Goal: Task Accomplishment & Management: Manage account settings

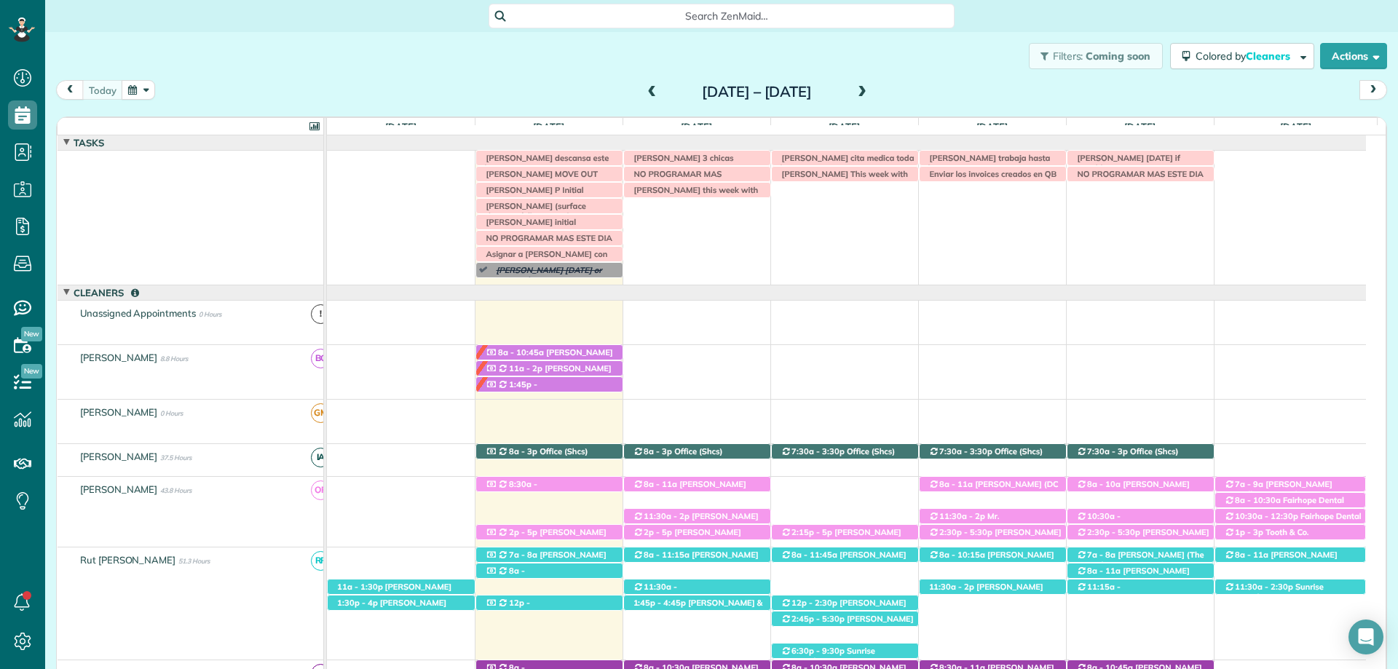
scroll to position [90, 0]
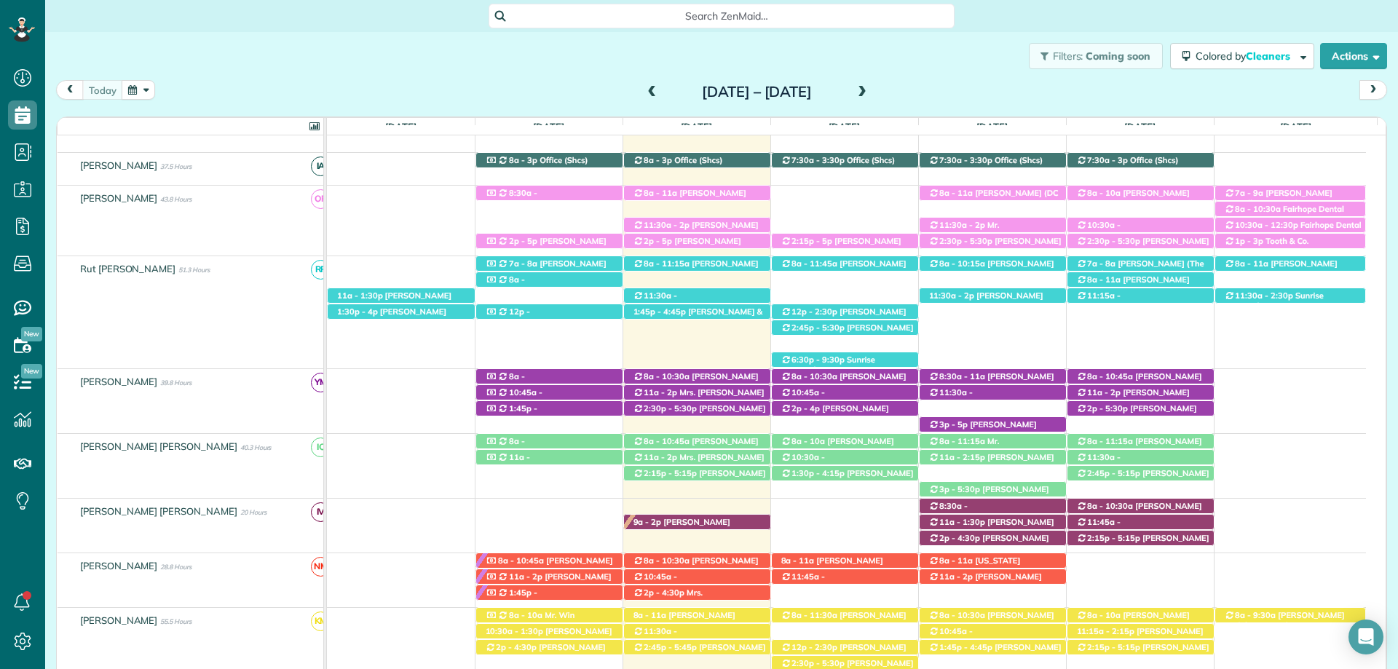
scroll to position [364, 0]
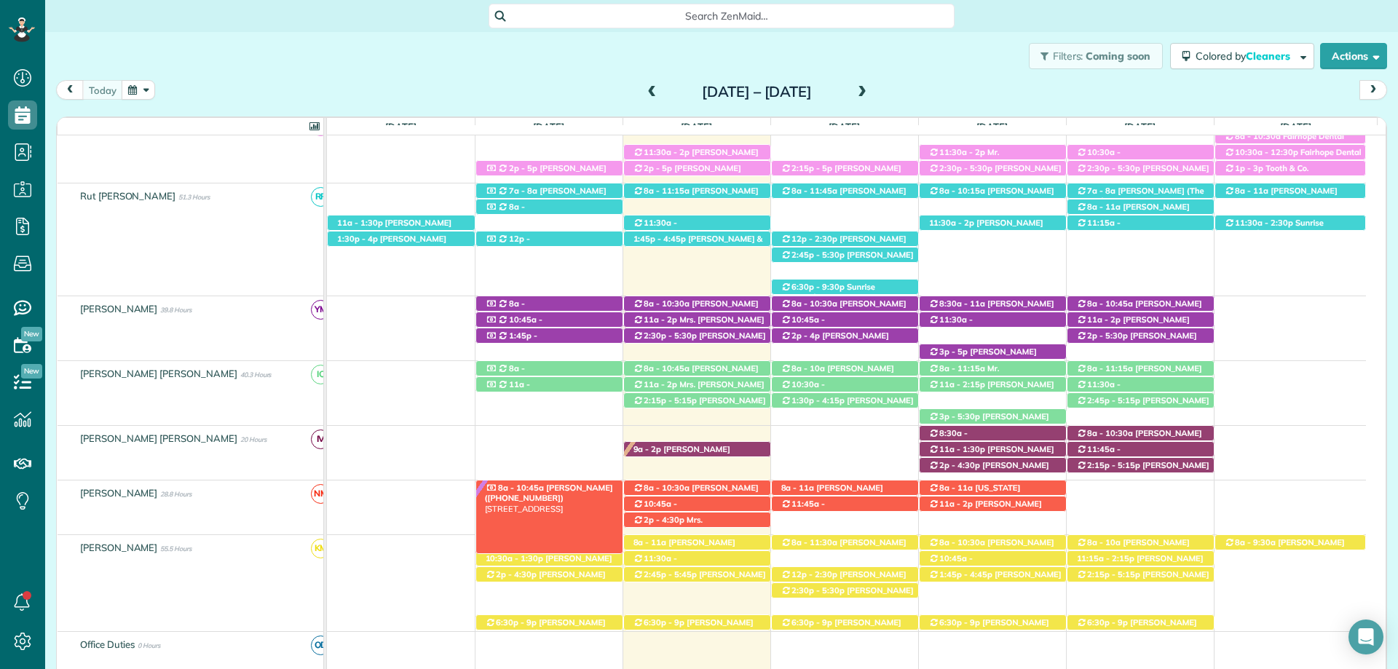
click at [568, 486] on span "Becky Ryland (+13346958559)" at bounding box center [549, 493] width 128 height 20
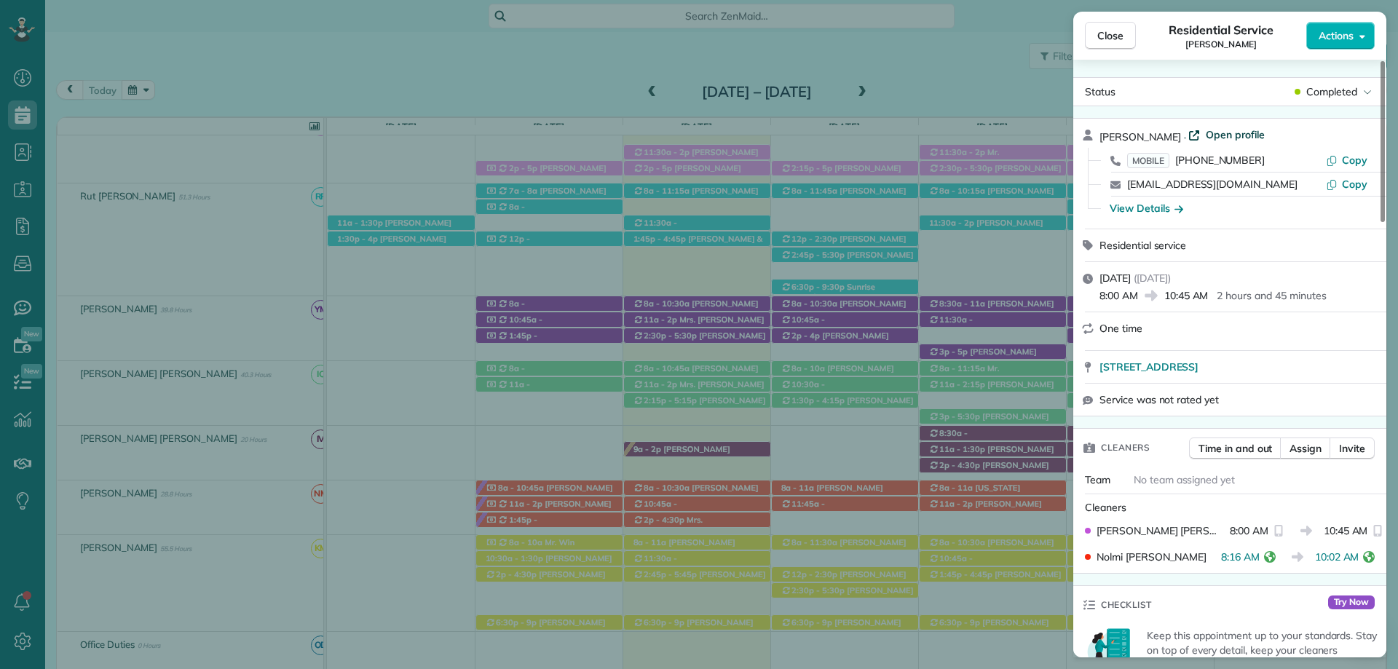
click at [1217, 134] on span "Open profile" at bounding box center [1235, 134] width 59 height 15
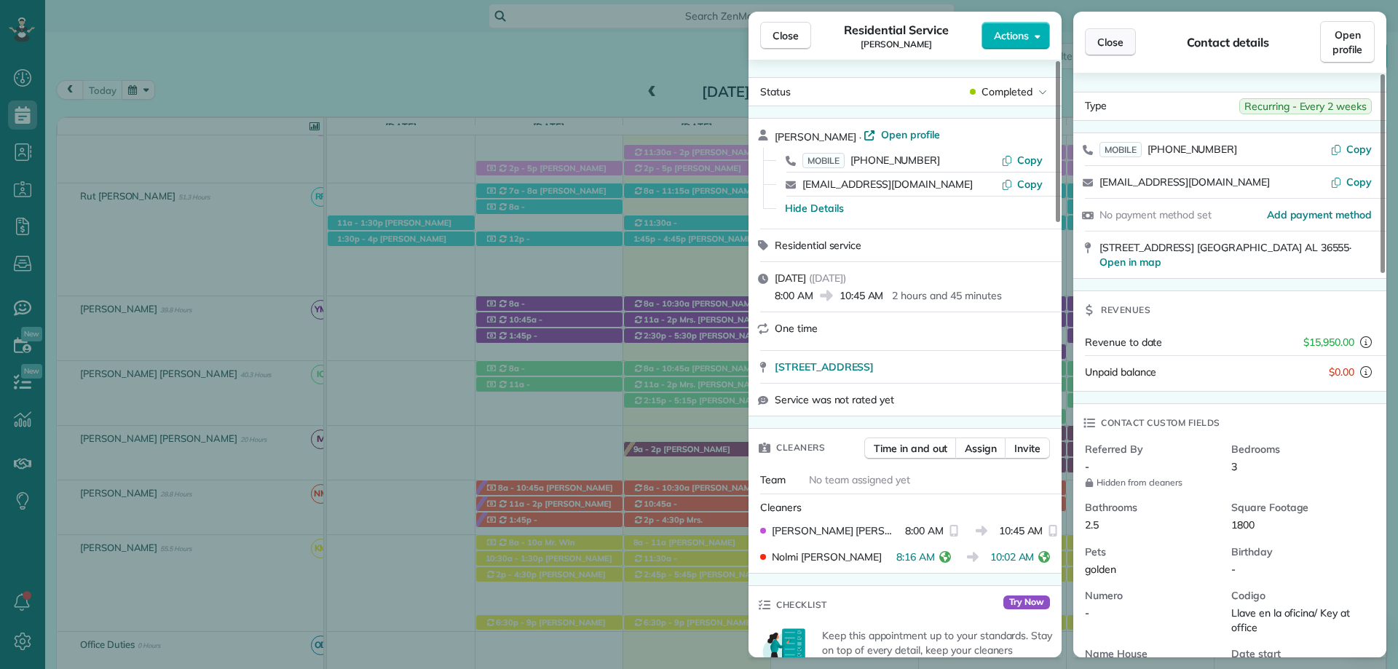
click at [1091, 39] on button "Close" at bounding box center [1110, 42] width 51 height 28
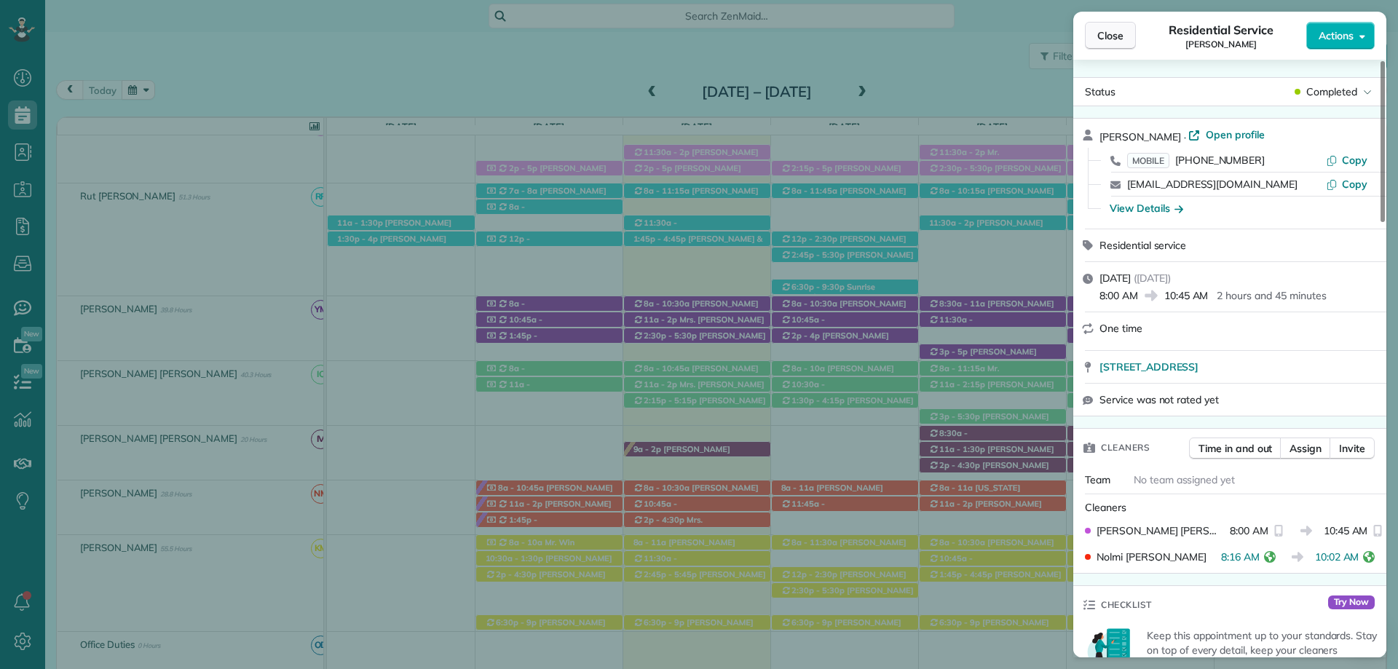
click at [1116, 36] on span "Close" at bounding box center [1110, 35] width 26 height 15
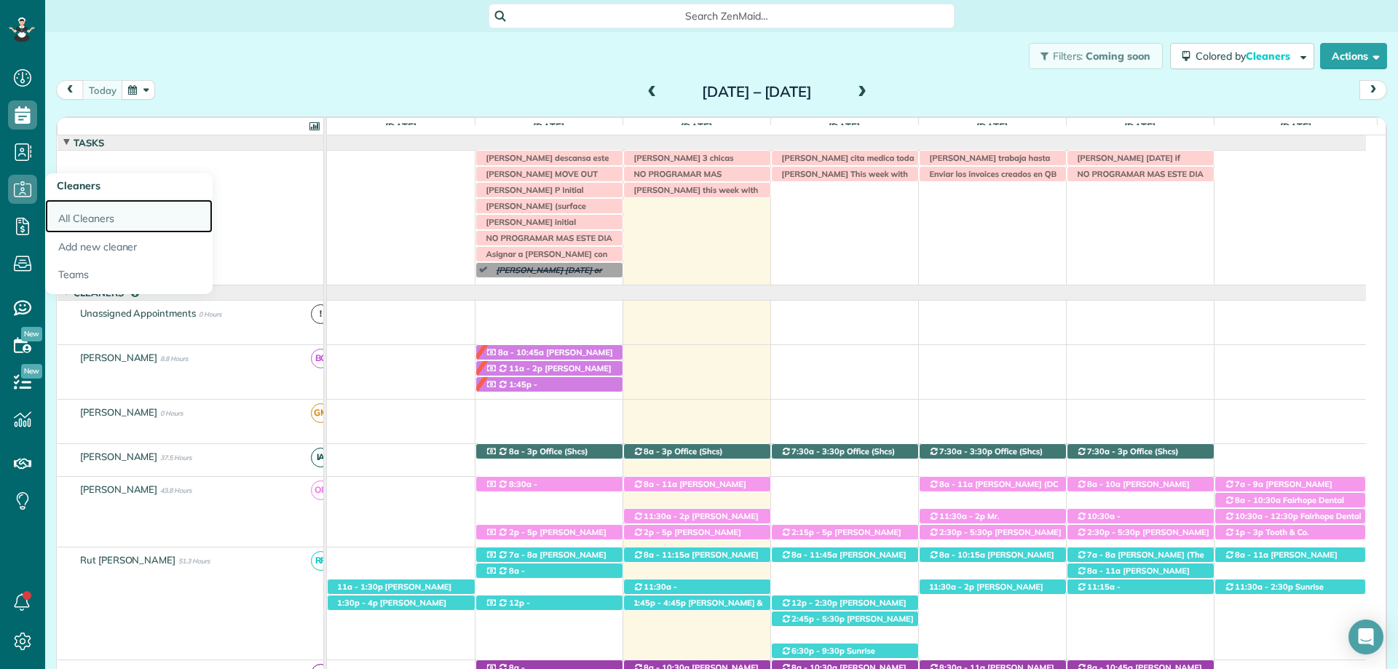
click at [121, 221] on link "All Cleaners" at bounding box center [128, 216] width 167 height 33
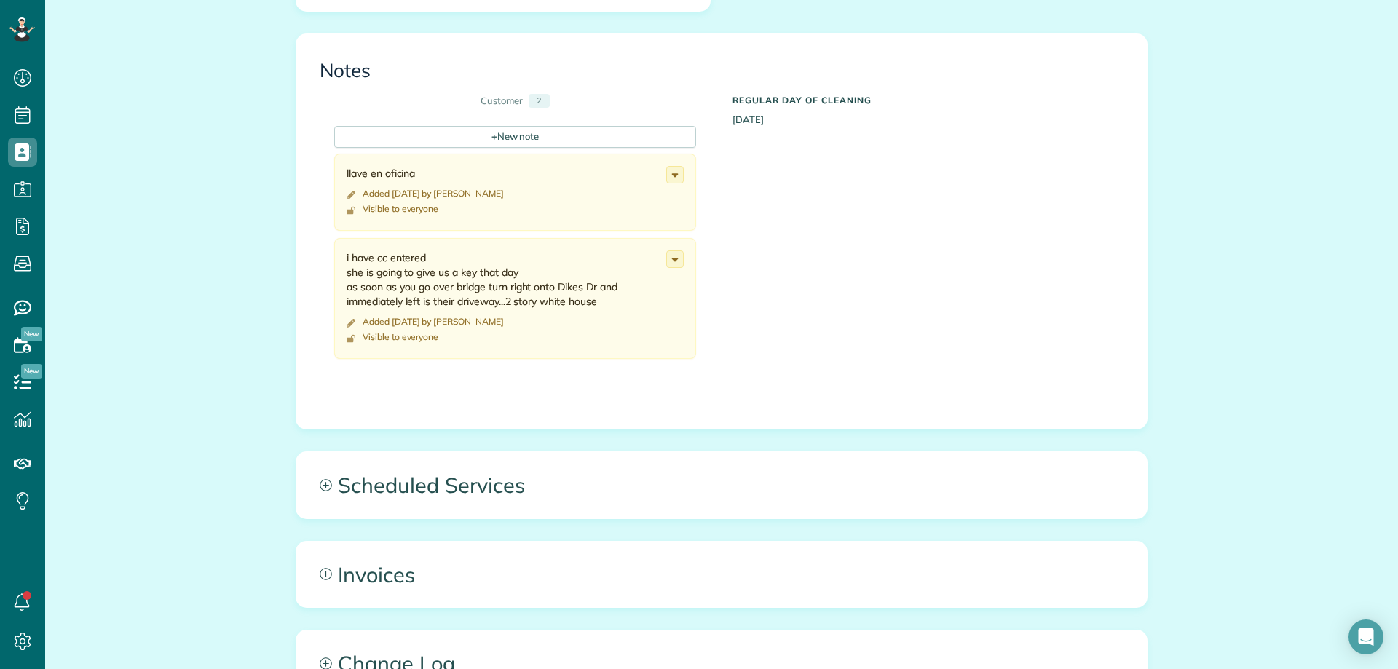
scroll to position [874, 0]
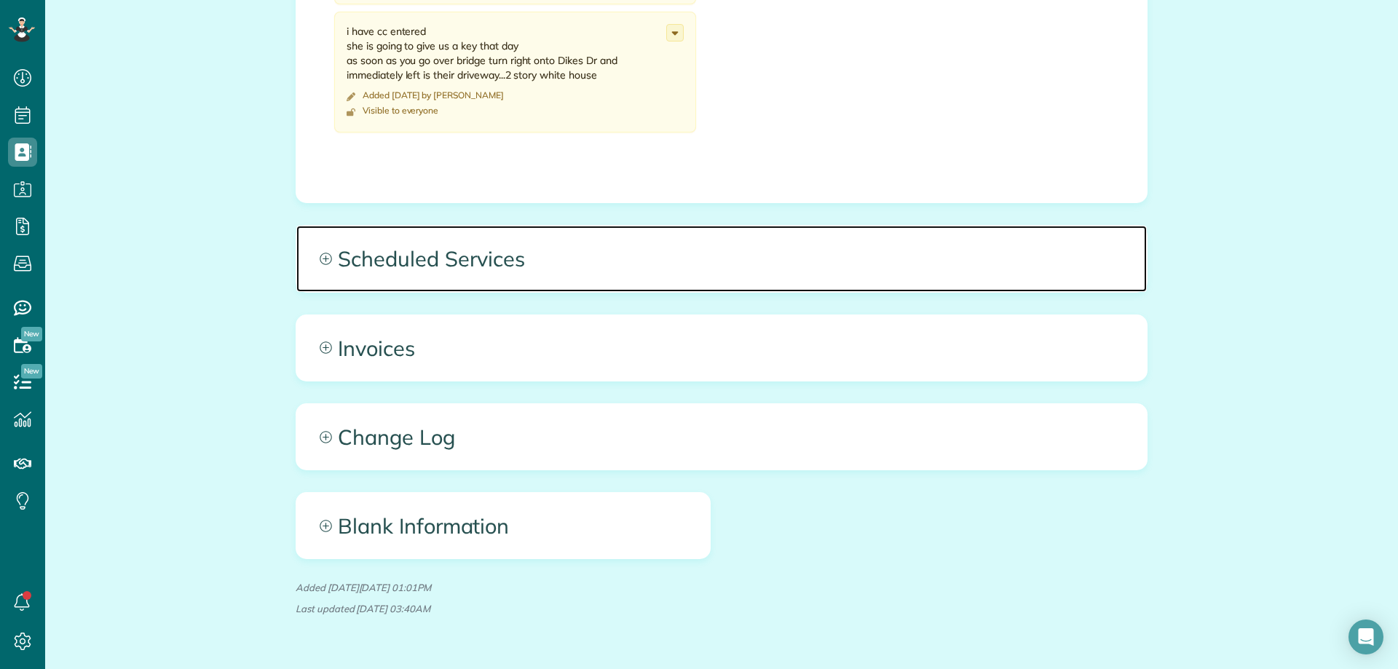
click at [328, 268] on span "Scheduled Services" at bounding box center [721, 259] width 851 height 66
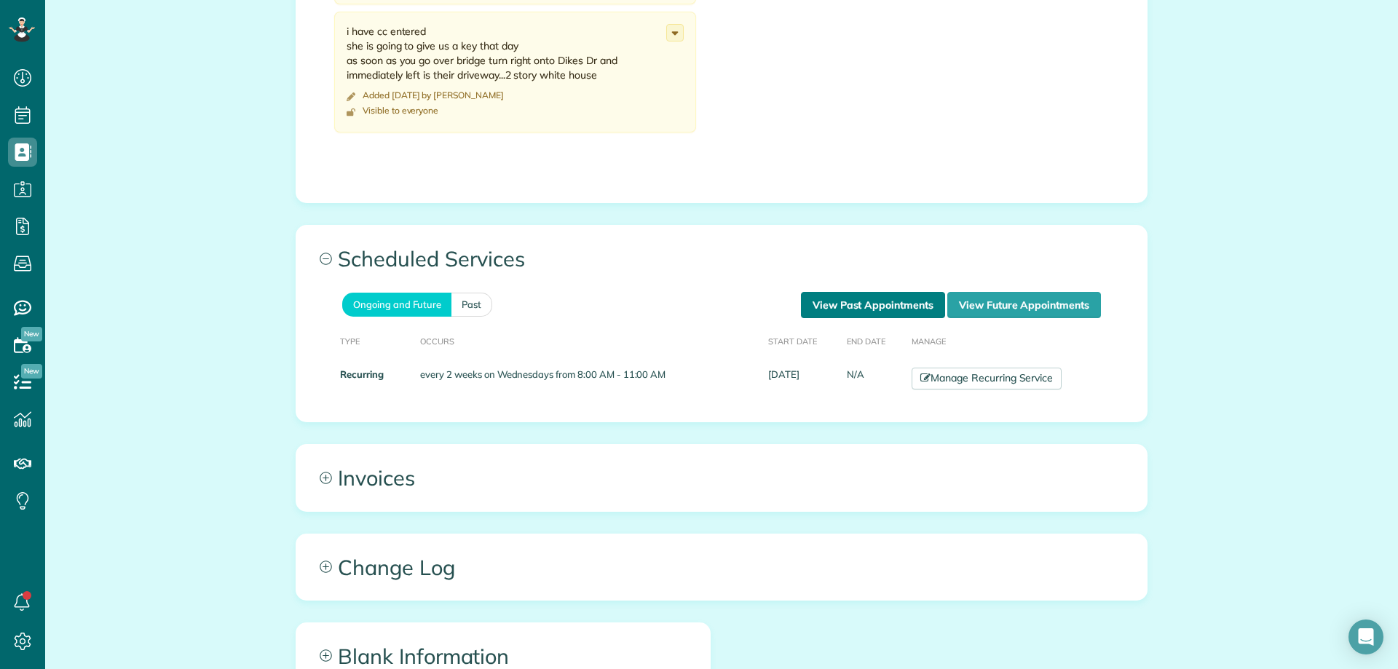
click at [843, 303] on link "View Past Appointments" at bounding box center [873, 305] width 144 height 26
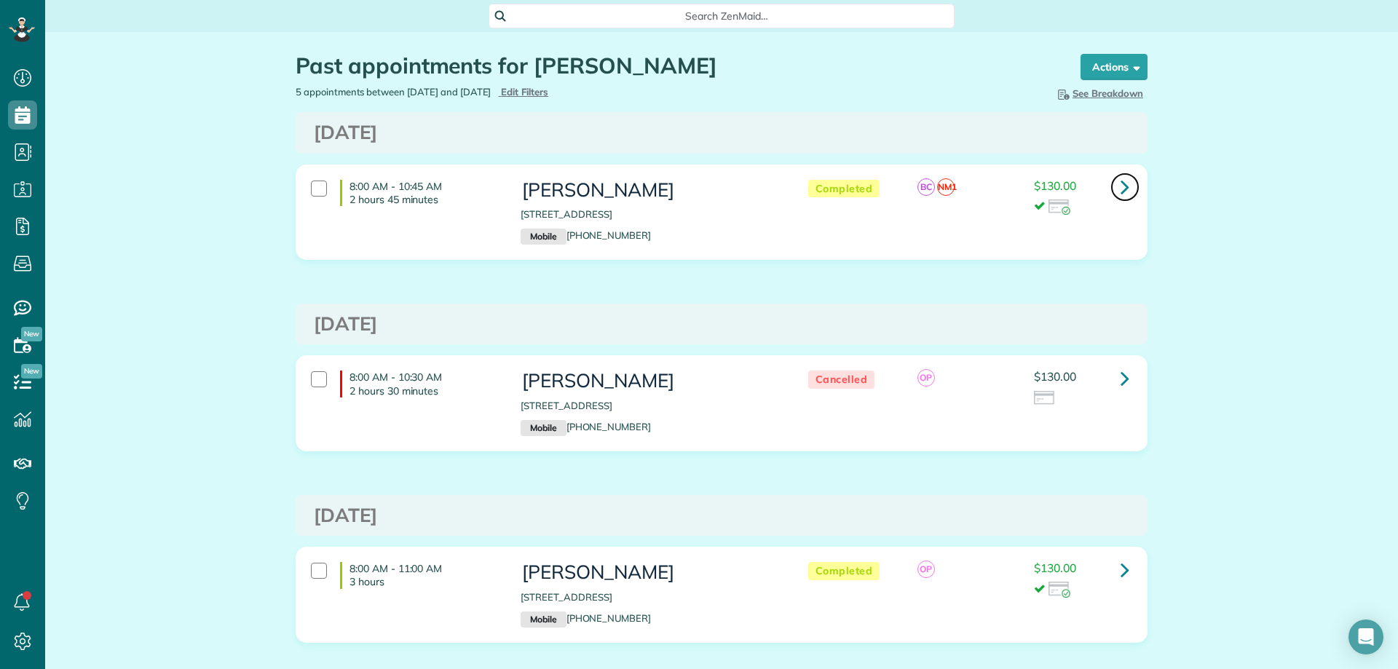
click at [1121, 185] on icon at bounding box center [1125, 186] width 9 height 25
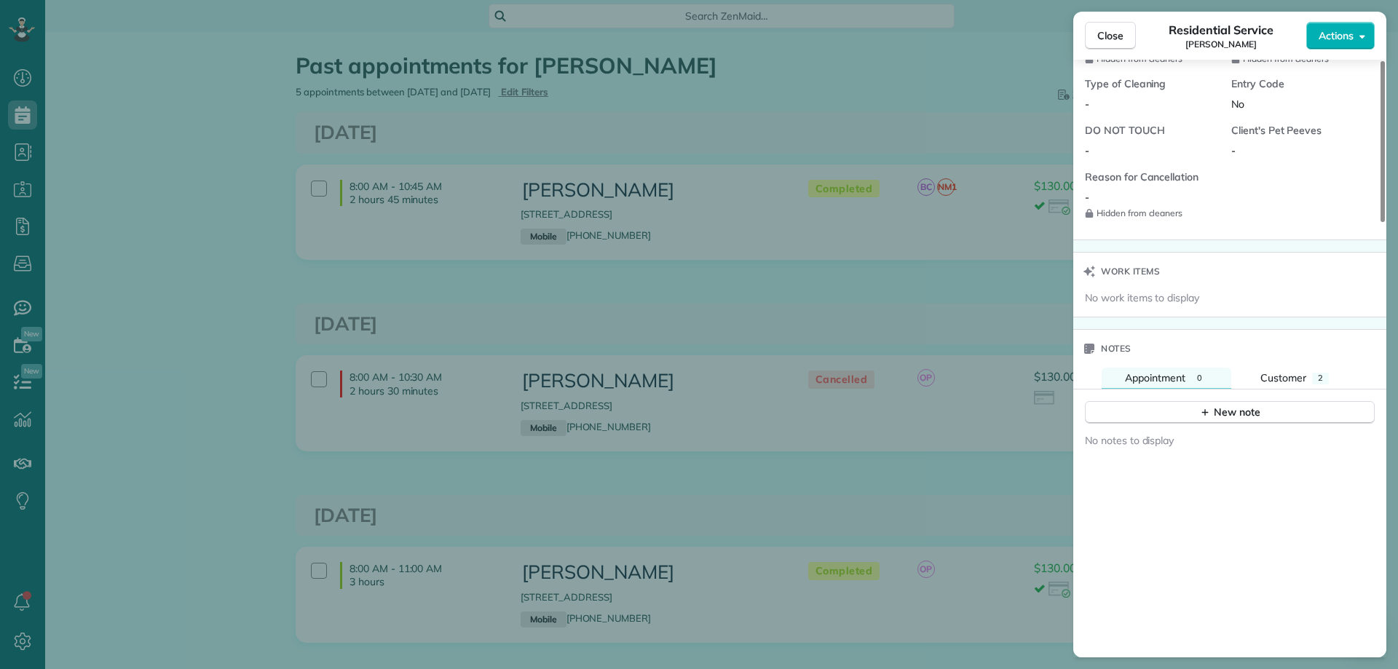
scroll to position [1165, 0]
click at [1293, 384] on span "Customer" at bounding box center [1283, 377] width 46 height 13
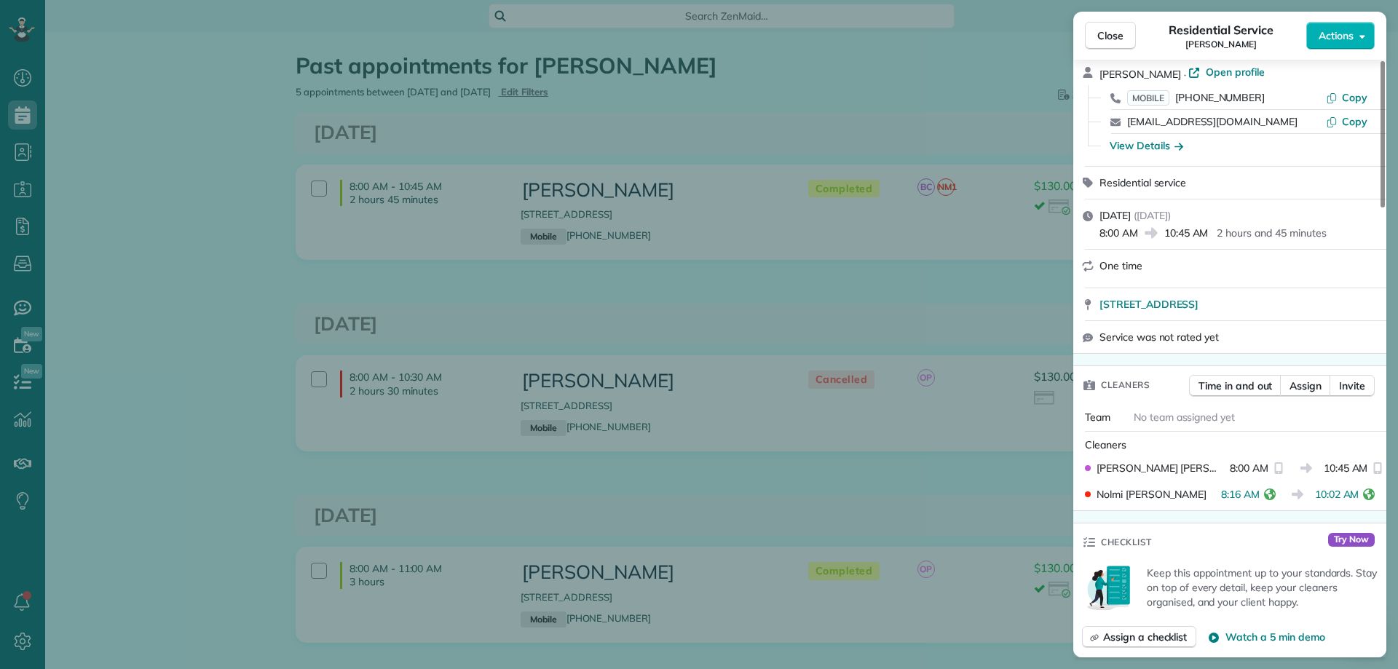
scroll to position [0, 0]
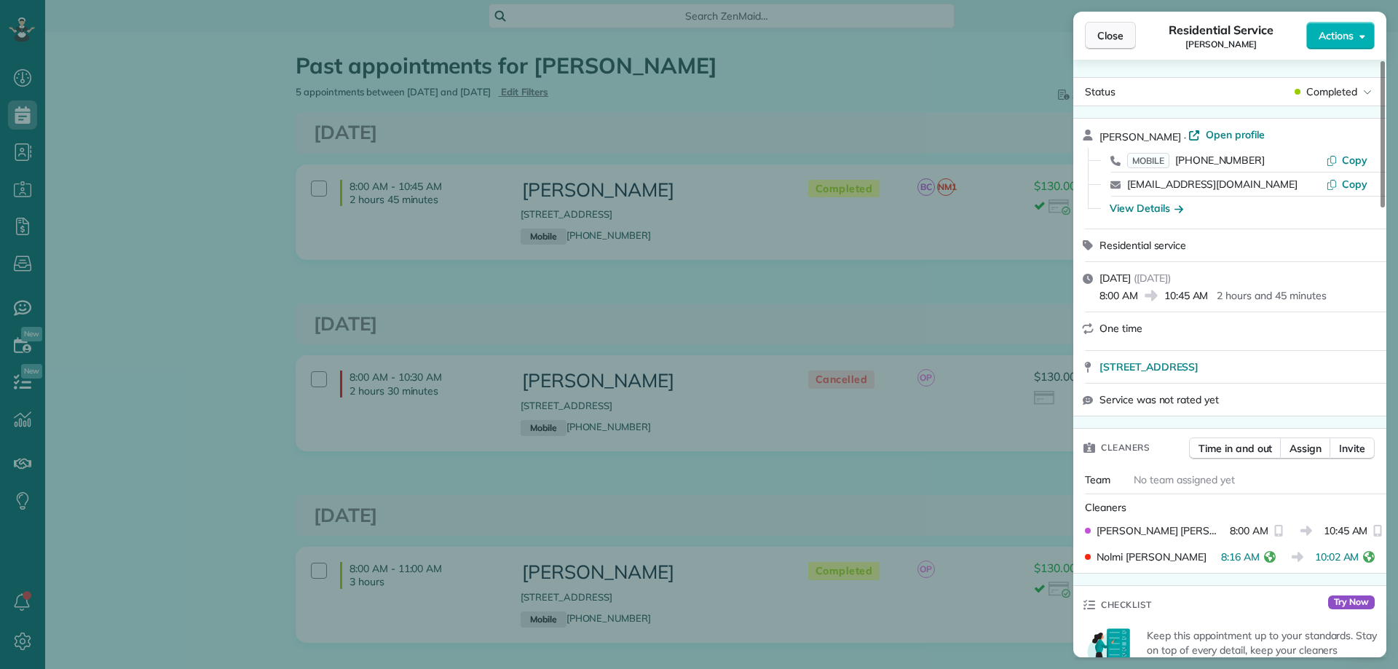
click at [1106, 37] on span "Close" at bounding box center [1110, 35] width 26 height 15
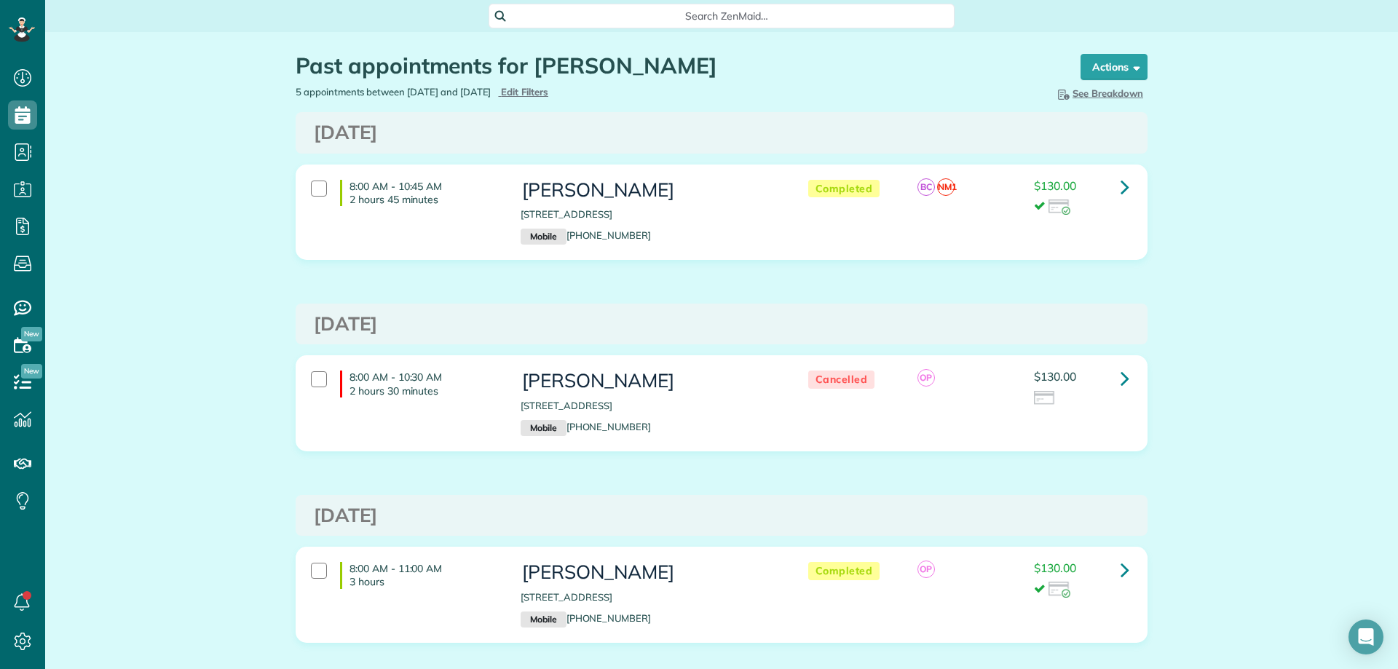
click at [612, 24] on div "Search ZenMaid…" at bounding box center [722, 16] width 466 height 25
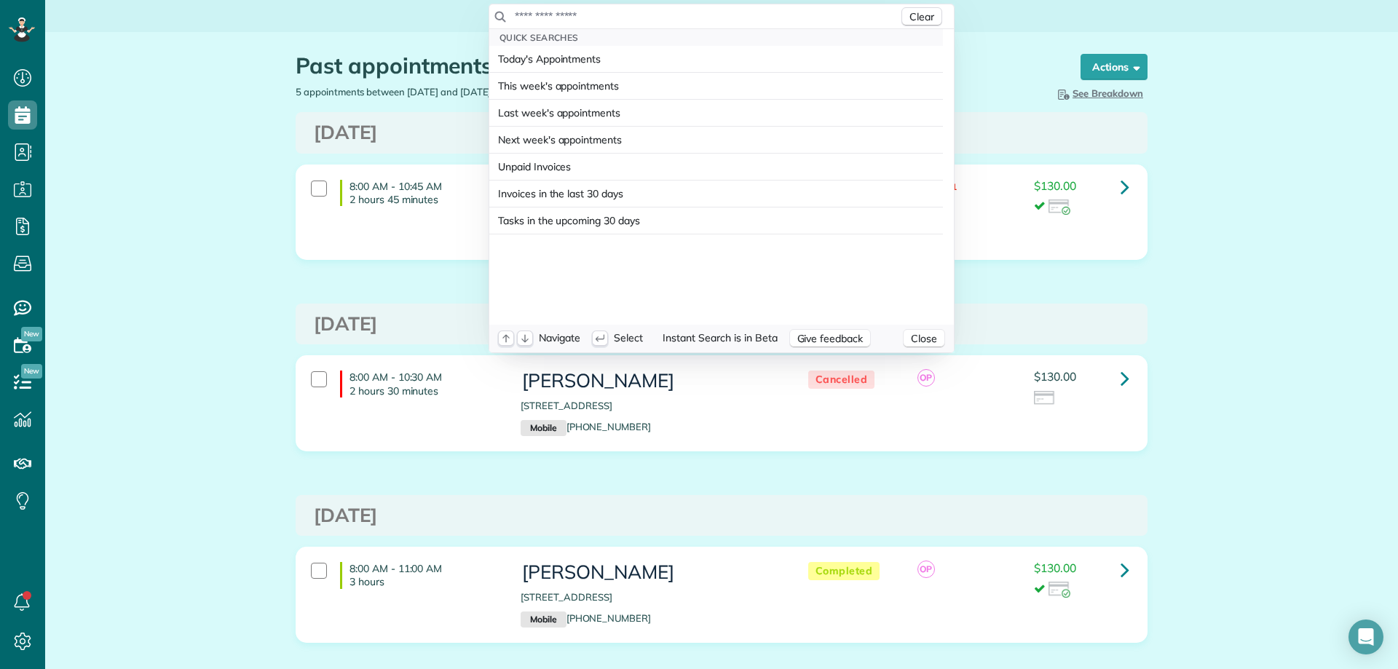
click at [622, 18] on input "text" at bounding box center [706, 16] width 384 height 15
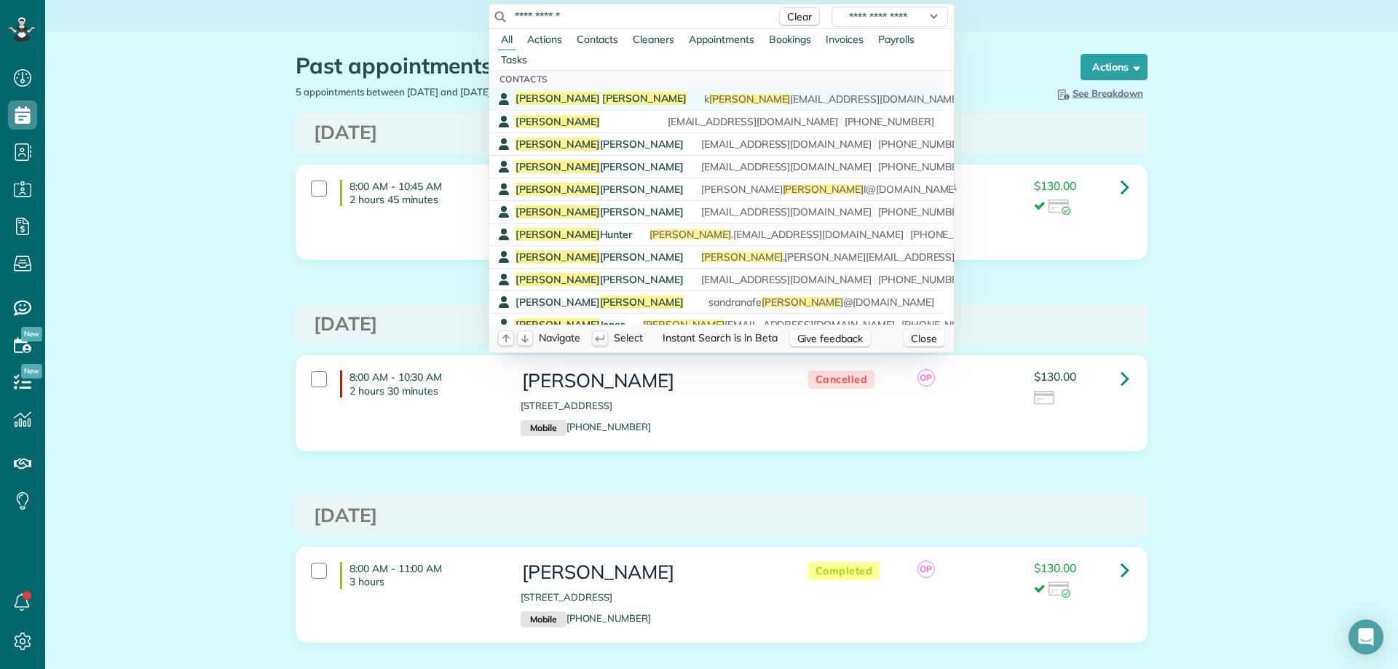
type input "**********"
click at [704, 94] on span "k ellis 408@gmail.com (504) 382-7618" at bounding box center [880, 99] width 353 height 10
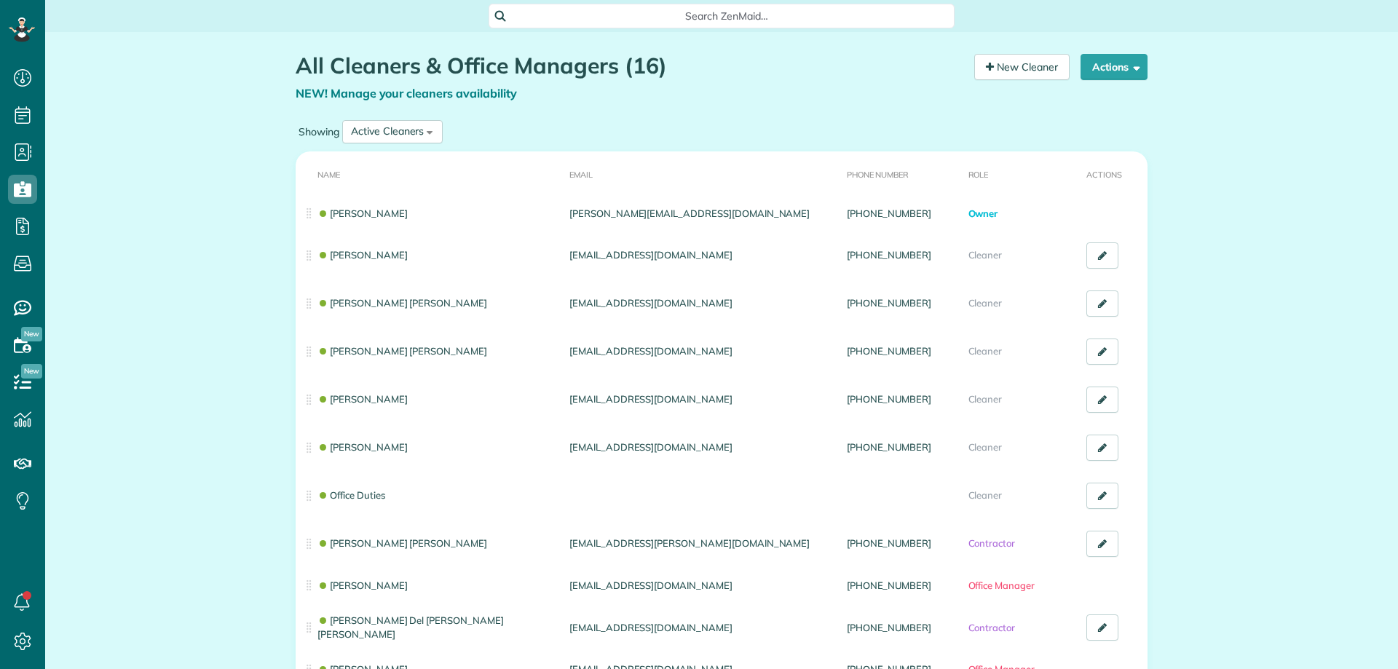
scroll to position [291, 0]
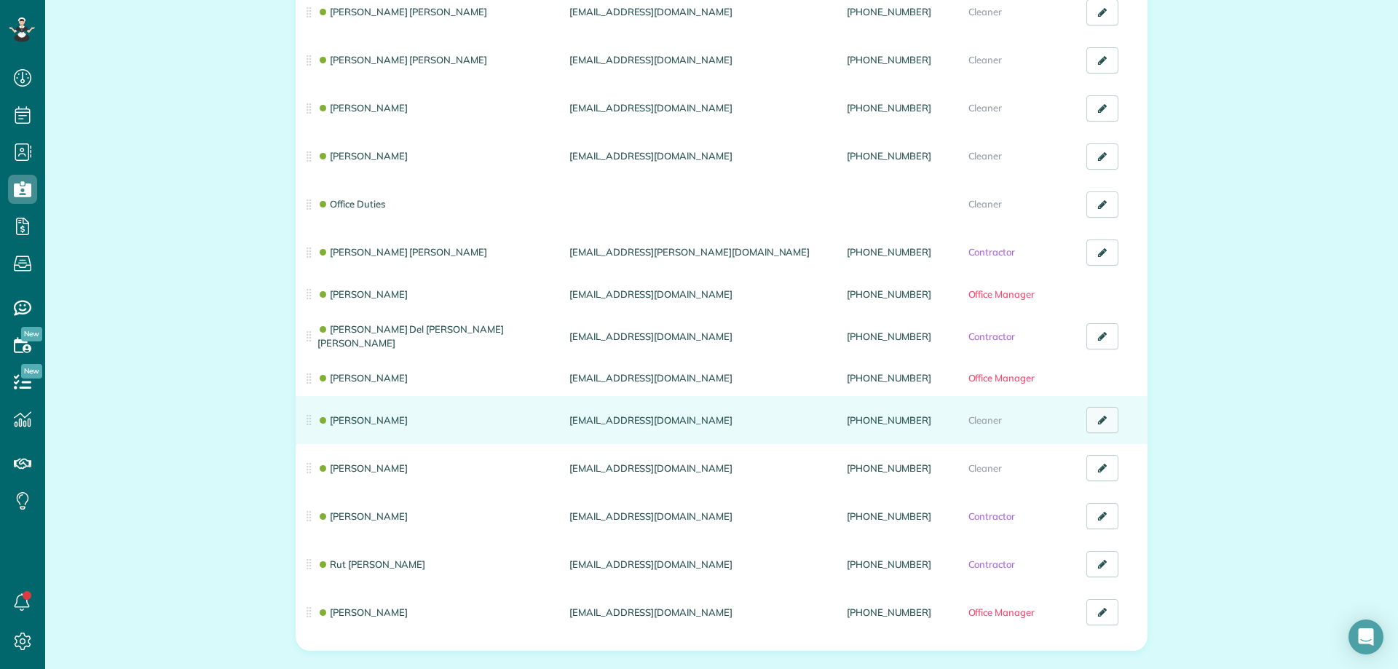
click at [1092, 411] on link at bounding box center [1102, 420] width 32 height 26
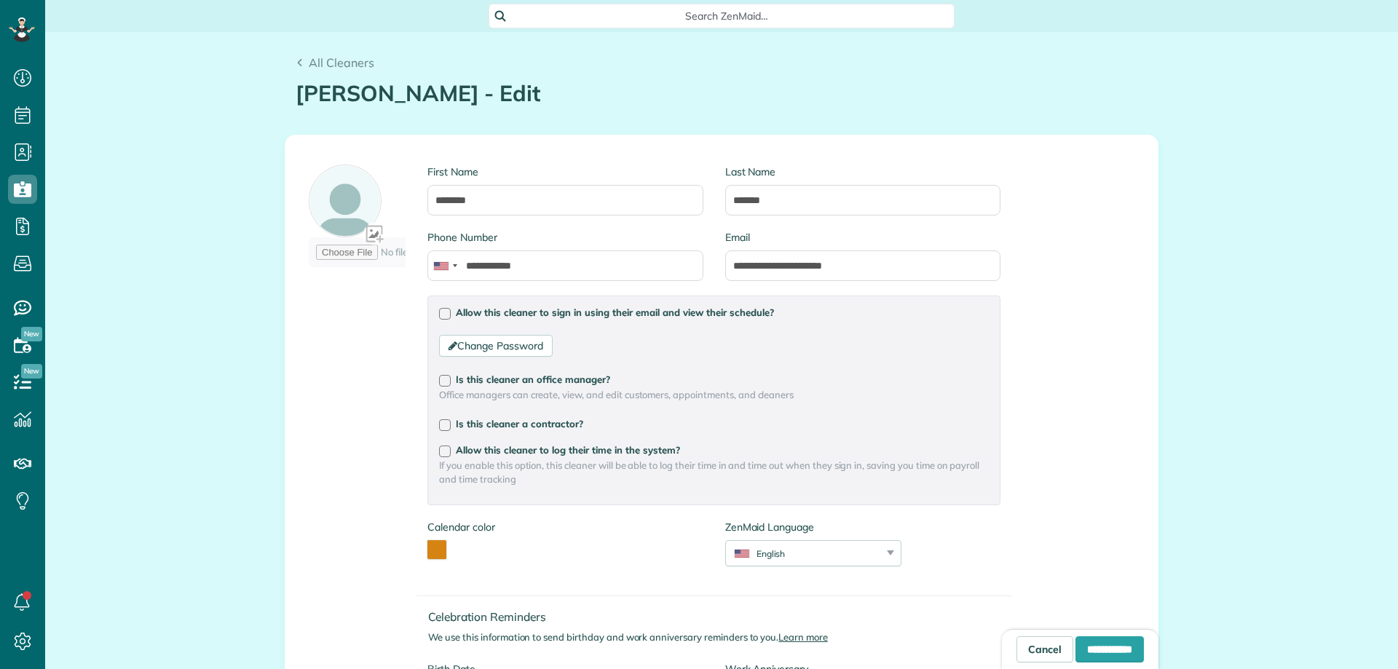
scroll to position [146, 0]
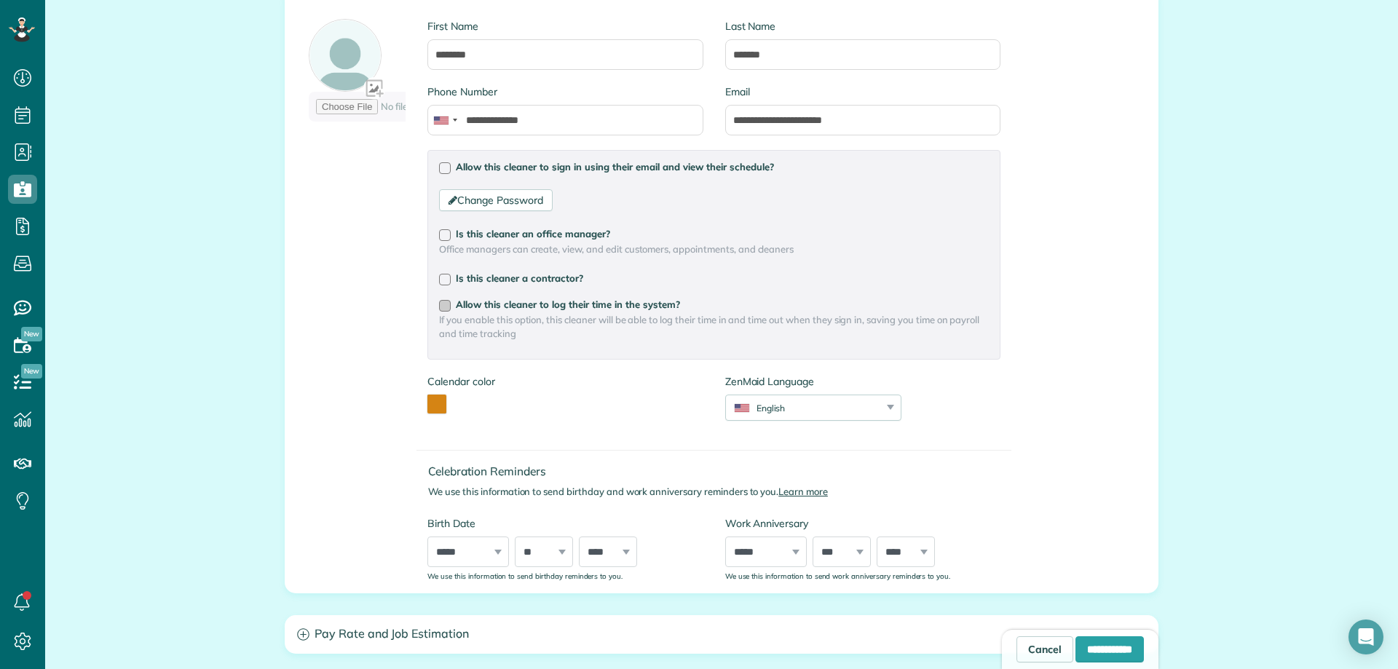
click at [439, 306] on div at bounding box center [445, 306] width 12 height 12
click at [1116, 641] on input "**********" at bounding box center [1110, 649] width 68 height 26
type input "**********"
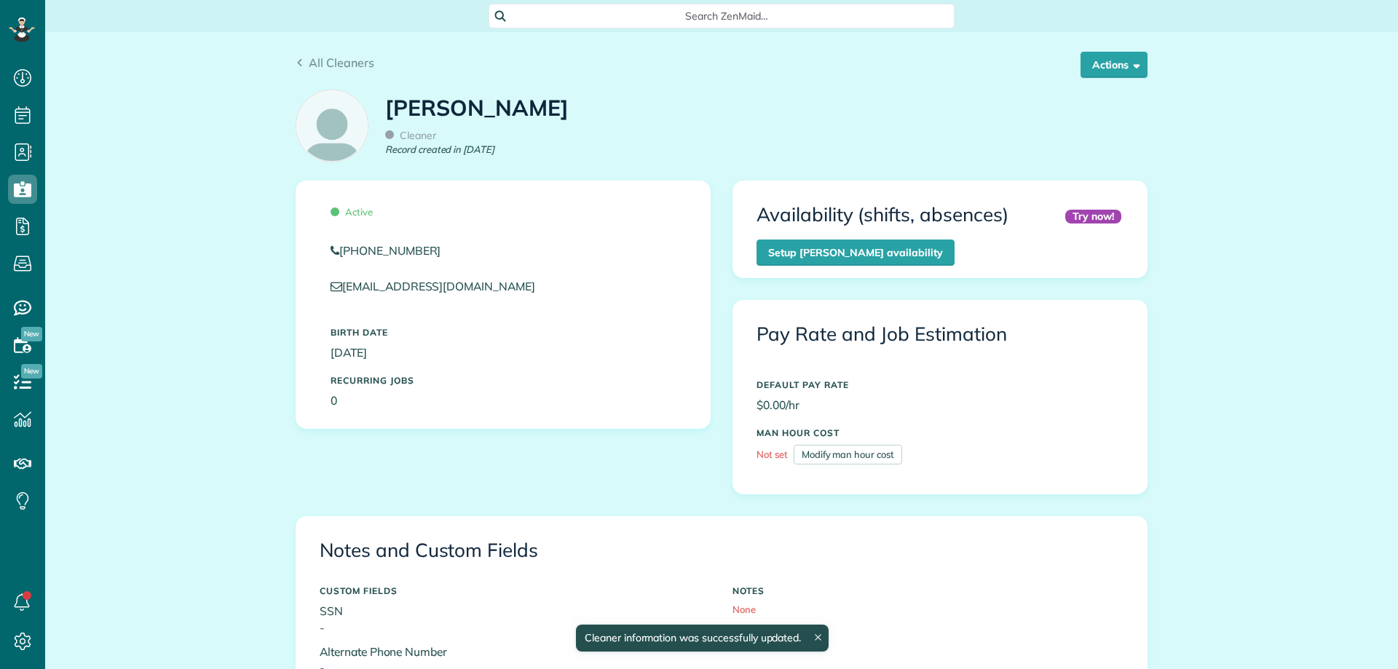
scroll to position [136, 0]
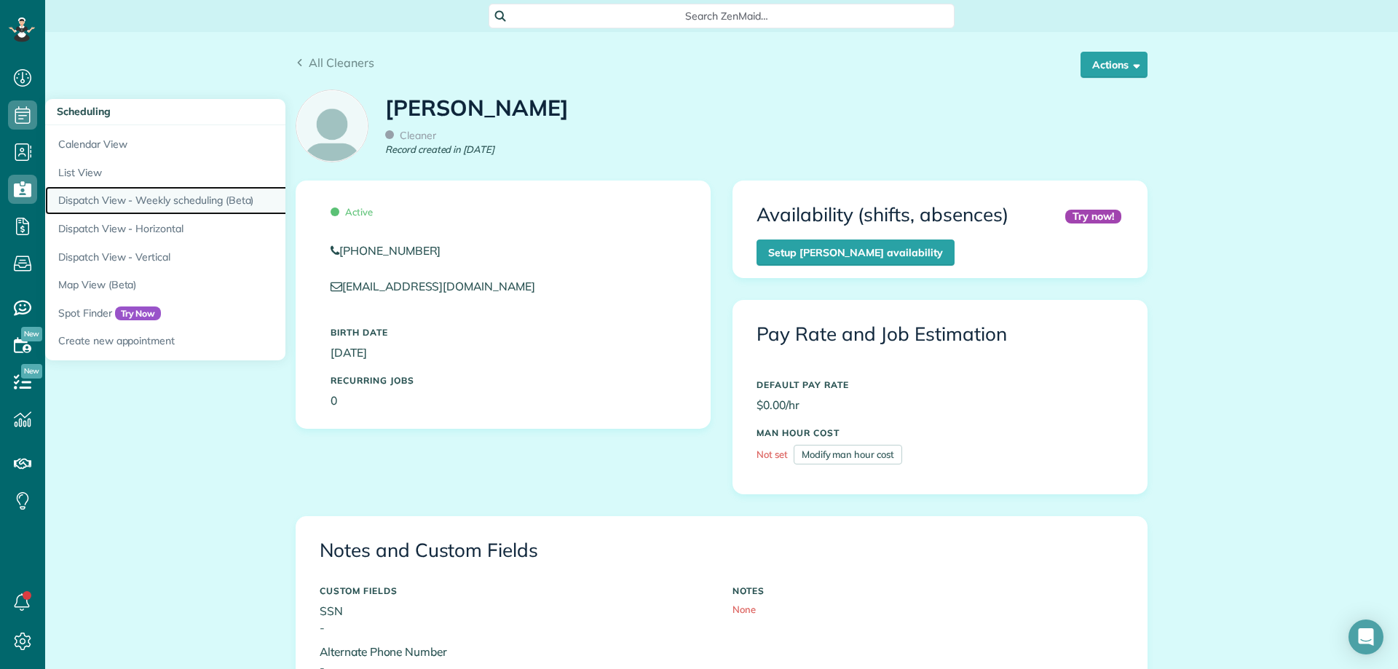
click at [196, 204] on link "Dispatch View - Weekly scheduling (Beta)" at bounding box center [227, 200] width 364 height 28
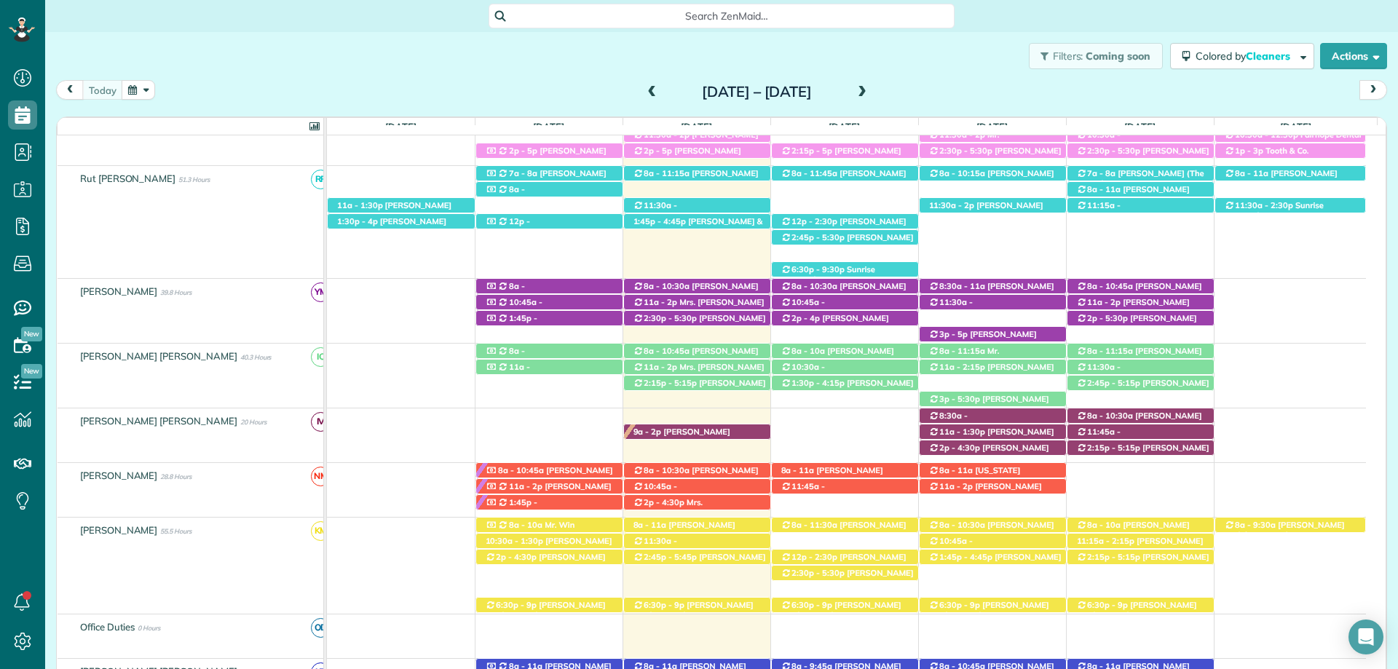
scroll to position [454, 0]
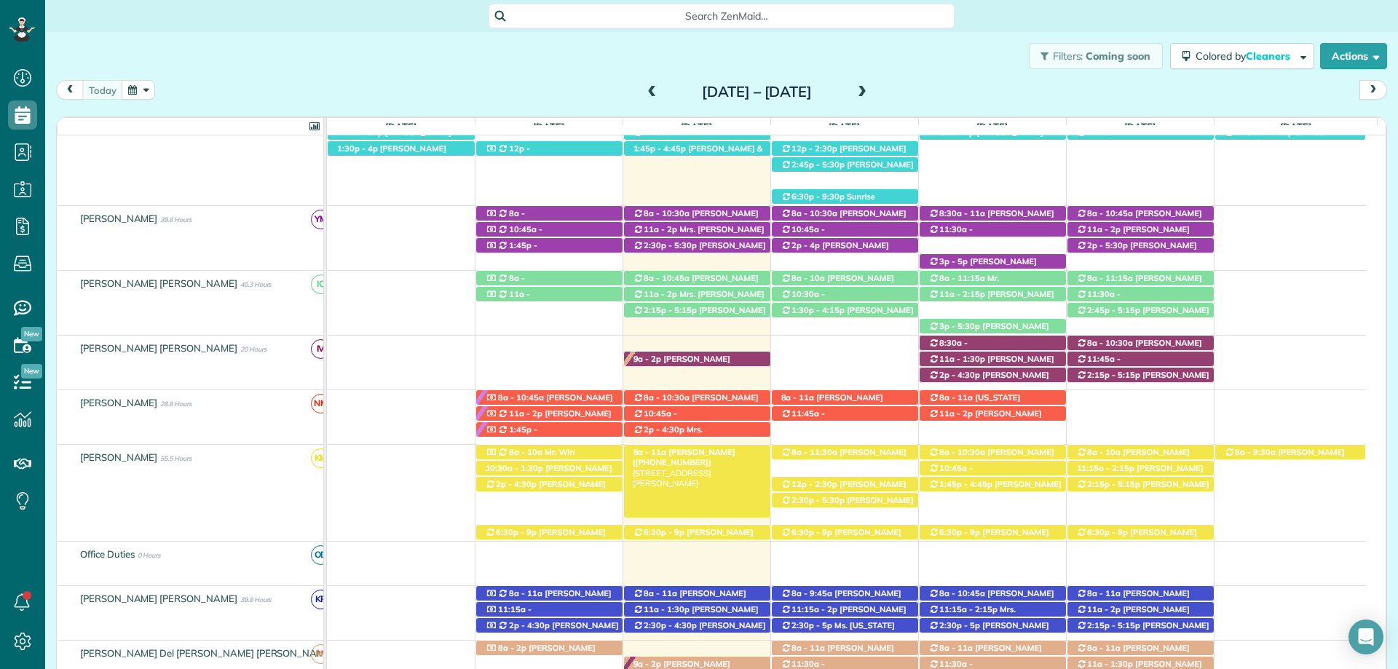
click at [716, 454] on span "[PERSON_NAME] ([PHONE_NUMBER])" at bounding box center [684, 457] width 103 height 20
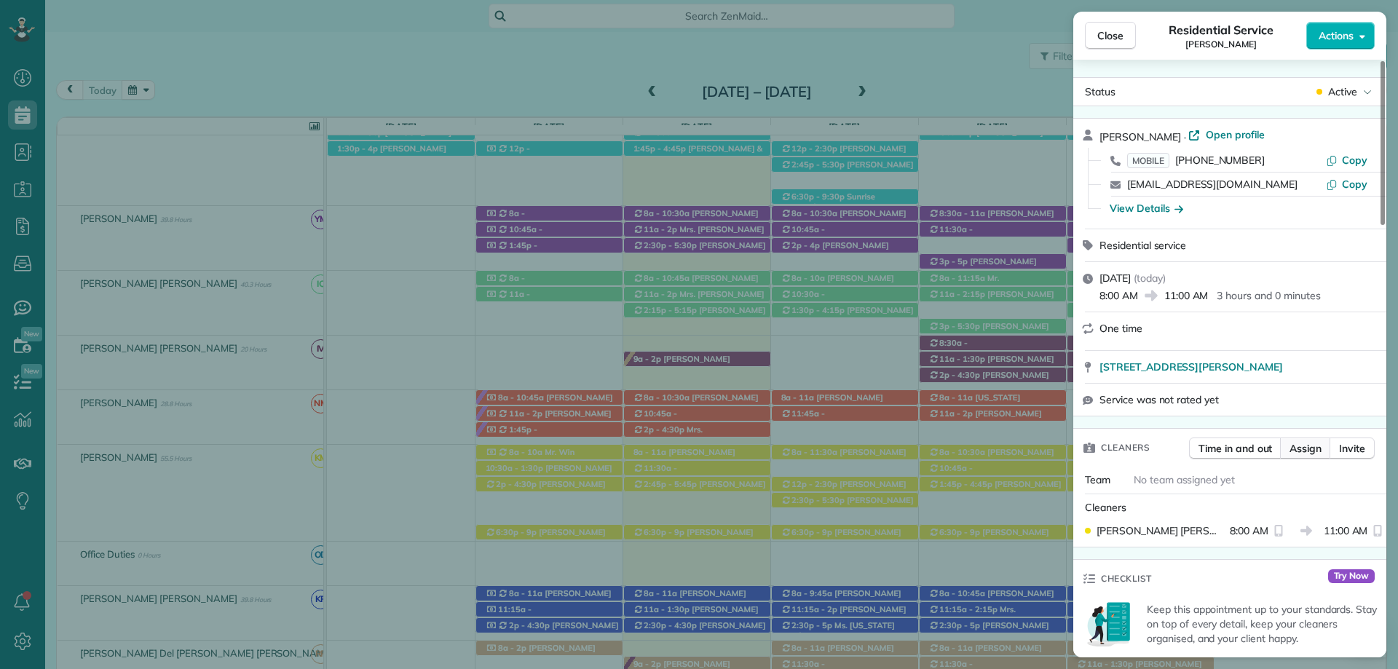
click at [1310, 446] on span "Assign" at bounding box center [1306, 448] width 32 height 15
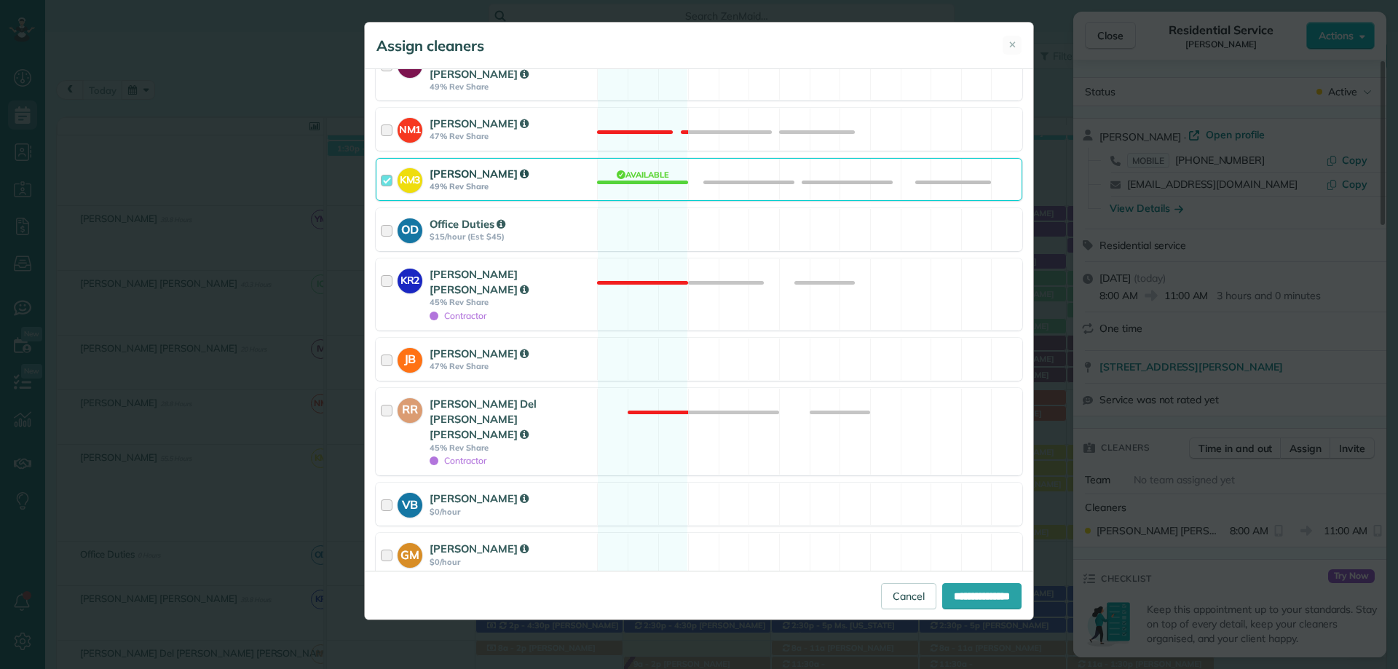
scroll to position [583, 0]
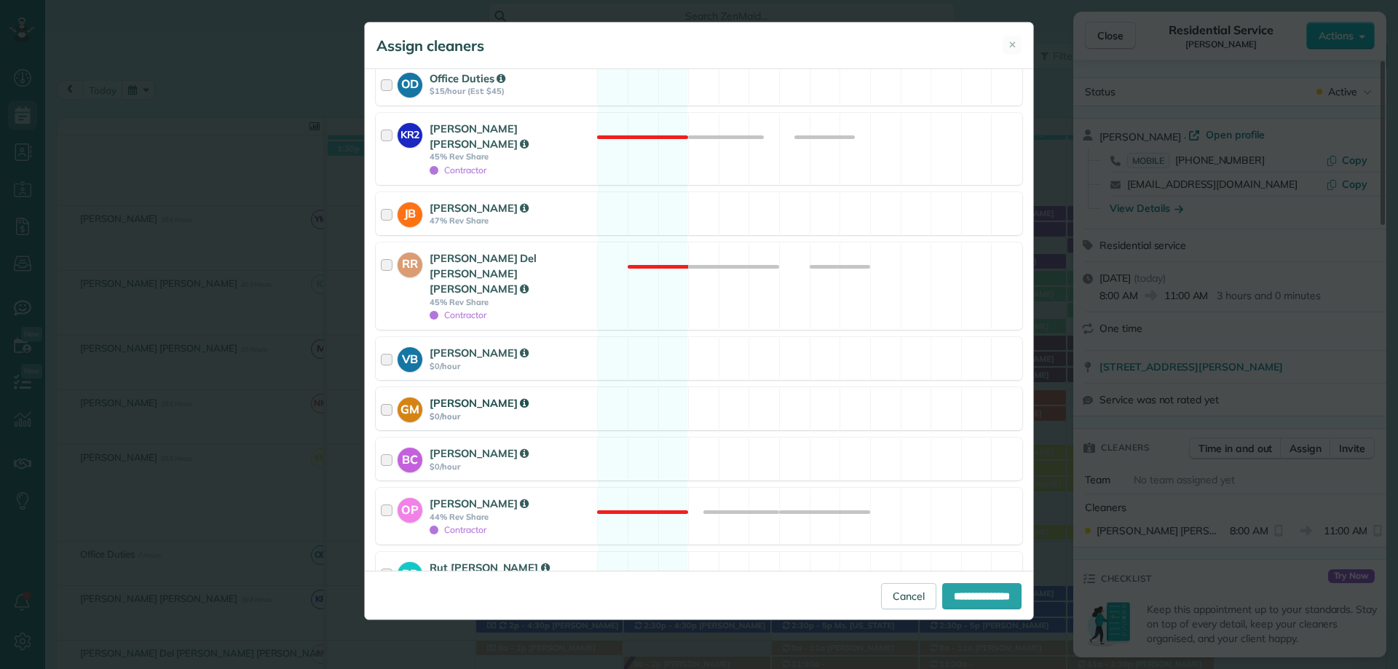
click at [397, 395] on div at bounding box center [389, 408] width 17 height 27
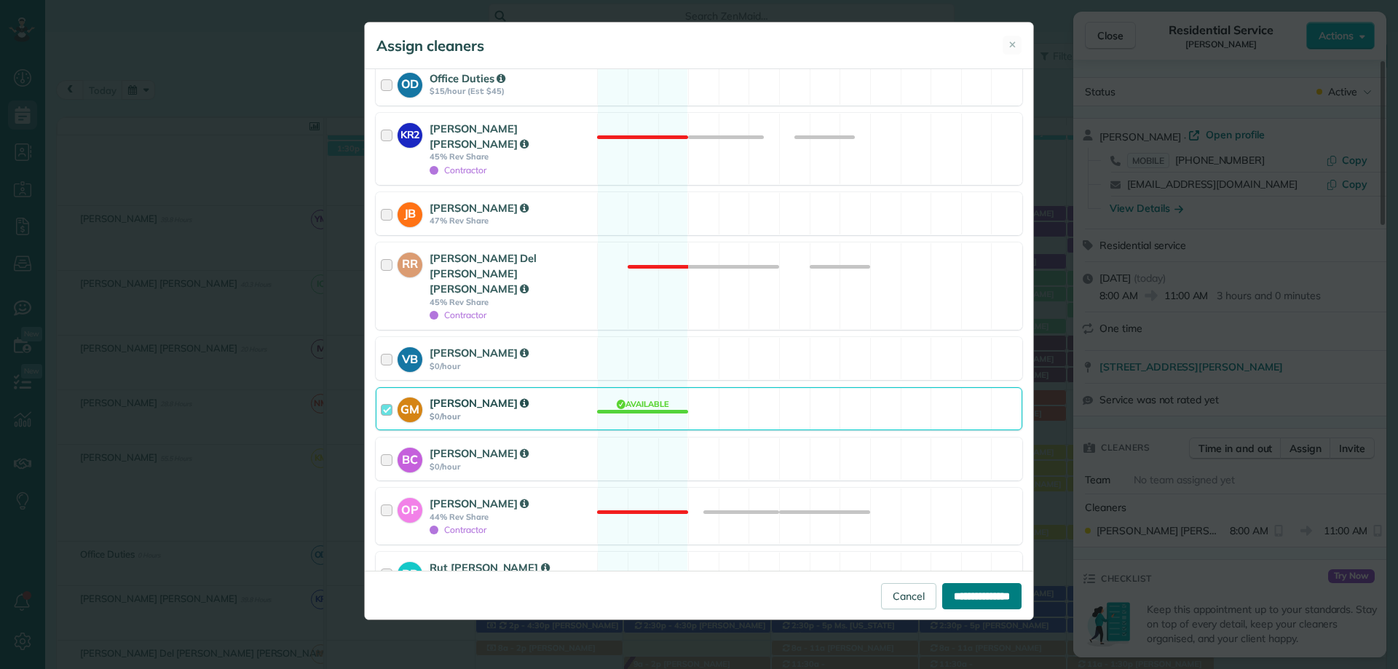
click at [969, 595] on input "**********" at bounding box center [981, 596] width 79 height 26
type input "**********"
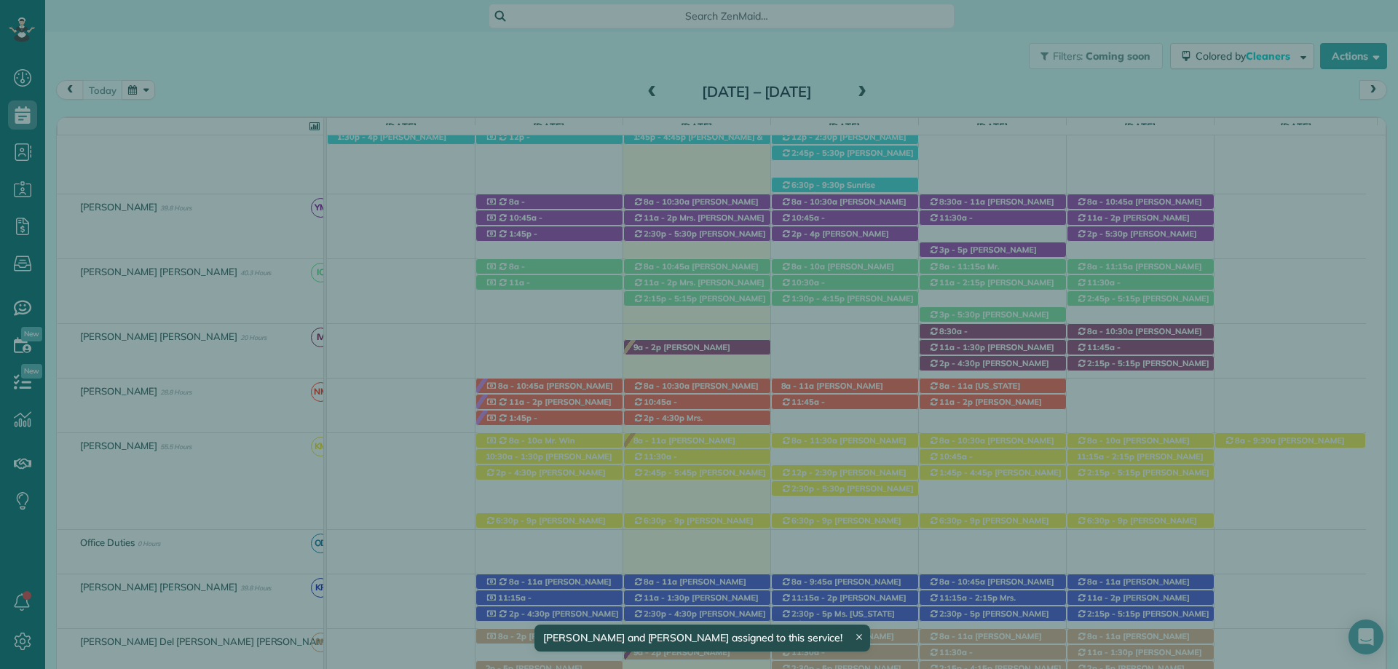
click at [1108, 39] on span "Close" at bounding box center [1110, 35] width 26 height 15
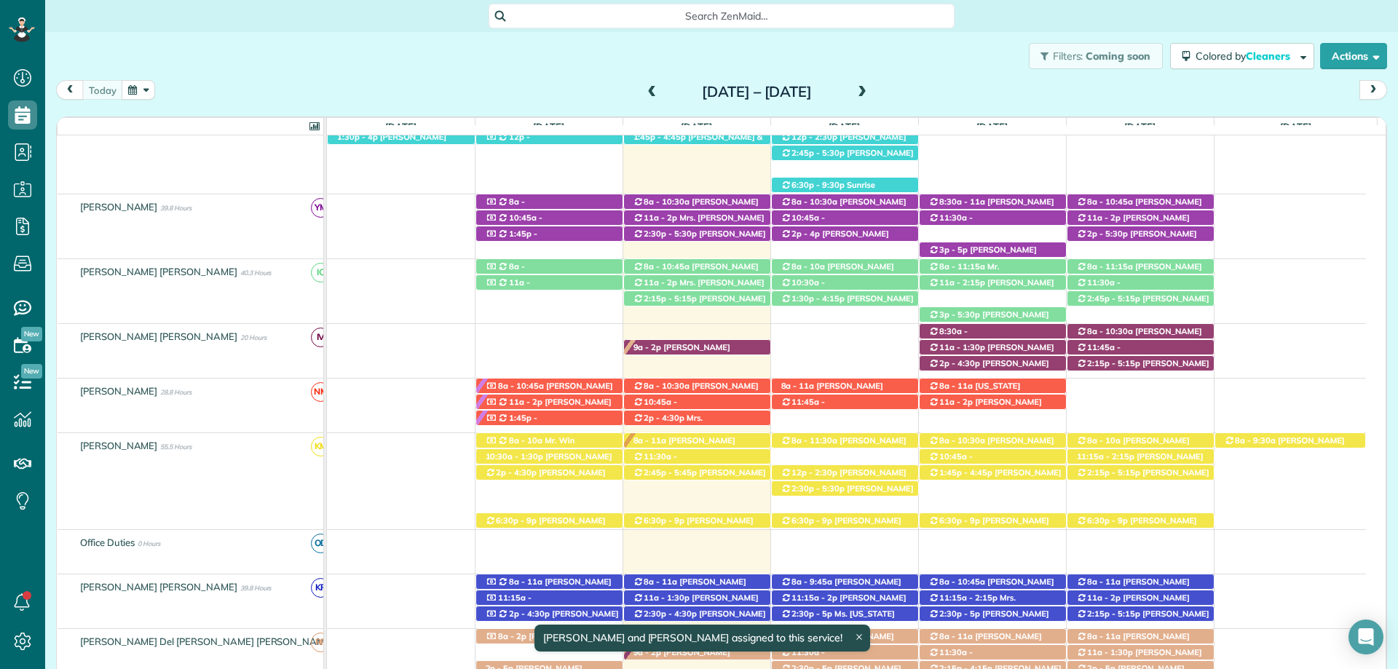
scroll to position [443, 0]
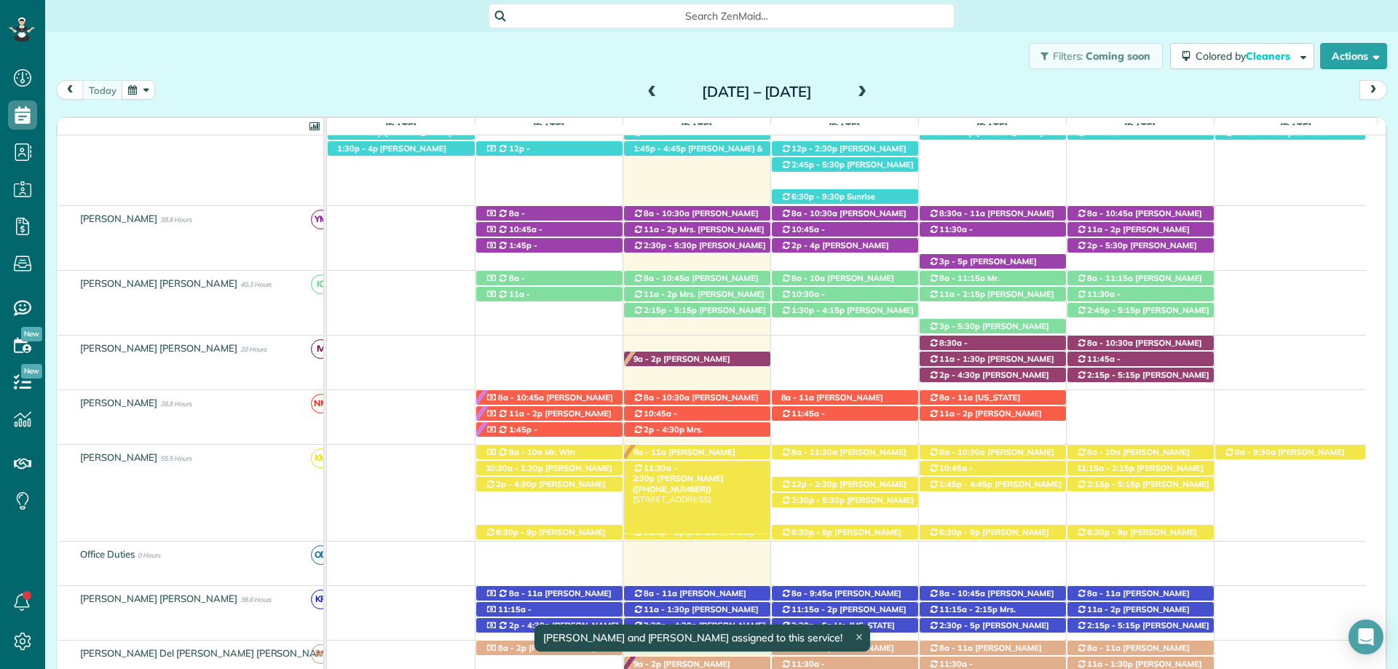
click at [724, 473] on span "Cori Stone (+17033461951)" at bounding box center [678, 483] width 91 height 20
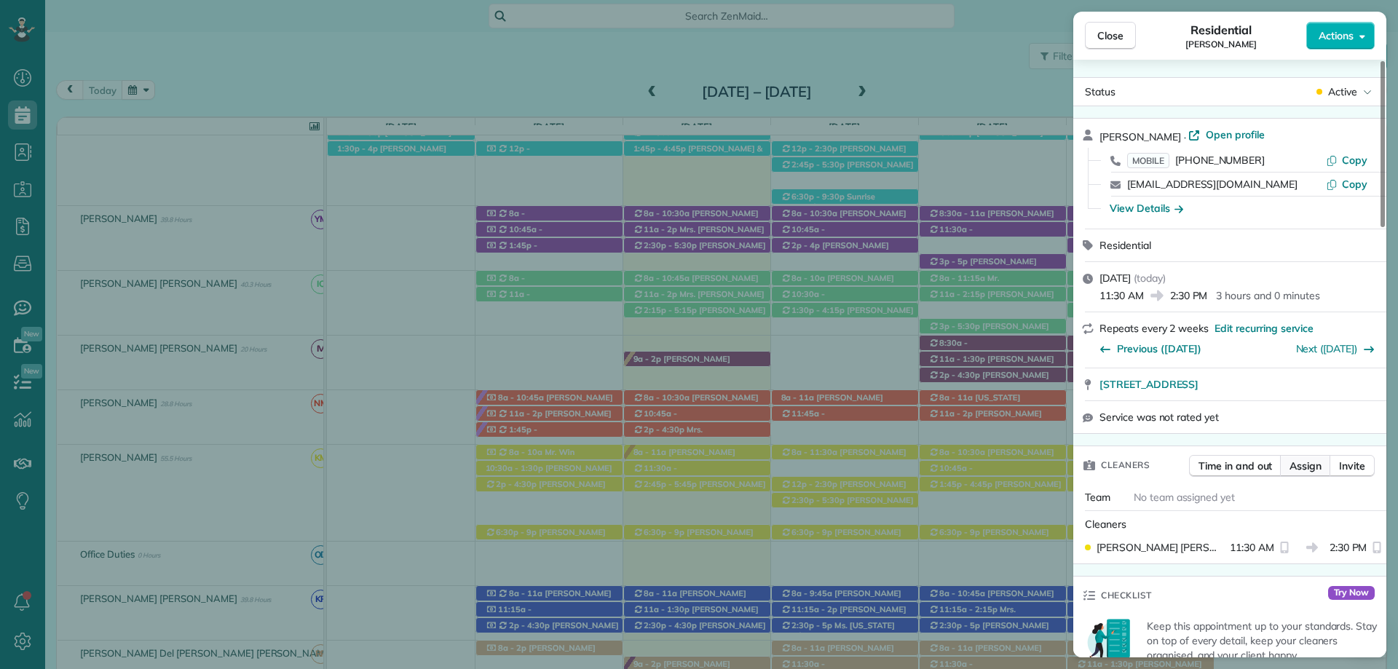
click at [1307, 472] on span "Assign" at bounding box center [1306, 466] width 32 height 15
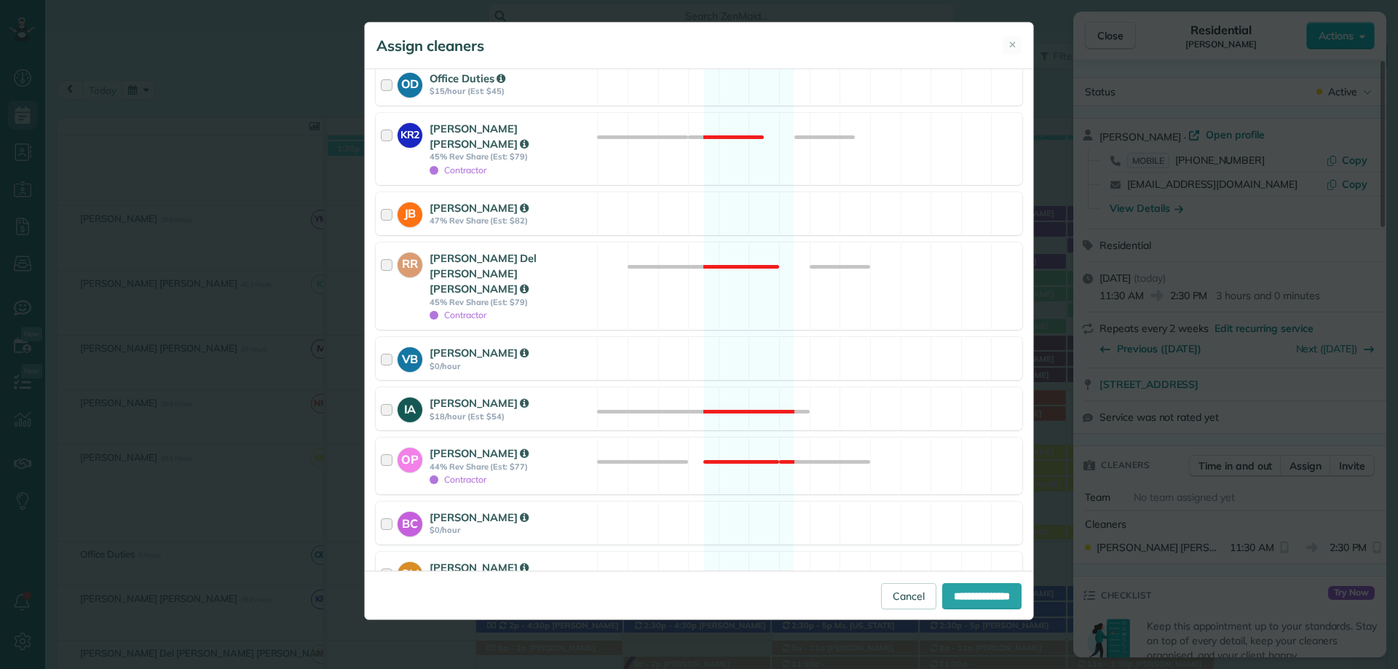
scroll to position [655, 0]
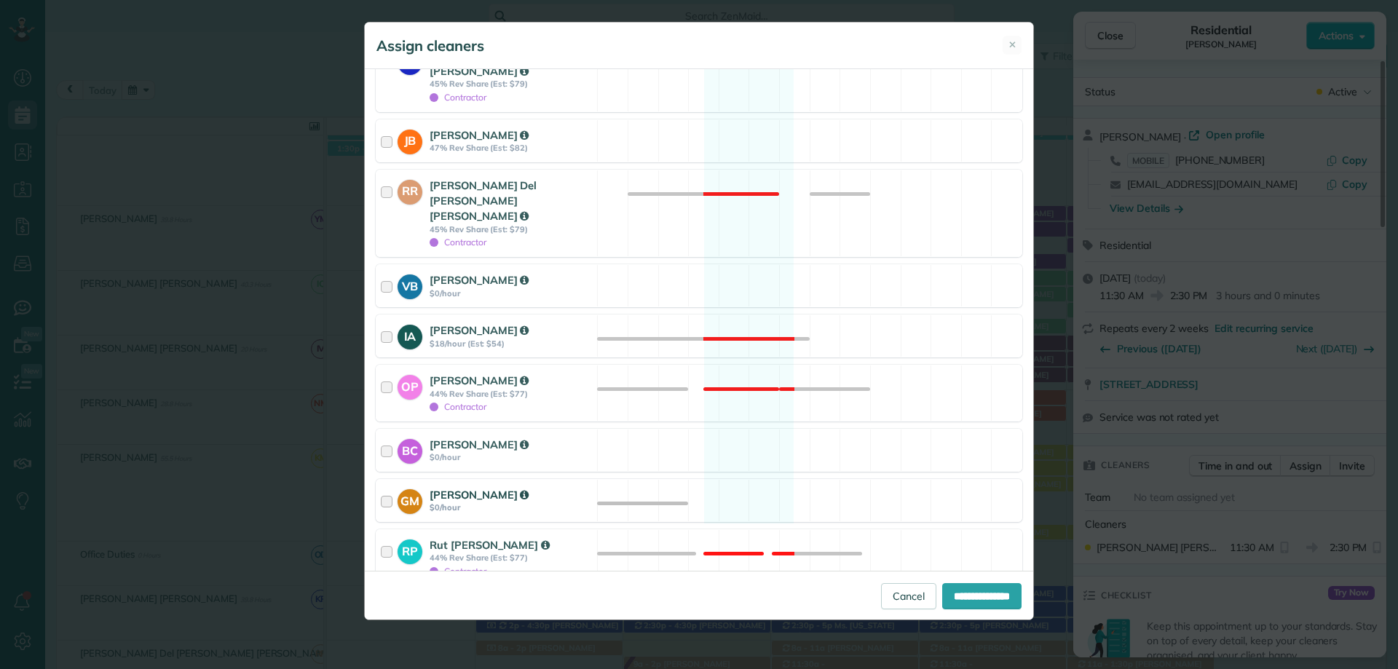
click at [497, 488] on strong "Gabriela Munguia" at bounding box center [479, 495] width 99 height 14
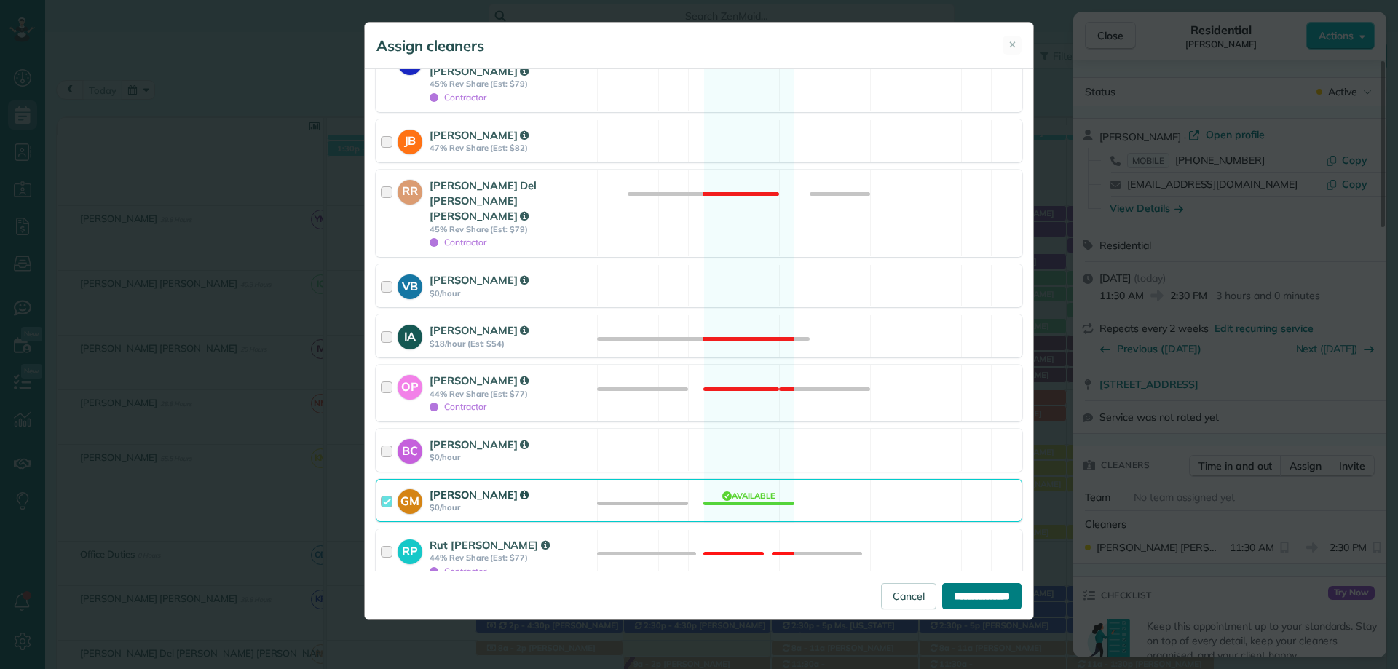
click at [951, 591] on input "**********" at bounding box center [981, 596] width 79 height 26
type input "**********"
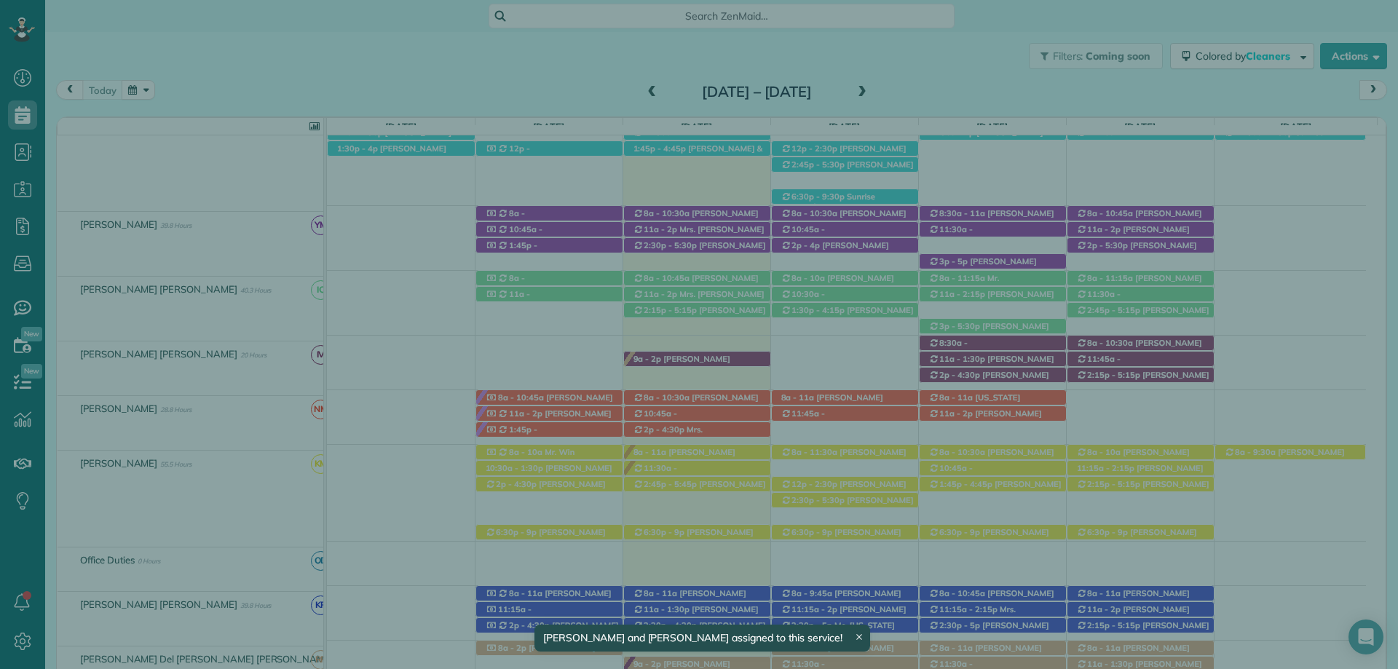
scroll to position [449, 0]
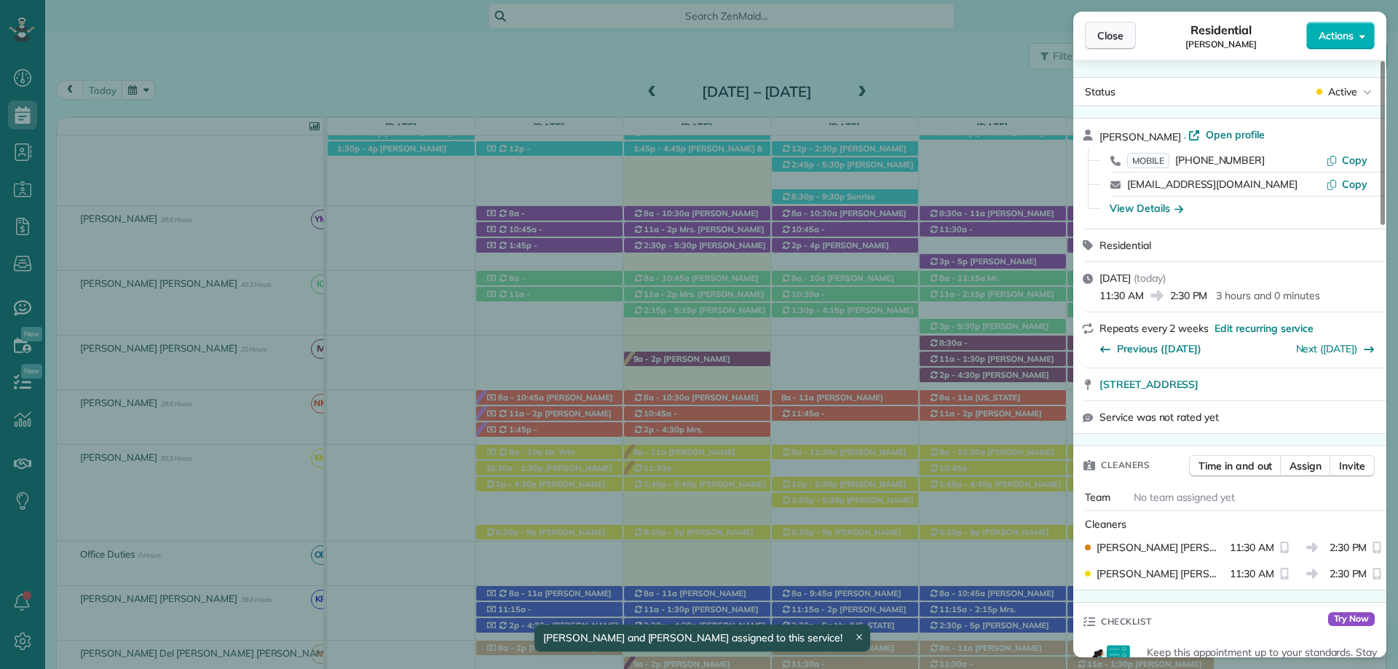
click at [1109, 26] on button "Close" at bounding box center [1110, 36] width 51 height 28
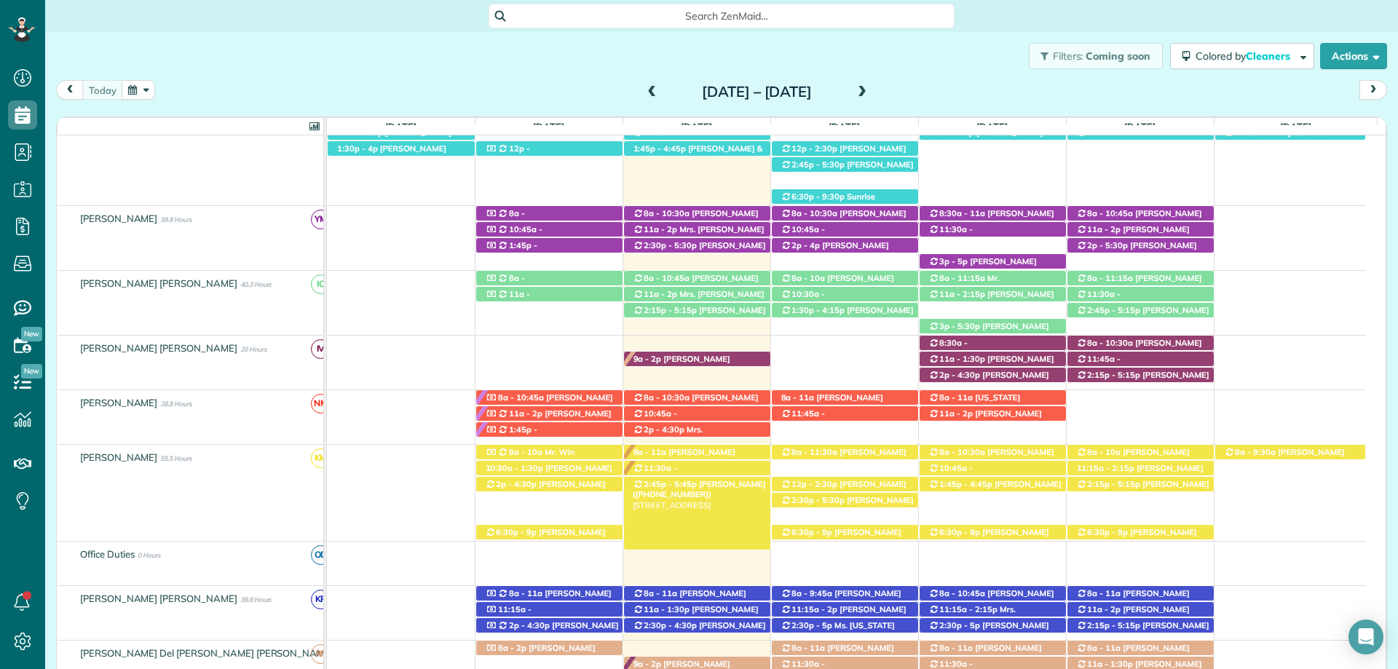
click at [748, 485] on div "2:45p - 5:45p Mrs. Valerie Pipkin (+12517516055) 415 Surtees St. Sedgfield NH -…" at bounding box center [697, 484] width 146 height 15
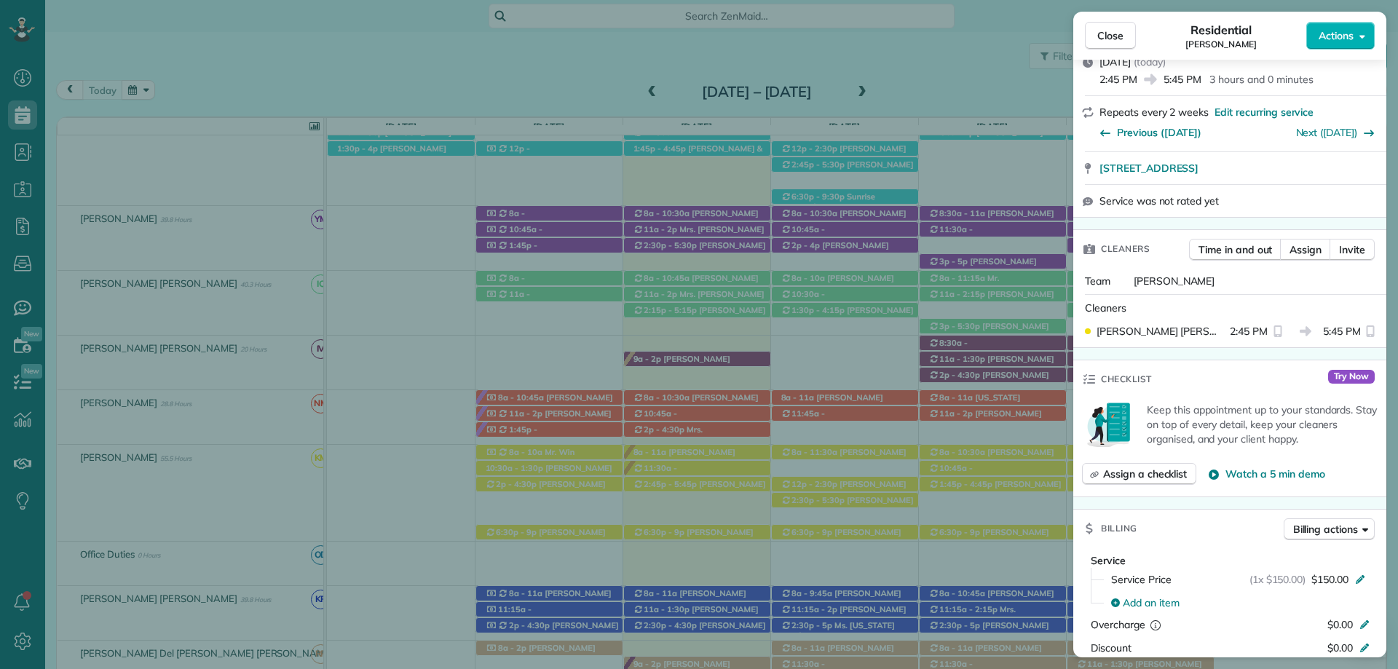
scroll to position [291, 0]
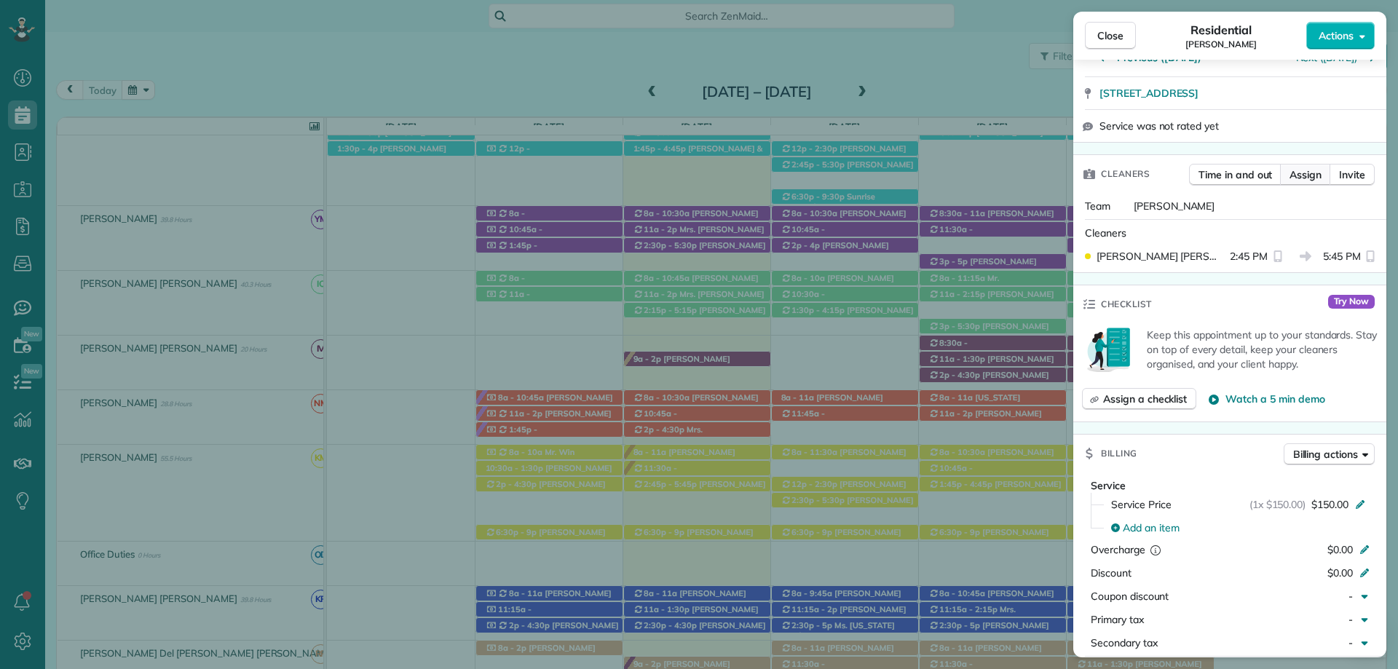
click at [1317, 175] on span "Assign" at bounding box center [1306, 174] width 32 height 15
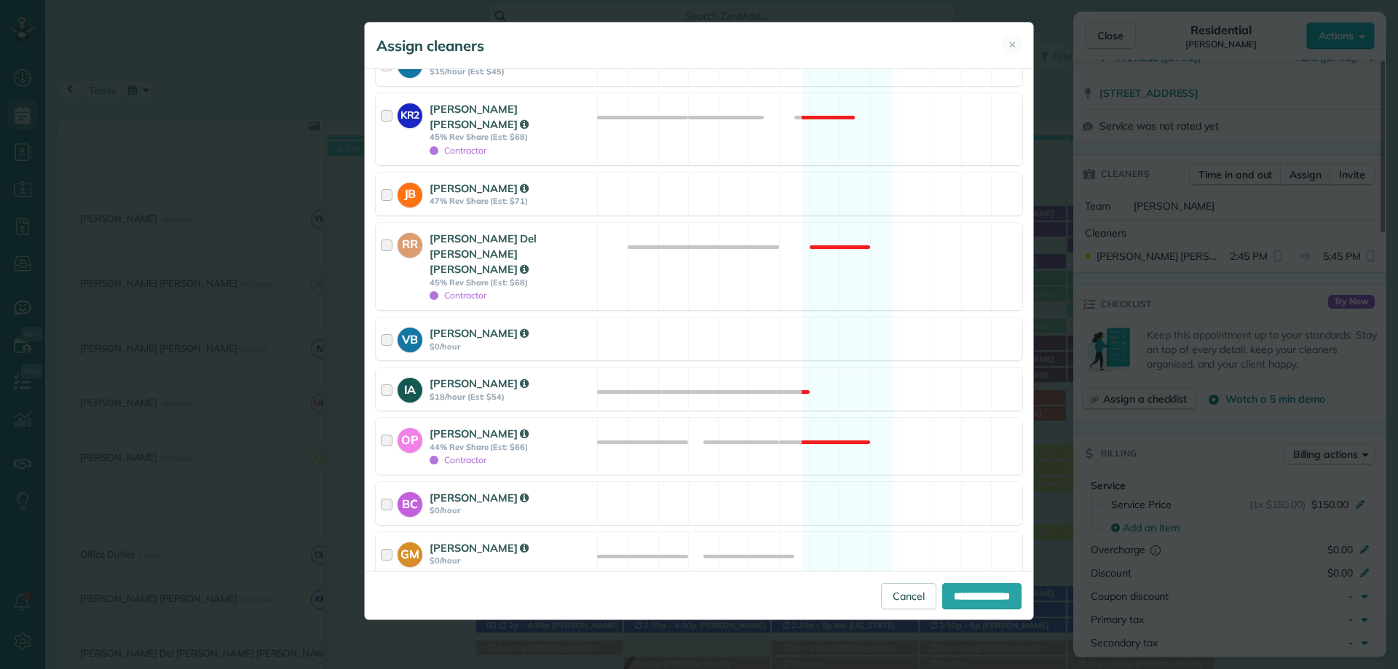
scroll to position [655, 0]
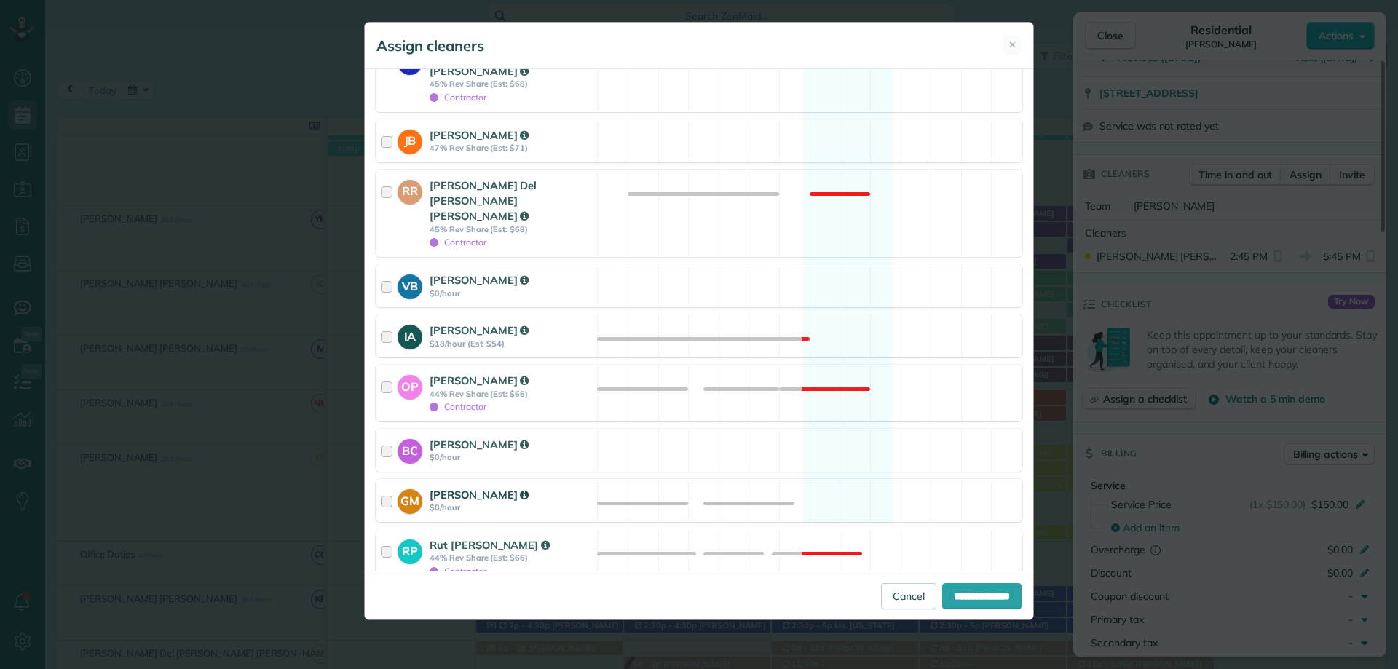
click at [400, 489] on strong "GM" at bounding box center [410, 499] width 25 height 20
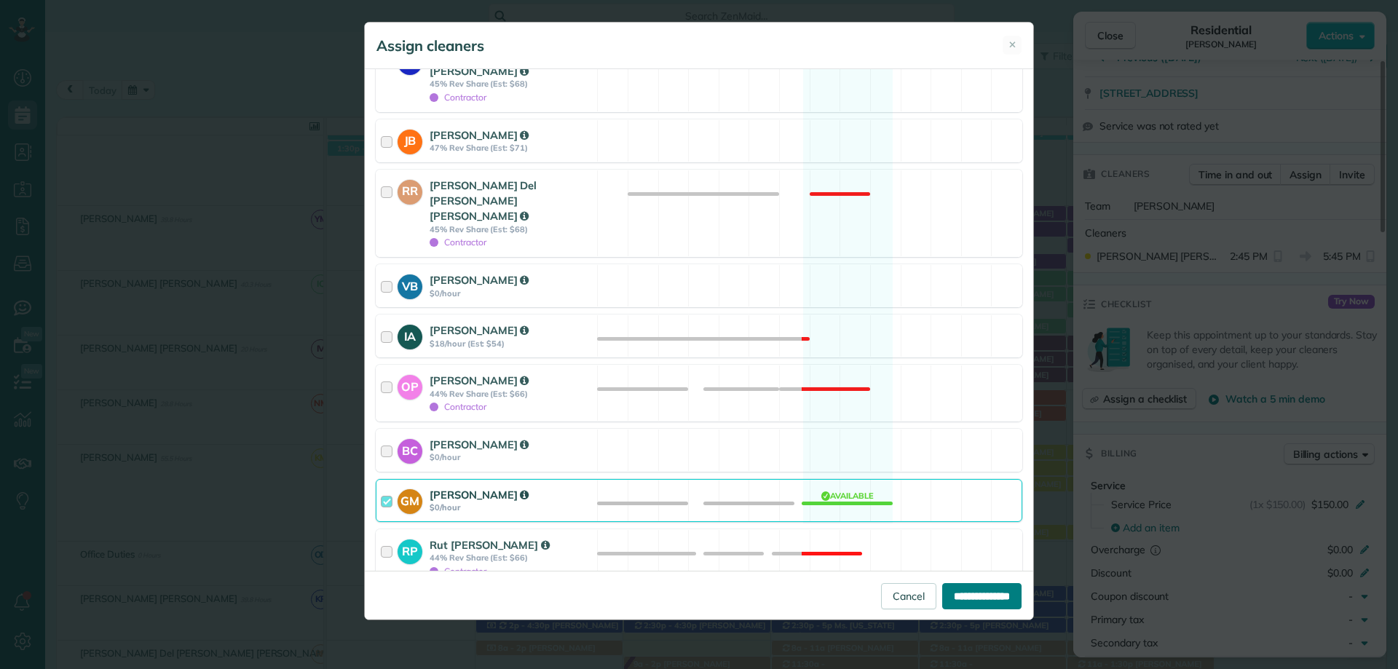
click at [974, 597] on input "**********" at bounding box center [981, 596] width 79 height 26
type input "**********"
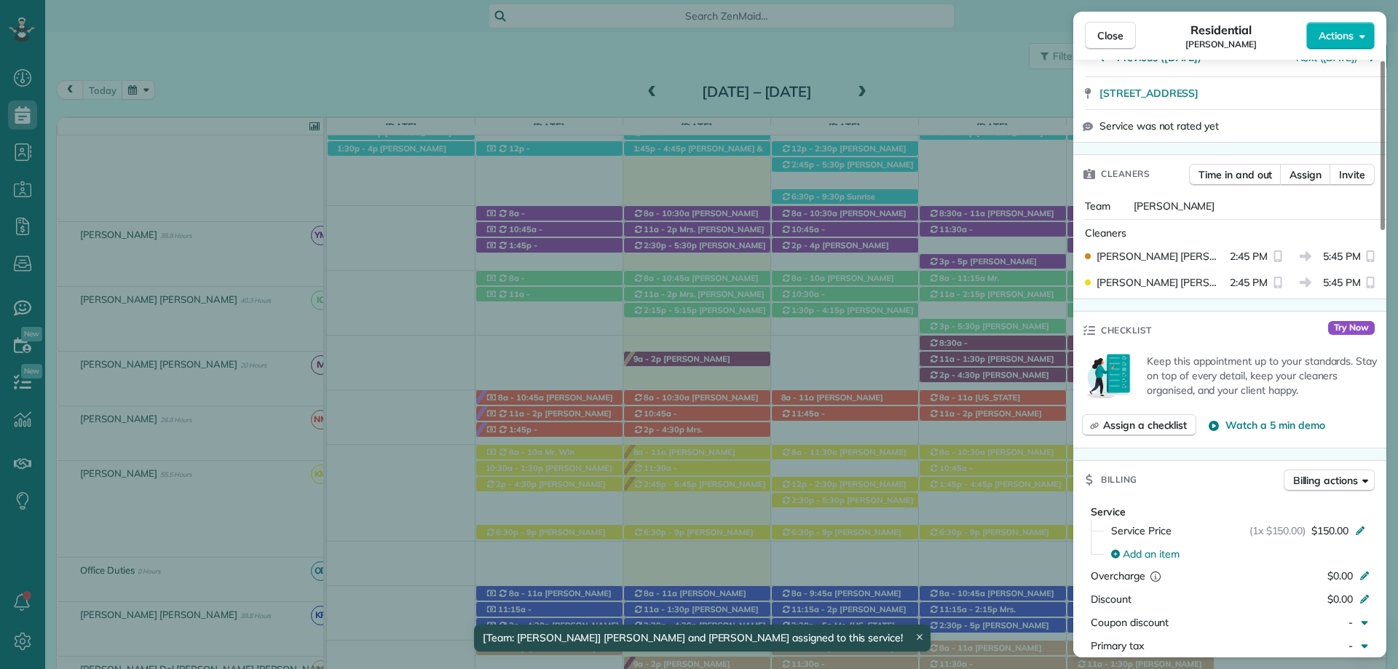
scroll to position [465, 0]
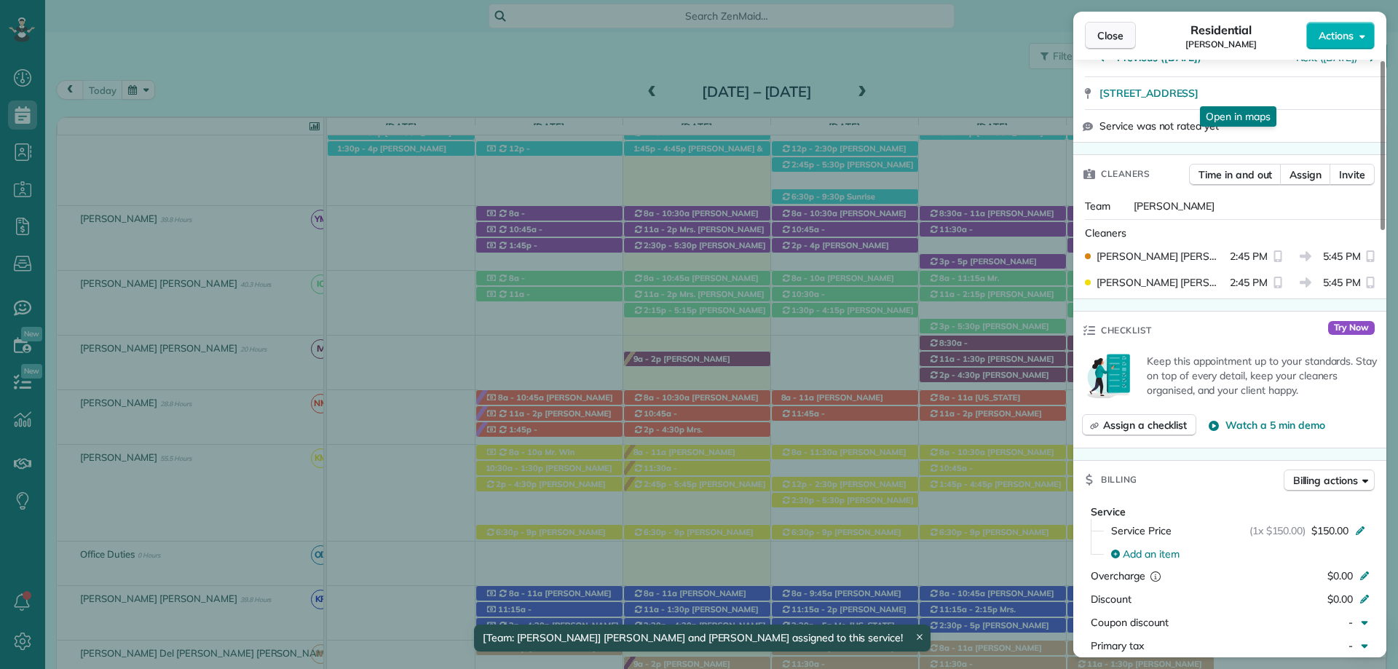
click at [1104, 39] on span "Close" at bounding box center [1110, 35] width 26 height 15
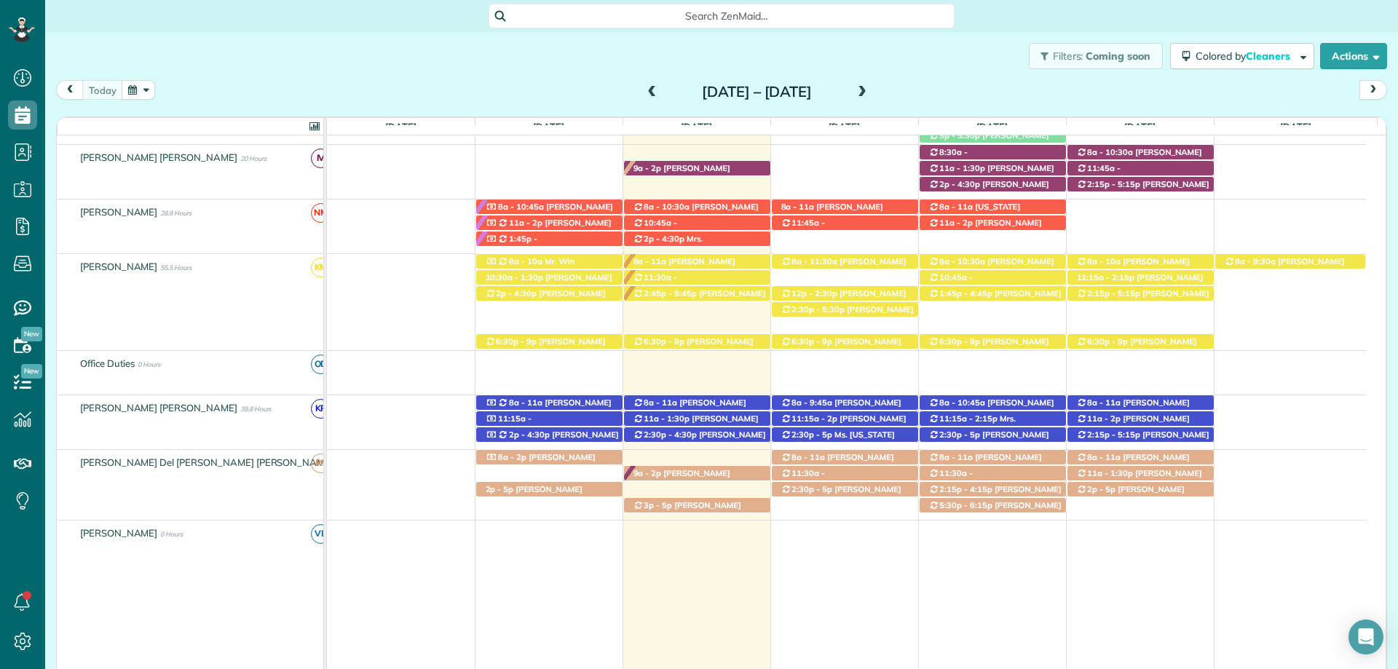
click at [870, 95] on span at bounding box center [862, 92] width 16 height 13
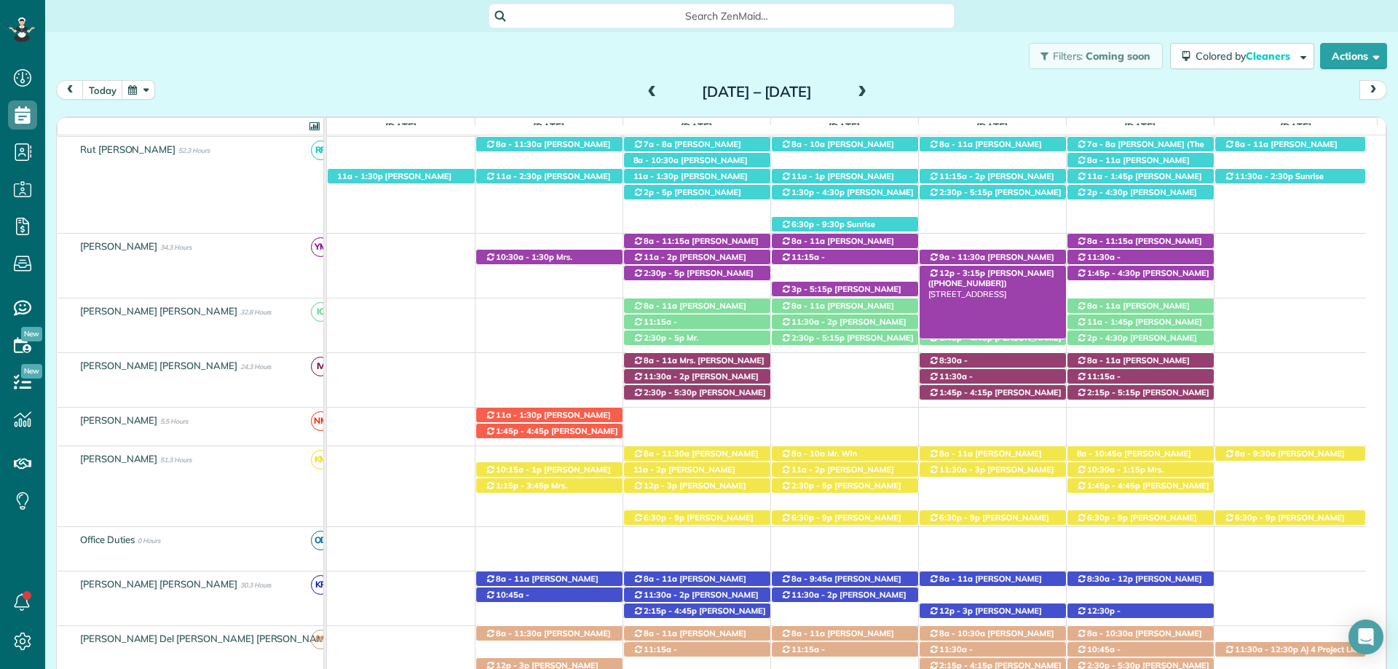
scroll to position [226, 0]
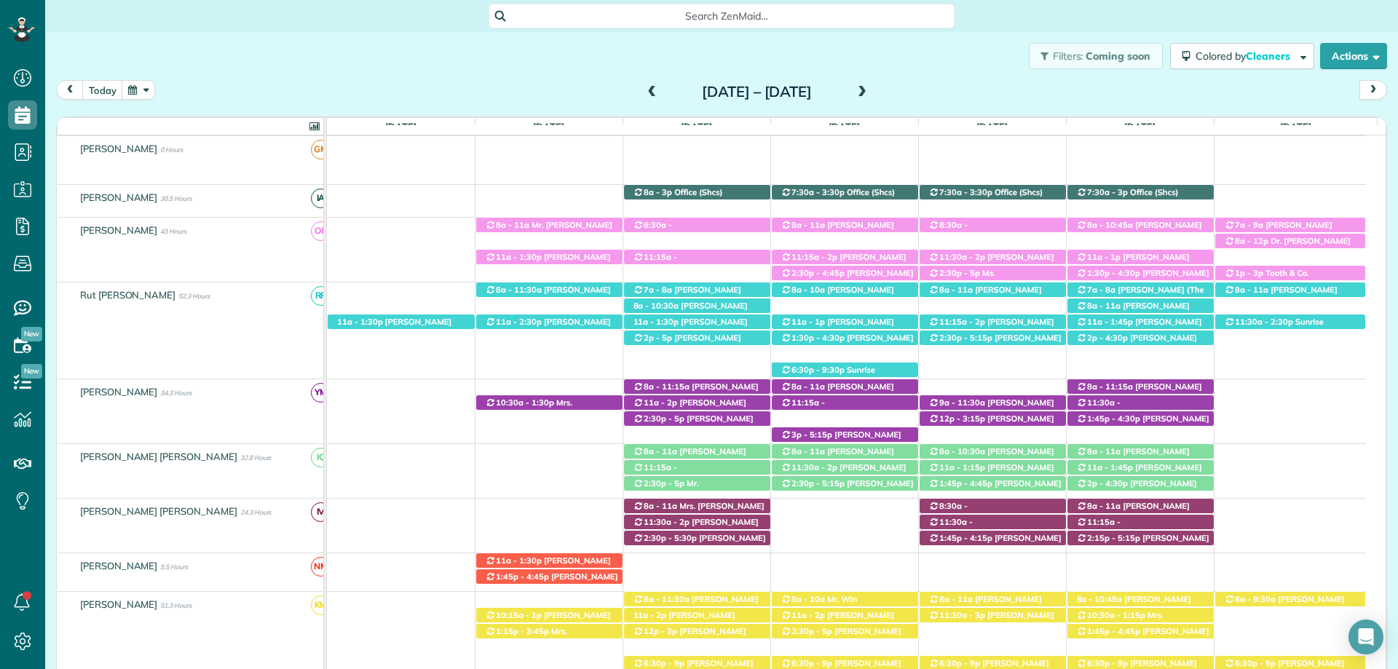
click at [870, 93] on span at bounding box center [862, 92] width 16 height 13
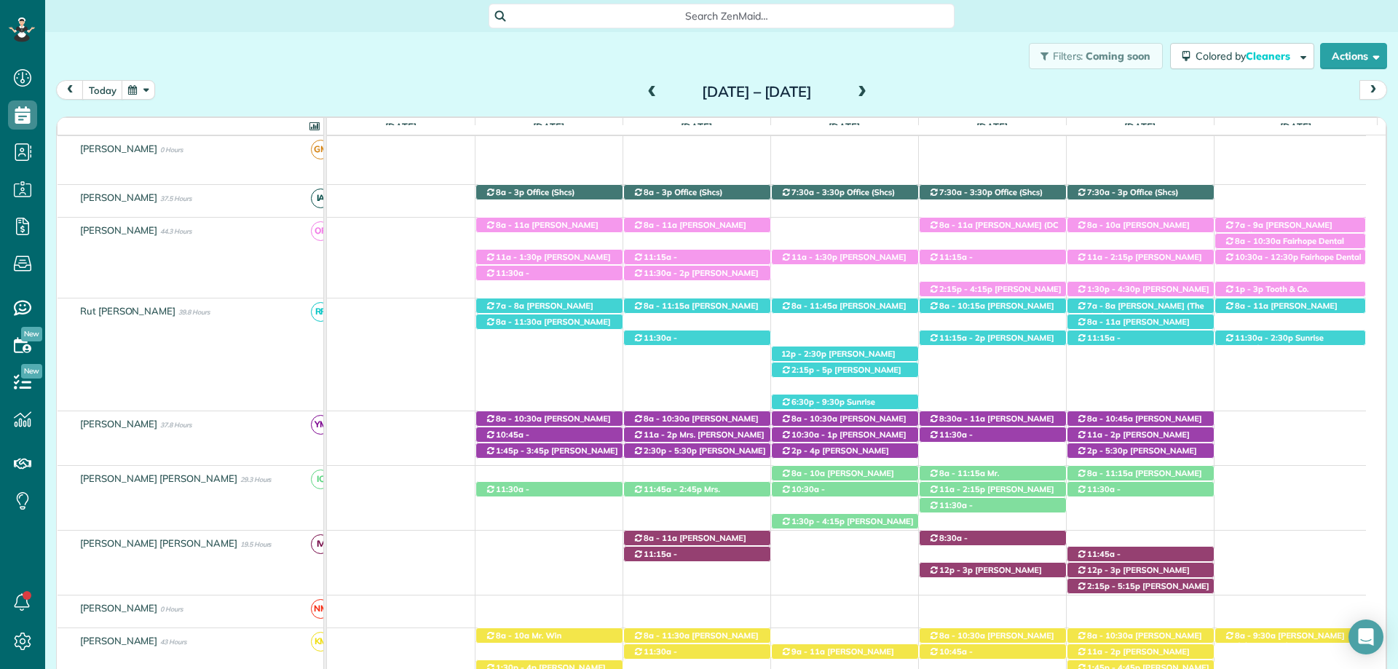
drag, startPoint x: 590, startPoint y: 79, endPoint x: 612, endPoint y: 89, distance: 23.8
click at [592, 87] on div "Filters: Coming soon Colored by Cleaners Color by Cleaner Color by Team Color b…" at bounding box center [721, 338] width 1353 height 613
click at [644, 89] on span at bounding box center [652, 92] width 16 height 13
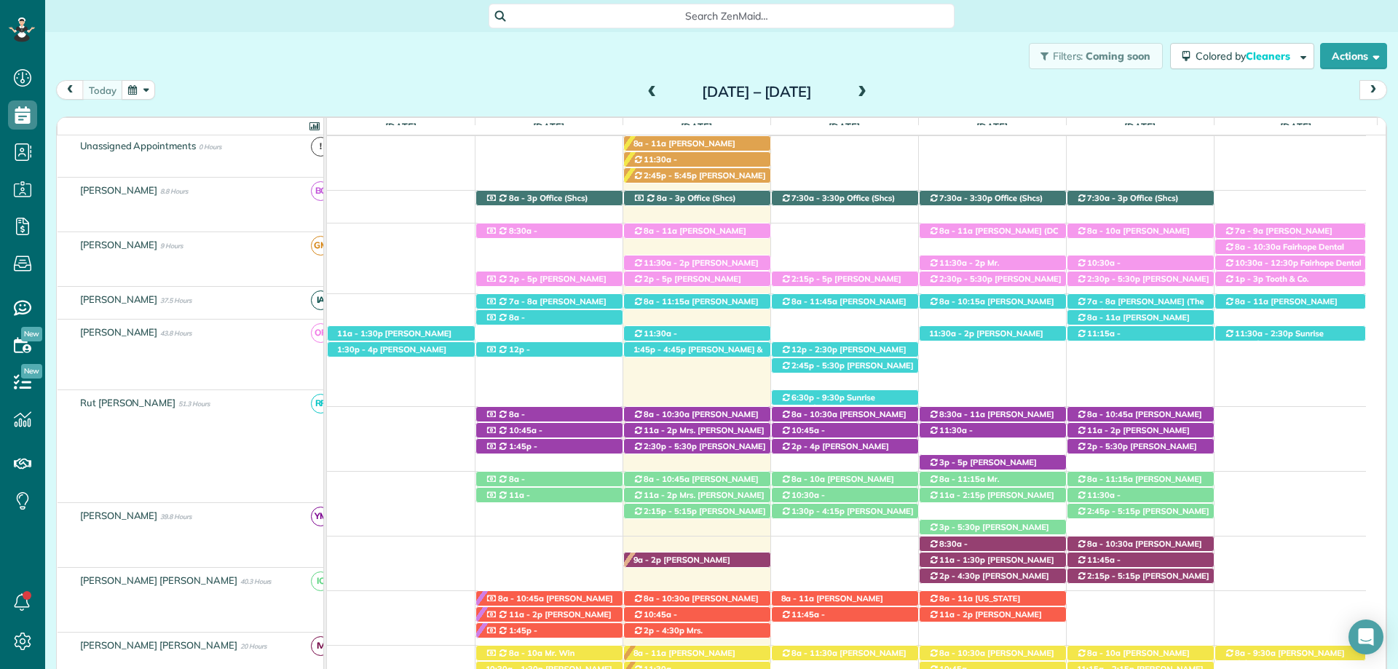
scroll to position [264, 0]
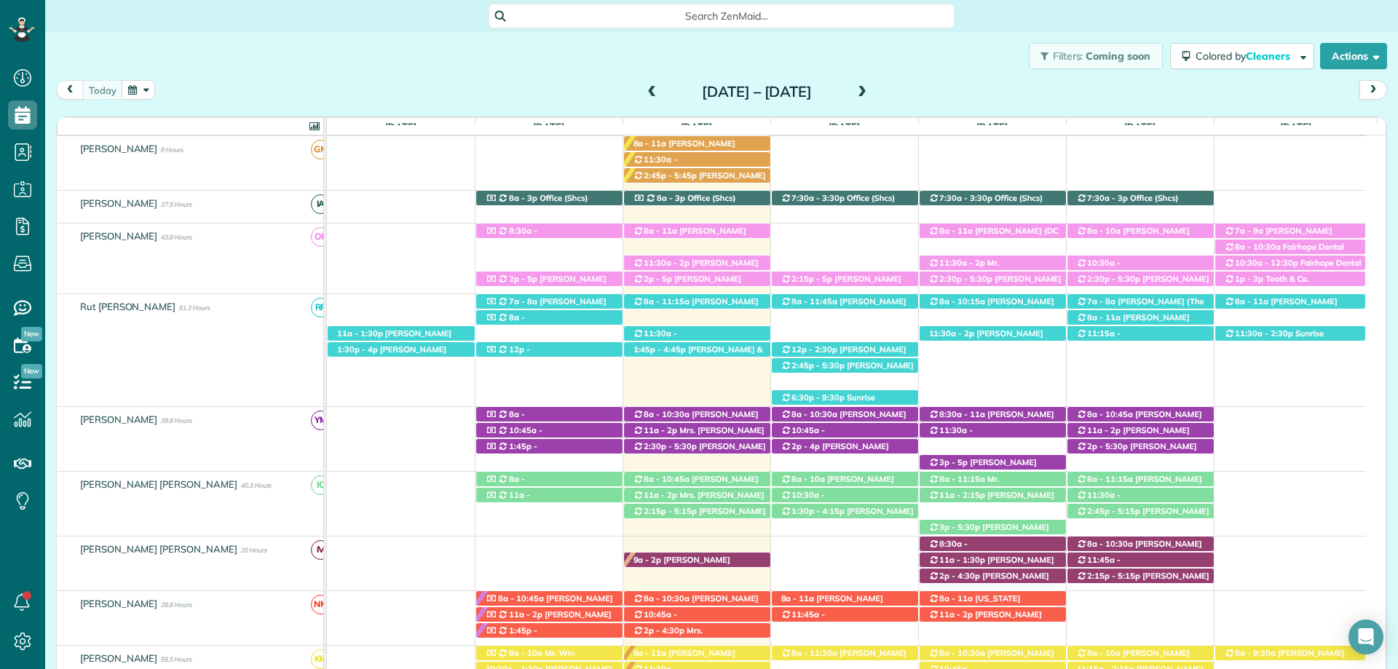
click at [870, 95] on span at bounding box center [862, 92] width 16 height 13
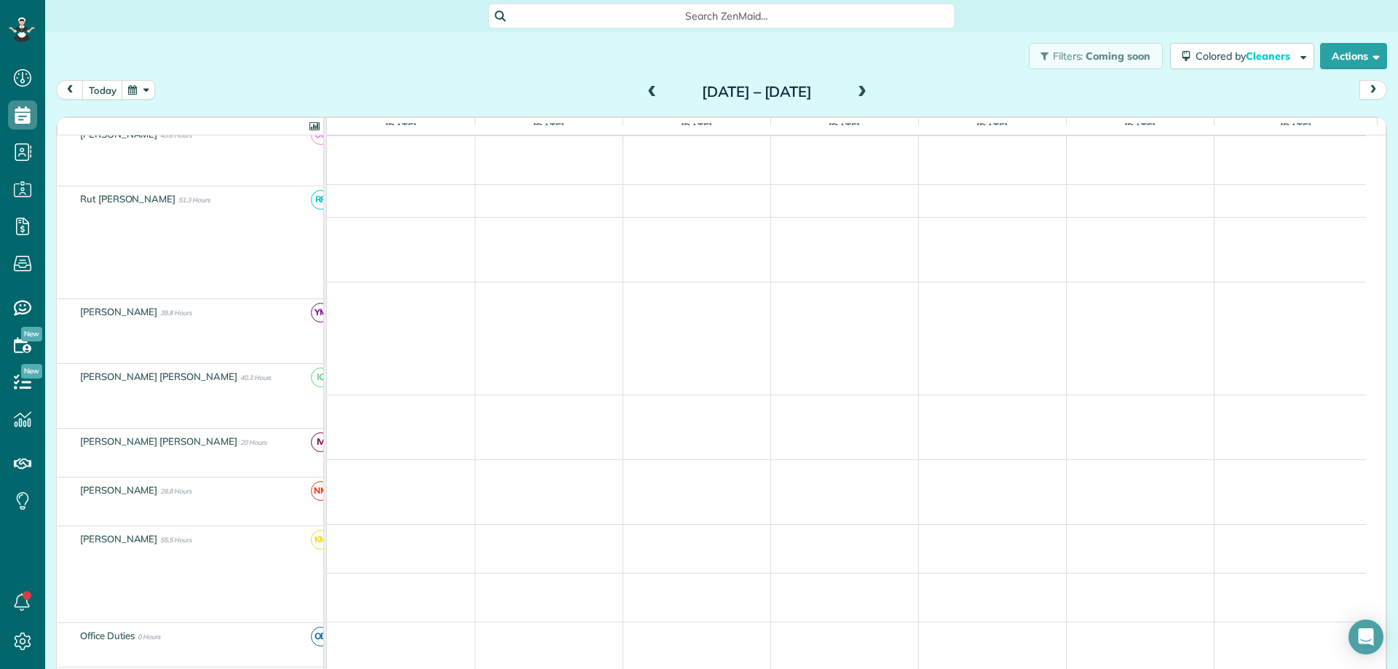
scroll to position [167, 0]
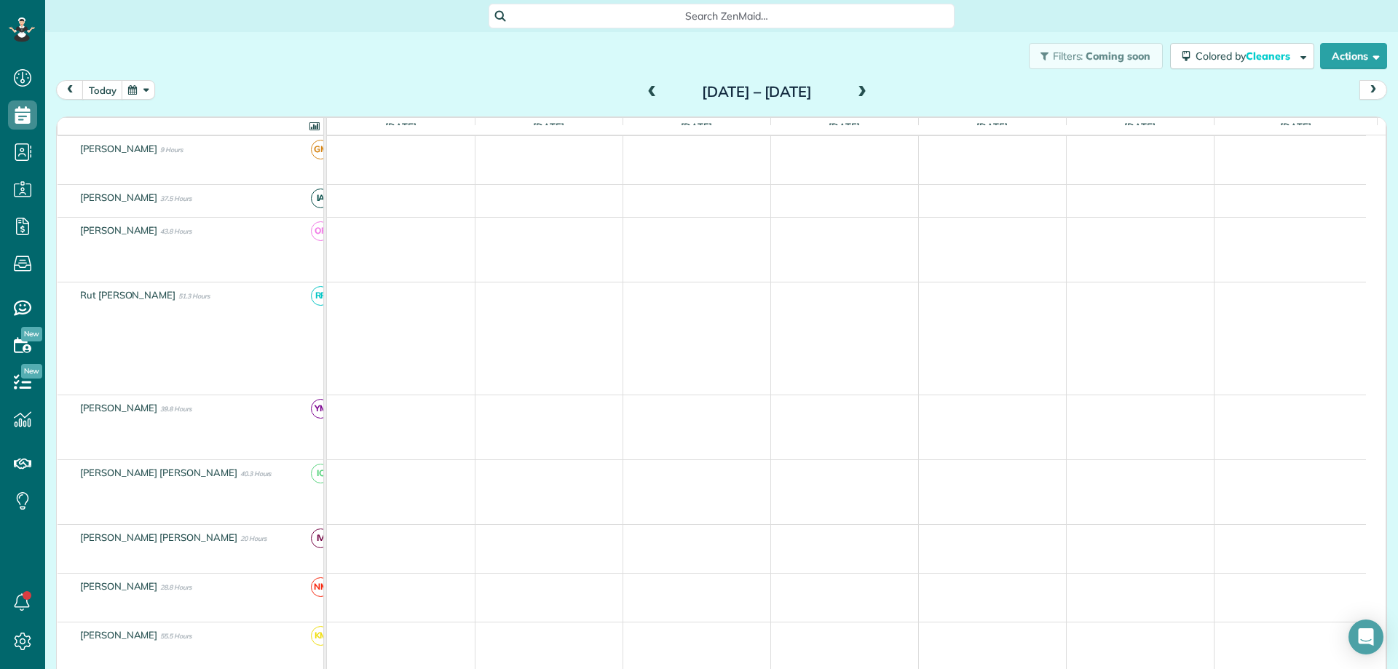
click at [870, 95] on span at bounding box center [862, 92] width 16 height 13
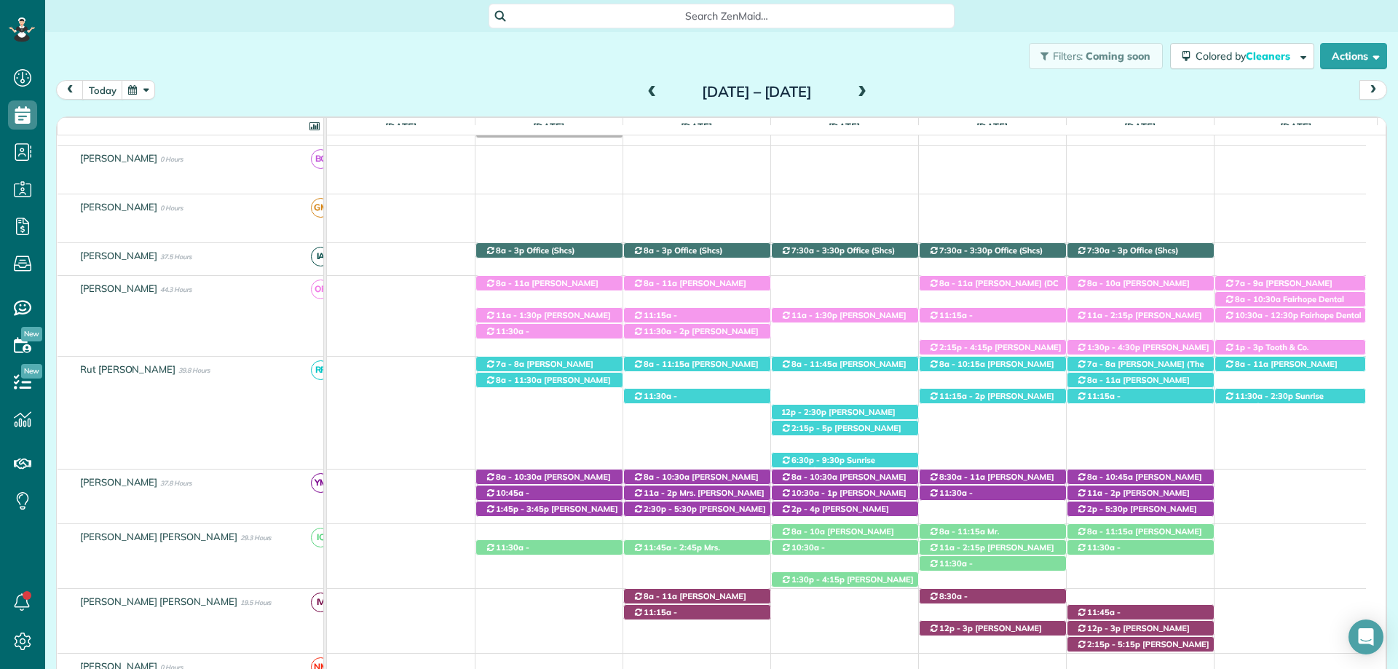
scroll to position [226, 0]
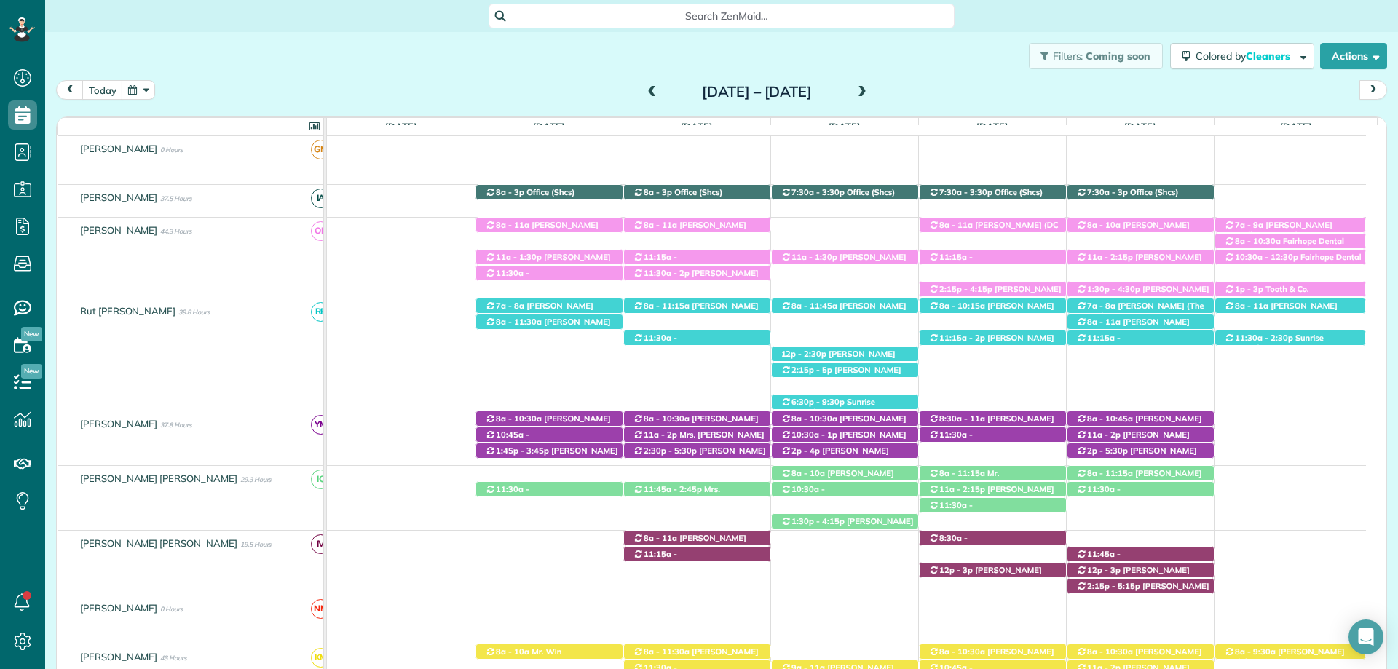
click at [644, 87] on span at bounding box center [652, 92] width 16 height 13
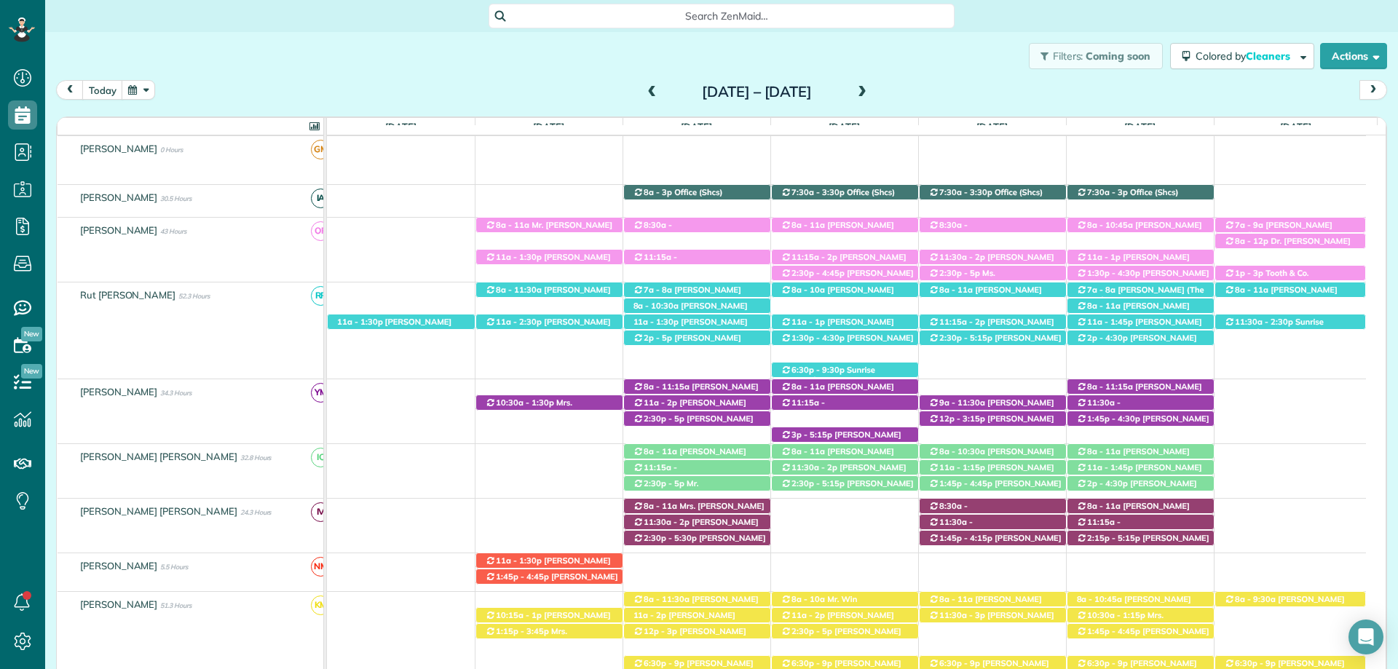
click at [870, 90] on span at bounding box center [862, 92] width 16 height 13
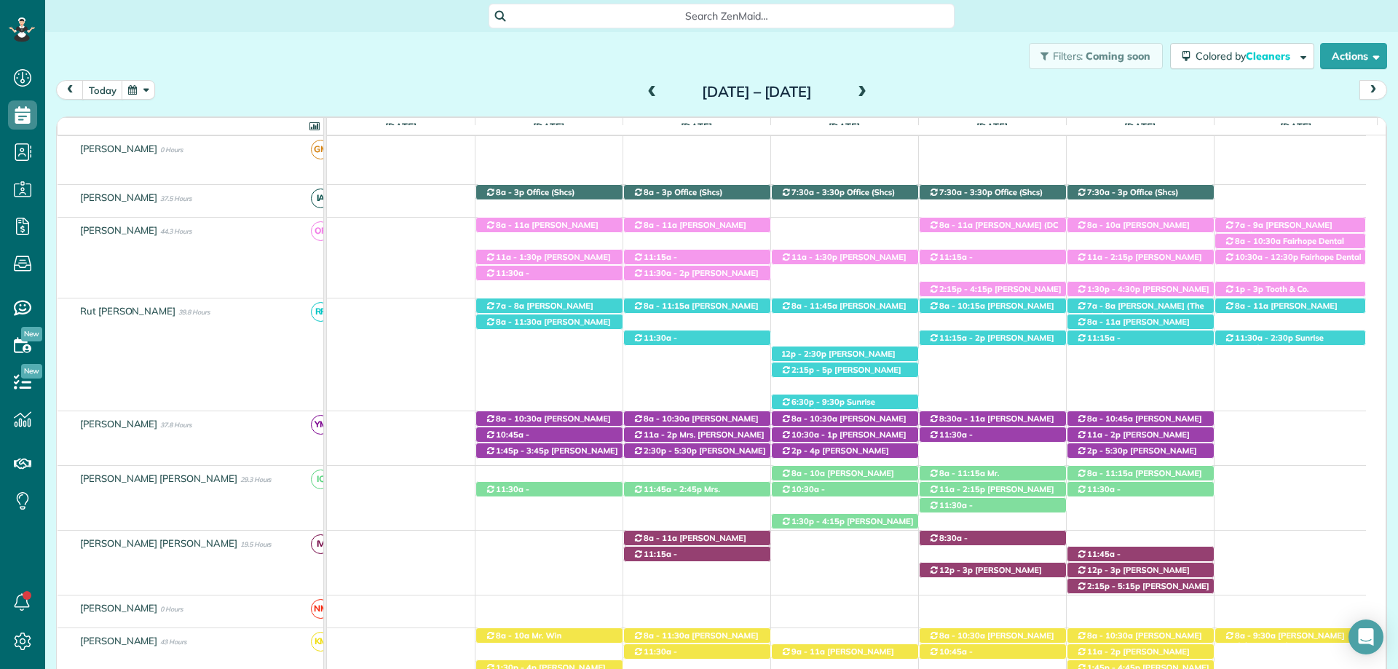
click at [644, 93] on span at bounding box center [652, 92] width 16 height 13
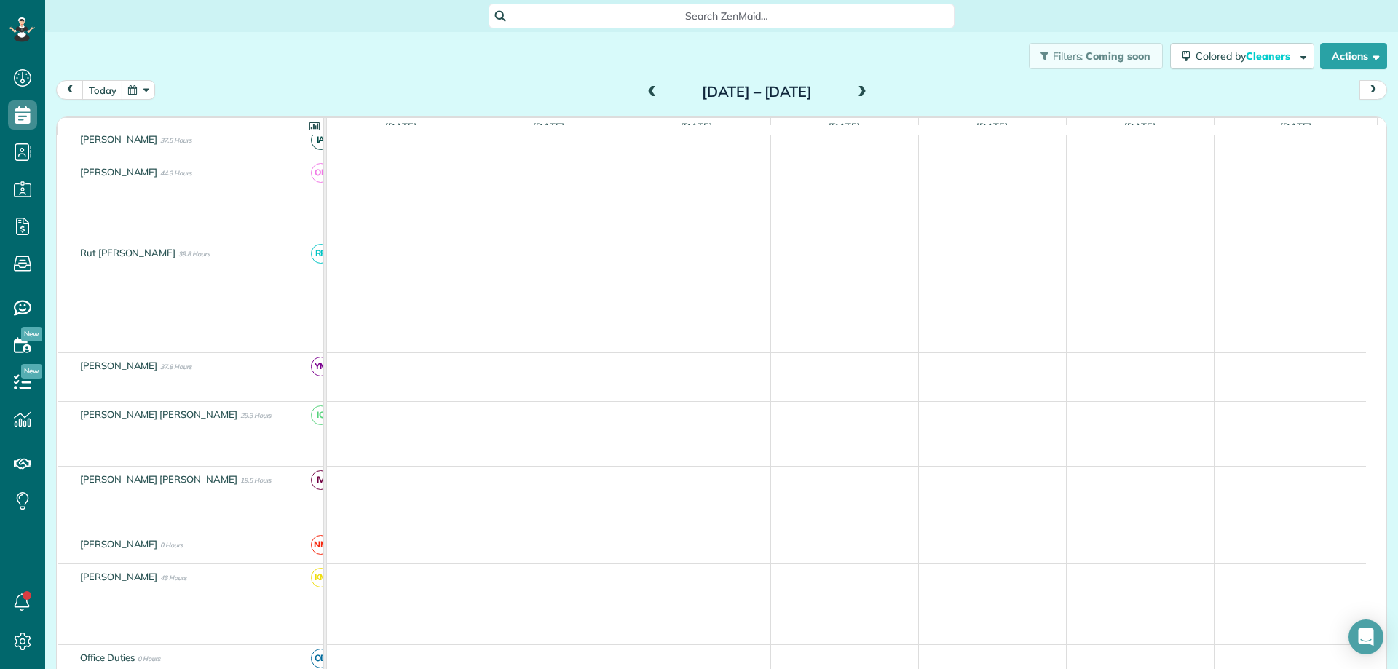
scroll to position [167, 0]
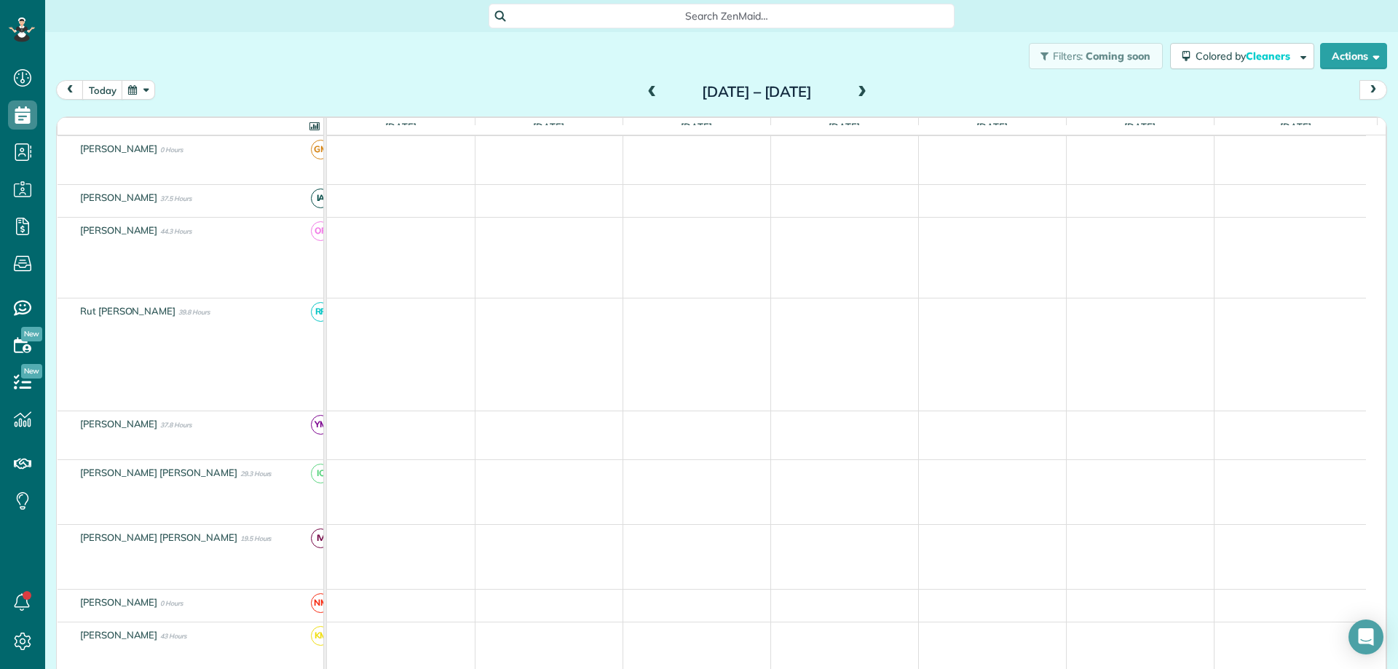
click at [644, 88] on span at bounding box center [652, 92] width 16 height 13
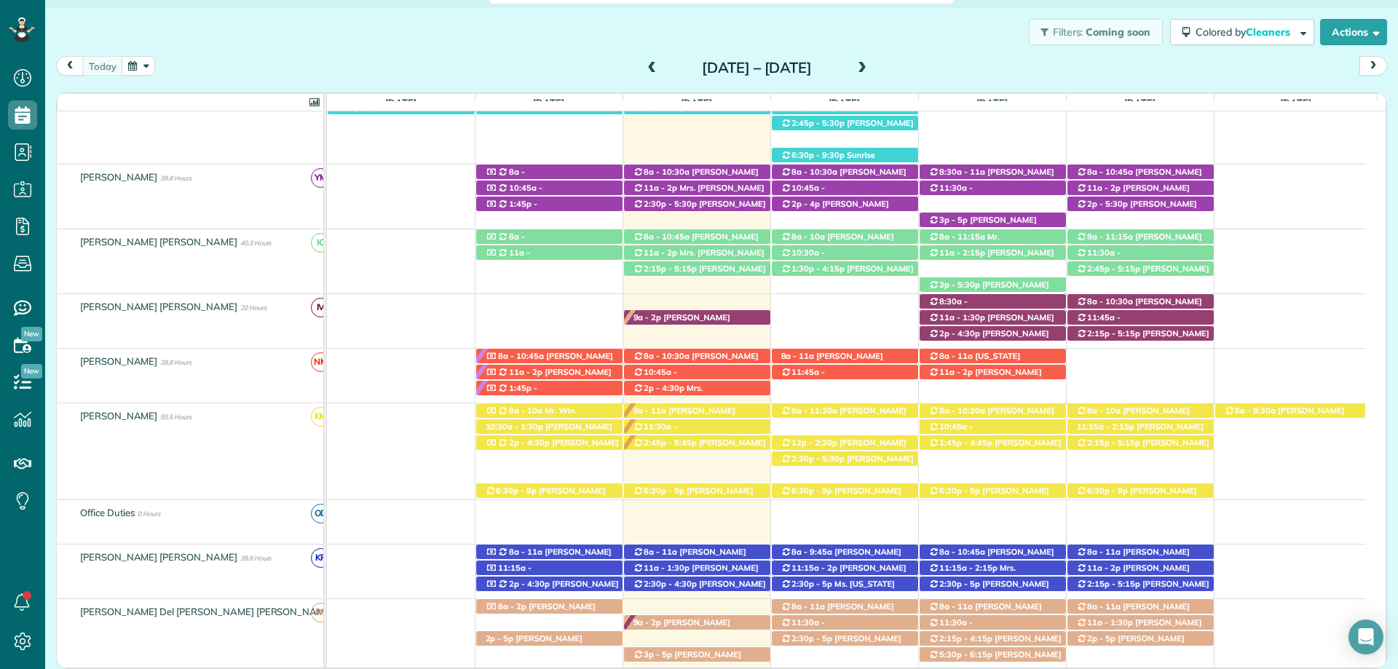
scroll to position [628, 0]
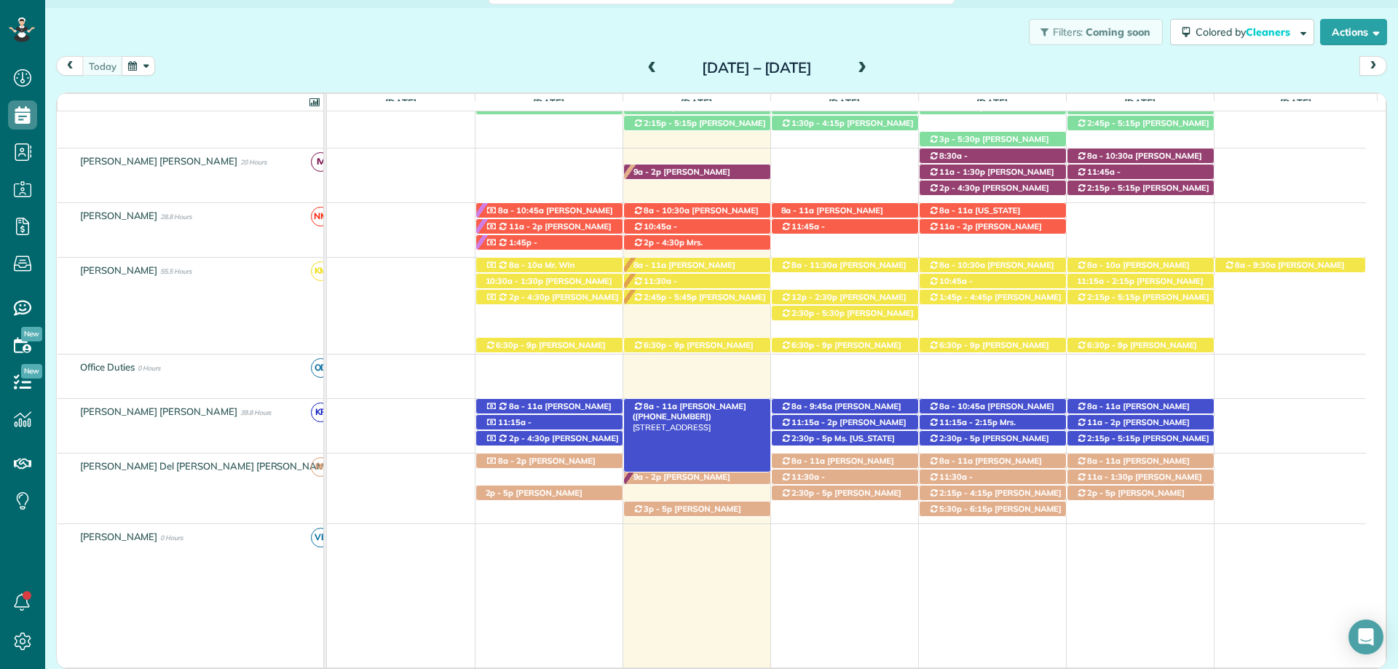
click at [715, 401] on div "8a - 11a Mrs. Diana McMurry (+17132401675) 208 Grand Avenue - Fairhope, AL, 365…" at bounding box center [697, 406] width 146 height 15
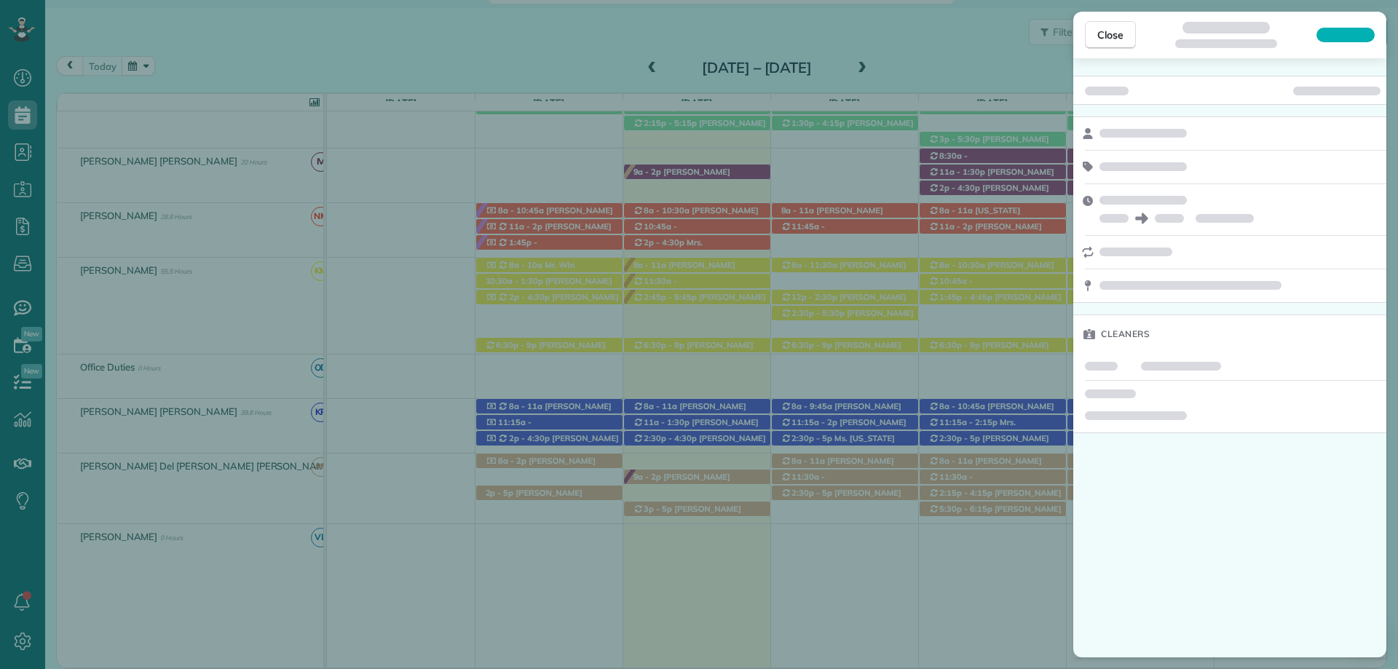
scroll to position [23, 0]
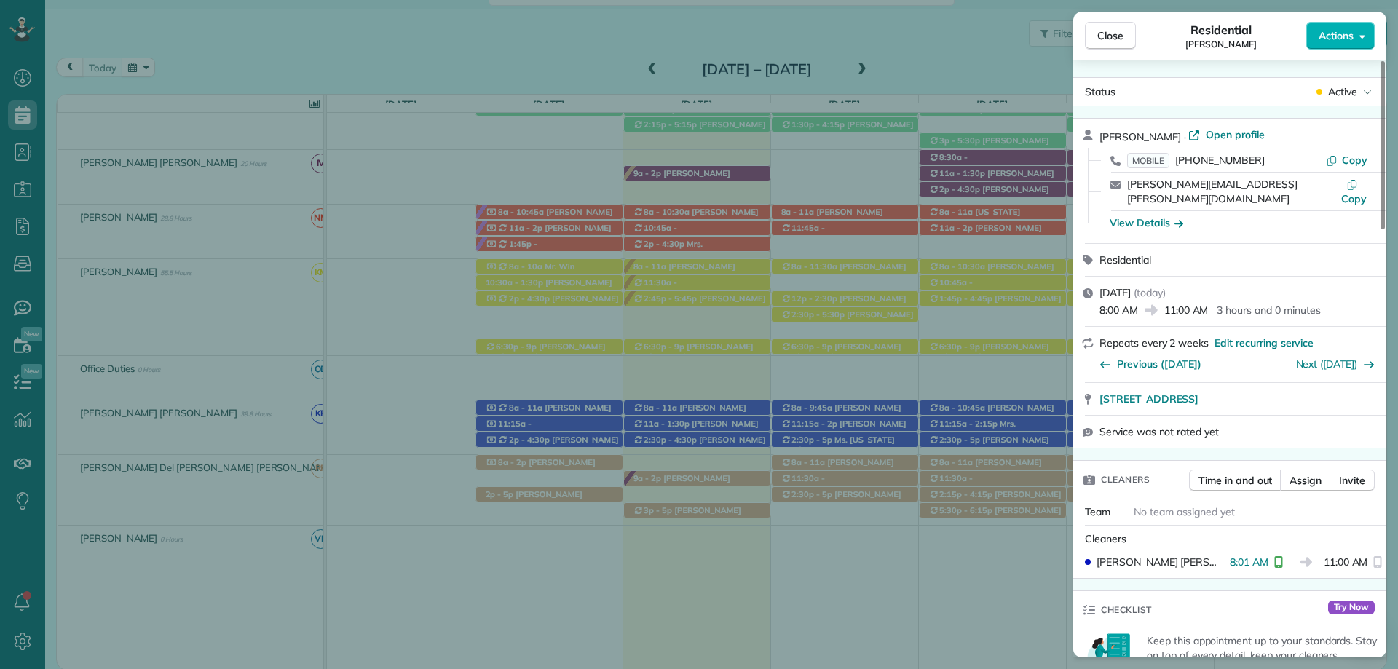
click at [982, 585] on div "Close Residential Diana McMurry Actions Status Active Diana McMurry · Open prof…" at bounding box center [699, 334] width 1398 height 669
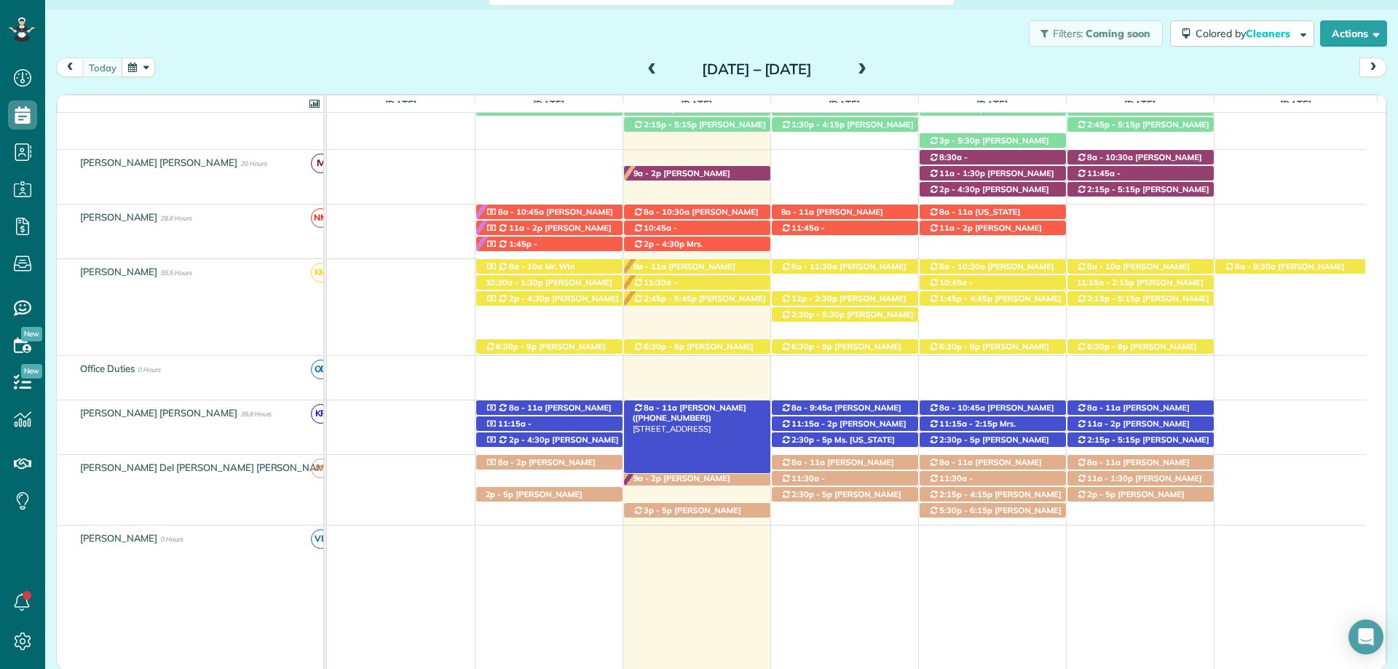
click at [700, 413] on span "Mrs. Diana McMurry (+17132401675)" at bounding box center [690, 413] width 114 height 20
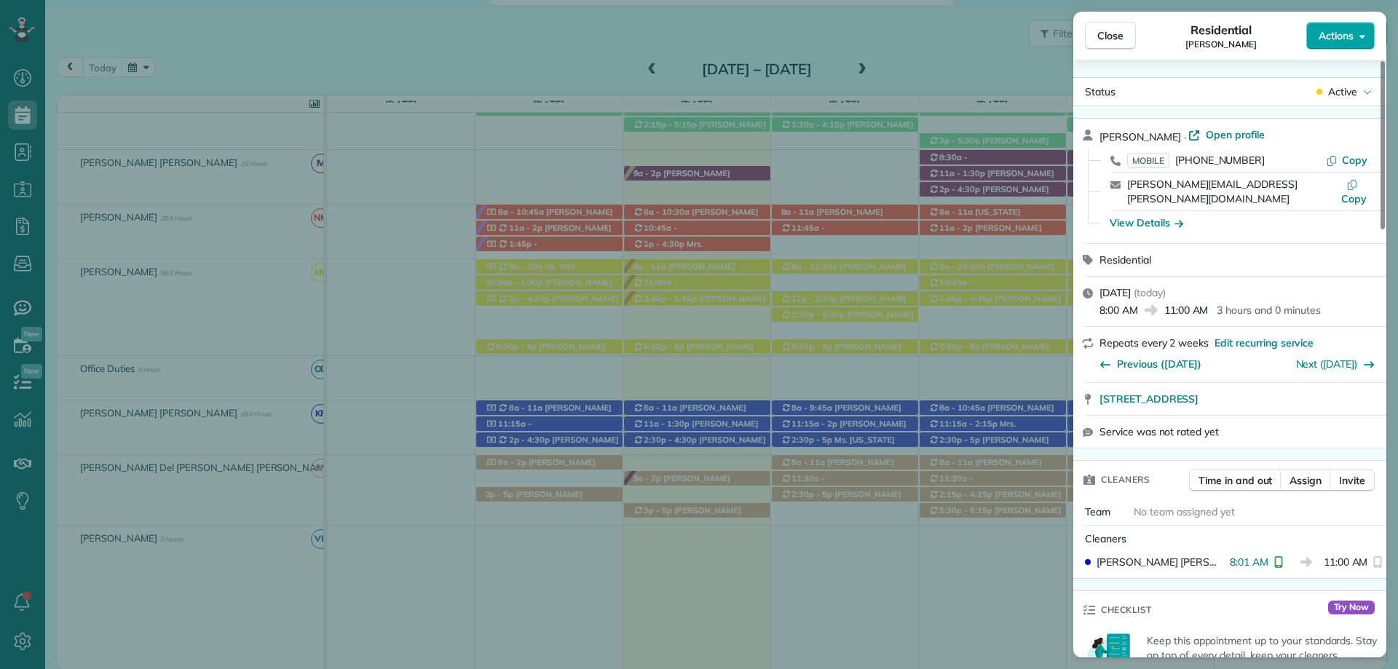
click at [1356, 38] on button "Actions" at bounding box center [1340, 36] width 68 height 28
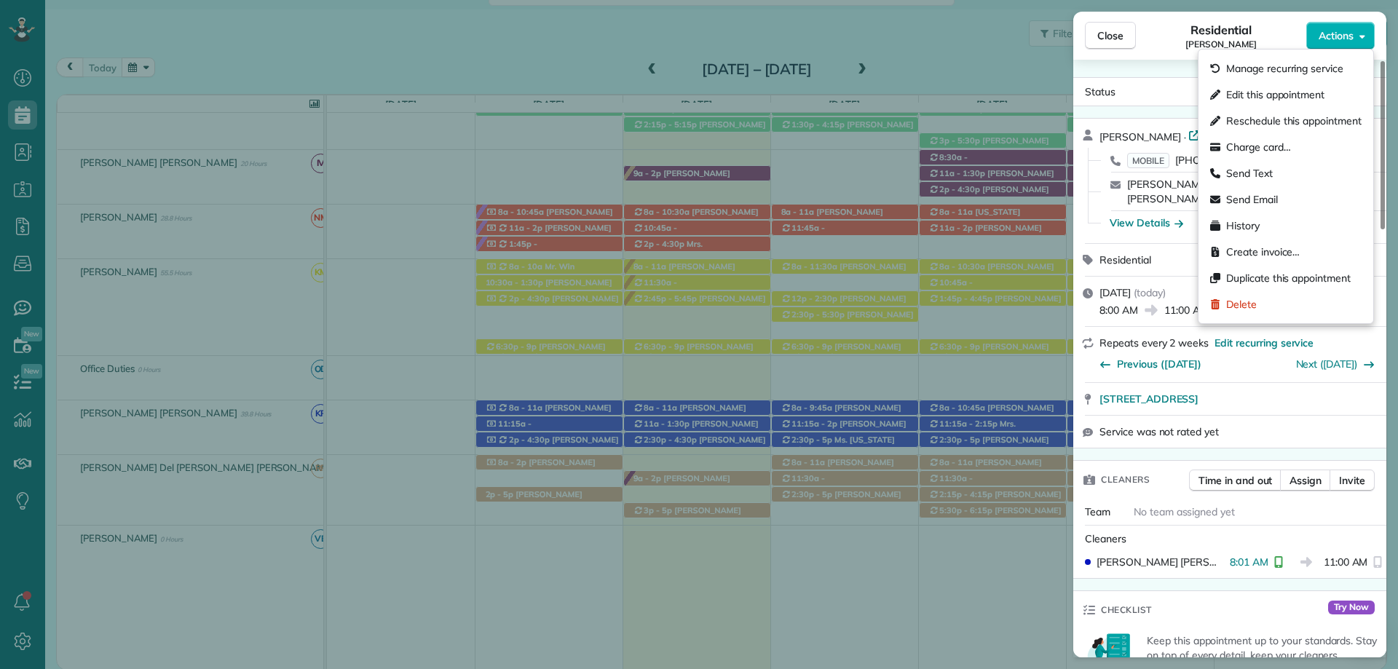
click at [1166, 74] on div "Status Active Diana McMurry · Open profile MOBILE (713) 240-1675 Copy diana.mcm…" at bounding box center [1229, 359] width 313 height 598
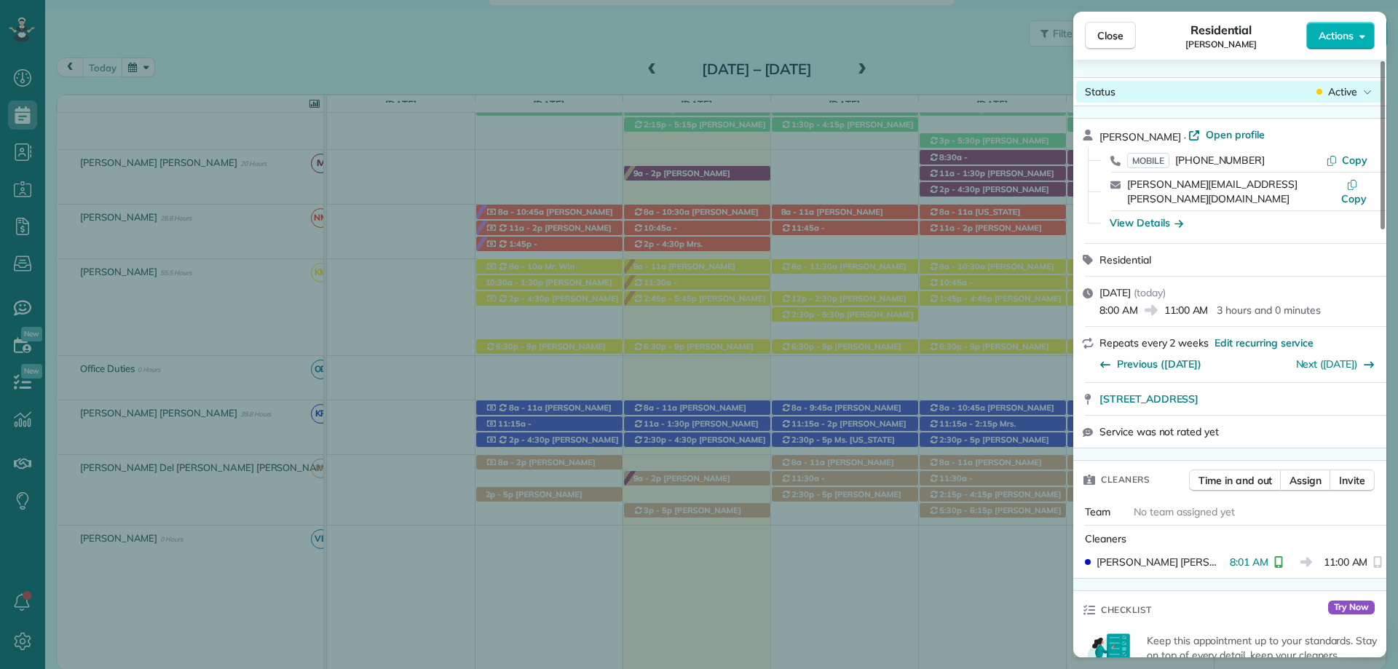
click at [1358, 94] on div "Active" at bounding box center [1344, 91] width 61 height 15
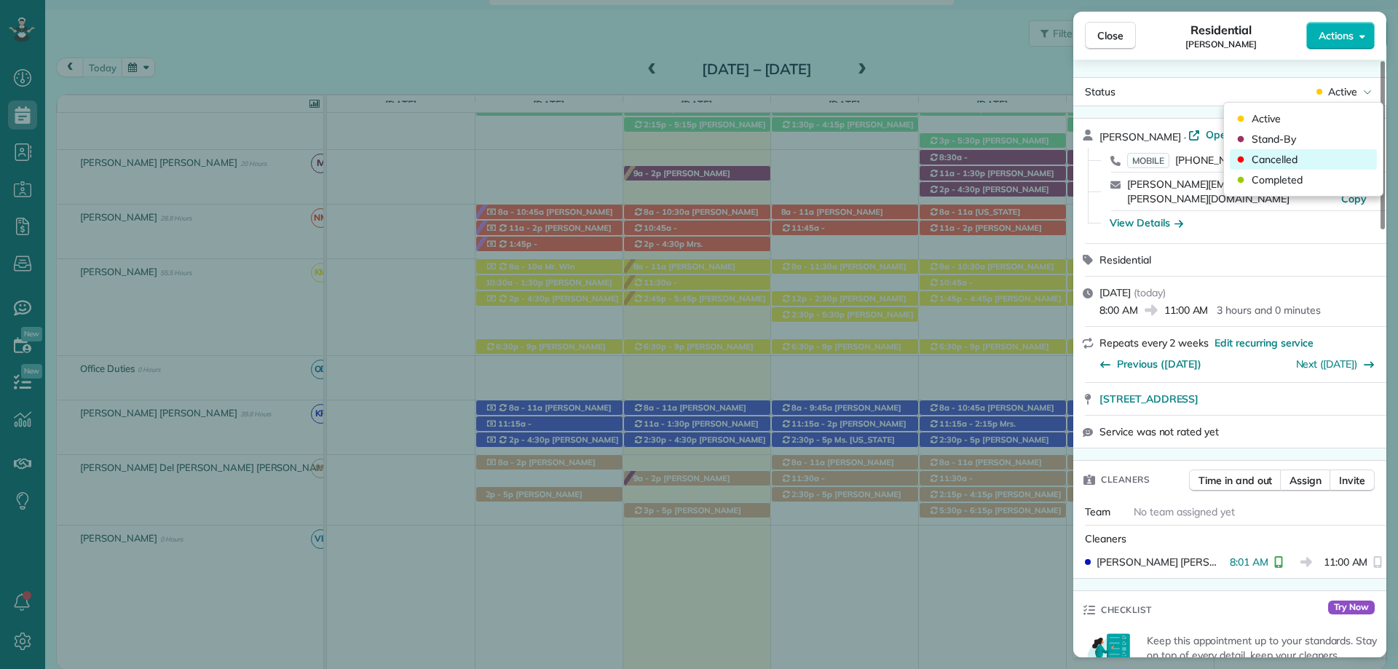
click at [1320, 158] on div "Cancelled" at bounding box center [1303, 159] width 147 height 20
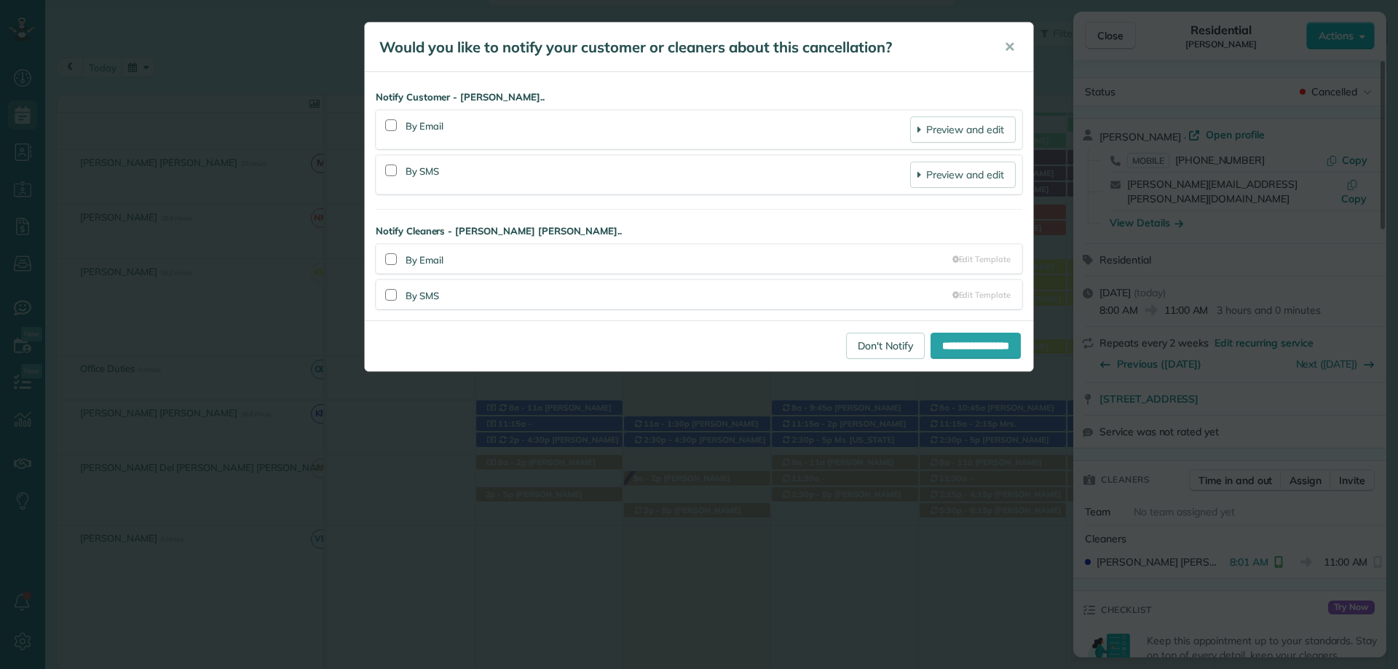
click at [397, 123] on div at bounding box center [391, 125] width 18 height 33
click at [388, 159] on div at bounding box center [391, 170] width 18 height 33
click at [388, 175] on div at bounding box center [391, 171] width 12 height 12
click at [391, 112] on div at bounding box center [391, 125] width 18 height 33
click at [392, 127] on div at bounding box center [391, 125] width 12 height 12
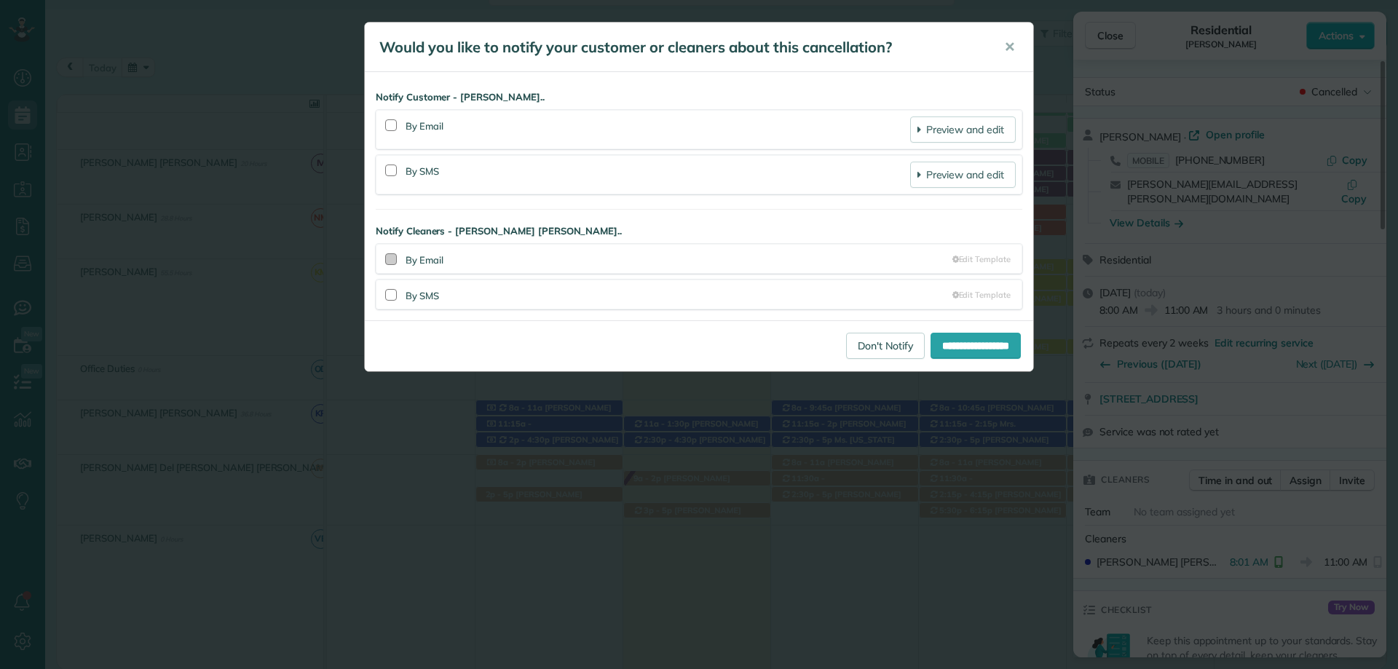
click at [391, 258] on div at bounding box center [391, 259] width 12 height 12
click at [387, 297] on div at bounding box center [391, 295] width 12 height 12
click at [982, 350] on input "**********" at bounding box center [976, 346] width 90 height 26
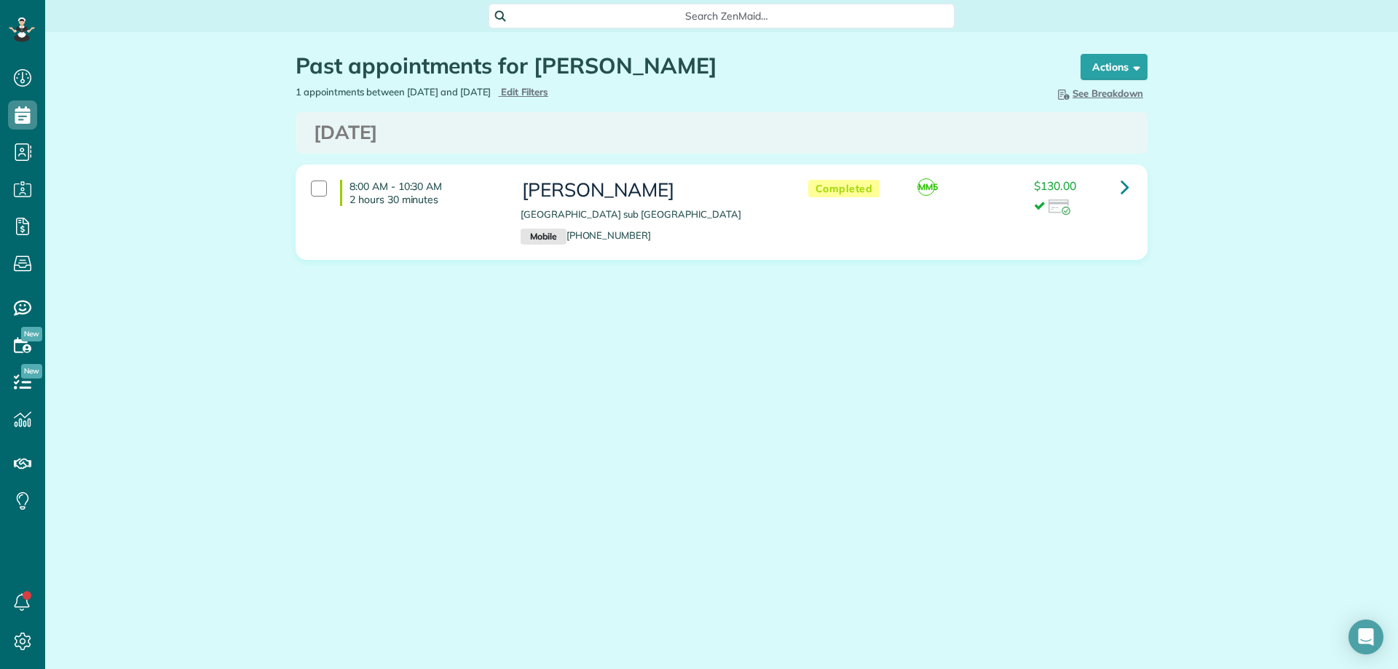
scroll to position [7, 7]
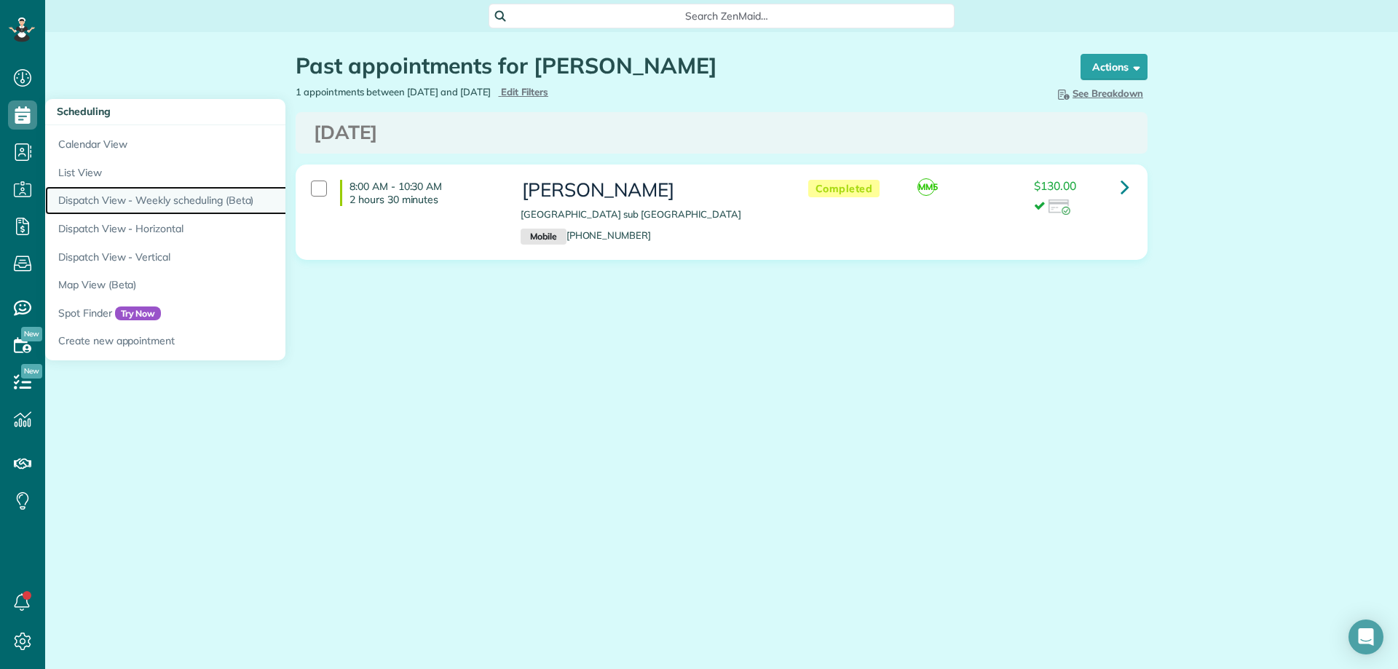
click at [168, 200] on link "Dispatch View - Weekly scheduling (Beta)" at bounding box center [227, 200] width 364 height 28
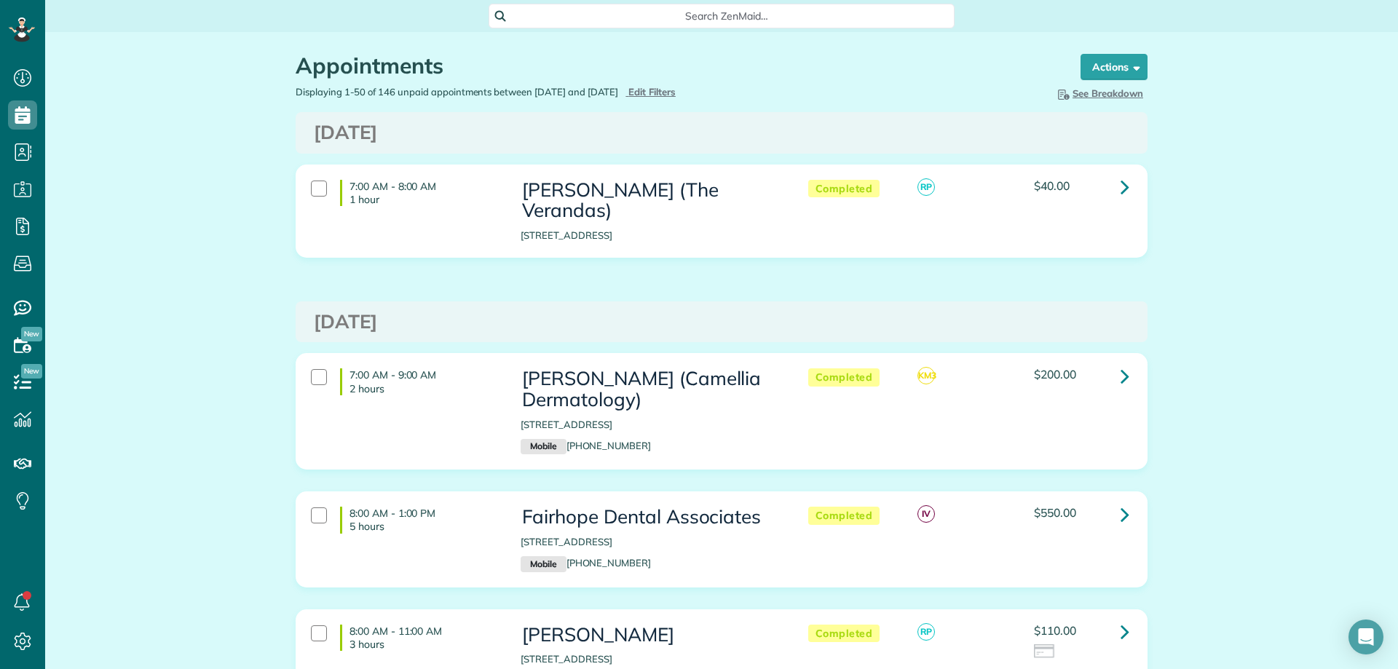
scroll to position [7, 7]
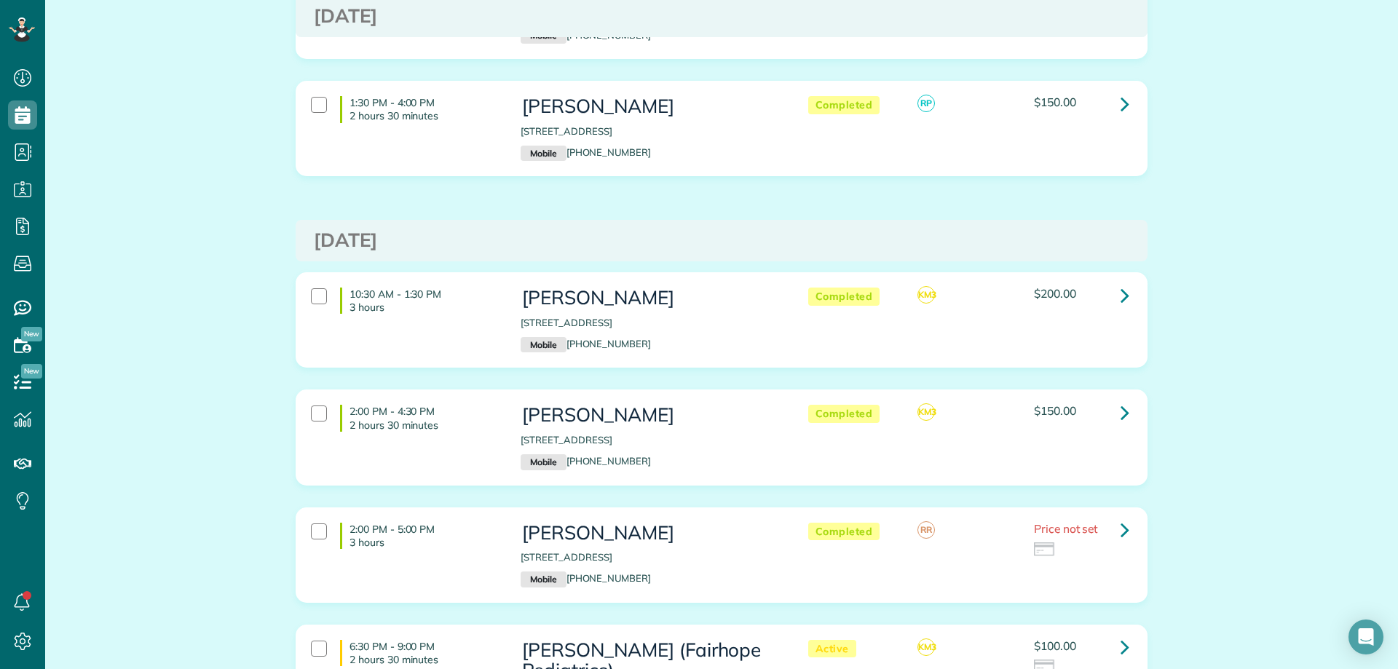
scroll to position [1384, 0]
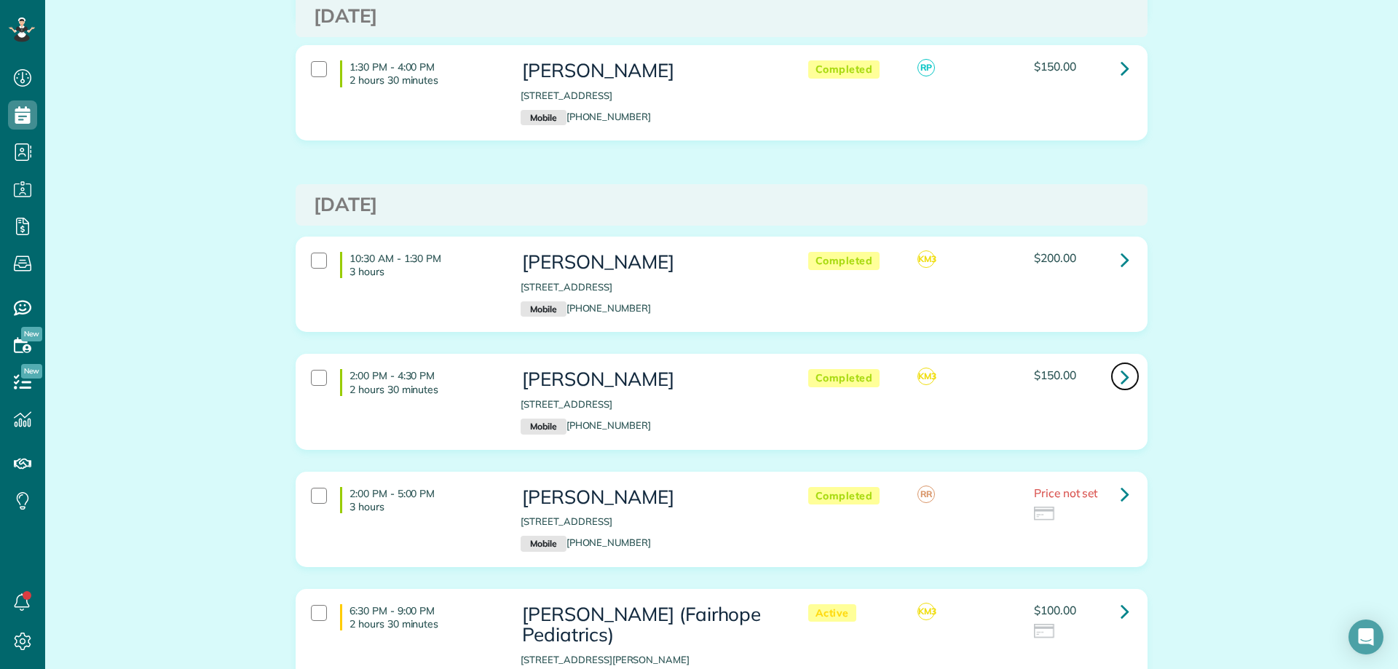
click at [1121, 371] on icon at bounding box center [1125, 376] width 9 height 25
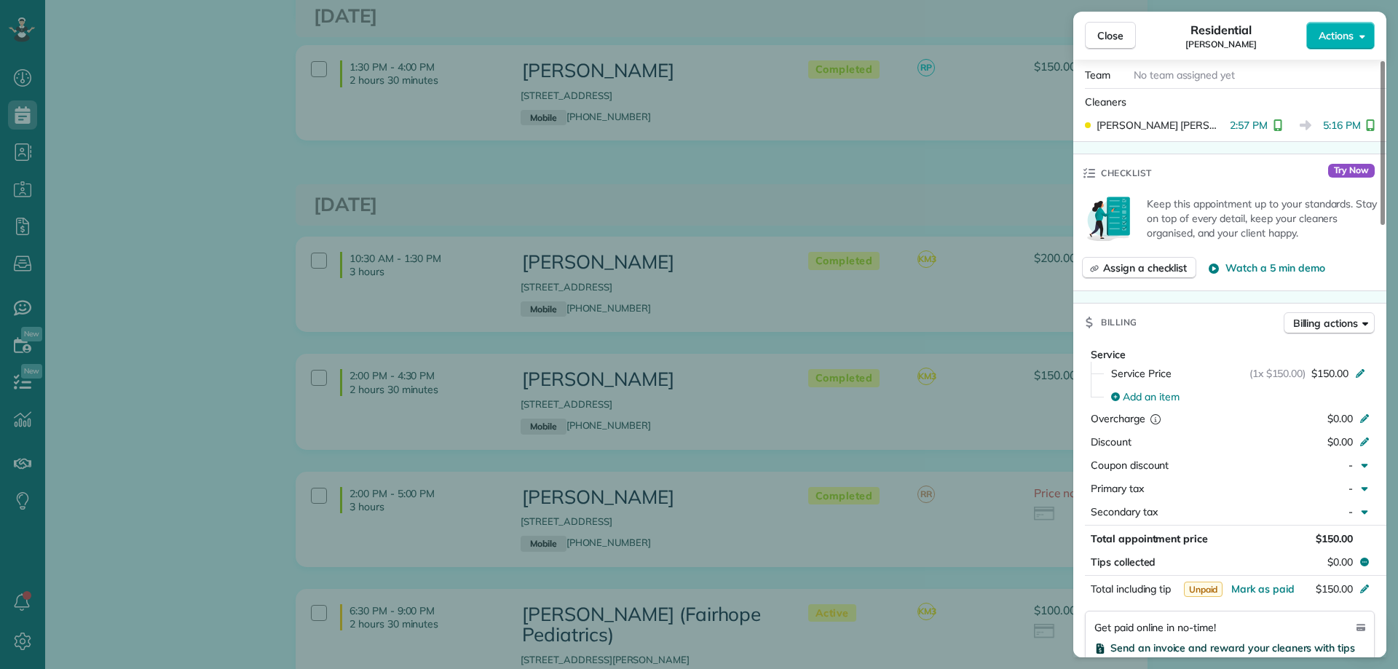
scroll to position [583, 0]
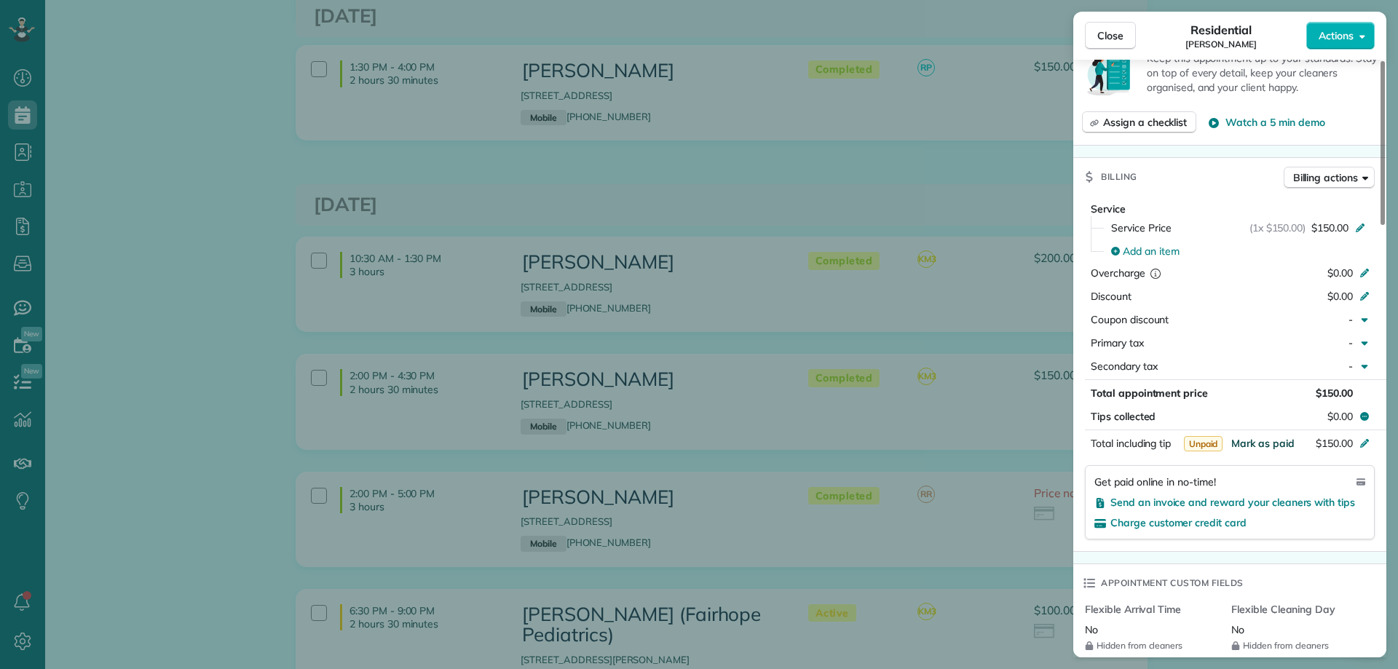
click at [1260, 437] on span "Mark as paid" at bounding box center [1262, 443] width 63 height 13
click at [1107, 27] on button "Close" at bounding box center [1110, 36] width 51 height 28
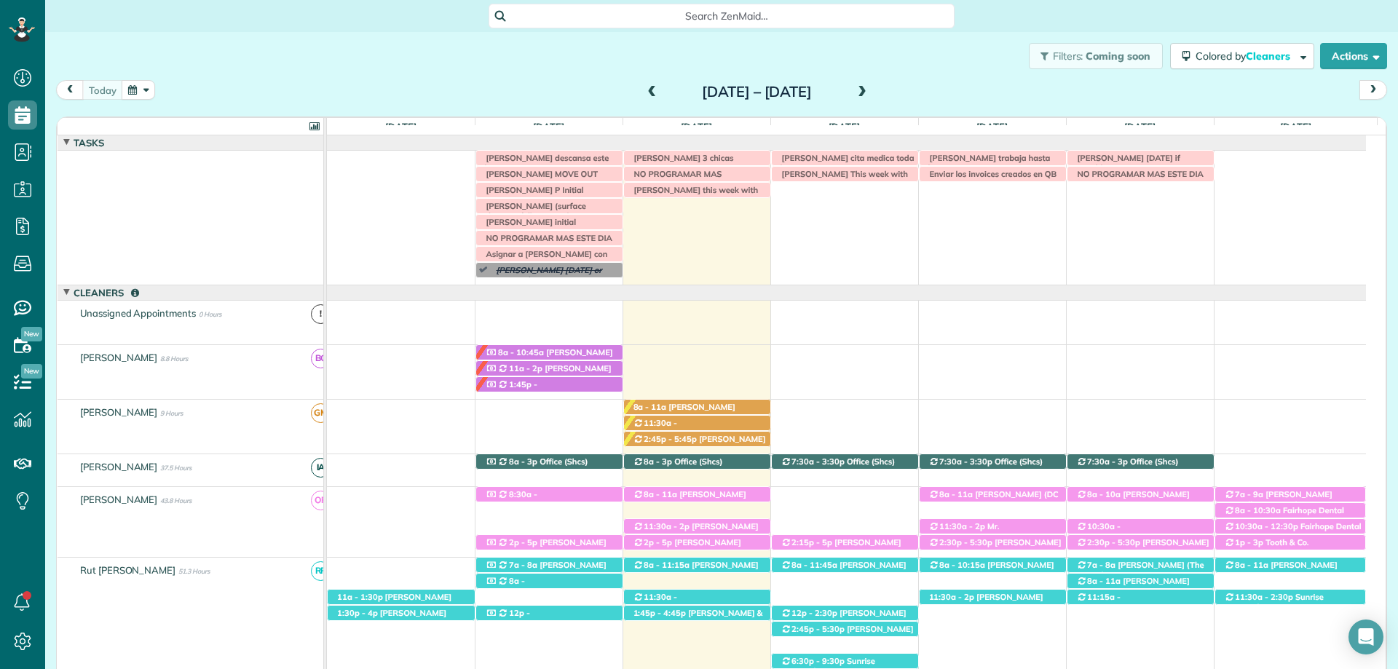
scroll to position [7, 7]
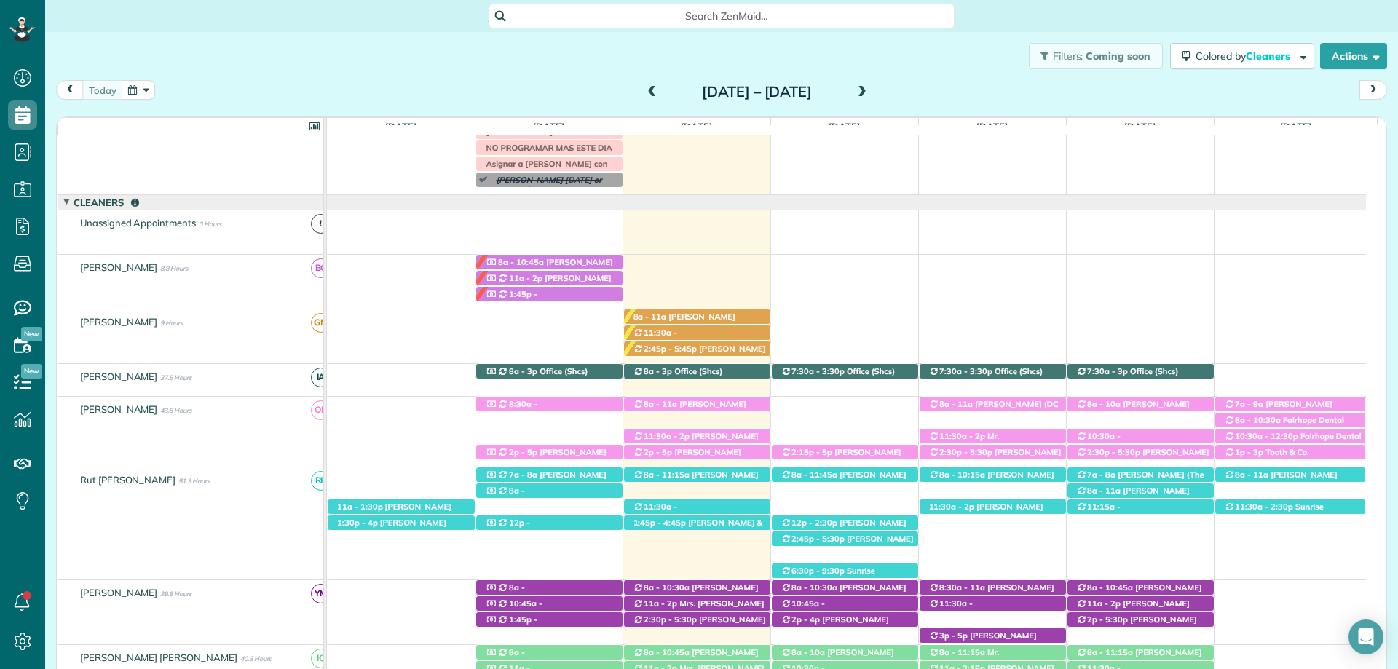
click at [677, 7] on div "Search ZenMaid…" at bounding box center [722, 16] width 466 height 25
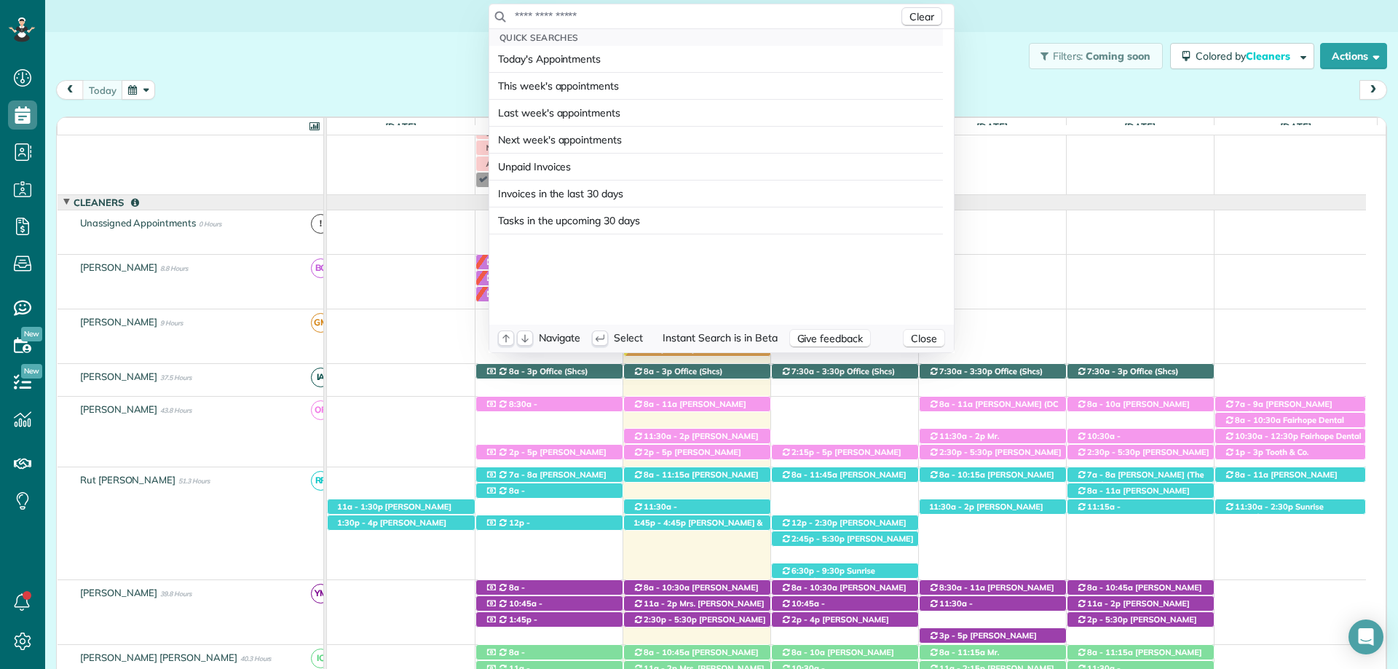
click at [702, 20] on input "text" at bounding box center [706, 16] width 384 height 15
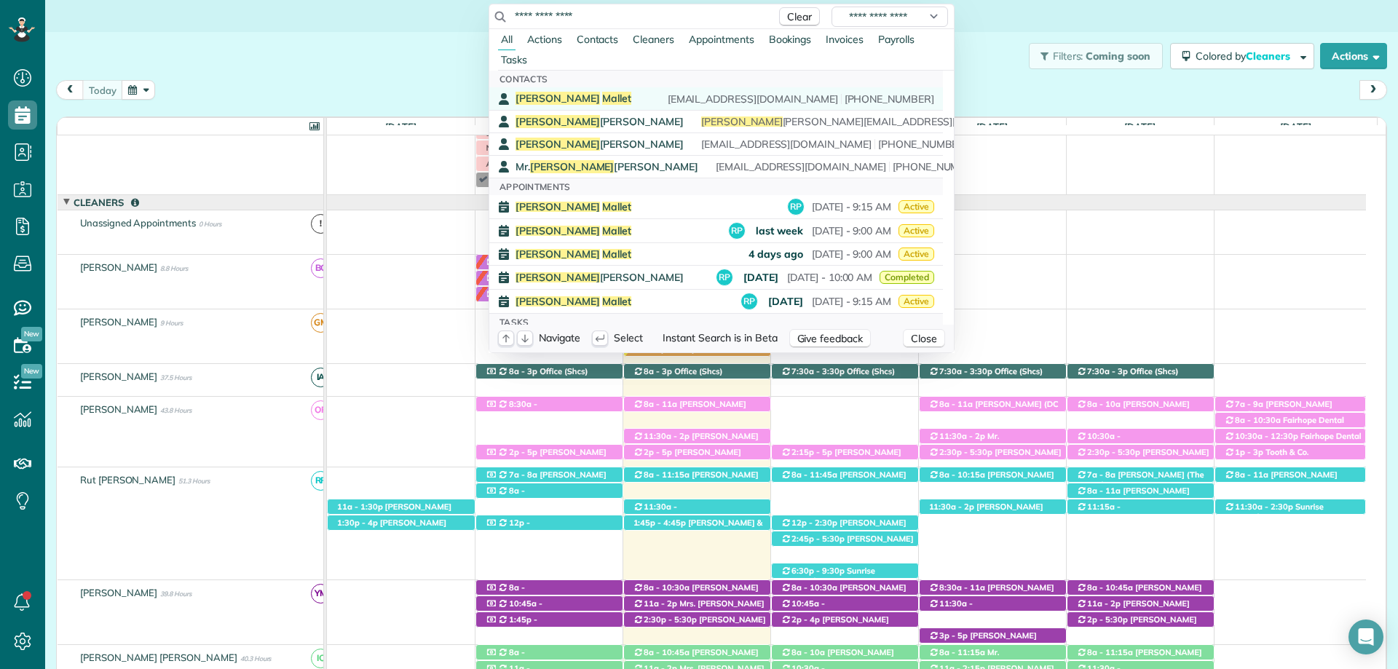
type input "**********"
click at [637, 103] on div "Stephen Mallet dallas_m2000@yahoo.com (251) 651-3026" at bounding box center [725, 99] width 419 height 14
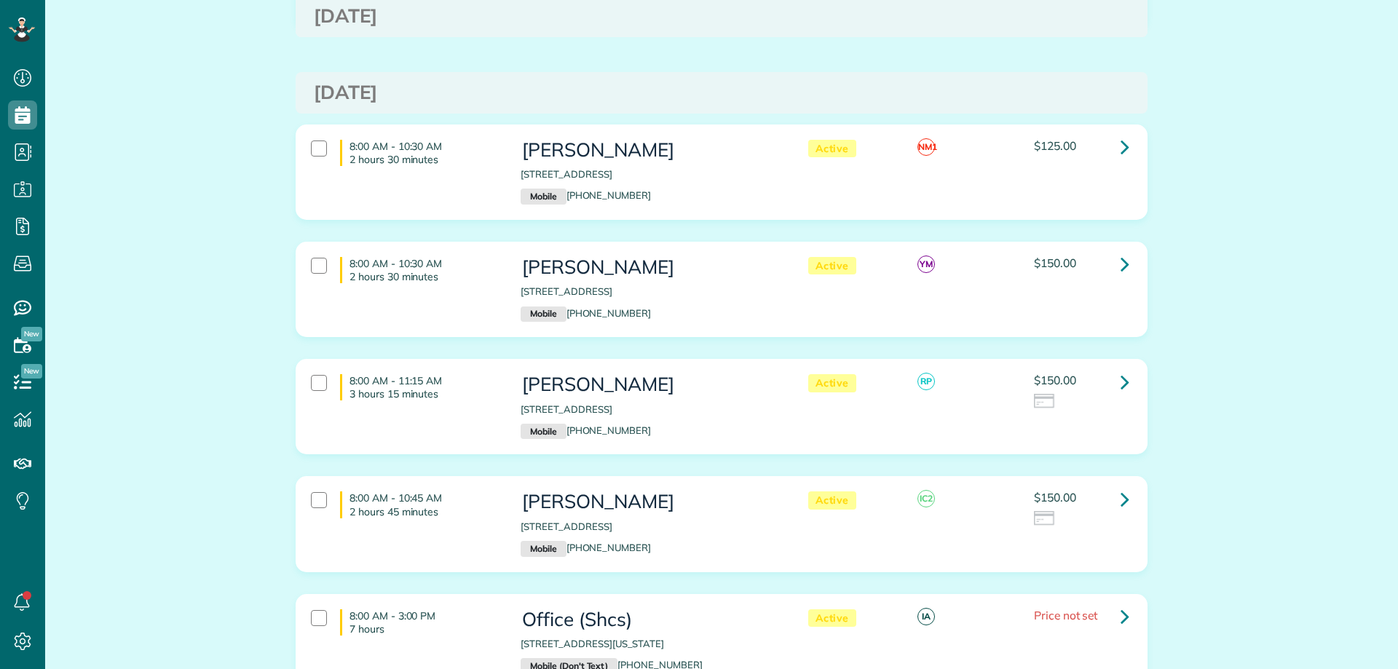
scroll to position [2185, 0]
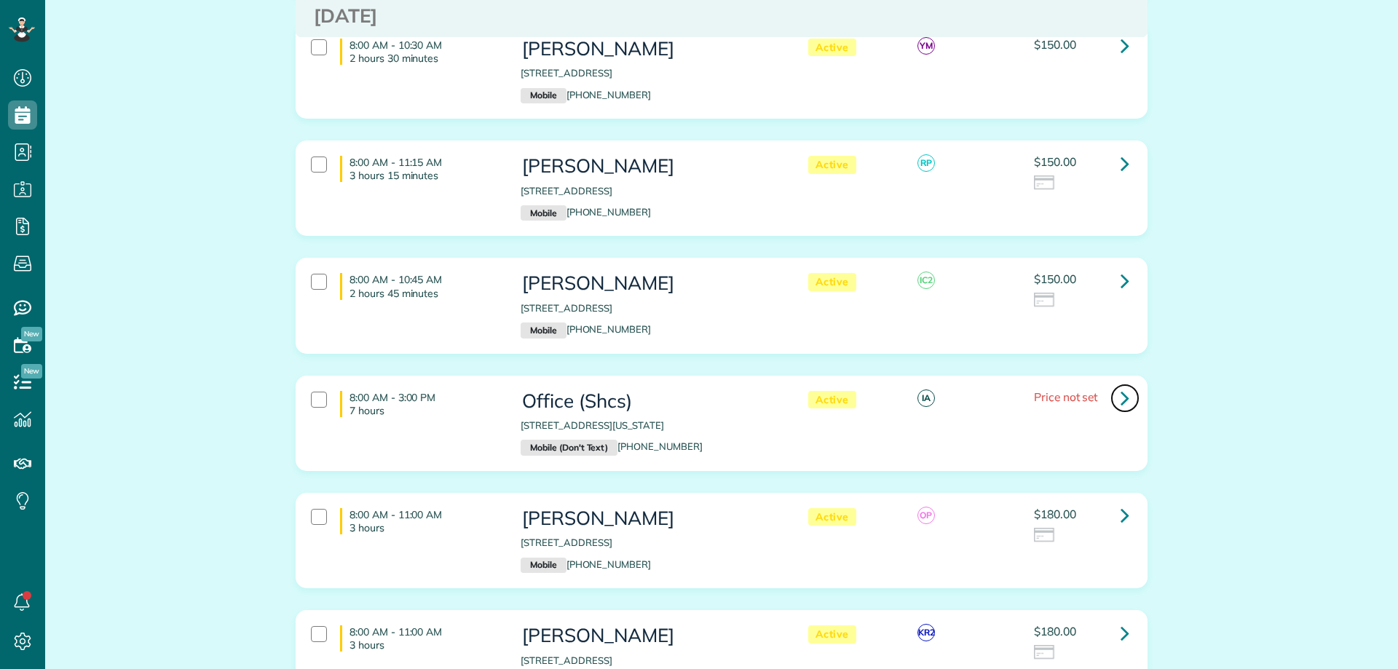
click at [1121, 386] on icon at bounding box center [1125, 397] width 9 height 25
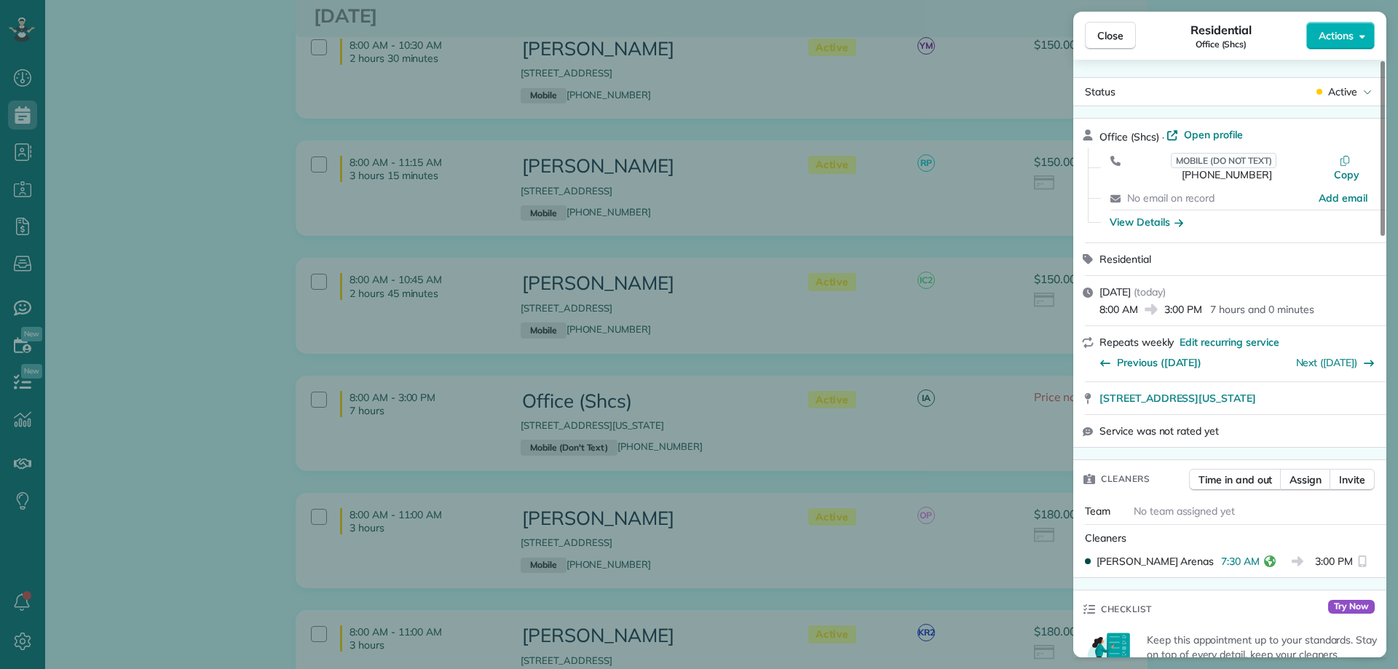
scroll to position [437, 0]
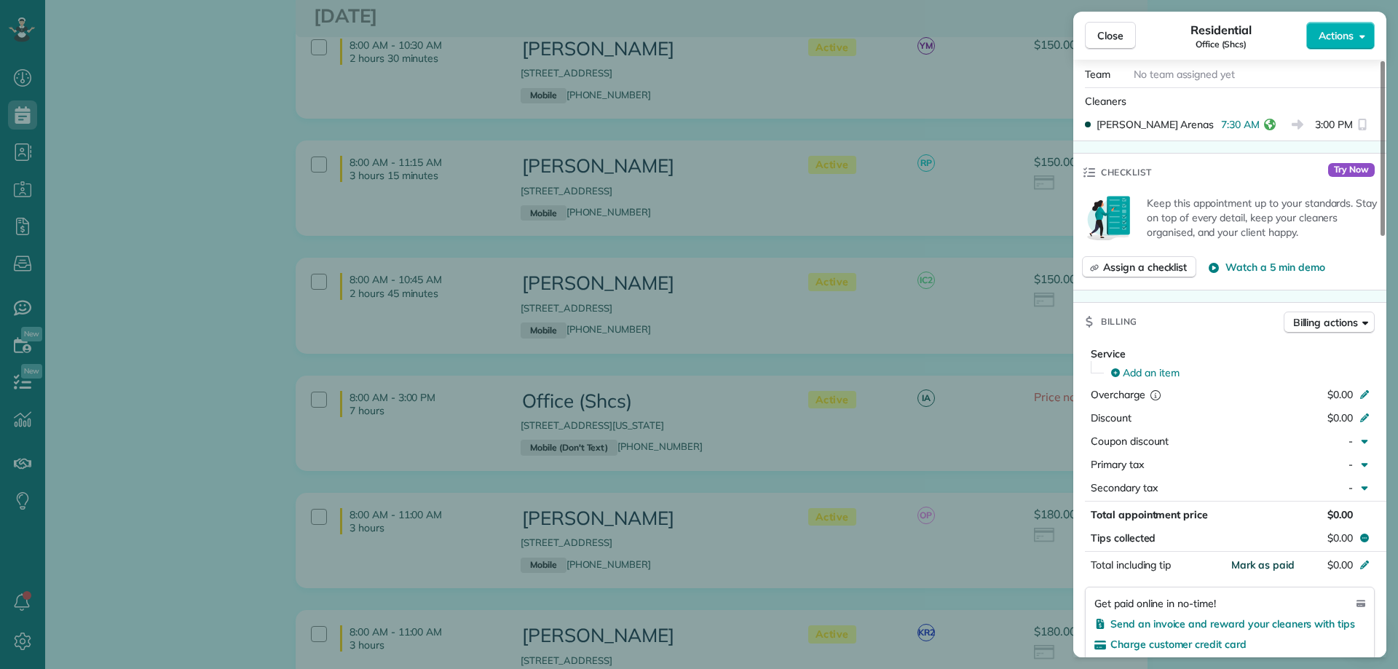
click at [1261, 559] on span "Mark as paid" at bounding box center [1262, 565] width 63 height 13
click at [1108, 38] on span "Close" at bounding box center [1110, 35] width 26 height 15
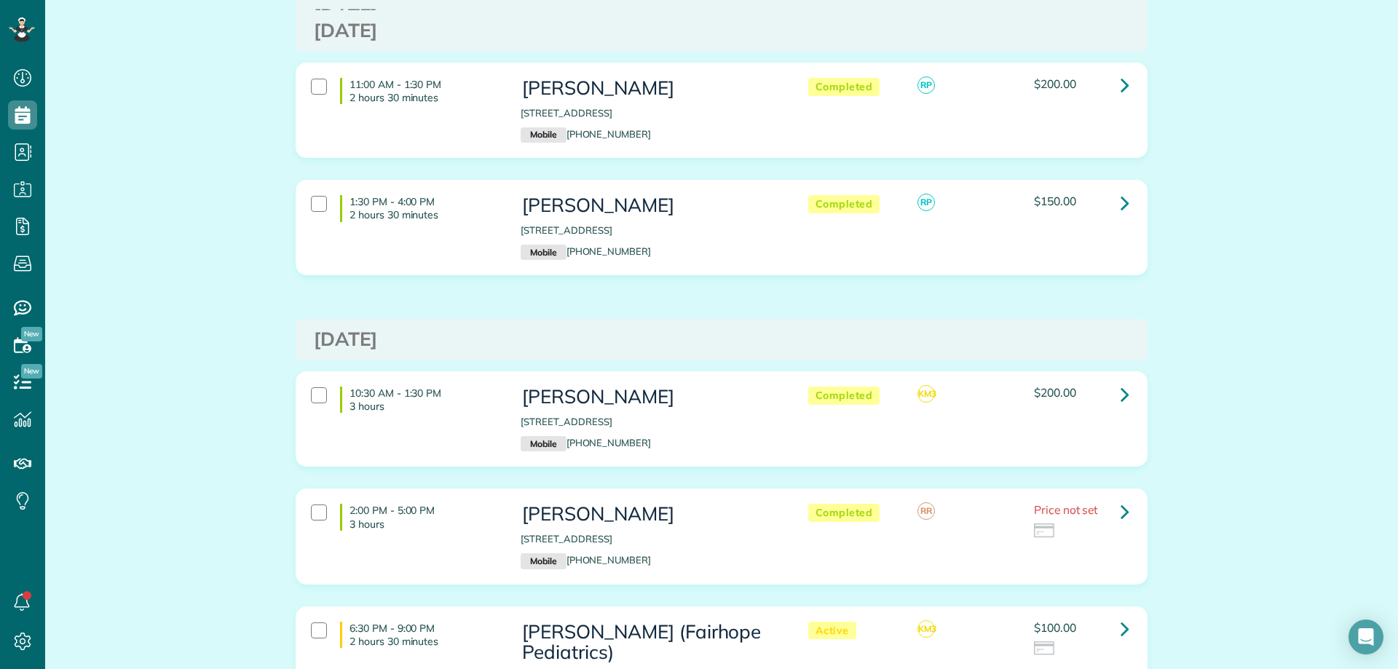
scroll to position [1384, 0]
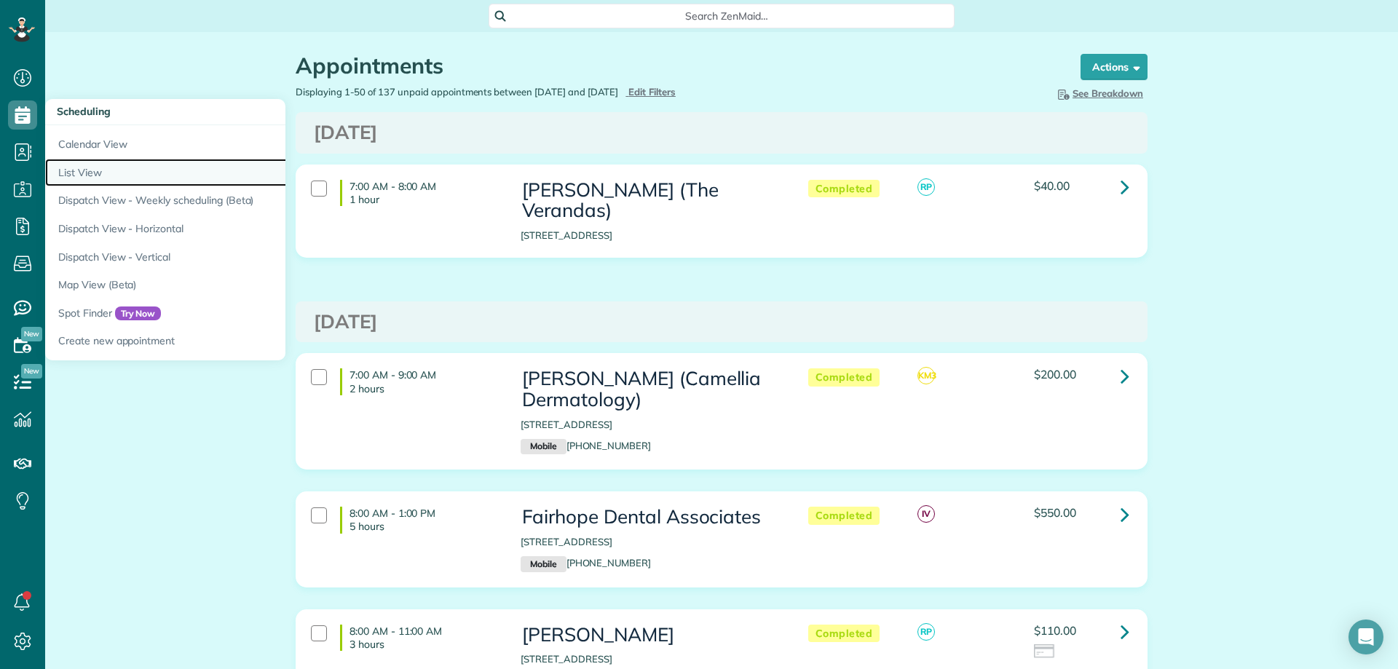
click at [112, 166] on link "List View" at bounding box center [227, 173] width 364 height 28
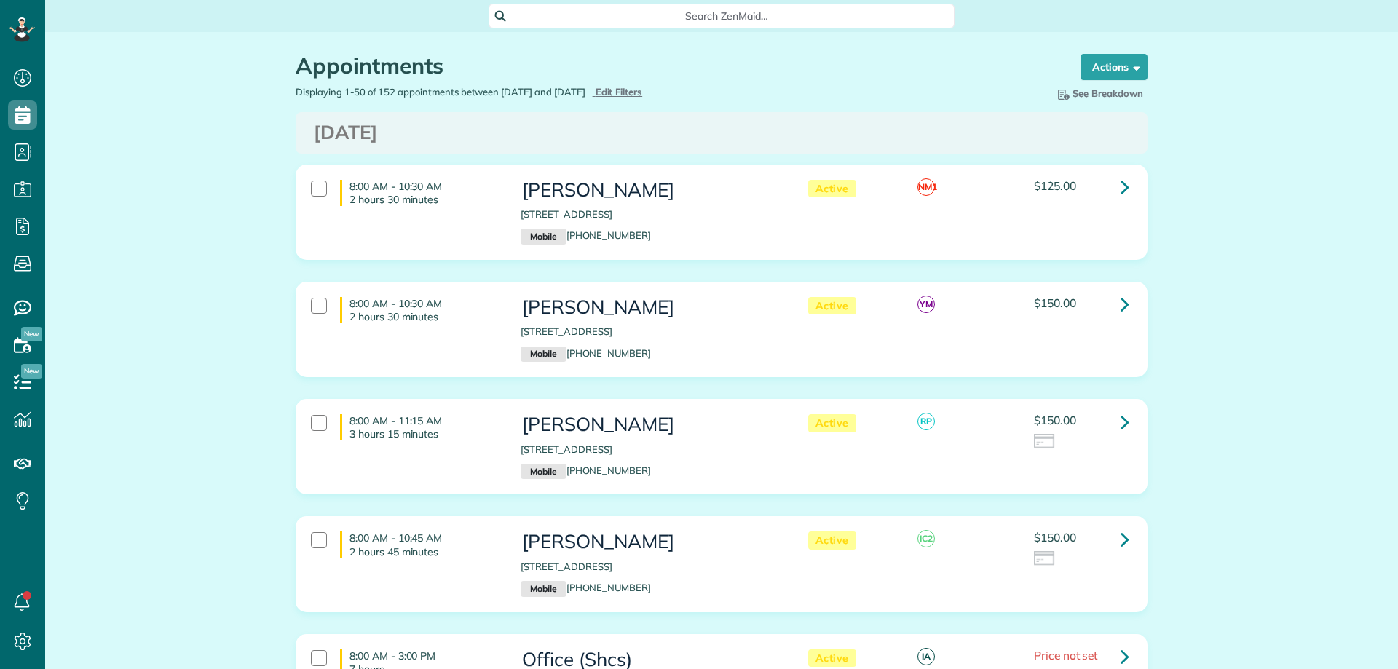
scroll to position [7, 7]
click at [643, 91] on span "Edit Filters" at bounding box center [619, 92] width 47 height 12
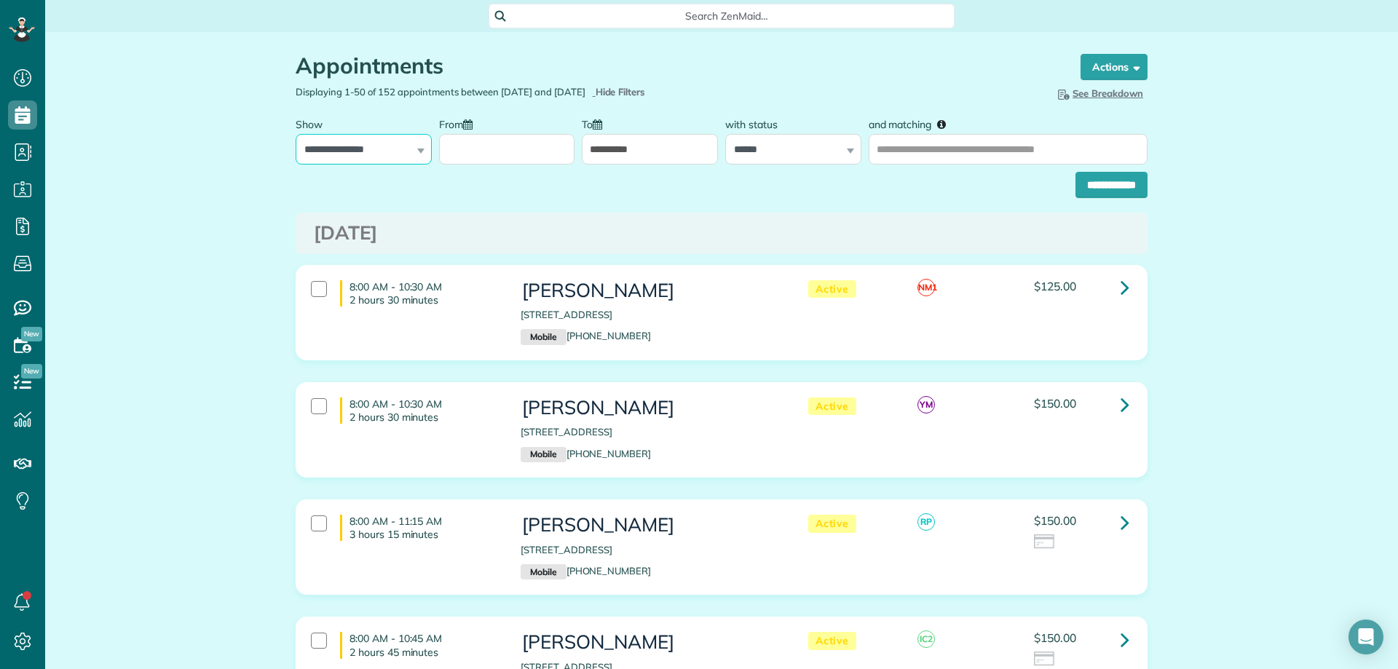
click at [367, 149] on select "**********" at bounding box center [364, 149] width 136 height 31
select select "**********"
click at [296, 134] on select "**********" at bounding box center [364, 149] width 136 height 31
click at [618, 158] on input "**********" at bounding box center [650, 149] width 136 height 31
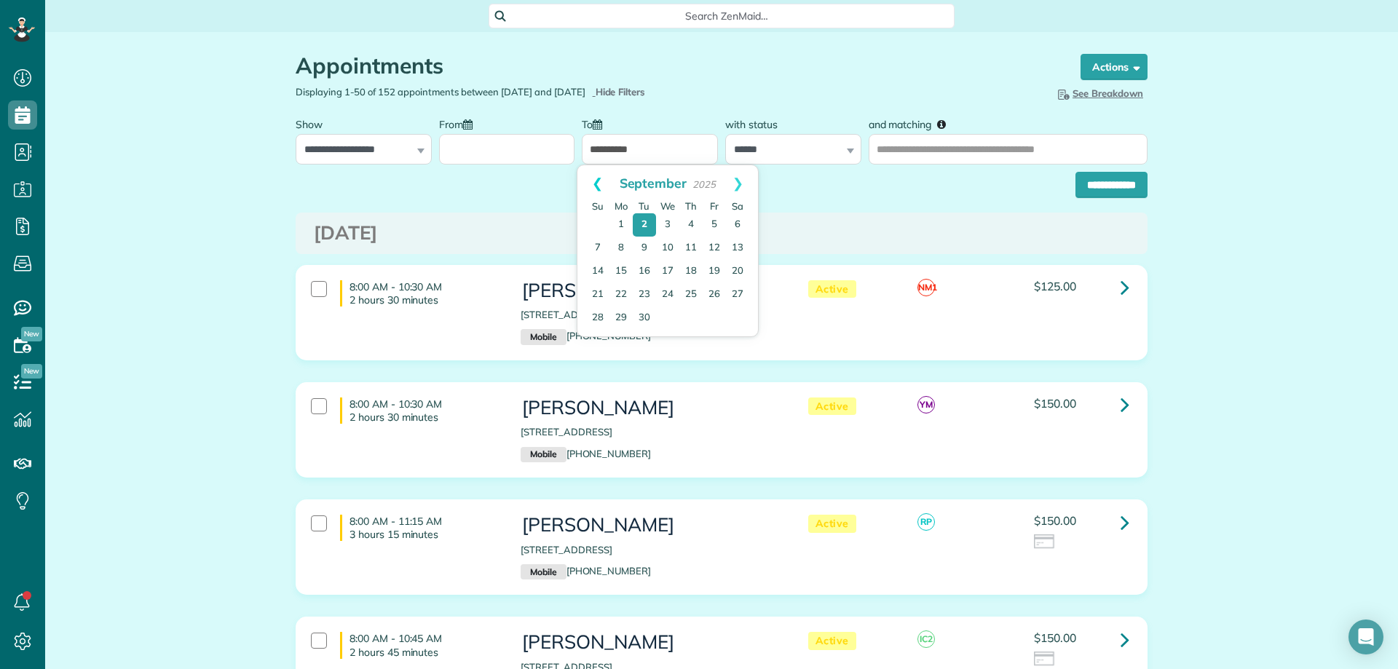
click at [595, 181] on link "Prev" at bounding box center [597, 183] width 40 height 36
click at [626, 316] on link "25" at bounding box center [620, 318] width 23 height 23
type input "**********"
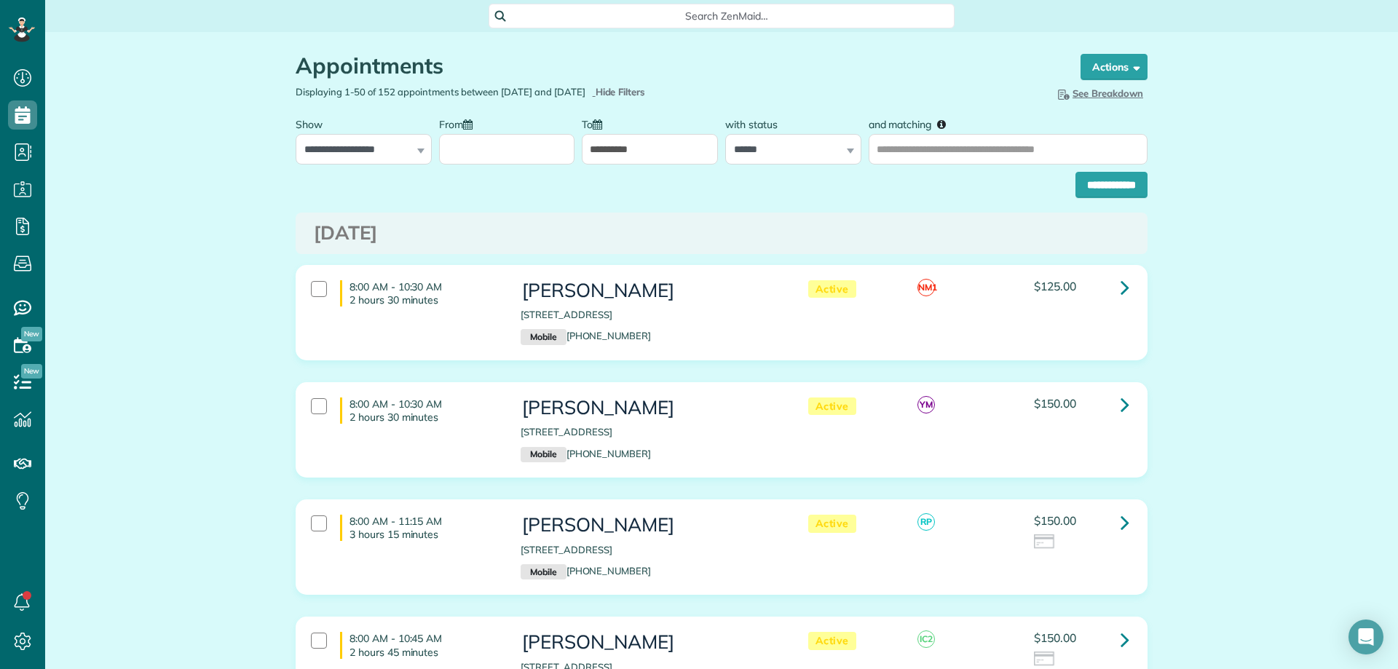
click at [537, 151] on input "From" at bounding box center [507, 149] width 136 height 31
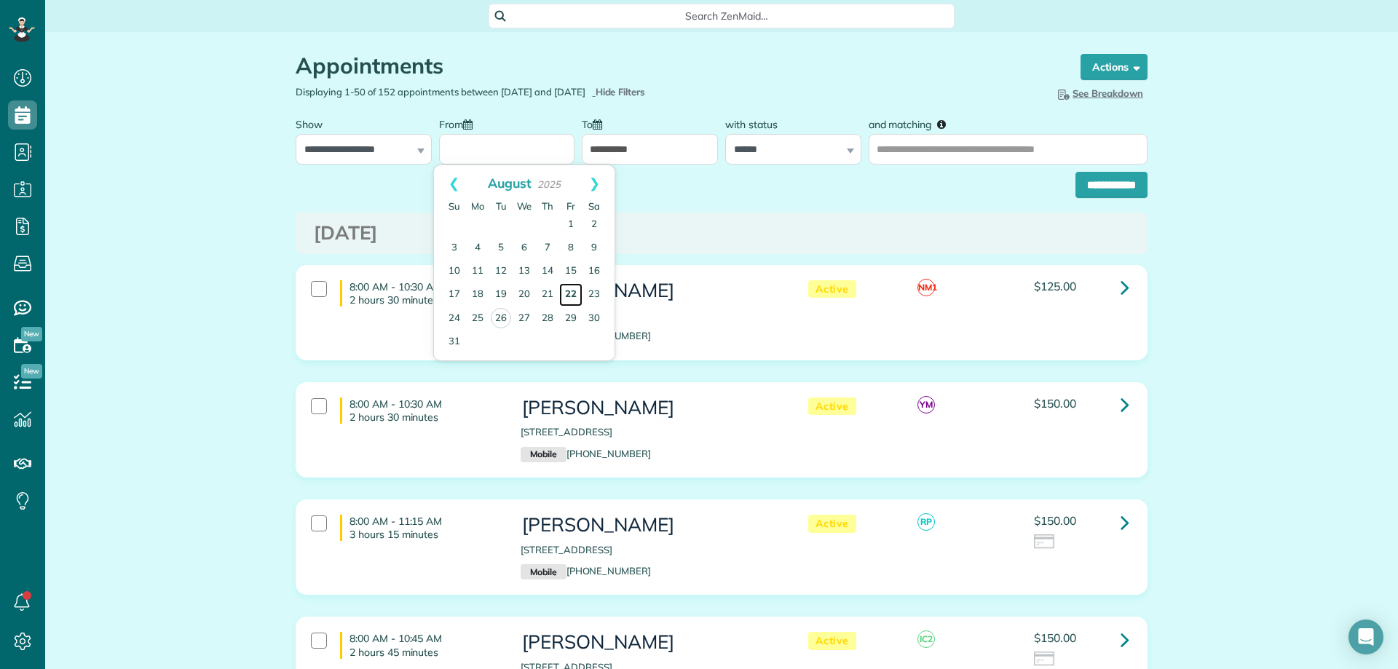
click at [569, 293] on link "22" at bounding box center [570, 294] width 23 height 23
type input "**********"
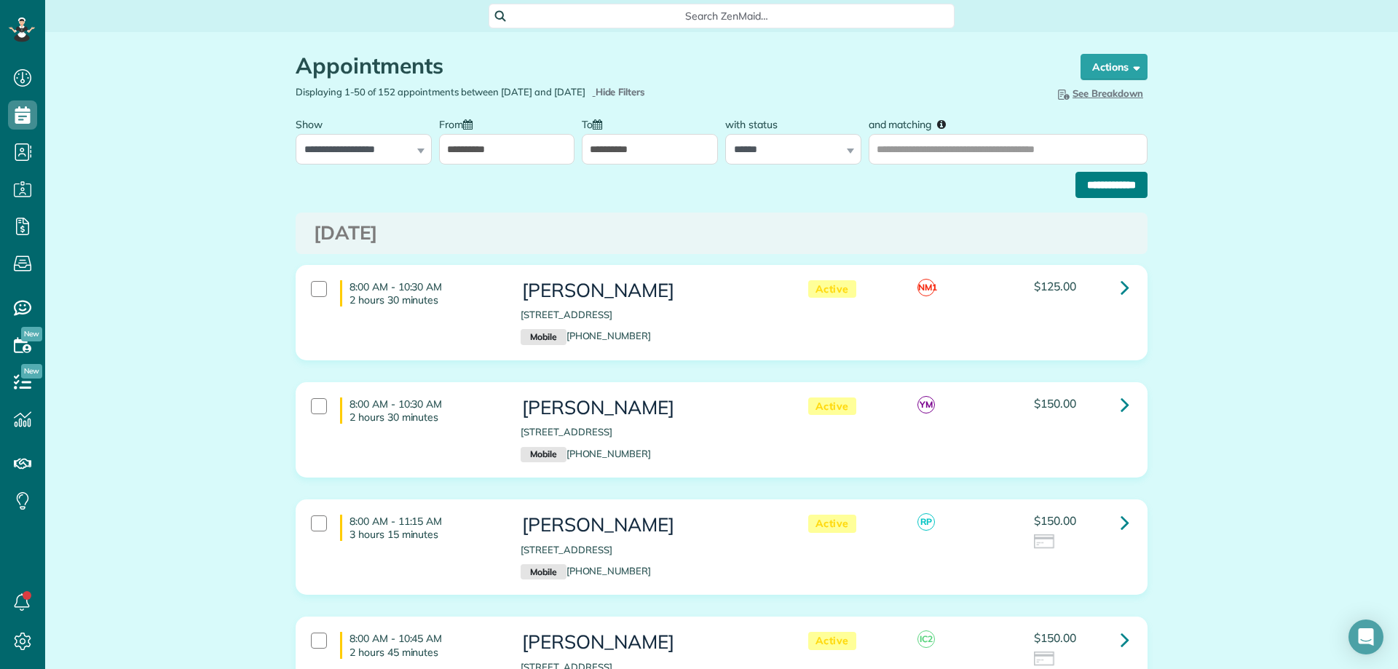
click at [1097, 181] on input "**********" at bounding box center [1112, 185] width 72 height 26
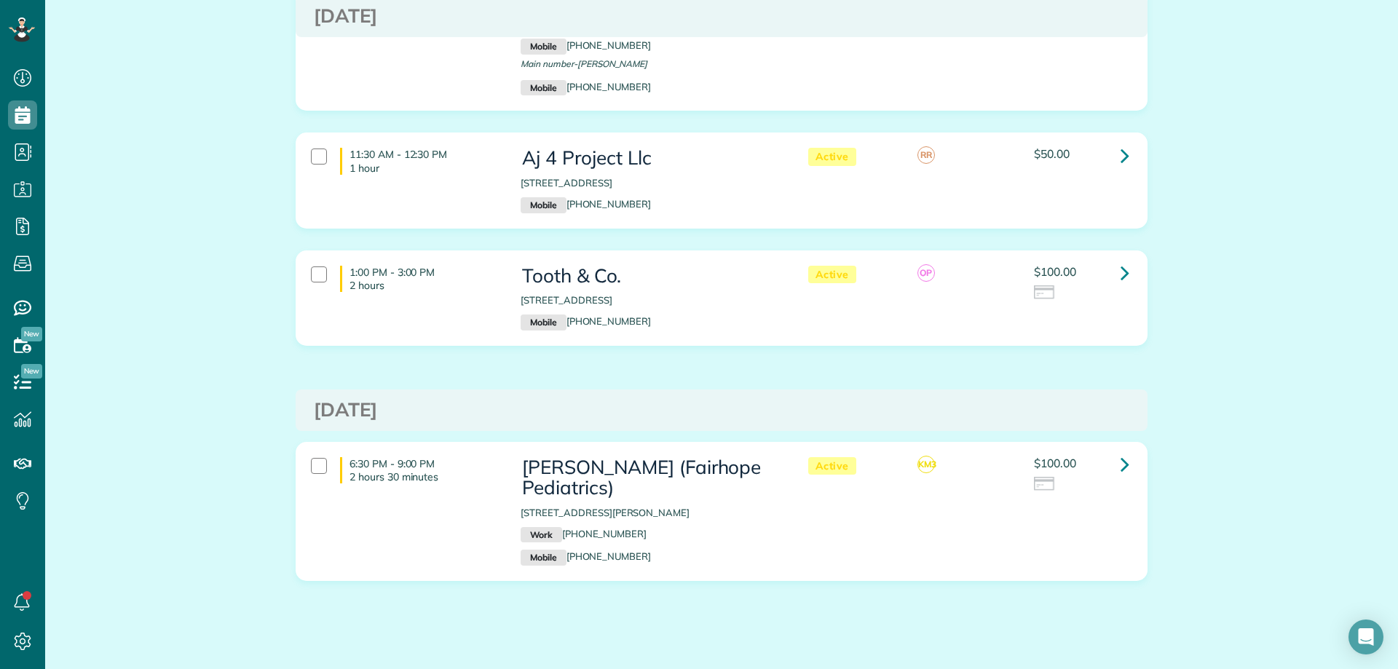
scroll to position [211, 0]
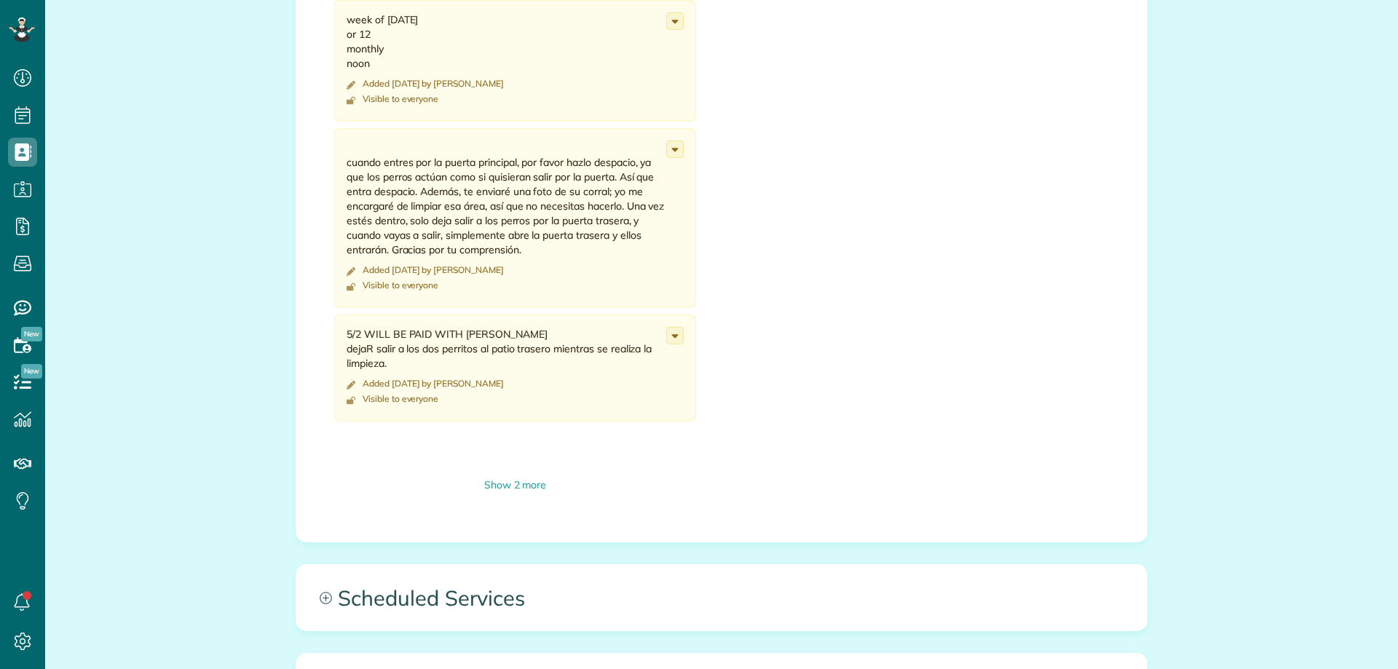
scroll to position [947, 0]
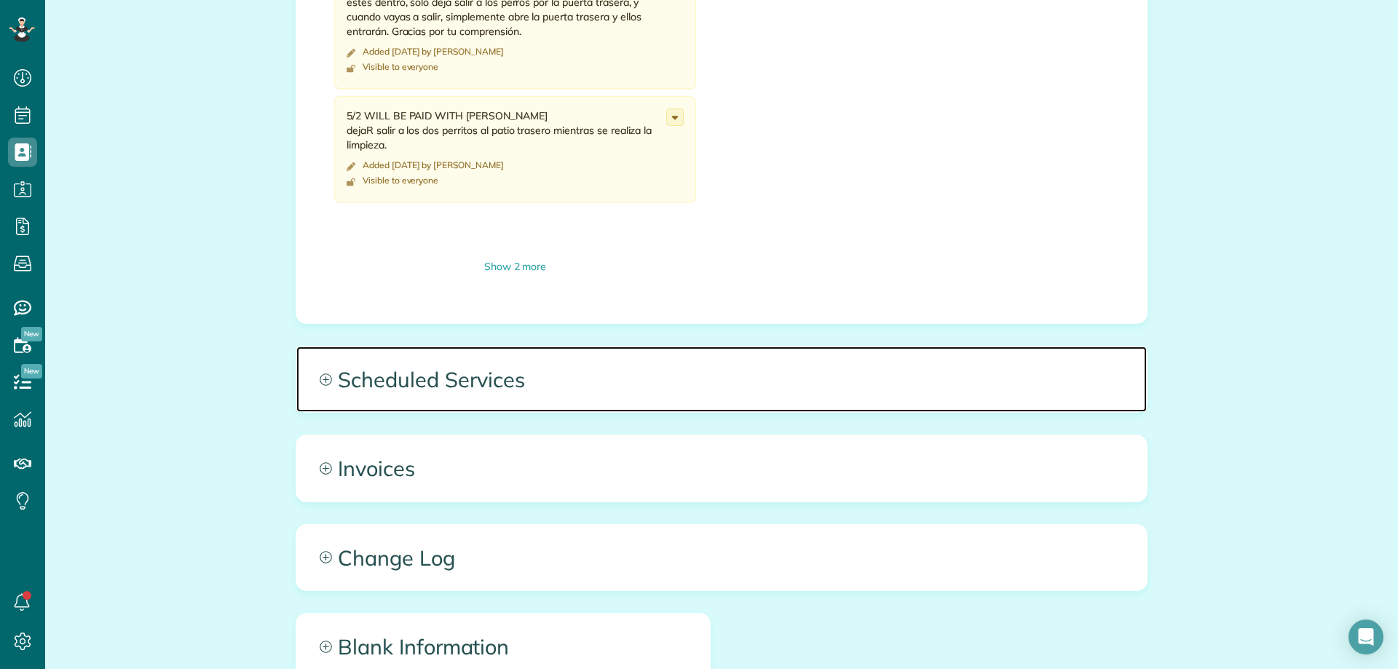
click at [381, 403] on span "Scheduled Services" at bounding box center [721, 380] width 851 height 66
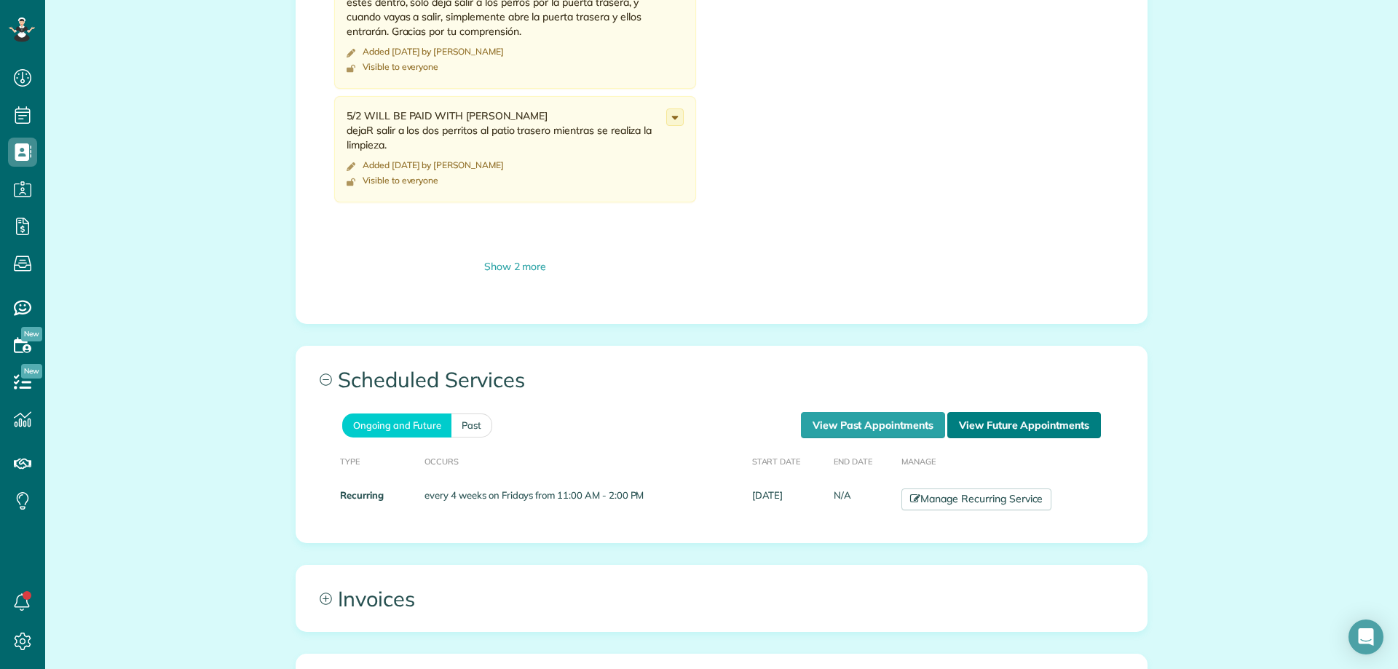
click at [1005, 419] on link "View Future Appointments" at bounding box center [1024, 425] width 154 height 26
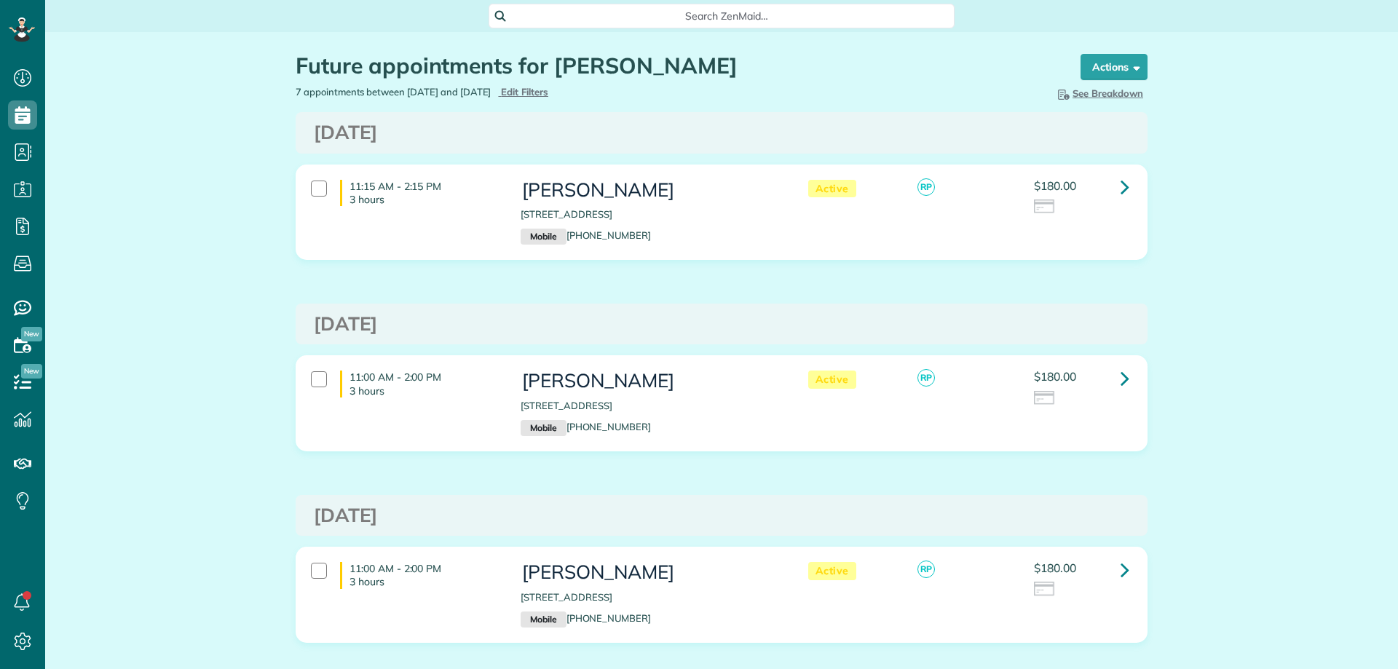
scroll to position [7, 7]
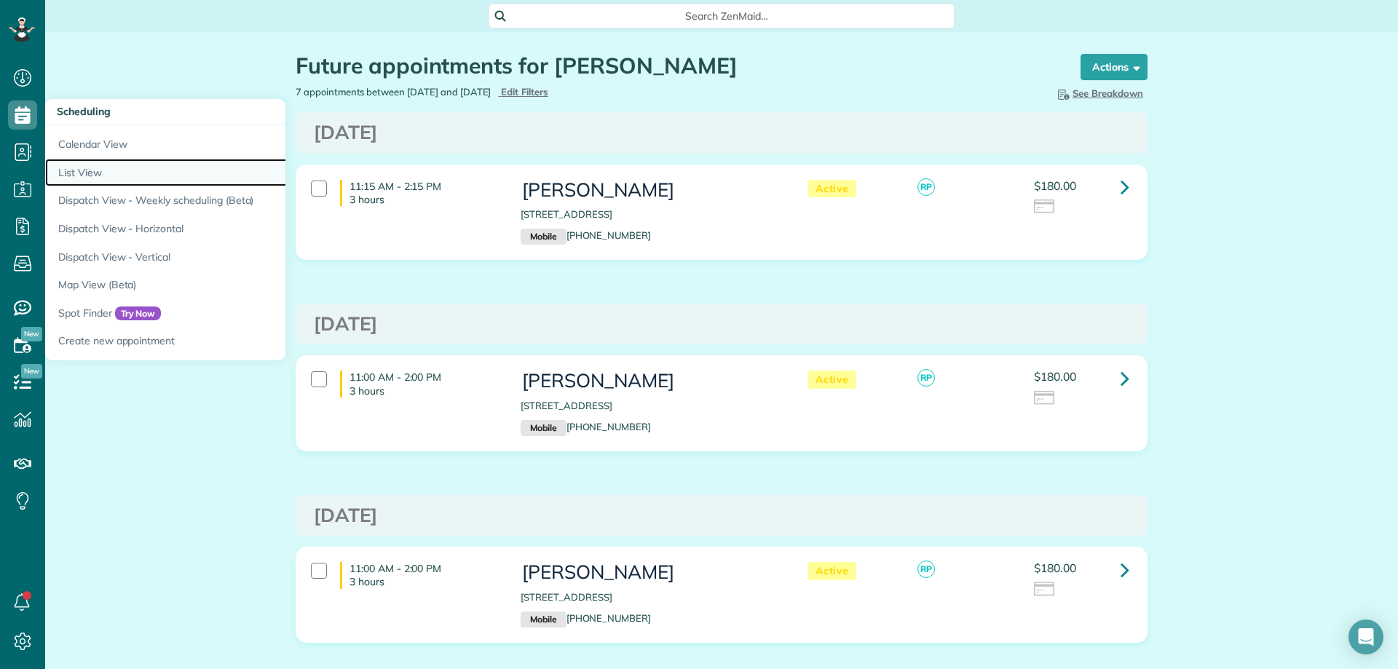
click at [136, 178] on link "List View" at bounding box center [227, 173] width 364 height 28
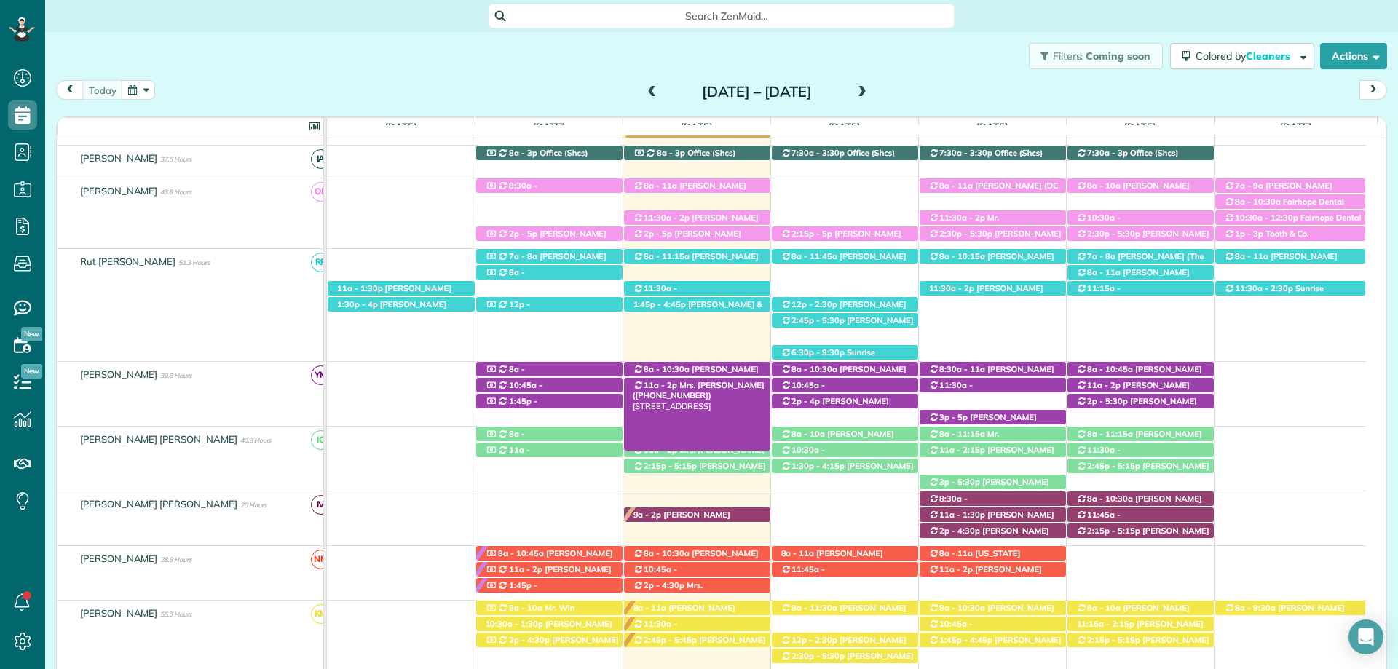
scroll to position [382, 0]
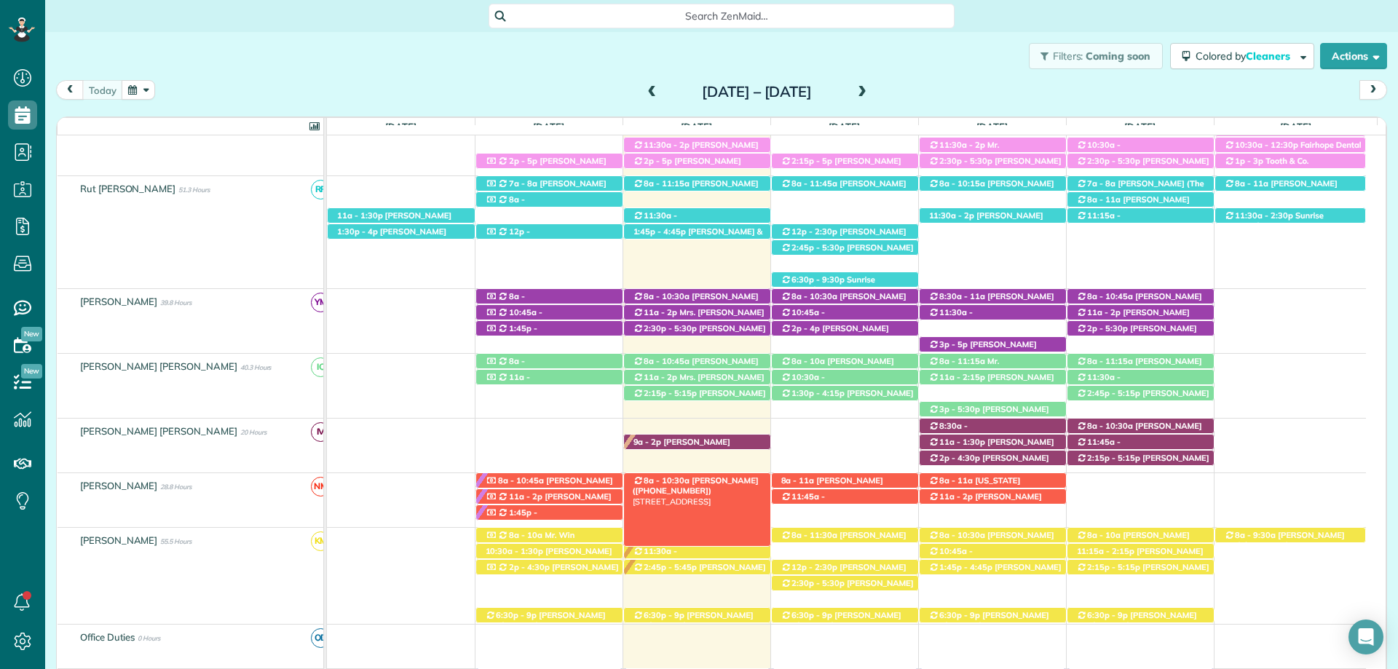
click at [723, 481] on span "Glenda Gravlee (+12517097088)" at bounding box center [696, 485] width 126 height 20
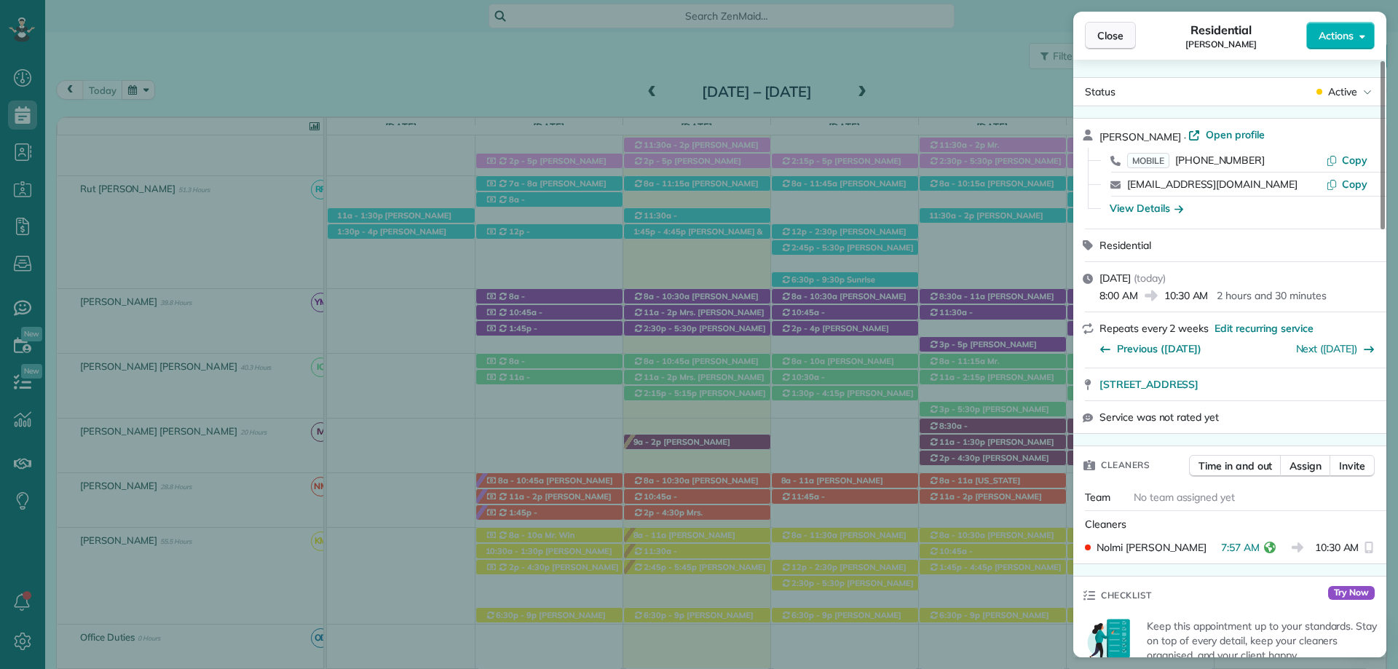
click at [1107, 44] on button "Close" at bounding box center [1110, 36] width 51 height 28
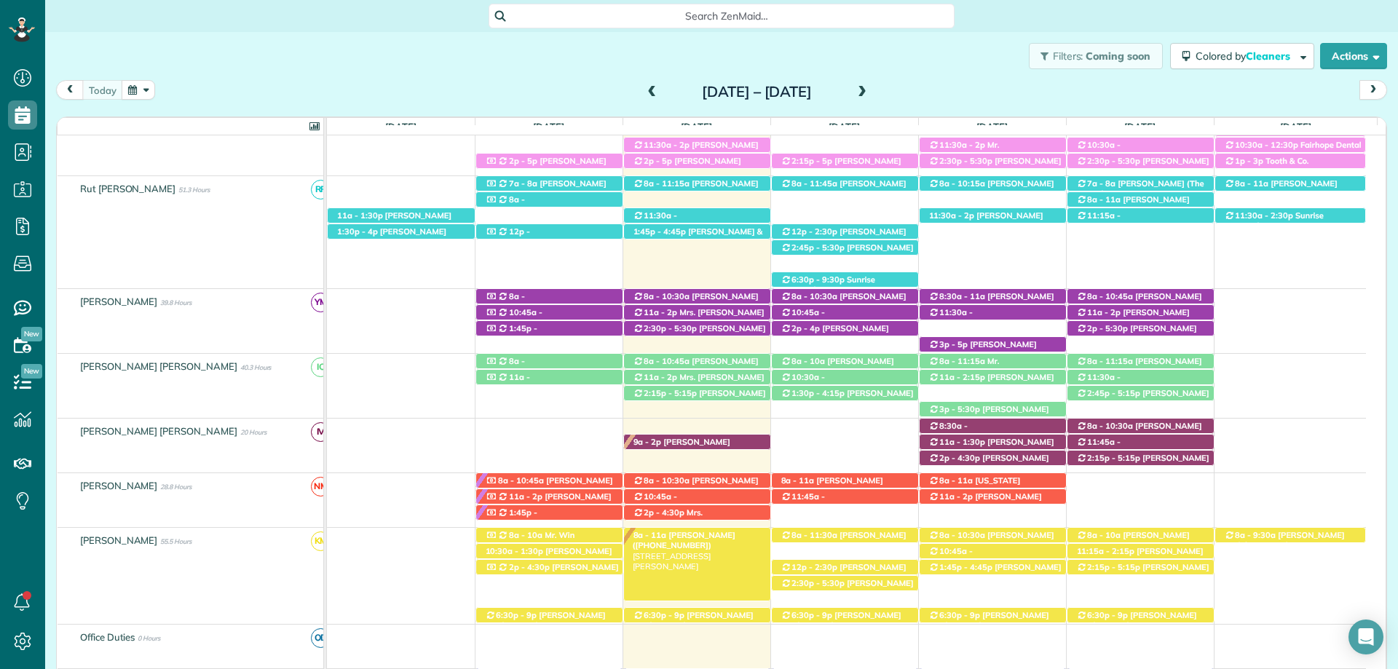
click at [687, 534] on span "Laurie Weber (+12517760756)" at bounding box center [684, 540] width 103 height 20
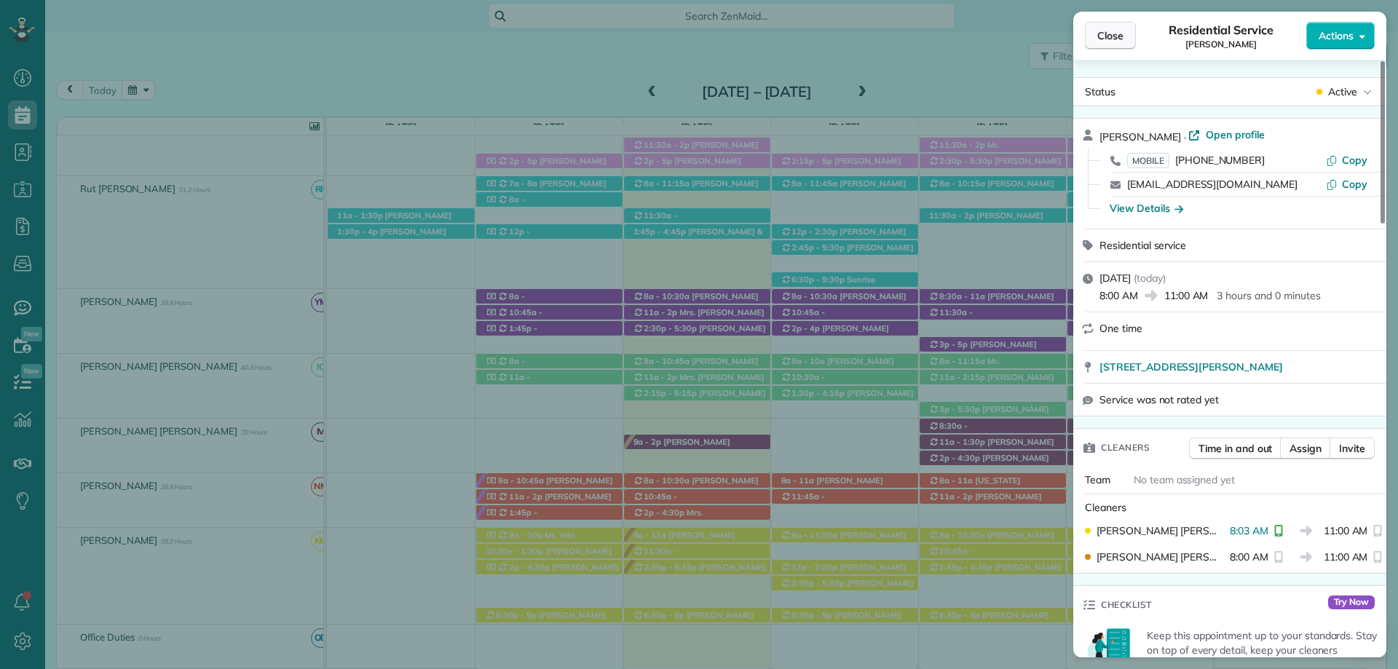
click at [1102, 35] on span "Close" at bounding box center [1110, 35] width 26 height 15
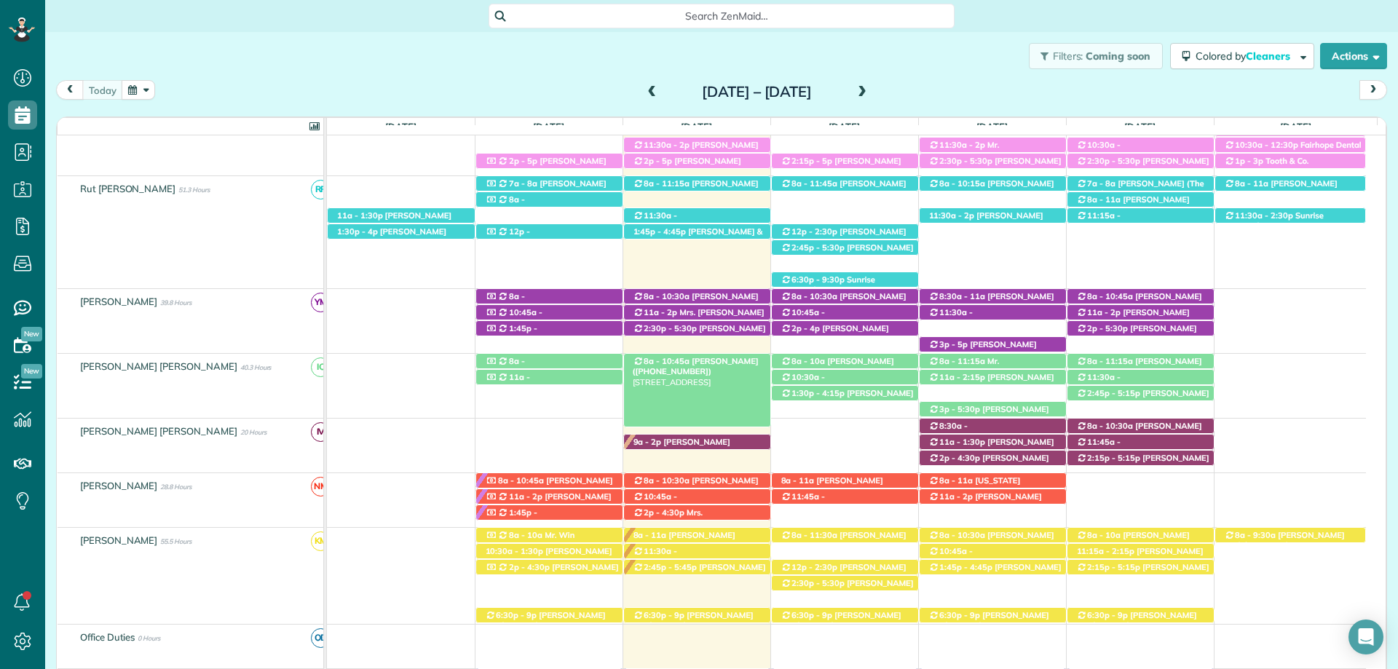
click at [708, 358] on span "Udai Sibia (+16614964318)" at bounding box center [696, 366] width 126 height 20
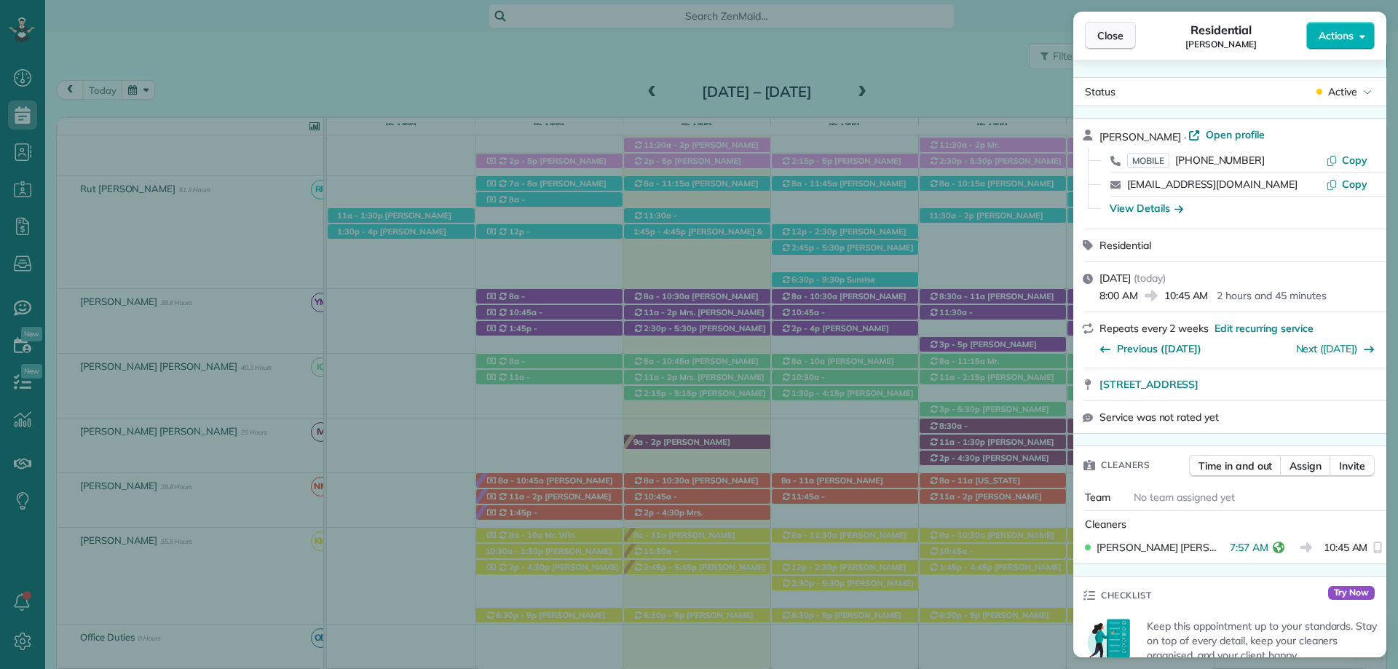
click at [1119, 36] on span "Close" at bounding box center [1110, 35] width 26 height 15
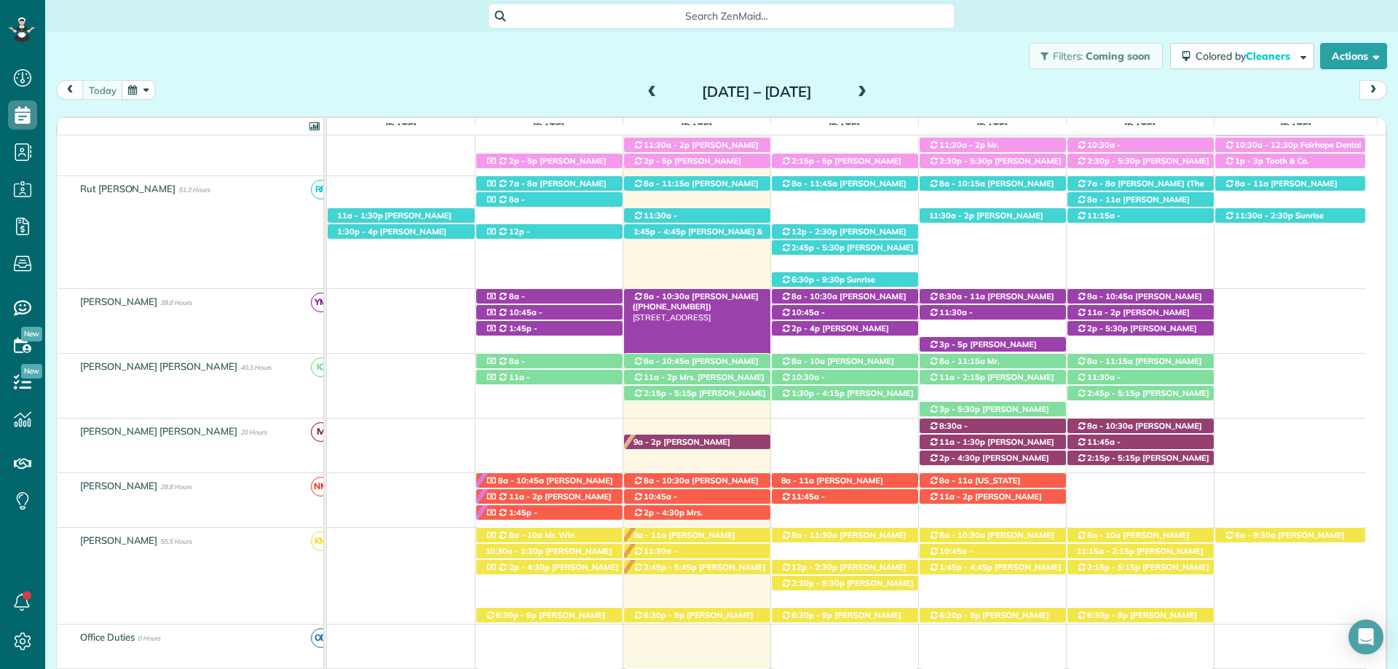
click at [738, 296] on span "Mrs. Jennie Breslin (+12516057767)" at bounding box center [696, 301] width 126 height 20
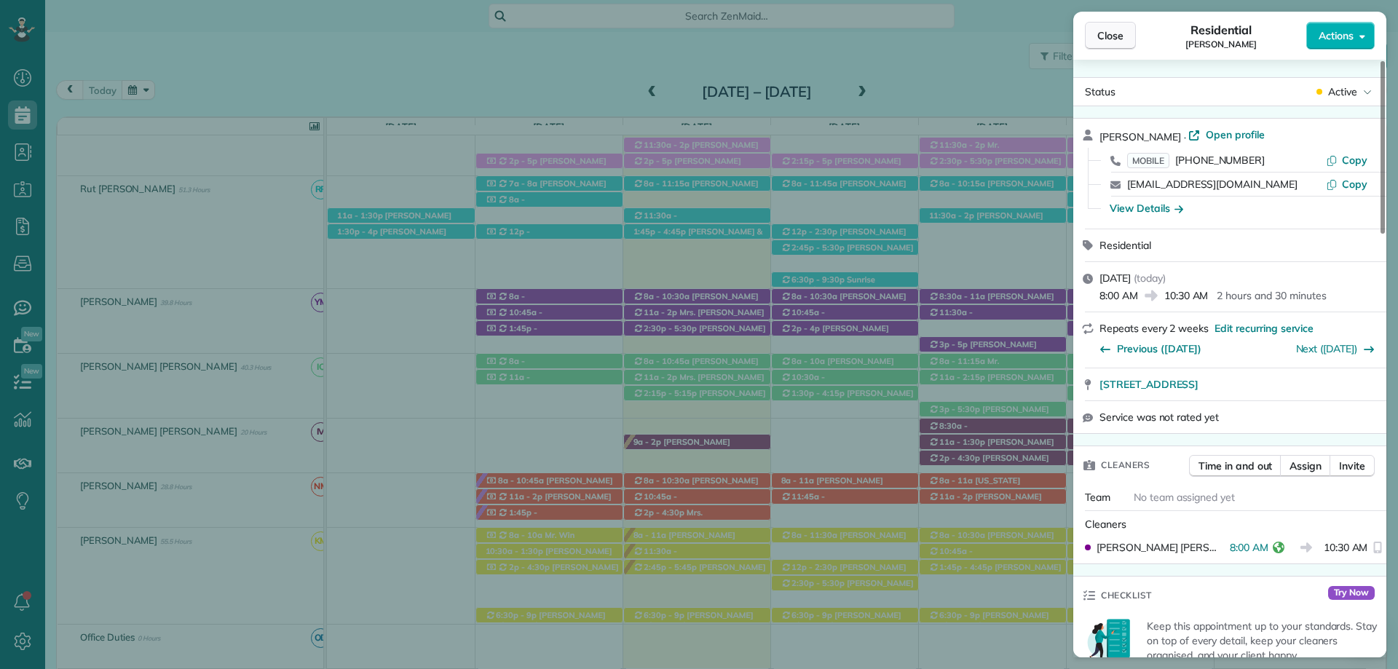
click at [1116, 42] on span "Close" at bounding box center [1110, 35] width 26 height 15
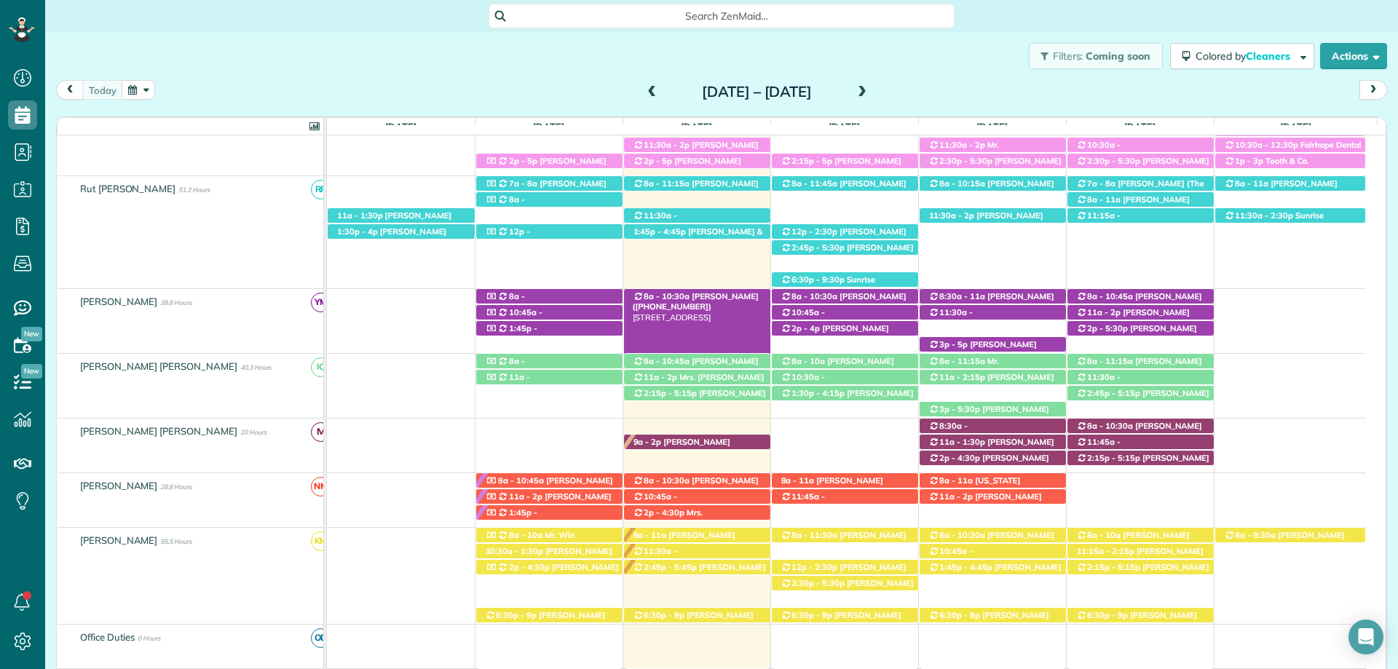
click at [724, 293] on span "[PERSON_NAME] ([PHONE_NUMBER])" at bounding box center [696, 301] width 126 height 20
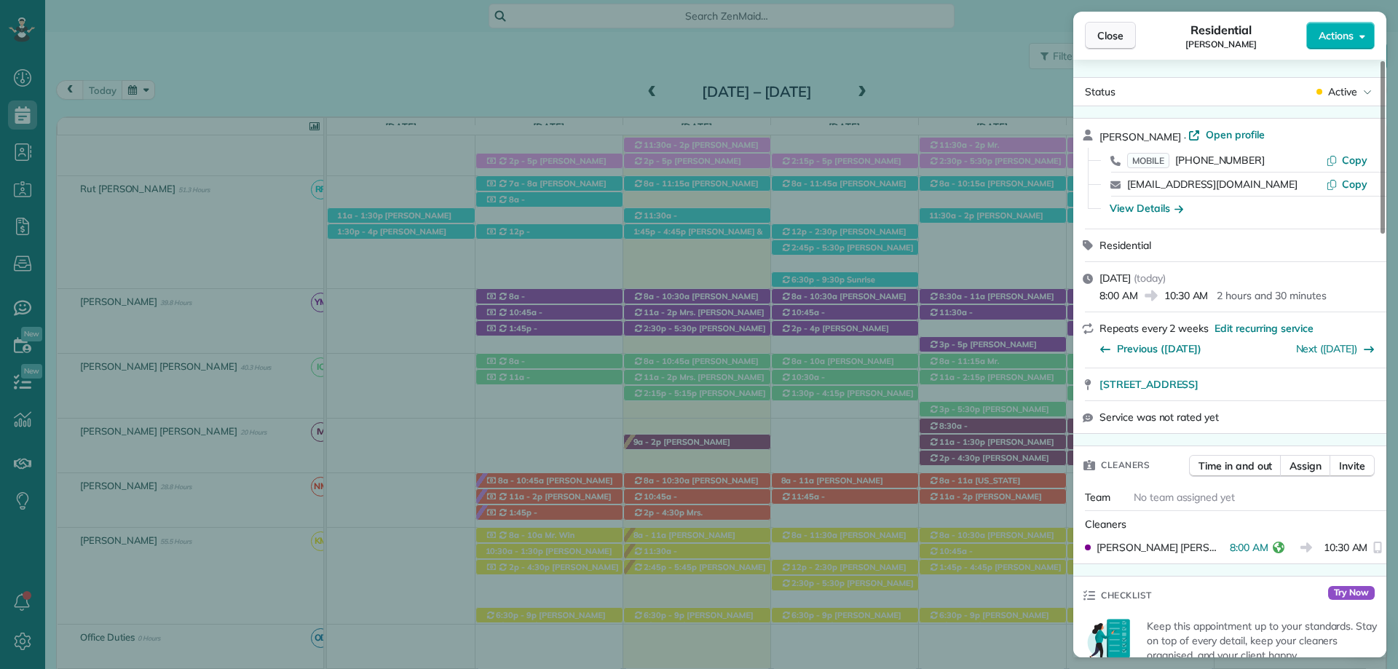
click at [1106, 36] on span "Close" at bounding box center [1110, 35] width 26 height 15
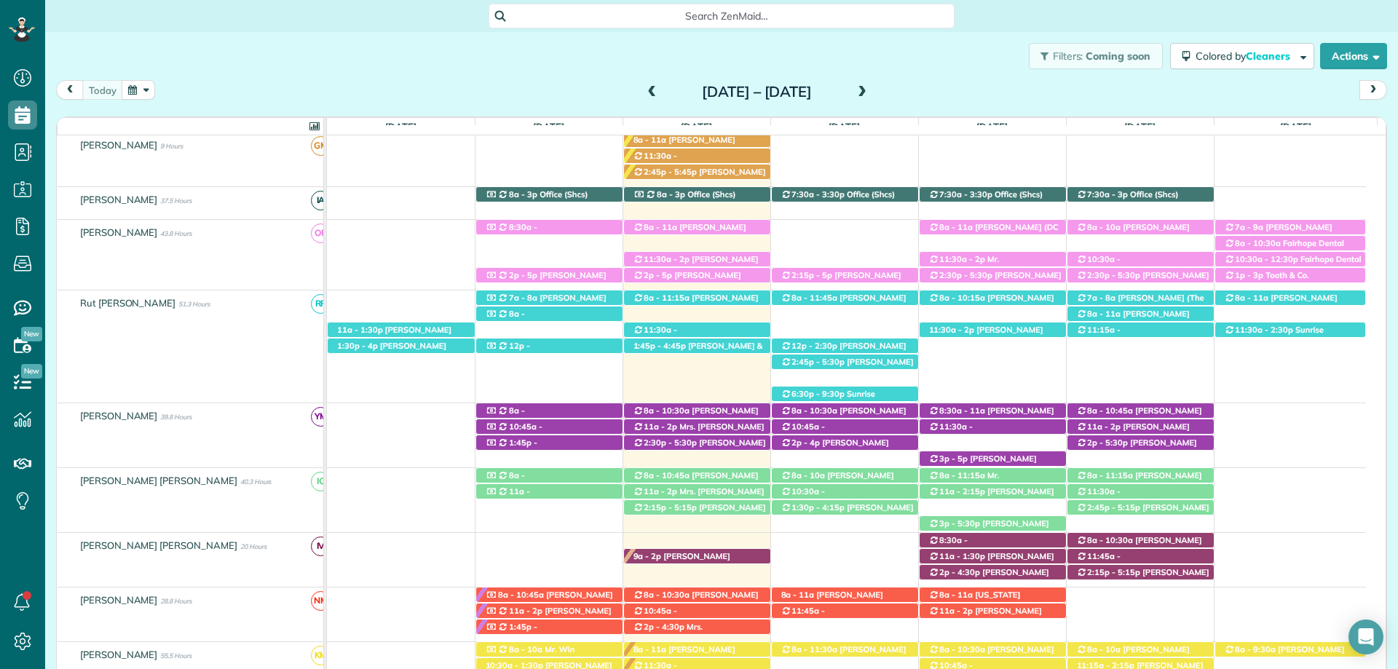
scroll to position [163, 0]
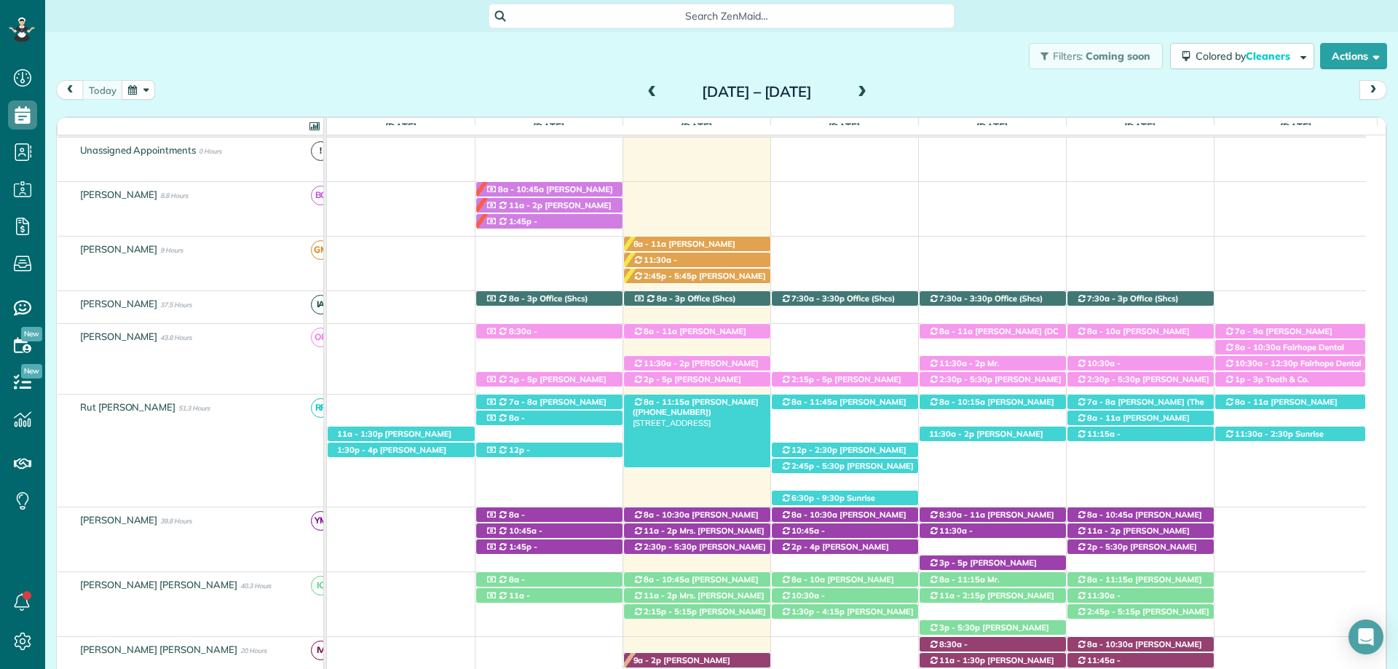
click at [687, 399] on span "[PERSON_NAME] ([PHONE_NUMBER])" at bounding box center [696, 407] width 126 height 20
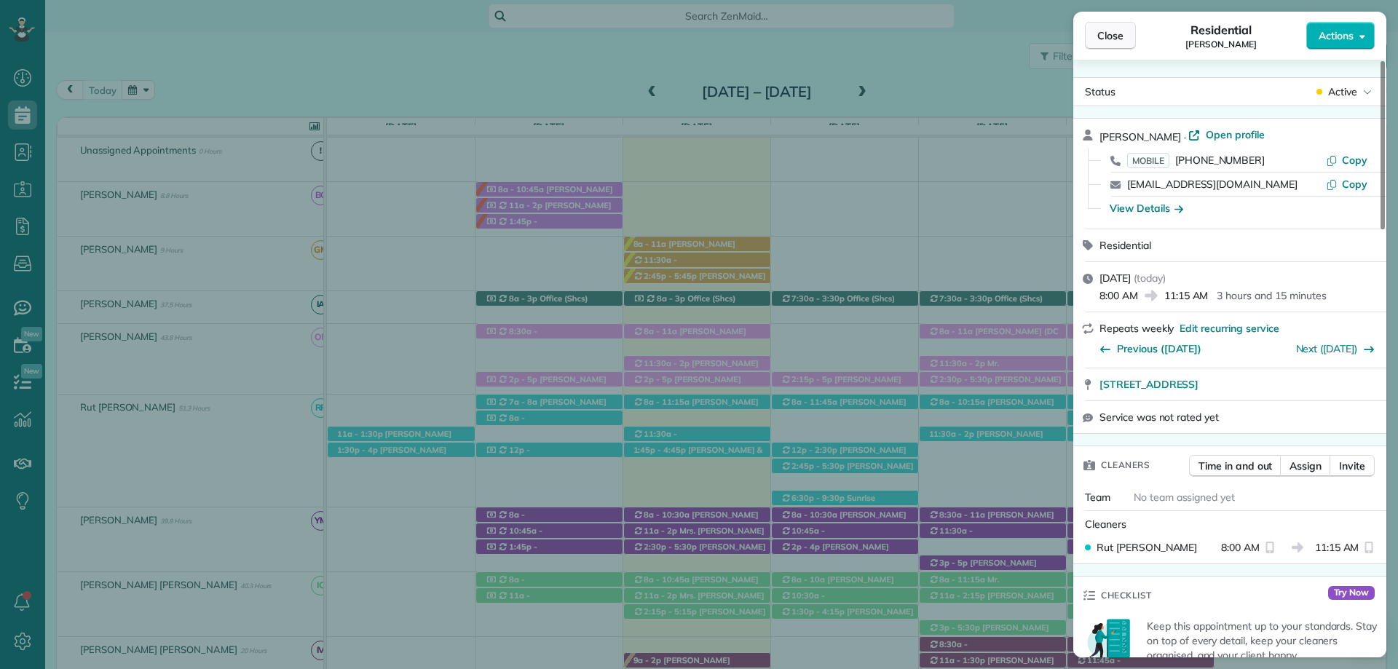
click at [1107, 31] on span "Close" at bounding box center [1110, 35] width 26 height 15
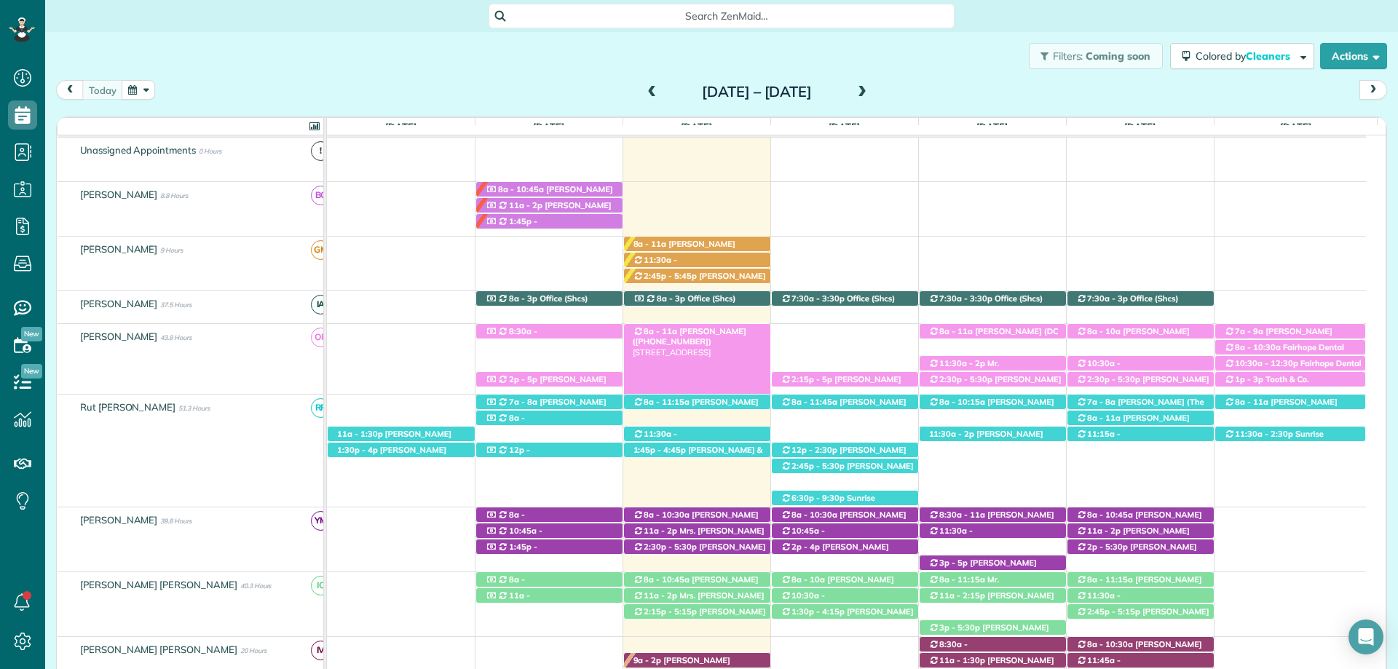
click at [721, 331] on span "[PERSON_NAME] ([PHONE_NUMBER])" at bounding box center [690, 336] width 114 height 20
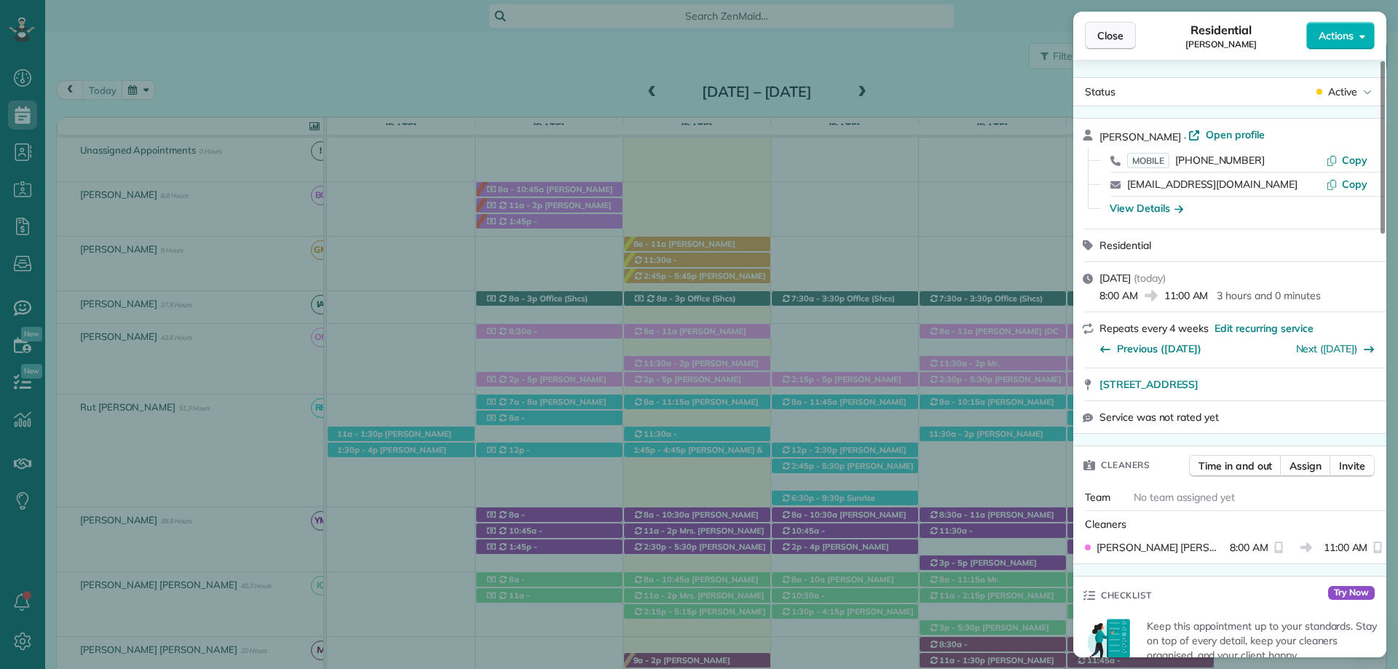
click at [1103, 35] on span "Close" at bounding box center [1110, 35] width 26 height 15
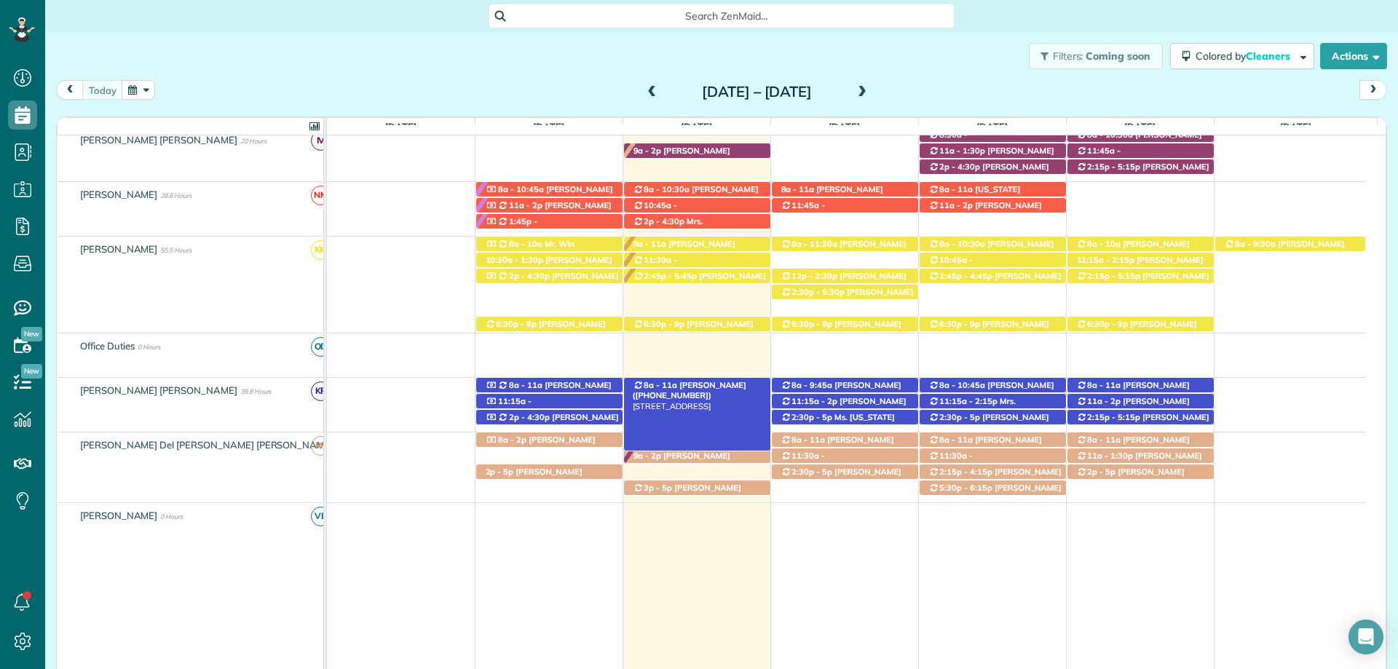
click at [710, 379] on link "8a - 11a Mrs. Diana McMurry (+17132401675) 208 Grand Avenue - Fairhope, AL, 365…" at bounding box center [697, 414] width 148 height 74
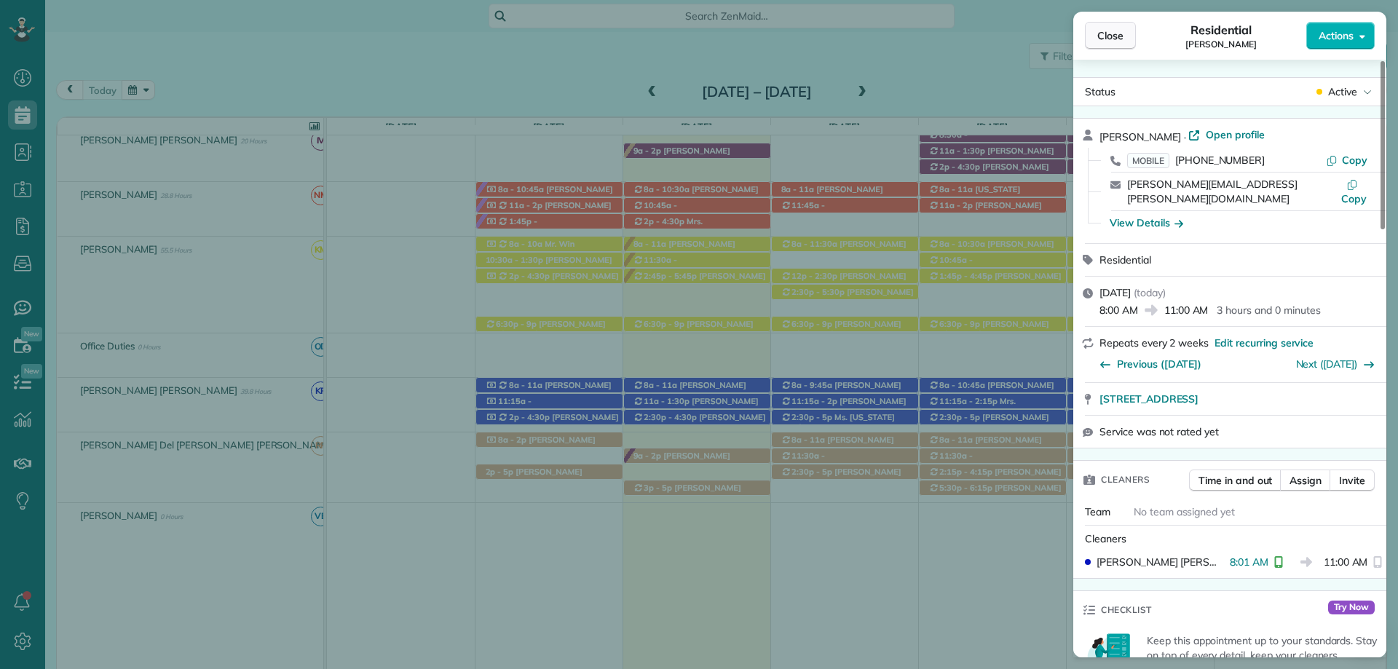
click at [1115, 35] on span "Close" at bounding box center [1110, 35] width 26 height 15
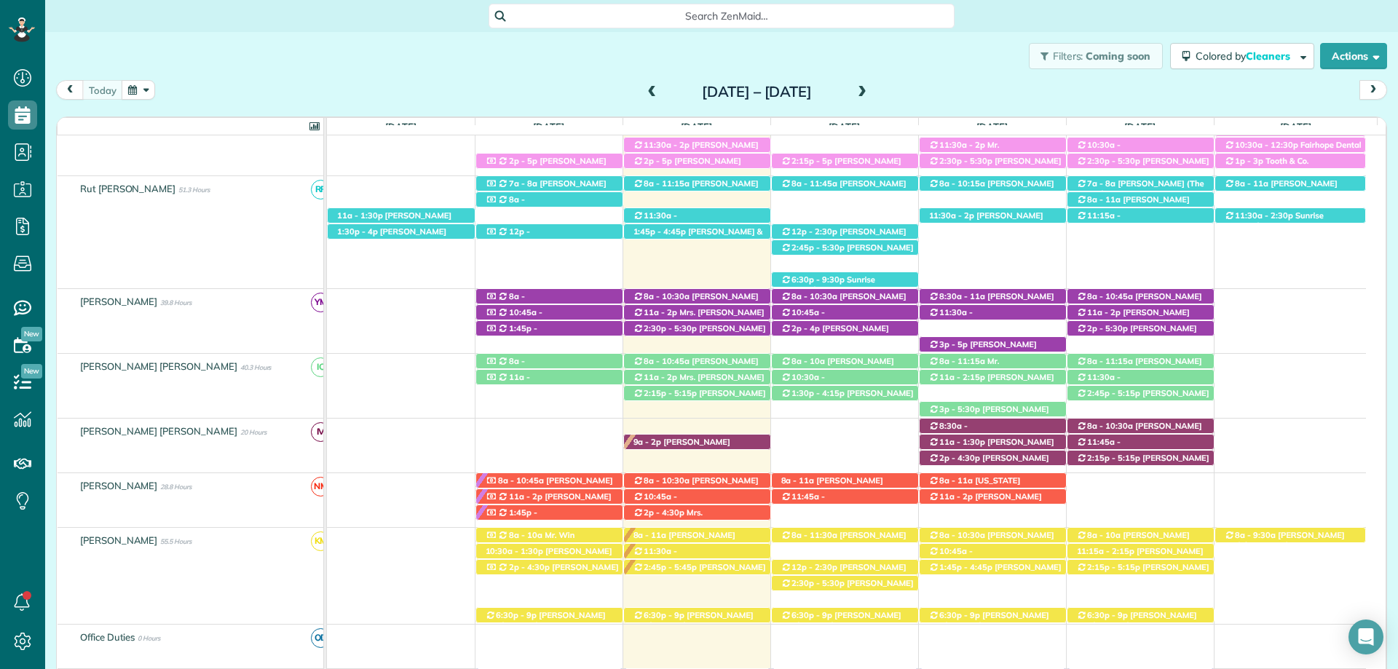
click at [644, 92] on span at bounding box center [652, 92] width 16 height 13
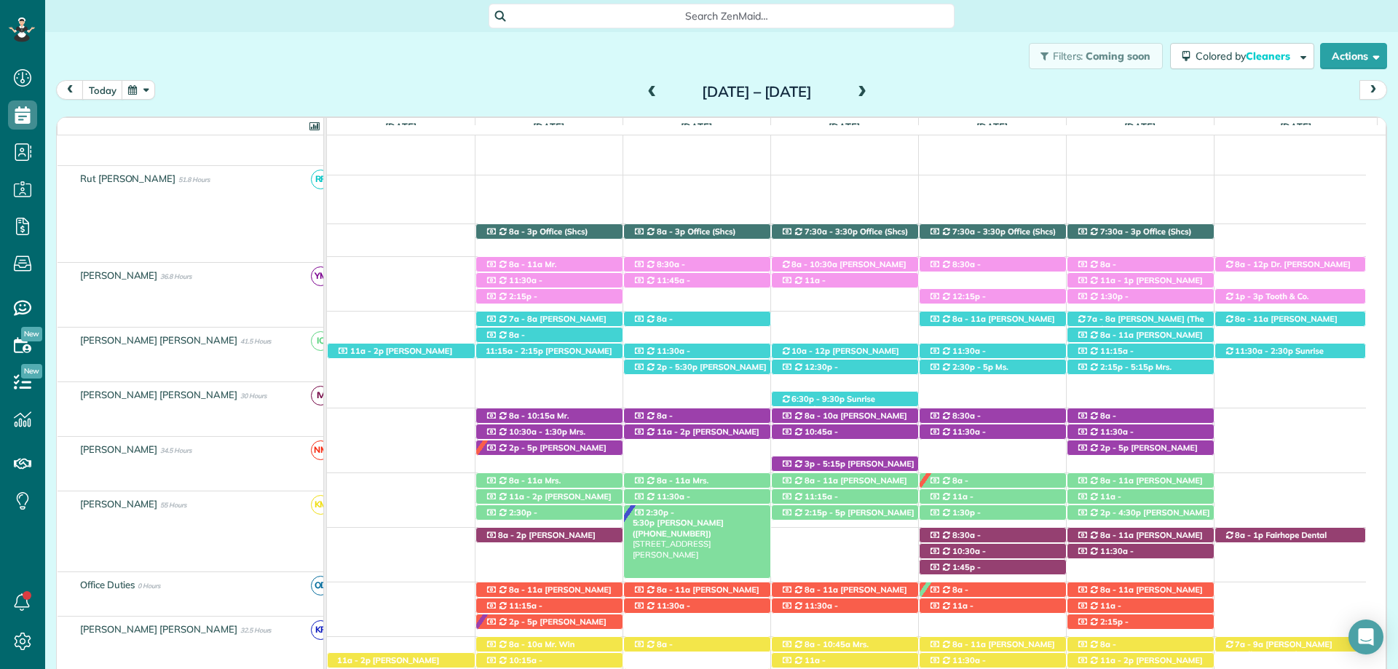
scroll to position [186, 0]
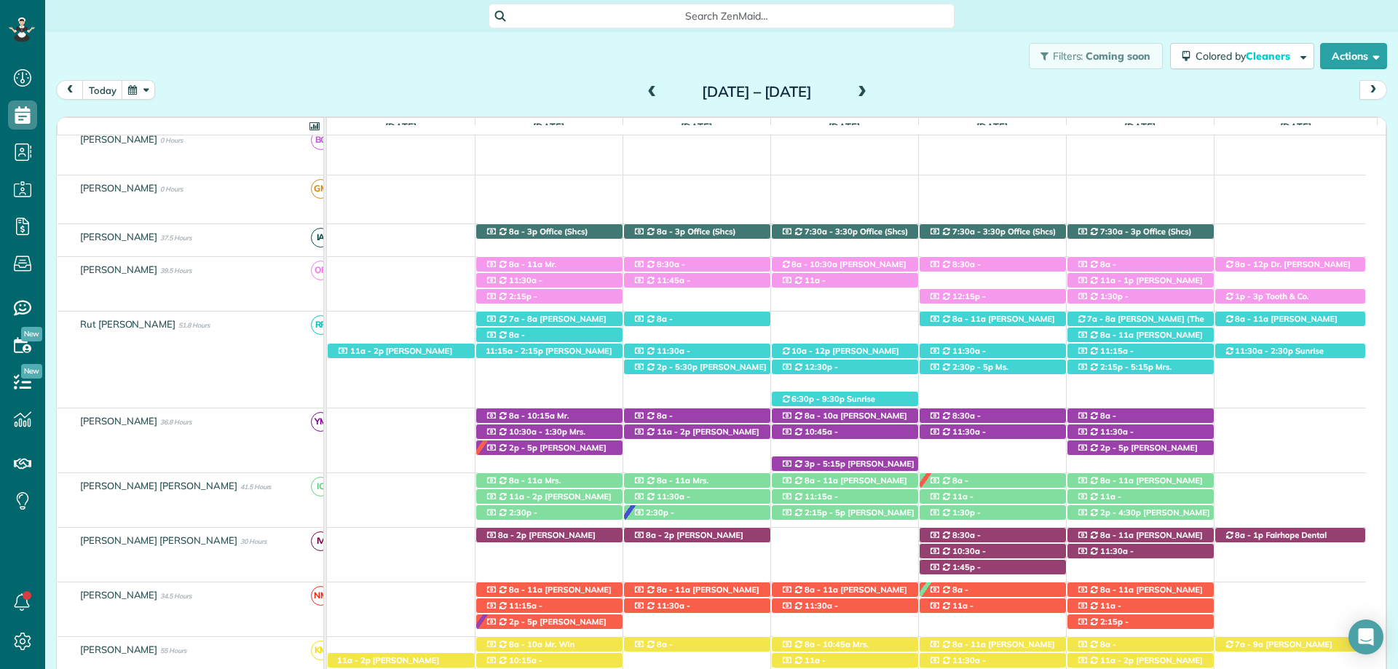
click at [644, 90] on span at bounding box center [652, 92] width 16 height 13
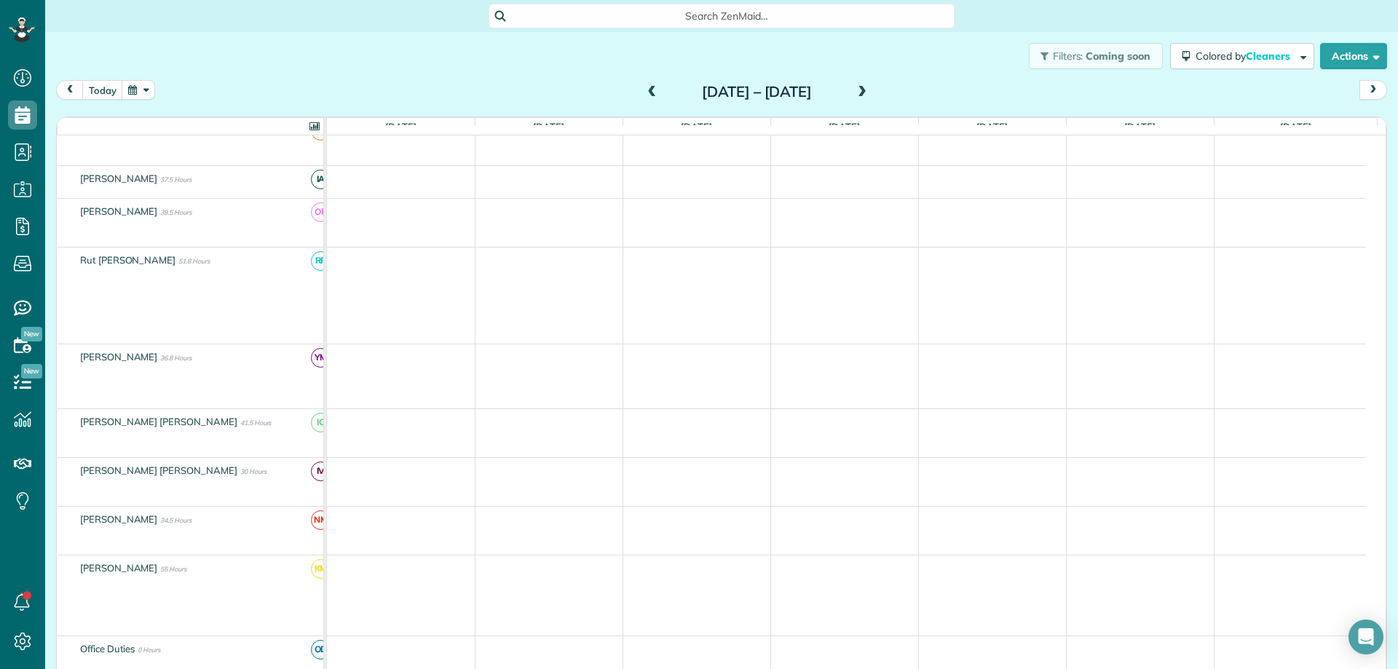
scroll to position [128, 0]
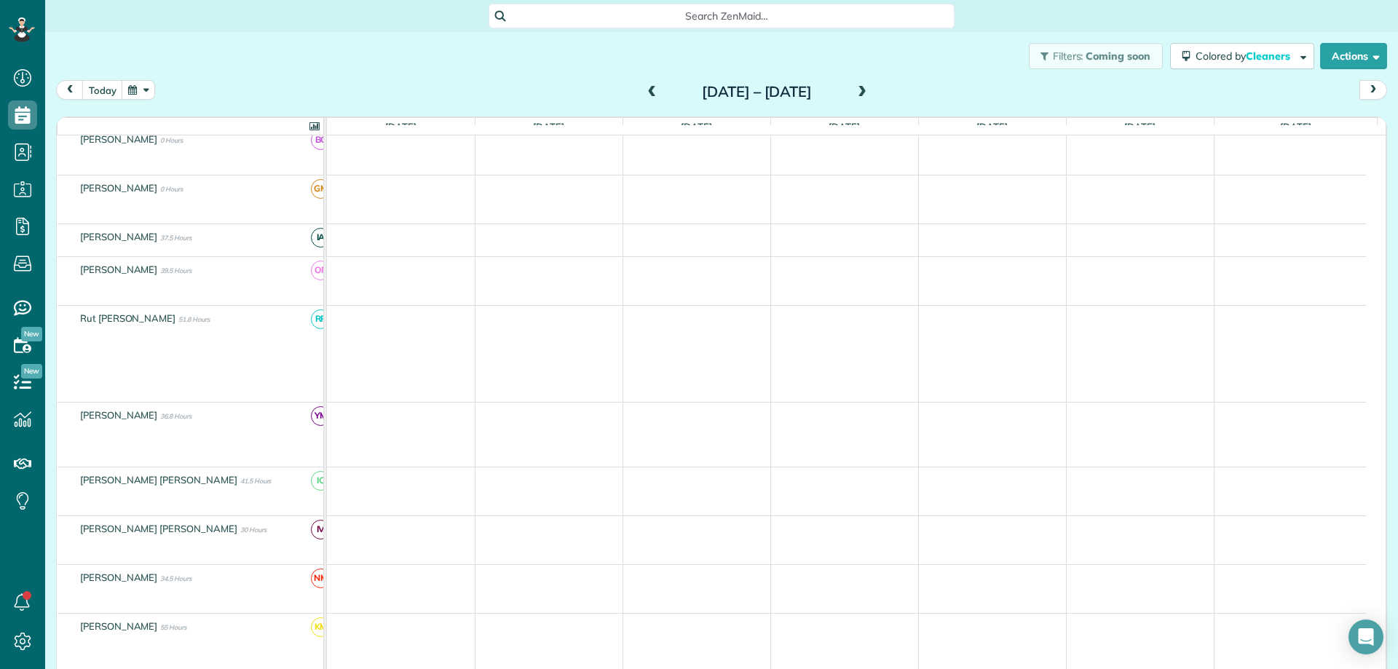
click at [874, 92] on div "Sunday Aug 10 – Saturday Aug 16, 2025" at bounding box center [757, 91] width 233 height 23
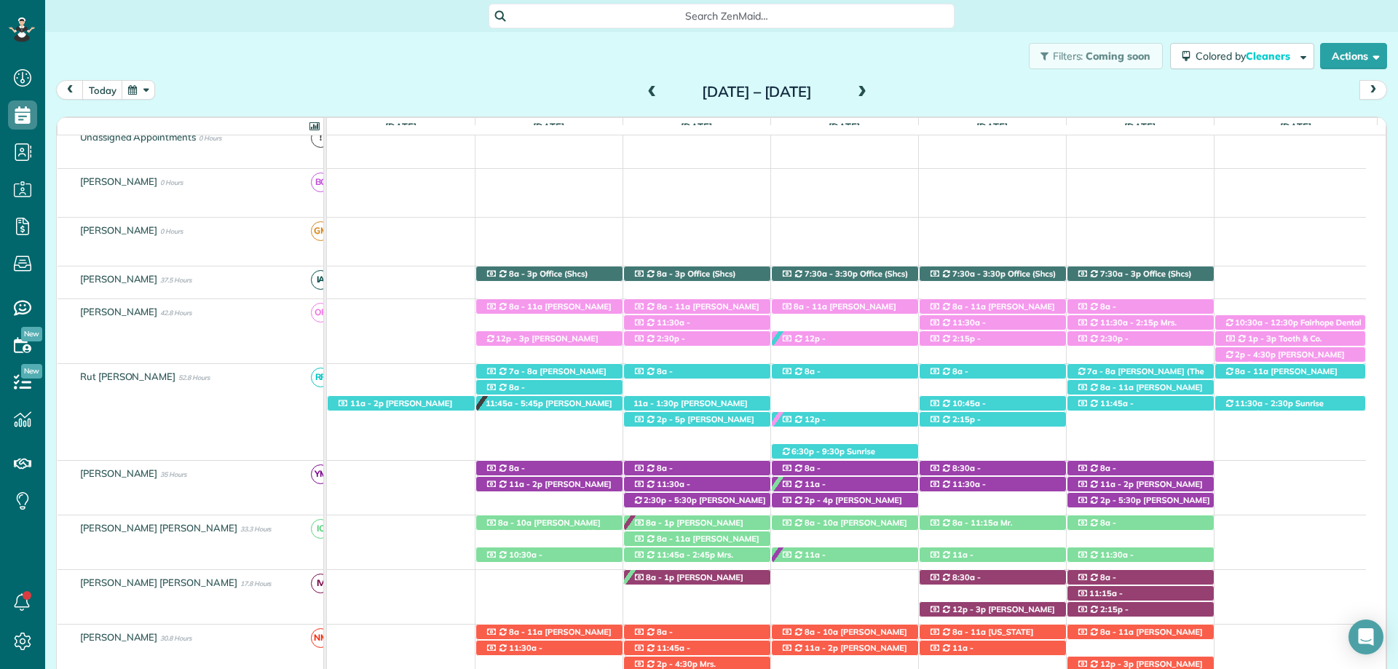
scroll to position [170, 0]
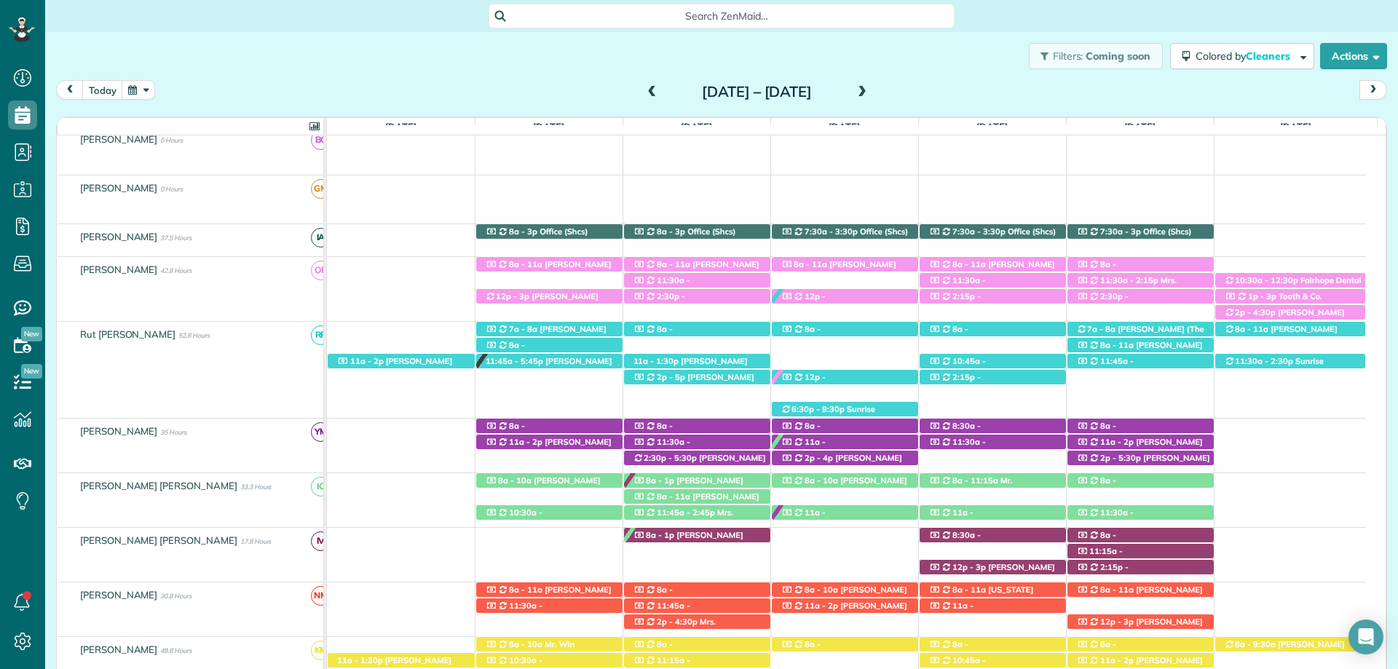
click at [870, 90] on span at bounding box center [862, 92] width 16 height 13
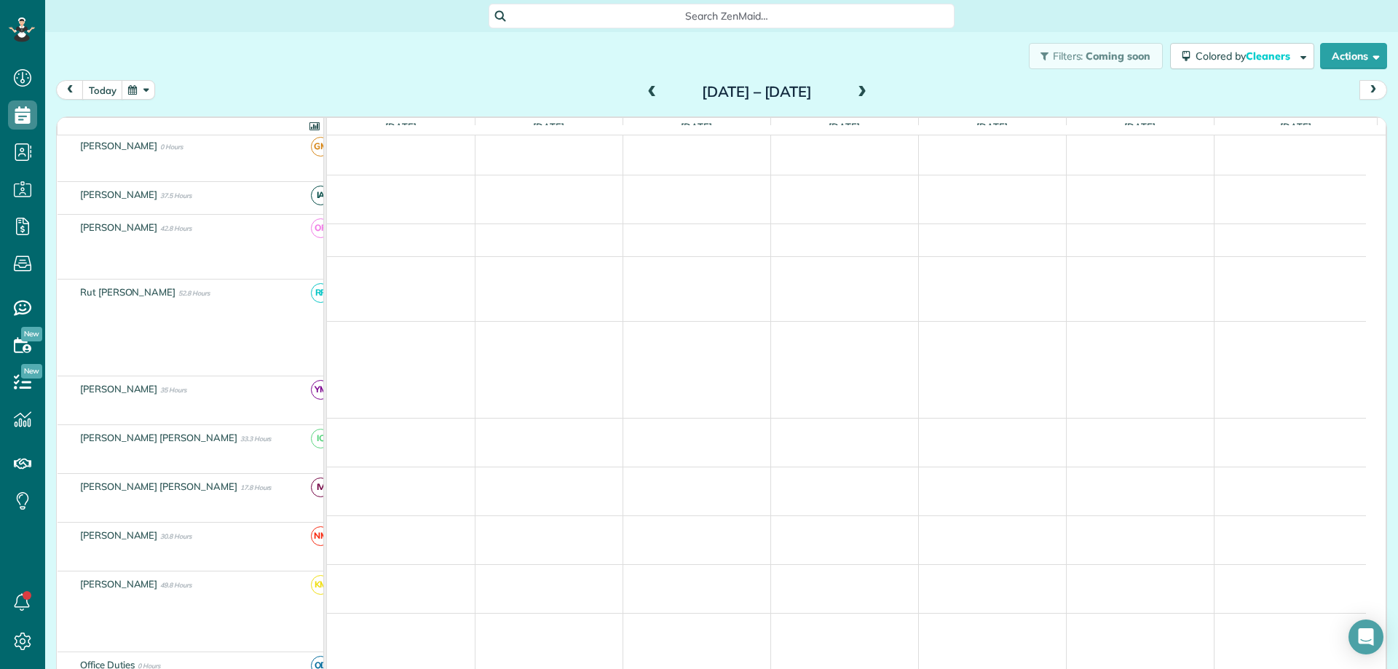
scroll to position [128, 0]
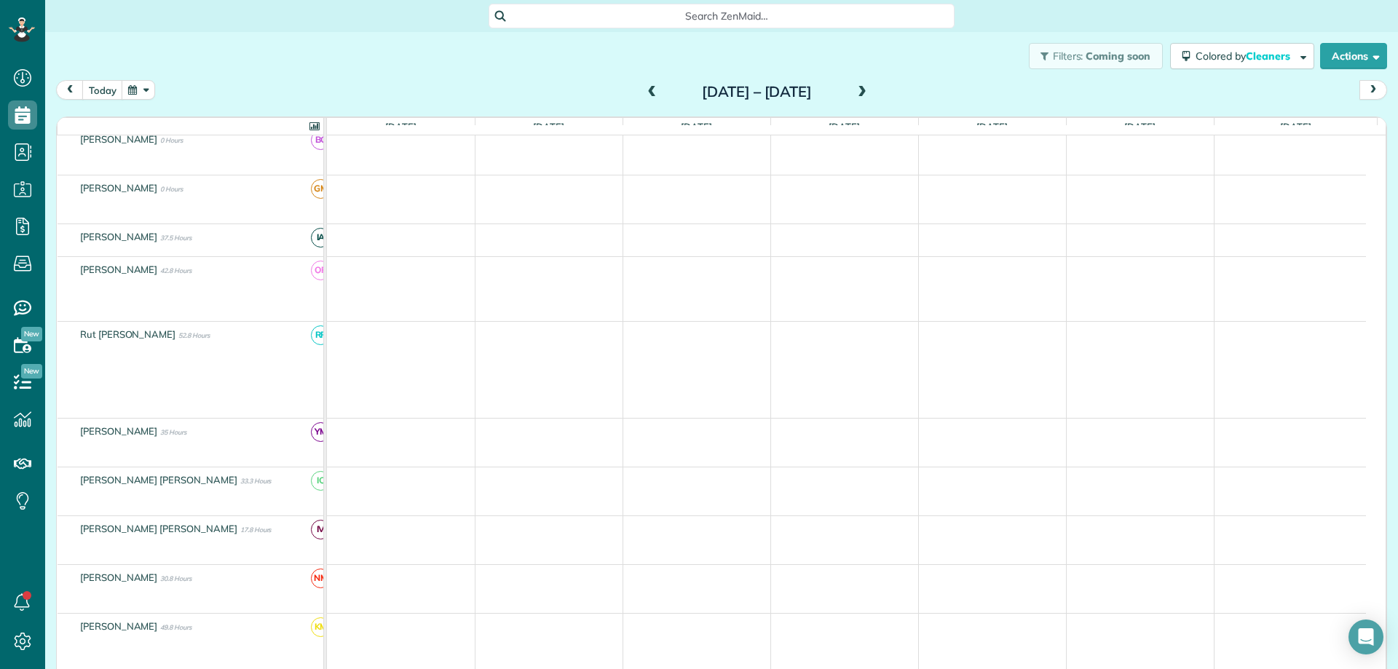
click at [870, 91] on span at bounding box center [862, 92] width 16 height 13
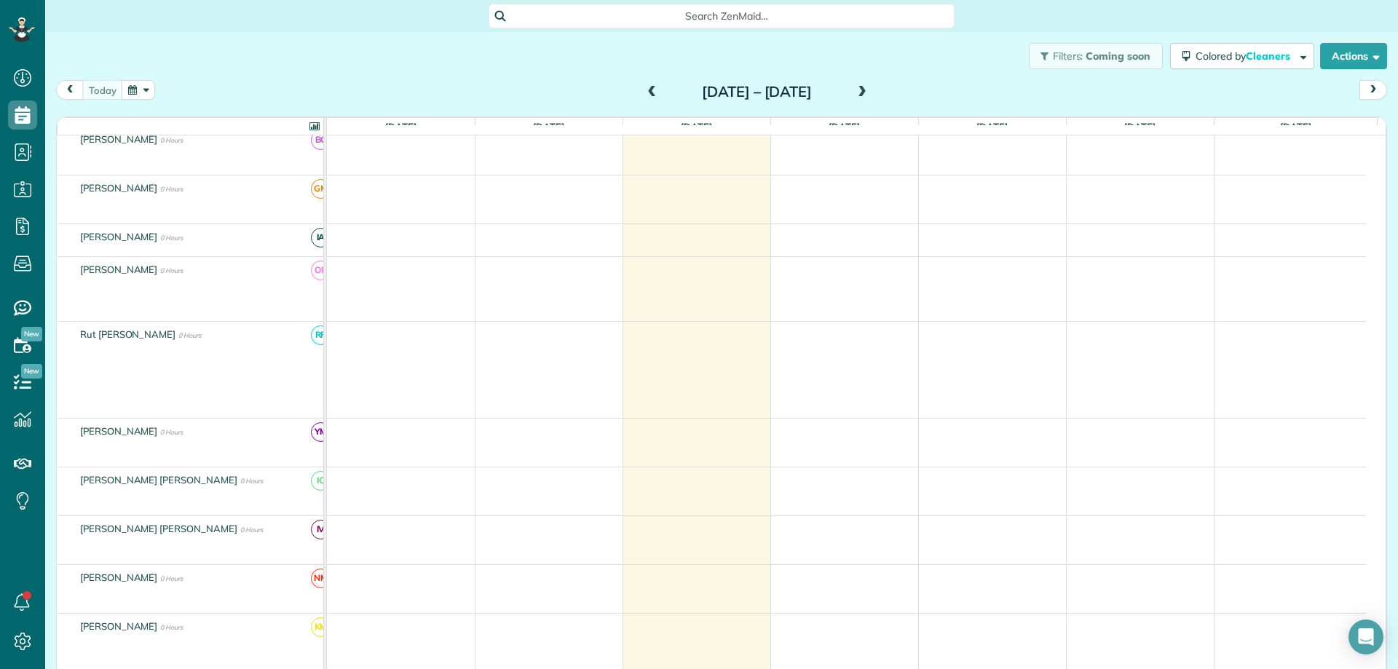
click at [411, 41] on div "Filters: Coming soon Colored by Cleaners Color by Cleaner Color by Team Color b…" at bounding box center [721, 56] width 1353 height 48
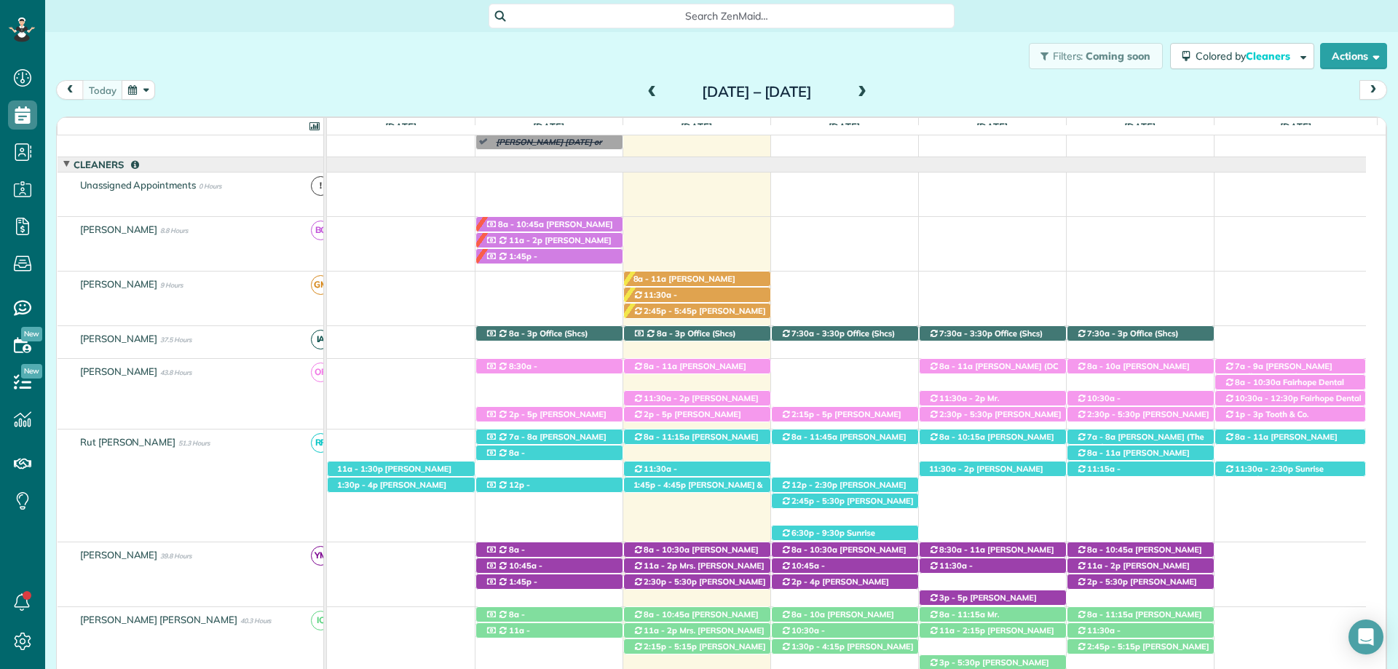
scroll to position [224, 0]
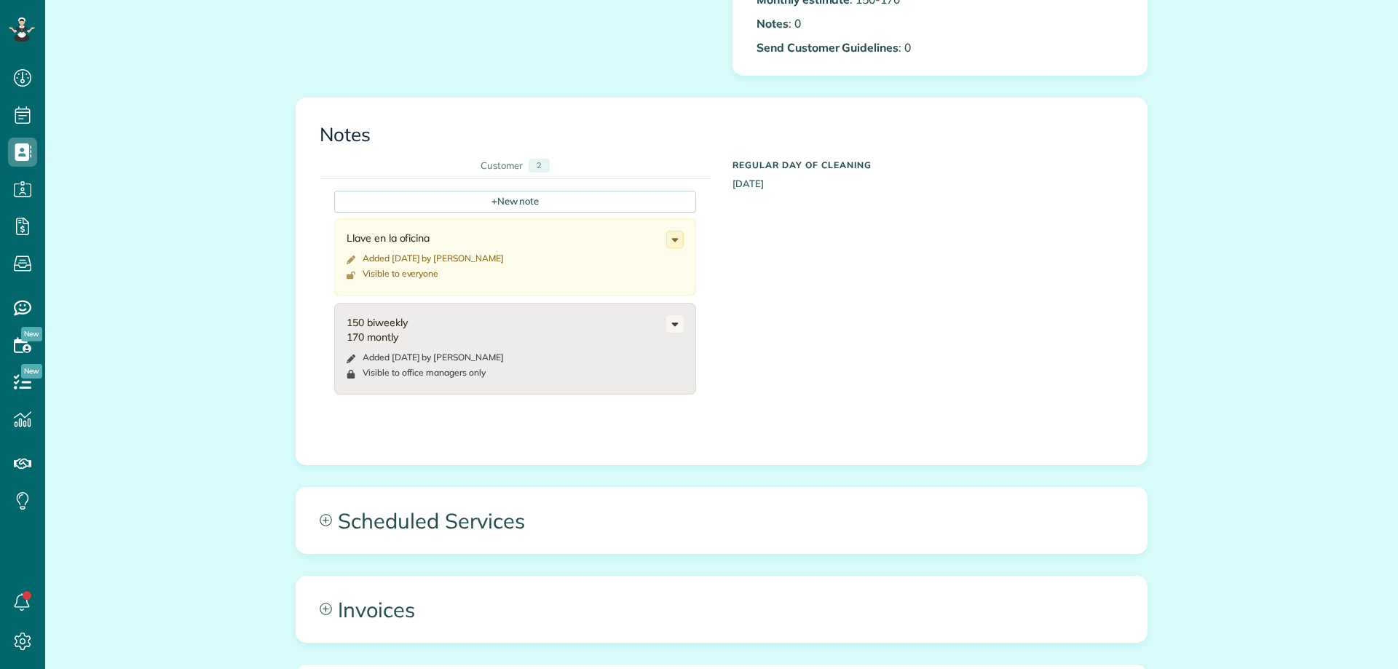
scroll to position [780, 0]
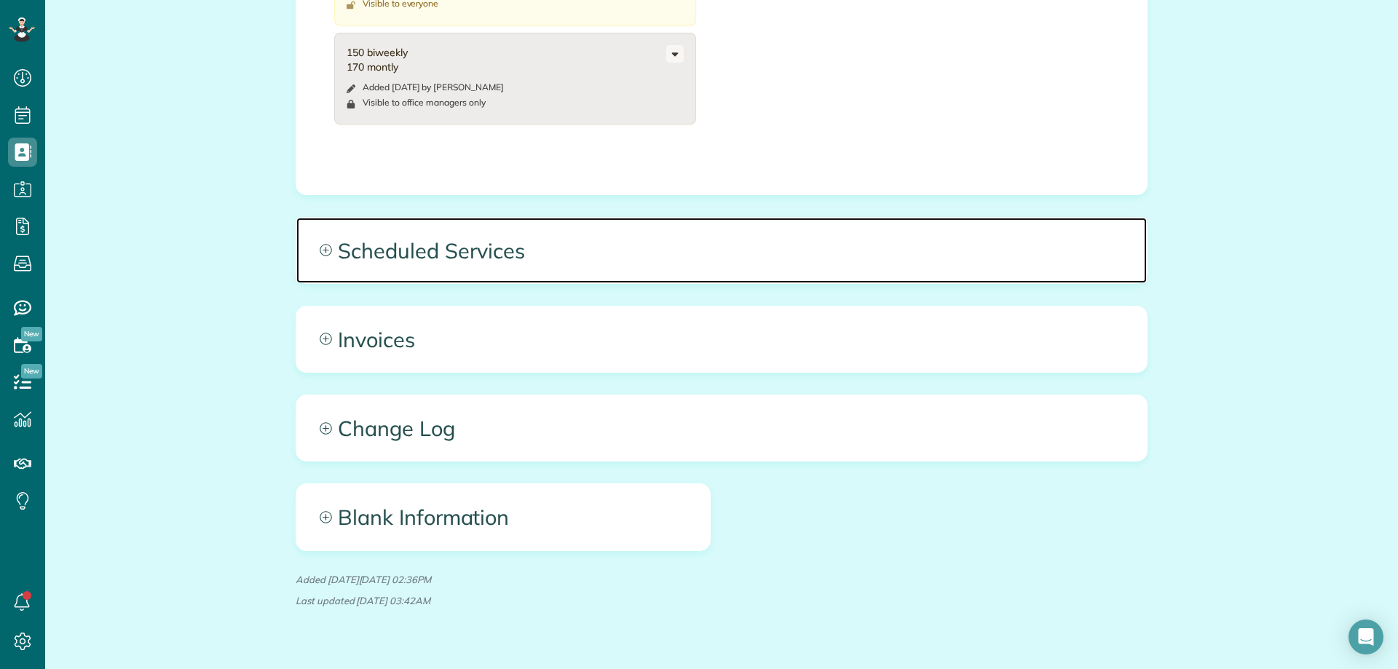
click at [387, 243] on span "Scheduled Services" at bounding box center [721, 251] width 851 height 66
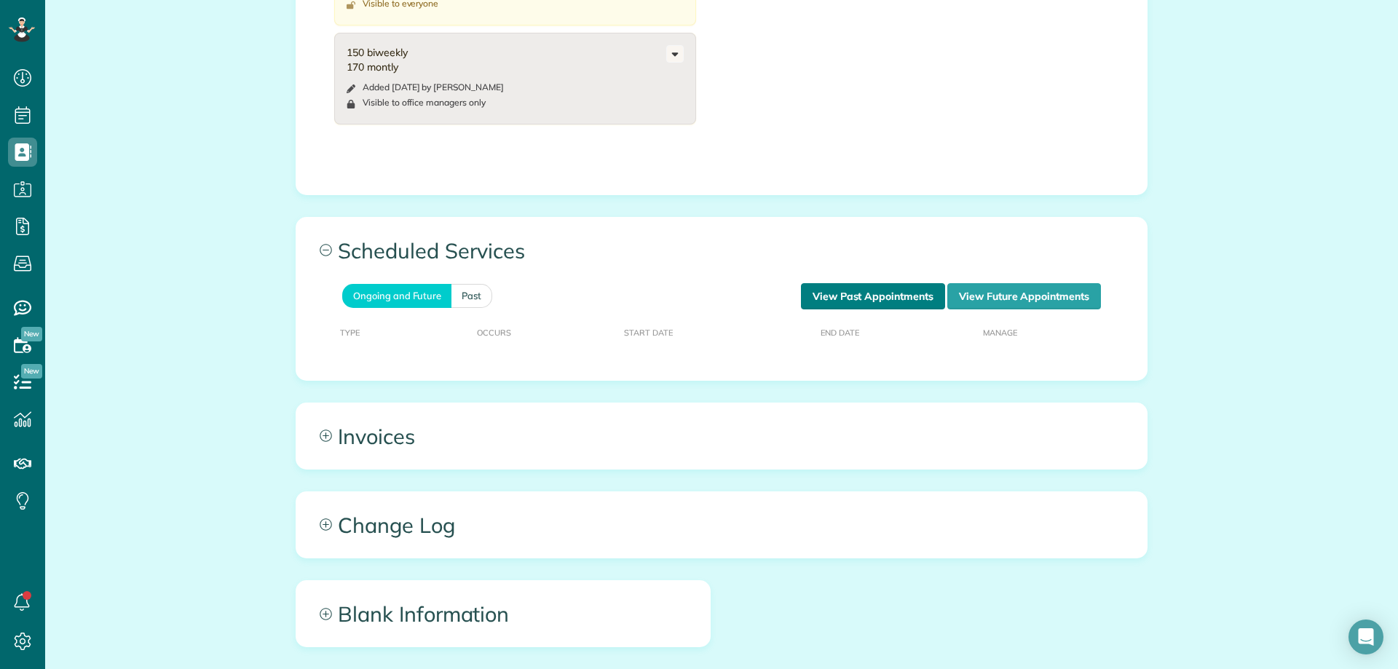
click at [861, 295] on link "View Past Appointments" at bounding box center [873, 296] width 144 height 26
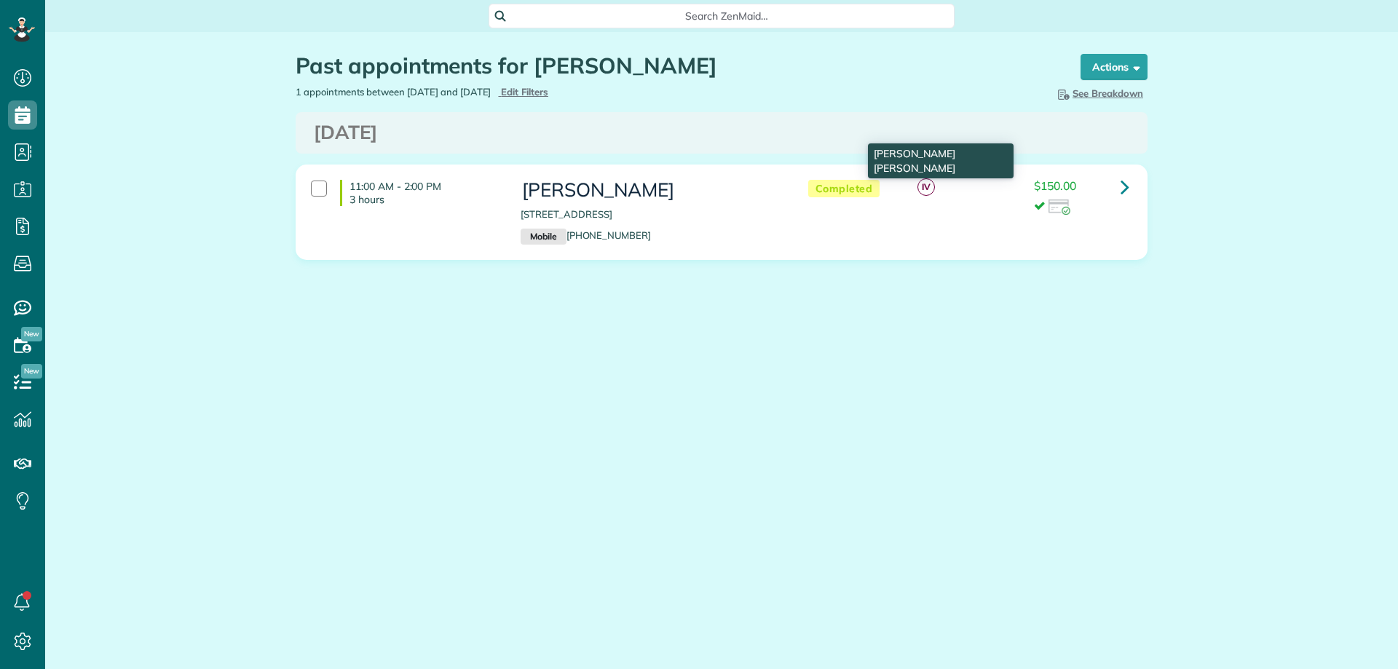
scroll to position [7, 7]
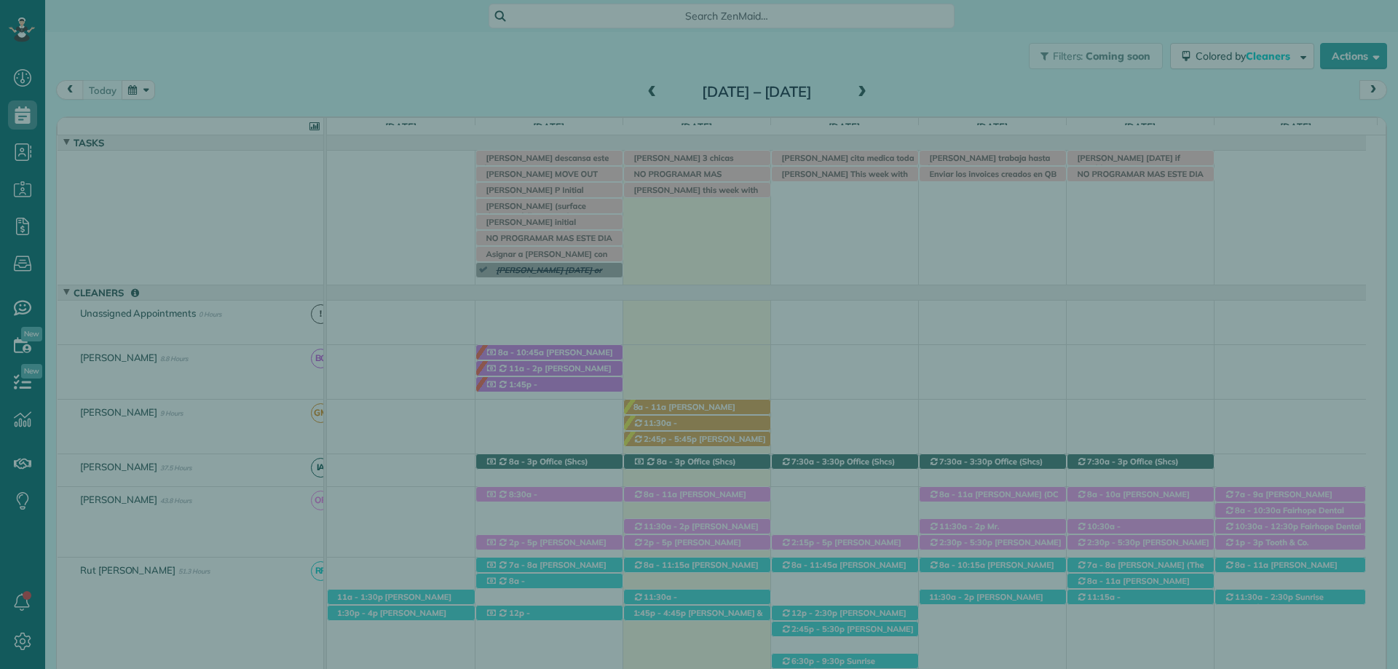
scroll to position [90, 0]
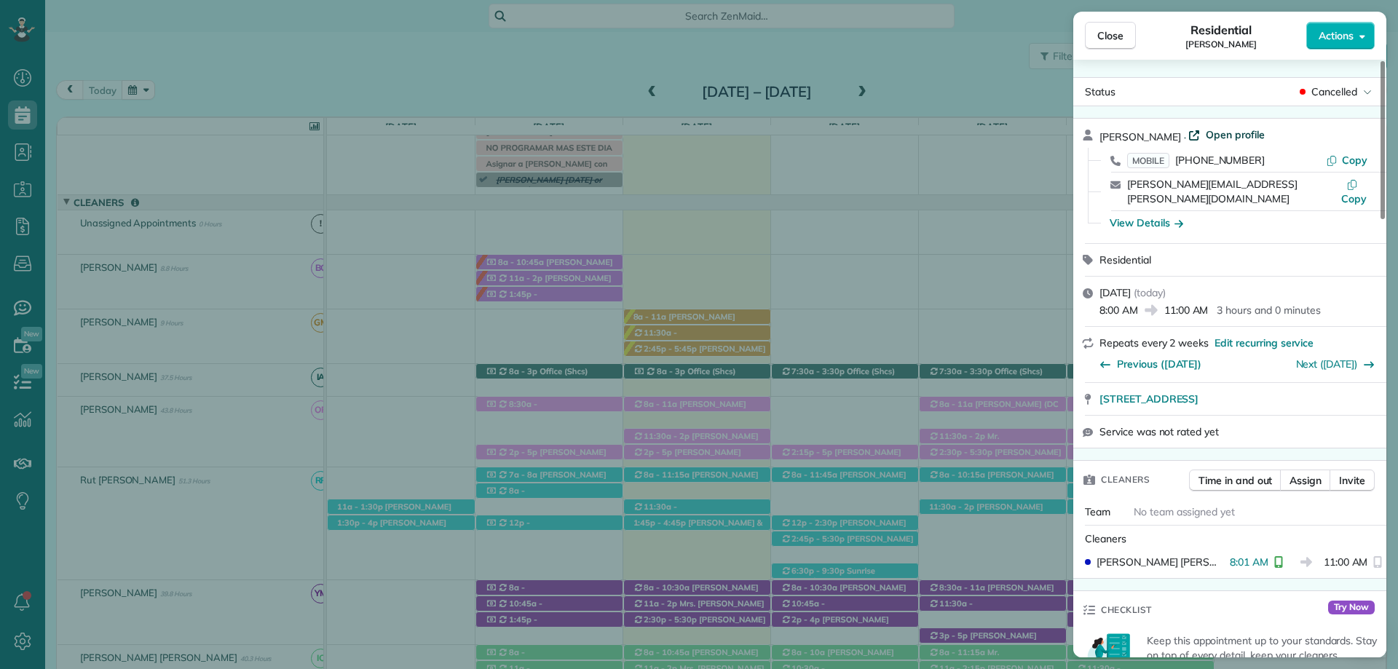
click at [1228, 136] on span "Open profile" at bounding box center [1235, 134] width 59 height 15
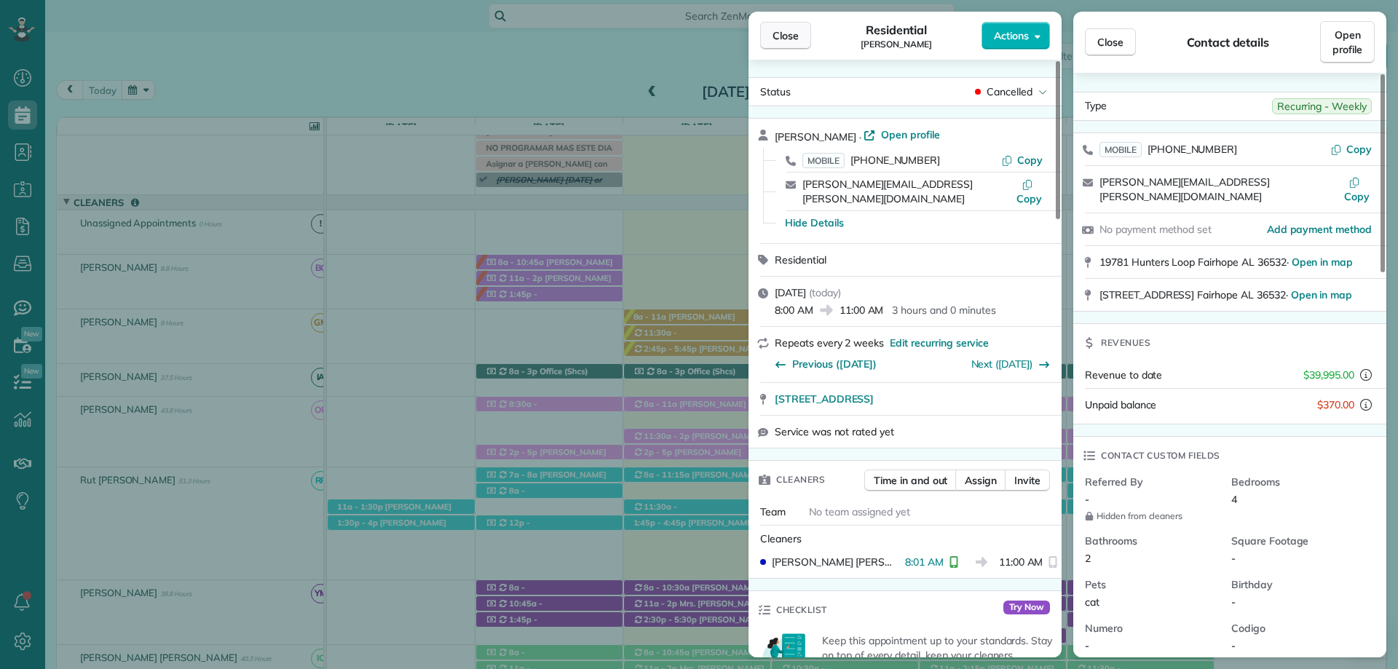
click at [788, 36] on span "Close" at bounding box center [786, 35] width 26 height 15
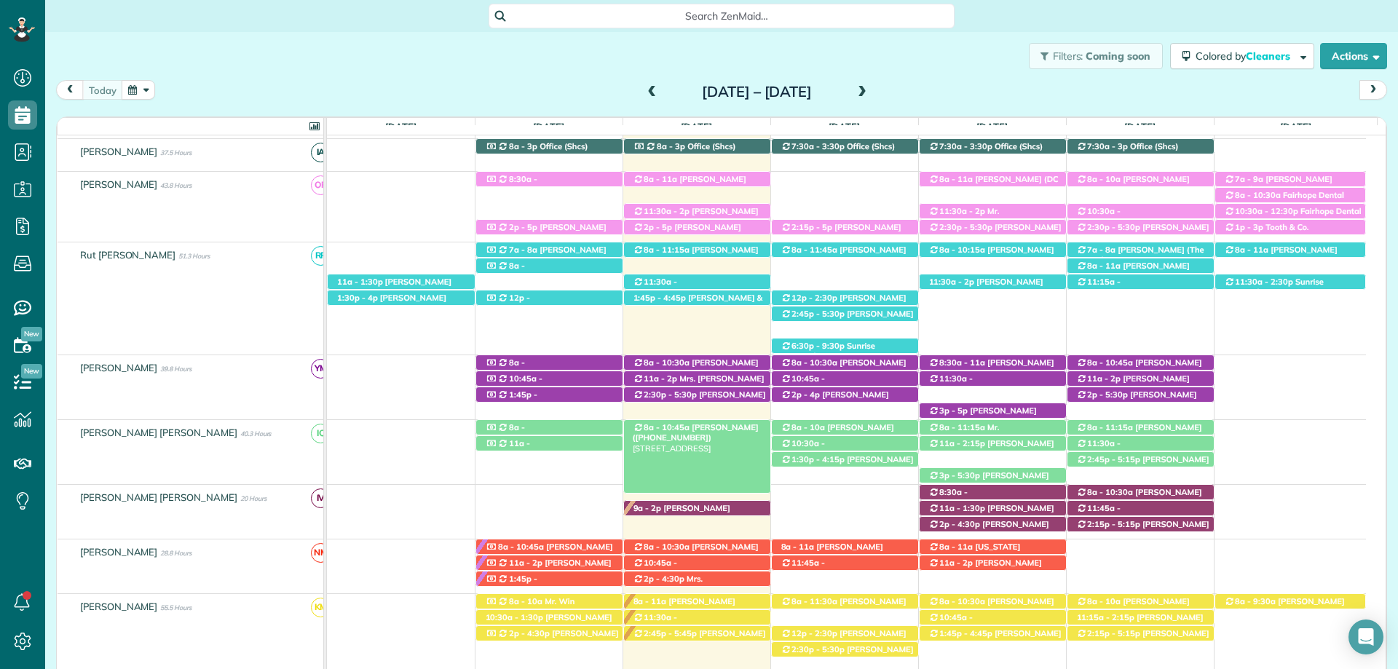
scroll to position [309, 0]
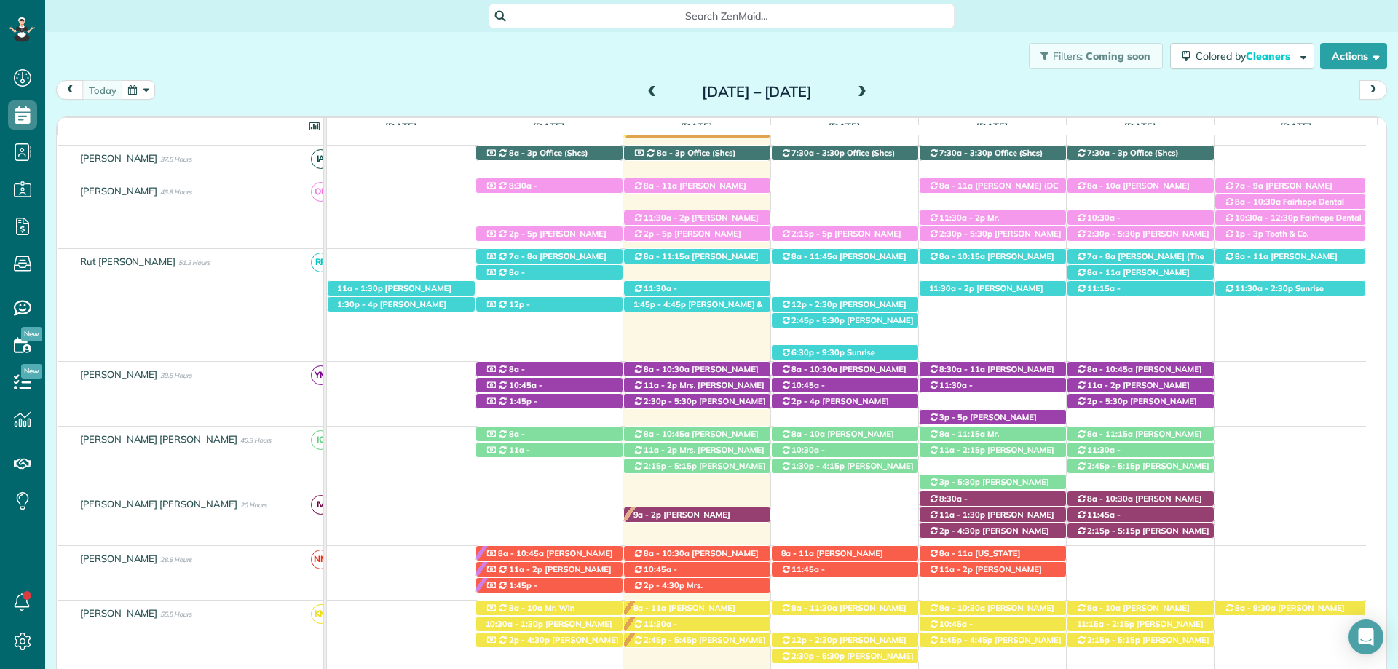
drag, startPoint x: 666, startPoint y: 186, endPoint x: 701, endPoint y: 194, distance: 36.7
click at [666, 186] on span "8a - 11a" at bounding box center [660, 186] width 35 height 10
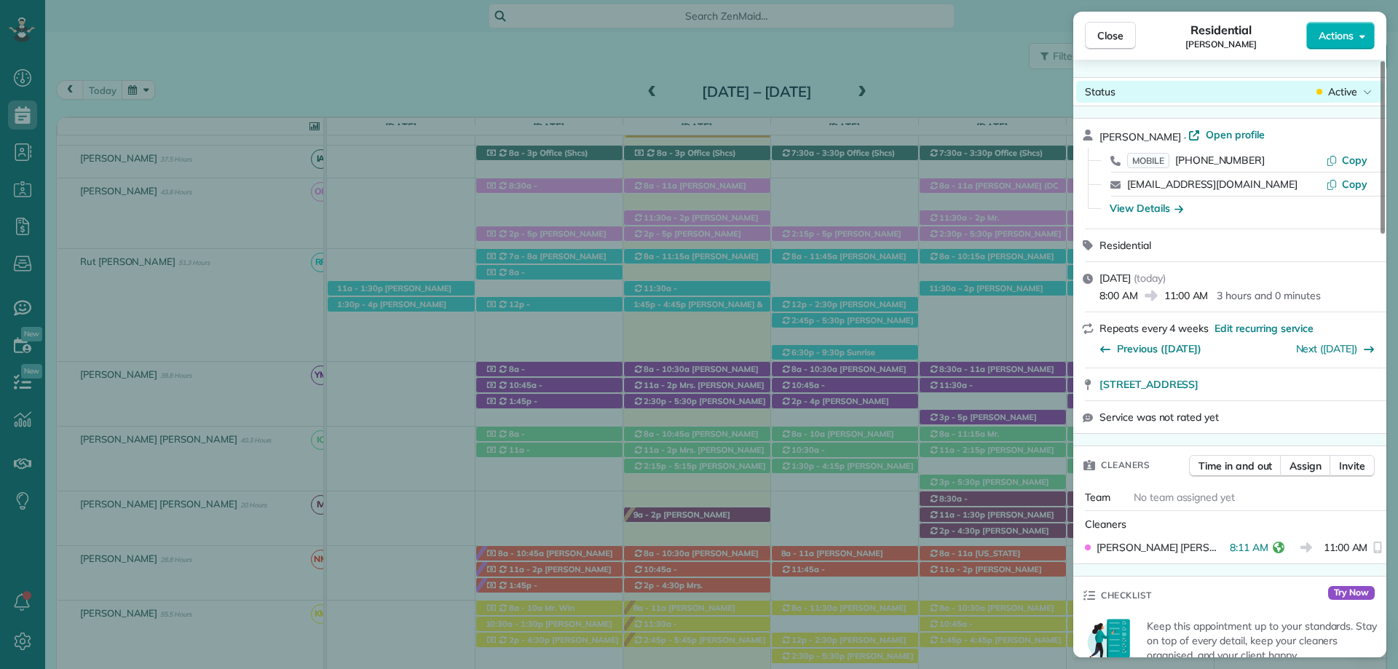
click at [1343, 85] on span "Active" at bounding box center [1342, 91] width 29 height 15
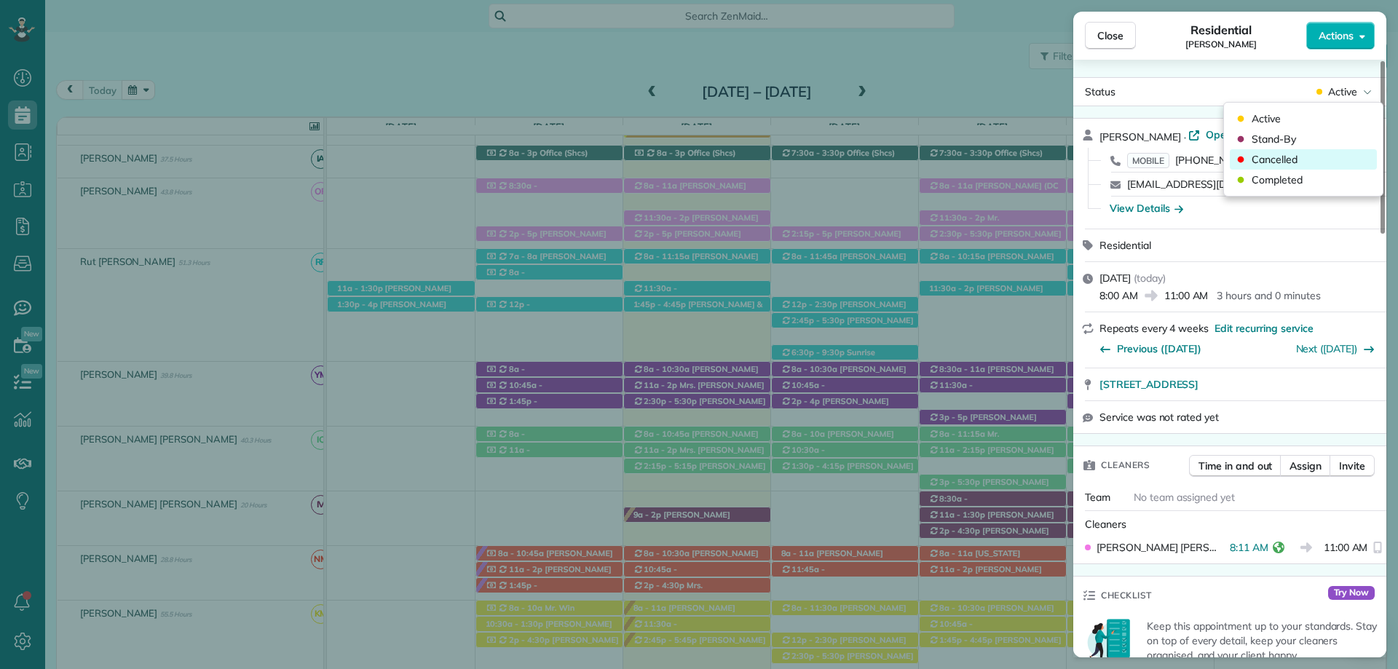
click at [1292, 163] on span "Cancelled" at bounding box center [1275, 159] width 46 height 15
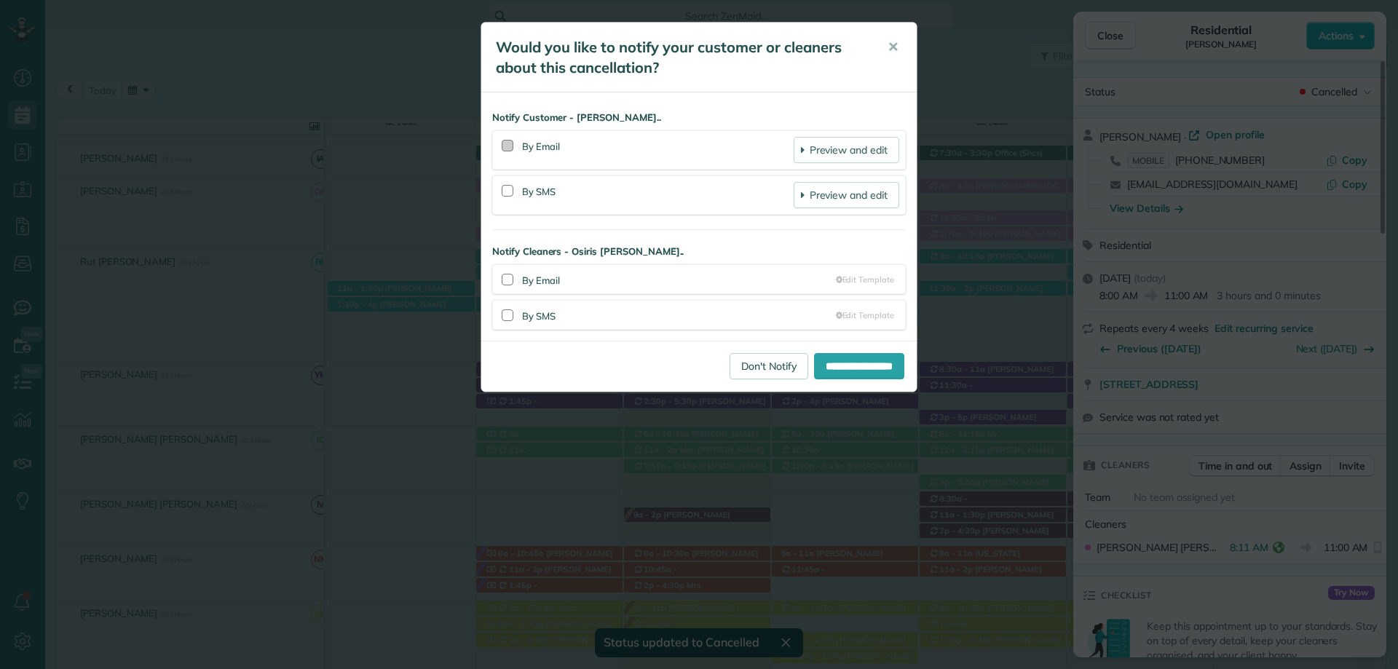
click at [508, 143] on div at bounding box center [508, 146] width 12 height 12
click at [508, 191] on div at bounding box center [508, 191] width 12 height 12
drag, startPoint x: 508, startPoint y: 278, endPoint x: 505, endPoint y: 293, distance: 15.0
click at [508, 279] on div at bounding box center [508, 280] width 12 height 12
click at [502, 311] on div at bounding box center [508, 315] width 12 height 12
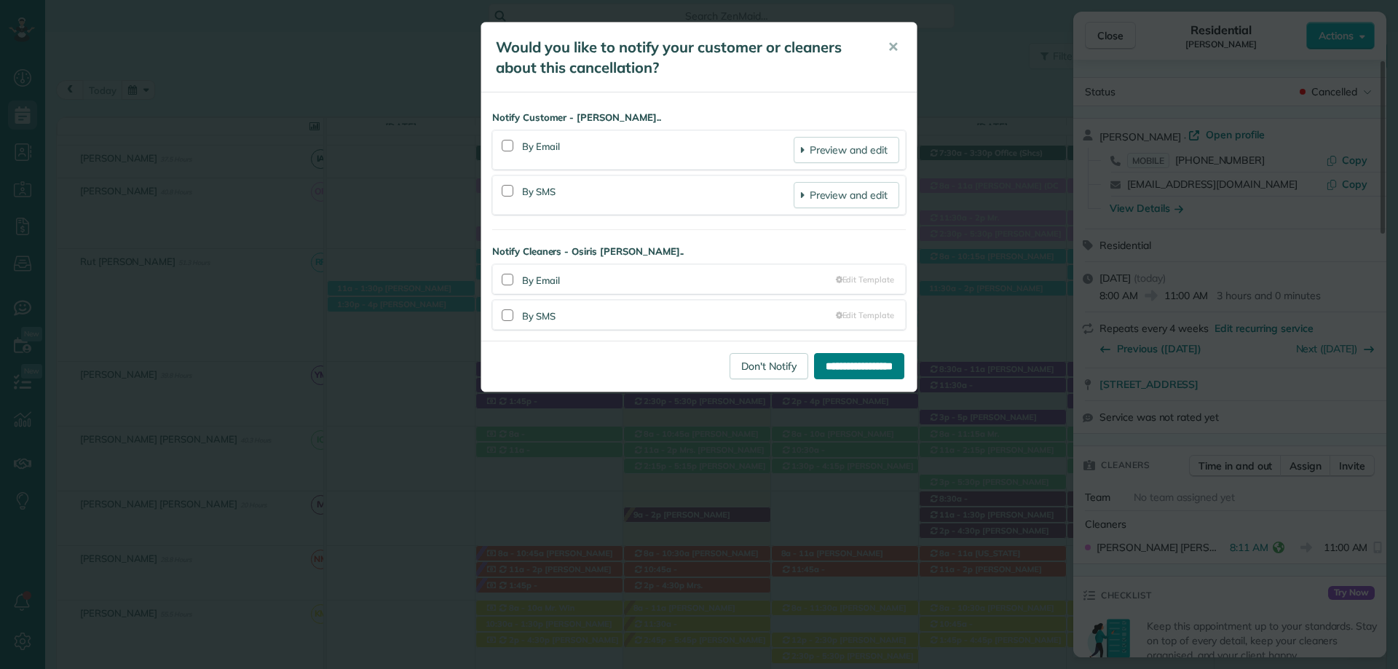
click at [836, 368] on input "**********" at bounding box center [859, 366] width 90 height 26
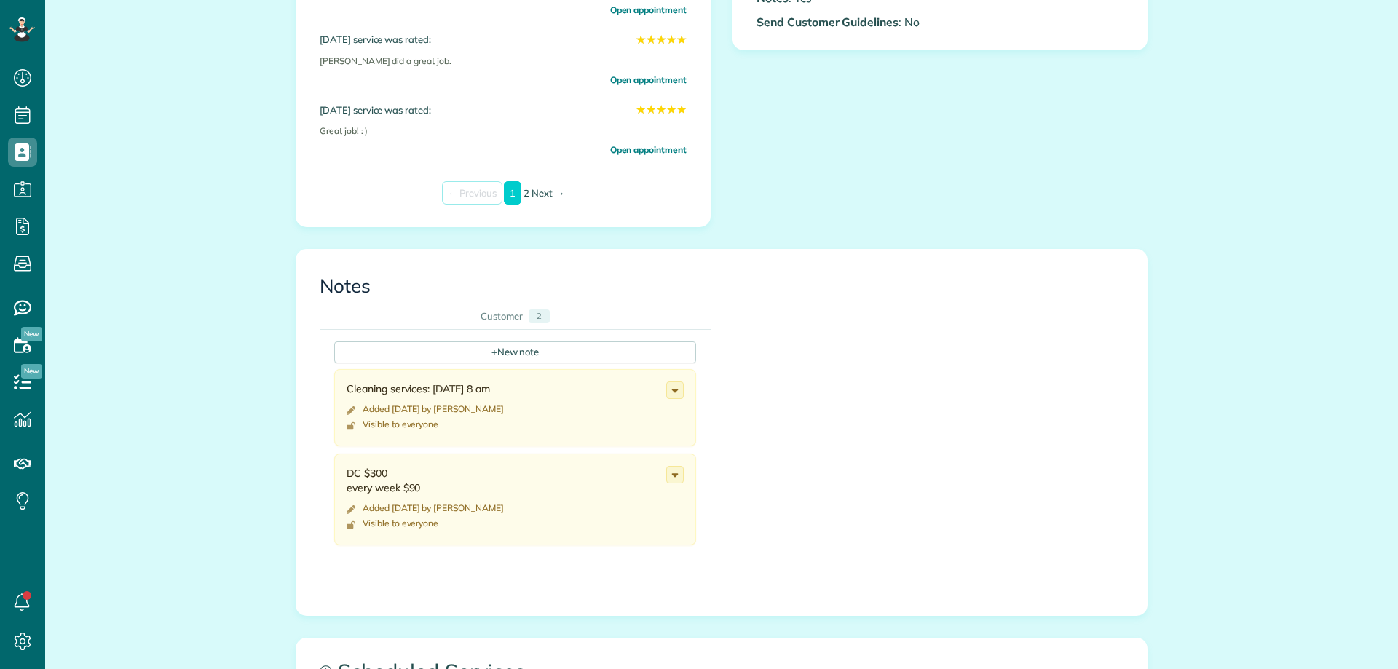
scroll to position [728, 0]
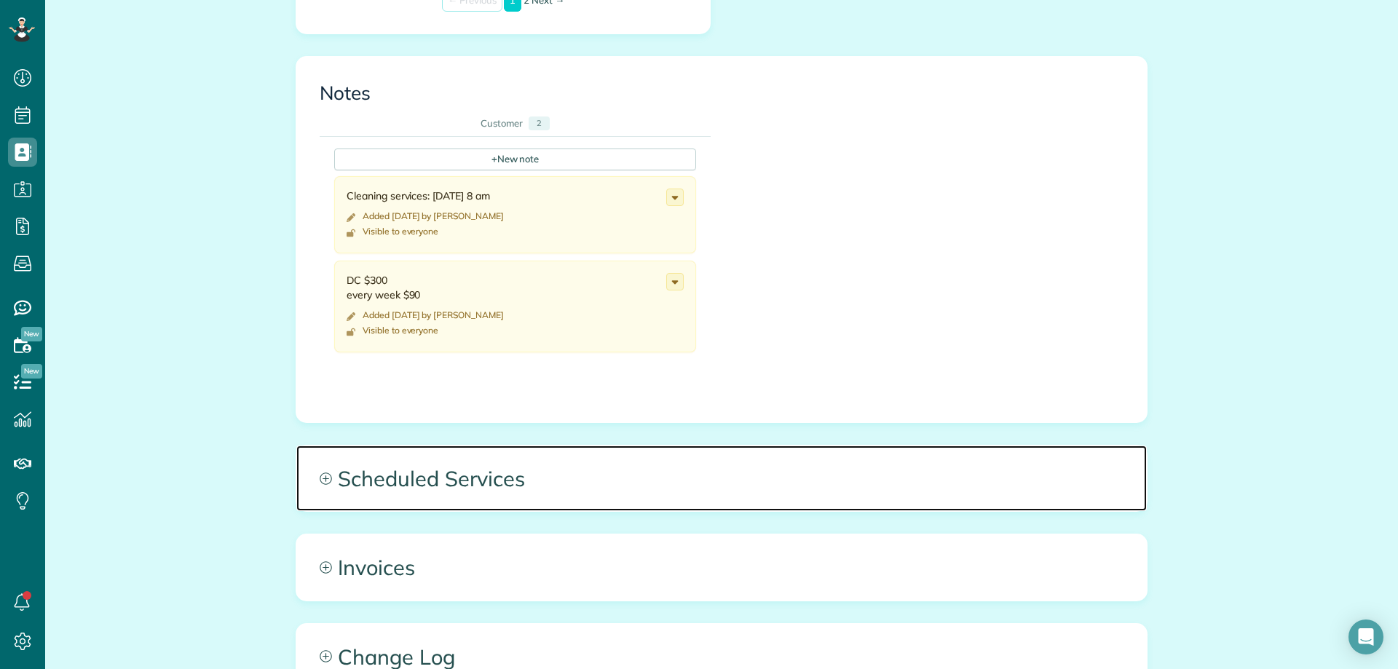
click at [360, 459] on span "Scheduled Services" at bounding box center [721, 479] width 851 height 66
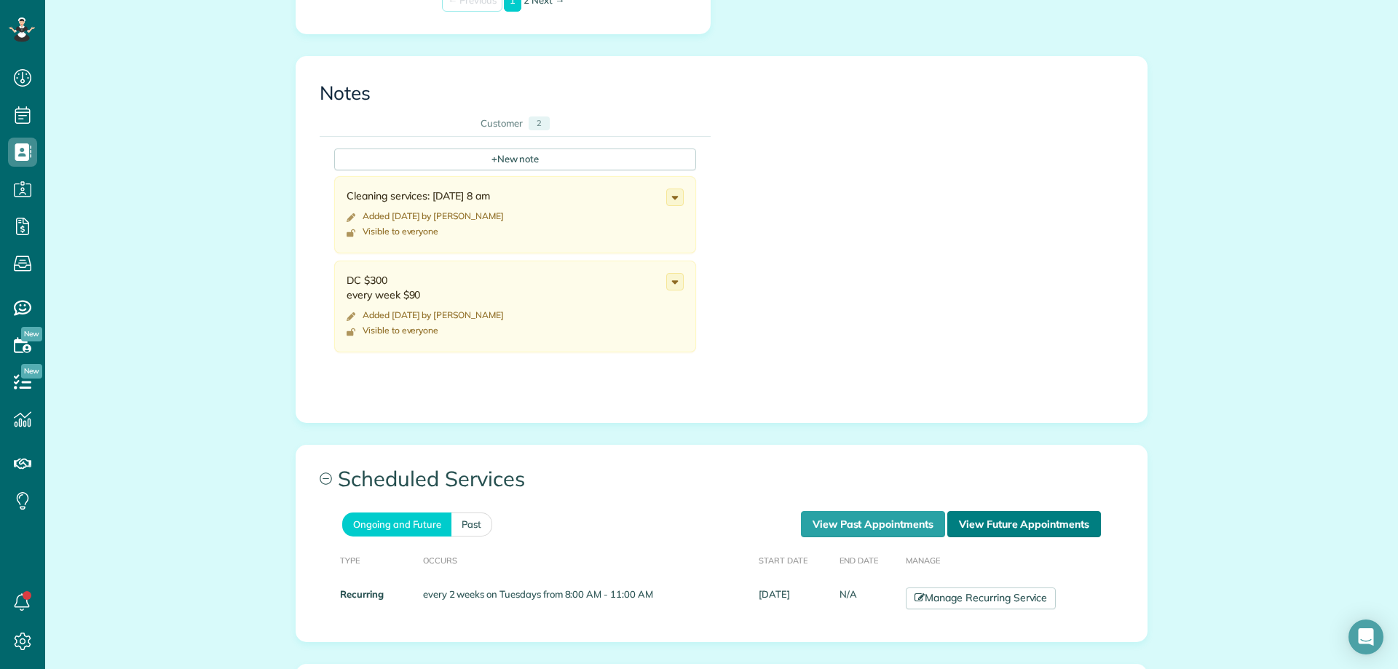
click at [1033, 512] on link "View Future Appointments" at bounding box center [1024, 524] width 154 height 26
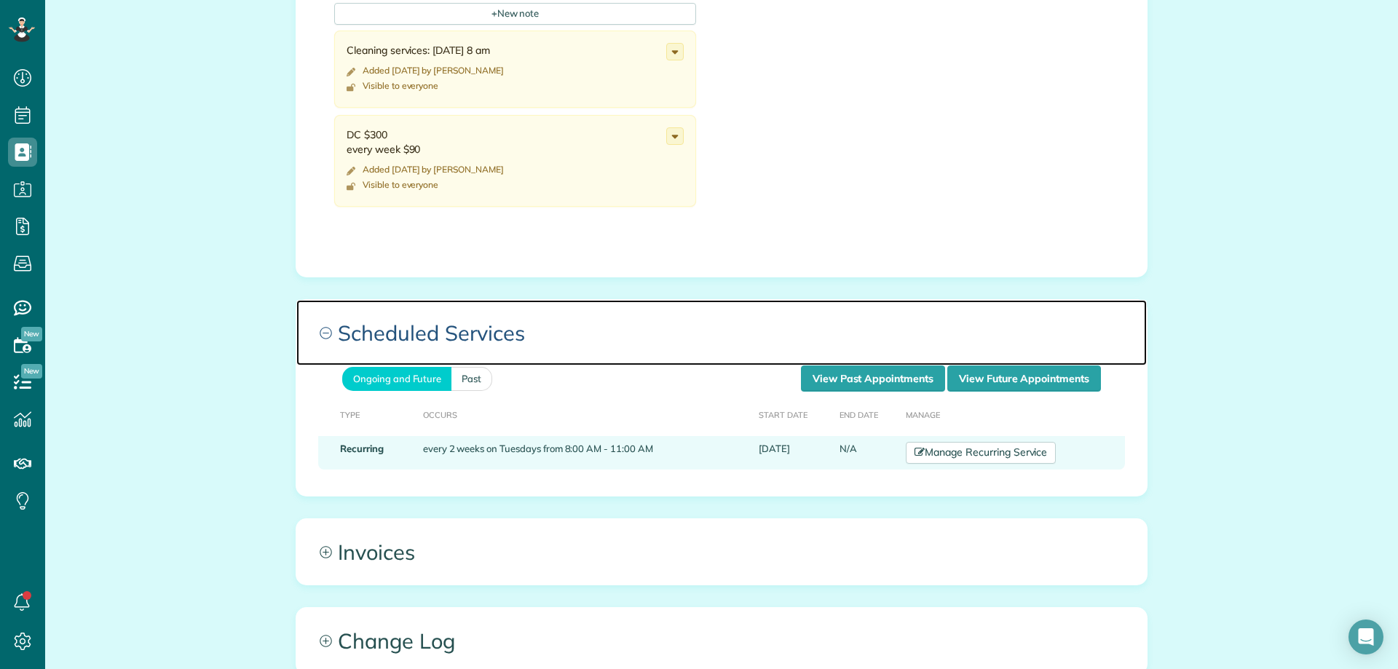
scroll to position [874, 0]
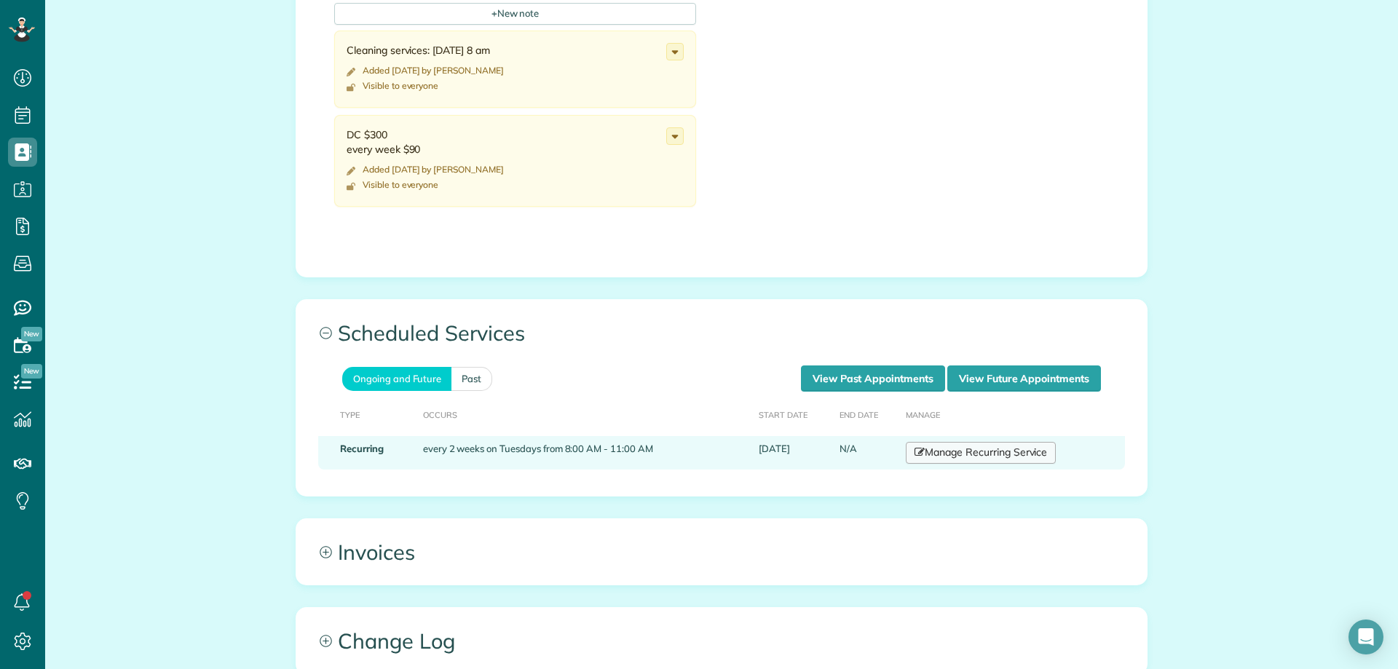
click at [971, 442] on link "Manage Recurring Service" at bounding box center [981, 453] width 150 height 22
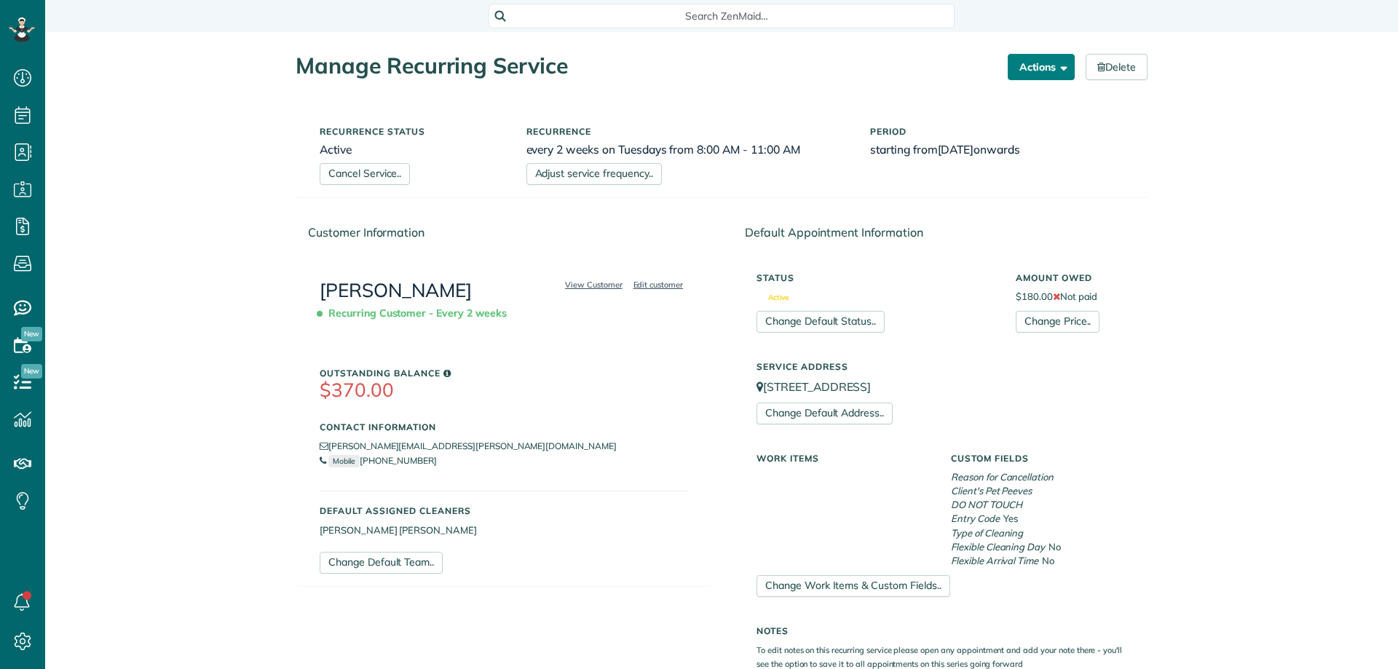
click at [1037, 68] on button "Actions" at bounding box center [1041, 67] width 67 height 26
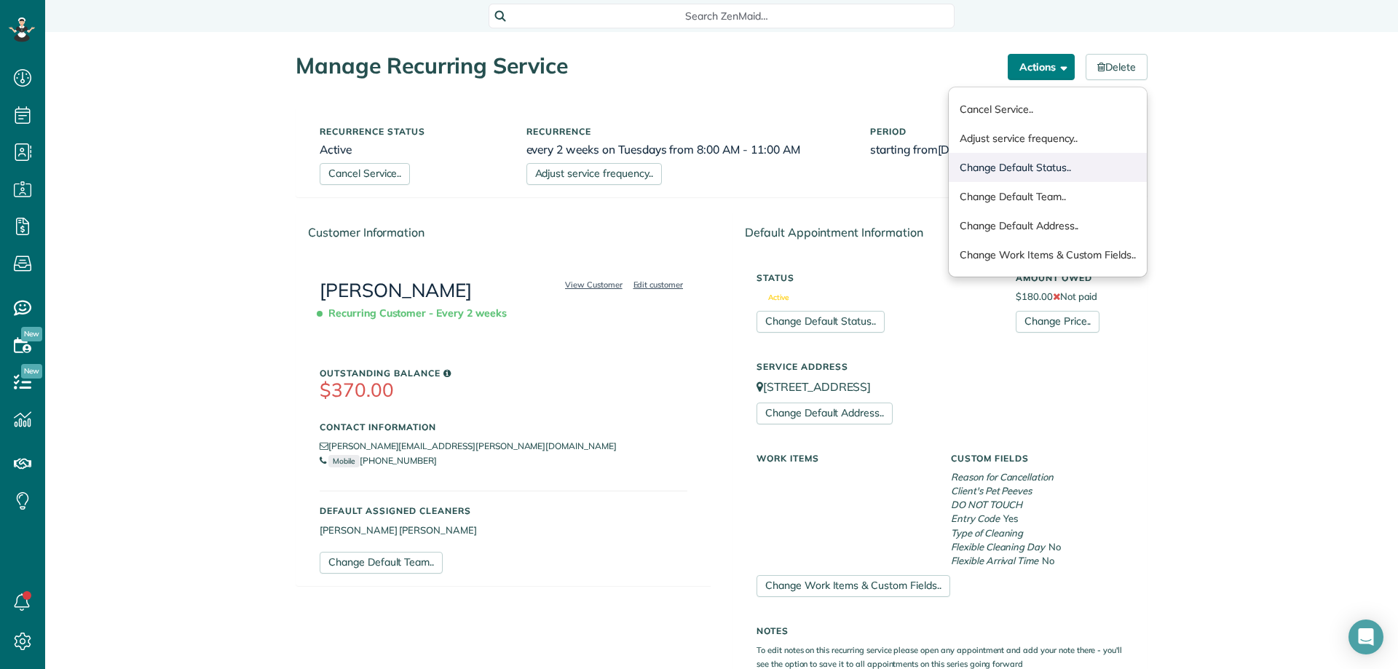
scroll to position [7, 7]
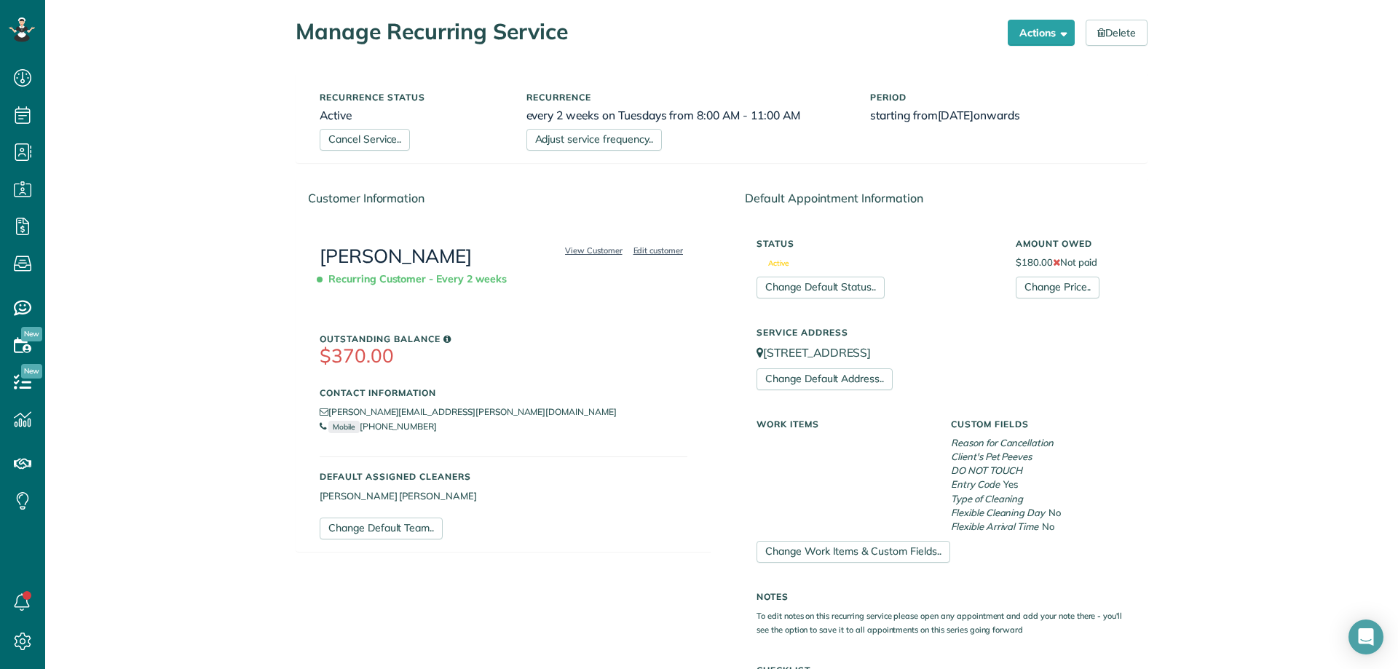
scroll to position [0, 0]
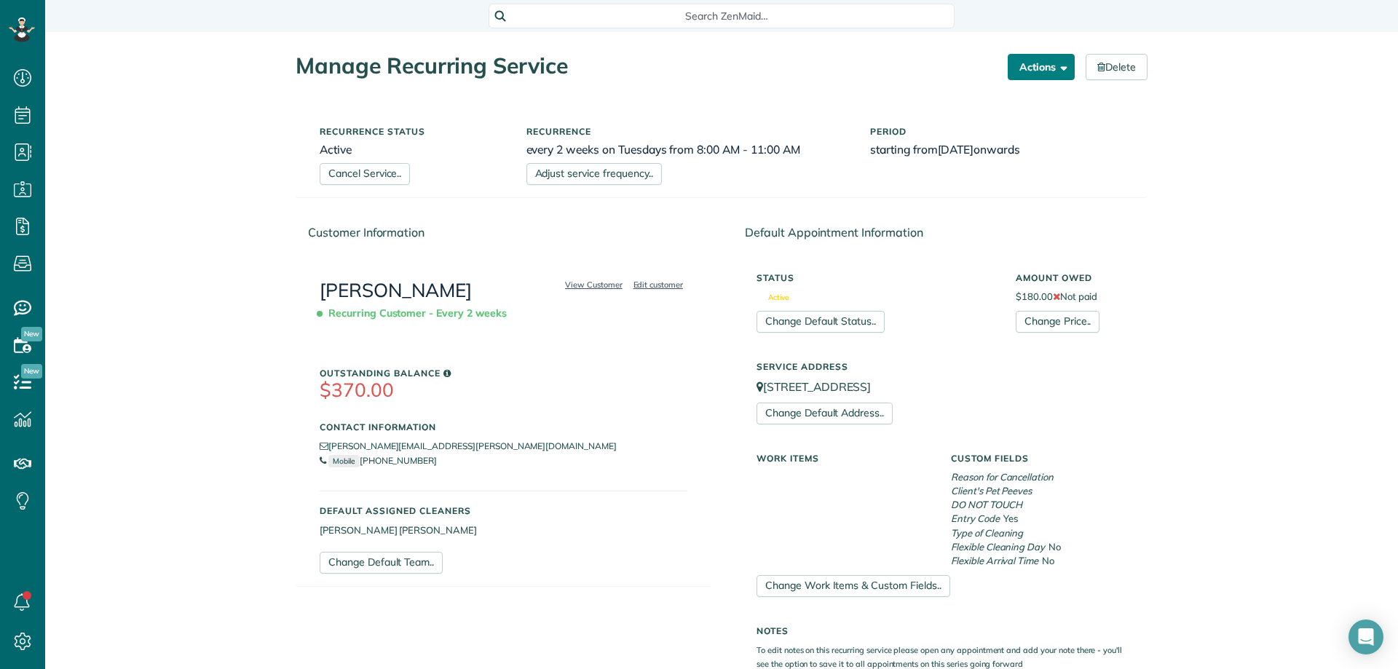
click at [1028, 64] on button "Actions" at bounding box center [1041, 67] width 67 height 26
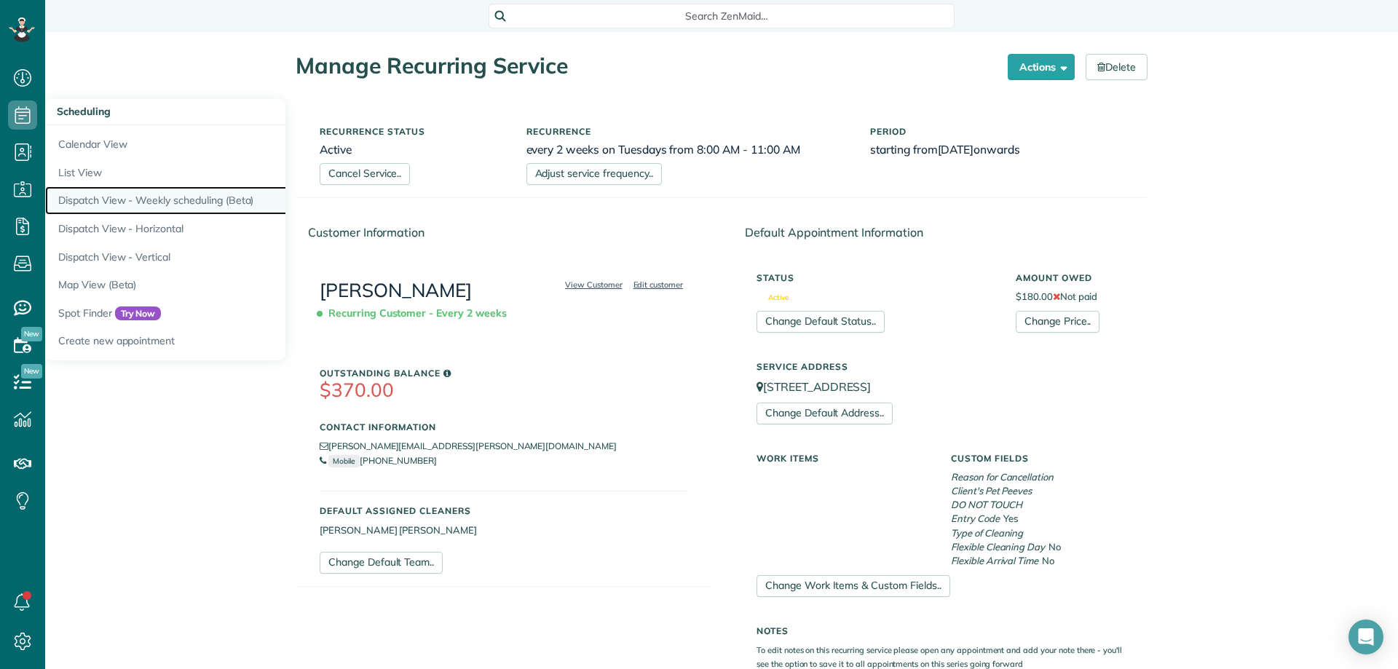
click at [167, 200] on link "Dispatch View - Weekly scheduling (Beta)" at bounding box center [227, 200] width 364 height 28
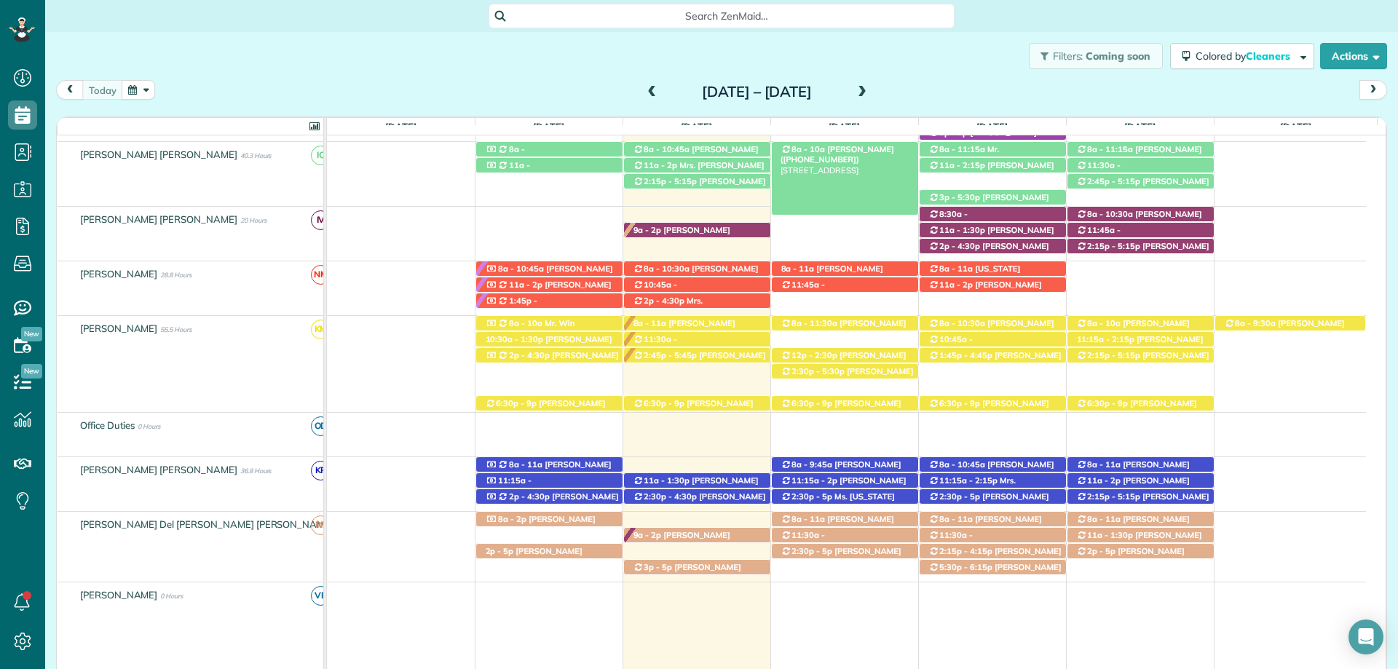
scroll to position [600, 0]
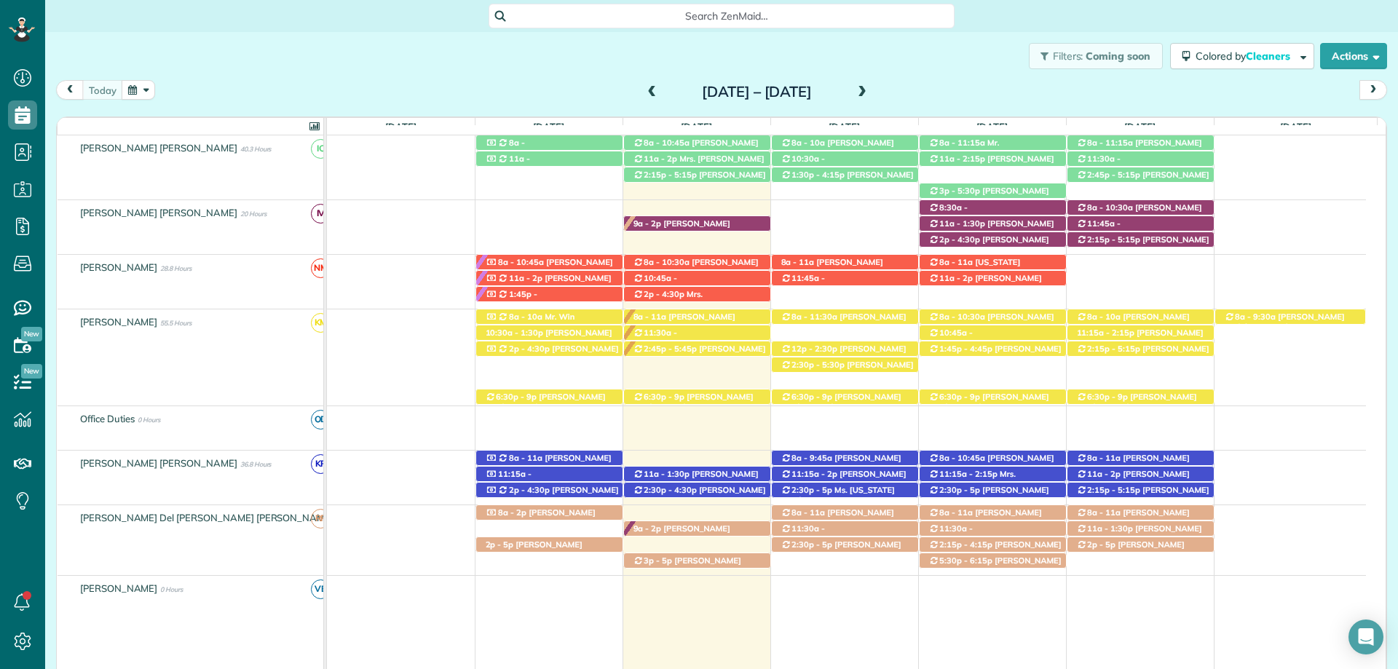
click at [717, 24] on div "Search ZenMaid…" at bounding box center [722, 16] width 466 height 25
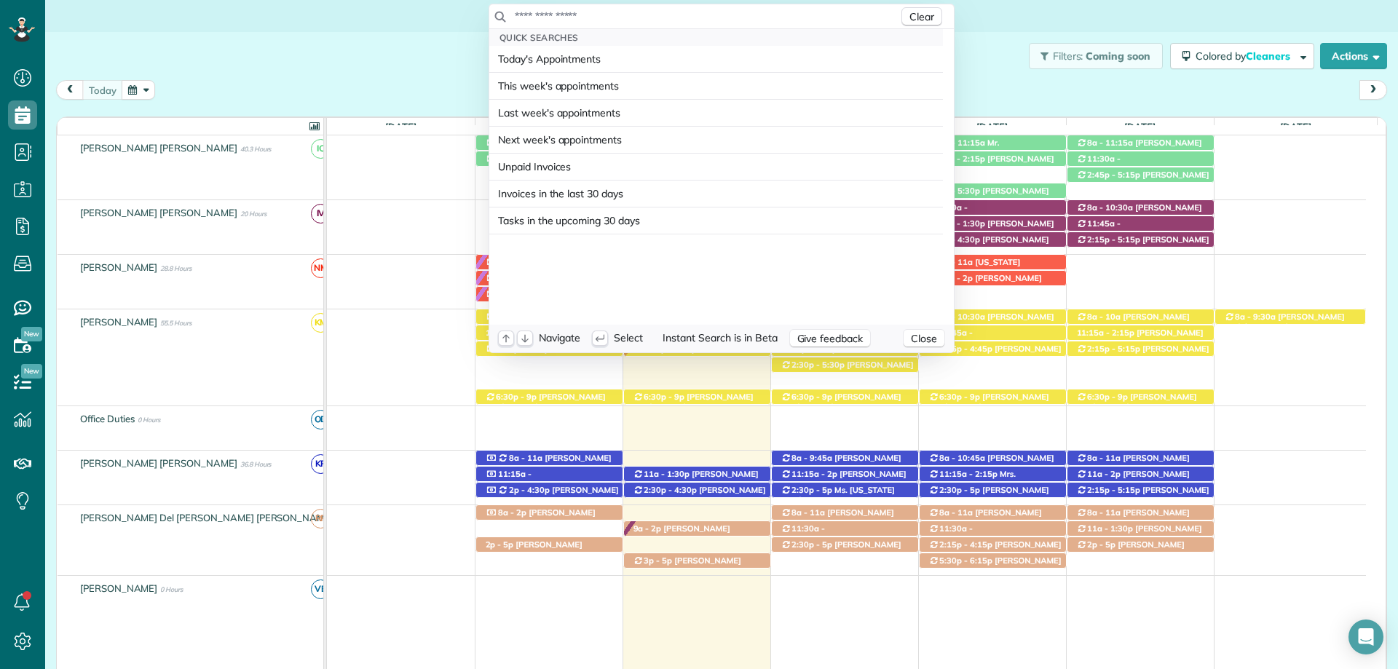
click at [723, 20] on input "text" at bounding box center [706, 16] width 384 height 15
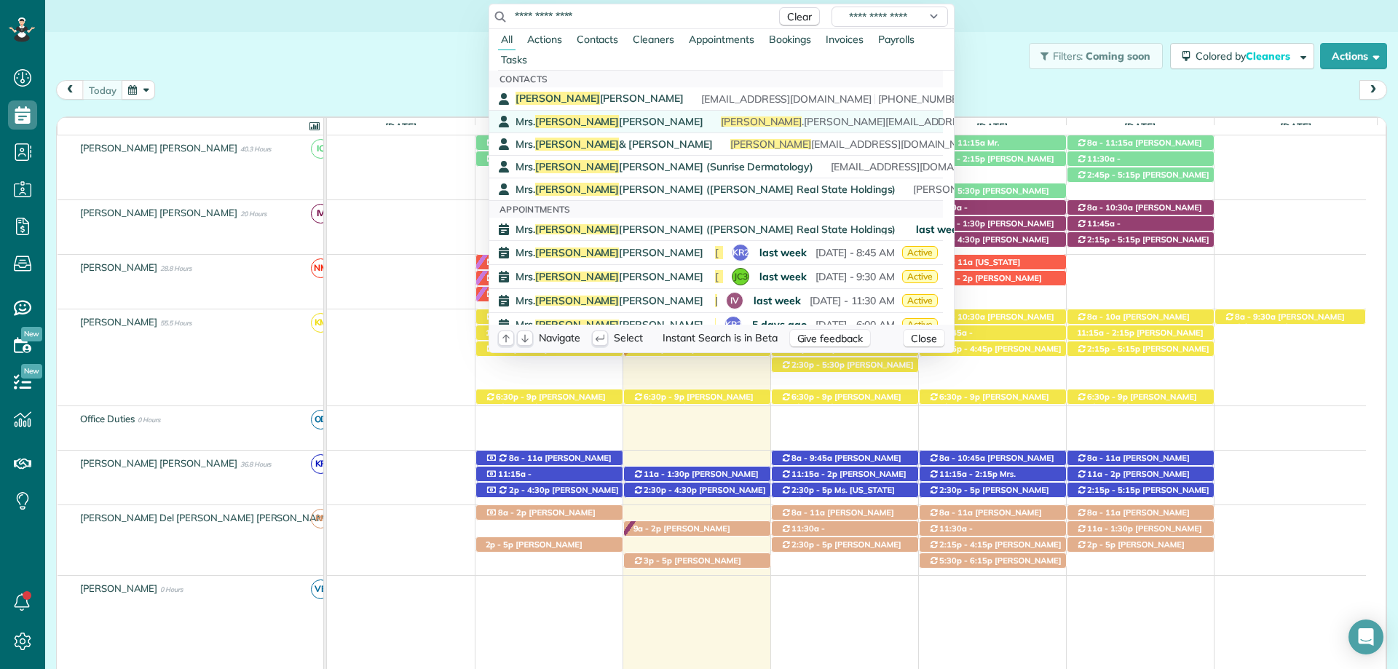
type input "**********"
click at [582, 118] on span "Mrs. Diana McMurry" at bounding box center [610, 121] width 188 height 13
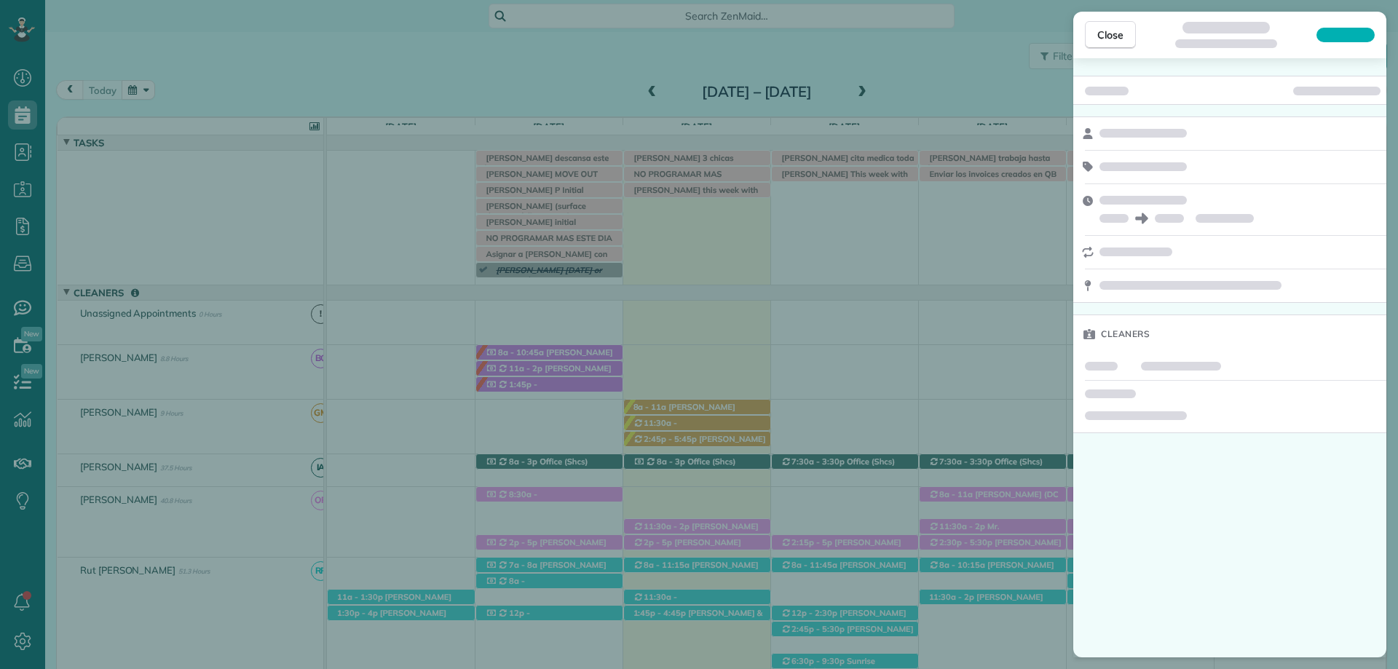
scroll to position [90, 0]
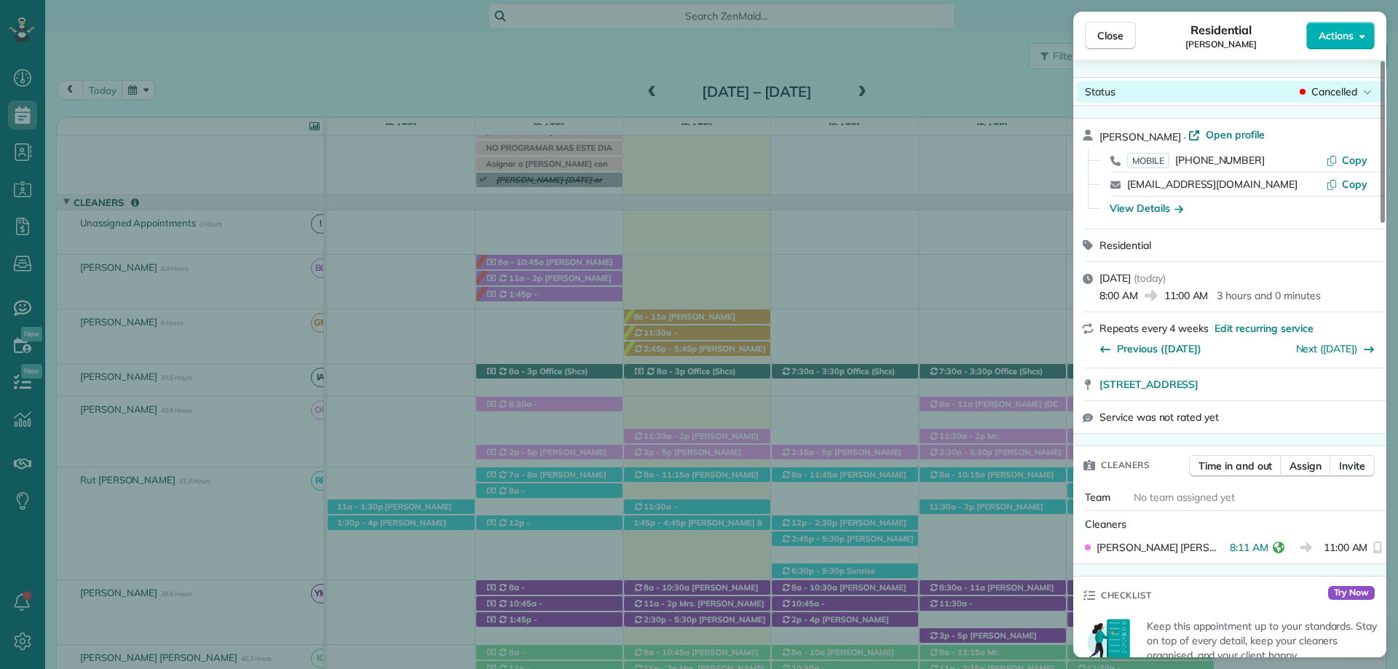
drag, startPoint x: 1119, startPoint y: 132, endPoint x: 1085, endPoint y: 99, distance: 47.4
click at [1119, 132] on span "[PERSON_NAME]" at bounding box center [1141, 136] width 82 height 13
click at [1108, 35] on span "Close" at bounding box center [1110, 35] width 26 height 15
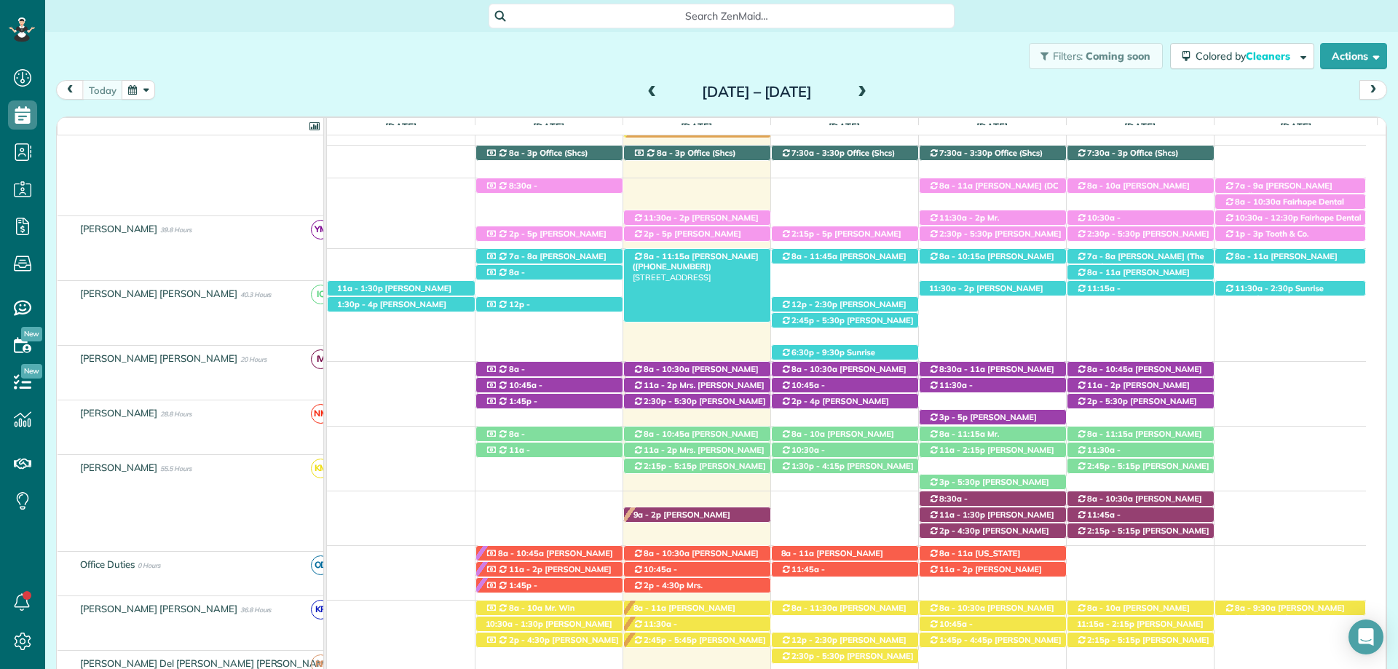
scroll to position [309, 0]
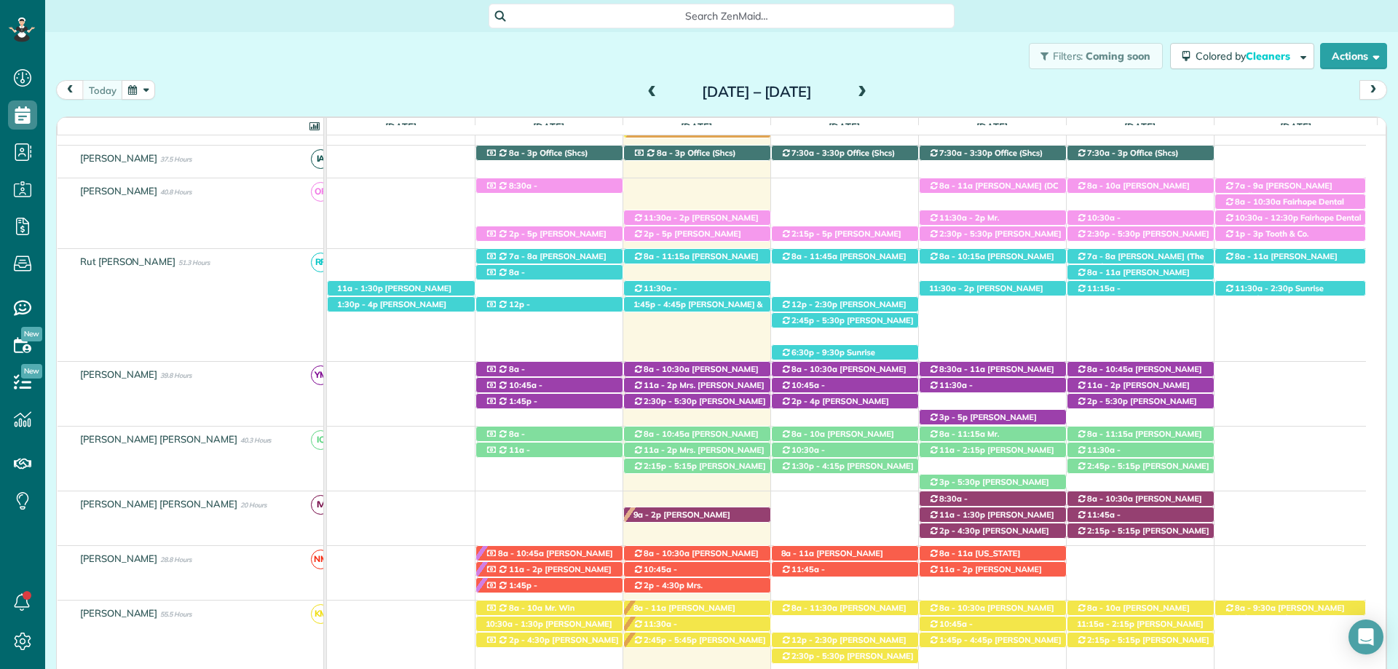
click at [696, 213] on div "11:30a - 2p [PERSON_NAME] ([PHONE_NUMBER]) [STREET_ADDRESS]" at bounding box center [697, 217] width 146 height 15
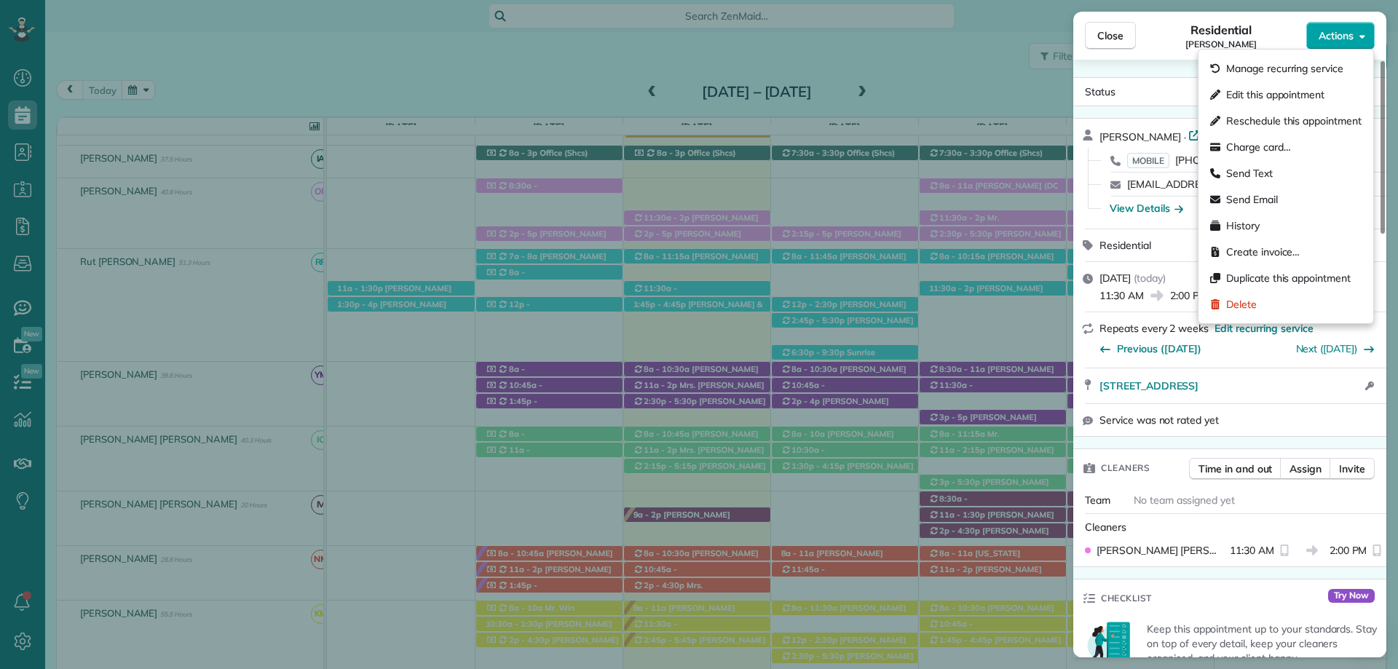
click at [1348, 42] on span "Actions" at bounding box center [1336, 35] width 35 height 15
click at [1315, 90] on span "Edit this appointment" at bounding box center [1275, 94] width 98 height 15
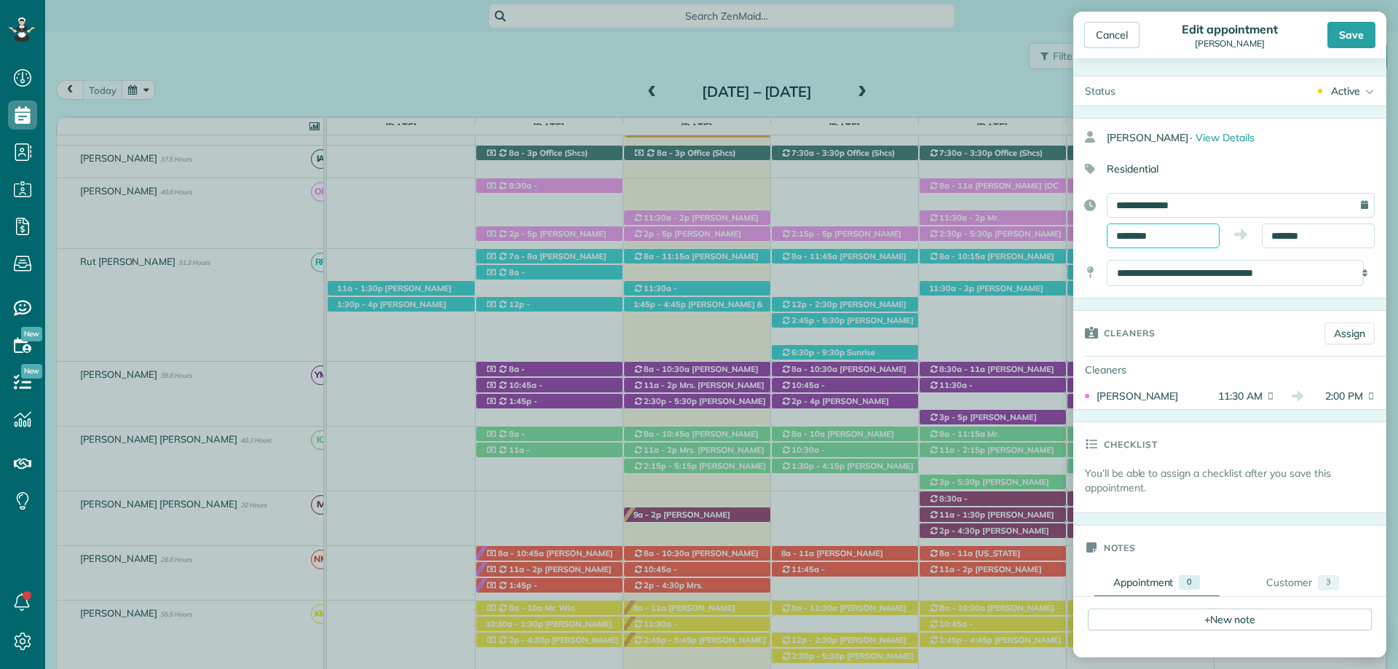
click at [1132, 236] on input "********" at bounding box center [1163, 236] width 113 height 25
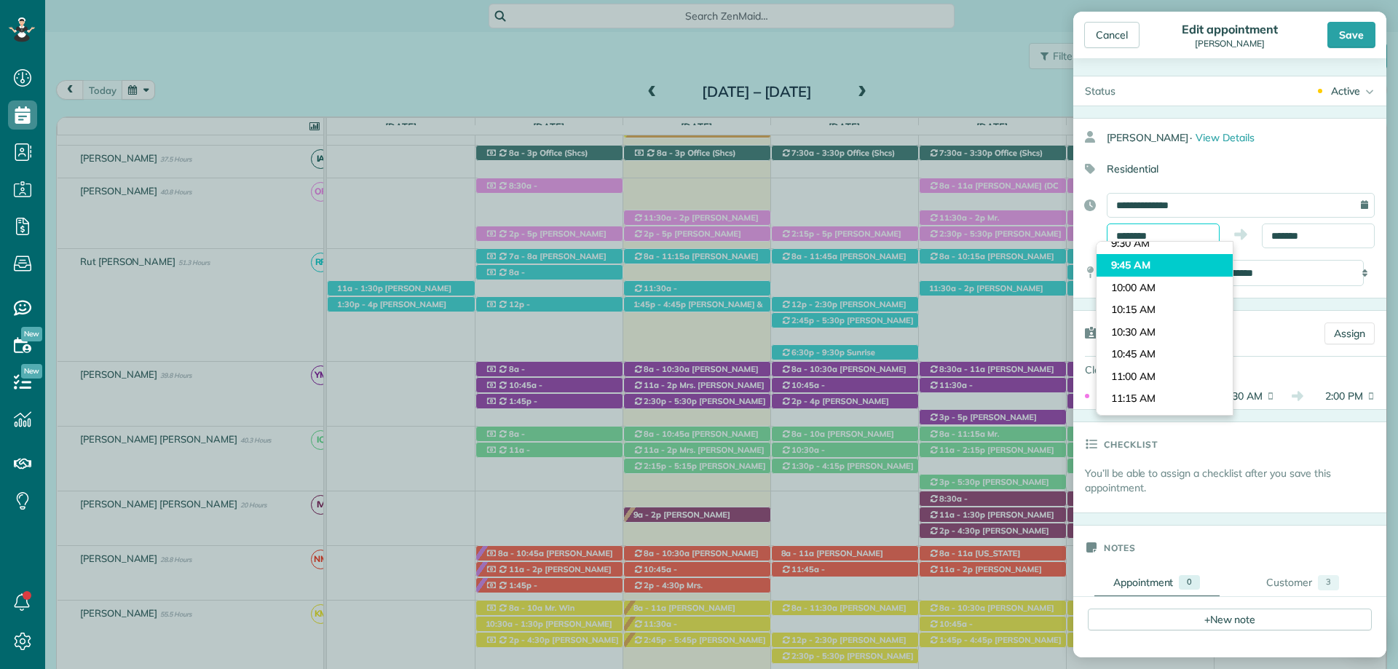
scroll to position [687, 0]
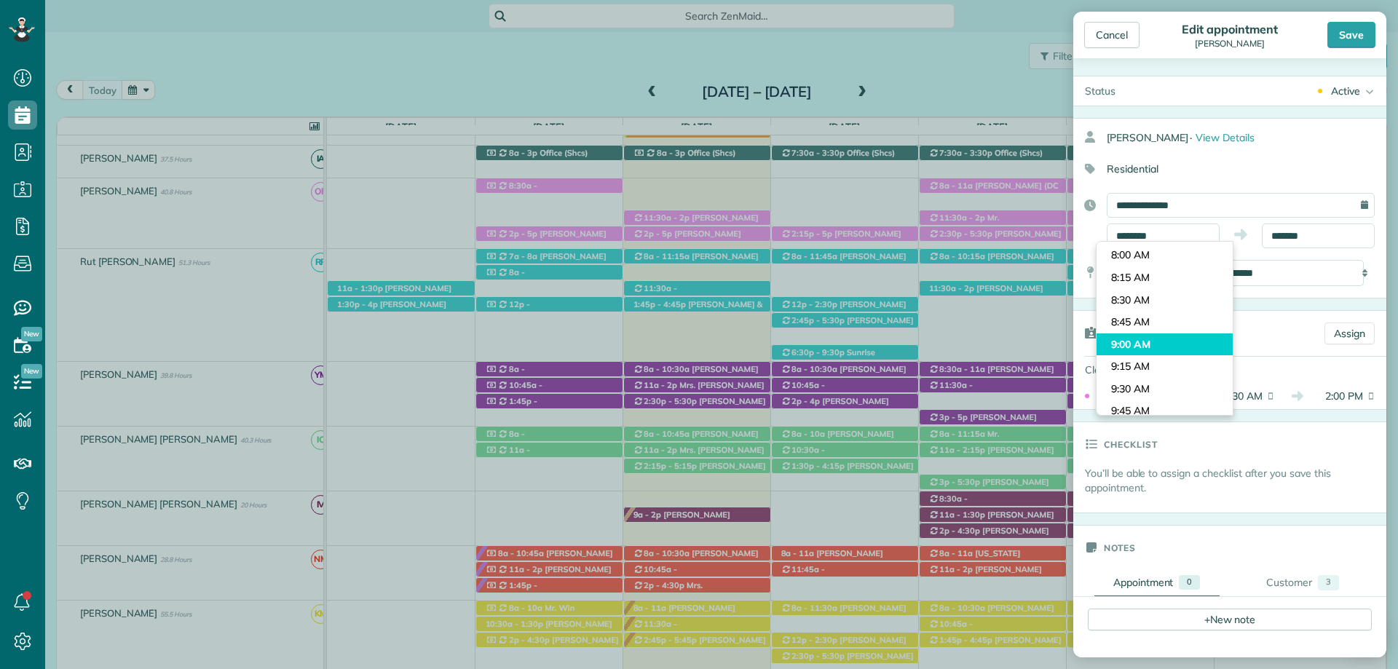
type input "*******"
click at [1149, 339] on body "Dashboard Scheduling Calendar View List View Dispatch View - Weekly scheduling …" at bounding box center [699, 334] width 1398 height 669
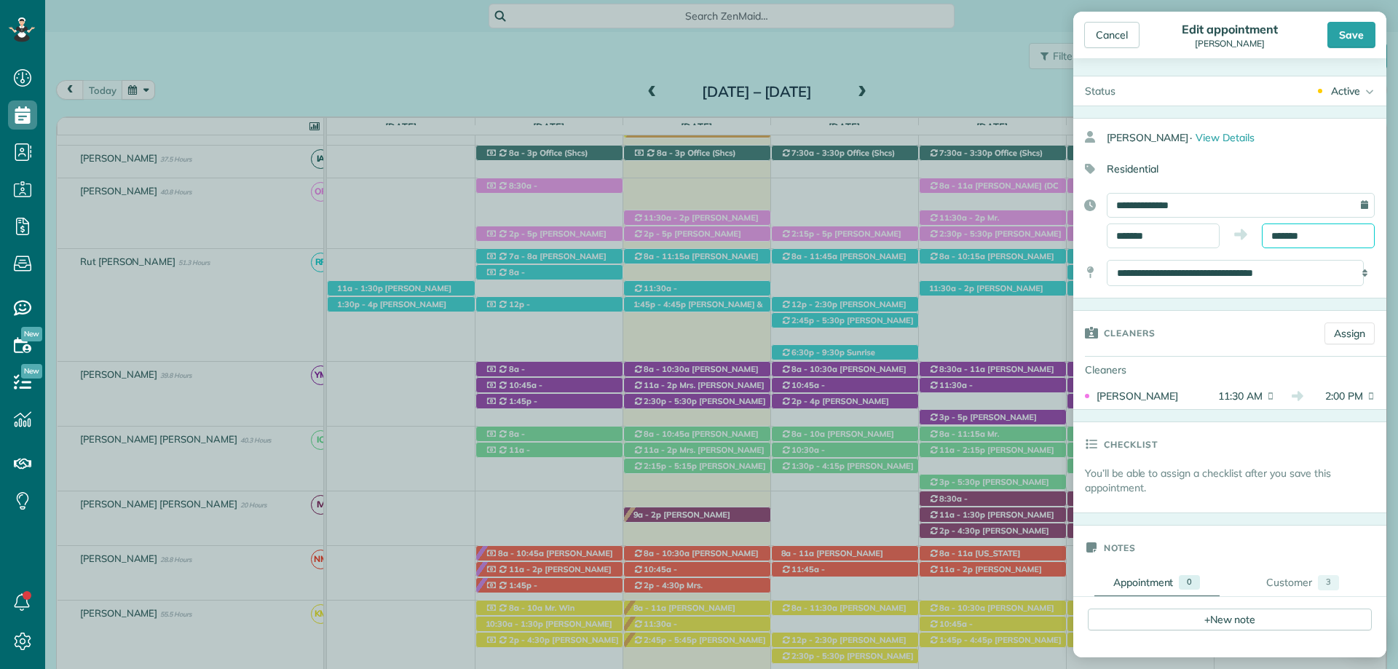
click at [1284, 232] on input "*******" at bounding box center [1318, 236] width 113 height 25
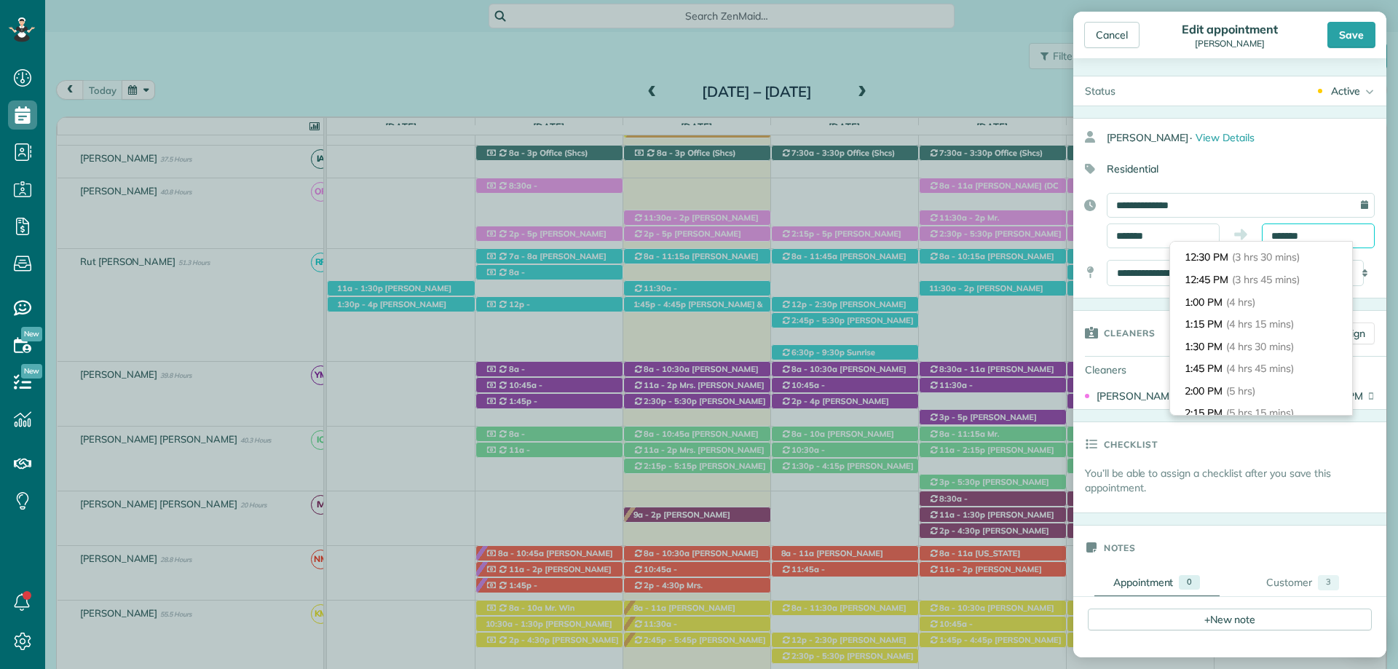
scroll to position [204, 0]
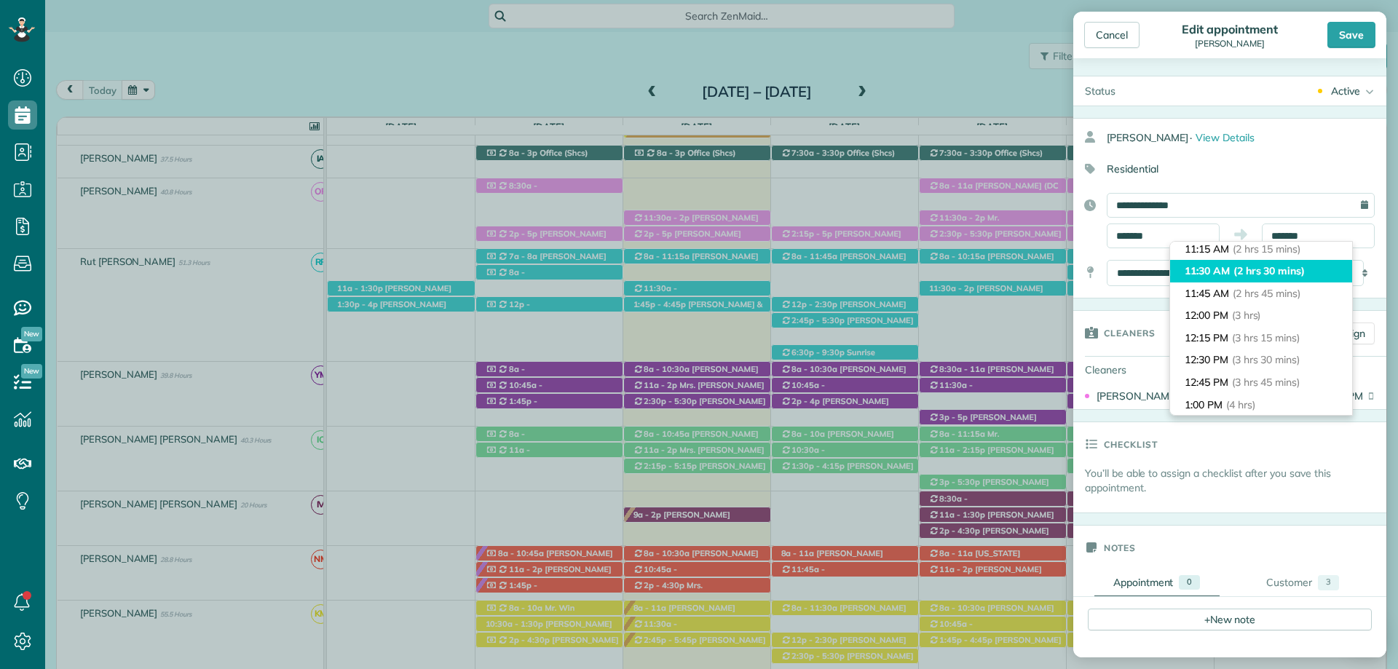
type input "********"
click at [1276, 278] on li "11:30 AM (2 hrs 30 mins)" at bounding box center [1261, 271] width 182 height 23
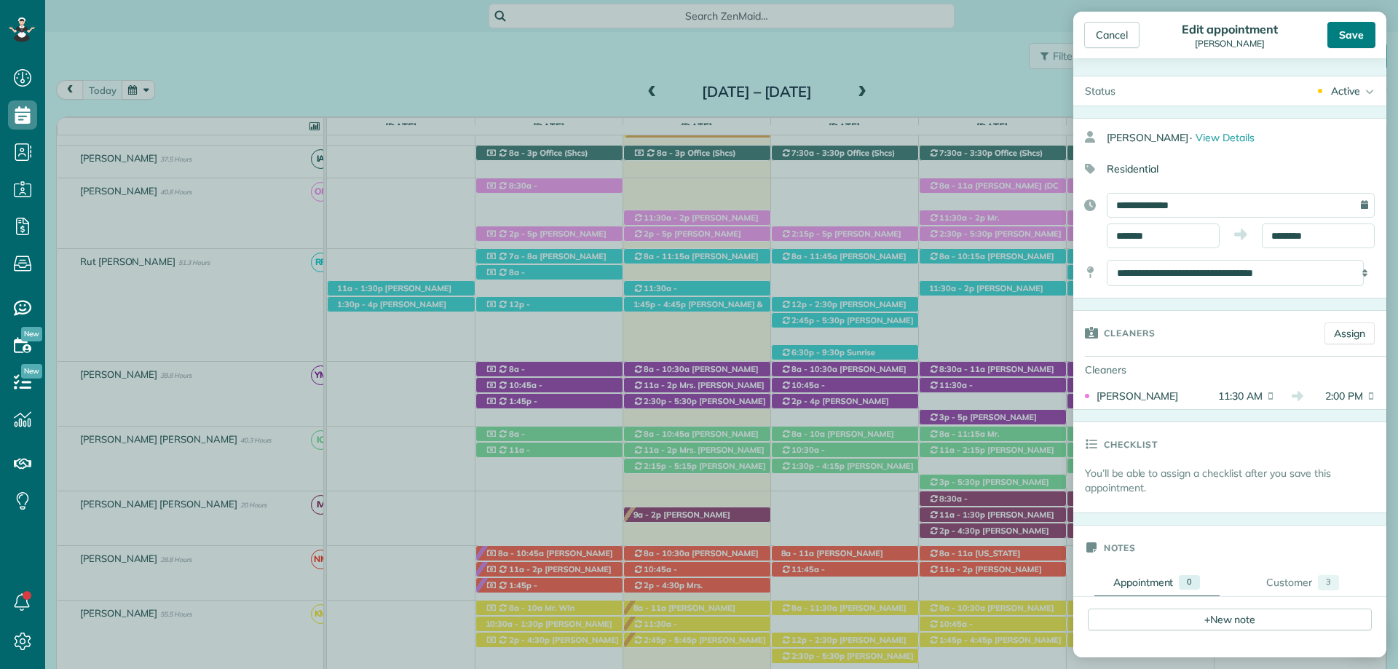
click at [1351, 34] on div "Save" at bounding box center [1351, 35] width 48 height 26
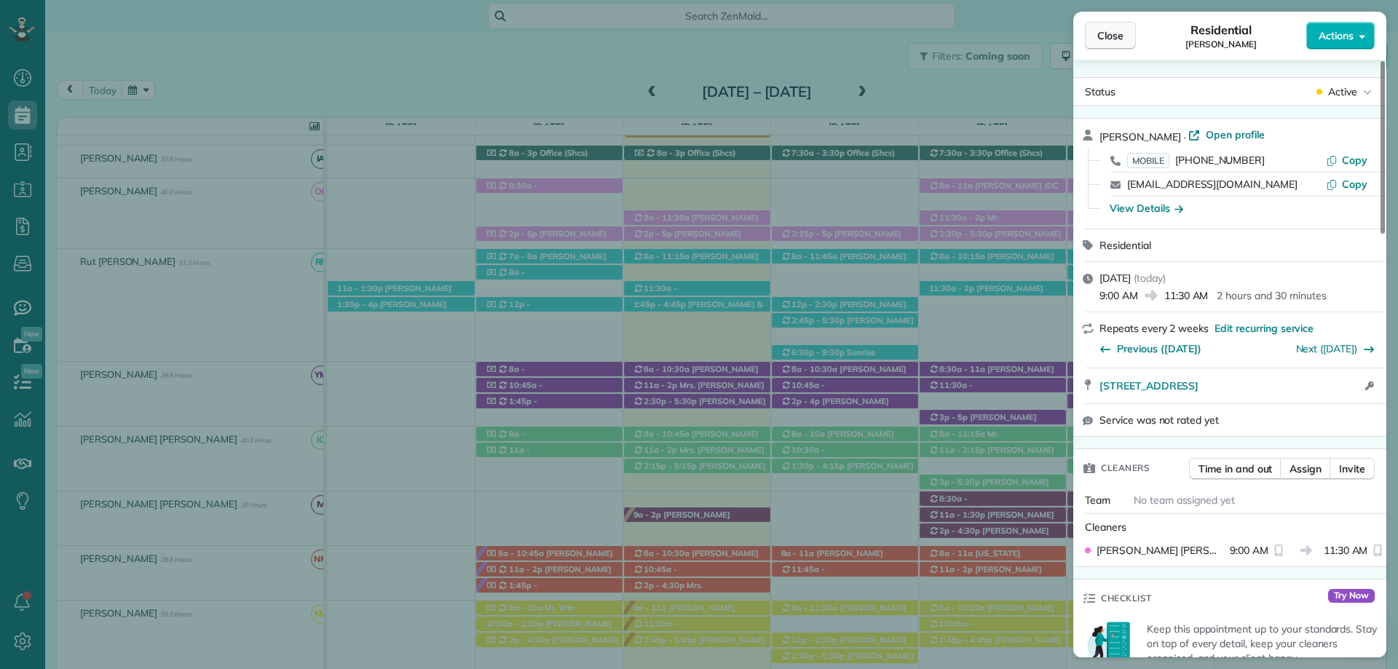
click at [1115, 26] on button "Close" at bounding box center [1110, 36] width 51 height 28
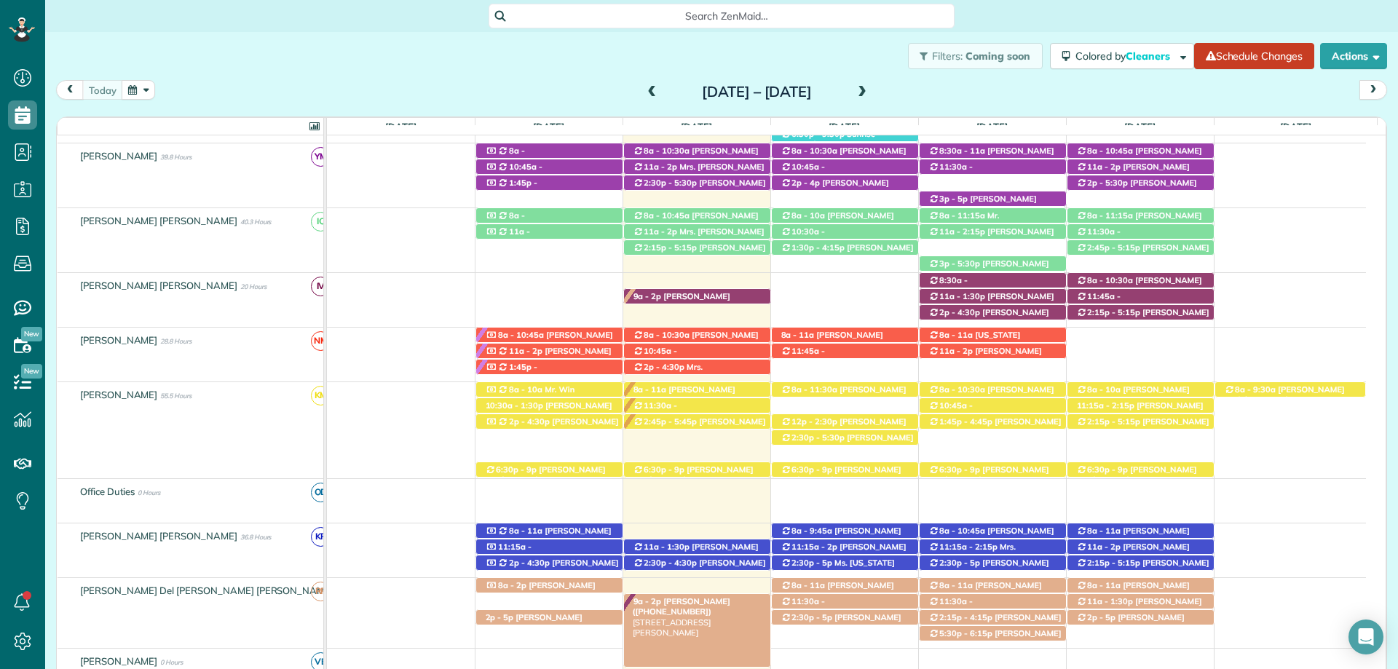
scroll to position [600, 0]
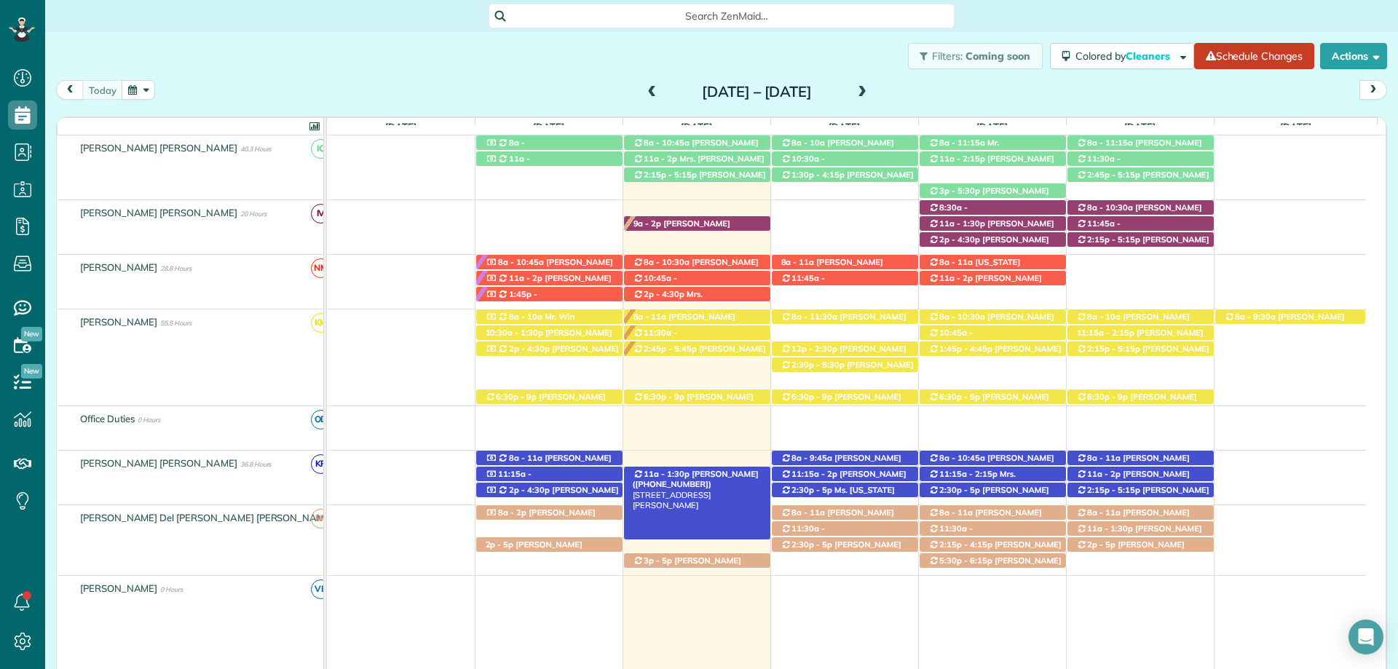
click at [682, 472] on span "Lisa Bailey (+12052752368)" at bounding box center [696, 479] width 126 height 20
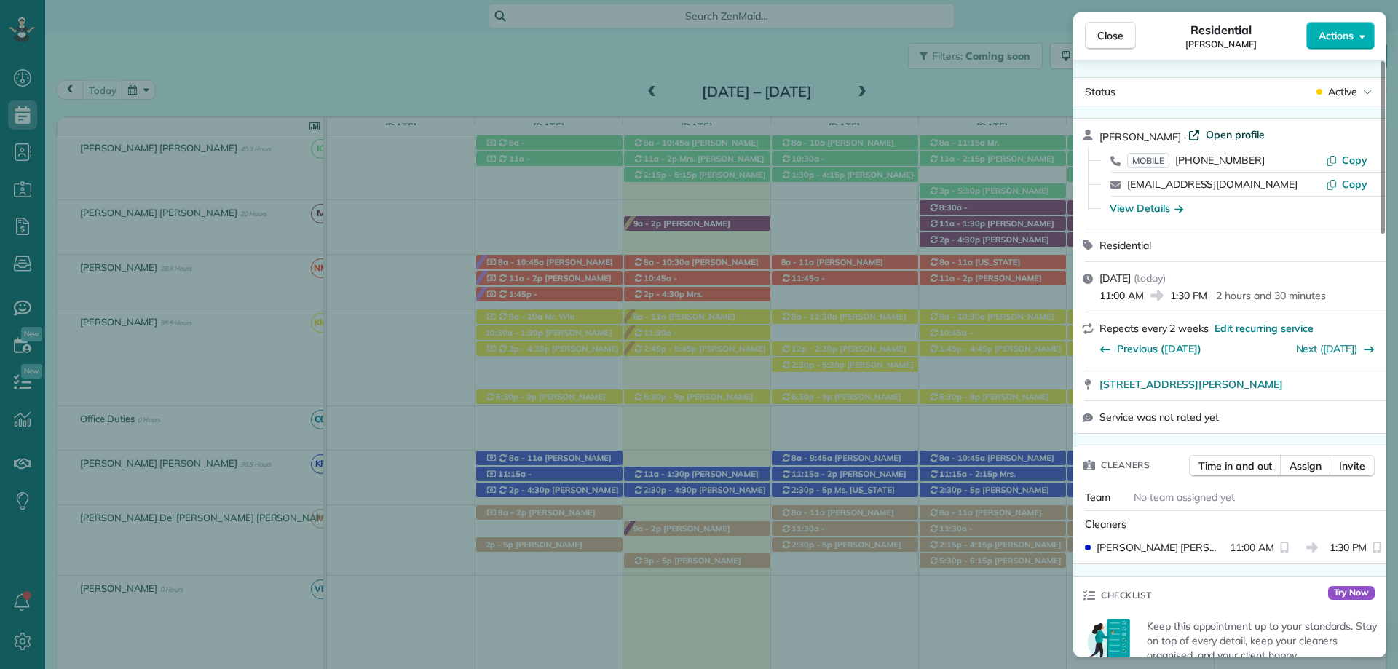
click at [1226, 133] on span "Open profile" at bounding box center [1235, 134] width 59 height 15
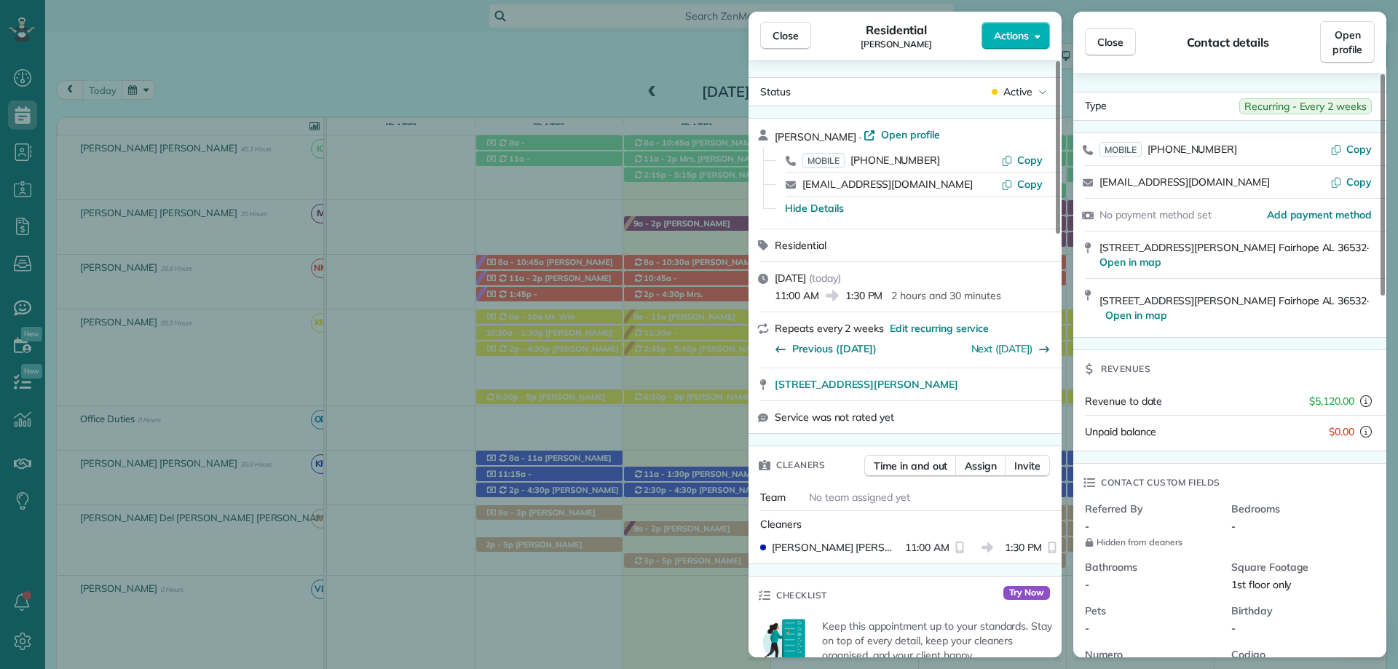
drag, startPoint x: 1125, startPoint y: 39, endPoint x: 1142, endPoint y: 84, distance: 47.5
click at [1125, 39] on button "Close" at bounding box center [1110, 42] width 51 height 28
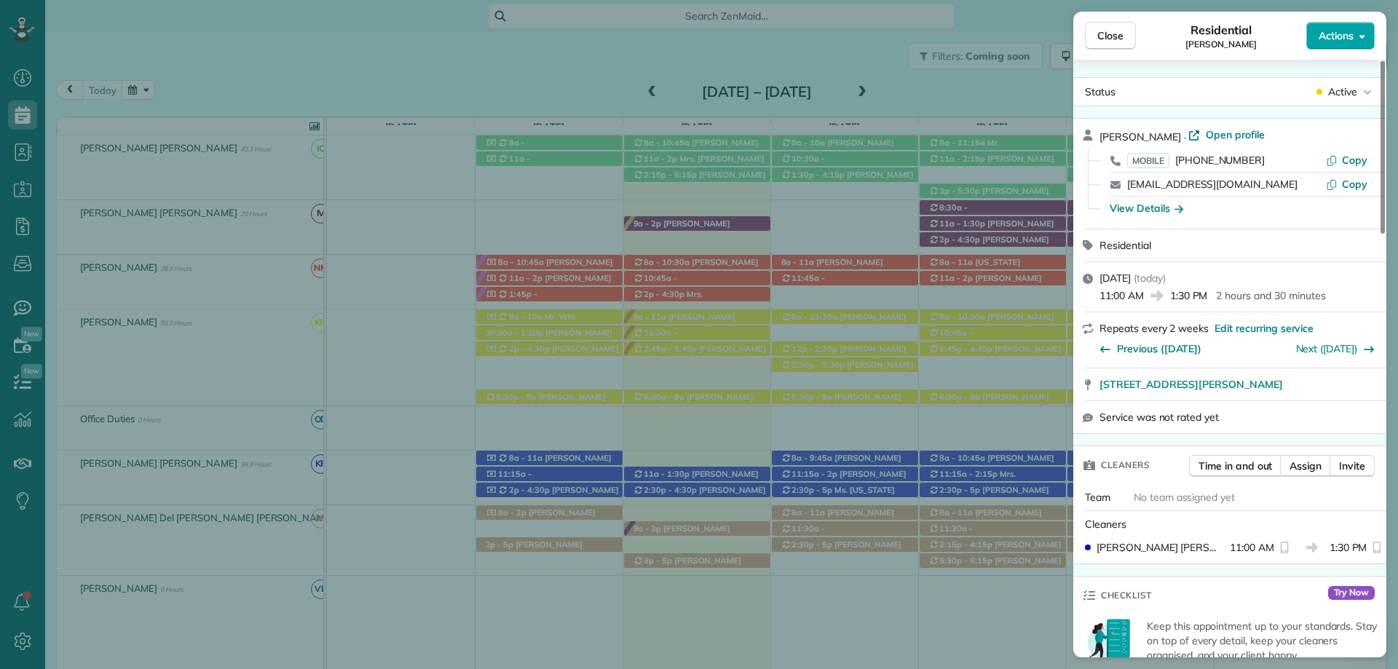
click at [1346, 25] on button "Actions" at bounding box center [1340, 36] width 68 height 28
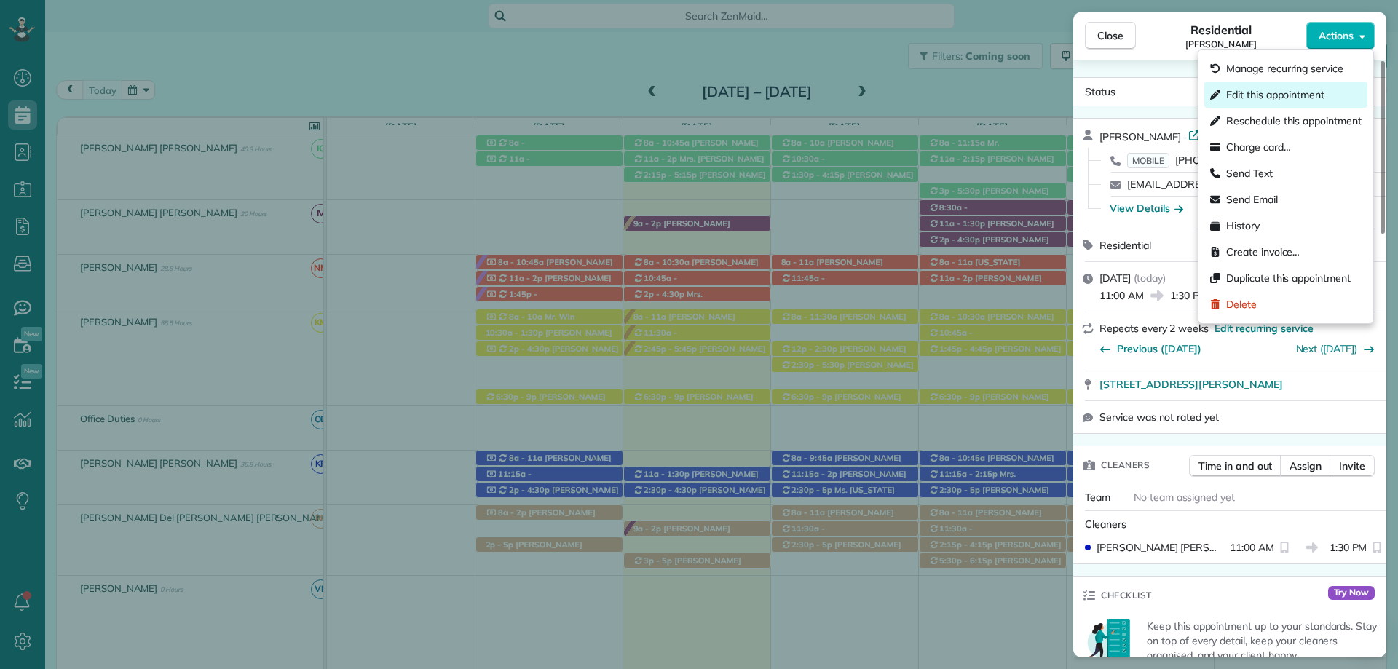
click at [1268, 94] on span "Edit this appointment" at bounding box center [1275, 94] width 98 height 15
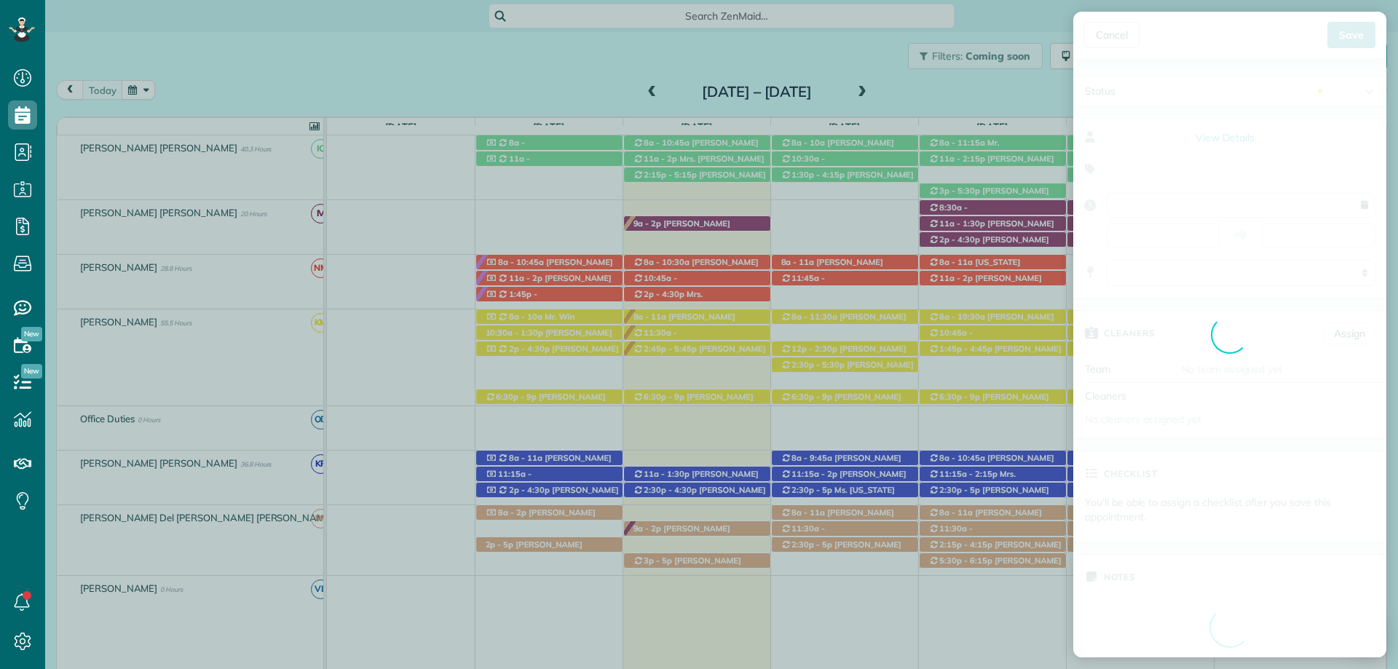
type input "**********"
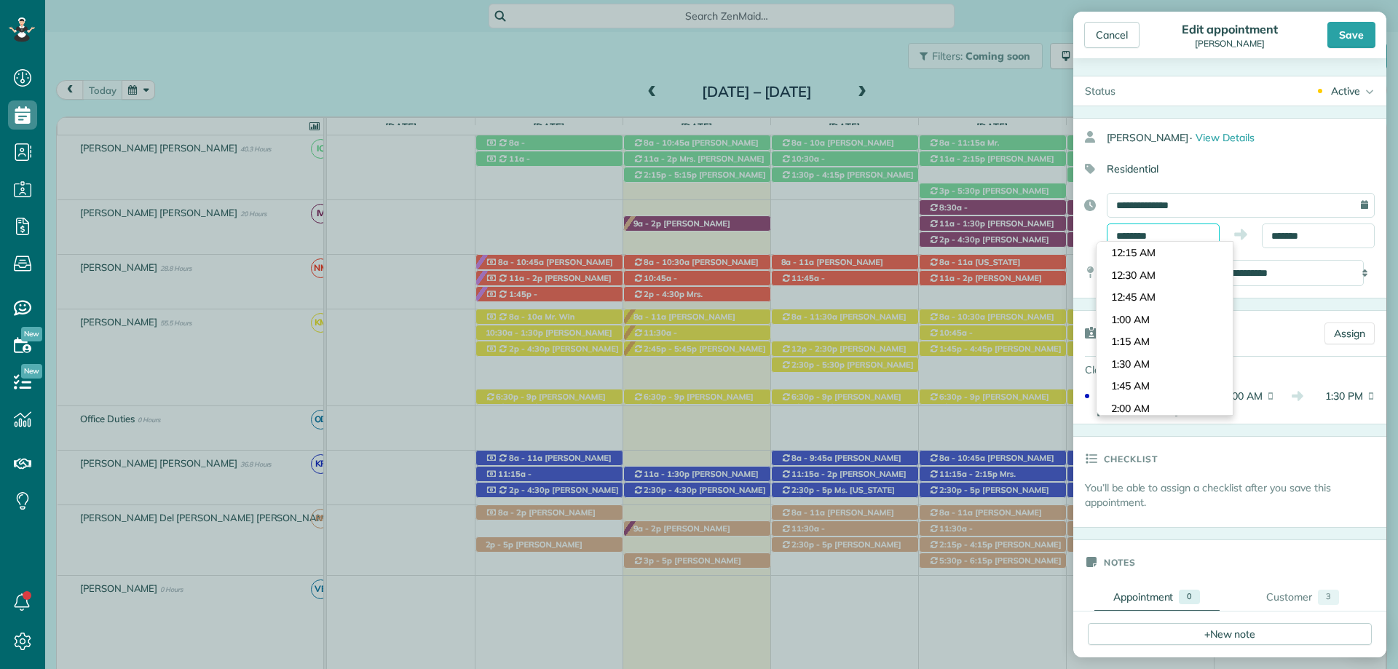
click at [1134, 232] on input "********" at bounding box center [1163, 236] width 113 height 25
type input "*******"
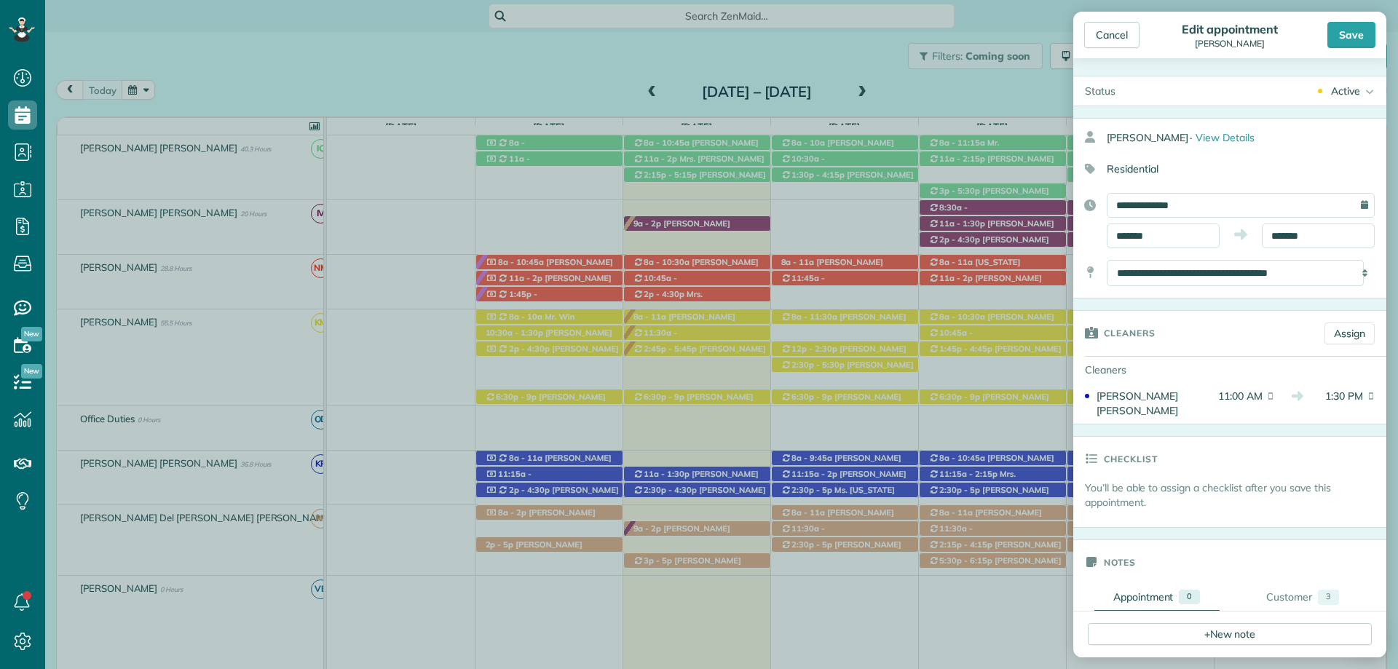
drag, startPoint x: 1134, startPoint y: 325, endPoint x: 1232, endPoint y: 265, distance: 114.4
click at [1134, 324] on body "Dashboard Scheduling Calendar View List View Dispatch View - Weekly scheduling …" at bounding box center [699, 334] width 1398 height 669
click at [1284, 237] on input "*******" at bounding box center [1318, 236] width 113 height 25
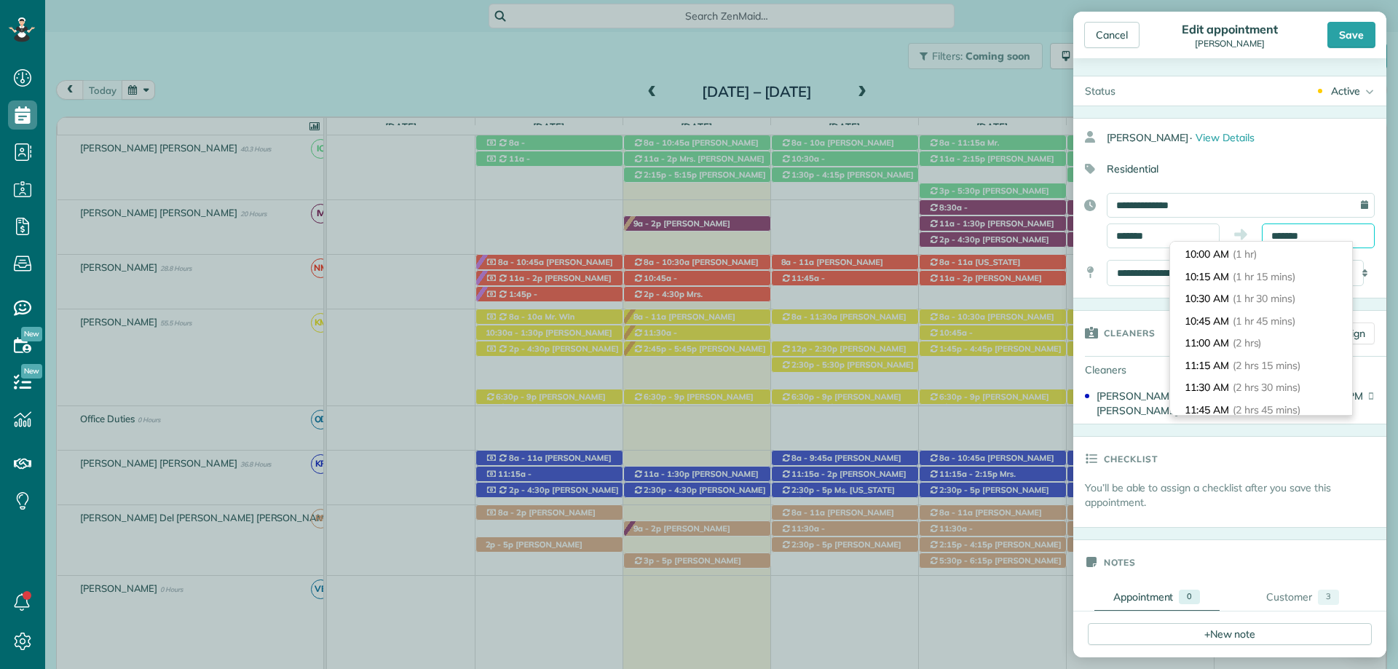
scroll to position [87, 0]
type input "********"
click at [1282, 392] on span "(2 hrs 30 mins)" at bounding box center [1269, 388] width 71 height 13
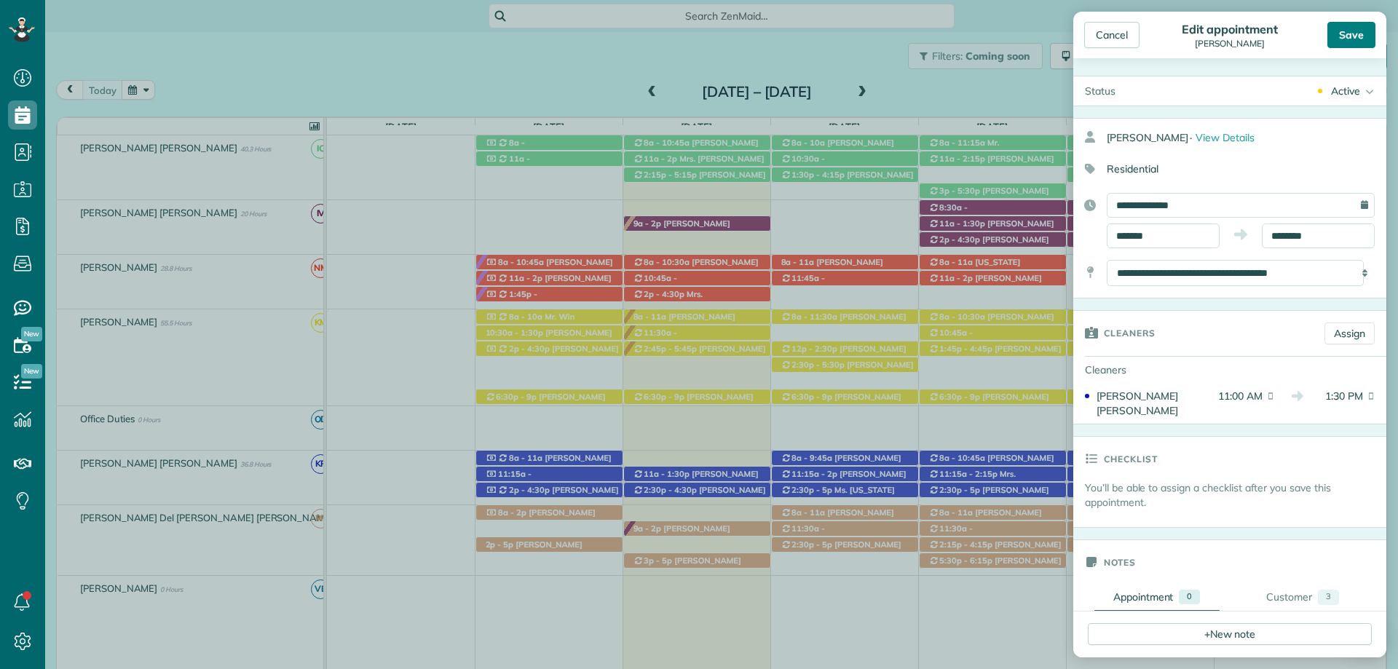
click at [1352, 36] on div "Save" at bounding box center [1351, 35] width 48 height 26
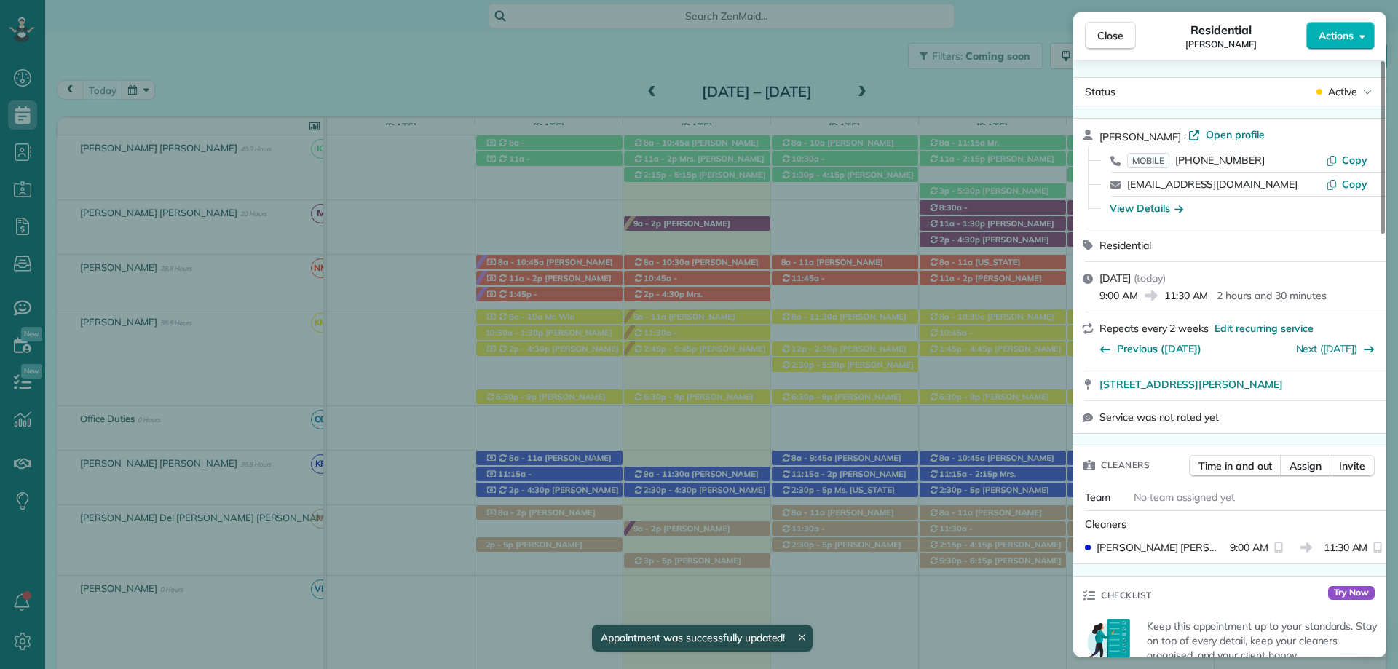
drag, startPoint x: 1121, startPoint y: 38, endPoint x: 1211, endPoint y: 161, distance: 152.6
click at [1121, 38] on span "Close" at bounding box center [1110, 35] width 26 height 15
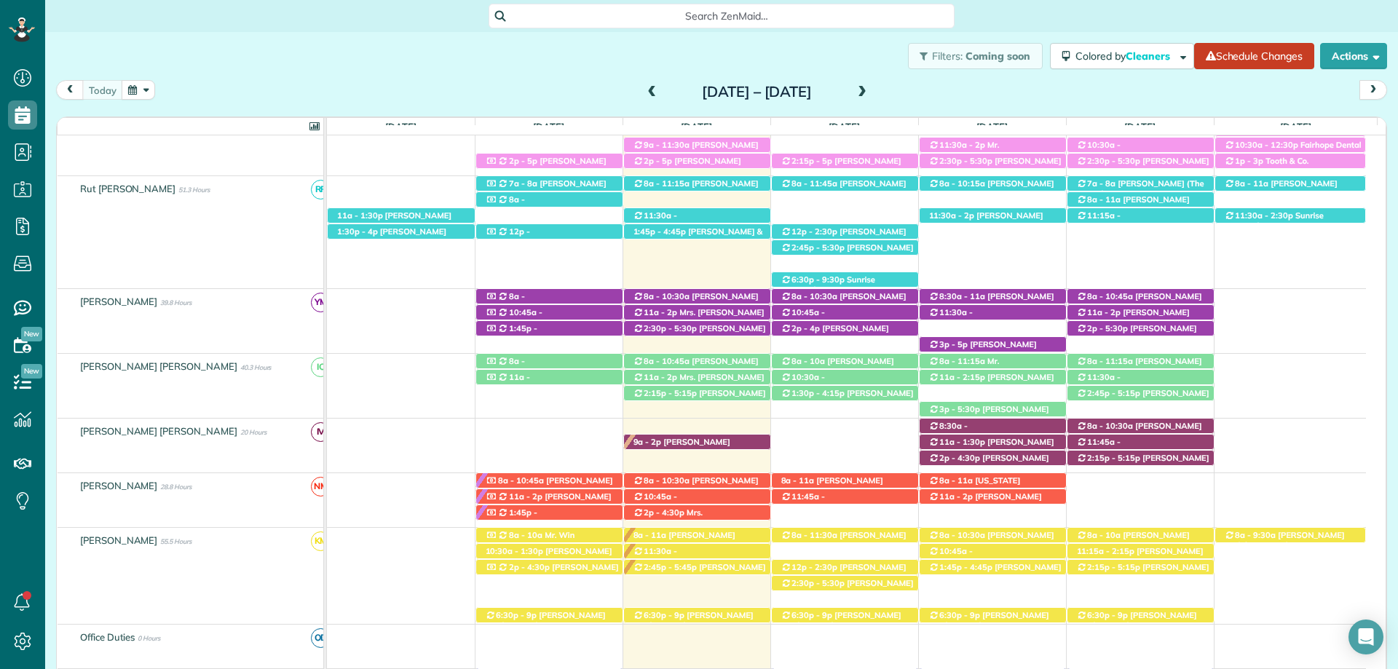
scroll to position [236, 0]
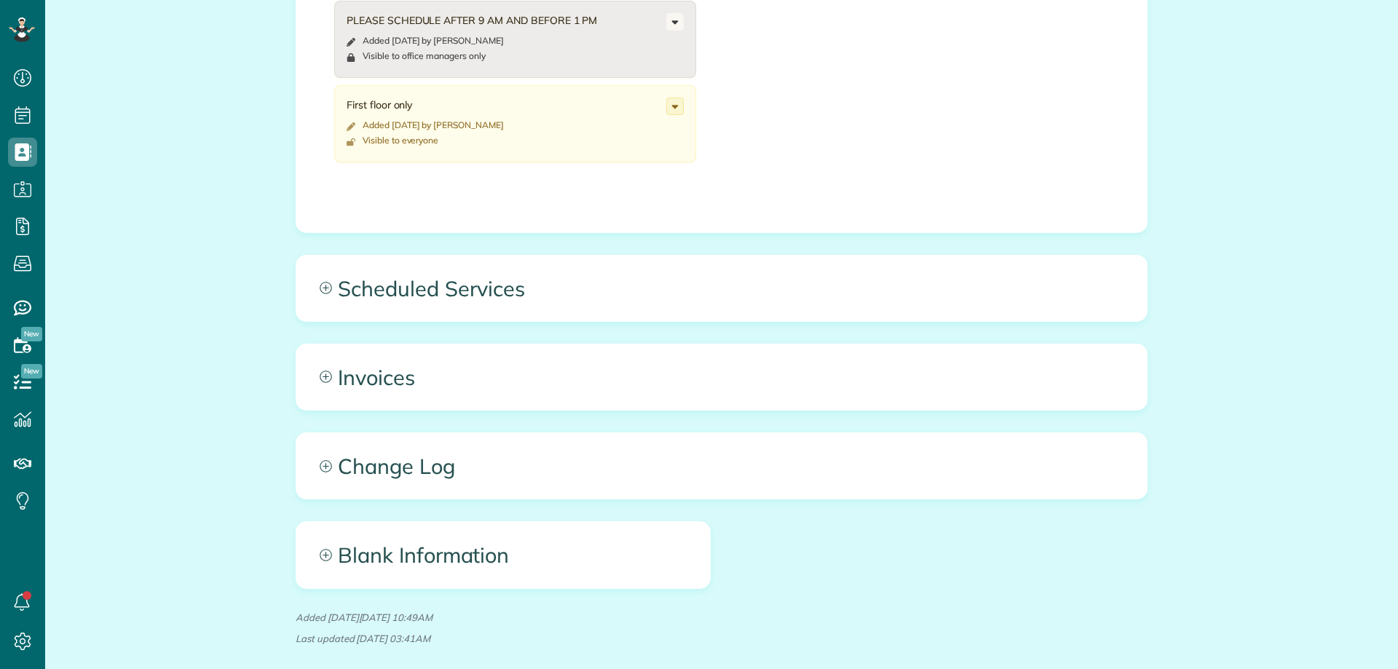
scroll to position [7, 7]
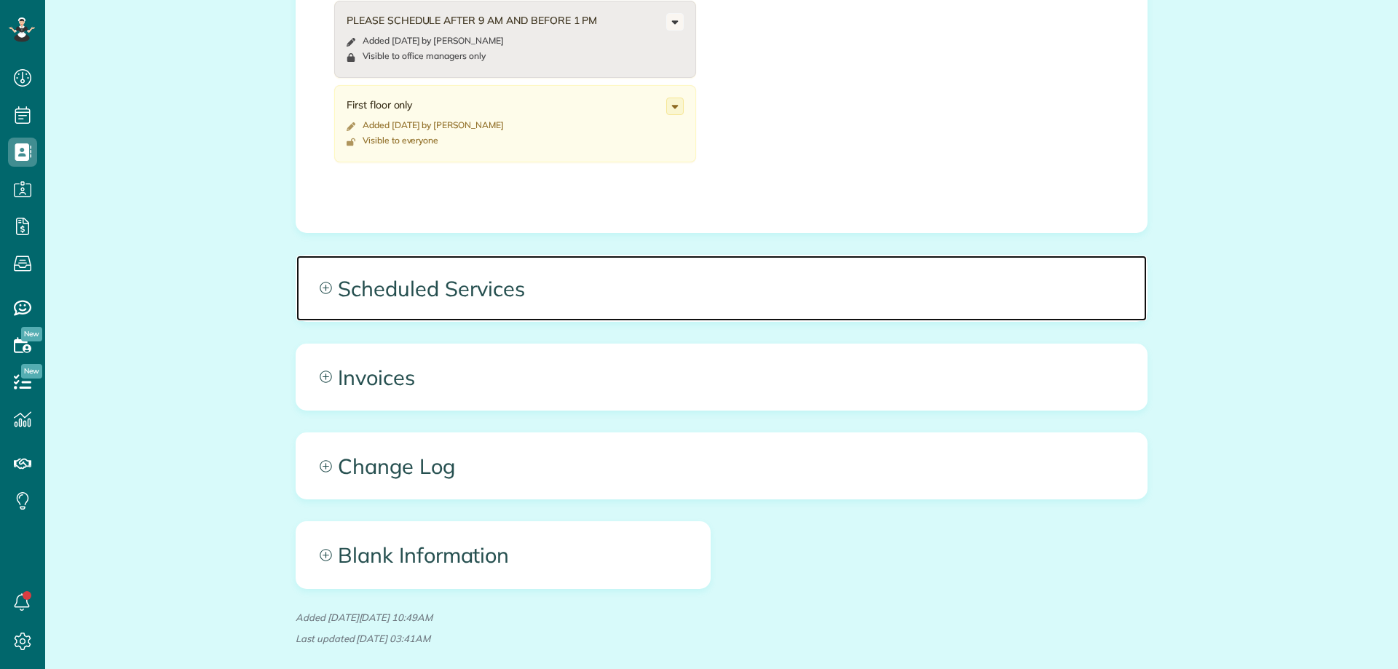
click at [344, 279] on span "Scheduled Services" at bounding box center [721, 289] width 851 height 66
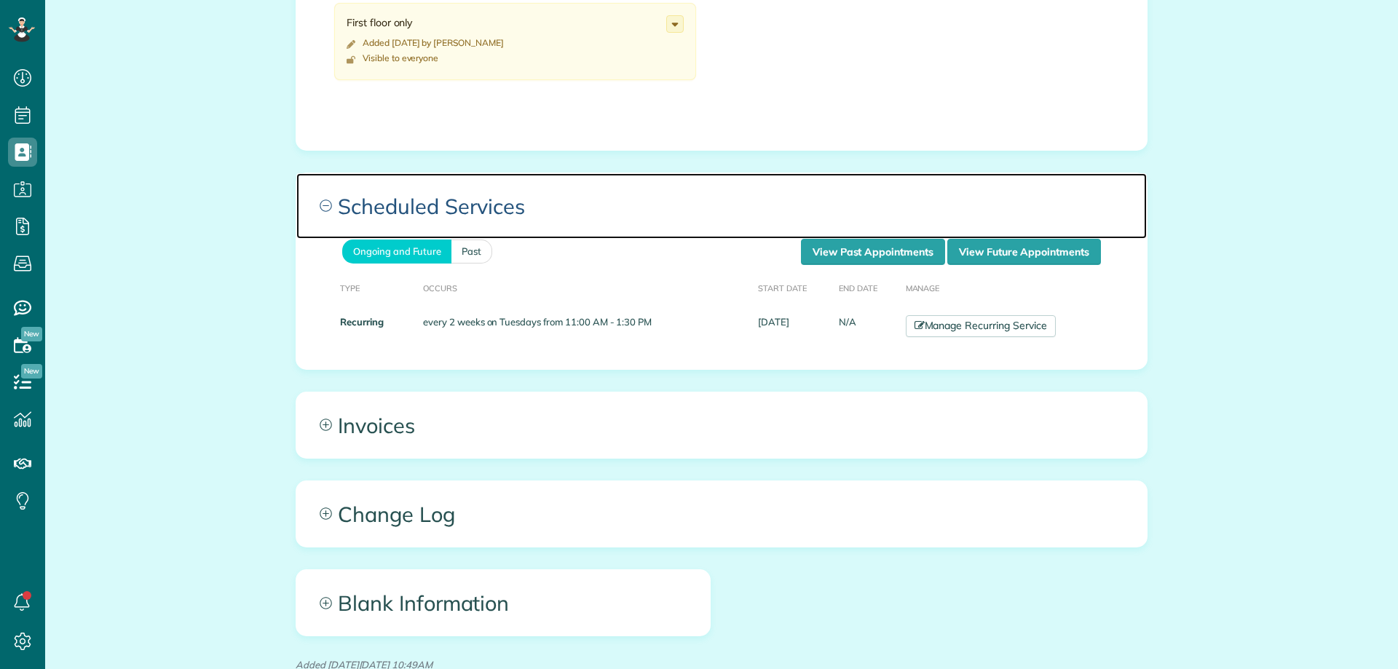
scroll to position [958, 0]
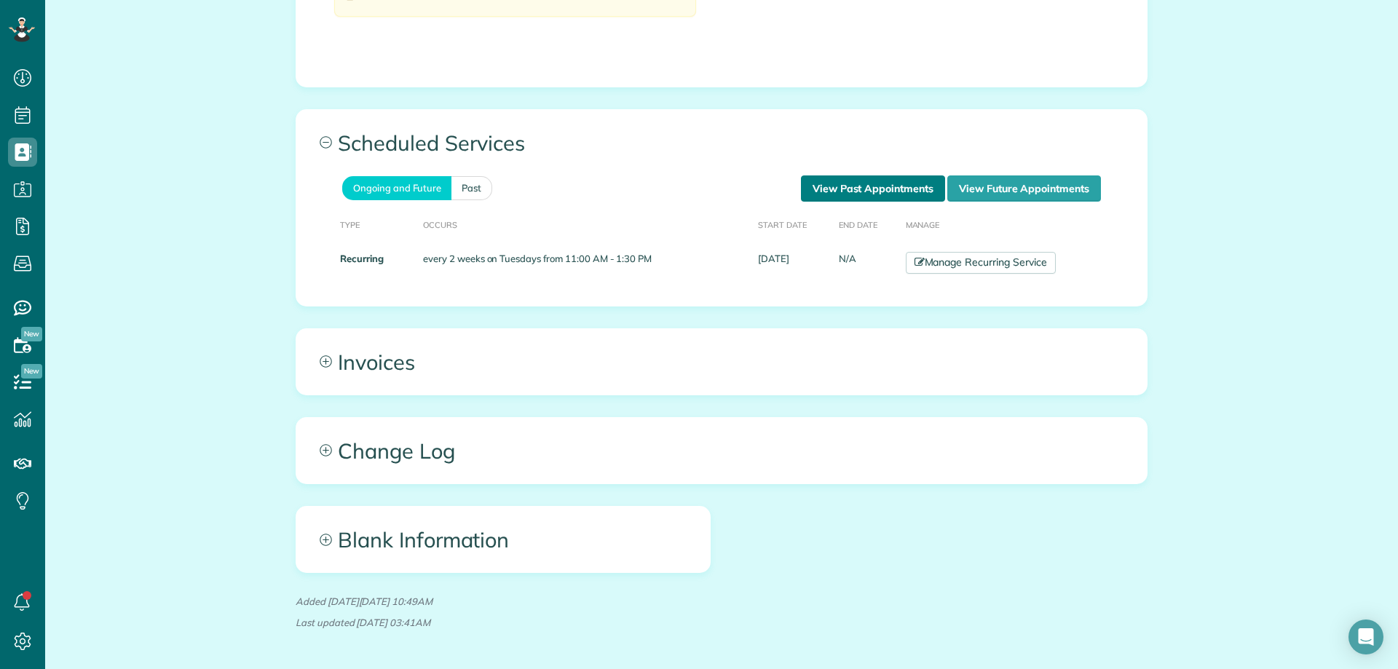
click at [850, 192] on link "View Past Appointments" at bounding box center [873, 188] width 144 height 26
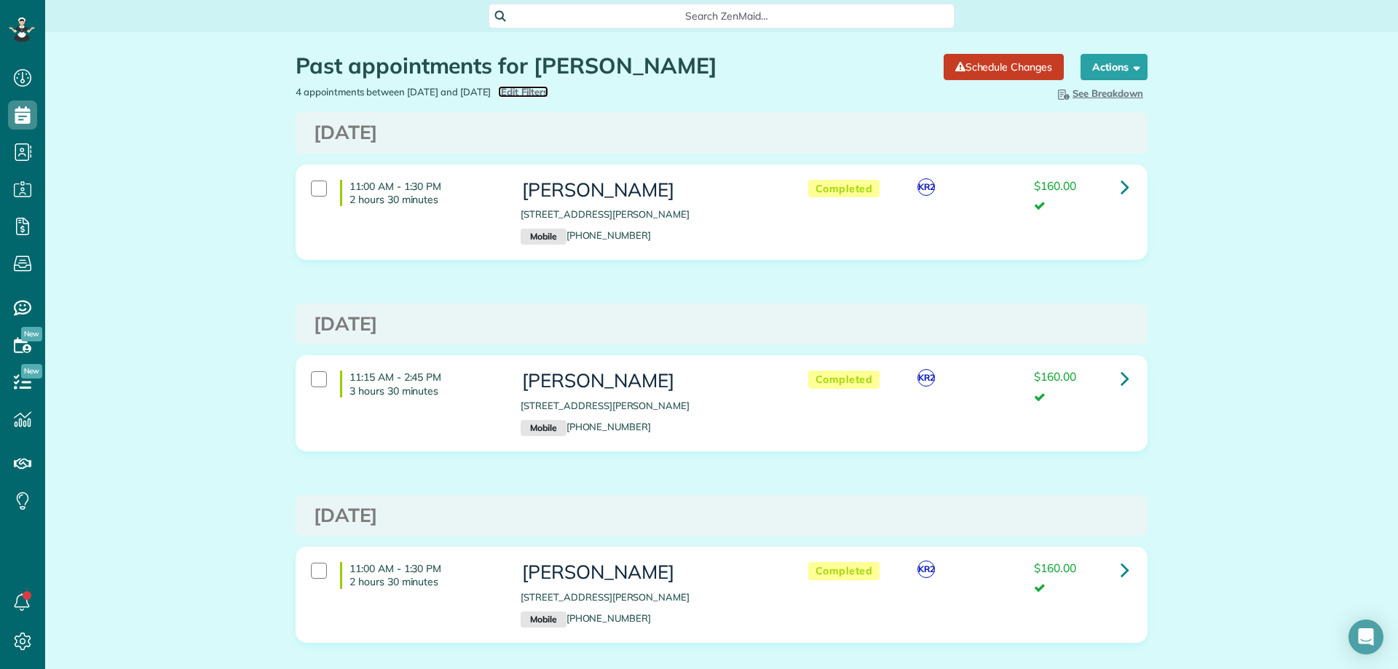
click at [548, 90] on span "Edit Filters" at bounding box center [524, 92] width 47 height 12
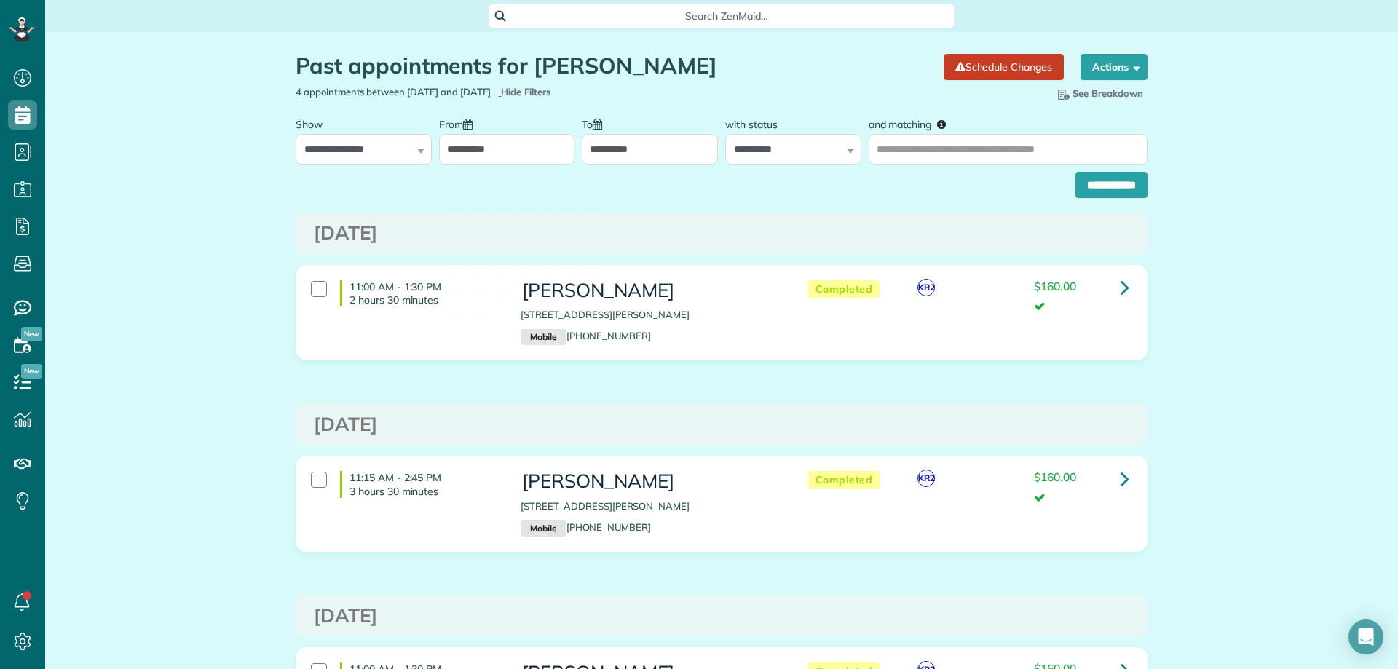
click at [457, 148] on input "**********" at bounding box center [507, 149] width 136 height 31
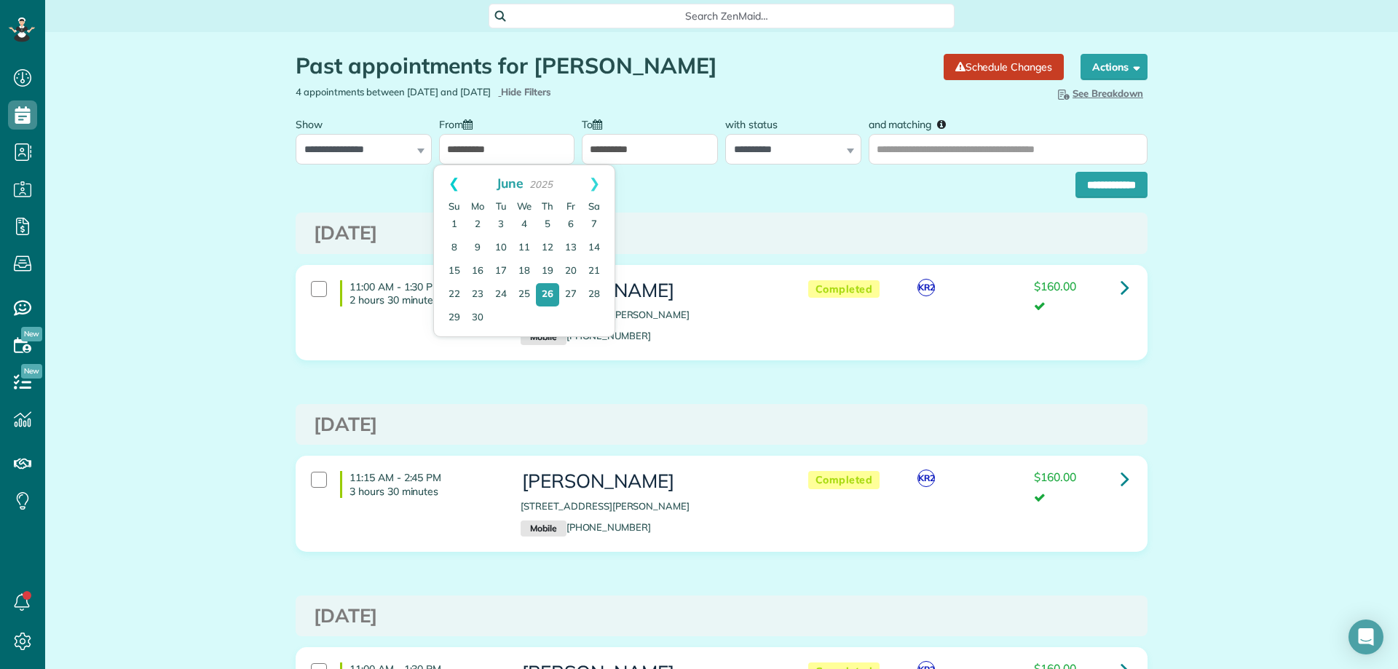
click at [459, 179] on link "Prev" at bounding box center [454, 183] width 40 height 36
click at [459, 178] on link "Prev" at bounding box center [454, 183] width 40 height 36
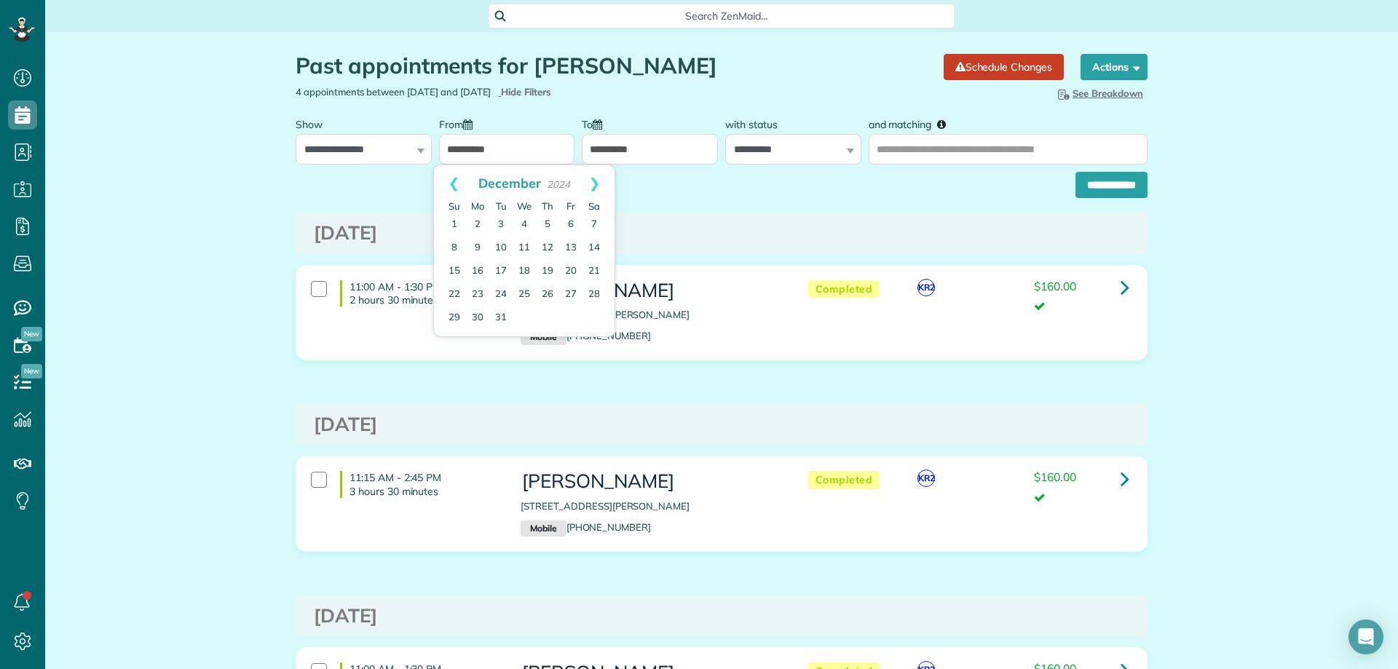
click at [459, 178] on link "Prev" at bounding box center [454, 183] width 40 height 36
click at [592, 177] on link "Next" at bounding box center [595, 183] width 40 height 36
click at [543, 220] on link "5" at bounding box center [547, 224] width 23 height 23
type input "**********"
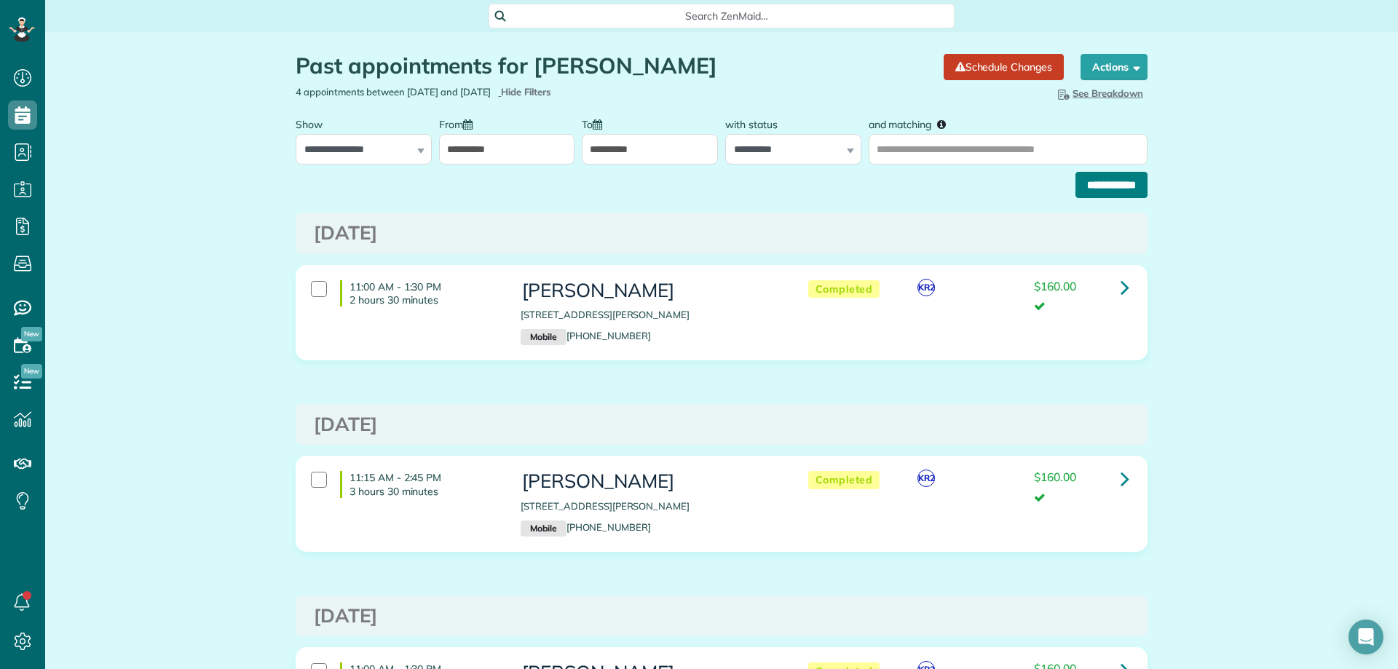
click at [1118, 192] on input "**********" at bounding box center [1112, 185] width 72 height 26
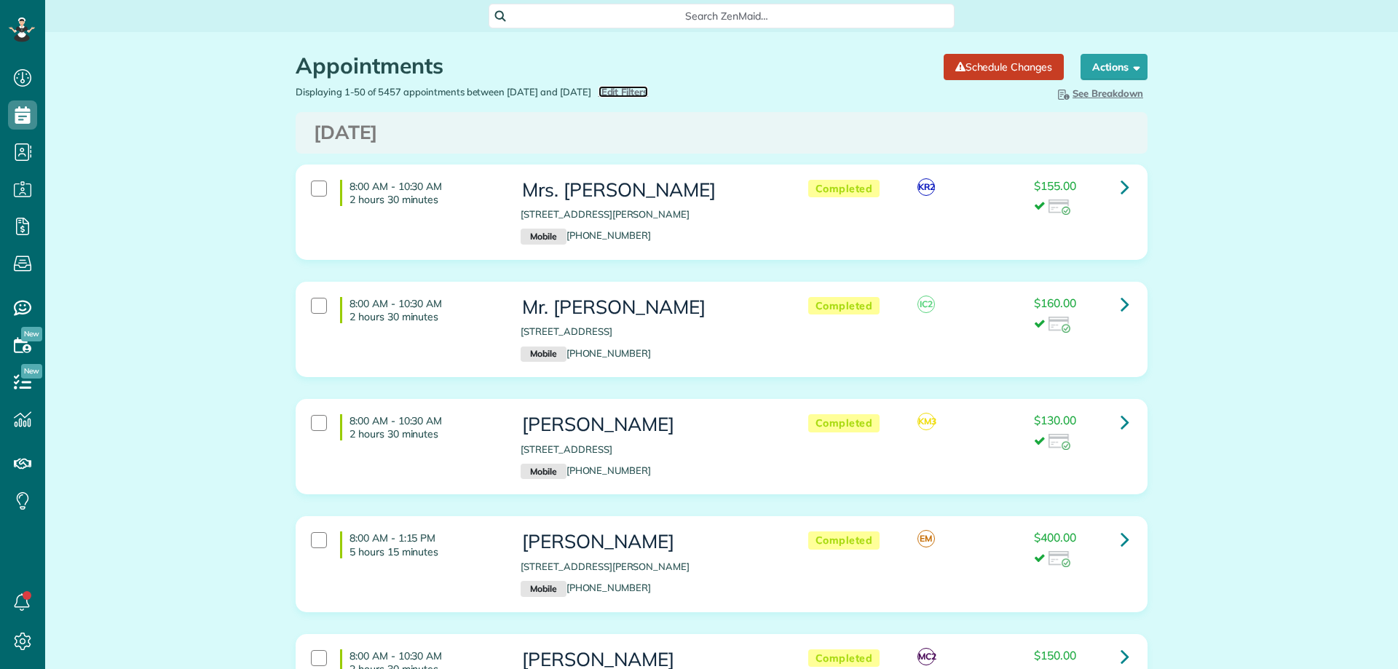
click at [649, 92] on span "Edit Filters" at bounding box center [624, 92] width 47 height 12
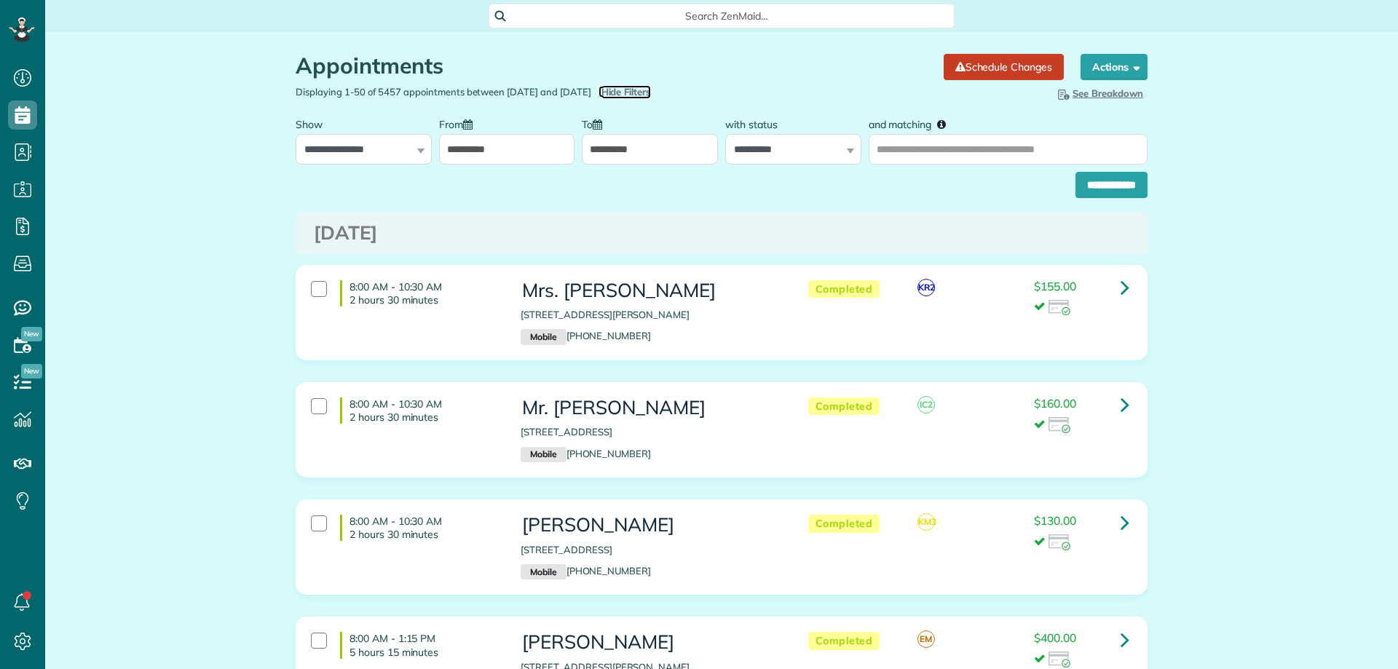
scroll to position [7, 7]
click at [891, 141] on input "and matching" at bounding box center [1008, 149] width 279 height 31
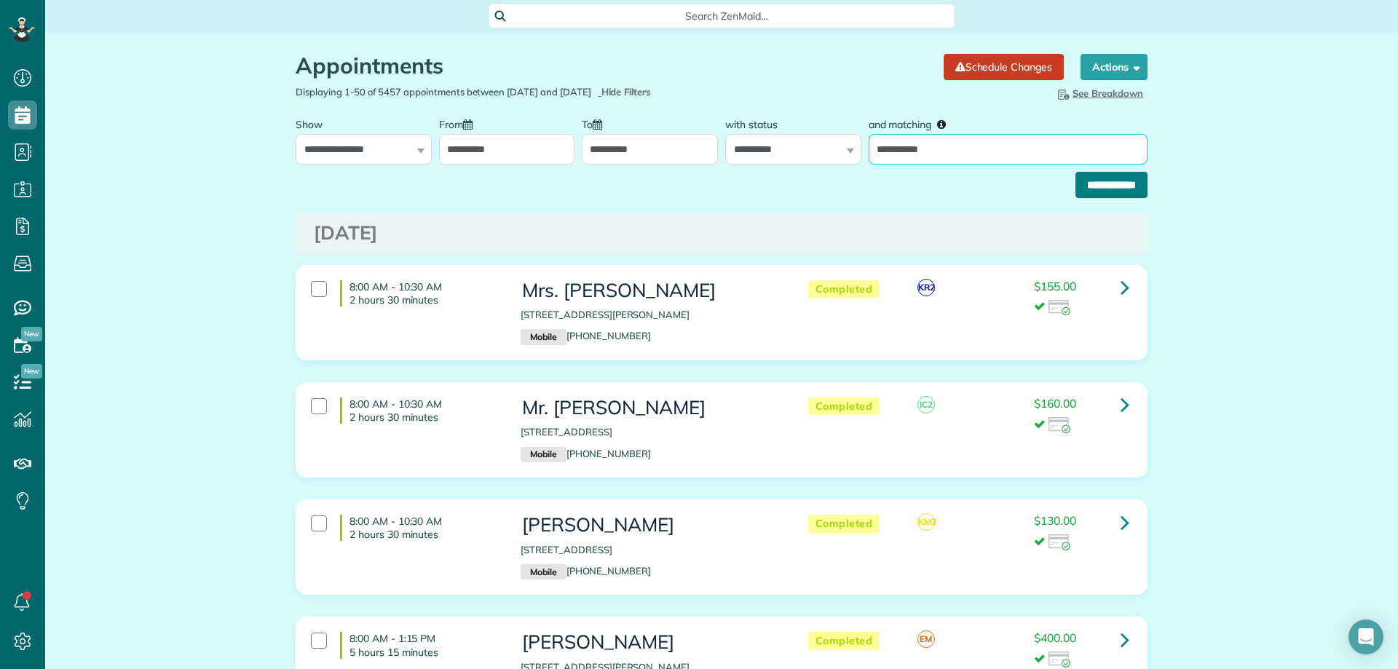
type input "**********"
click at [1121, 192] on input "**********" at bounding box center [1112, 185] width 72 height 26
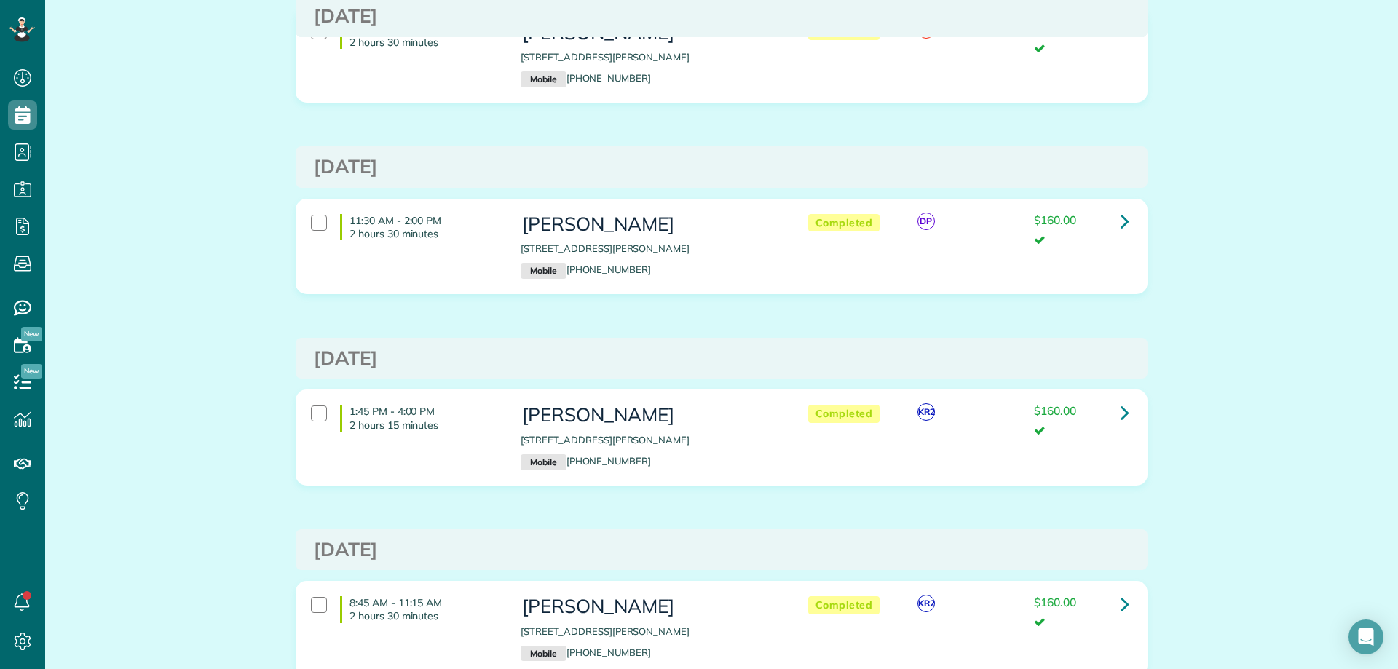
scroll to position [1384, 0]
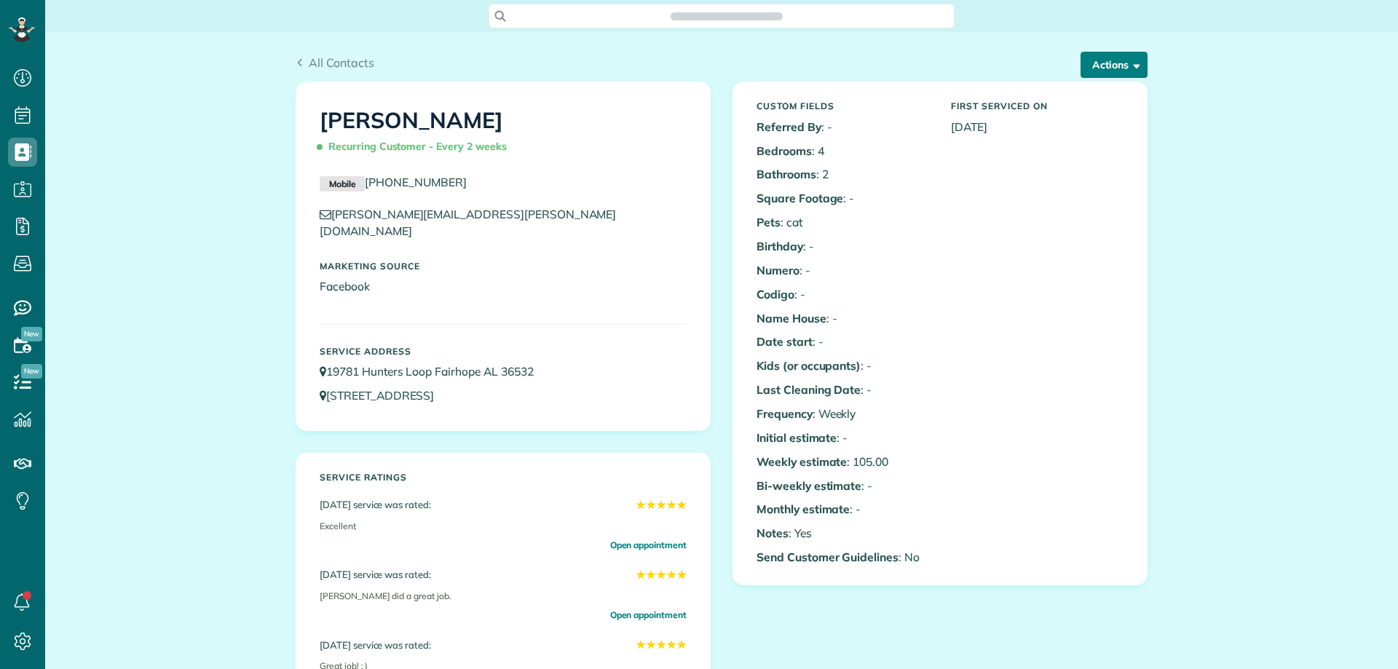
click at [1108, 52] on button "Actions" at bounding box center [1114, 65] width 67 height 26
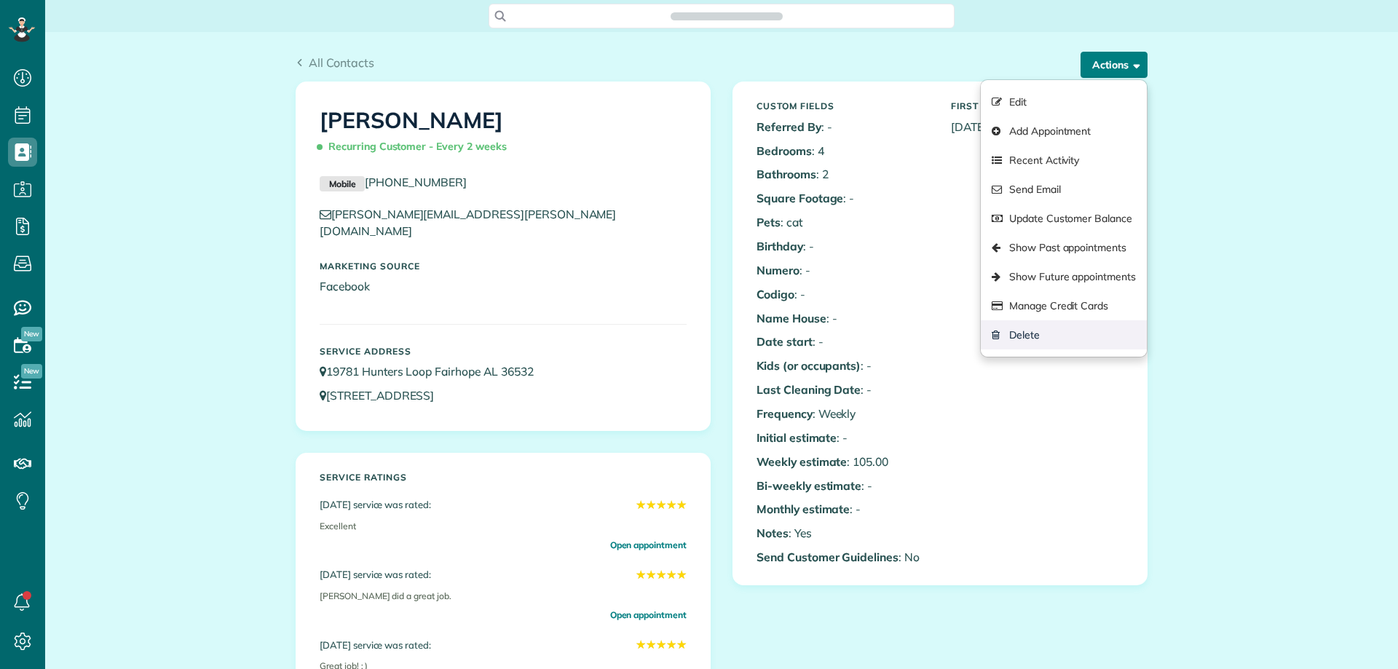
scroll to position [7, 7]
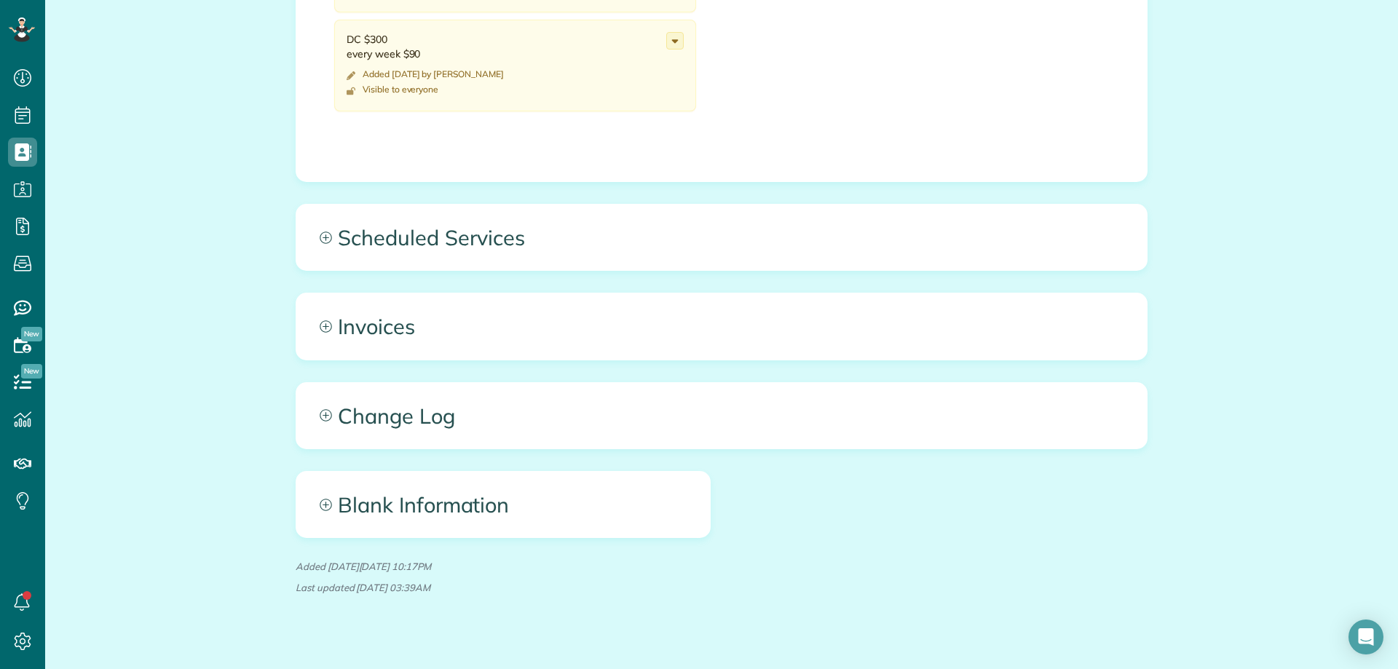
scroll to position [973, 0]
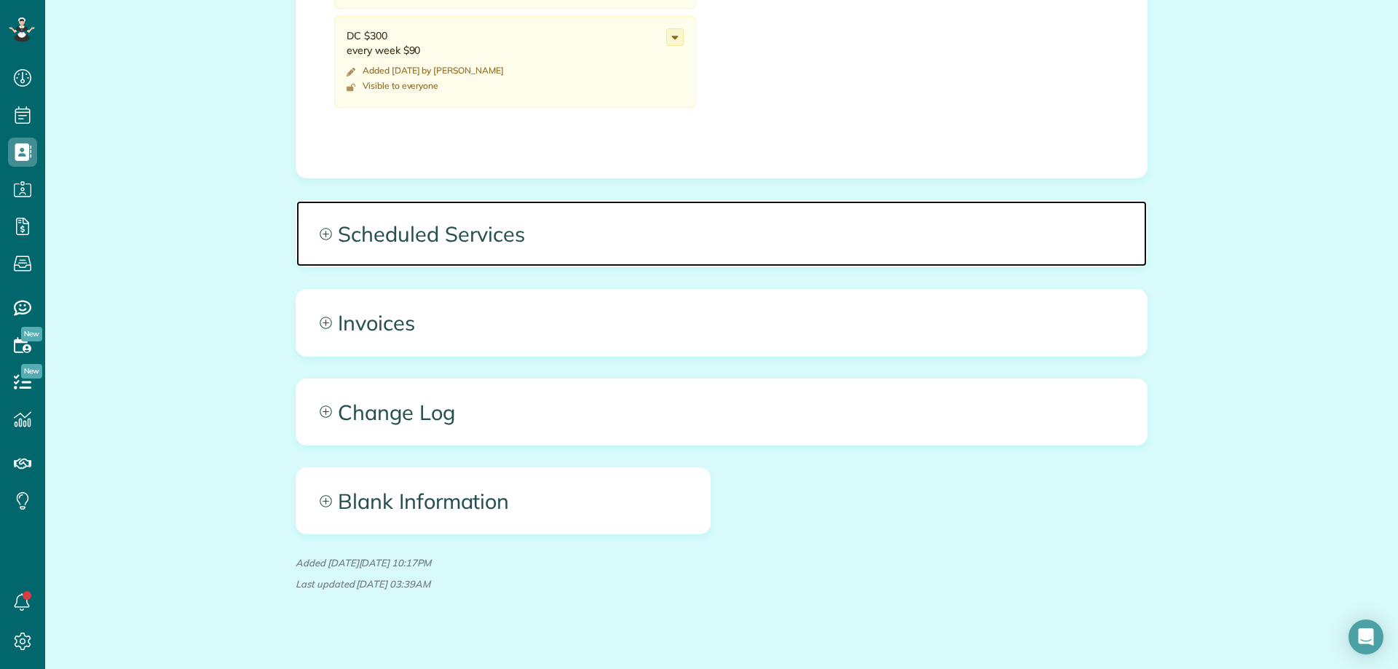
click at [443, 202] on span "Scheduled Services" at bounding box center [721, 234] width 851 height 66
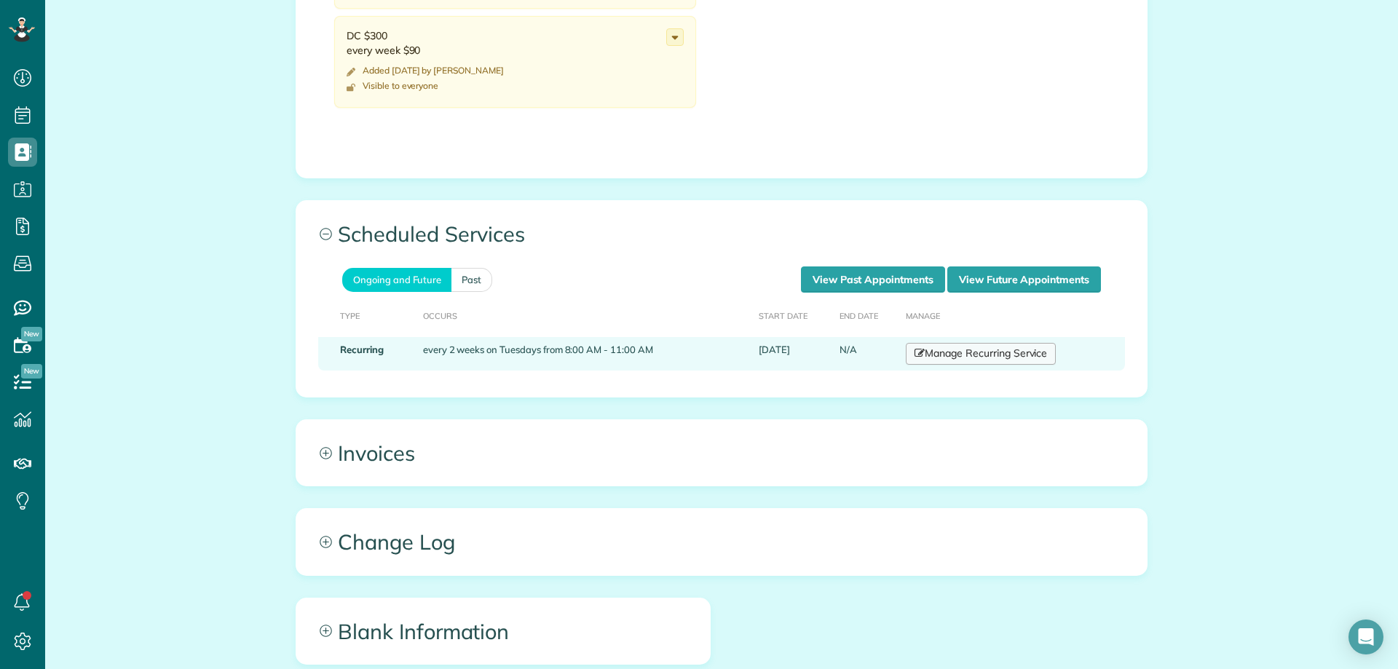
click at [976, 343] on link "Manage Recurring Service" at bounding box center [981, 354] width 150 height 22
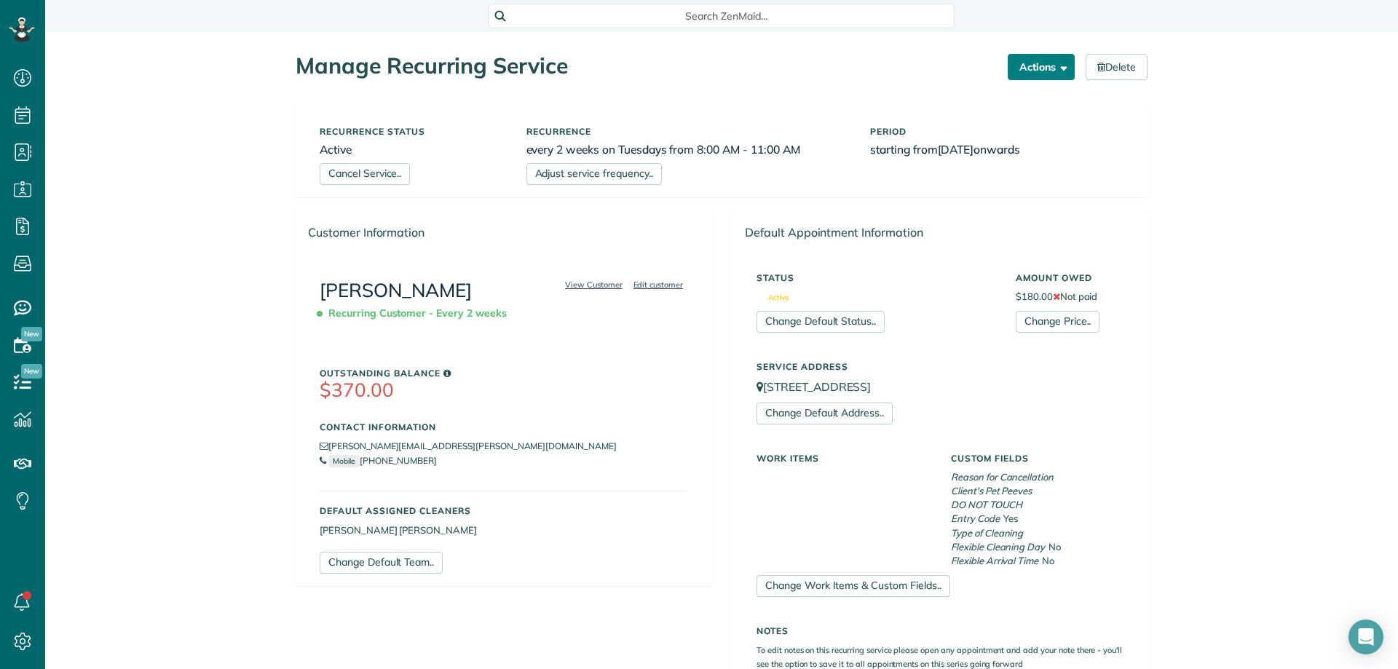
scroll to position [7, 7]
click at [1016, 72] on button "Actions" at bounding box center [1041, 67] width 67 height 26
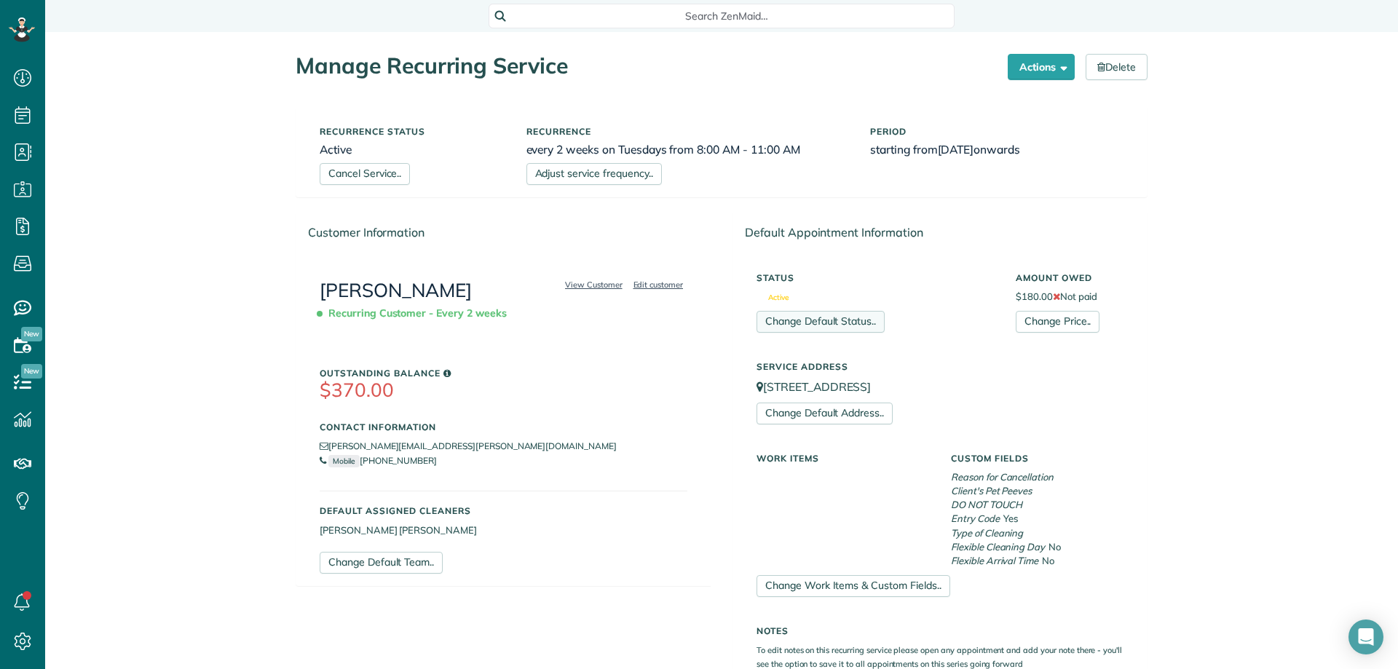
click at [843, 325] on link "Change Default Status.." at bounding box center [821, 322] width 128 height 22
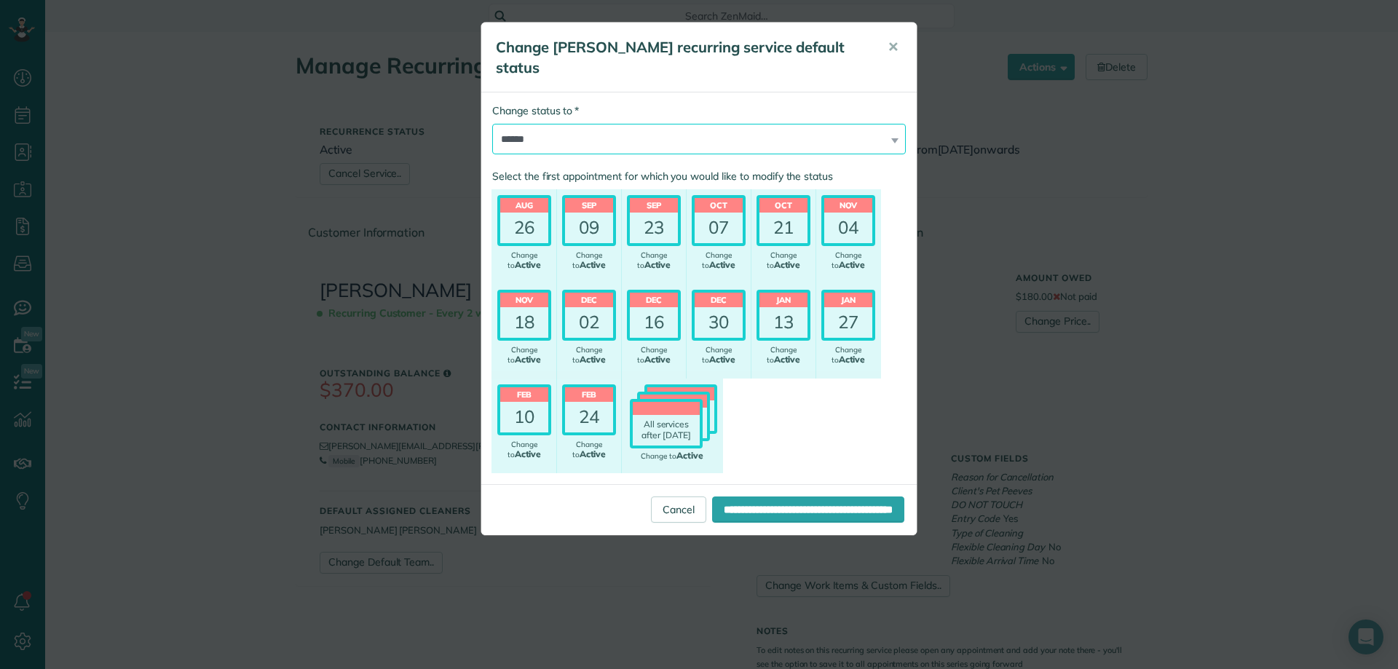
click at [804, 143] on select "****** ******** ********* *********" at bounding box center [699, 139] width 414 height 31
click at [888, 46] on span "✕" at bounding box center [893, 47] width 11 height 17
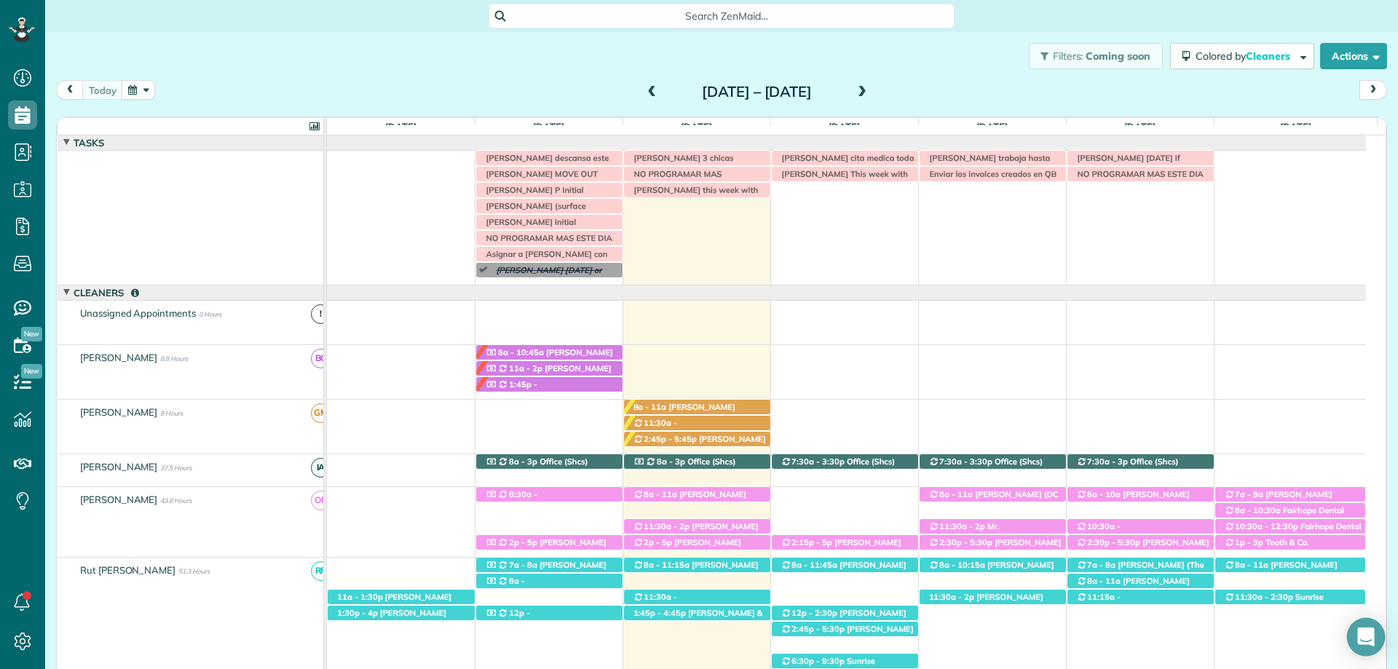
scroll to position [224, 0]
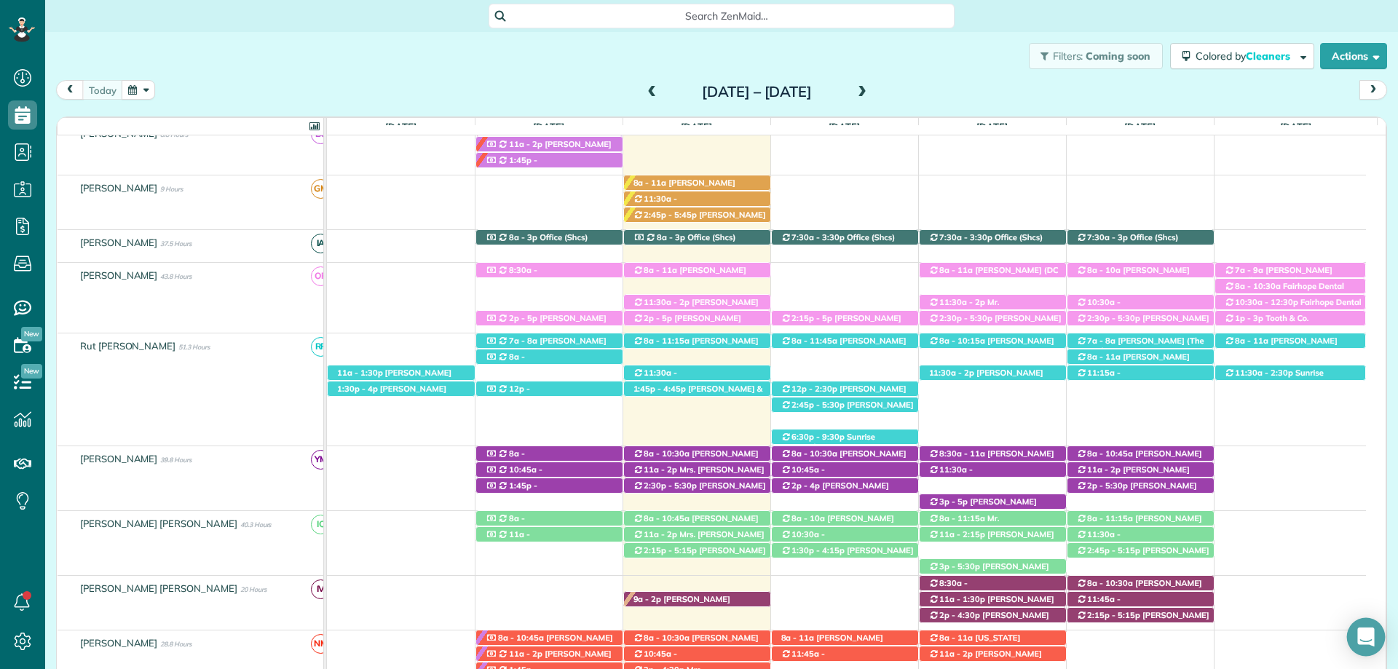
click at [1377, 637] on div "Open Intercom Messenger" at bounding box center [1366, 637] width 39 height 39
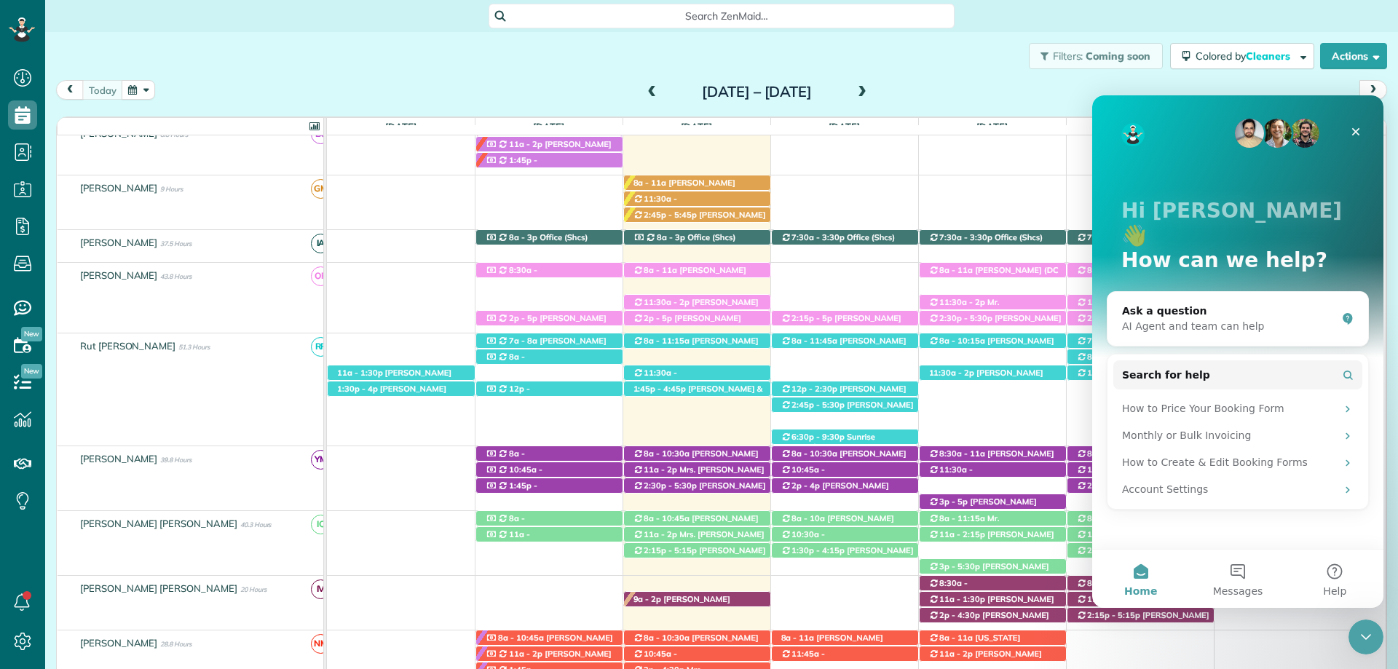
scroll to position [0, 0]
click at [1343, 124] on div "Close" at bounding box center [1356, 132] width 26 height 26
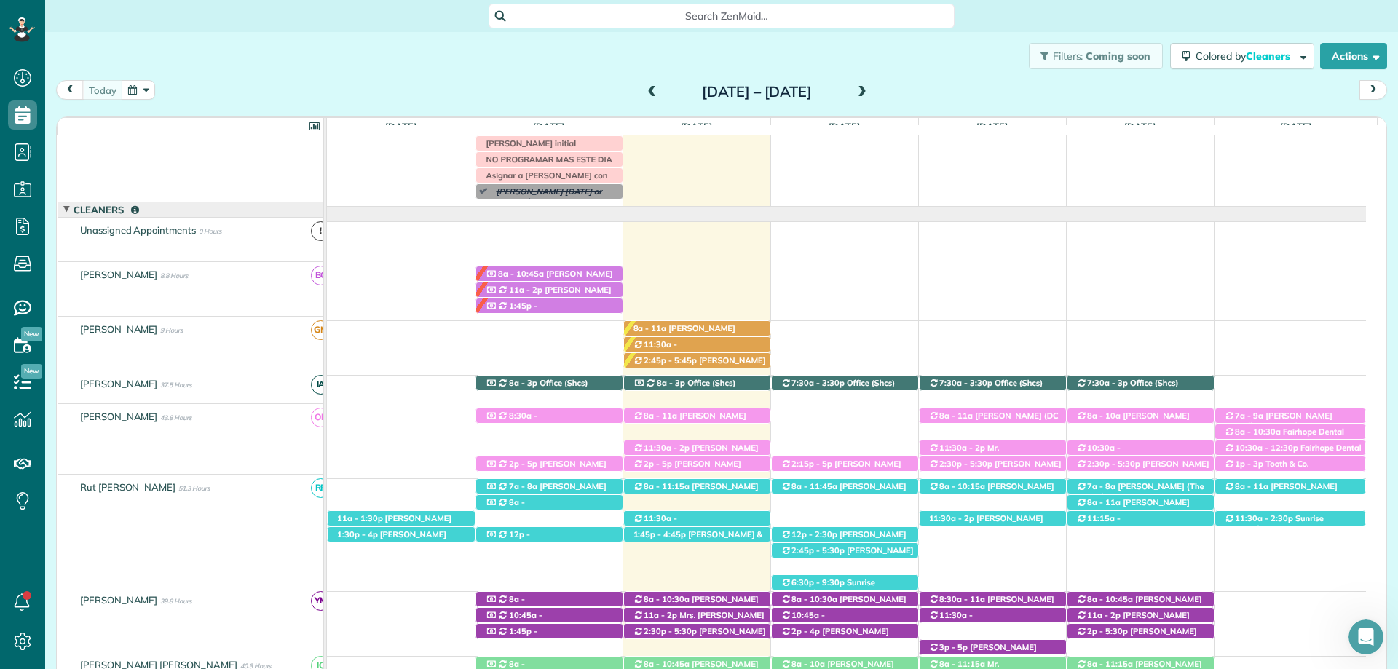
scroll to position [79, 0]
click at [1116, 245] on div at bounding box center [846, 234] width 1039 height 25
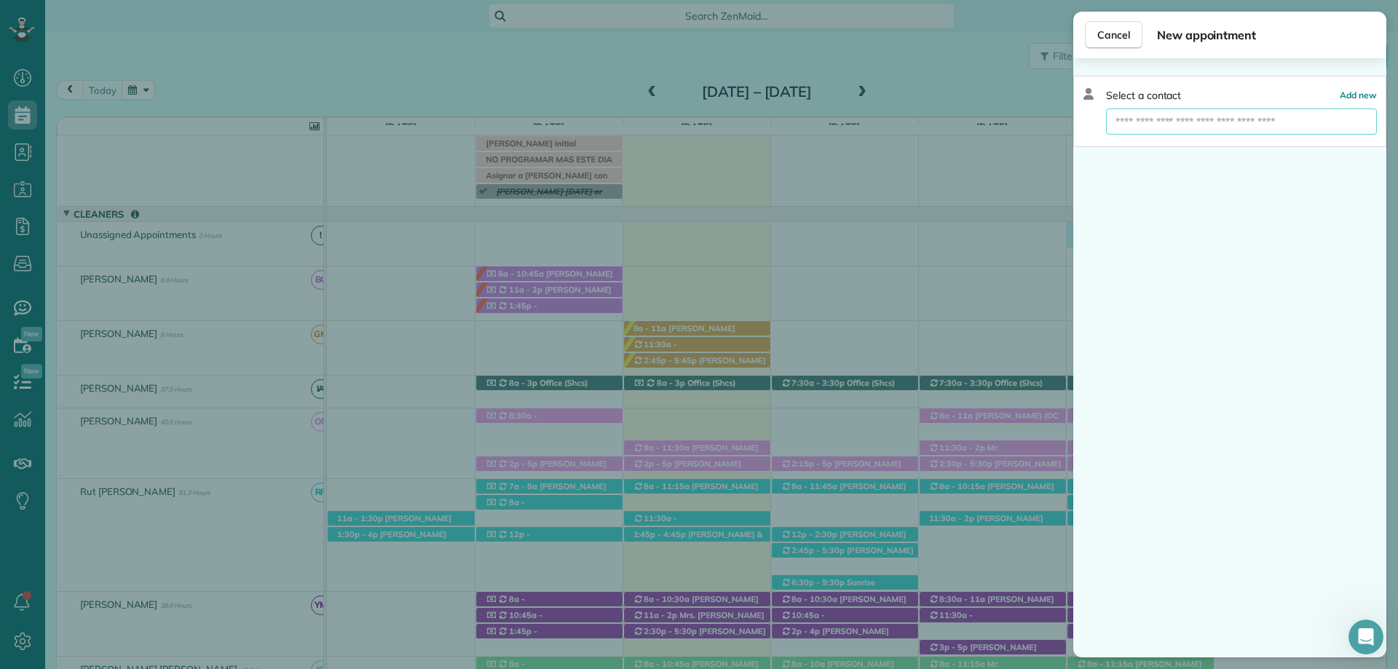
click at [1214, 125] on input "text" at bounding box center [1241, 121] width 271 height 26
type input "**"
click at [1210, 140] on button "Dk Nguyen (DDN Renovations LLC)" at bounding box center [1241, 148] width 271 height 26
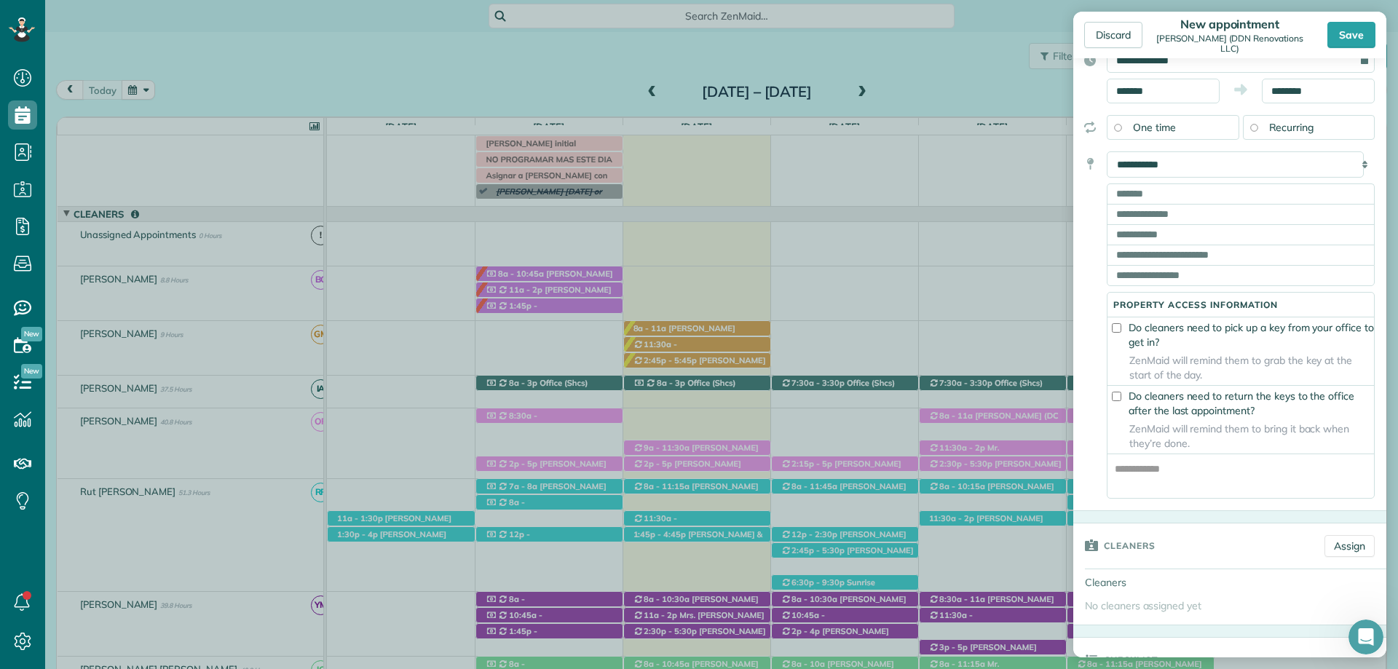
scroll to position [146, 0]
click at [1095, 299] on div "**********" at bounding box center [1223, 324] width 301 height 347
click at [1147, 157] on select "**********" at bounding box center [1235, 164] width 257 height 26
select select "*******"
click at [1107, 151] on select "**********" at bounding box center [1235, 164] width 257 height 26
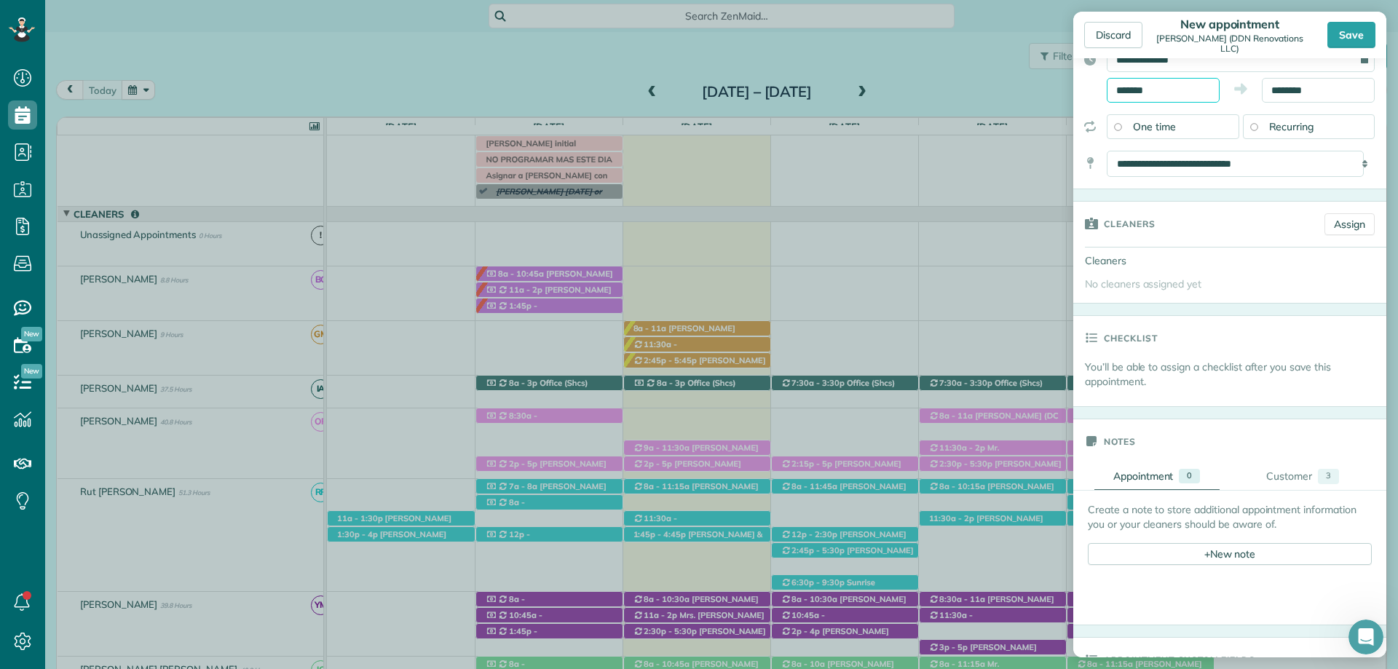
click at [1164, 90] on input "*******" at bounding box center [1163, 90] width 113 height 25
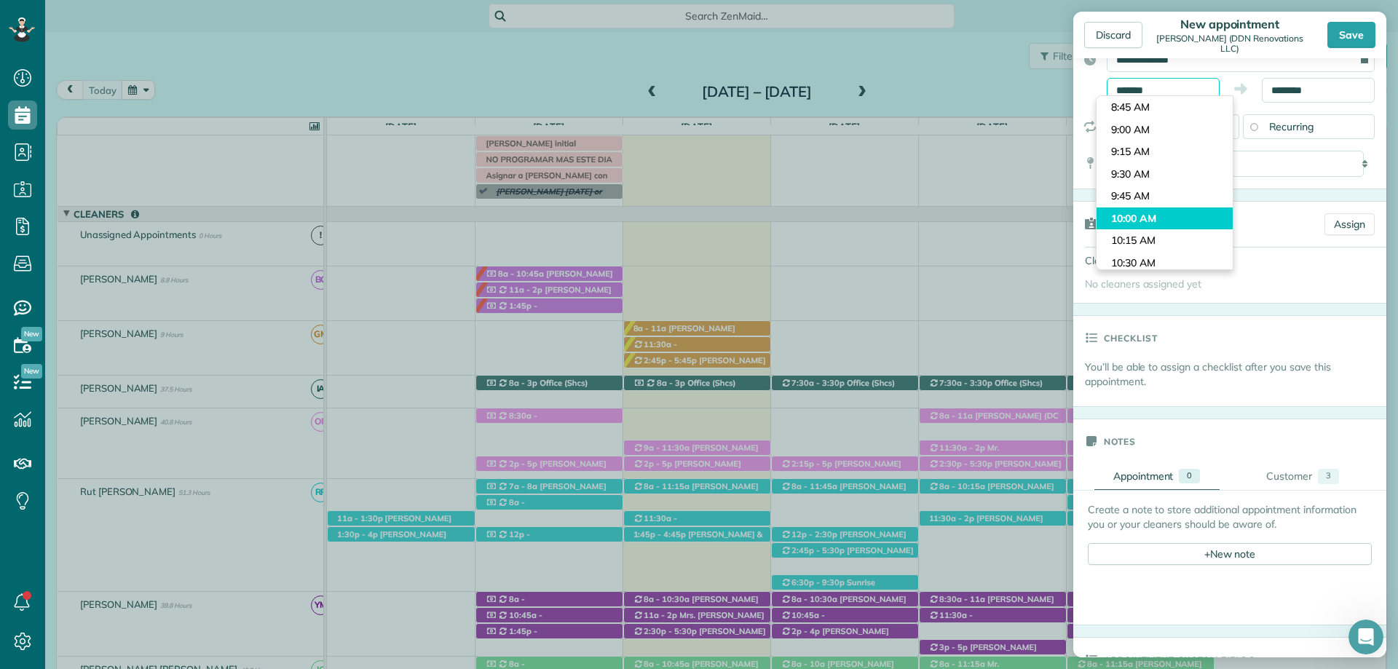
scroll to position [829, 0]
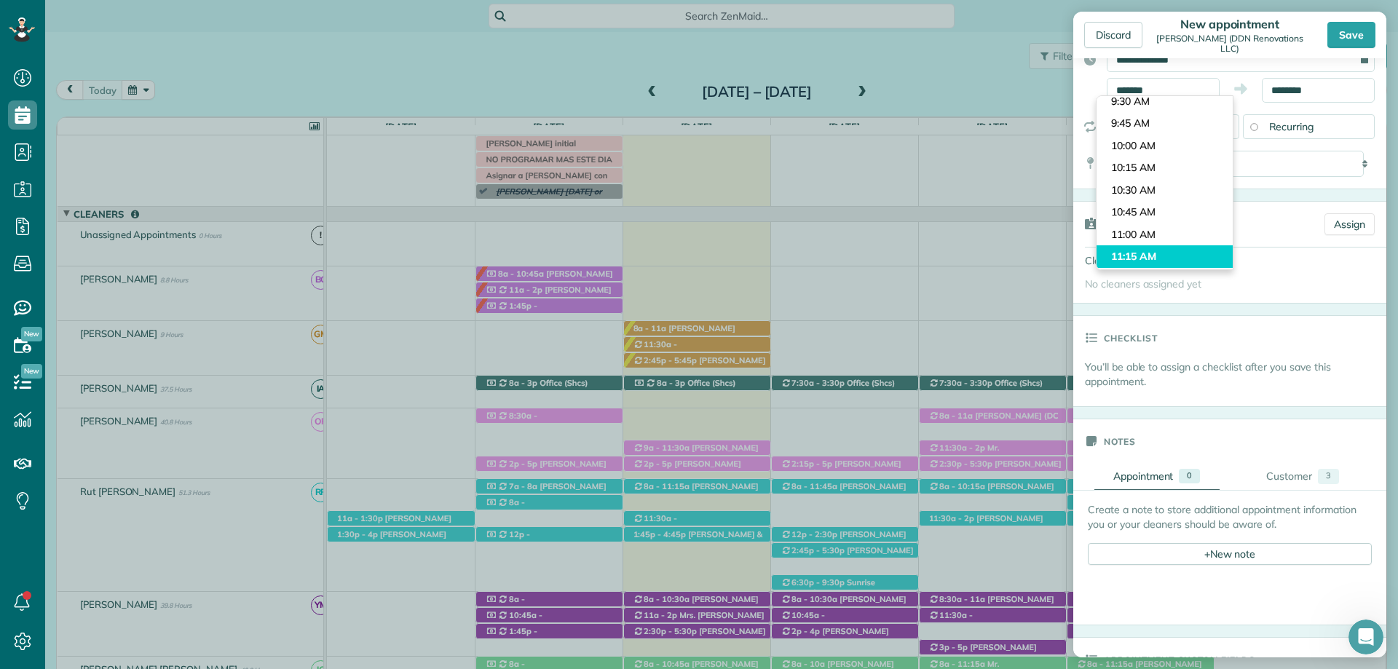
type input "********"
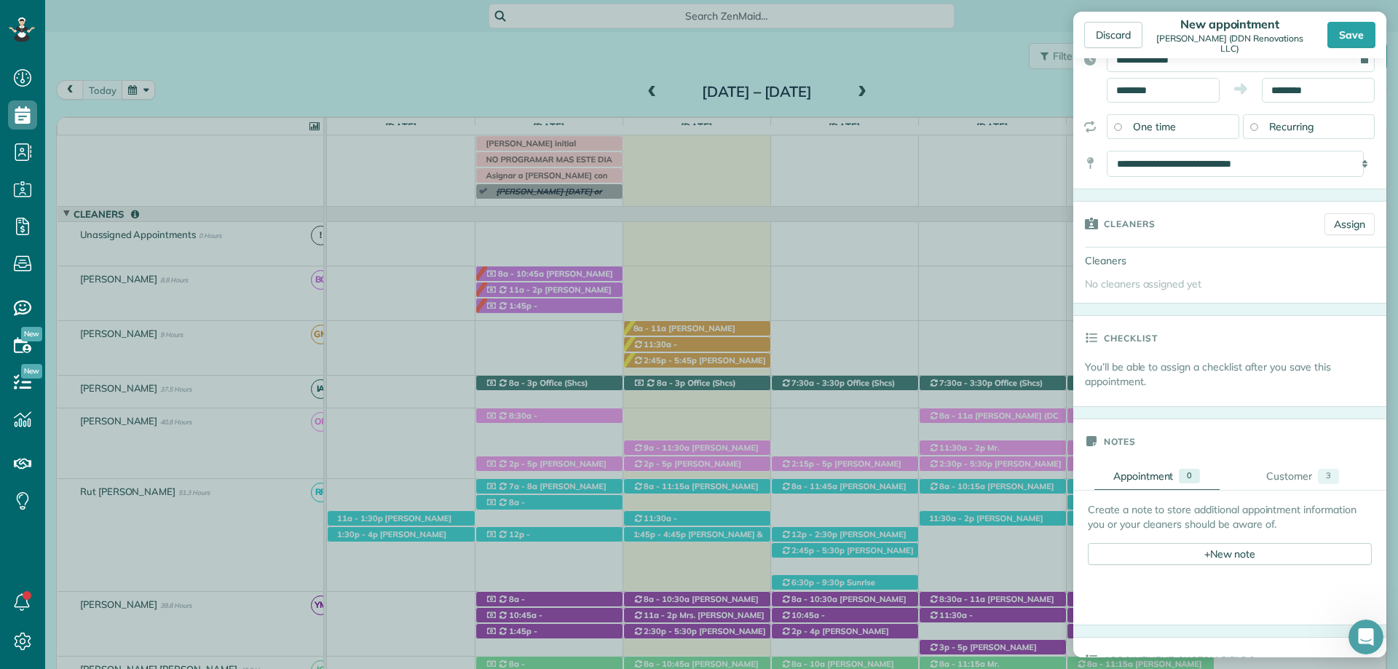
click at [1159, 253] on body "Dashboard Scheduling Calendar View List View Dispatch View - Weekly scheduling …" at bounding box center [699, 334] width 1398 height 669
click at [1270, 90] on input "********" at bounding box center [1318, 90] width 113 height 25
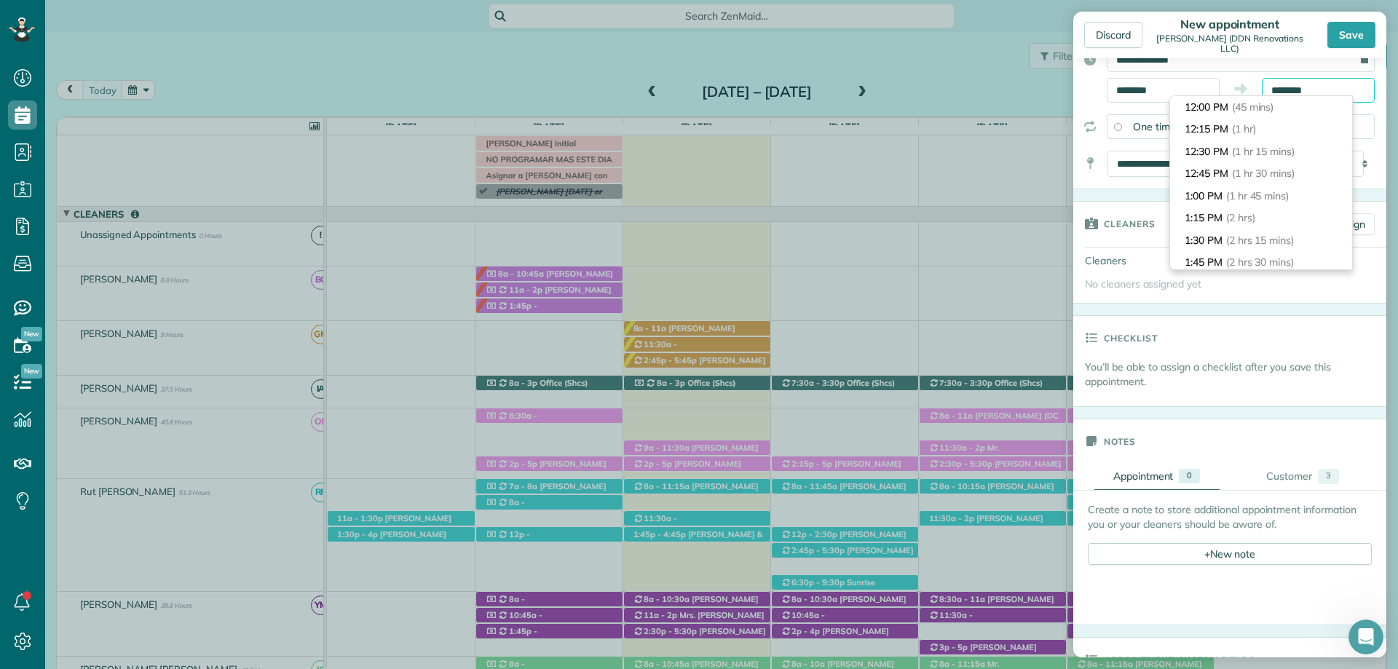
scroll to position [146, 0]
type input "*******"
click at [1263, 224] on li "2:15 PM (3 hrs)" at bounding box center [1261, 228] width 182 height 23
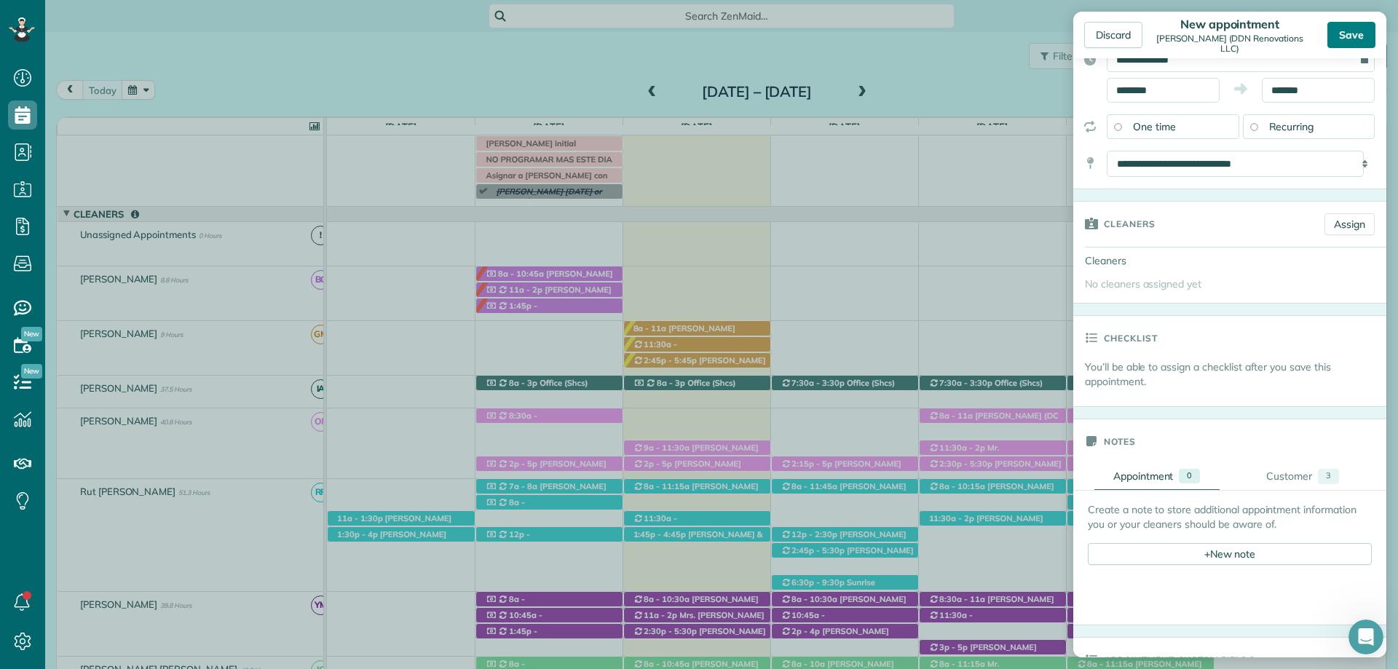
click at [1356, 31] on div "Save" at bounding box center [1351, 35] width 48 height 26
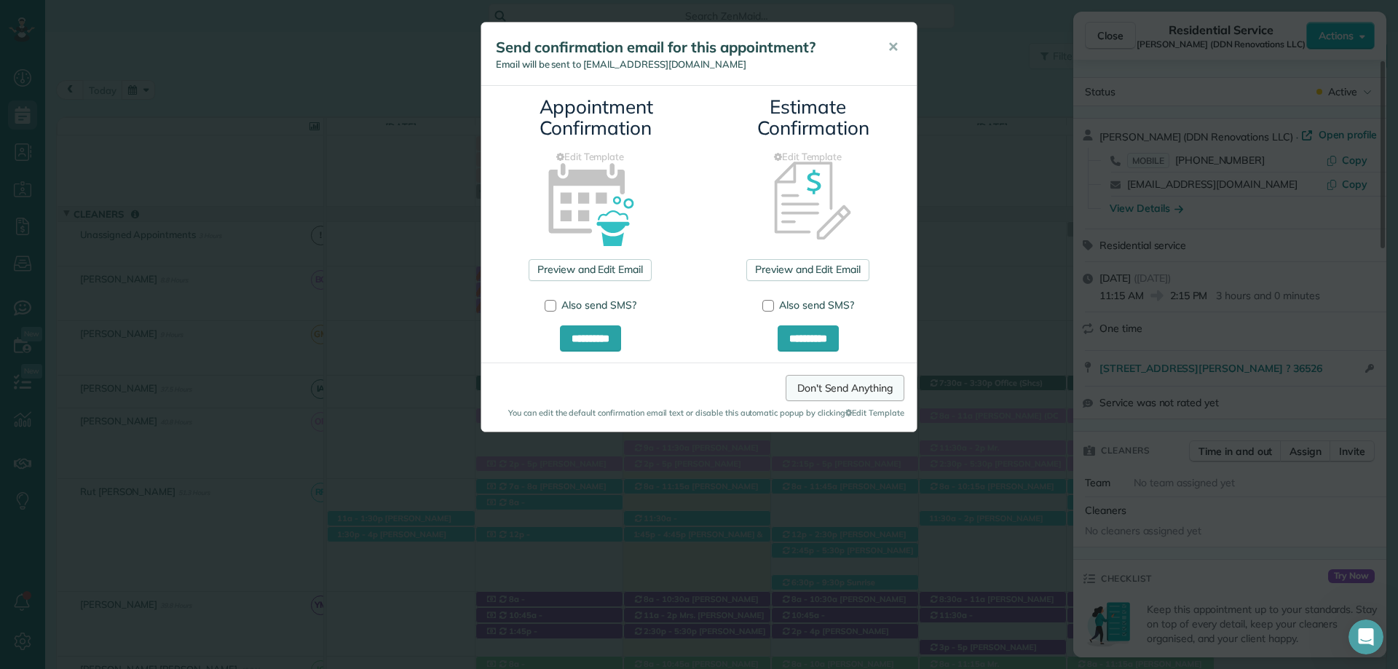
click at [863, 390] on link "Don't Send Anything" at bounding box center [845, 388] width 119 height 26
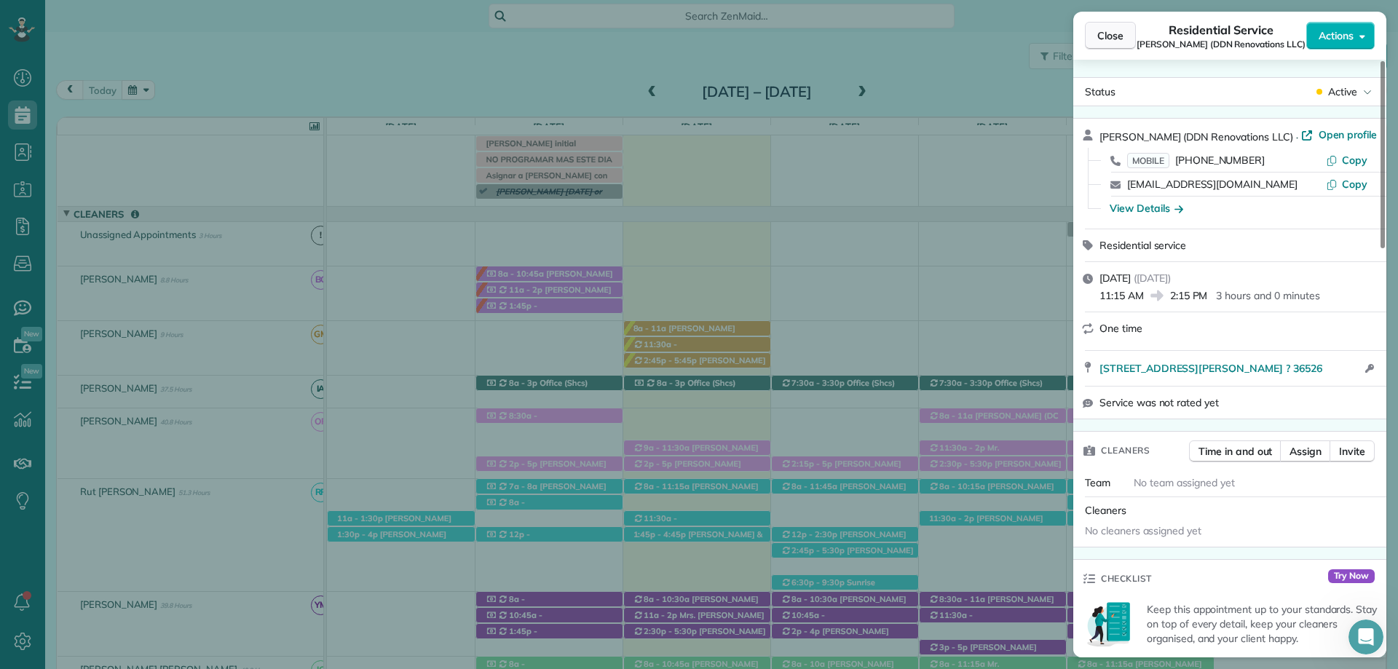
click at [1122, 36] on span "Close" at bounding box center [1110, 35] width 26 height 15
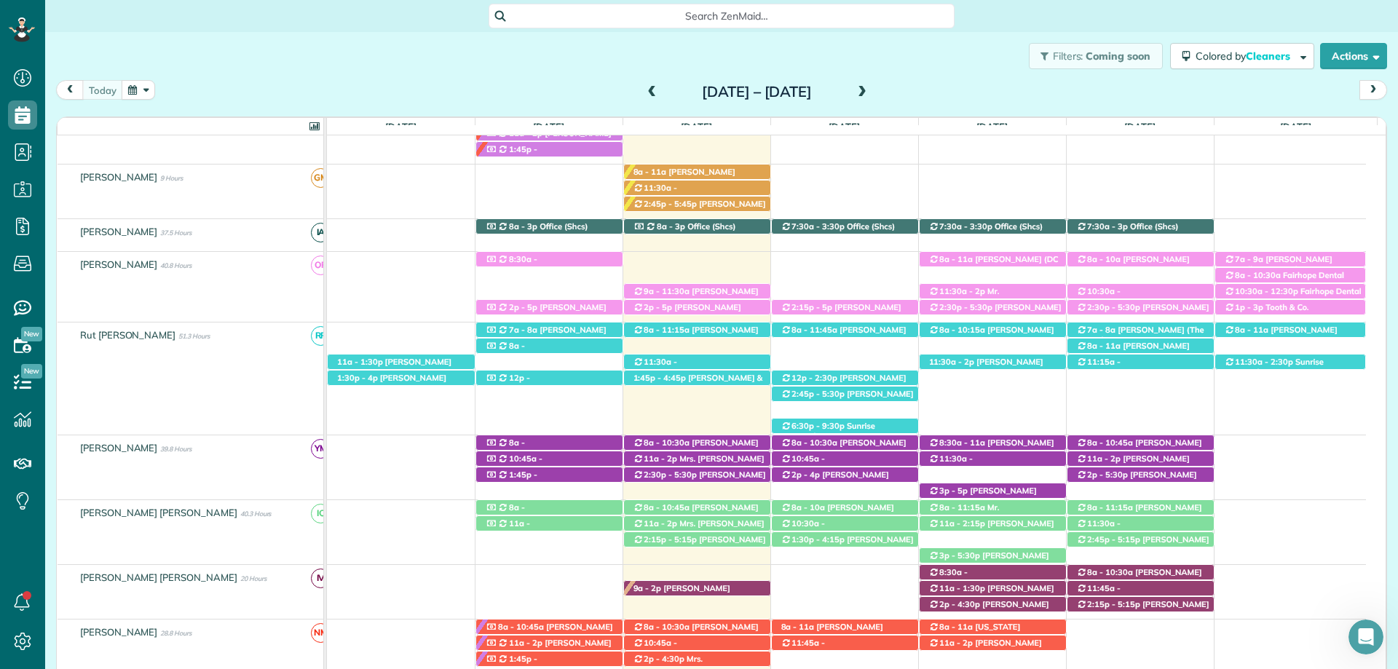
scroll to position [224, 0]
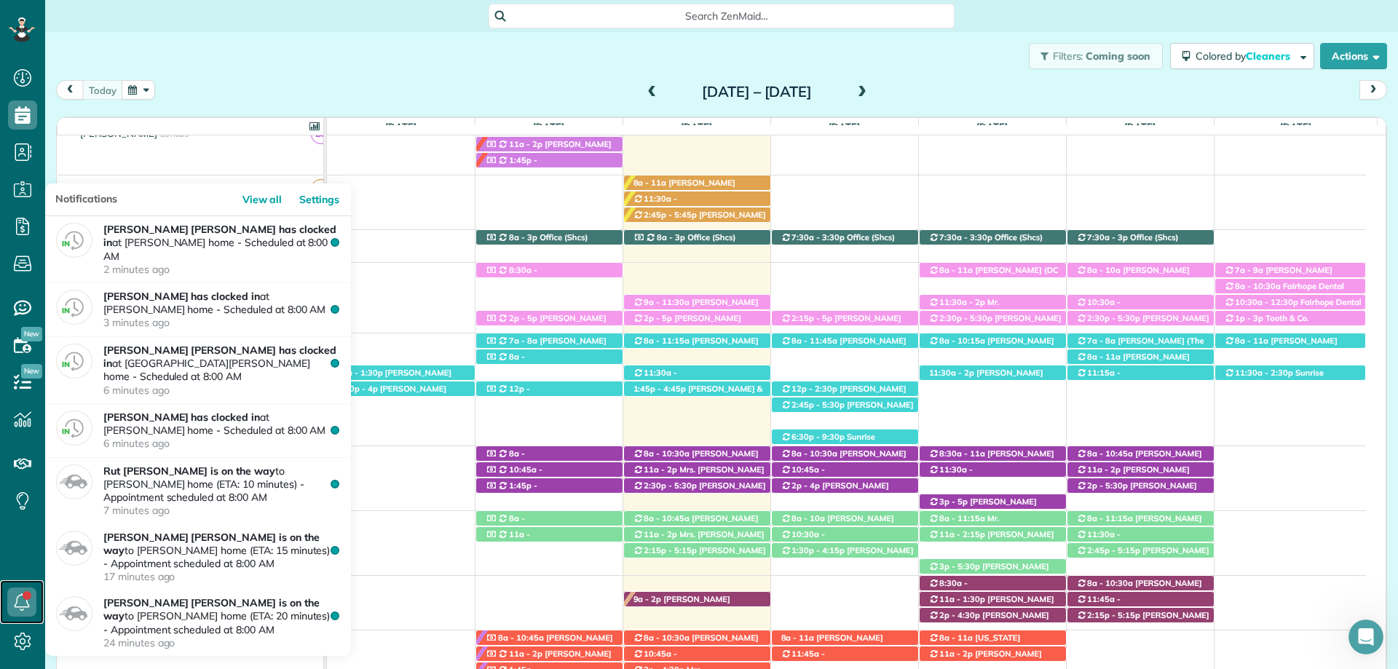
click at [20, 595] on use at bounding box center [22, 601] width 15 height 17
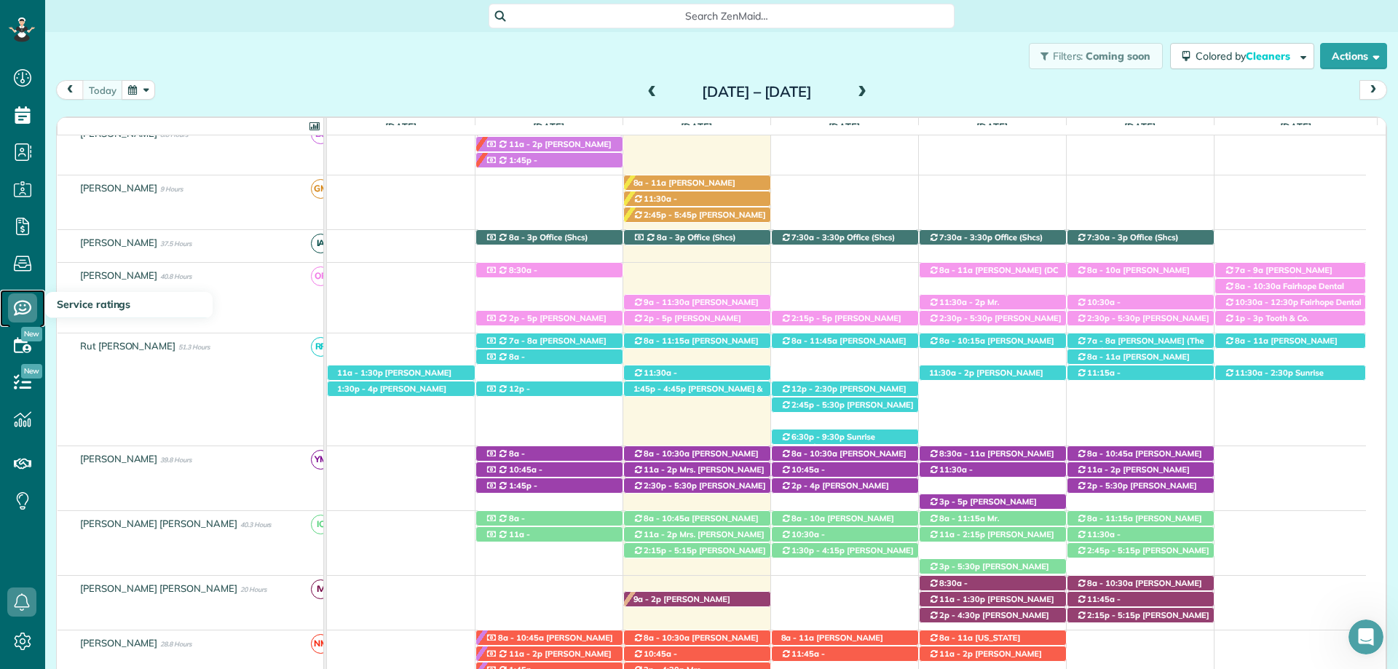
click at [25, 296] on icon at bounding box center [22, 307] width 29 height 29
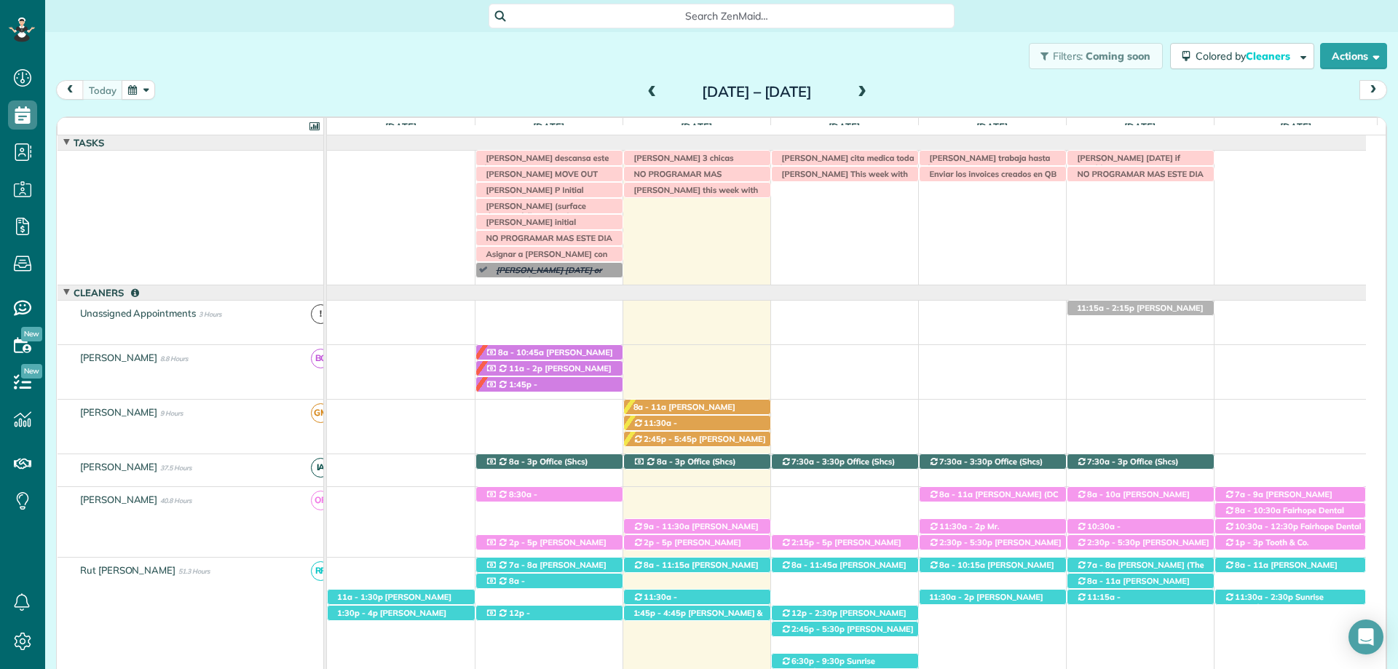
scroll to position [90, 0]
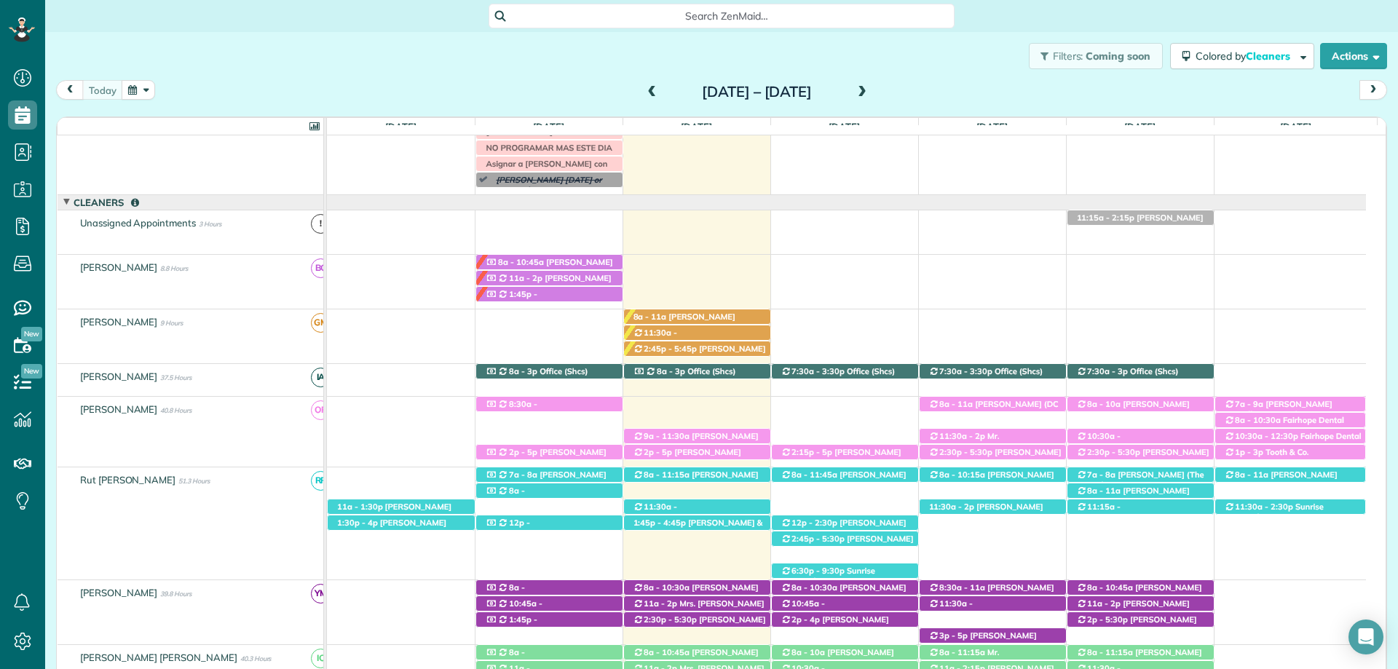
drag, startPoint x: 893, startPoint y: 42, endPoint x: 863, endPoint y: 75, distance: 44.9
click at [893, 42] on div "Filters: Coming soon Colored by Cleaners Color by Cleaner Color by Team Color b…" at bounding box center [721, 56] width 1353 height 48
click at [705, 439] on span "[PERSON_NAME] ([PHONE_NUMBER])" at bounding box center [696, 441] width 126 height 20
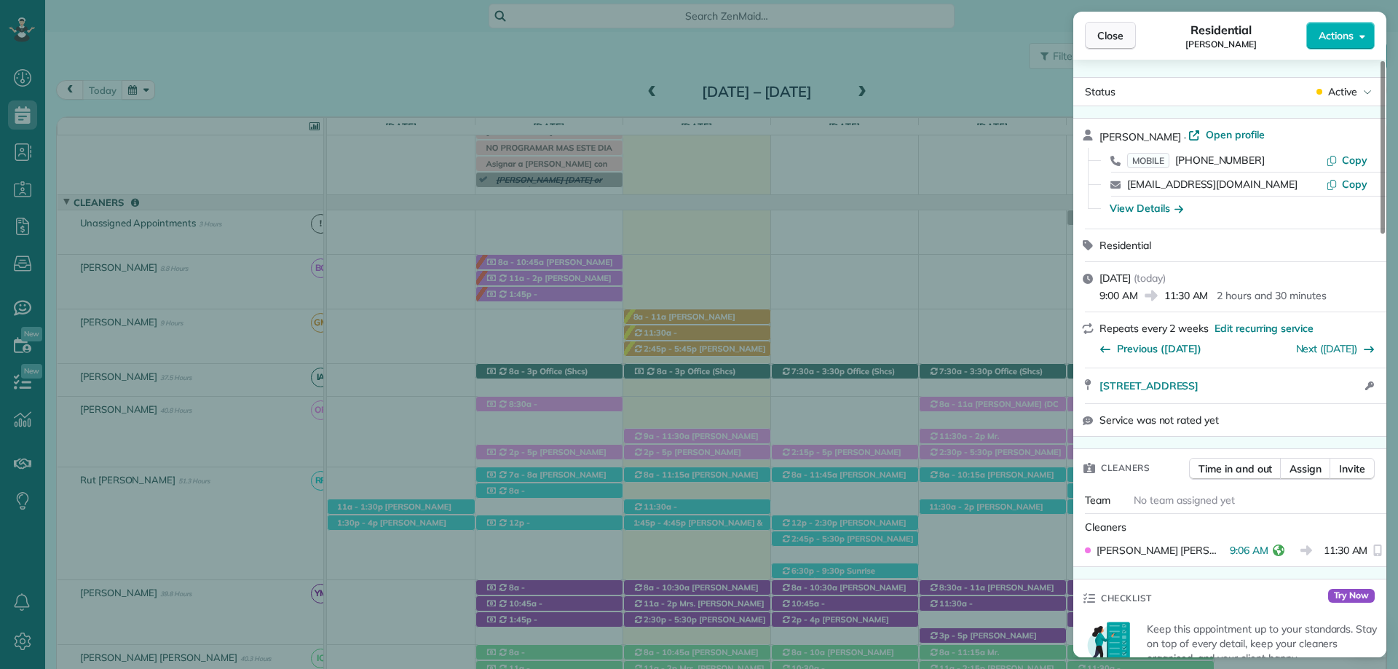
click at [1123, 25] on button "Close" at bounding box center [1110, 36] width 51 height 28
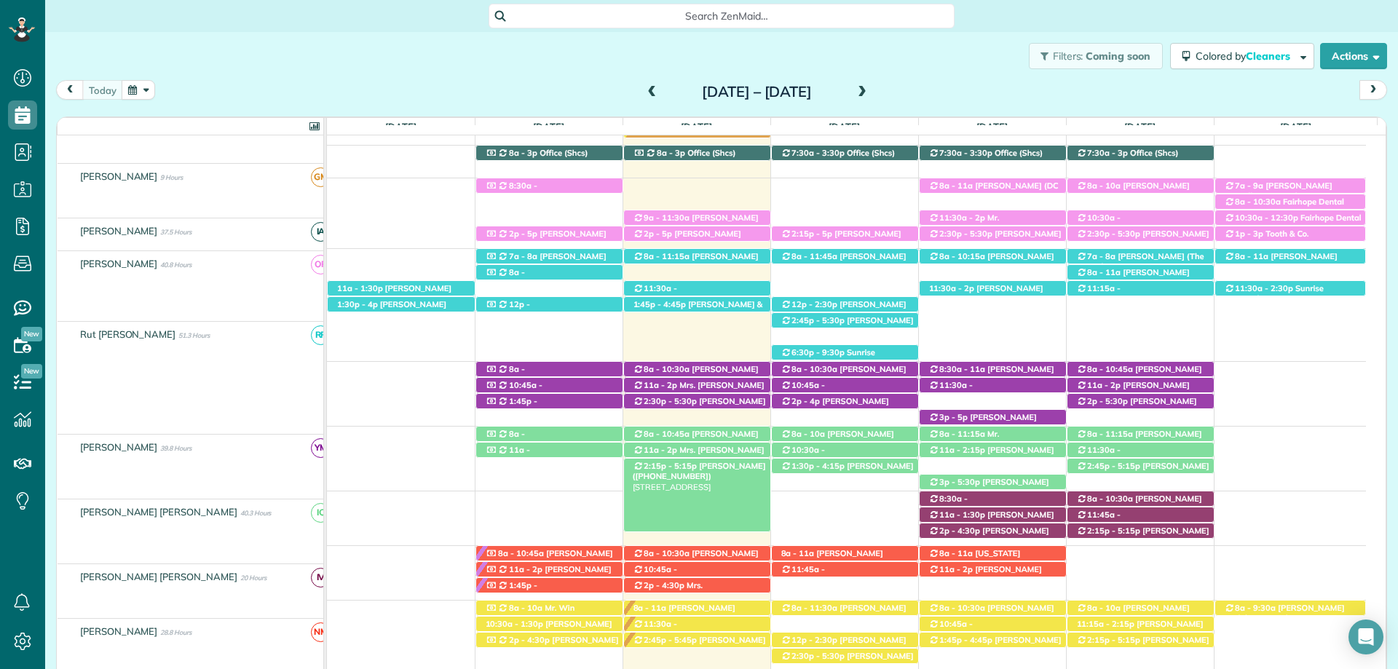
scroll to position [309, 0]
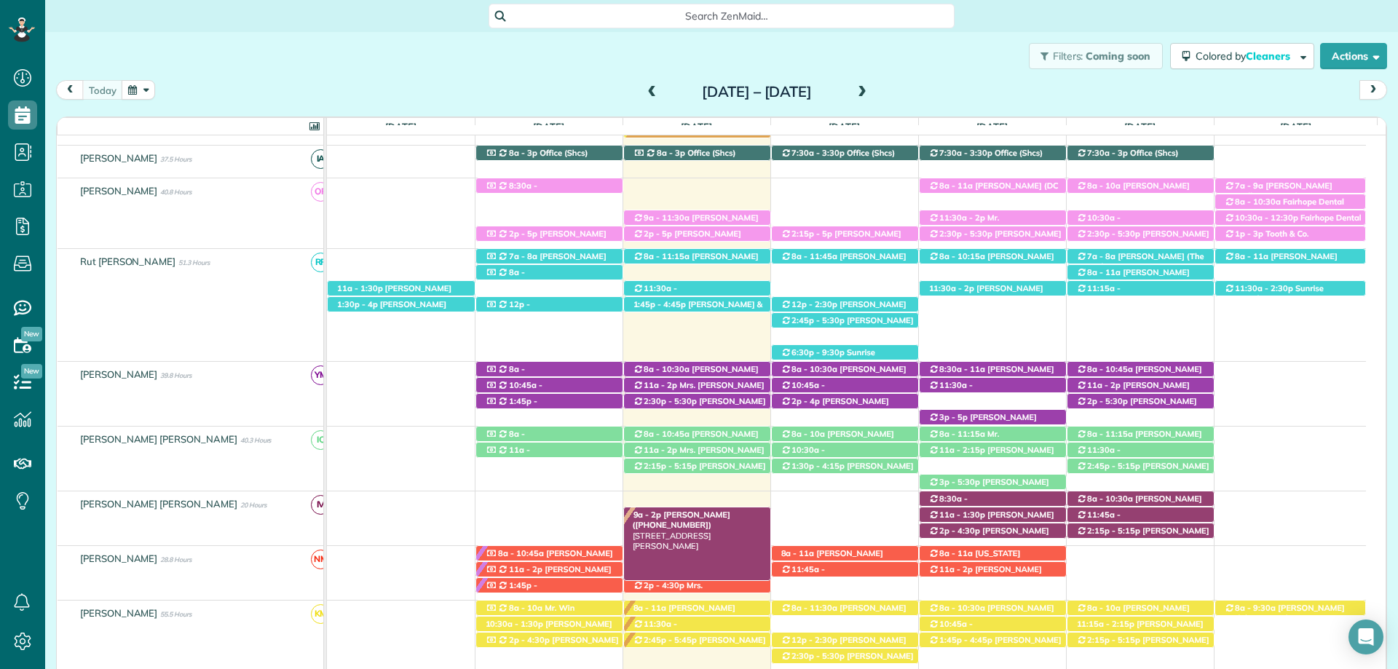
click at [684, 521] on span "[PERSON_NAME] ([PHONE_NUMBER])" at bounding box center [682, 520] width 98 height 20
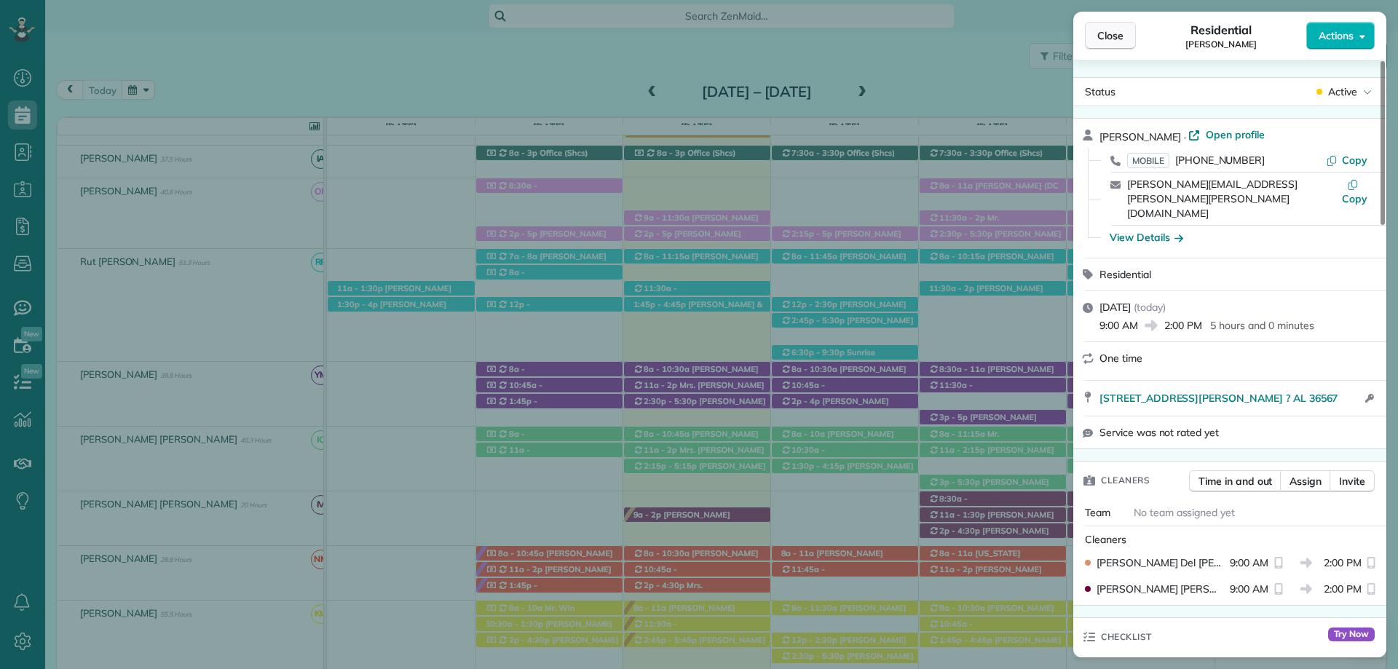
click at [1106, 37] on span "Close" at bounding box center [1110, 35] width 26 height 15
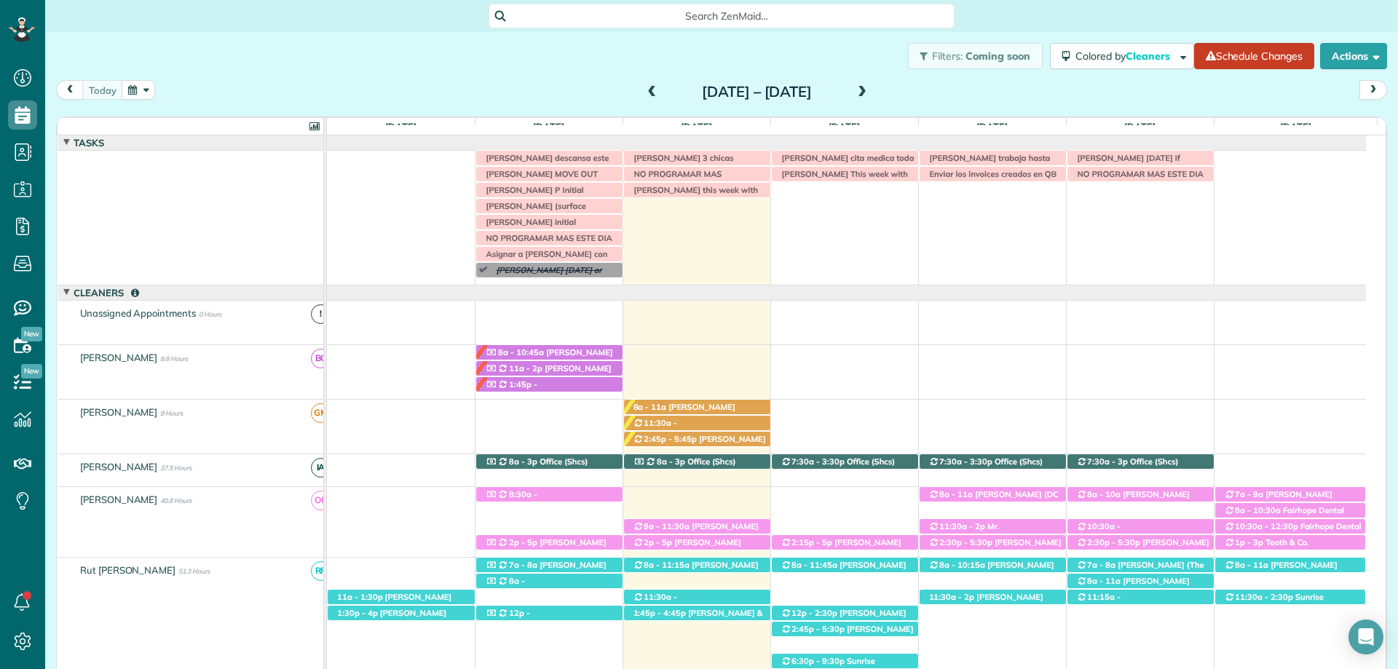
scroll to position [236, 0]
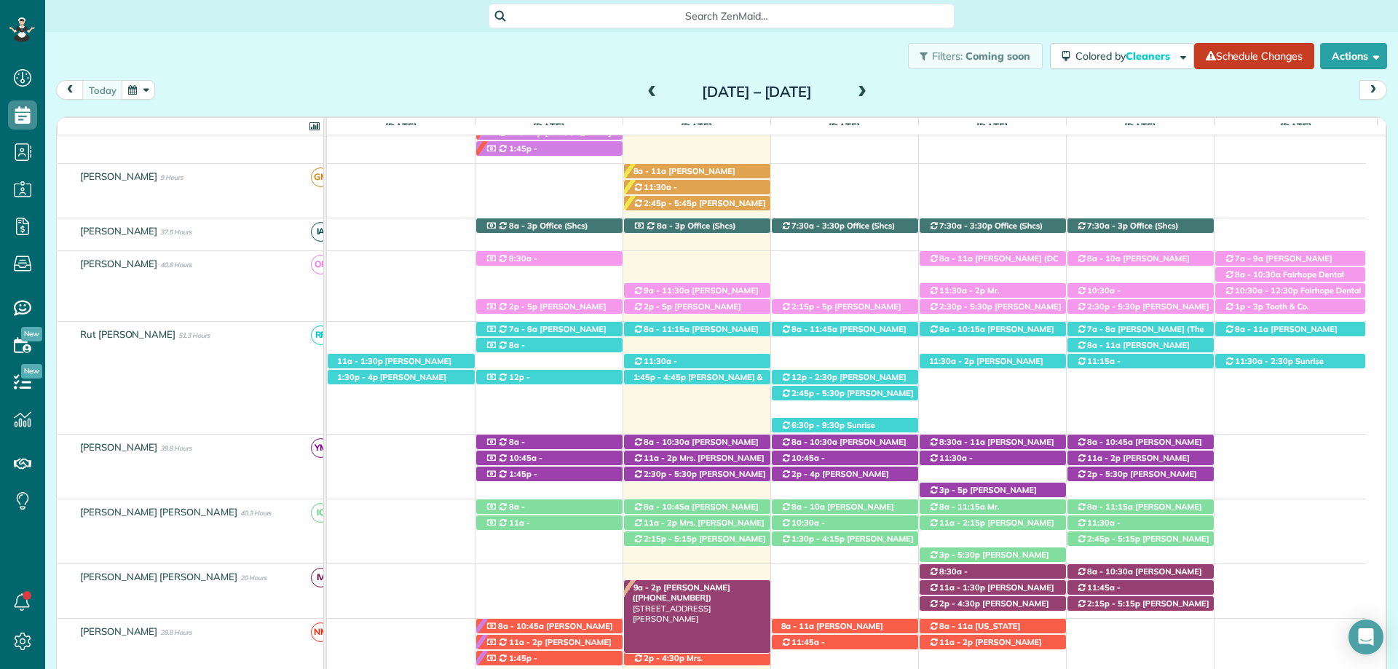
click at [692, 590] on span "[PERSON_NAME] ([PHONE_NUMBER])" at bounding box center [682, 593] width 98 height 20
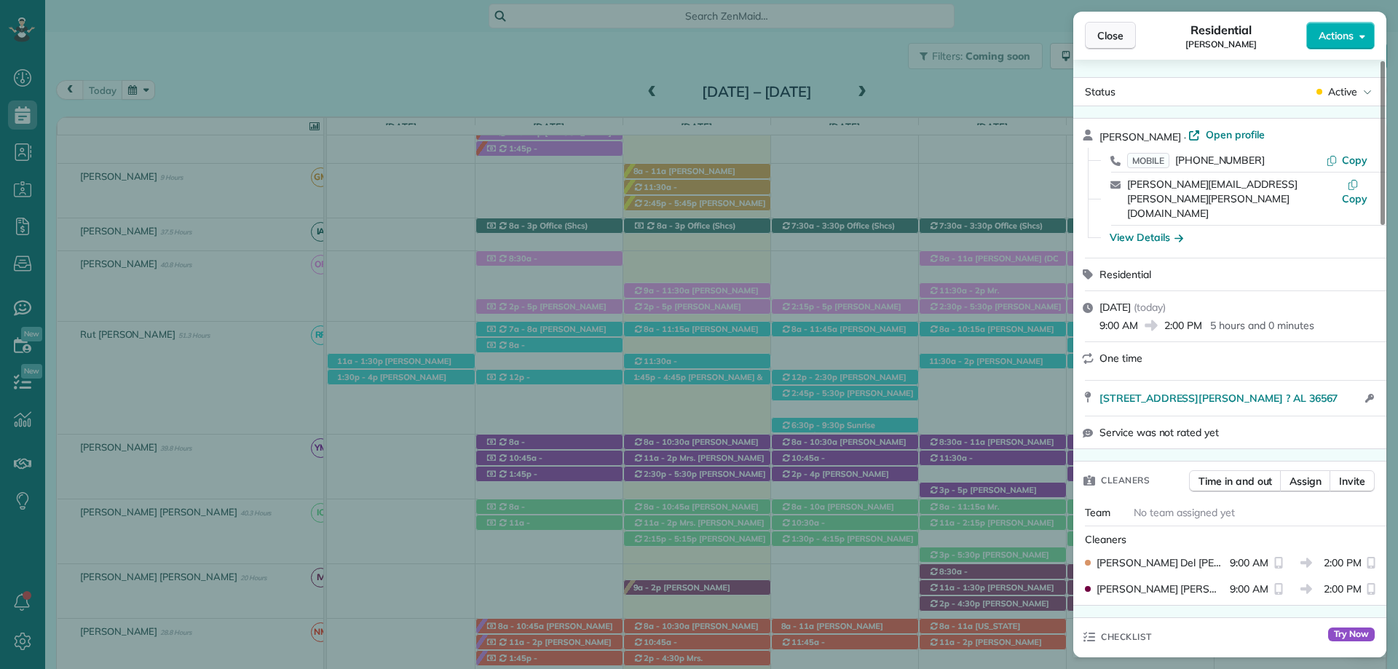
click at [1099, 39] on span "Close" at bounding box center [1110, 35] width 26 height 15
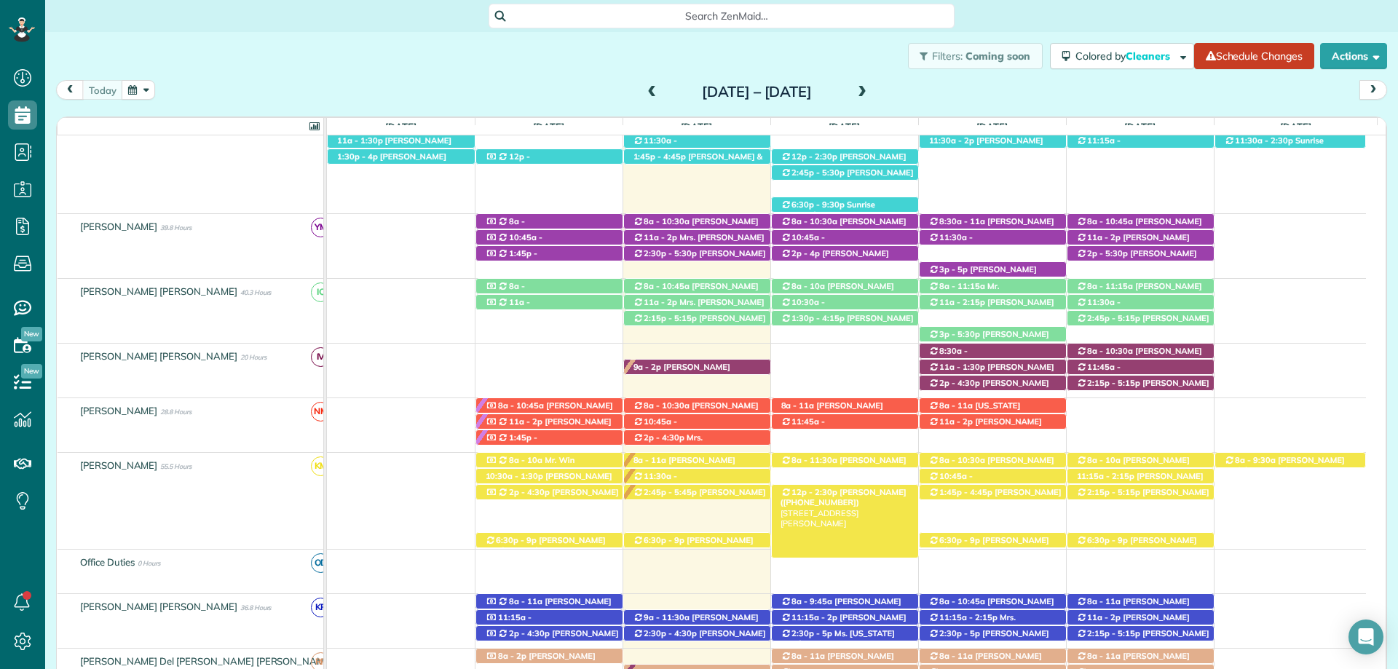
scroll to position [454, 0]
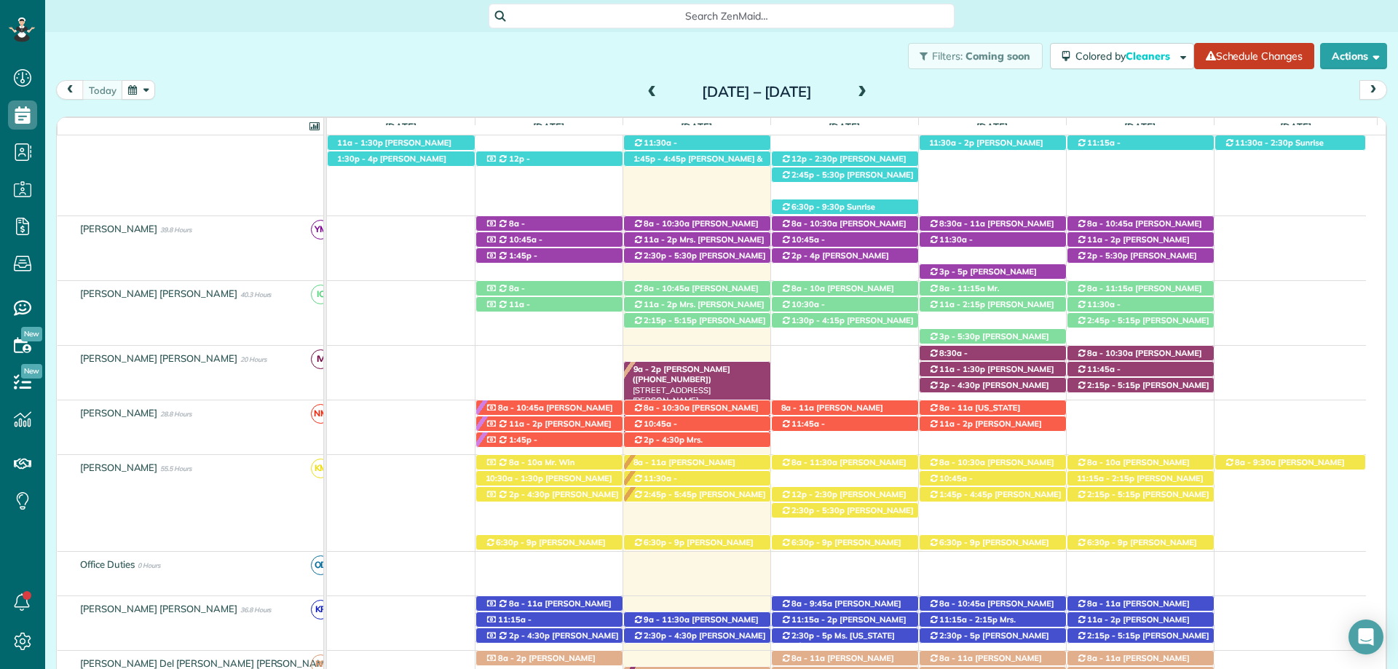
click at [666, 365] on div "9a - 2p [PERSON_NAME] ([PHONE_NUMBER]) [STREET_ADDRESS][PERSON_NAME]" at bounding box center [697, 369] width 146 height 15
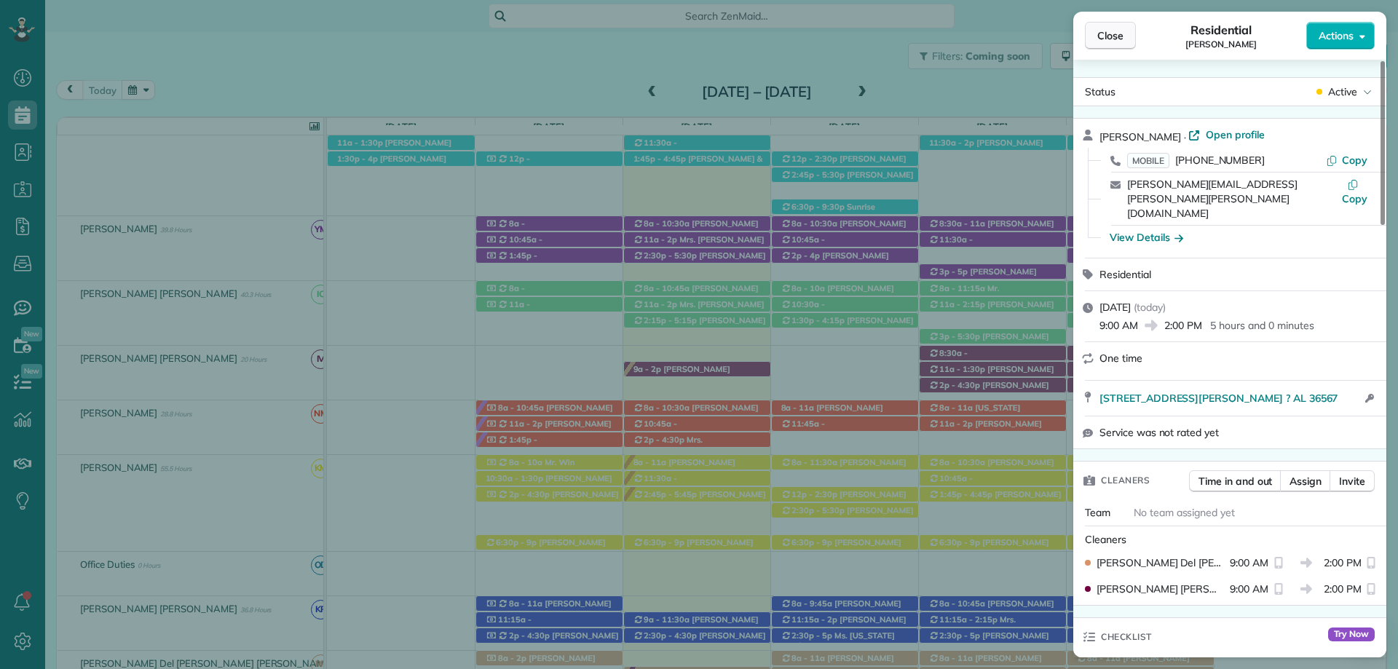
click at [1127, 44] on button "Close" at bounding box center [1110, 36] width 51 height 28
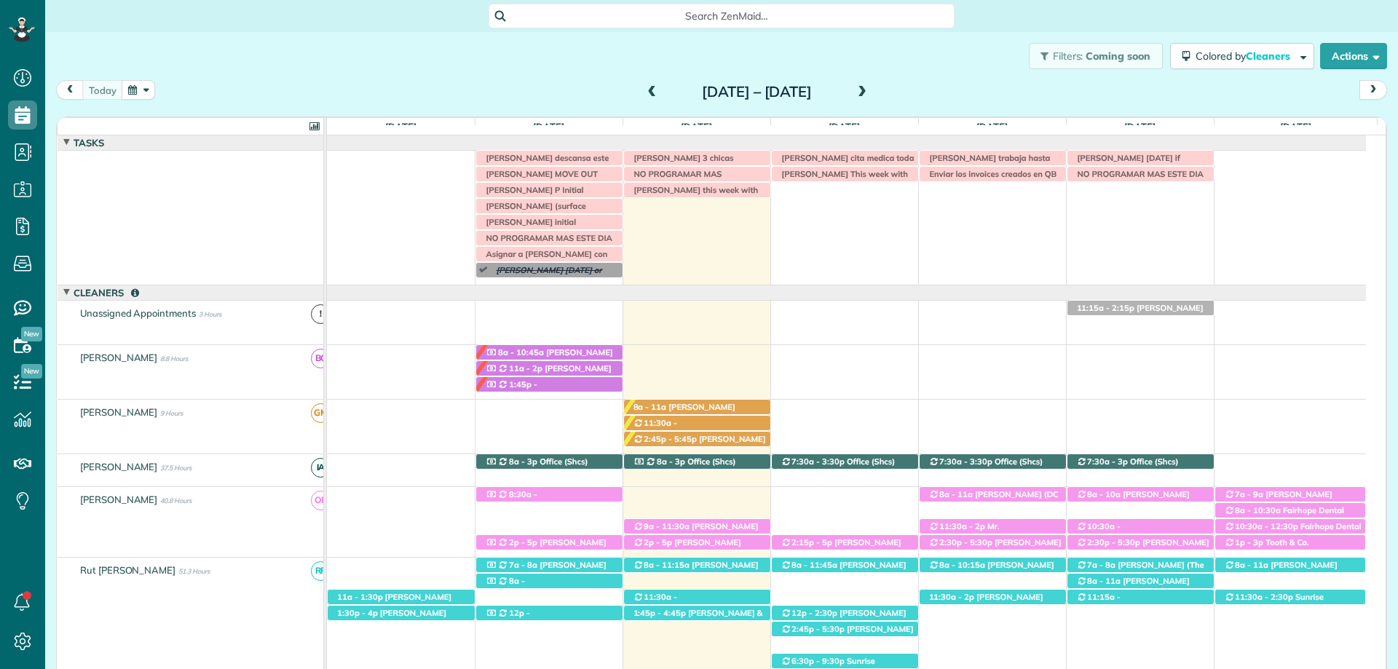
scroll to position [90, 0]
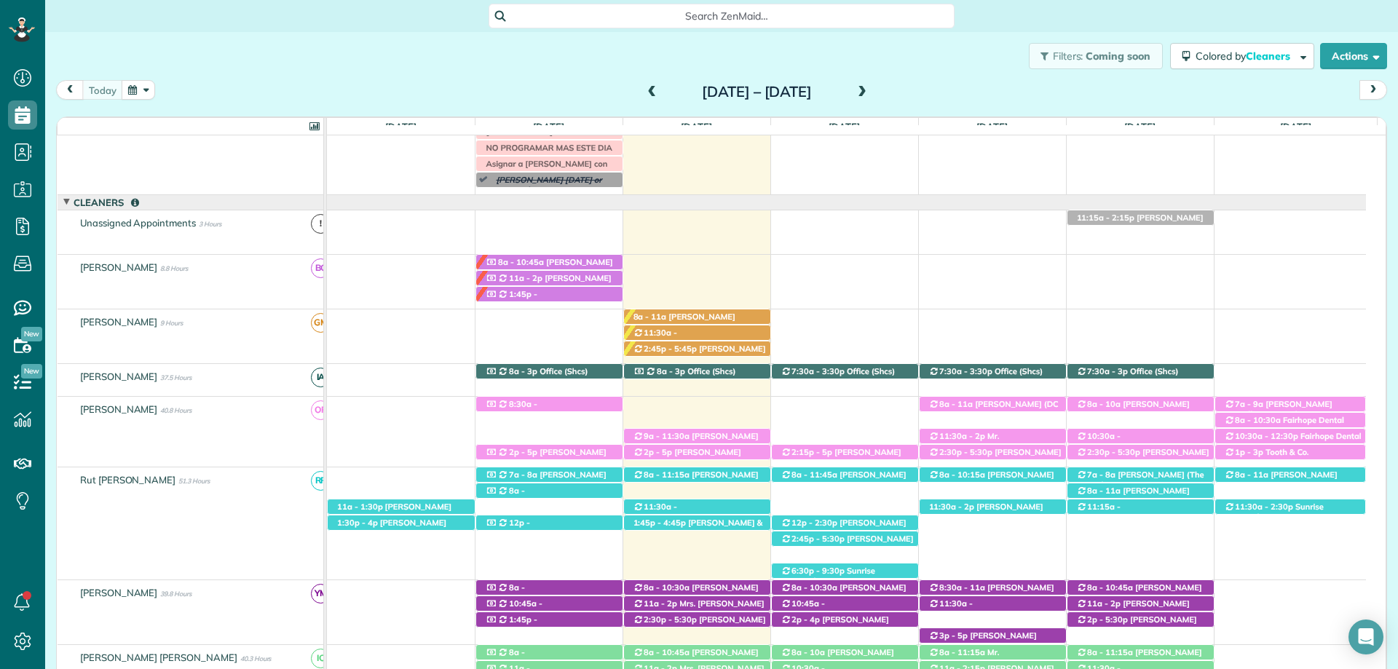
click at [845, 47] on div "Filters: Coming soon Colored by Cleaners Color by Cleaner Color by Team Color b…" at bounding box center [721, 56] width 1353 height 48
click at [659, 435] on span "9a - 11:30a" at bounding box center [666, 436] width 47 height 10
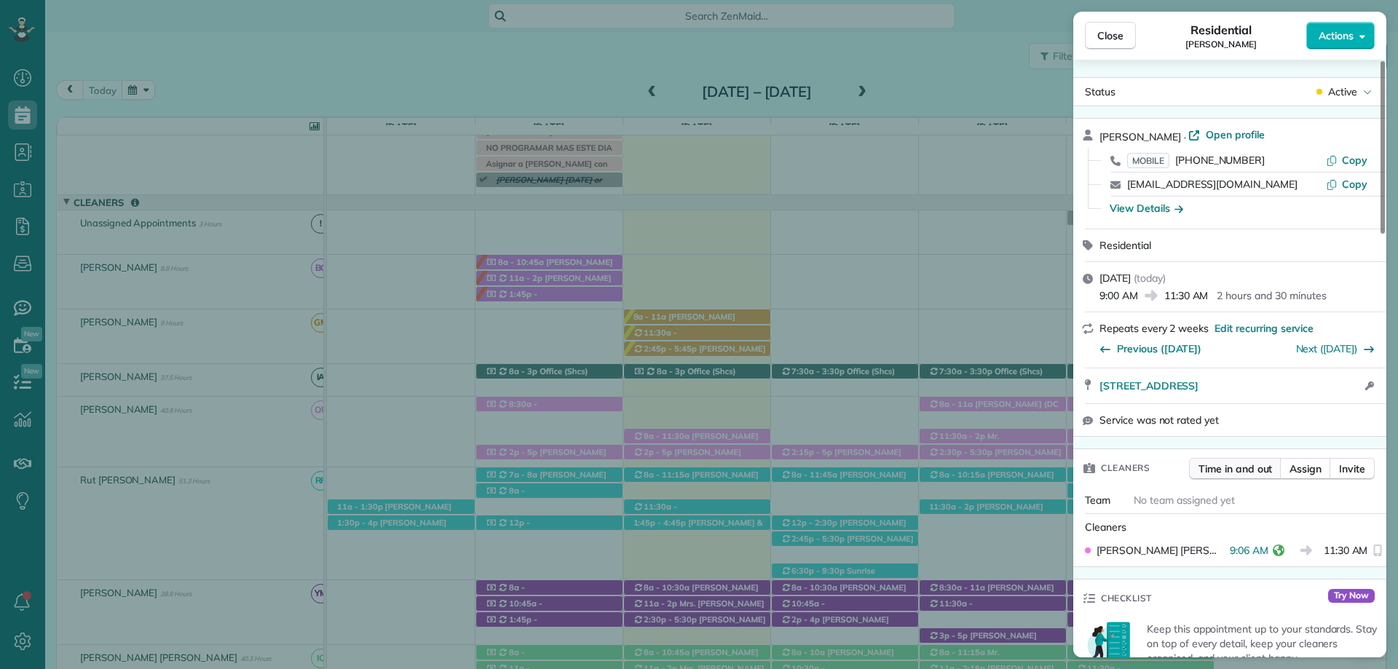
click at [1234, 472] on span "Time in and out" at bounding box center [1236, 469] width 74 height 15
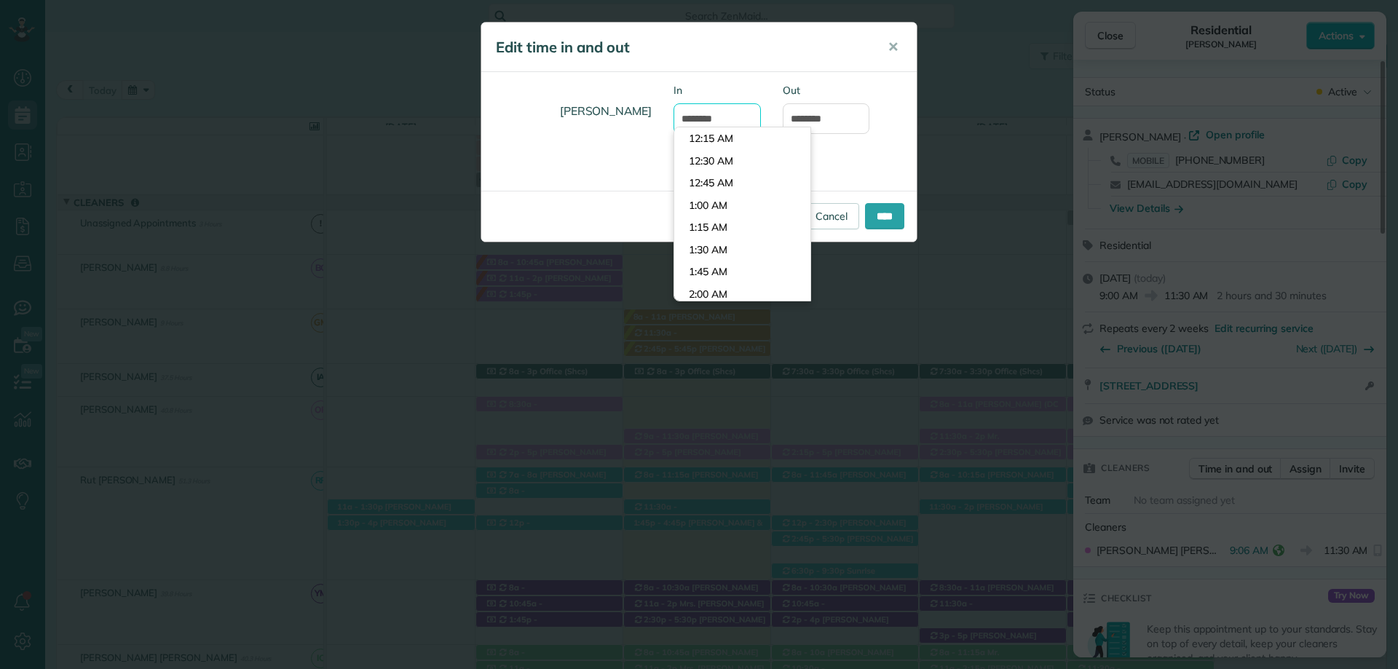
click at [687, 111] on input "*******" at bounding box center [717, 118] width 87 height 31
click at [701, 110] on input "*******" at bounding box center [717, 118] width 87 height 31
click at [709, 112] on input "*******" at bounding box center [717, 118] width 87 height 31
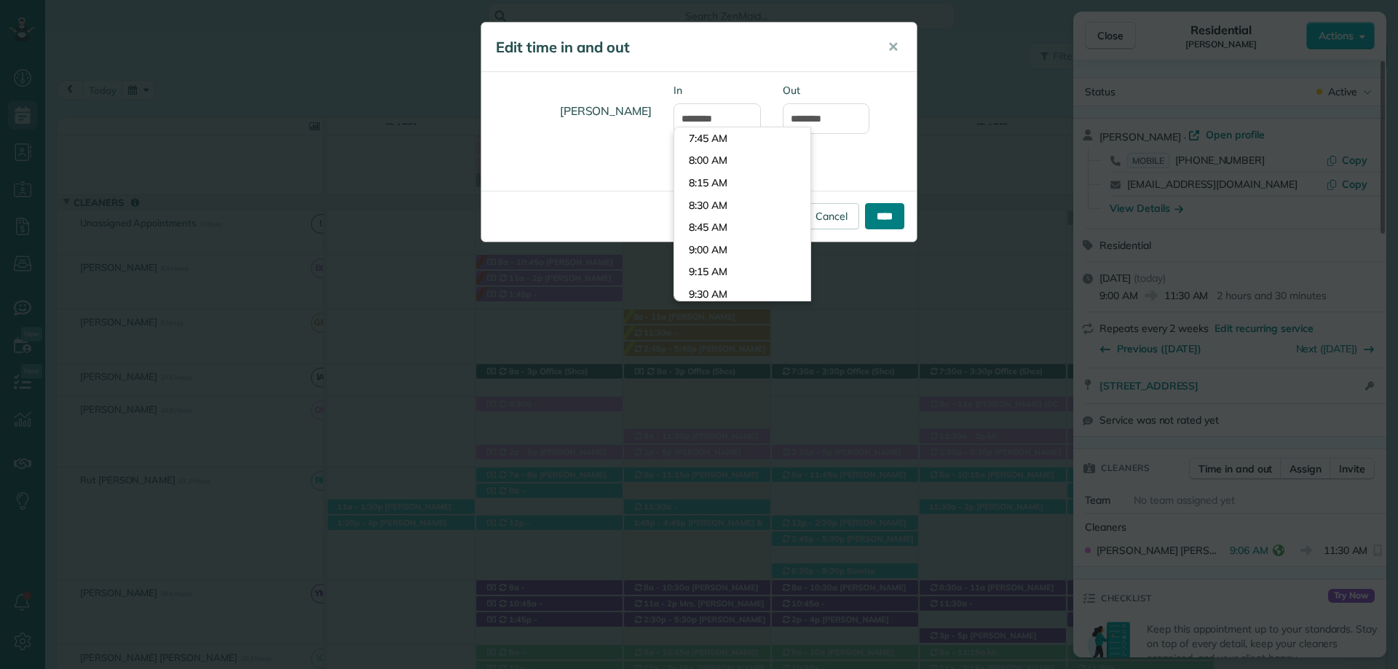
type input "*******"
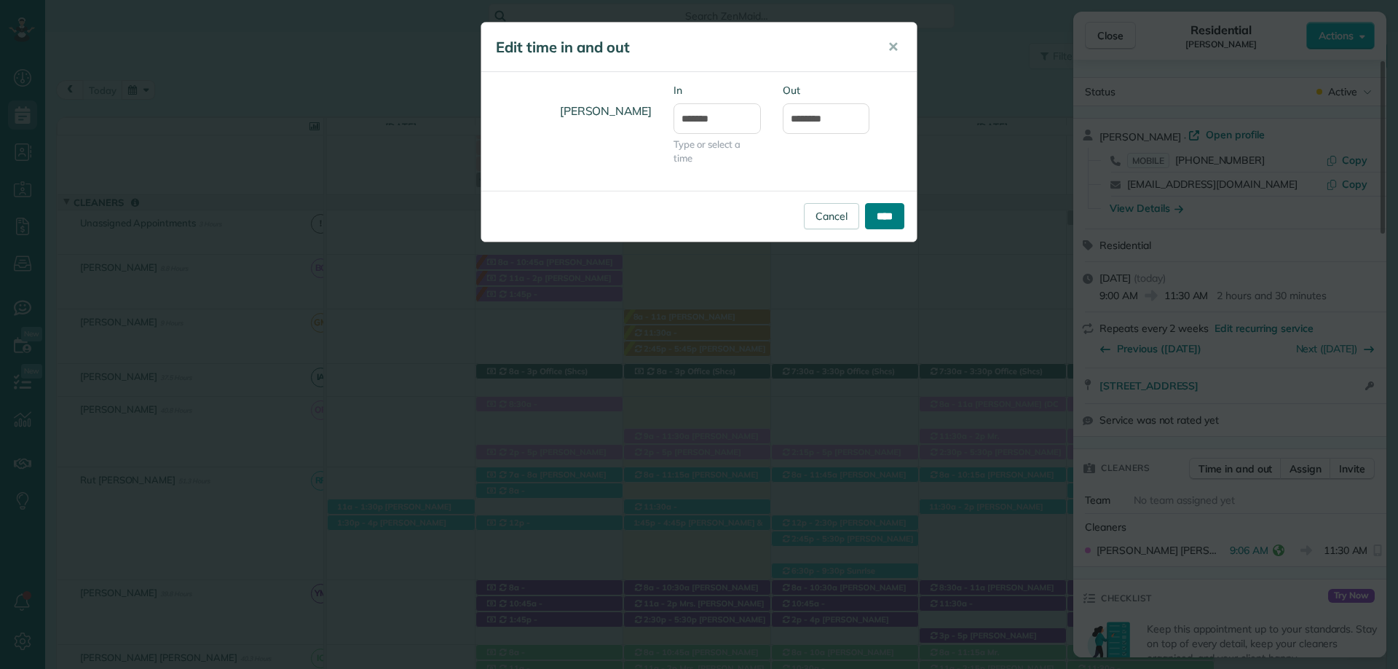
click at [887, 209] on input "****" at bounding box center [884, 216] width 39 height 26
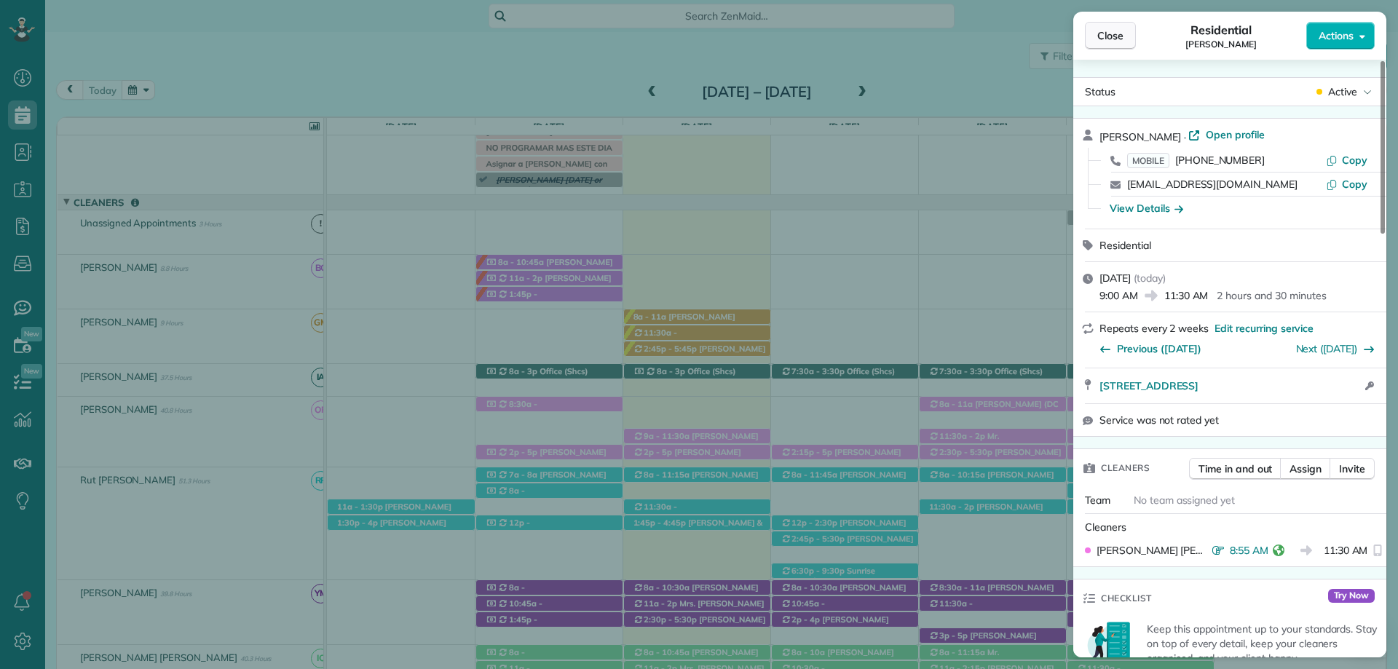
click at [1134, 33] on button "Close" at bounding box center [1110, 36] width 51 height 28
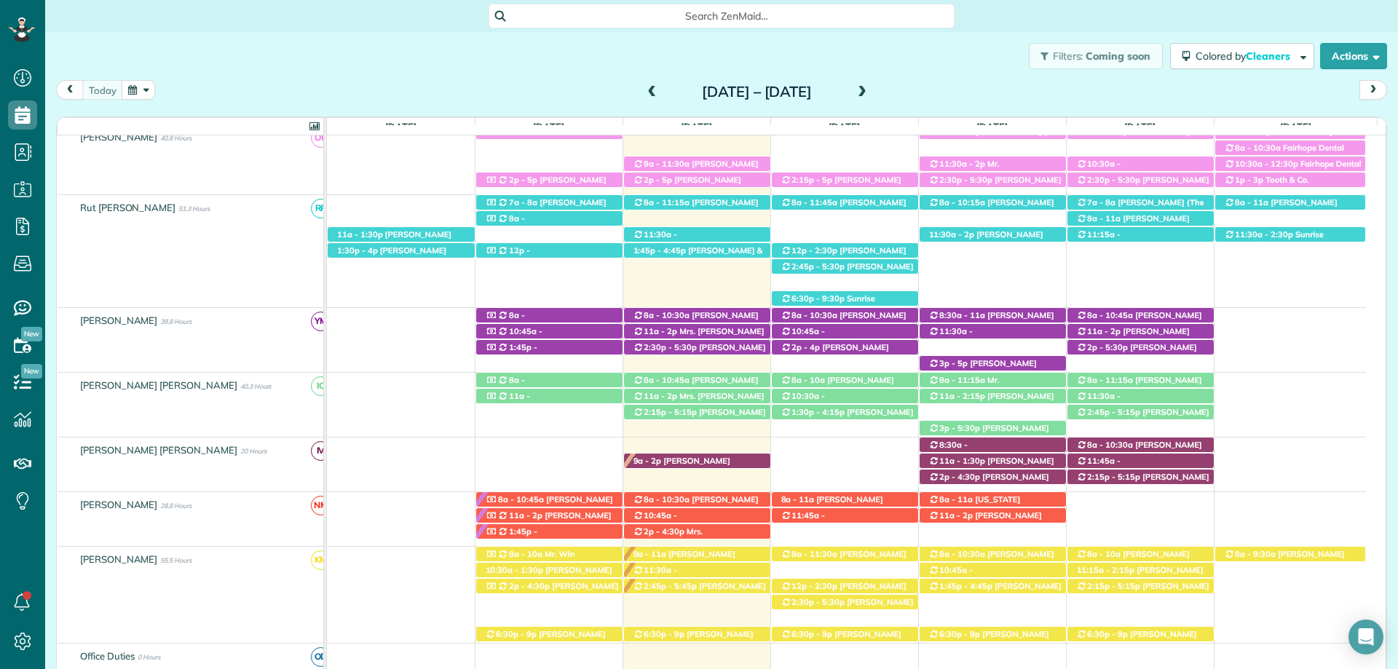
scroll to position [382, 0]
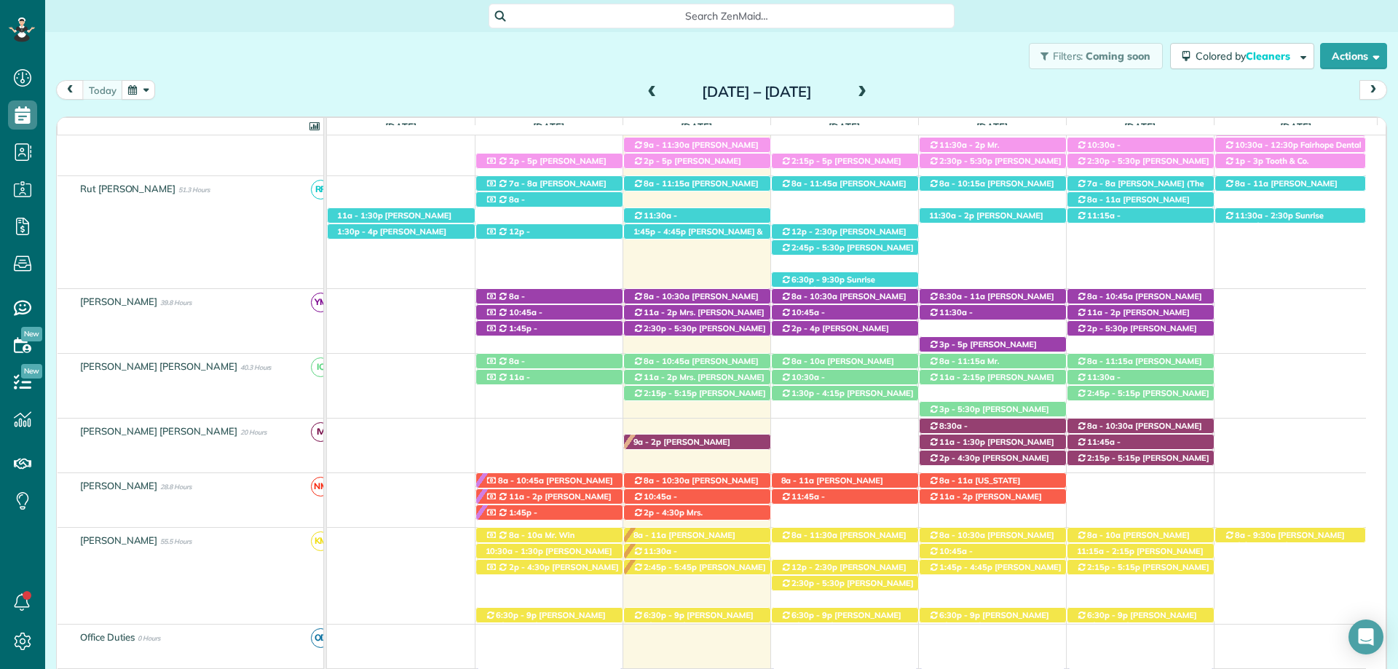
click at [710, 434] on div "2p - 4:30p [PERSON_NAME] ([PHONE_NUMBER]) [GEOGRAPHIC_DATA][US_STATE] 8a - 10:3…" at bounding box center [846, 446] width 1039 height 54
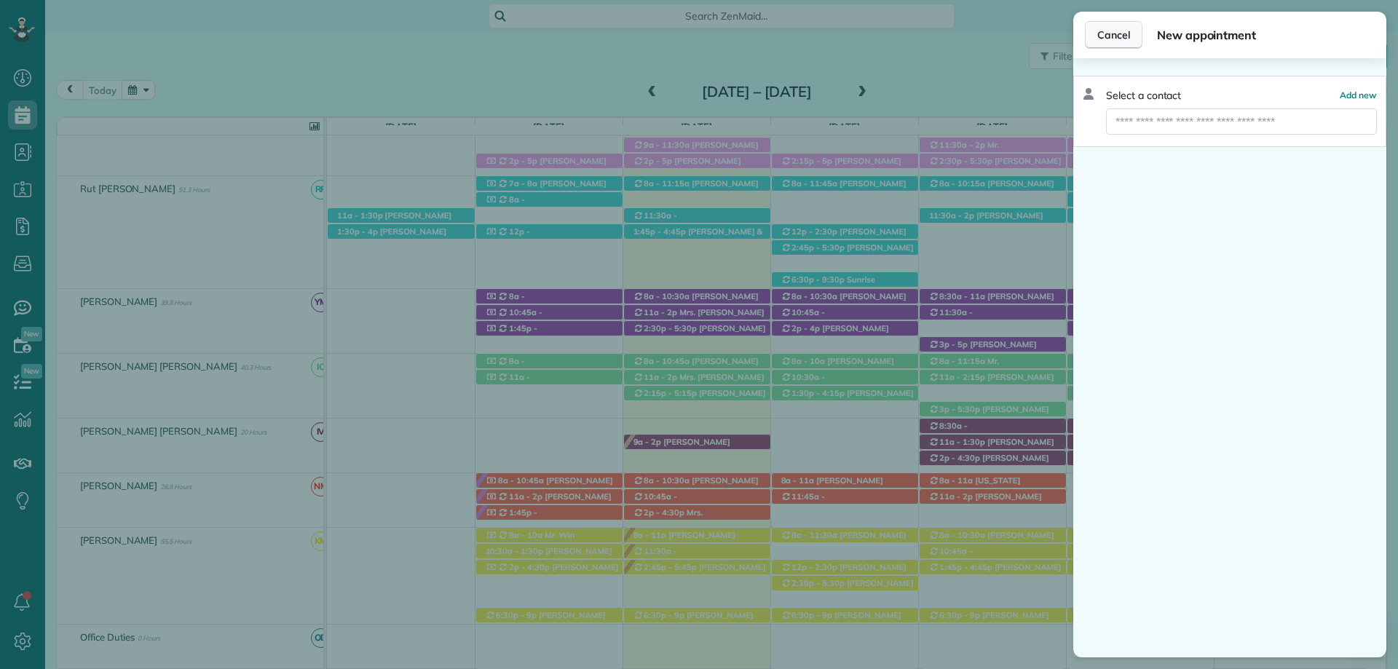
click at [1113, 36] on span "Cancel" at bounding box center [1113, 35] width 33 height 15
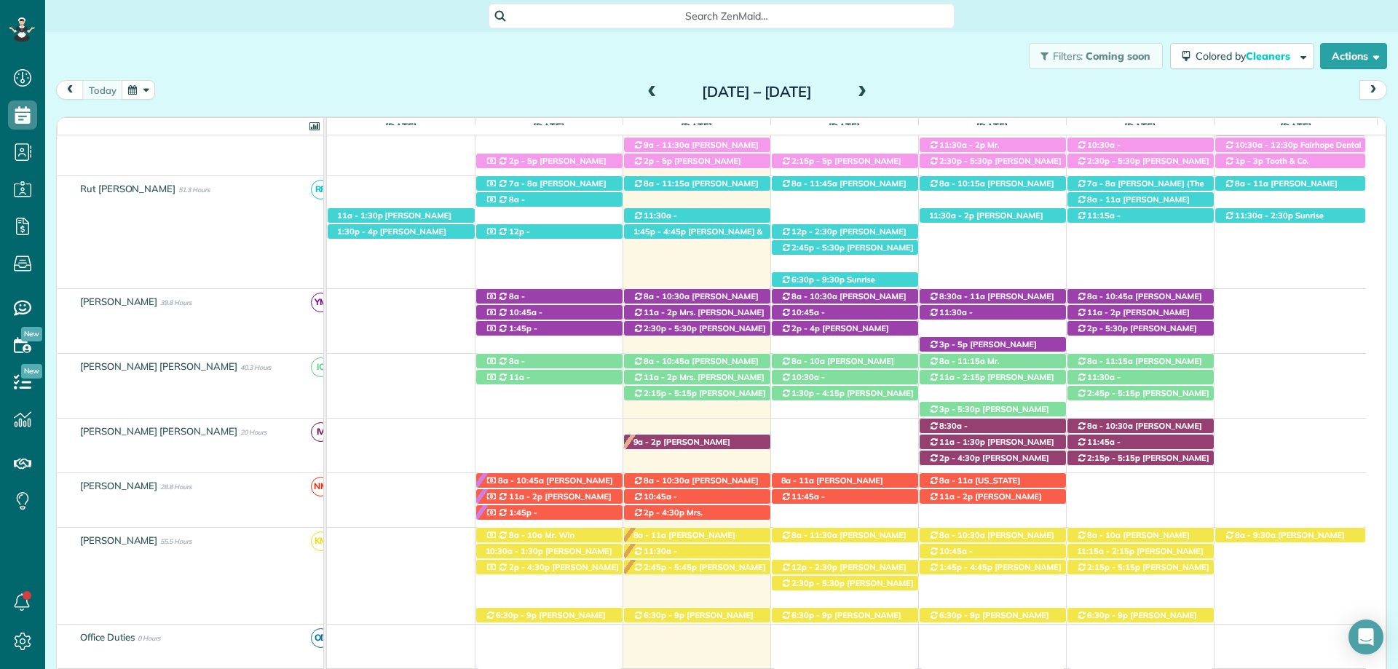
drag, startPoint x: 726, startPoint y: 446, endPoint x: 749, endPoint y: 427, distance: 29.5
click at [726, 445] on div "9a - 2p [PERSON_NAME] ([PHONE_NUMBER]) [STREET_ADDRESS][PERSON_NAME]" at bounding box center [697, 442] width 146 height 15
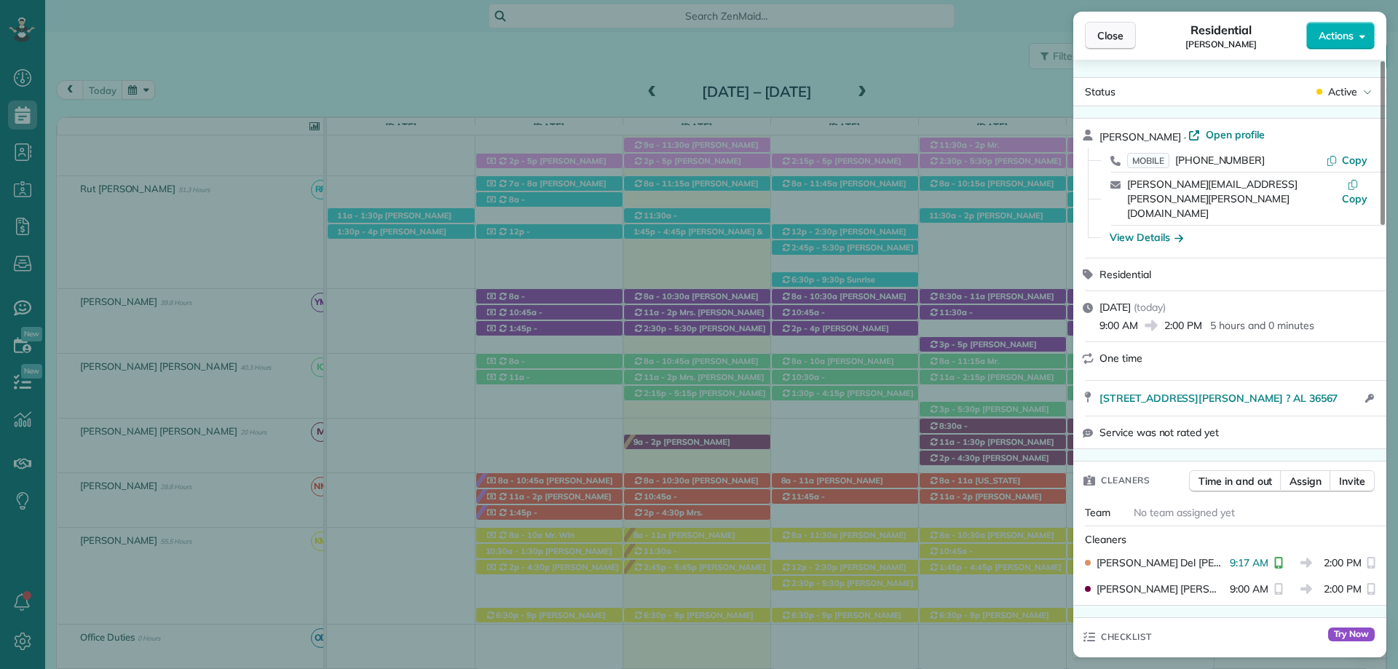
click at [1113, 37] on span "Close" at bounding box center [1110, 35] width 26 height 15
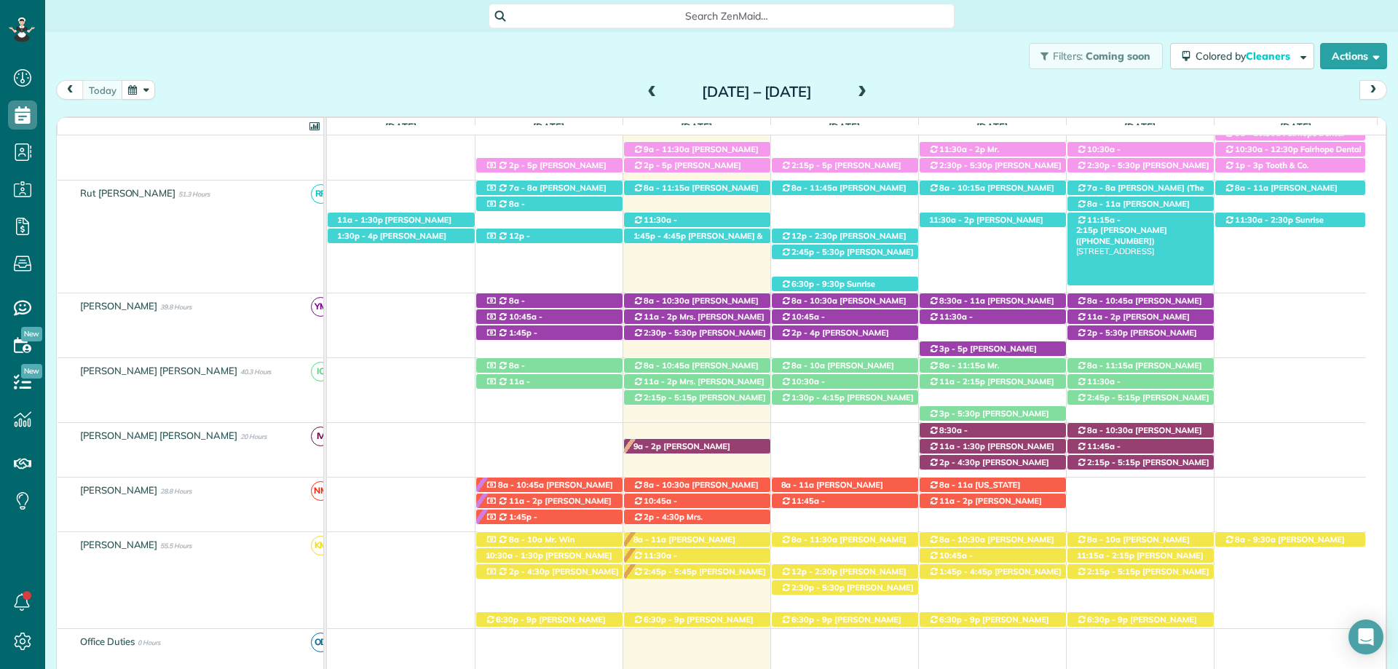
click at [1180, 226] on div "11:15a - 2:15p [PERSON_NAME] ([PHONE_NUMBER]) [STREET_ADDRESS]" at bounding box center [1141, 220] width 146 height 15
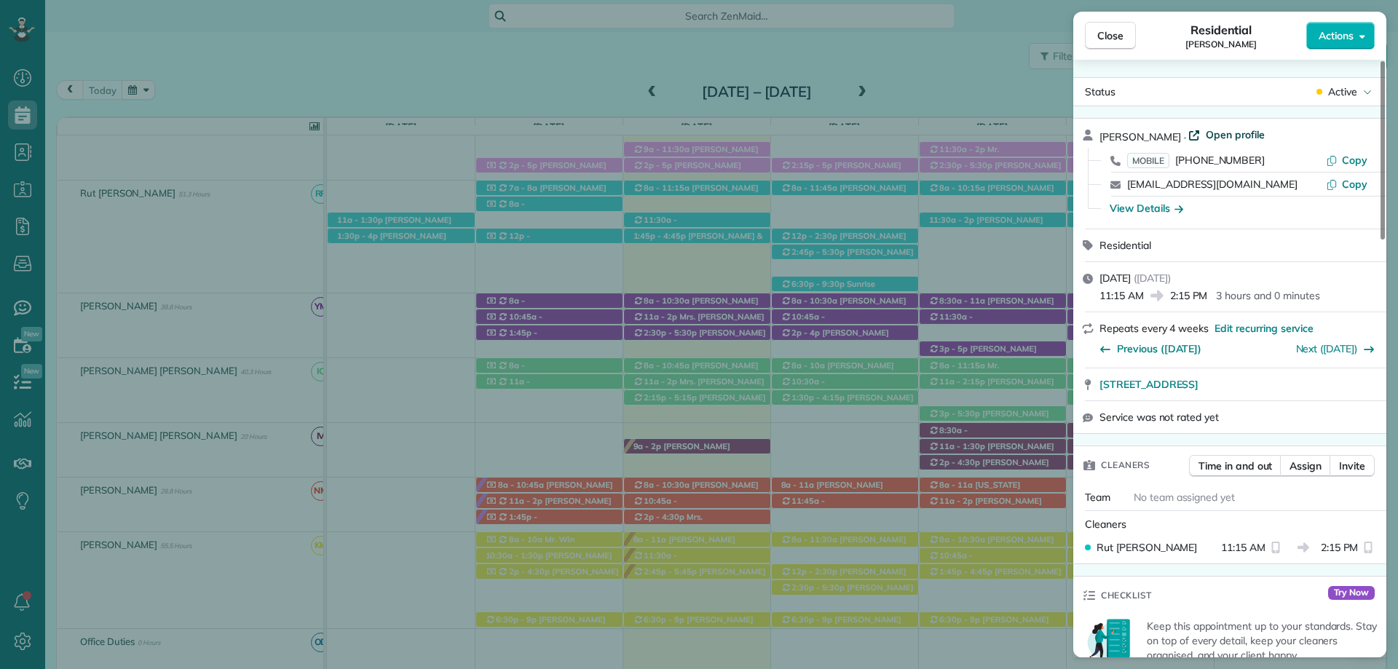
click at [1231, 130] on span "Open profile" at bounding box center [1235, 134] width 59 height 15
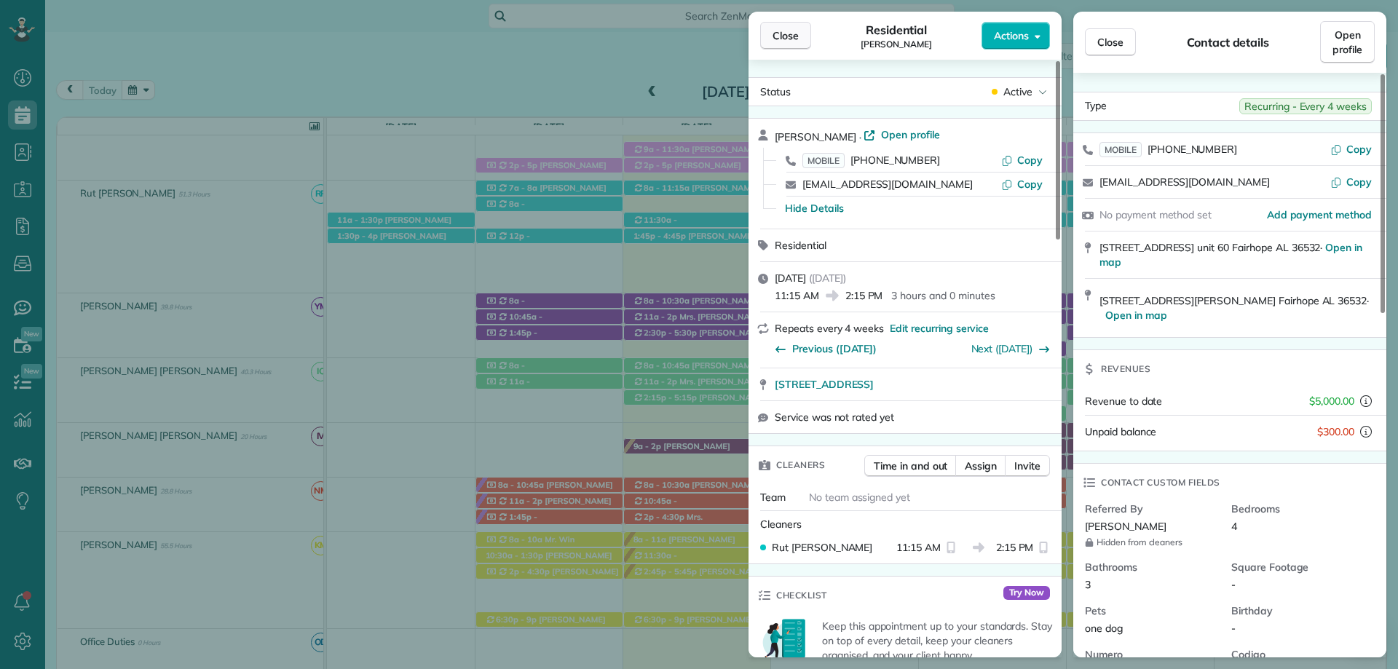
click at [787, 29] on span "Close" at bounding box center [786, 35] width 26 height 15
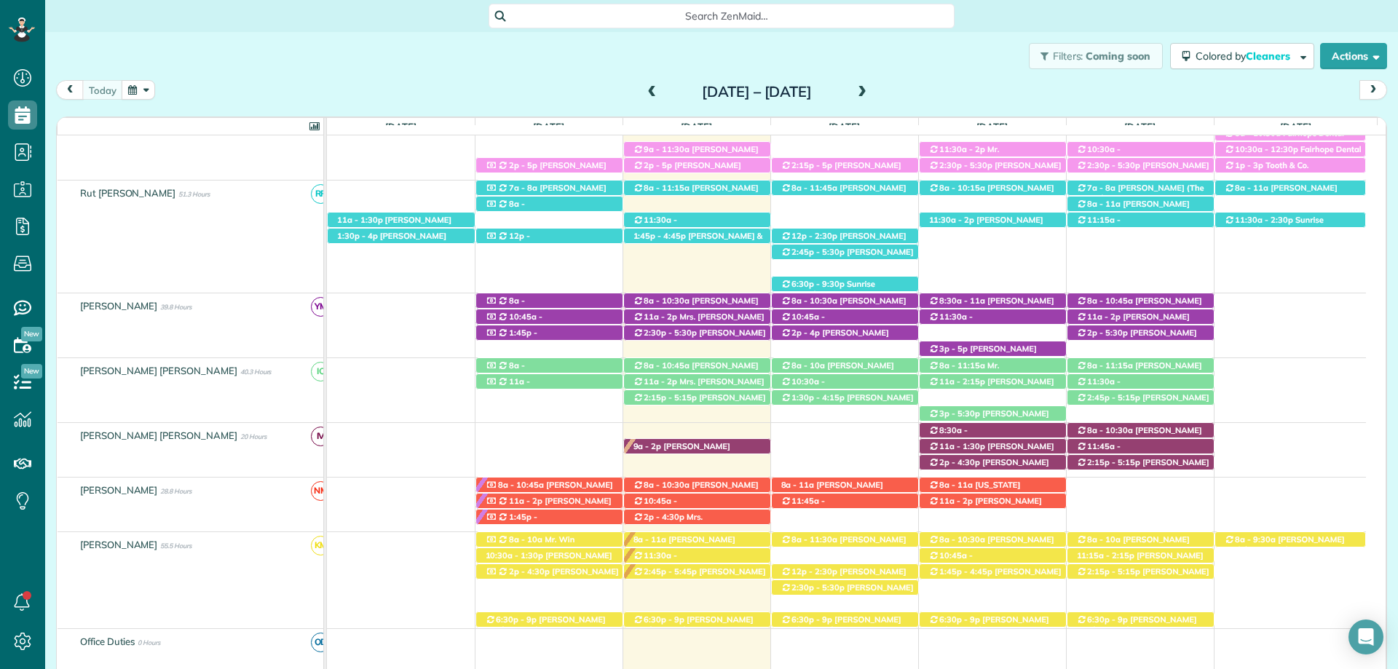
click at [870, 90] on span at bounding box center [862, 92] width 16 height 13
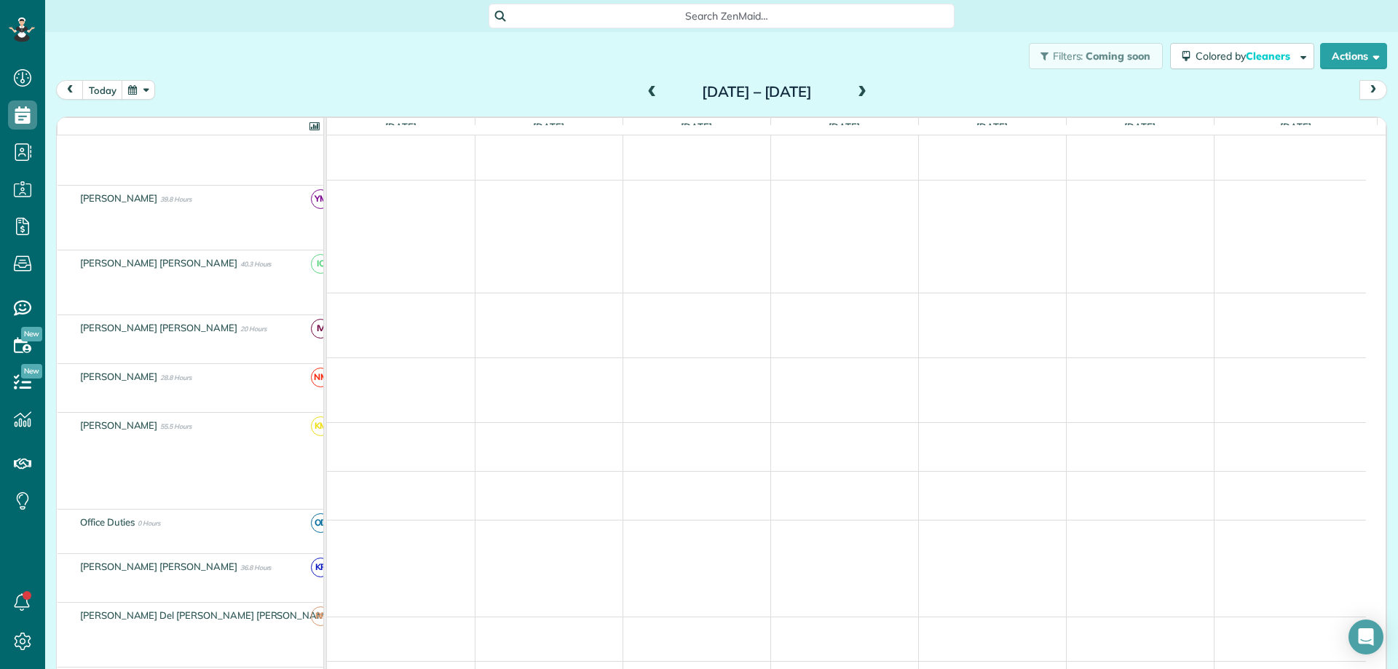
scroll to position [269, 0]
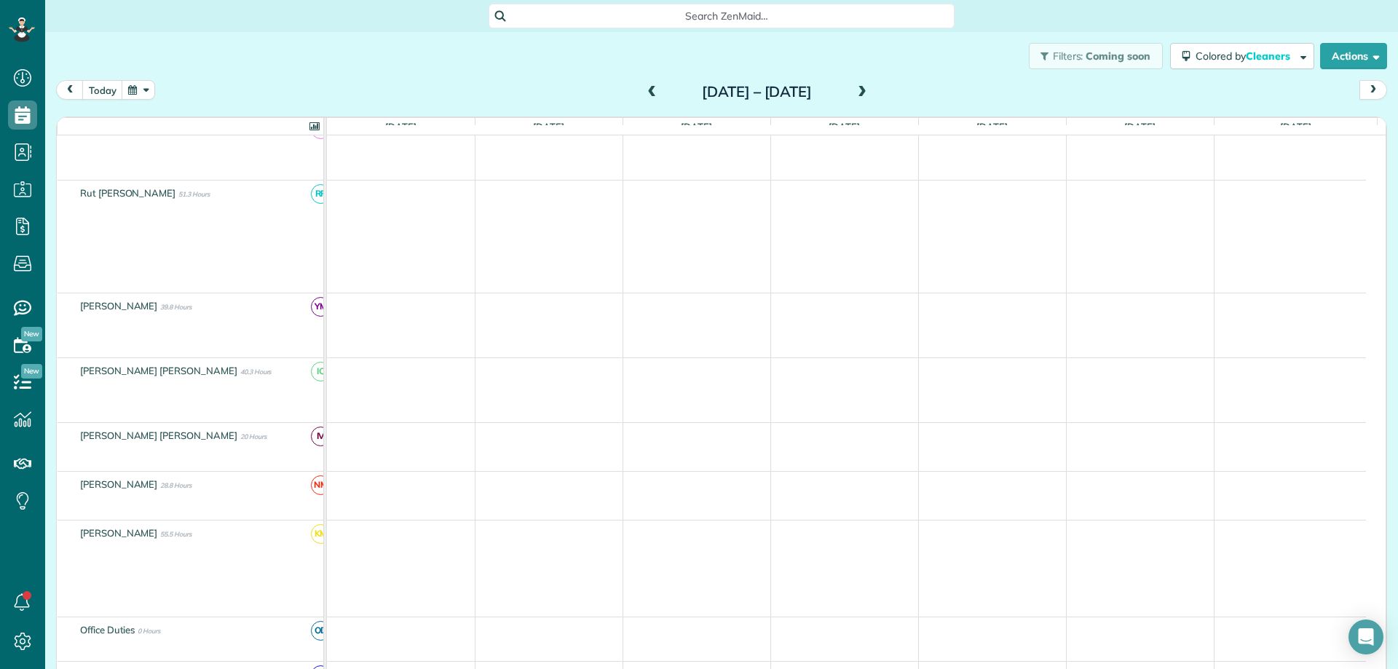
click at [870, 89] on span at bounding box center [862, 92] width 16 height 13
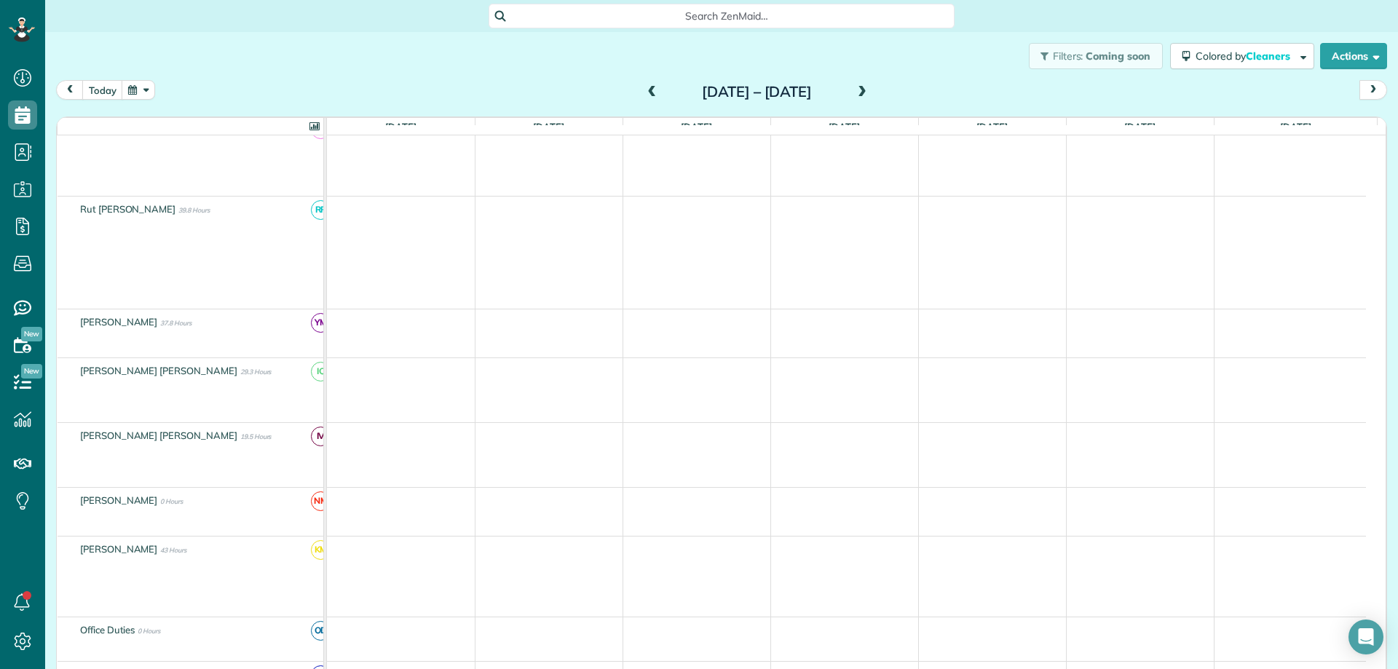
click at [644, 90] on span at bounding box center [652, 92] width 16 height 13
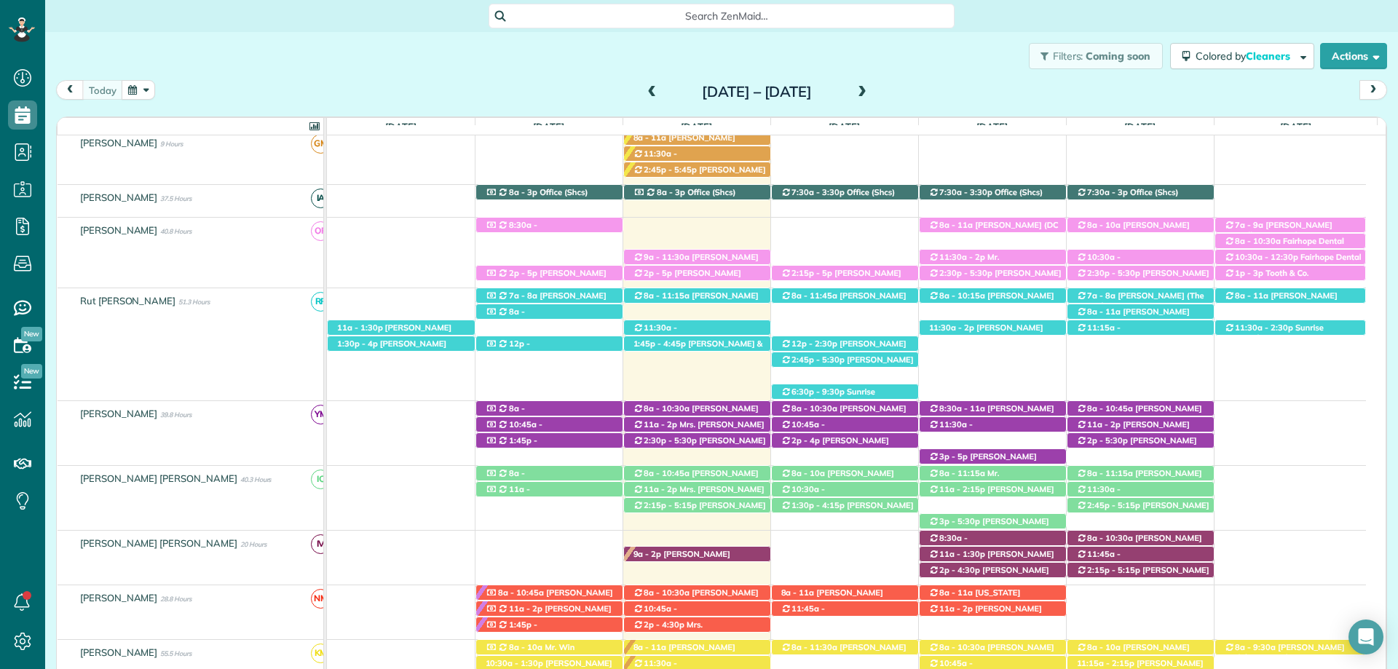
scroll to position [371, 0]
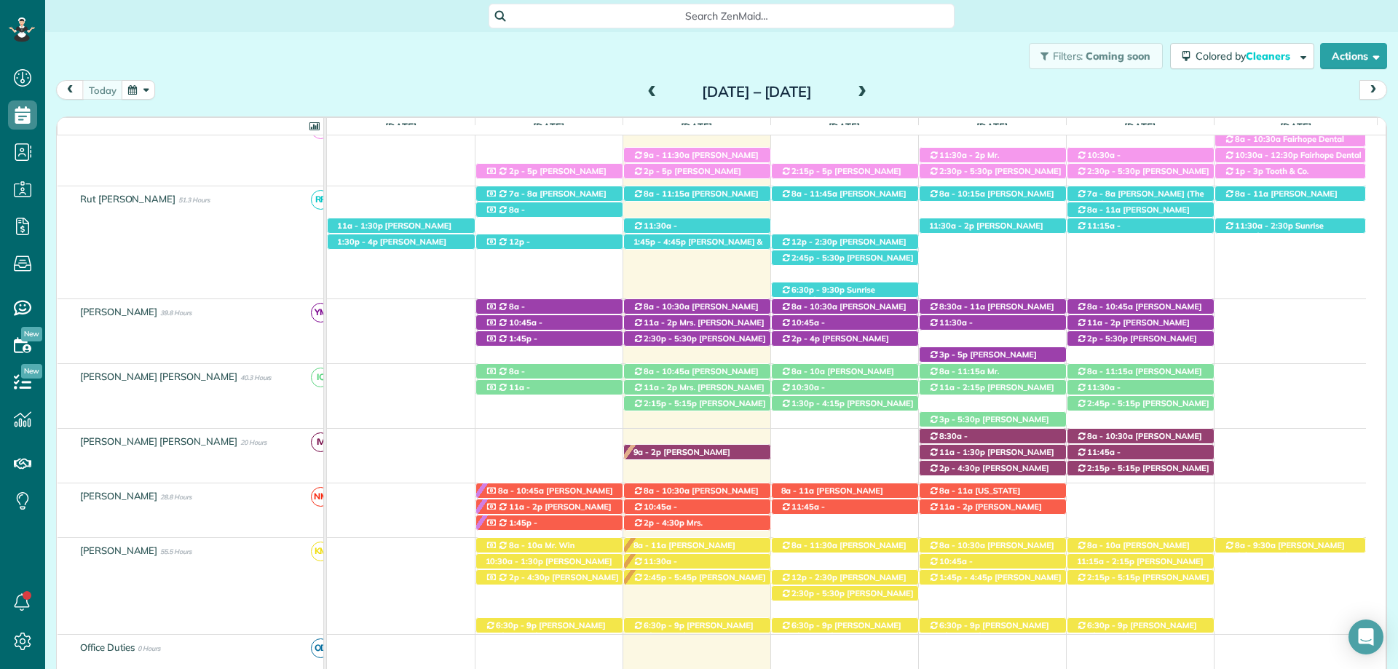
click at [870, 90] on span at bounding box center [862, 92] width 16 height 13
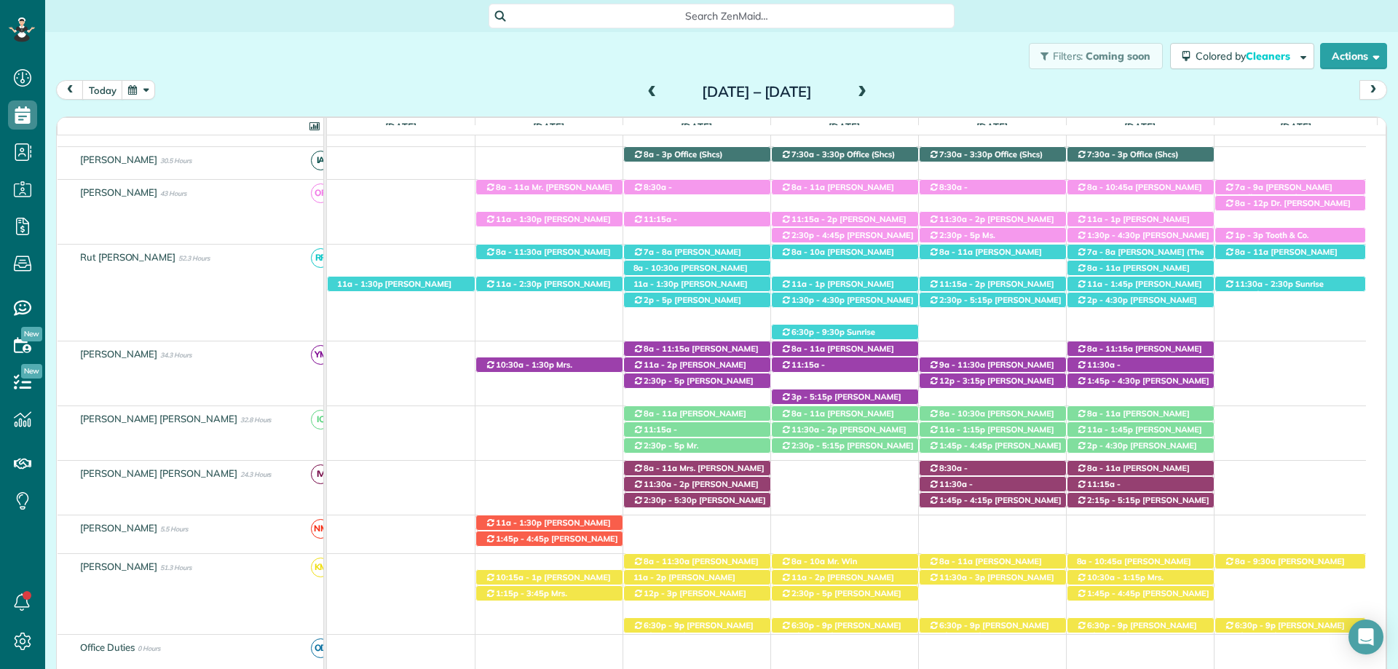
scroll to position [322, 0]
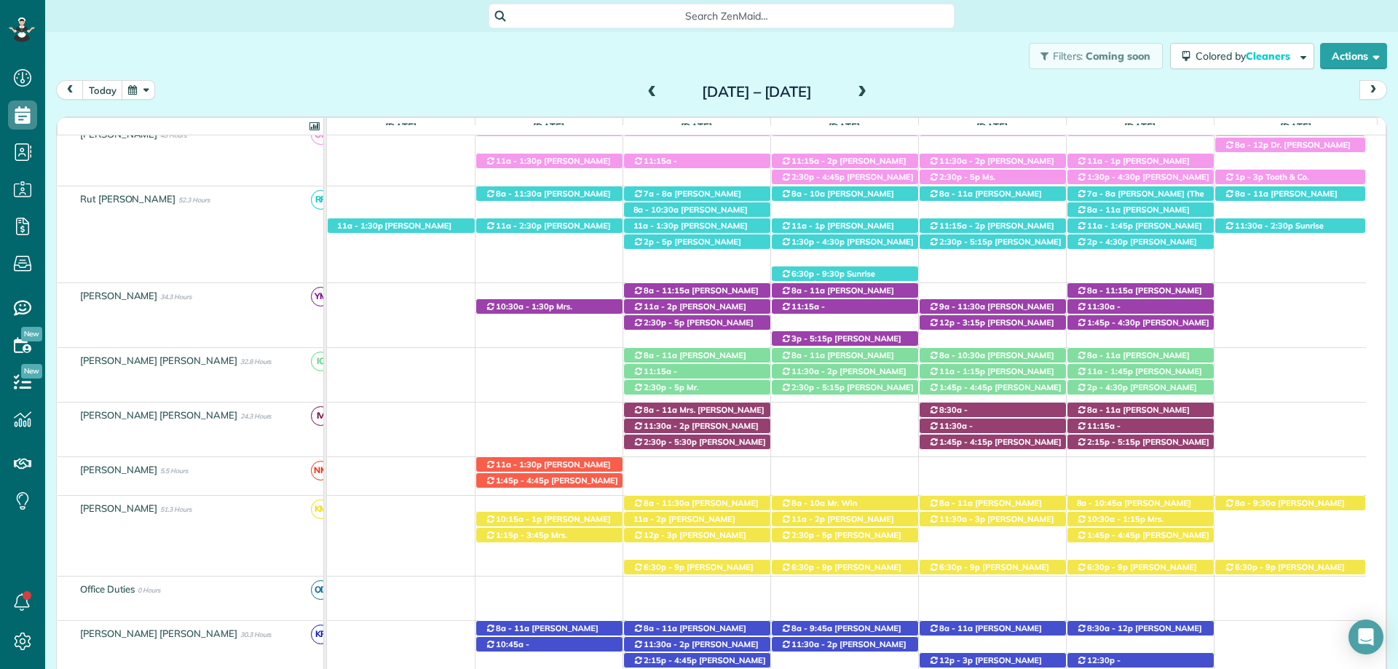
click at [870, 95] on span at bounding box center [862, 92] width 16 height 13
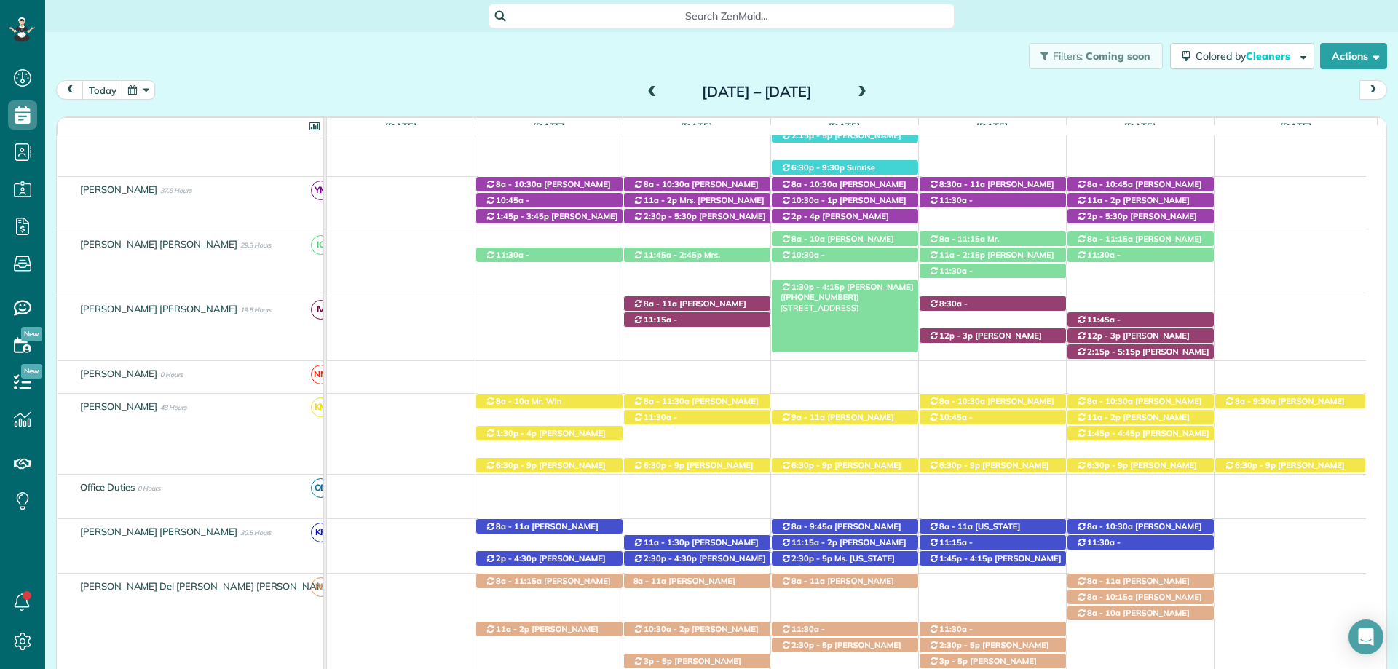
scroll to position [546, 0]
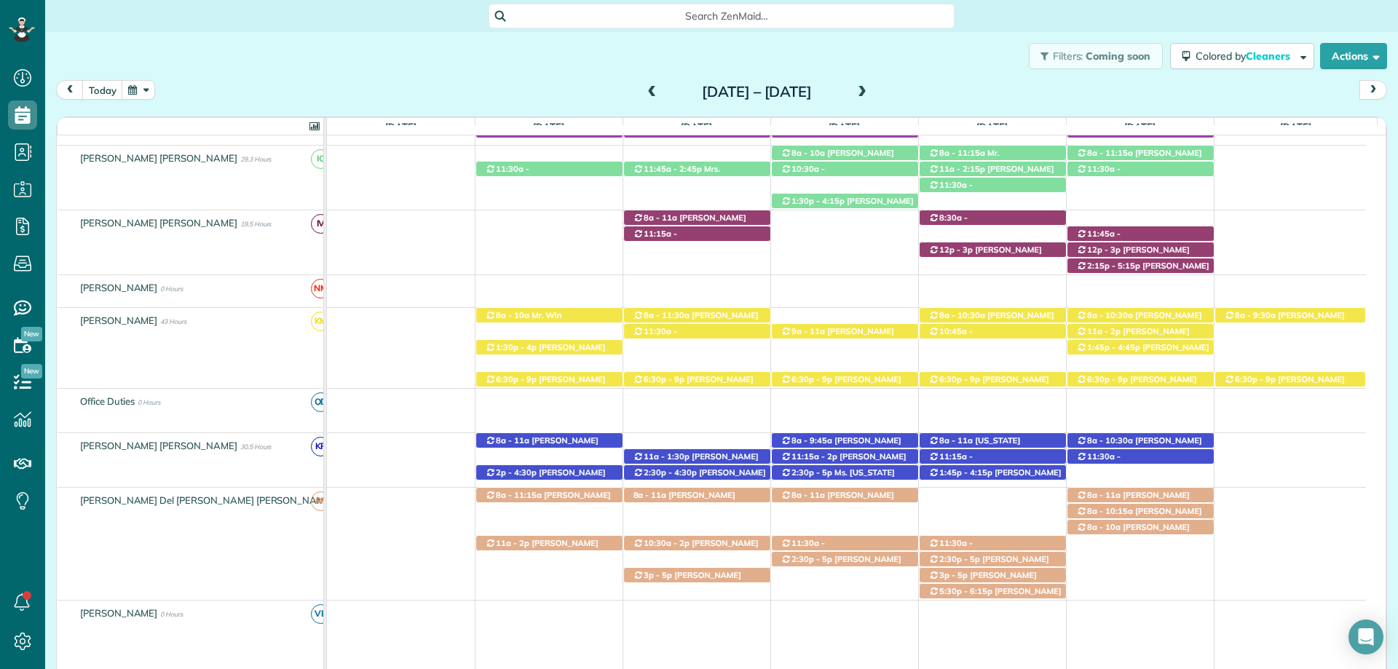
click at [870, 88] on span at bounding box center [862, 92] width 16 height 13
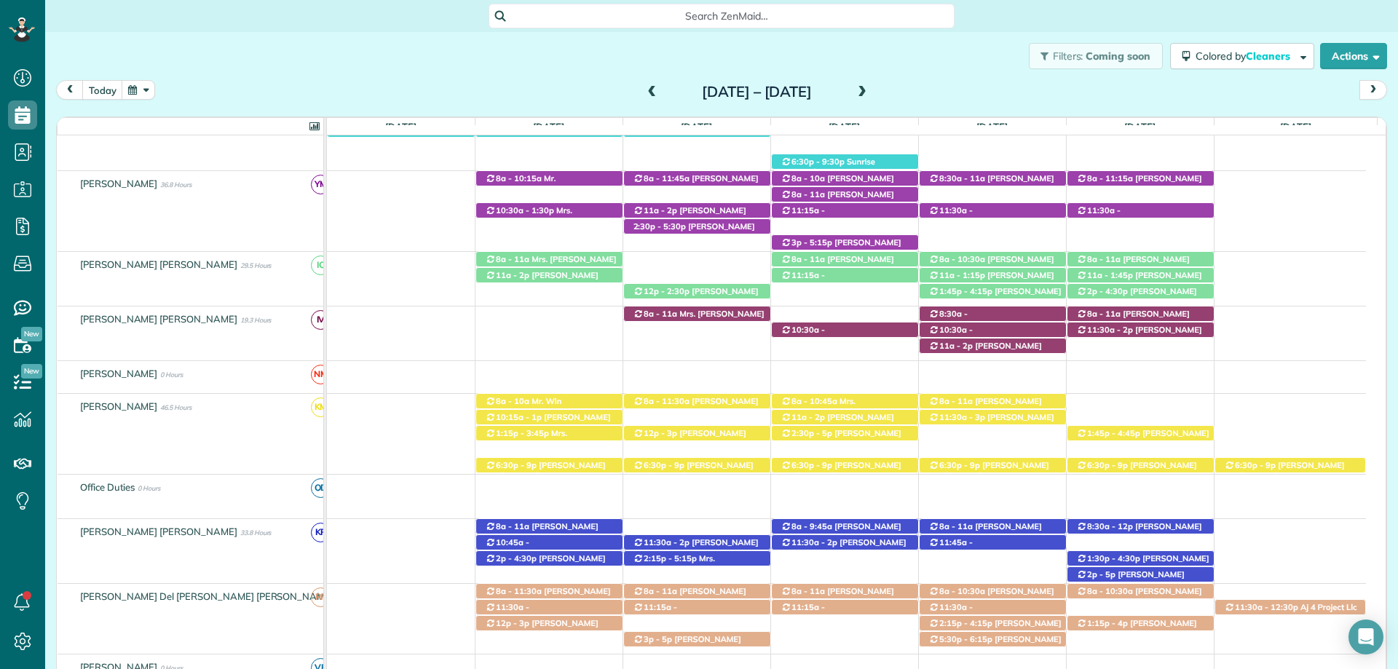
scroll to position [578, 0]
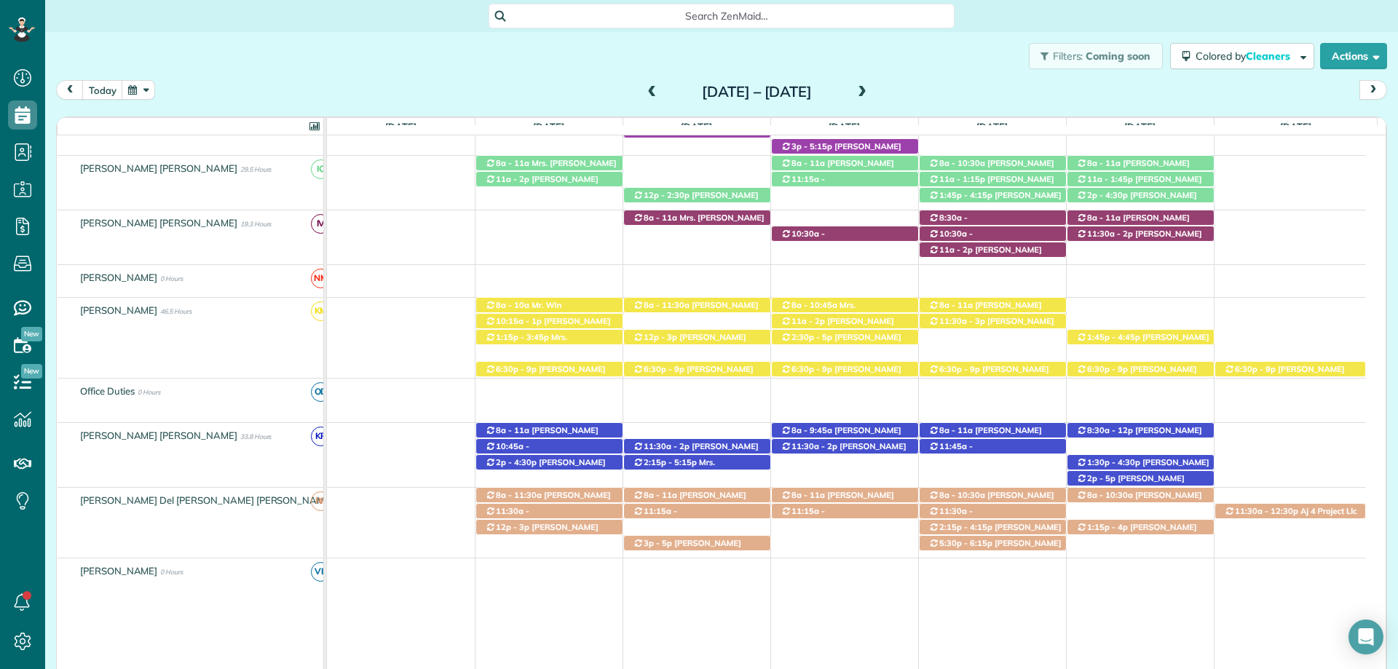
click at [870, 92] on span at bounding box center [862, 92] width 16 height 13
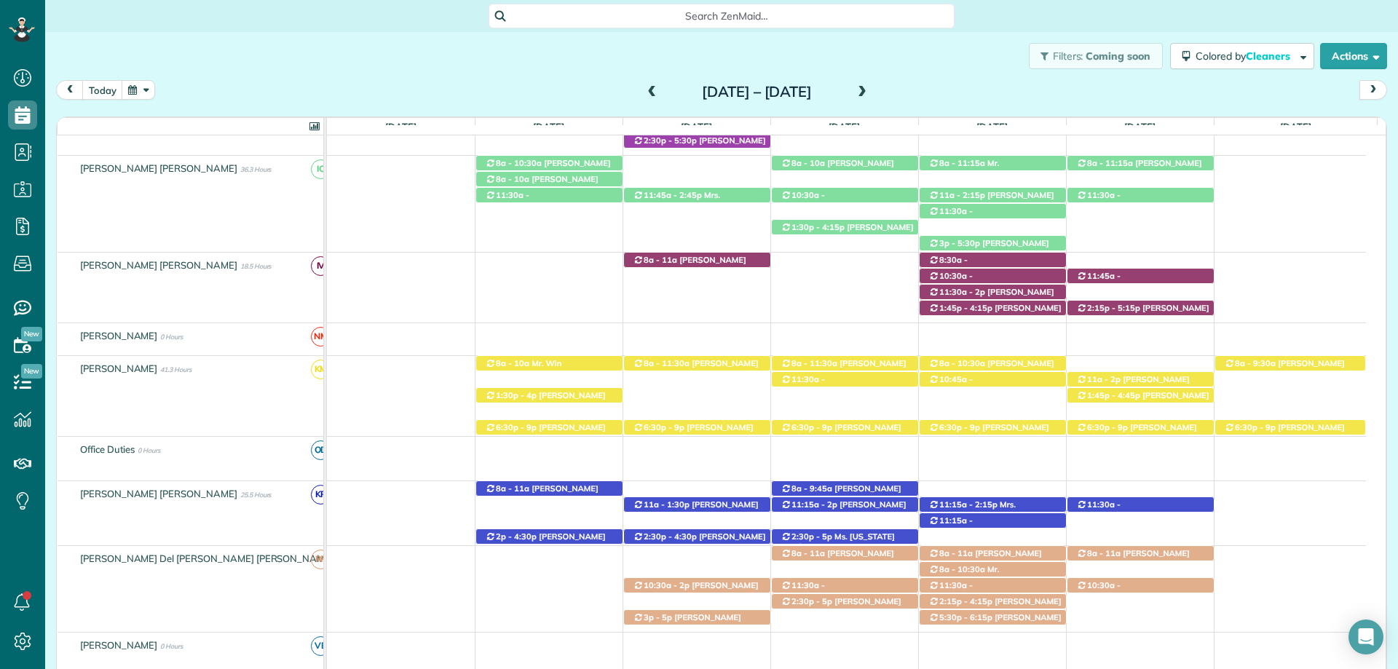
scroll to position [530, 0]
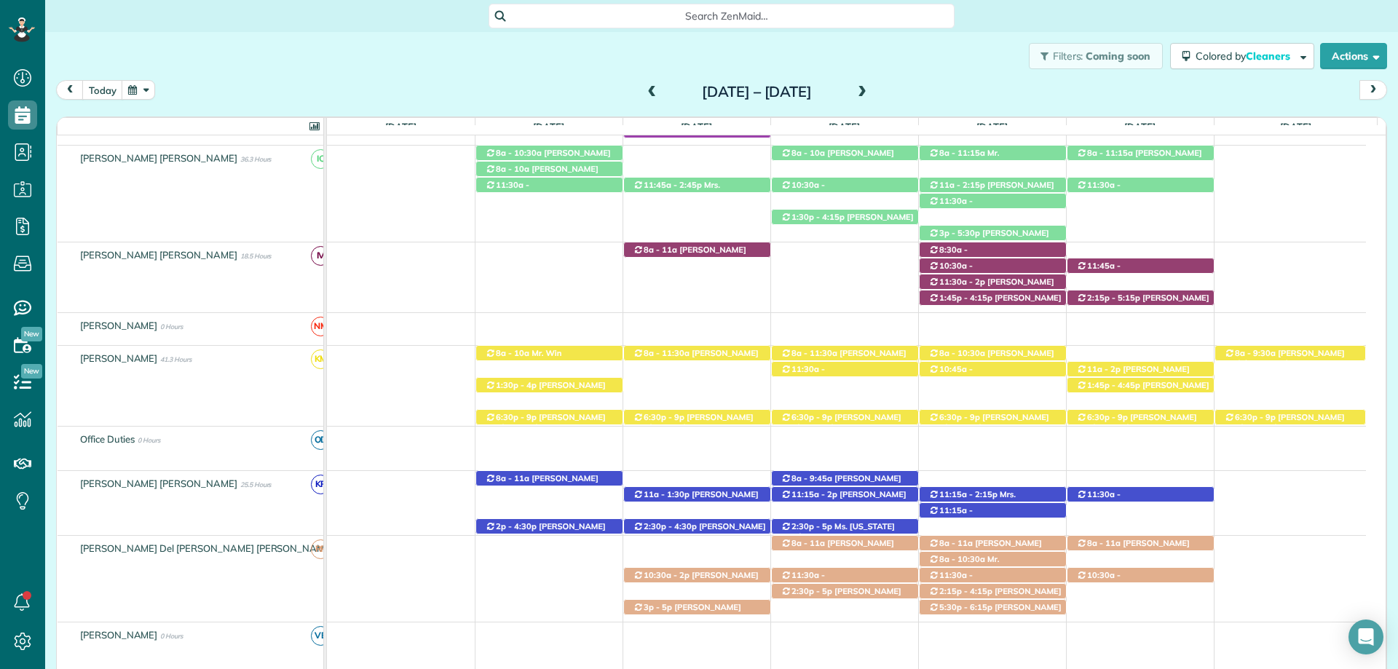
click at [644, 94] on span at bounding box center [652, 92] width 16 height 13
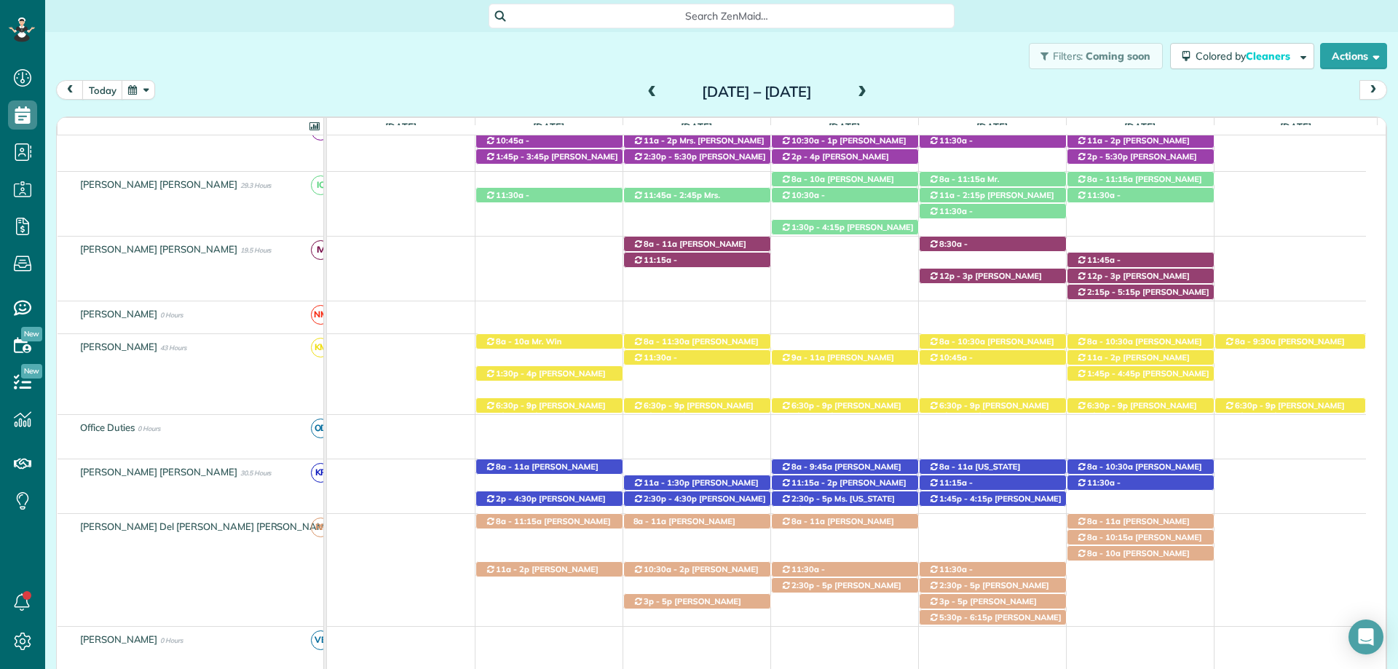
scroll to position [562, 0]
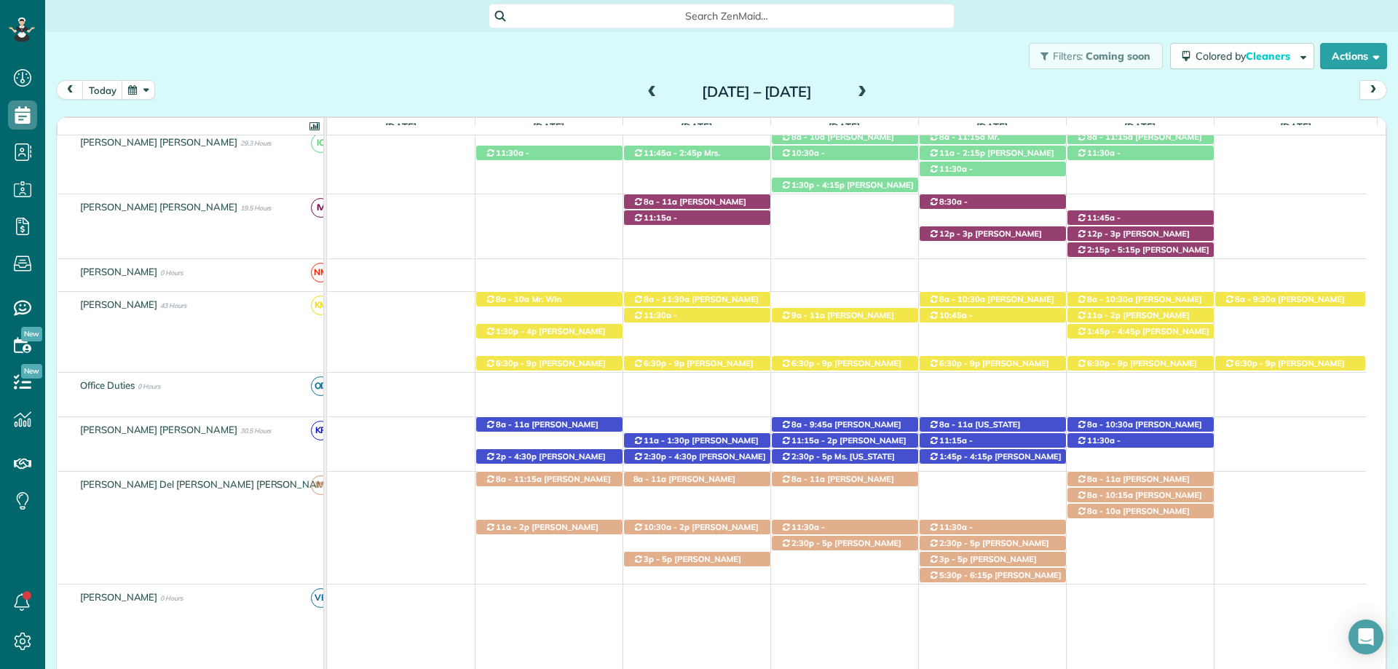
click at [644, 92] on span at bounding box center [652, 92] width 16 height 13
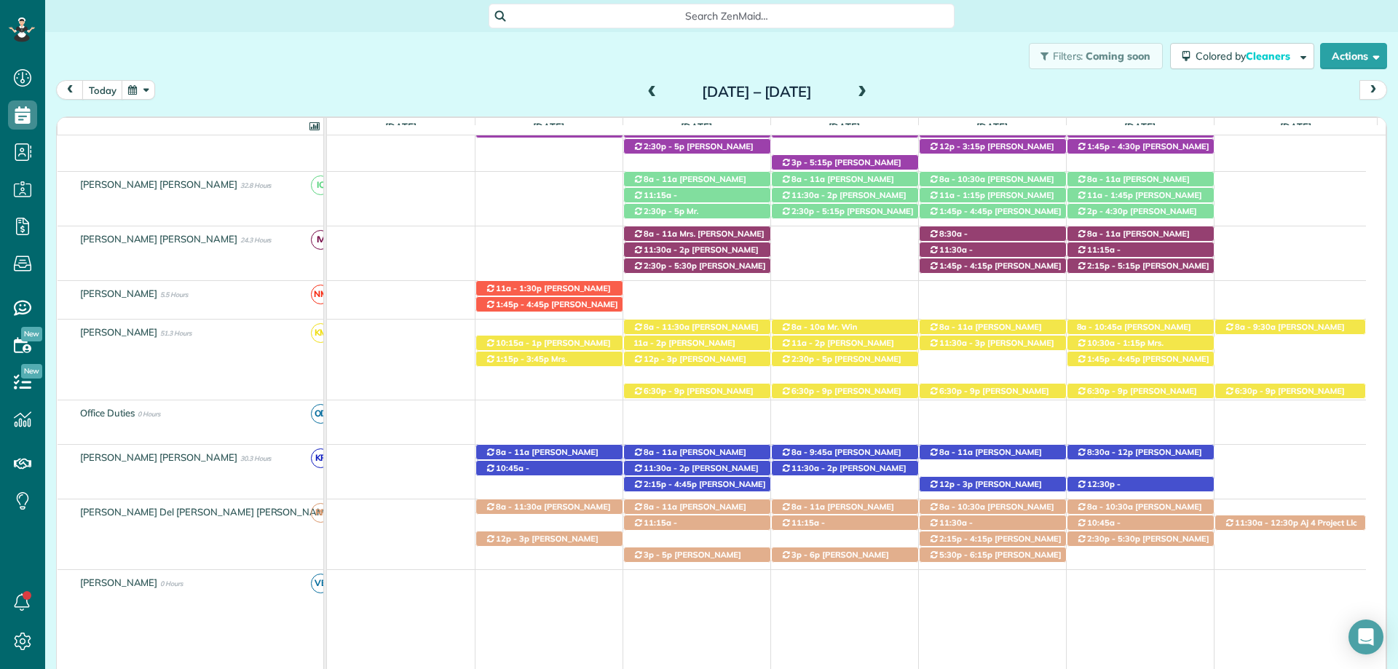
scroll to position [540, 0]
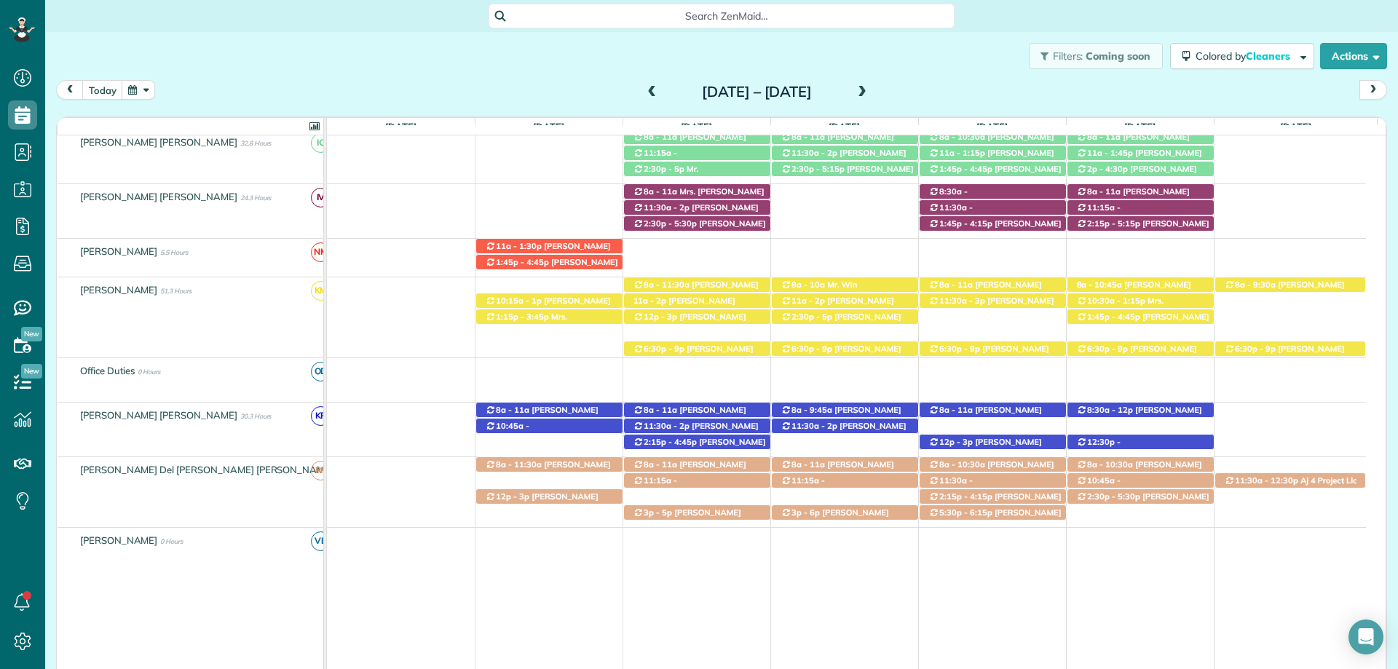
click at [870, 87] on span at bounding box center [862, 92] width 16 height 13
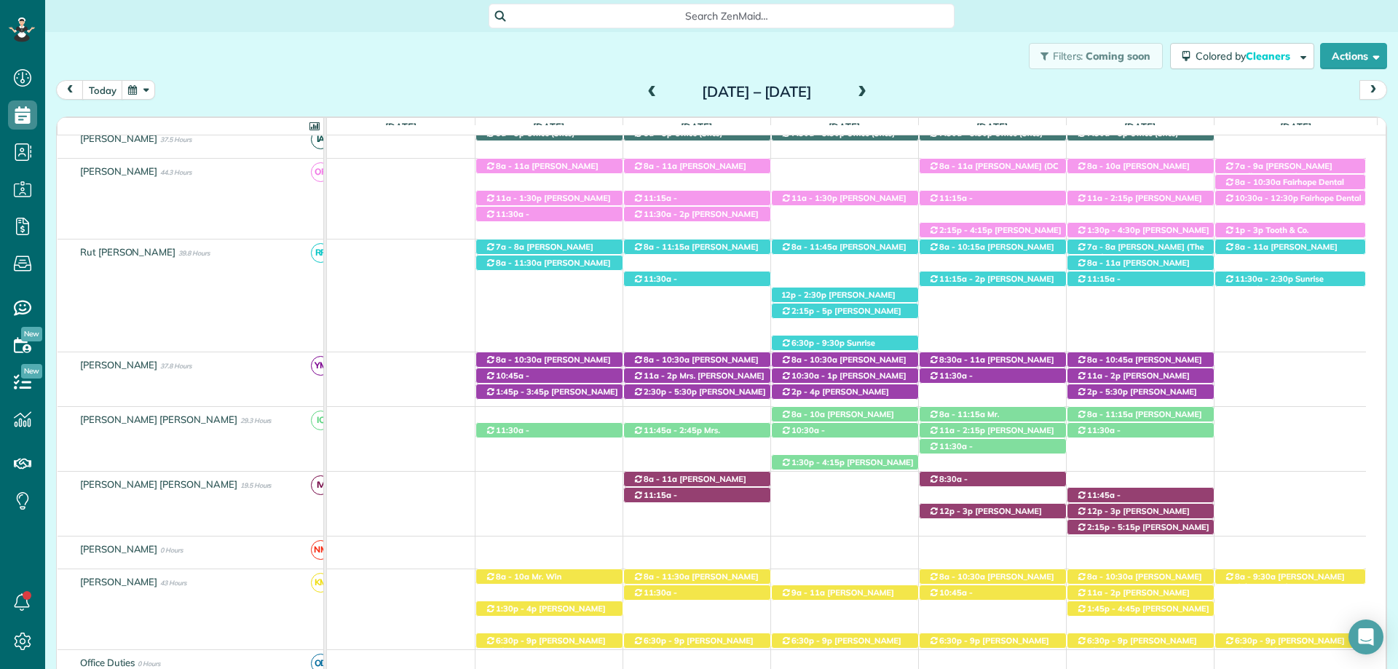
scroll to position [271, 0]
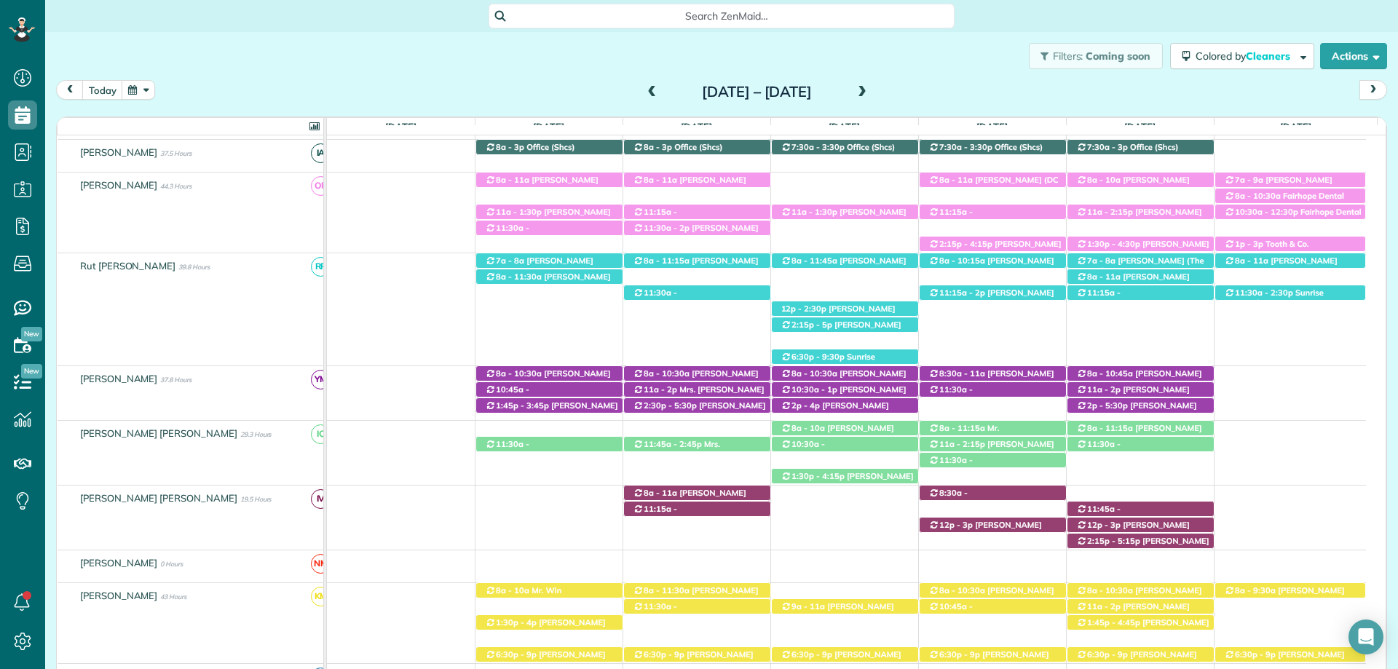
click at [870, 87] on span at bounding box center [862, 92] width 16 height 13
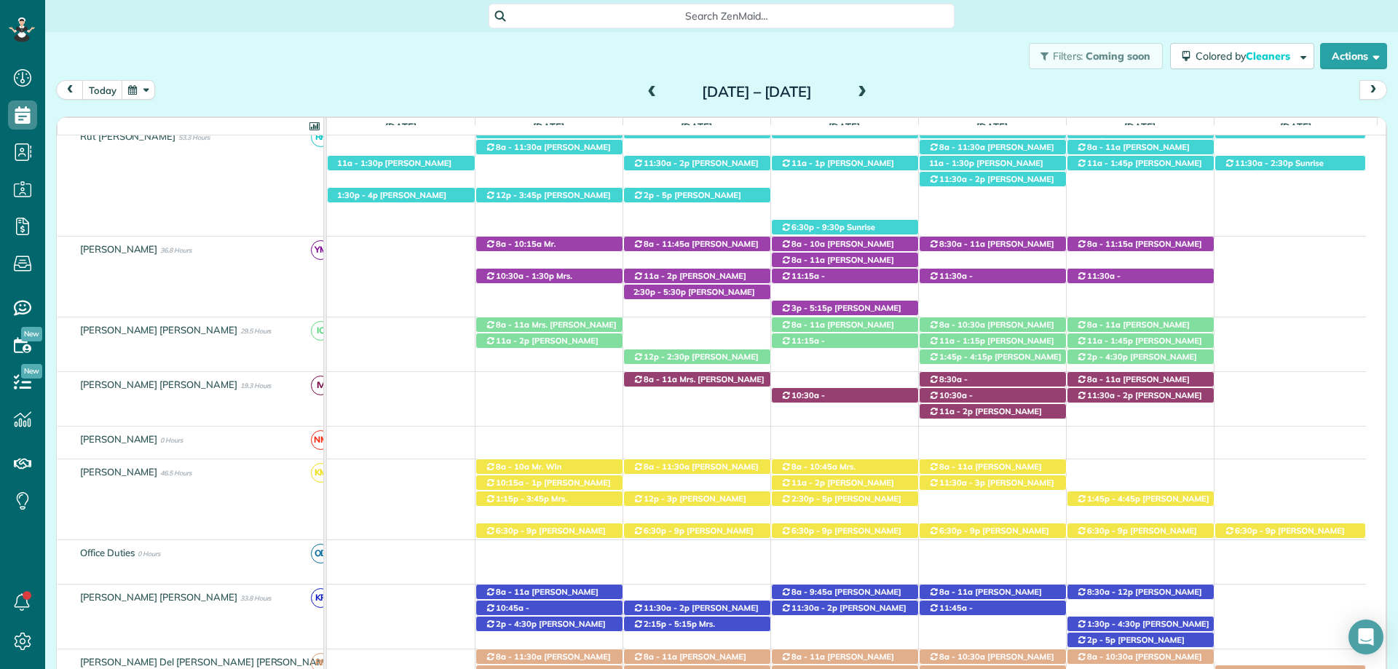
scroll to position [562, 0]
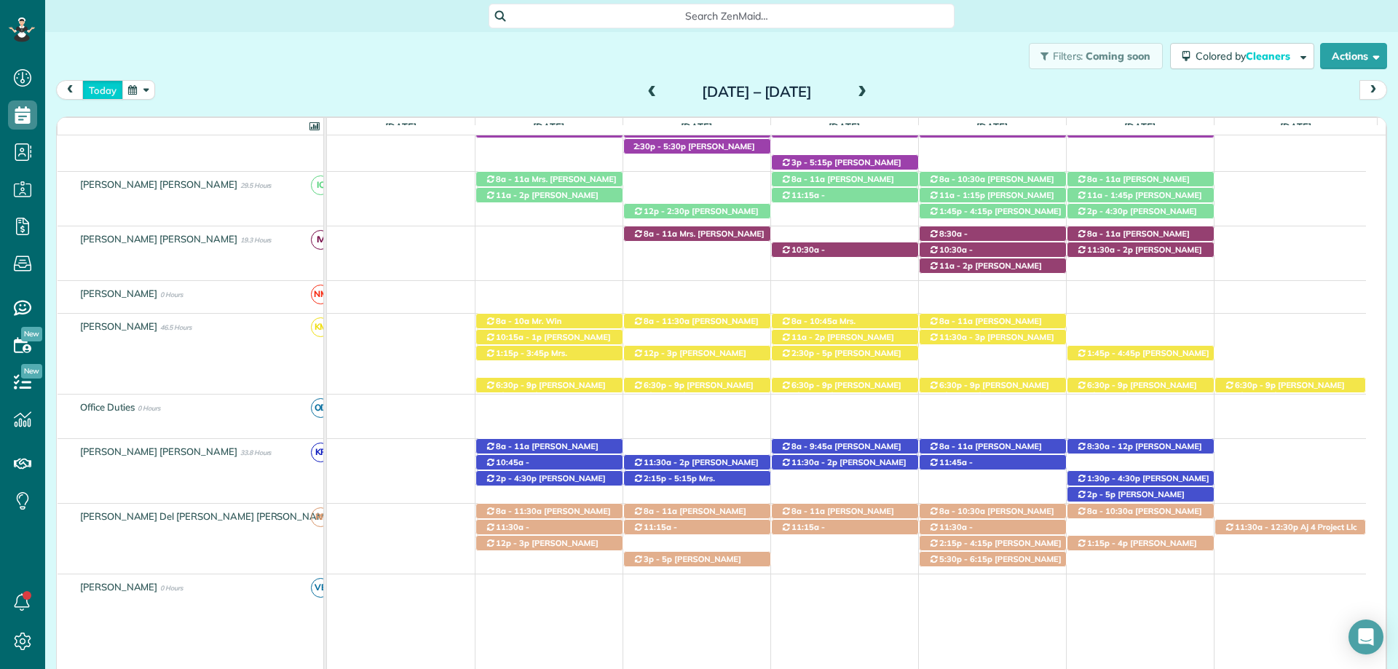
click at [98, 92] on button "today" at bounding box center [102, 90] width 41 height 20
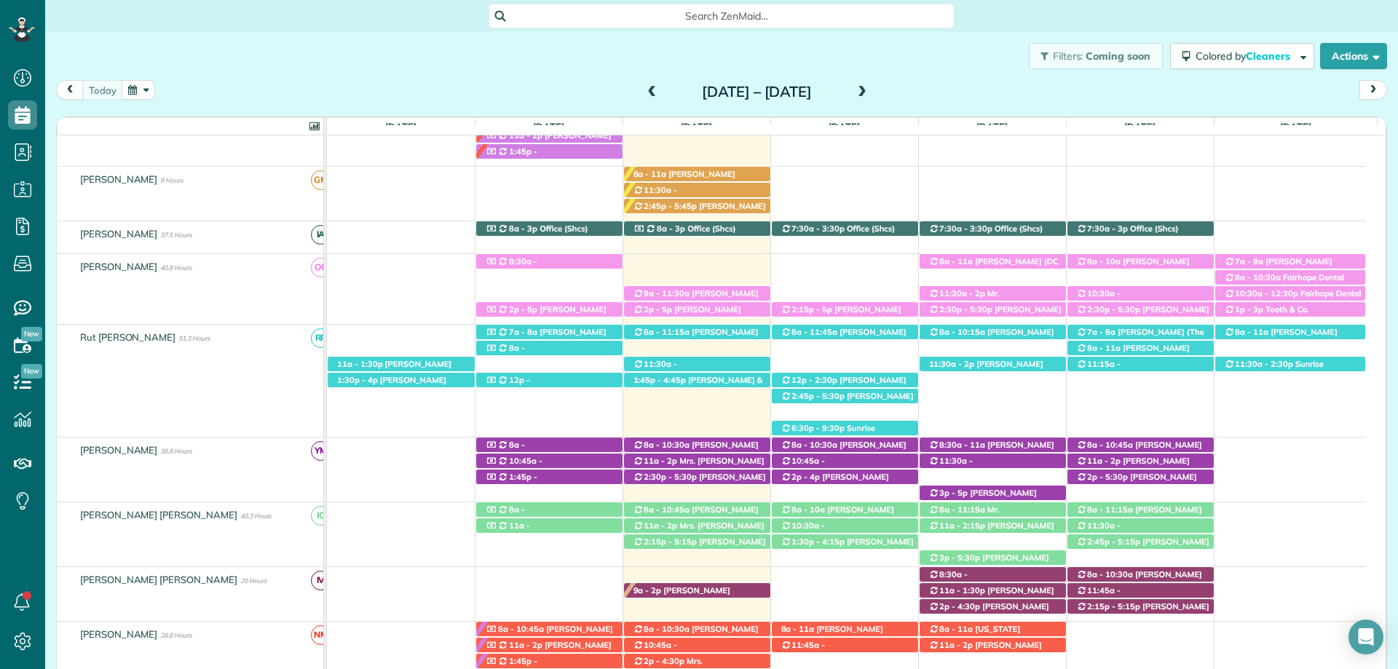
scroll to position [143, 0]
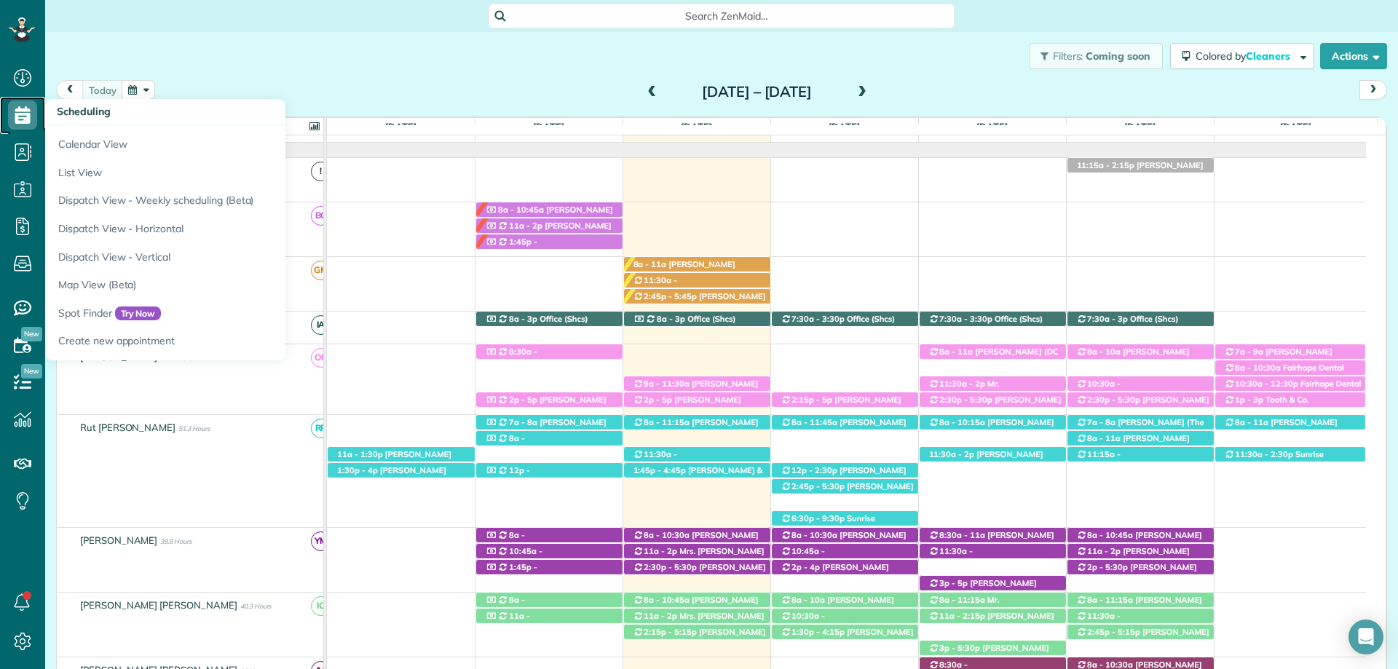
click at [25, 111] on use at bounding box center [22, 114] width 15 height 17
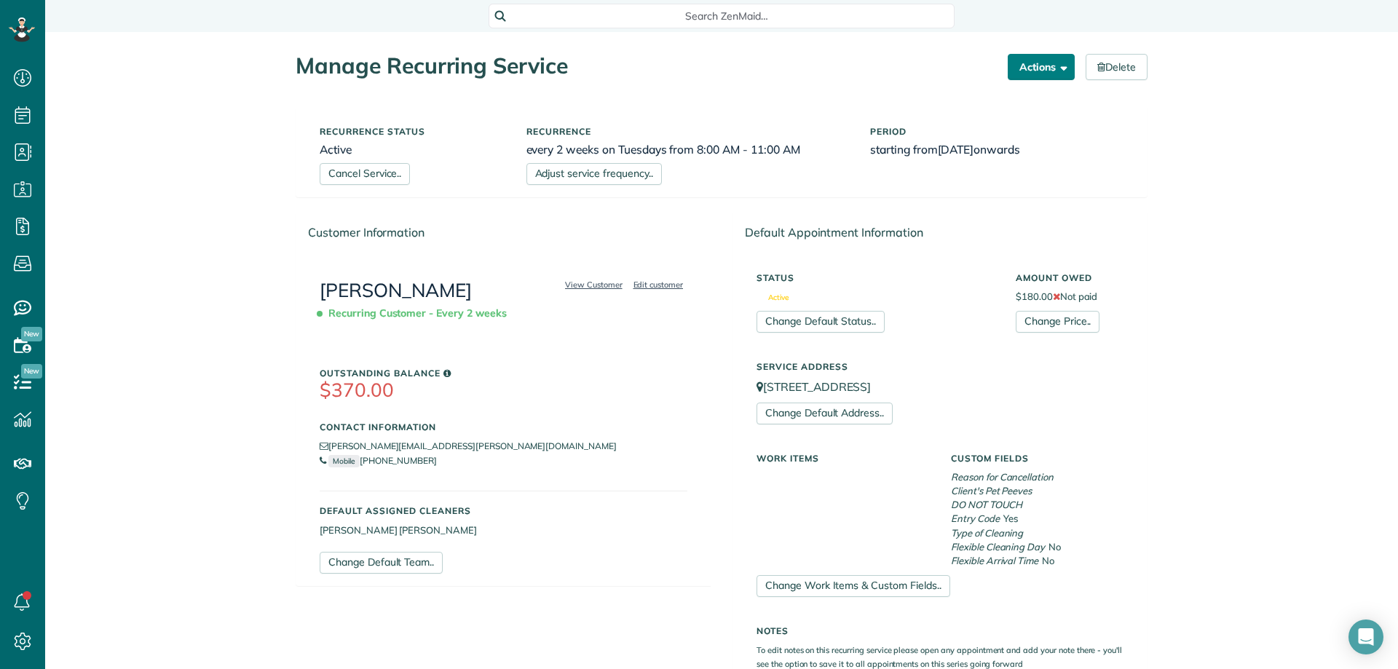
scroll to position [7, 7]
click at [1056, 69] on span "button" at bounding box center [1061, 66] width 11 height 11
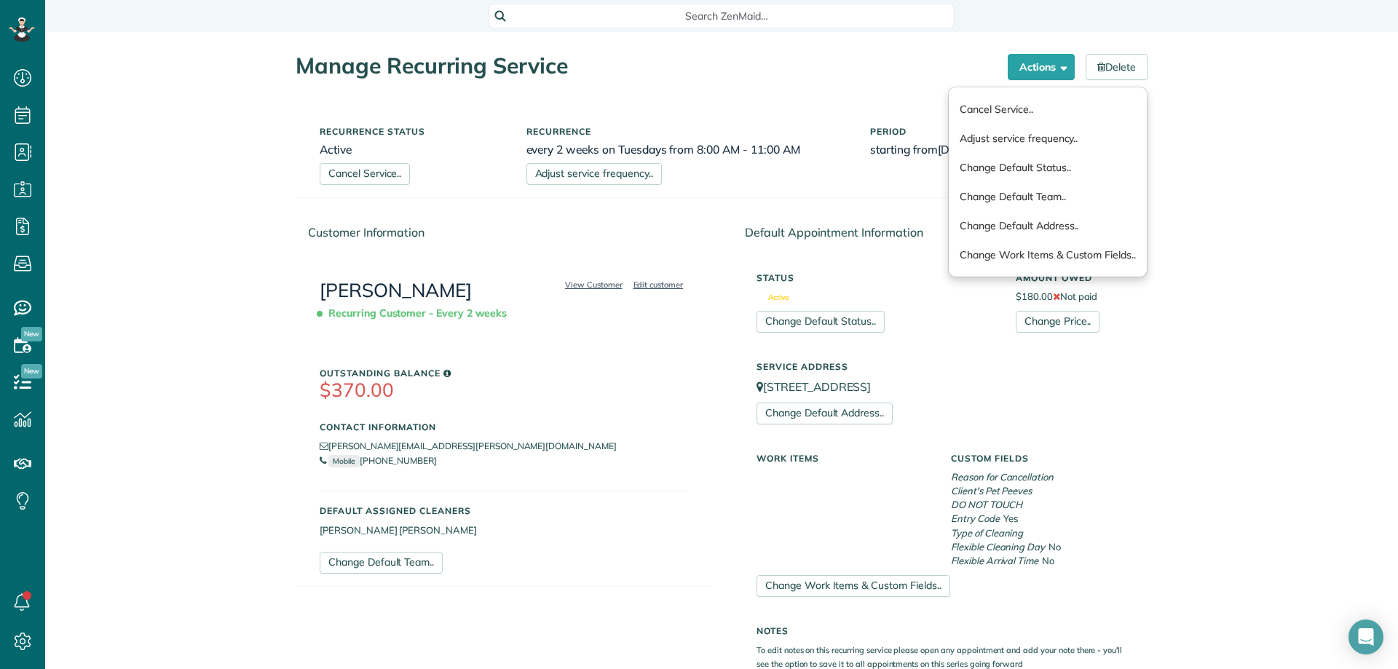
click at [743, 66] on h1 "Manage Recurring Service" at bounding box center [646, 66] width 701 height 24
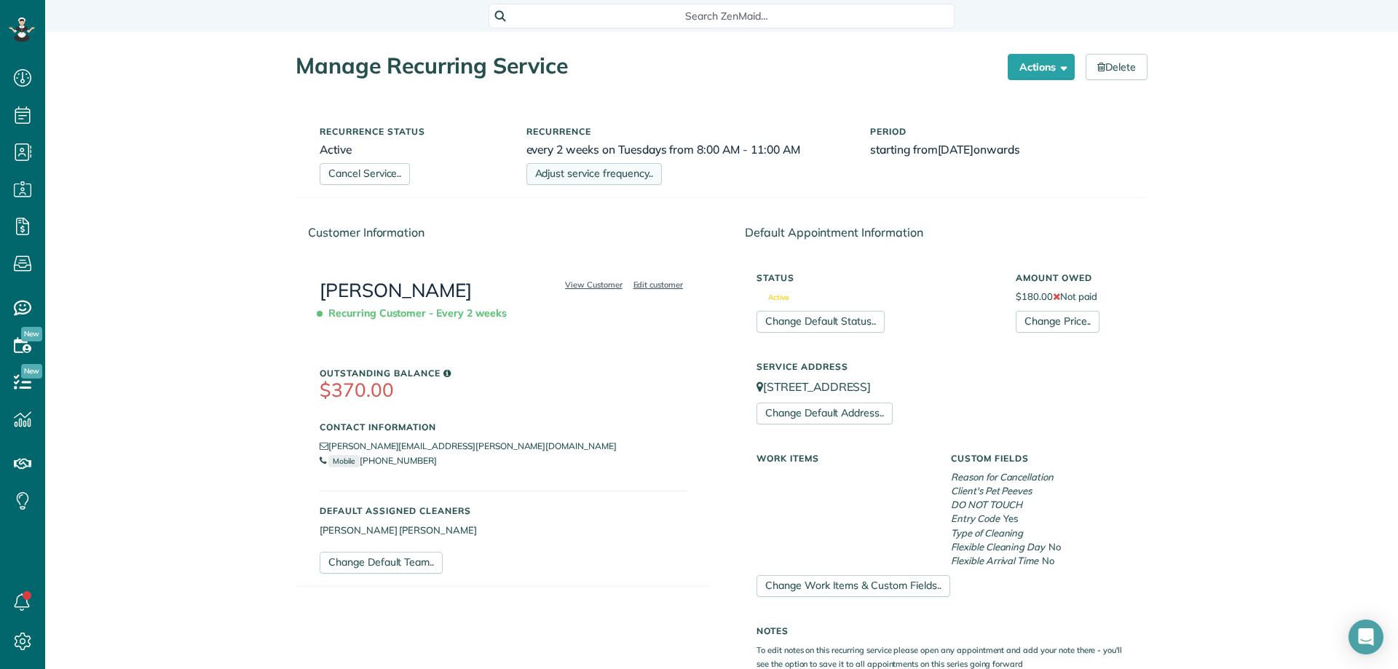
click at [611, 178] on link "Adjust service frequency.." at bounding box center [593, 174] width 135 height 22
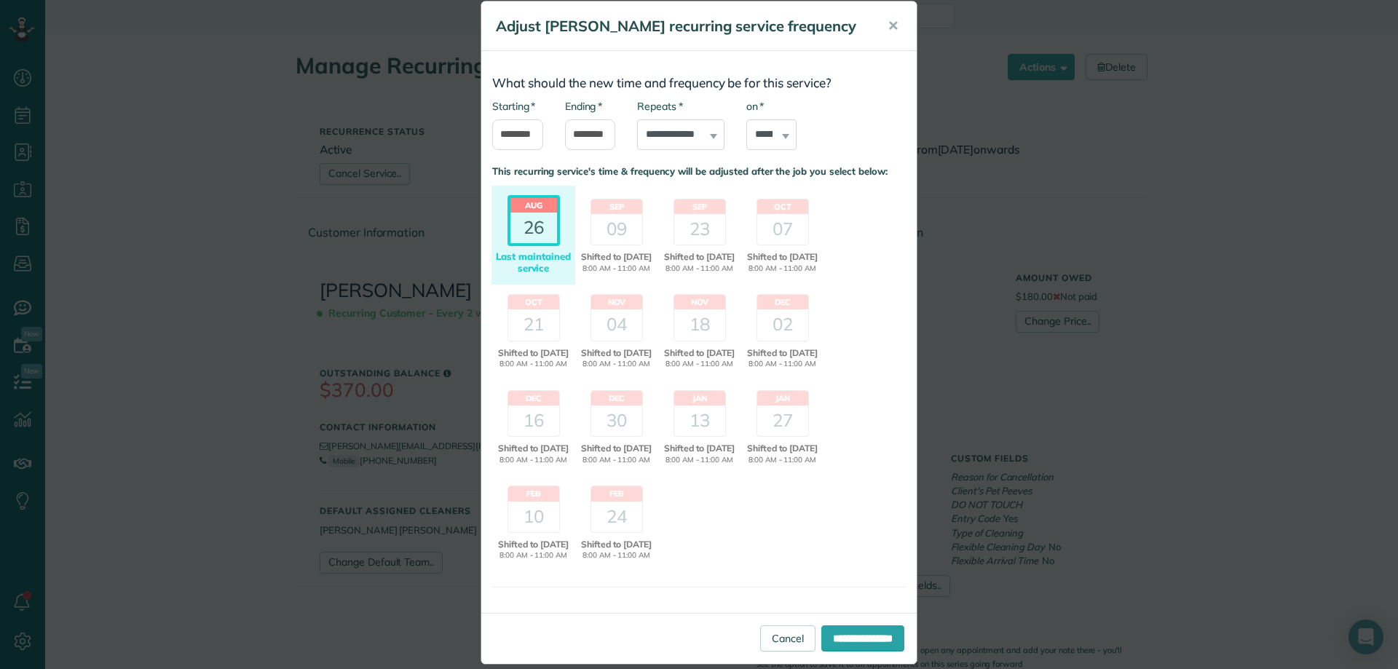
scroll to position [0, 0]
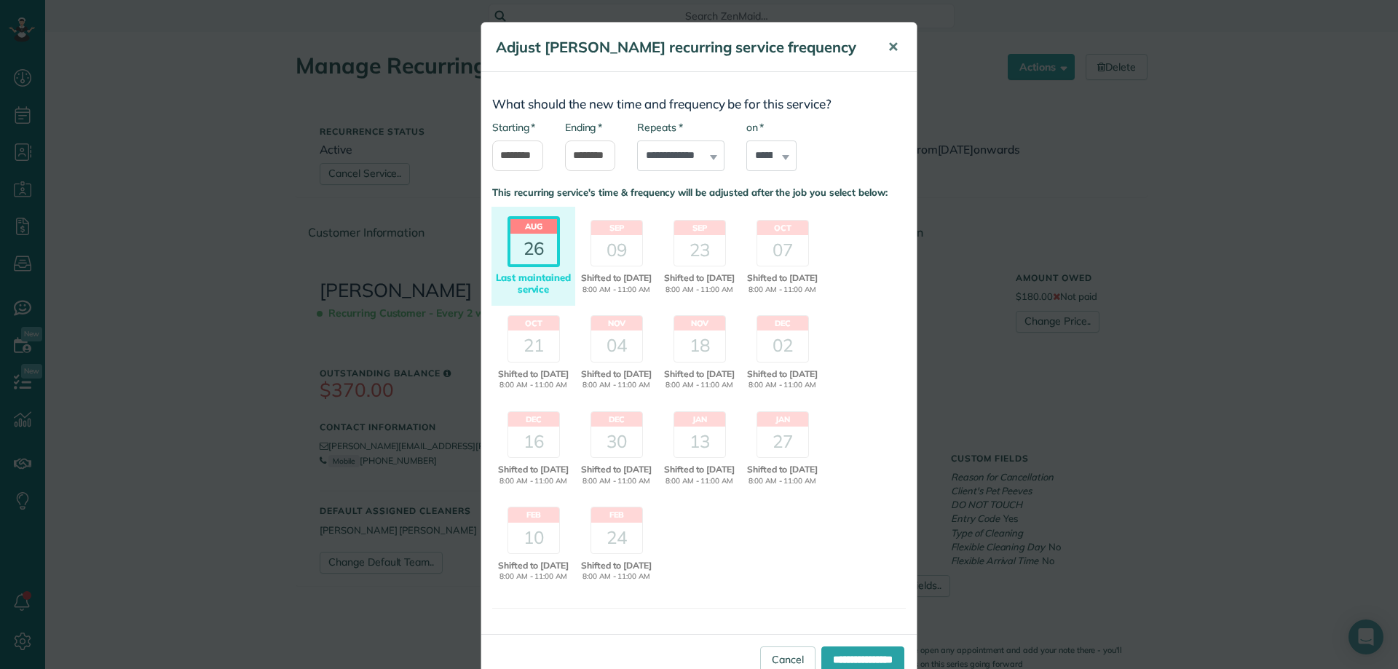
click at [893, 39] on button "✕" at bounding box center [893, 47] width 33 height 35
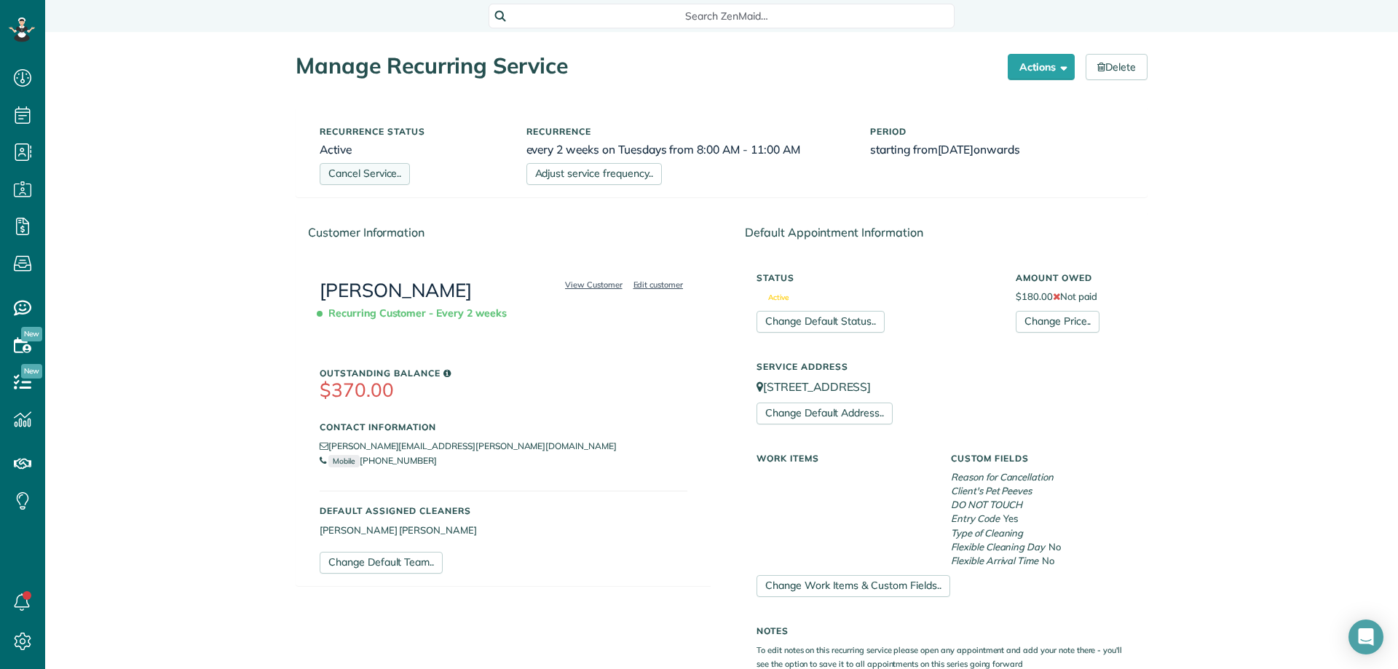
click at [376, 175] on link "Cancel Service.." at bounding box center [365, 174] width 90 height 22
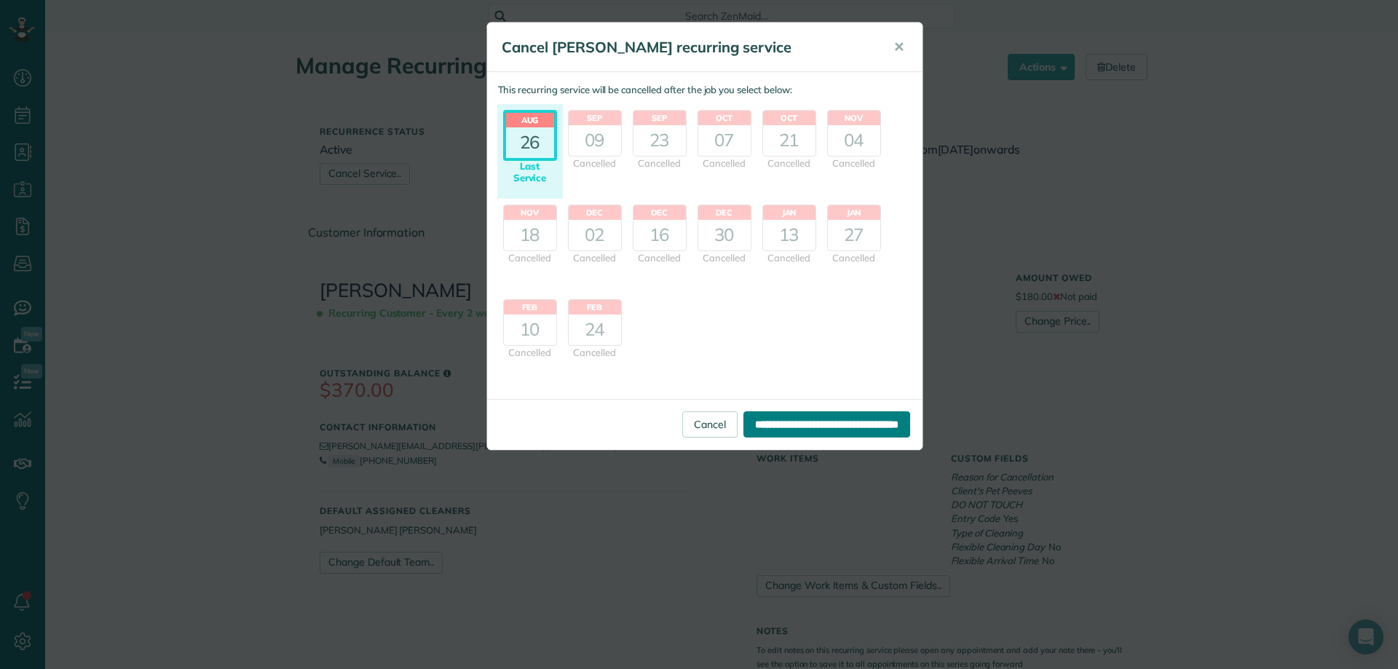
click at [840, 428] on input "**********" at bounding box center [826, 424] width 167 height 26
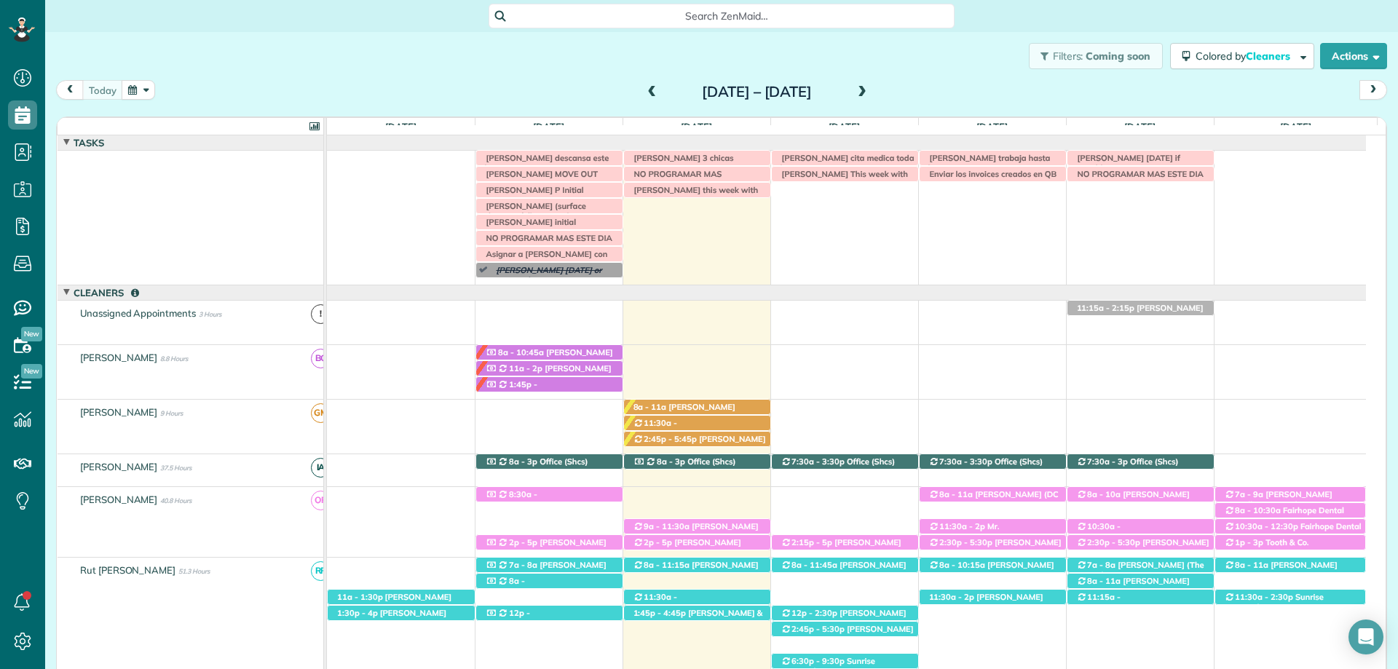
scroll to position [90, 0]
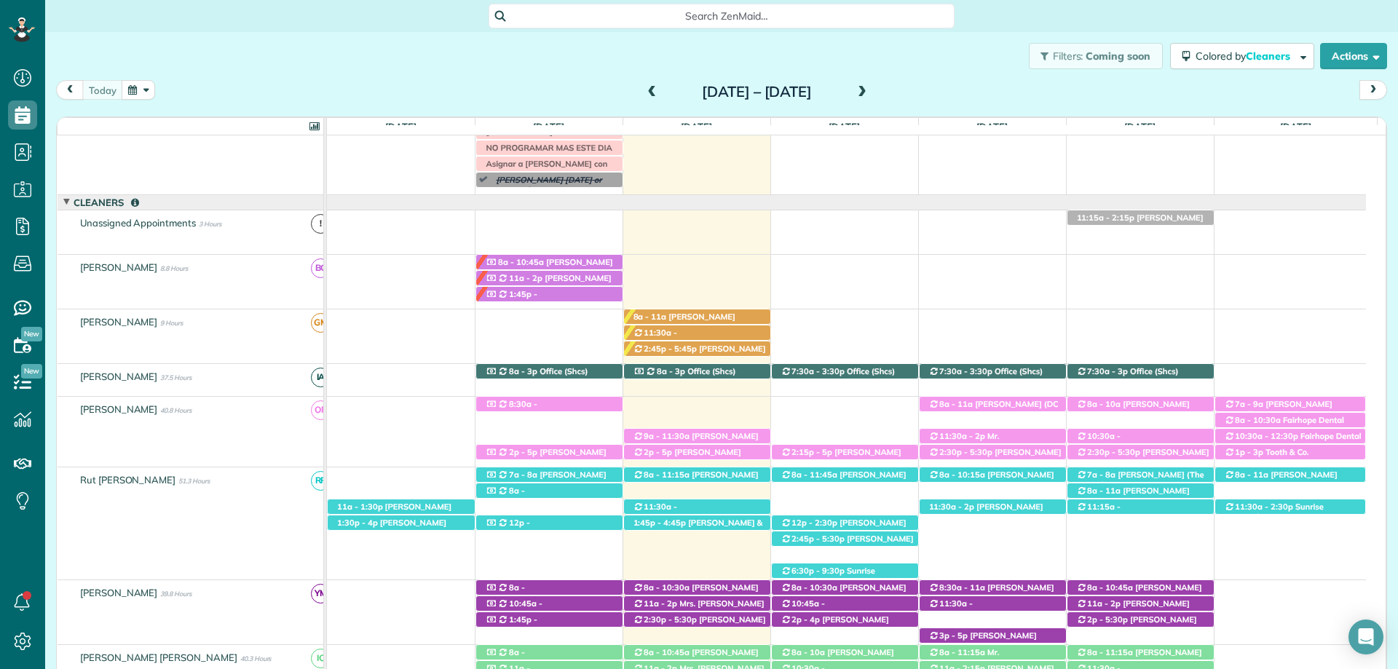
click at [661, 3] on div "Search ZenMaid…" at bounding box center [722, 15] width 466 height 28
click at [662, 16] on span "Search ZenMaid…" at bounding box center [726, 16] width 443 height 15
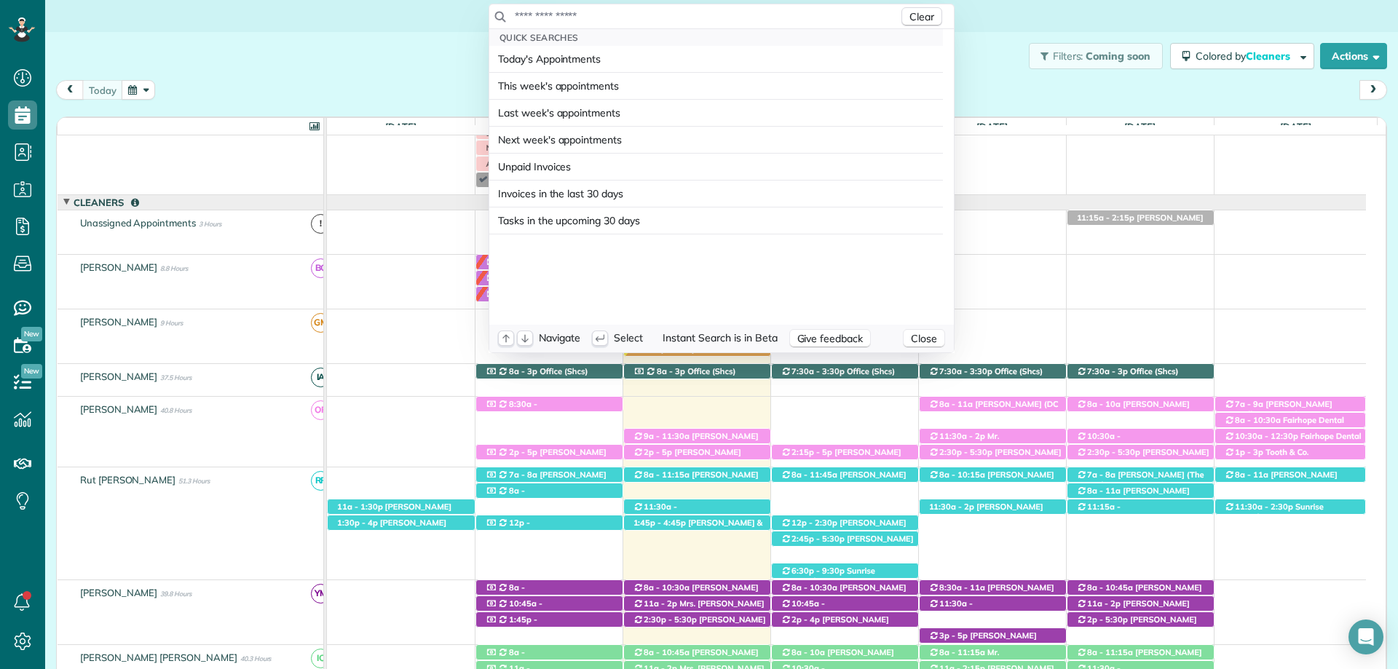
click at [662, 16] on input "text" at bounding box center [706, 16] width 384 height 15
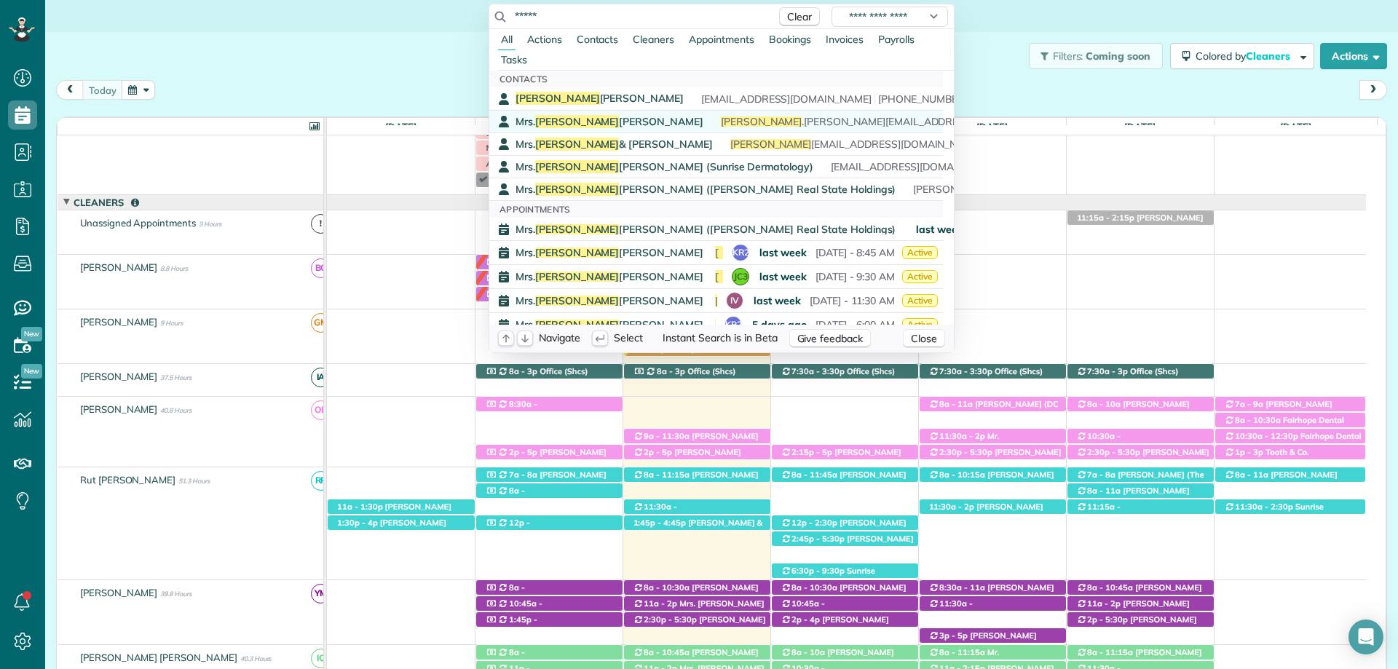
type input "*****"
click at [593, 125] on span "Mrs. Diana McMurry" at bounding box center [610, 121] width 188 height 13
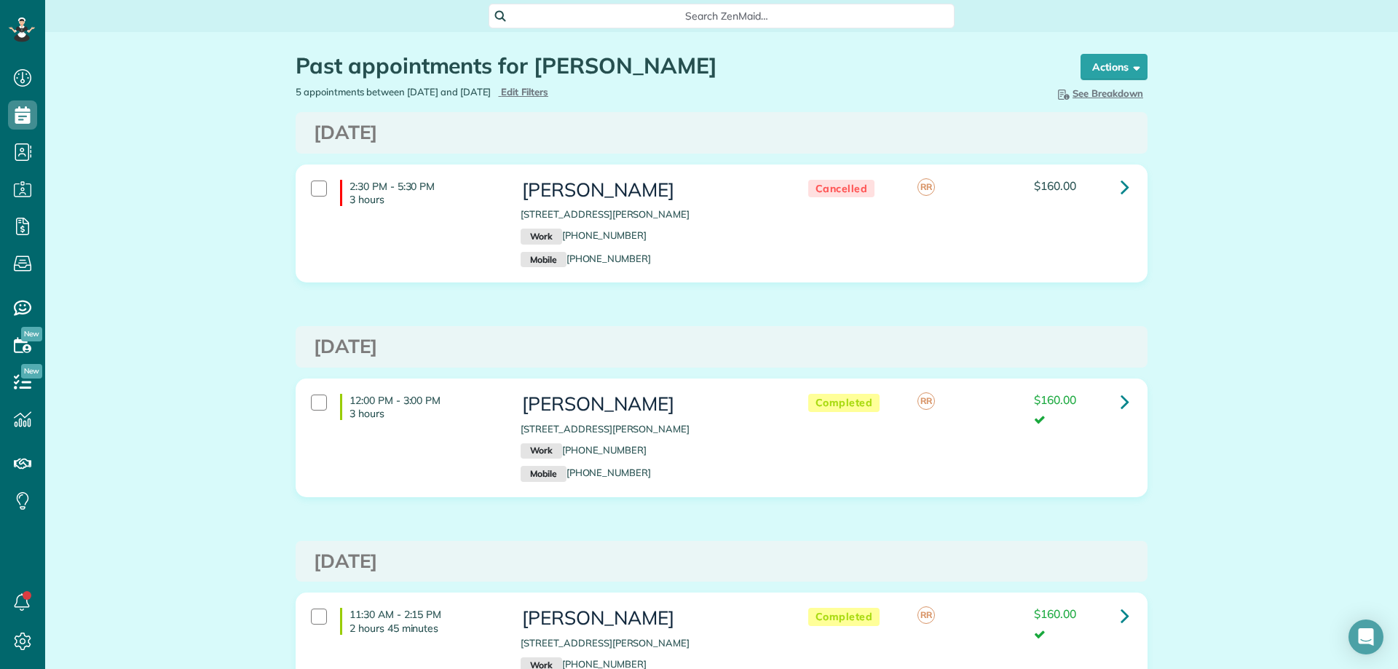
scroll to position [7, 7]
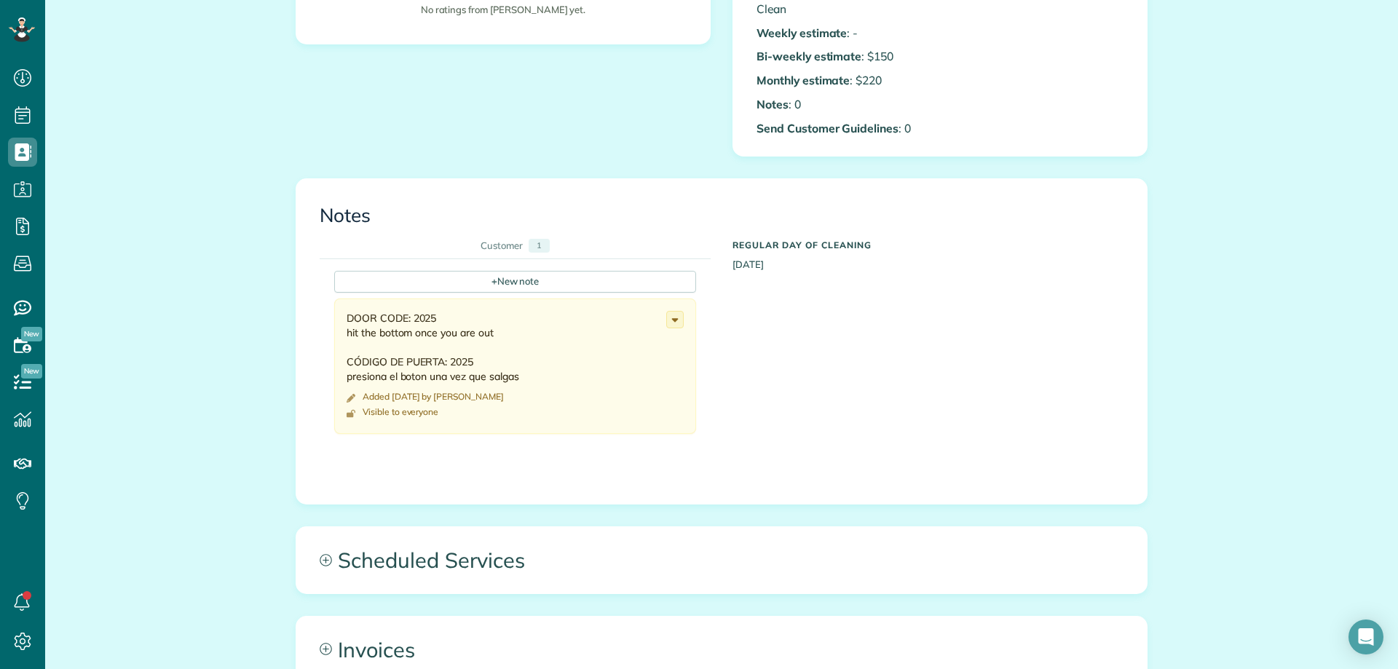
scroll to position [655, 0]
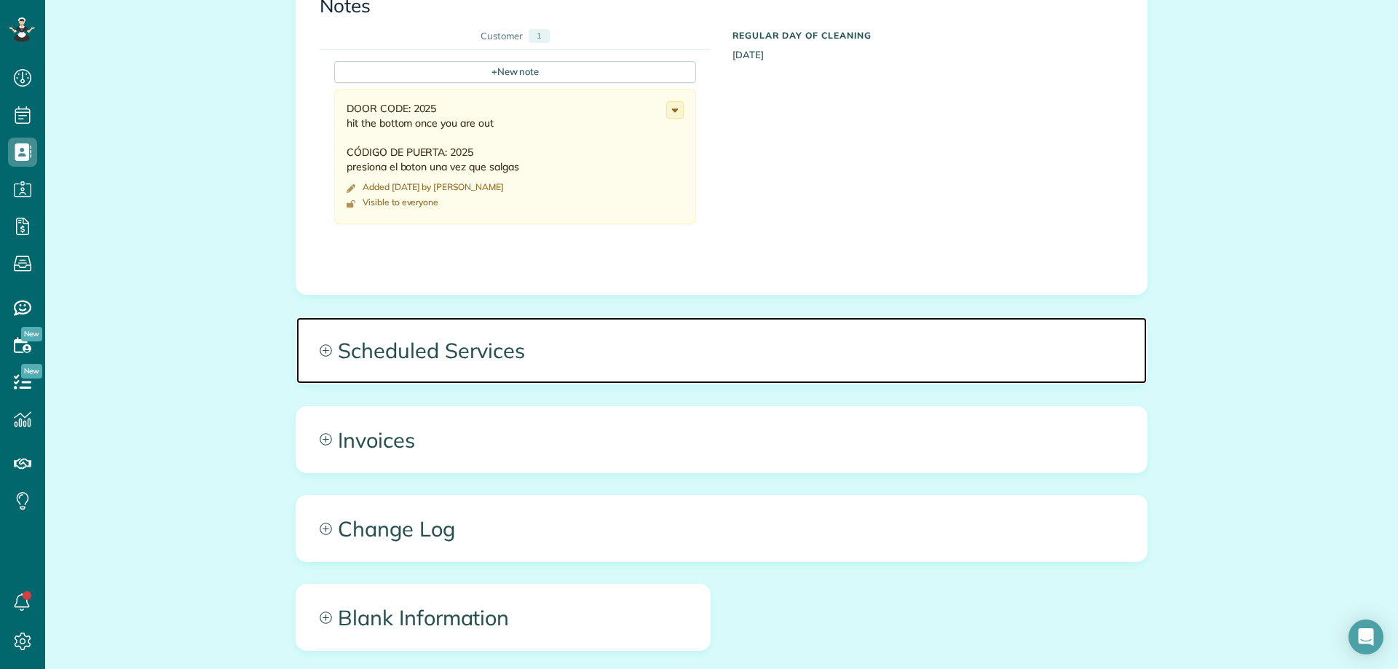
click at [518, 361] on span "Scheduled Services" at bounding box center [721, 350] width 851 height 66
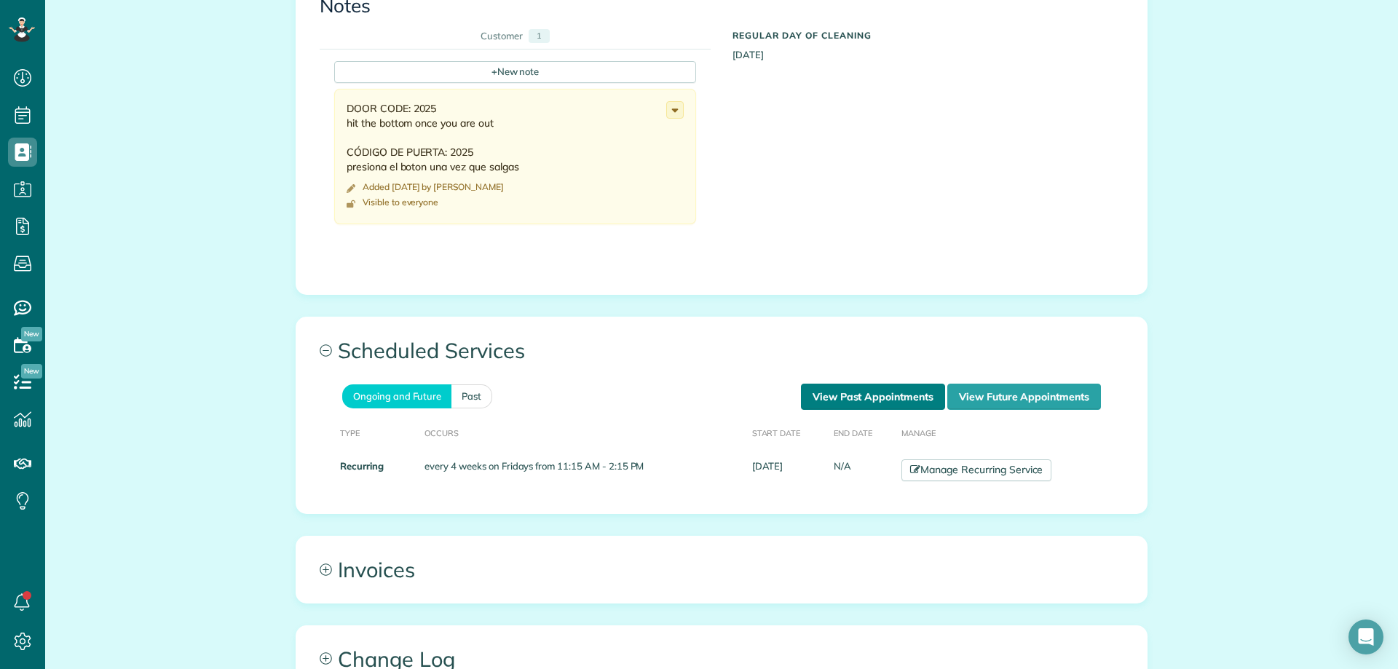
click at [856, 404] on link "View Past Appointments" at bounding box center [873, 397] width 144 height 26
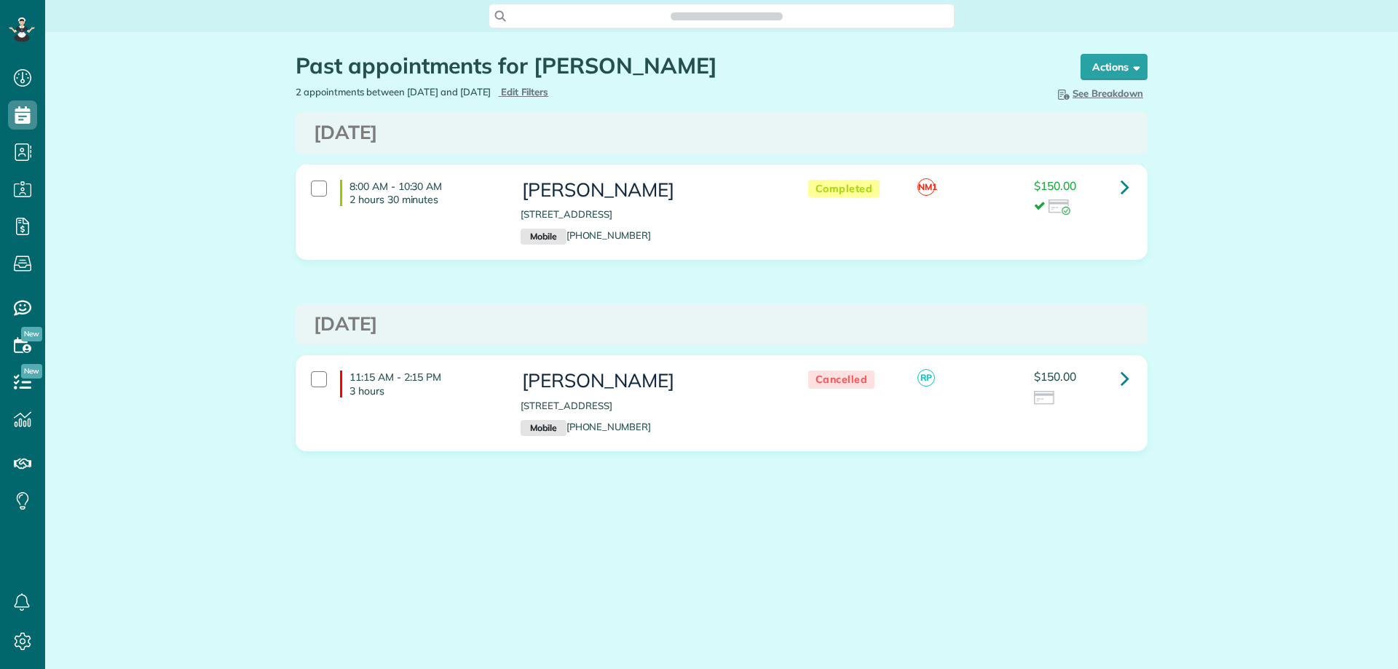
scroll to position [7, 7]
type input "**********"
click at [548, 90] on span "Edit Filters" at bounding box center [524, 92] width 47 height 12
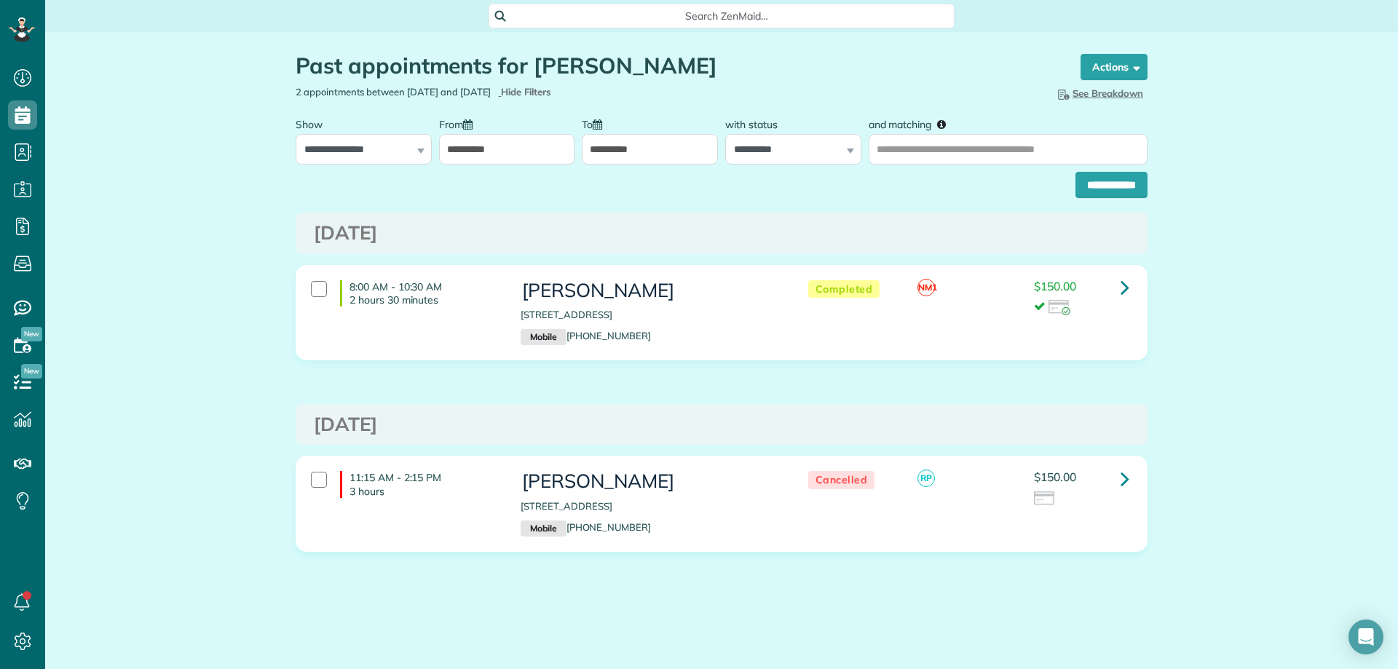
click at [513, 147] on input "**********" at bounding box center [507, 149] width 136 height 31
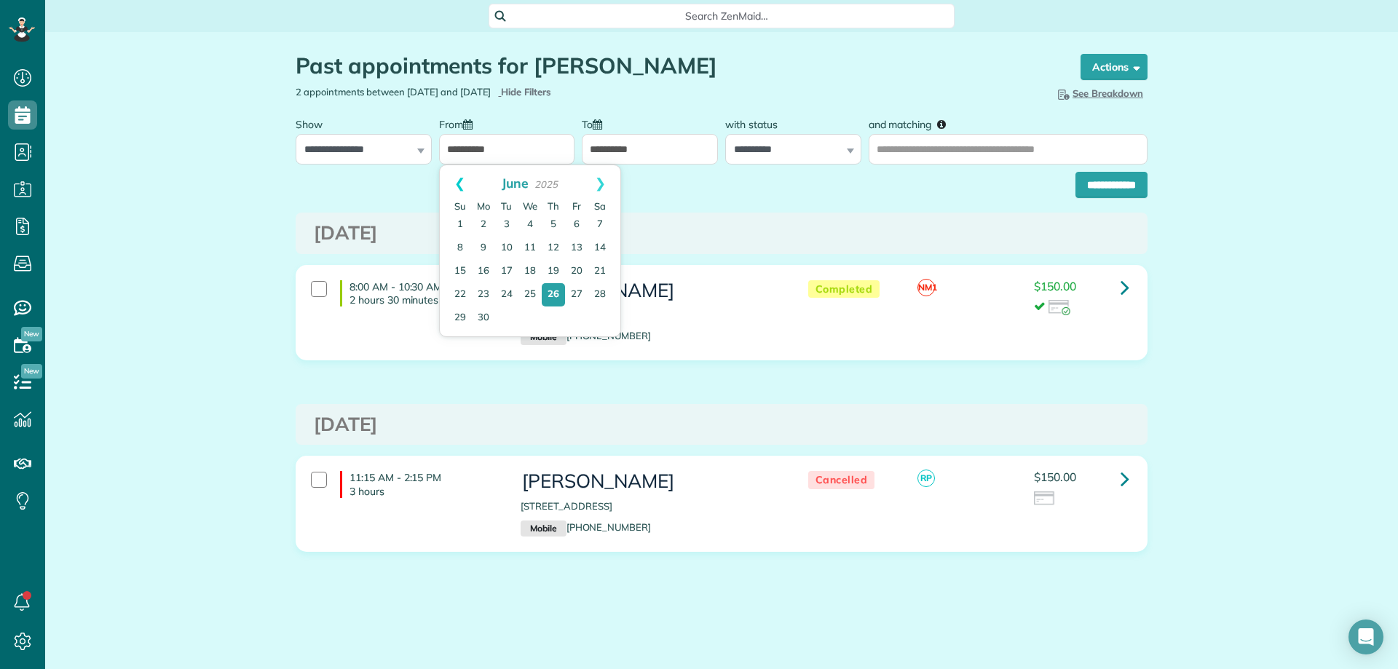
click at [462, 183] on link "Prev" at bounding box center [460, 183] width 40 height 36
click at [534, 221] on link "1" at bounding box center [529, 224] width 23 height 23
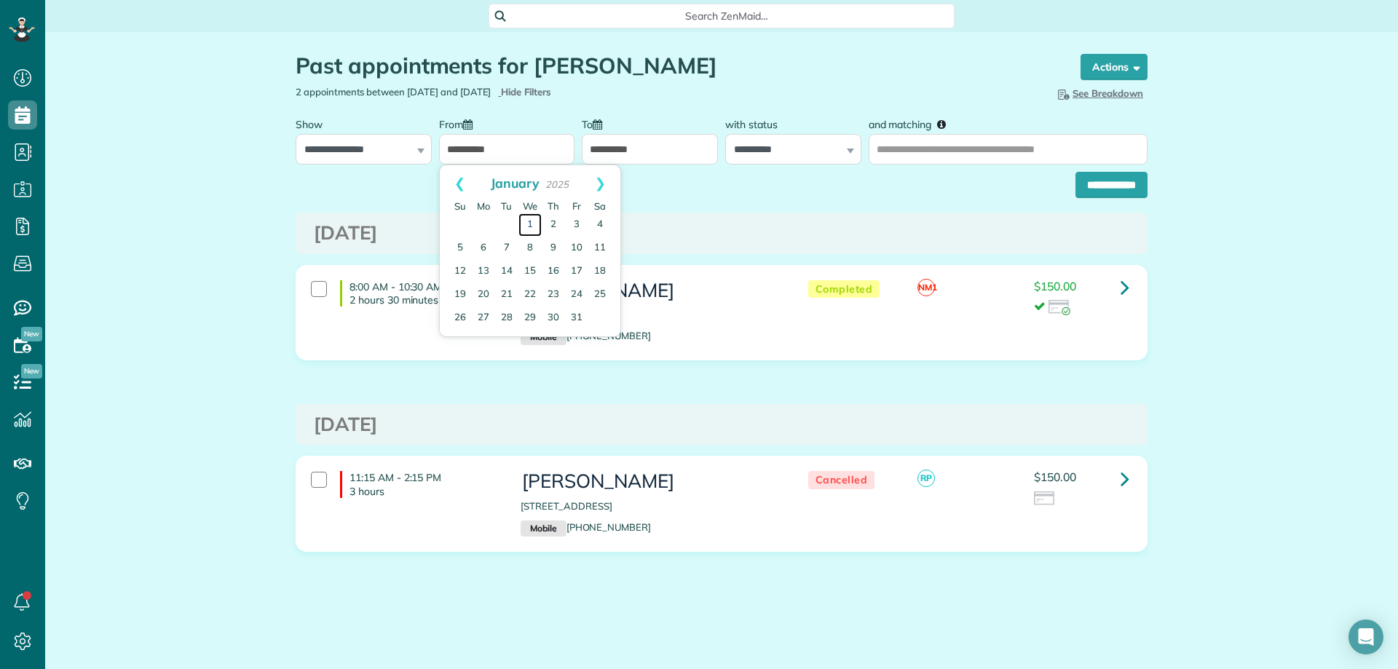
type input "**********"
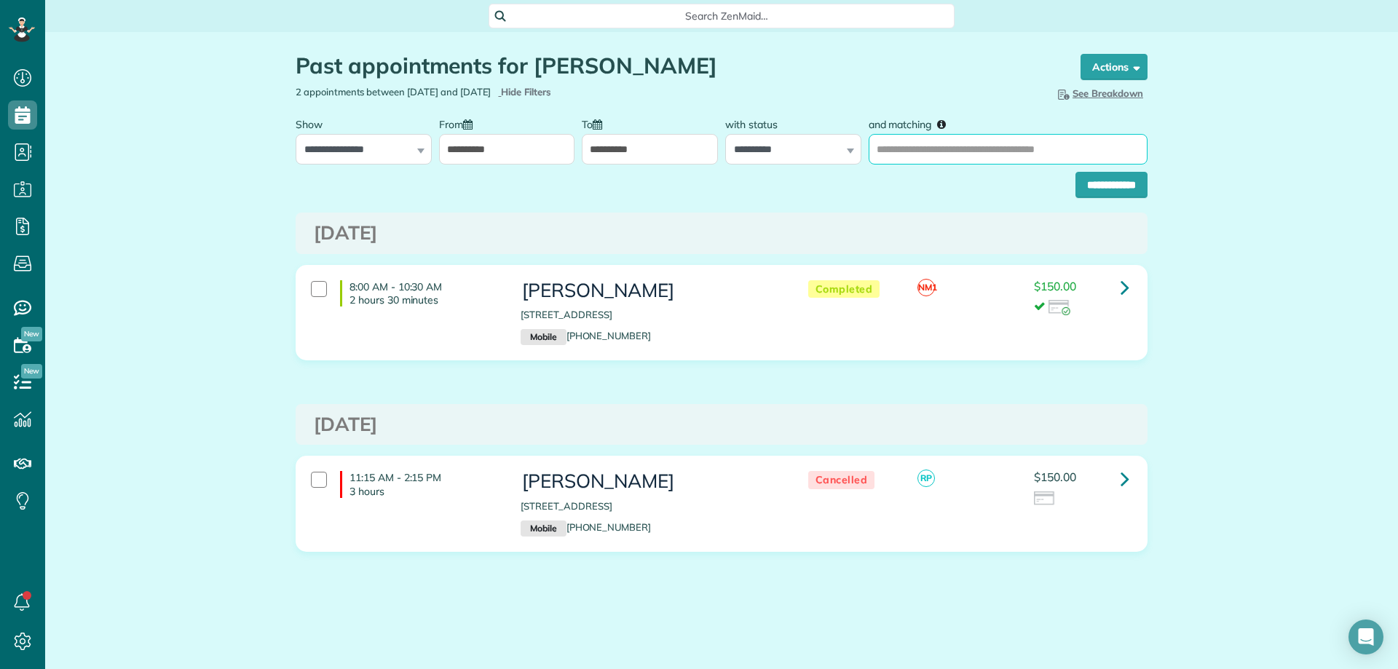
click at [973, 146] on input "and matching" at bounding box center [1008, 149] width 279 height 31
type input "**********"
click at [1091, 178] on input "**********" at bounding box center [1112, 185] width 72 height 26
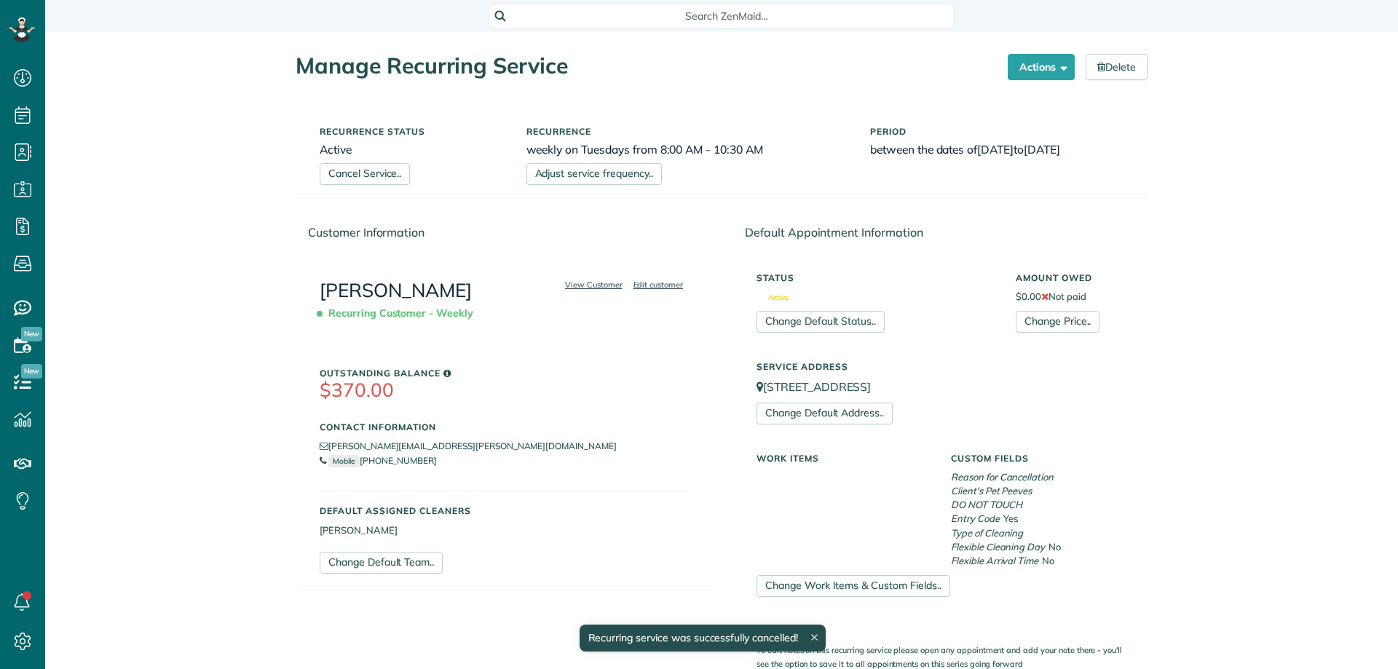
scroll to position [7, 7]
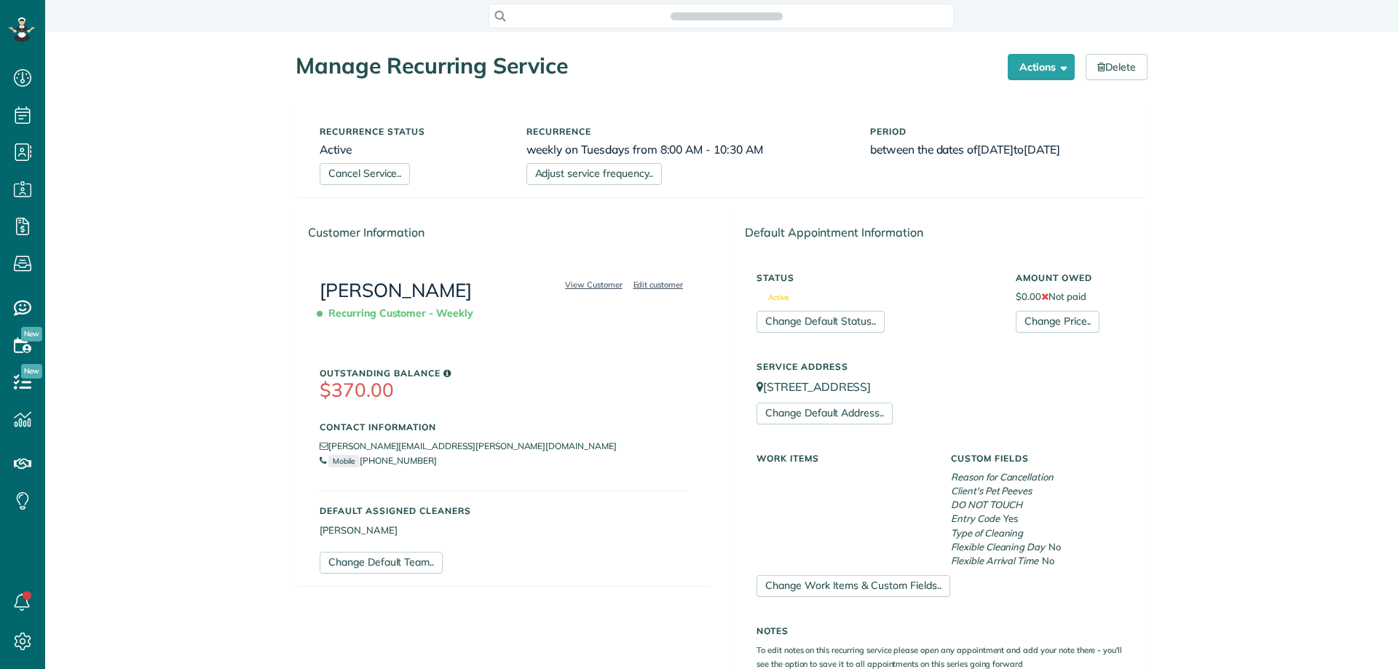
scroll to position [669, 45]
click at [1017, 65] on button "Actions" at bounding box center [1041, 67] width 67 height 26
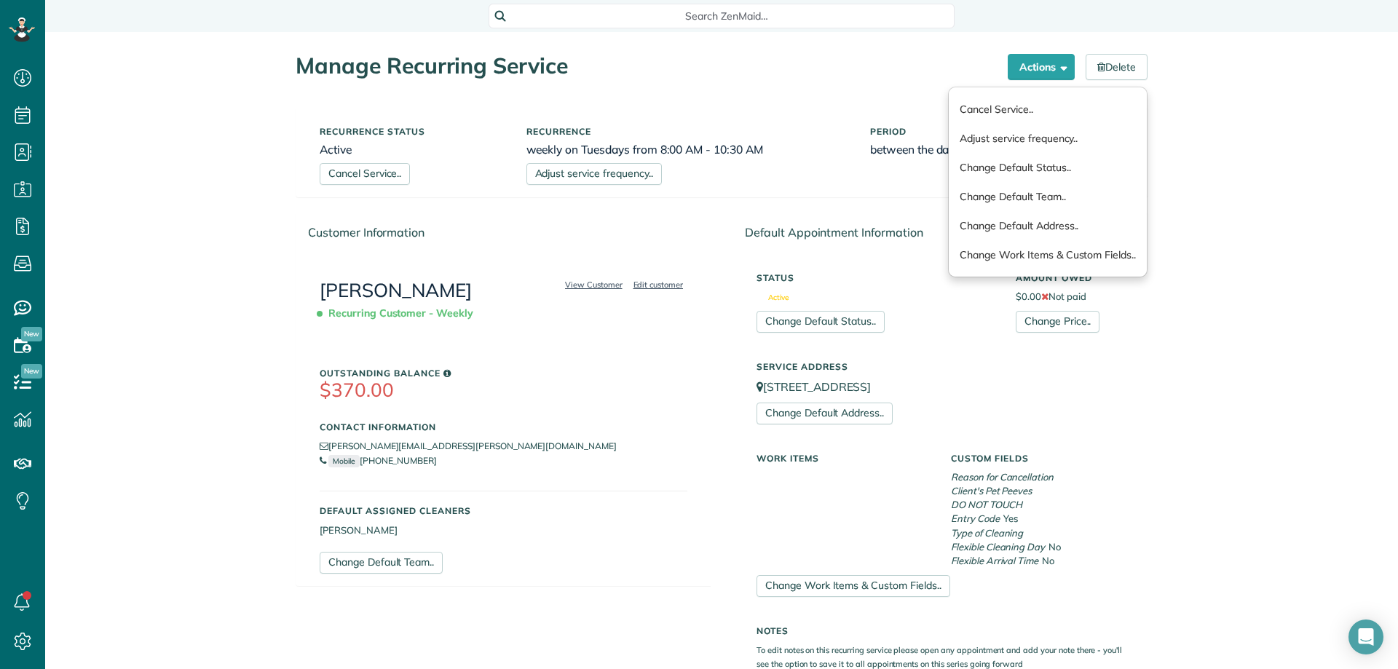
click at [240, 155] on div "Manage Recurring Service Actions Cancel Service.. Adjust service frequency.. Ch…" at bounding box center [721, 550] width 1353 height 1037
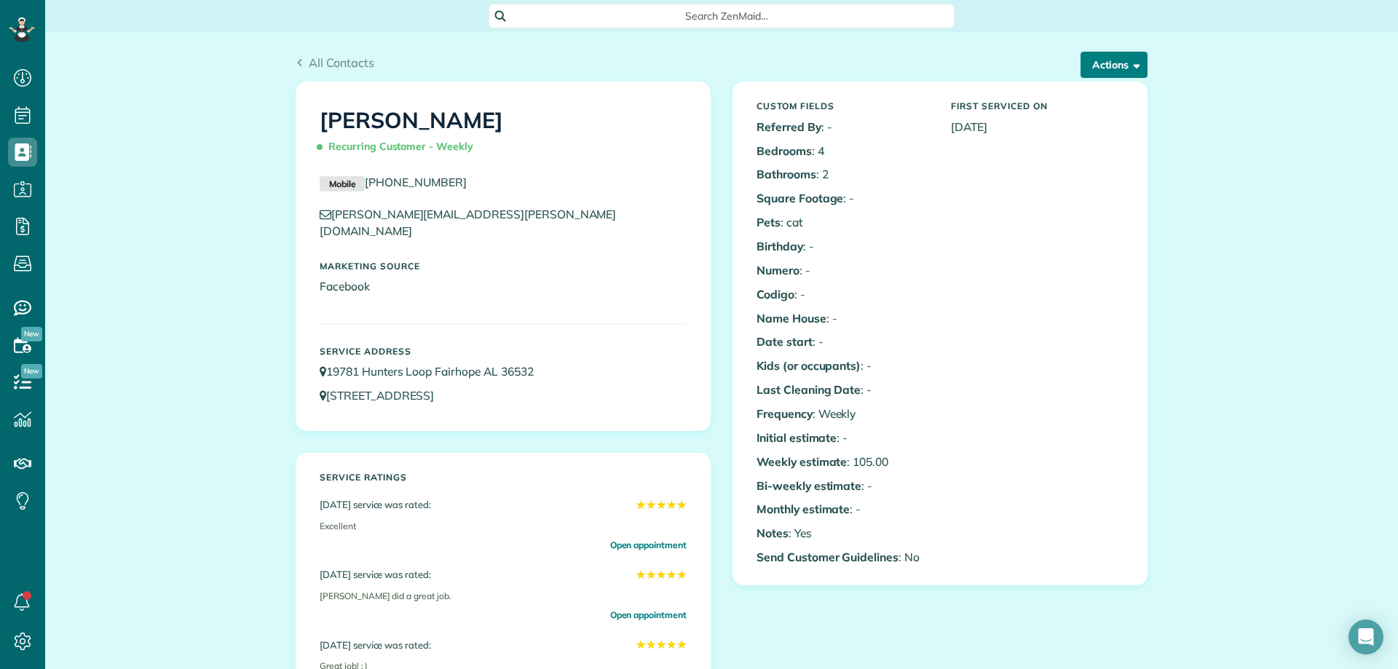
click at [1108, 75] on button "Actions" at bounding box center [1114, 65] width 67 height 26
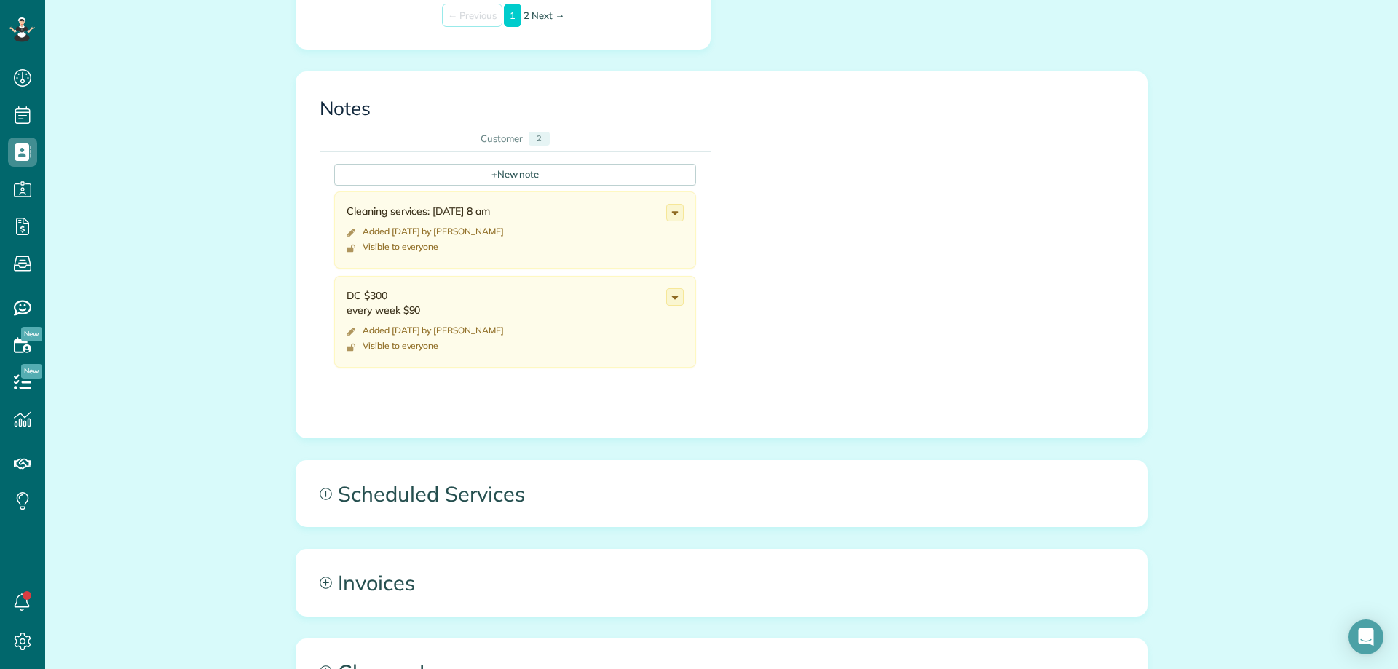
scroll to position [801, 0]
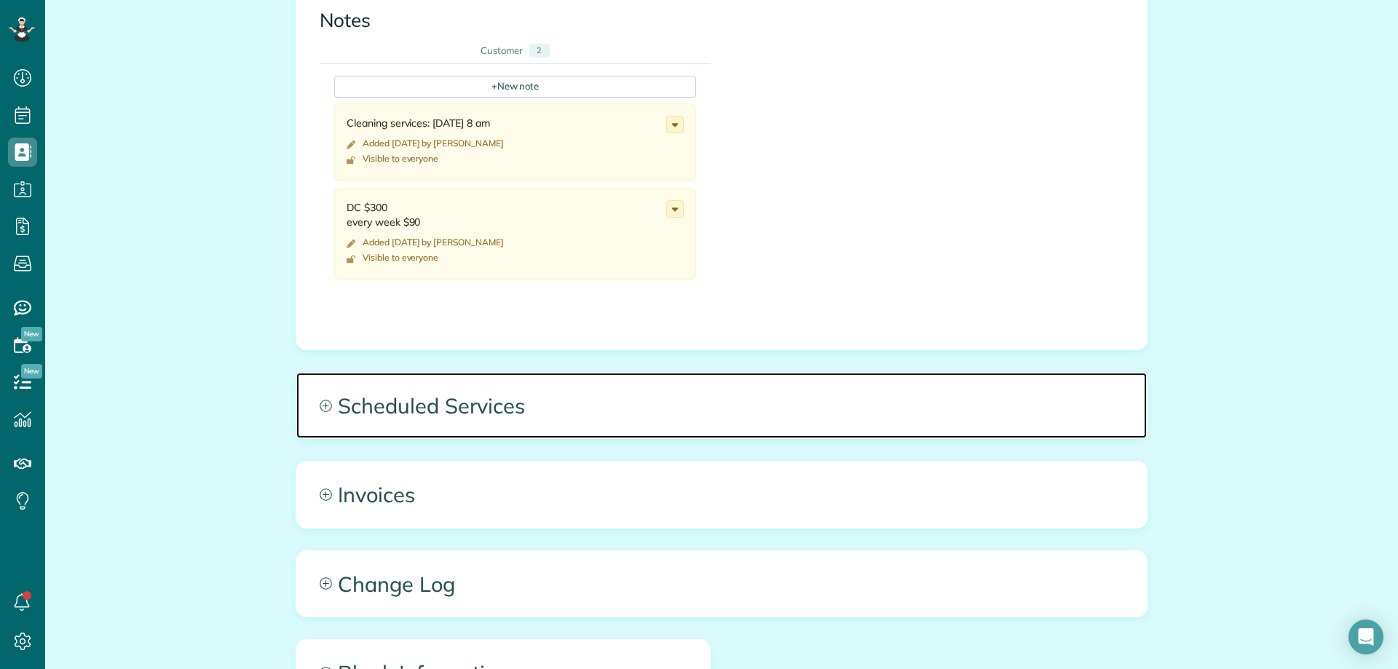
click at [492, 373] on span "Scheduled Services" at bounding box center [721, 406] width 851 height 66
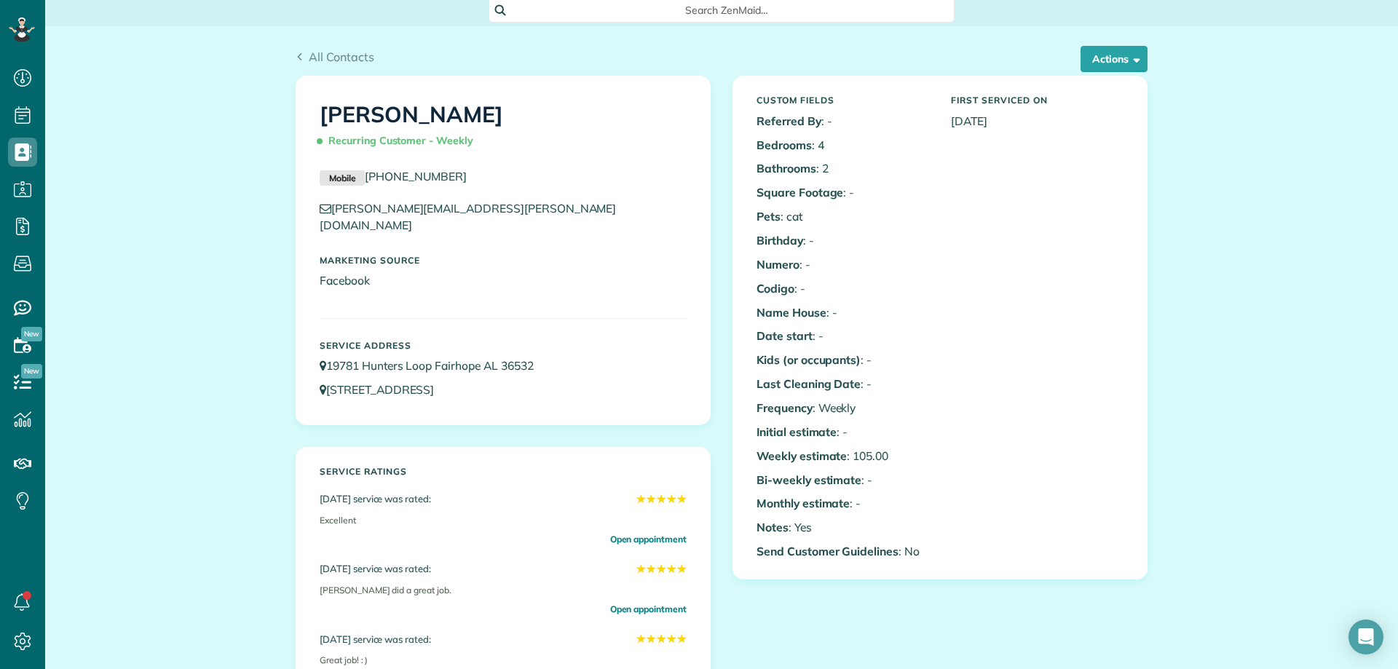
scroll to position [0, 0]
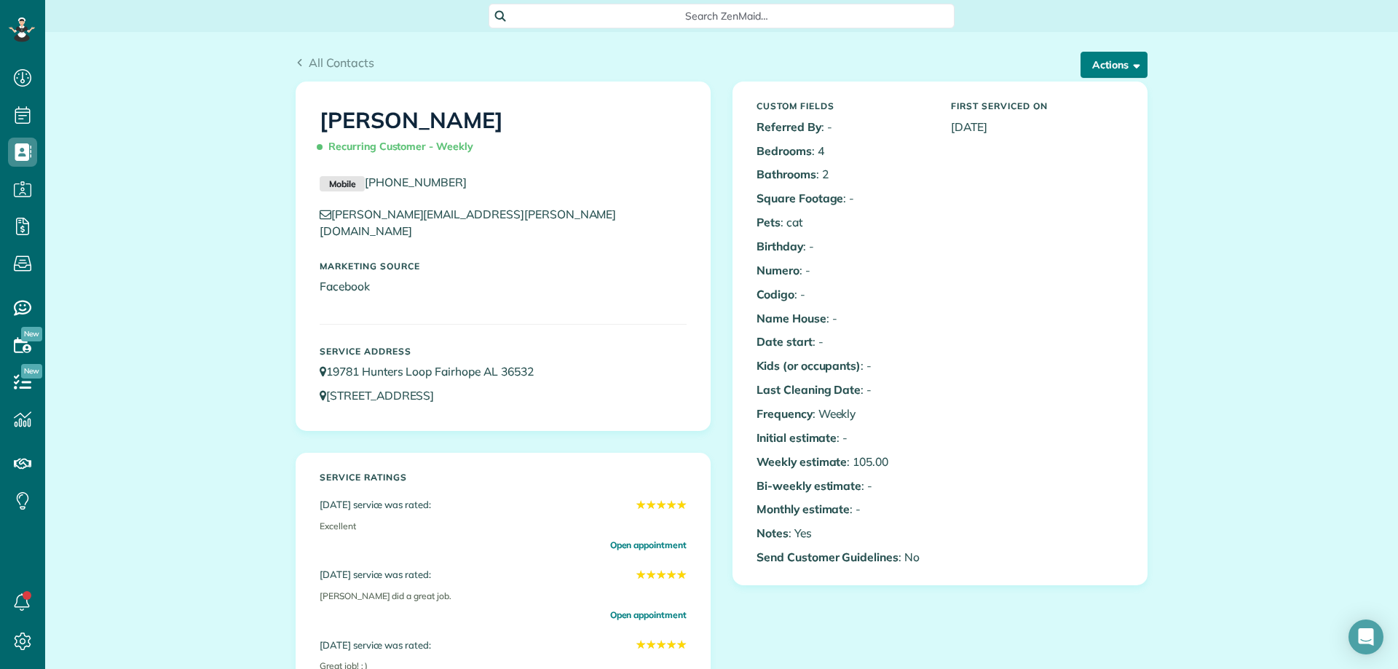
click at [1129, 64] on span "button" at bounding box center [1134, 64] width 11 height 11
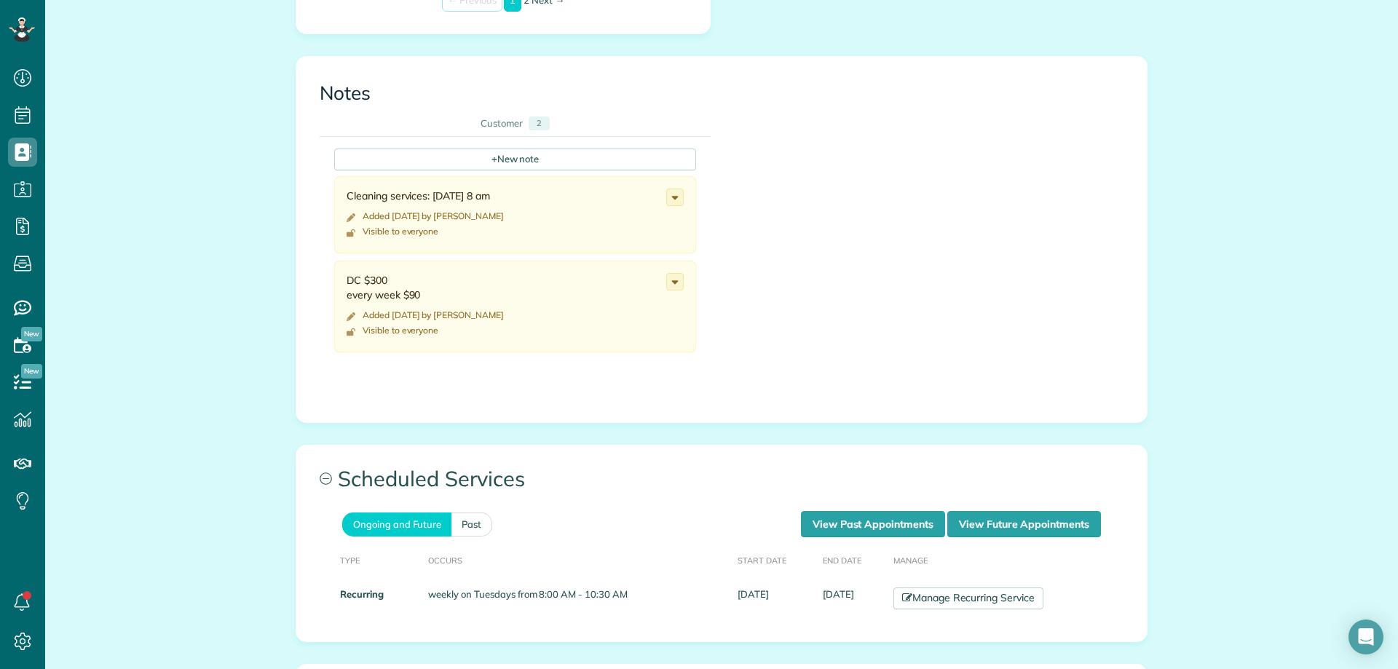
scroll to position [1019, 0]
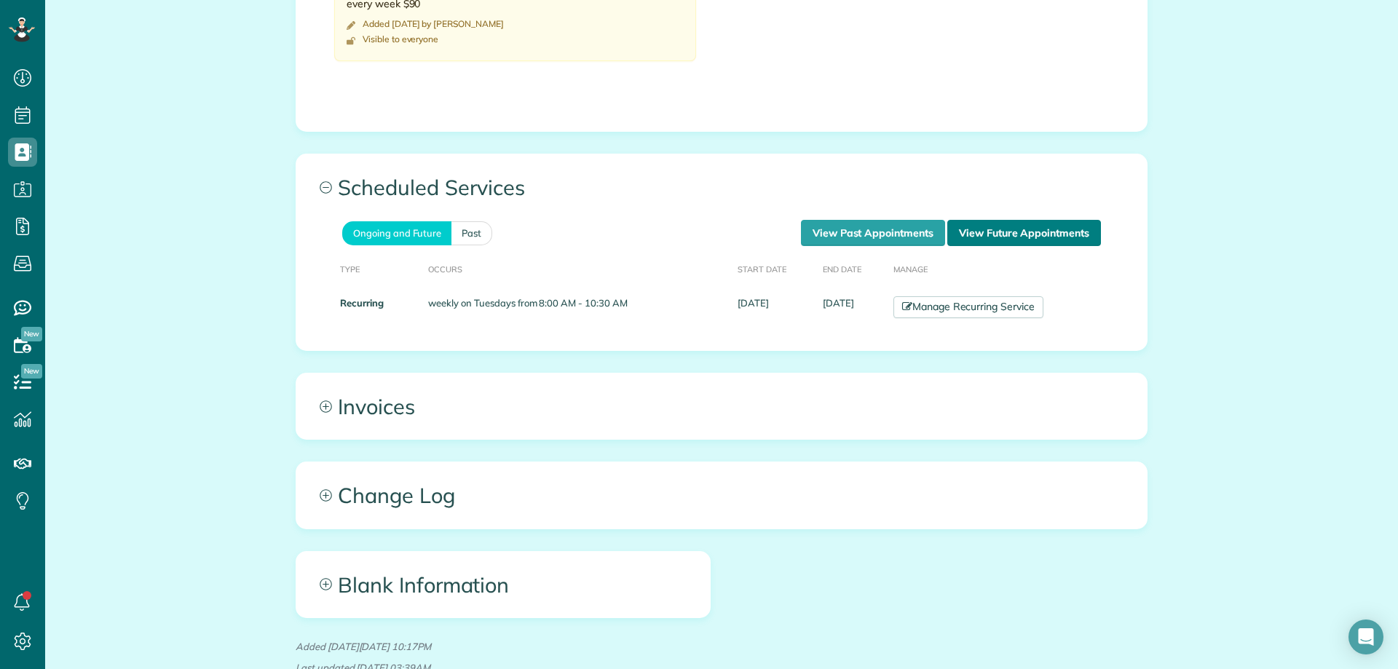
click at [1045, 220] on link "View Future Appointments" at bounding box center [1024, 233] width 154 height 26
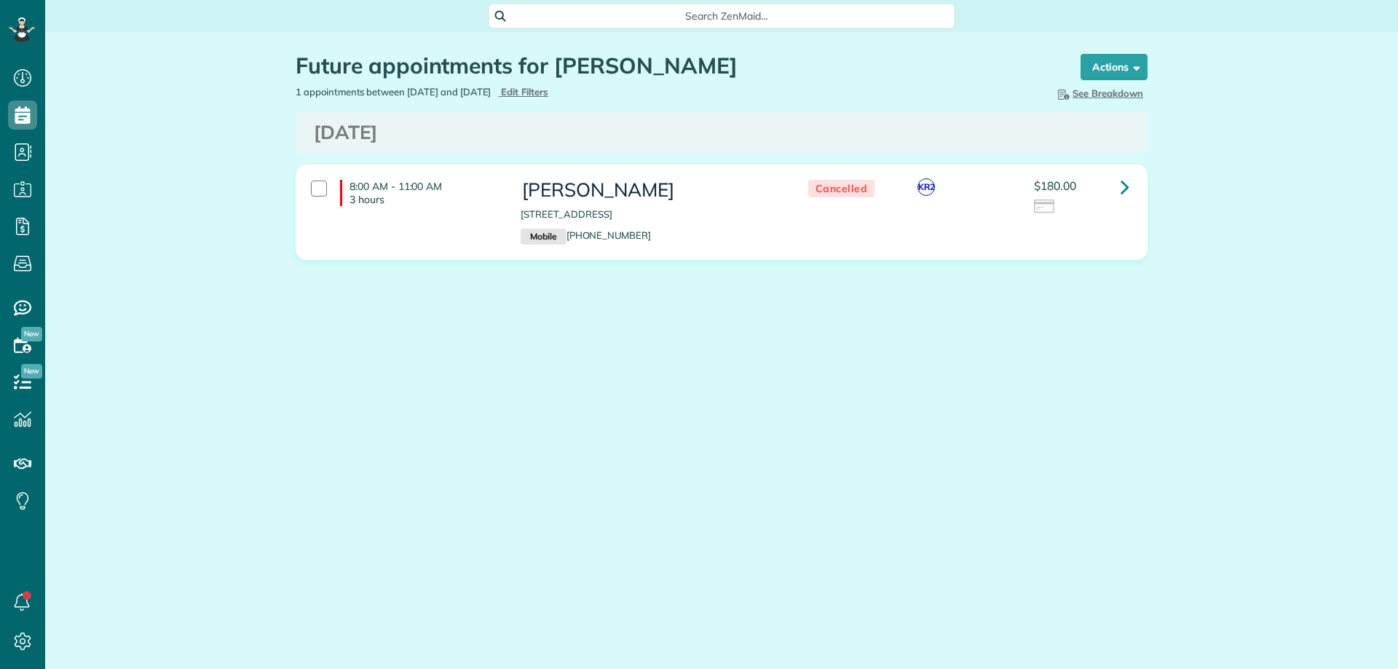
scroll to position [7, 7]
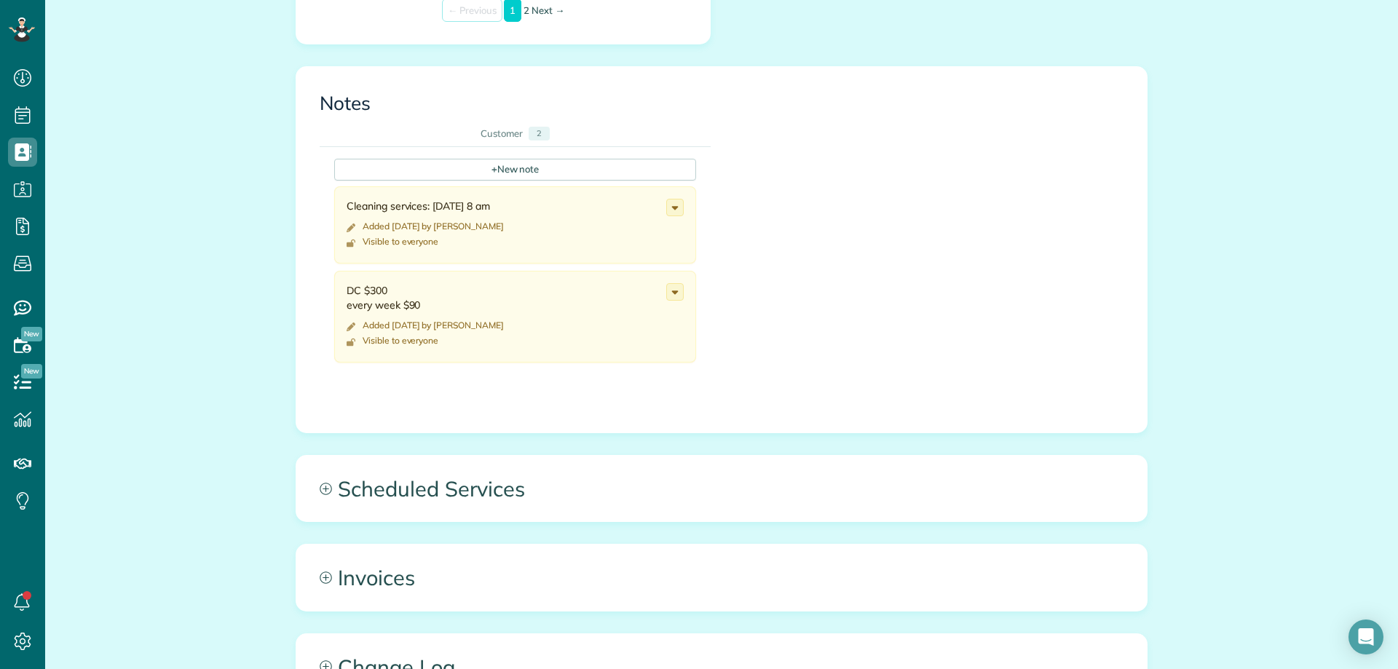
scroll to position [874, 0]
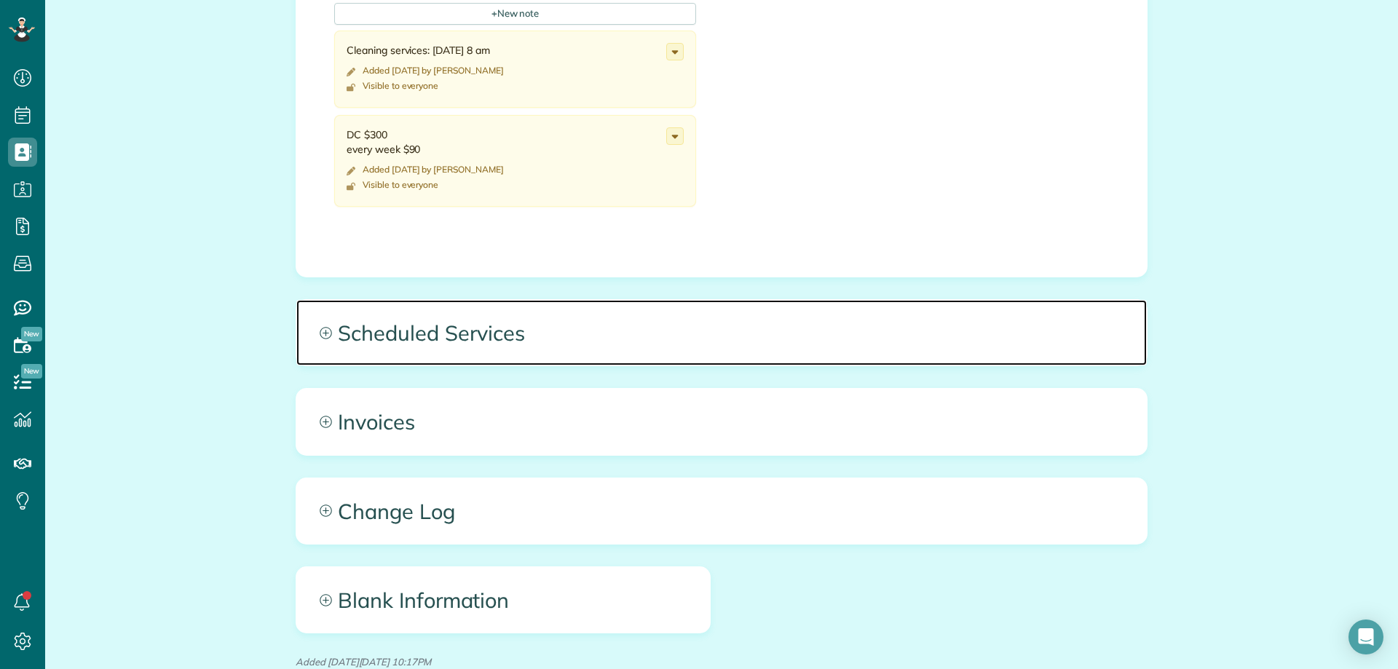
click at [322, 341] on span "Scheduled Services" at bounding box center [721, 333] width 851 height 66
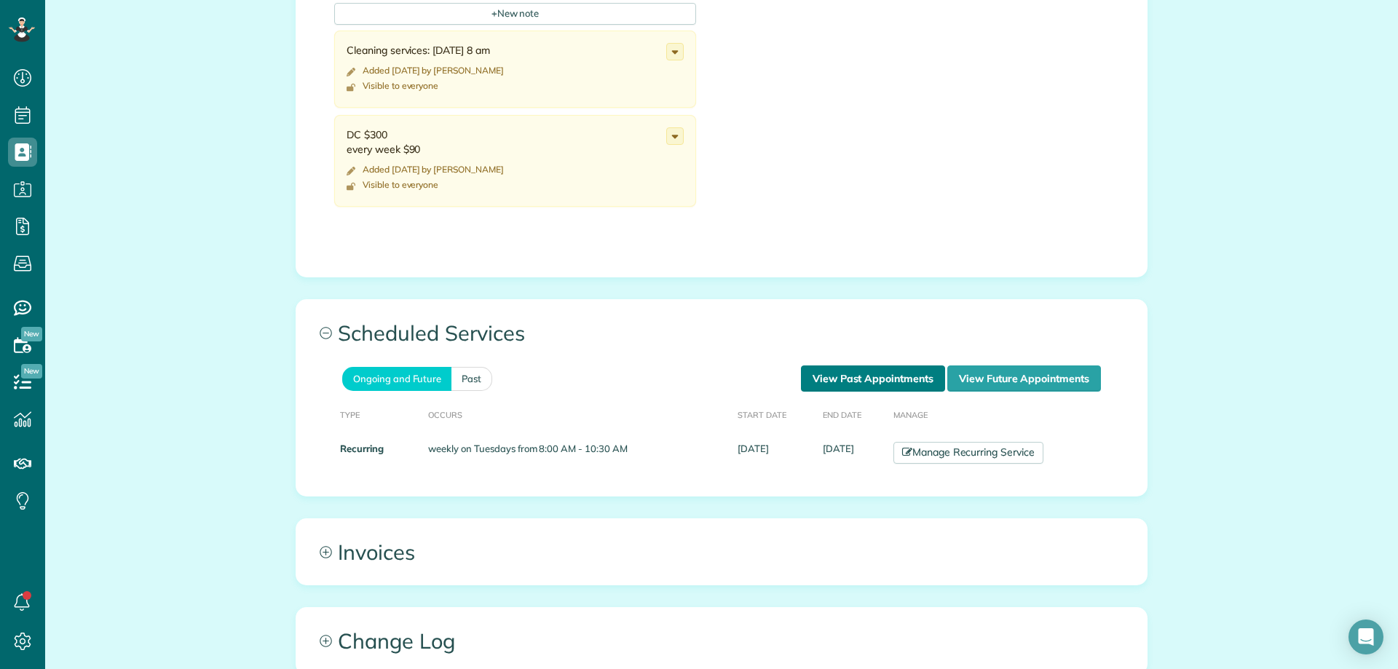
click at [885, 371] on link "View Past Appointments" at bounding box center [873, 379] width 144 height 26
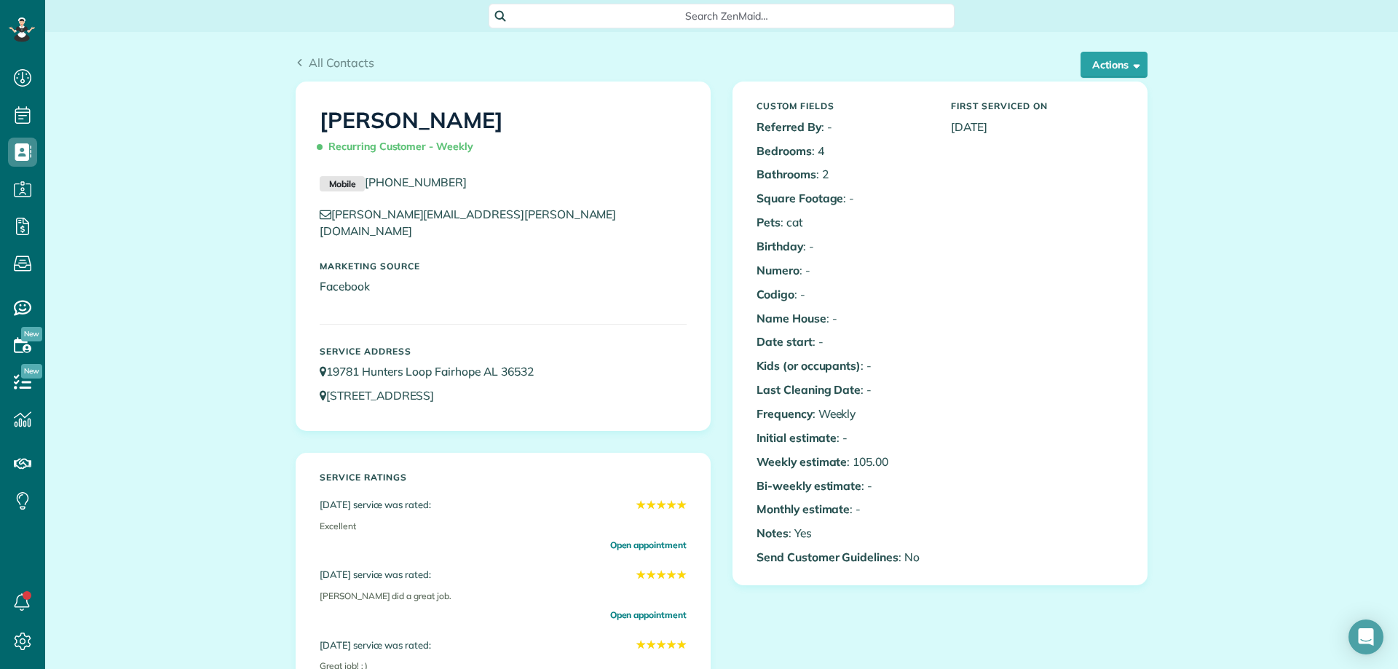
scroll to position [7, 7]
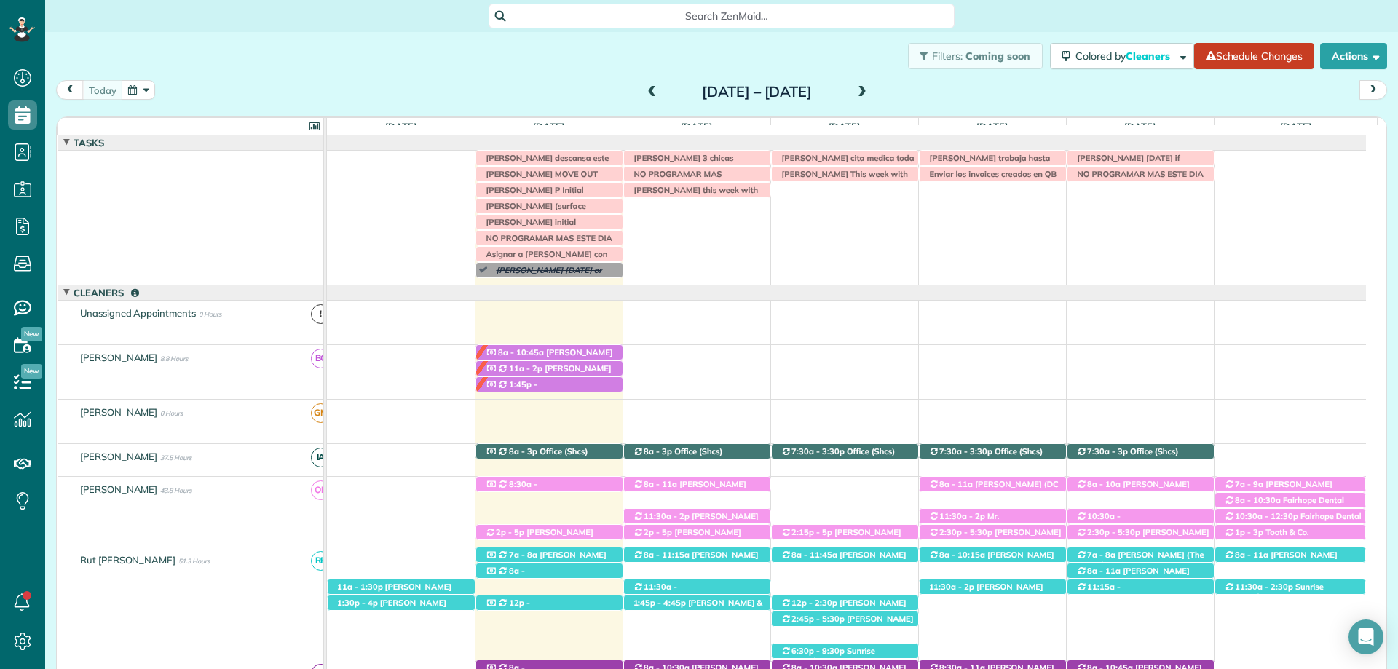
scroll to position [585, 0]
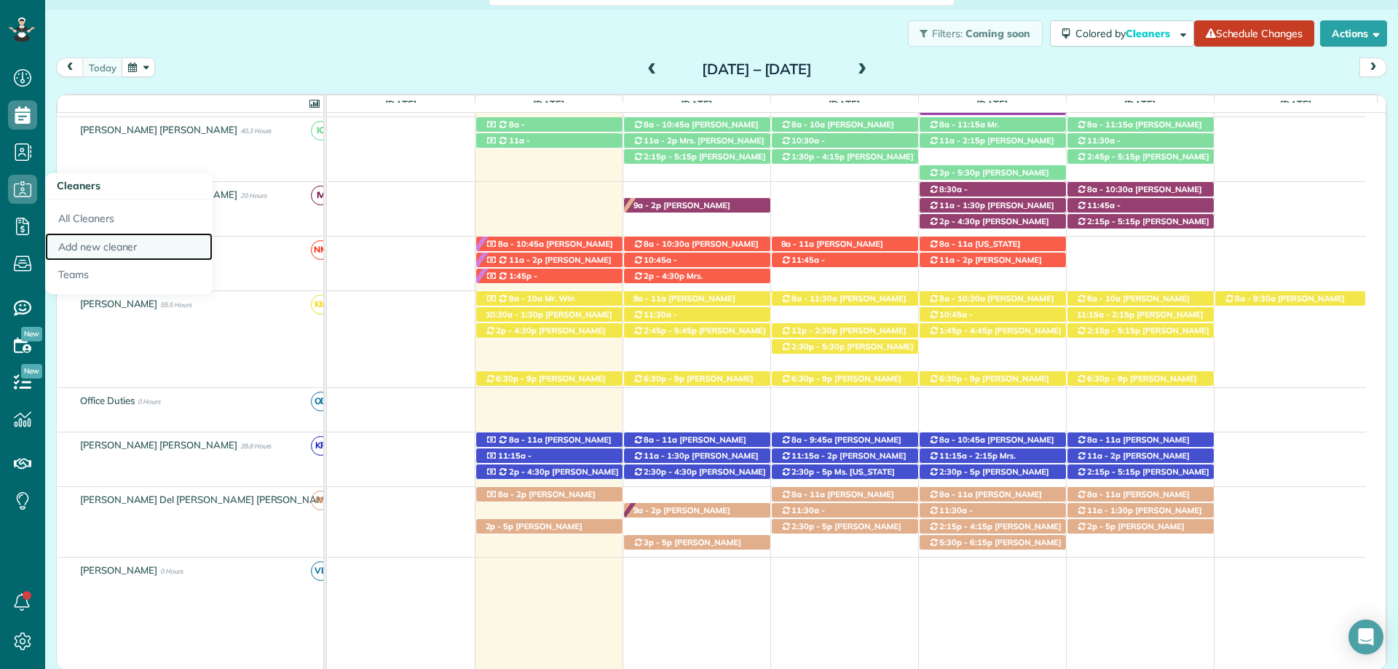
click at [143, 245] on link "Add new cleaner" at bounding box center [128, 247] width 167 height 28
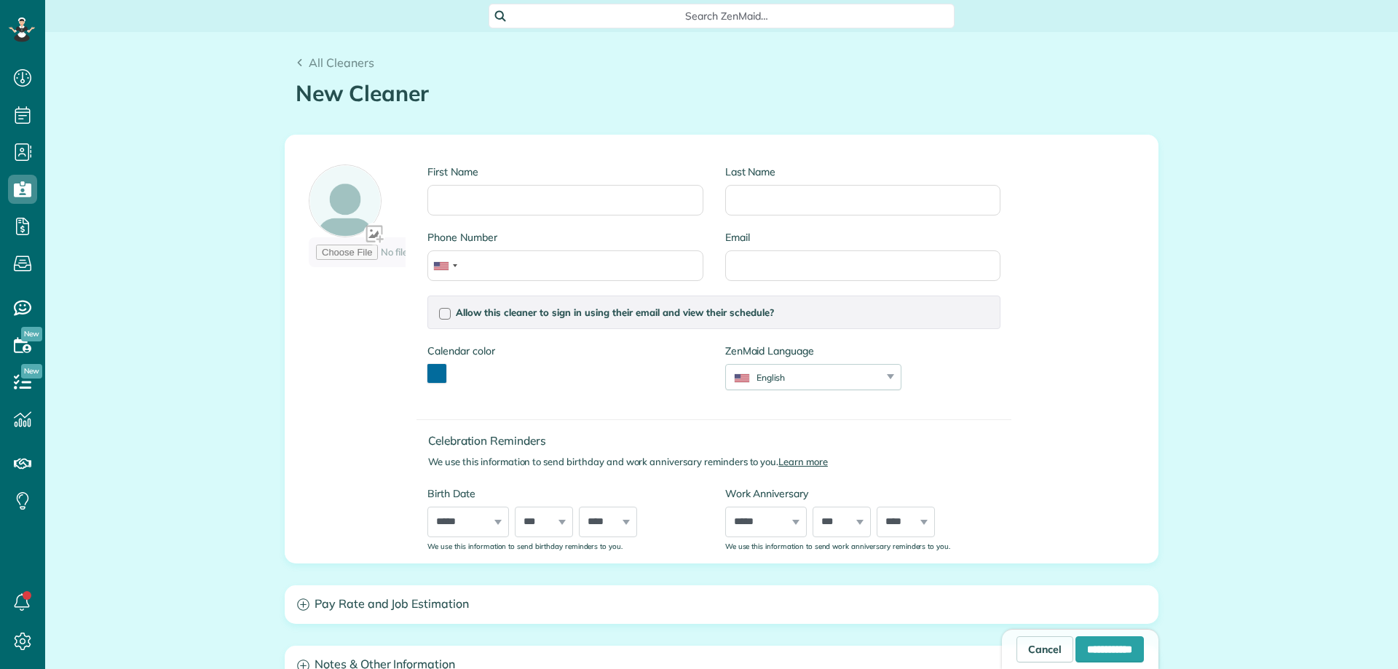
scroll to position [7, 7]
drag, startPoint x: 559, startPoint y: 175, endPoint x: 553, endPoint y: 181, distance: 8.2
click at [556, 178] on label "First Name" at bounding box center [564, 172] width 275 height 15
click at [556, 185] on input "First Name" at bounding box center [564, 200] width 275 height 31
click at [551, 186] on input "First Name" at bounding box center [564, 200] width 275 height 31
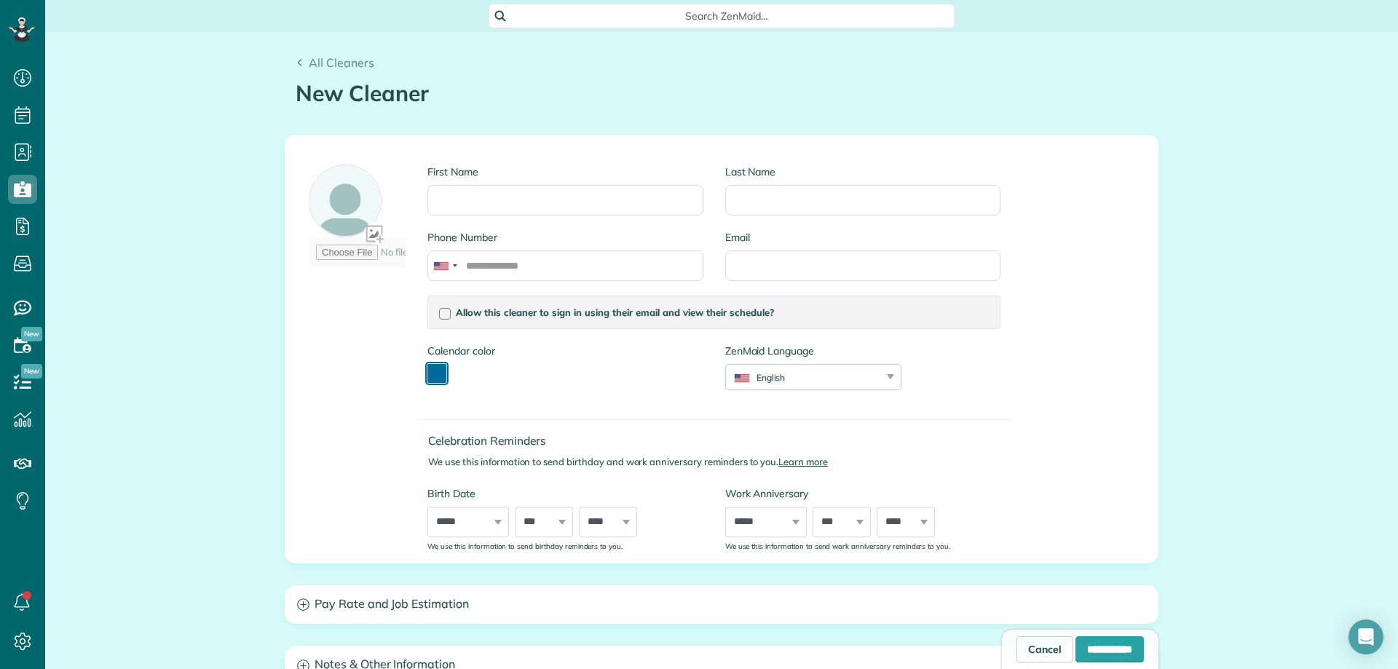
click at [435, 374] on button "toggle color picker dialog" at bounding box center [436, 373] width 19 height 19
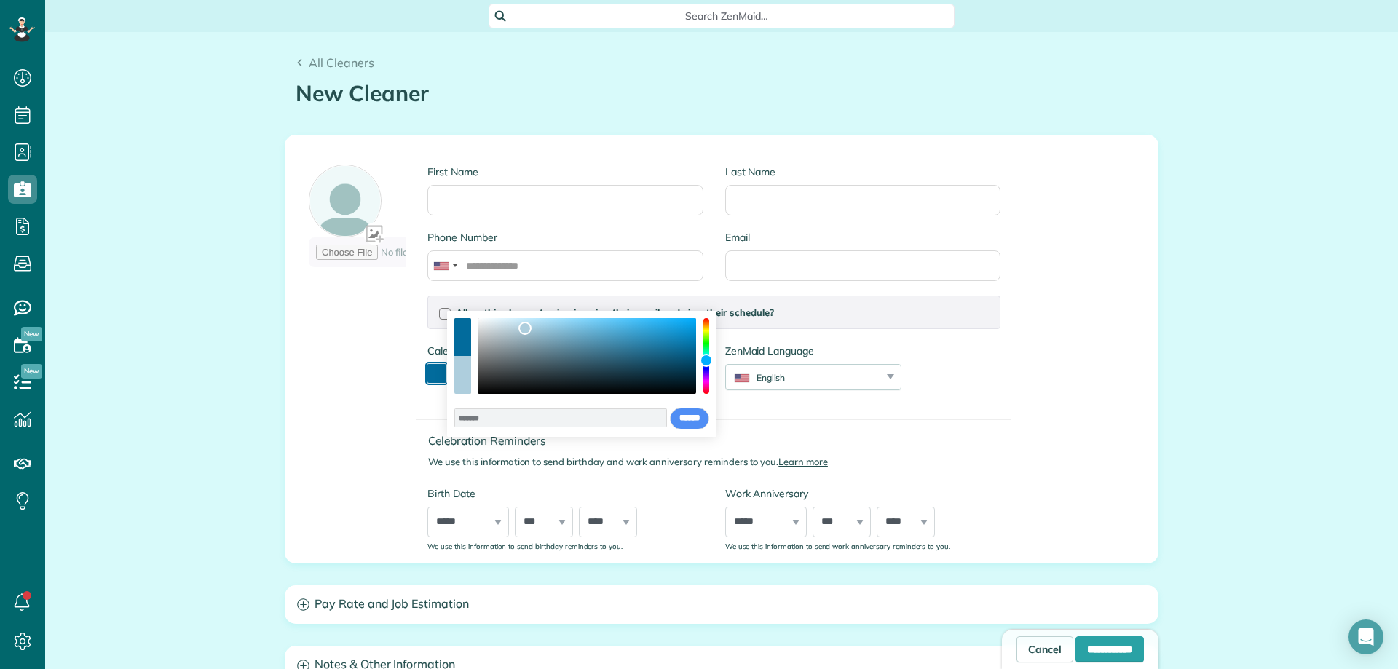
type input "*******"
drag, startPoint x: 693, startPoint y: 356, endPoint x: 521, endPoint y: 326, distance: 175.1
click at [521, 326] on div "color picker dialog" at bounding box center [587, 356] width 218 height 76
click at [467, 202] on input "First Name" at bounding box center [564, 200] width 275 height 31
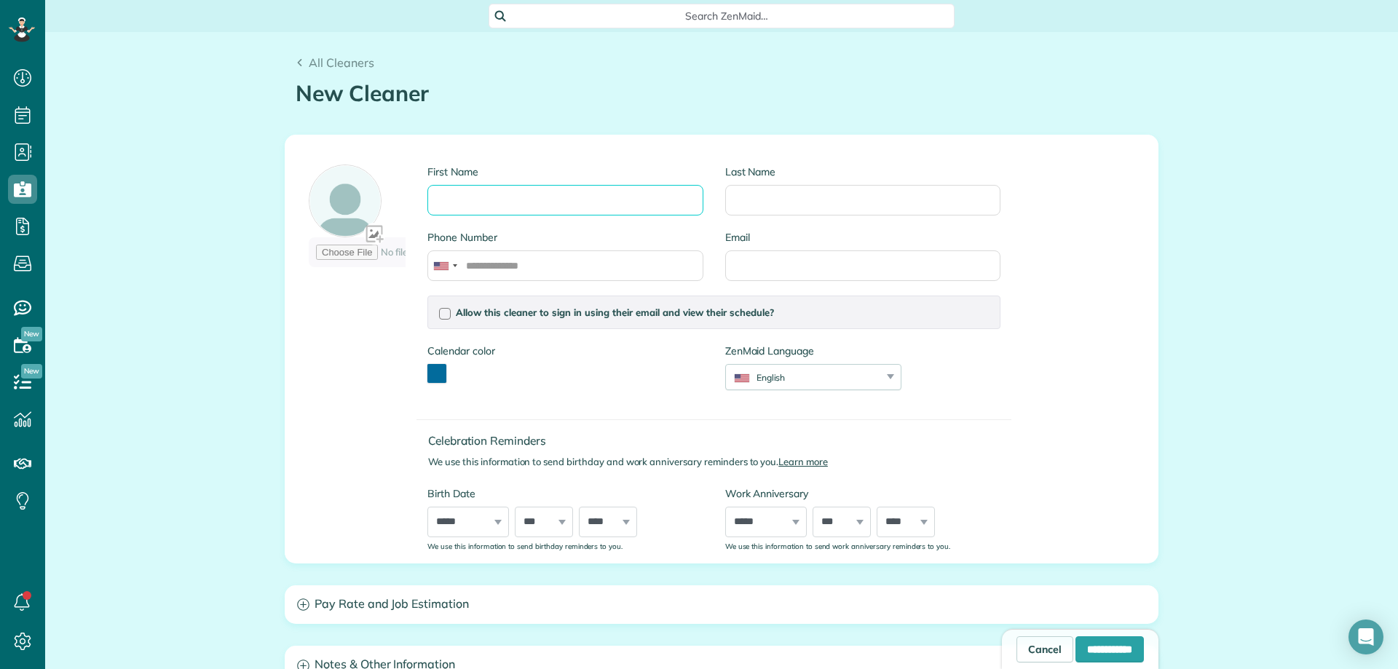
click at [481, 193] on input "First Name" at bounding box center [564, 200] width 275 height 31
click at [818, 274] on input "Email" at bounding box center [862, 265] width 275 height 31
paste input "**********"
type input "**********"
click at [540, 201] on input "First Name" at bounding box center [564, 200] width 275 height 31
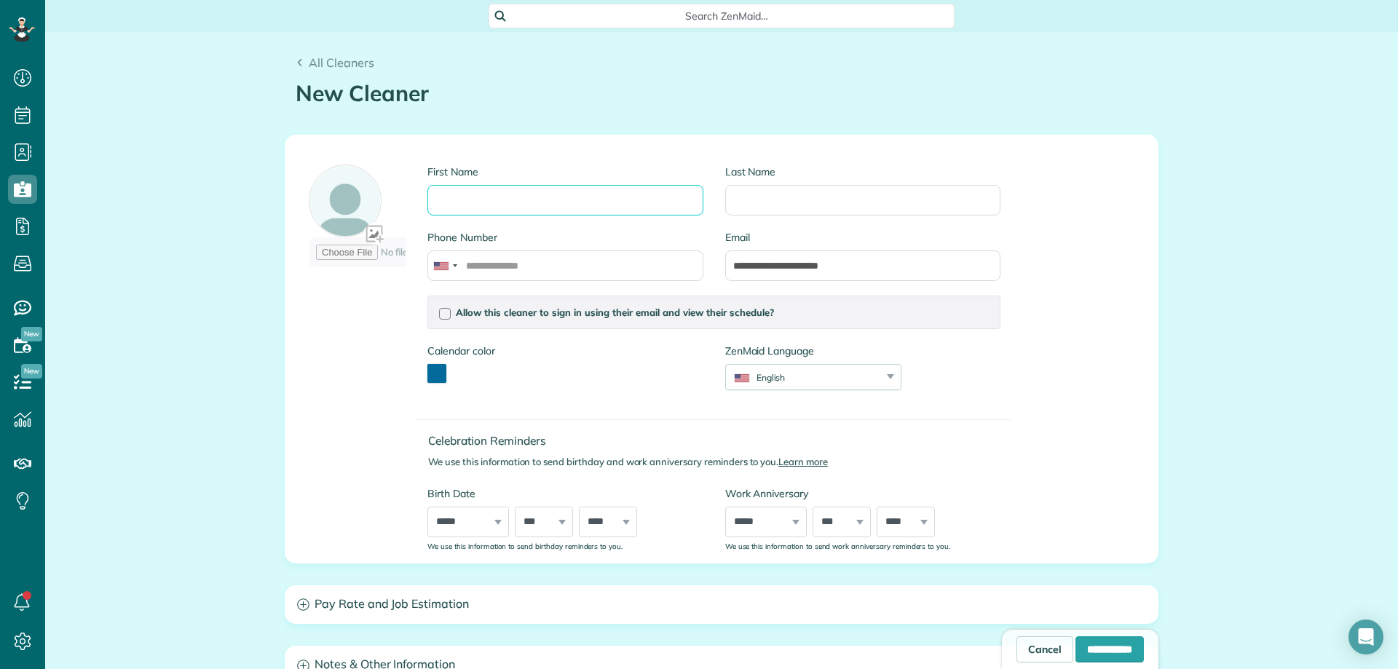
click at [603, 200] on input "First Name" at bounding box center [564, 200] width 275 height 31
click at [559, 181] on div "First Name" at bounding box center [564, 190] width 275 height 51
click at [551, 200] on input "First Name" at bounding box center [564, 200] width 275 height 31
type input "*******"
click at [794, 205] on input "Last Name" at bounding box center [862, 200] width 275 height 31
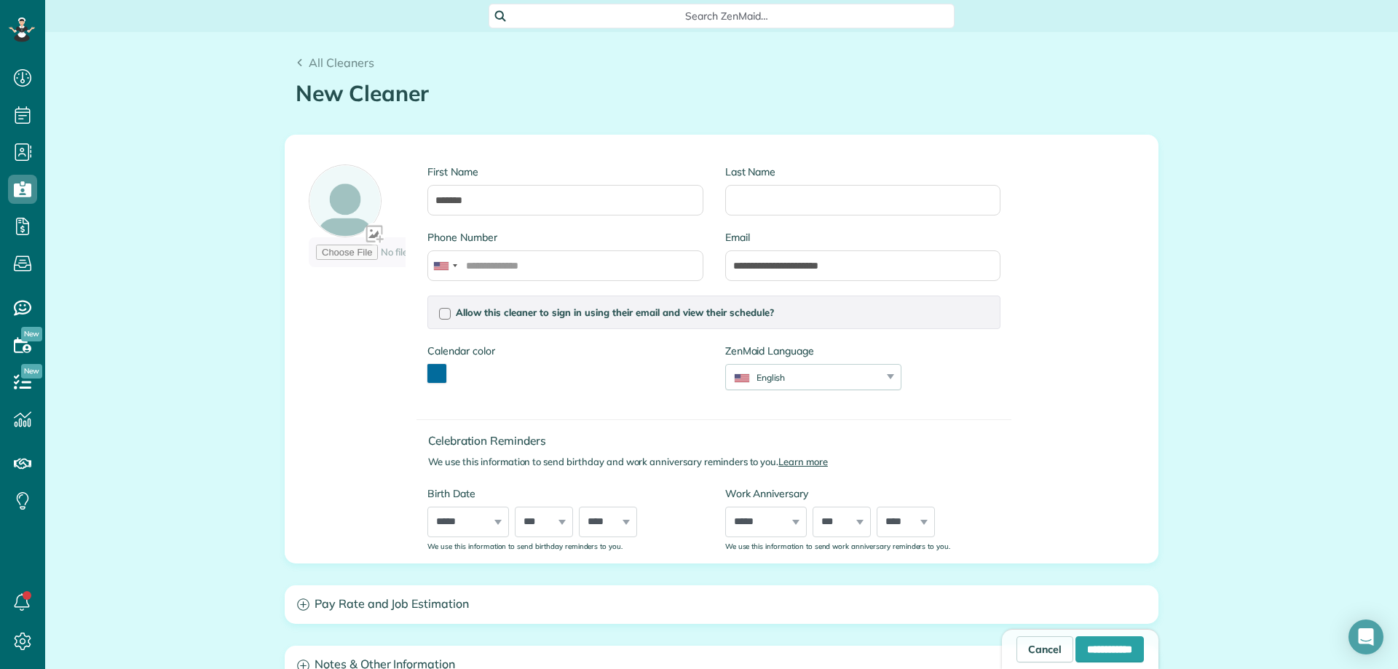
drag, startPoint x: 1144, startPoint y: 421, endPoint x: 913, endPoint y: 260, distance: 281.4
click at [1144, 421] on div "**********" at bounding box center [721, 348] width 872 height 427
click at [771, 204] on input "Last Name" at bounding box center [862, 200] width 275 height 31
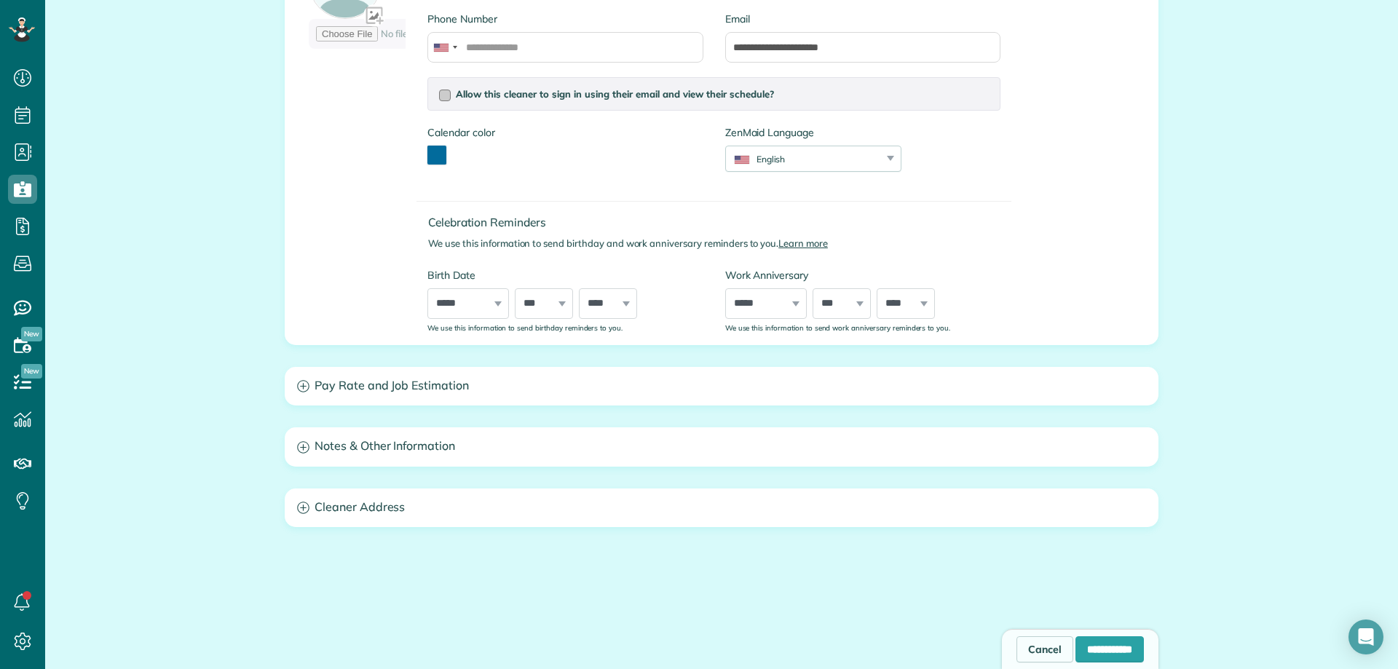
type input "*****"
click at [439, 93] on div at bounding box center [445, 96] width 12 height 12
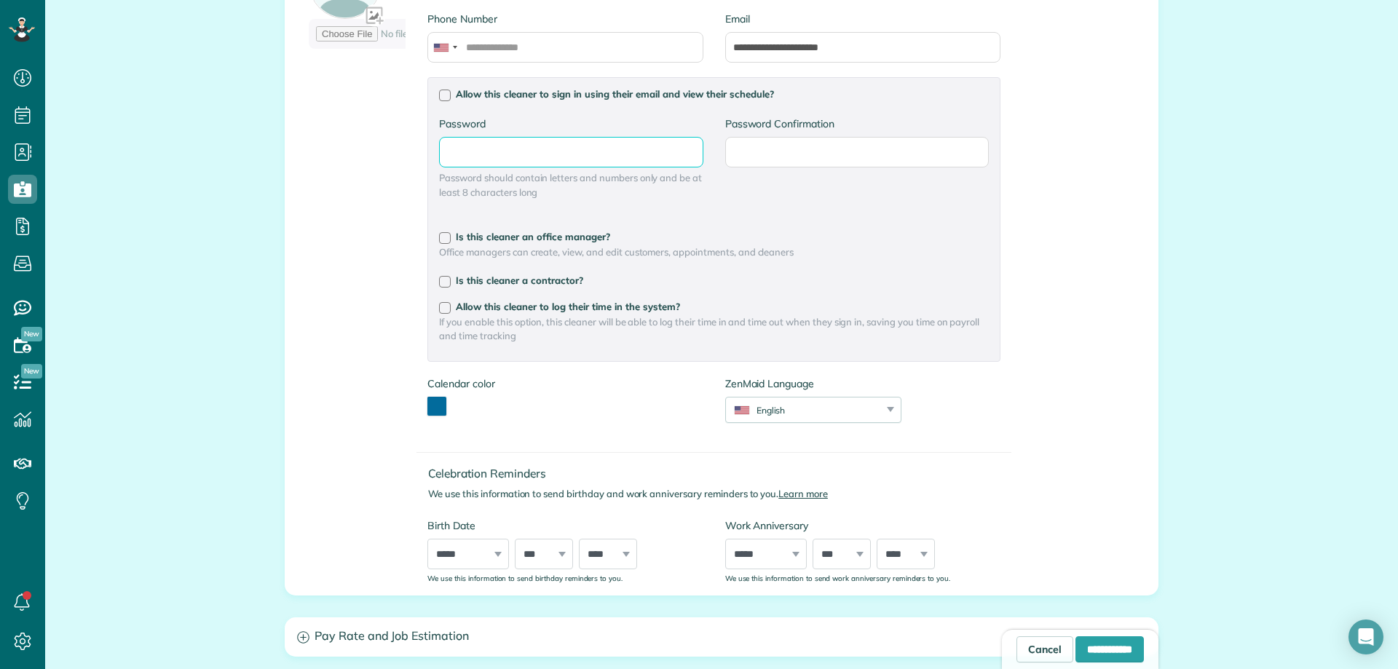
click at [518, 149] on input "Password" at bounding box center [571, 152] width 264 height 31
type input "**********"
click at [782, 154] on input "Password Confirmation" at bounding box center [857, 152] width 264 height 31
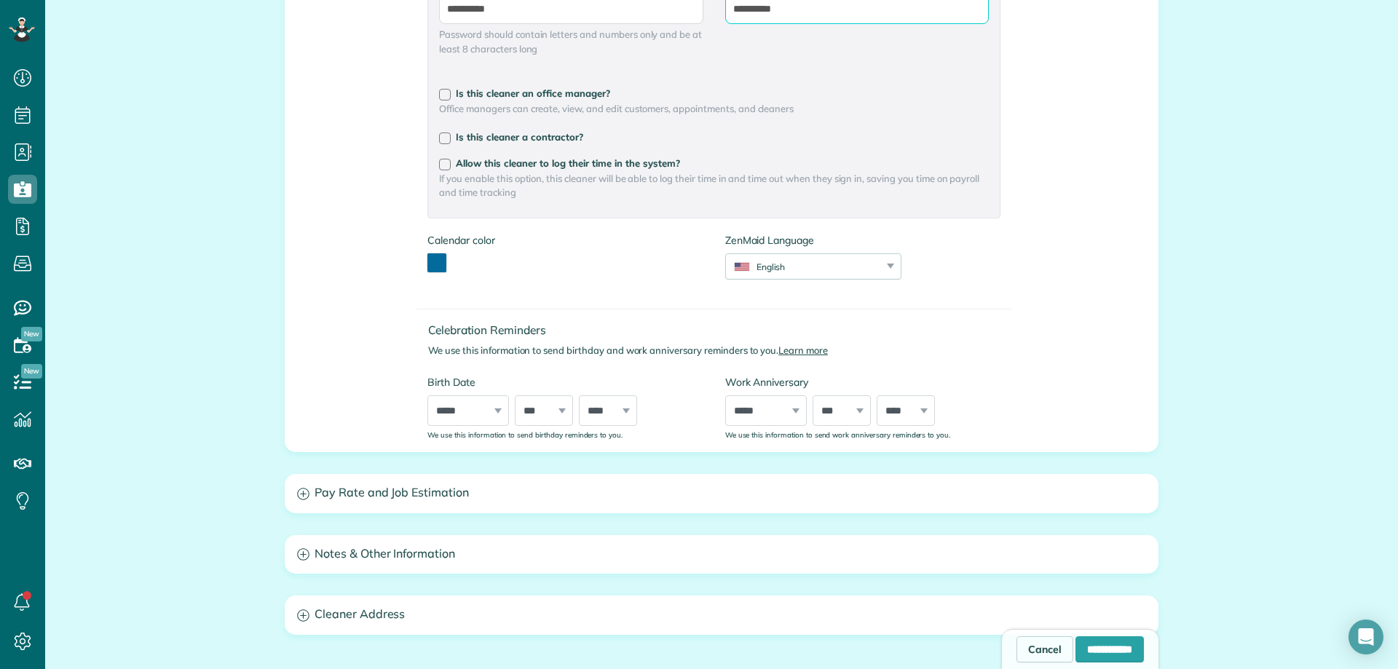
scroll to position [364, 0]
type input "**********"
click at [1092, 652] on input "**********" at bounding box center [1110, 649] width 68 height 26
type input "**********"
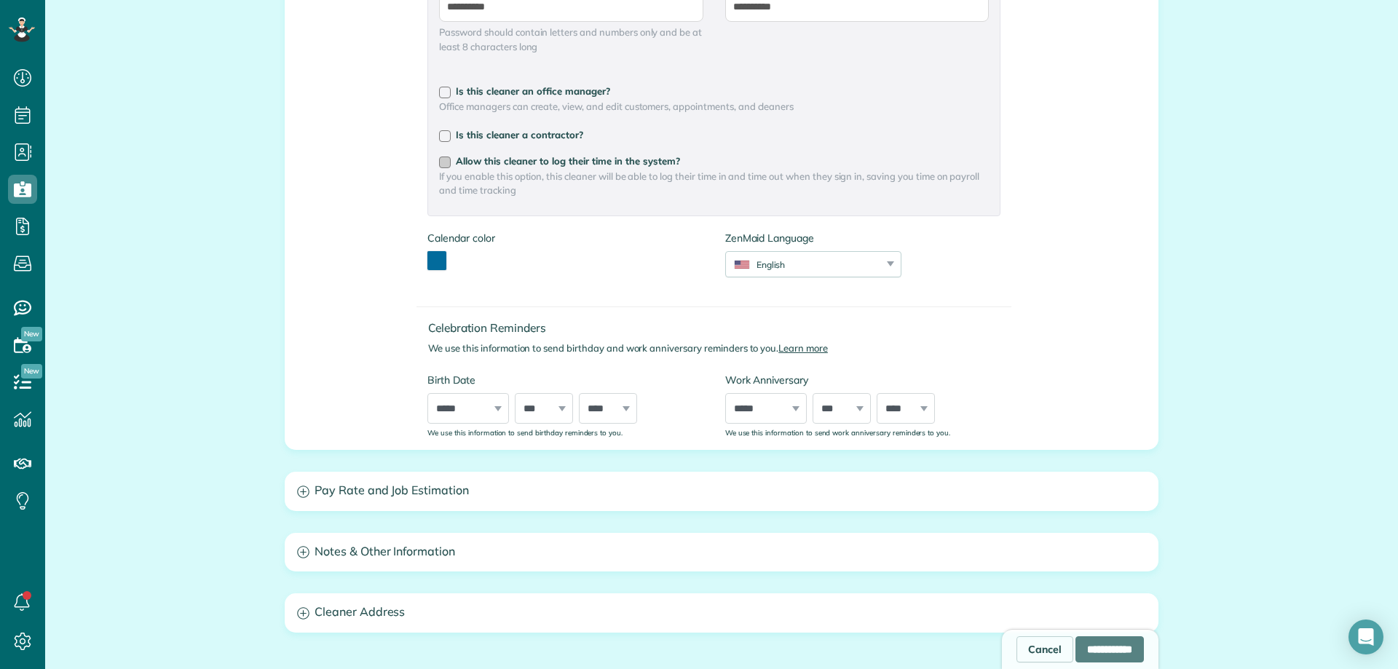
click at [439, 163] on div at bounding box center [445, 163] width 12 height 12
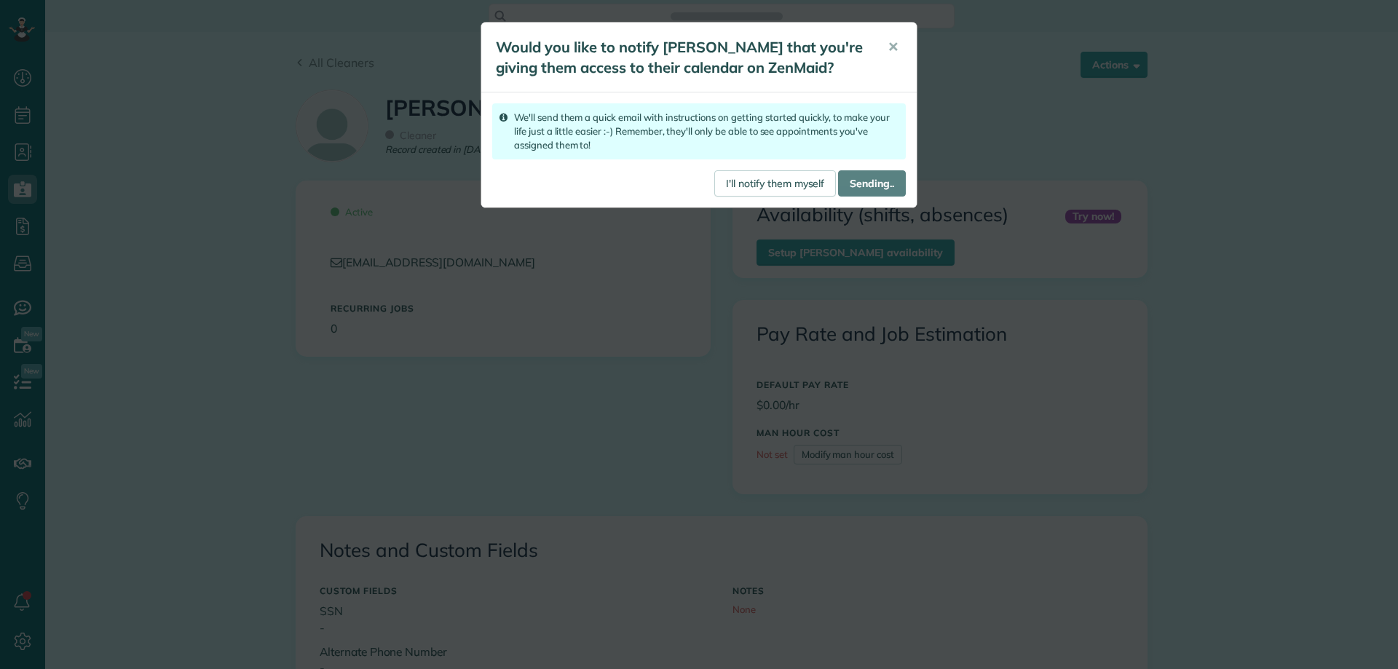
scroll to position [136, 0]
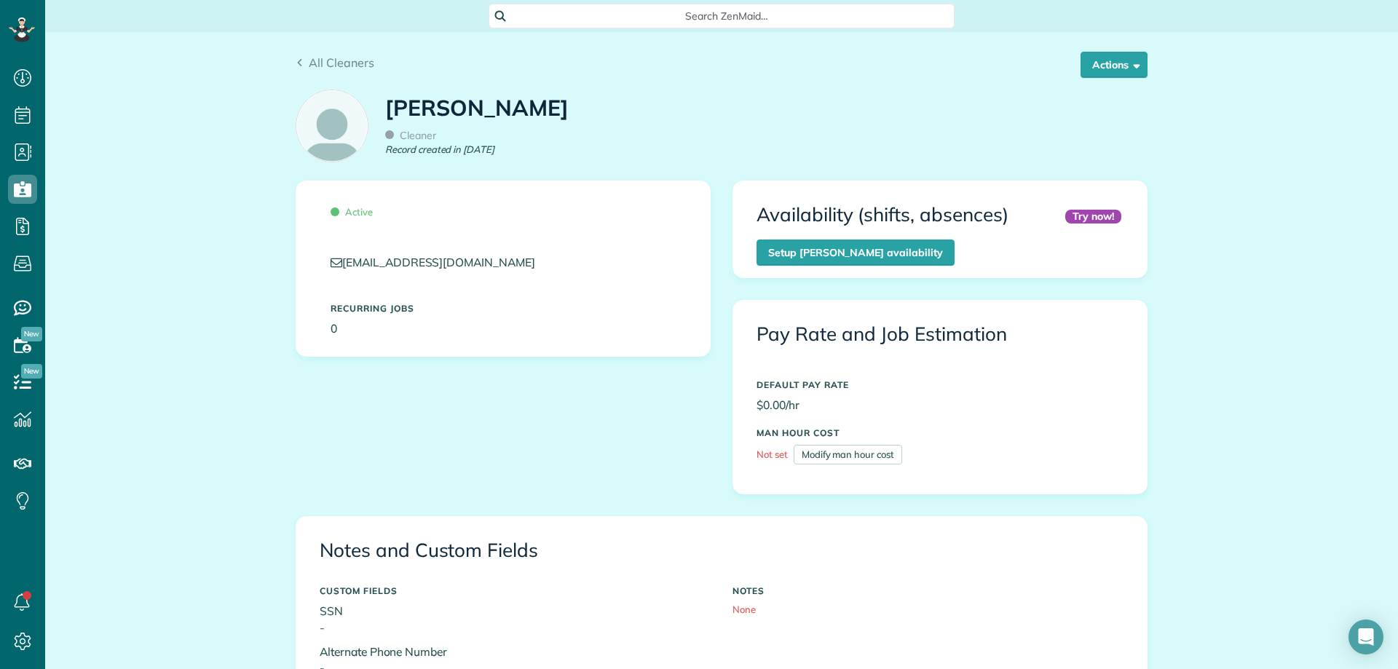
click at [389, 12] on div "Search ZenMaid…" at bounding box center [721, 16] width 1353 height 25
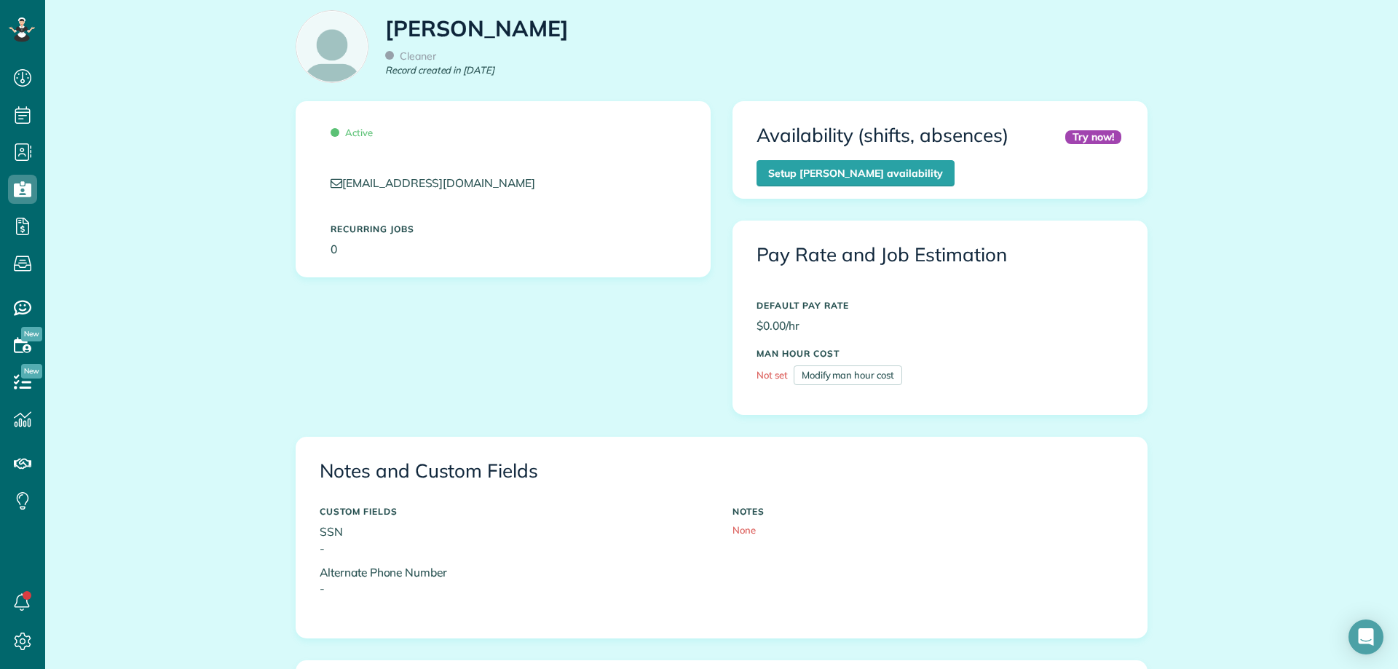
scroll to position [0, 0]
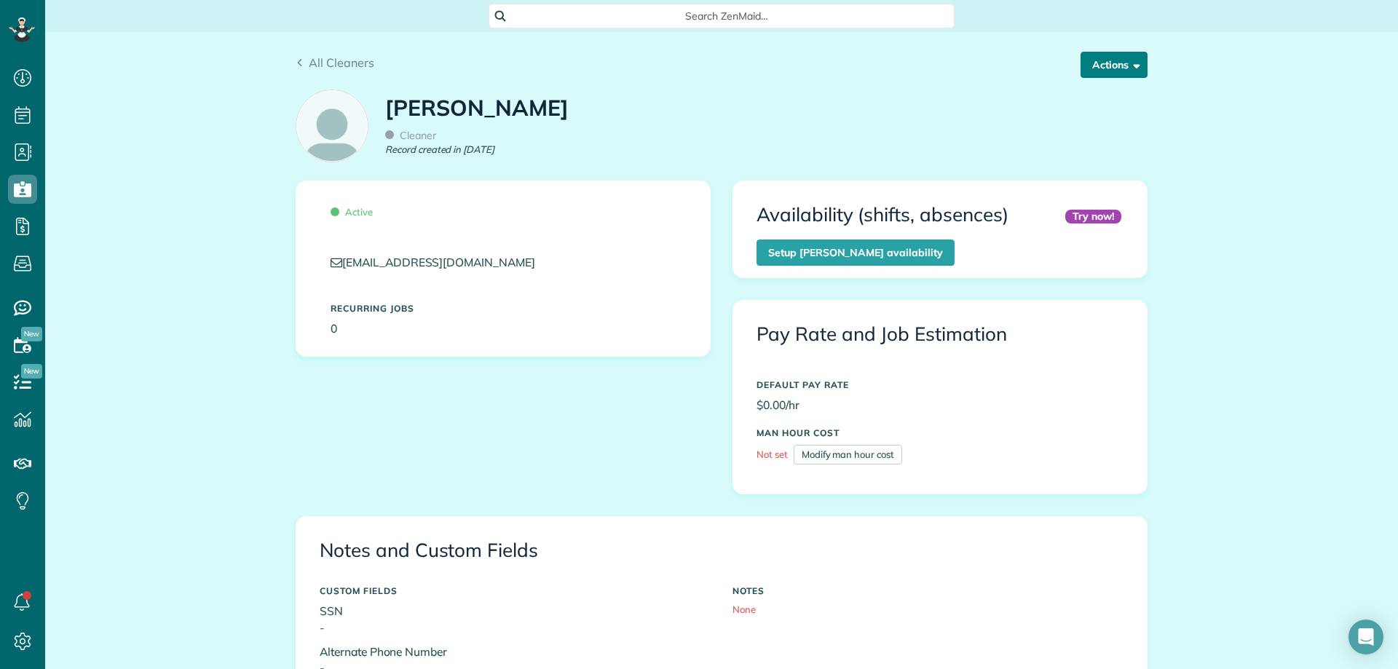
click at [1115, 70] on button "Actions" at bounding box center [1114, 65] width 67 height 26
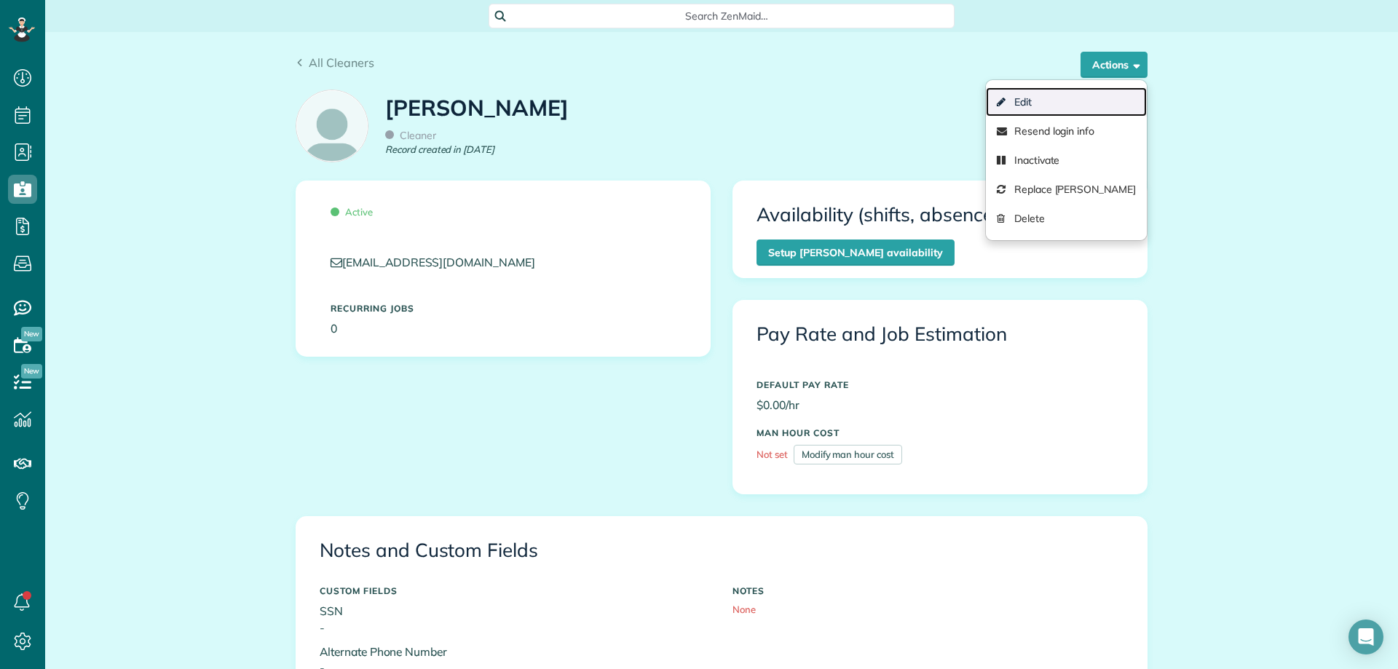
click at [1054, 98] on link "Edit" at bounding box center [1066, 101] width 161 height 29
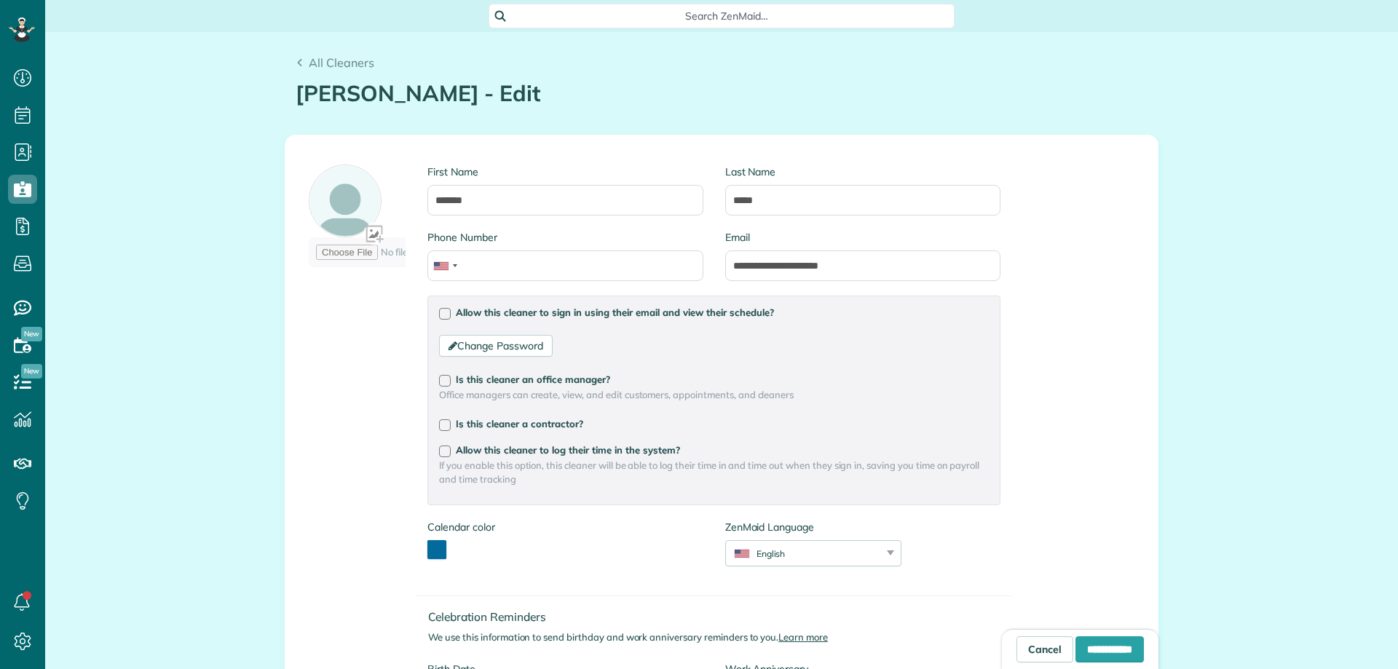
scroll to position [146, 0]
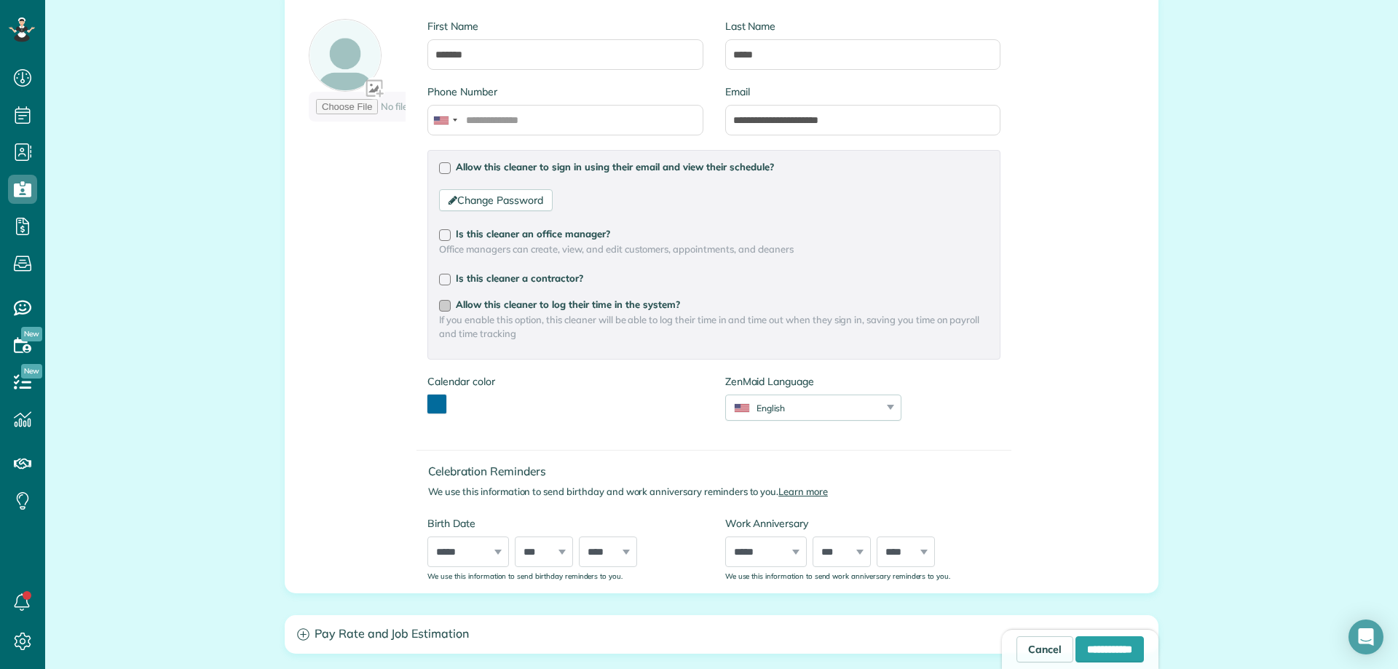
click at [446, 309] on label "Allow this cleaner to log their time in the system?" at bounding box center [714, 304] width 550 height 10
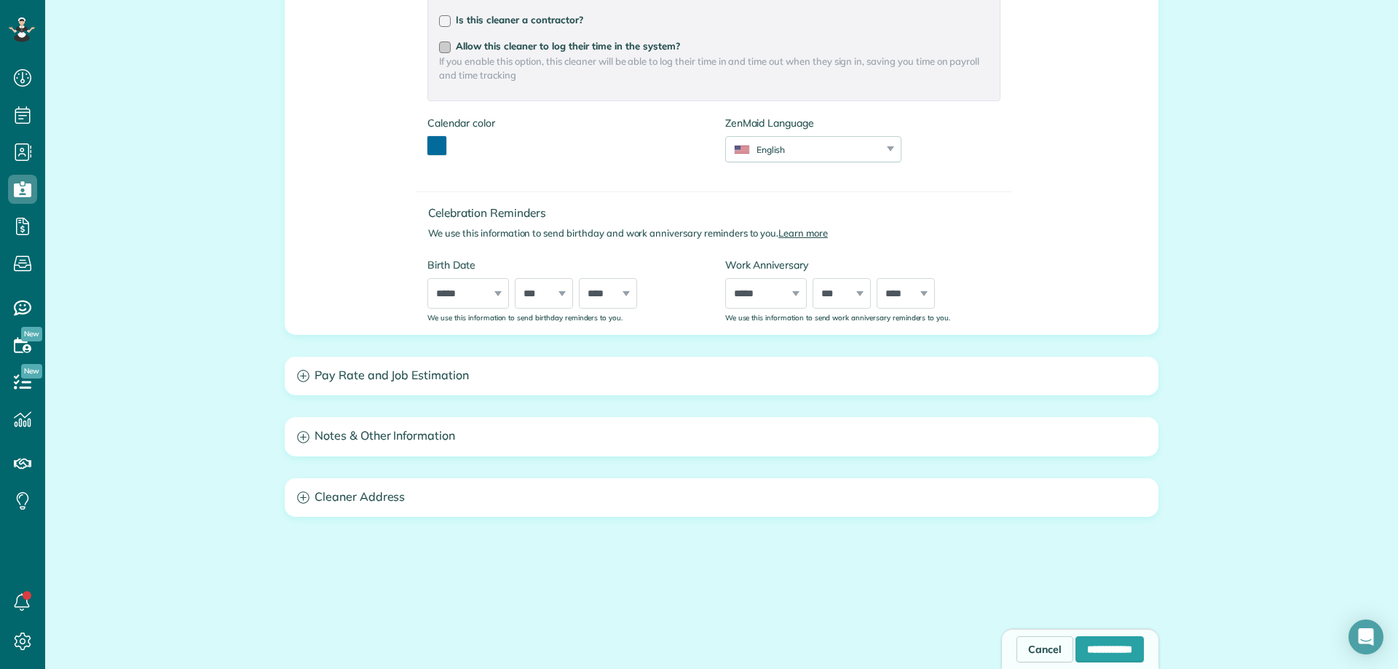
scroll to position [437, 0]
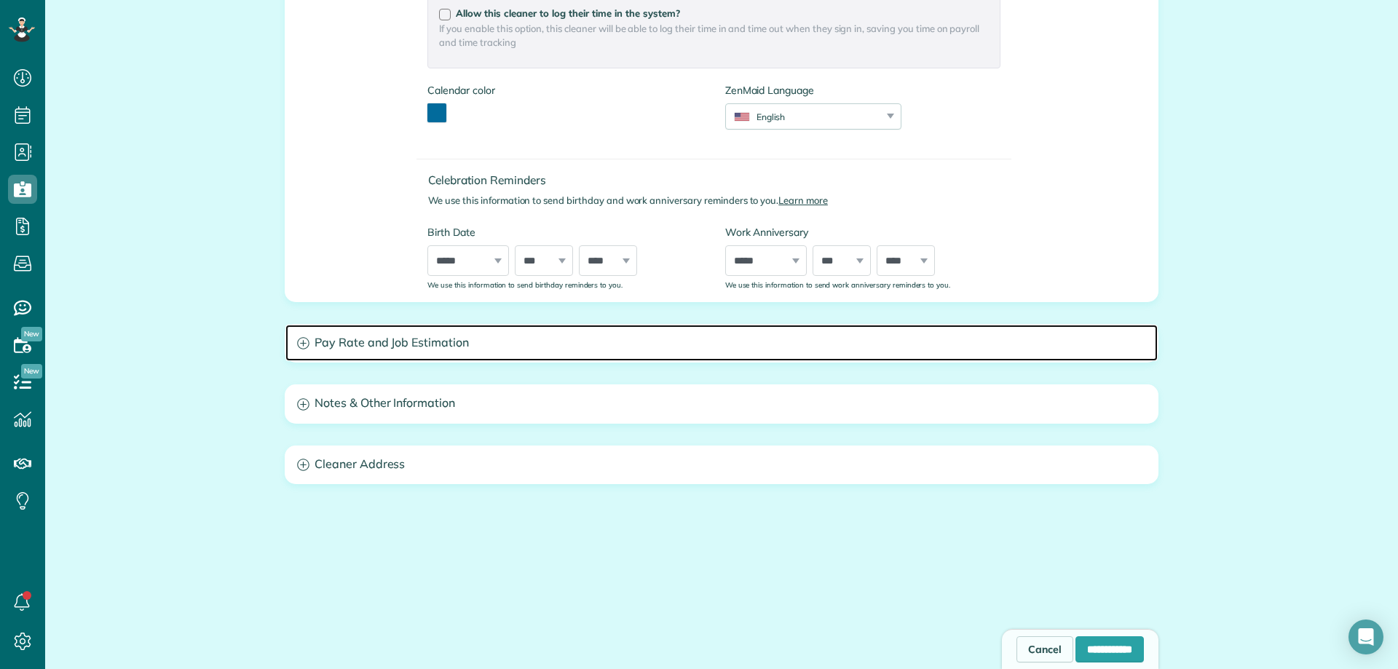
click at [319, 341] on h3 "Pay Rate and Job Estimation" at bounding box center [721, 343] width 872 height 37
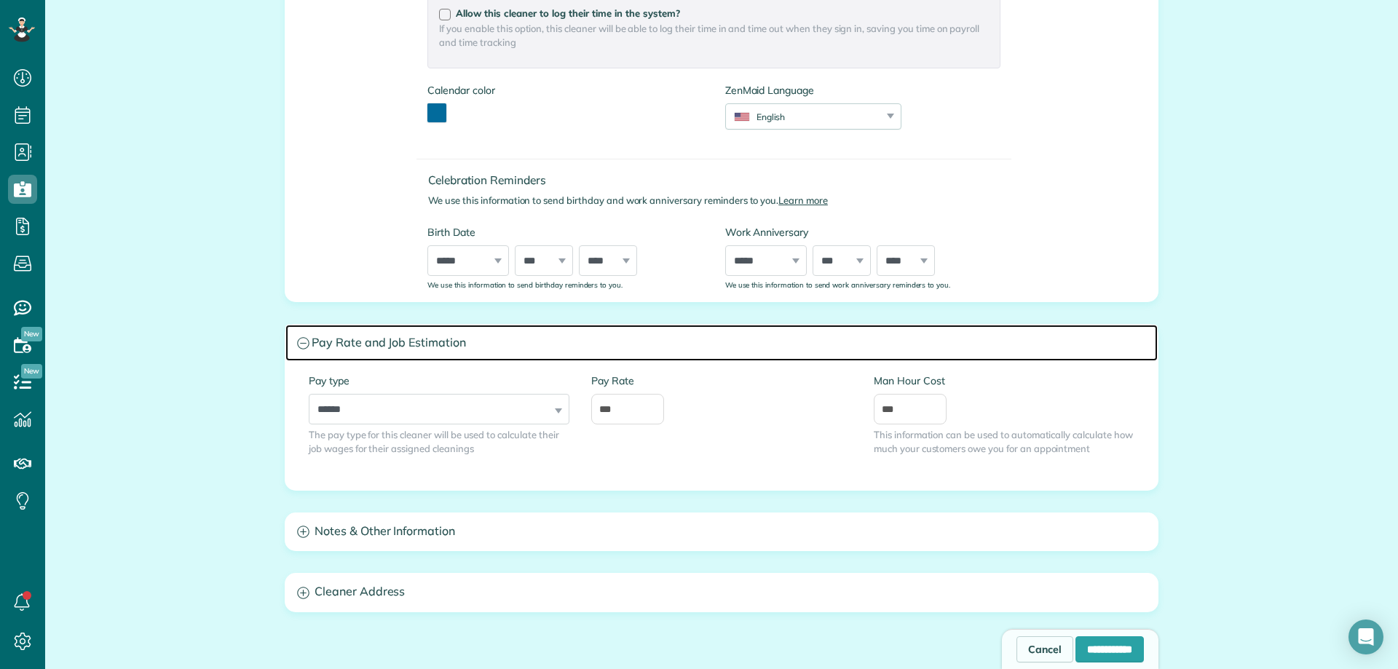
click at [309, 344] on h3 "Pay Rate and Job Estimation" at bounding box center [721, 343] width 872 height 37
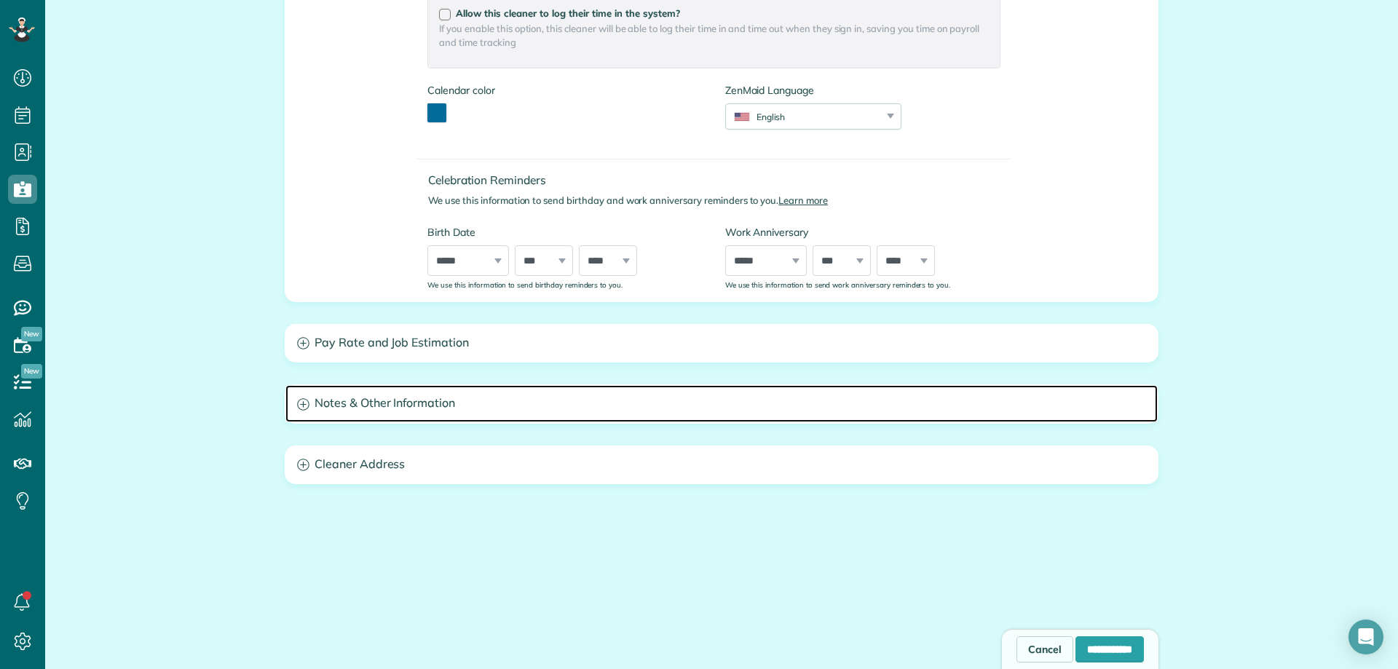
click at [310, 408] on h3 "Notes & Other Information" at bounding box center [721, 403] width 872 height 37
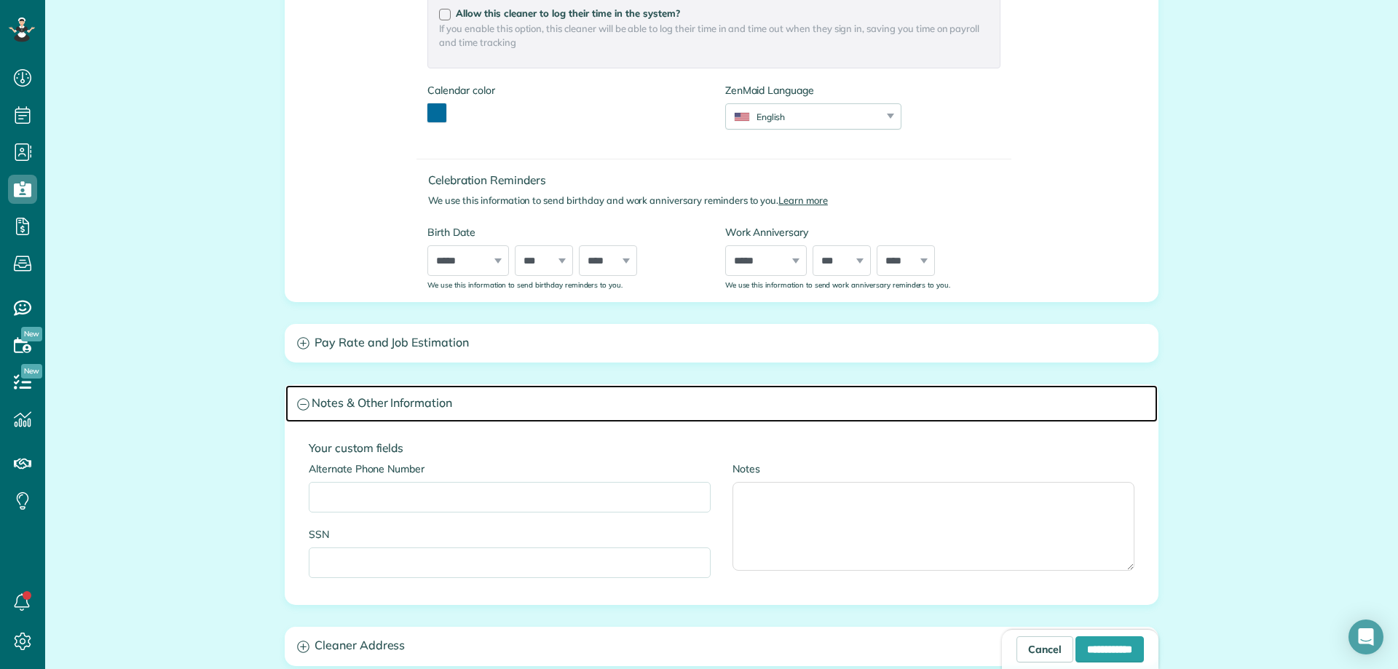
click at [293, 414] on h3 "Notes & Other Information" at bounding box center [721, 403] width 872 height 37
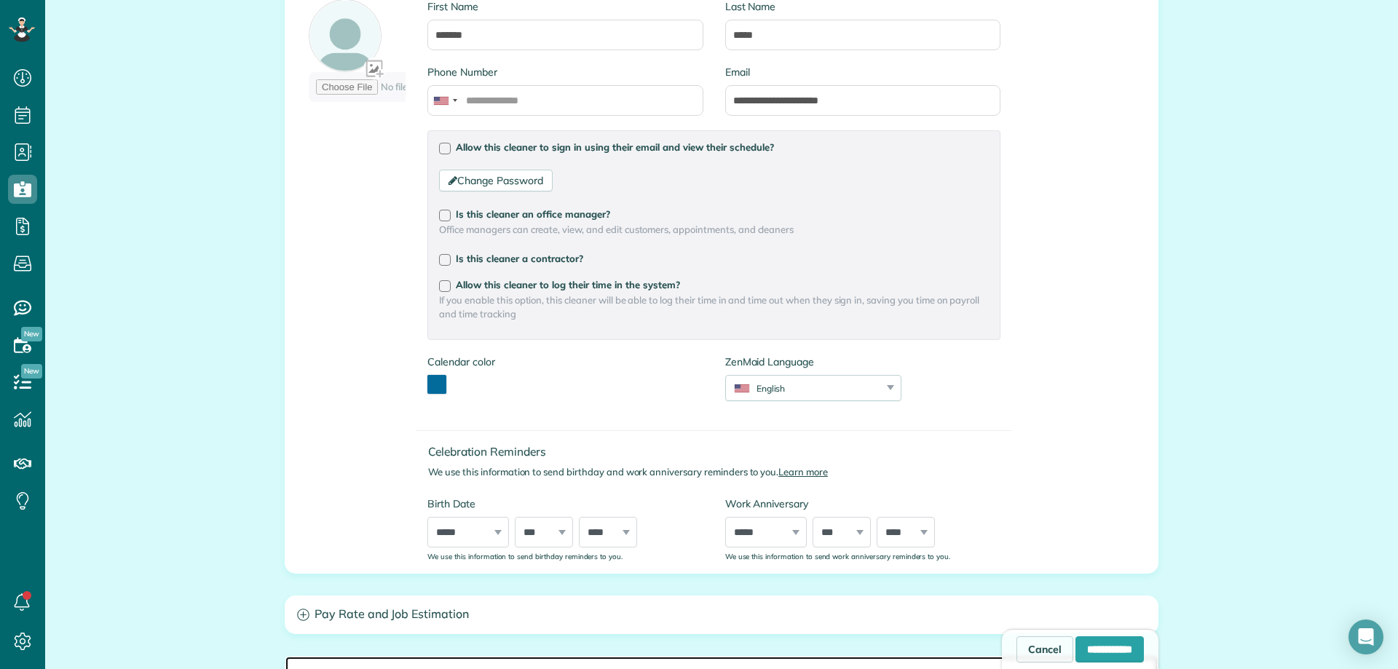
scroll to position [0, 0]
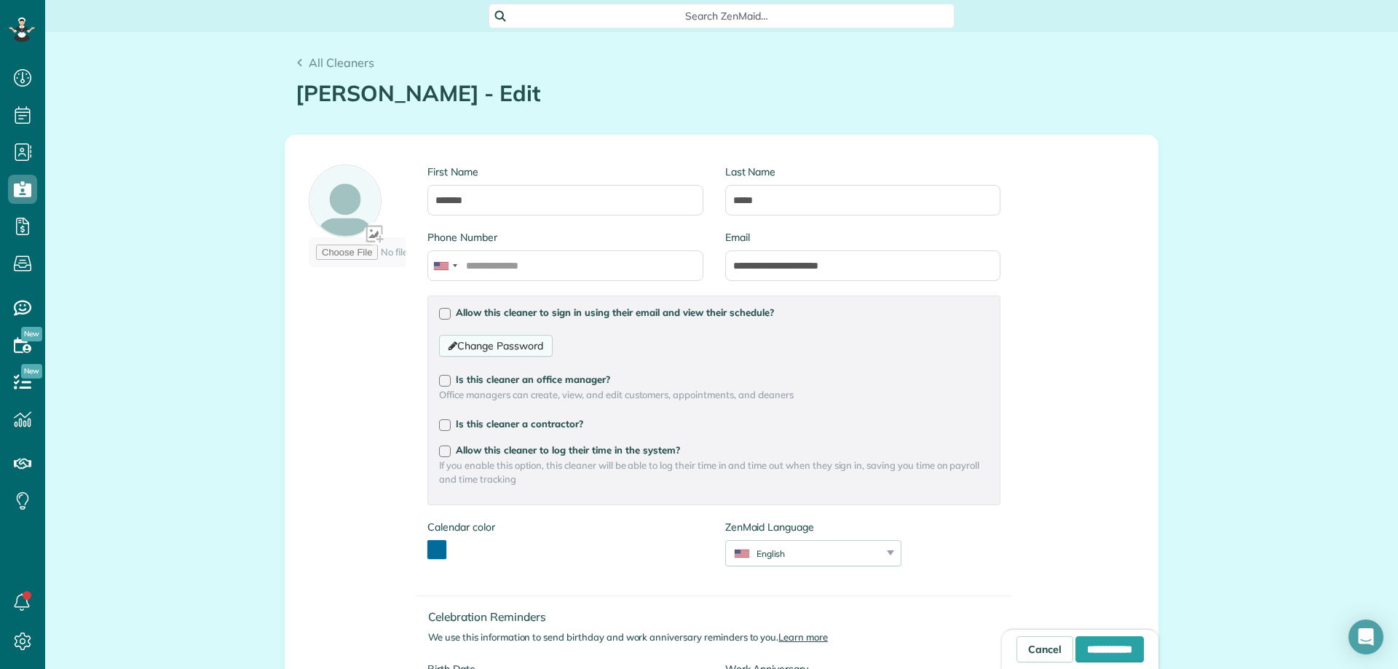
click at [499, 346] on link "Change Password" at bounding box center [495, 346] width 113 height 22
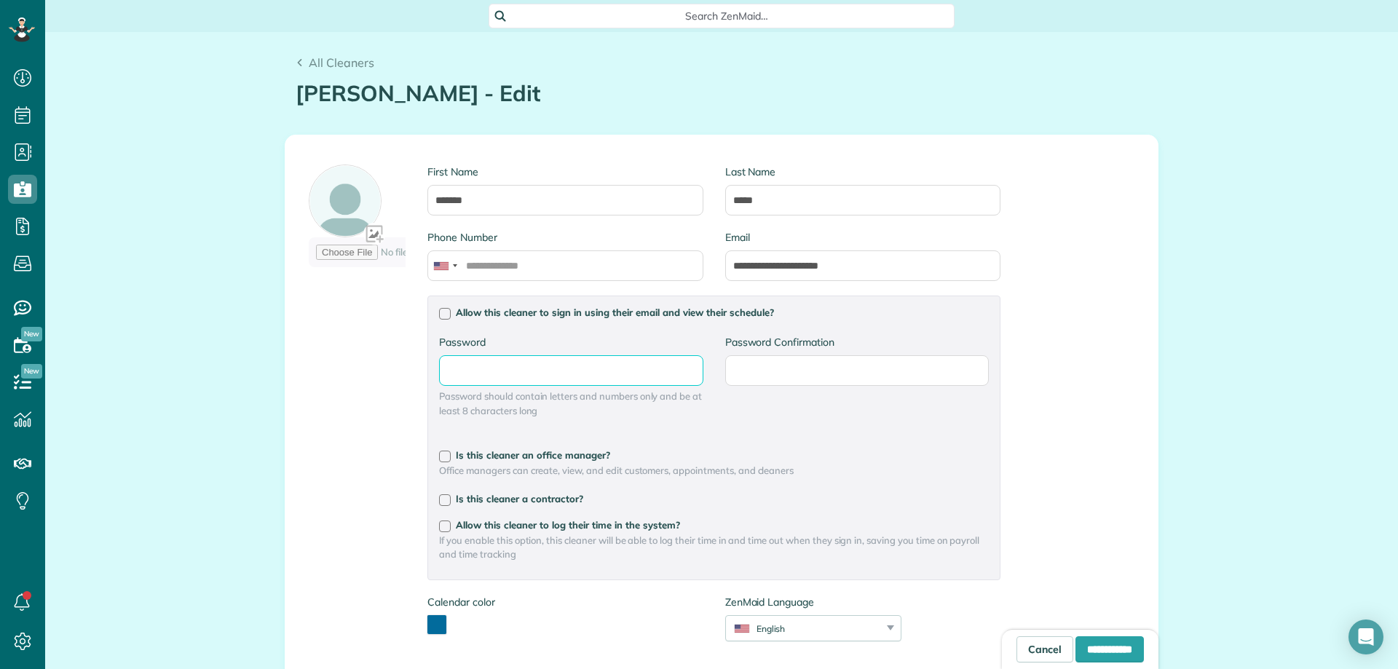
click at [556, 374] on input "Password" at bounding box center [571, 370] width 264 height 31
click at [536, 377] on input "Password" at bounding box center [571, 370] width 264 height 31
type input "**********"
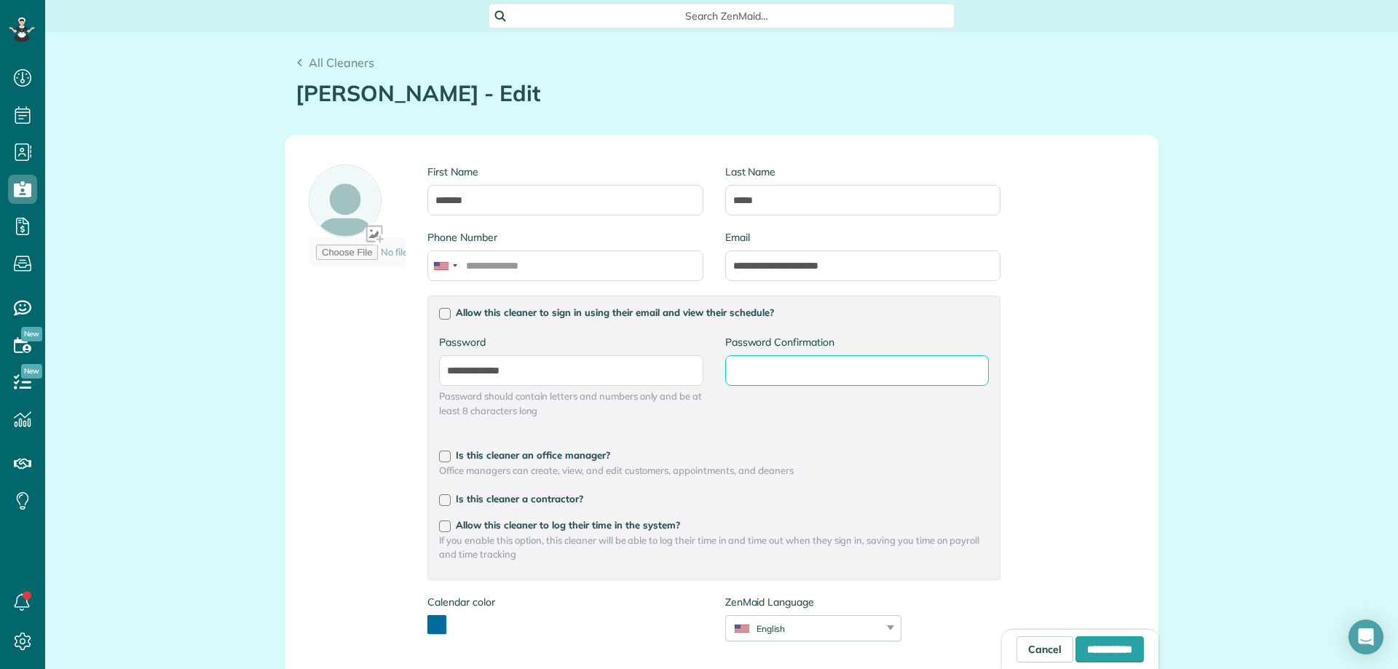
click at [786, 369] on input "Password Confirmation" at bounding box center [857, 370] width 264 height 31
type input "**********"
click at [1089, 649] on input "**********" at bounding box center [1110, 649] width 68 height 26
type input "**********"
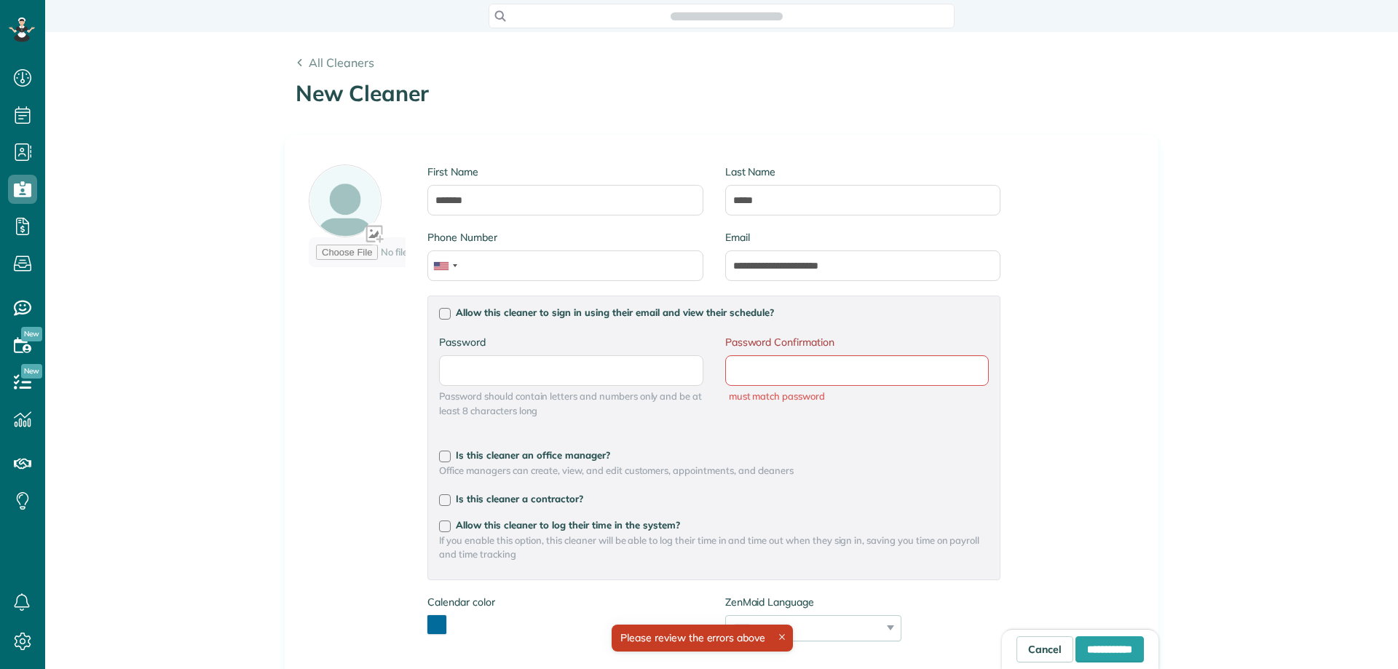
scroll to position [7, 7]
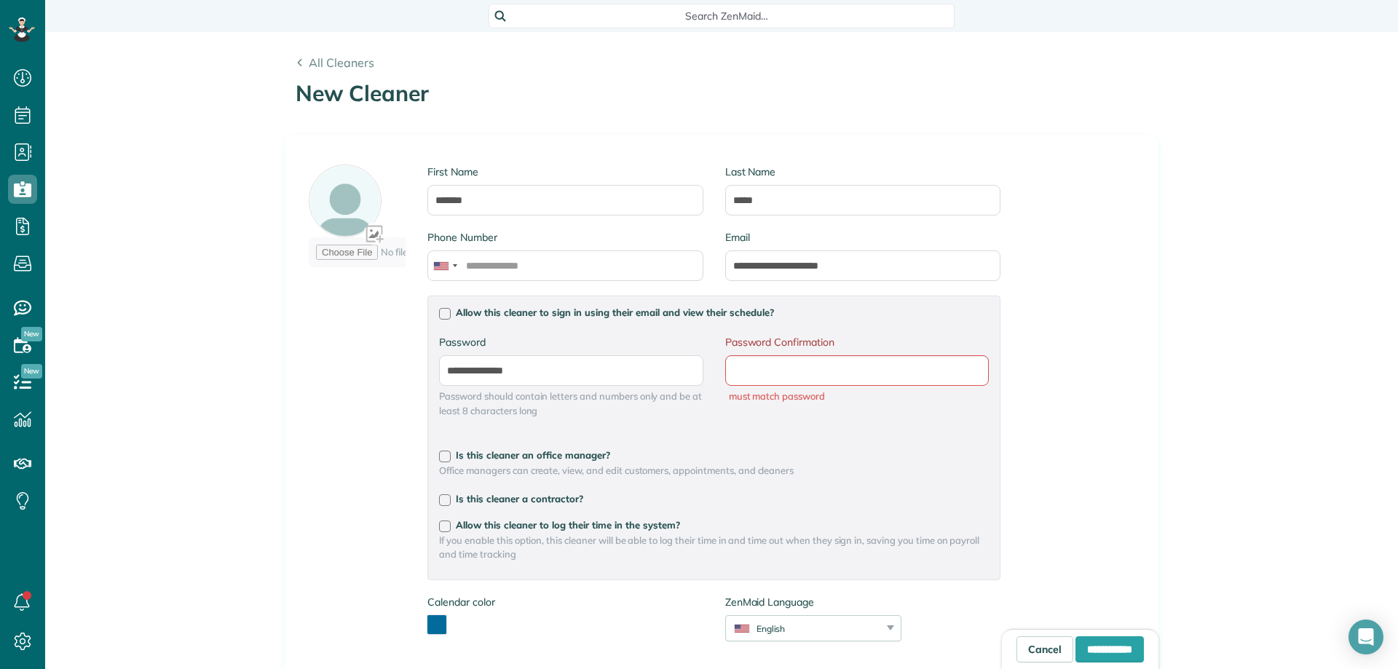
type input "**********"
click at [888, 364] on input "Password Confirmation" at bounding box center [857, 370] width 264 height 31
type input "**********"
click at [1076, 644] on input "**********" at bounding box center [1110, 649] width 68 height 26
type input "**********"
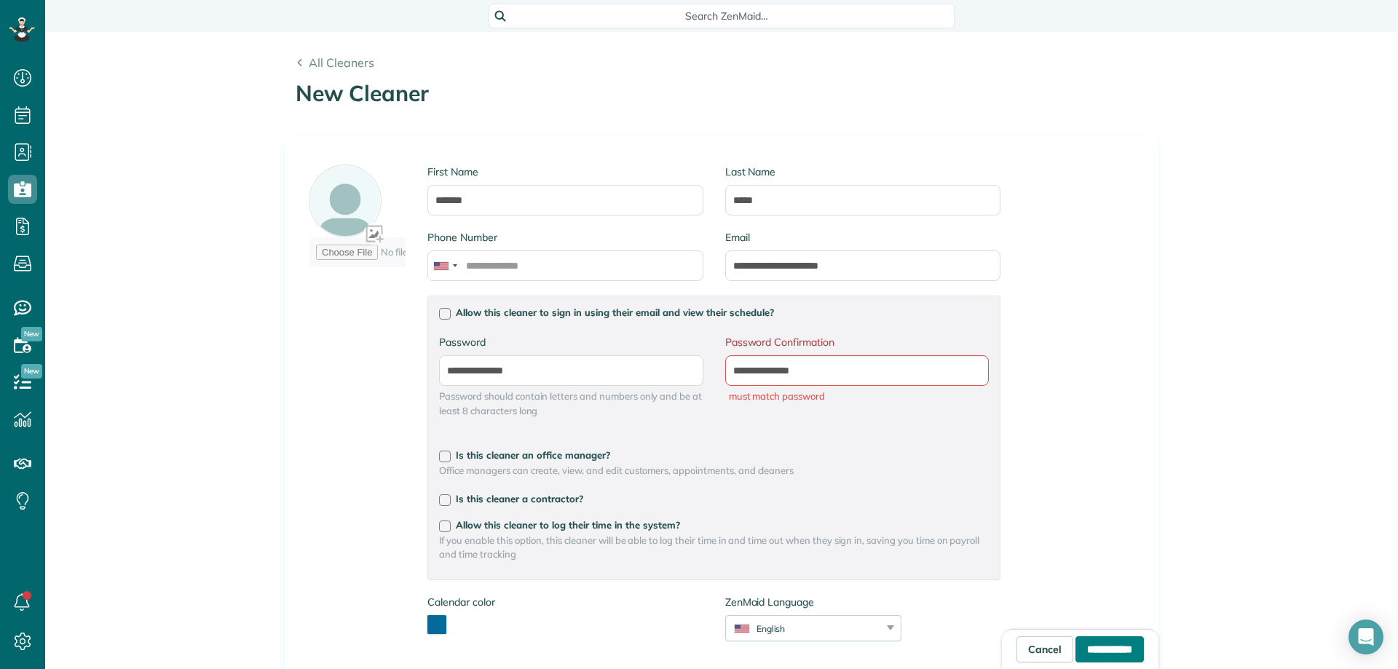
type input "**********"
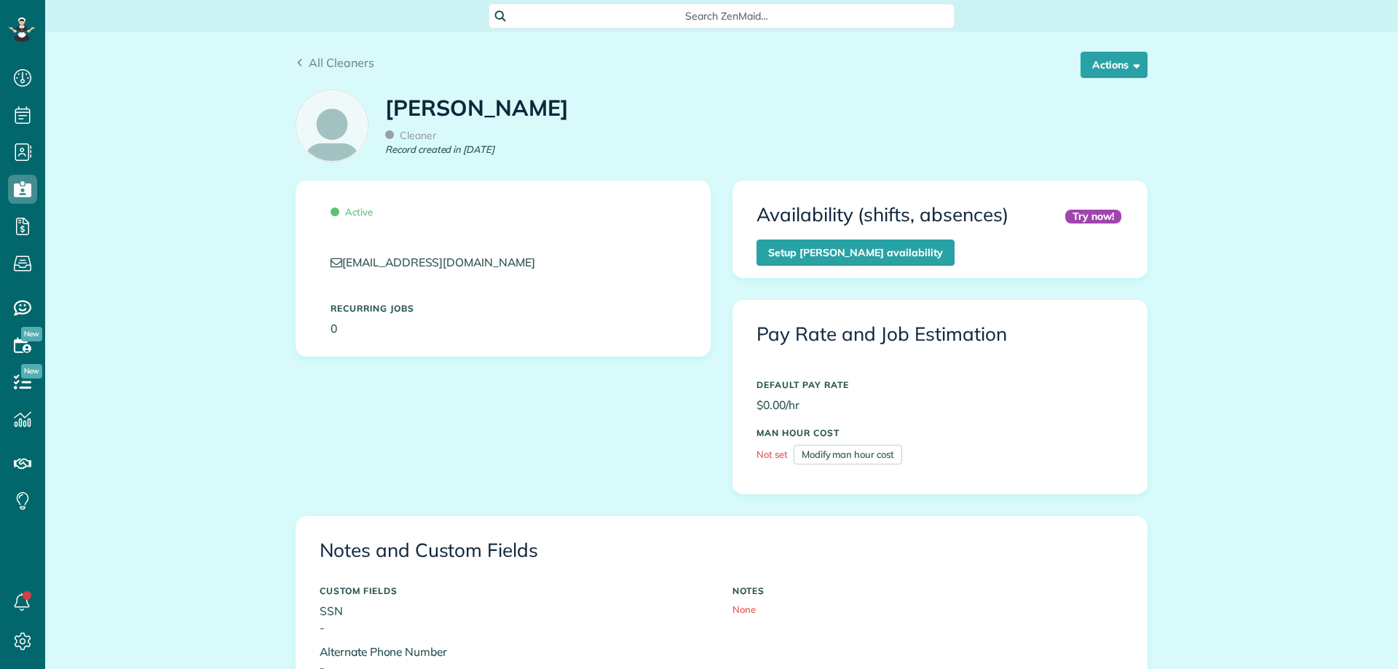
scroll to position [136, 0]
click at [834, 111] on div "[PERSON_NAME] Cleaner Record created in [DATE]" at bounding box center [722, 131] width 874 height 98
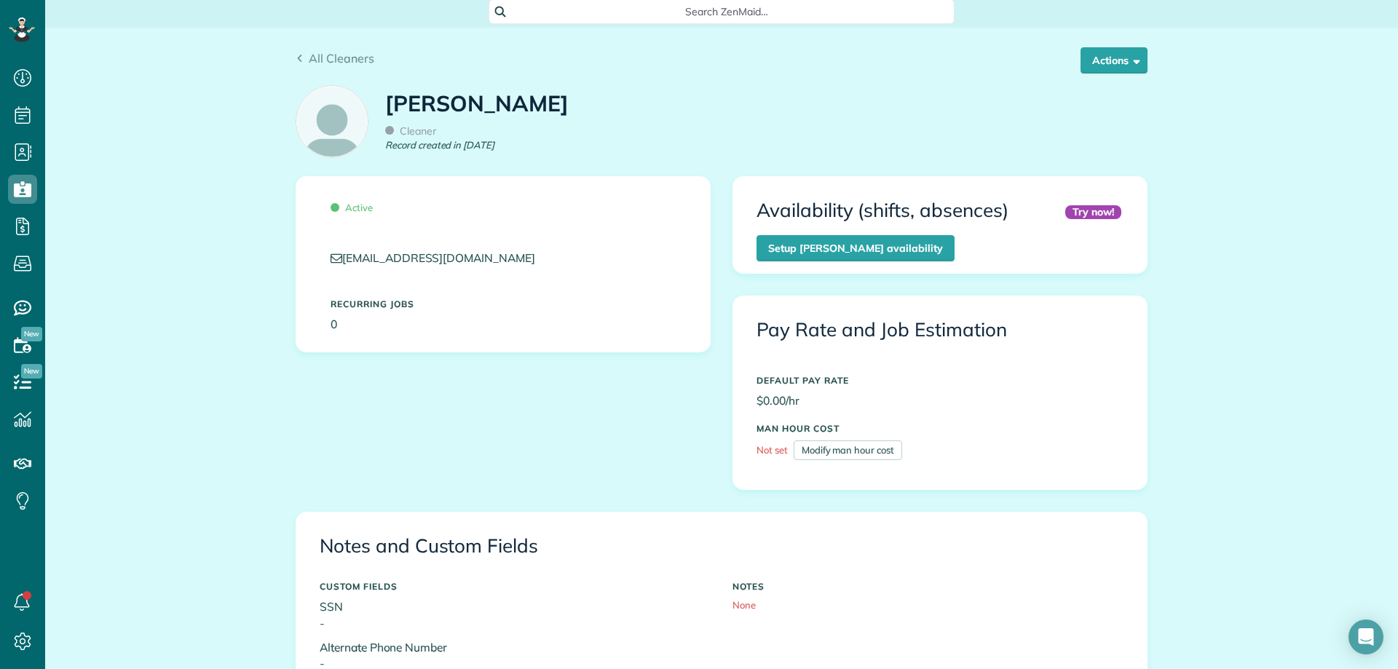
scroll to position [0, 0]
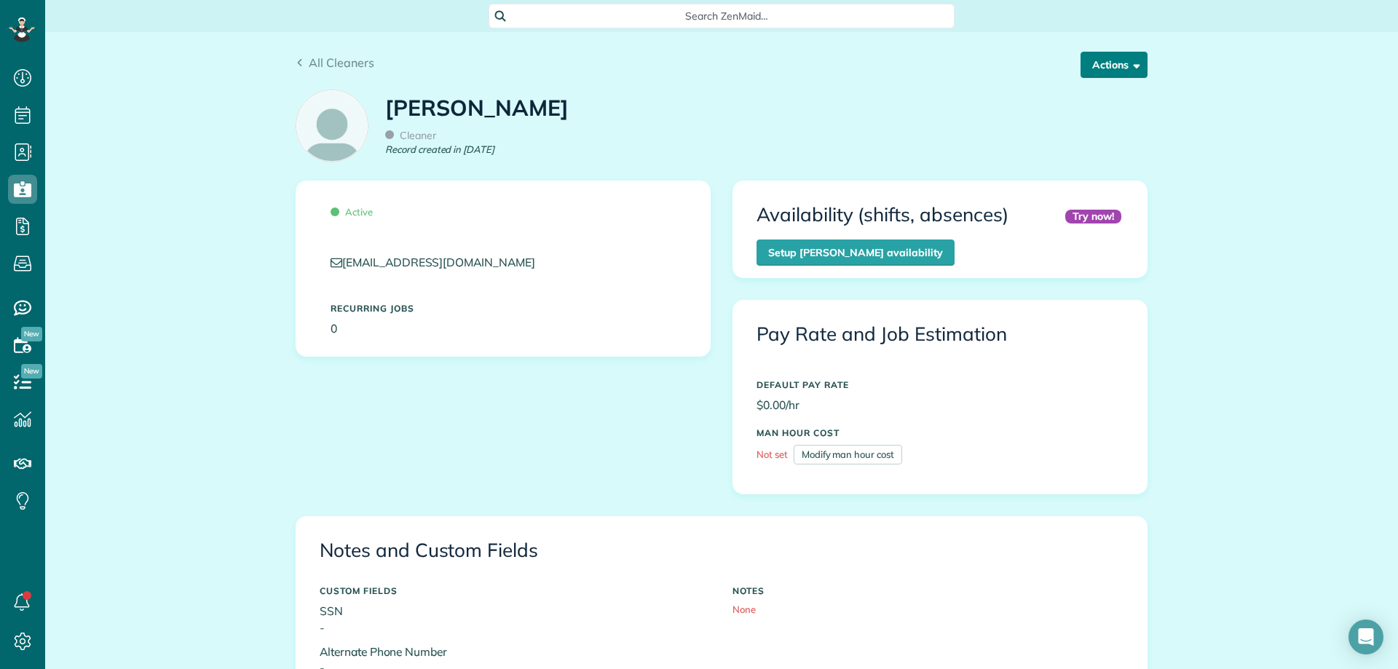
click at [1102, 62] on button "Actions" at bounding box center [1114, 65] width 67 height 26
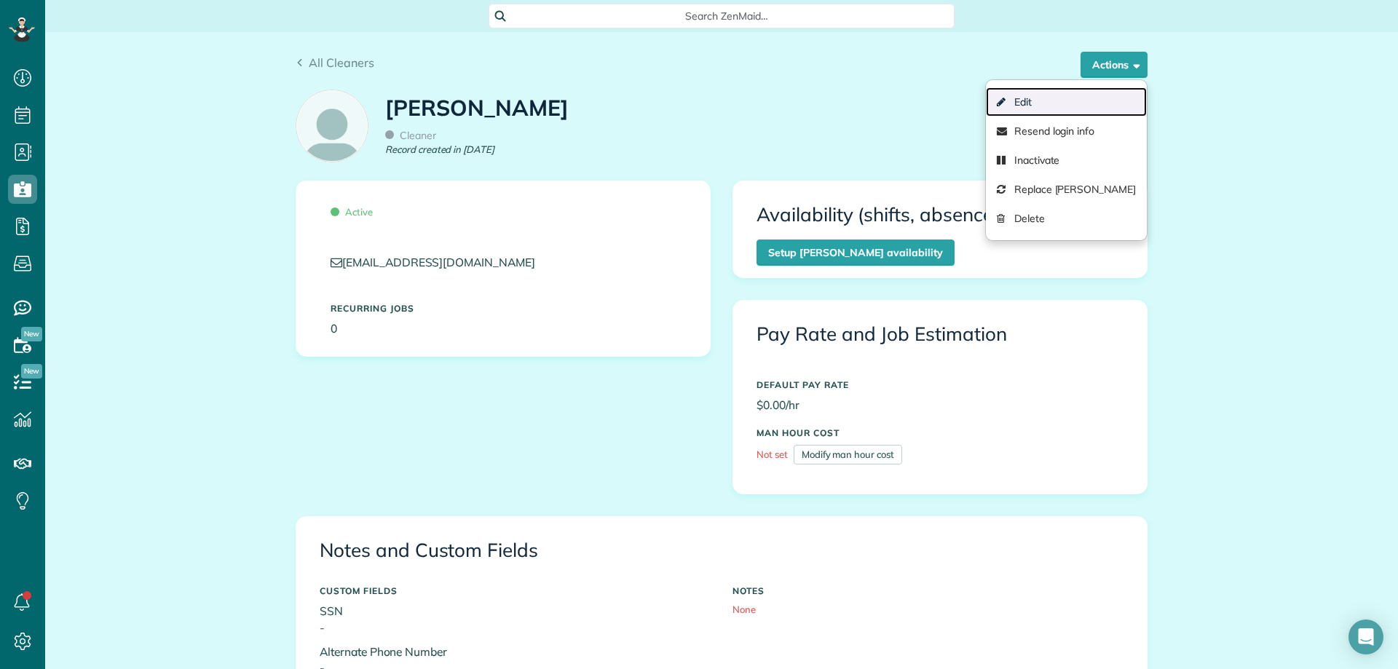
click at [1051, 100] on link "Edit" at bounding box center [1066, 101] width 161 height 29
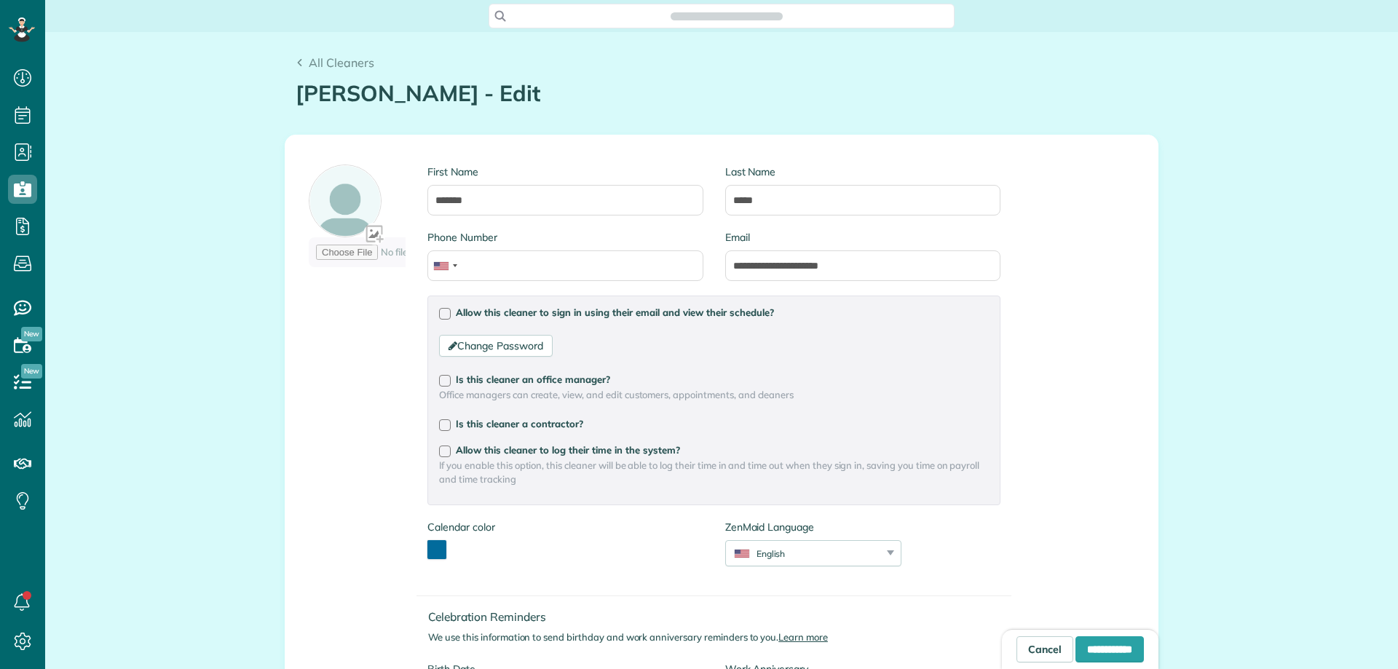
scroll to position [230, 0]
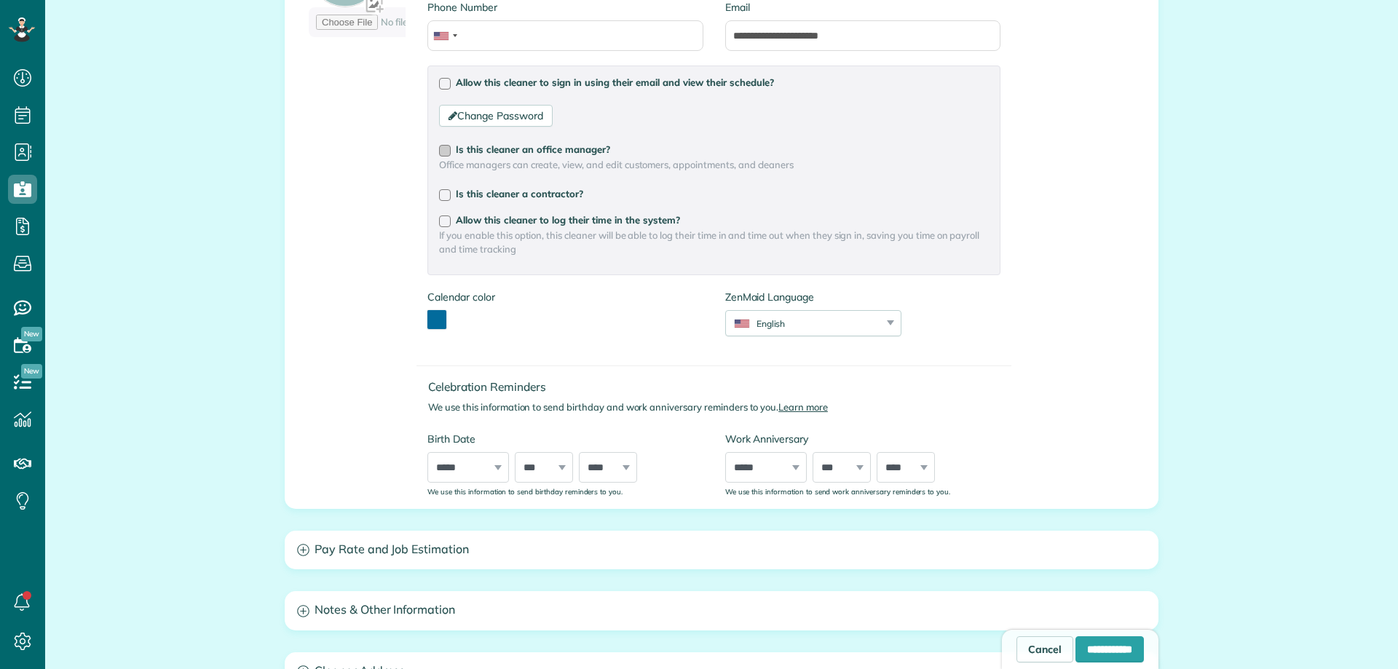
click at [440, 147] on div at bounding box center [445, 151] width 12 height 12
click at [1101, 654] on input "**********" at bounding box center [1110, 649] width 68 height 26
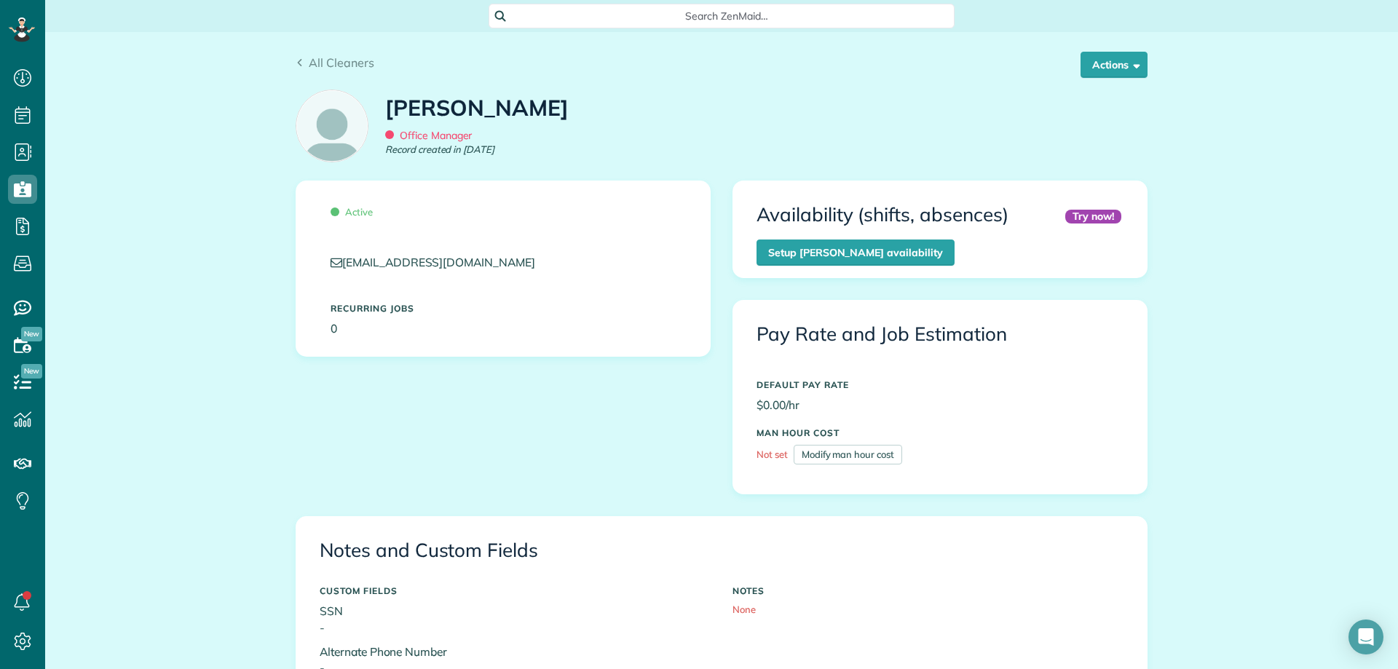
click at [492, 608] on p "SSN -" at bounding box center [515, 619] width 391 height 33
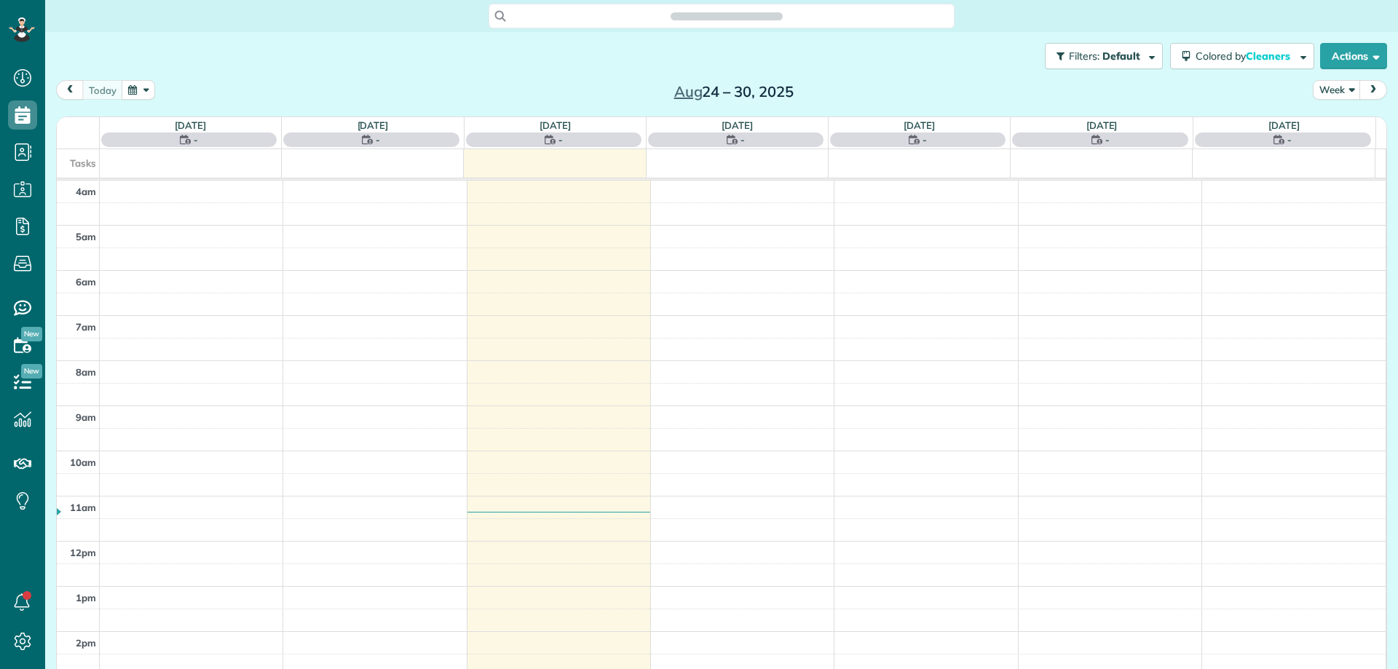
scroll to position [136, 0]
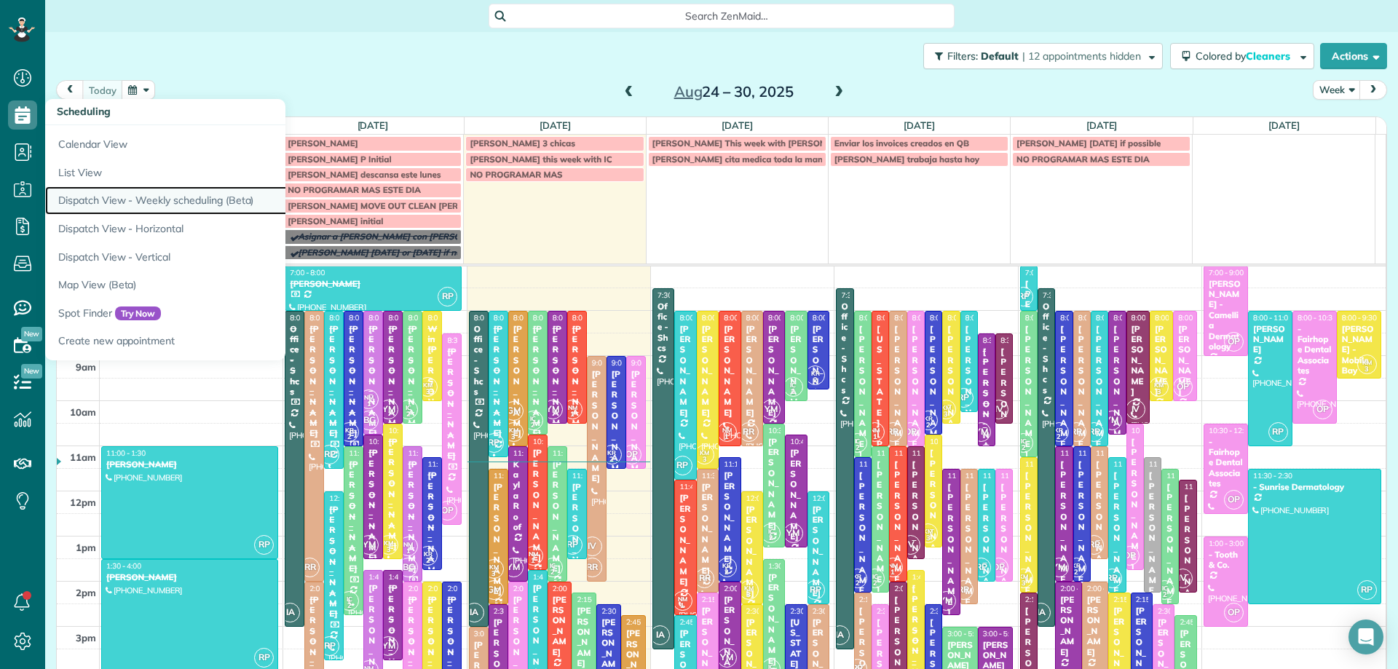
click at [175, 205] on link "Dispatch View - Weekly scheduling (Beta)" at bounding box center [227, 200] width 364 height 28
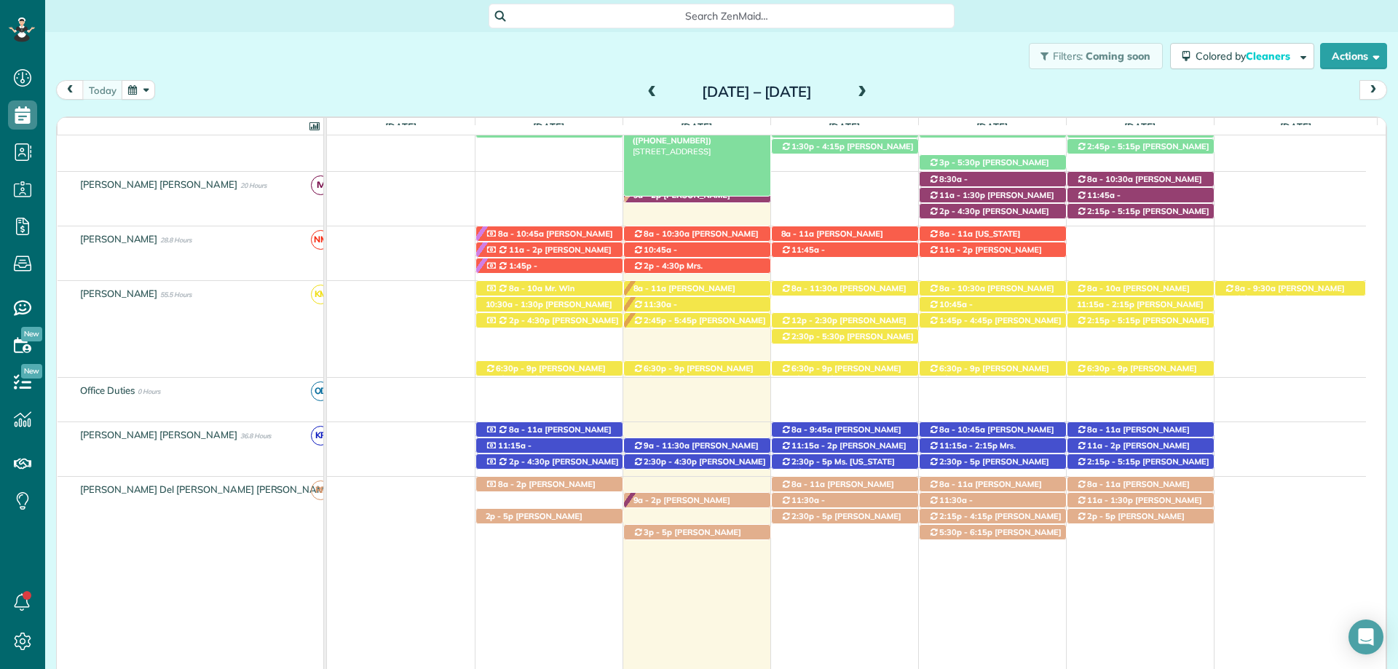
scroll to position [527, 0]
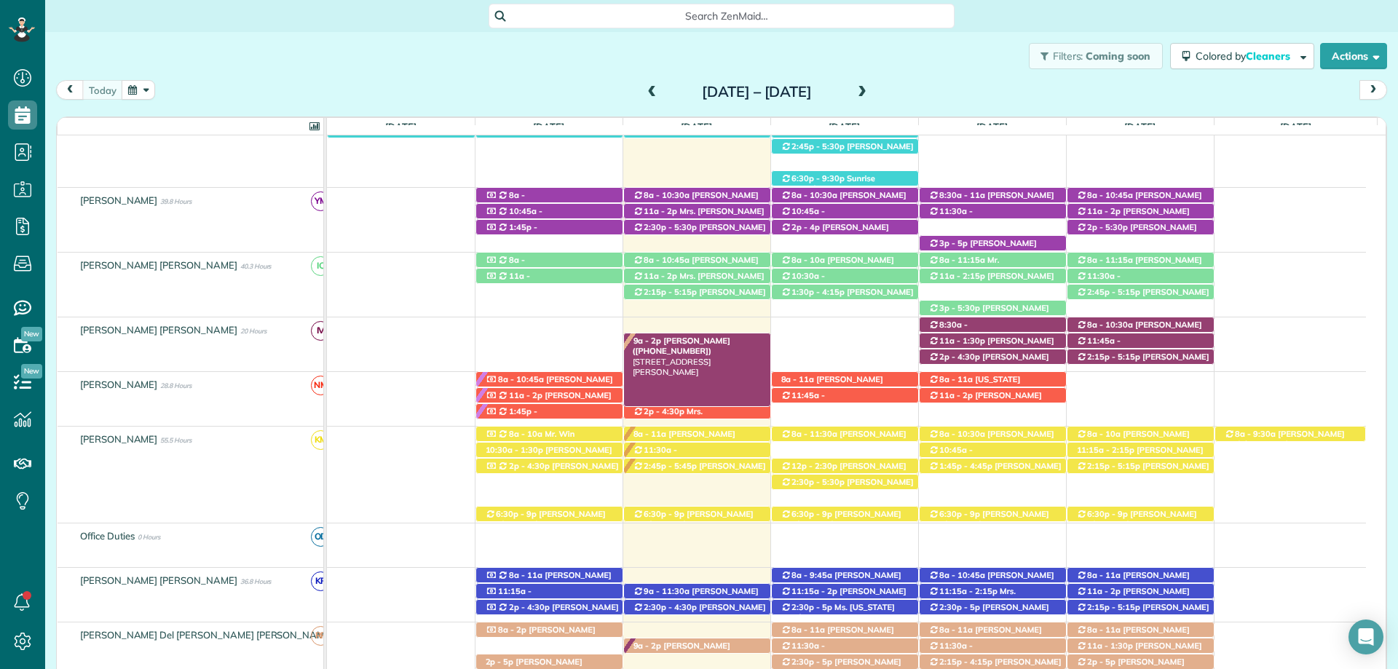
click at [682, 347] on span "[PERSON_NAME] ([PHONE_NUMBER])" at bounding box center [682, 346] width 98 height 20
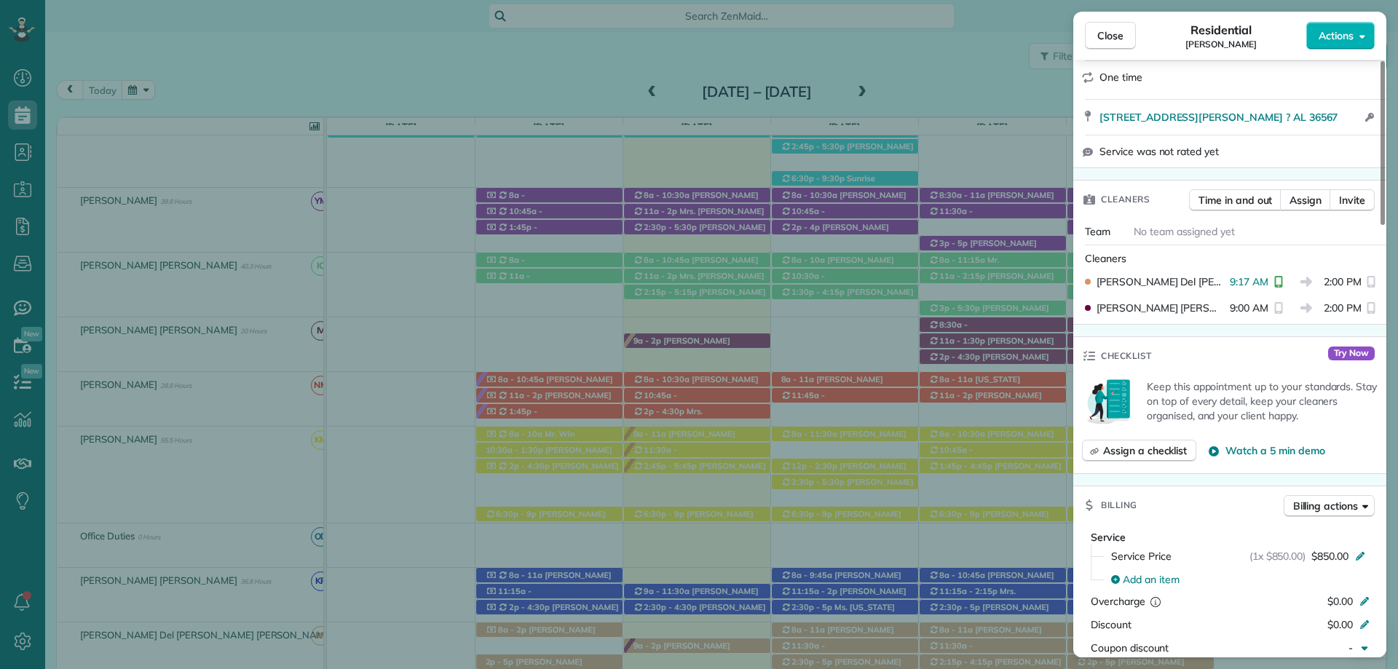
scroll to position [291, 0]
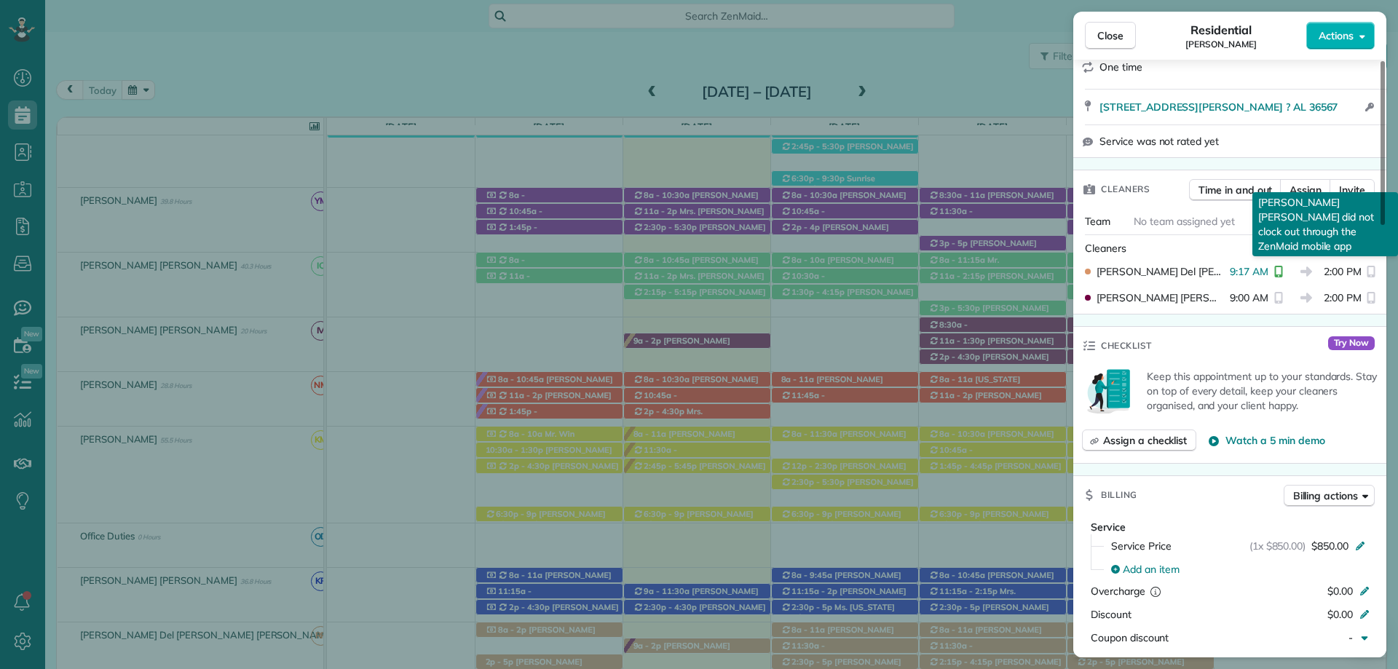
drag, startPoint x: 1103, startPoint y: 271, endPoint x: 1372, endPoint y: 264, distance: 268.8
click at [1372, 285] on div "Irma Ester Chavarria Vasquez 9:00 AM 2:00 PM Irma Ester Chavarria Vasquez did n…" at bounding box center [1229, 298] width 301 height 26
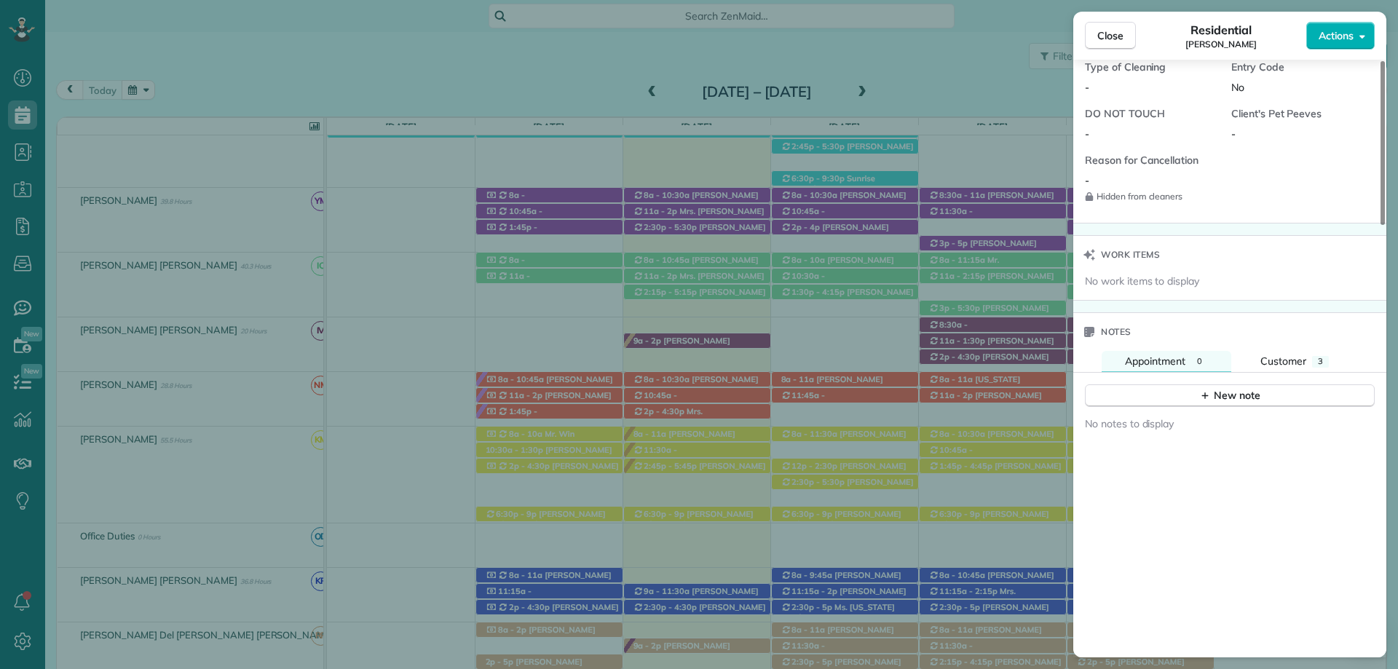
scroll to position [1239, 0]
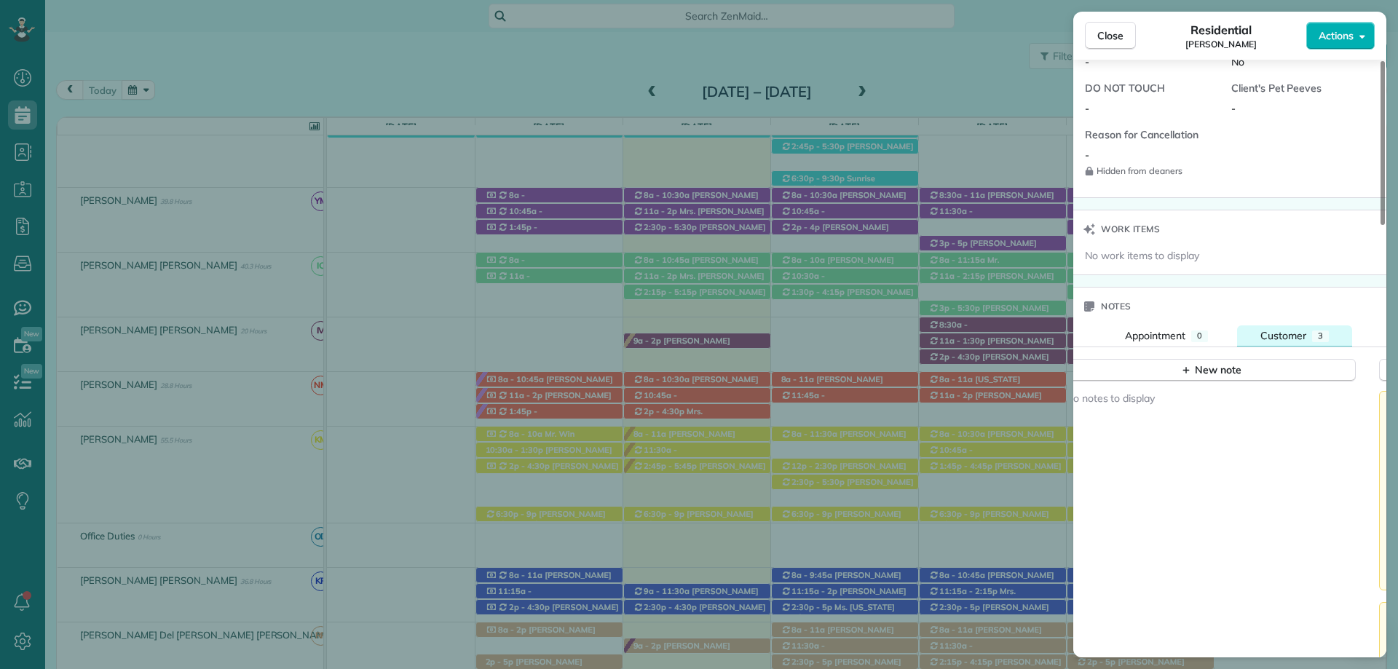
click at [1295, 329] on span "Customer" at bounding box center [1283, 335] width 46 height 13
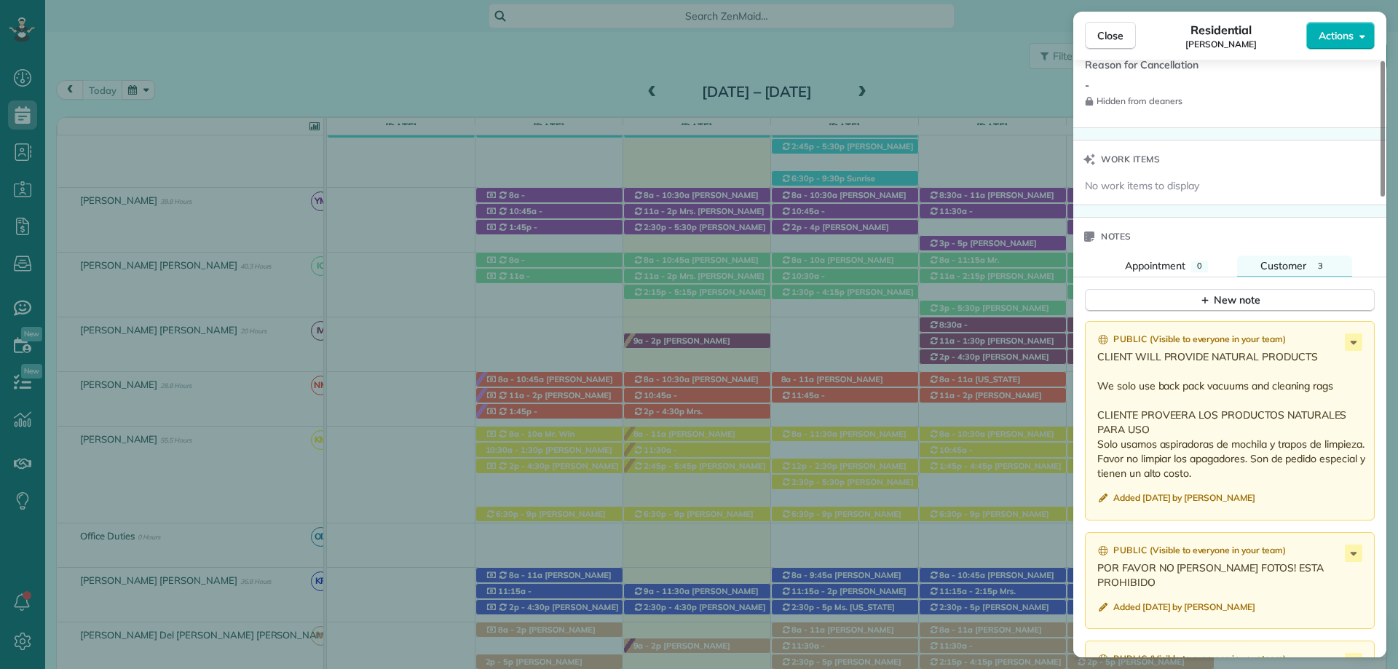
scroll to position [1311, 0]
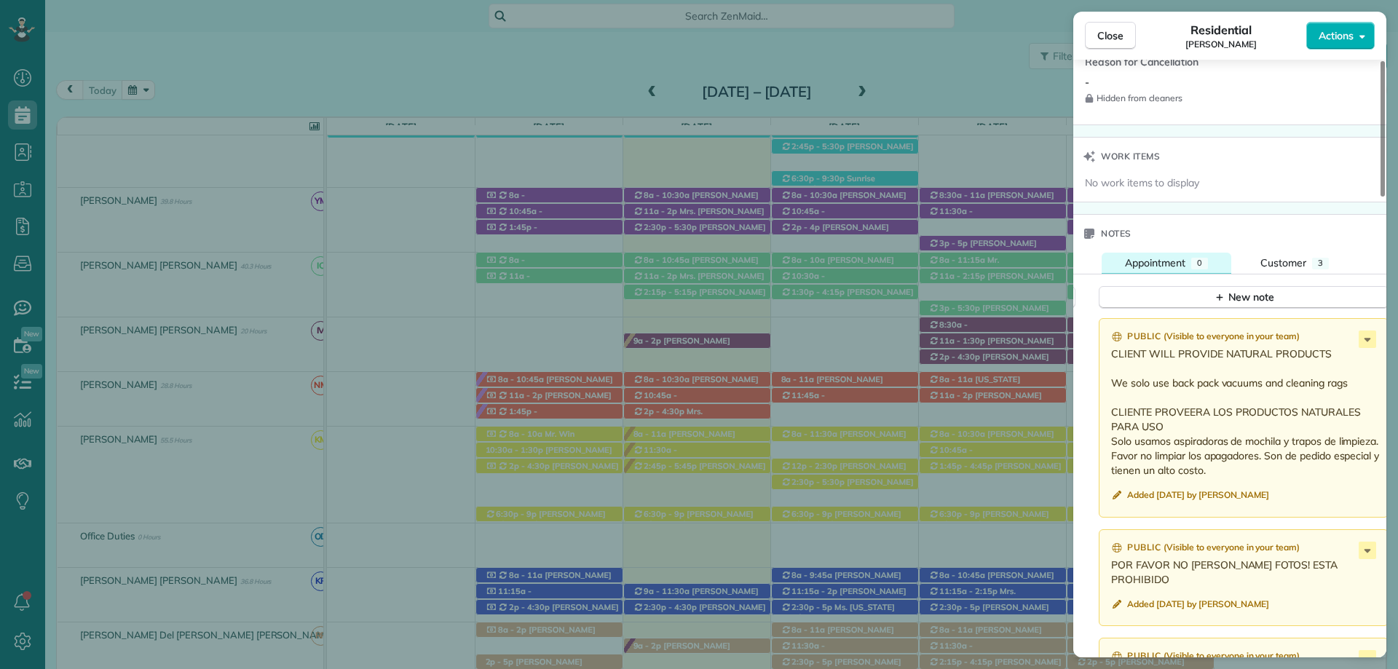
click at [1171, 256] on span "Appointment" at bounding box center [1155, 262] width 60 height 13
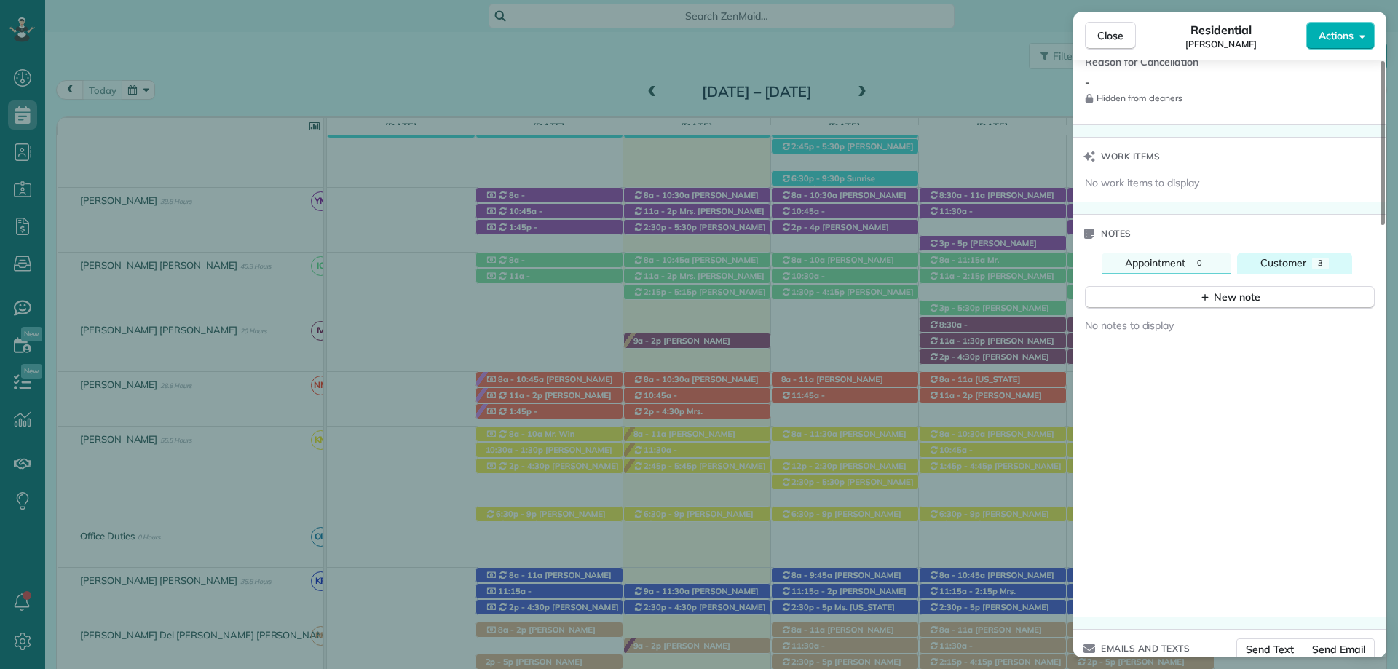
click at [1302, 256] on span "Customer" at bounding box center [1283, 262] width 46 height 13
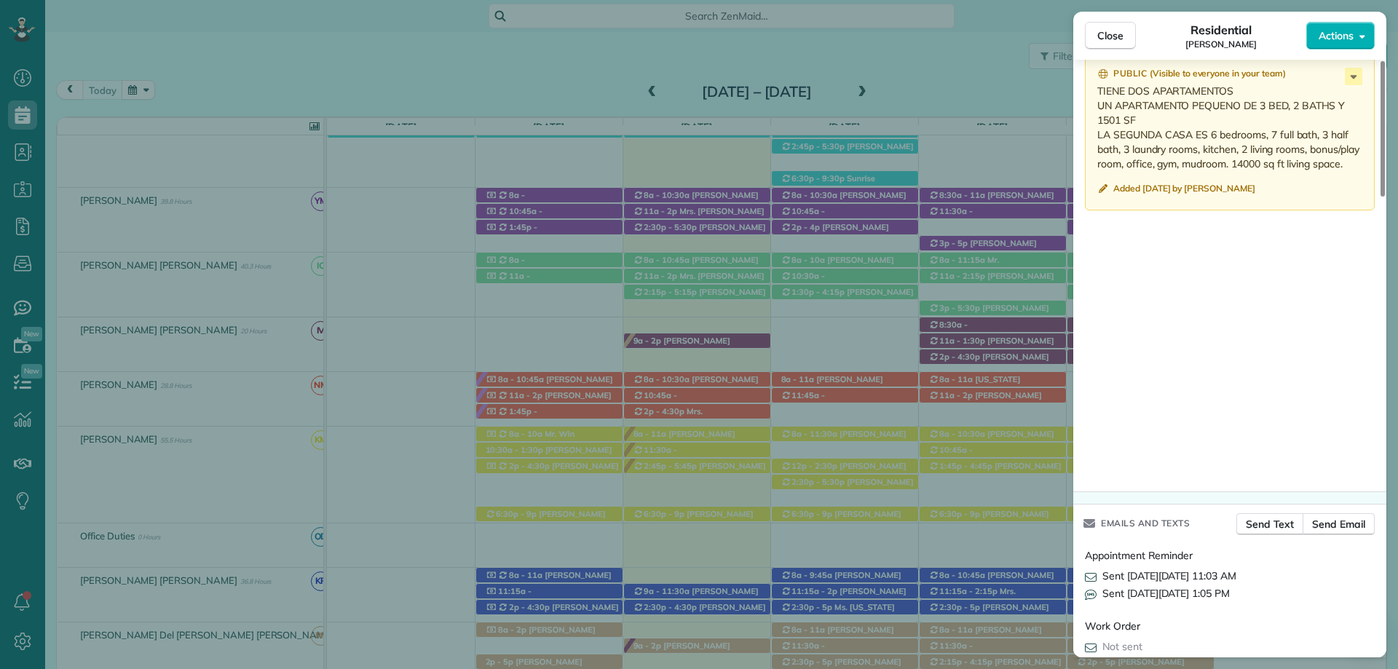
scroll to position [2032, 0]
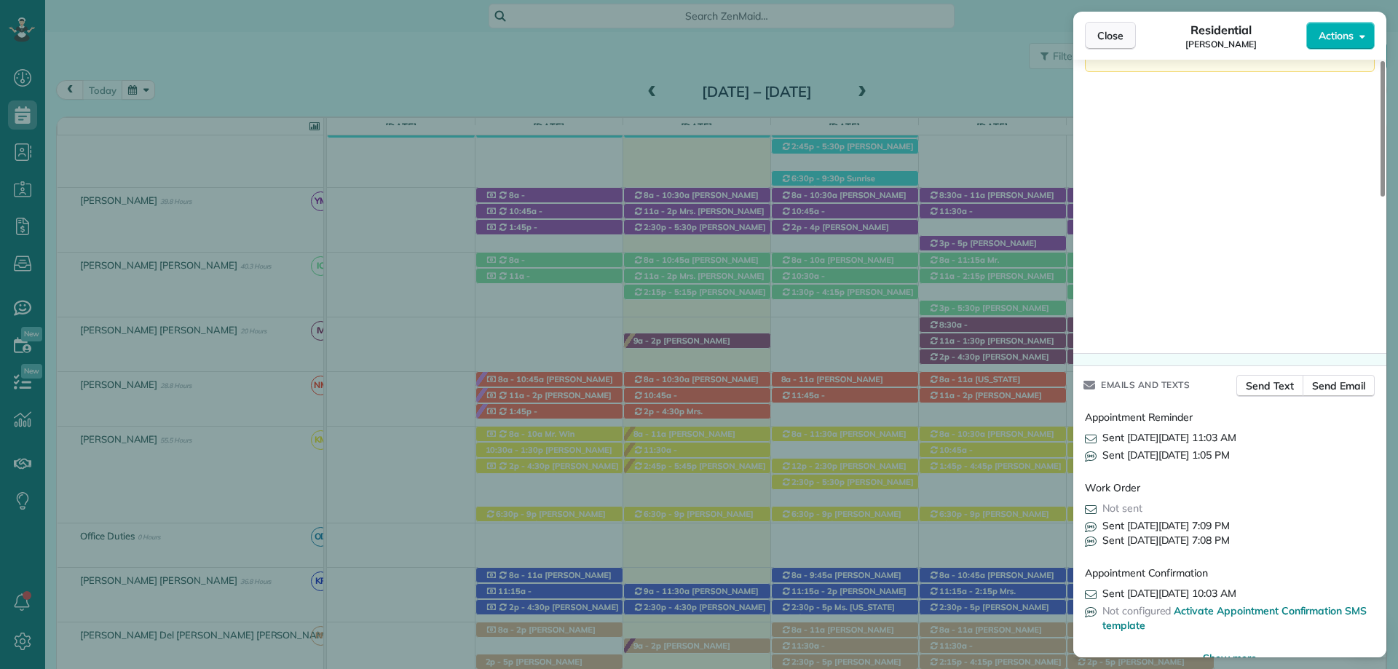
click at [1116, 38] on span "Close" at bounding box center [1110, 35] width 26 height 15
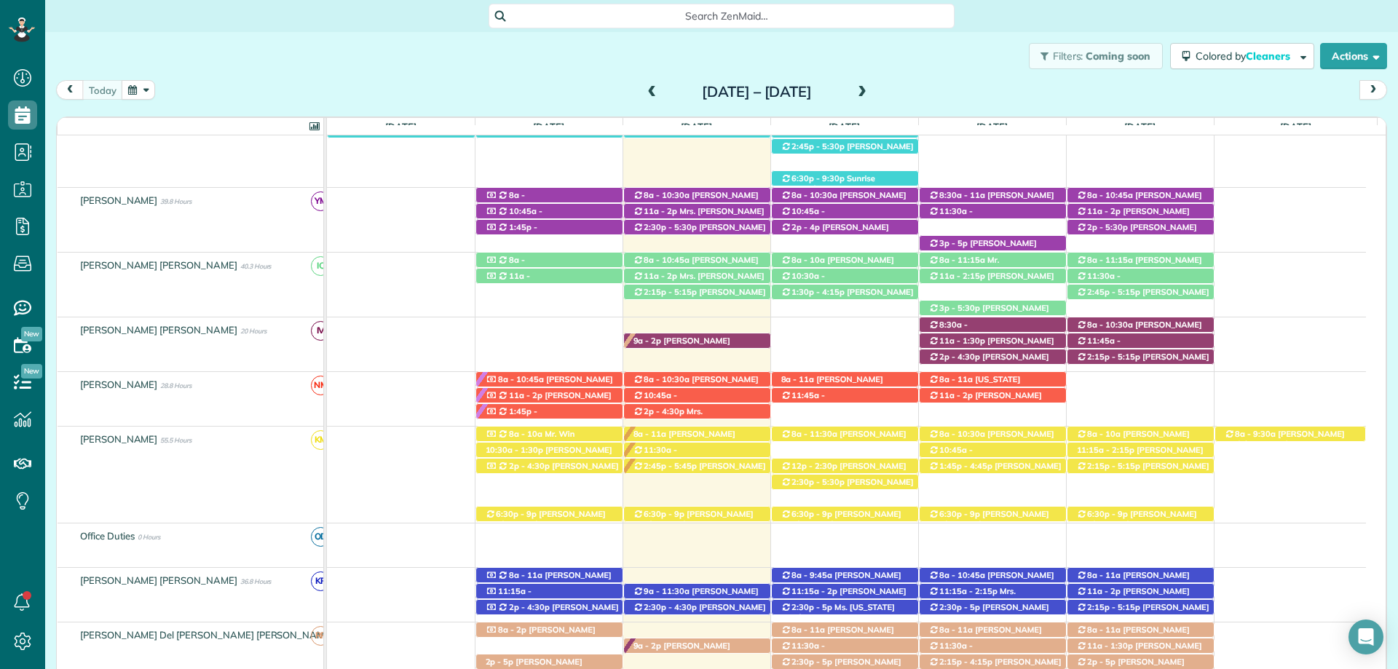
click at [716, 14] on span "Search ZenMaid…" at bounding box center [726, 16] width 443 height 15
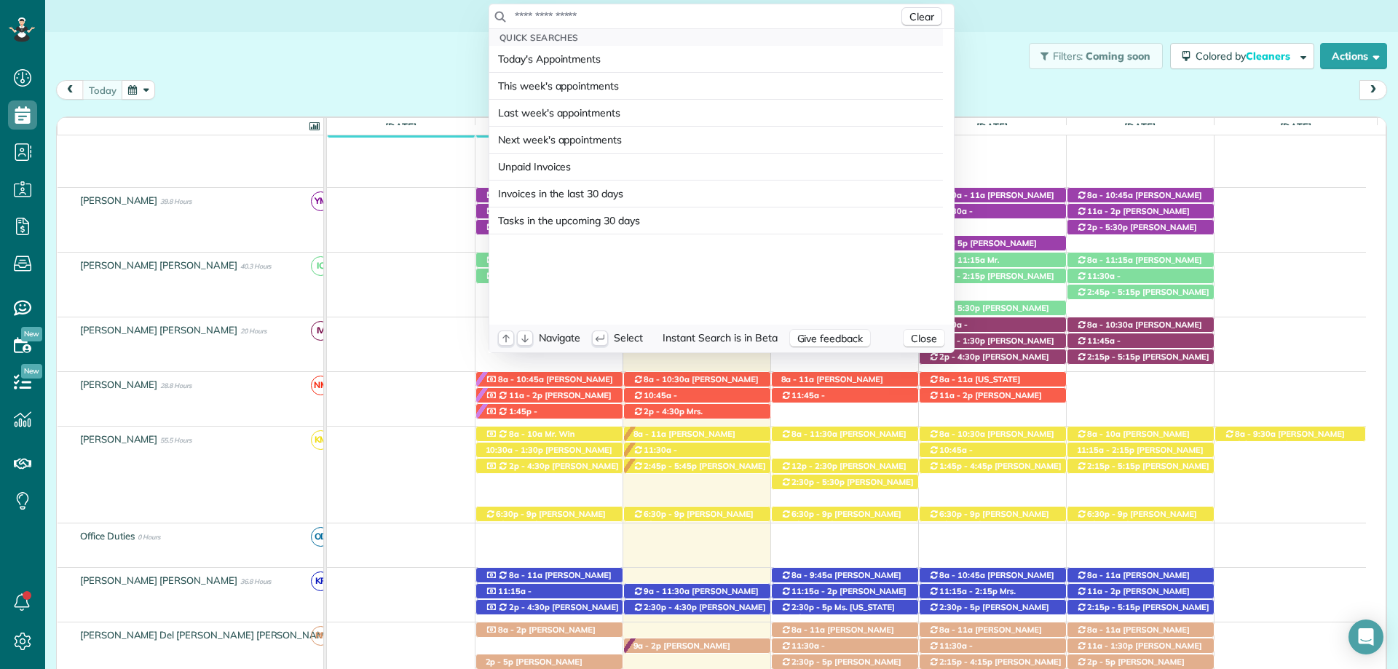
click at [656, 17] on input "text" at bounding box center [706, 16] width 384 height 15
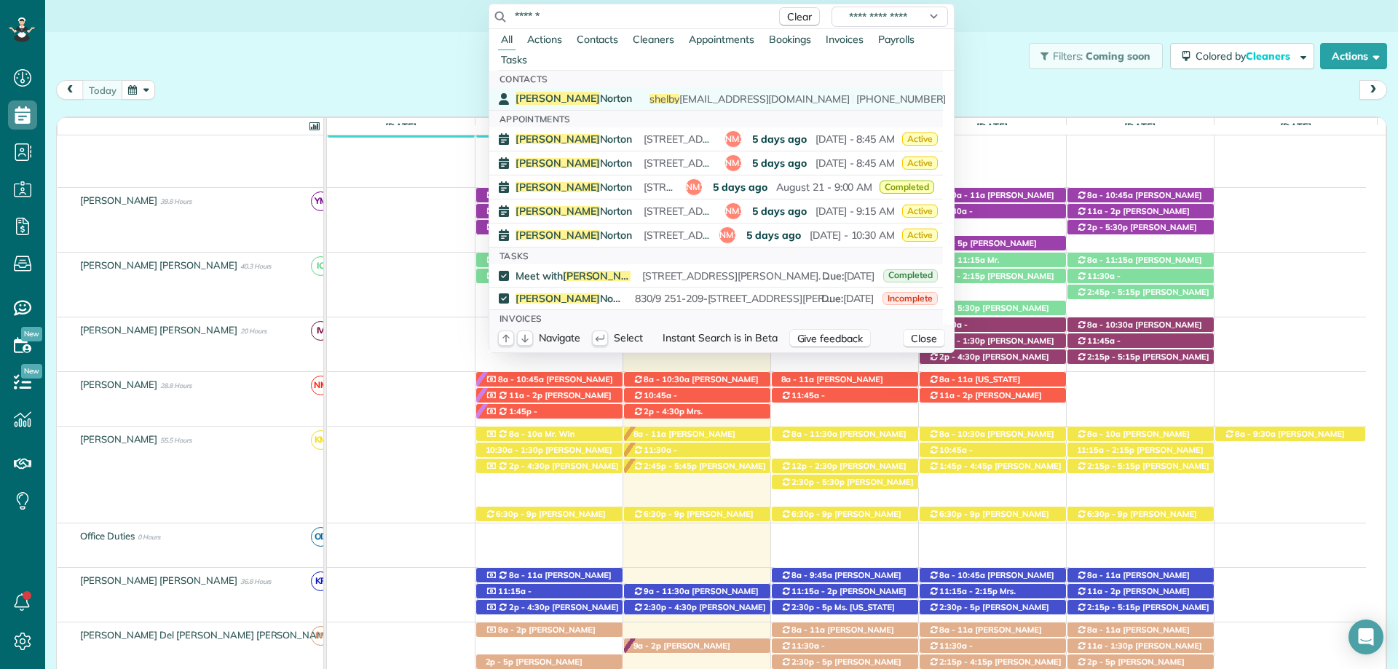
type input "******"
click at [554, 98] on span "Shelby Norton" at bounding box center [574, 98] width 117 height 13
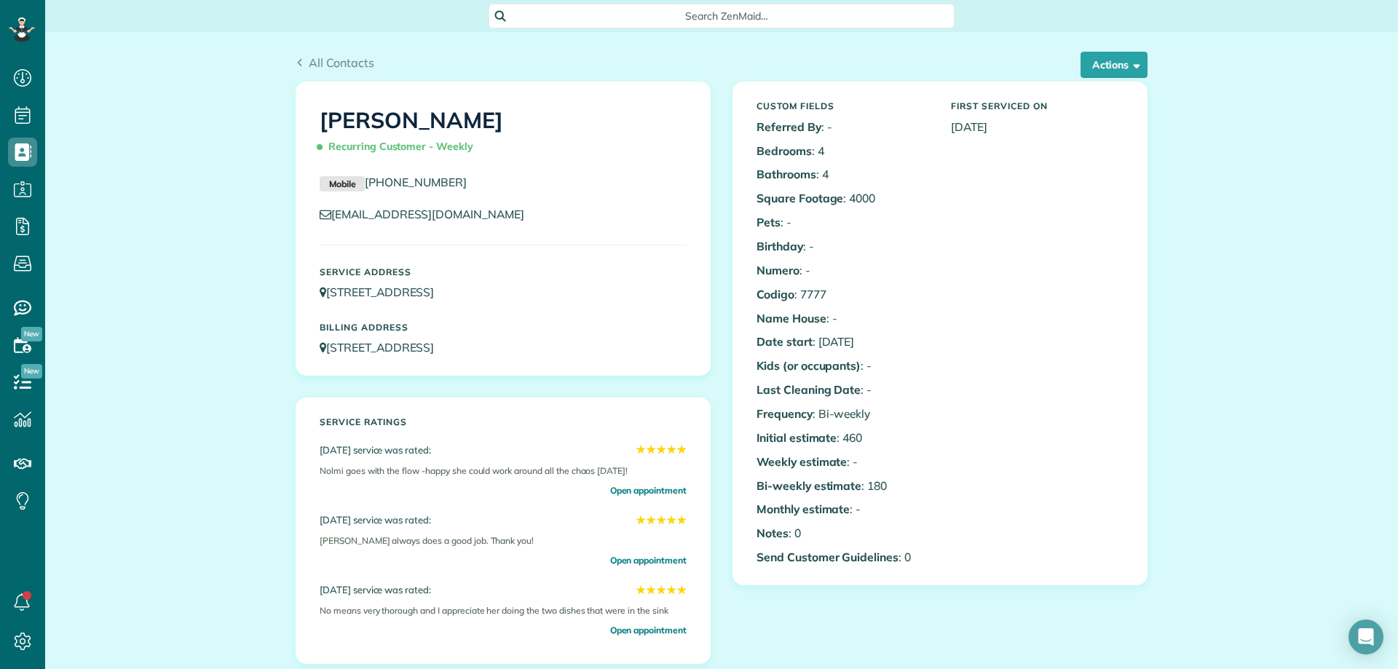
drag, startPoint x: 202, startPoint y: 159, endPoint x: 706, endPoint y: 101, distance: 507.3
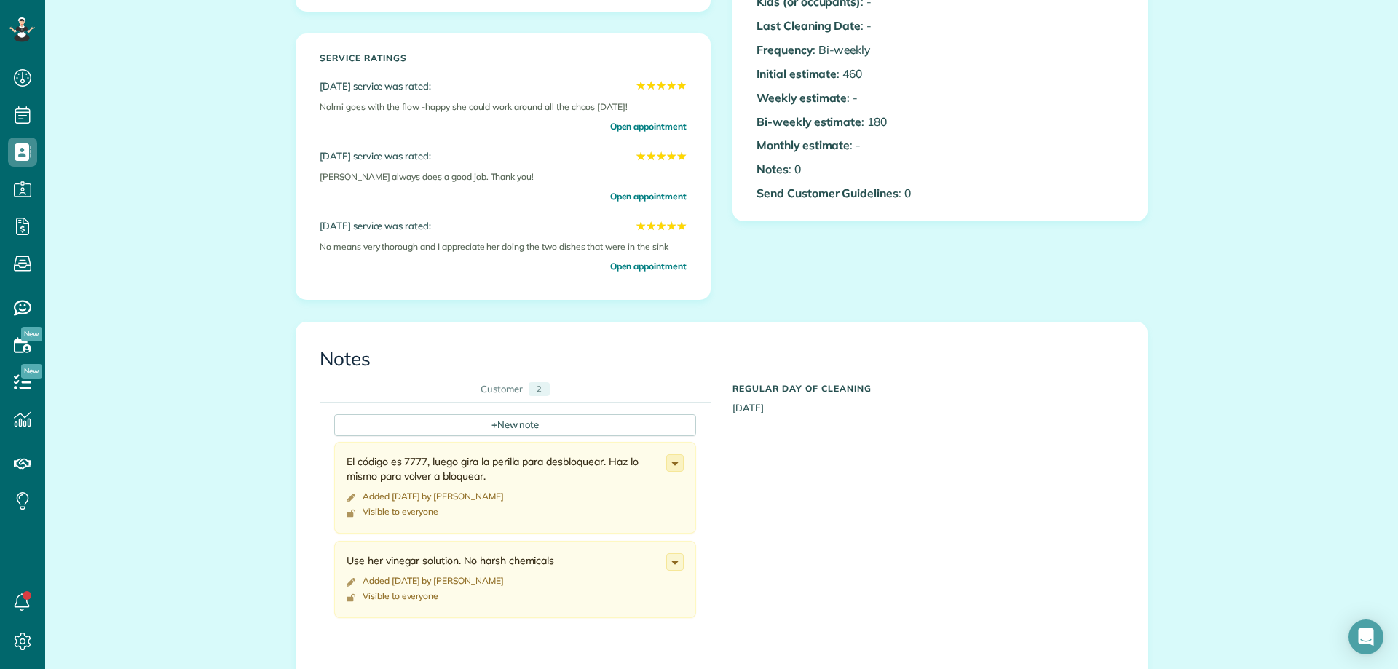
scroll to position [437, 0]
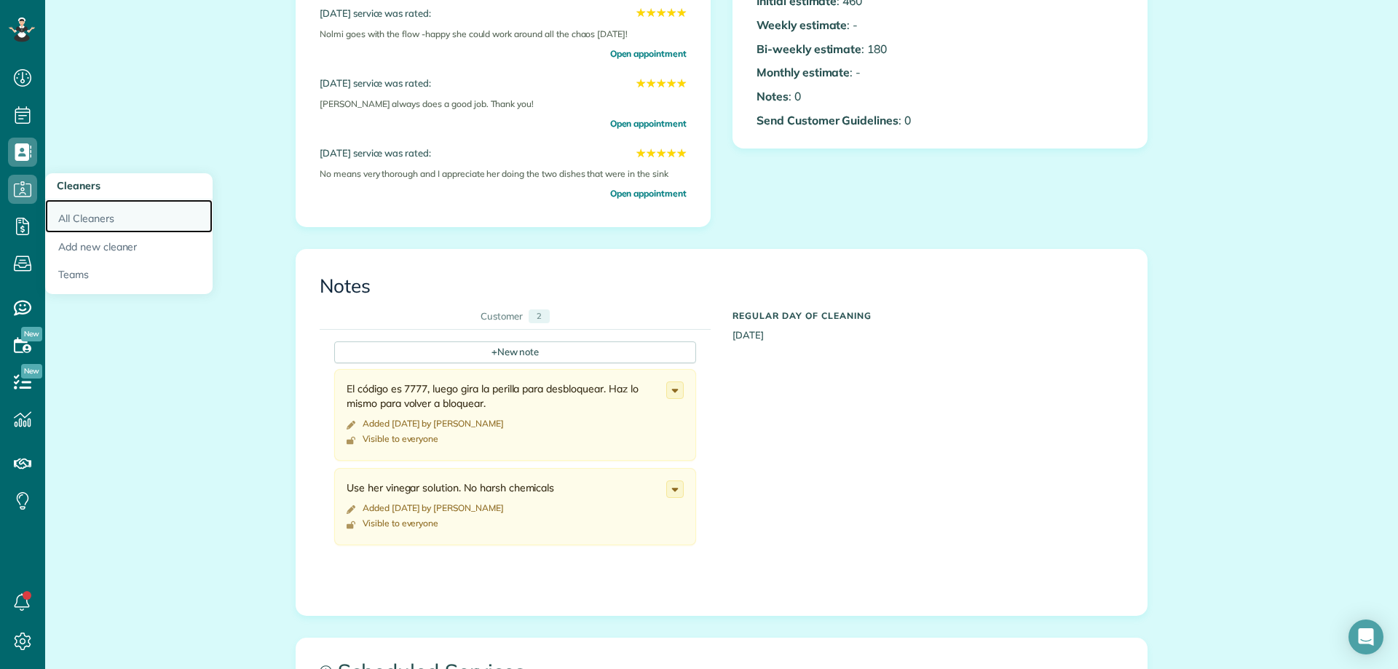
click at [104, 211] on link "All Cleaners" at bounding box center [128, 216] width 167 height 33
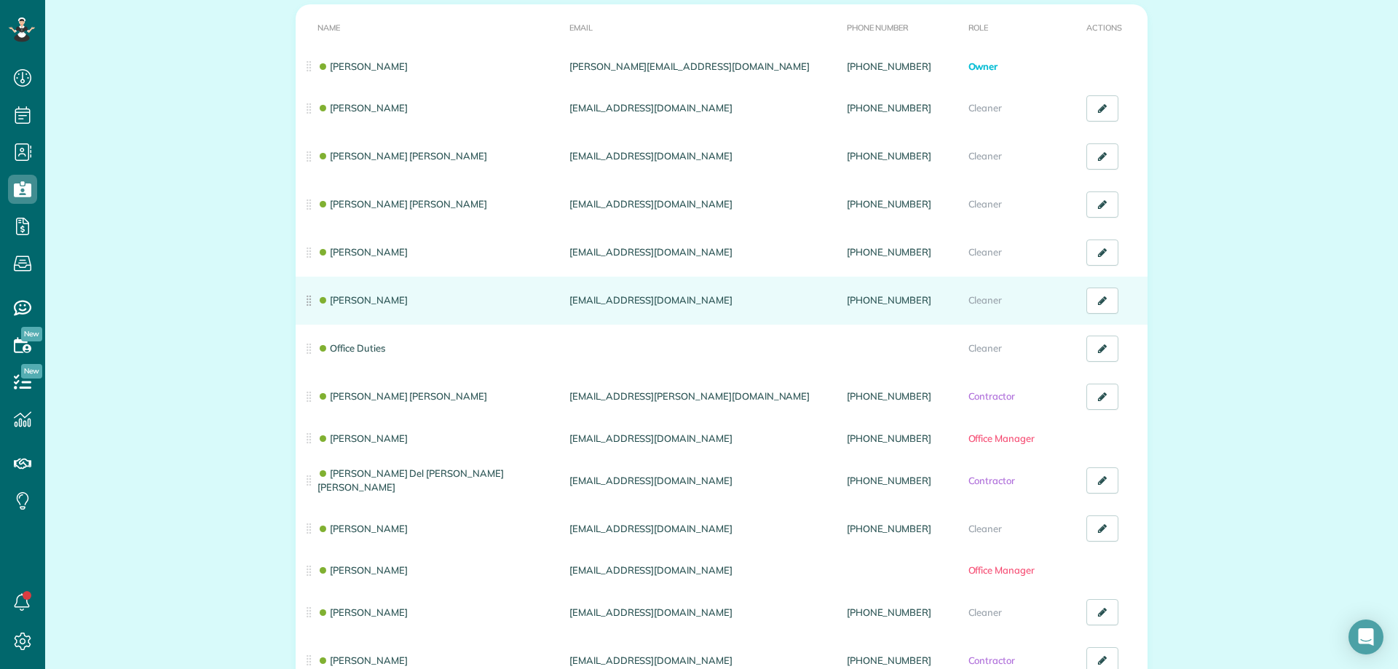
scroll to position [146, 0]
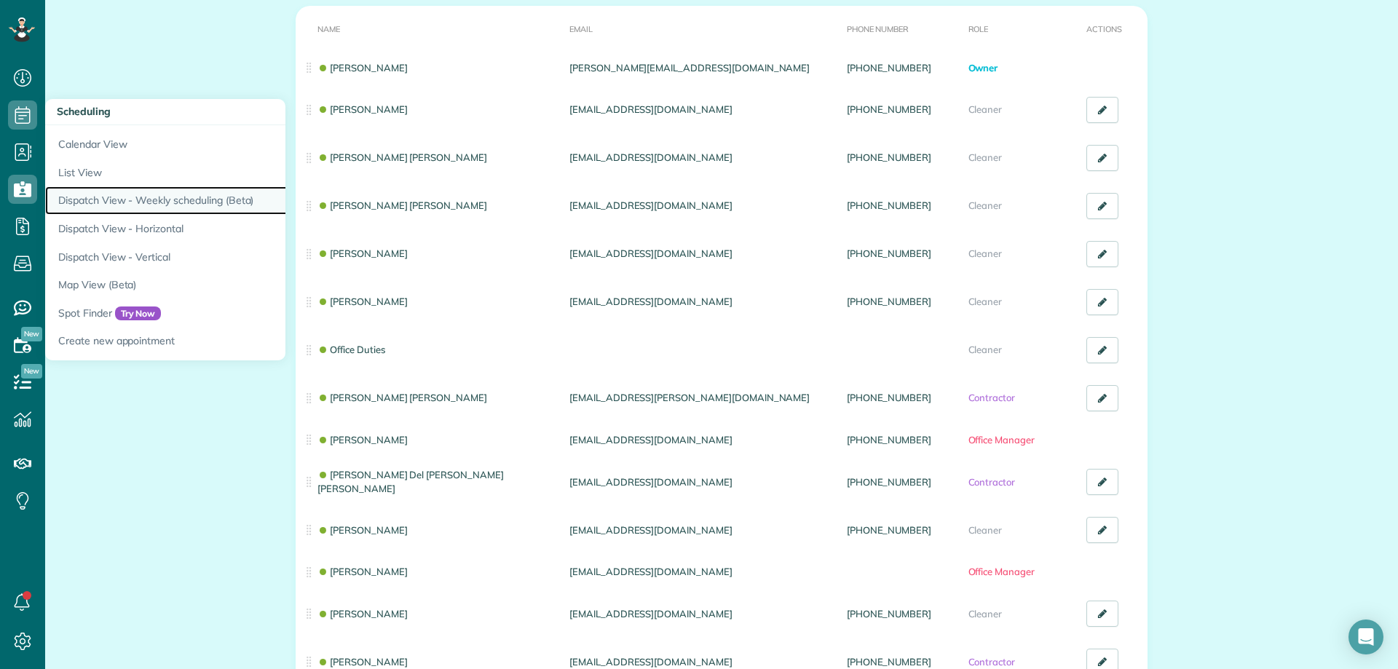
click at [210, 208] on link "Dispatch View - Weekly scheduling (Beta)" at bounding box center [227, 200] width 364 height 28
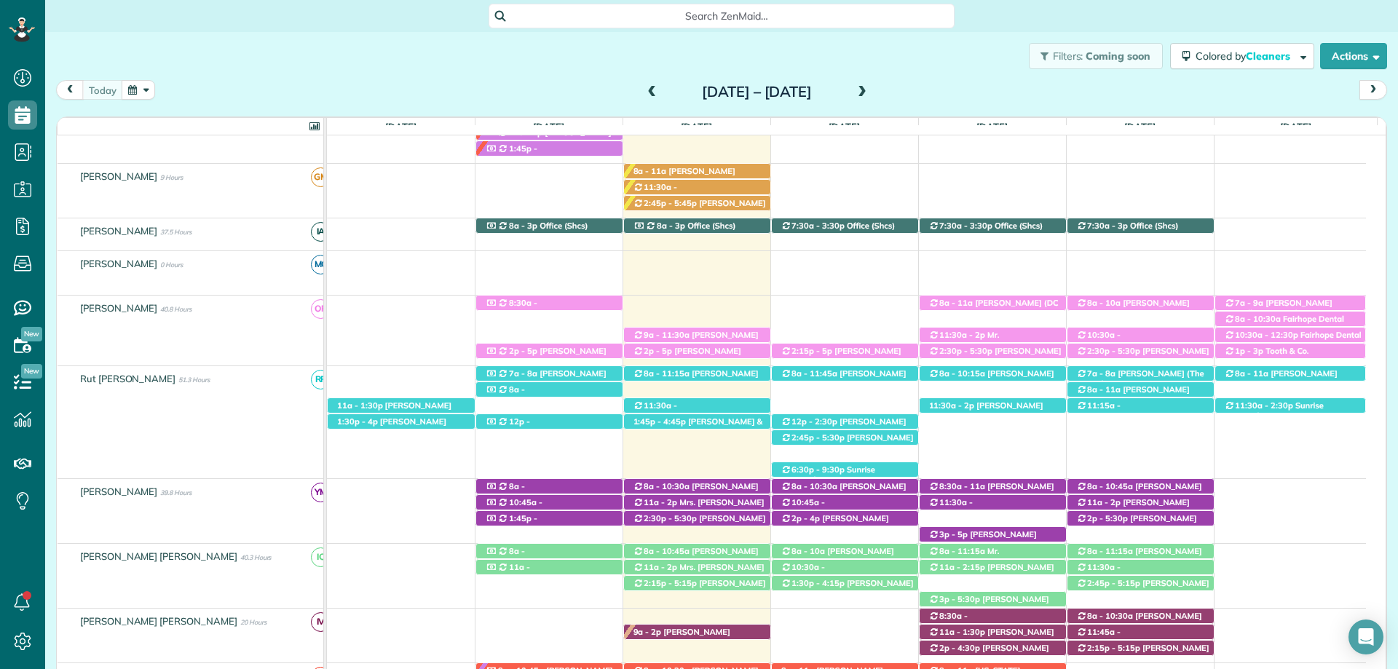
drag, startPoint x: 548, startPoint y: 57, endPoint x: 573, endPoint y: 44, distance: 28.0
click at [548, 57] on div "Filters: Coming soon Colored by Cleaners Color by Cleaner Color by Team Color b…" at bounding box center [721, 56] width 1353 height 48
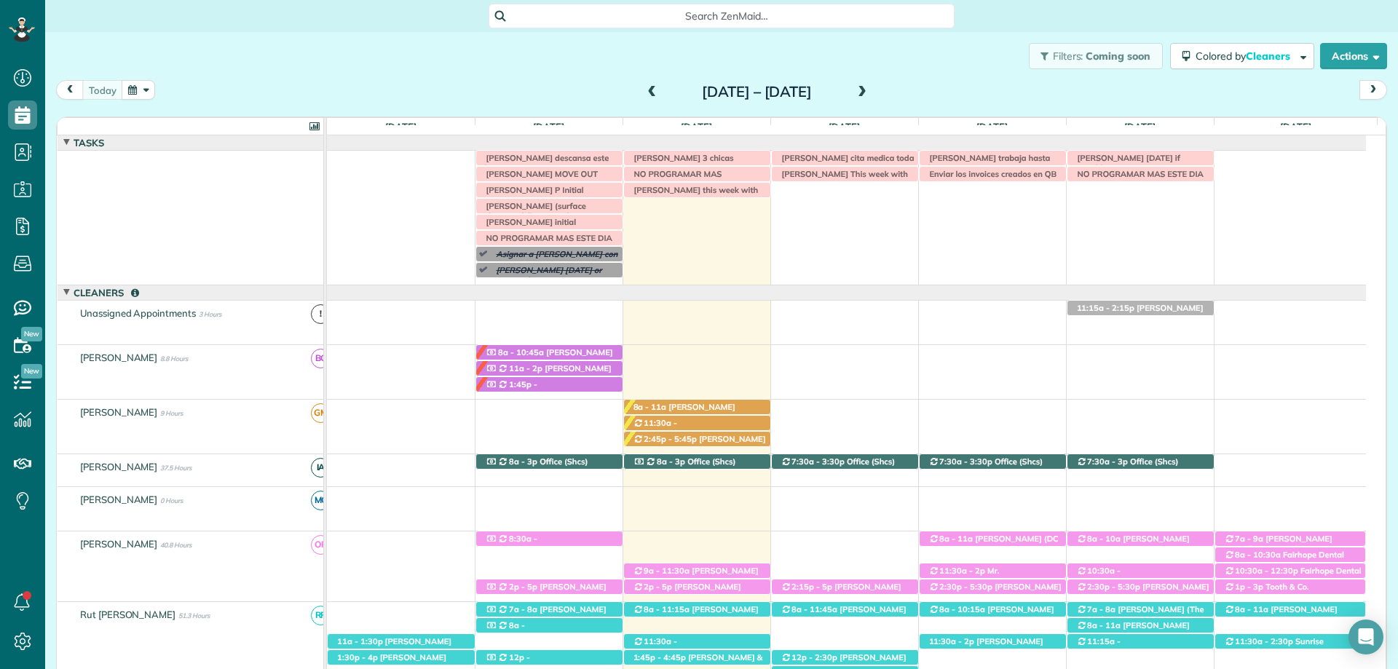
click at [835, 198] on div "Irma V descansa este lunes Jason saulters 3 chicas NO PROGRAMAR MAS Stephanie L…" at bounding box center [846, 218] width 1039 height 134
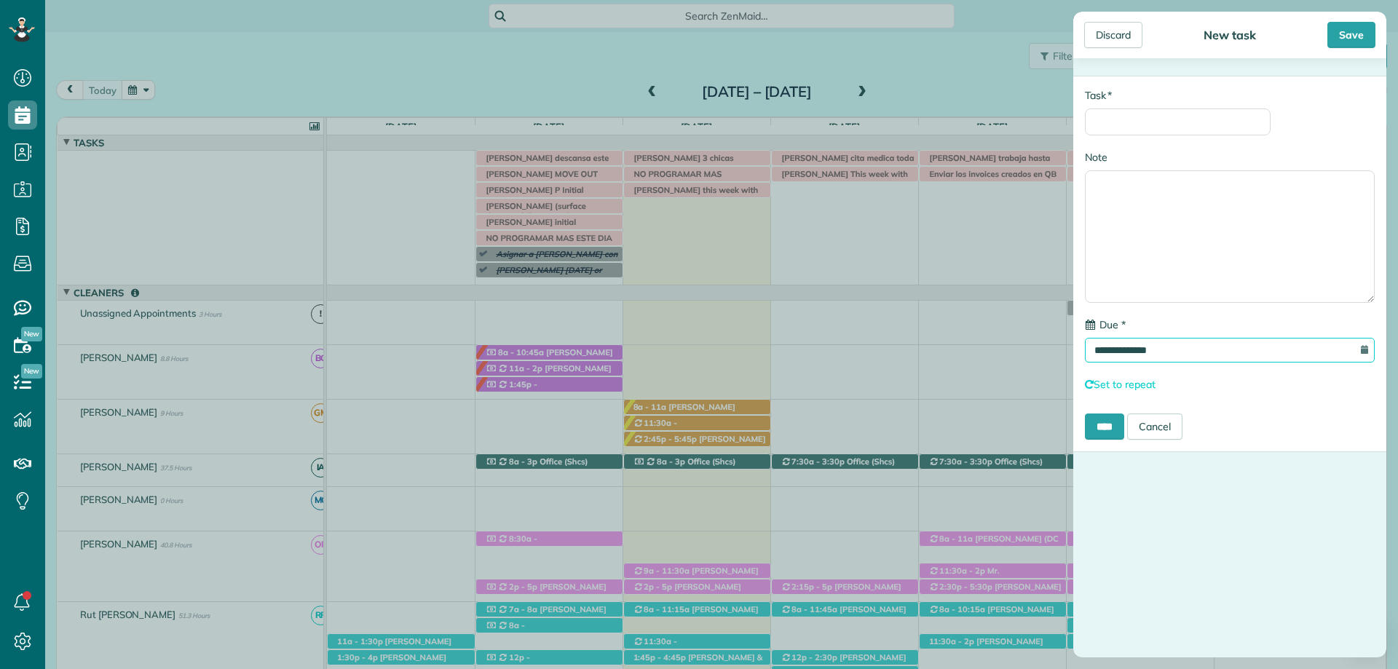
click at [1176, 355] on input "**********" at bounding box center [1230, 350] width 290 height 25
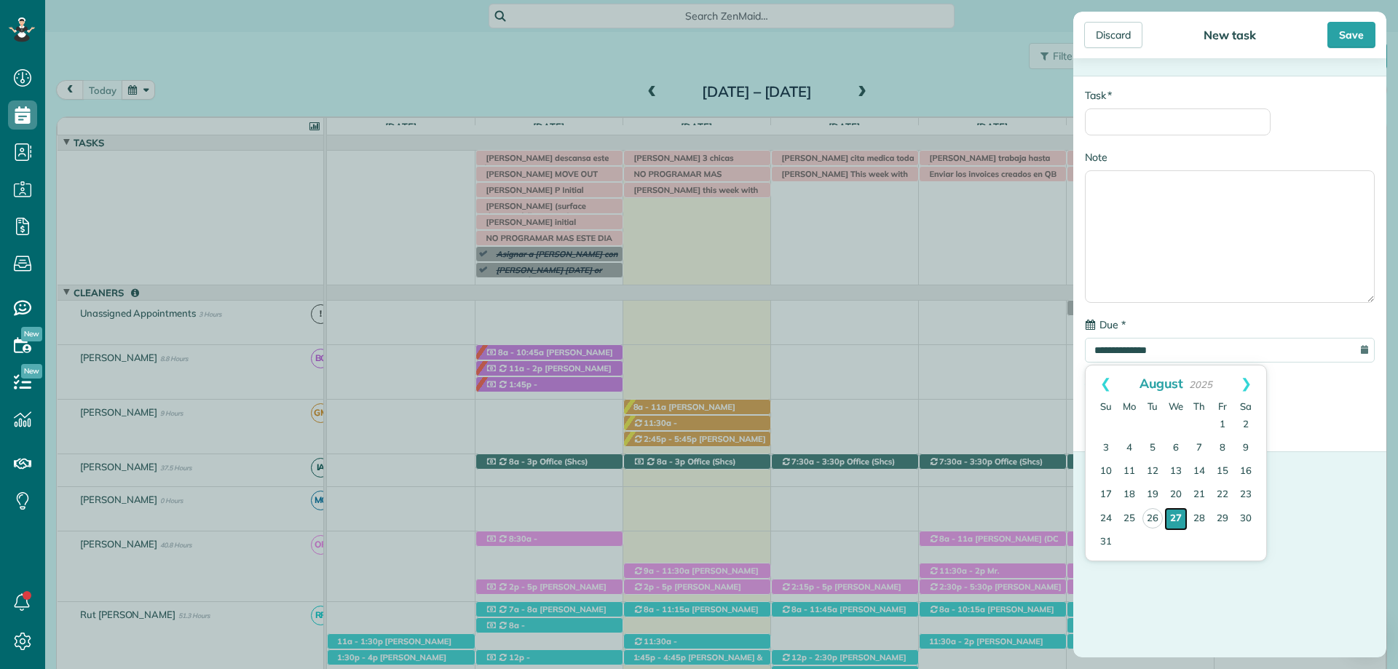
click at [1174, 520] on link "27" at bounding box center [1175, 519] width 23 height 23
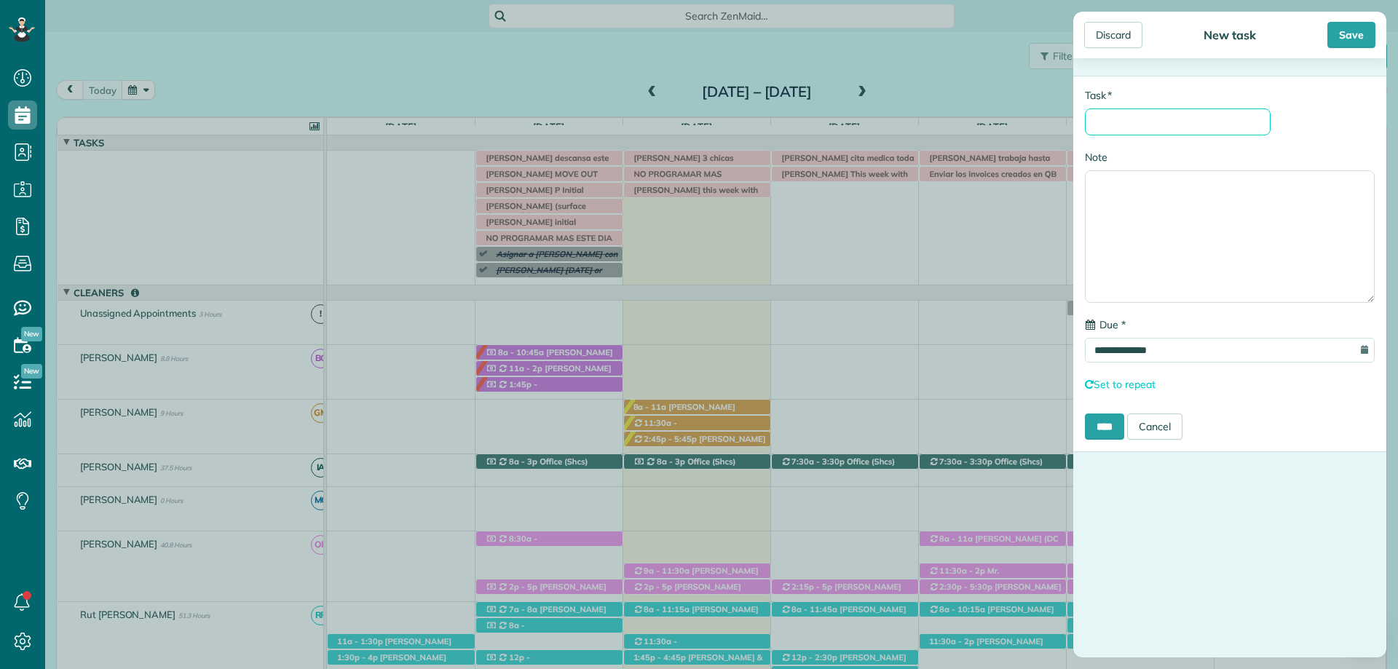
click at [1132, 112] on input "* Task" at bounding box center [1178, 121] width 186 height 27
click at [1141, 122] on input "* Task" at bounding box center [1178, 121] width 186 height 27
click at [1138, 182] on textarea "Note" at bounding box center [1230, 236] width 290 height 133
click at [1158, 126] on input "*********" at bounding box center [1178, 121] width 186 height 27
click at [1171, 123] on input "**********" at bounding box center [1178, 121] width 186 height 27
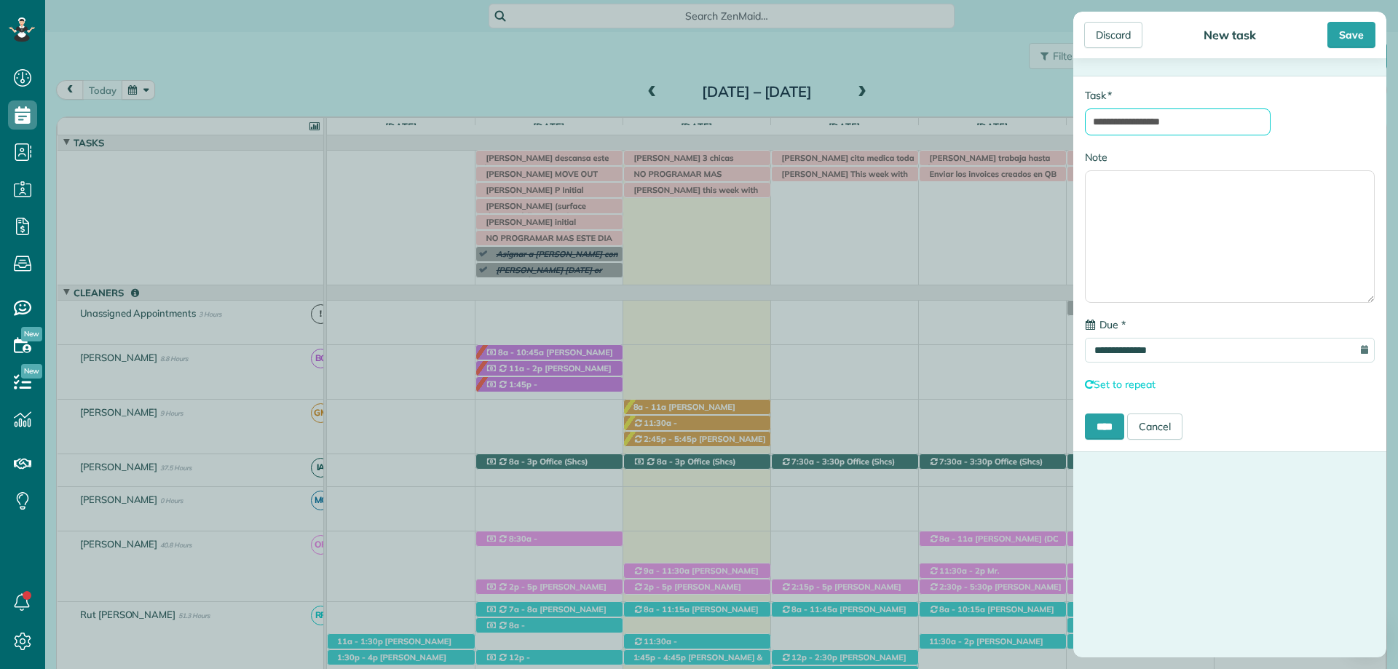
click at [1205, 124] on input "**********" at bounding box center [1178, 121] width 186 height 27
click at [1165, 126] on input "**********" at bounding box center [1178, 121] width 186 height 27
click at [1198, 125] on input "**********" at bounding box center [1178, 121] width 186 height 27
type input "**********"
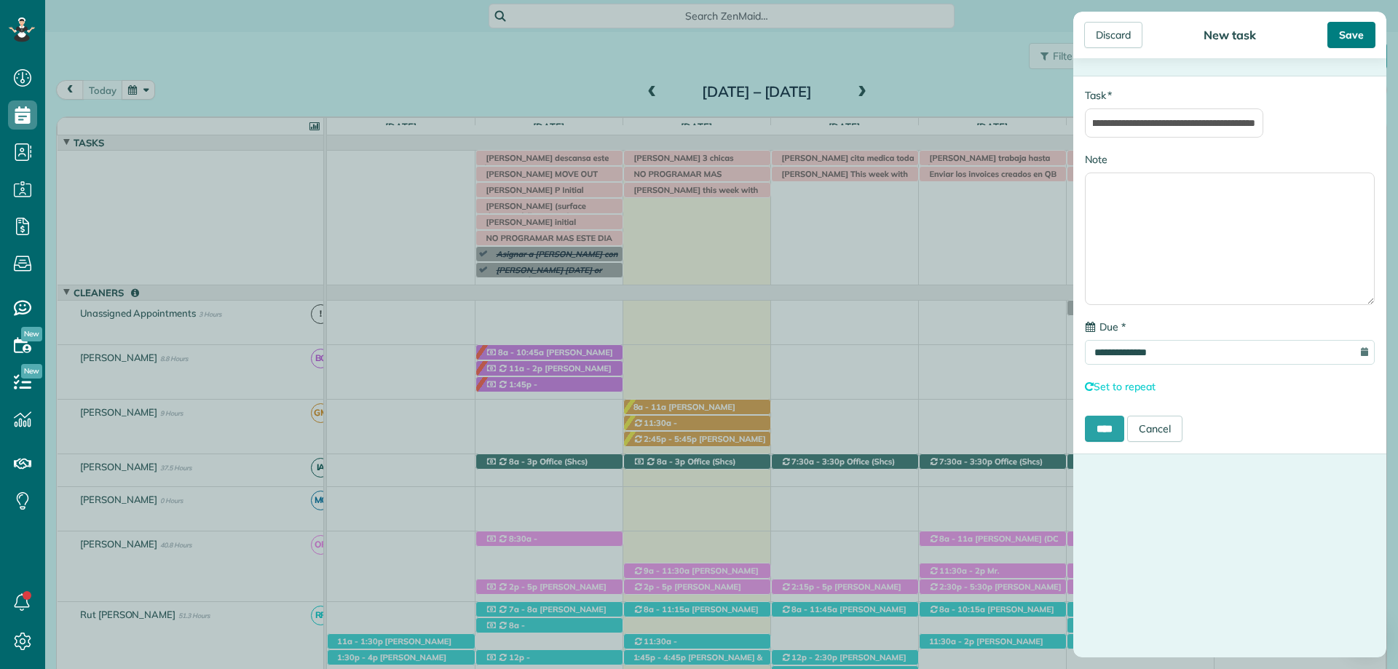
scroll to position [0, 0]
click at [1356, 33] on div "Save" at bounding box center [1351, 35] width 48 height 26
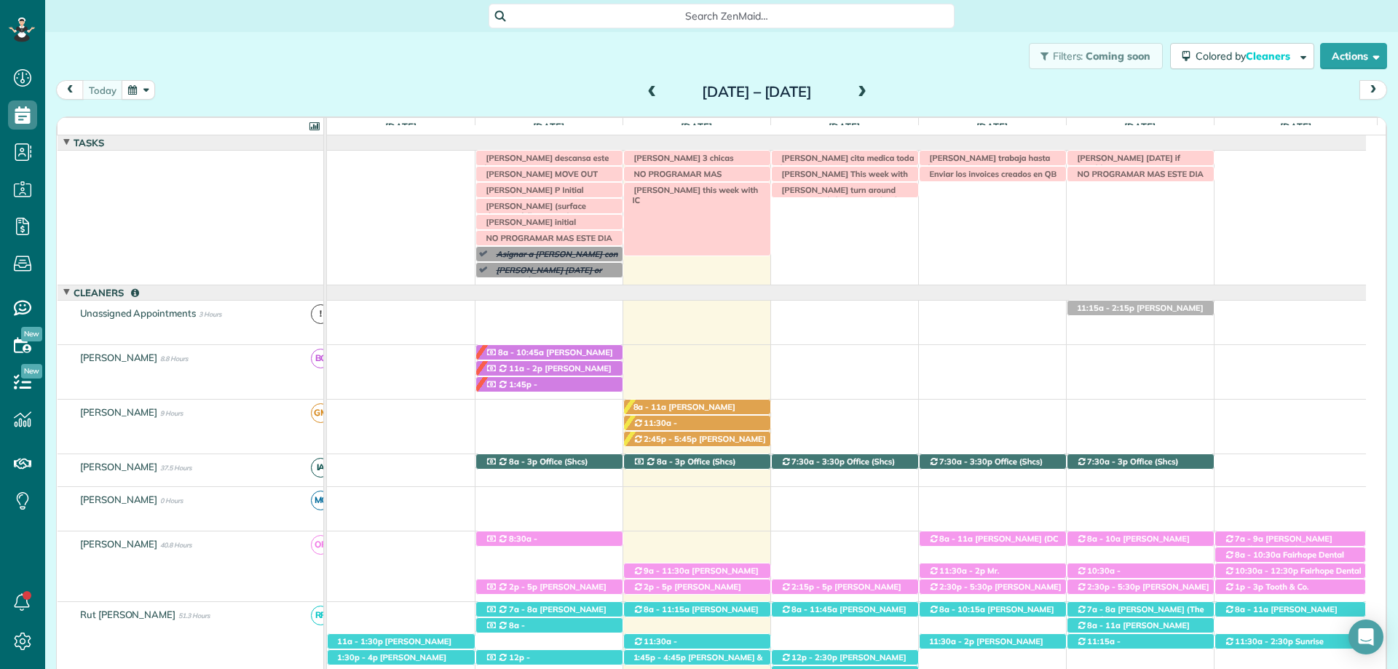
click at [714, 198] on div "[PERSON_NAME] this week with IC" at bounding box center [697, 190] width 146 height 15
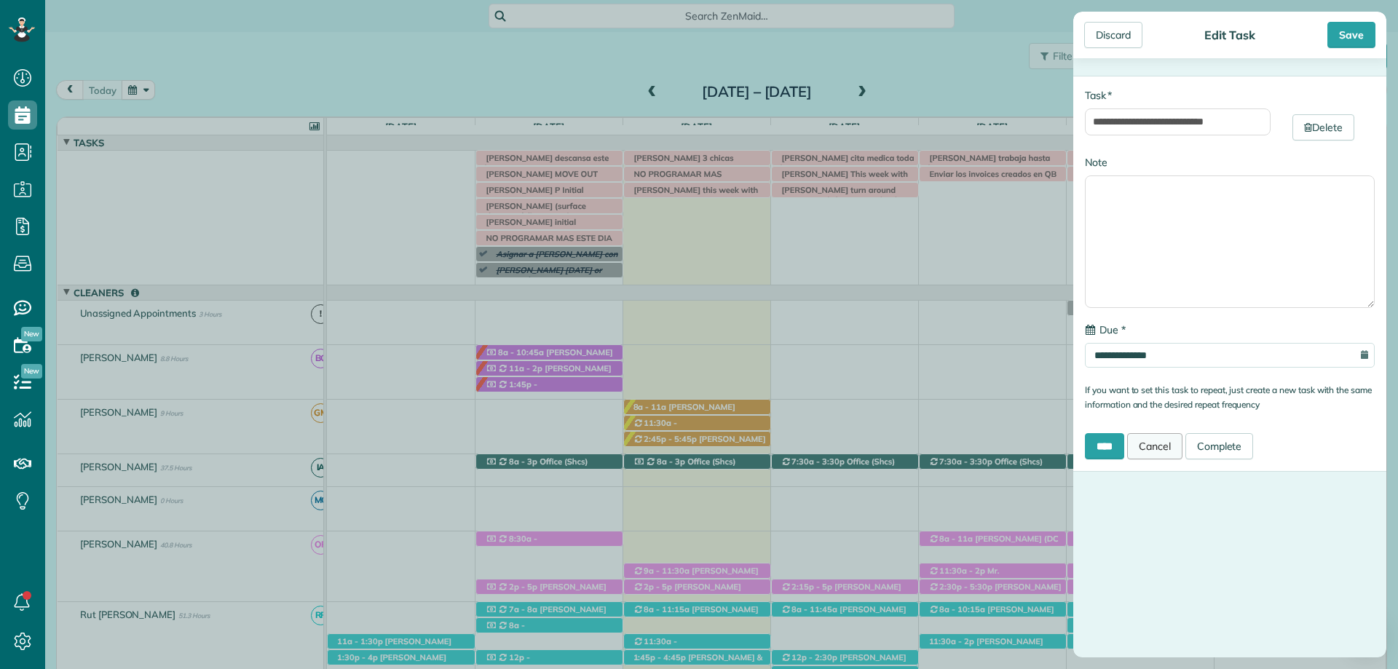
click at [1163, 442] on link "Cancel" at bounding box center [1154, 446] width 55 height 26
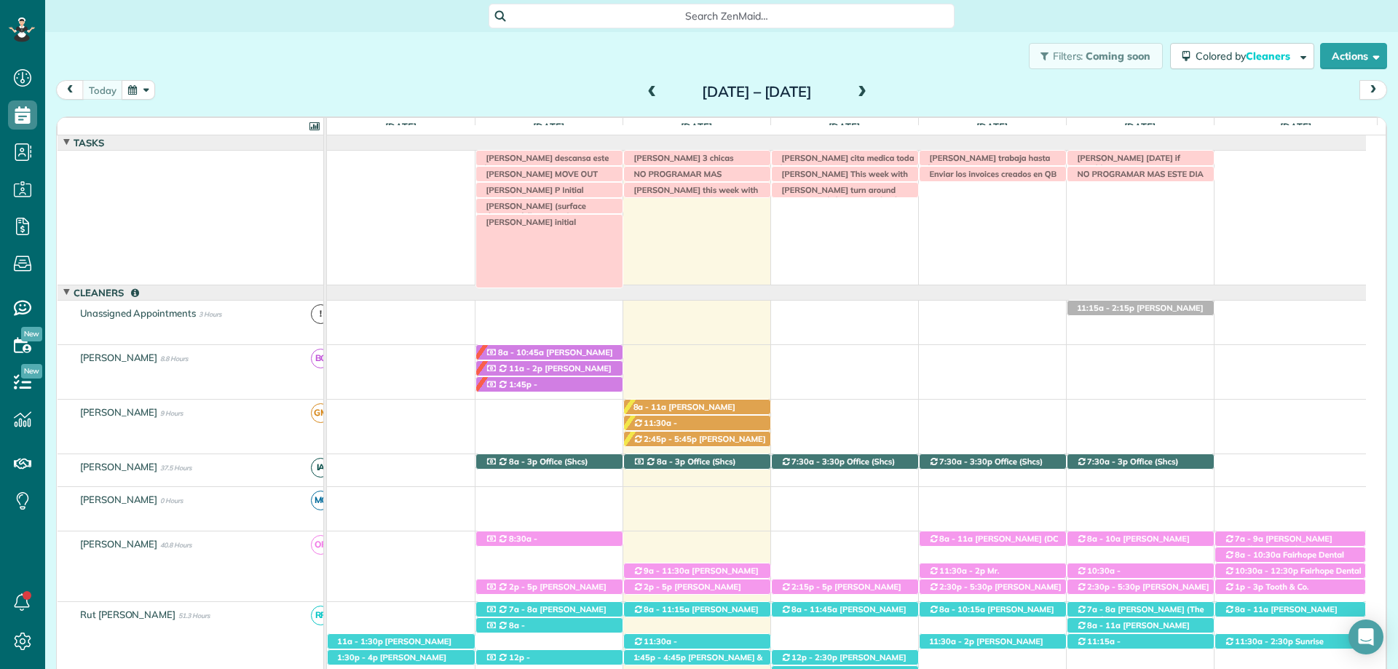
click at [532, 219] on span "[PERSON_NAME] initial" at bounding box center [528, 222] width 98 height 10
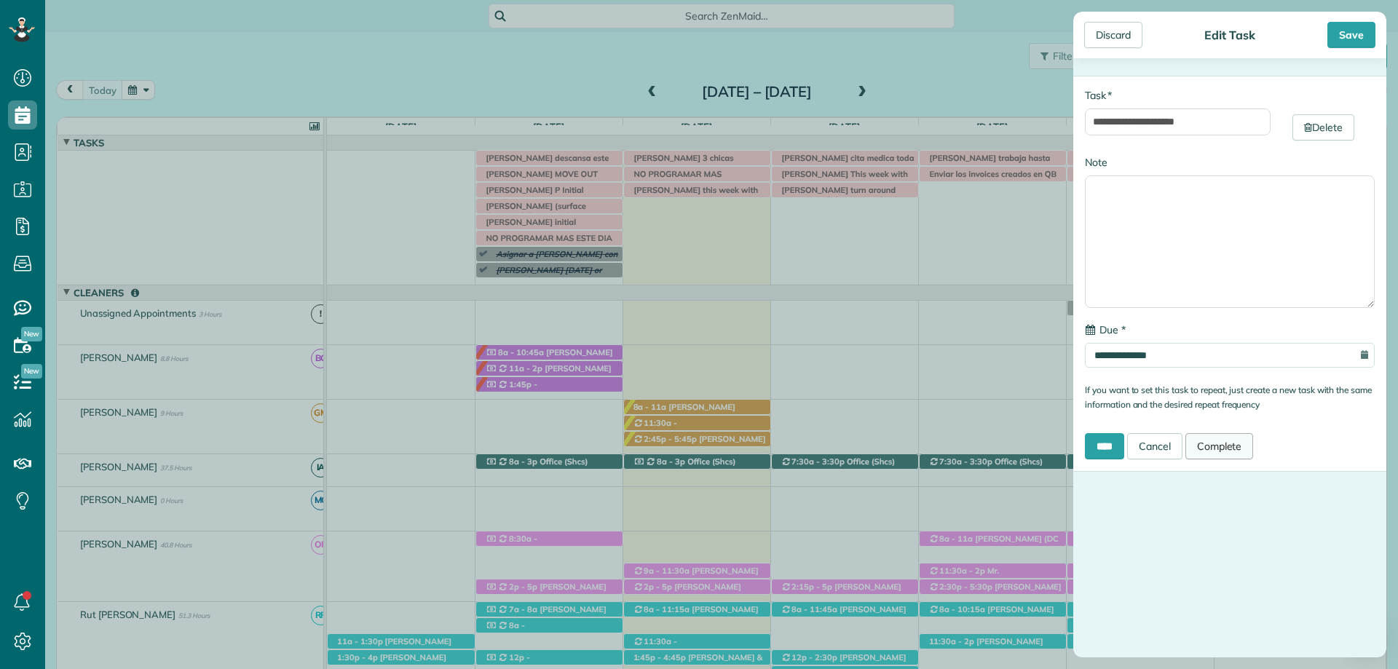
click at [1233, 449] on link "Complete" at bounding box center [1219, 446] width 68 height 26
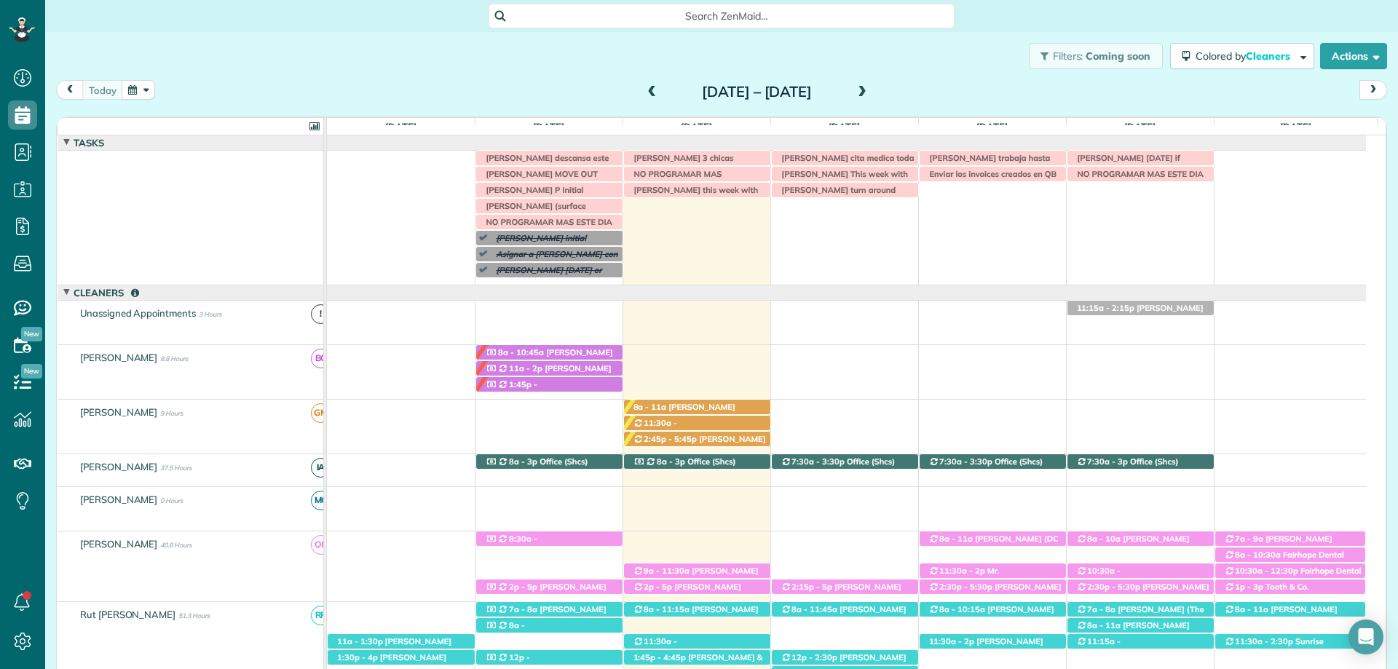
click at [870, 95] on span at bounding box center [862, 92] width 16 height 13
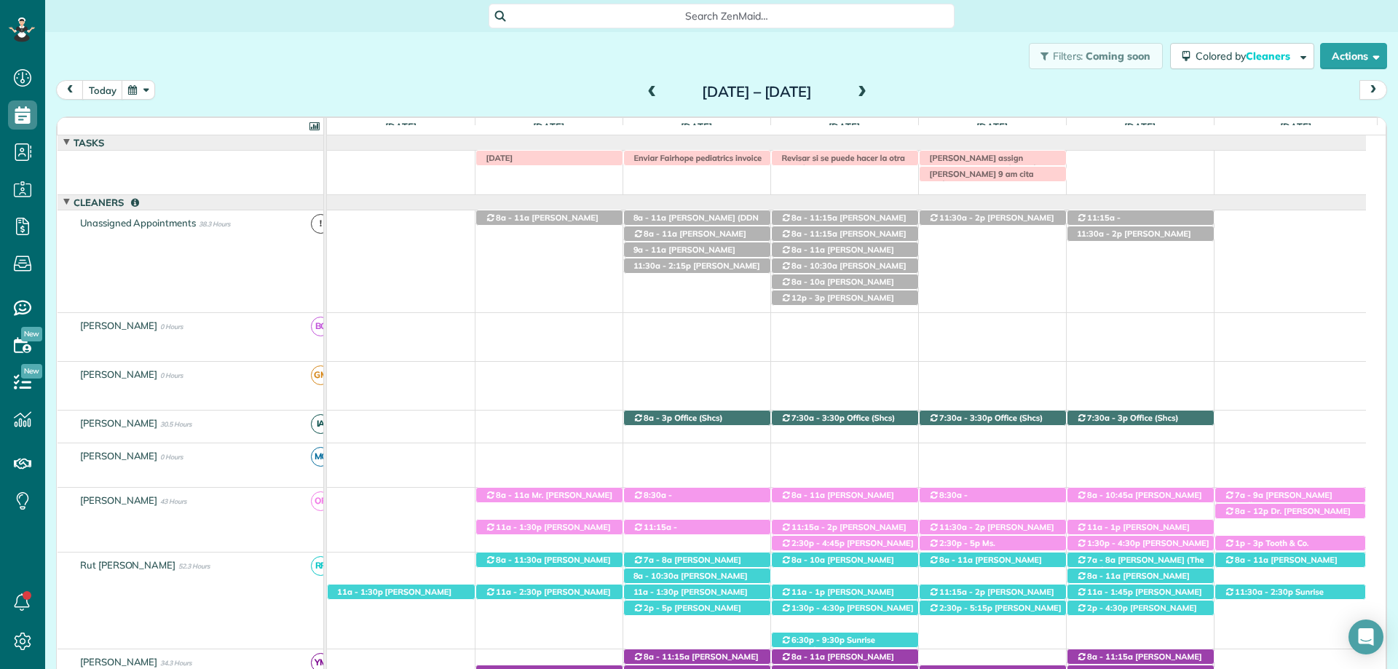
click at [870, 84] on span at bounding box center [862, 93] width 16 height 22
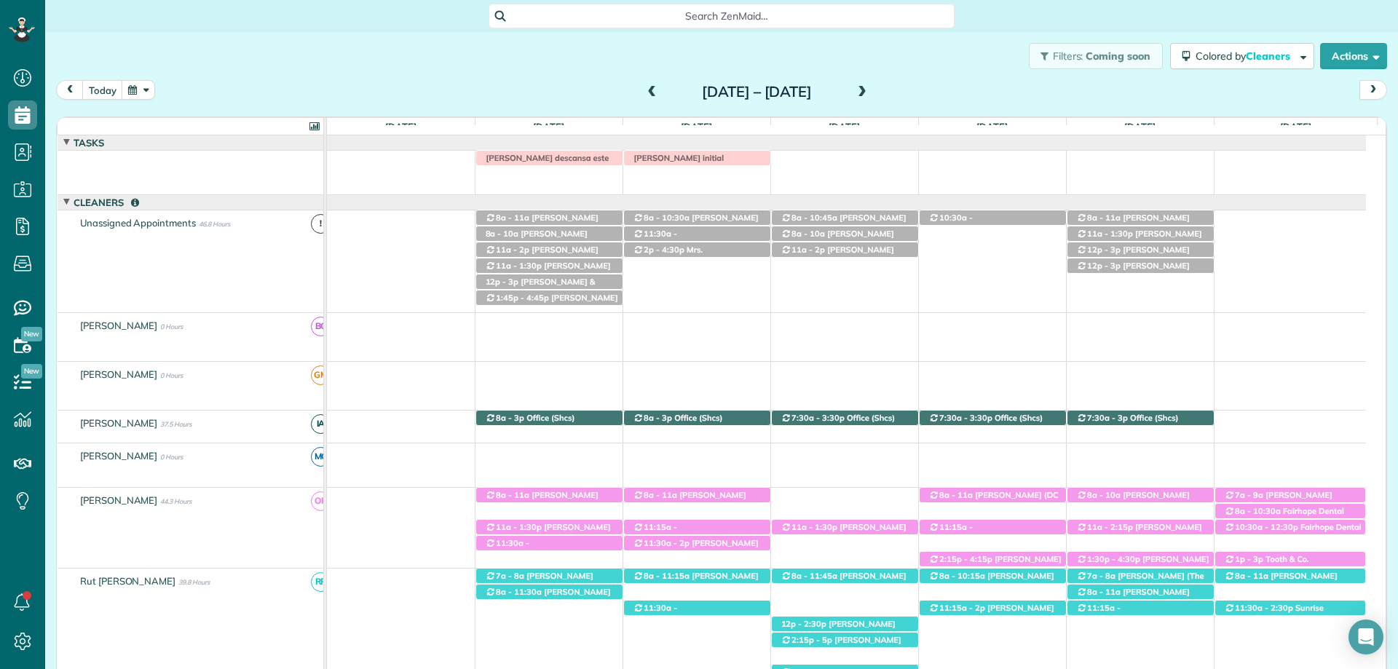
click at [644, 92] on span at bounding box center [652, 92] width 16 height 13
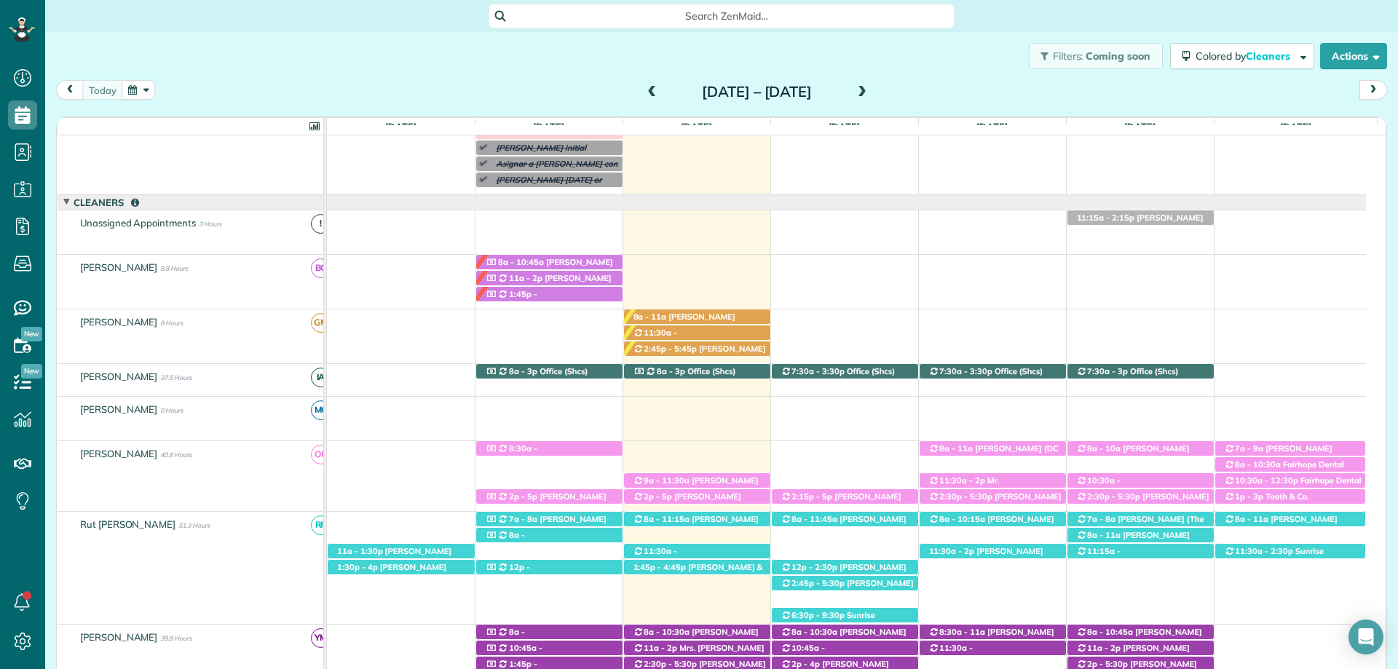
scroll to position [236, 0]
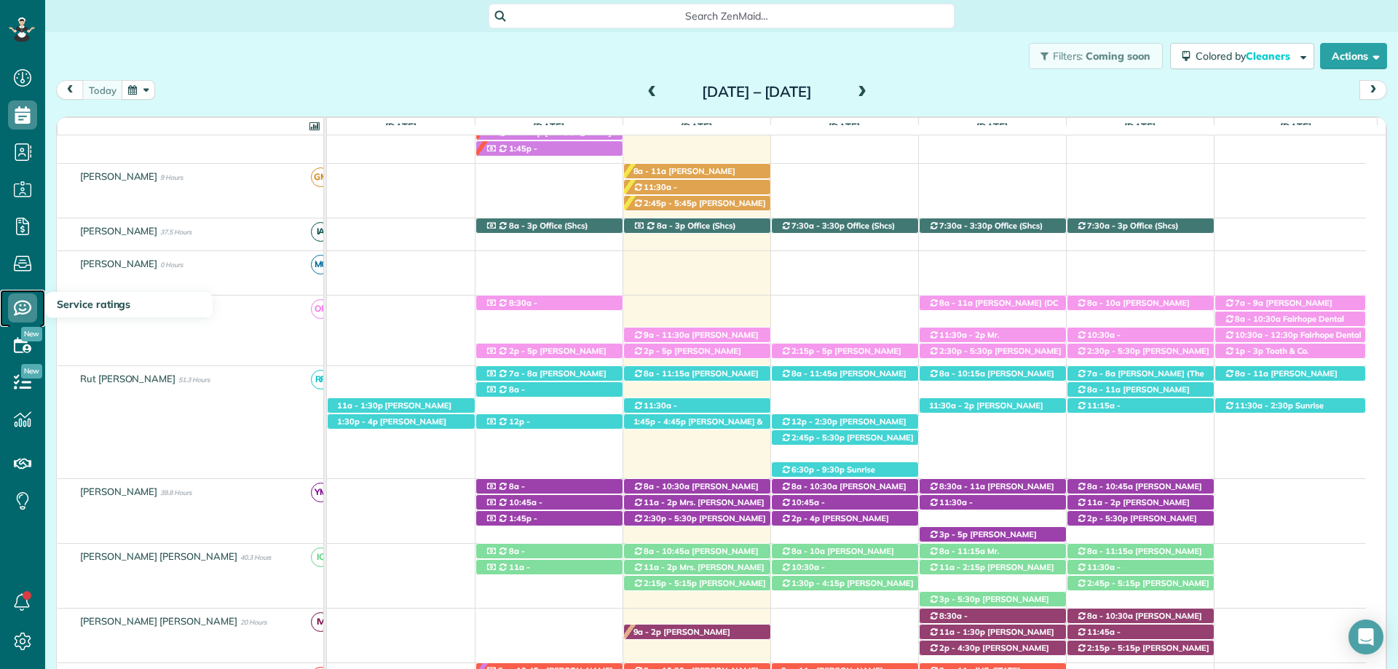
click at [17, 312] on use at bounding box center [22, 308] width 17 height 15
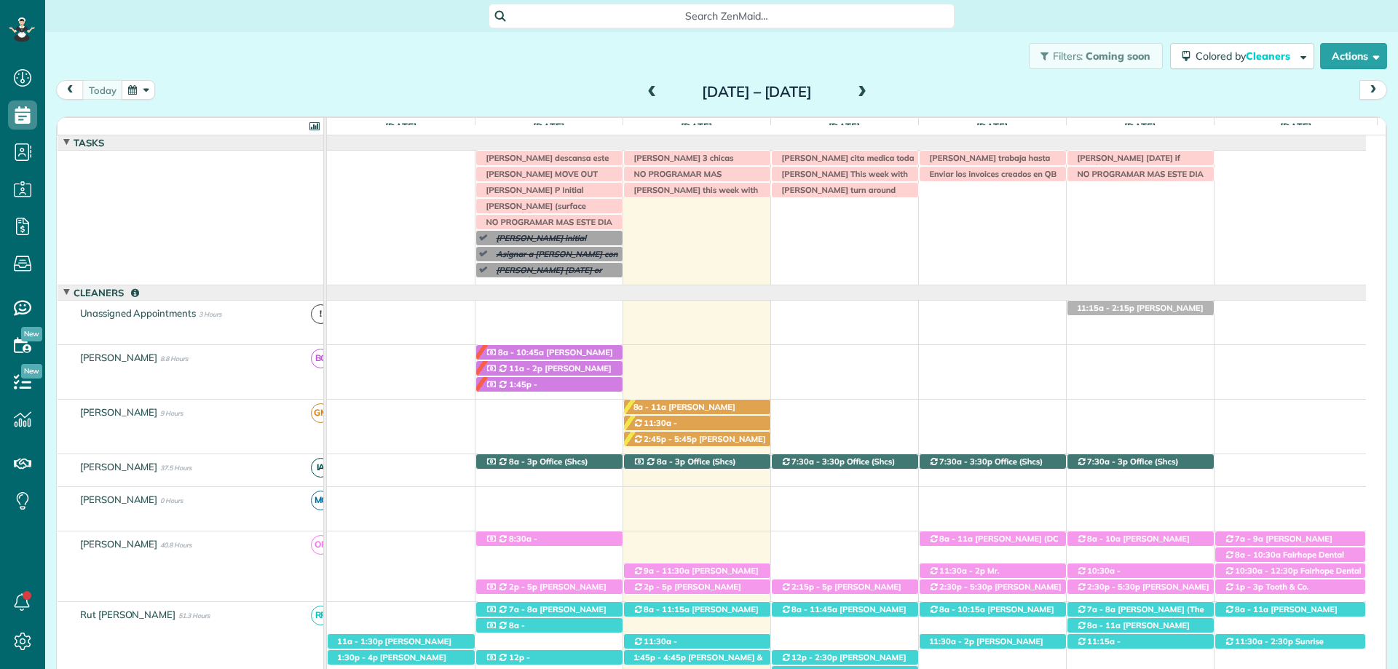
scroll to position [163, 0]
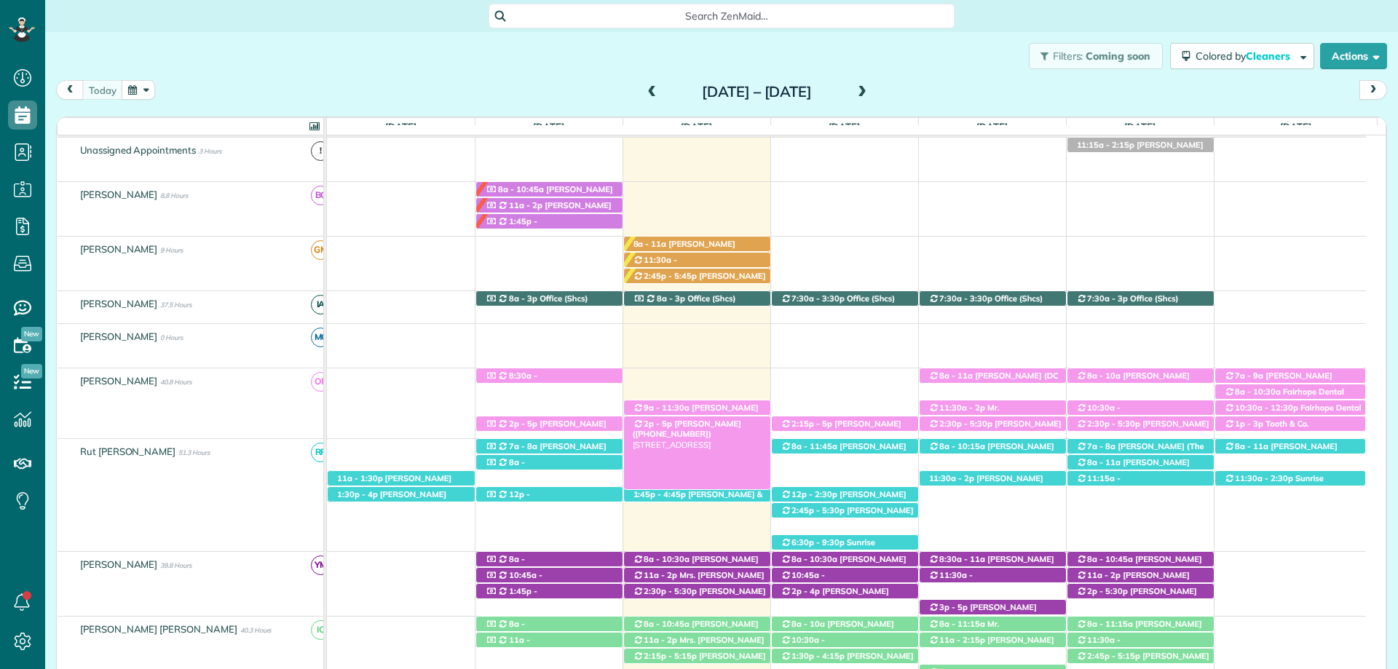
click at [711, 427] on span "[PERSON_NAME] ([PHONE_NUMBER])" at bounding box center [687, 429] width 108 height 20
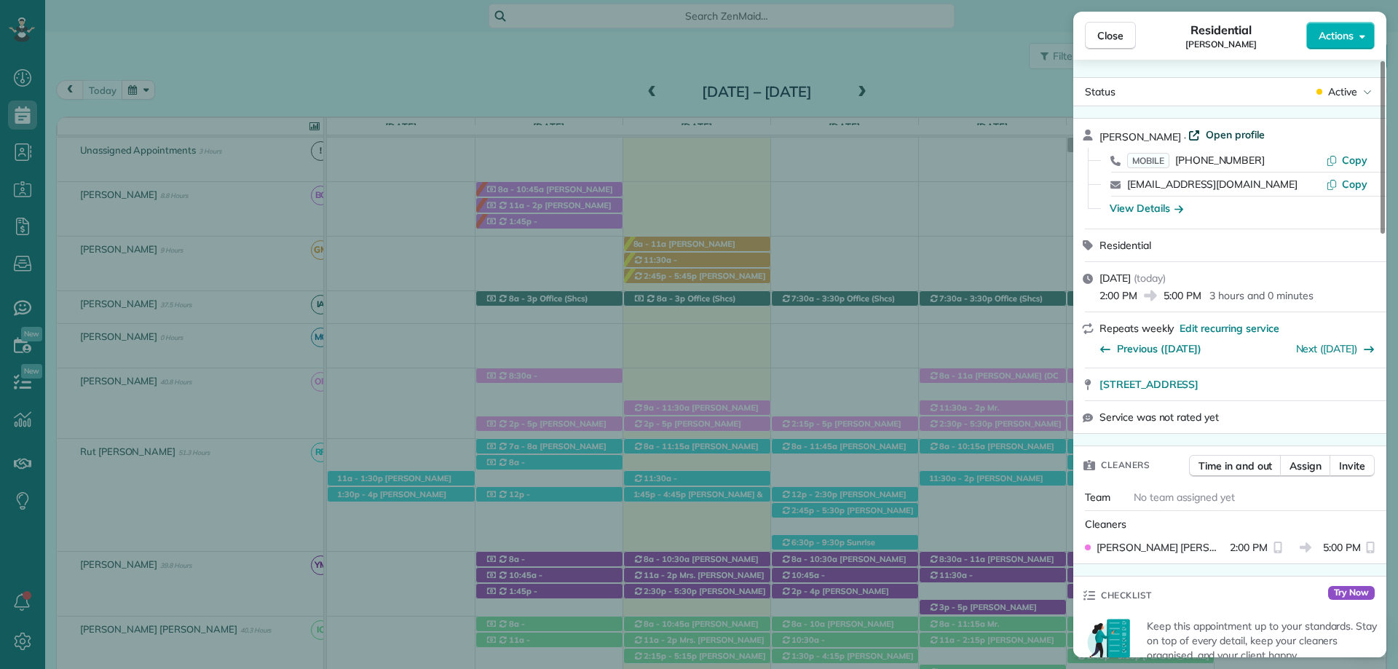
click at [1220, 134] on span "Open profile" at bounding box center [1235, 134] width 59 height 15
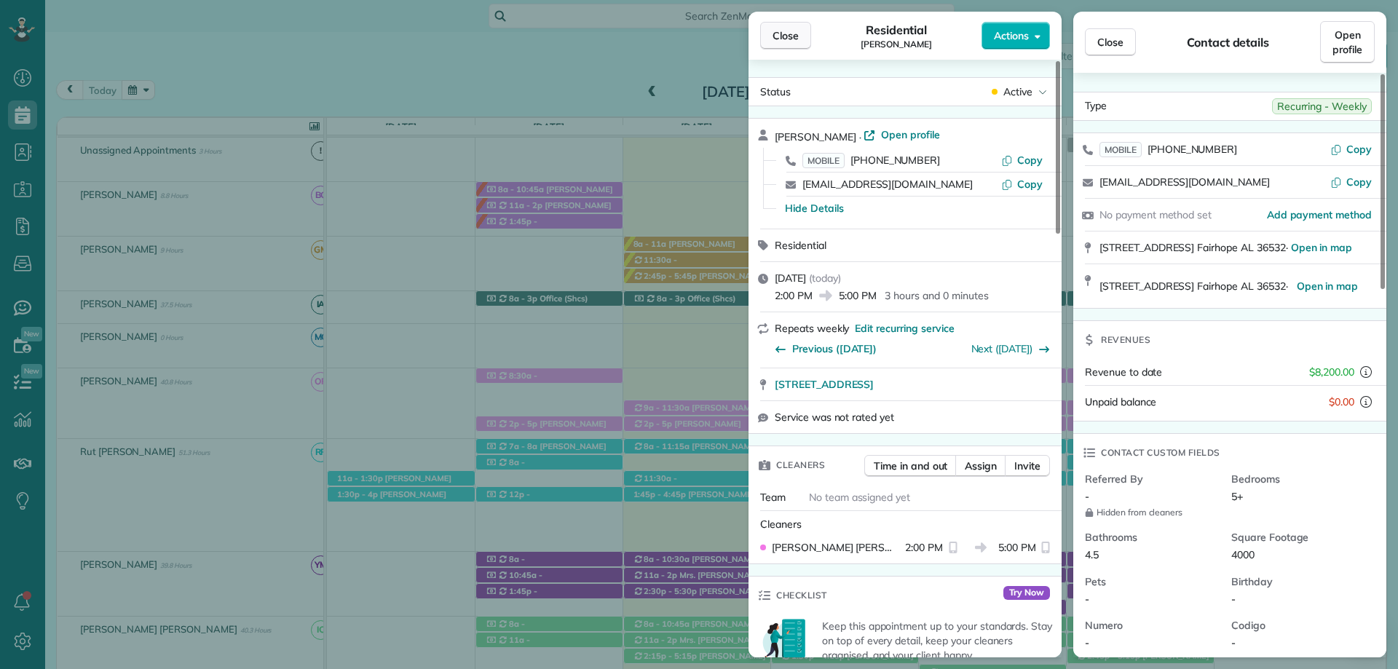
click at [761, 33] on button "Close" at bounding box center [785, 36] width 51 height 28
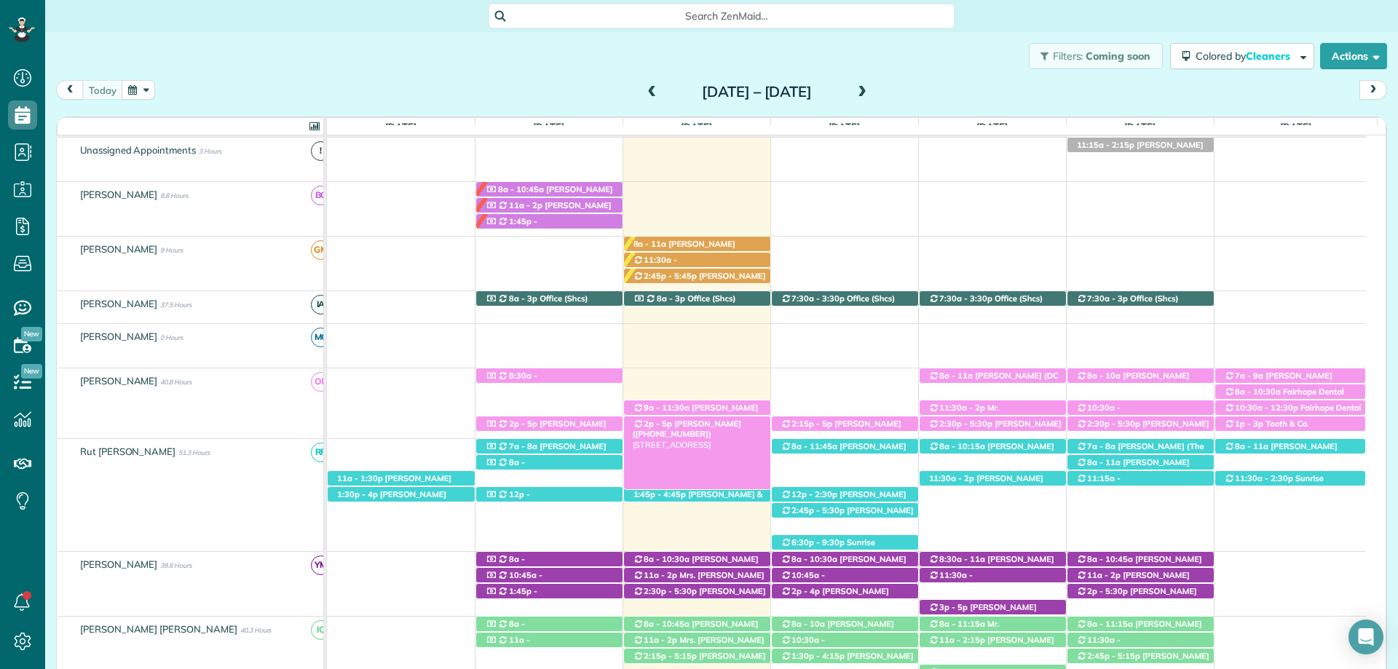
click at [702, 425] on span "[PERSON_NAME] ([PHONE_NUMBER])" at bounding box center [687, 429] width 108 height 20
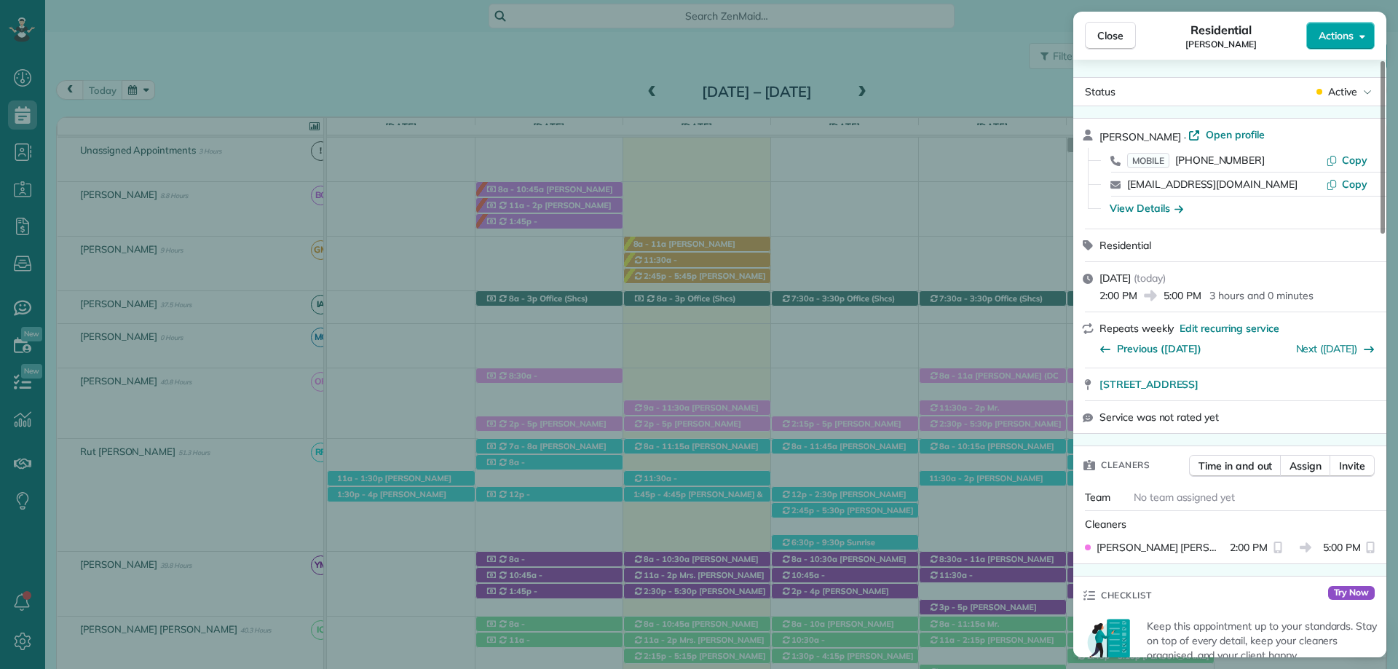
click at [1365, 37] on icon "button" at bounding box center [1363, 36] width 6 height 11
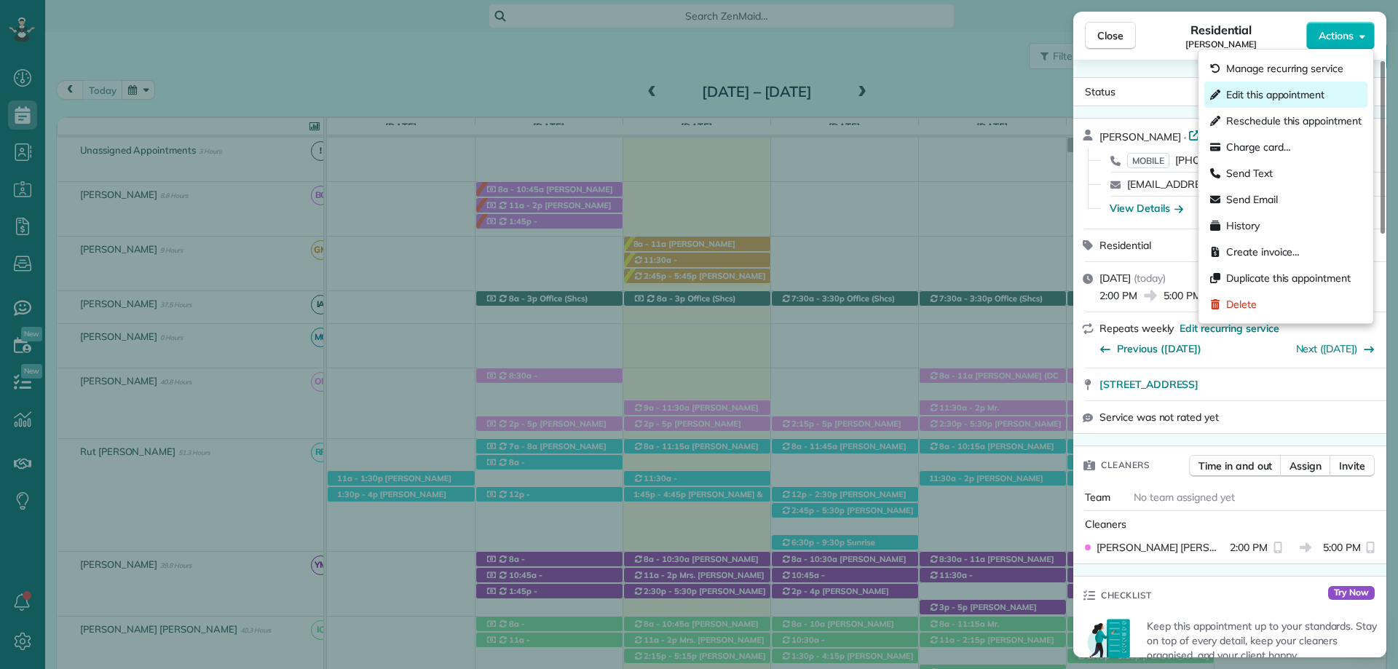
click at [1271, 92] on span "Edit this appointment" at bounding box center [1275, 94] width 98 height 15
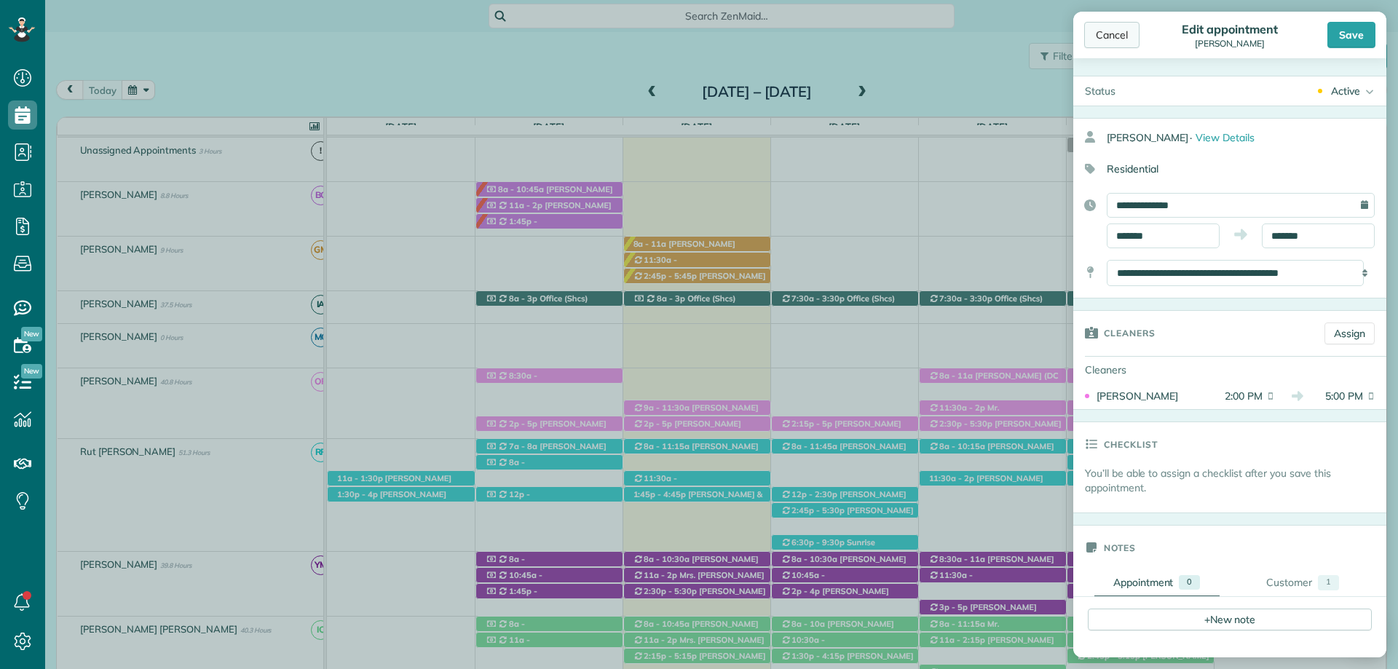
click at [1105, 33] on div "Cancel" at bounding box center [1111, 35] width 55 height 26
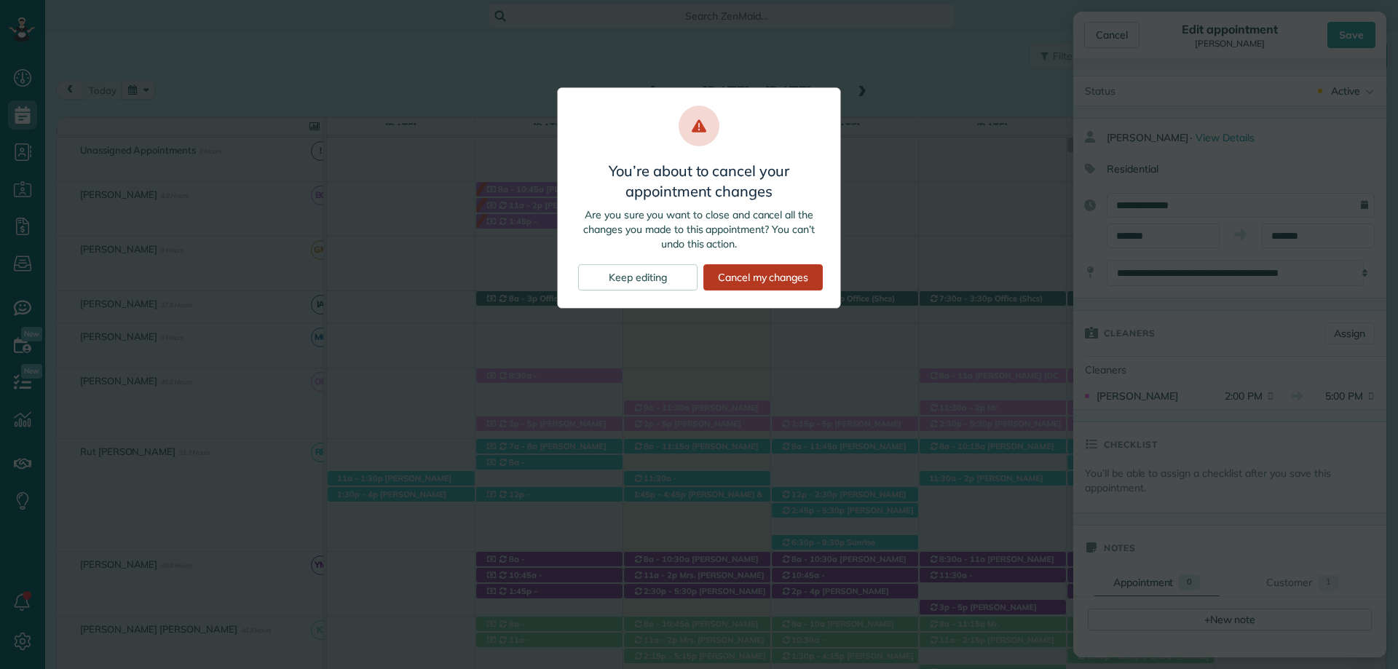
click at [792, 275] on div "Cancel my changes" at bounding box center [762, 277] width 119 height 26
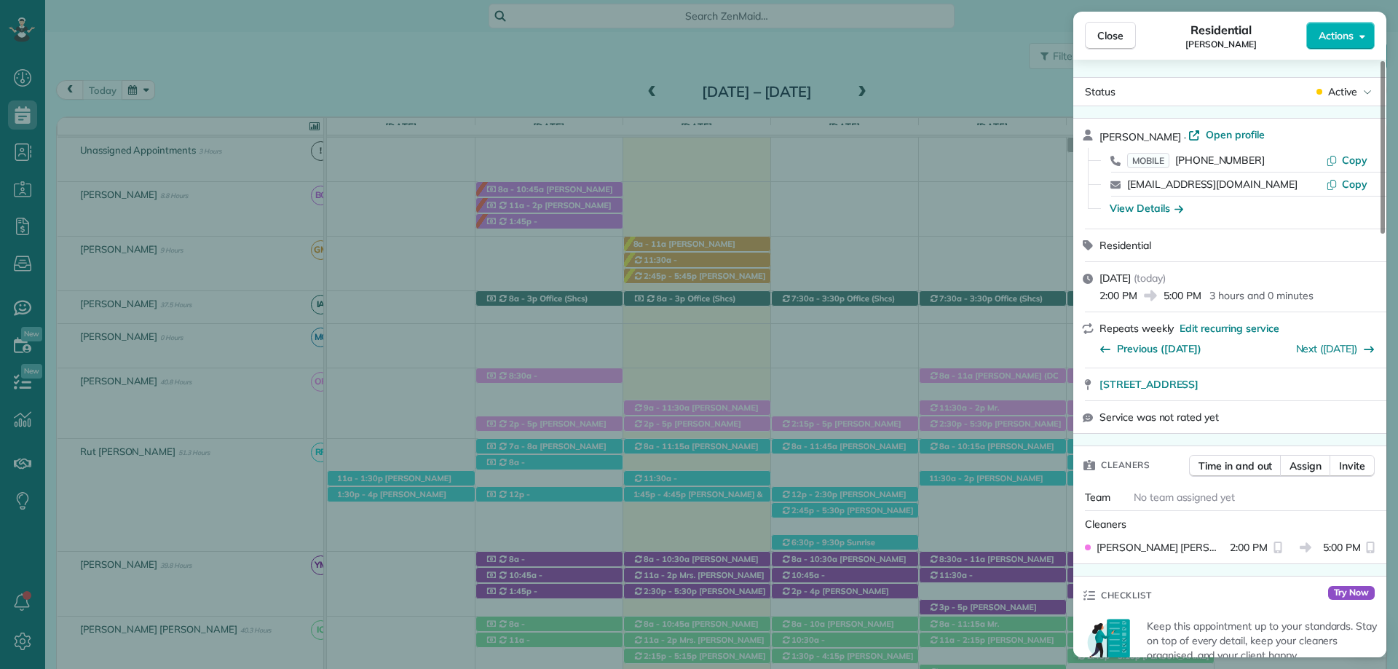
drag, startPoint x: 1118, startPoint y: 28, endPoint x: 577, endPoint y: 639, distance: 815.0
click at [1118, 28] on span "Close" at bounding box center [1110, 35] width 26 height 15
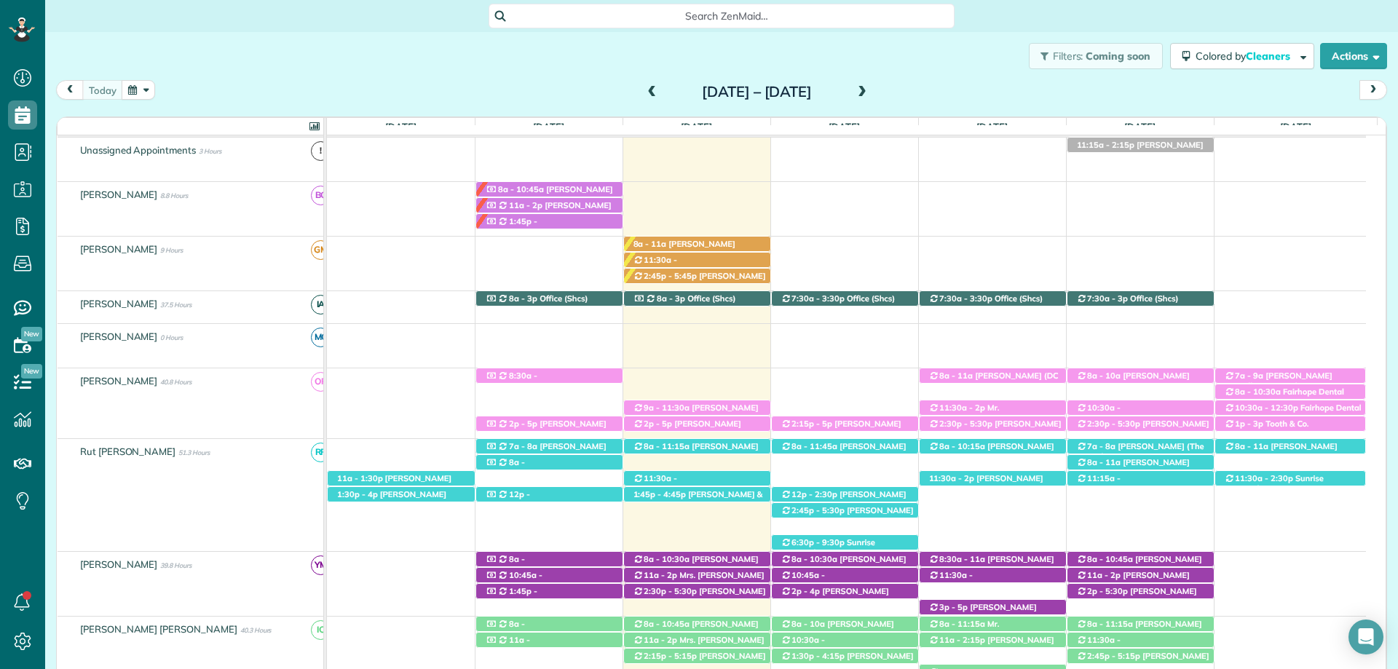
click at [816, 47] on div "Filters: Coming soon Colored by Cleaners Color by Cleaner Color by Team Color b…" at bounding box center [721, 56] width 1353 height 48
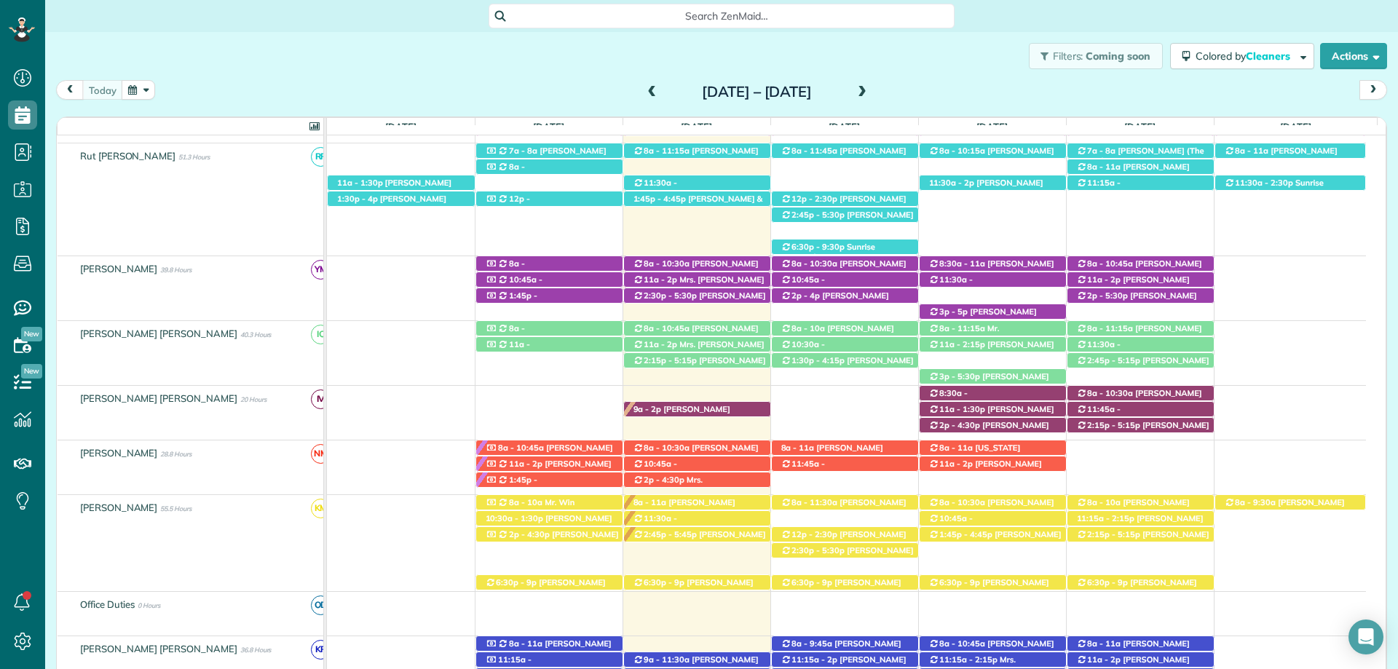
scroll to position [673, 0]
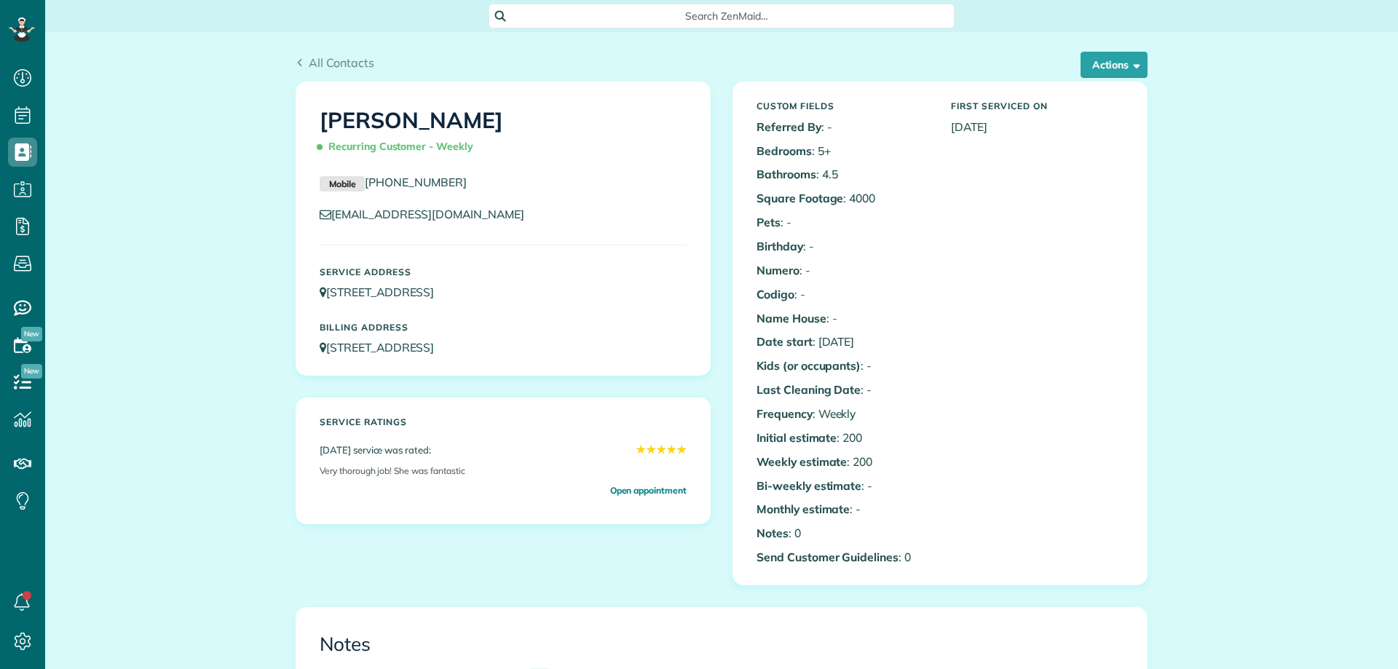
scroll to position [583, 0]
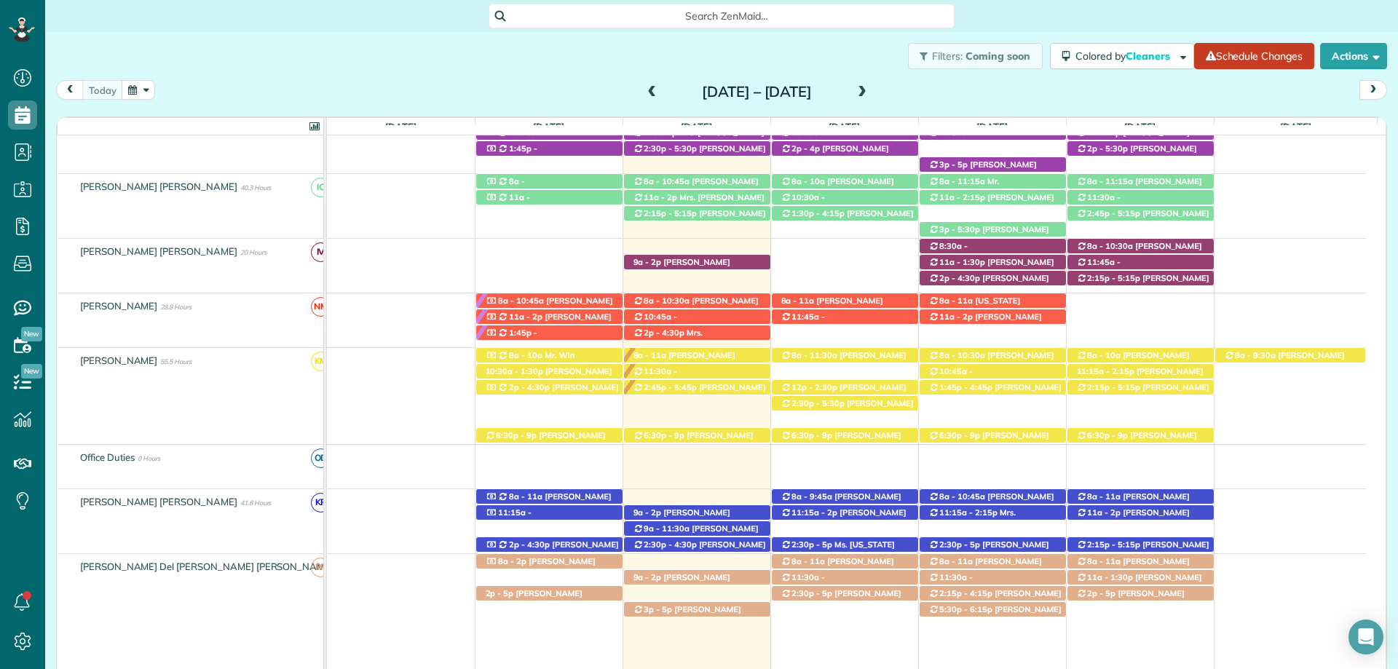
scroll to position [689, 0]
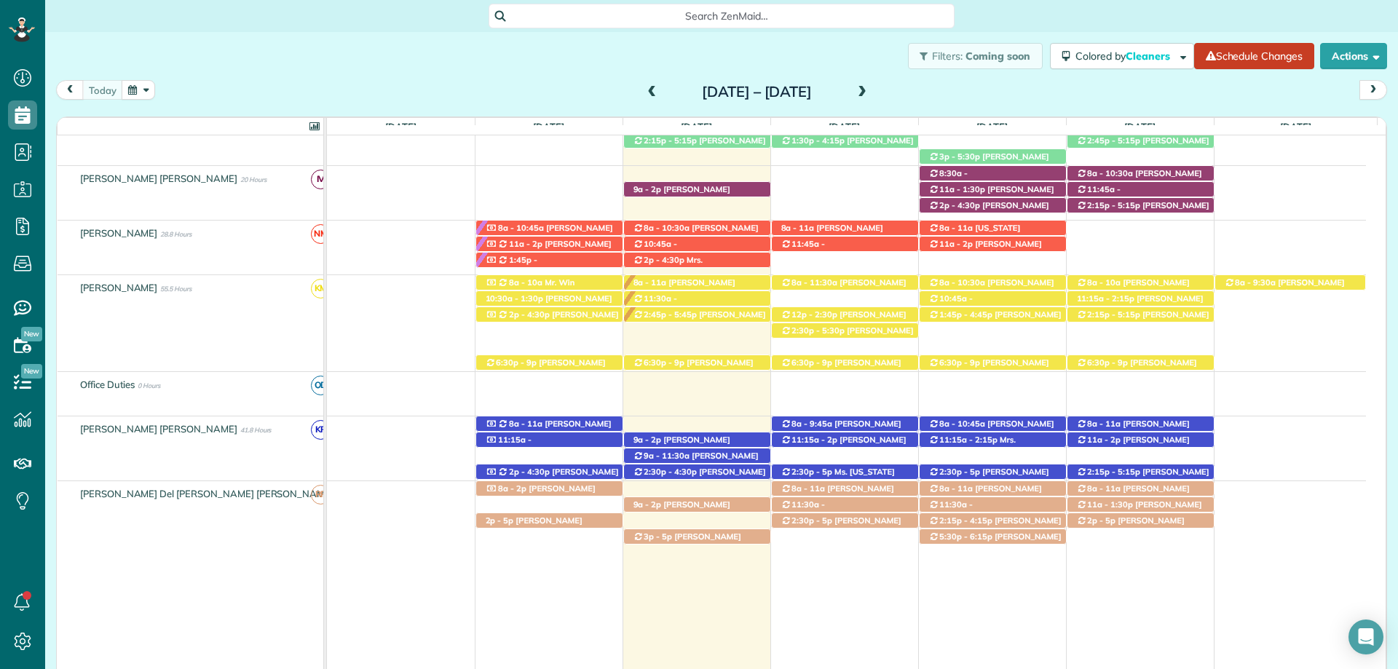
drag, startPoint x: 713, startPoint y: 477, endPoint x: 873, endPoint y: 410, distance: 173.6
click at [713, 477] on span "Dan Nicholson (Data Trust) (+12513706685)" at bounding box center [699, 482] width 133 height 31
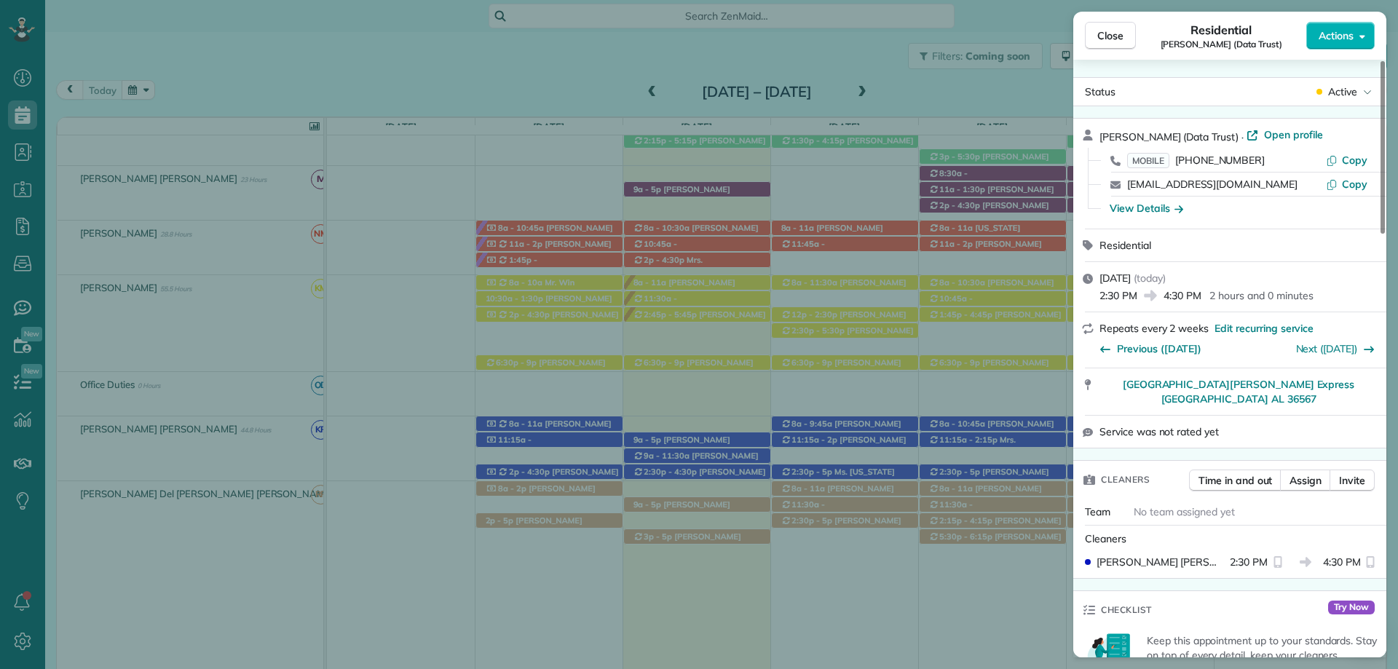
drag, startPoint x: 918, startPoint y: 590, endPoint x: 642, endPoint y: 666, distance: 286.2
click at [918, 590] on div "Close Residential Dan Nicholson (Data Trust) Actions Status Active Dan Nicholso…" at bounding box center [699, 334] width 1398 height 669
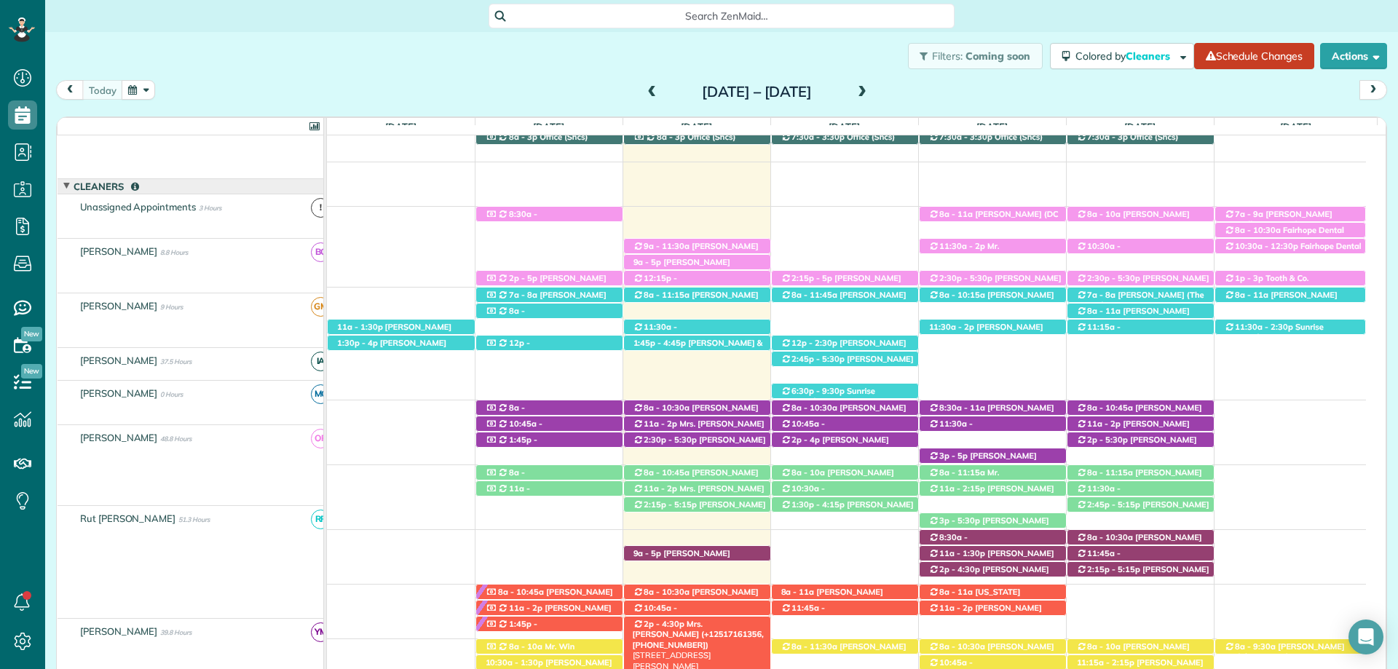
scroll to position [325, 0]
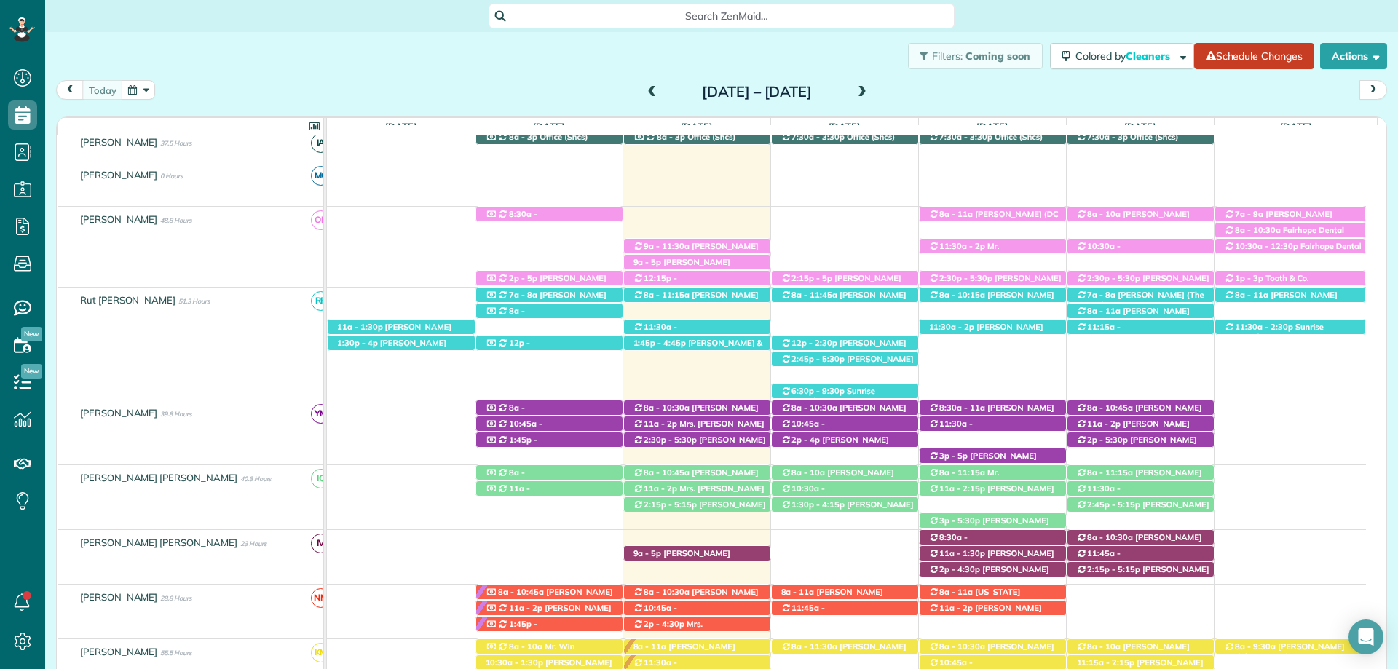
click at [418, 60] on div "Filters: Coming soon Colored by Cleaners Color by Cleaner Color by Team Color b…" at bounding box center [721, 56] width 1353 height 48
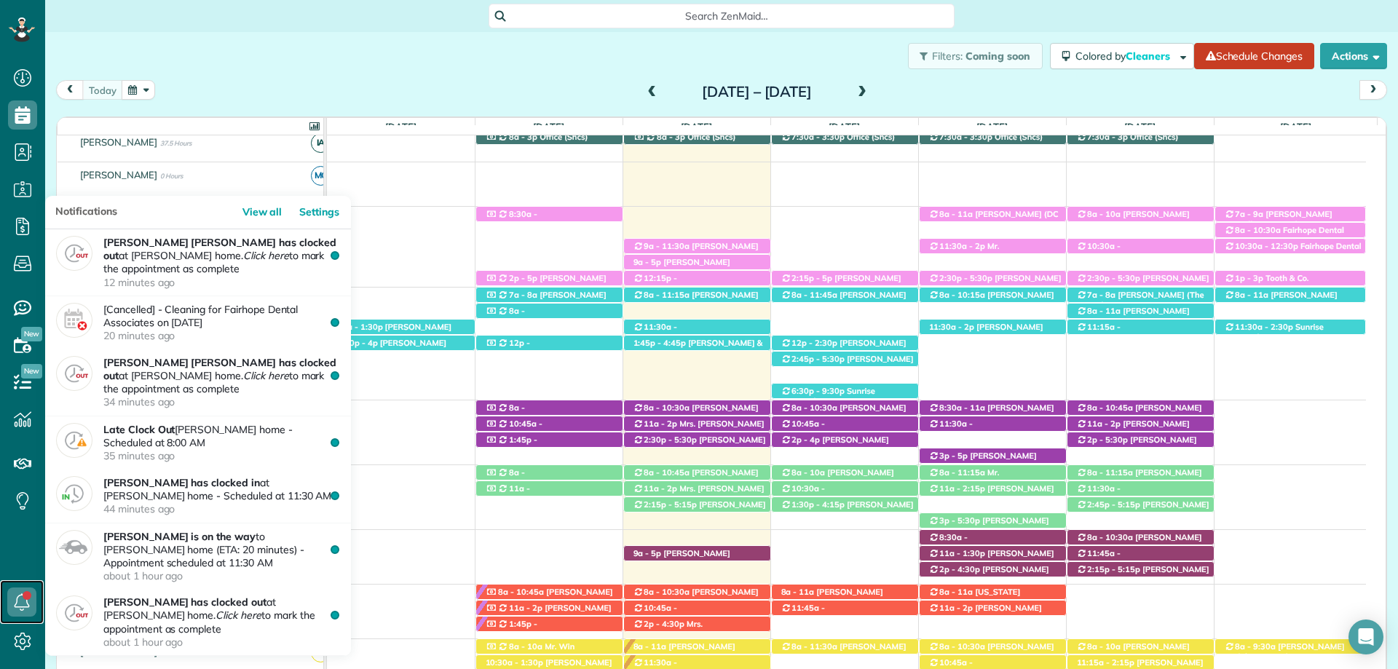
click at [14, 597] on icon at bounding box center [21, 602] width 29 height 29
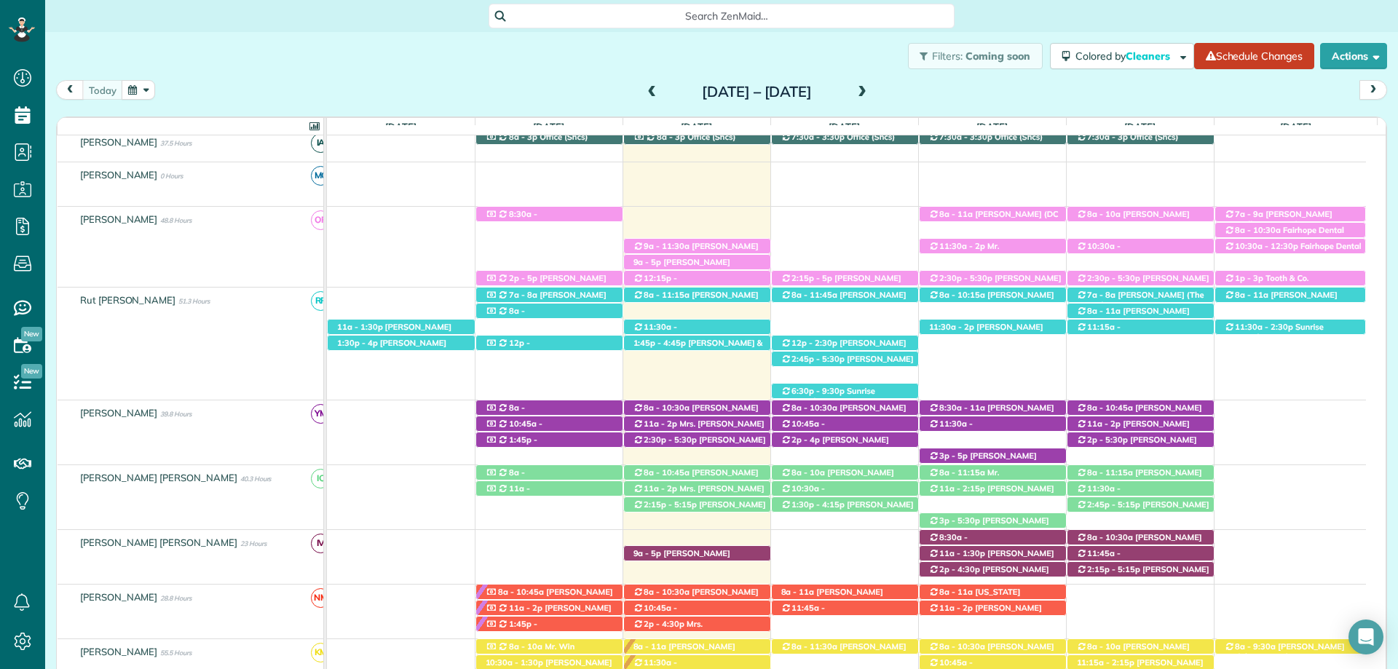
click at [1011, 16] on div "Search ZenMaid…" at bounding box center [721, 16] width 1353 height 25
click at [870, 93] on span at bounding box center [862, 92] width 16 height 13
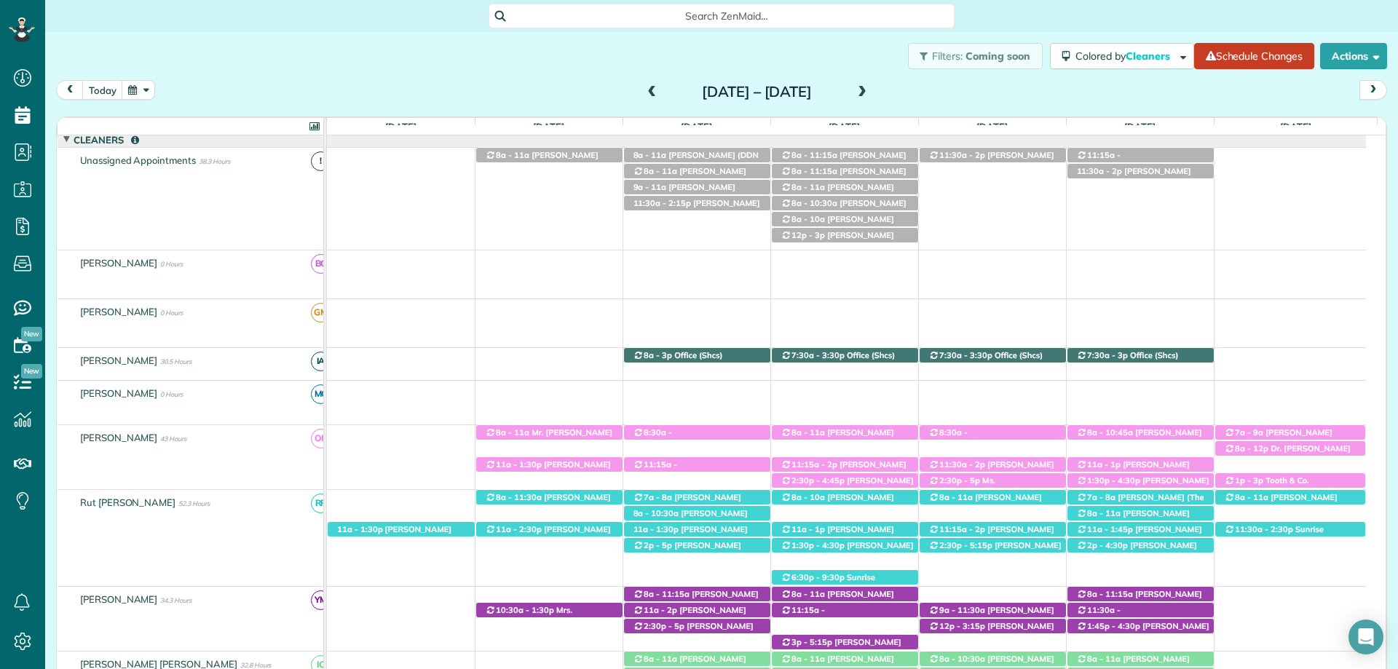
scroll to position [0, 0]
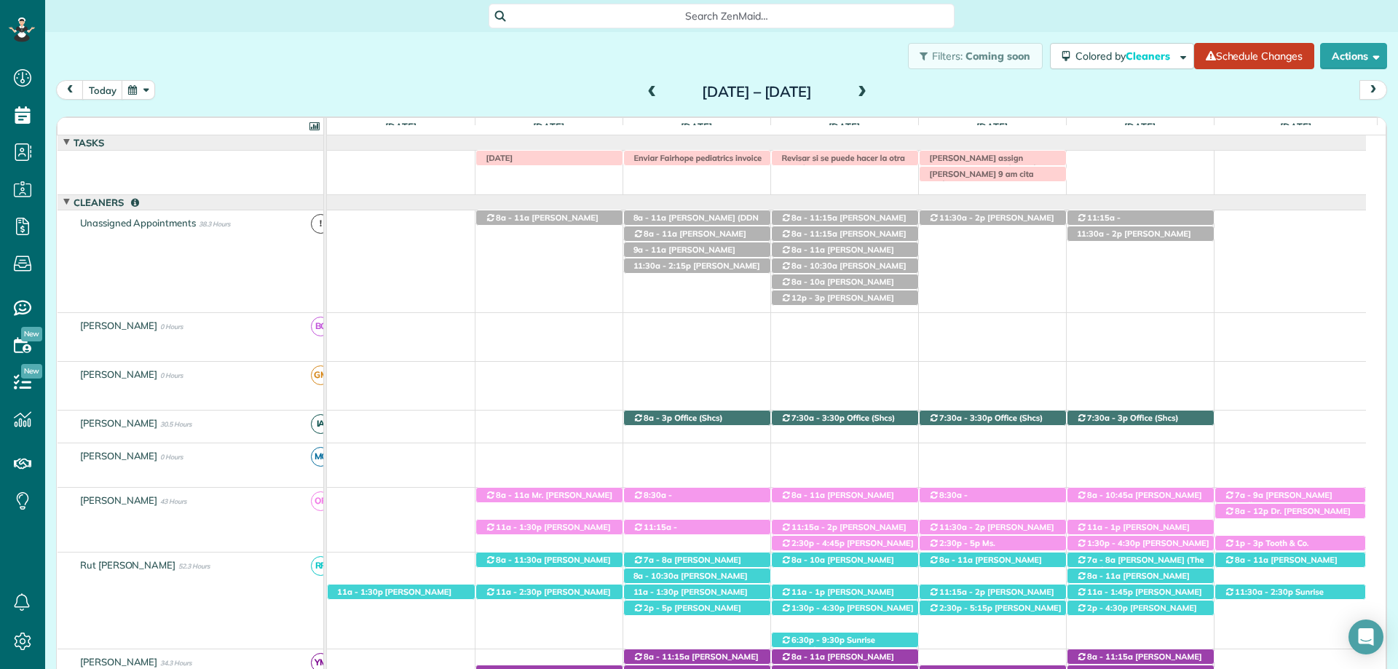
click at [644, 91] on span at bounding box center [652, 92] width 16 height 13
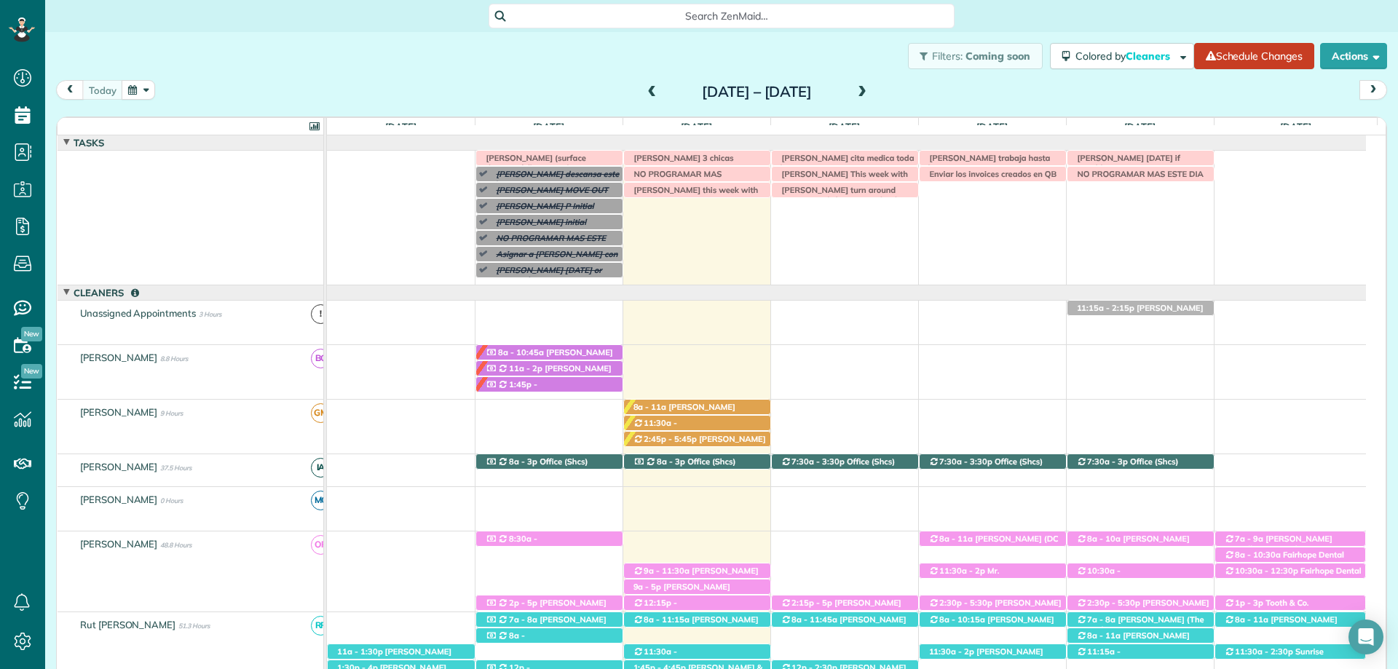
scroll to position [73, 0]
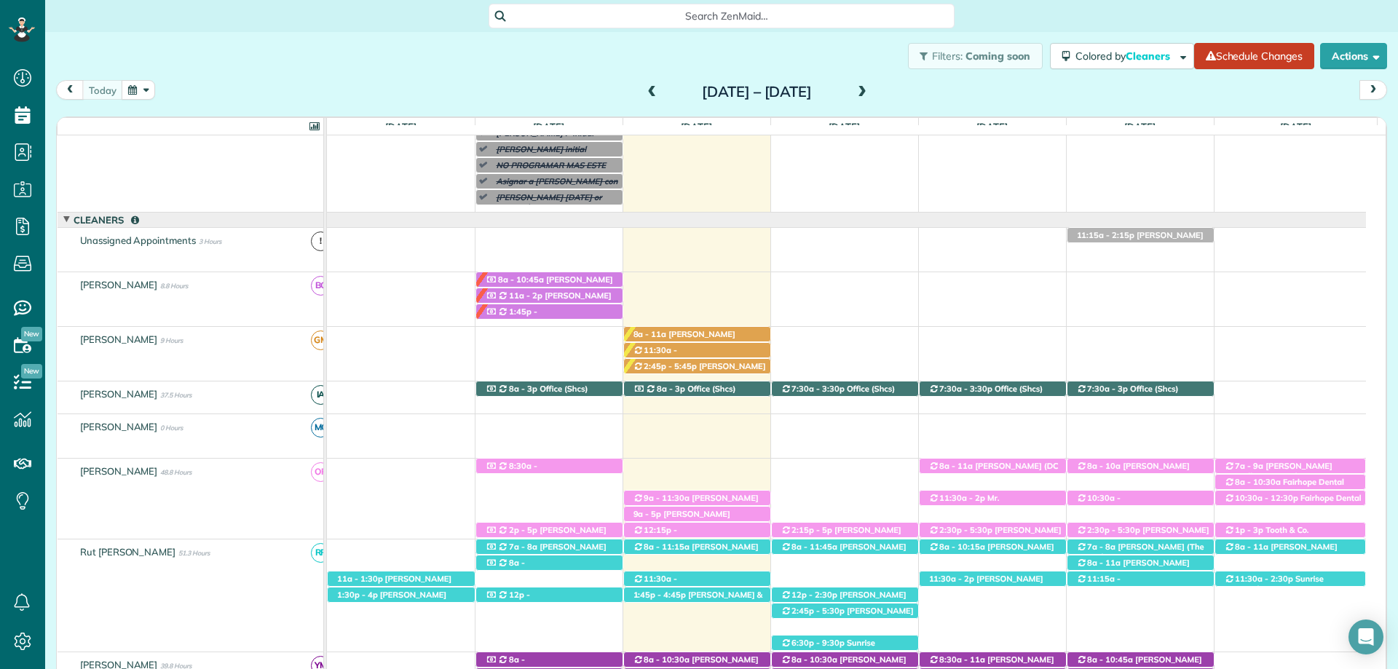
click at [870, 92] on span at bounding box center [862, 92] width 16 height 13
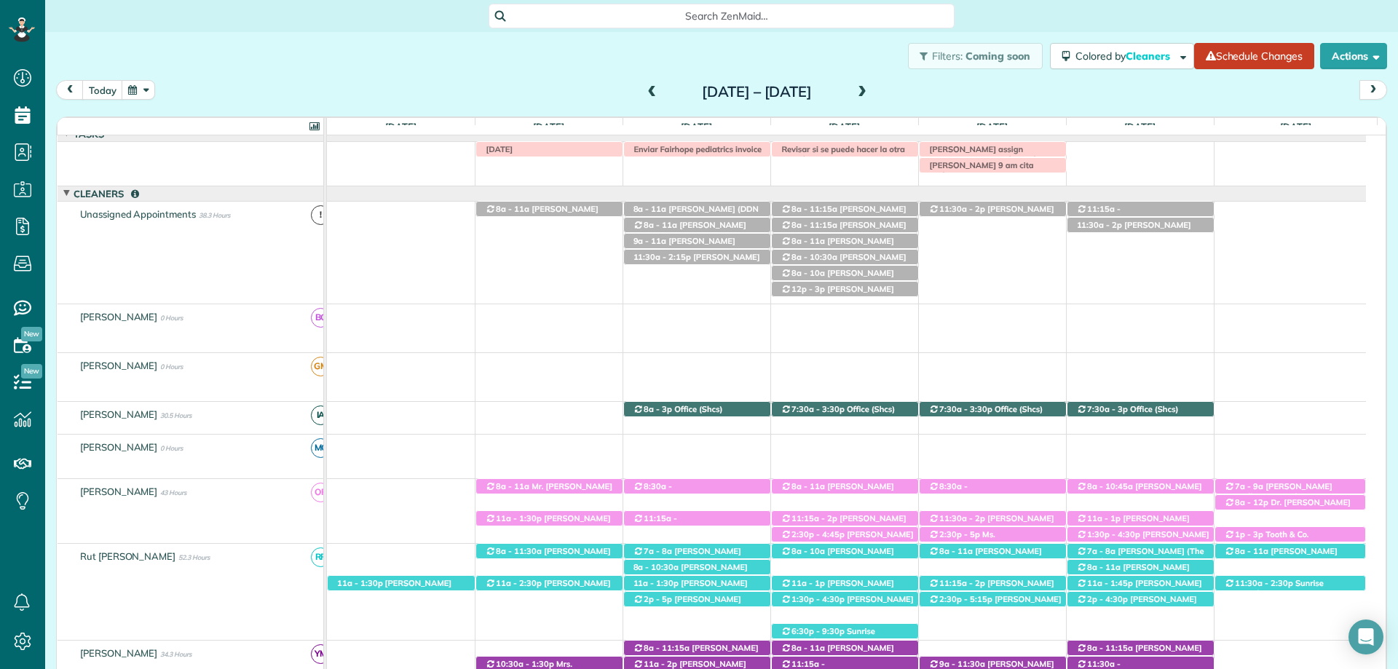
scroll to position [0, 0]
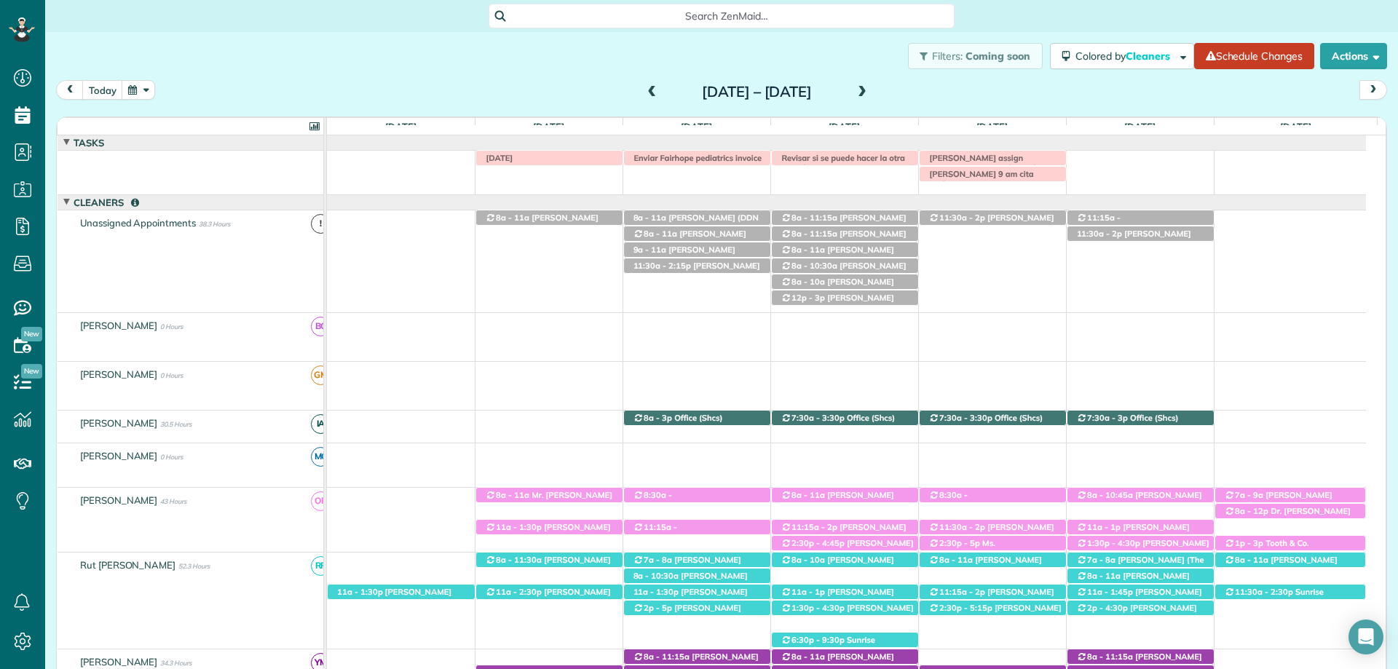
click at [353, 42] on div "Filters: Coming soon Colored by Cleaners Color by Cleaner Color by Team Color b…" at bounding box center [721, 56] width 1353 height 48
click at [644, 94] on span at bounding box center [652, 92] width 16 height 13
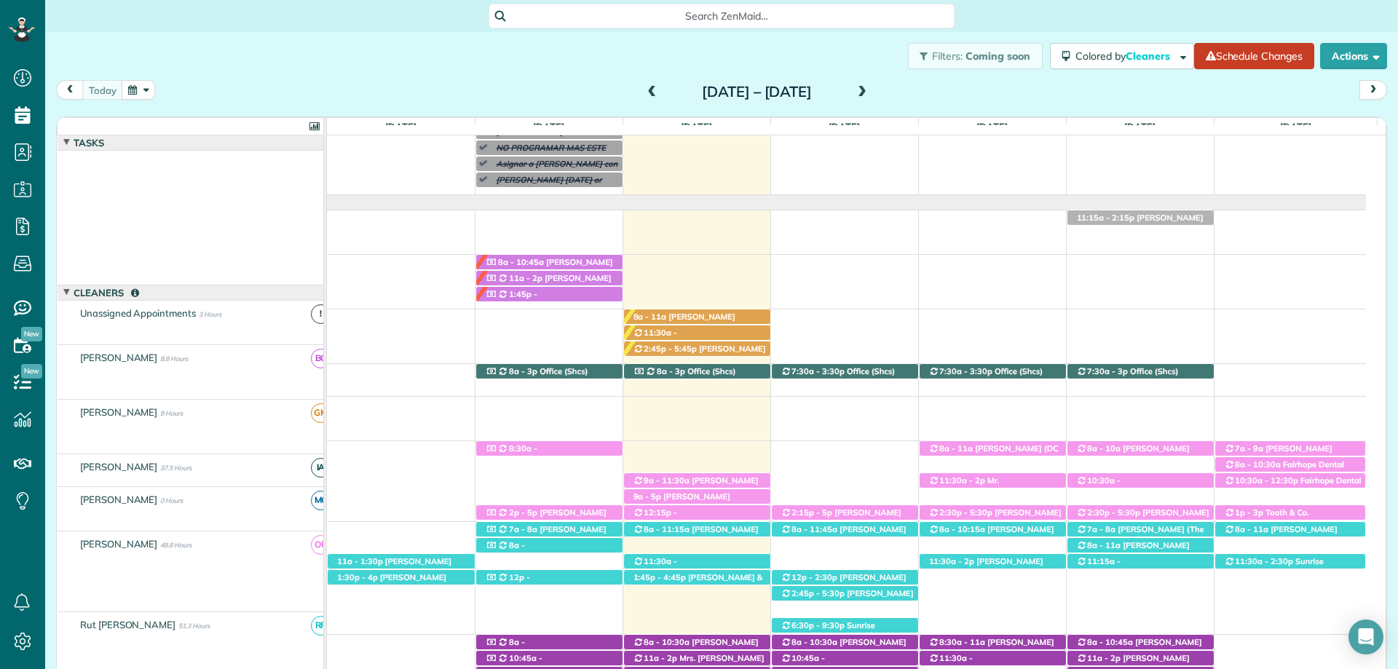
scroll to position [90, 0]
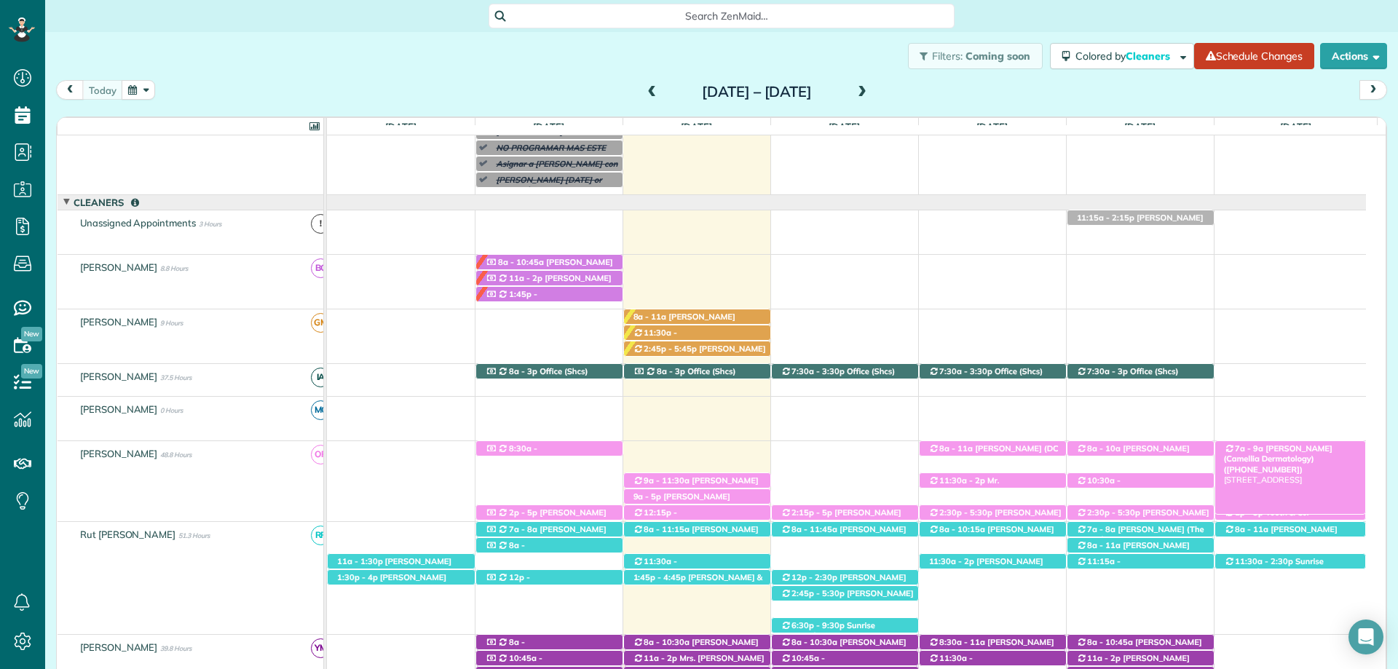
click at [1303, 447] on span "Romona Newton (Camellia Dermatology) (+12514241880)" at bounding box center [1278, 458] width 108 height 31
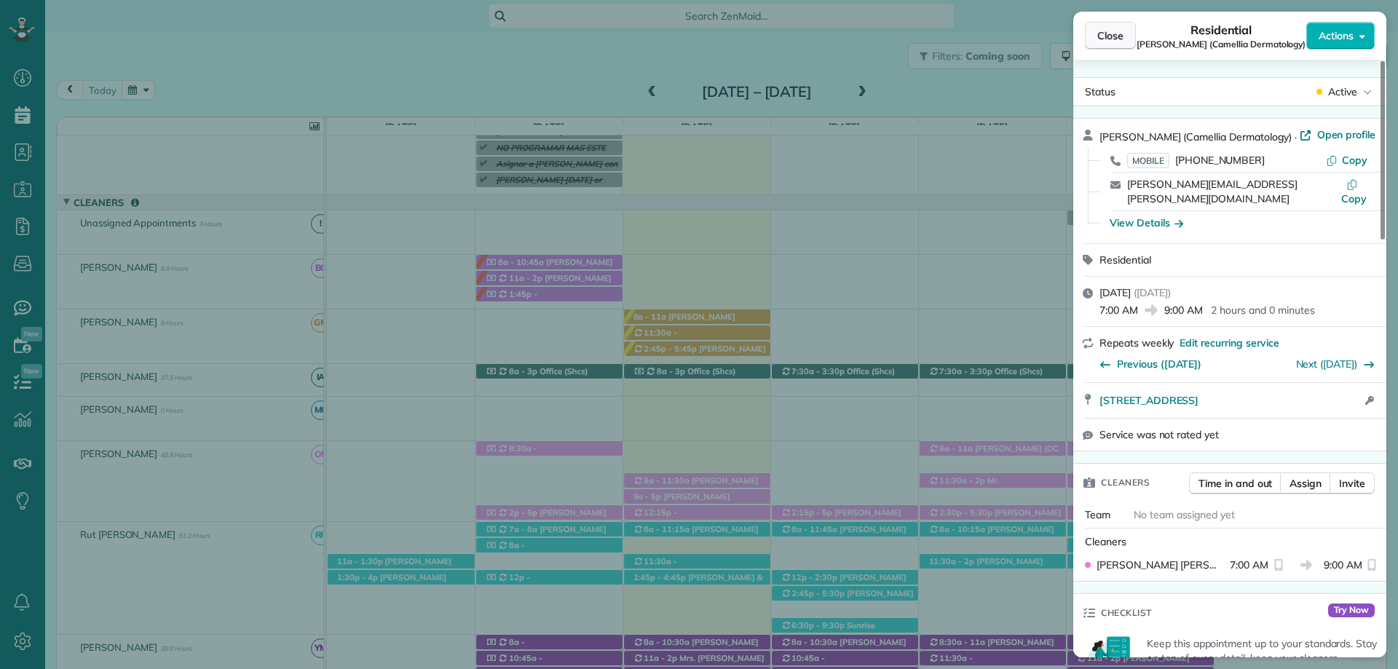
click at [1094, 37] on button "Close" at bounding box center [1110, 36] width 51 height 28
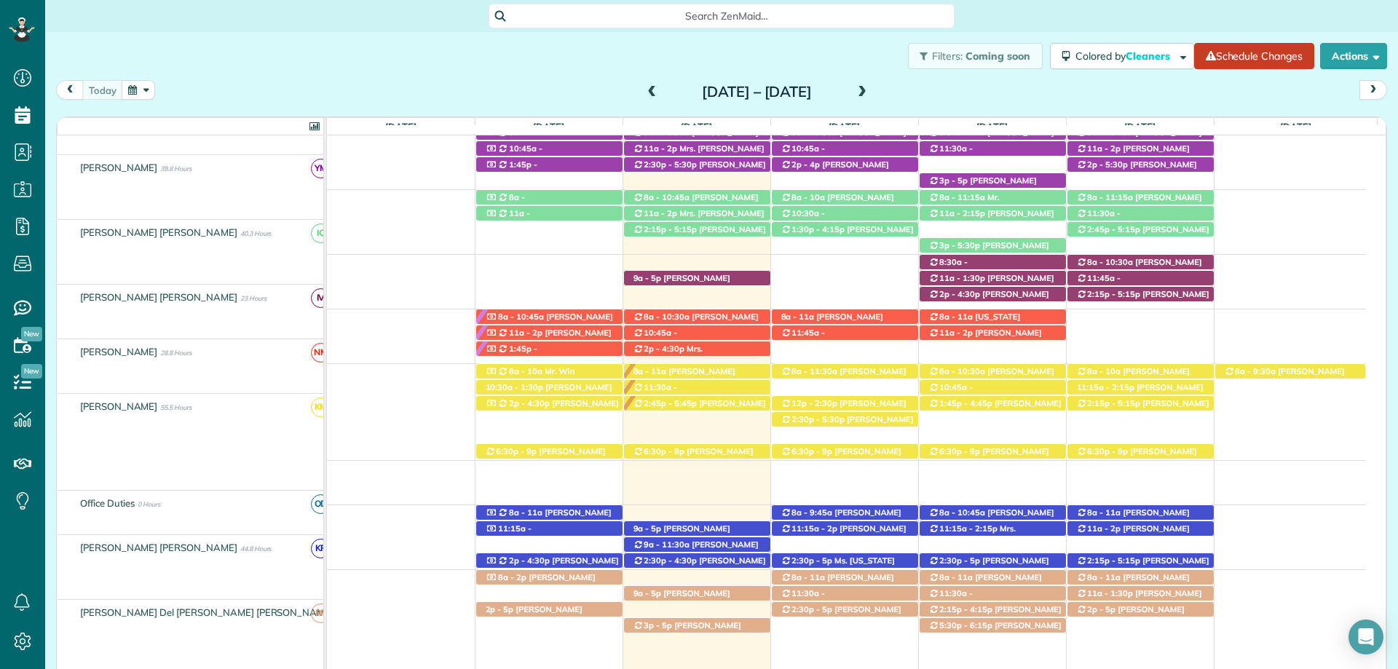
scroll to position [600, 0]
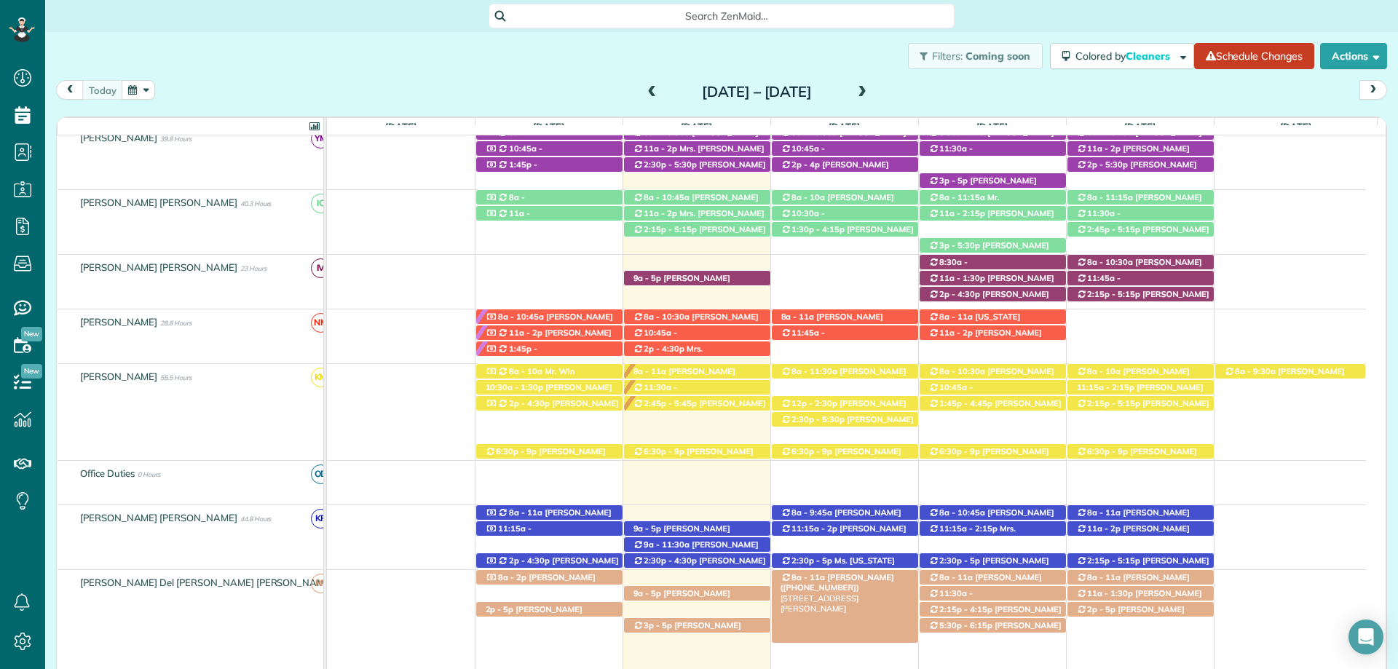
click at [827, 576] on span "Linda Young (+12515107051)" at bounding box center [838, 582] width 114 height 20
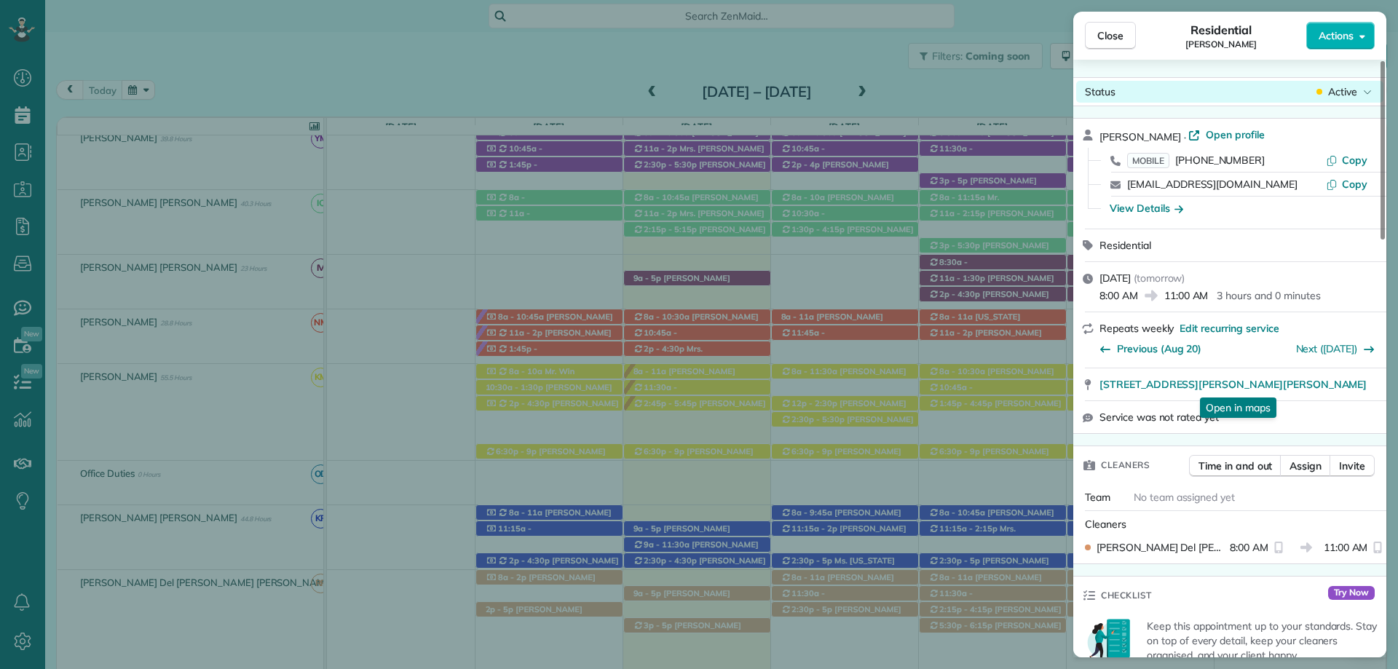
click at [1348, 92] on span "Active" at bounding box center [1342, 91] width 29 height 15
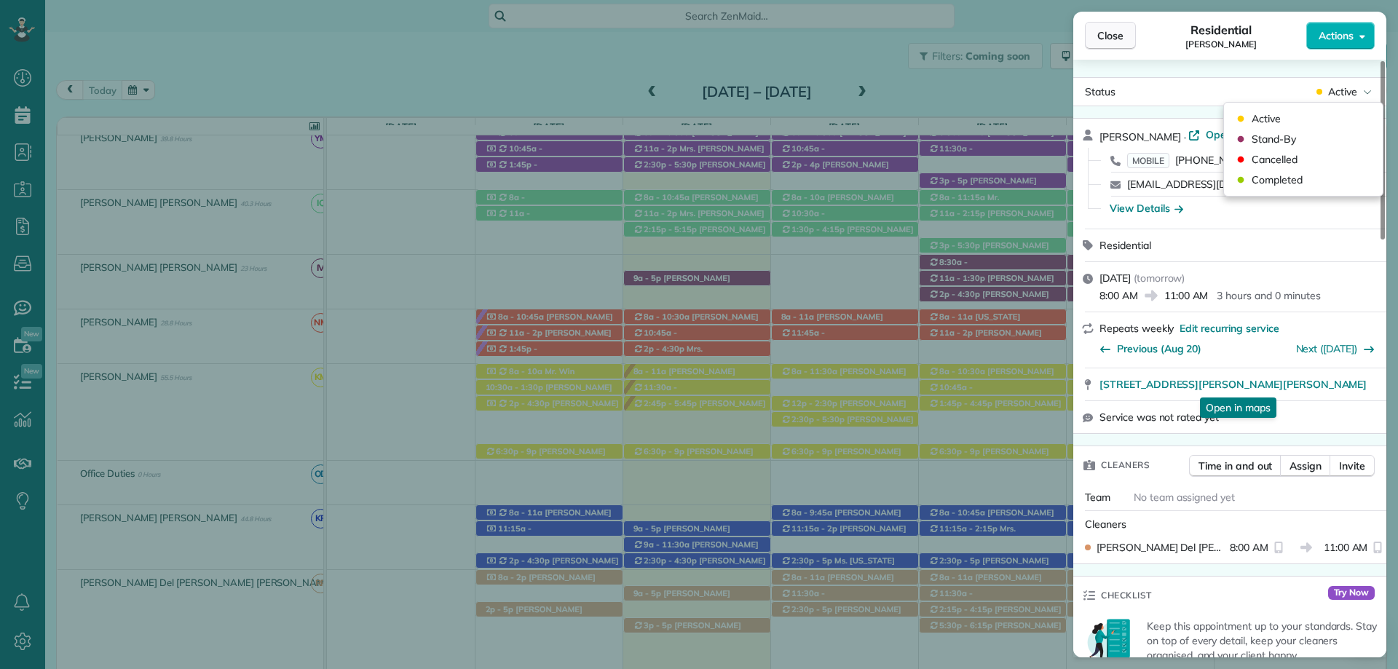
click at [1102, 36] on span "Close" at bounding box center [1110, 35] width 26 height 15
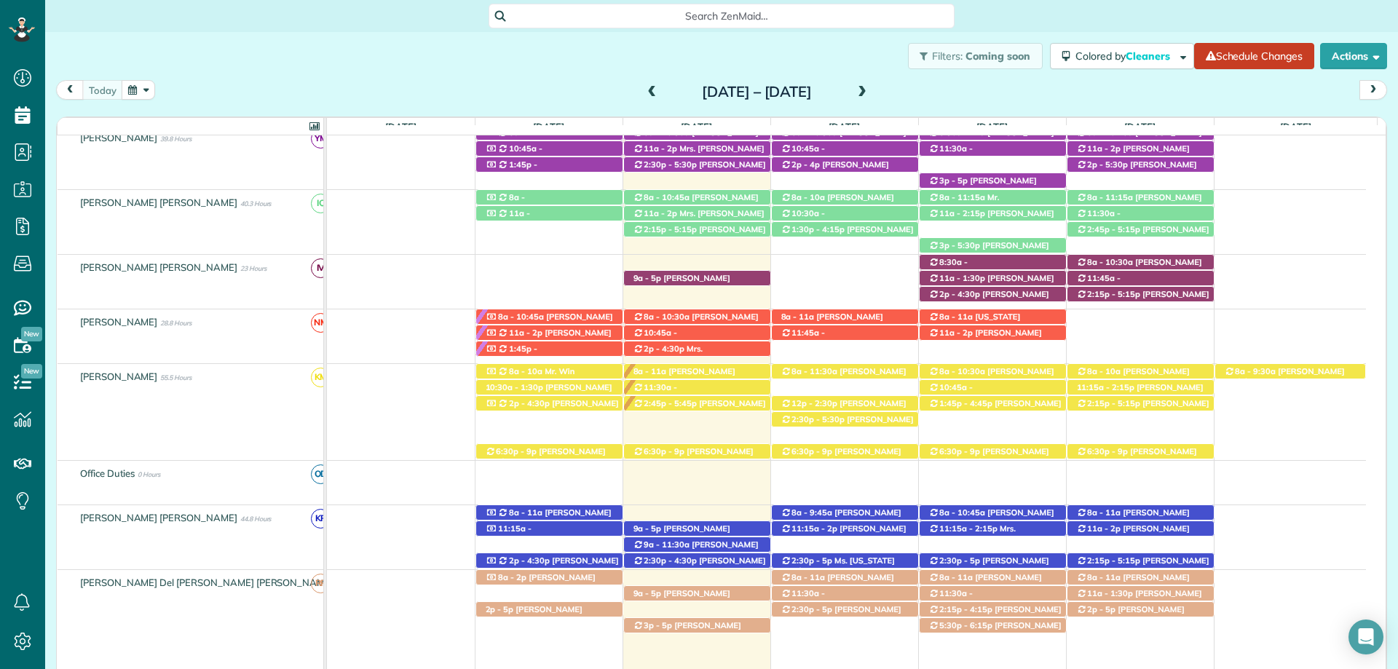
click at [870, 91] on span at bounding box center [862, 92] width 16 height 13
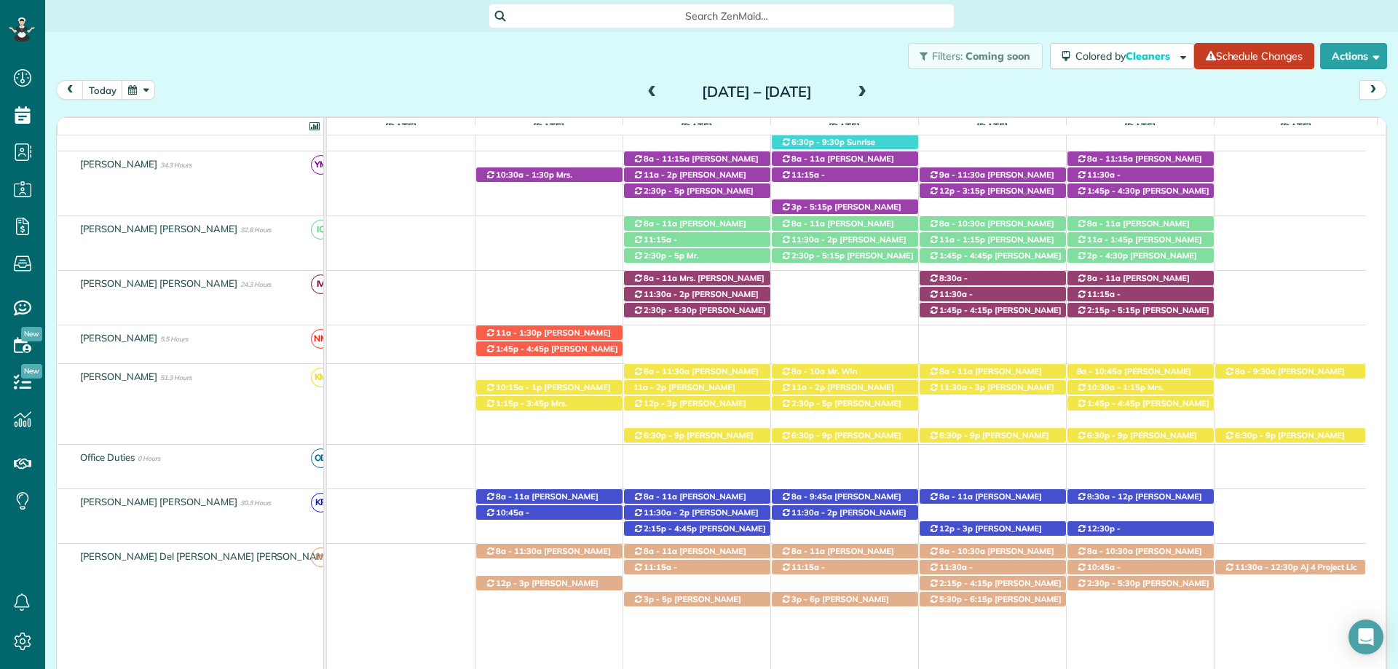
scroll to position [524, 0]
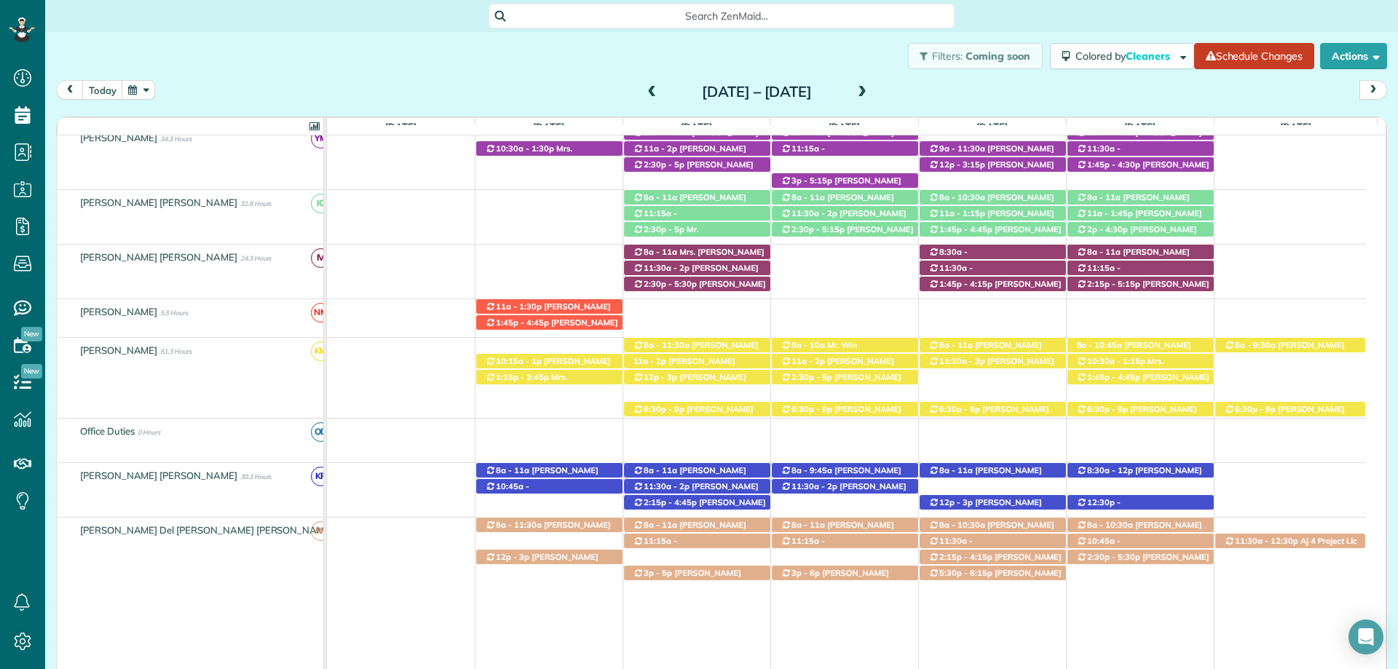
click at [644, 93] on span at bounding box center [652, 92] width 16 height 13
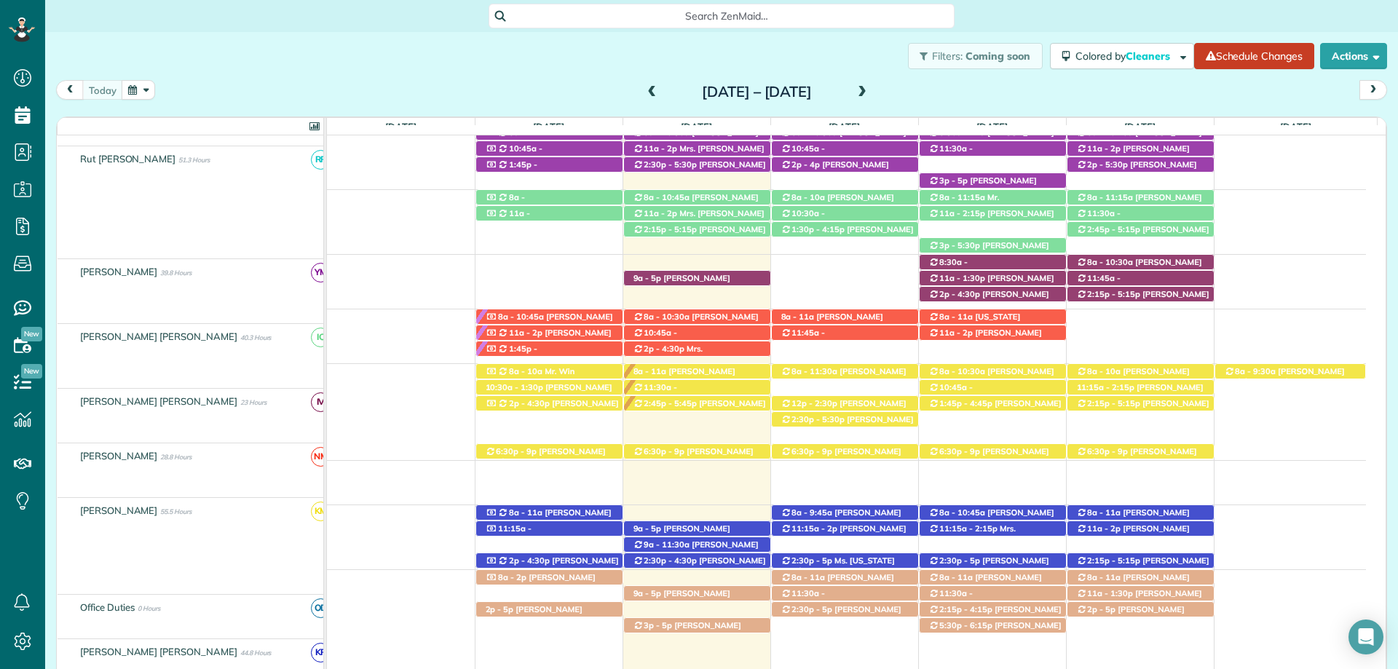
scroll to position [600, 0]
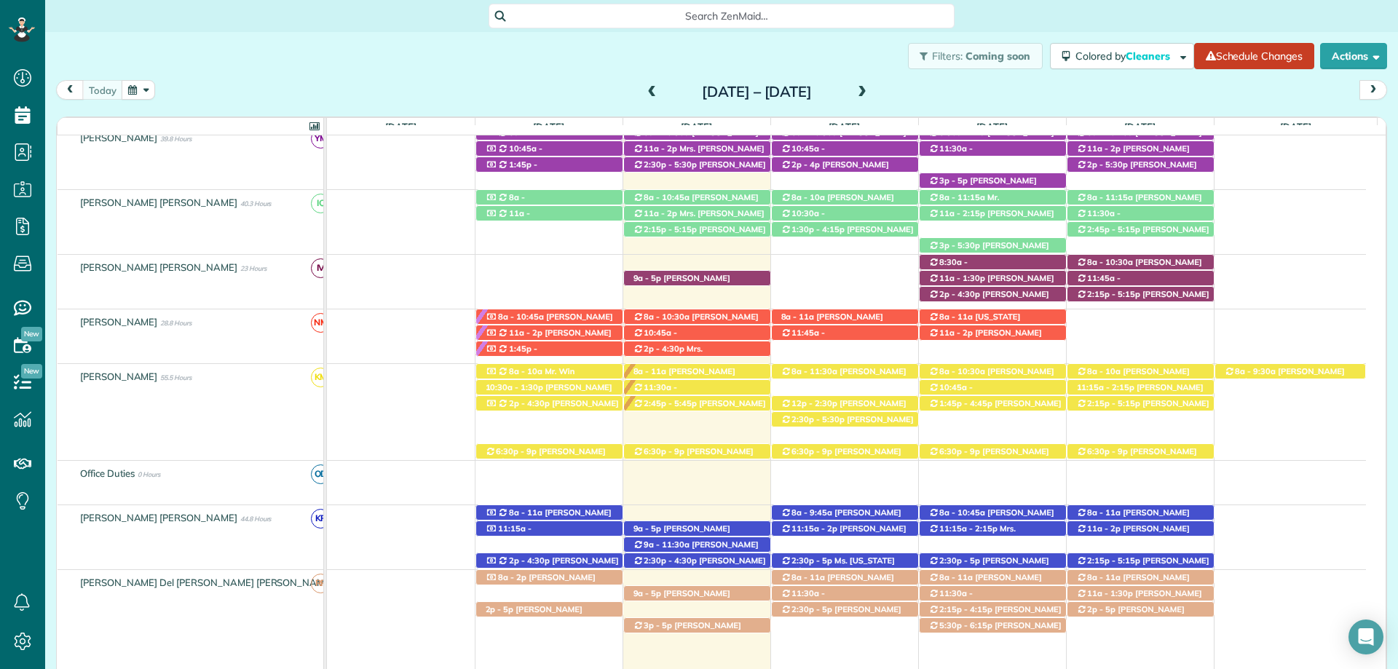
click at [870, 88] on span at bounding box center [862, 92] width 16 height 13
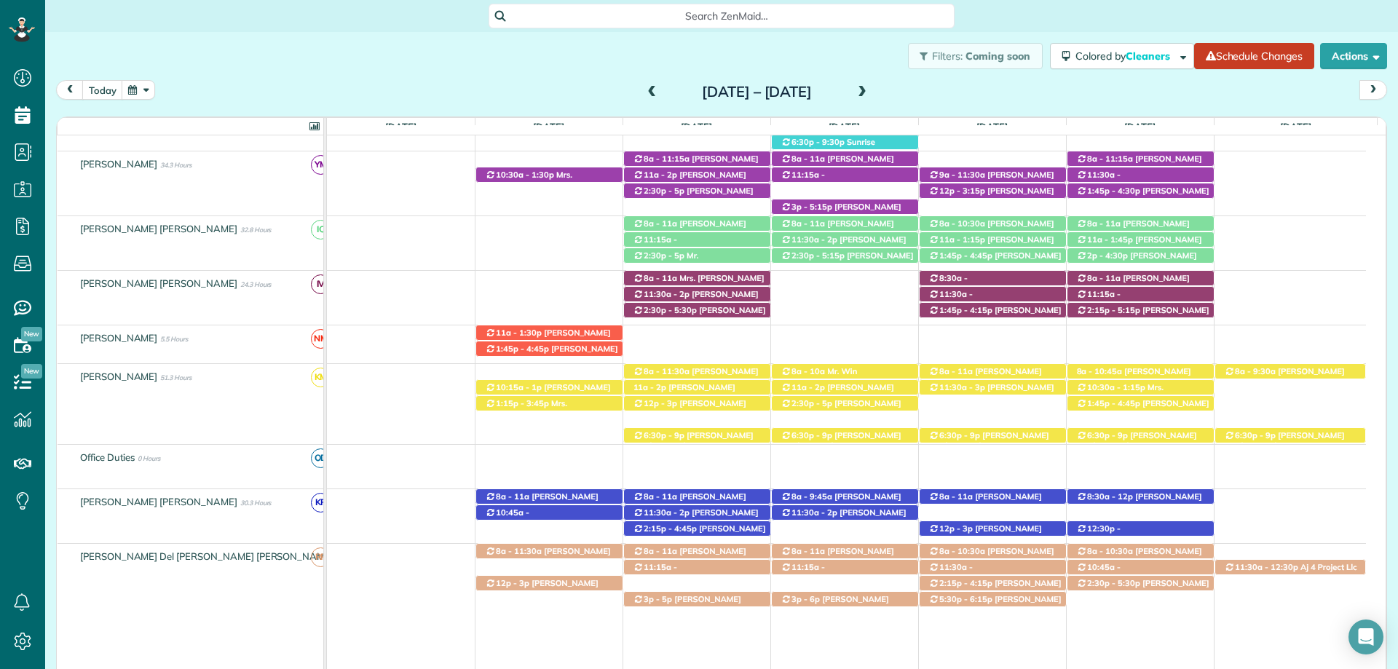
scroll to position [524, 0]
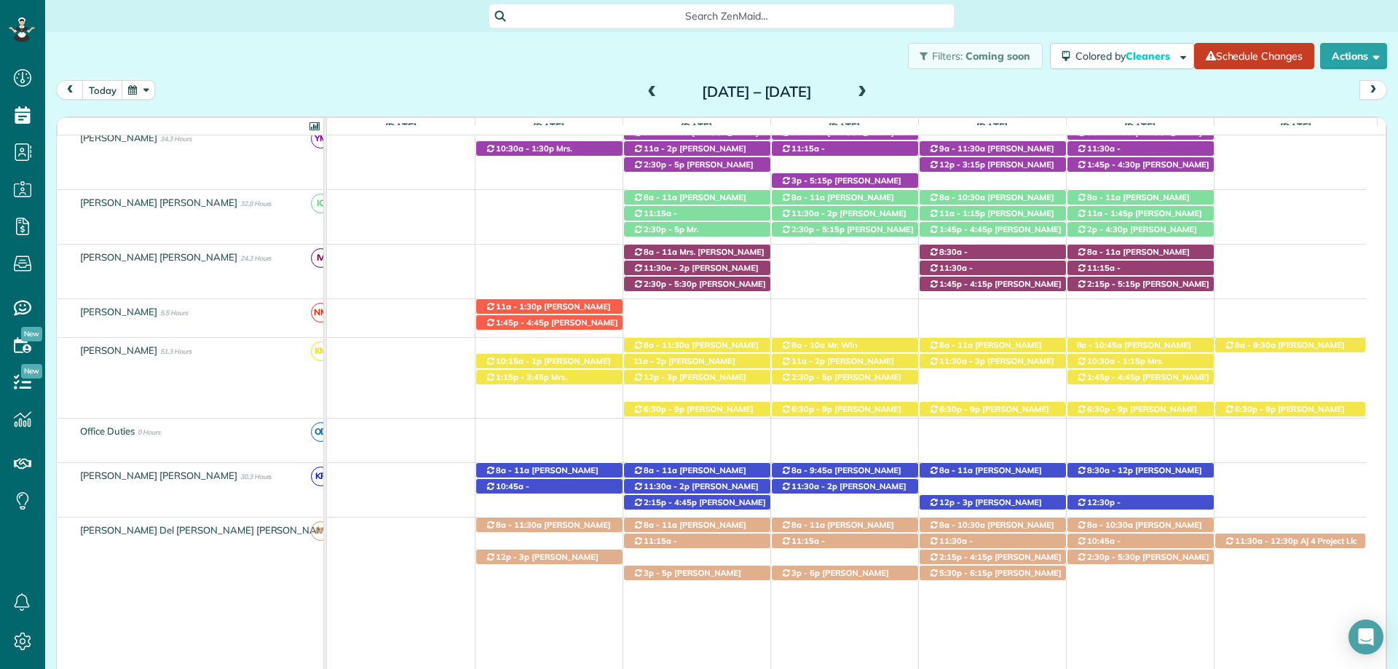
click at [644, 92] on span at bounding box center [652, 92] width 16 height 13
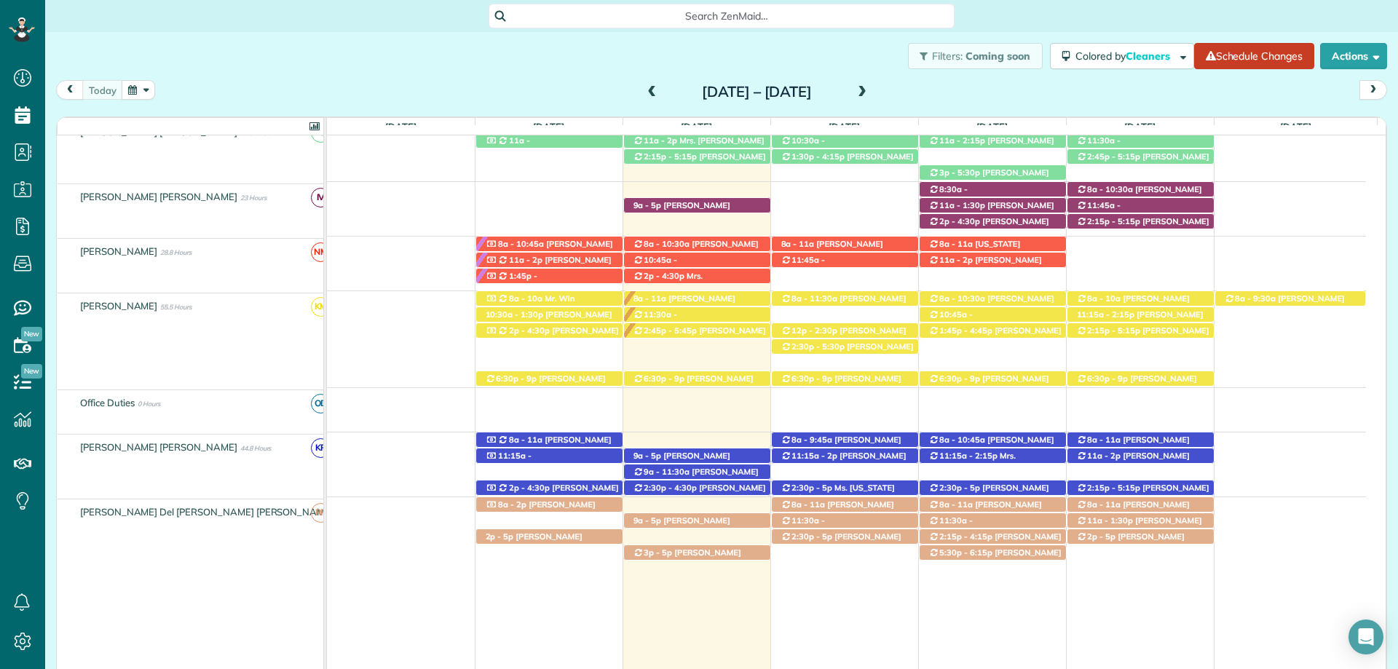
scroll to position [673, 0]
click at [842, 502] on span "Linda Young (+12515107051)" at bounding box center [838, 510] width 114 height 20
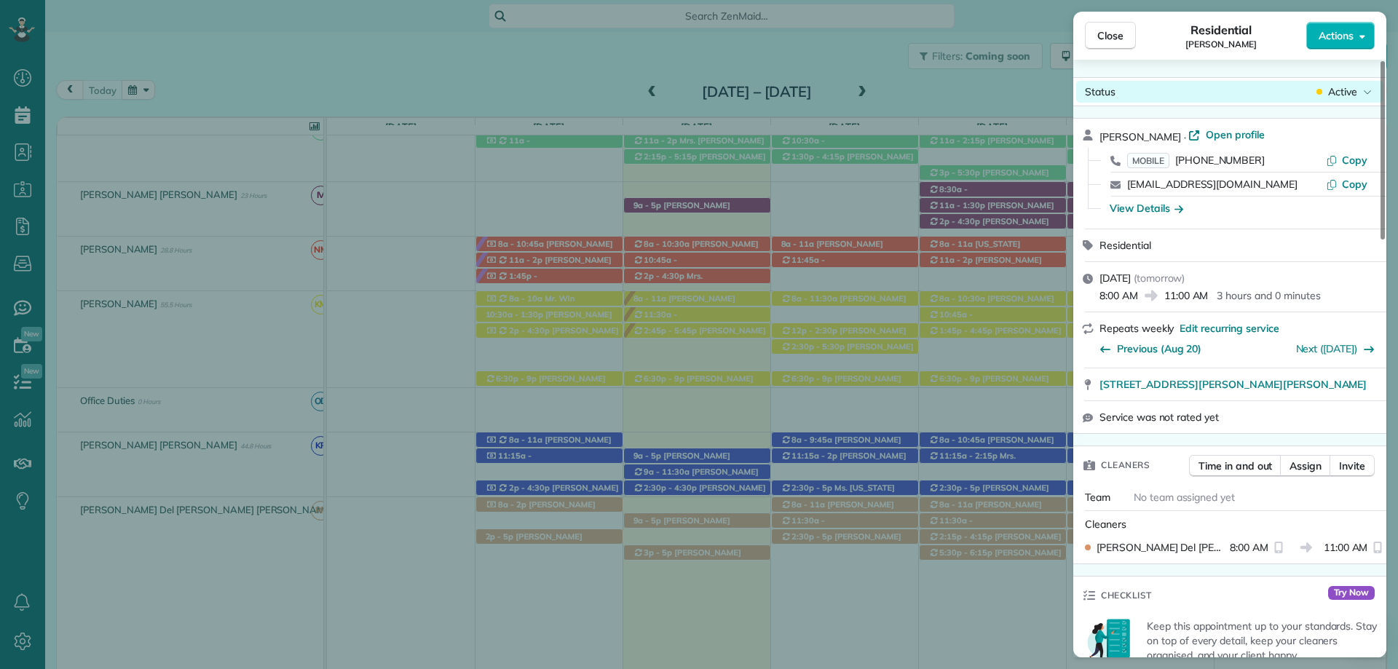
click at [1352, 88] on span "Active" at bounding box center [1342, 91] width 29 height 15
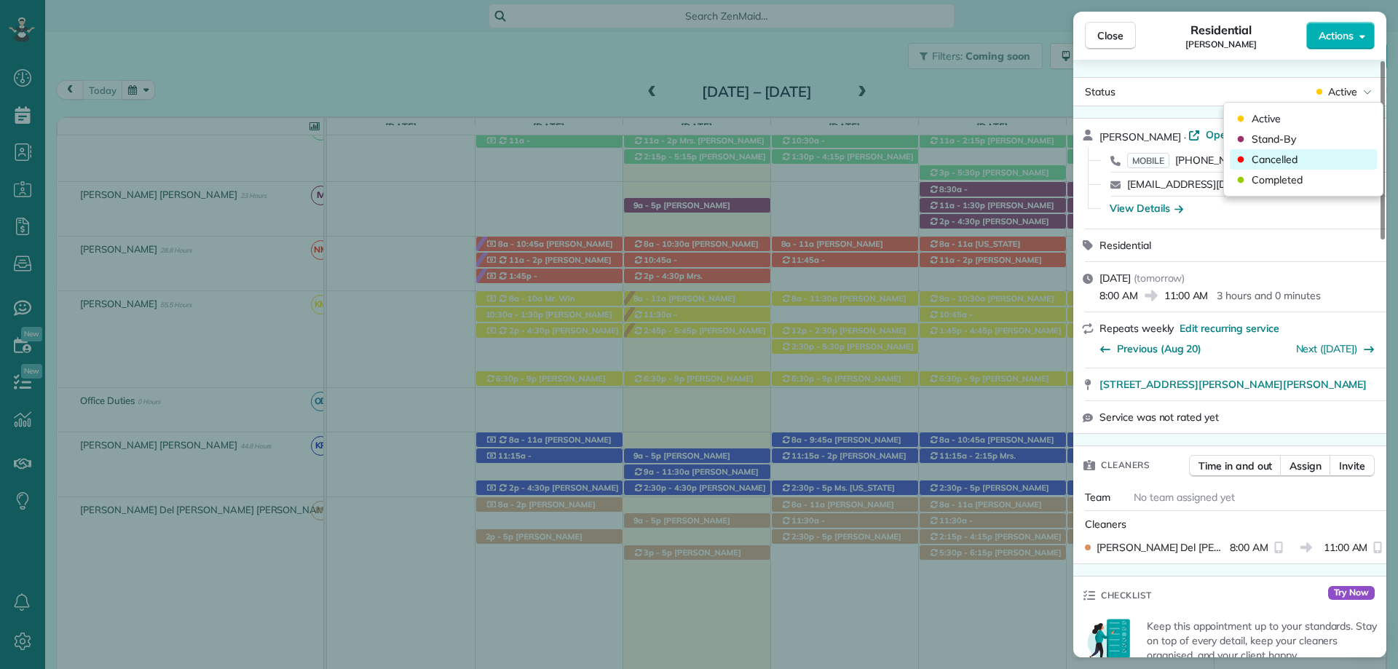
click at [1287, 160] on span "Cancelled" at bounding box center [1275, 159] width 46 height 15
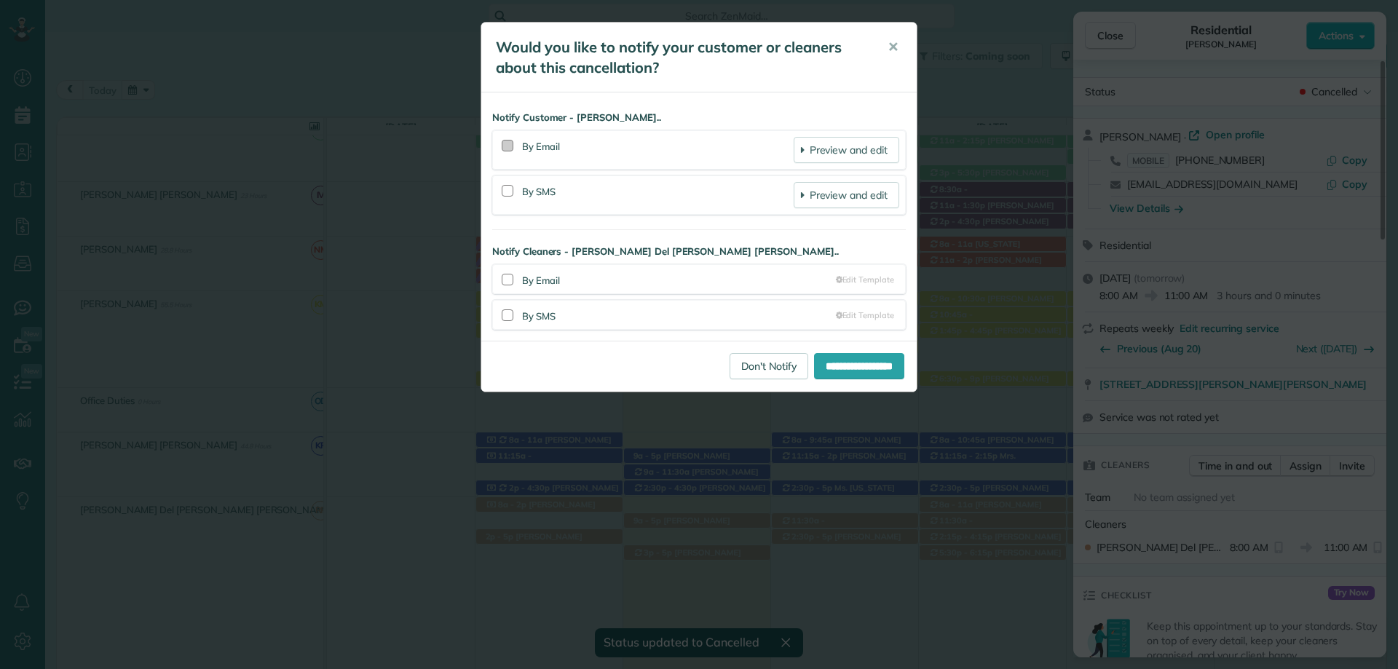
click at [503, 140] on div at bounding box center [508, 146] width 12 height 12
click at [511, 192] on div at bounding box center [508, 191] width 12 height 12
click at [508, 276] on div at bounding box center [508, 280] width 12 height 12
click at [510, 310] on div at bounding box center [508, 315] width 12 height 12
click at [852, 368] on input "**********" at bounding box center [859, 366] width 90 height 26
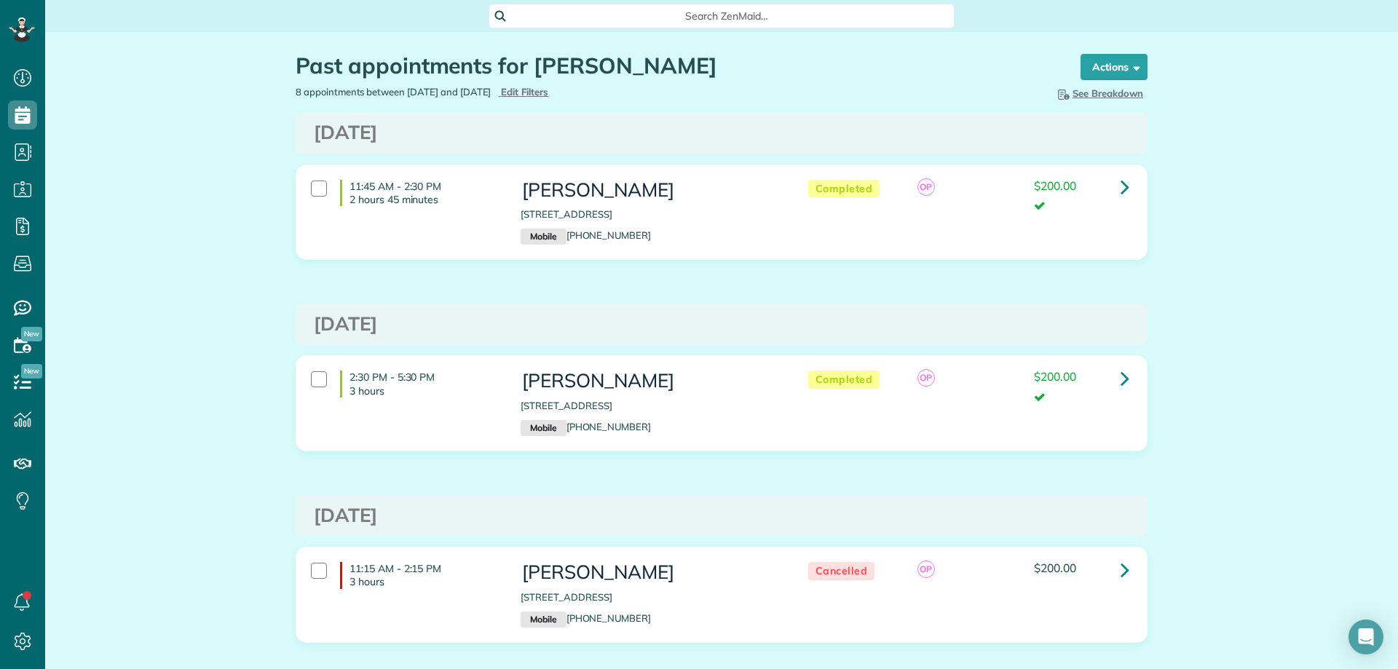
scroll to position [7, 7]
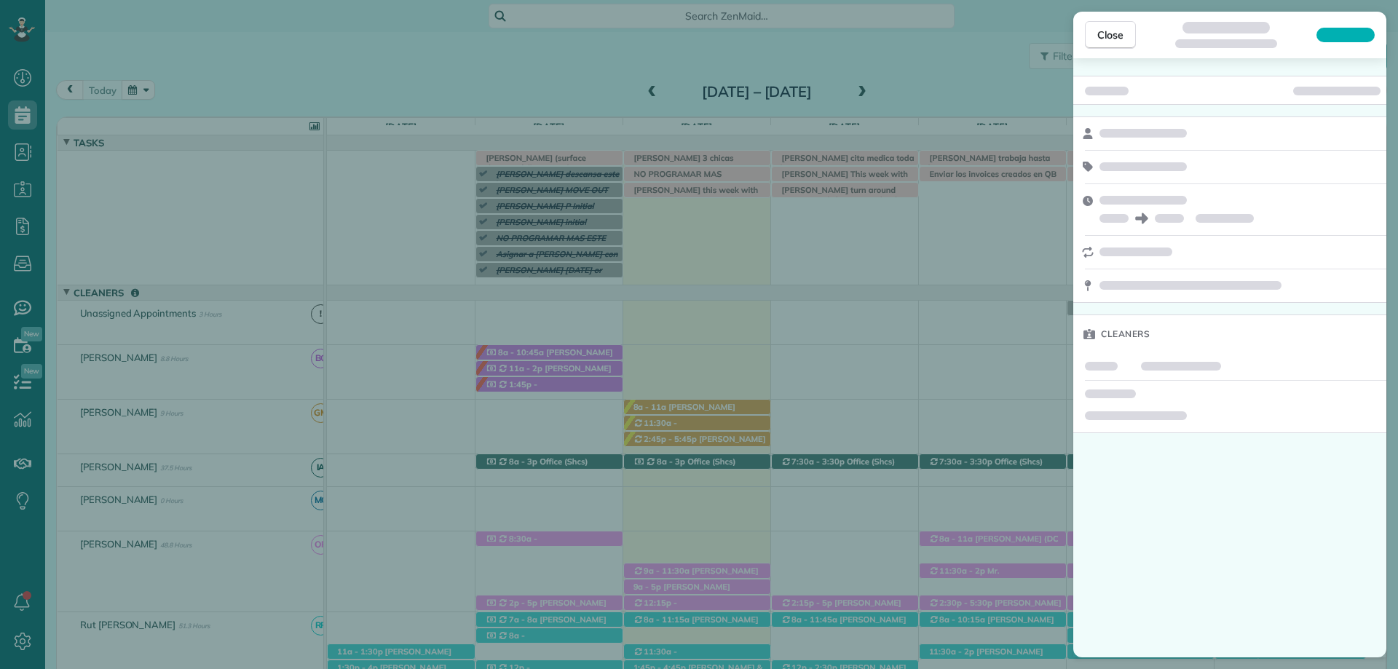
scroll to position [90, 0]
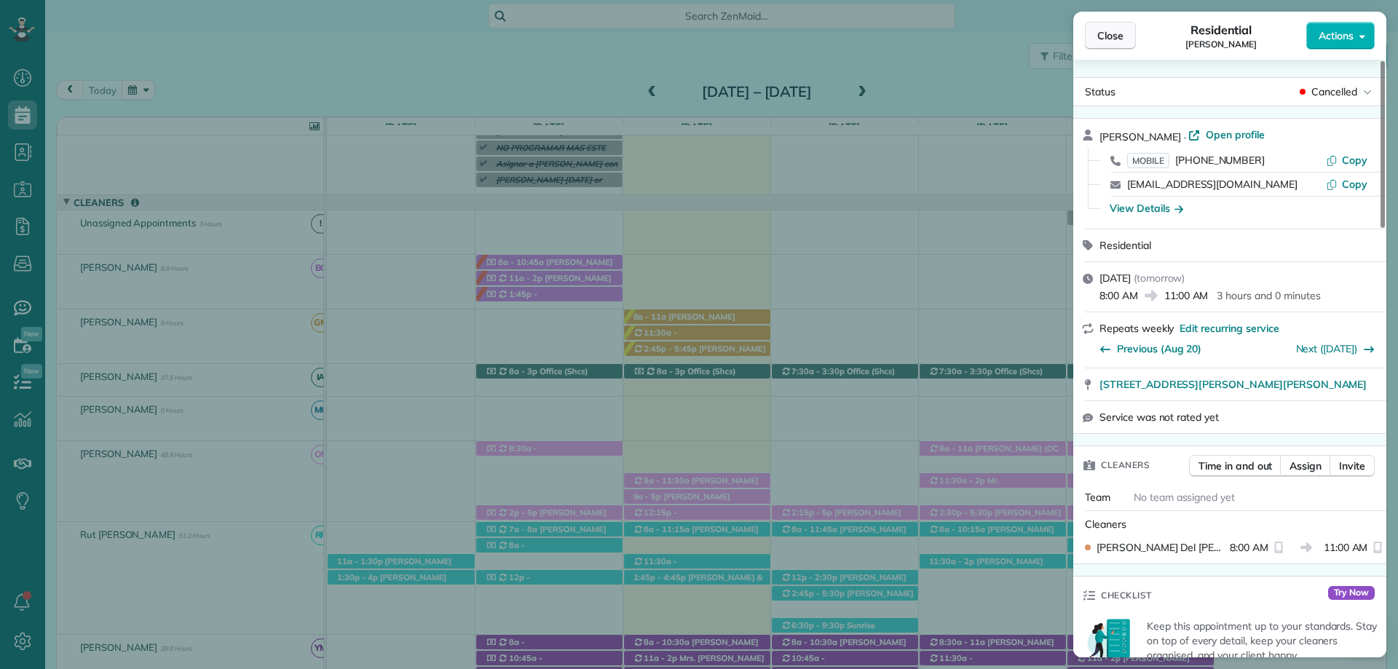
click at [1095, 33] on button "Close" at bounding box center [1110, 36] width 51 height 28
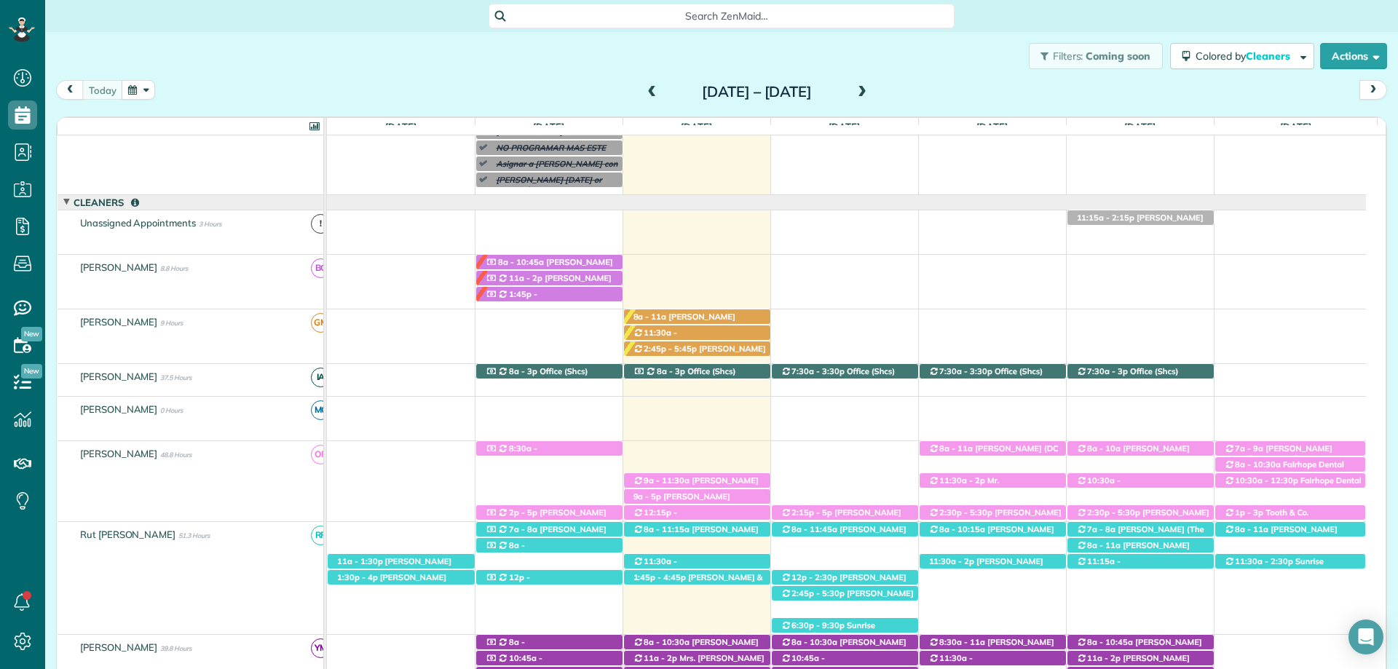
click at [870, 89] on span at bounding box center [862, 92] width 16 height 13
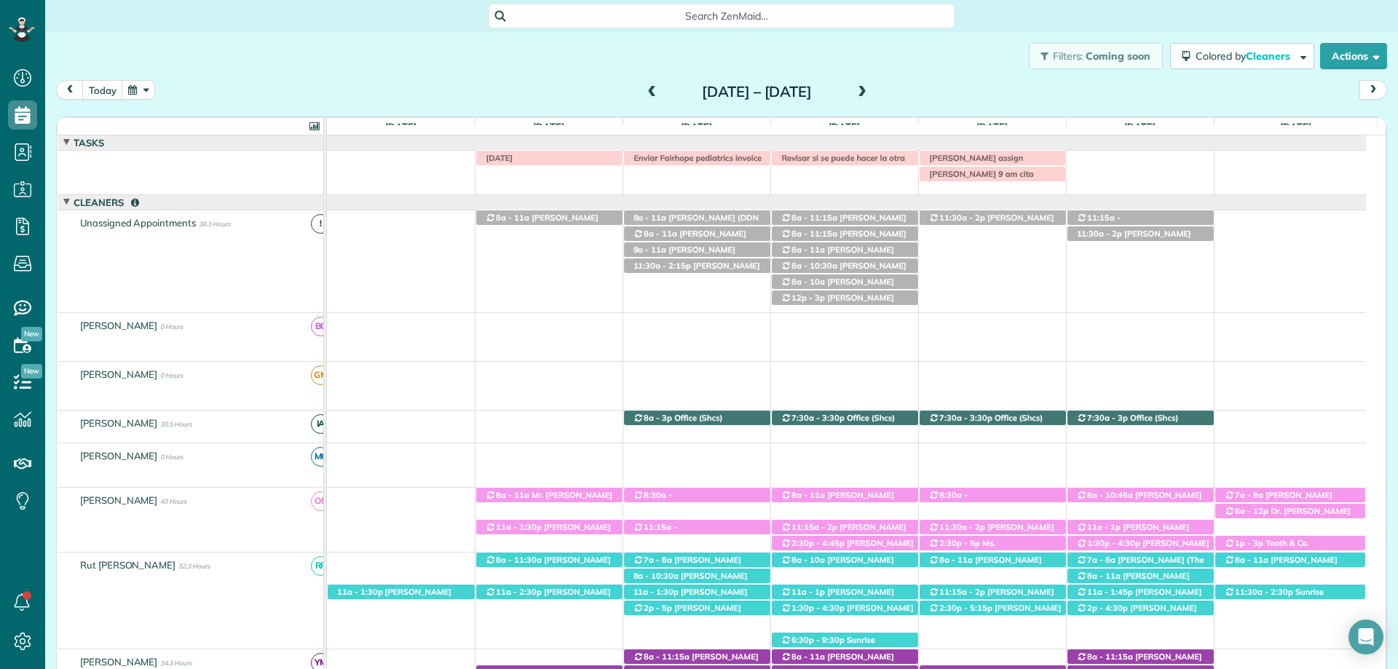
click at [806, 180] on div "LABOR DAY Susie clark assign Irma with another cleaner Revisar si se puede hace…" at bounding box center [846, 170] width 1039 height 38
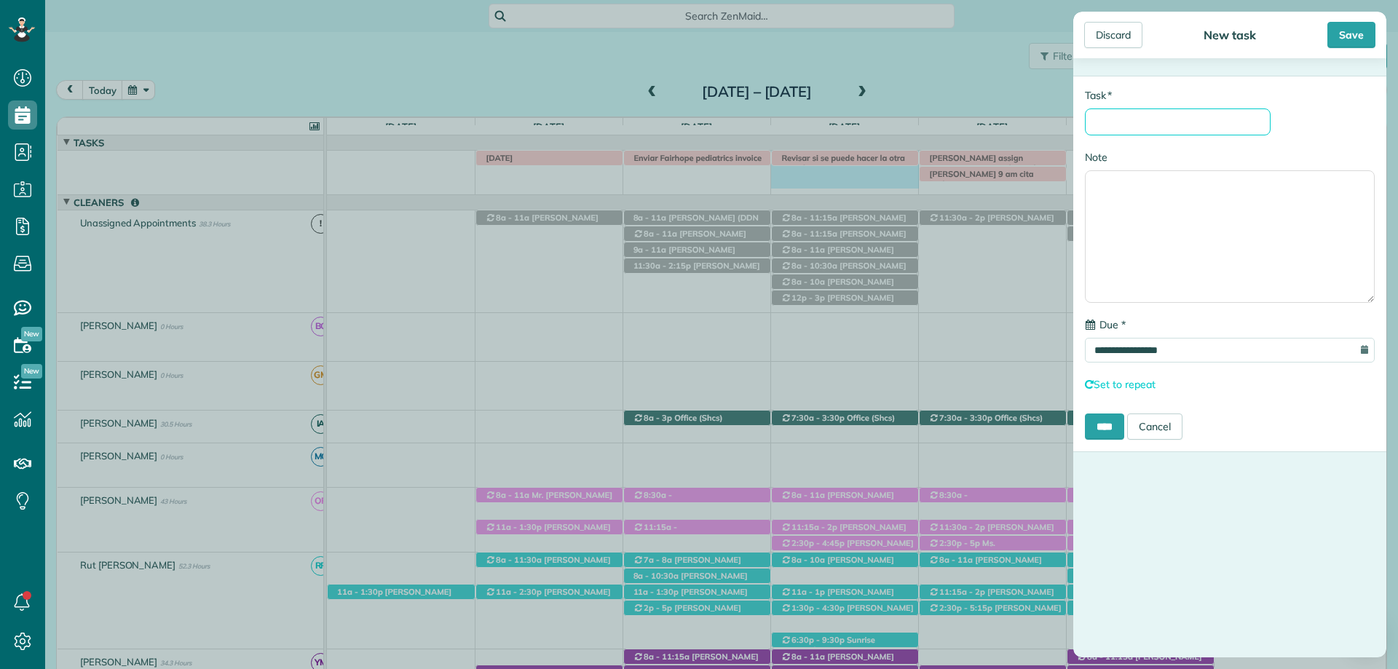
click at [1132, 116] on input "* Task" at bounding box center [1178, 121] width 186 height 27
type input "**********"
click at [1137, 212] on textarea "Note" at bounding box center [1230, 236] width 290 height 133
type textarea "**********"
click at [1234, 119] on input "**********" at bounding box center [1178, 121] width 186 height 27
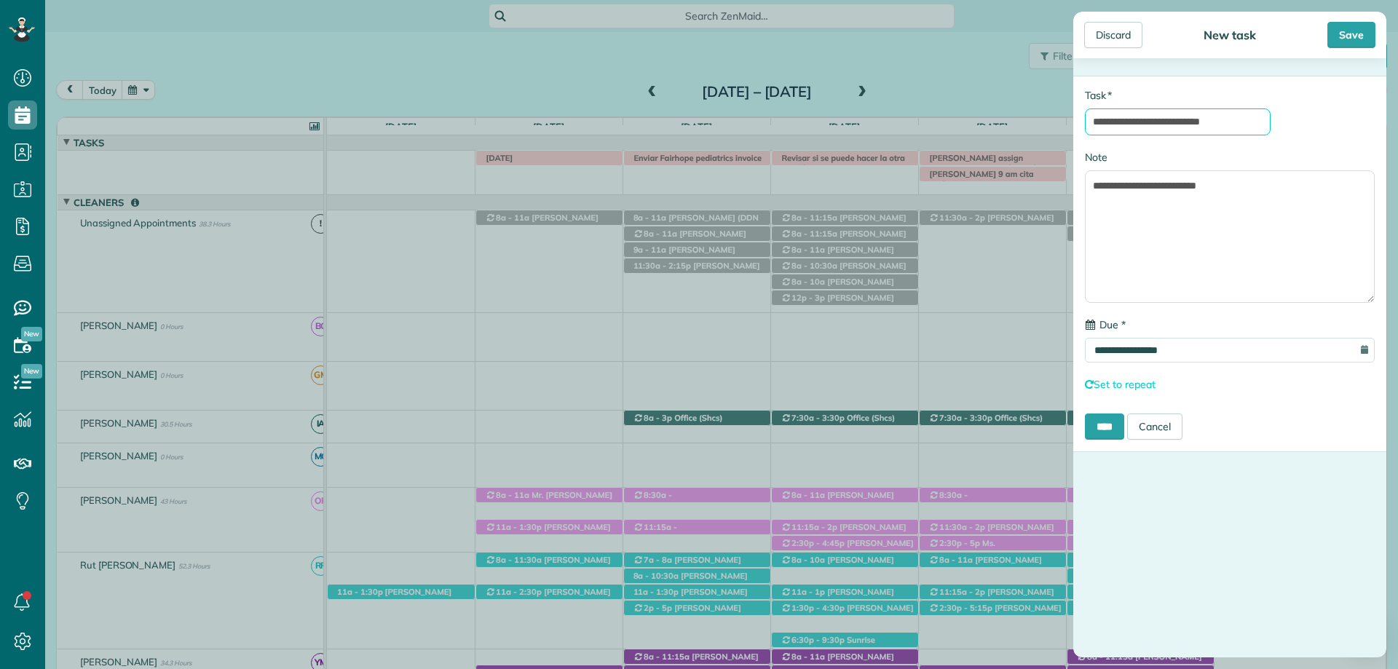
type input "**********"
click at [1235, 191] on textarea "**********" at bounding box center [1230, 236] width 290 height 133
type textarea "**********"
click at [1356, 28] on div "Save" at bounding box center [1351, 35] width 48 height 26
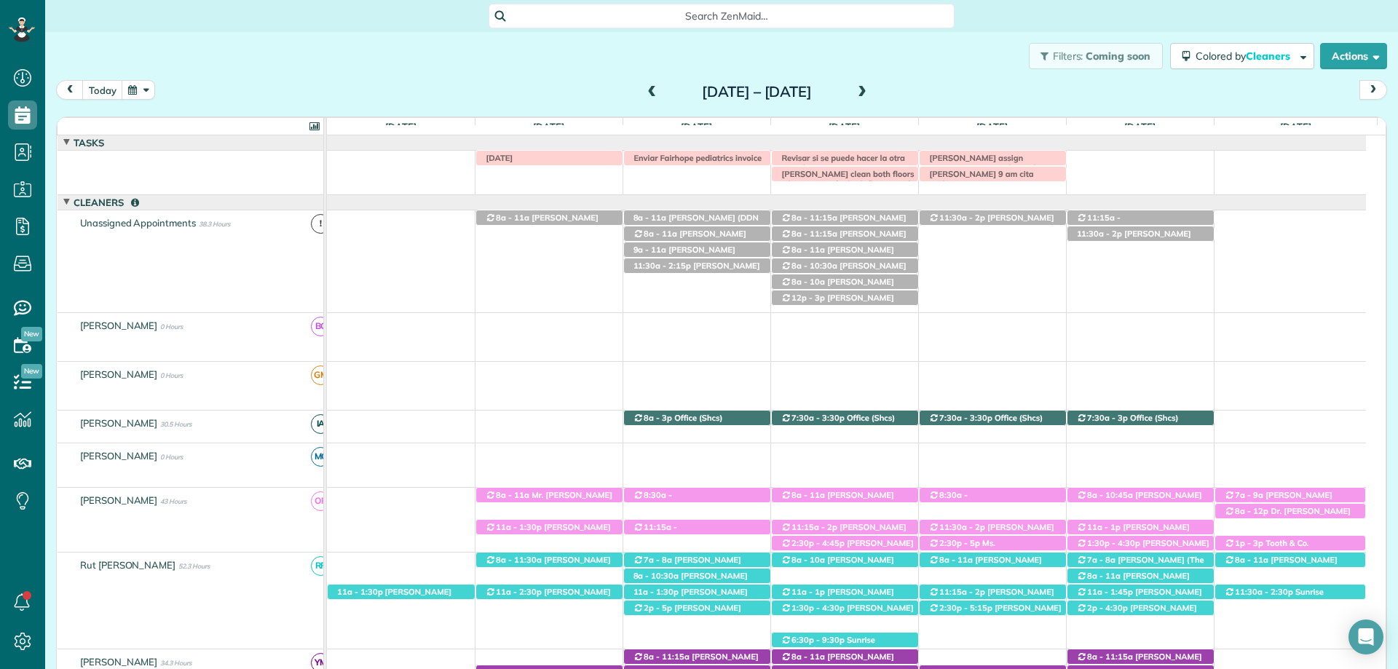
click at [644, 91] on span at bounding box center [652, 92] width 16 height 13
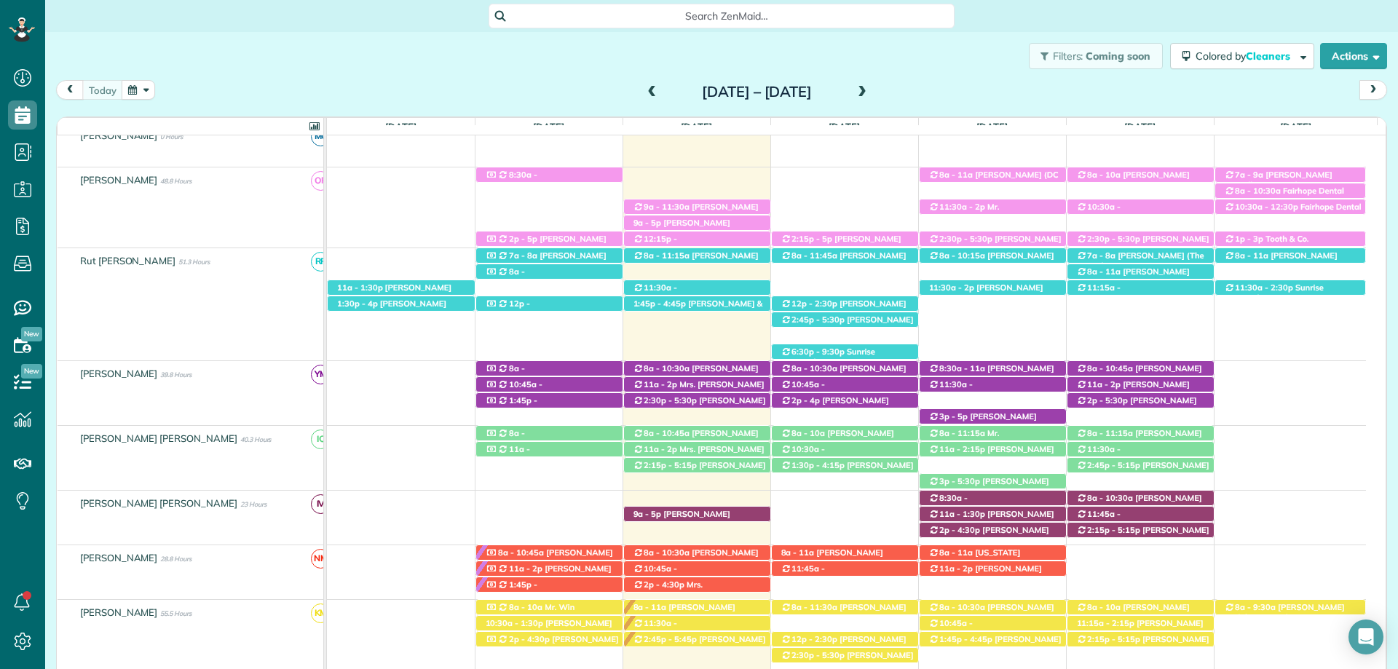
scroll to position [510, 0]
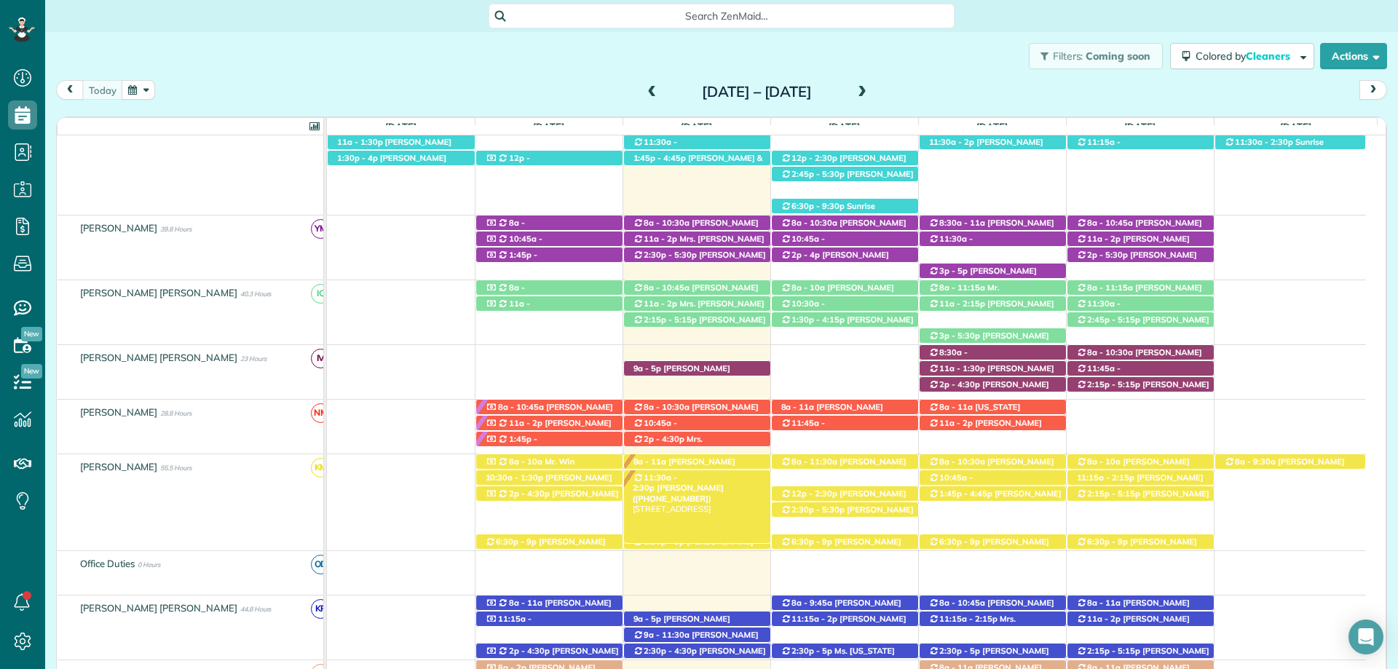
click at [678, 475] on span "11:30a - 2:30p" at bounding box center [655, 483] width 45 height 20
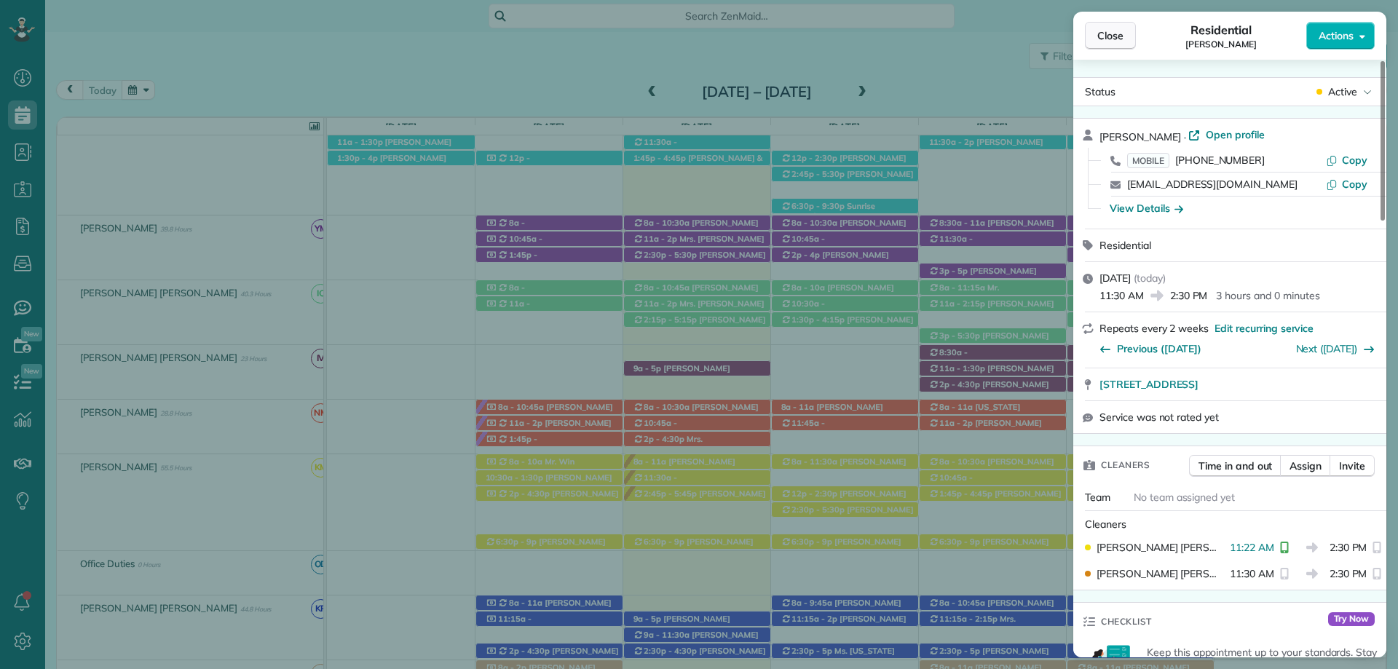
click at [1106, 23] on button "Close" at bounding box center [1110, 36] width 51 height 28
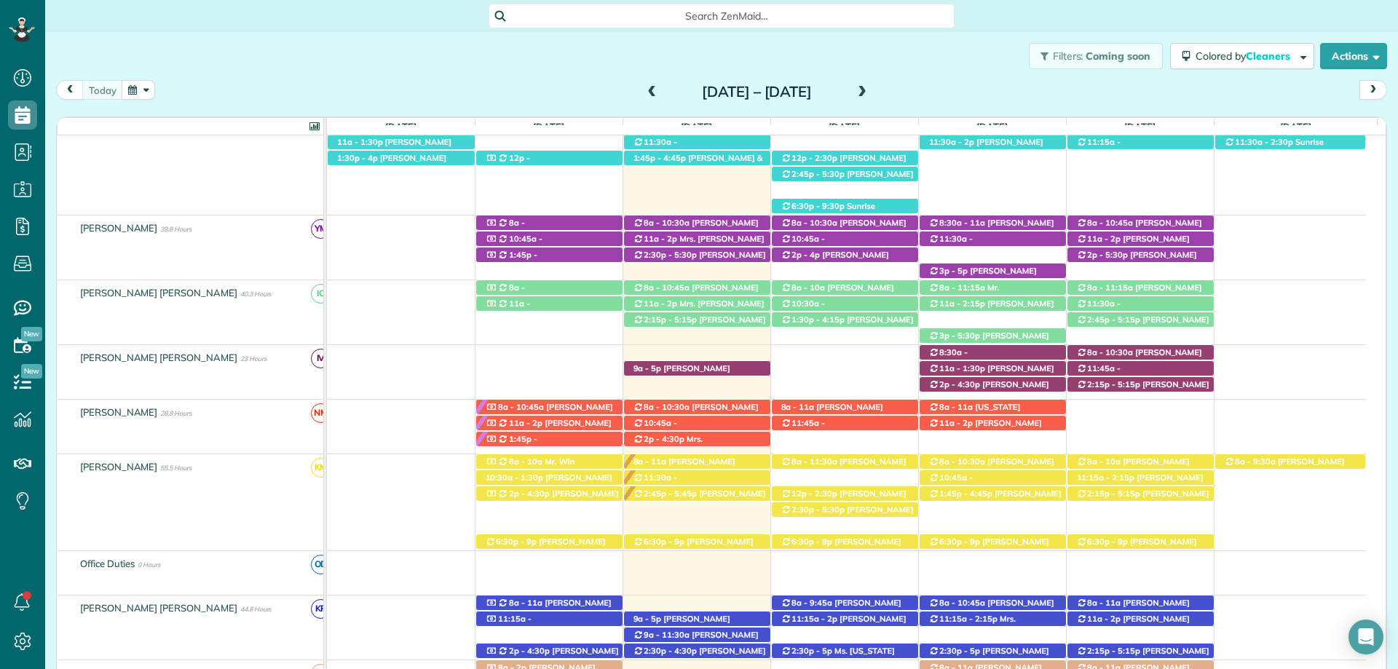
click at [870, 90] on span at bounding box center [862, 92] width 16 height 13
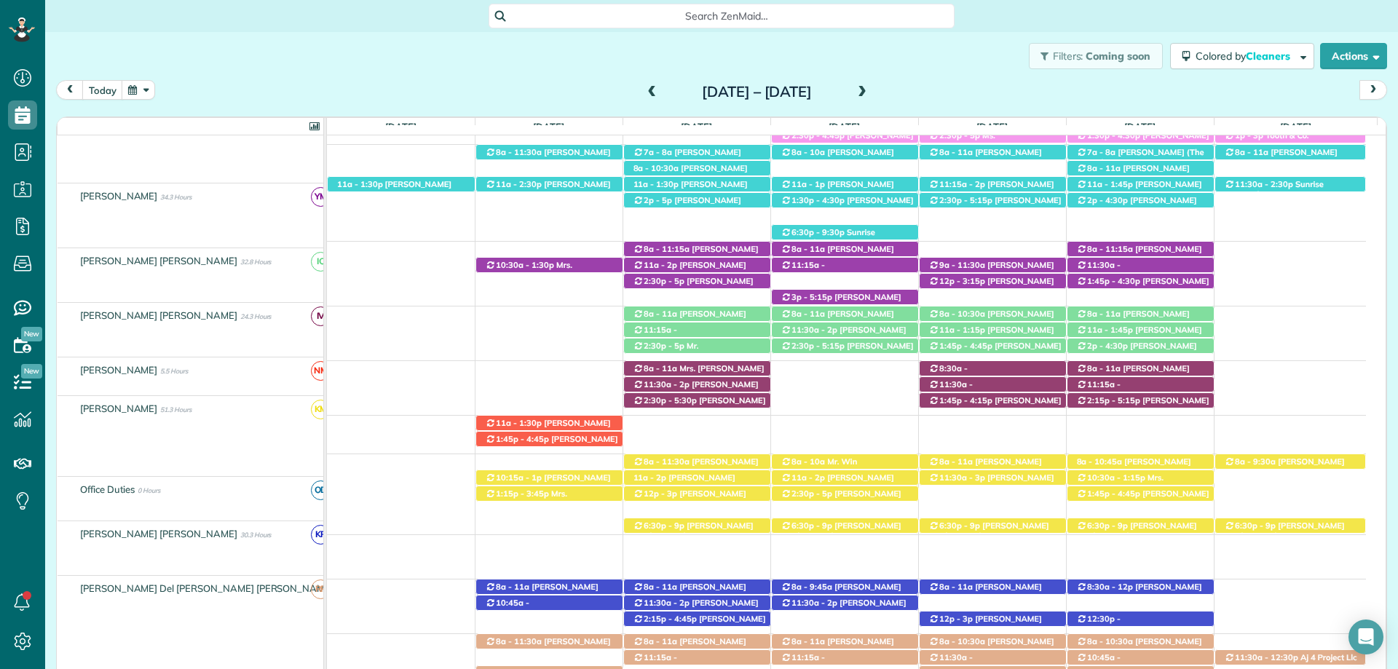
scroll to position [466, 0]
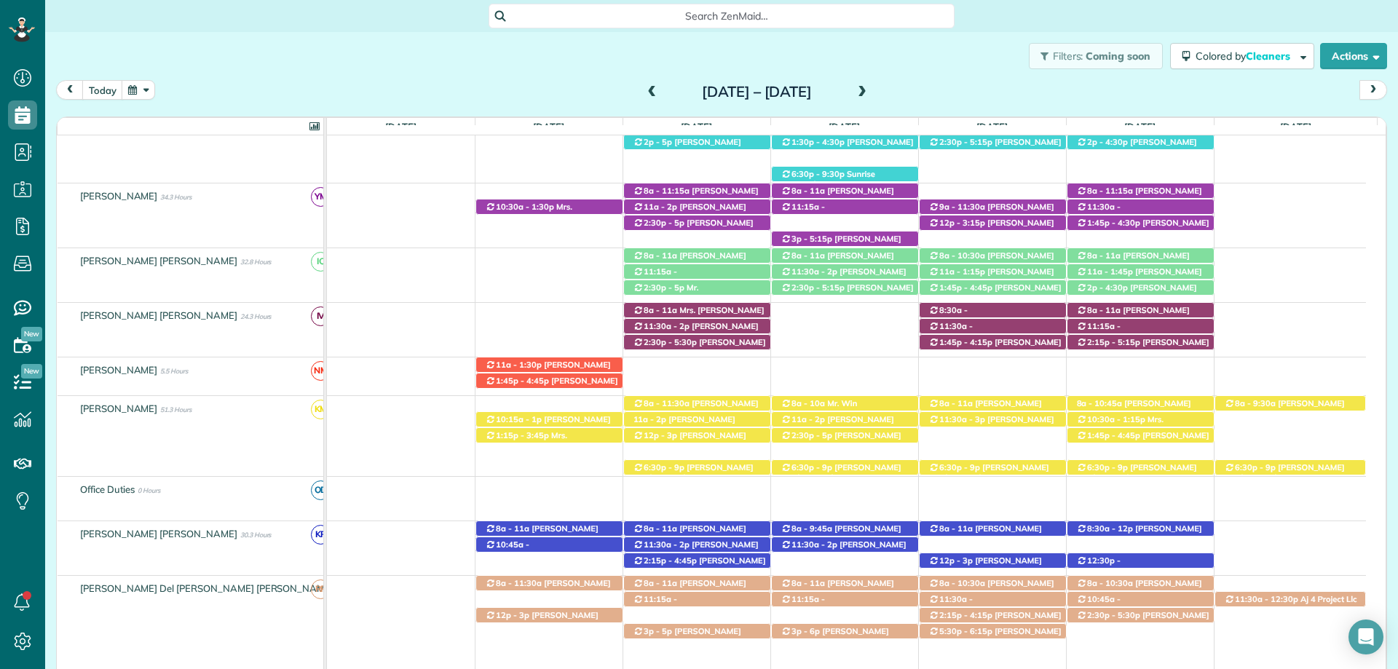
click at [644, 91] on span at bounding box center [652, 92] width 16 height 13
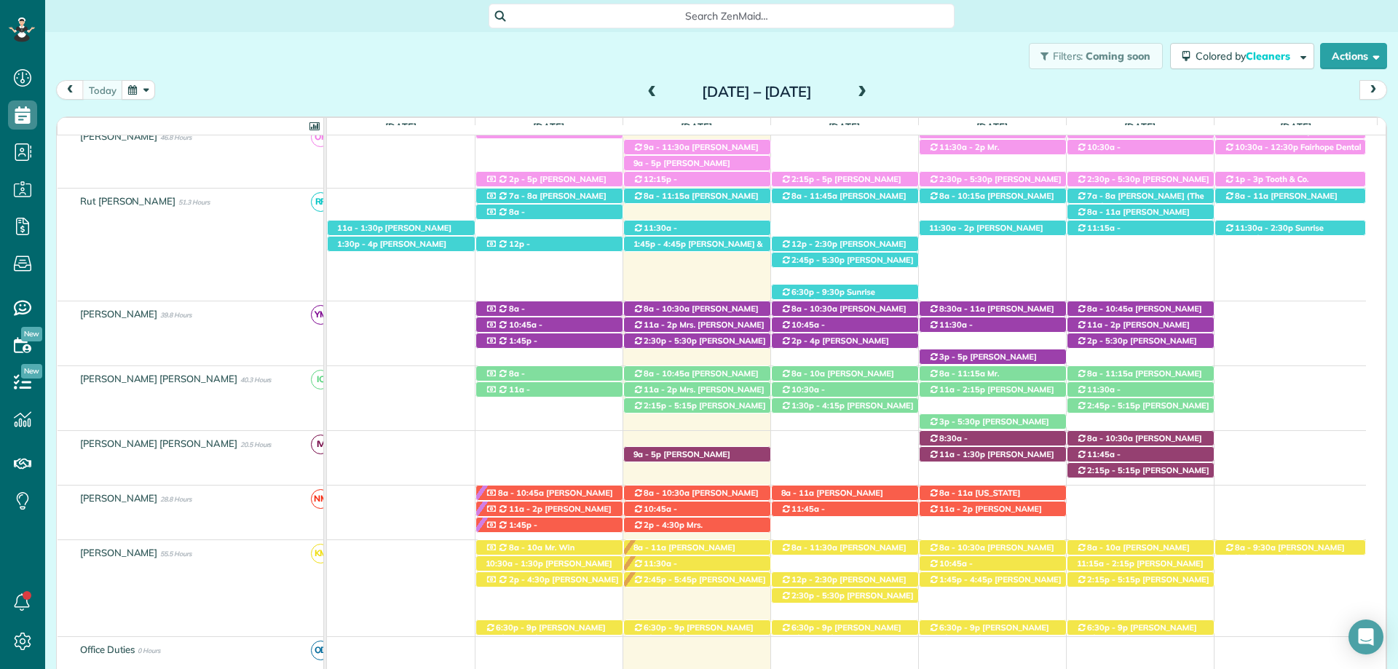
scroll to position [510, 0]
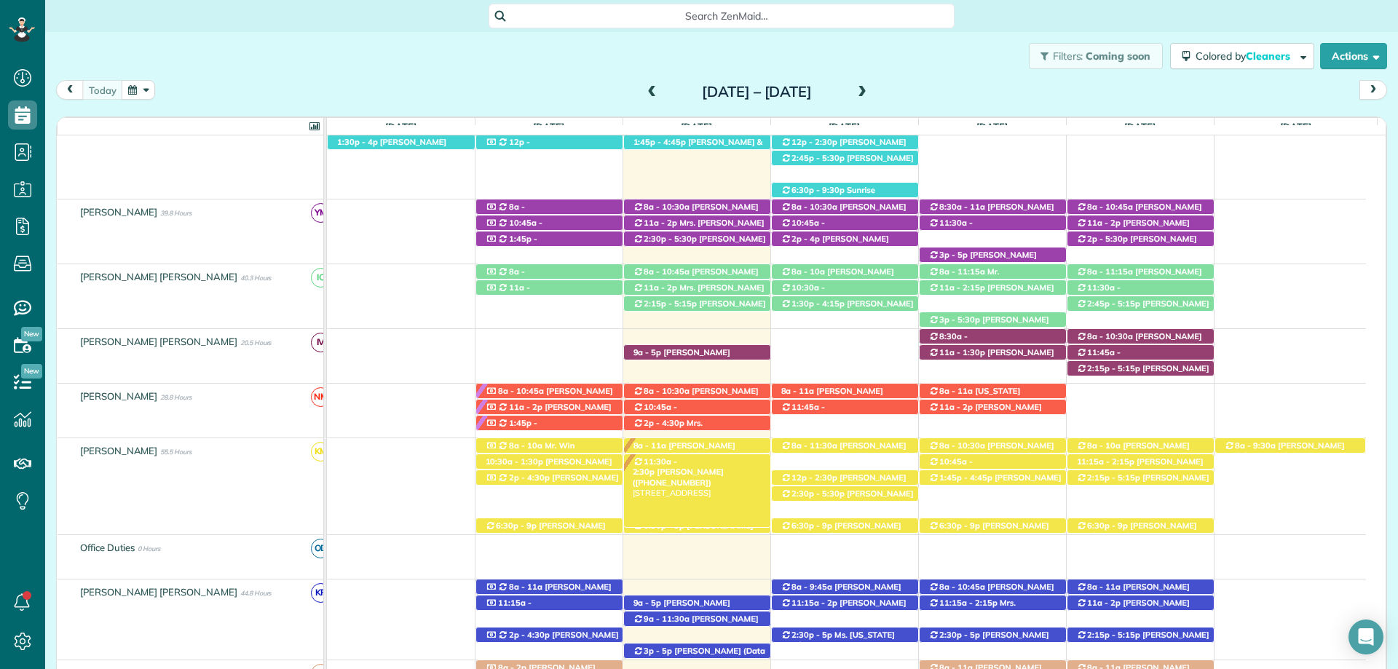
click at [699, 467] on span "Cori Stone (+17033461951)" at bounding box center [678, 477] width 91 height 20
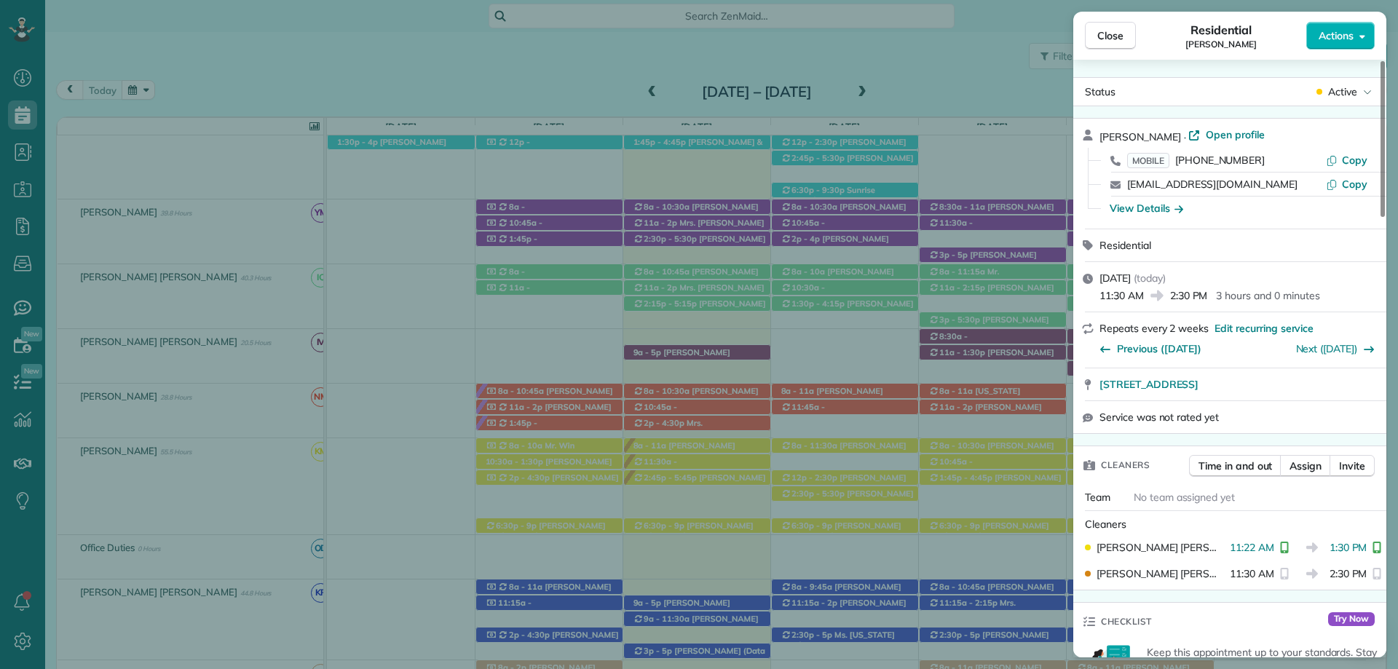
click at [594, 141] on div "Close Residential Cori Stone Actions Status Active Cori Stone · Open profile MO…" at bounding box center [699, 334] width 1398 height 669
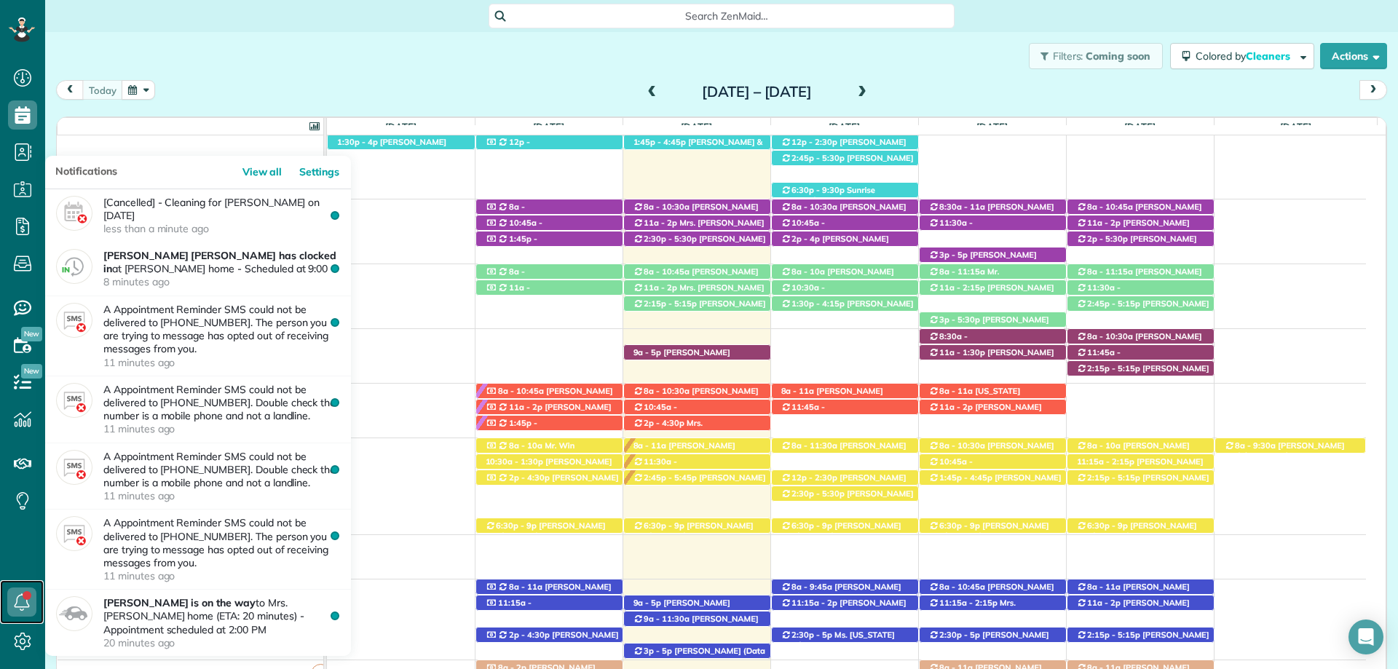
click at [25, 606] on icon at bounding box center [21, 602] width 29 height 29
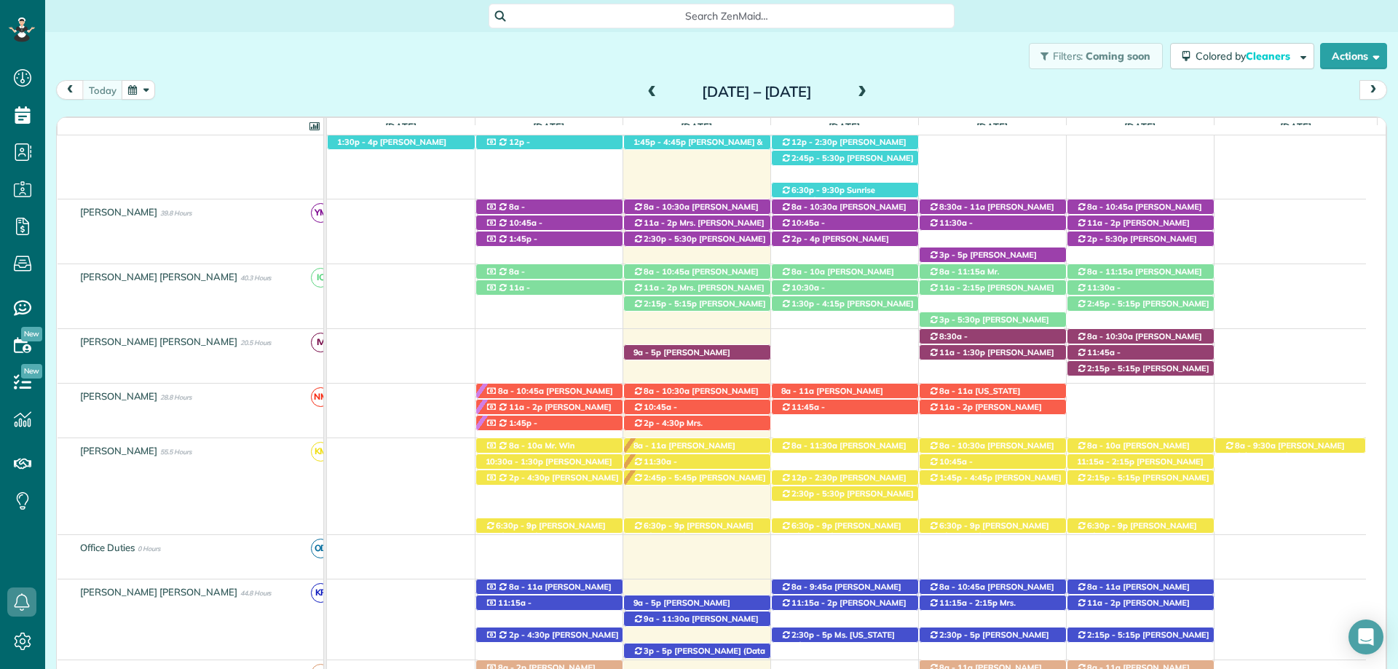
click at [227, 82] on div "today Sunday Aug 24 – Saturday Aug 30, 2025" at bounding box center [721, 93] width 1331 height 27
click at [728, 348] on div "9a - 5p Jason Saulters (+12515436204) 22427 Old Brady Road - ?, AL, 36567" at bounding box center [697, 352] width 146 height 15
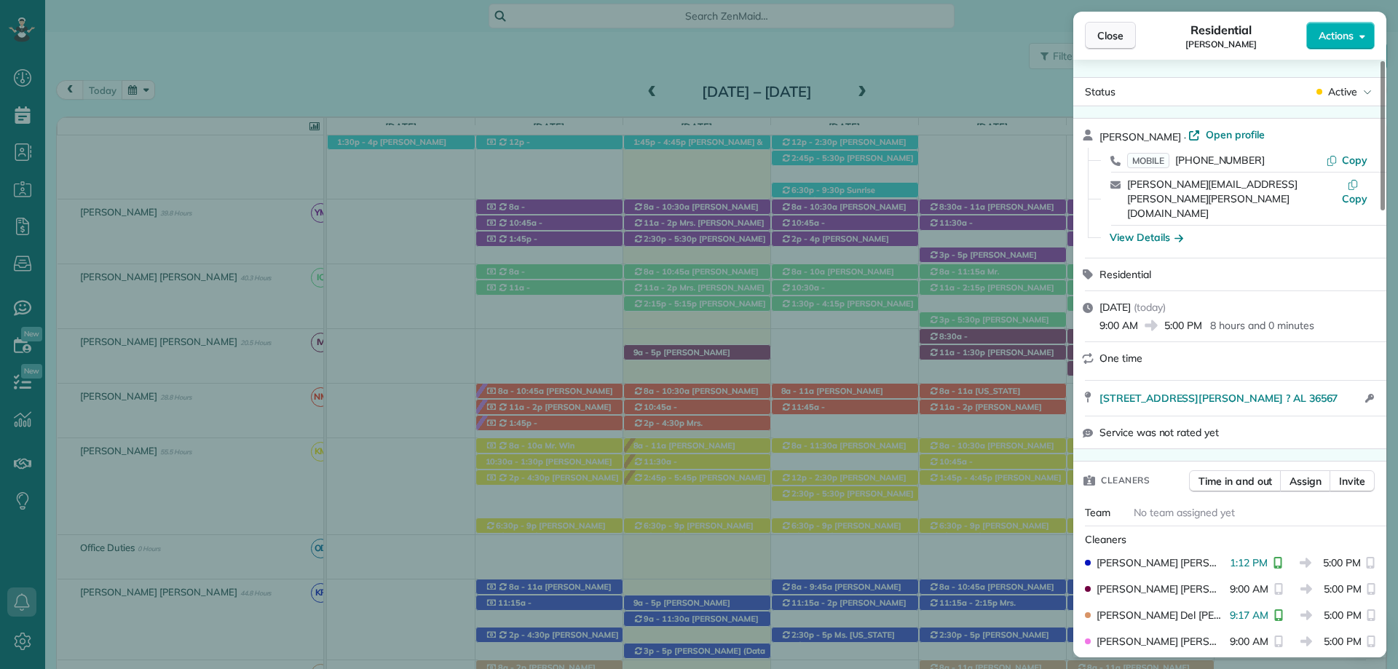
click at [1107, 38] on span "Close" at bounding box center [1110, 35] width 26 height 15
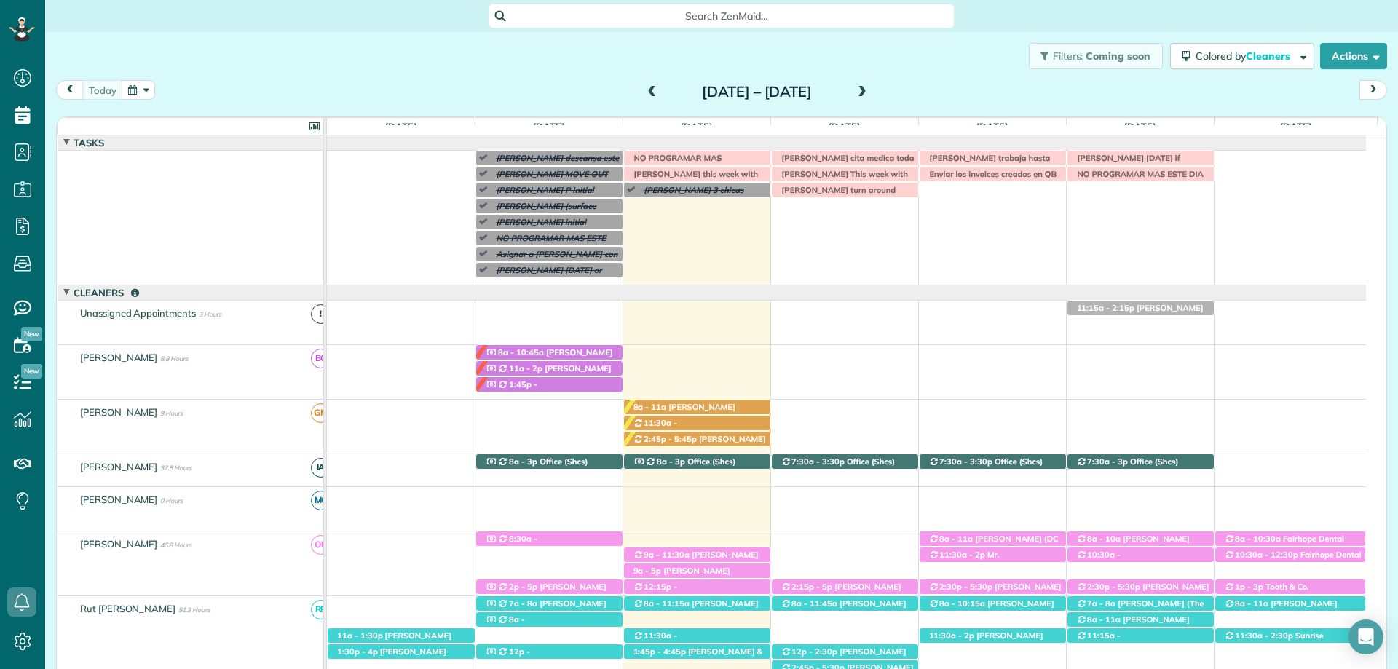
click at [516, 68] on div "Filters: Coming soon Colored by Cleaners Color by Cleaner Color by Team Color b…" at bounding box center [721, 56] width 1353 height 48
click at [438, 53] on div "Filters: Coming soon Colored by Cleaners Color by Cleaner Color by Team Color b…" at bounding box center [721, 56] width 1353 height 48
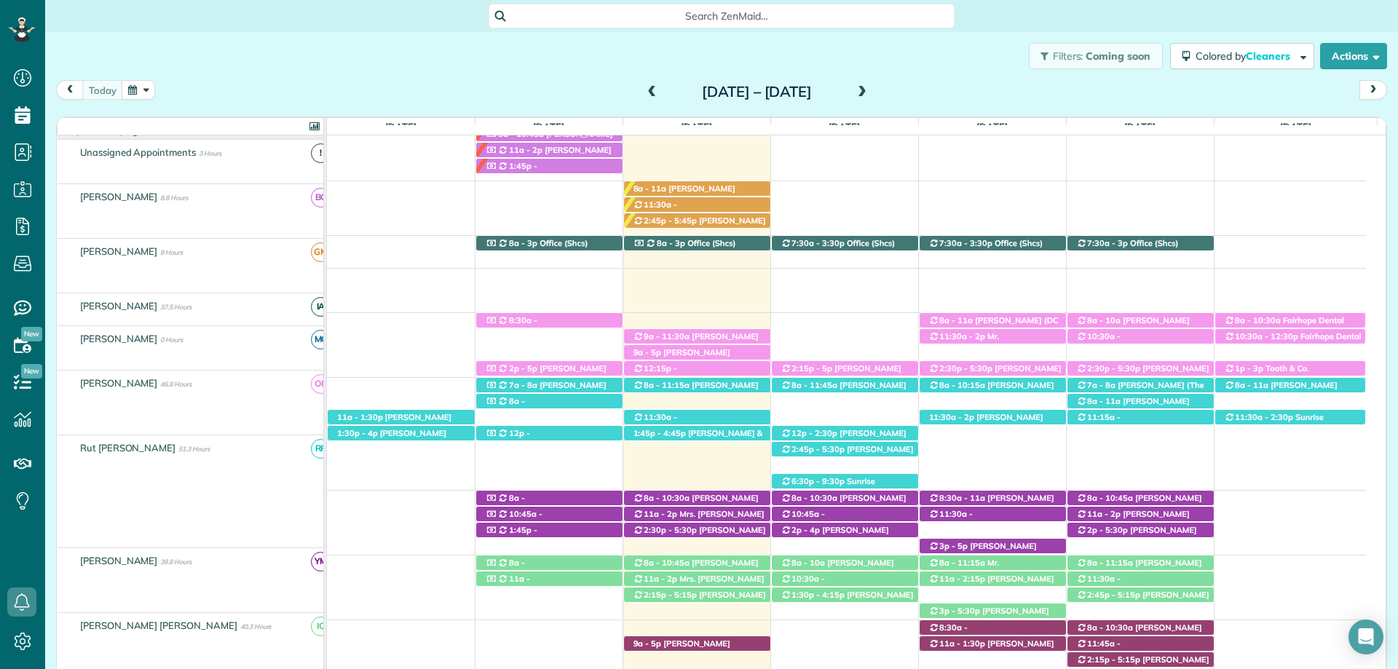
scroll to position [218, 0]
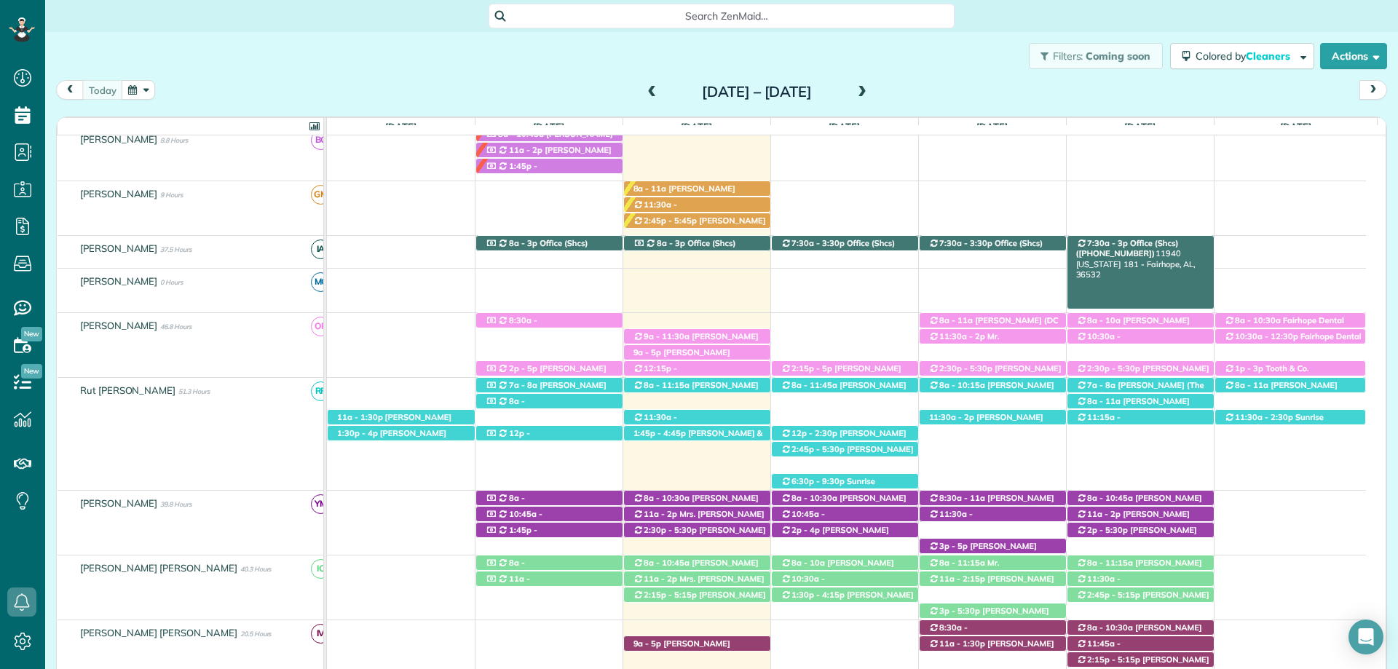
click at [1147, 245] on span "Office (Shcs) ([PHONE_NUMBER])" at bounding box center [1127, 248] width 103 height 20
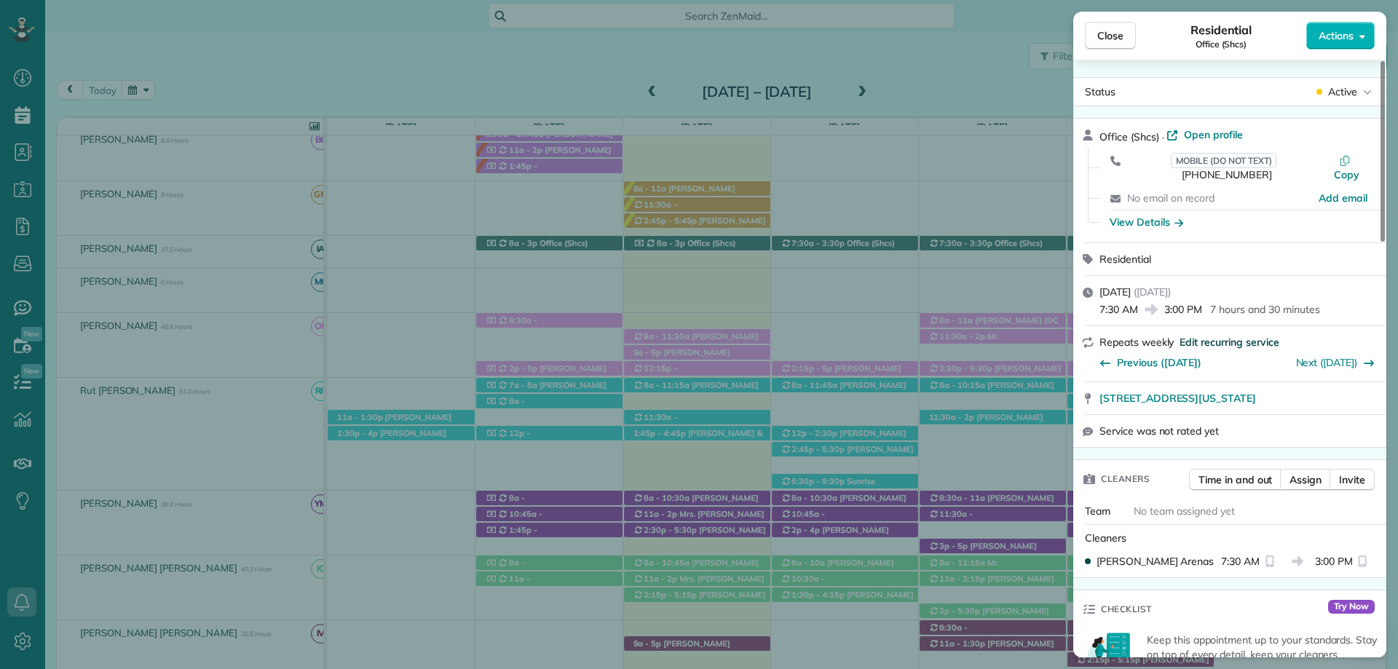
click at [1259, 335] on span "Edit recurring service" at bounding box center [1229, 342] width 99 height 15
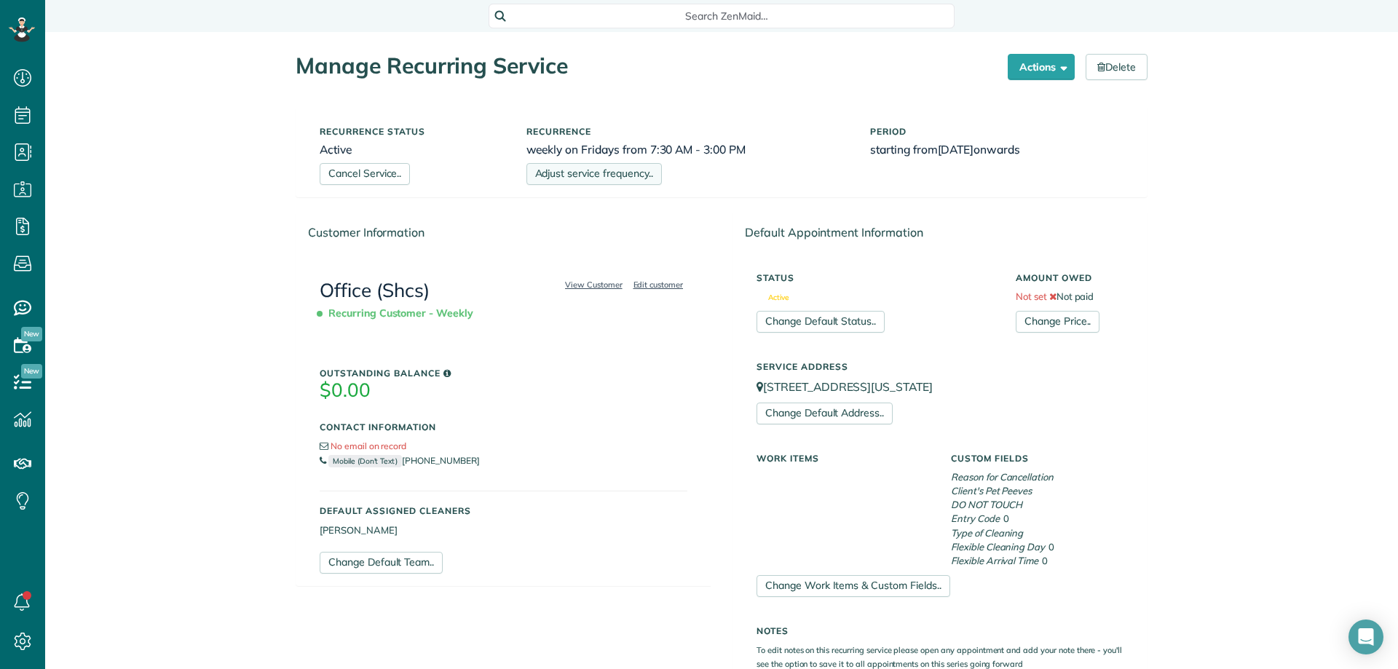
click at [642, 177] on link "Adjust service frequency.." at bounding box center [593, 174] width 135 height 22
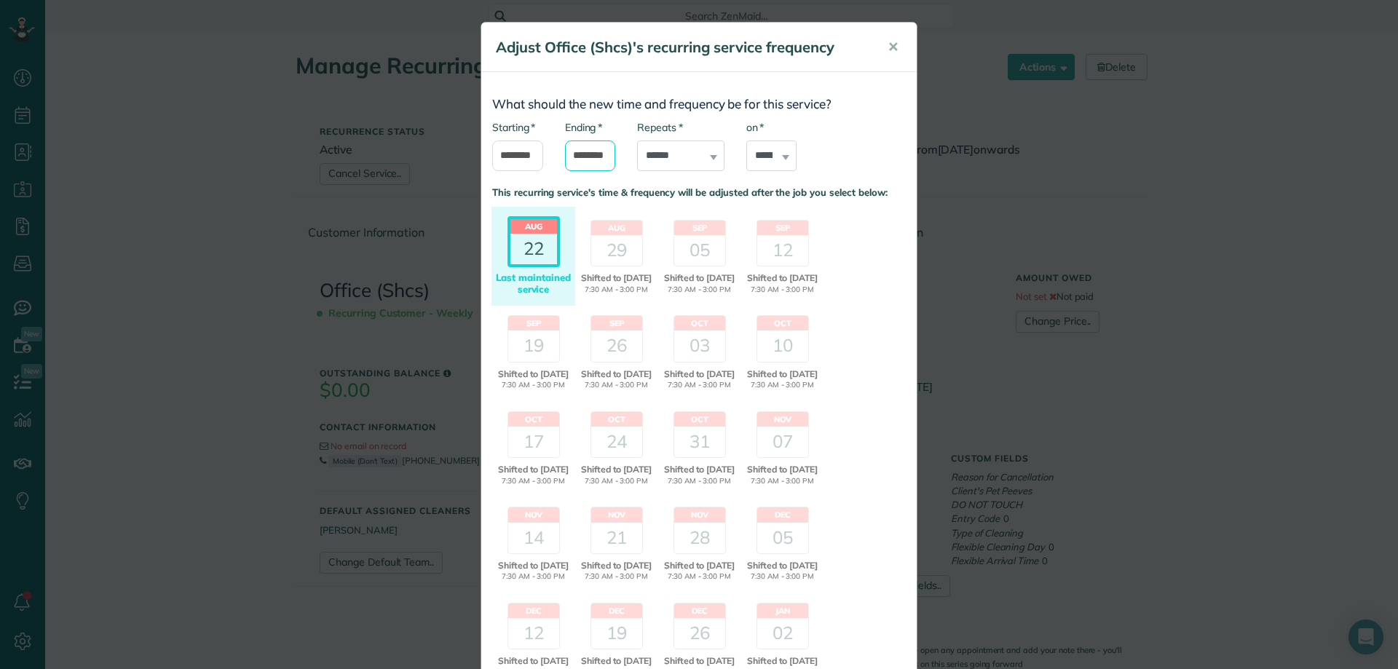
click at [591, 158] on input "*******" at bounding box center [590, 156] width 51 height 31
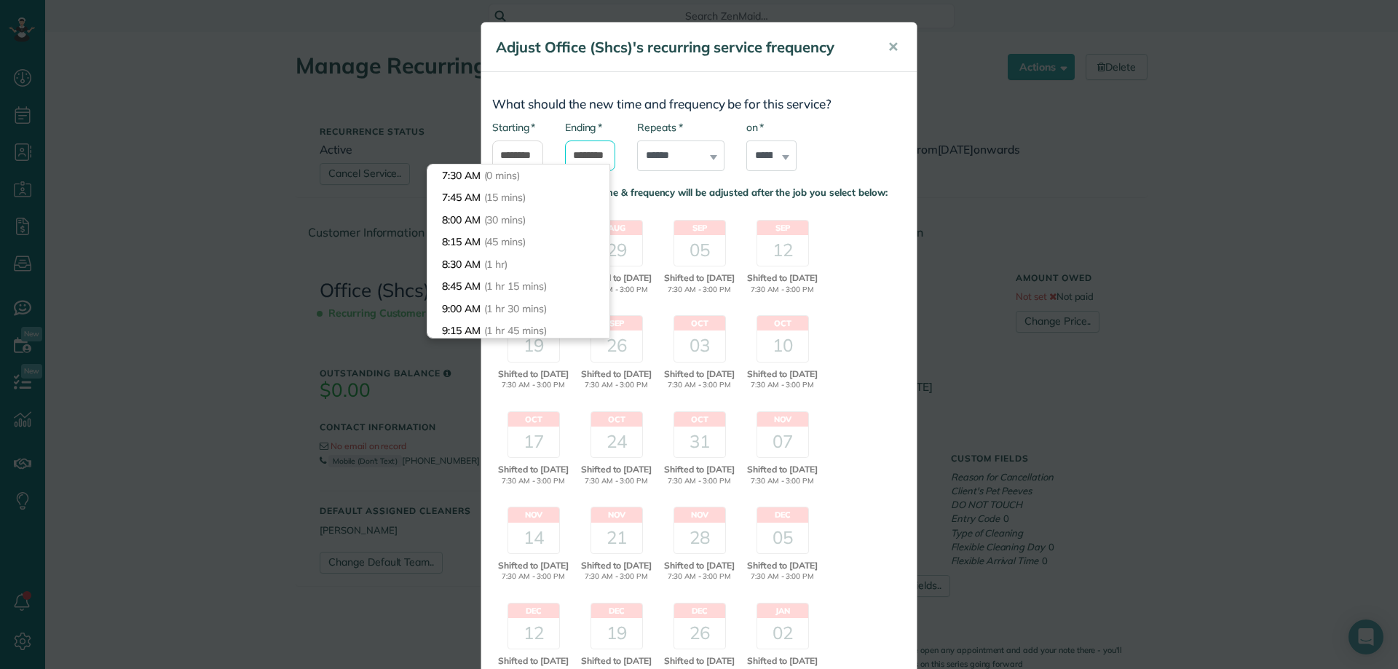
scroll to position [644, 0]
click at [531, 234] on body "Dashboard Scheduling Calendar View List View Dispatch View - Weekly scheduling …" at bounding box center [699, 334] width 1398 height 669
type input "*******"
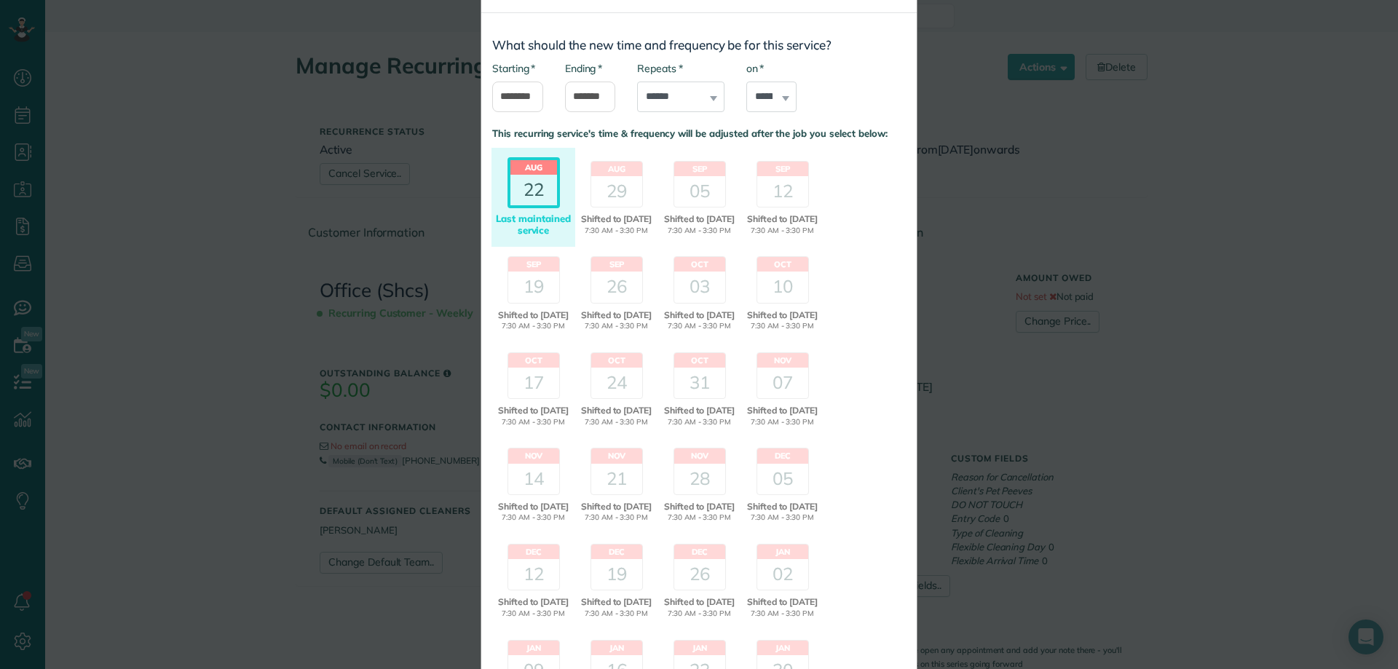
scroll to position [0, 0]
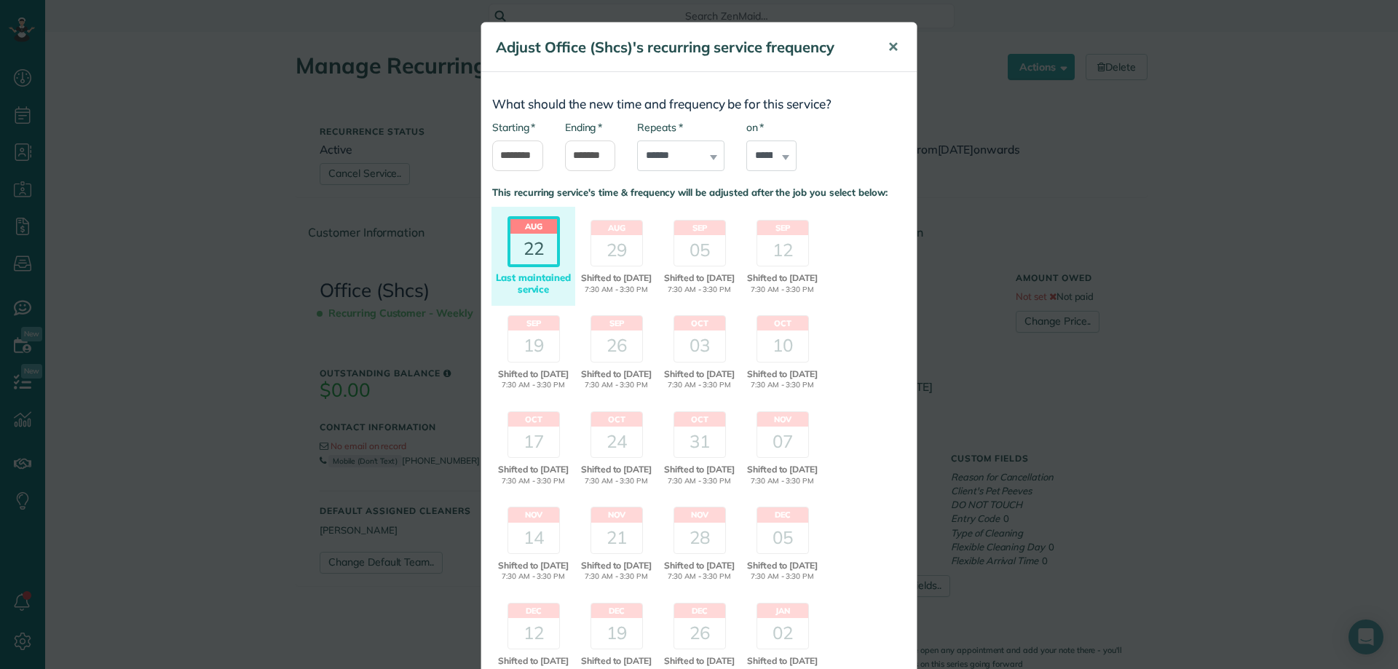
click at [880, 50] on button "✕" at bounding box center [893, 47] width 33 height 35
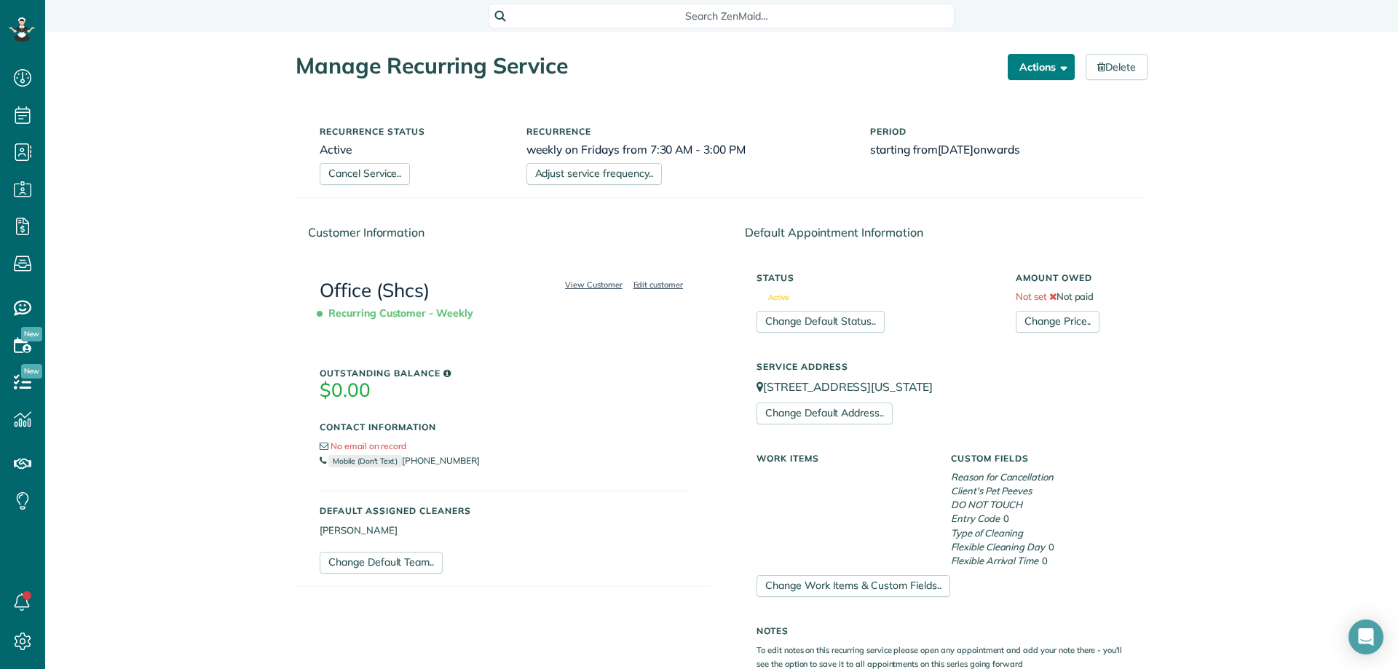
click at [1044, 68] on button "Actions" at bounding box center [1041, 67] width 67 height 26
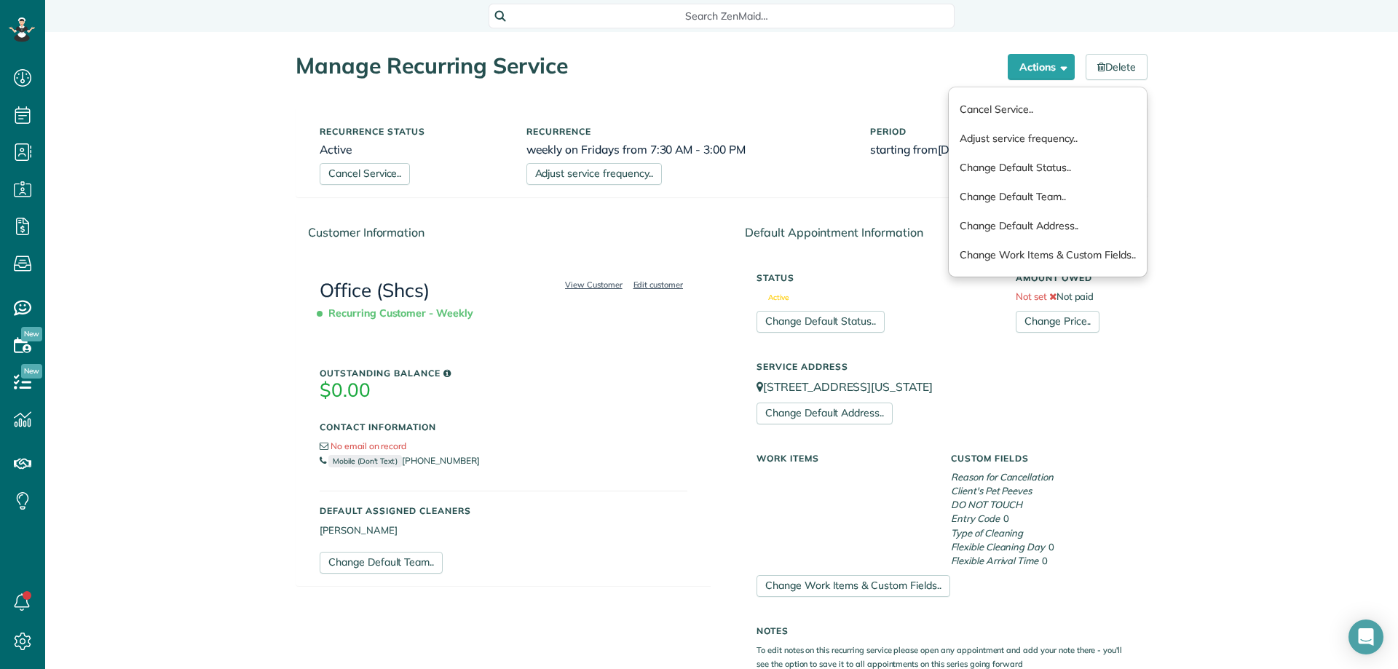
drag, startPoint x: 242, startPoint y: 260, endPoint x: 321, endPoint y: 257, distance: 78.7
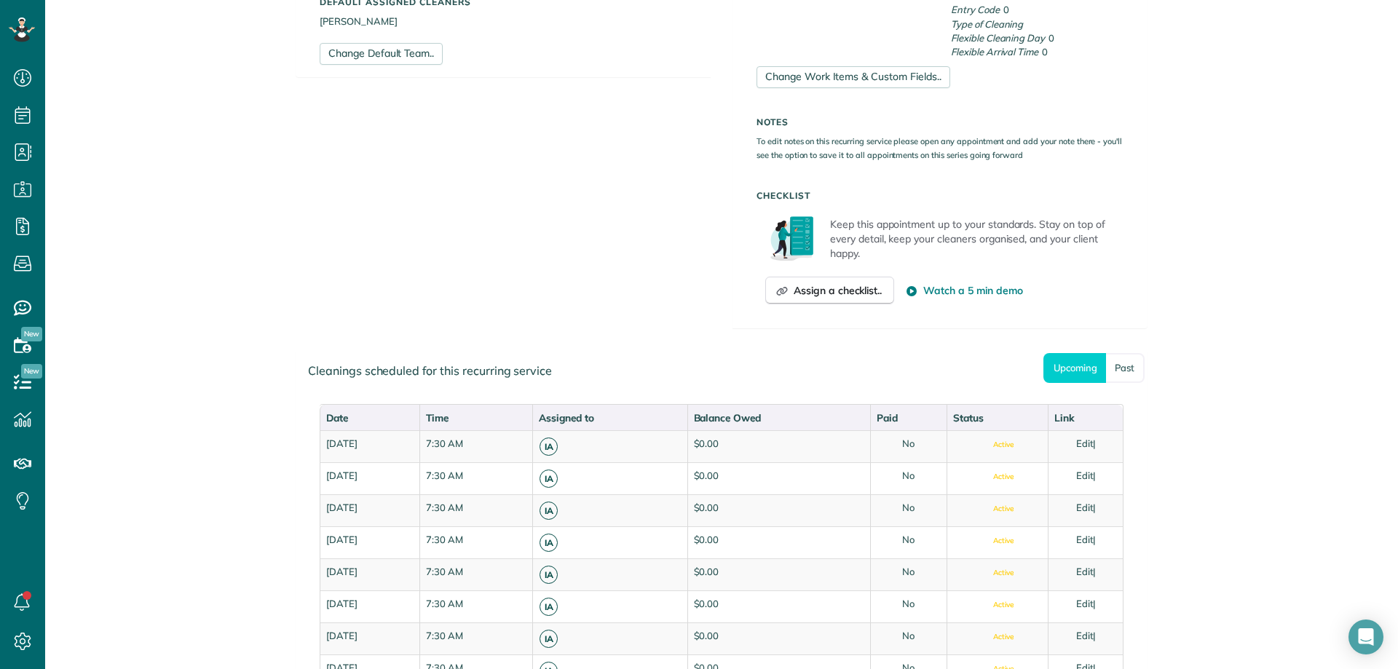
scroll to position [432, 0]
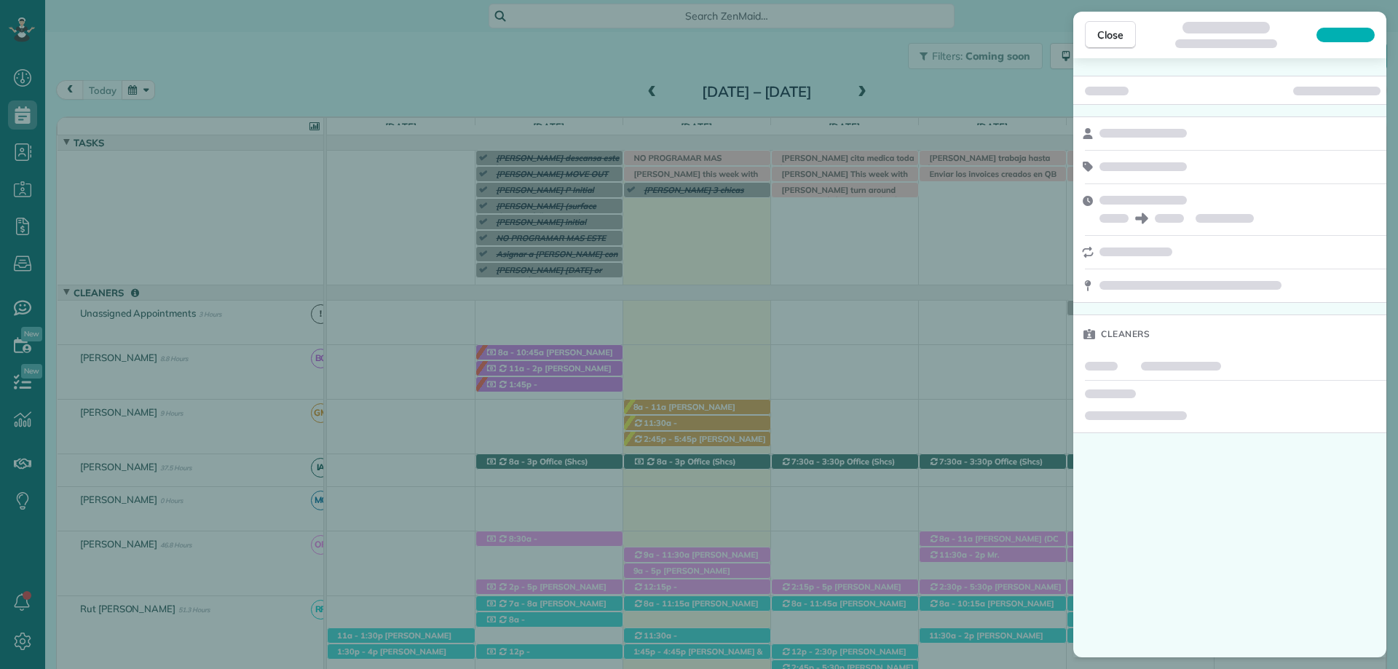
scroll to position [90, 0]
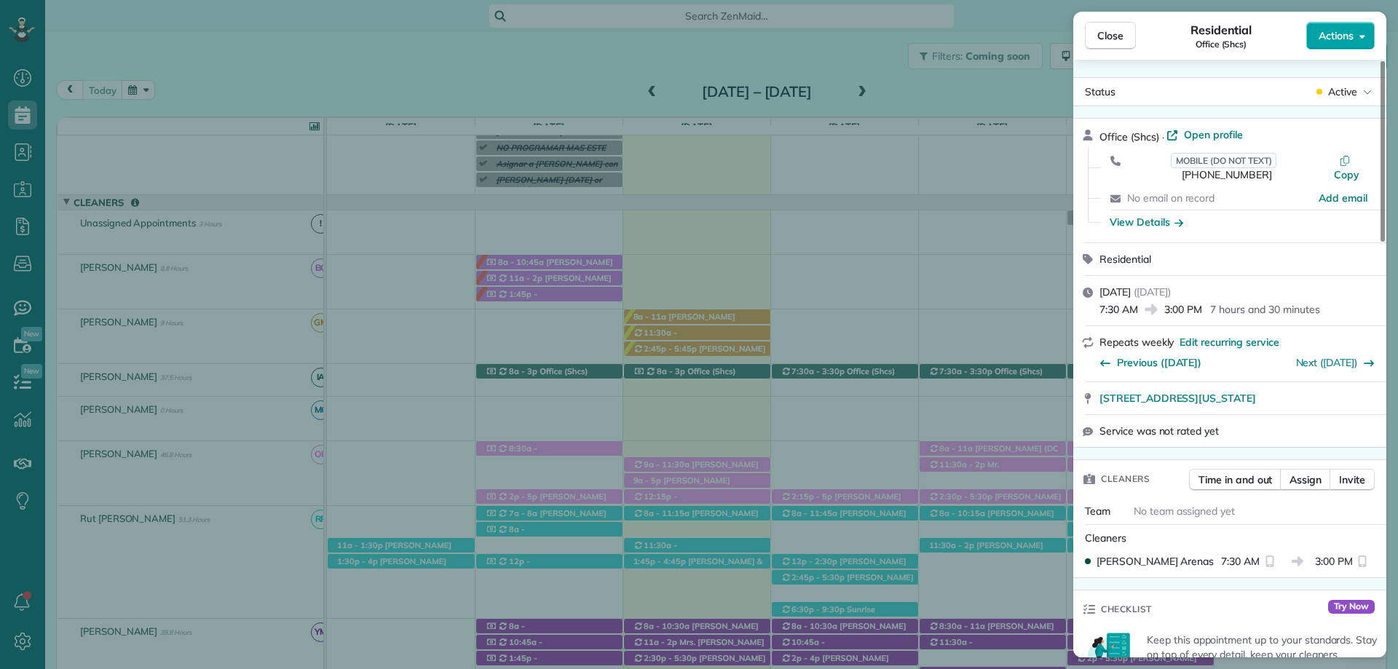
click at [1332, 42] on span "Actions" at bounding box center [1336, 35] width 35 height 15
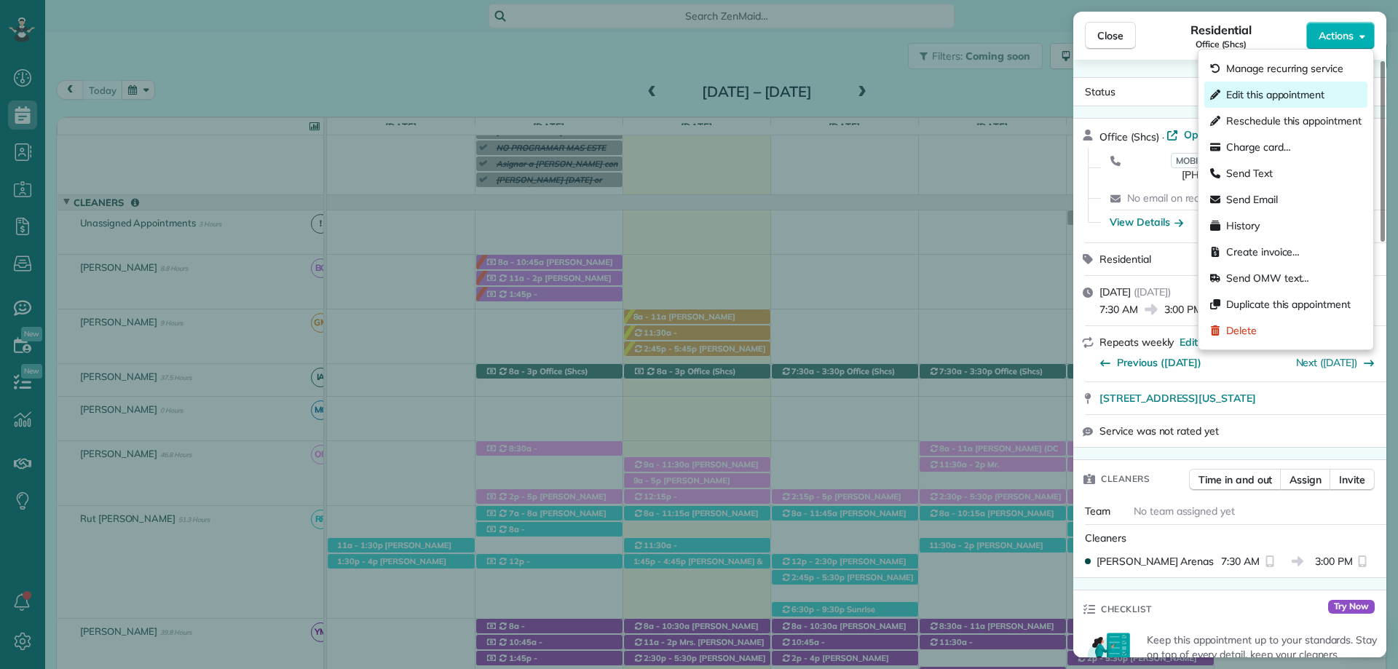
click at [1311, 87] on div "Edit this appointment" at bounding box center [1285, 95] width 163 height 26
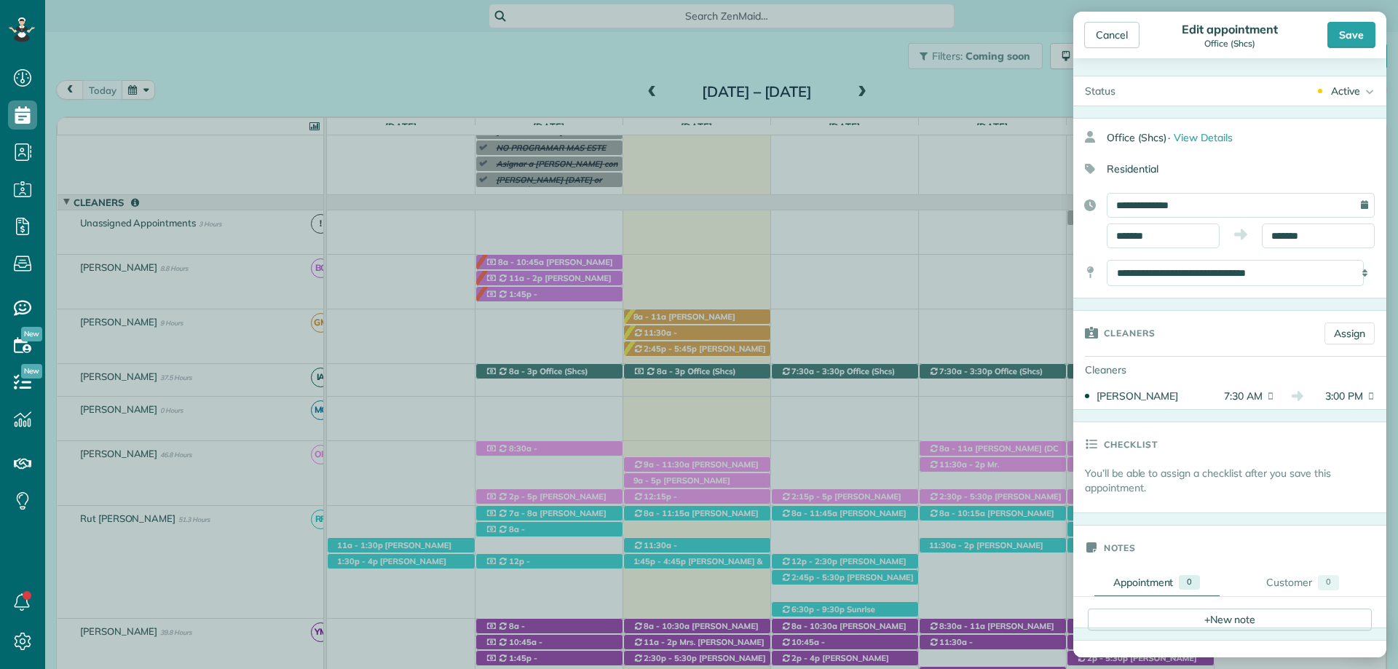
click at [1281, 224] on div "**********" at bounding box center [1229, 220] width 313 height 55
click at [1283, 232] on input "*******" at bounding box center [1318, 236] width 113 height 25
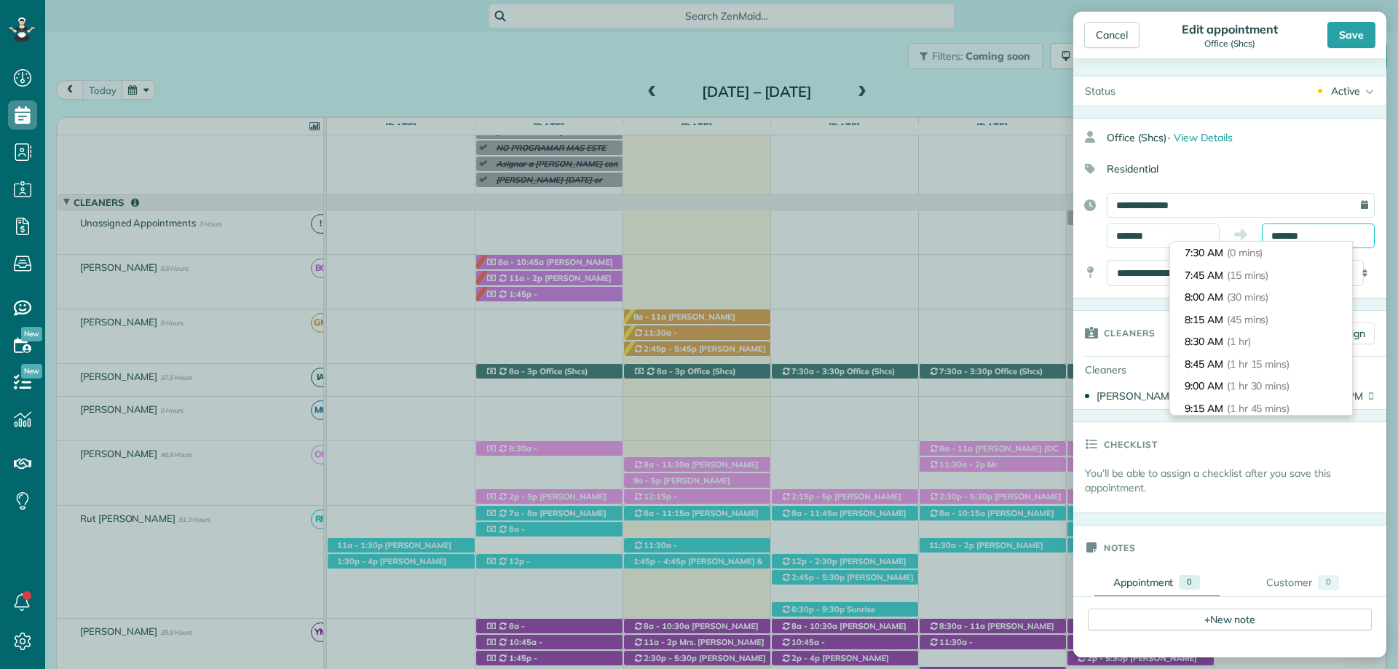
scroll to position [644, 0]
type input "*******"
click at [1252, 323] on span "(8 hrs)" at bounding box center [1241, 319] width 31 height 13
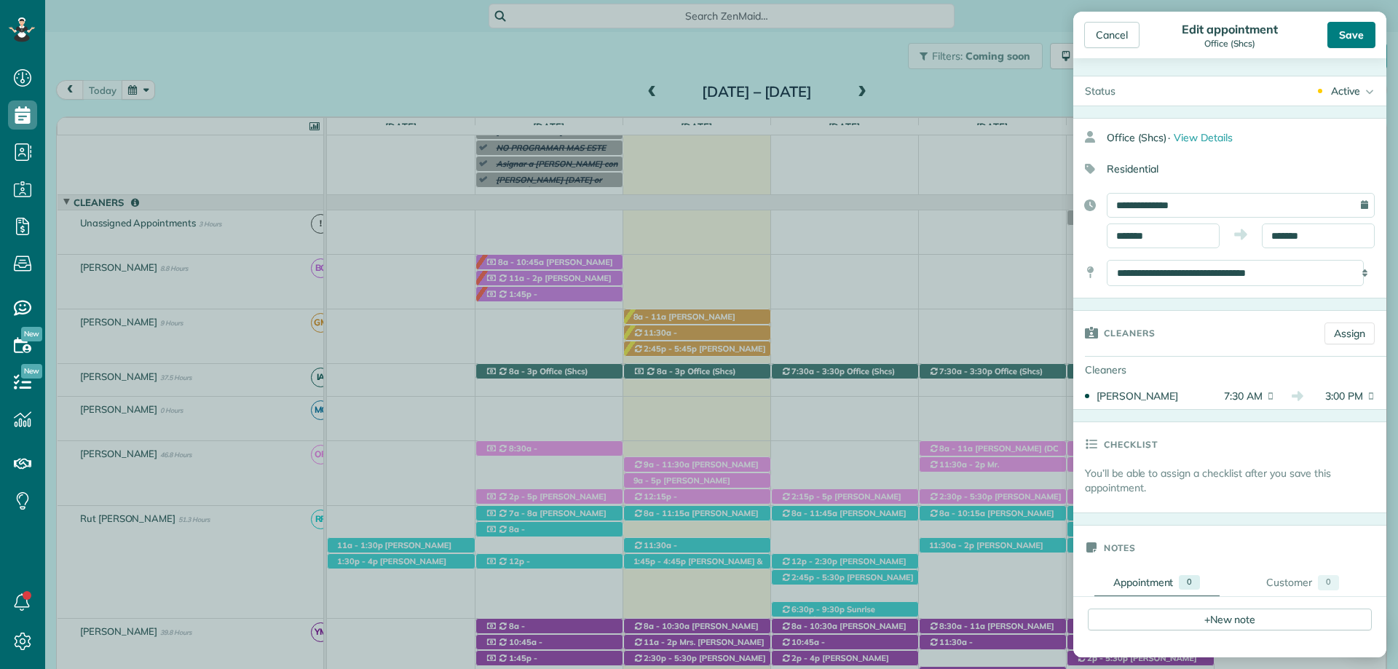
click at [1349, 31] on div "Save" at bounding box center [1351, 35] width 48 height 26
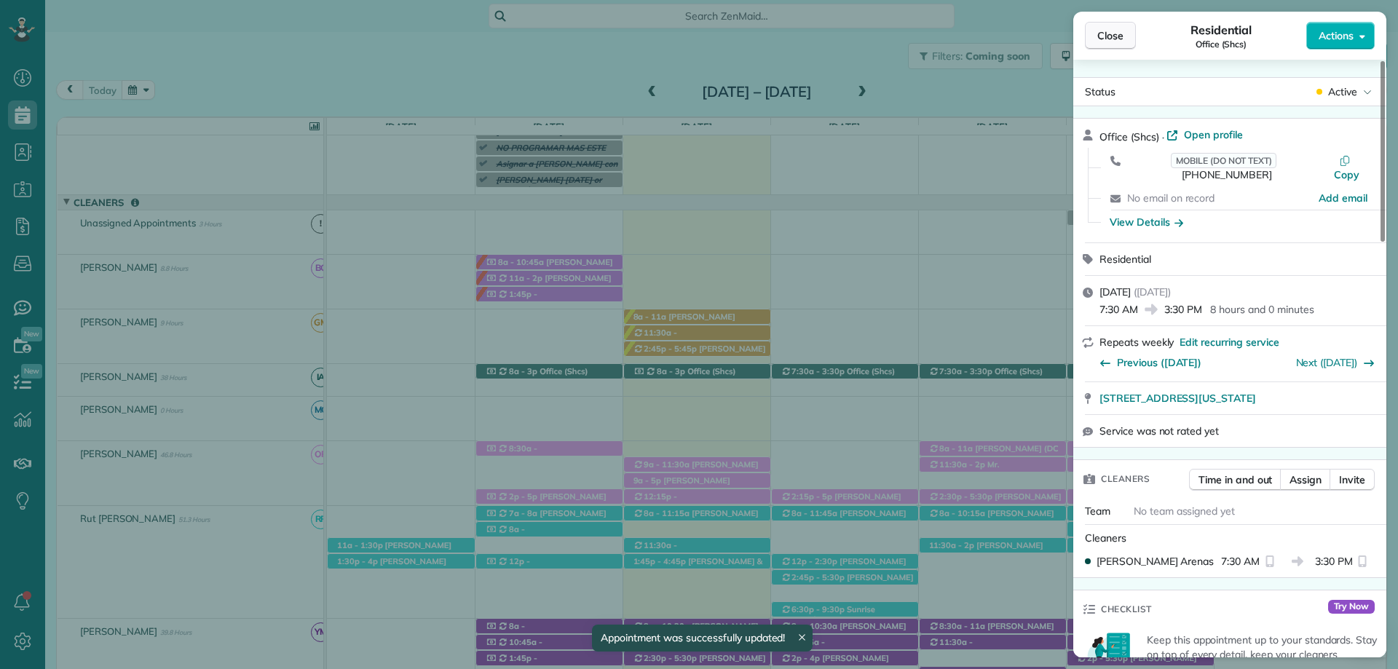
click at [1116, 33] on span "Close" at bounding box center [1110, 35] width 26 height 15
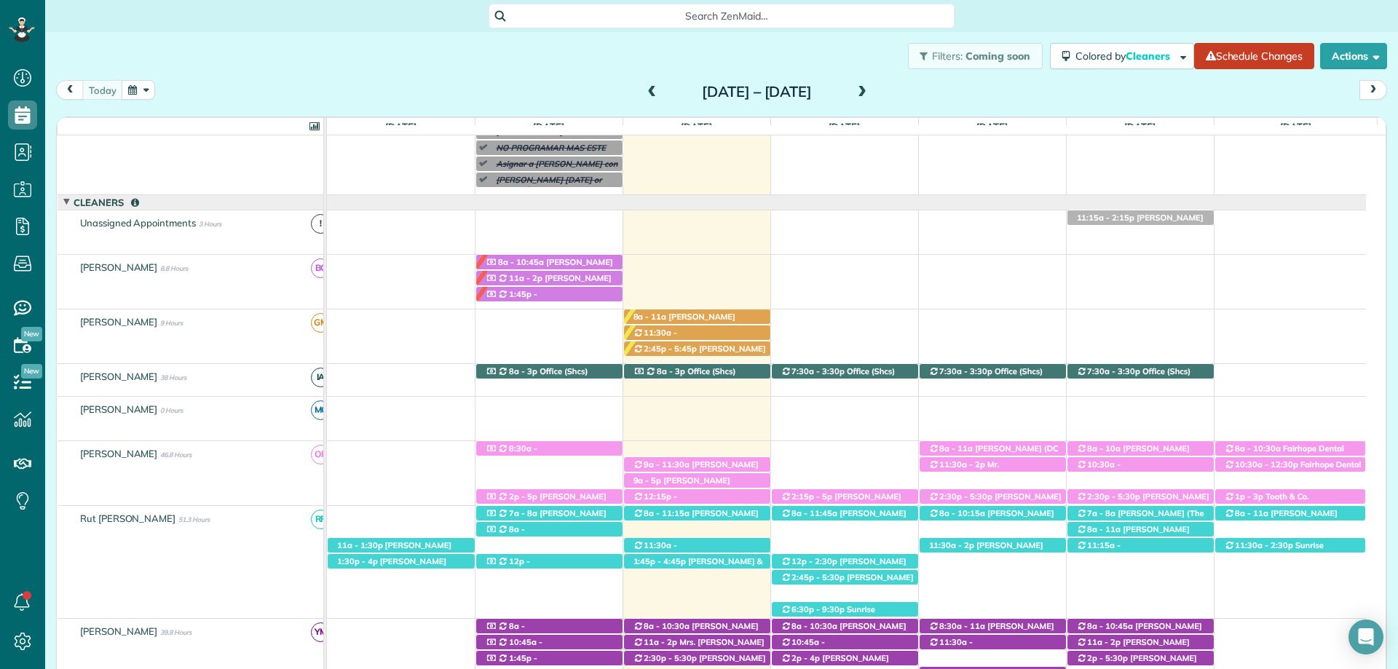
click at [870, 86] on span at bounding box center [862, 92] width 16 height 13
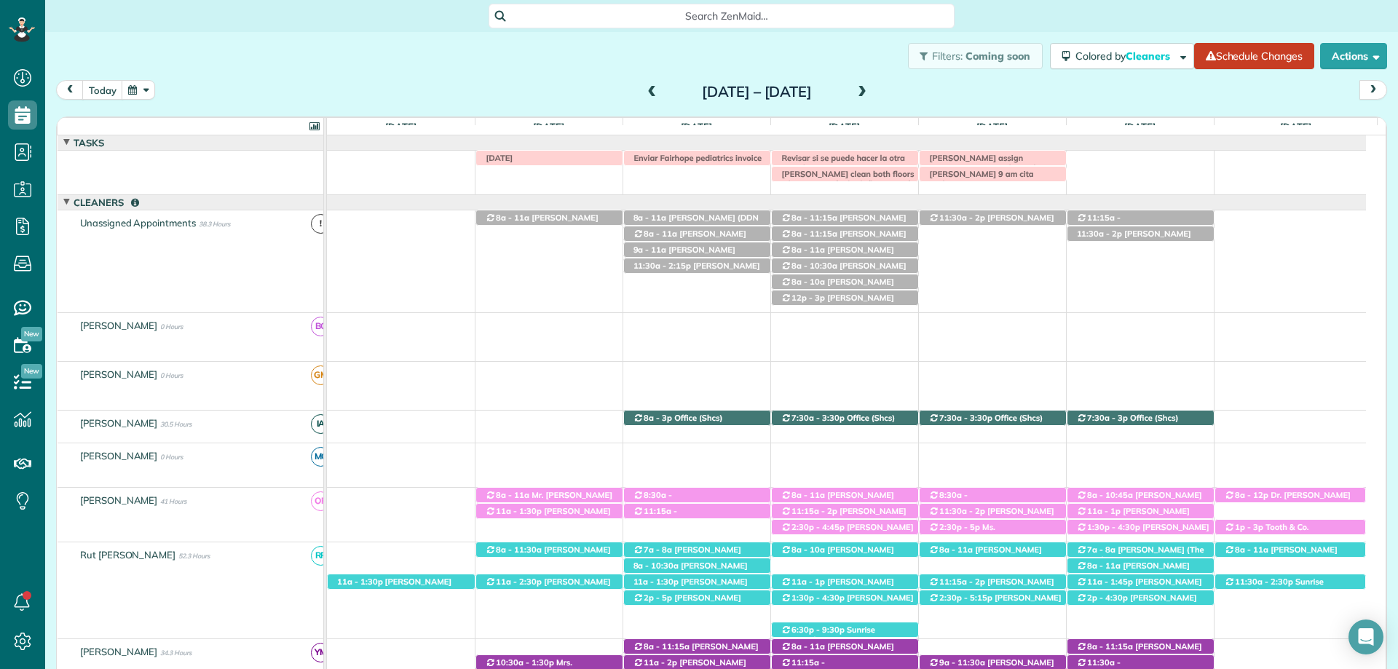
click at [644, 87] on span at bounding box center [652, 92] width 16 height 13
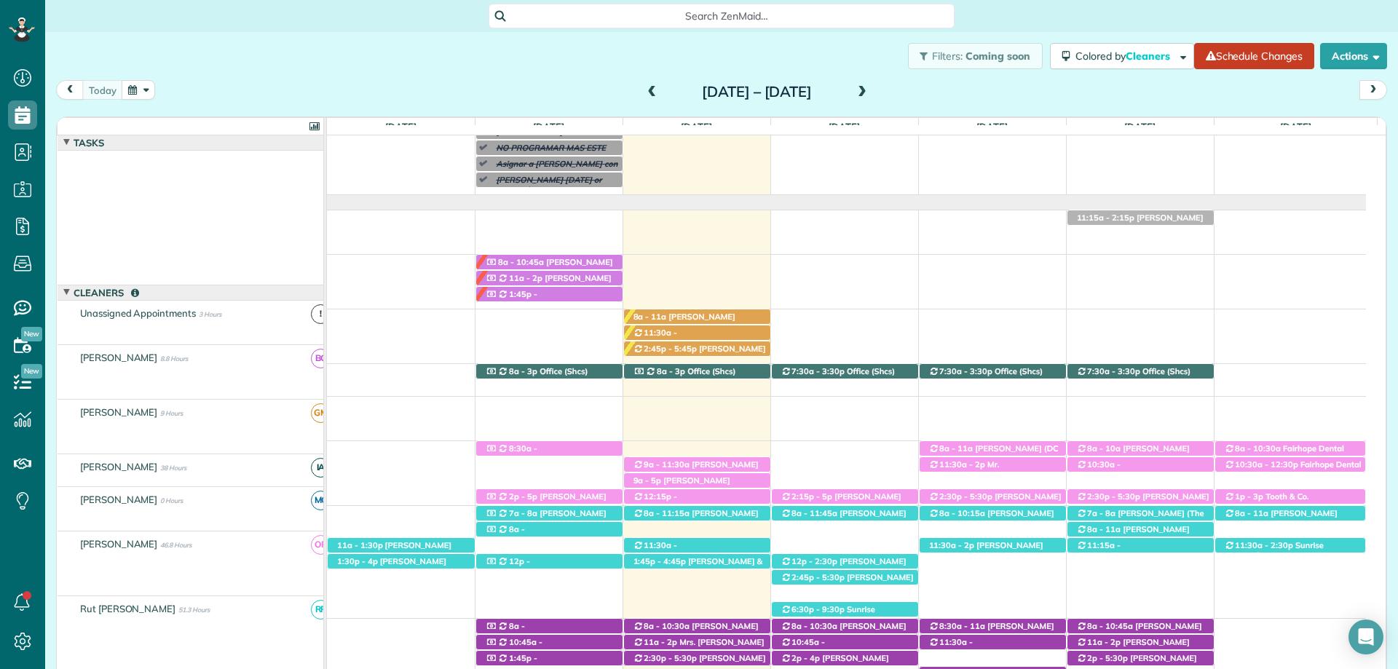
scroll to position [90, 0]
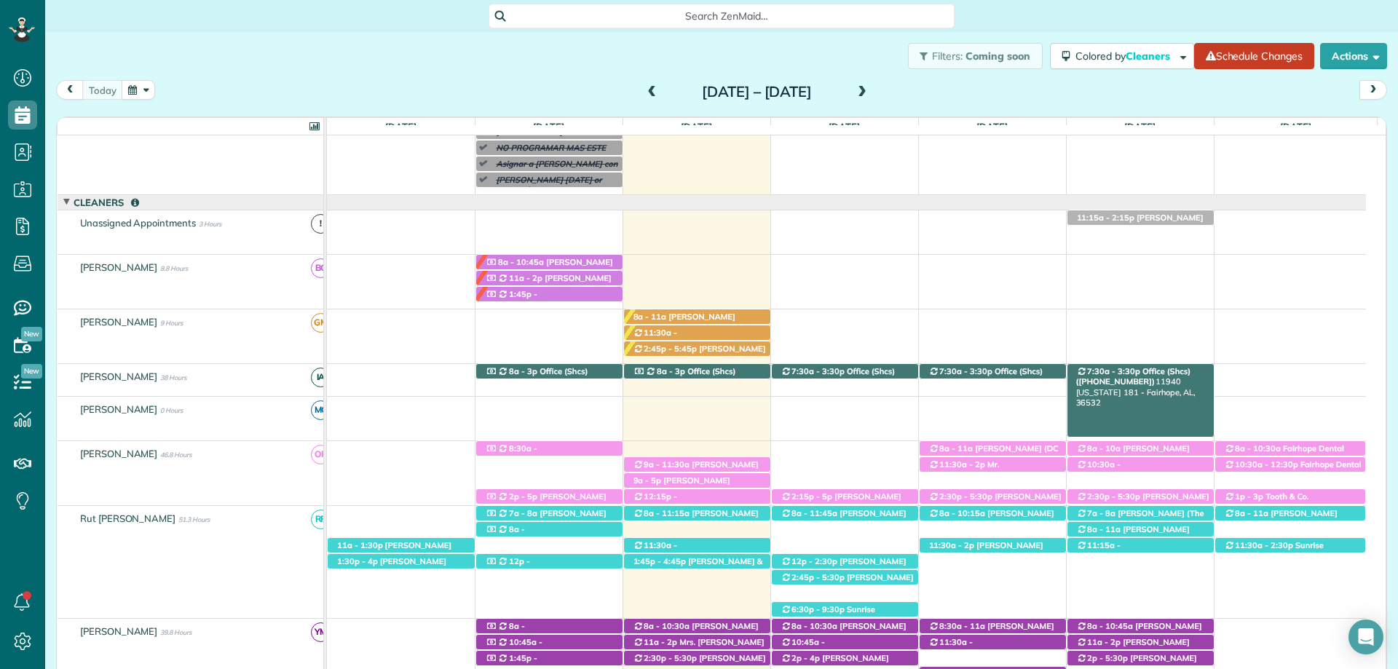
click at [1148, 370] on span "Office (Shcs) ([PHONE_NUMBER])" at bounding box center [1133, 376] width 115 height 20
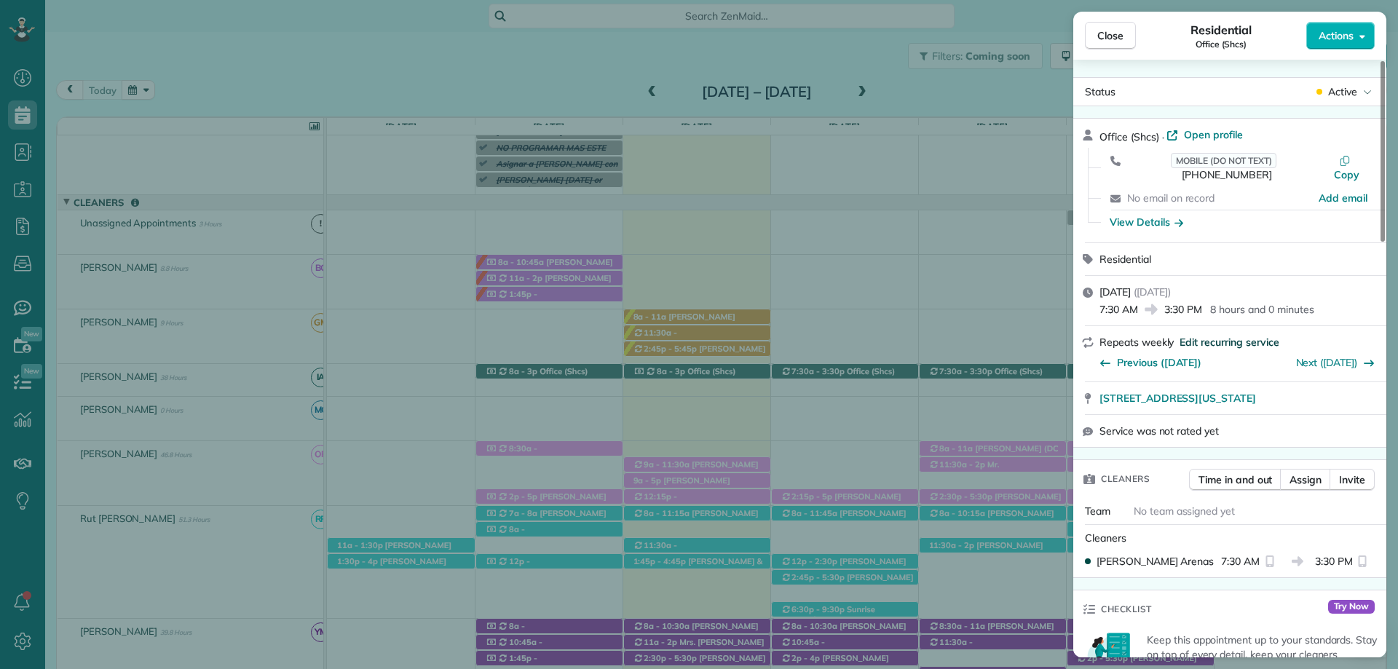
click at [1226, 335] on span "Edit recurring service" at bounding box center [1229, 342] width 99 height 15
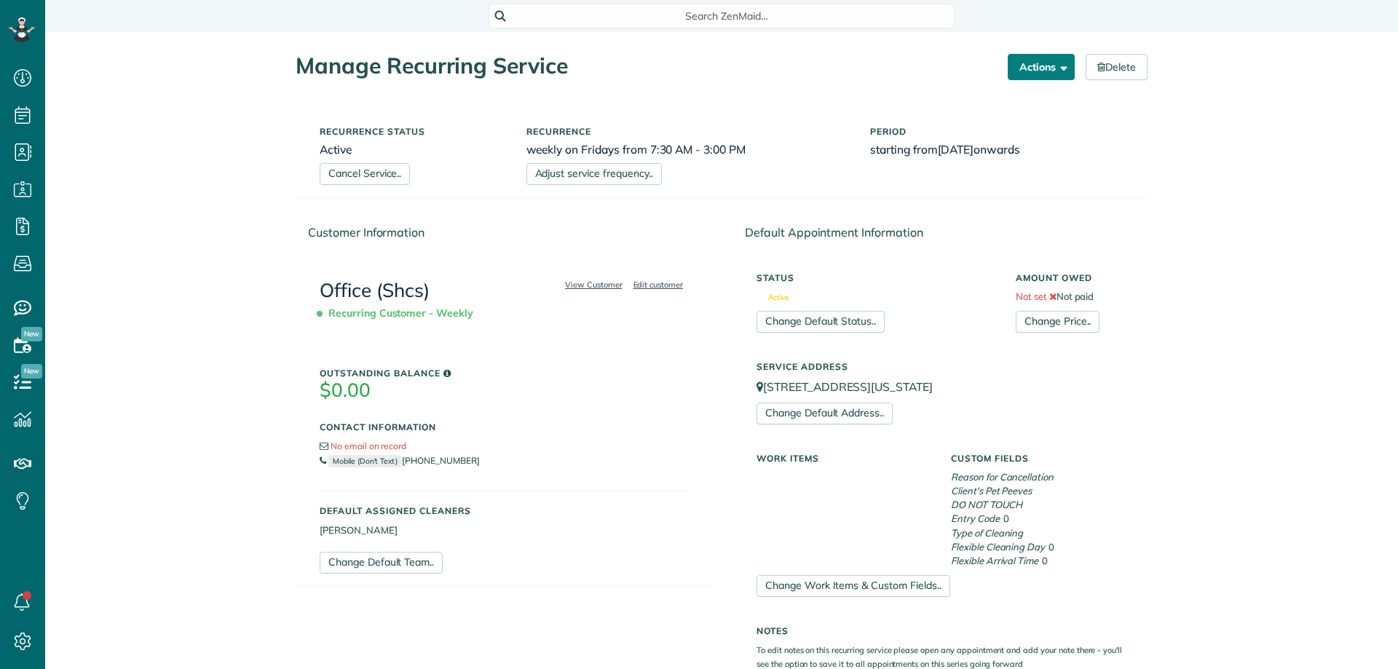
scroll to position [7, 7]
click at [738, 147] on h6 "weekly on Fridays from 7:30 AM - 3:00 PM" at bounding box center [687, 149] width 323 height 12
click at [647, 171] on link "Adjust service frequency.." at bounding box center [593, 174] width 135 height 22
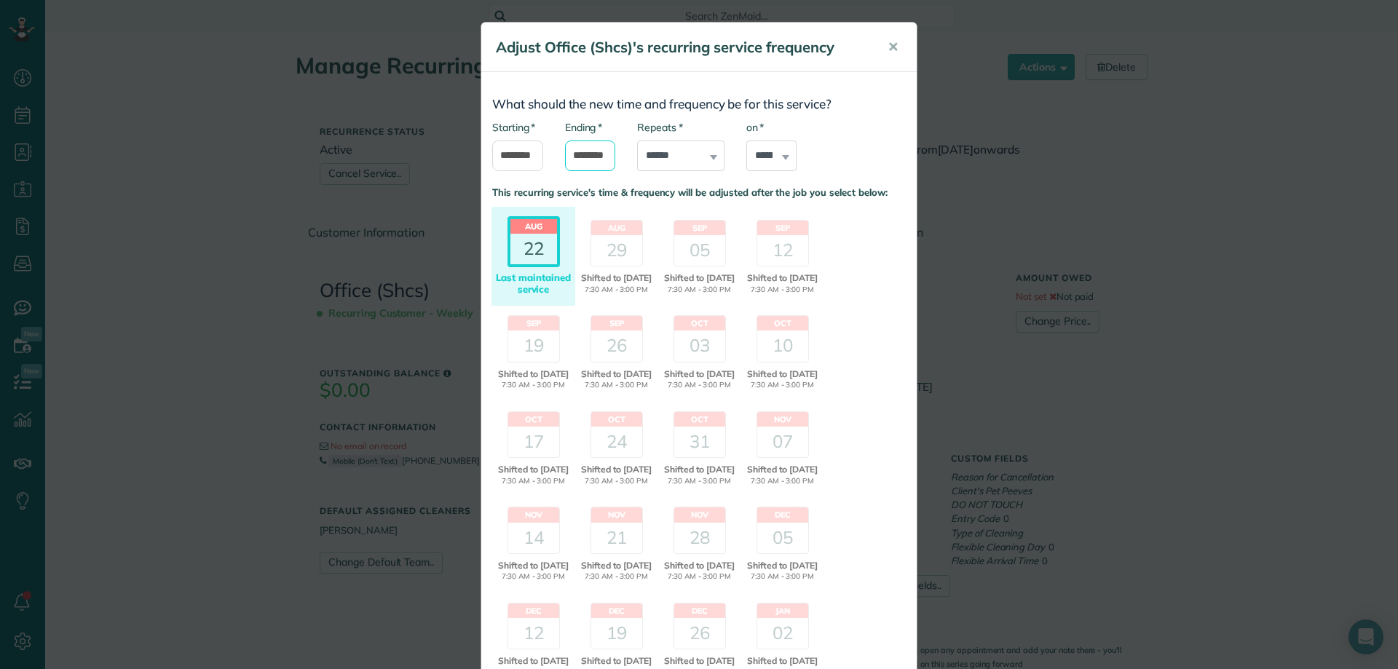
click at [590, 156] on input "*******" at bounding box center [590, 156] width 51 height 31
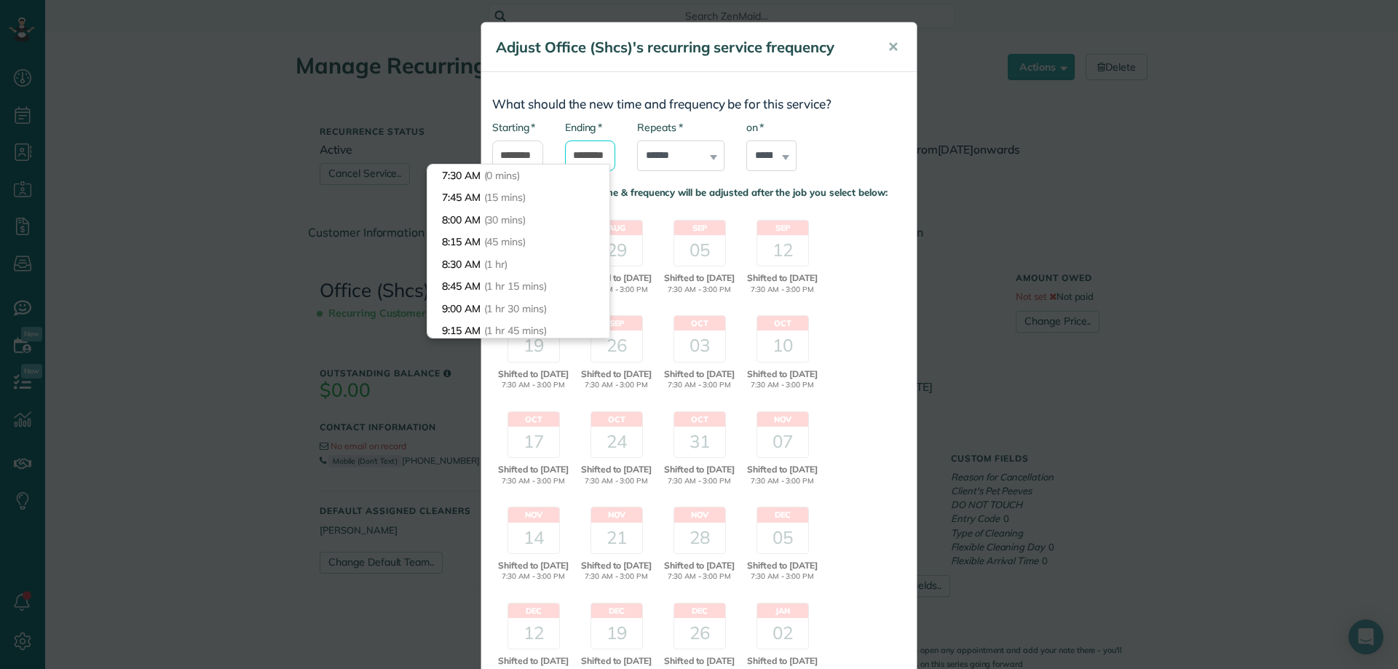
scroll to position [644, 0]
click at [496, 242] on body "Dashboard Scheduling Calendar View List View Dispatch View - Weekly scheduling …" at bounding box center [699, 334] width 1398 height 669
type input "*******"
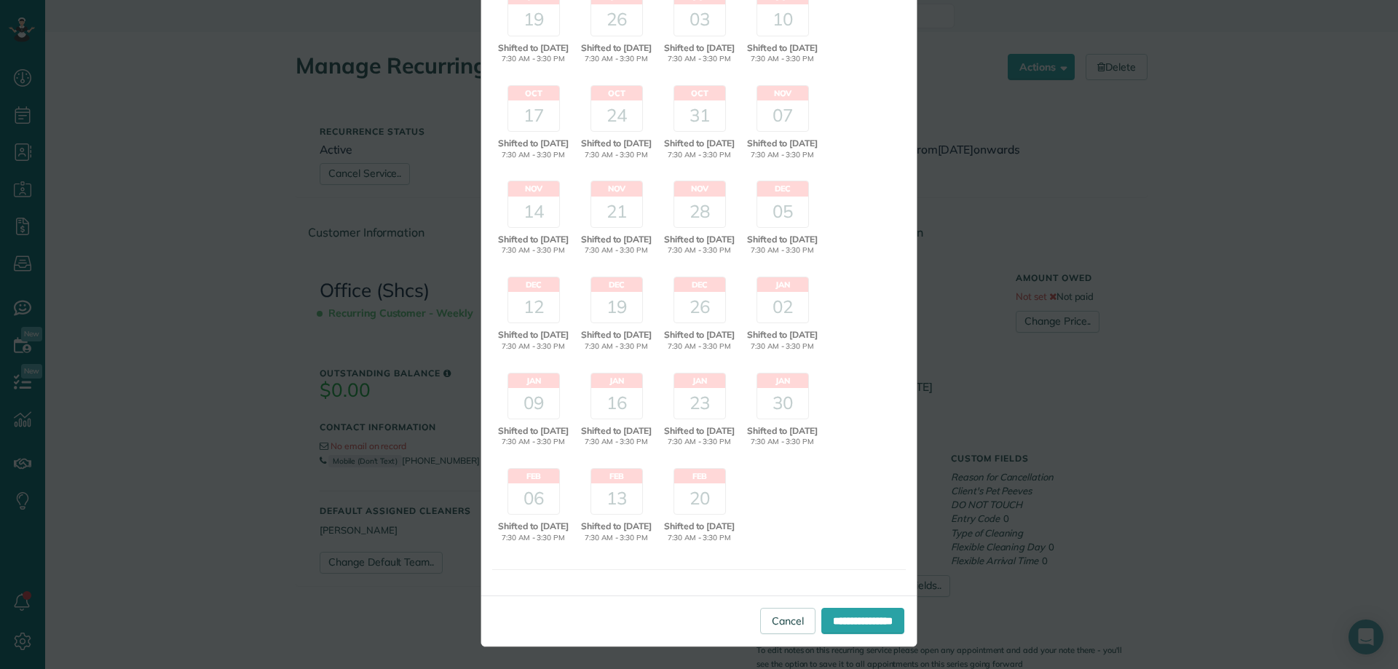
scroll to position [364, 0]
click at [871, 627] on input "**********" at bounding box center [862, 621] width 83 height 26
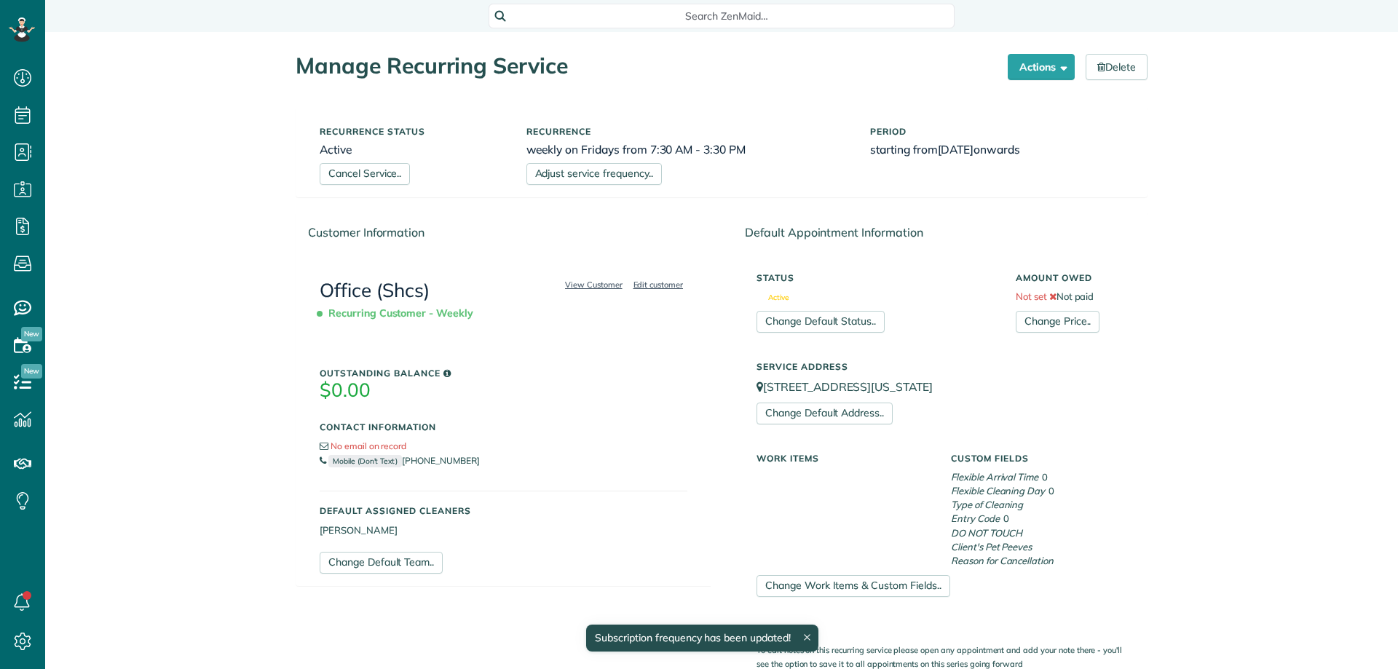
scroll to position [7, 7]
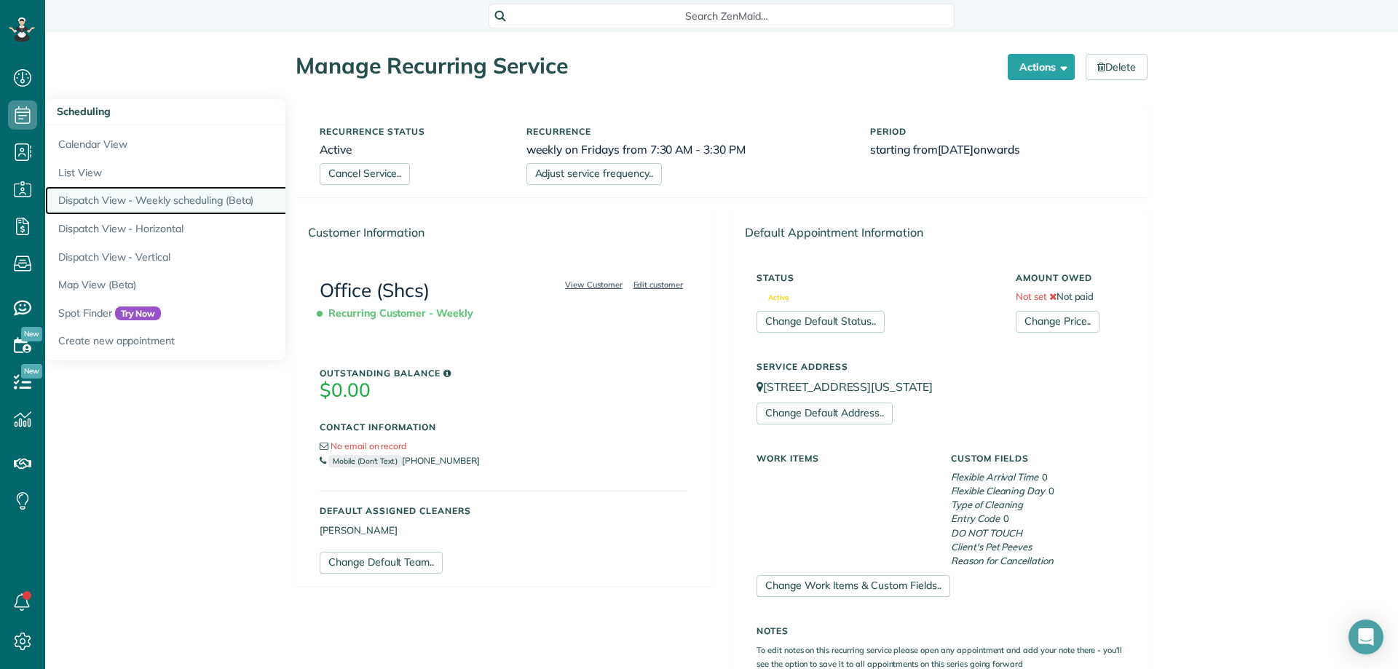
click at [134, 192] on link "Dispatch View - Weekly scheduling (Beta)" at bounding box center [227, 200] width 364 height 28
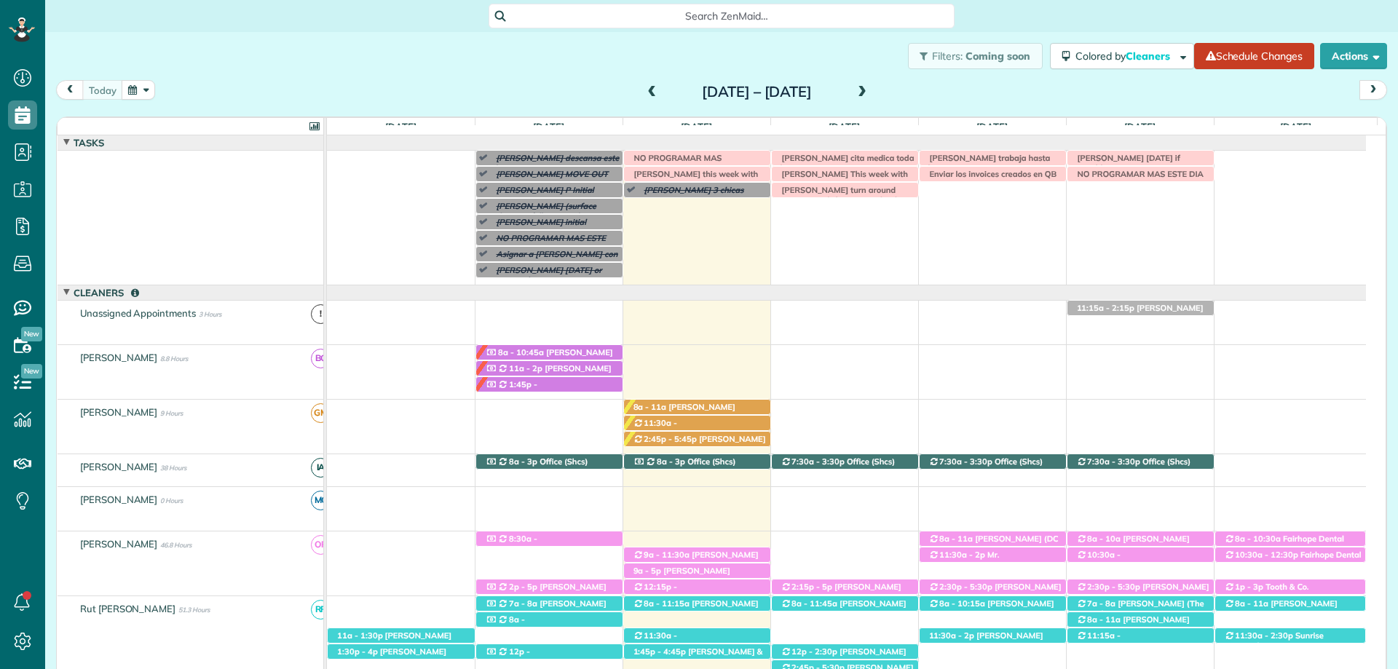
scroll to position [90, 0]
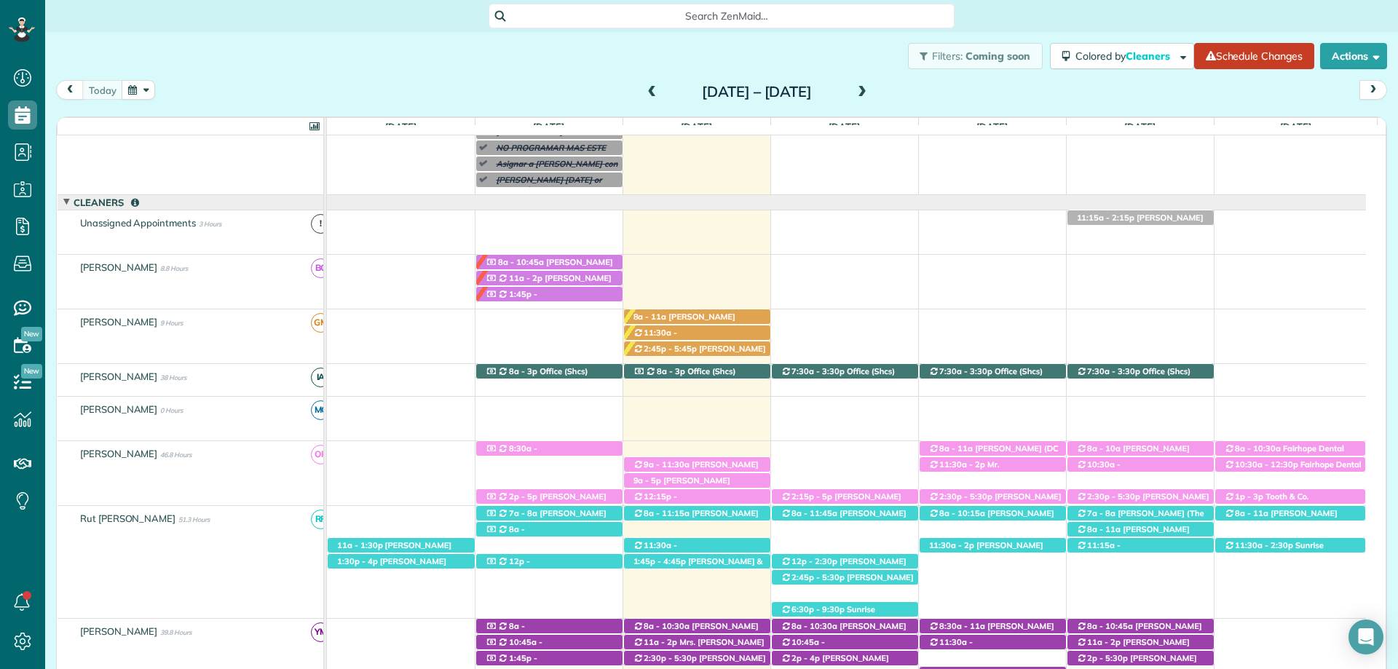
click at [870, 84] on span at bounding box center [862, 93] width 16 height 22
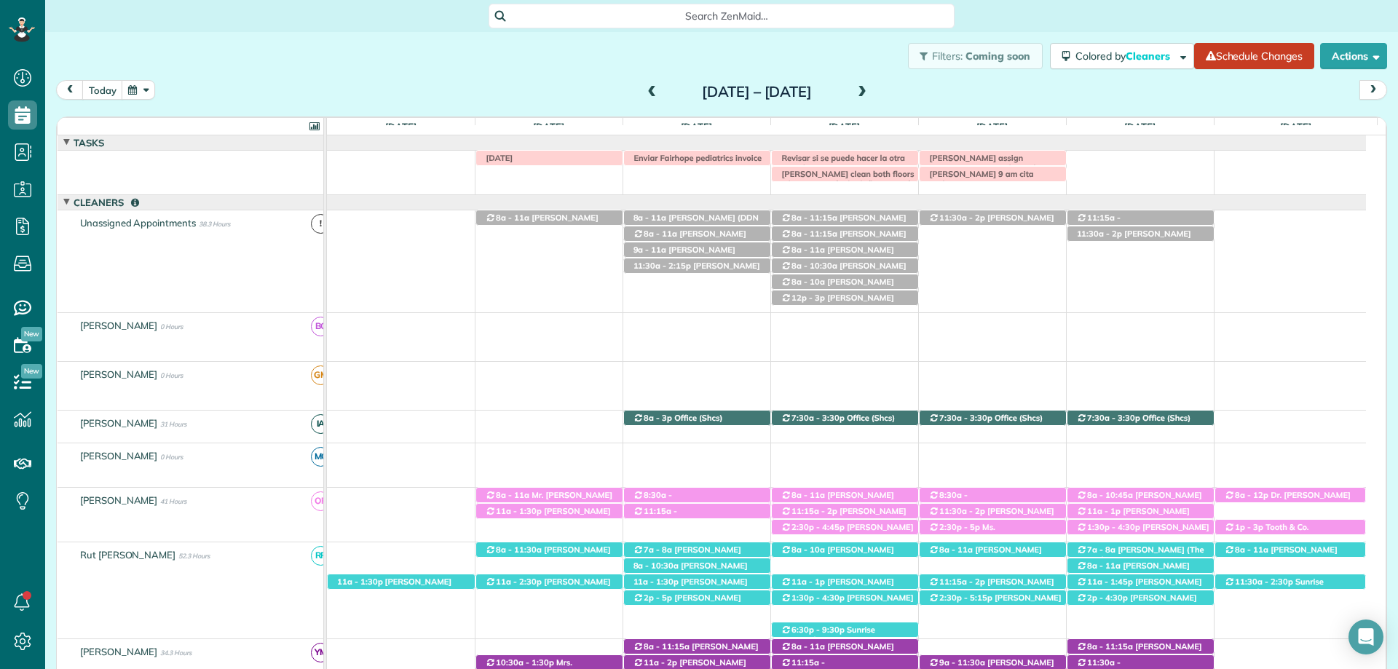
click at [644, 87] on span at bounding box center [652, 92] width 16 height 13
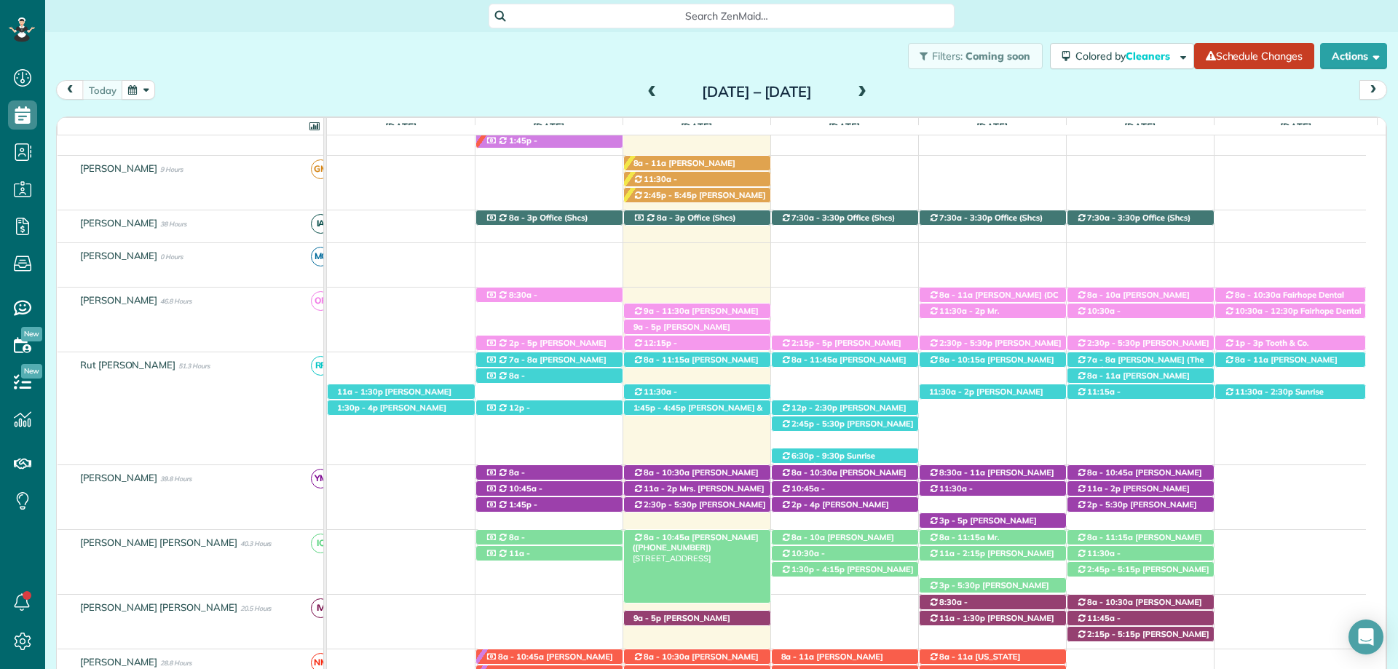
scroll to position [309, 0]
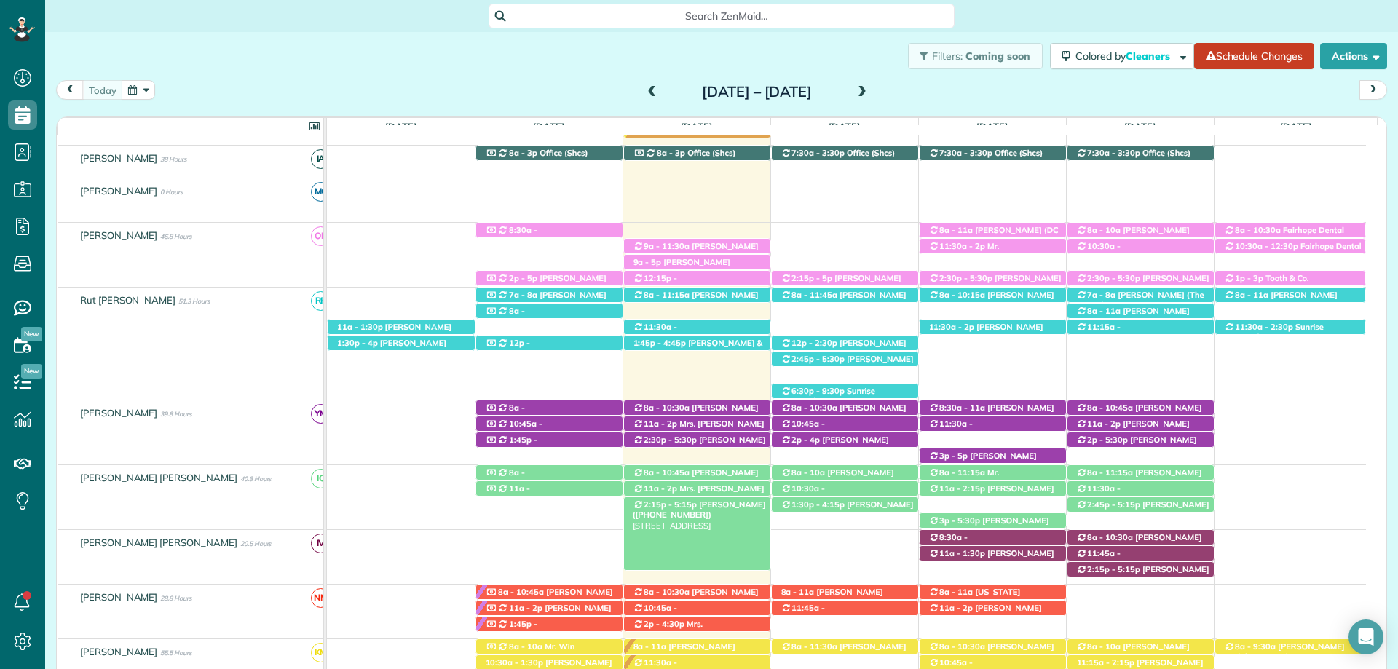
click at [707, 505] on span "[PERSON_NAME] ([PHONE_NUMBER])" at bounding box center [699, 510] width 133 height 20
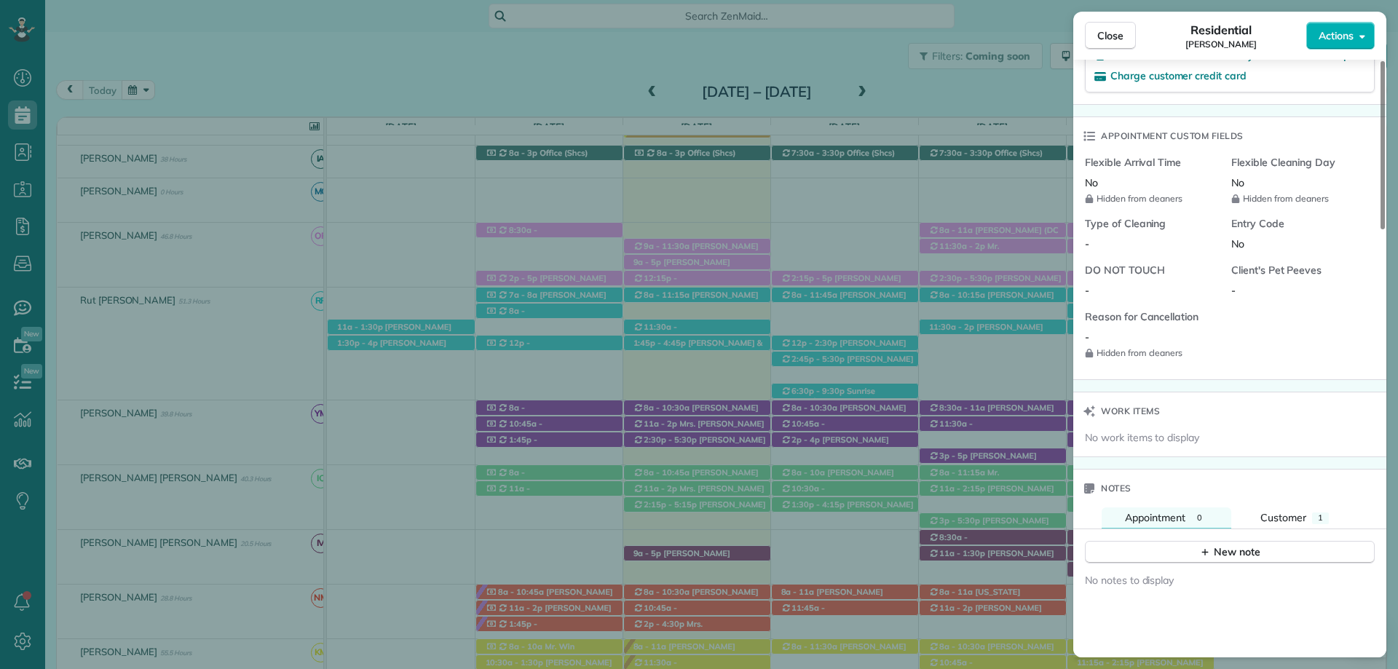
scroll to position [1019, 0]
click at [1283, 502] on div "Notes" at bounding box center [1229, 484] width 313 height 38
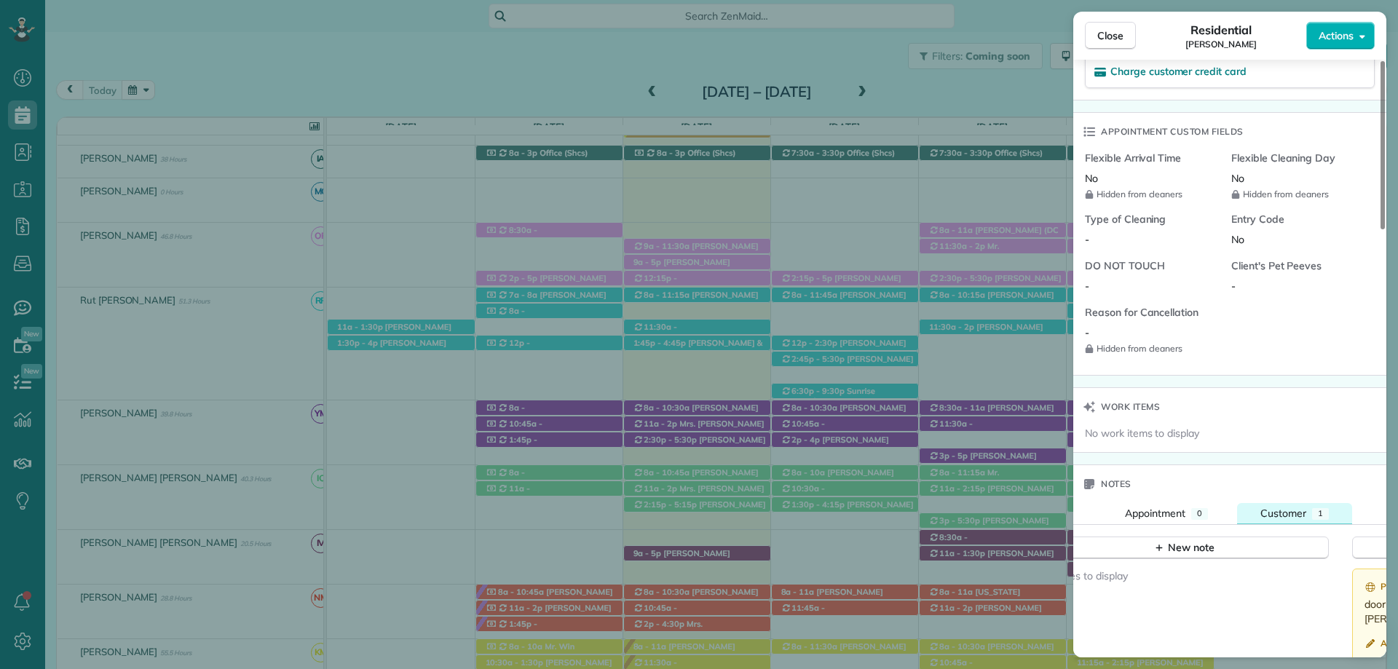
click at [1286, 513] on span "Customer" at bounding box center [1283, 513] width 46 height 13
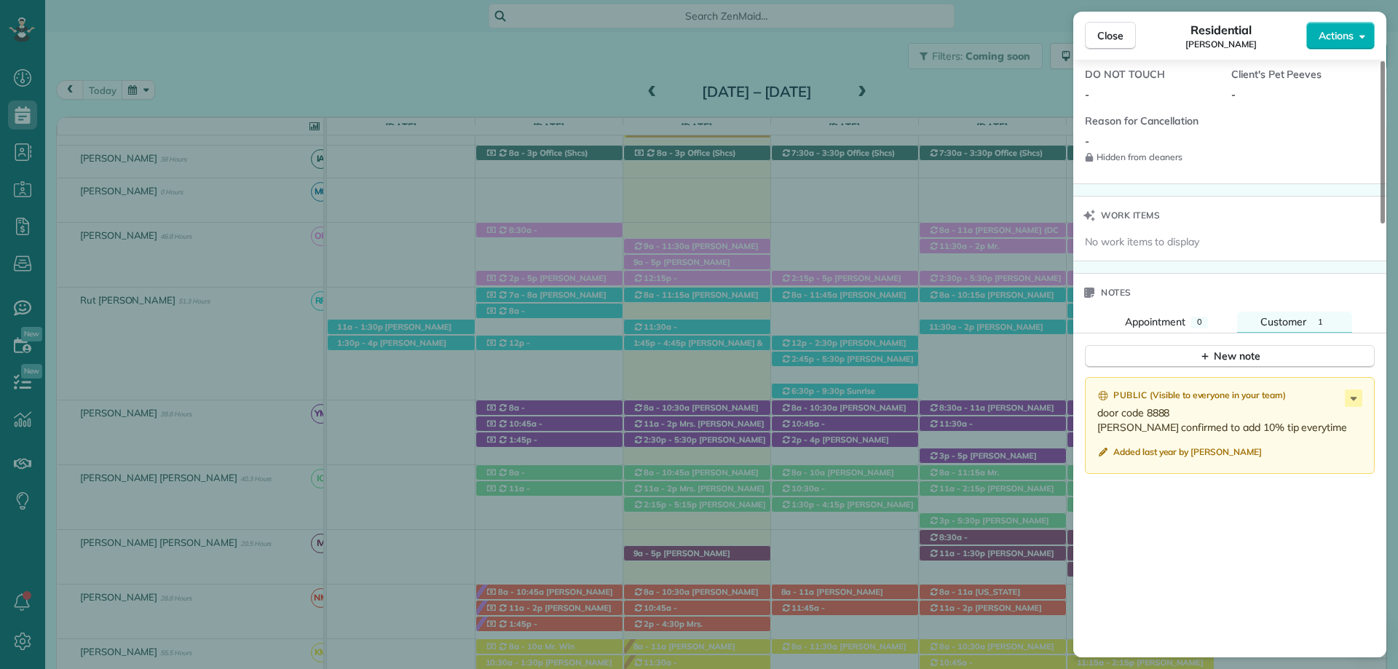
scroll to position [1238, 0]
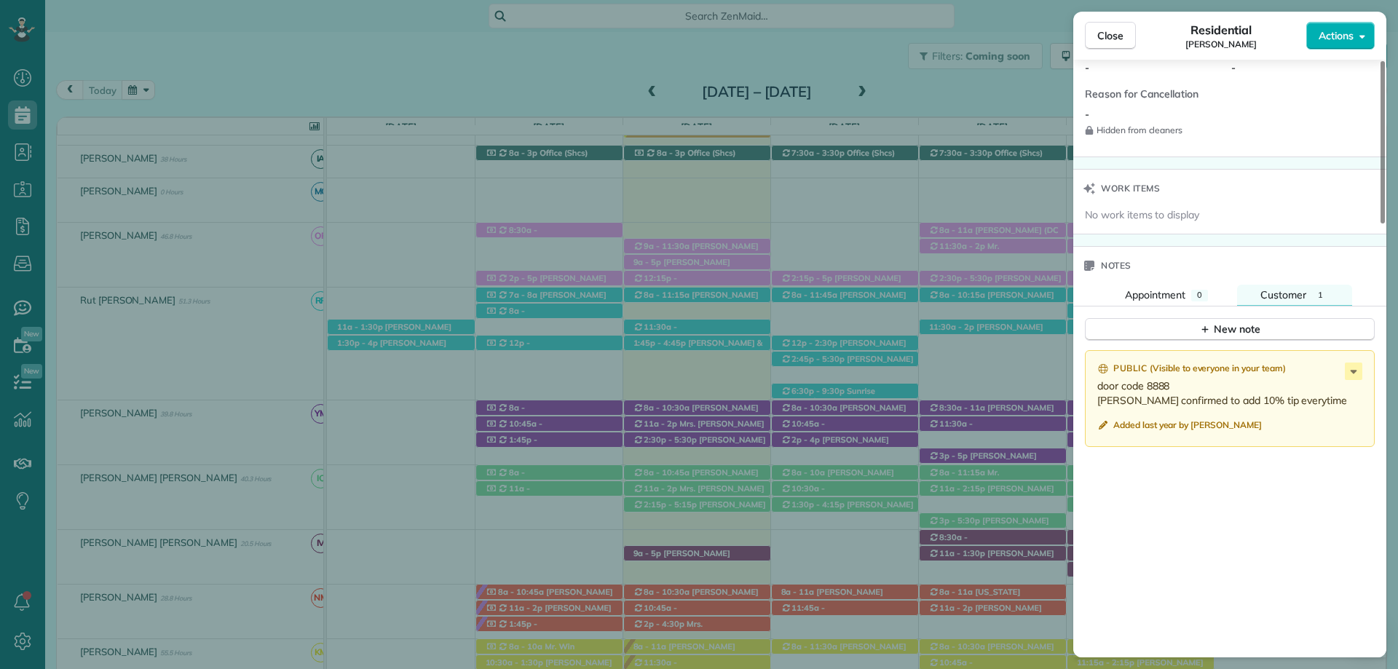
click at [572, 540] on div "Close Residential [PERSON_NAME] Actions Status Active [PERSON_NAME] · Open prof…" at bounding box center [699, 334] width 1398 height 669
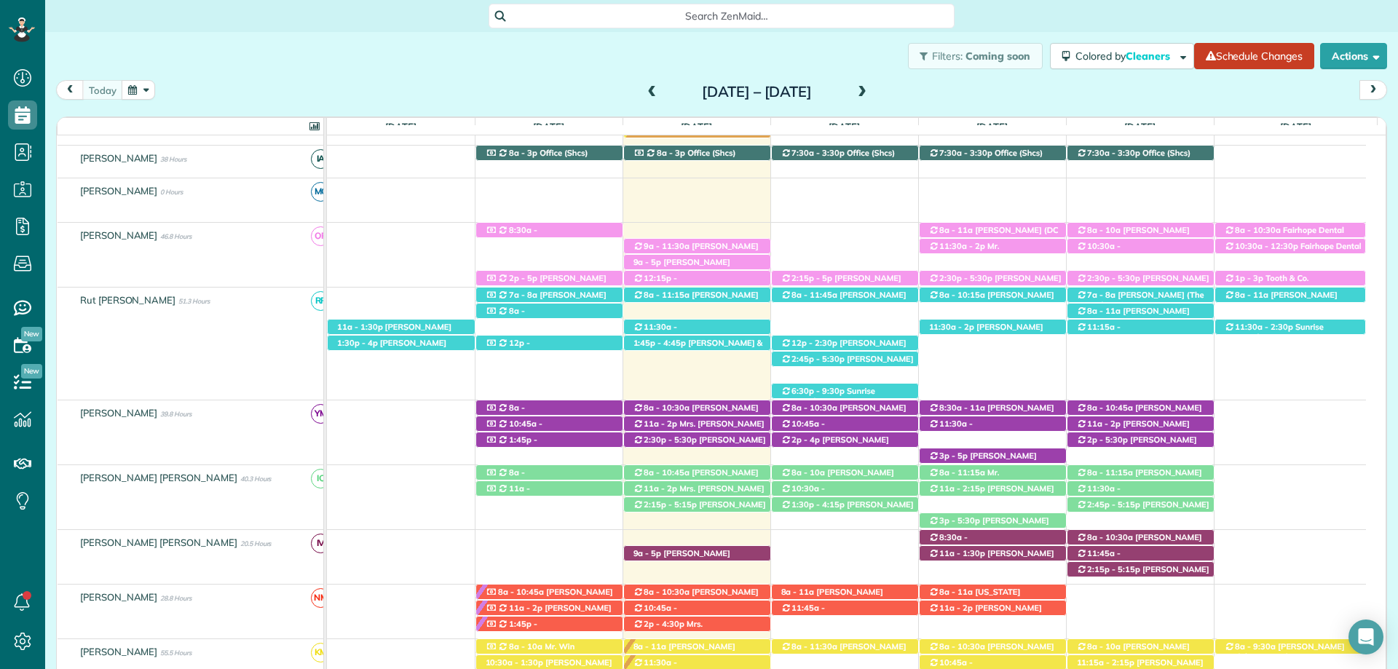
click at [1076, 13] on div "Search ZenMaid…" at bounding box center [721, 16] width 1353 height 25
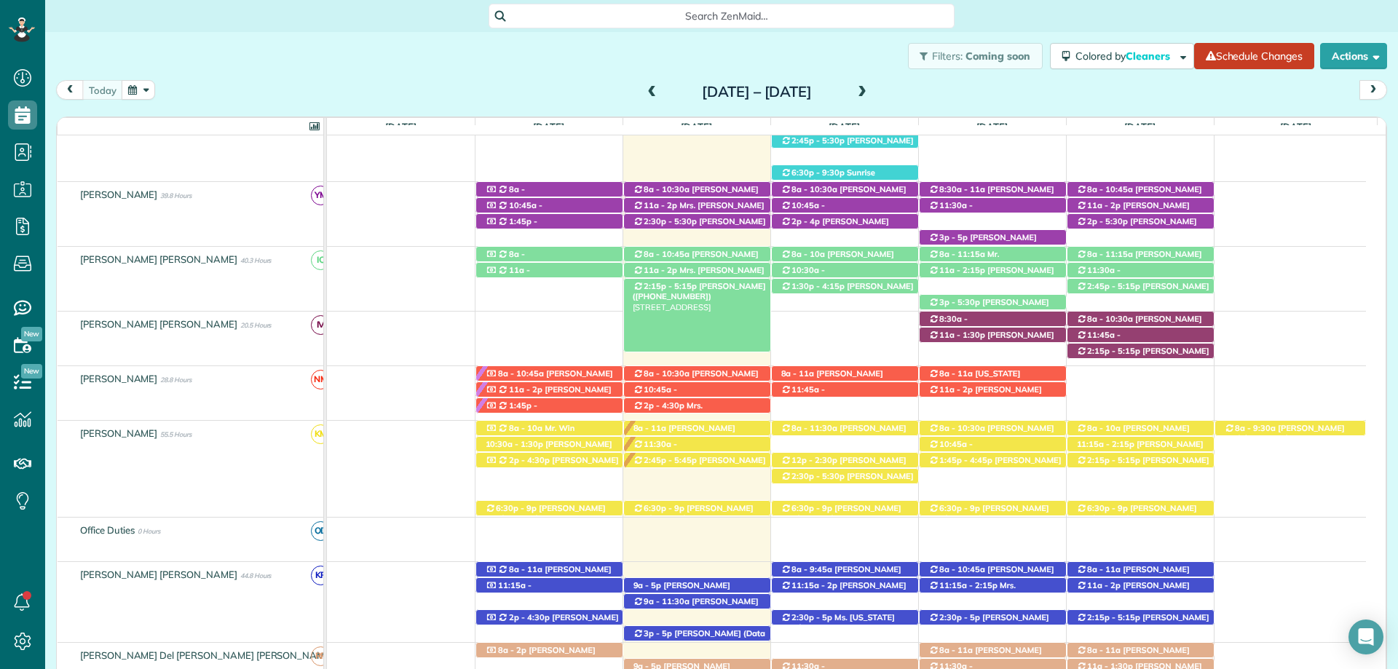
click at [701, 286] on span "[PERSON_NAME] ([PHONE_NUMBER])" at bounding box center [699, 291] width 133 height 20
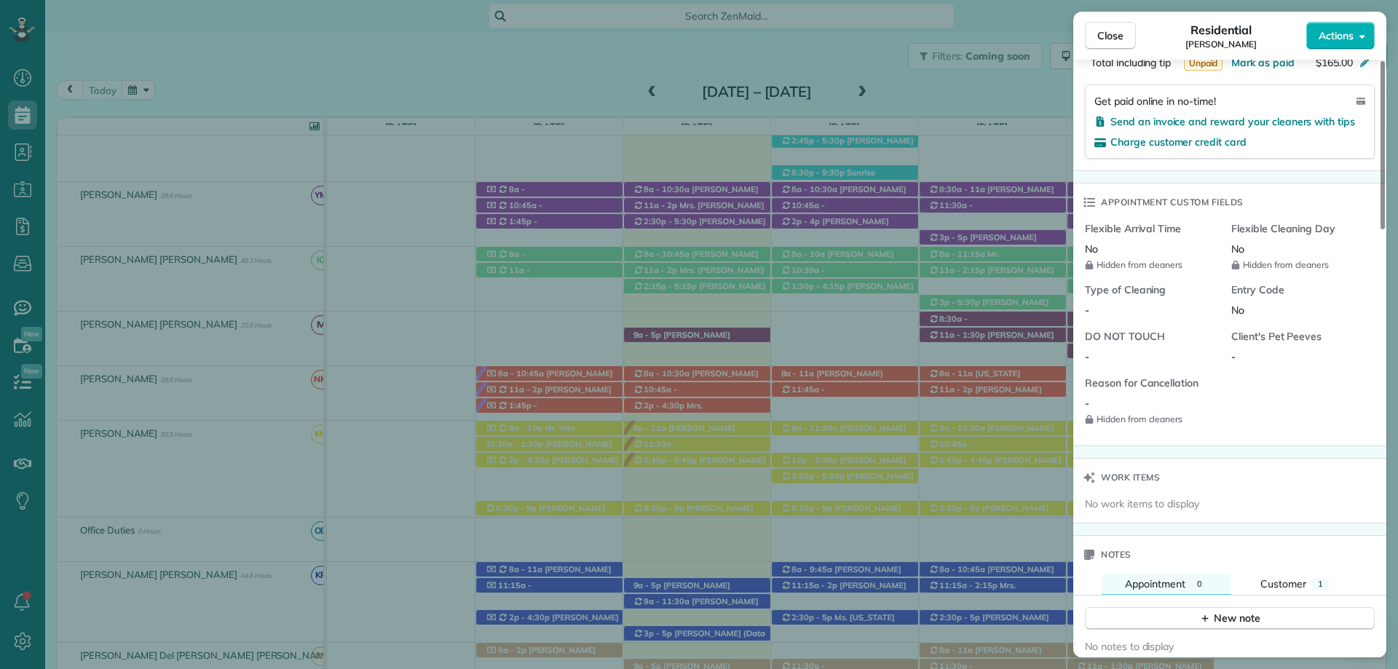
scroll to position [1167, 0]
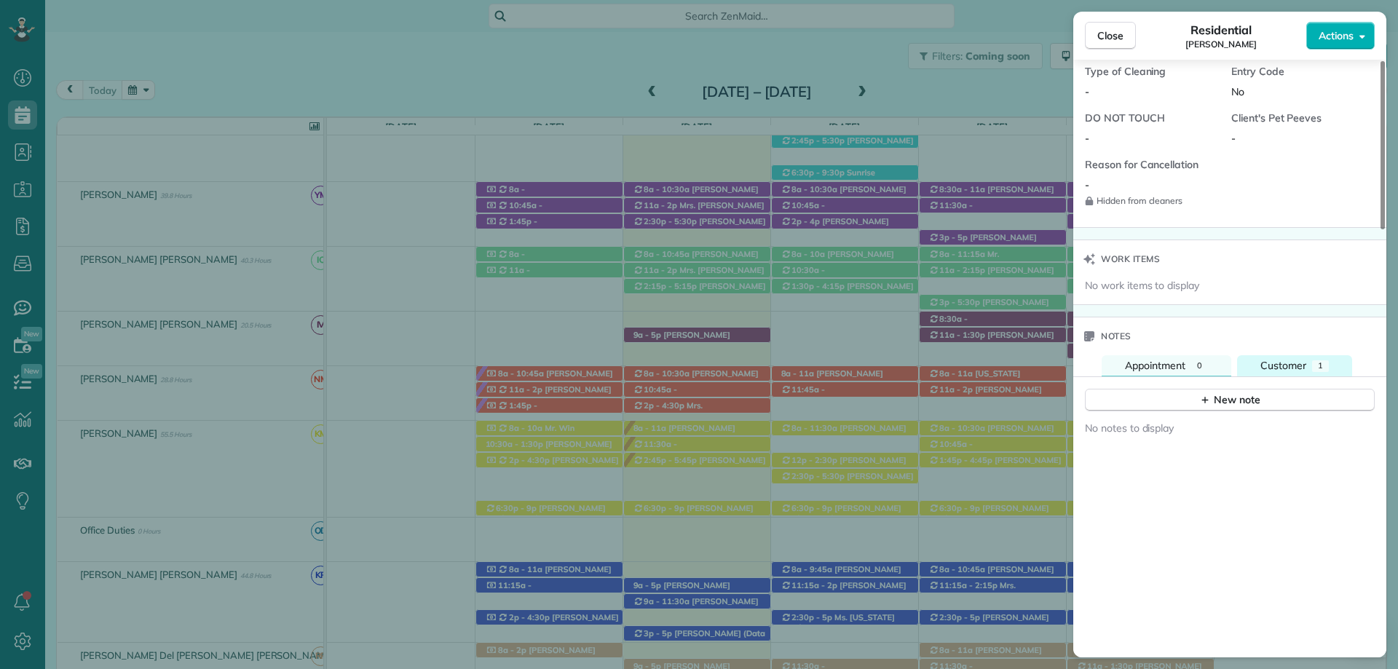
click at [1304, 371] on span "Customer" at bounding box center [1283, 365] width 46 height 13
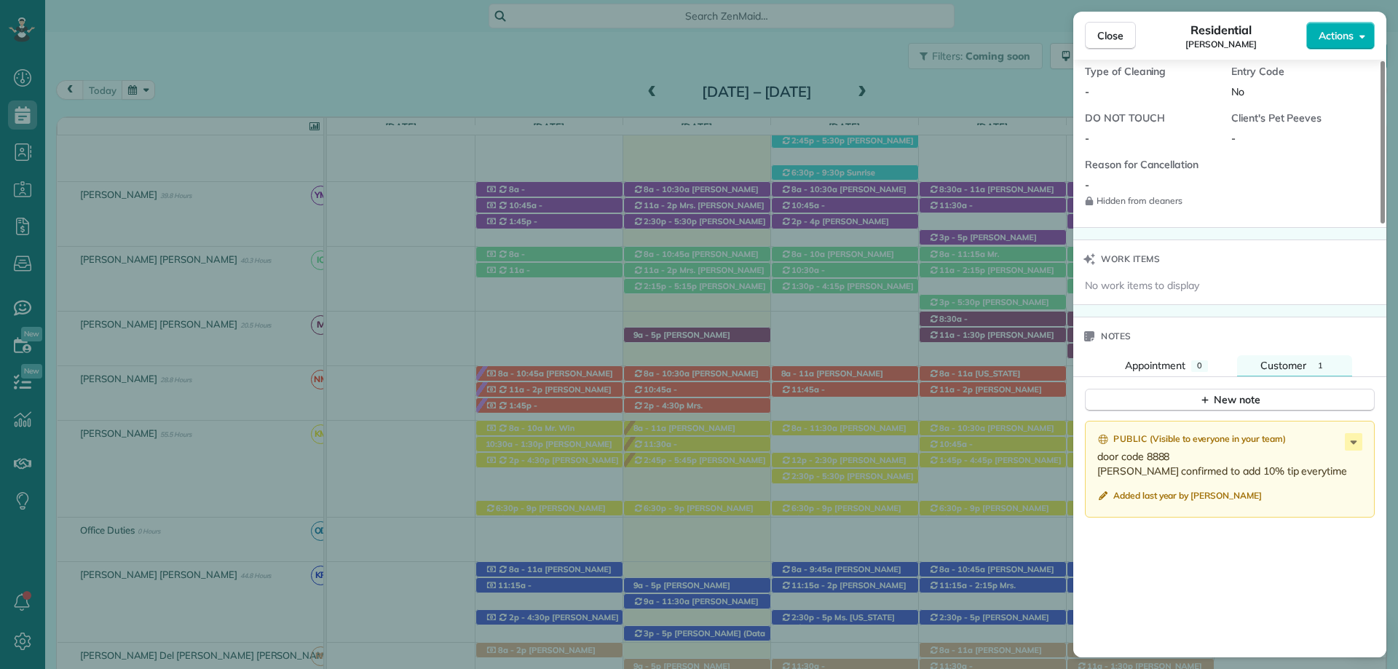
click at [1199, 630] on div "Public ( Visible to everyone in your team ) door code 8888 Victor Hernandez con…" at bounding box center [1229, 605] width 313 height 387
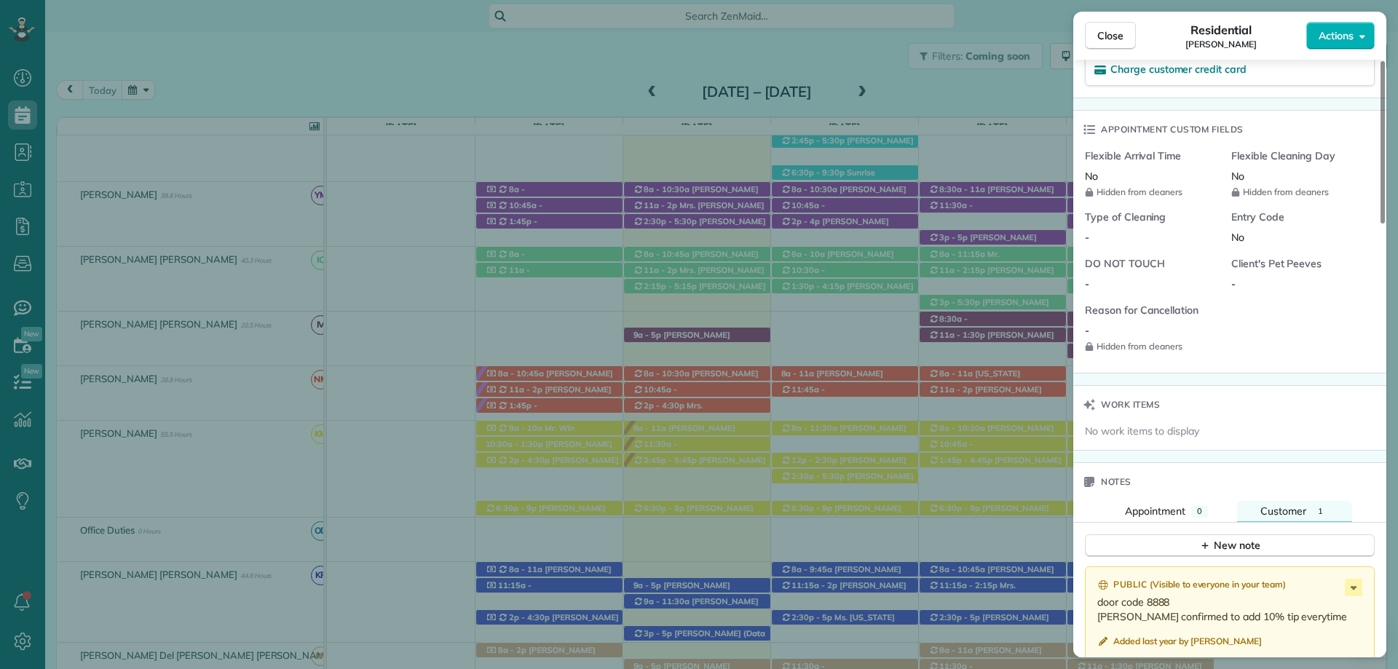
scroll to position [1313, 0]
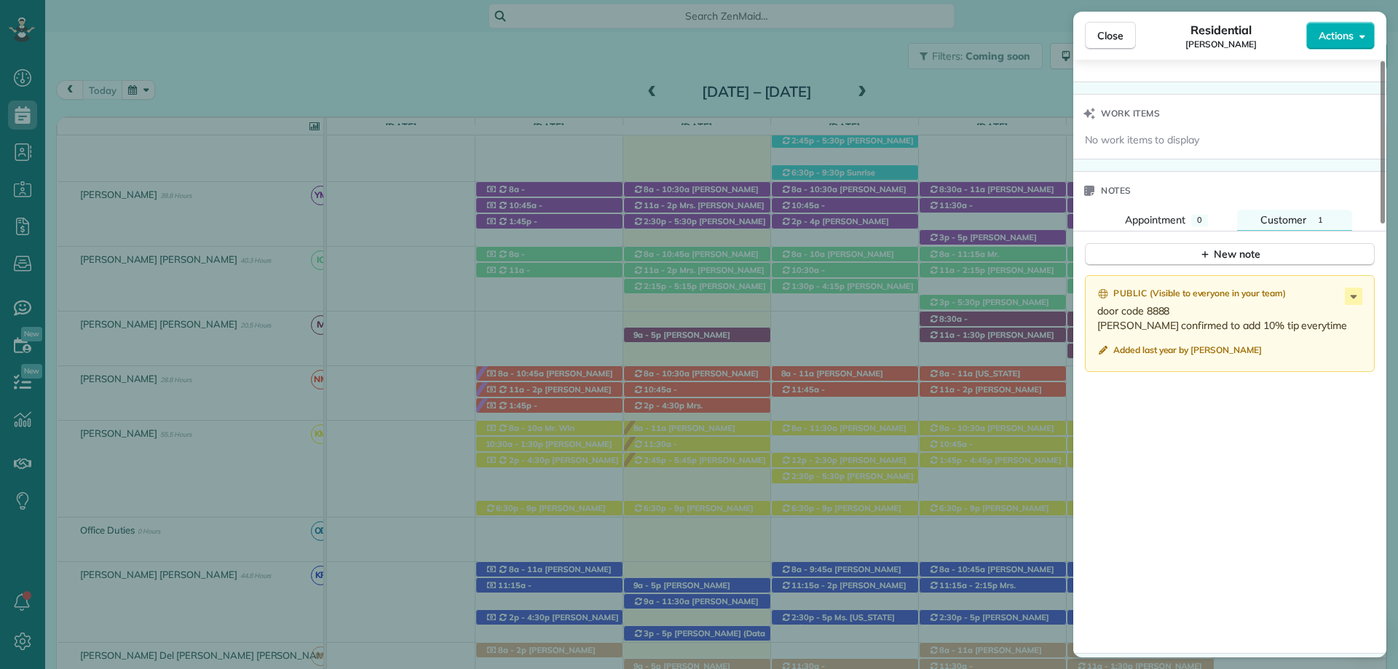
click at [1156, 20] on div "Close Residential Victor Fernandez Actions" at bounding box center [1229, 36] width 313 height 48
click at [1112, 33] on span "Close" at bounding box center [1110, 35] width 26 height 15
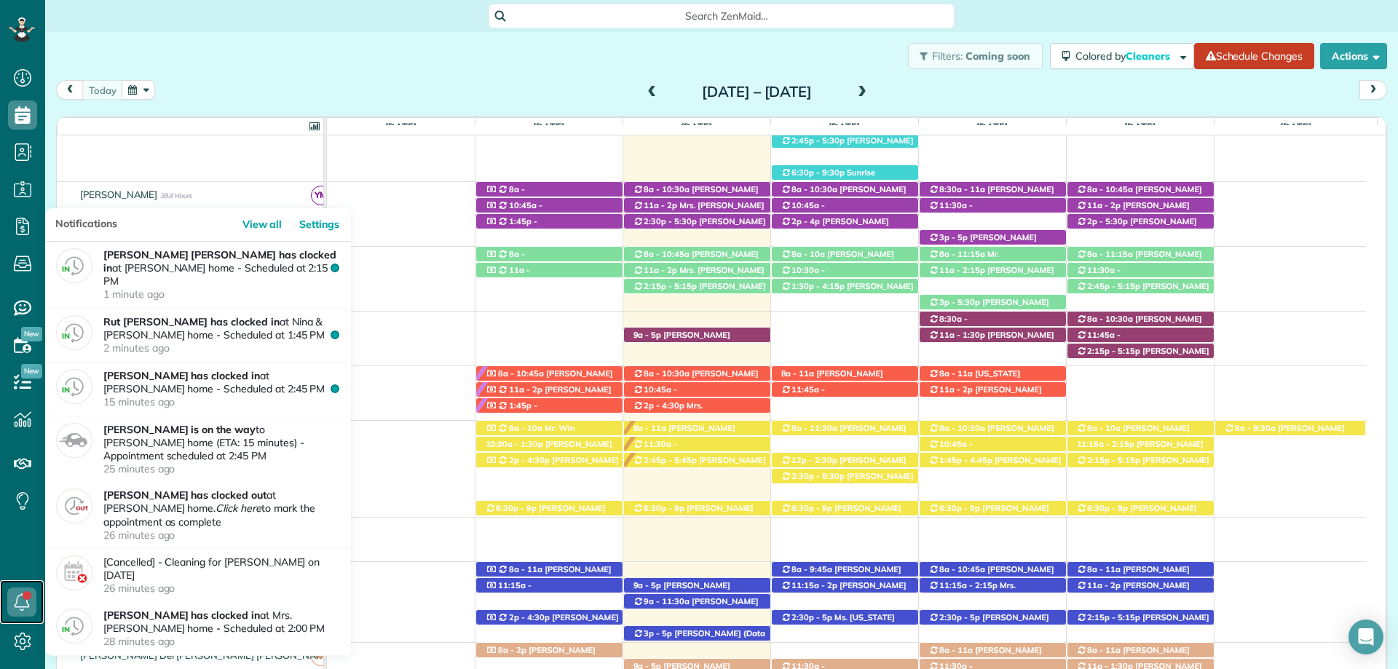
click at [20, 602] on icon at bounding box center [21, 602] width 29 height 29
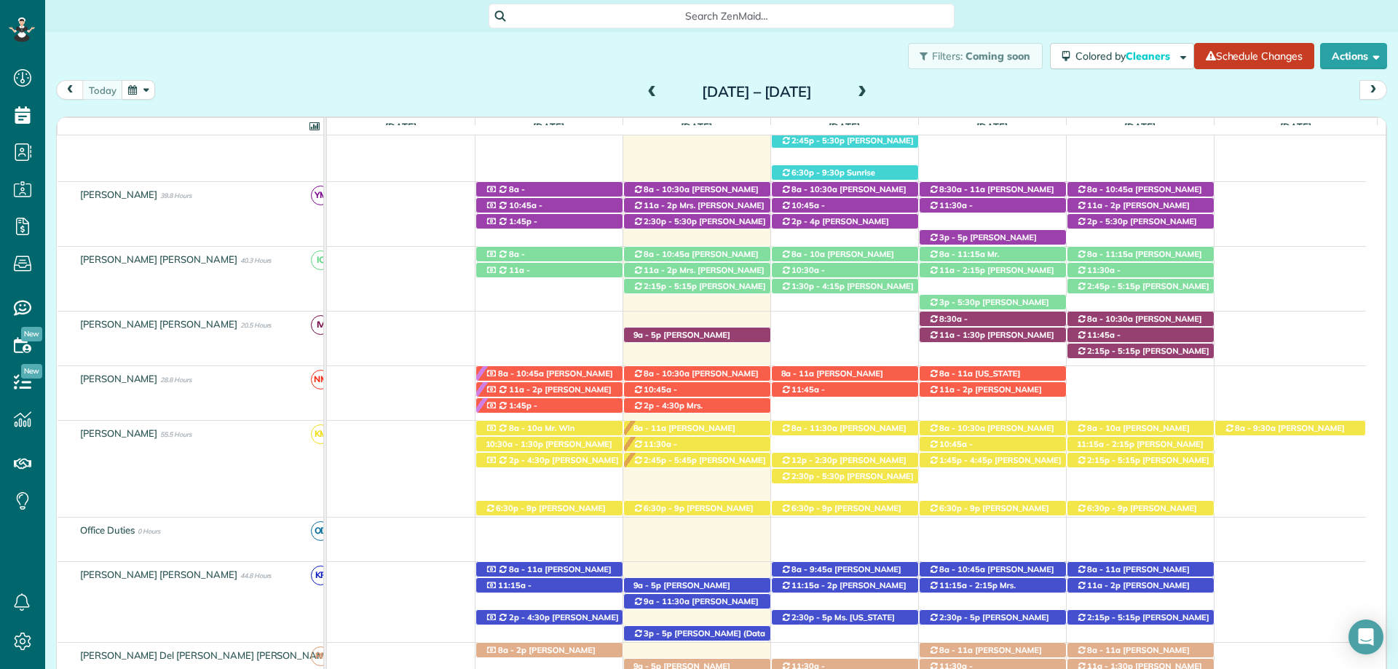
click at [303, 73] on div "Filters: Coming soon Colored by Cleaners Color by Cleaner Color by Team Color b…" at bounding box center [721, 56] width 1353 height 48
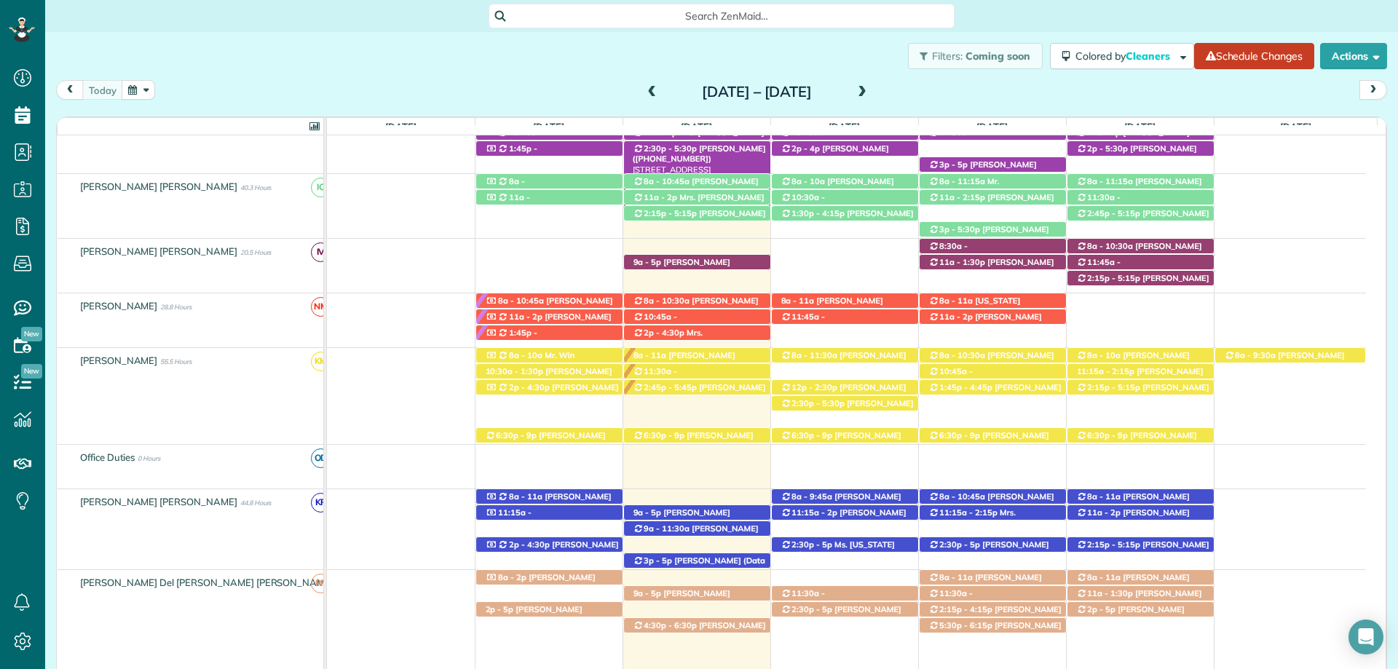
scroll to position [454, 0]
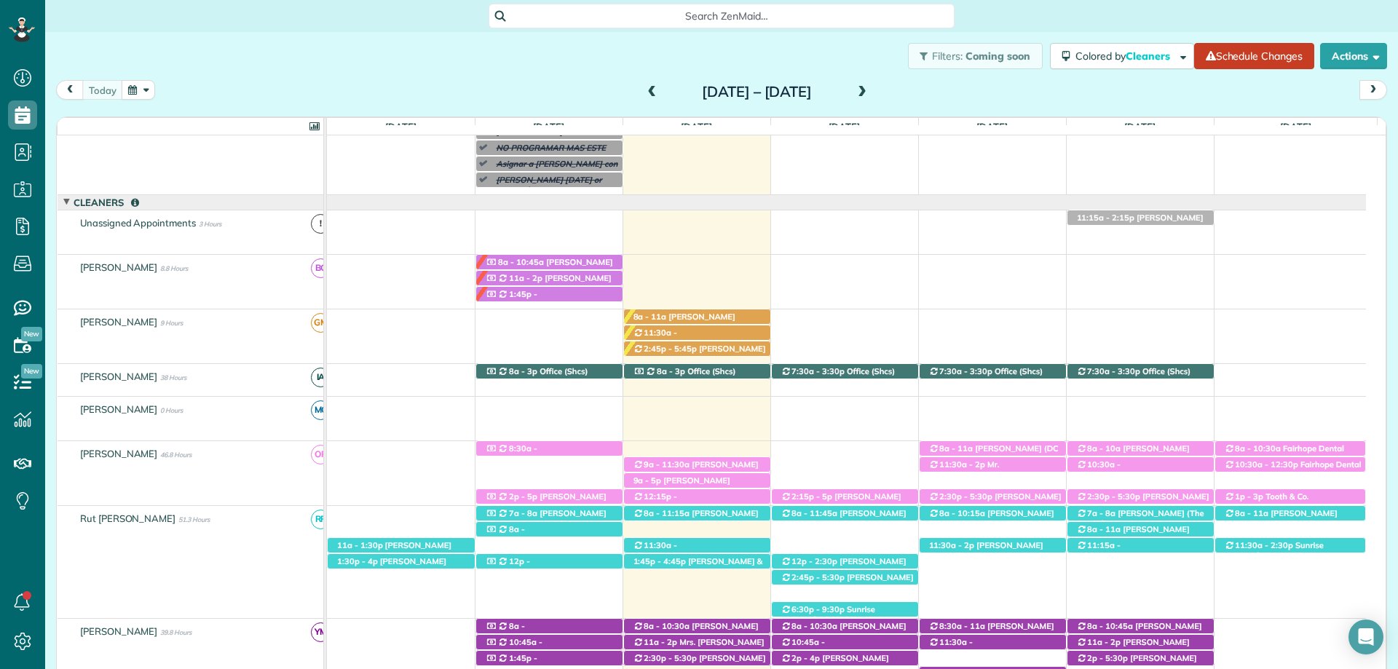
scroll to position [163, 0]
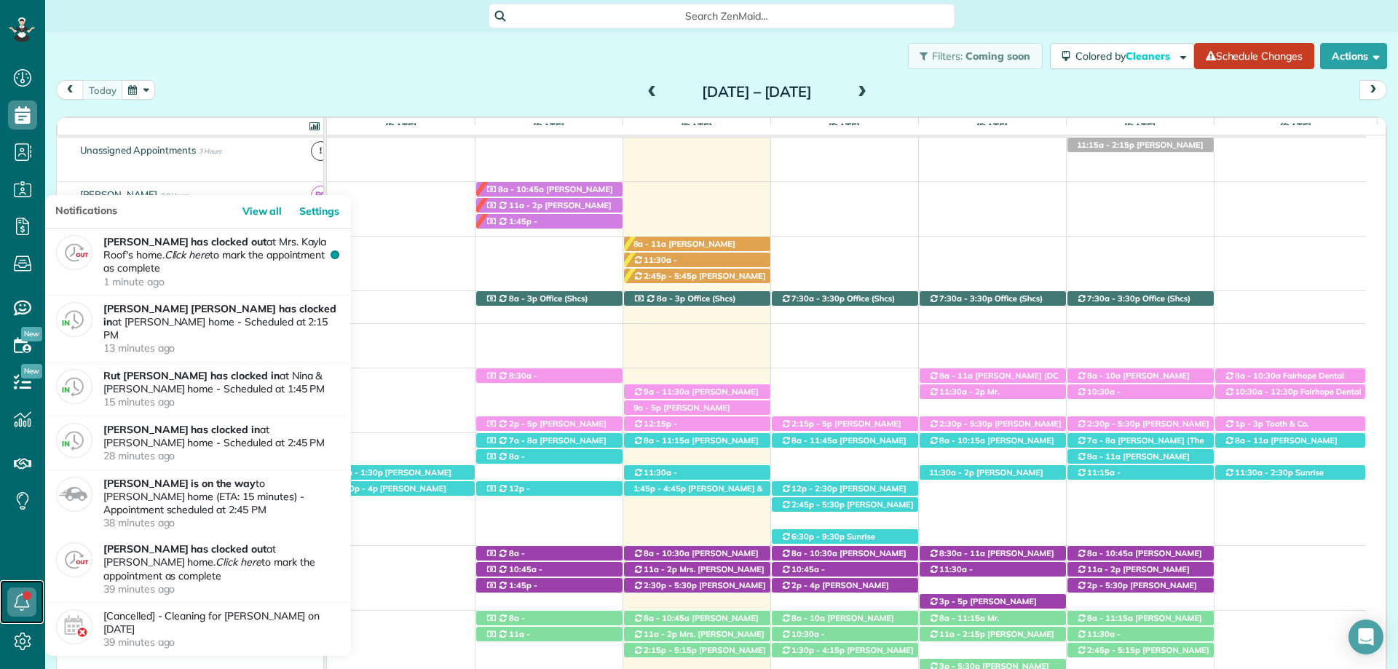
click at [3, 596] on link at bounding box center [22, 602] width 44 height 44
click at [13, 592] on icon at bounding box center [21, 602] width 29 height 29
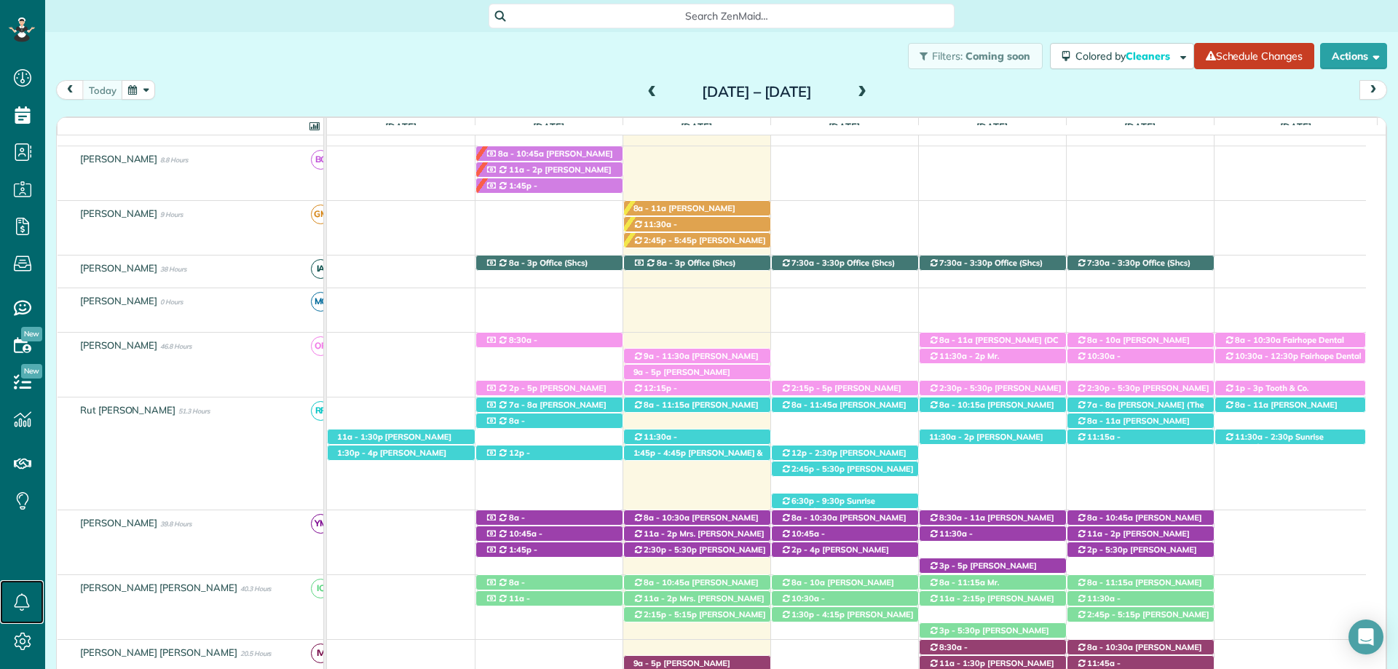
scroll to position [236, 0]
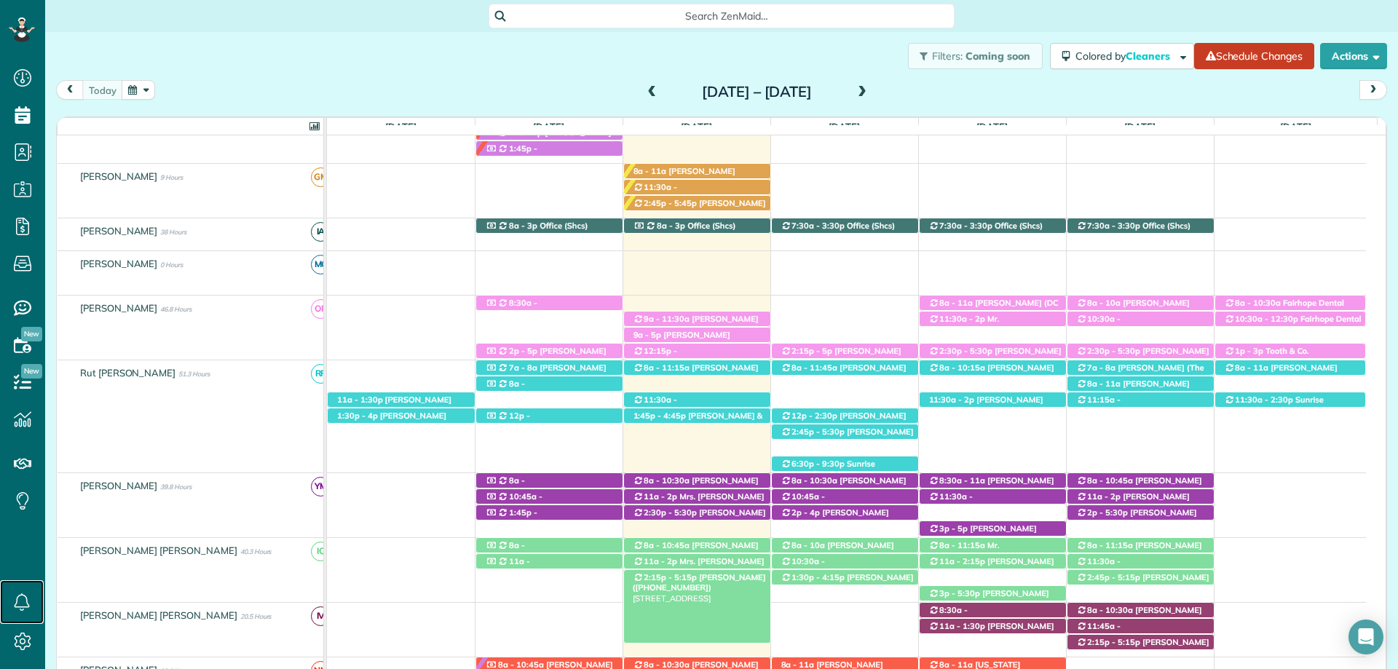
click at [698, 581] on span "Victor Fernandez (+16185509633)" at bounding box center [699, 582] width 133 height 20
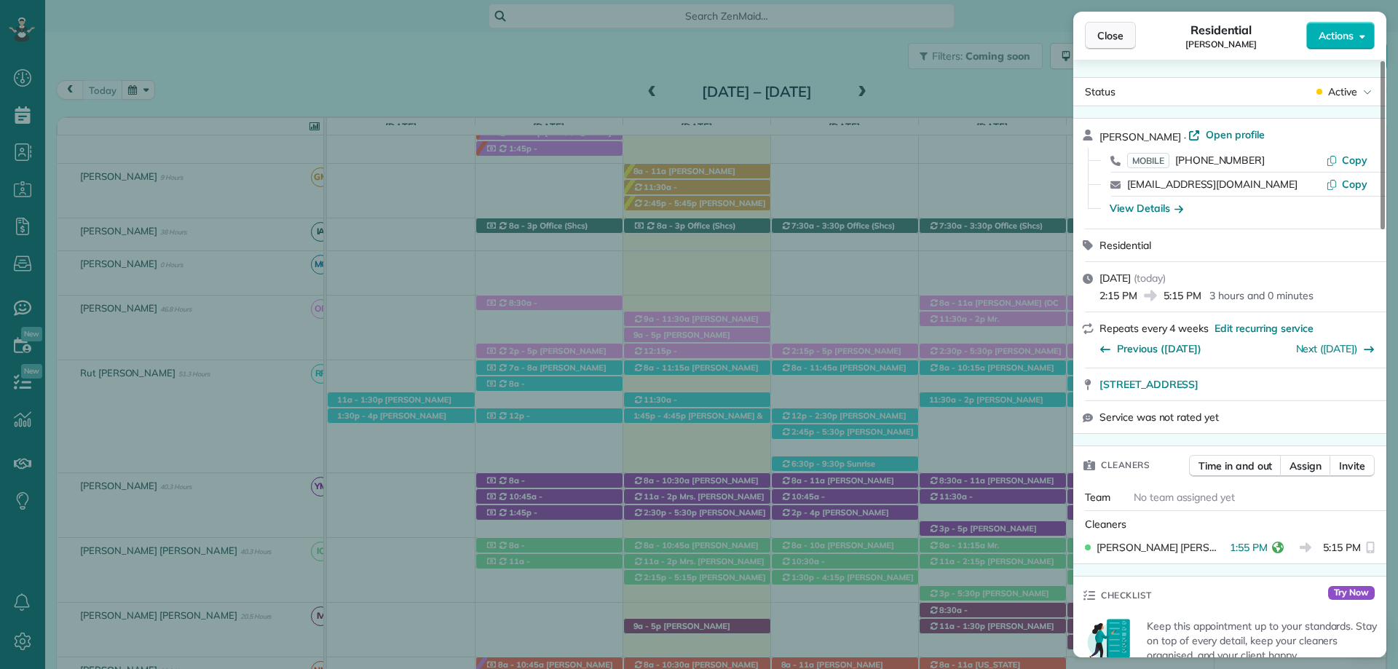
click at [1118, 33] on span "Close" at bounding box center [1110, 35] width 26 height 15
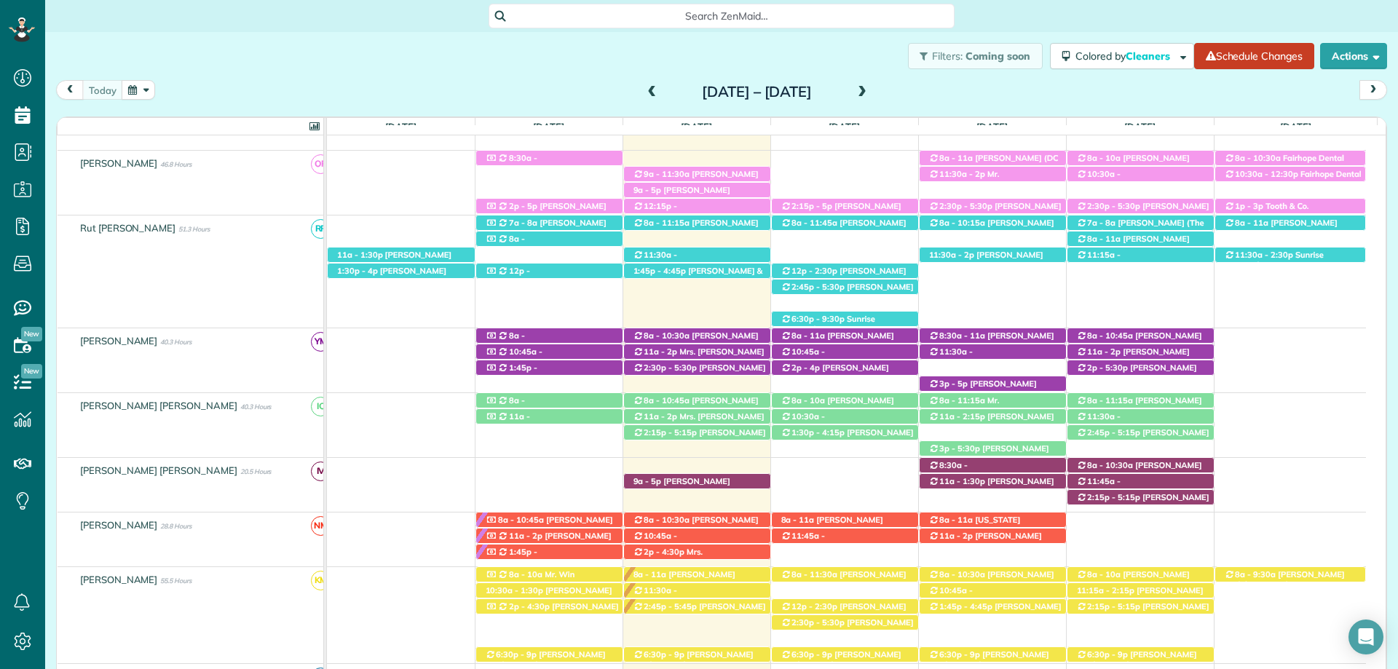
scroll to position [454, 0]
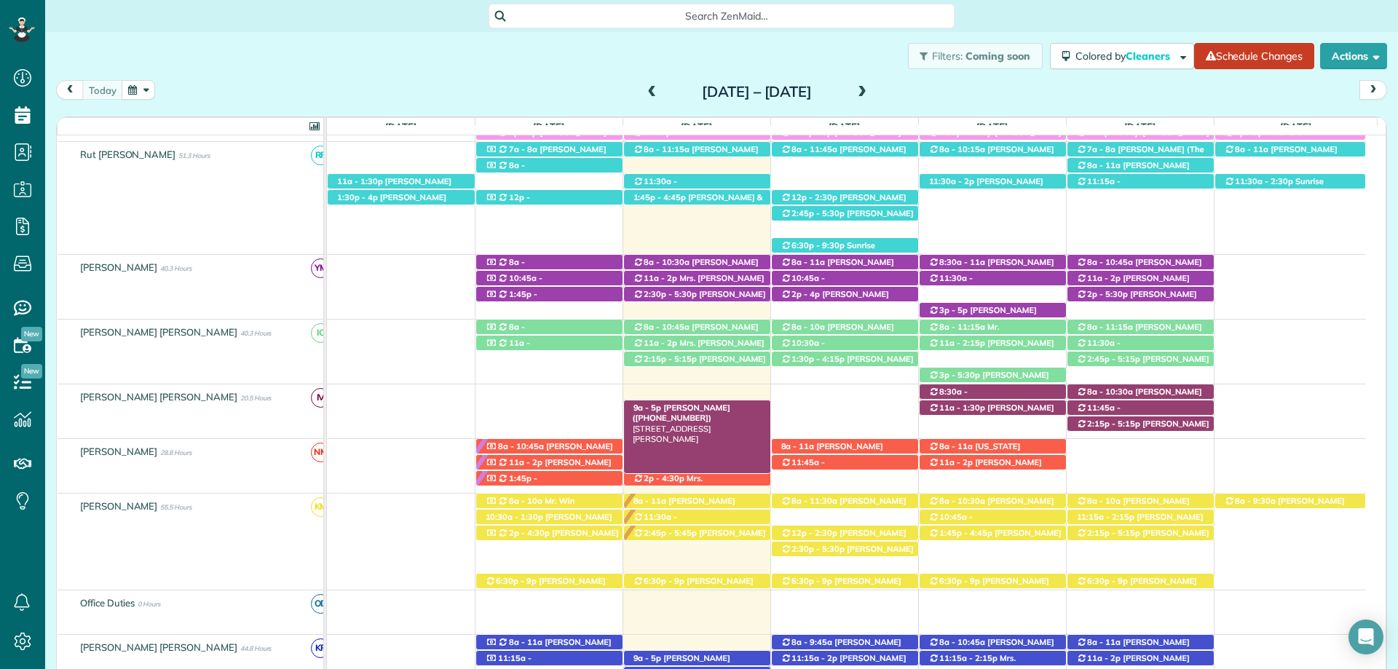
click at [698, 414] on span "Jason Saulters (+12515436204)" at bounding box center [682, 413] width 98 height 20
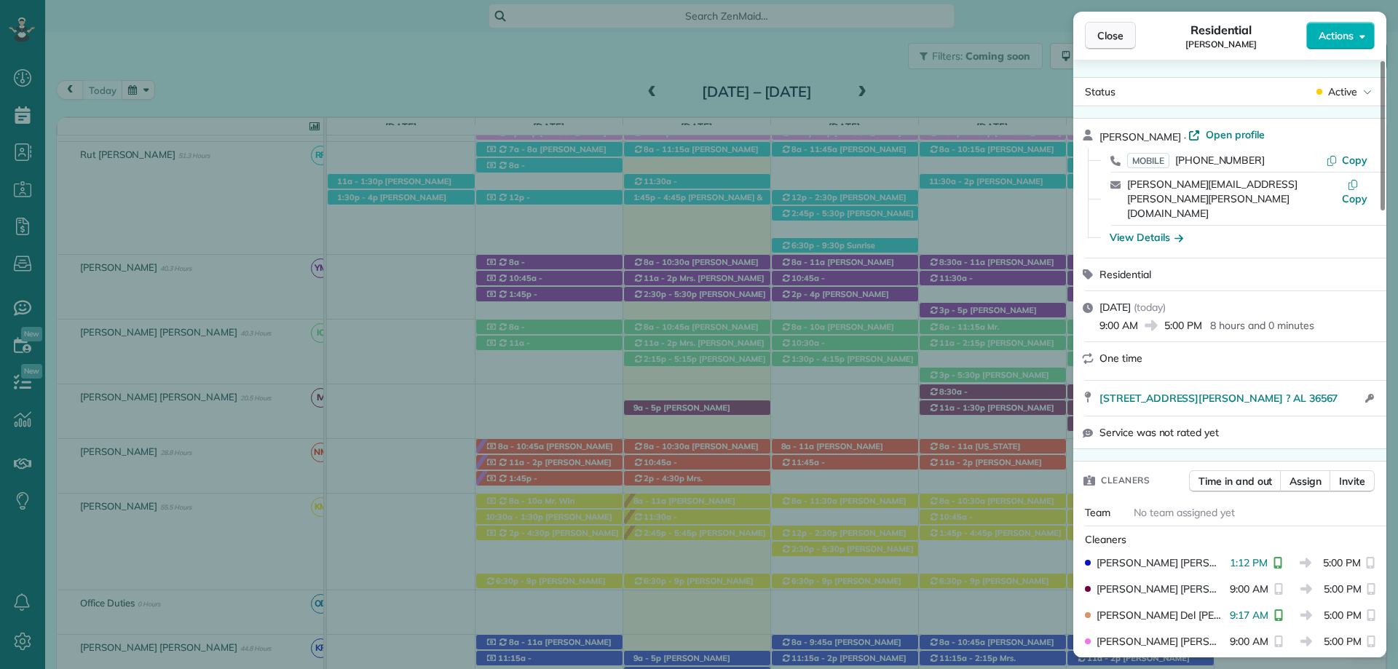
click at [1120, 34] on span "Close" at bounding box center [1110, 35] width 26 height 15
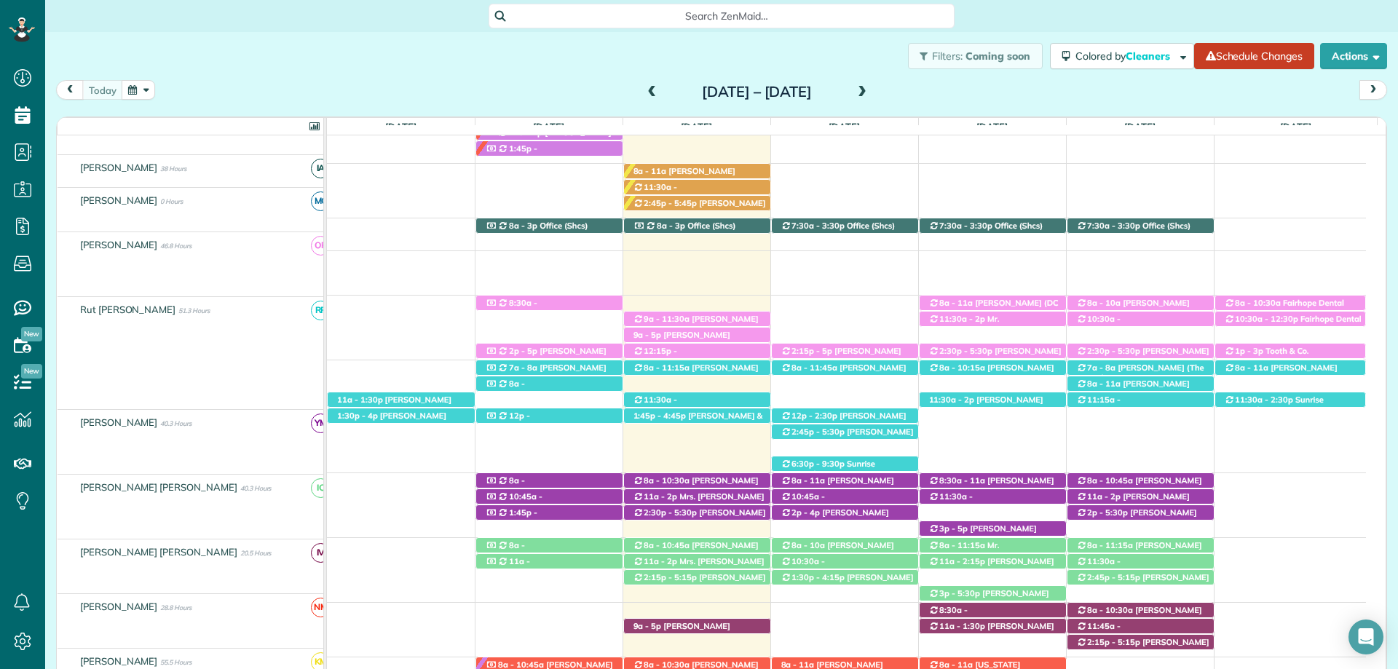
scroll to position [236, 0]
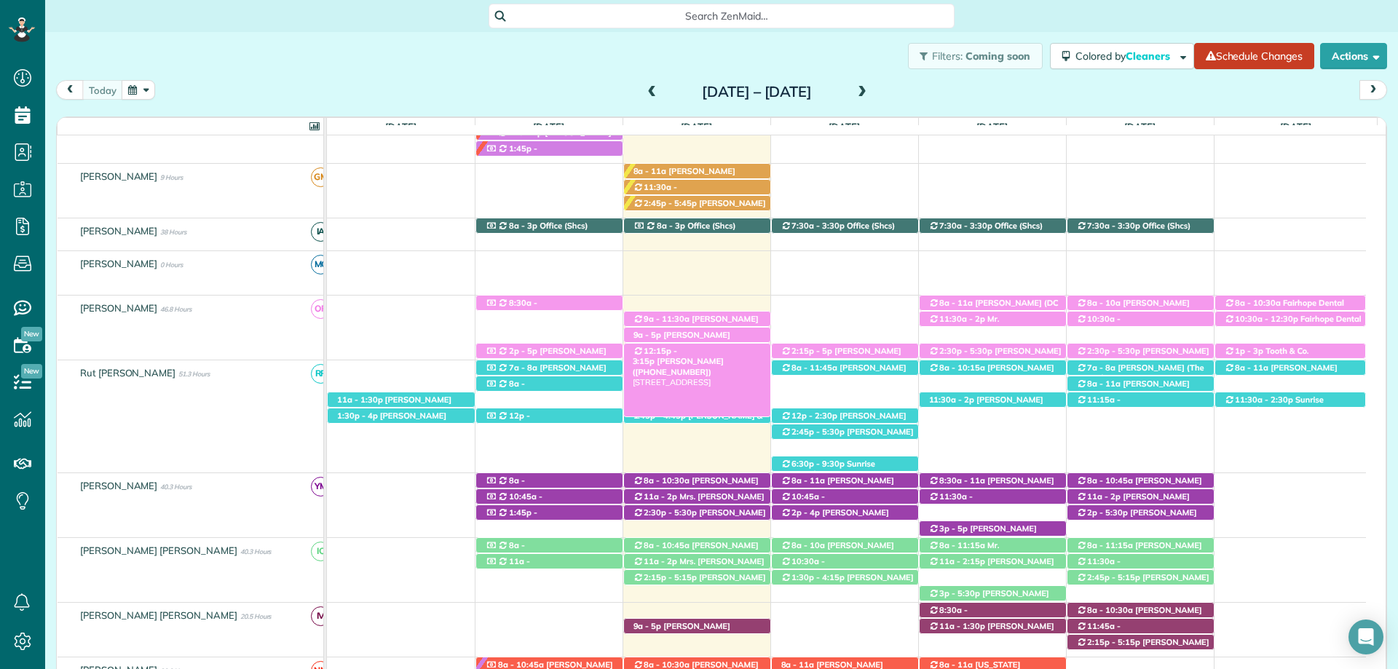
click at [719, 356] on span "Mandy Barber (+13364144466)" at bounding box center [678, 366] width 91 height 20
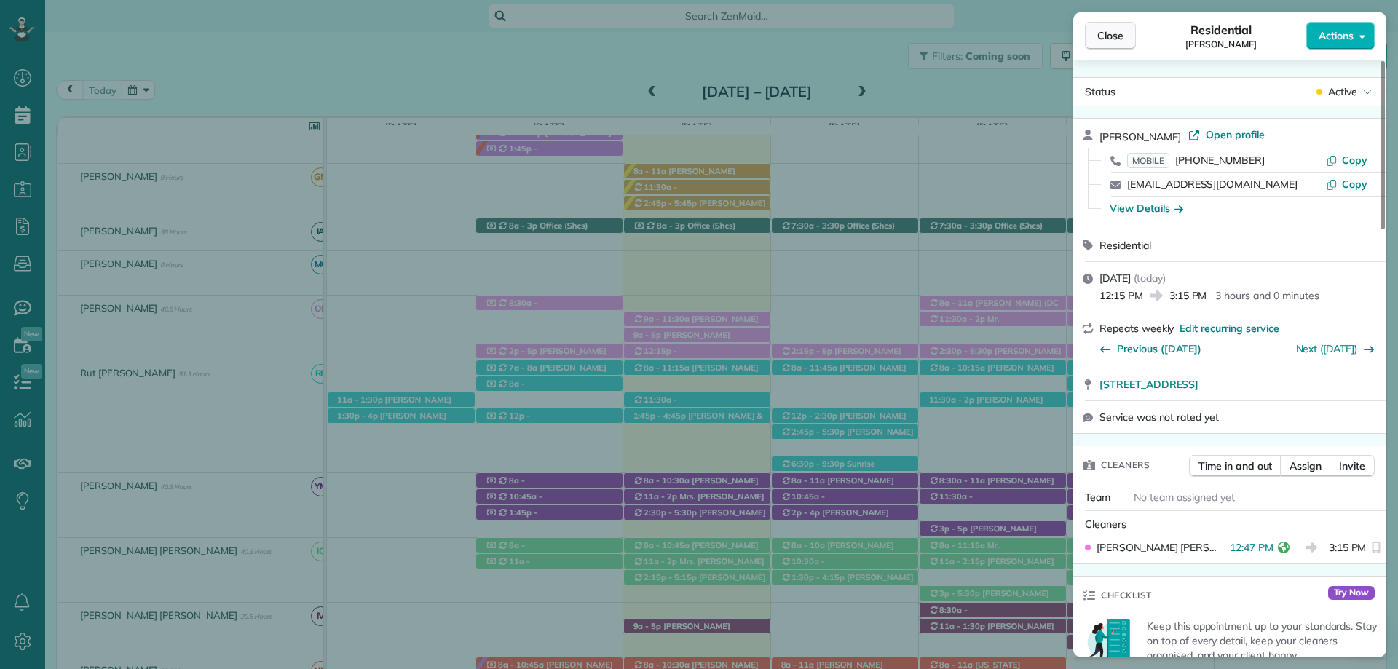
click at [1105, 35] on span "Close" at bounding box center [1110, 35] width 26 height 15
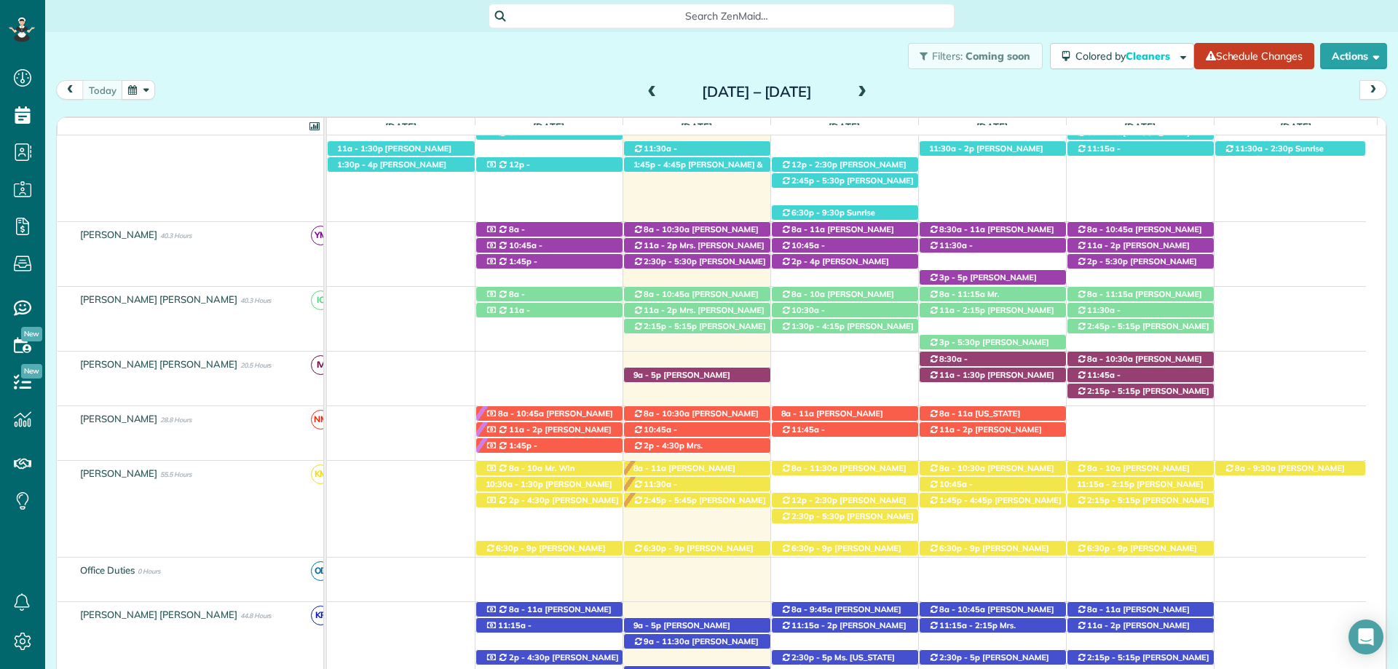
scroll to position [309, 0]
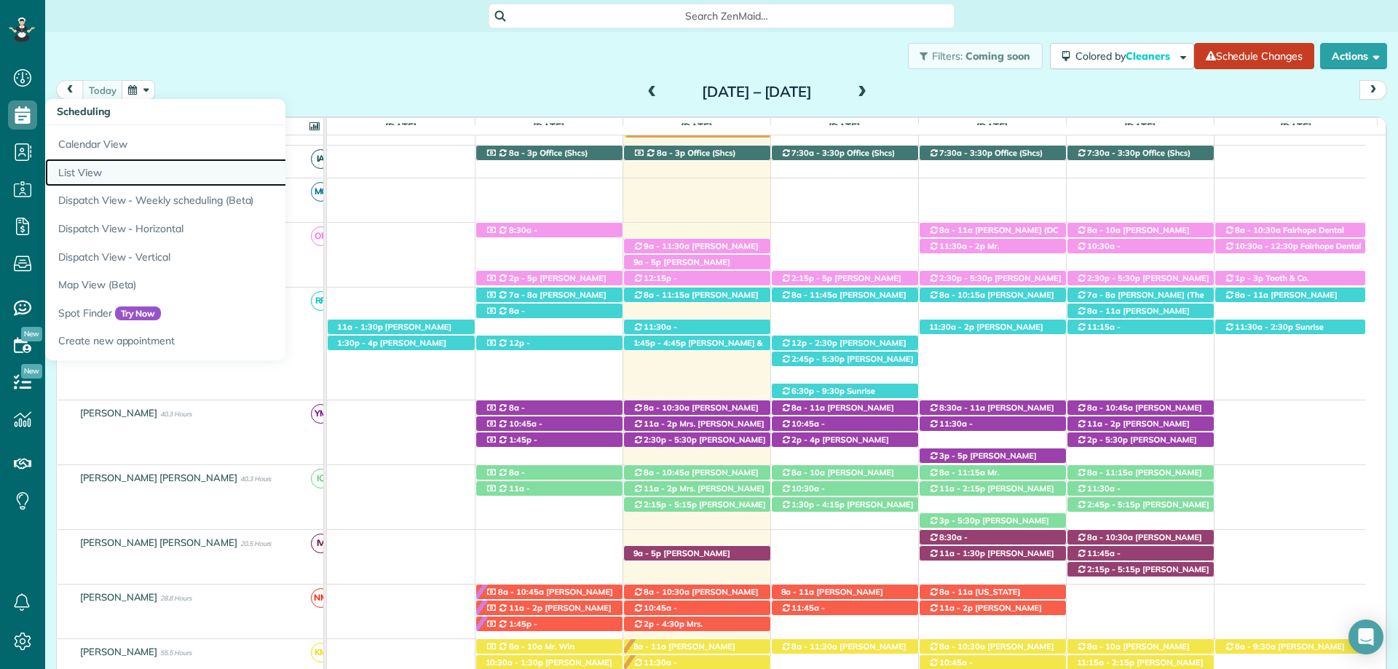
click at [135, 169] on link "List View" at bounding box center [227, 173] width 364 height 28
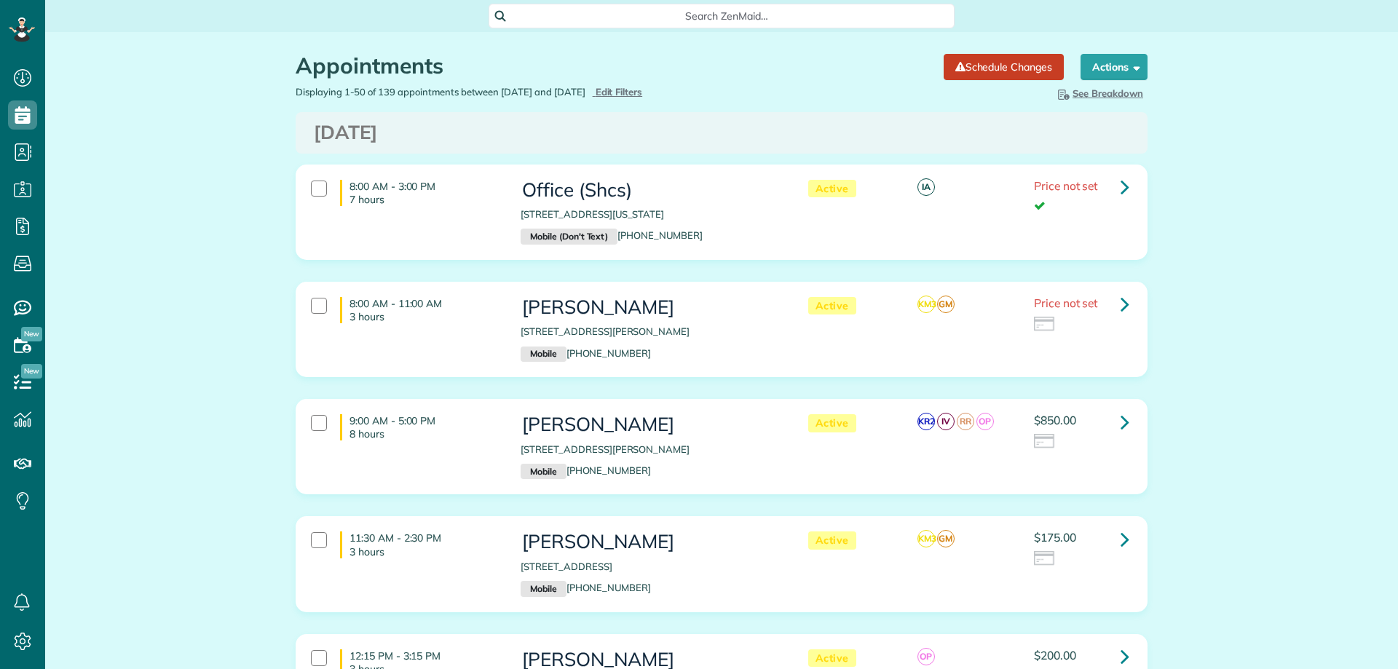
scroll to position [7, 7]
click at [1121, 191] on icon at bounding box center [1125, 186] width 9 height 25
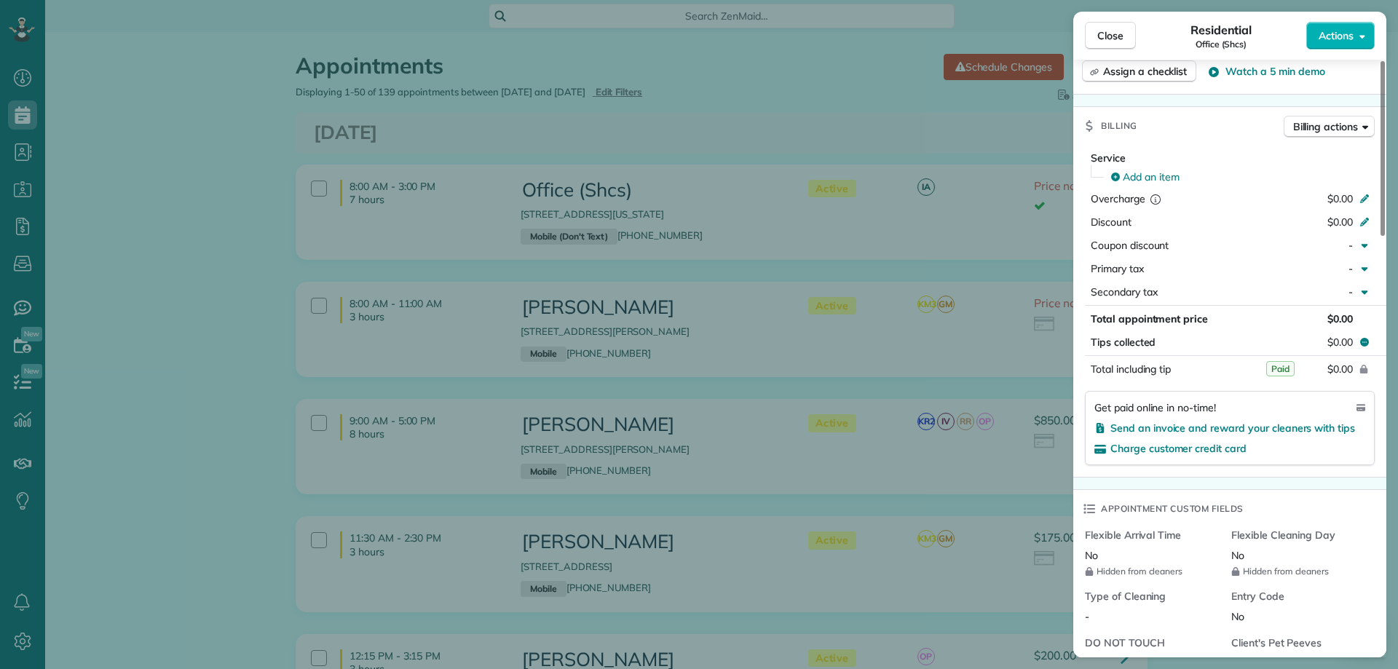
scroll to position [728, 0]
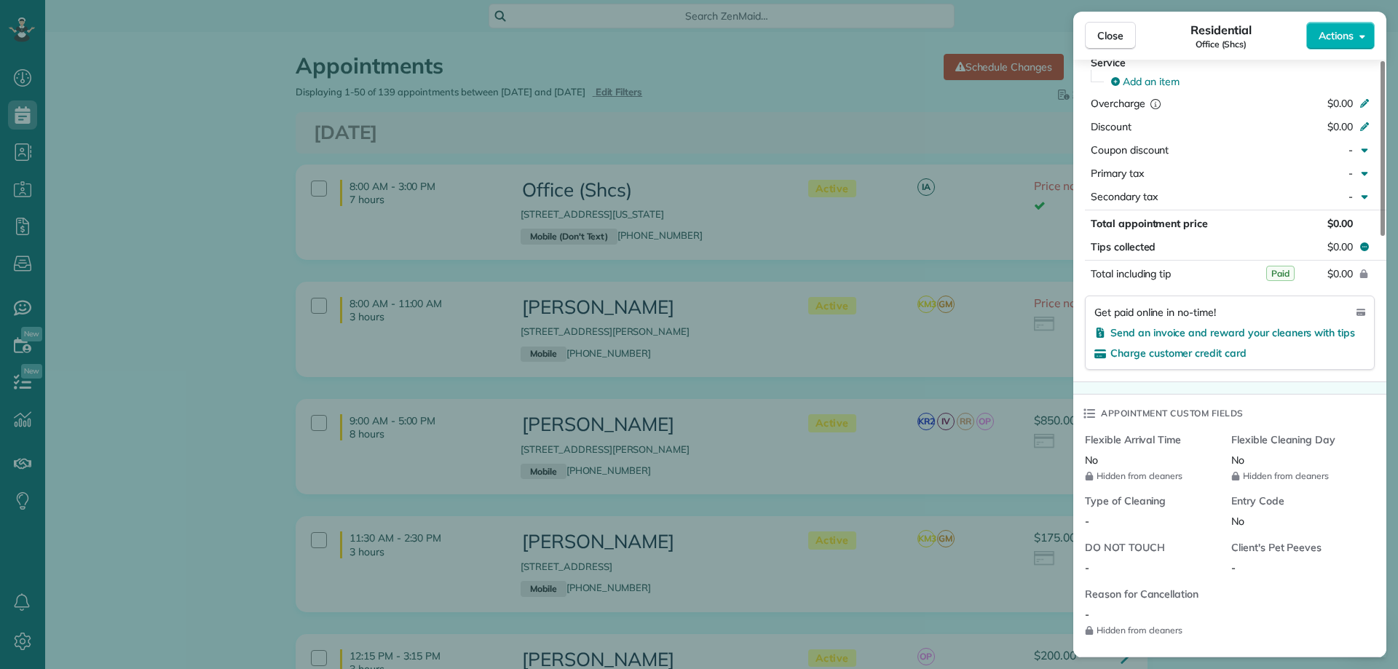
click at [1092, 34] on button "Close" at bounding box center [1110, 36] width 51 height 28
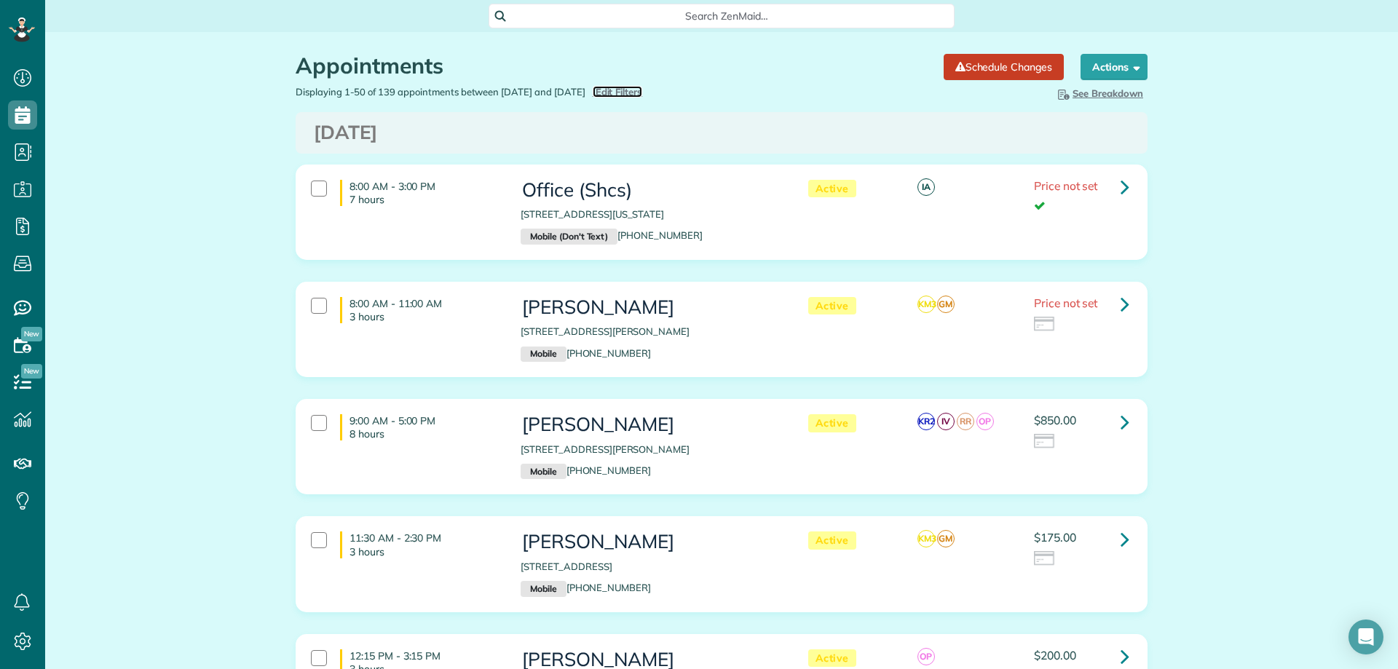
click at [637, 93] on span "Edit Filters" at bounding box center [619, 92] width 47 height 12
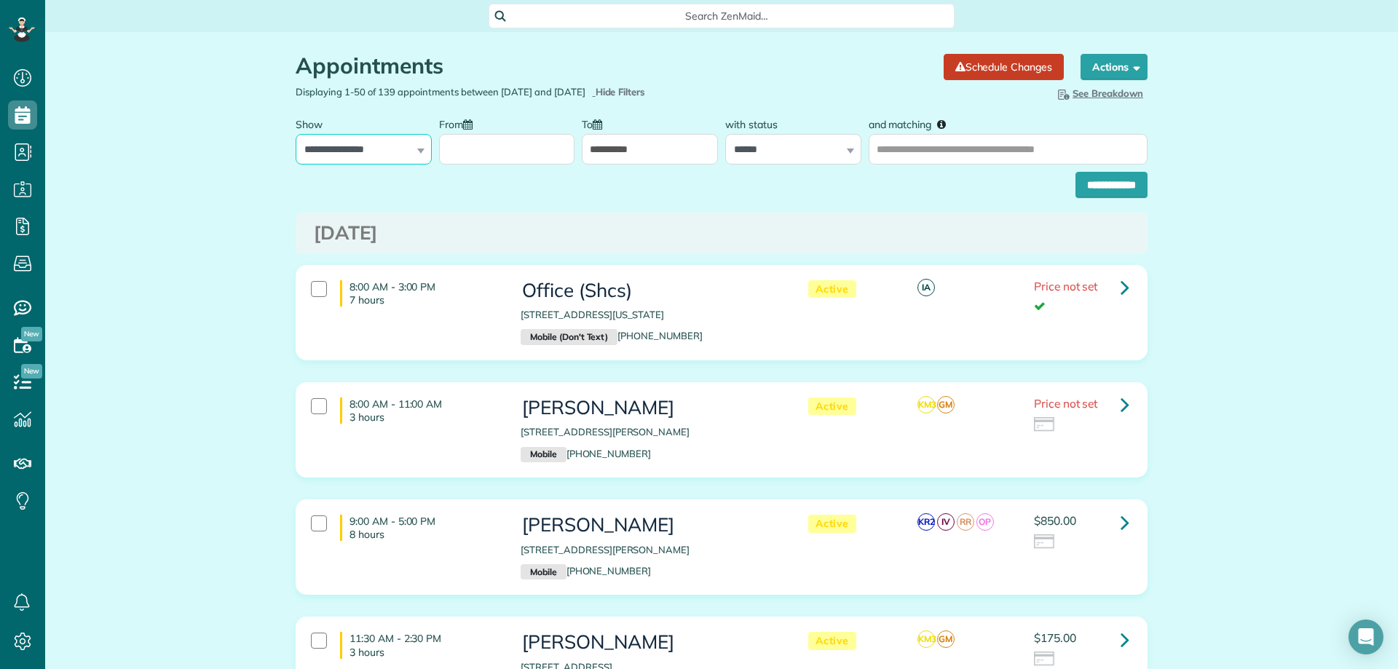
click at [315, 148] on select "**********" at bounding box center [364, 149] width 136 height 31
click at [296, 134] on select "**********" at bounding box center [364, 149] width 136 height 31
click at [395, 157] on select "**********" at bounding box center [364, 149] width 136 height 31
select select "**********"
click at [296, 134] on select "**********" at bounding box center [364, 149] width 136 height 31
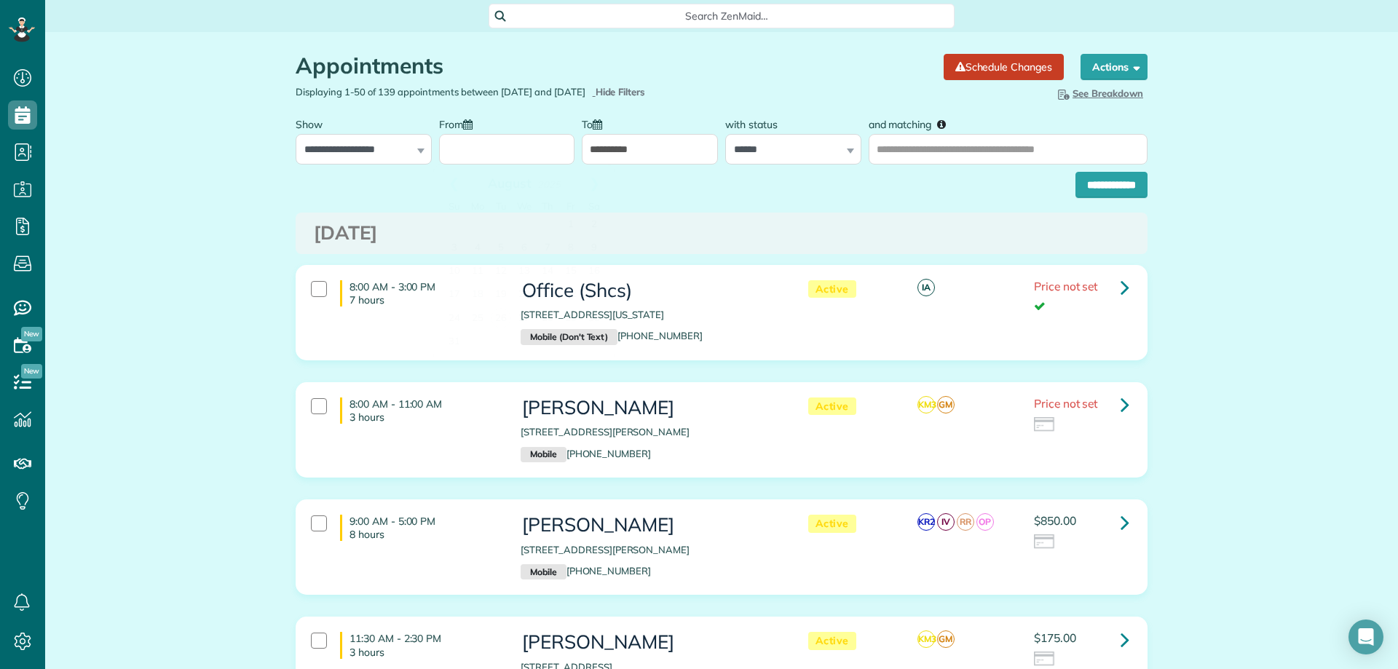
click at [553, 154] on input "From" at bounding box center [507, 149] width 136 height 31
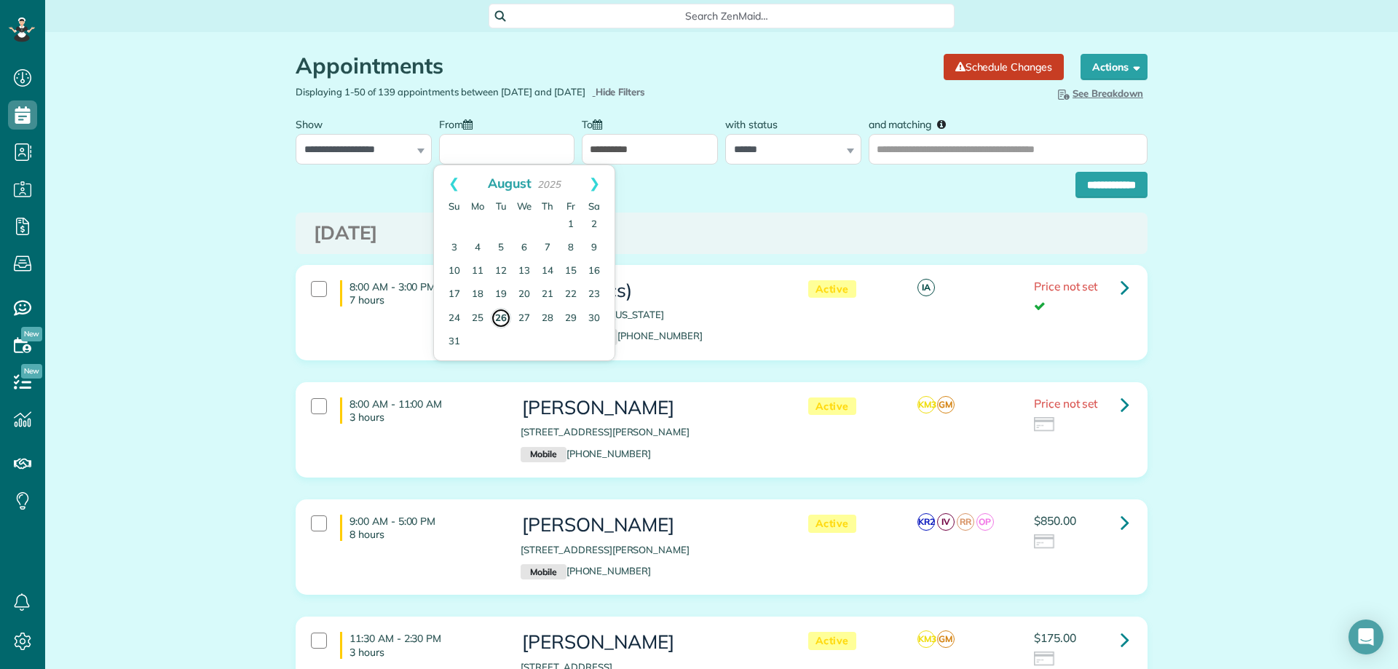
click at [501, 309] on link "26" at bounding box center [501, 318] width 20 height 20
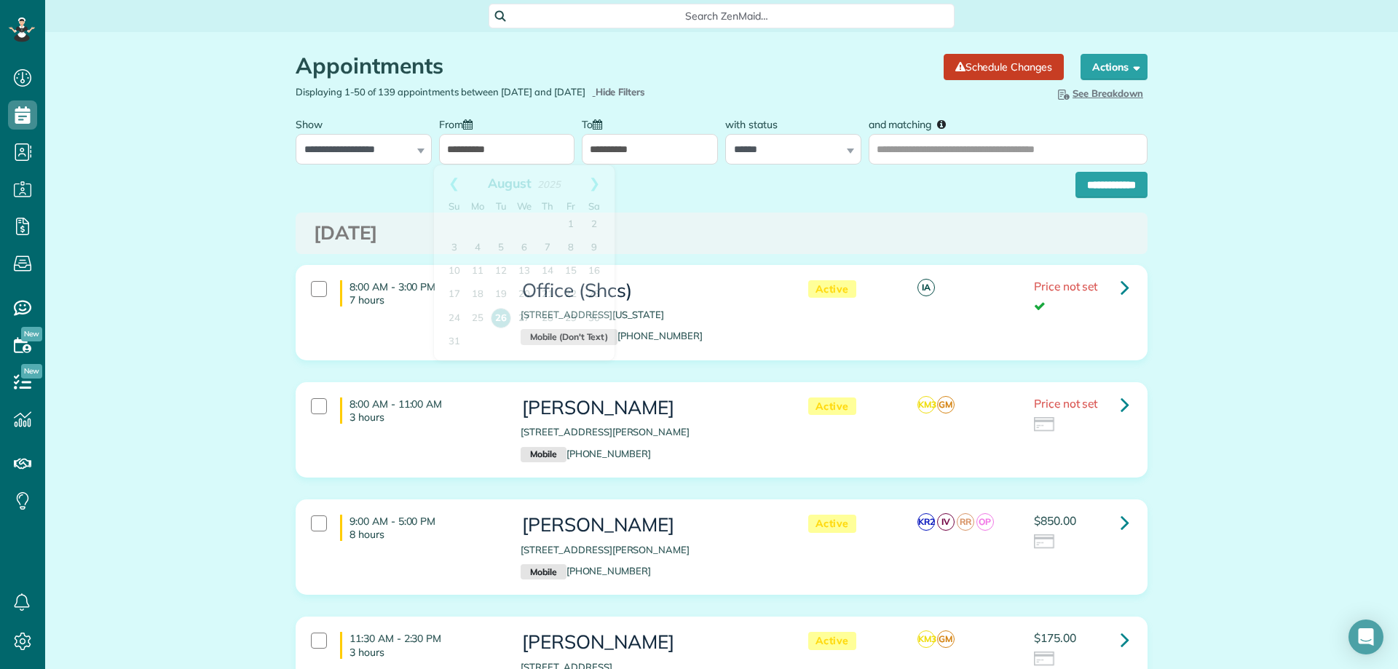
click at [500, 158] on input "**********" at bounding box center [507, 149] width 136 height 31
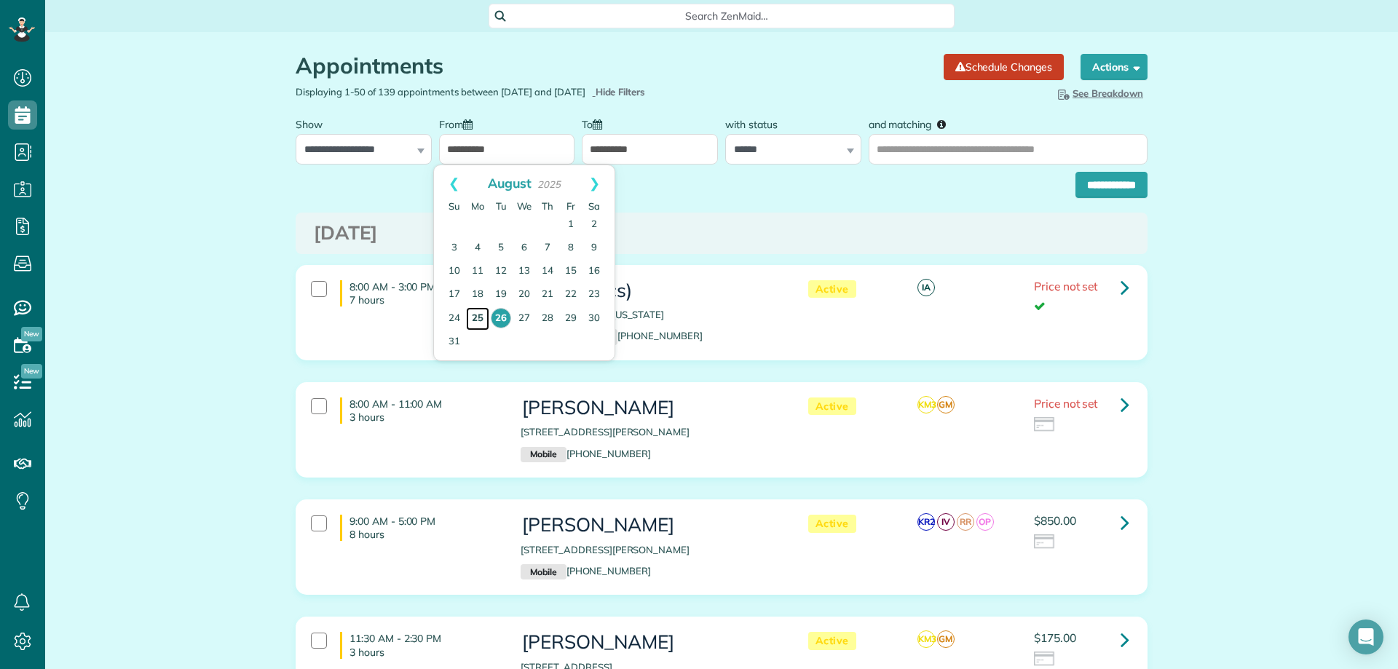
drag, startPoint x: 483, startPoint y: 313, endPoint x: 580, endPoint y: 210, distance: 142.2
click at [484, 313] on link "25" at bounding box center [477, 318] width 23 height 23
type input "**********"
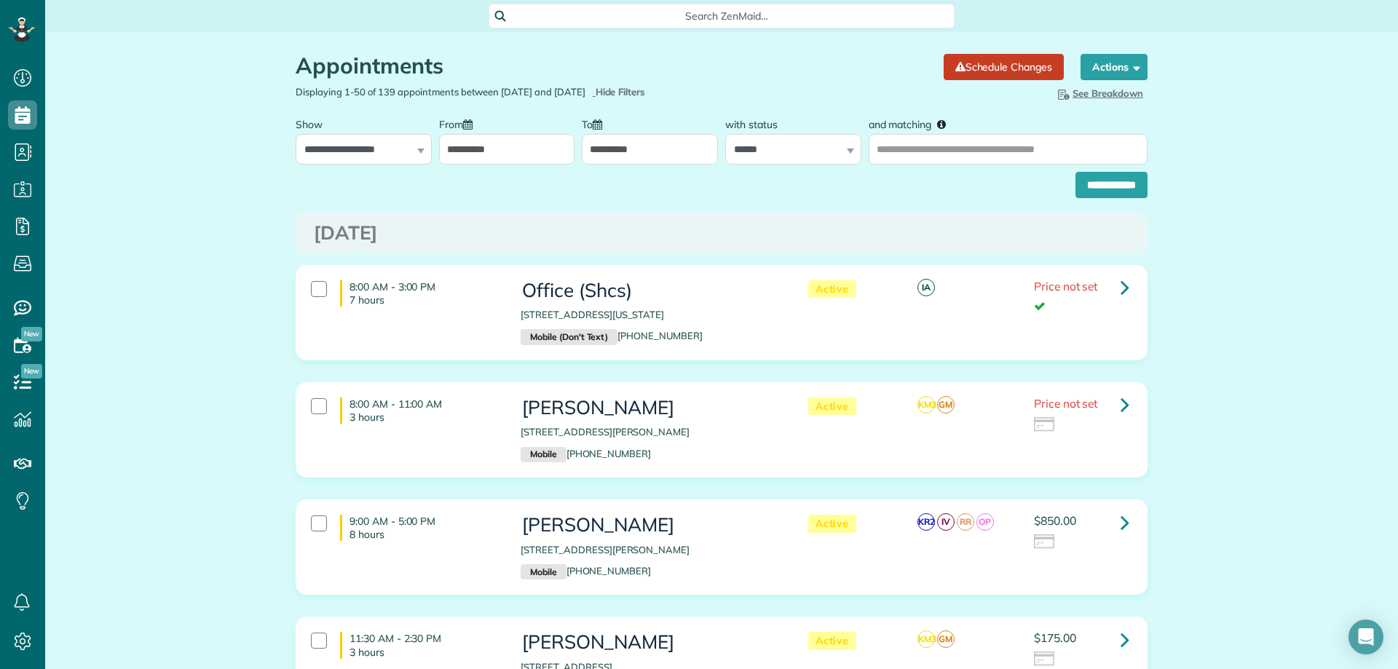
click at [623, 154] on input "**********" at bounding box center [650, 149] width 136 height 31
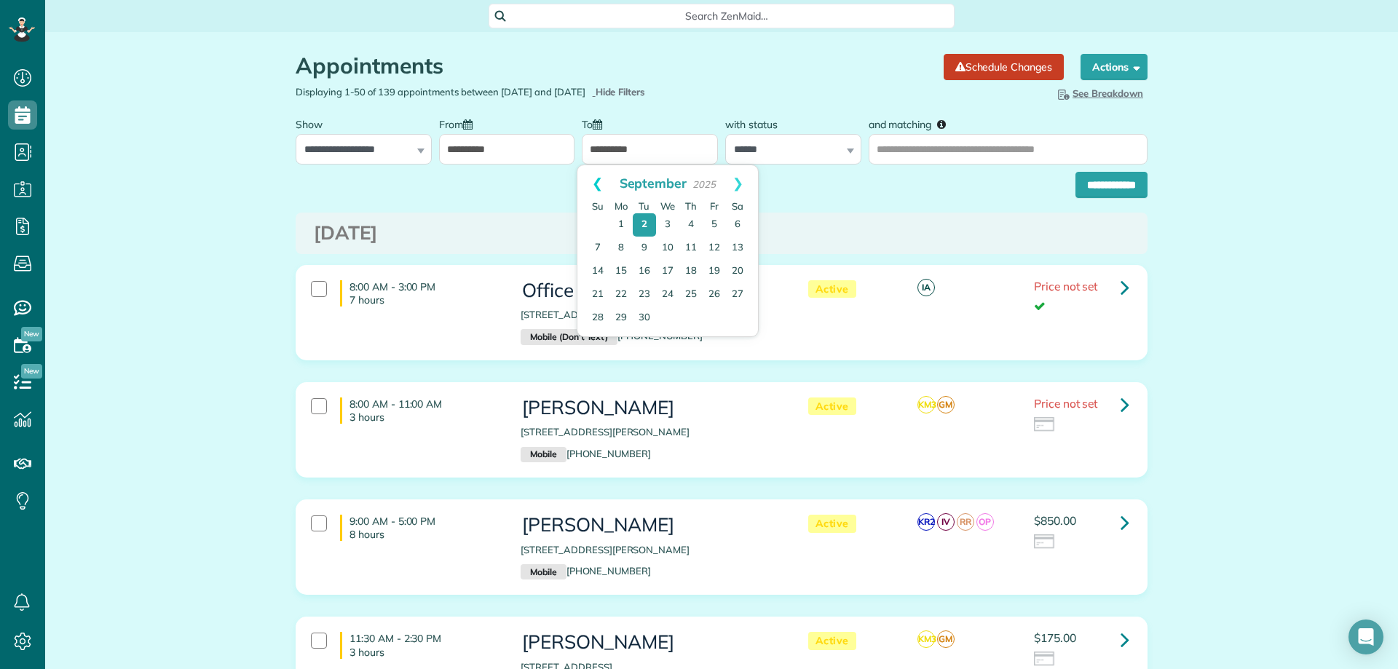
click at [599, 181] on link "Prev" at bounding box center [597, 183] width 40 height 36
click at [639, 318] on link "26" at bounding box center [644, 318] width 20 height 20
type input "**********"
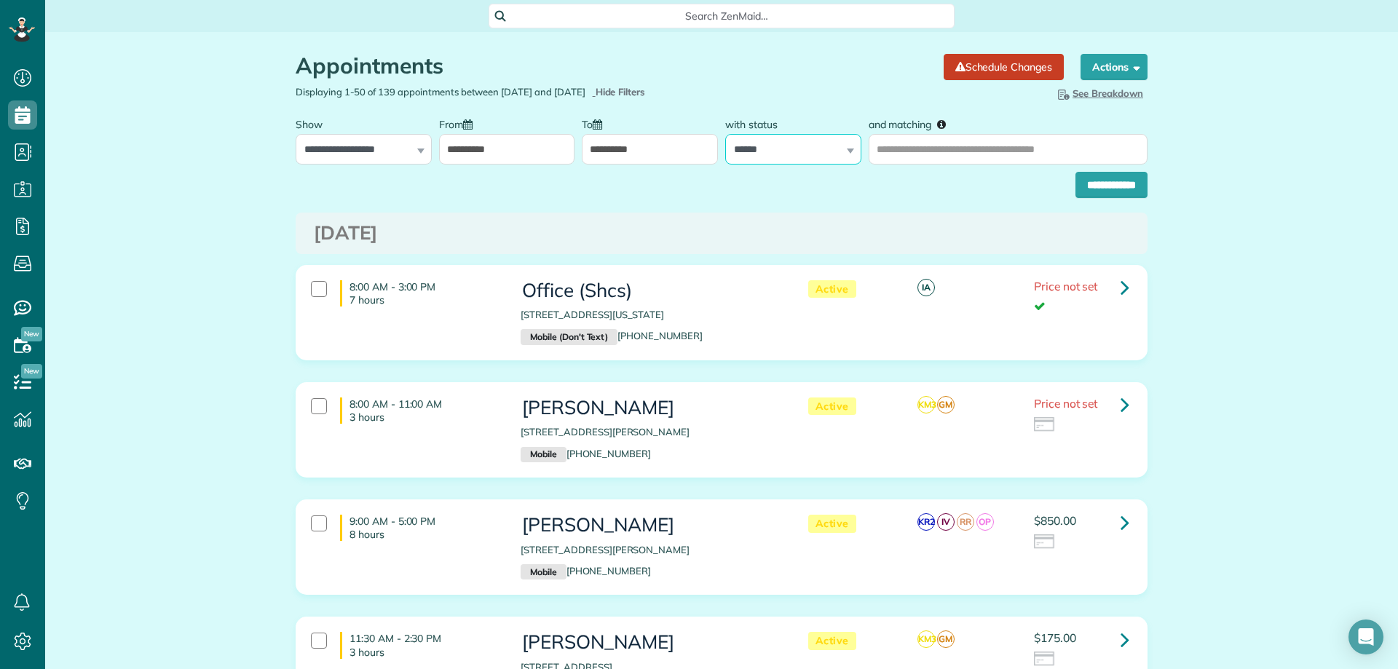
click at [772, 142] on select "**********" at bounding box center [793, 149] width 136 height 31
select select
click at [725, 134] on select "**********" at bounding box center [793, 149] width 136 height 31
click at [1084, 181] on input "**********" at bounding box center [1112, 185] width 72 height 26
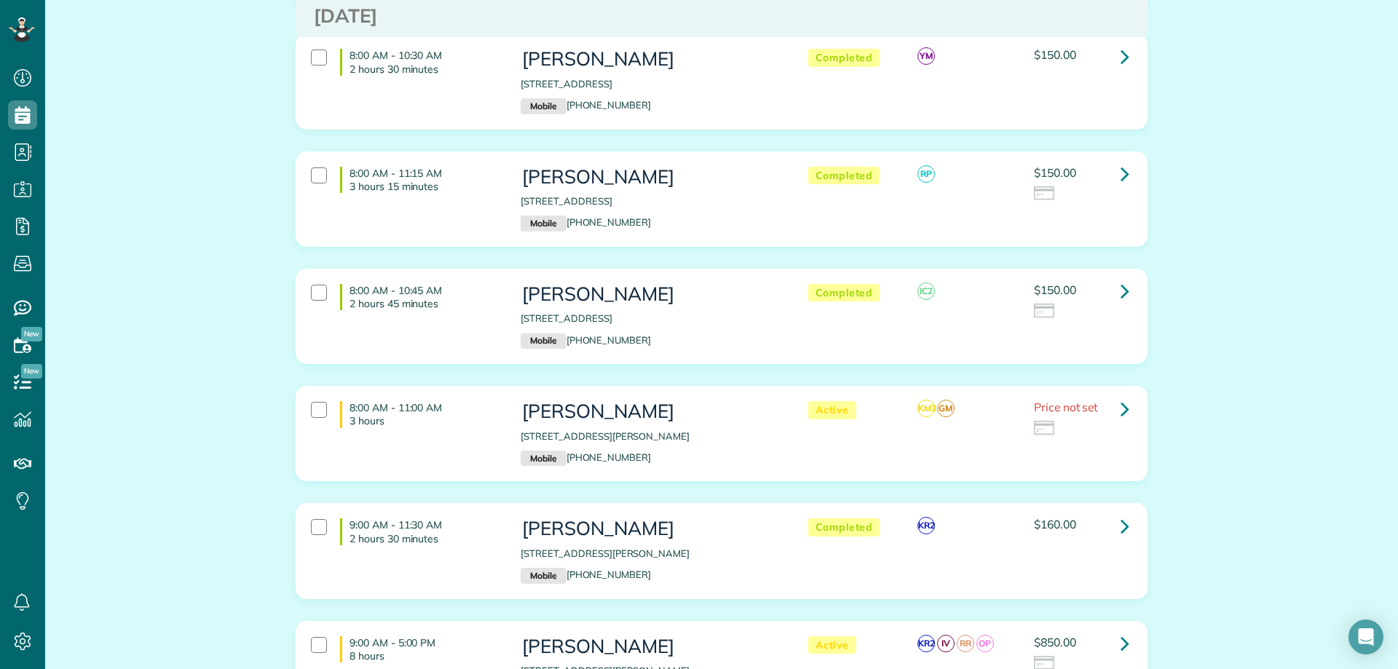
scroll to position [728, 0]
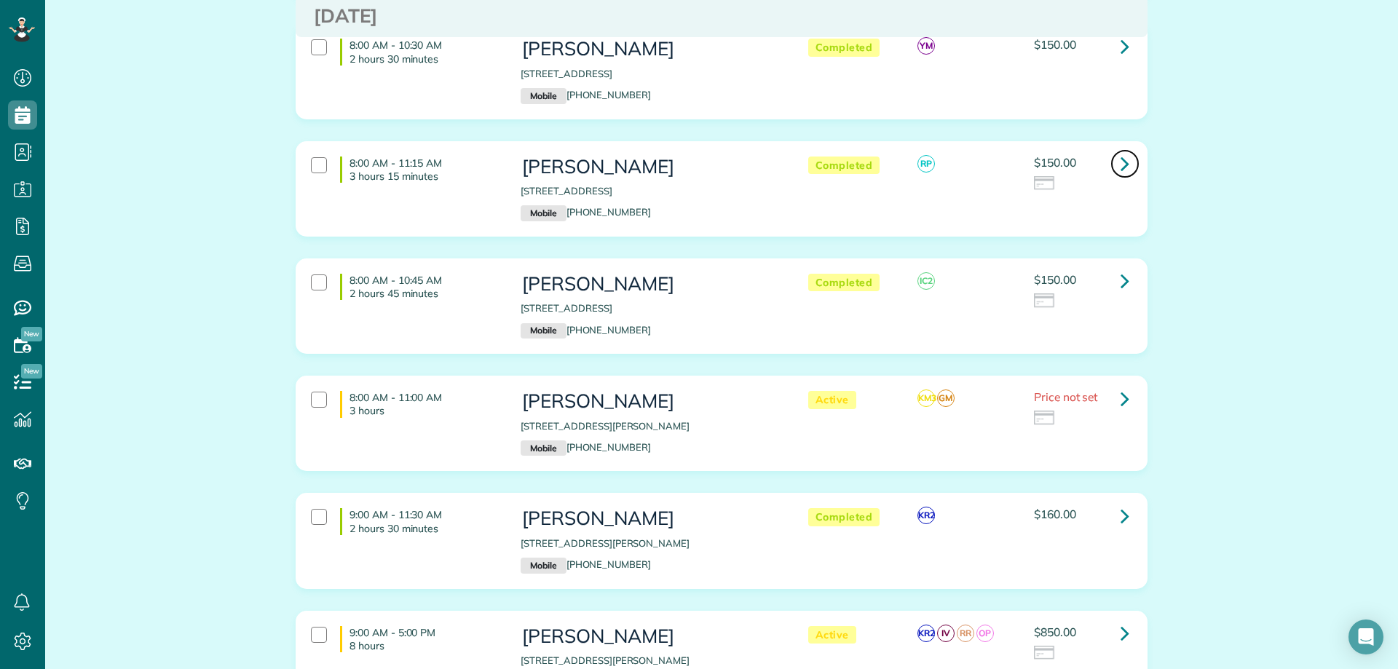
click at [1126, 158] on link at bounding box center [1124, 163] width 29 height 29
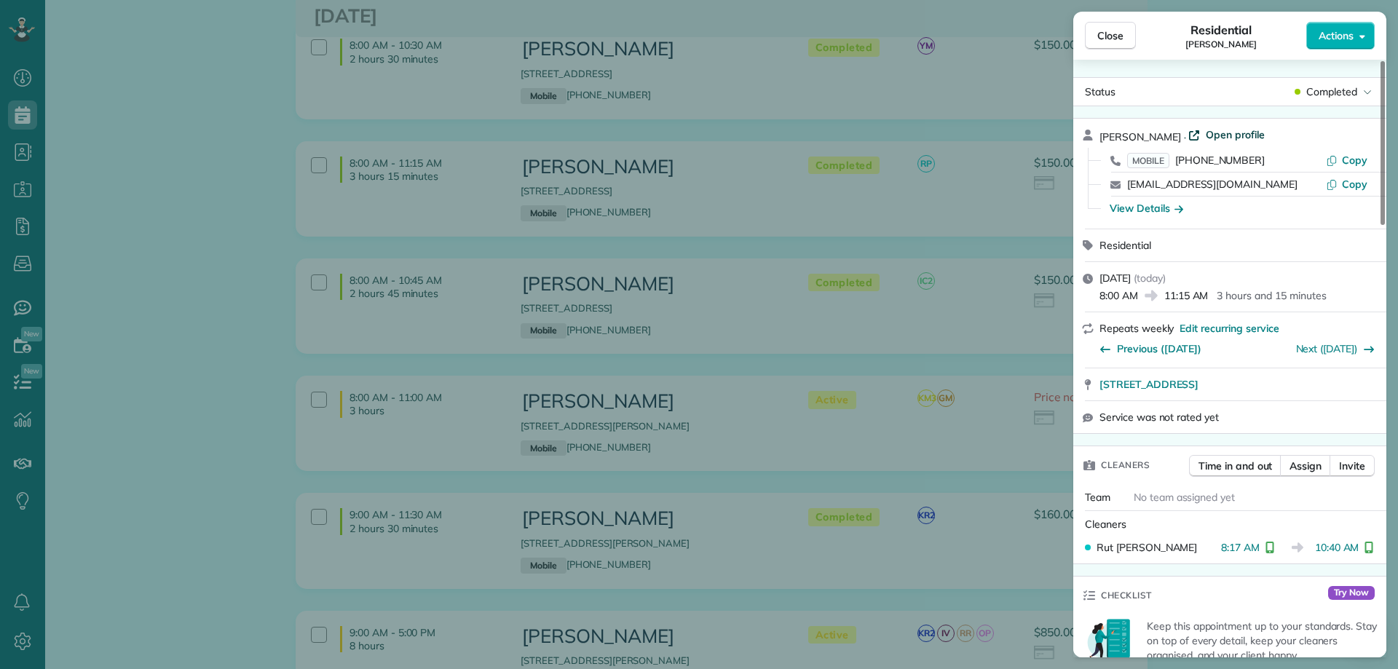
click at [1225, 135] on span "Open profile" at bounding box center [1235, 134] width 59 height 15
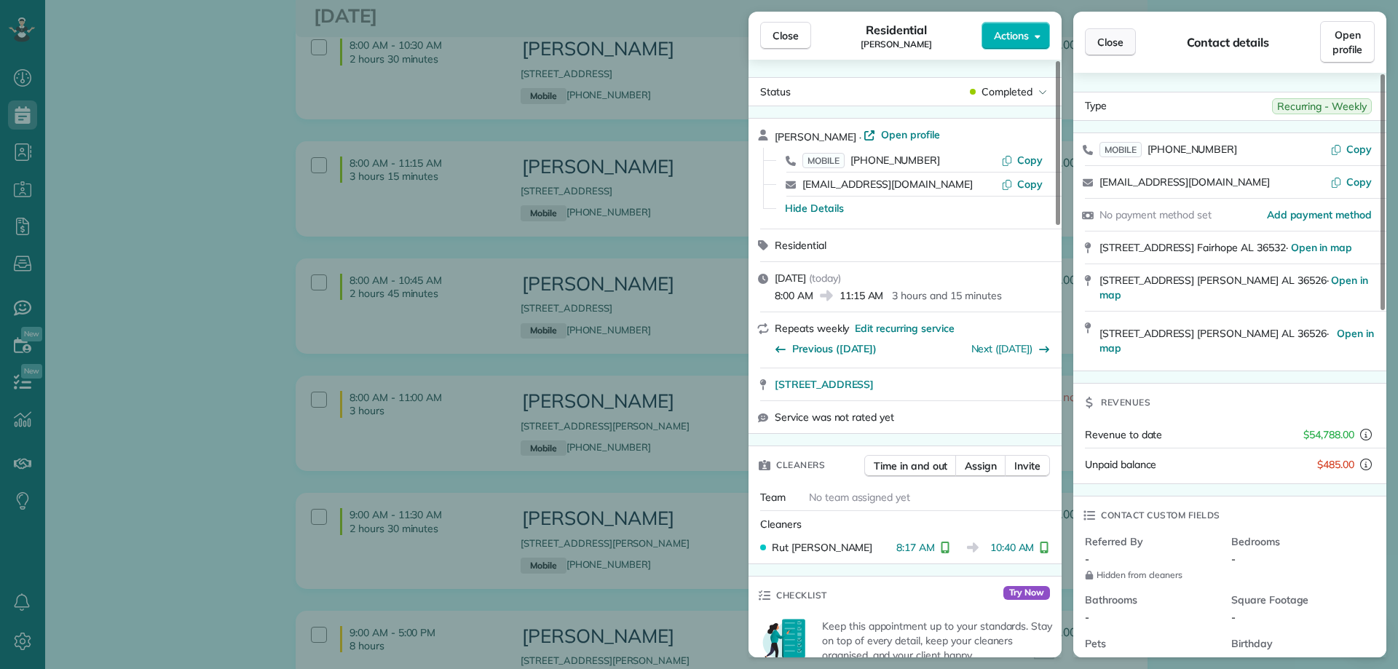
click at [1125, 50] on button "Close" at bounding box center [1110, 42] width 51 height 28
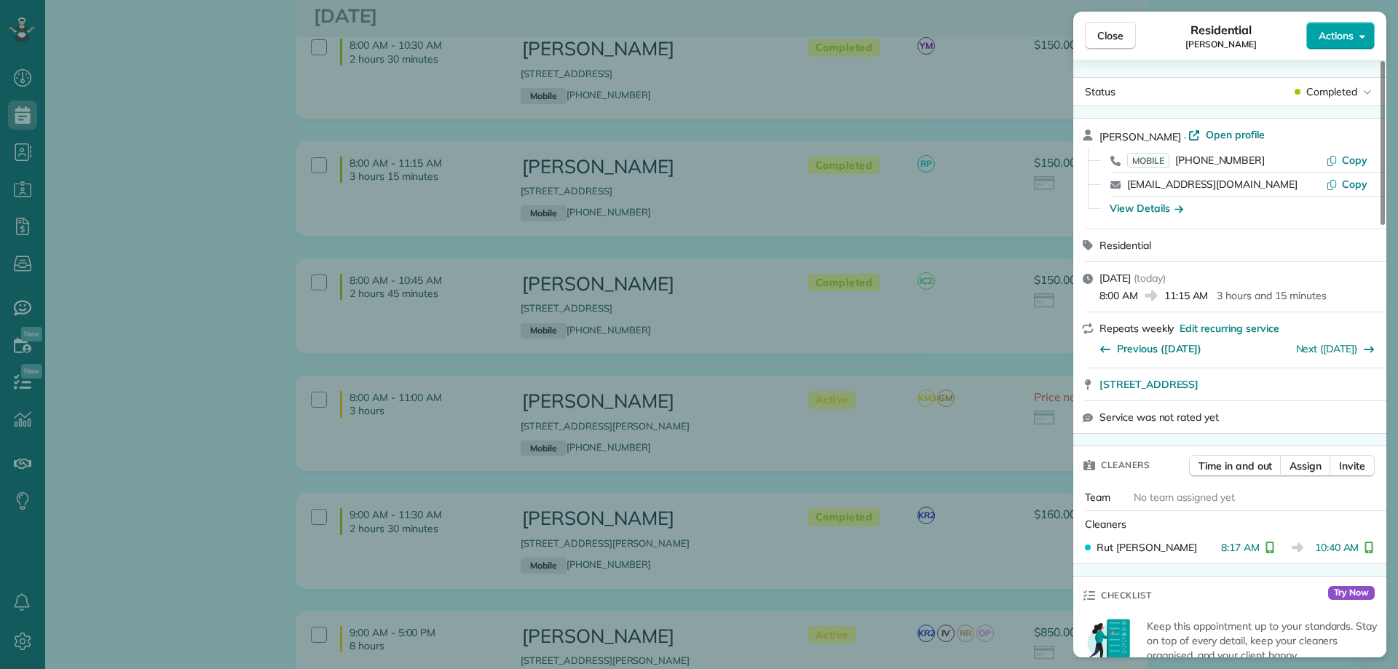
click at [1335, 27] on button "Actions" at bounding box center [1340, 36] width 68 height 28
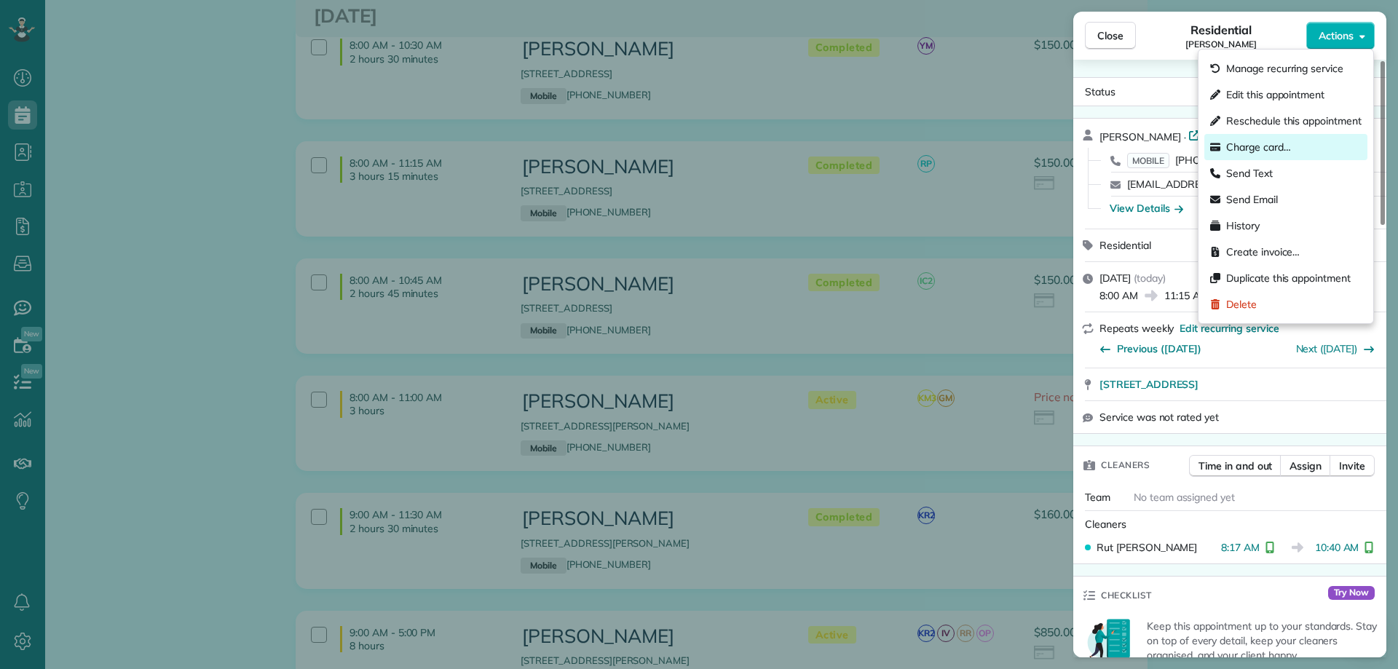
click at [1300, 142] on div "Charge card…" at bounding box center [1285, 147] width 163 height 26
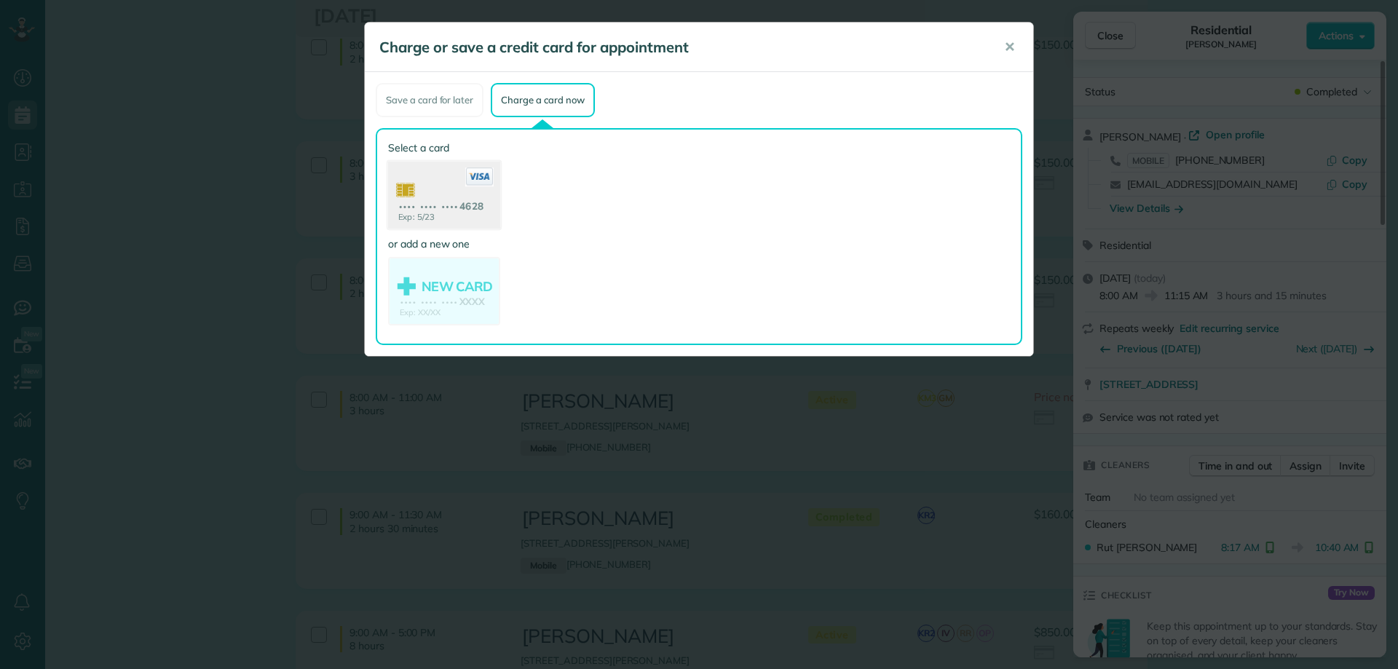
click at [414, 199] on use at bounding box center [444, 197] width 112 height 71
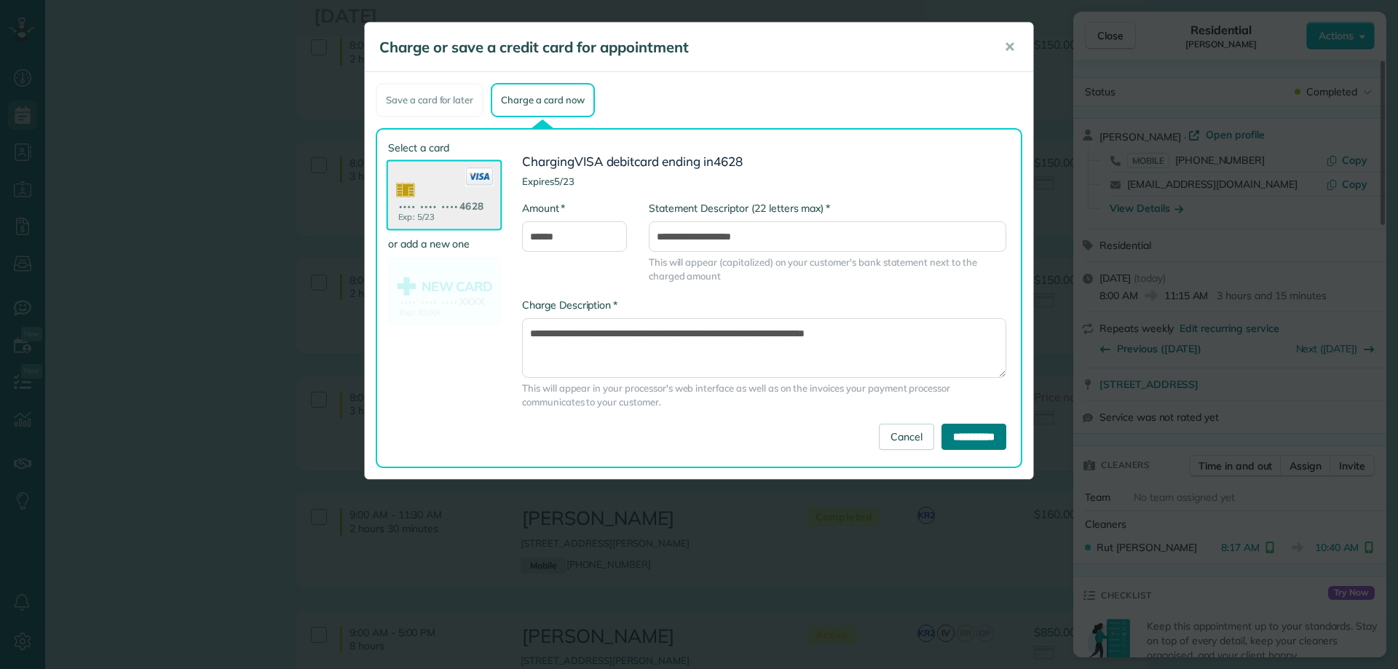
click at [986, 431] on input "**********" at bounding box center [974, 437] width 65 height 26
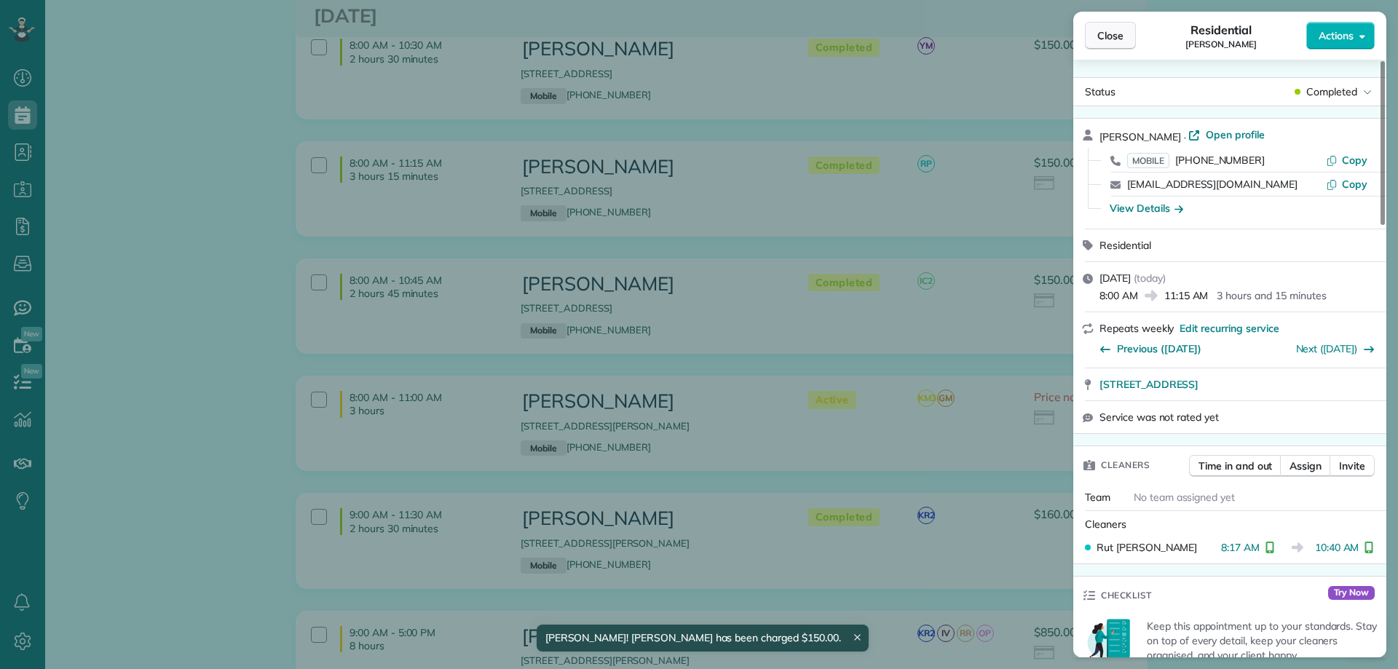
click at [1114, 36] on span "Close" at bounding box center [1110, 35] width 26 height 15
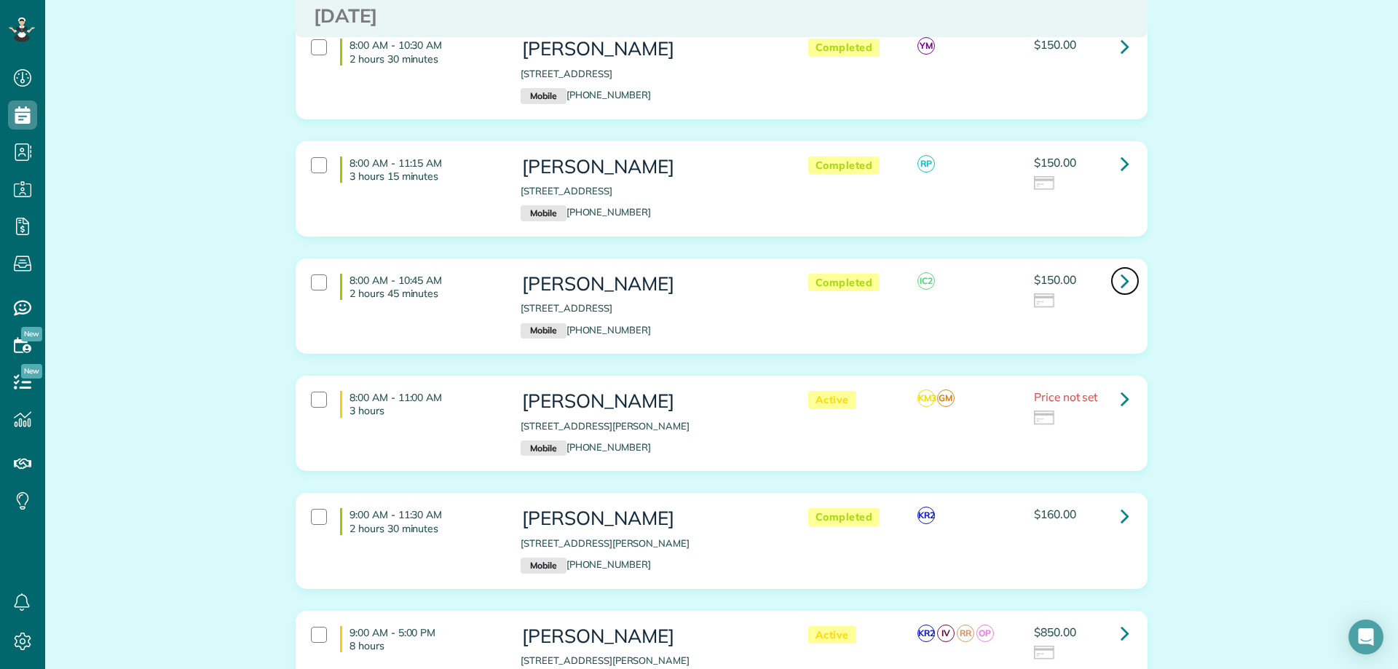
click at [1121, 284] on icon at bounding box center [1125, 280] width 9 height 25
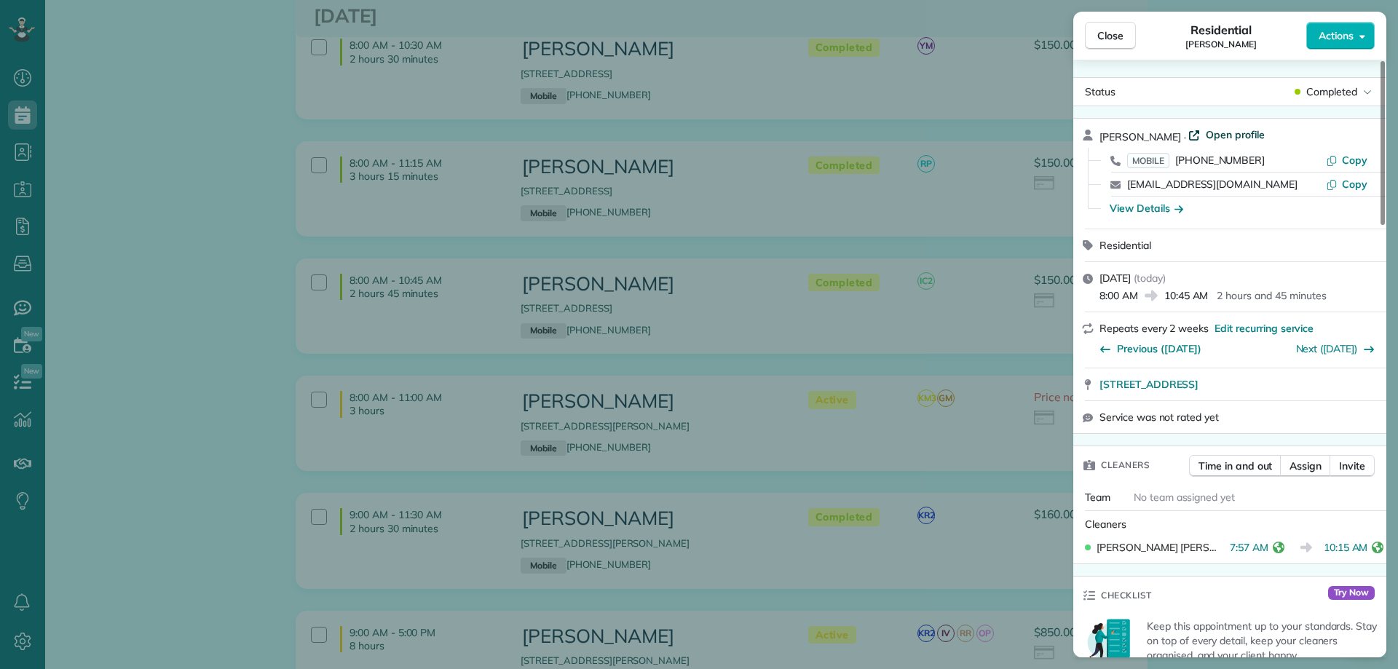
click at [1206, 133] on span "Open profile" at bounding box center [1235, 134] width 59 height 15
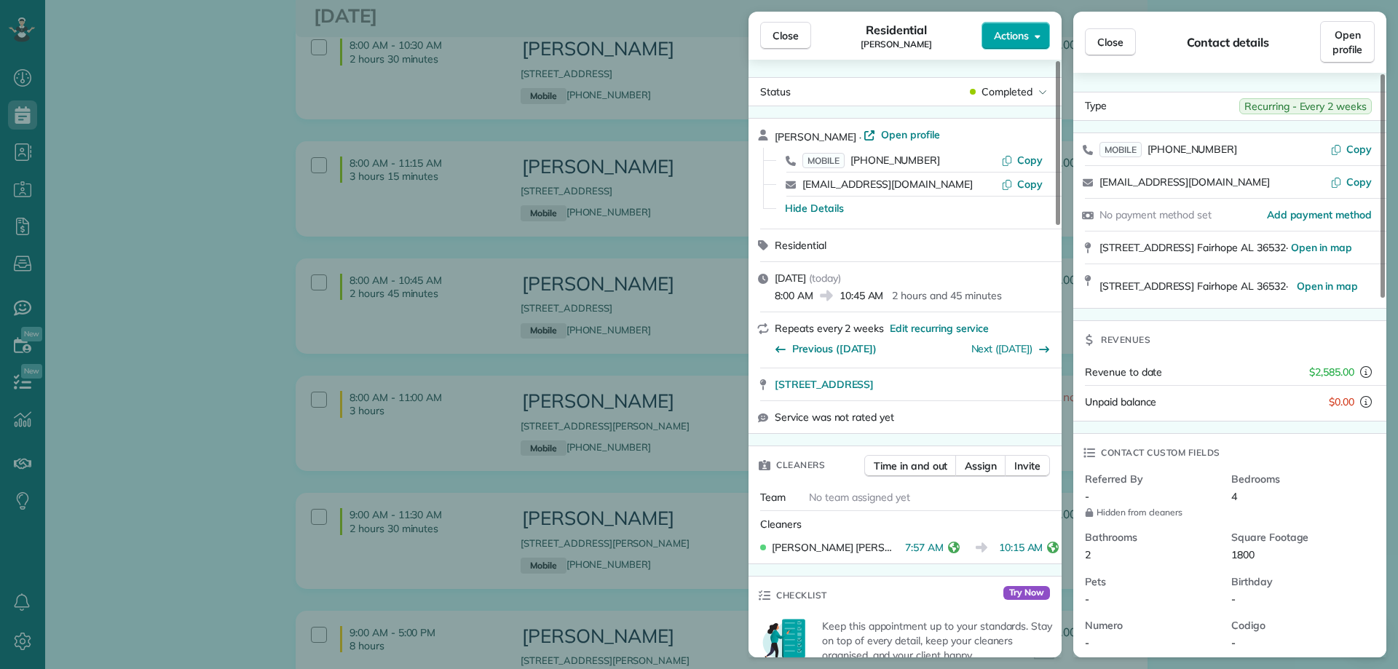
click at [1027, 35] on span "Actions" at bounding box center [1011, 35] width 35 height 15
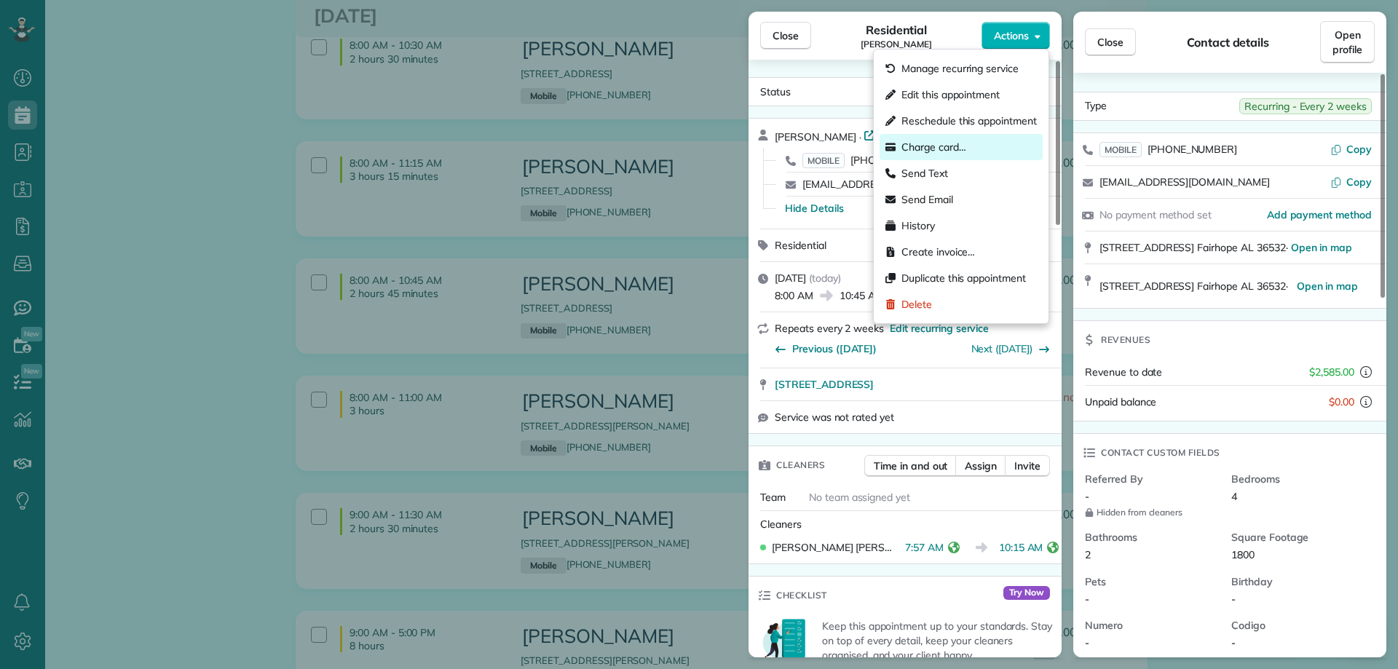
click at [952, 146] on span "Charge card…" at bounding box center [933, 147] width 65 height 15
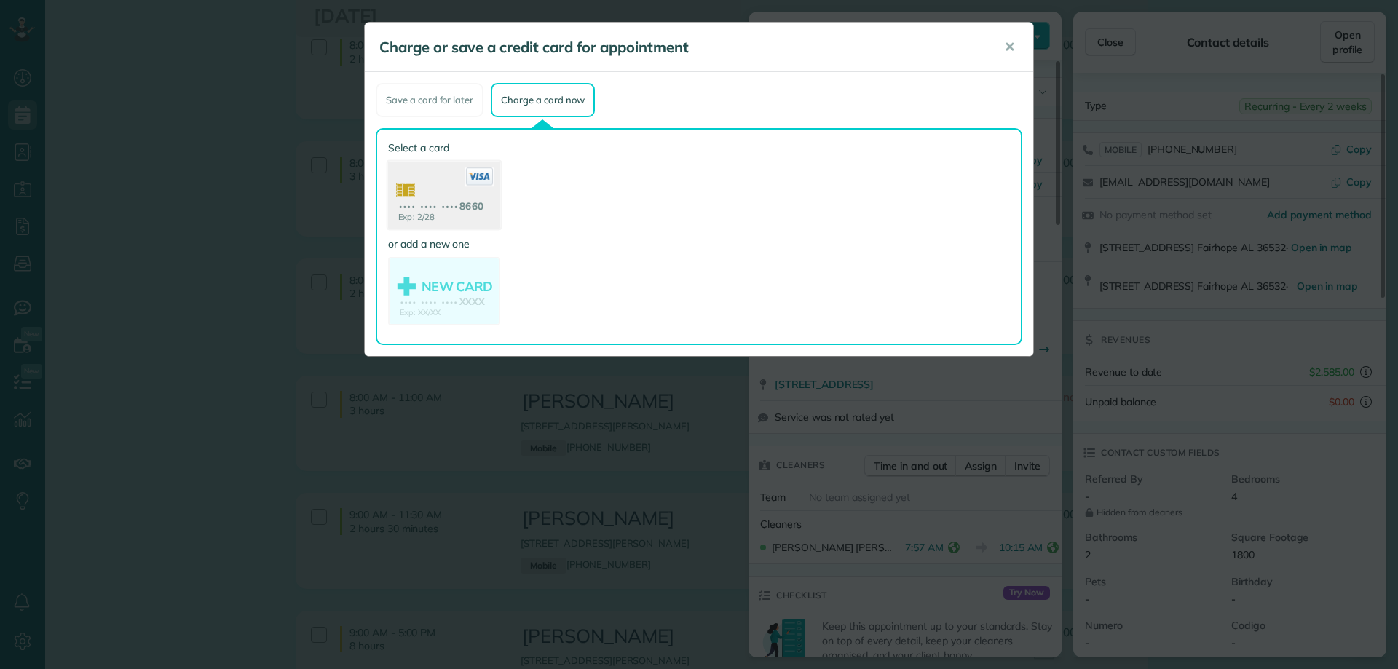
click at [471, 198] on use at bounding box center [444, 197] width 112 height 71
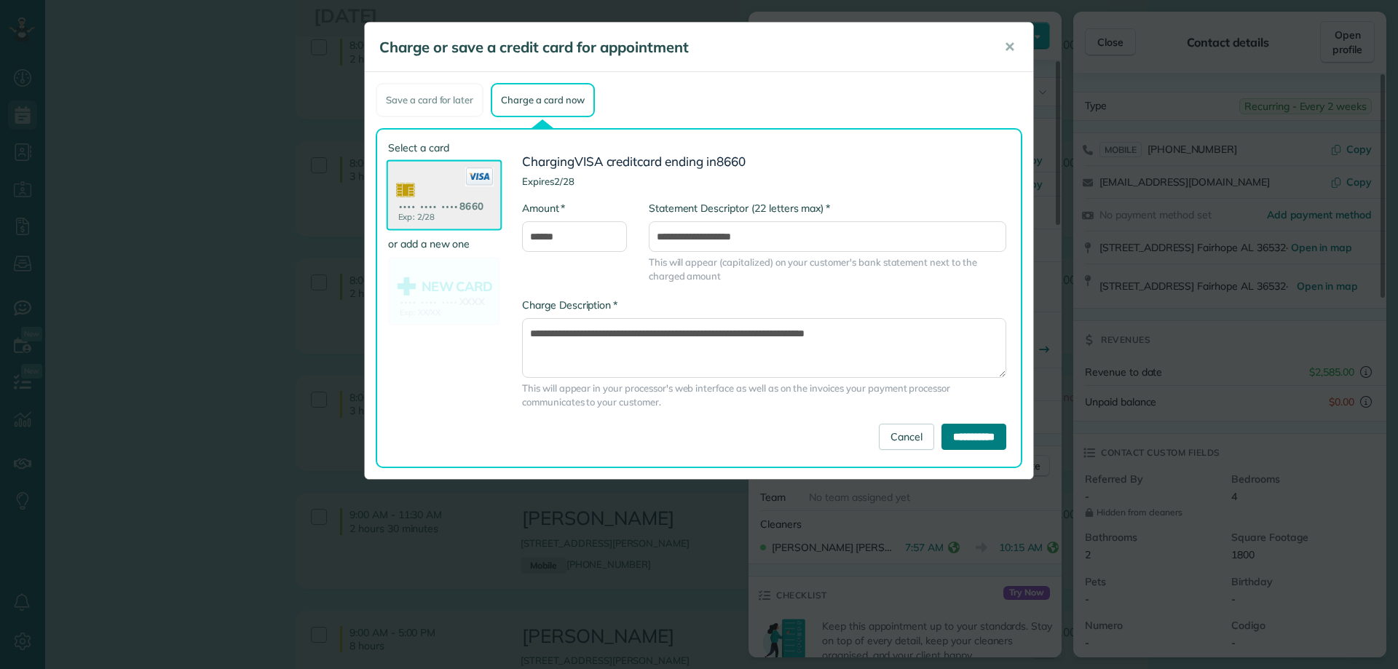
click at [952, 429] on input "**********" at bounding box center [974, 437] width 65 height 26
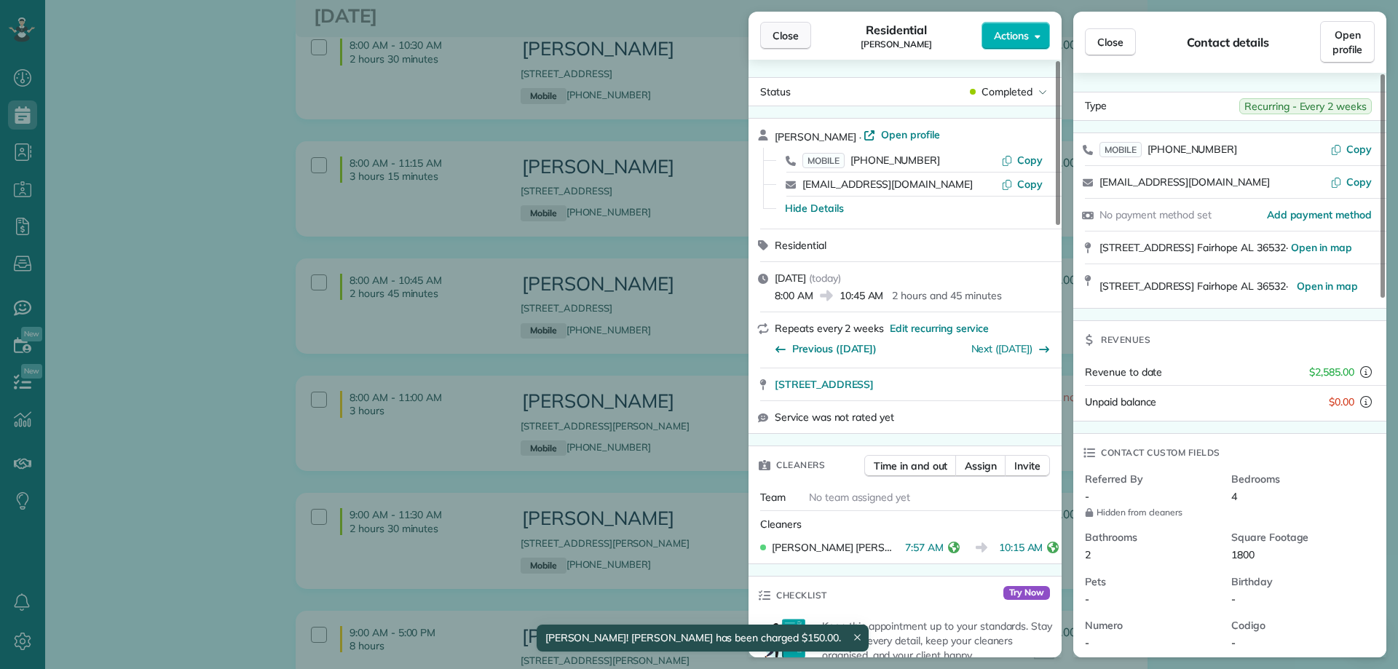
click at [784, 34] on span "Close" at bounding box center [786, 35] width 26 height 15
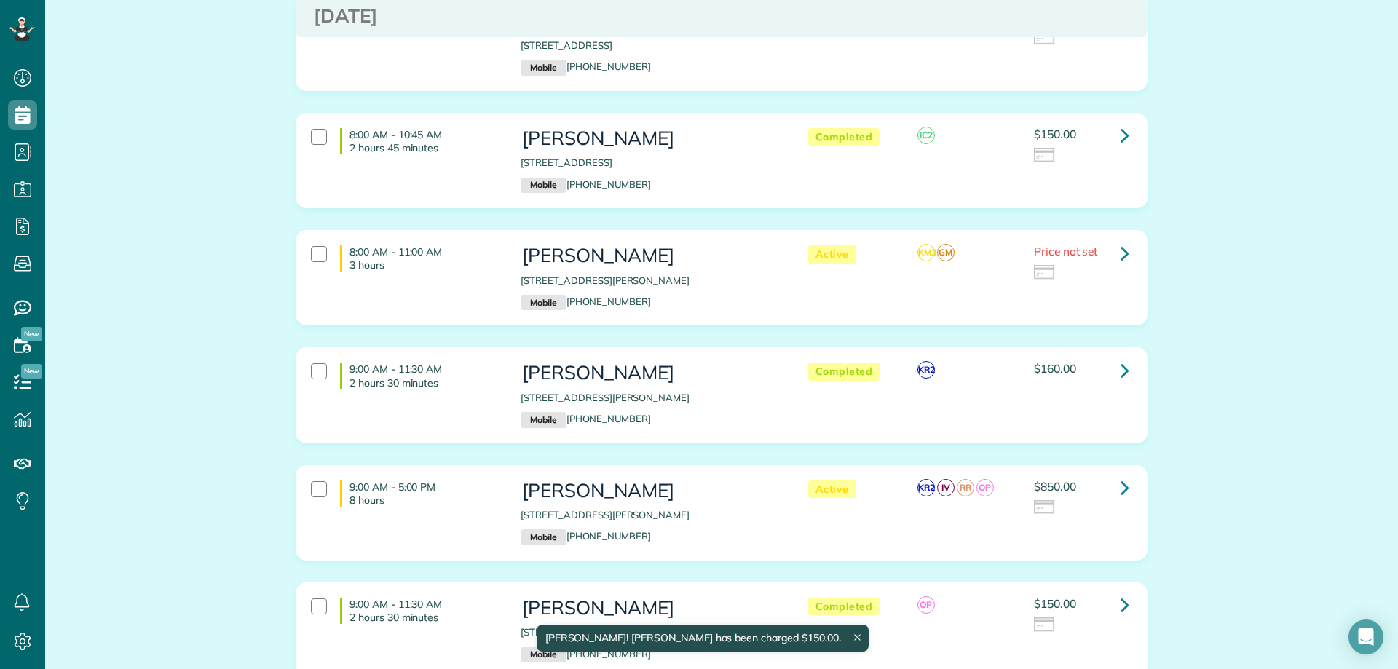
scroll to position [947, 0]
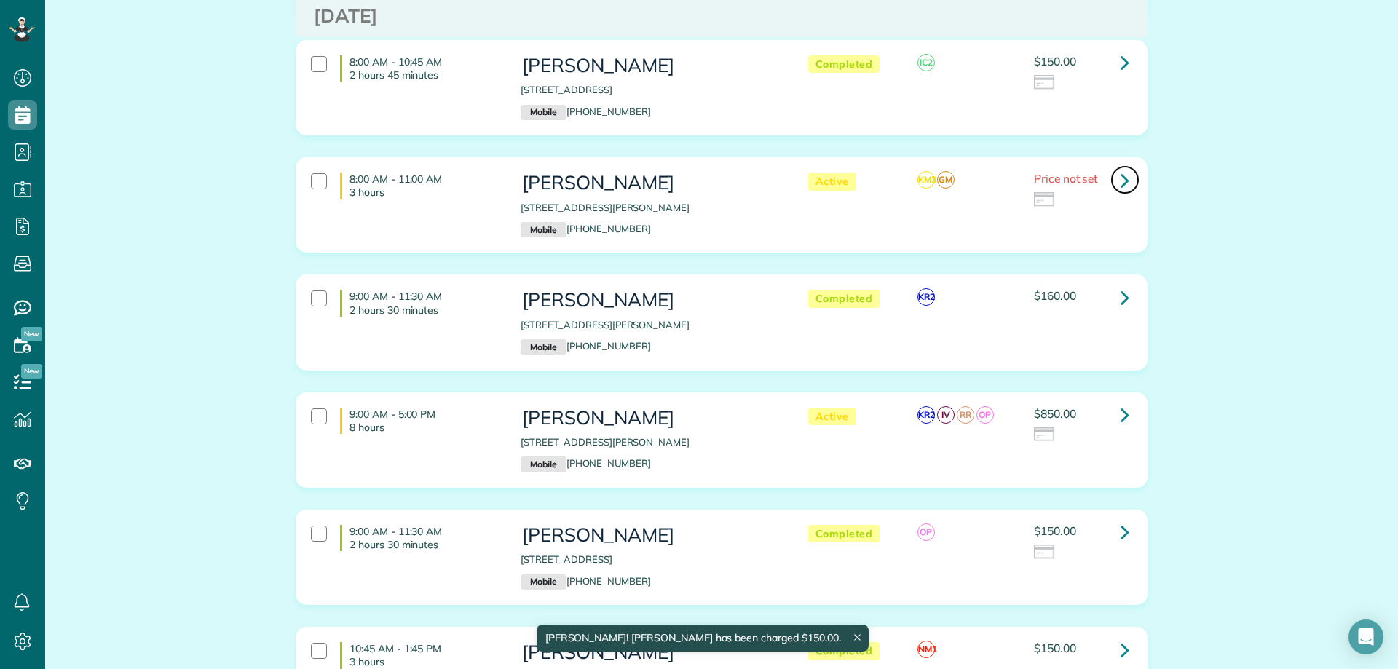
click at [1124, 186] on icon at bounding box center [1125, 179] width 9 height 25
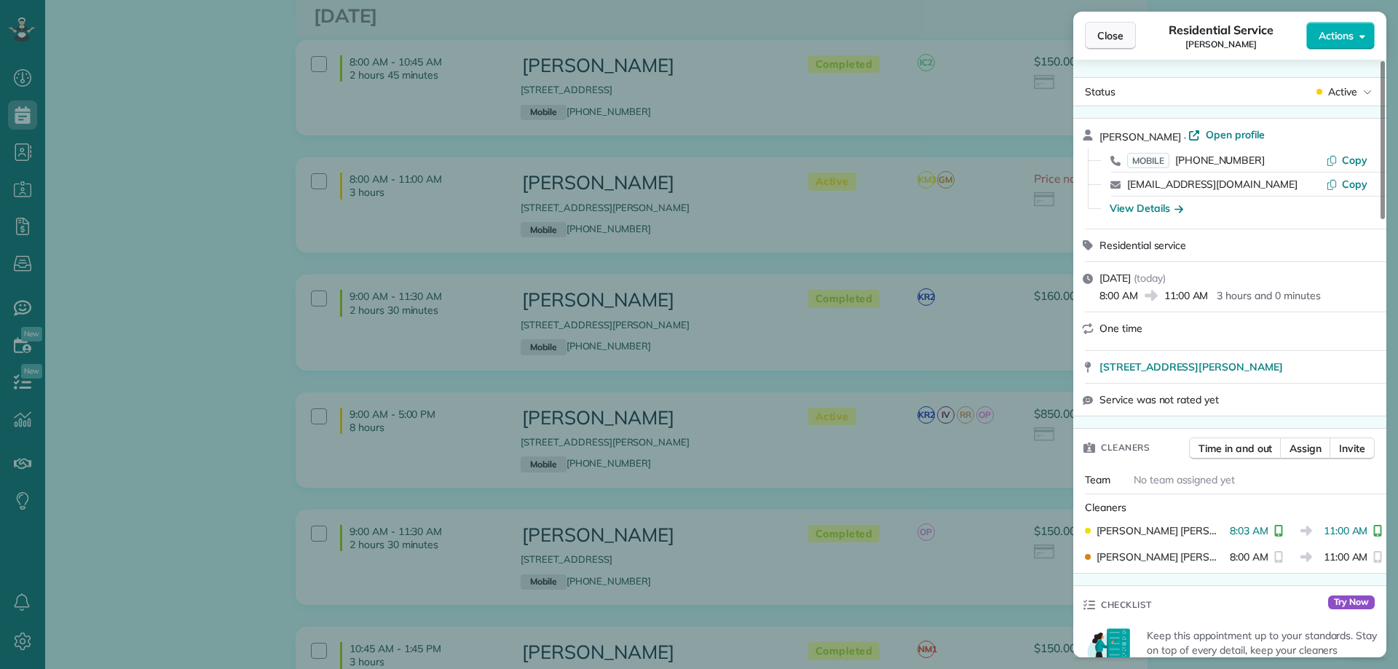
click at [1103, 34] on span "Close" at bounding box center [1110, 35] width 26 height 15
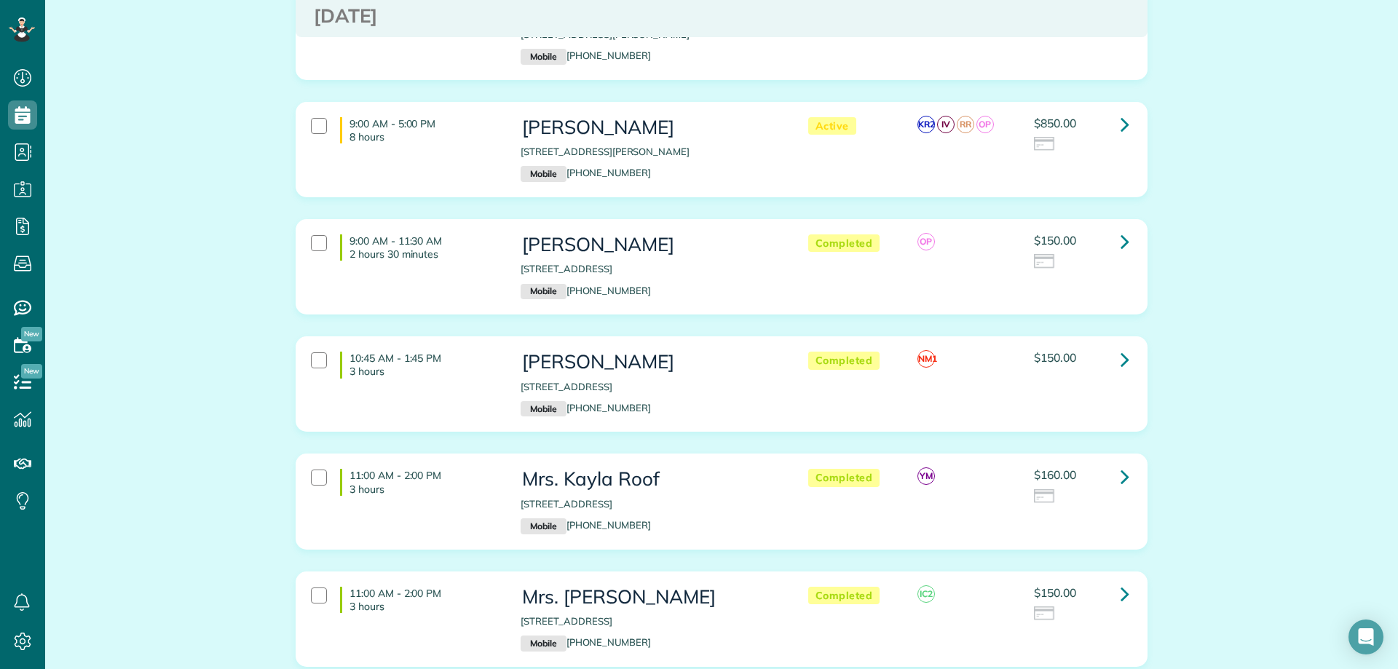
scroll to position [1238, 0]
click at [1121, 242] on icon at bounding box center [1125, 240] width 9 height 25
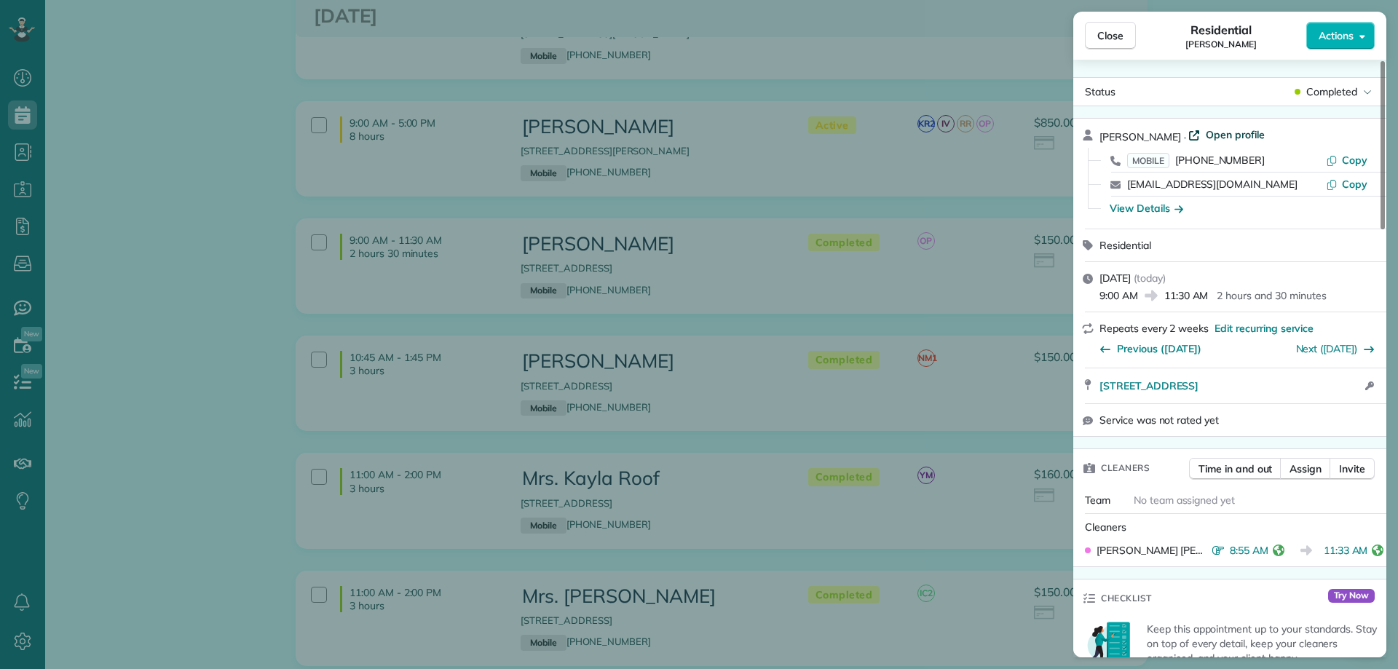
click at [1218, 135] on span "Open profile" at bounding box center [1235, 134] width 59 height 15
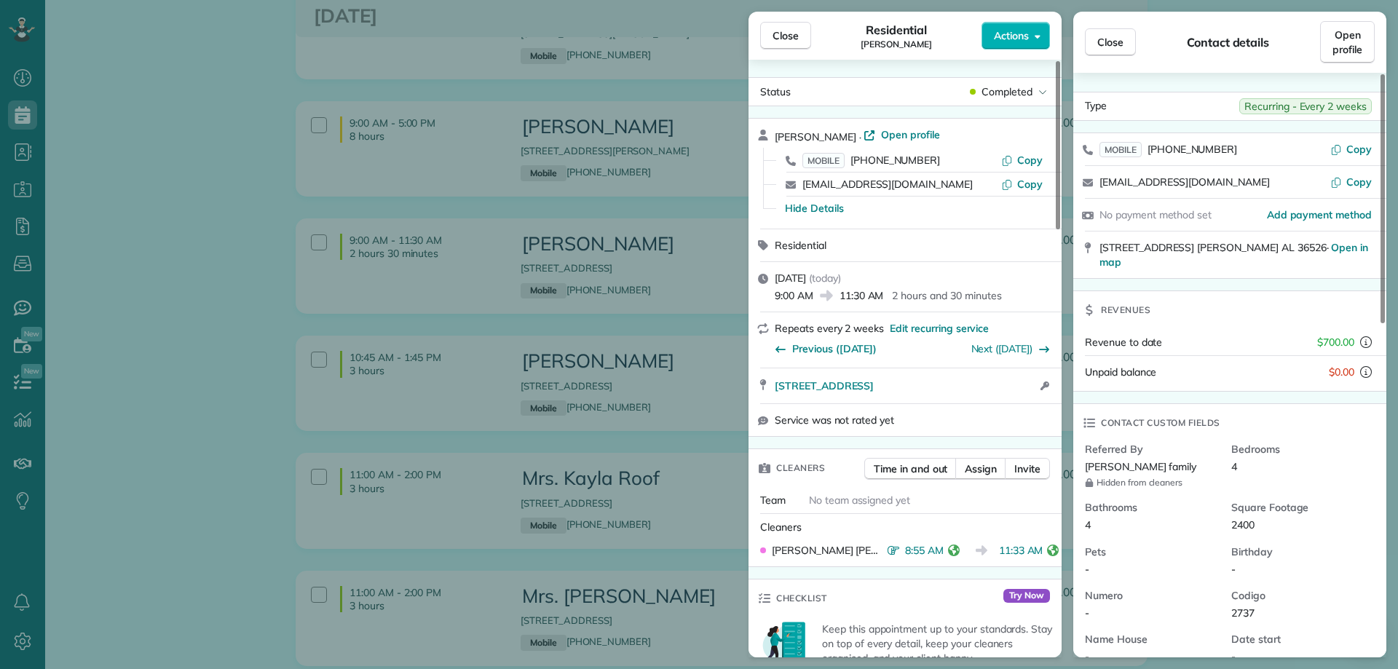
drag, startPoint x: 1112, startPoint y: 50, endPoint x: 1089, endPoint y: 50, distance: 22.6
click at [1111, 50] on button "Close" at bounding box center [1110, 42] width 51 height 28
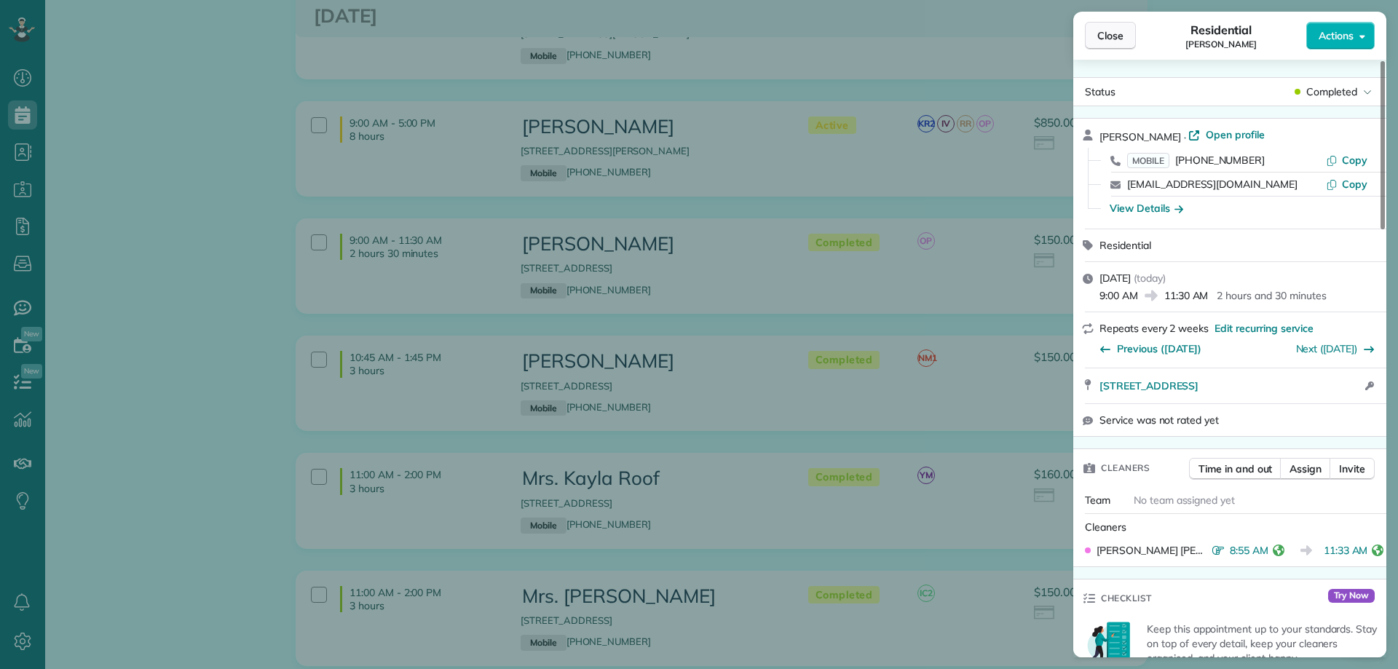
click at [1111, 37] on span "Close" at bounding box center [1110, 35] width 26 height 15
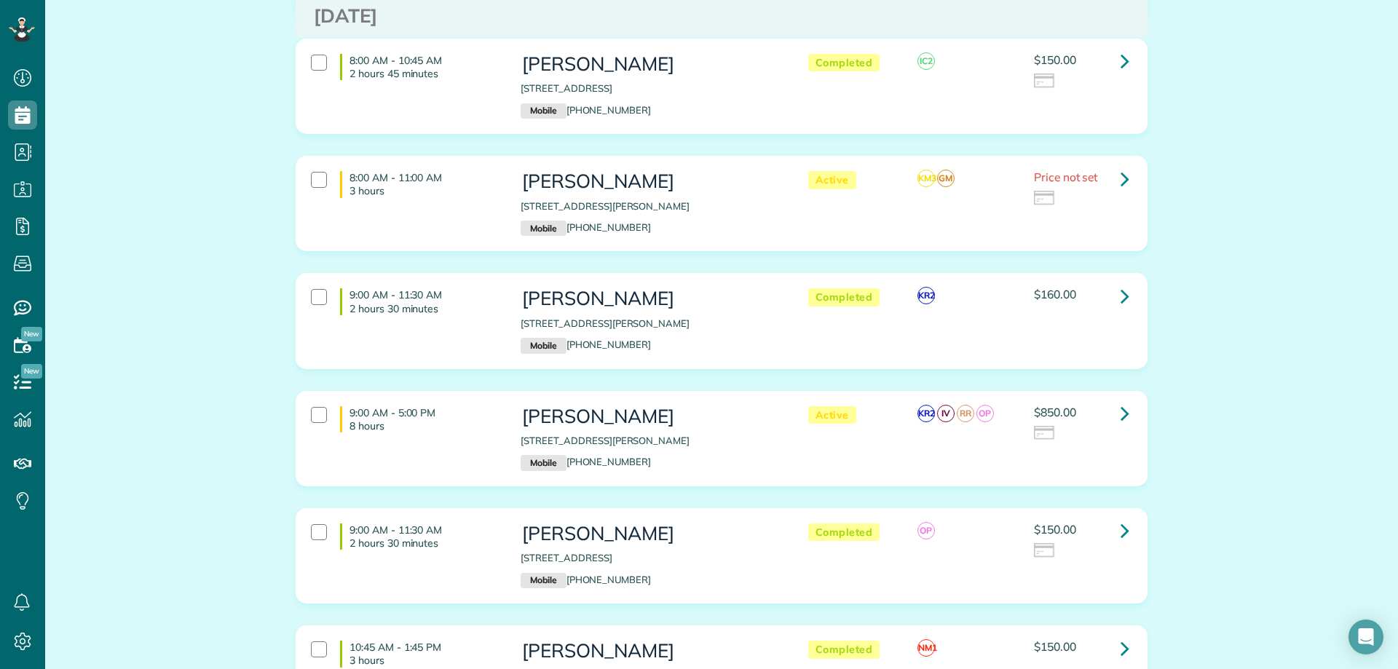
scroll to position [947, 0]
click at [1121, 177] on icon at bounding box center [1125, 179] width 9 height 25
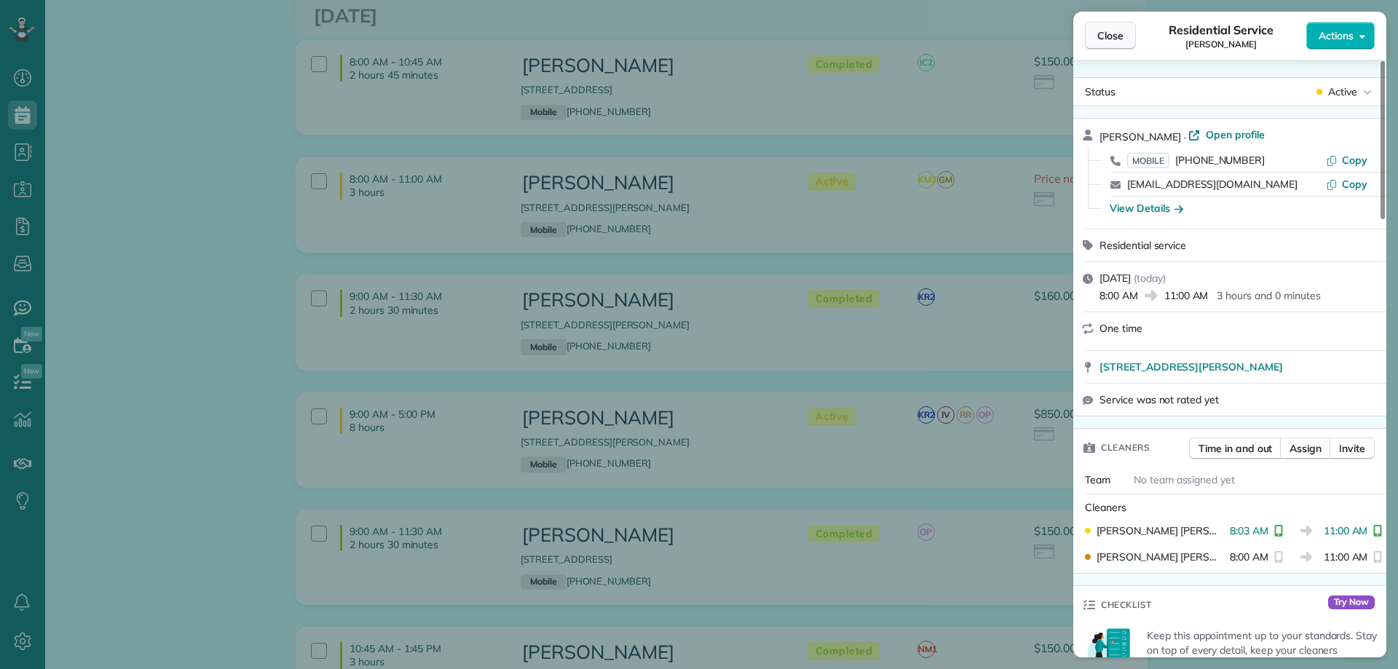
click at [1110, 28] on button "Close" at bounding box center [1110, 36] width 51 height 28
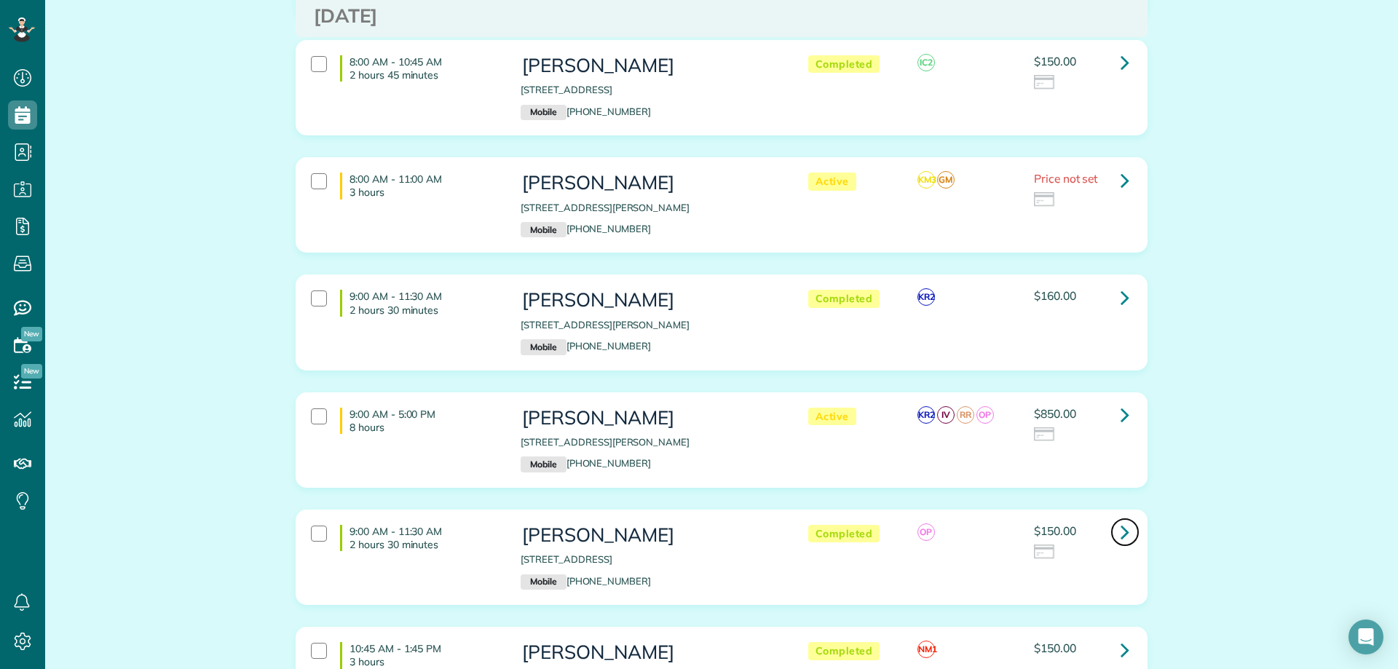
click at [1121, 536] on icon at bounding box center [1125, 531] width 9 height 25
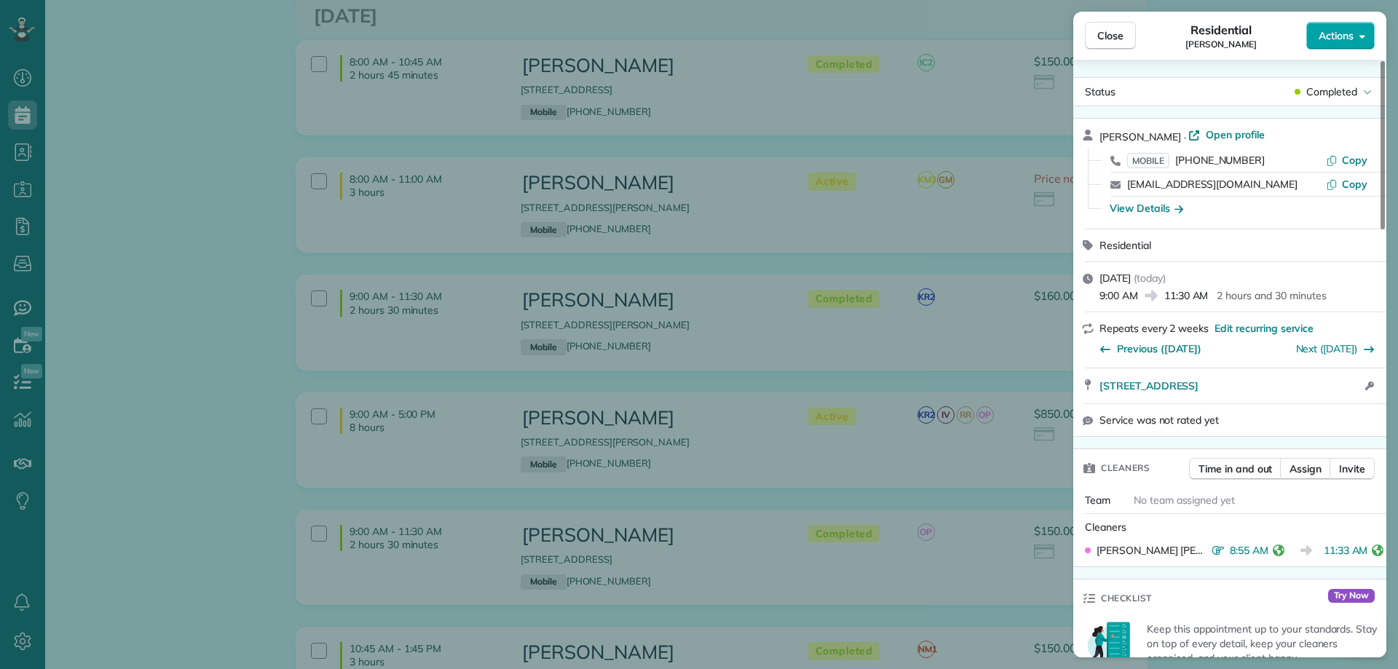
click at [1333, 42] on span "Actions" at bounding box center [1336, 35] width 35 height 15
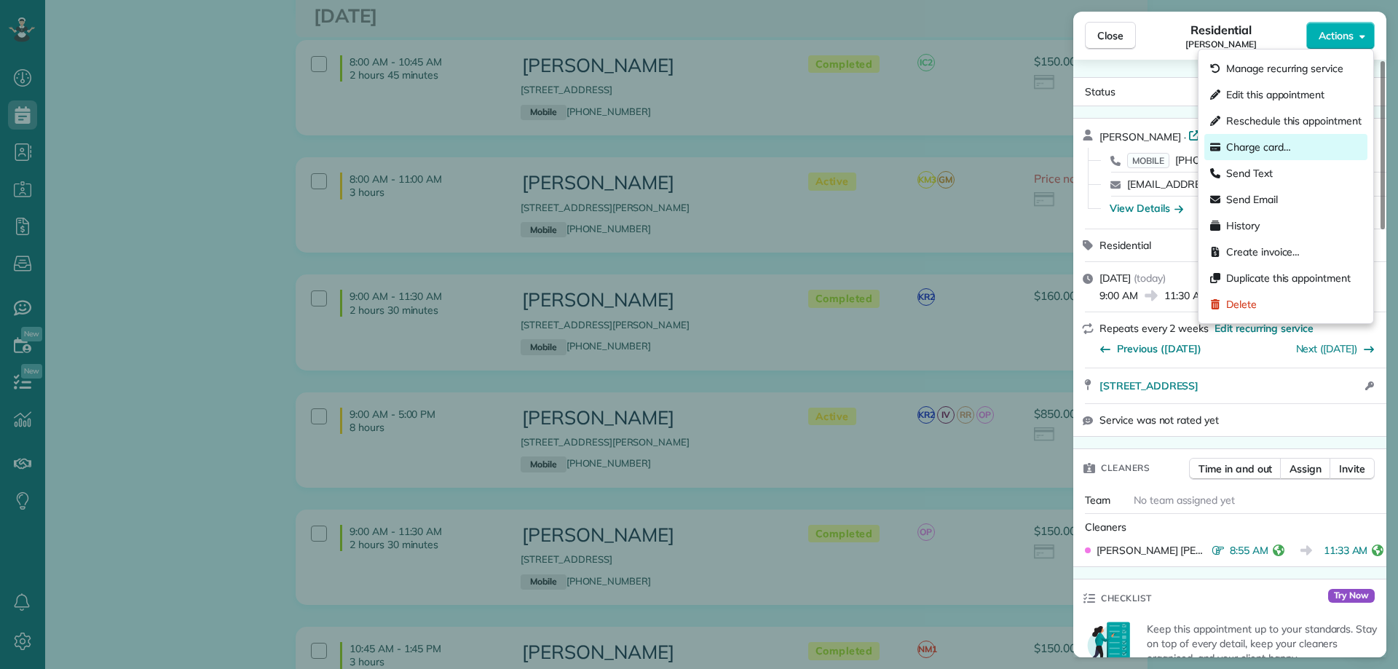
click at [1279, 142] on span "Charge card…" at bounding box center [1258, 147] width 65 height 15
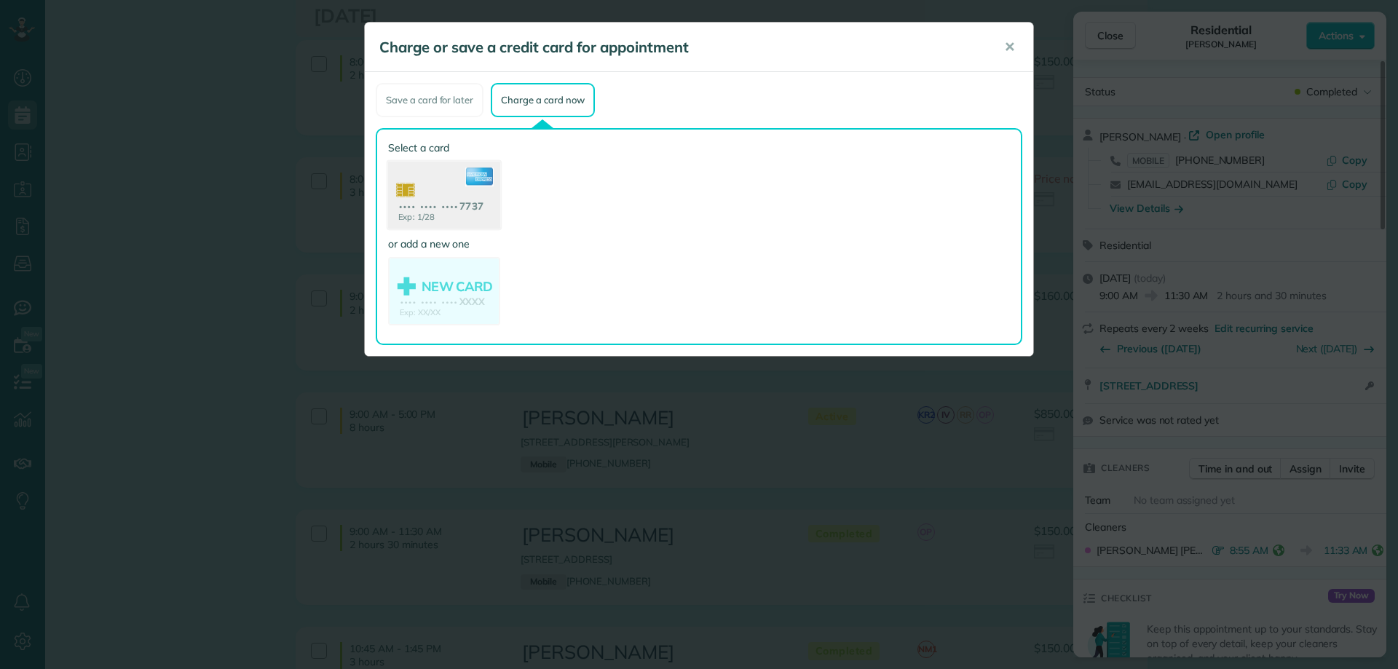
click at [475, 209] on use at bounding box center [444, 197] width 112 height 71
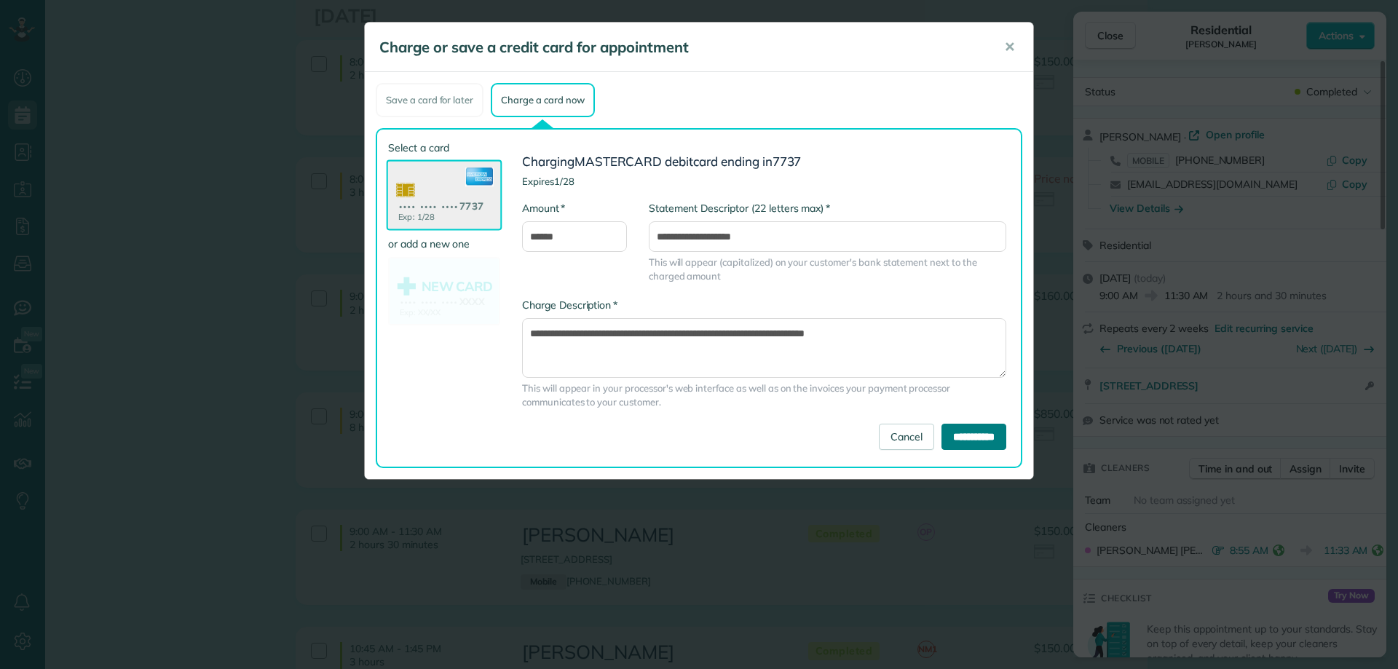
click at [974, 435] on input "**********" at bounding box center [974, 437] width 65 height 26
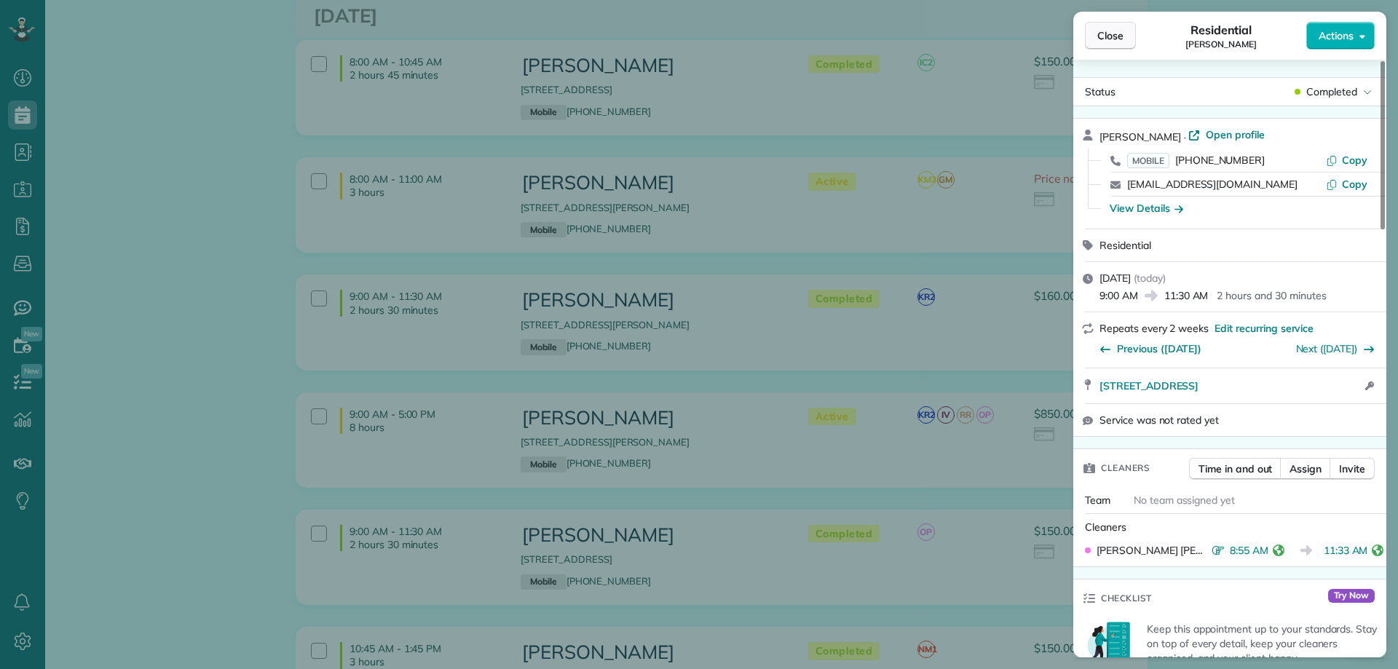
click at [1112, 36] on span "Close" at bounding box center [1110, 35] width 26 height 15
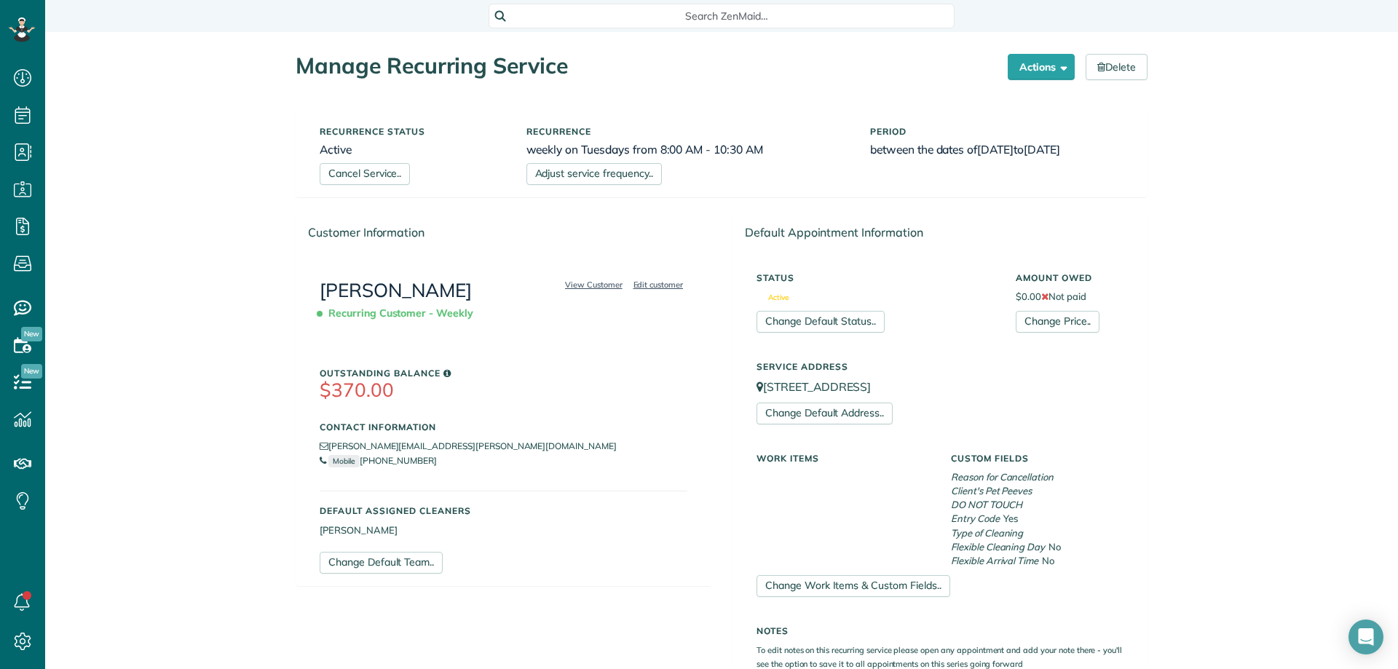
scroll to position [7, 7]
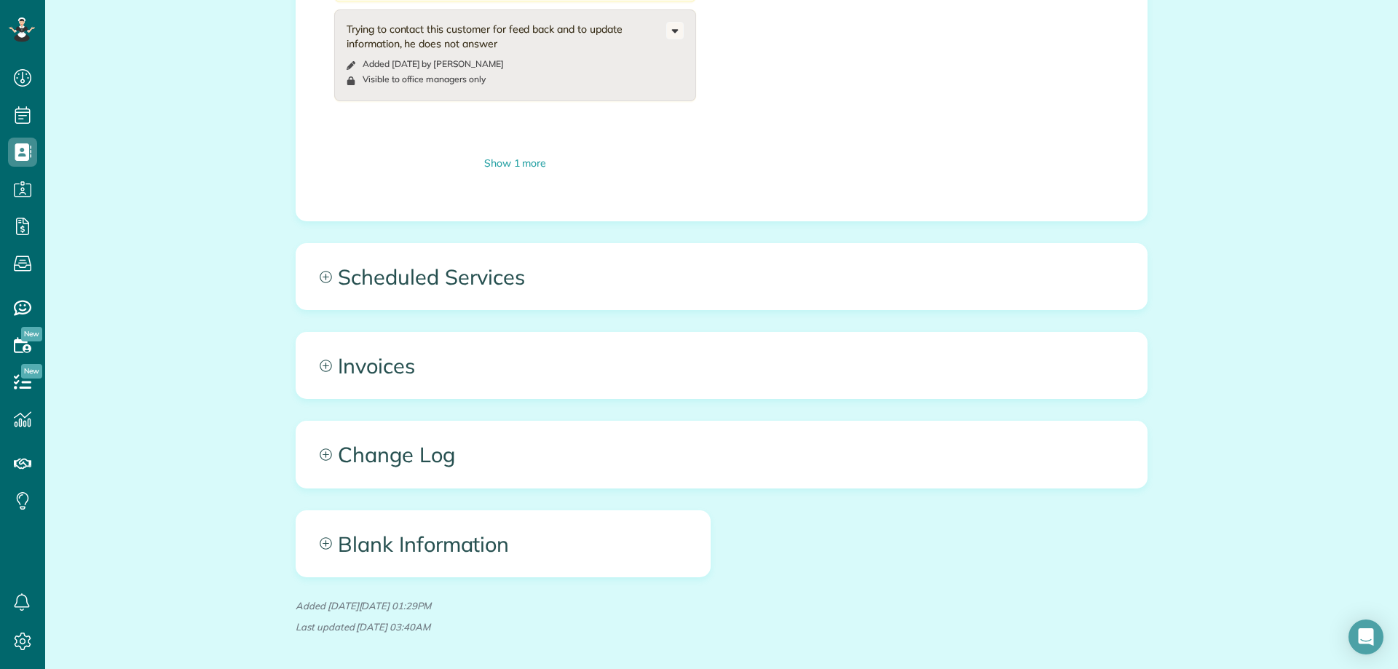
scroll to position [978, 0]
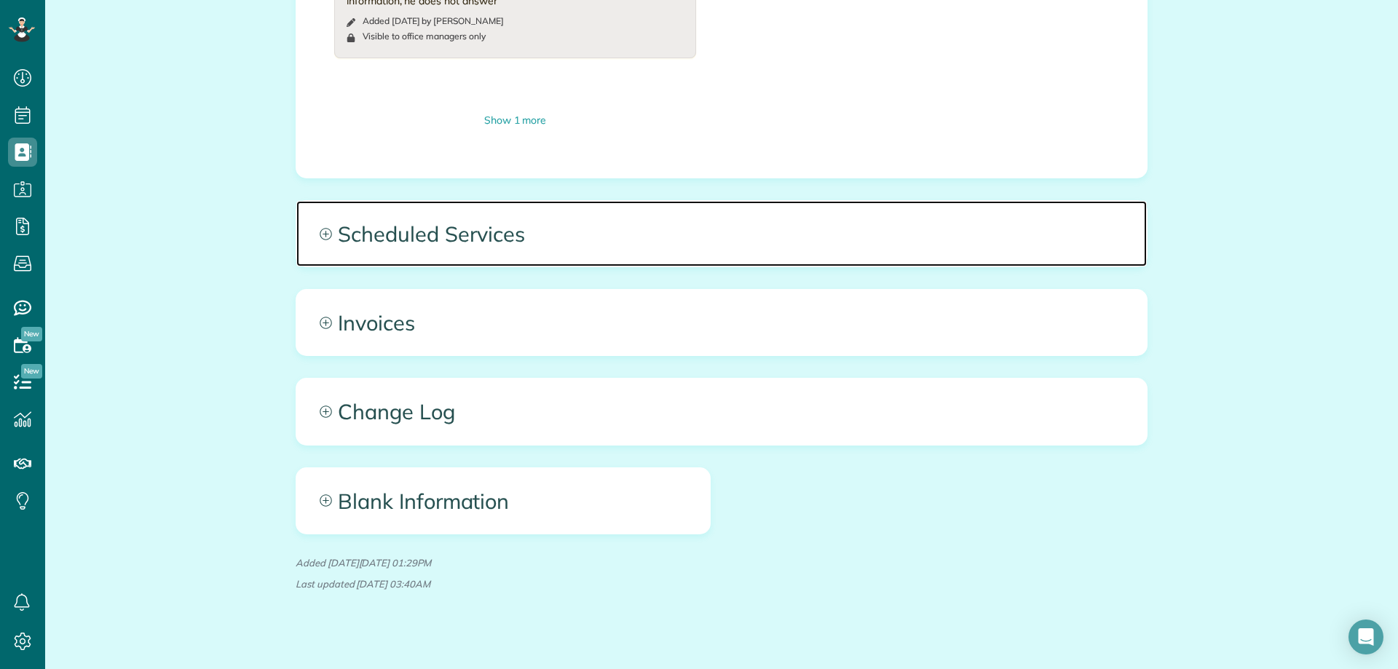
click at [396, 215] on span "Scheduled Services" at bounding box center [721, 234] width 851 height 66
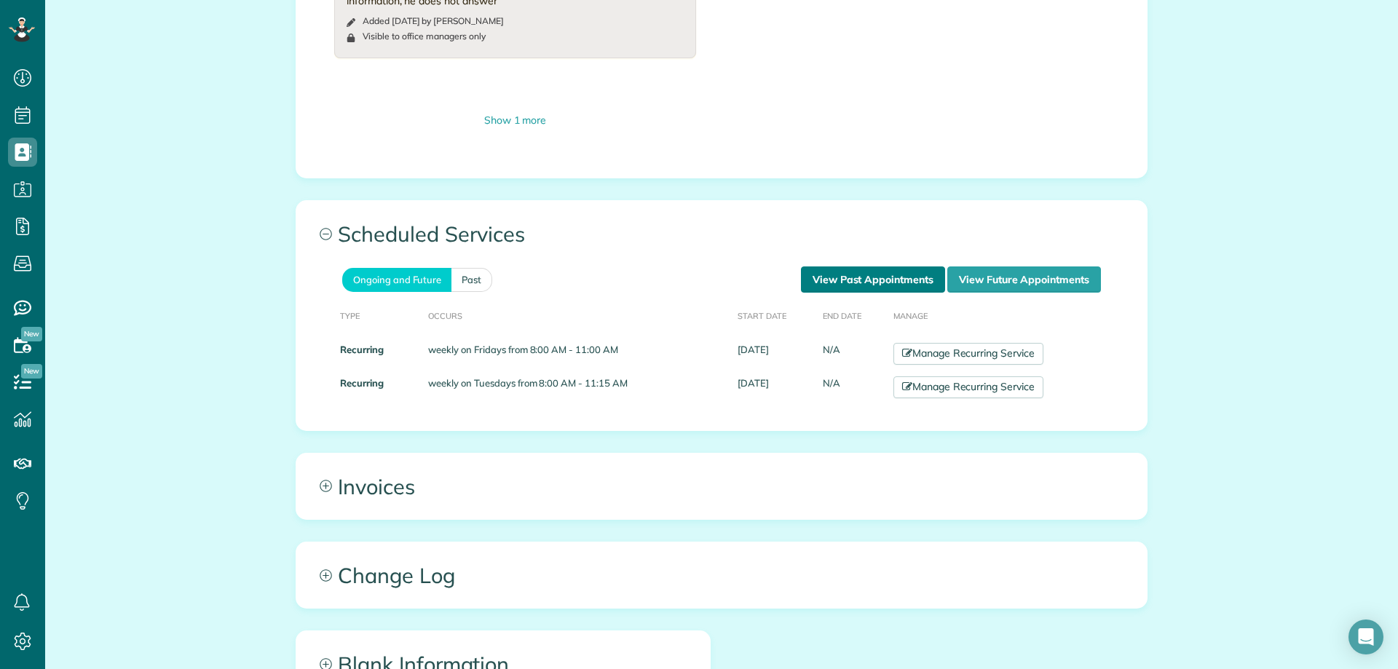
click at [850, 275] on link "View Past Appointments" at bounding box center [873, 280] width 144 height 26
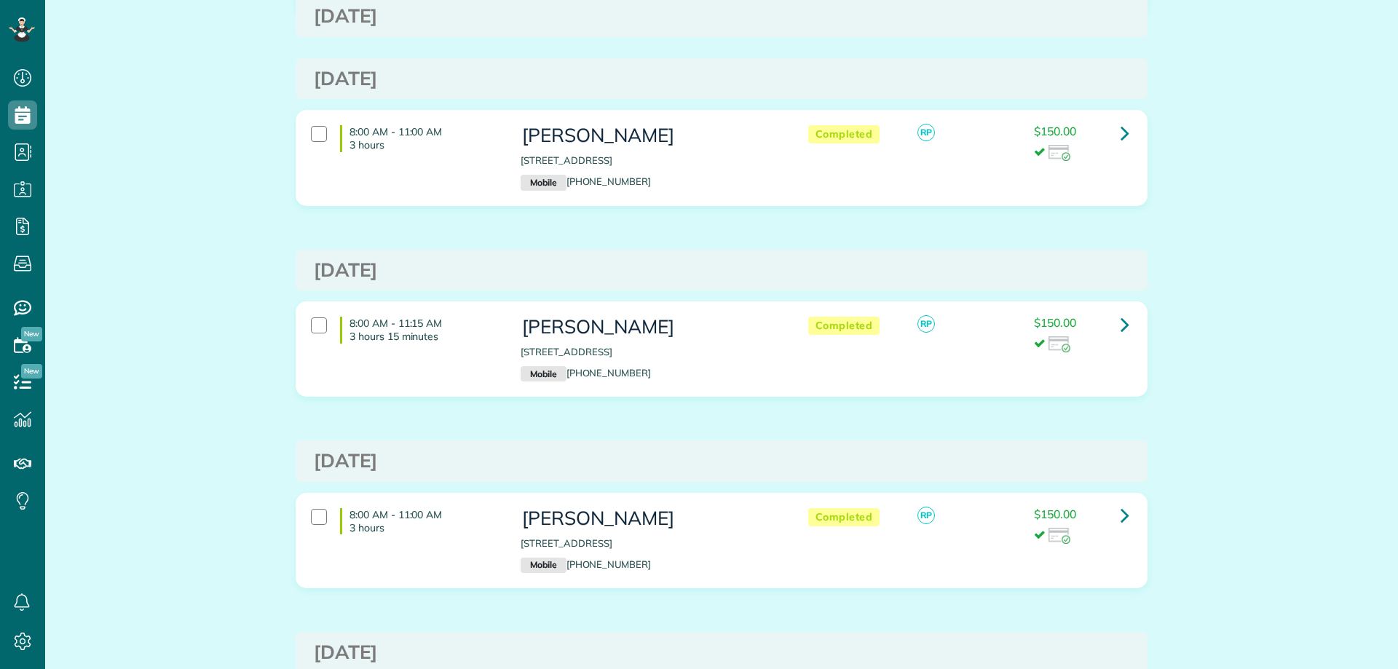
scroll to position [7, 7]
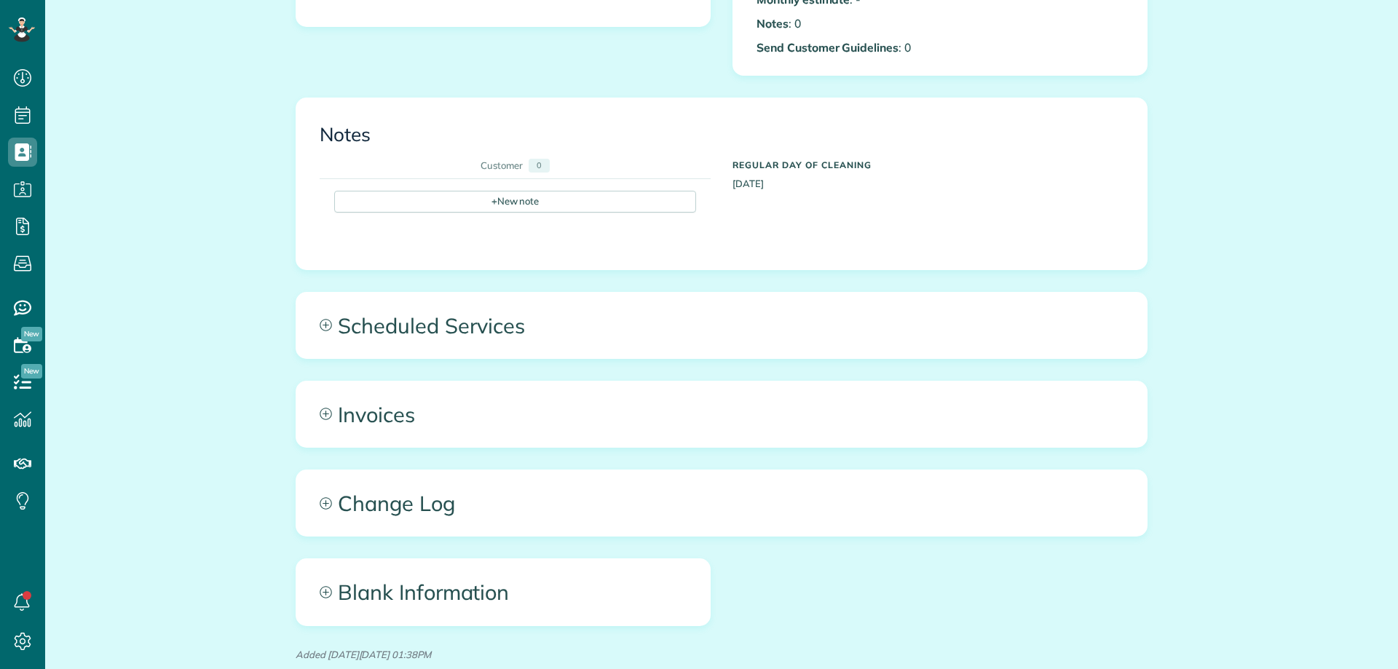
scroll to position [510, 0]
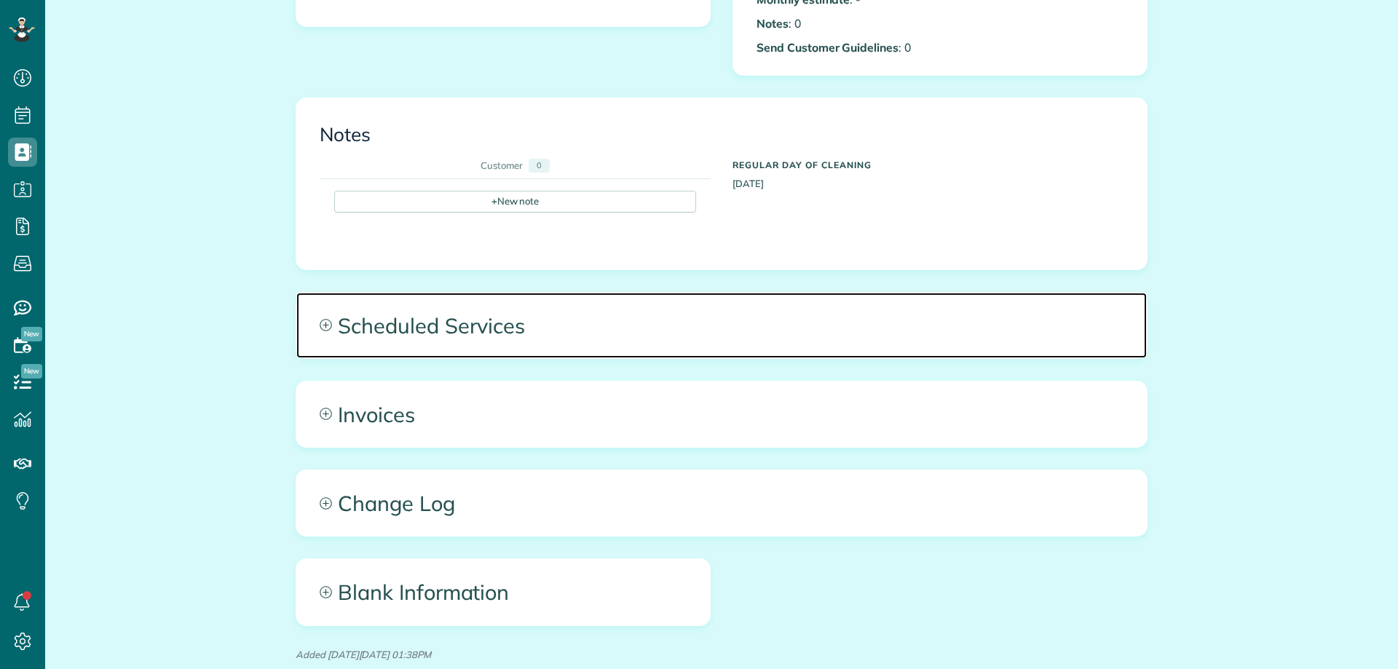
click at [515, 293] on span "Scheduled Services" at bounding box center [721, 326] width 851 height 66
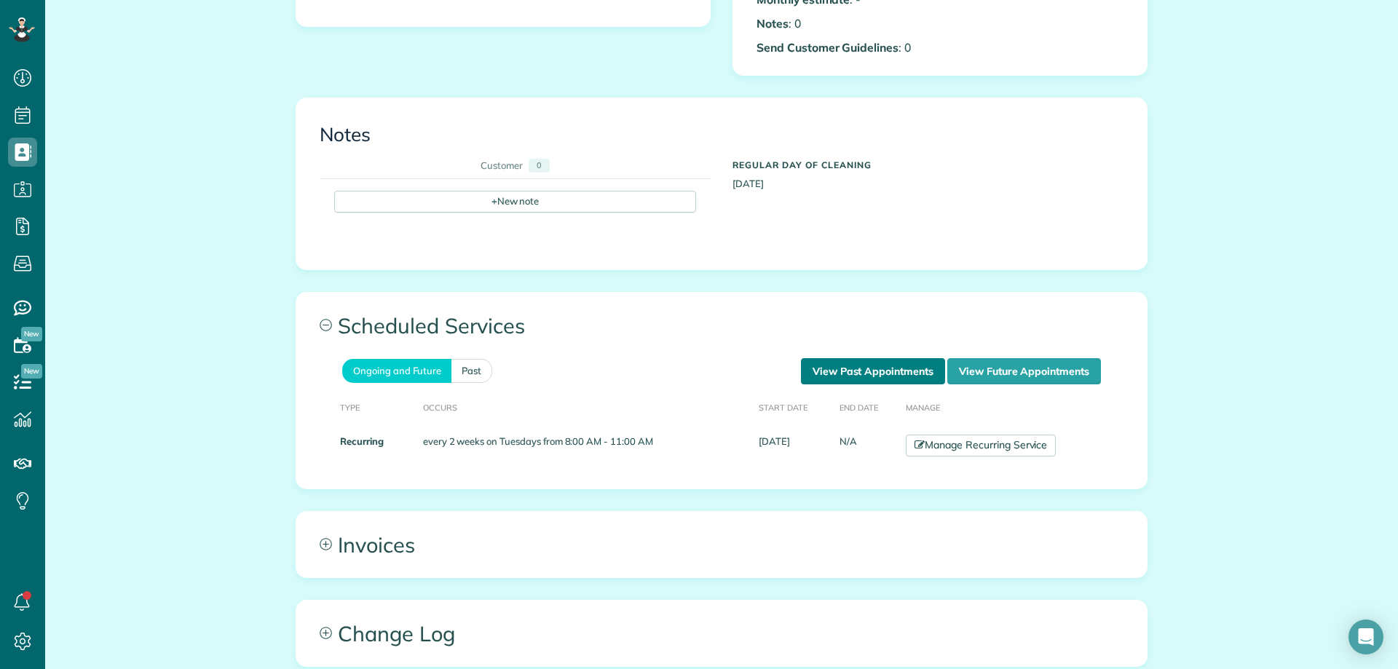
click at [891, 368] on link "View Past Appointments" at bounding box center [873, 371] width 144 height 26
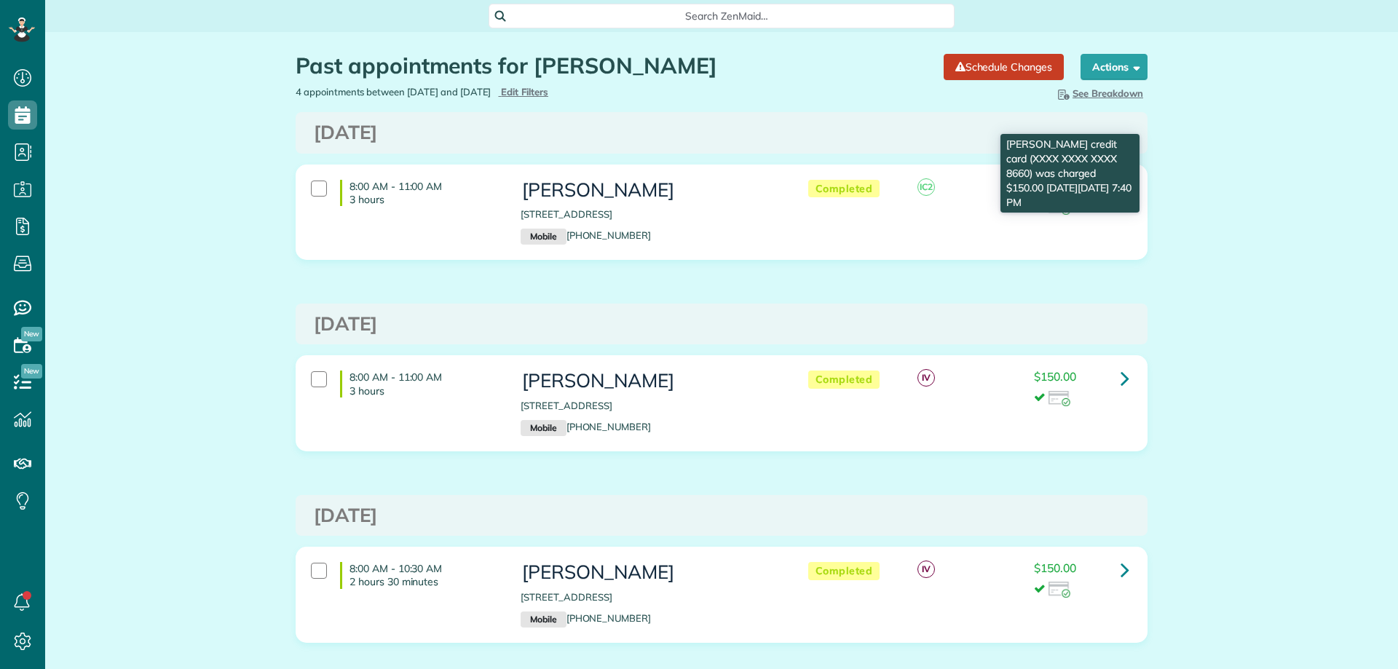
scroll to position [7, 7]
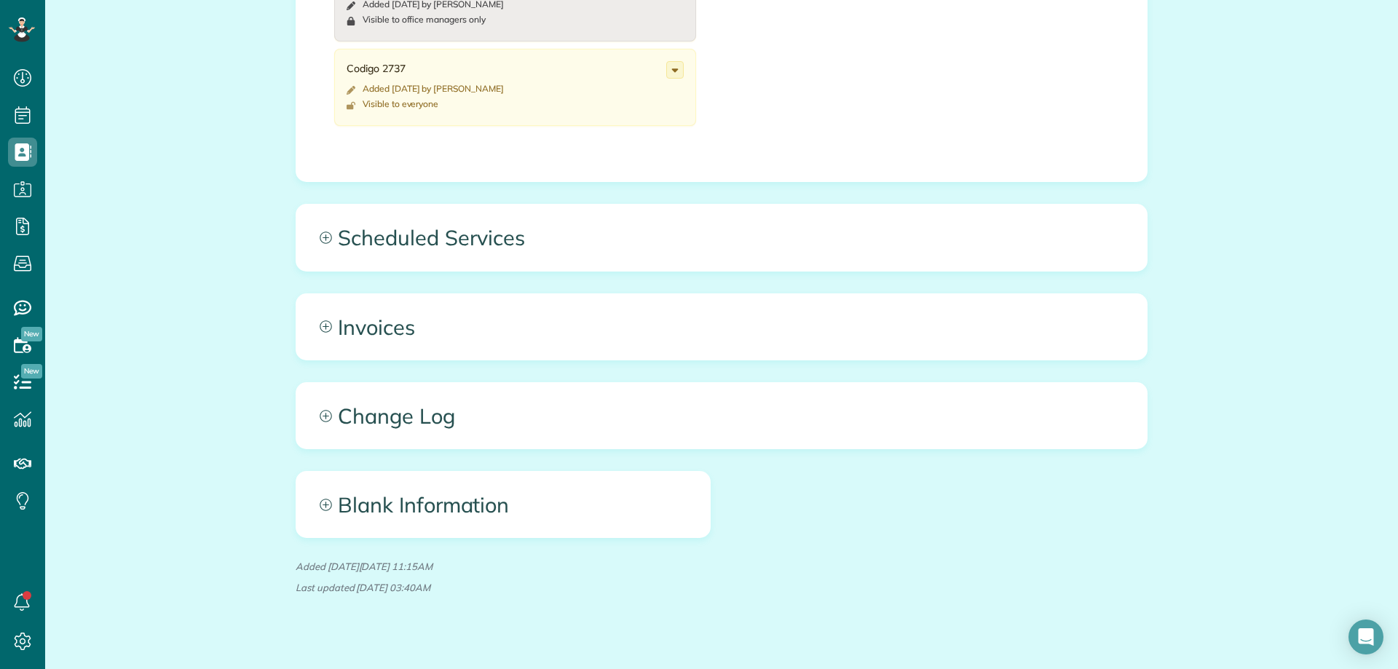
scroll to position [898, 0]
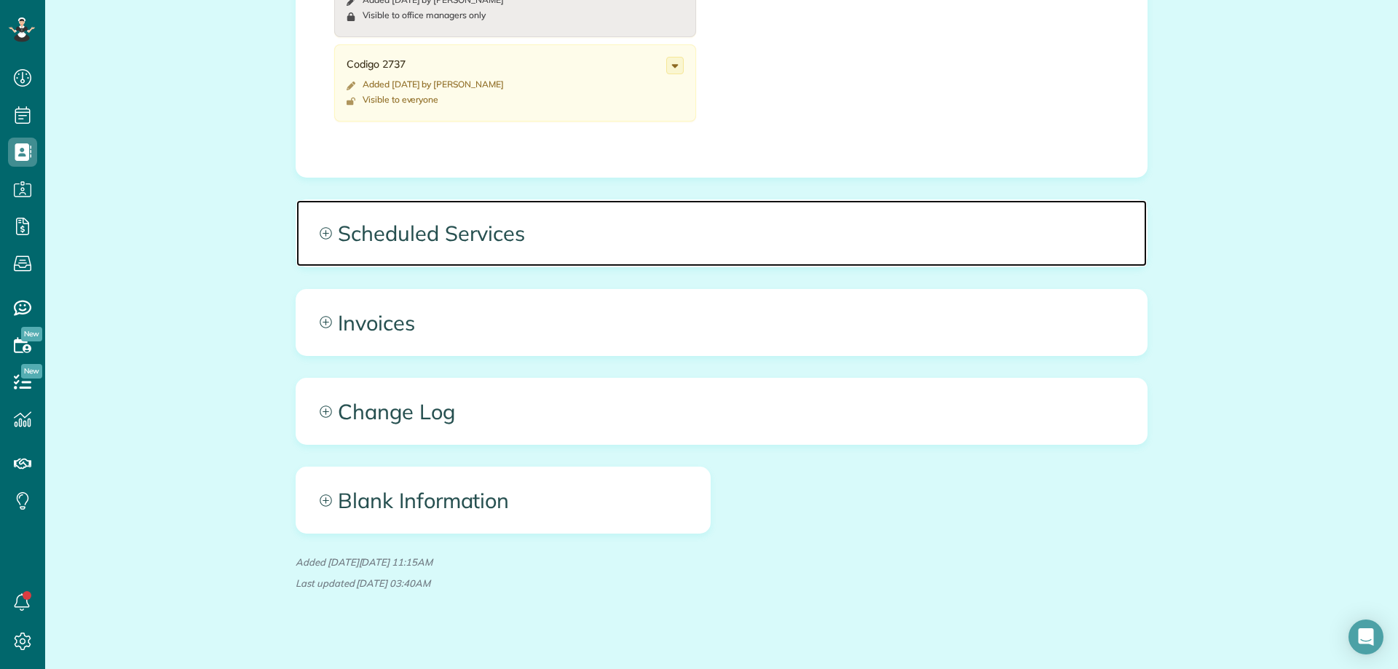
click at [383, 220] on span "Scheduled Services" at bounding box center [721, 233] width 851 height 66
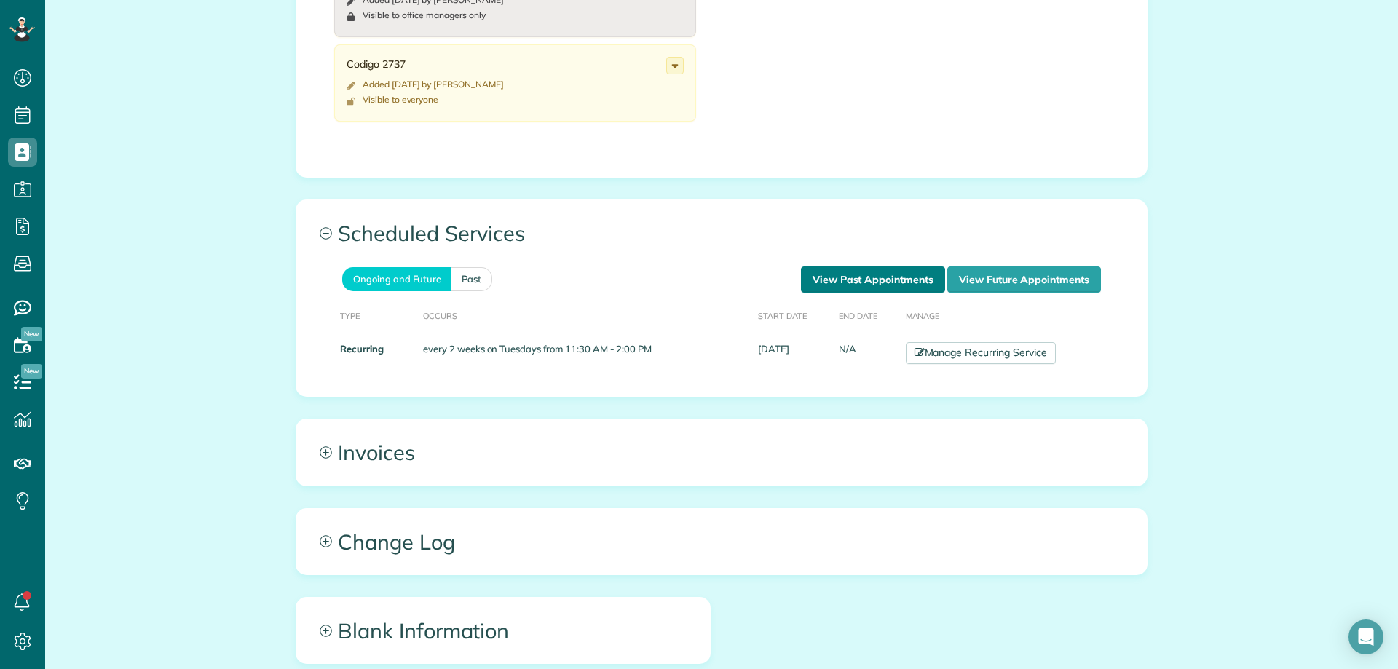
click at [899, 267] on link "View Past Appointments" at bounding box center [873, 280] width 144 height 26
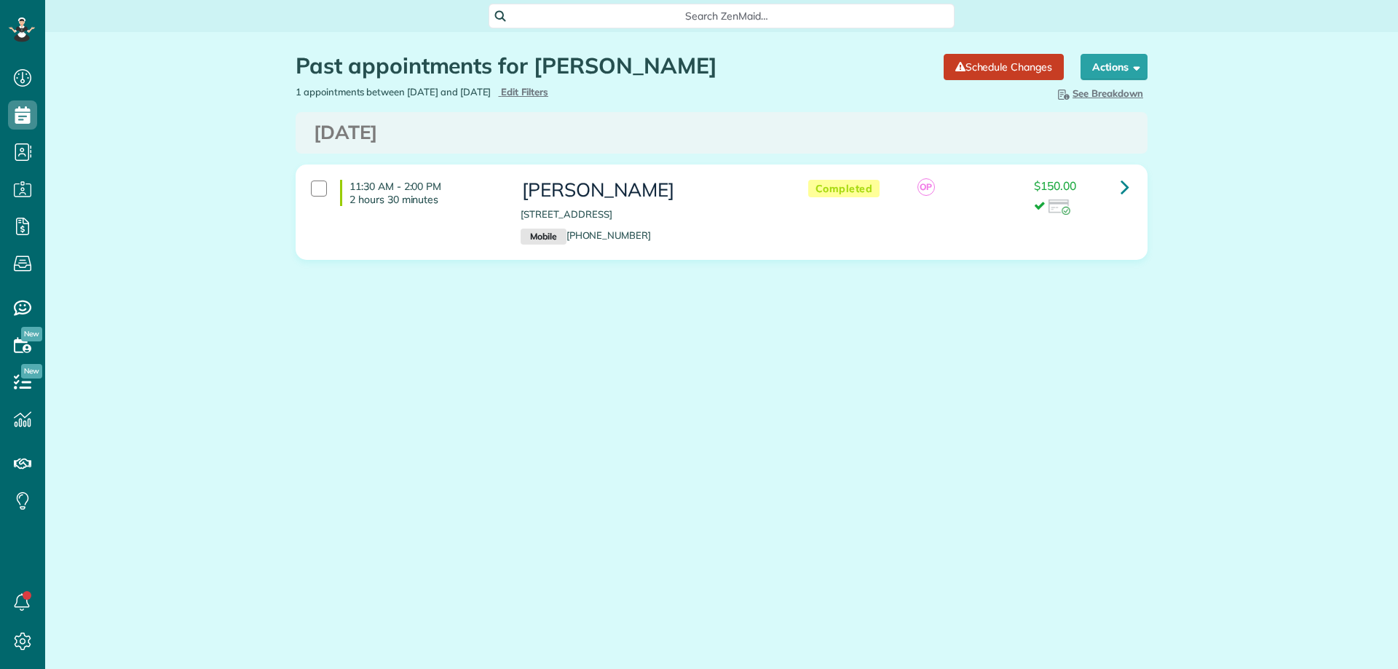
scroll to position [7, 7]
click at [548, 93] on span "Edit Filters" at bounding box center [524, 92] width 47 height 12
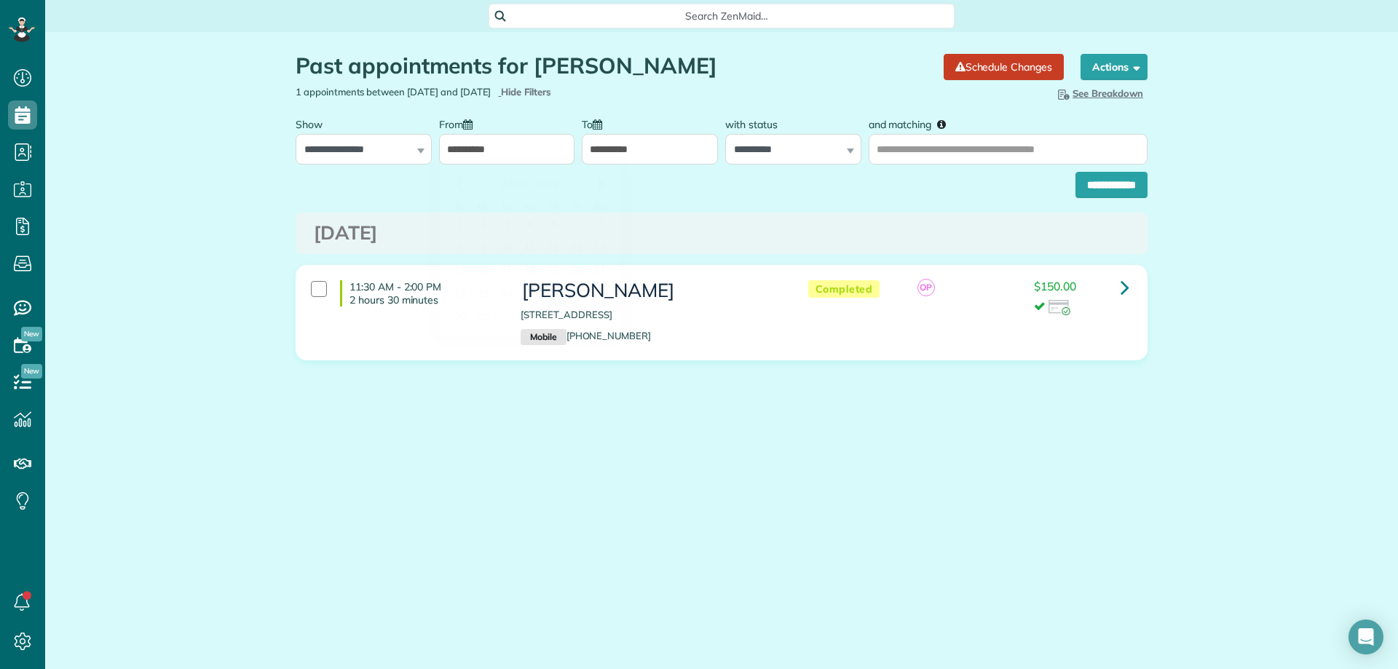
click at [494, 149] on input "**********" at bounding box center [507, 149] width 136 height 31
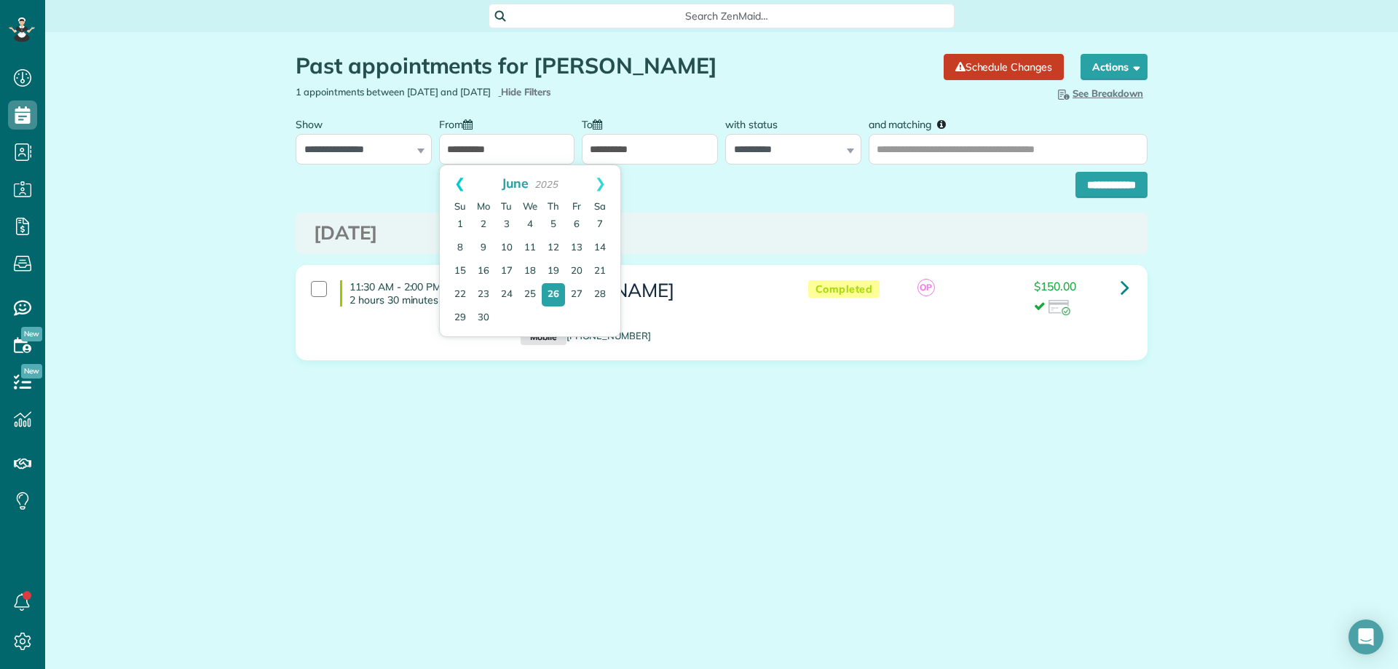
click at [460, 178] on link "Prev" at bounding box center [460, 183] width 40 height 36
click at [573, 245] on link "7" at bounding box center [576, 248] width 23 height 23
type input "**********"
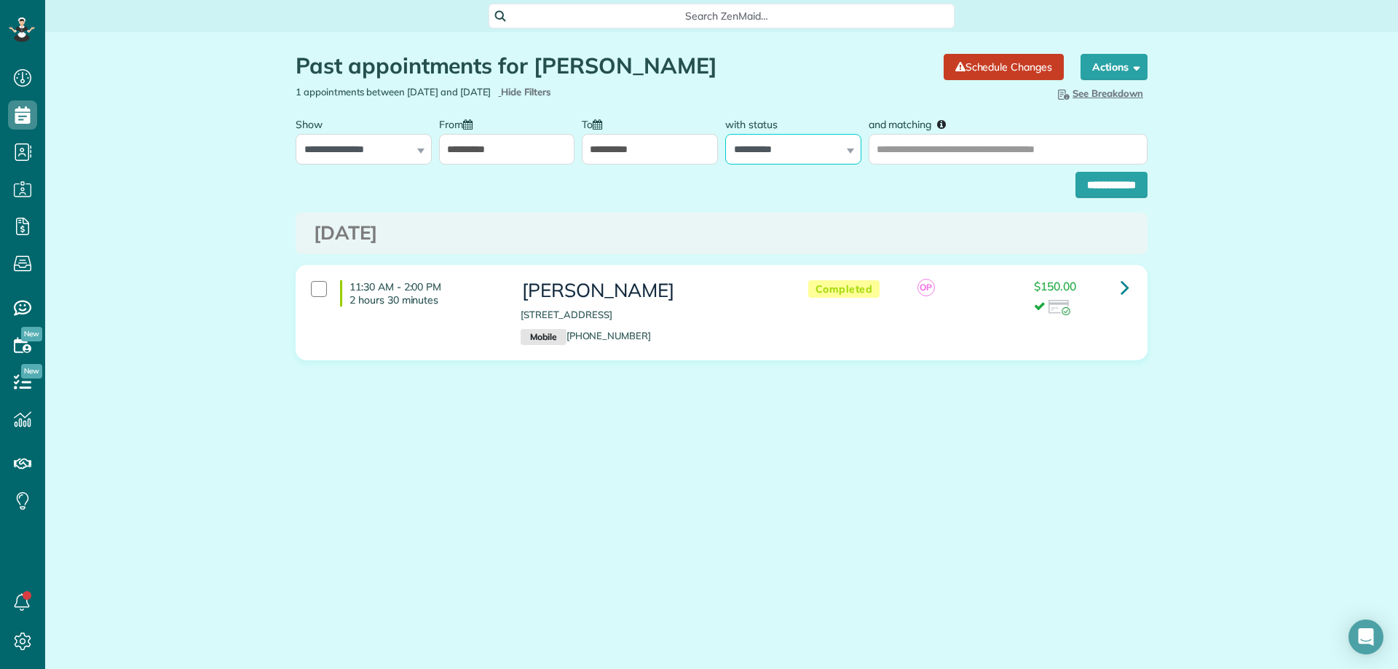
click at [821, 146] on select "**********" at bounding box center [793, 149] width 136 height 31
click at [924, 146] on input "and matching" at bounding box center [1008, 149] width 279 height 31
type input "**********"
click at [1076, 172] on input "**********" at bounding box center [1112, 185] width 72 height 26
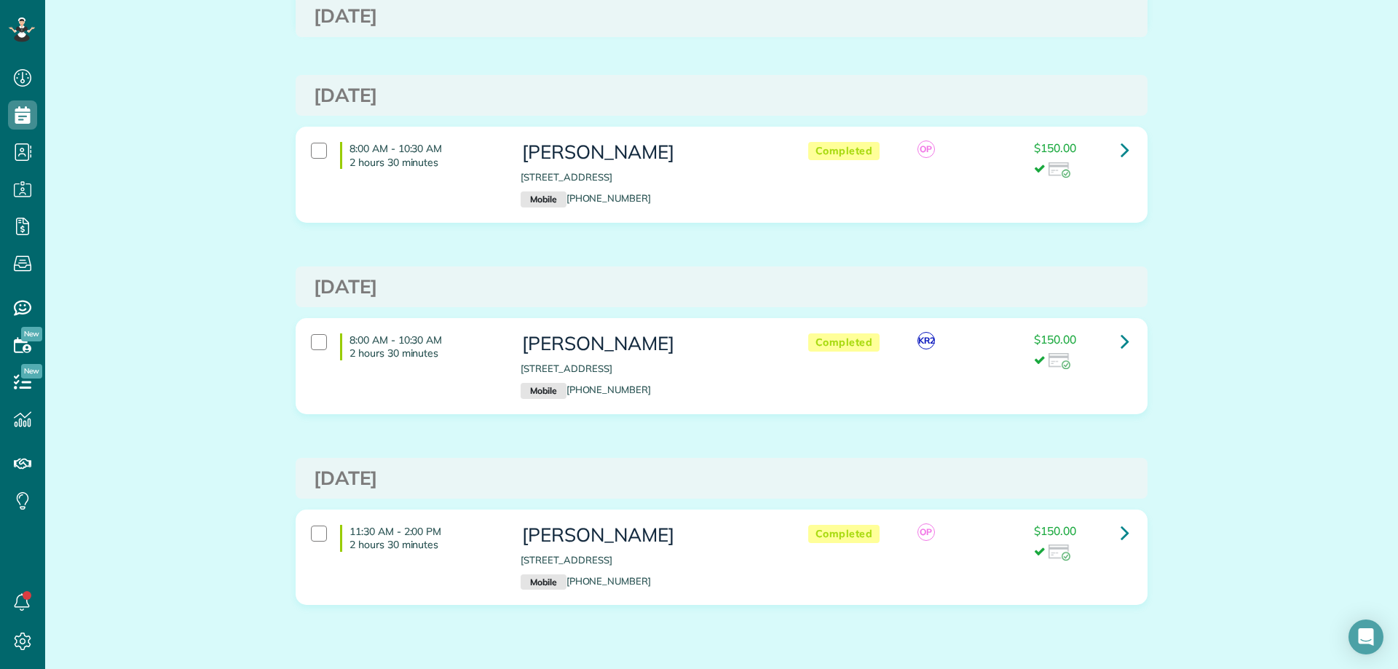
scroll to position [274, 0]
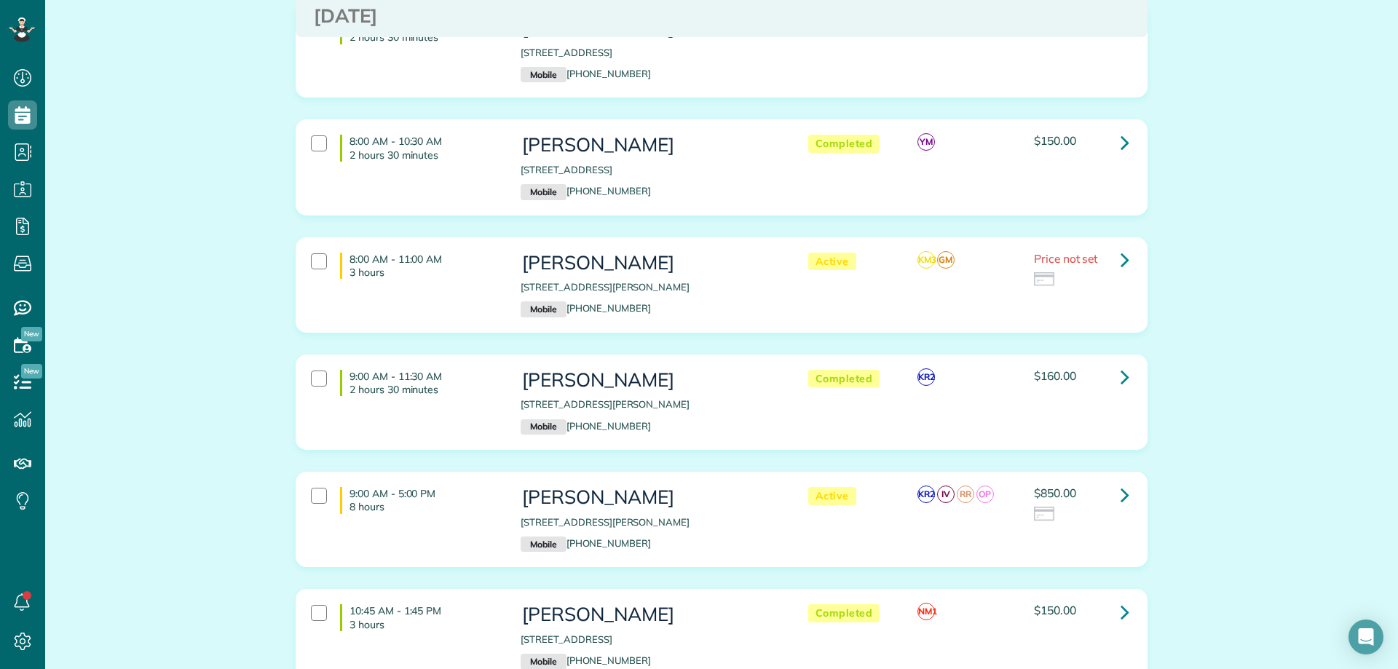
scroll to position [583, 0]
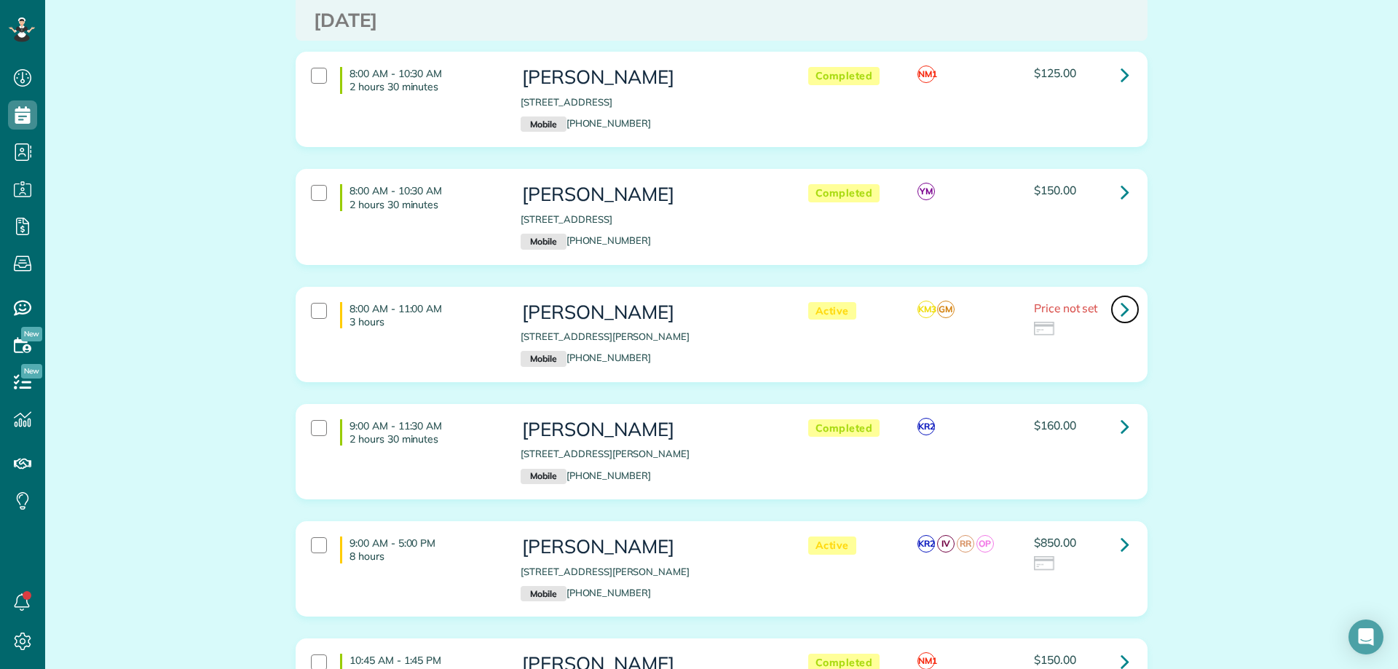
click at [1121, 309] on icon at bounding box center [1125, 308] width 9 height 25
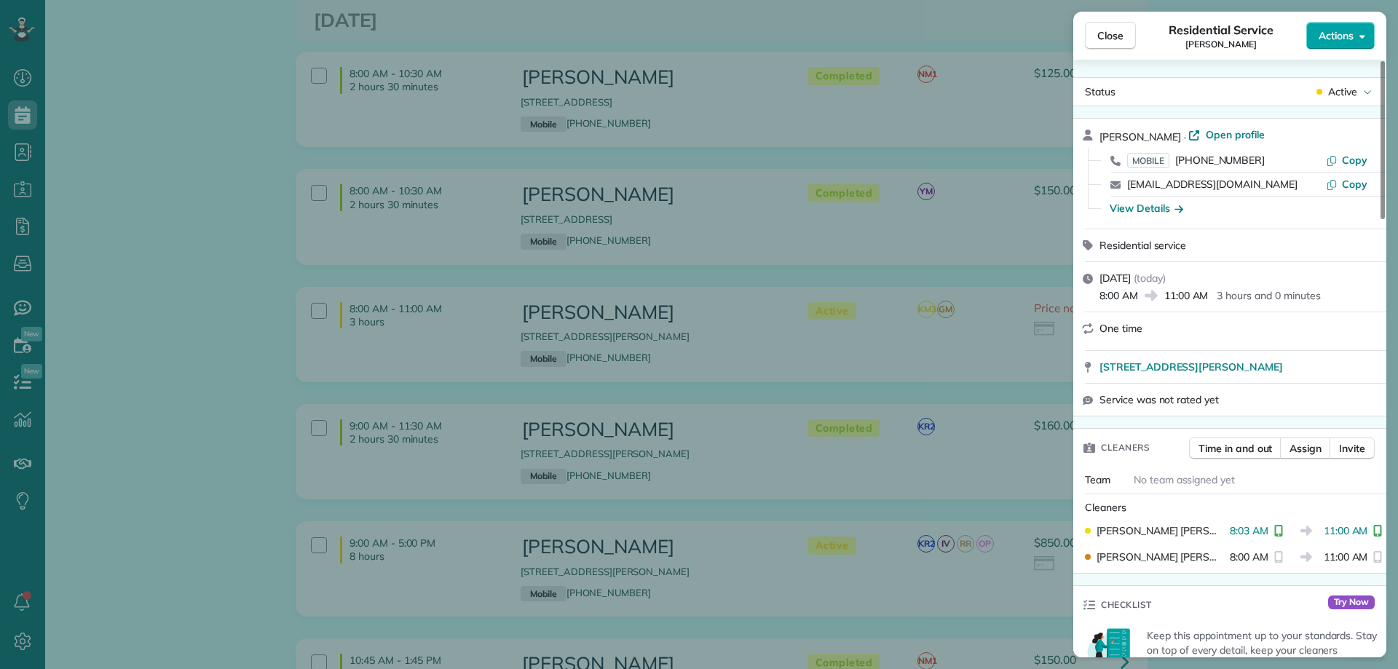
click at [1331, 35] on span "Actions" at bounding box center [1336, 35] width 35 height 15
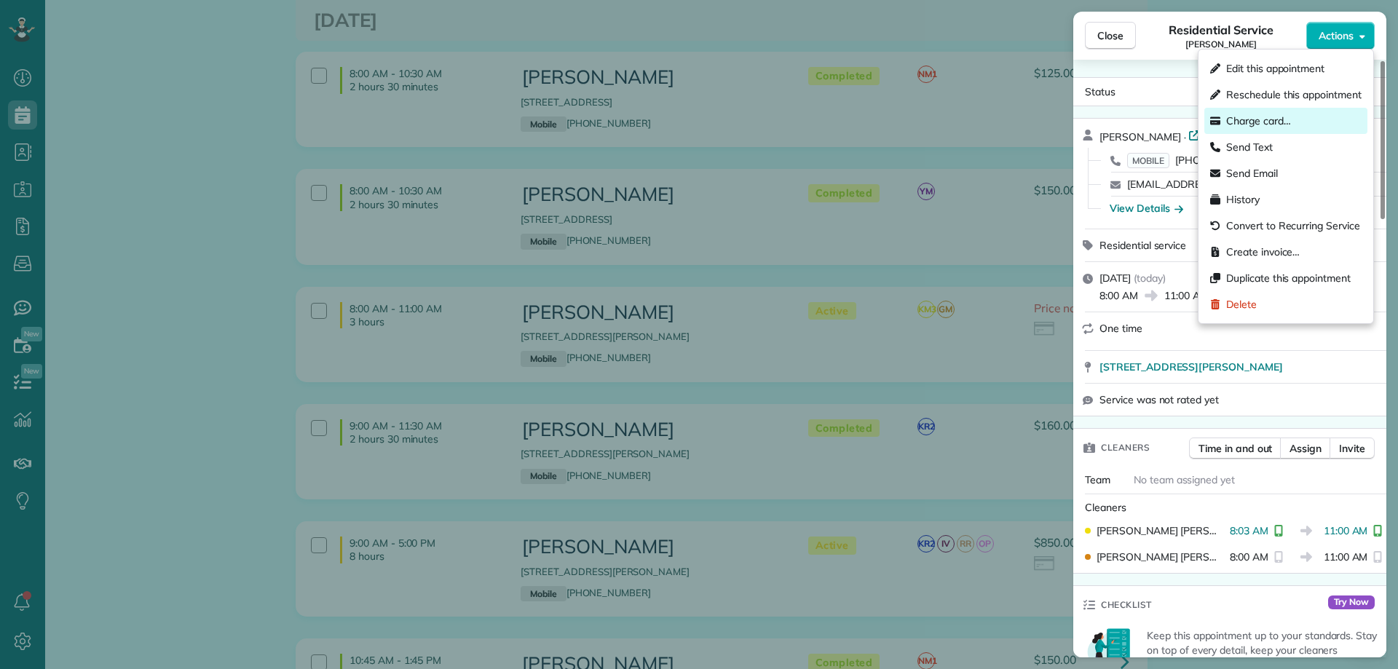
click at [1279, 123] on span "Charge card…" at bounding box center [1258, 121] width 65 height 15
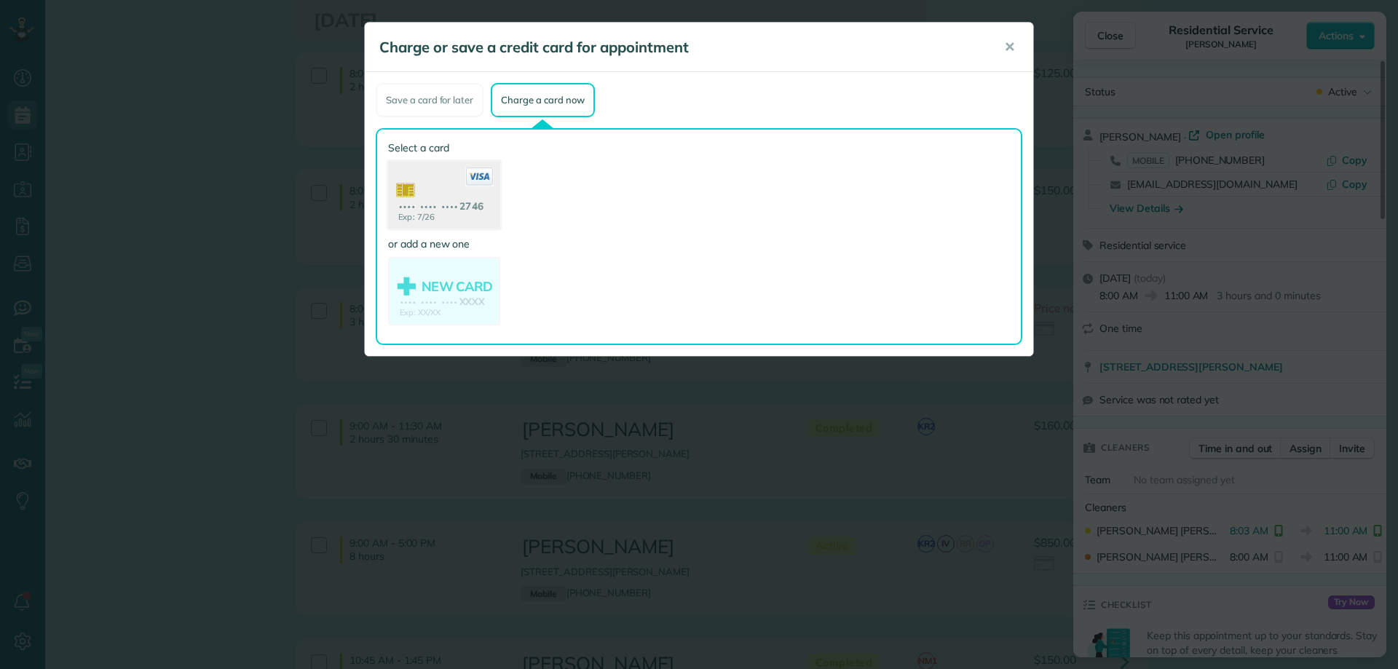
click at [469, 200] on use at bounding box center [444, 197] width 112 height 71
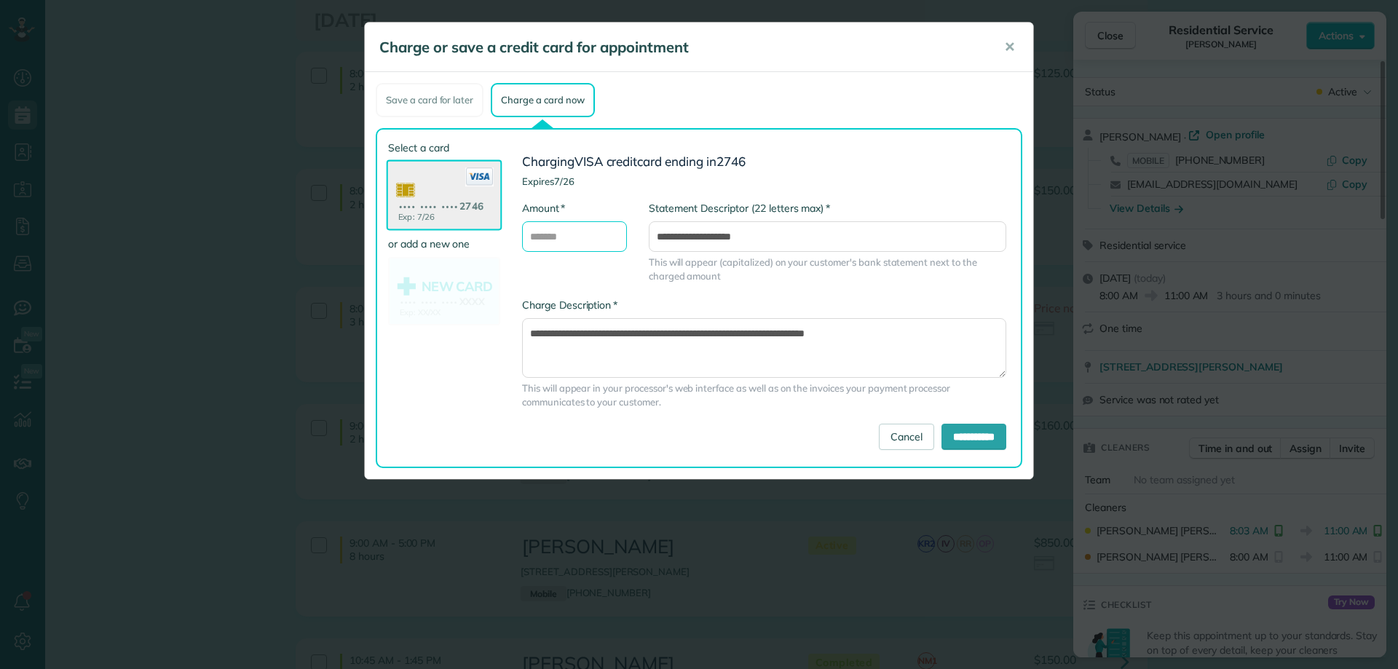
click at [584, 242] on input "* Amount" at bounding box center [574, 236] width 105 height 31
drag, startPoint x: 569, startPoint y: 237, endPoint x: 577, endPoint y: 235, distance: 8.9
click at [569, 237] on input "* Amount" at bounding box center [574, 236] width 105 height 31
click at [883, 146] on div "**********" at bounding box center [758, 298] width 517 height 315
click at [564, 242] on input "***" at bounding box center [574, 236] width 105 height 31
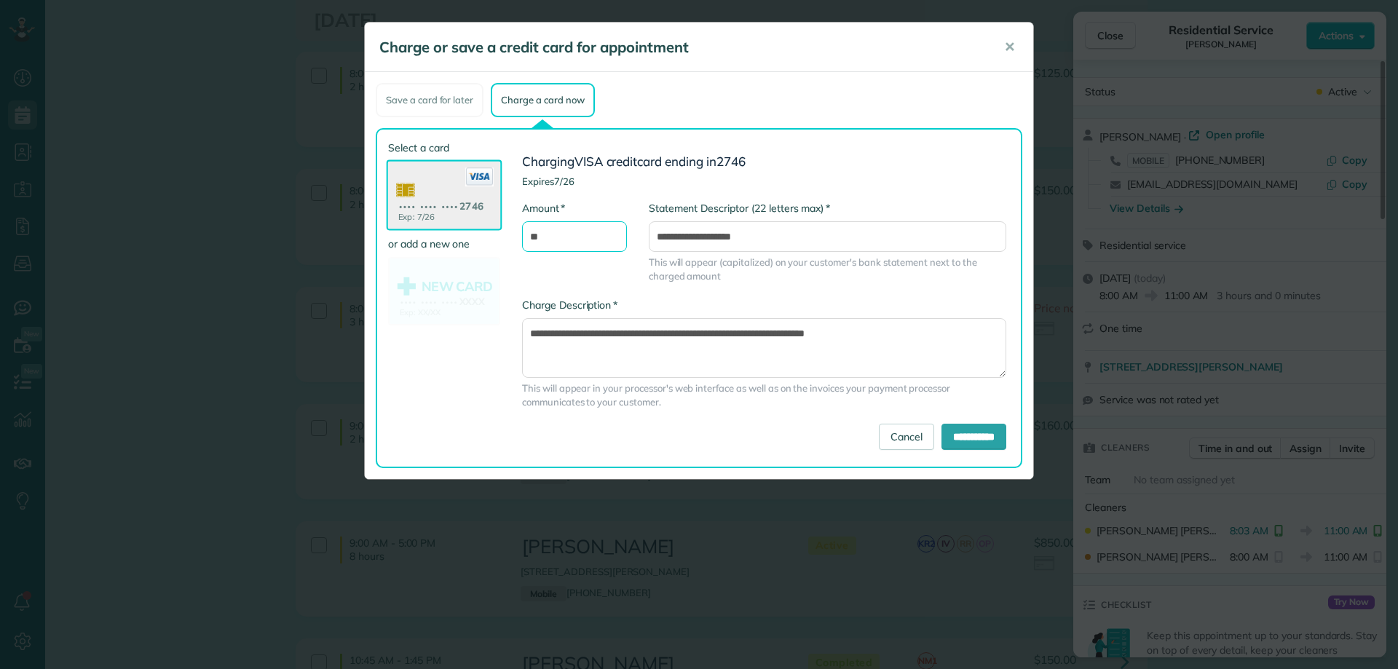
type input "*"
type input "*******"
click at [826, 181] on h4 "Expires 7/26" at bounding box center [764, 181] width 484 height 10
click at [960, 436] on input "**********" at bounding box center [974, 437] width 65 height 26
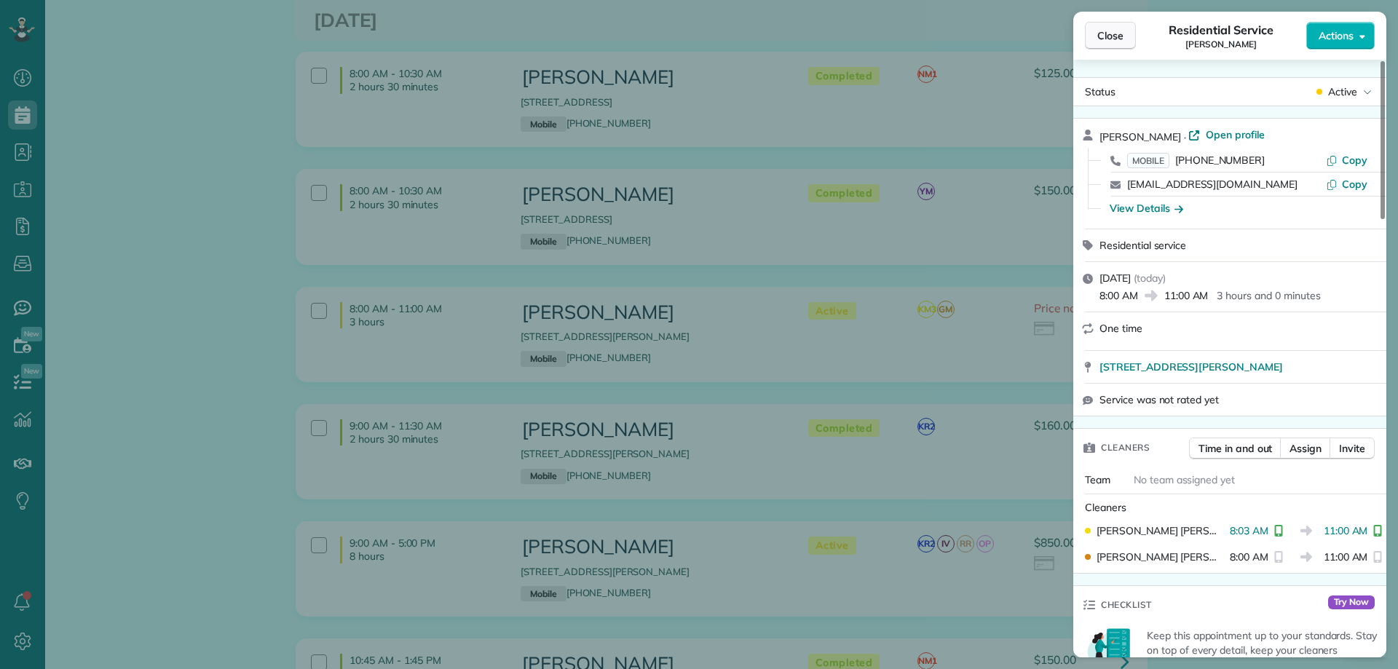
click at [1100, 39] on span "Close" at bounding box center [1110, 35] width 26 height 15
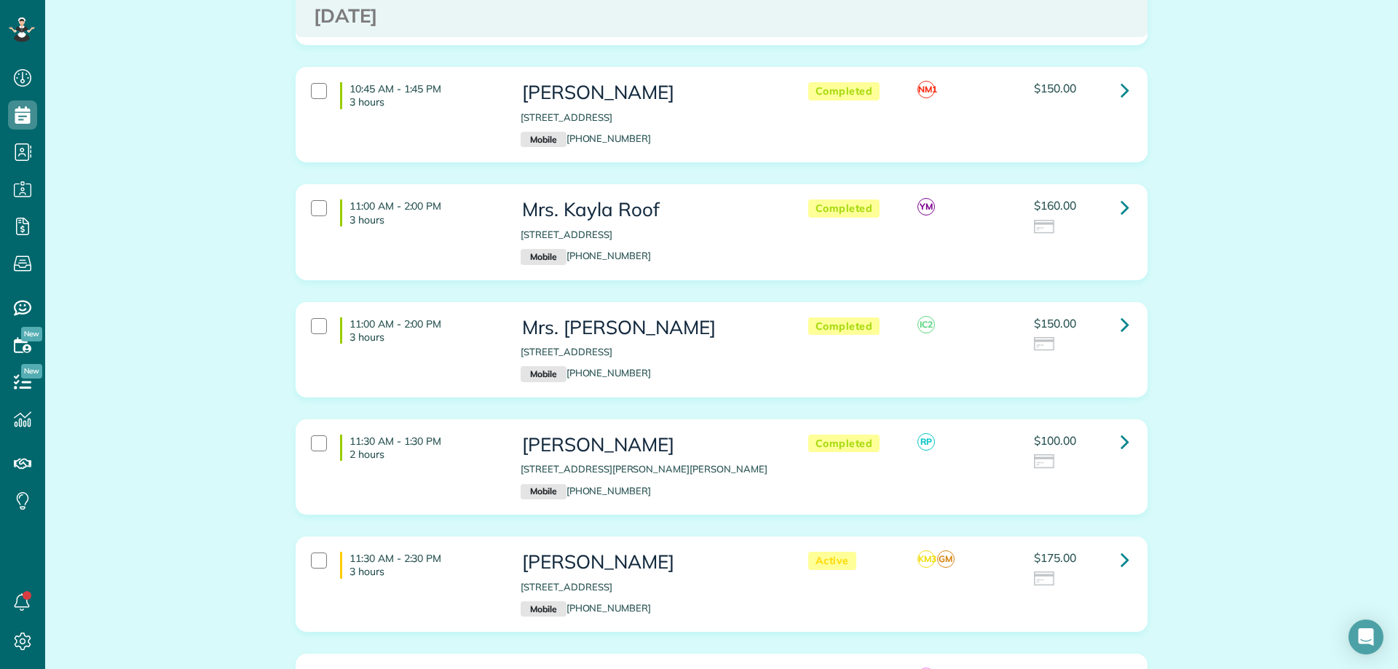
scroll to position [1092, 0]
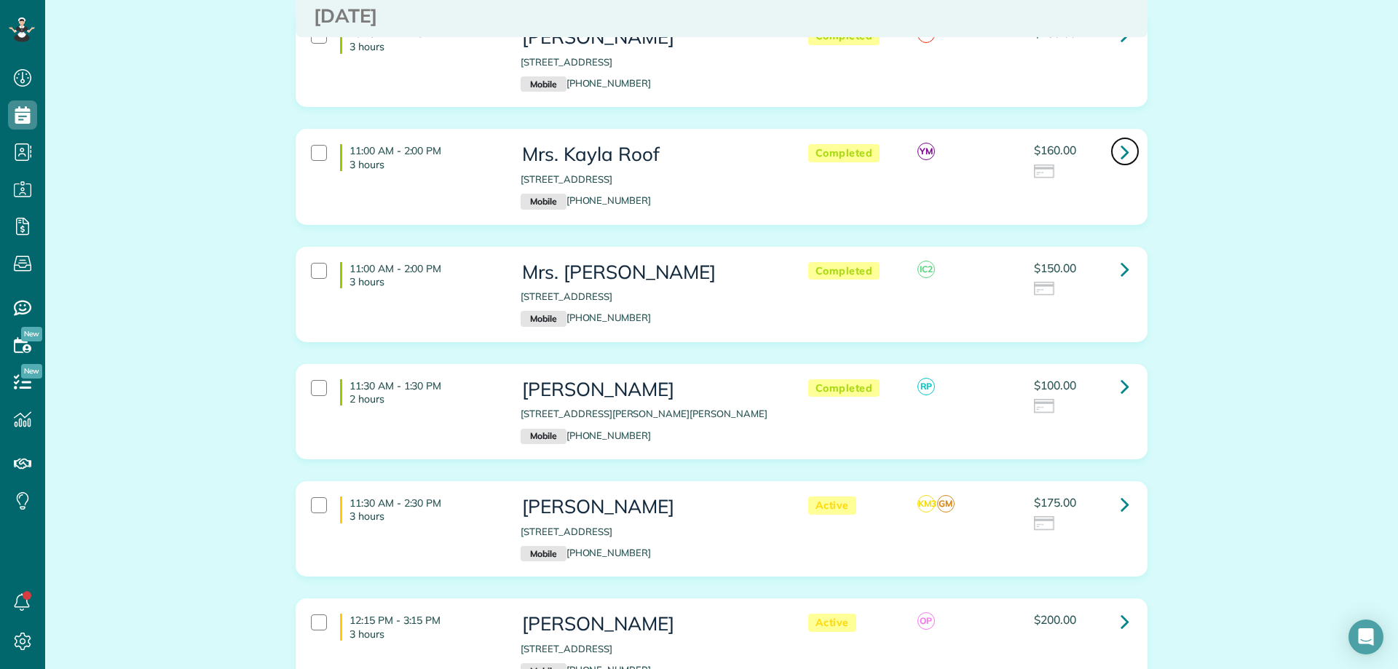
click at [1121, 149] on icon at bounding box center [1125, 151] width 9 height 25
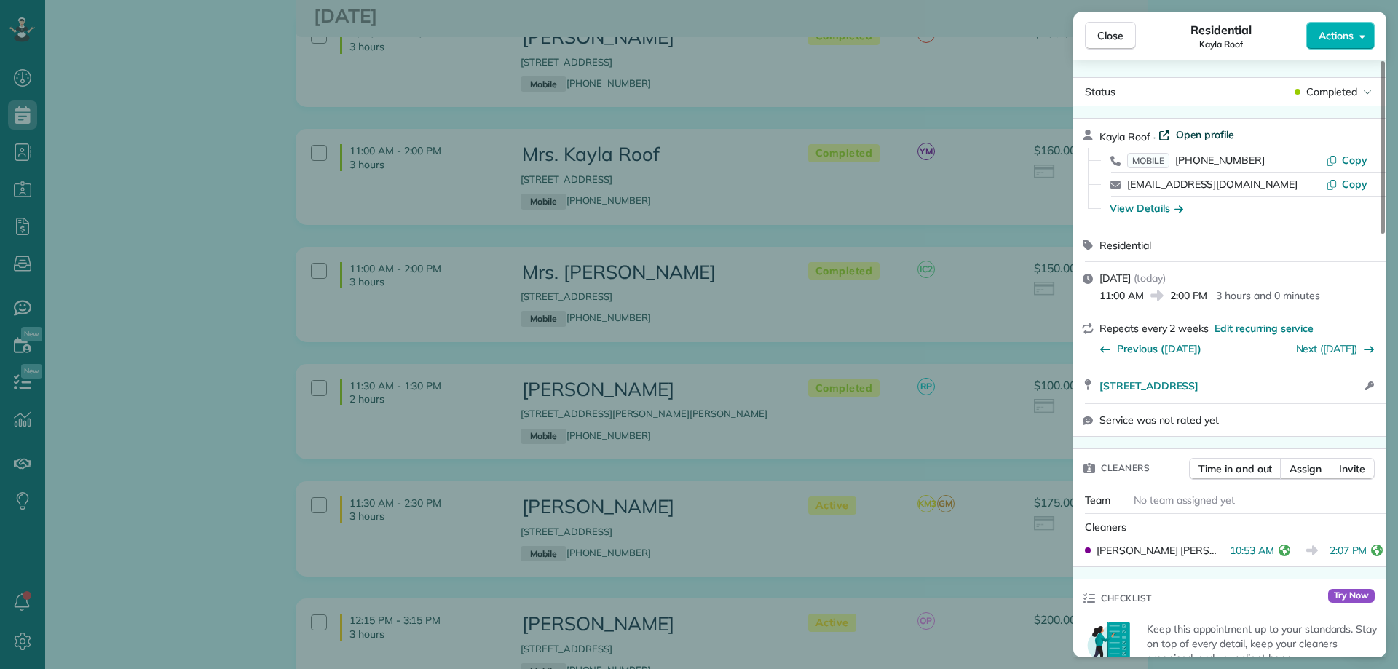
click at [1194, 133] on span "Open profile" at bounding box center [1205, 134] width 59 height 15
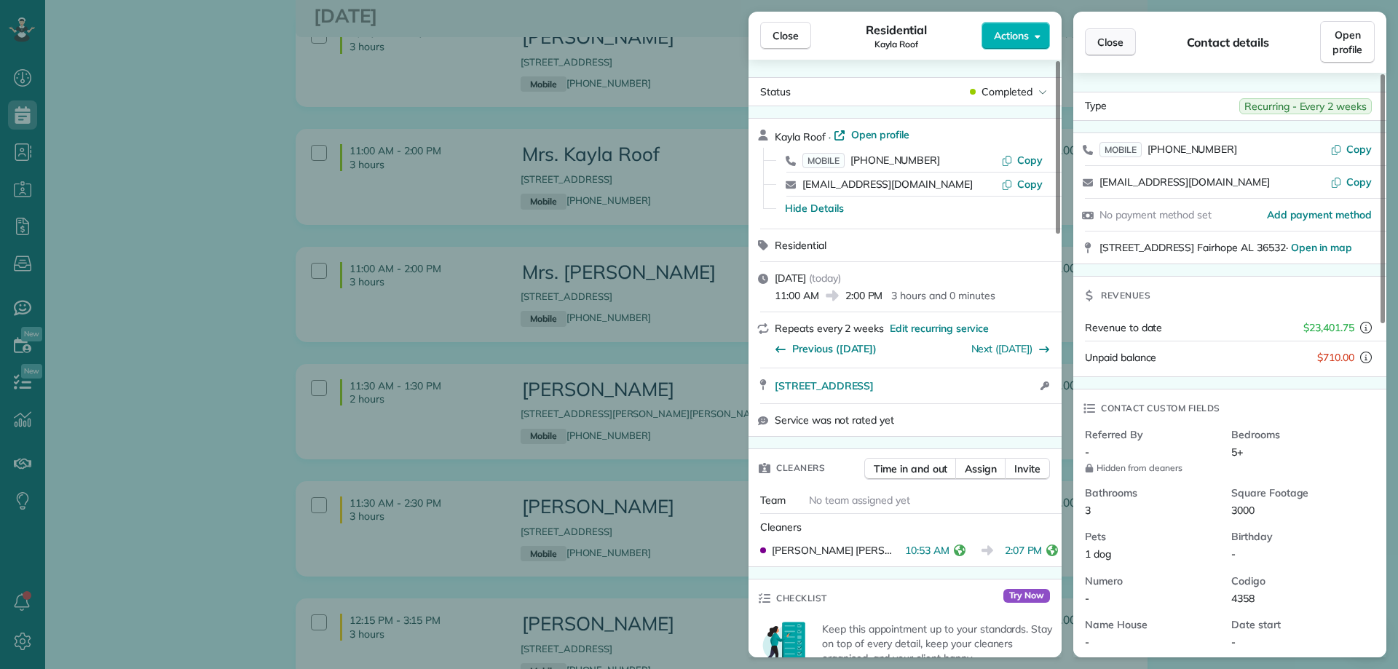
click at [1112, 36] on span "Close" at bounding box center [1110, 42] width 26 height 15
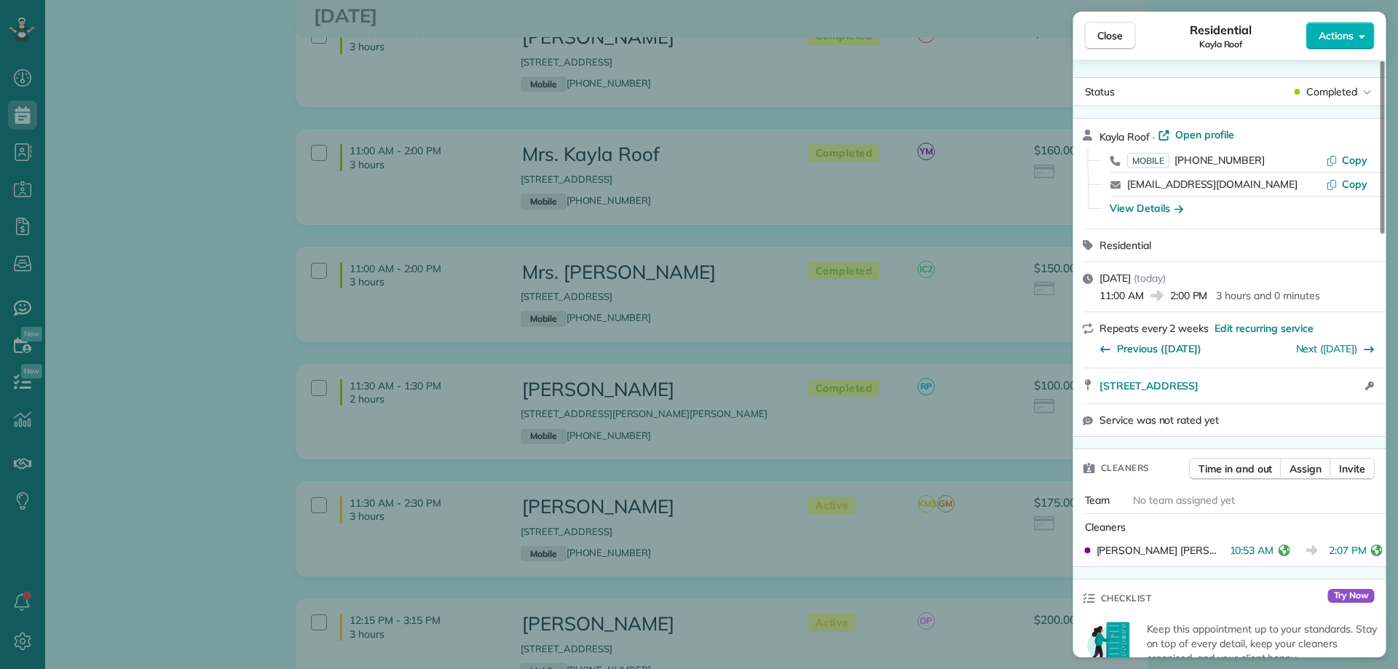
click at [1242, 37] on span "Residential" at bounding box center [1221, 29] width 62 height 17
click at [1327, 35] on span "Actions" at bounding box center [1336, 35] width 35 height 15
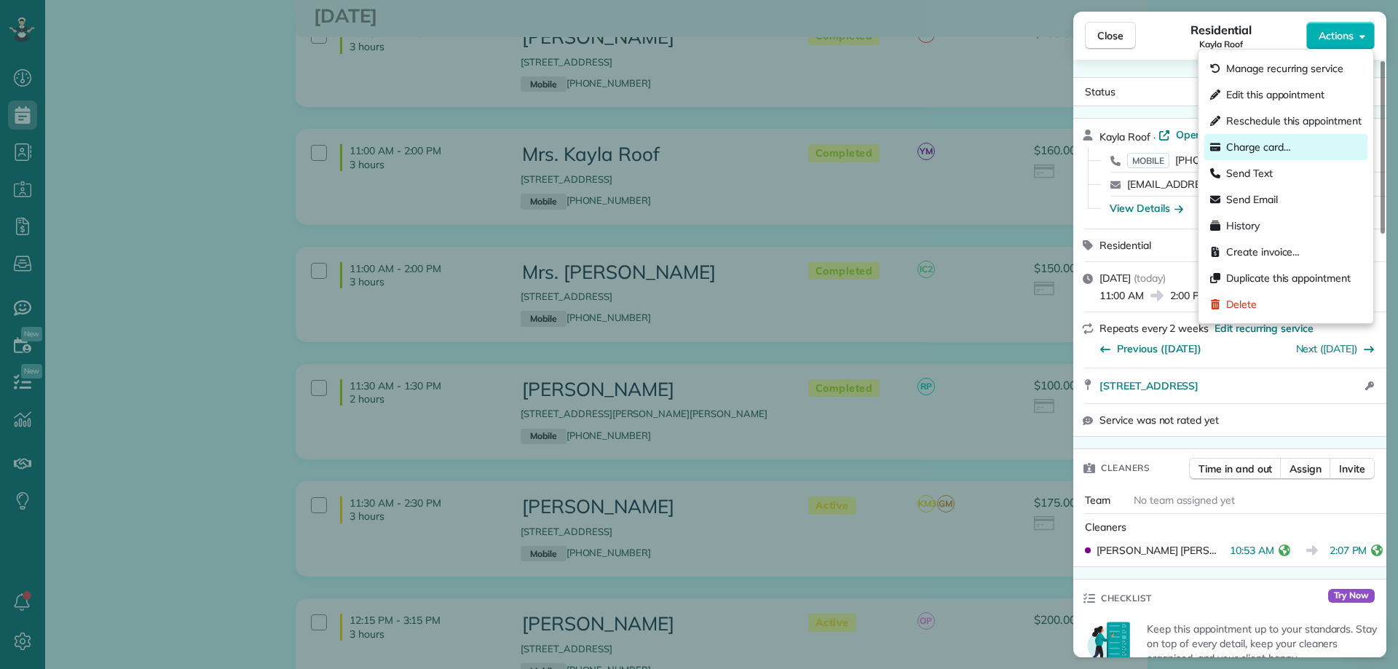
click at [1285, 142] on span "Charge card…" at bounding box center [1258, 147] width 65 height 15
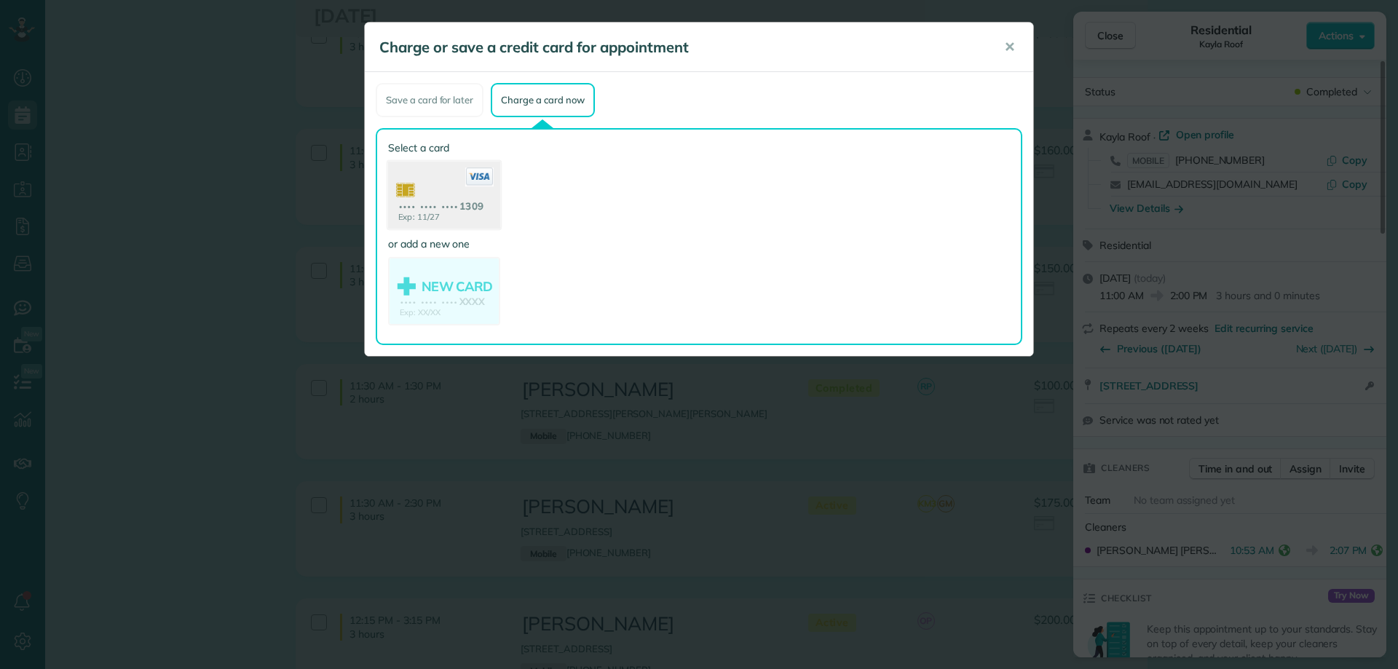
click at [462, 192] on use at bounding box center [444, 197] width 112 height 71
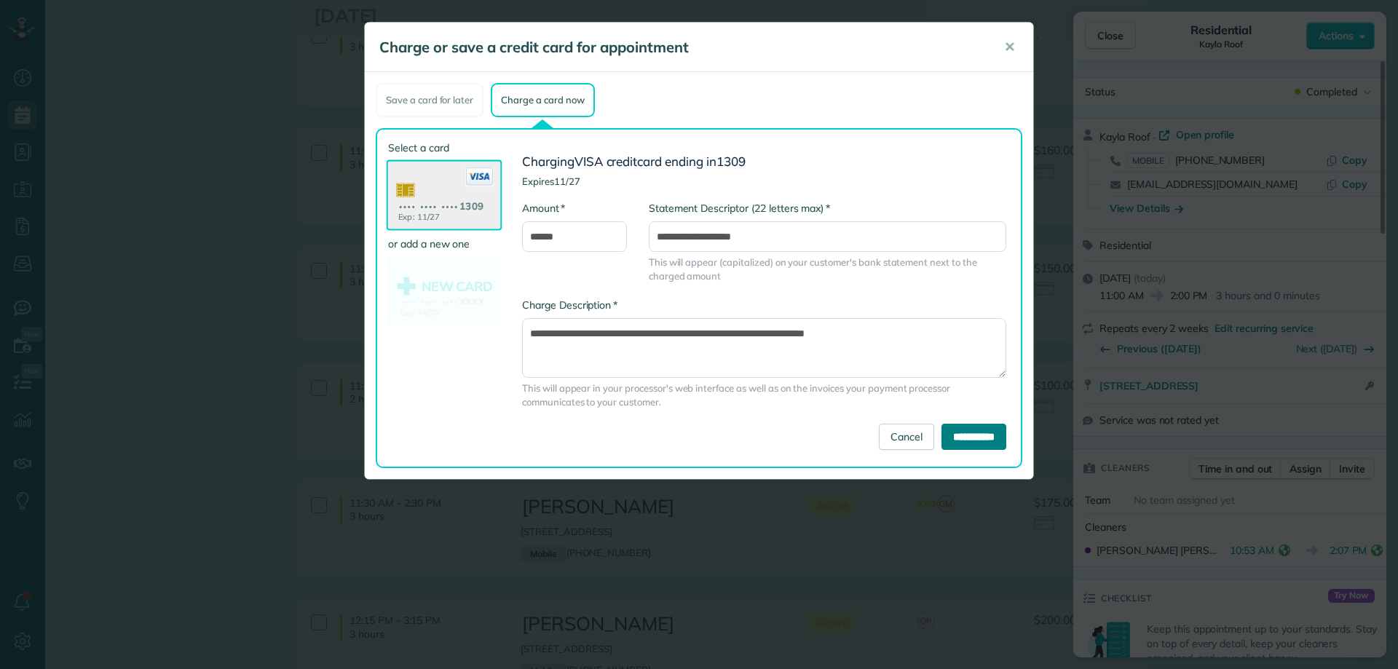
click at [970, 438] on input "**********" at bounding box center [974, 437] width 65 height 26
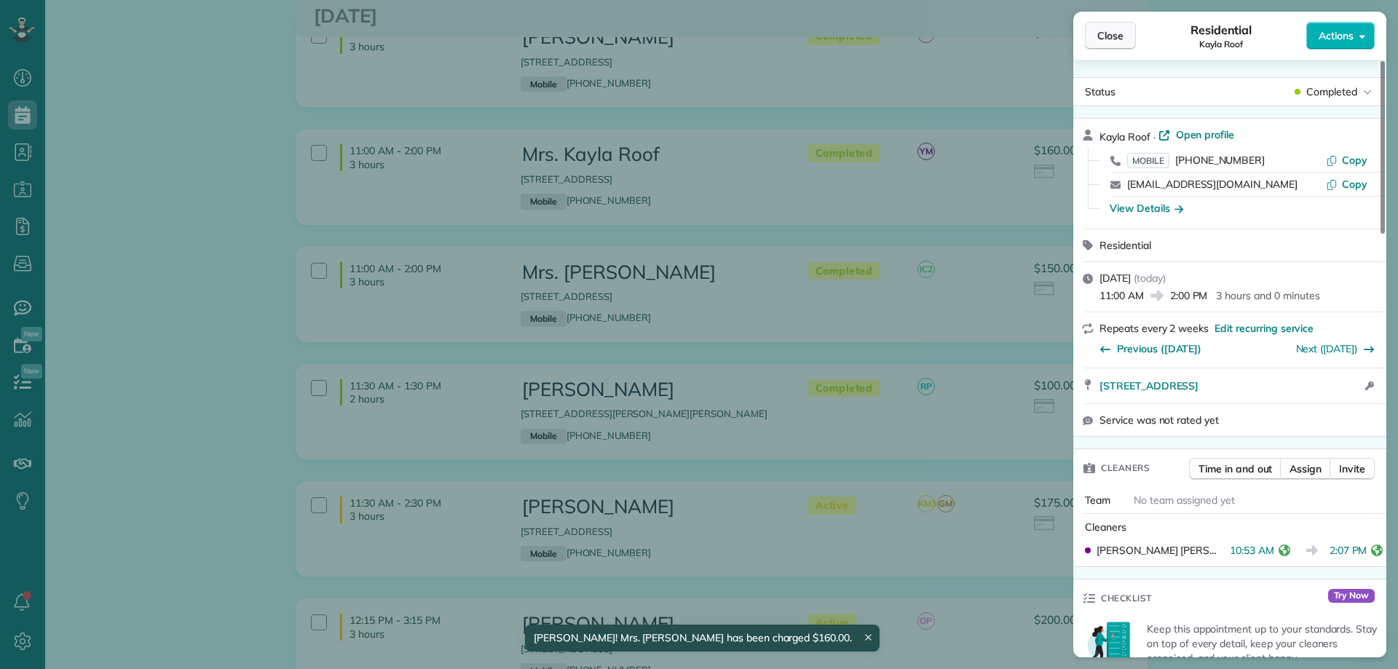
click at [1110, 36] on span "Close" at bounding box center [1110, 35] width 26 height 15
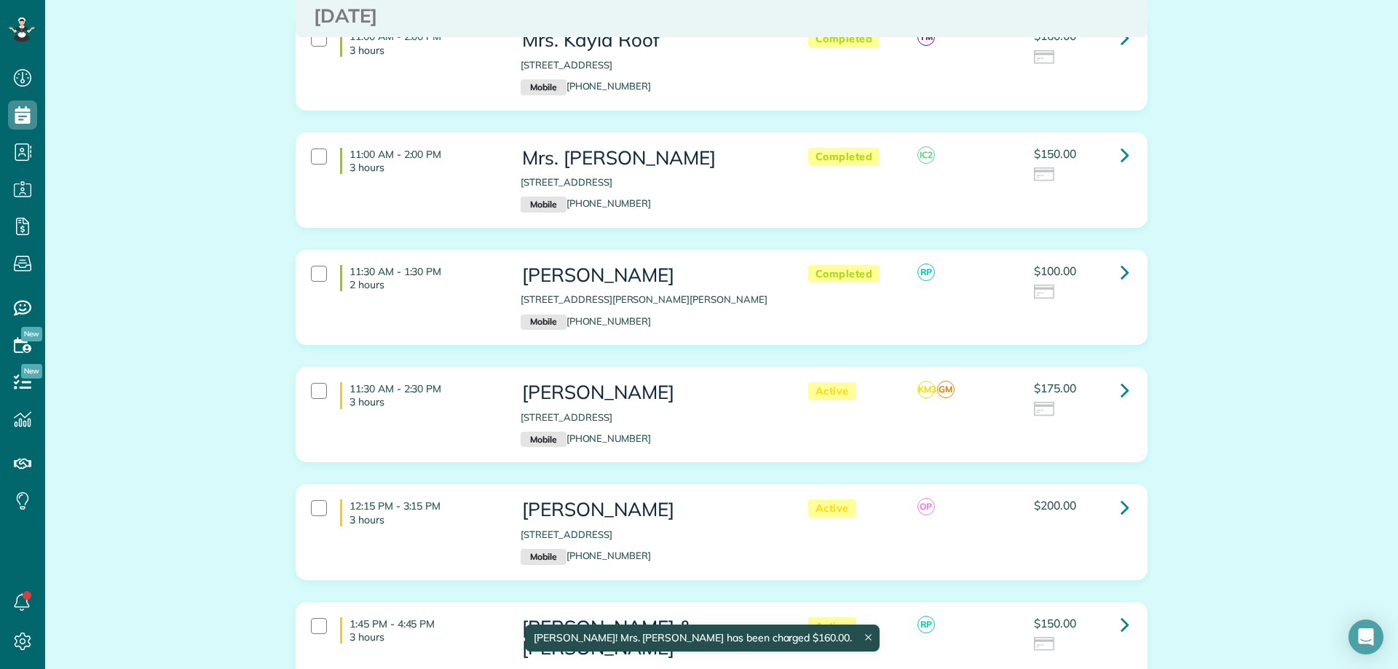
scroll to position [1238, 0]
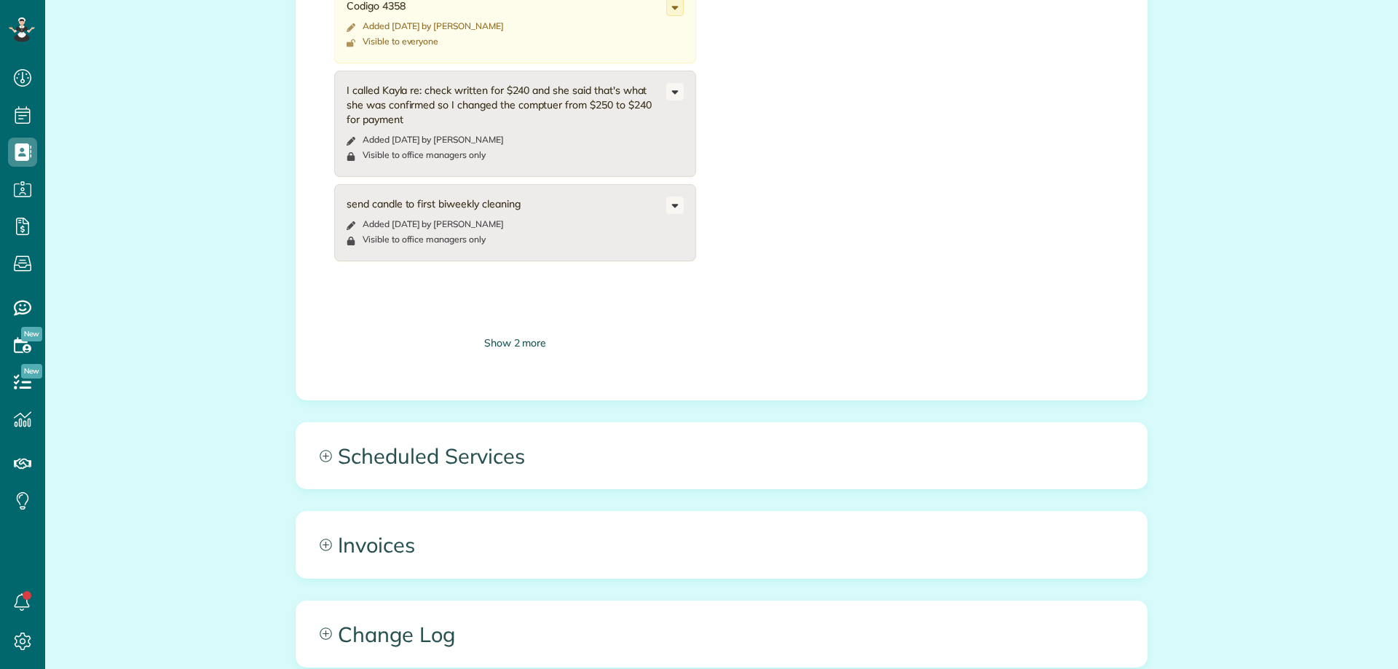
scroll to position [801, 0]
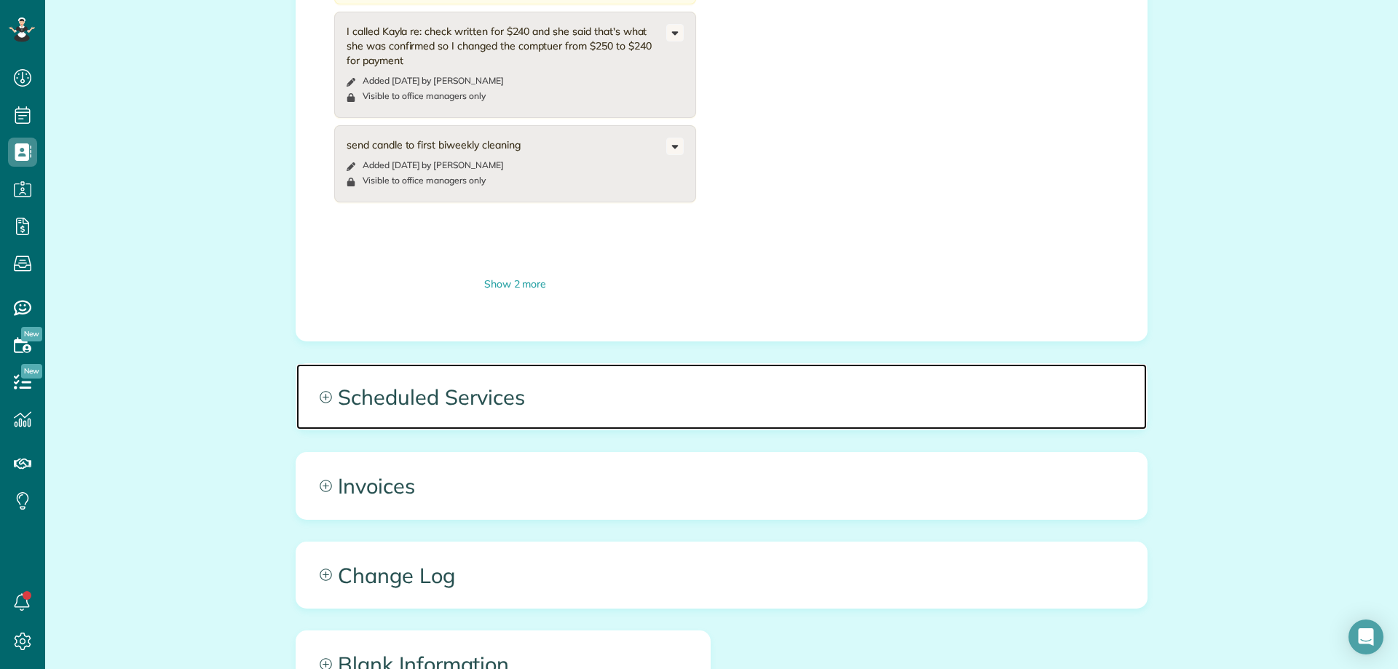
click at [593, 417] on span "Scheduled Services" at bounding box center [721, 397] width 851 height 66
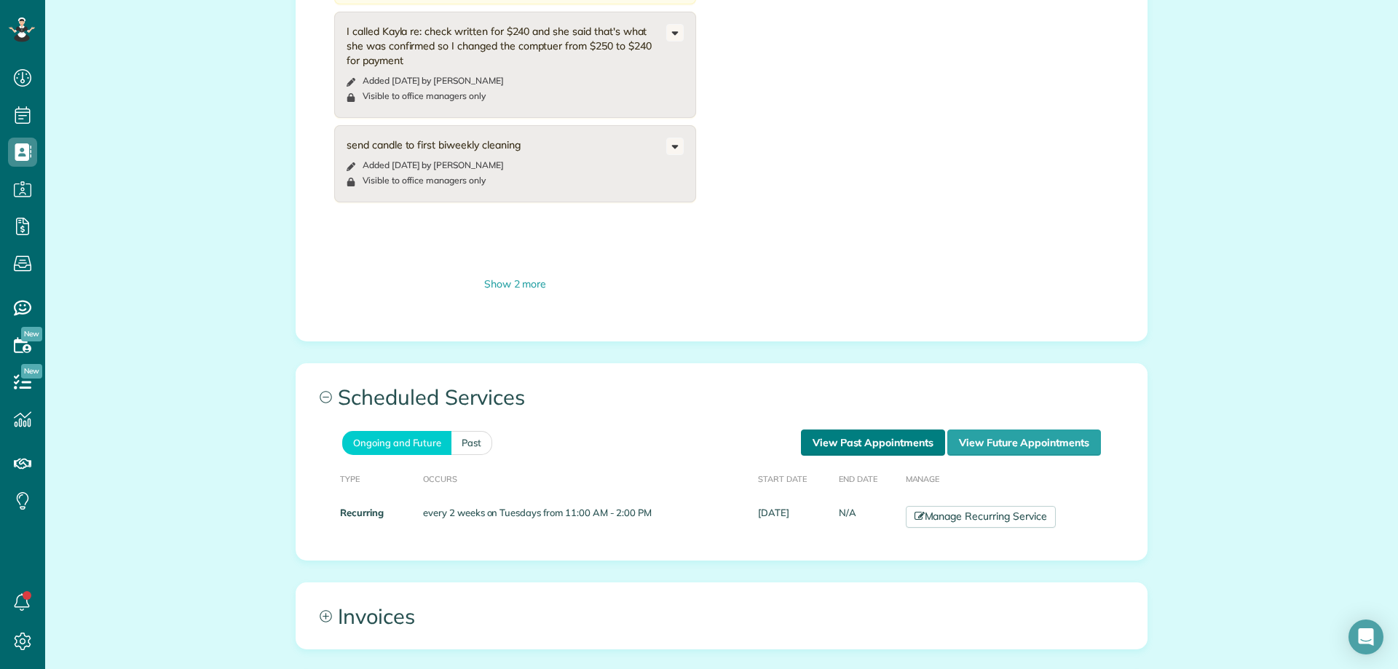
click at [844, 450] on link "View Past Appointments" at bounding box center [873, 443] width 144 height 26
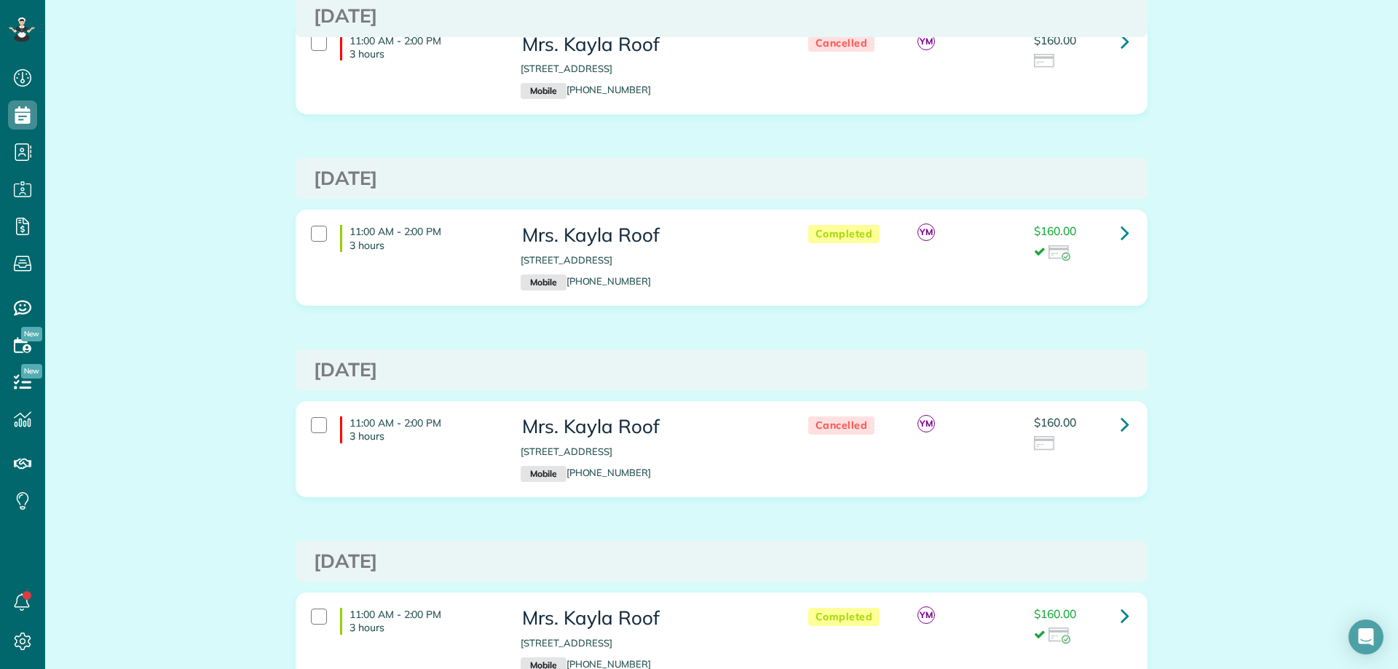
scroll to position [274, 0]
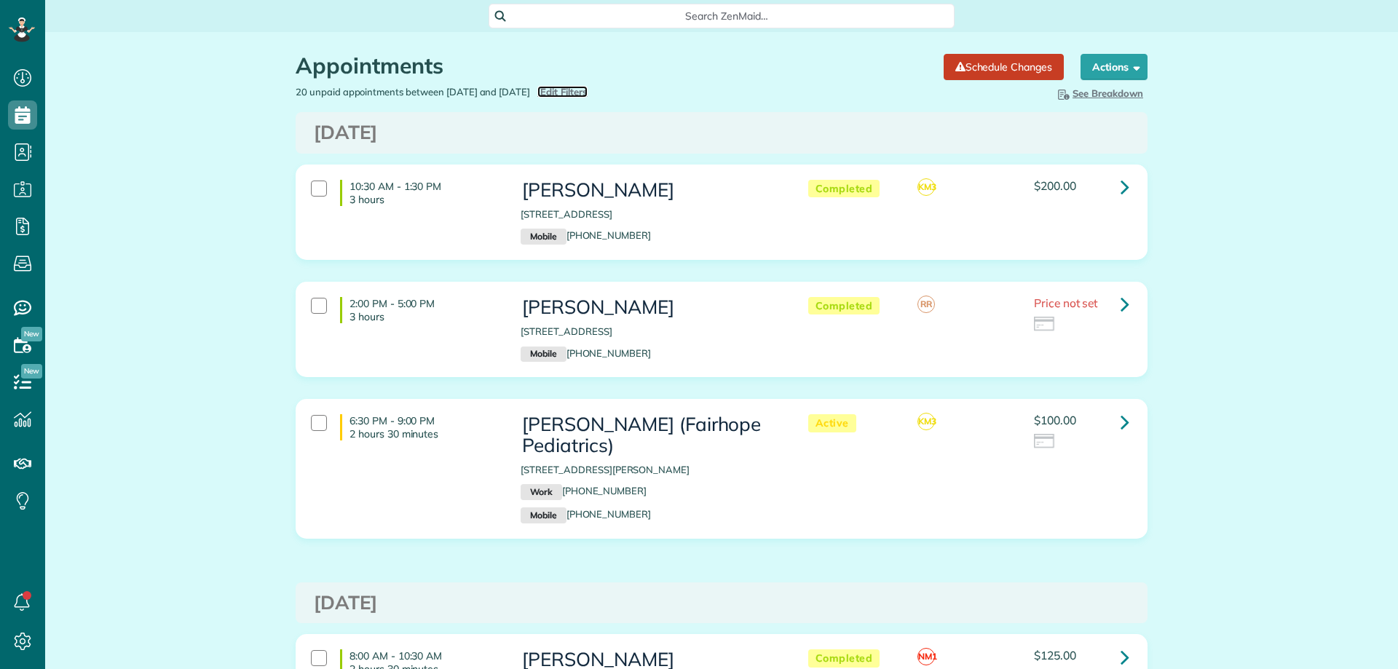
click at [588, 86] on span "Edit Filters" at bounding box center [563, 92] width 47 height 12
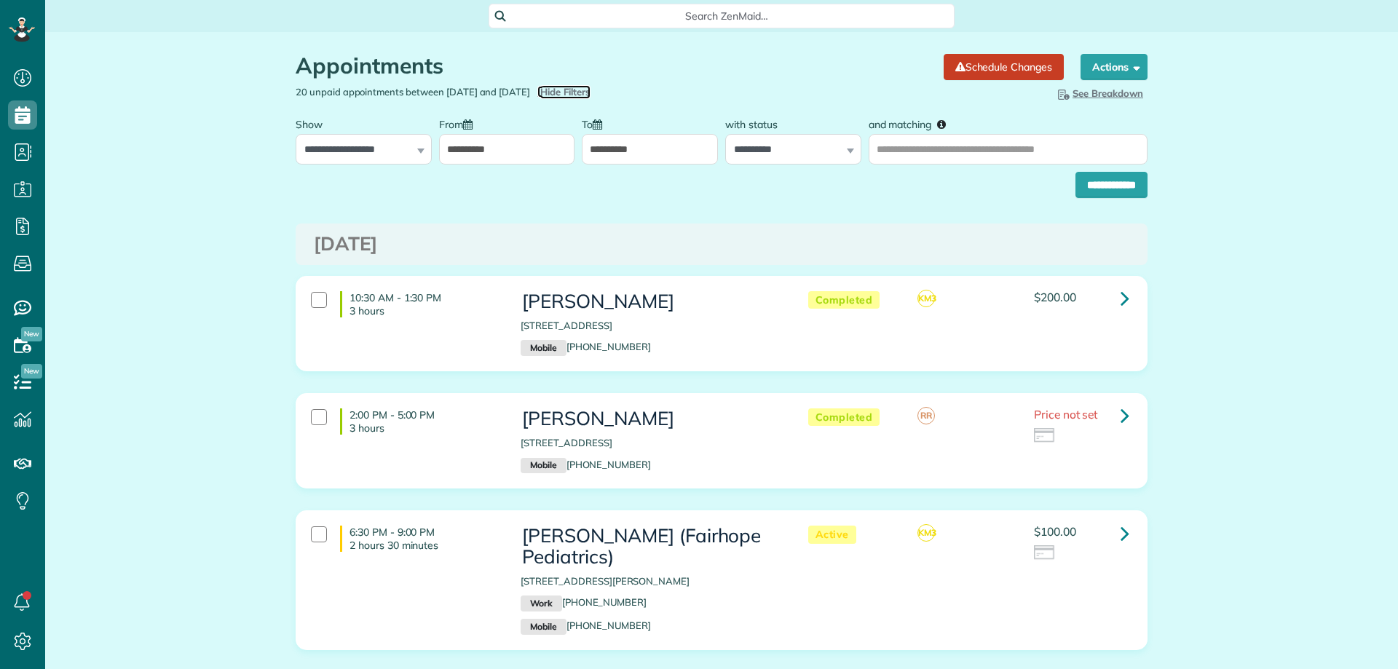
scroll to position [7, 7]
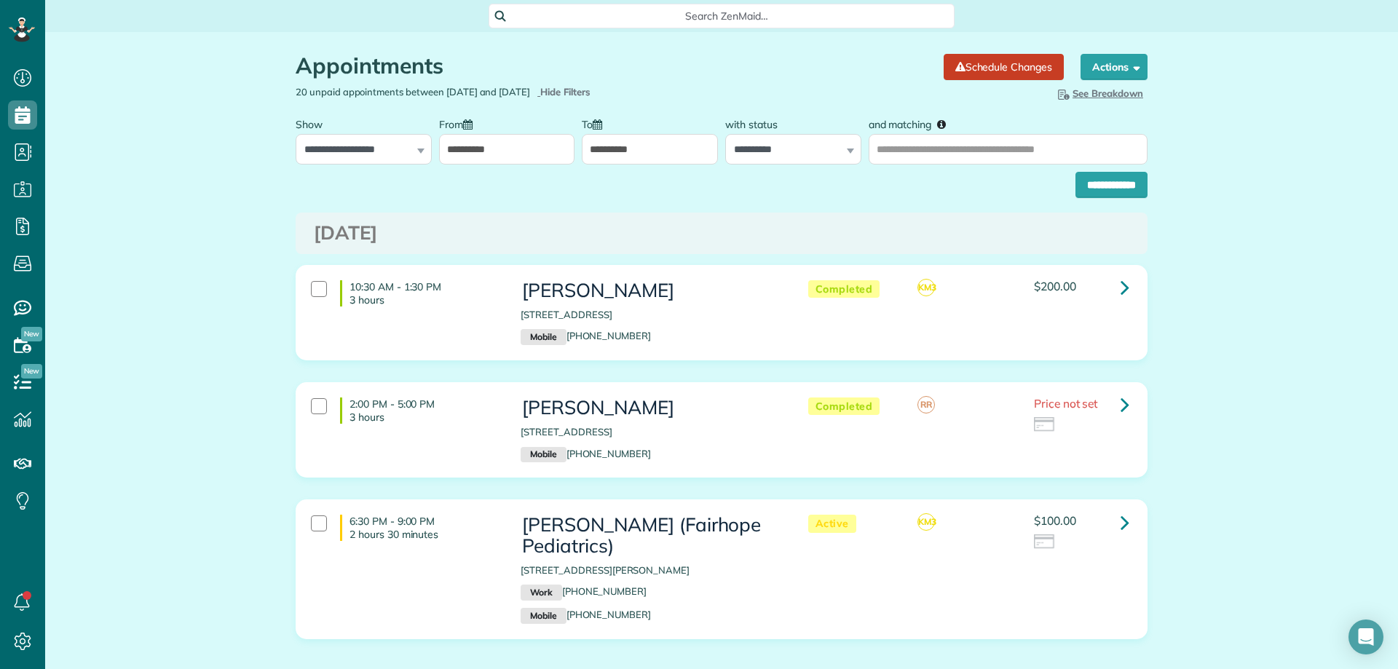
click at [507, 150] on input "**********" at bounding box center [507, 149] width 136 height 31
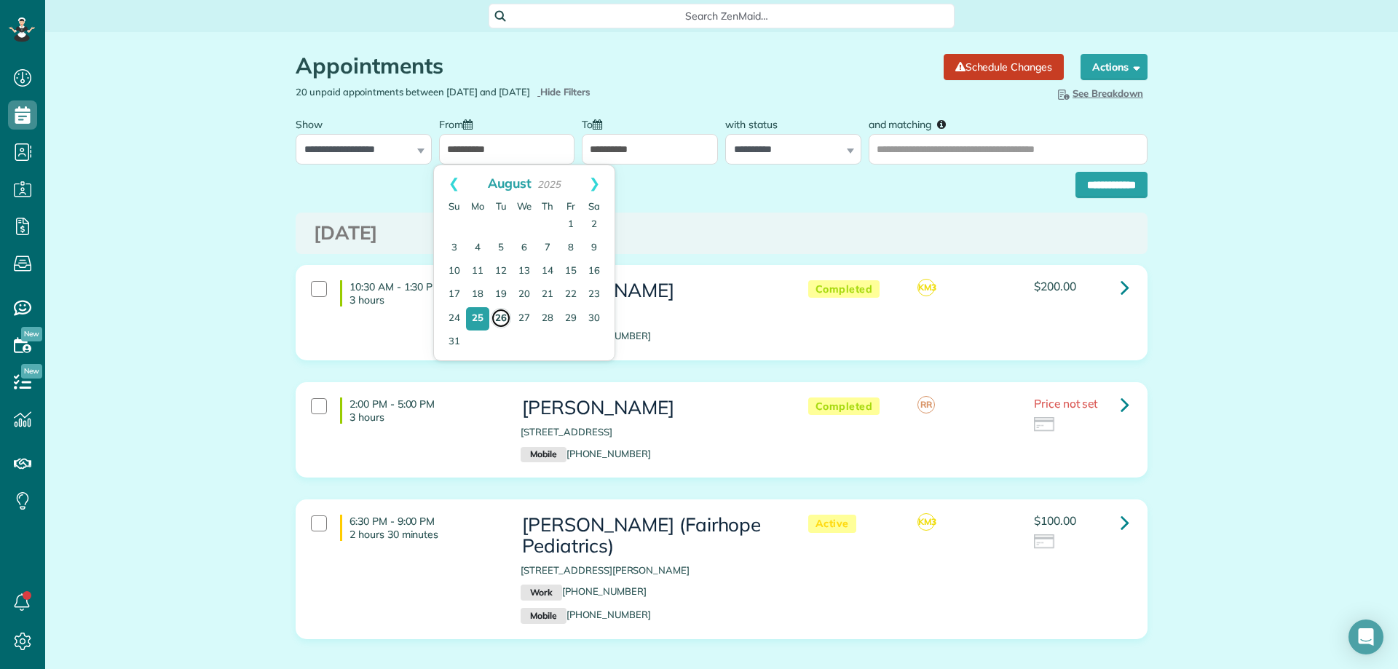
click at [500, 324] on link "26" at bounding box center [501, 318] width 20 height 20
type input "**********"
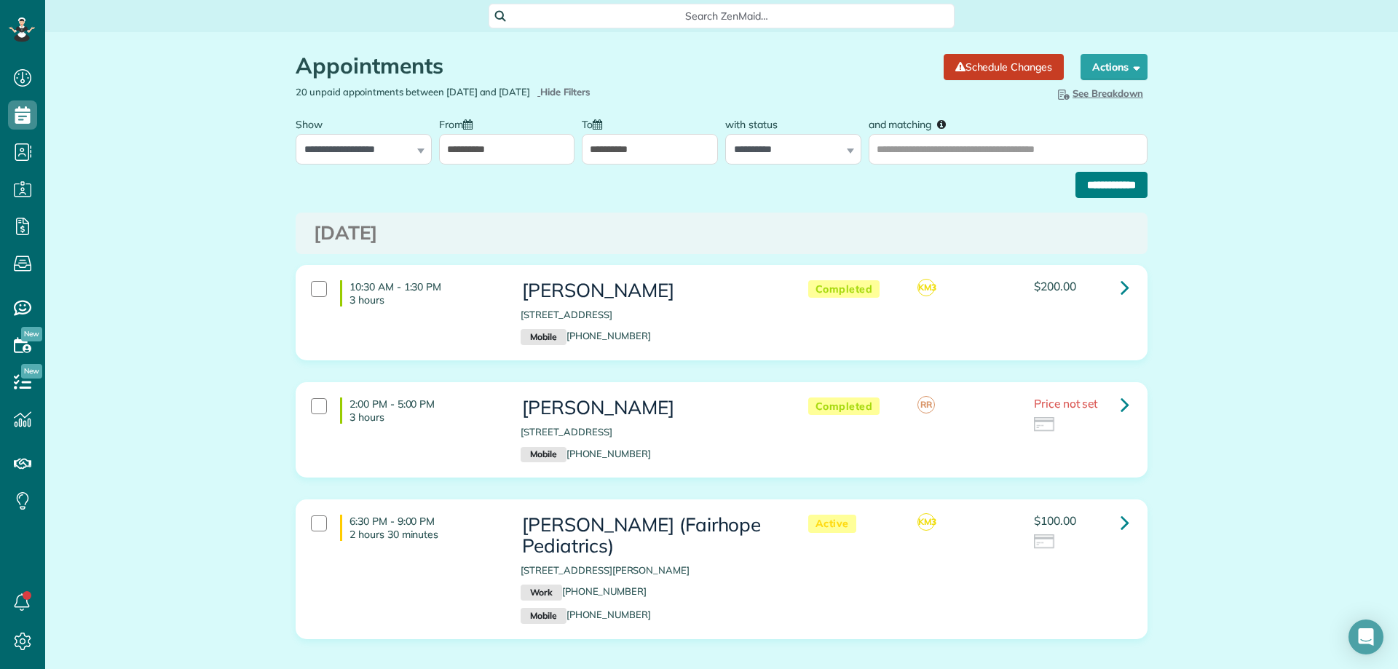
click at [1091, 178] on input "**********" at bounding box center [1112, 185] width 72 height 26
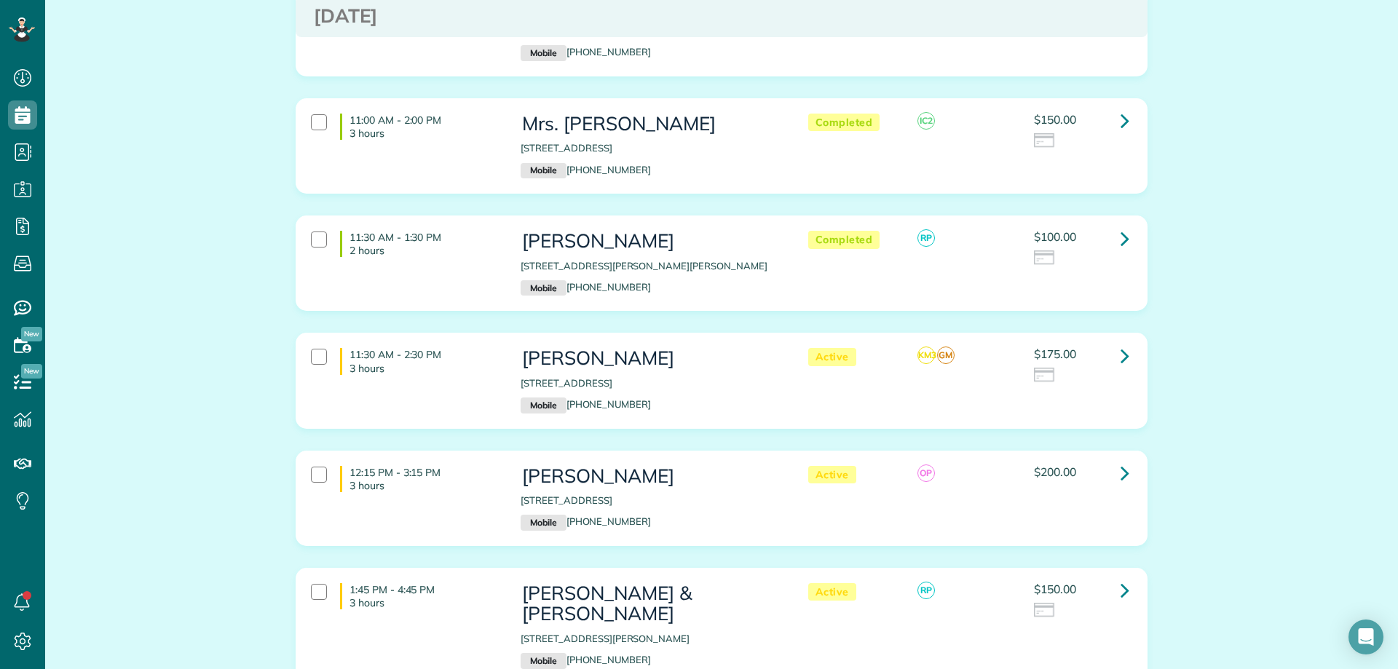
scroll to position [655, 0]
click at [1121, 115] on icon at bounding box center [1125, 118] width 9 height 25
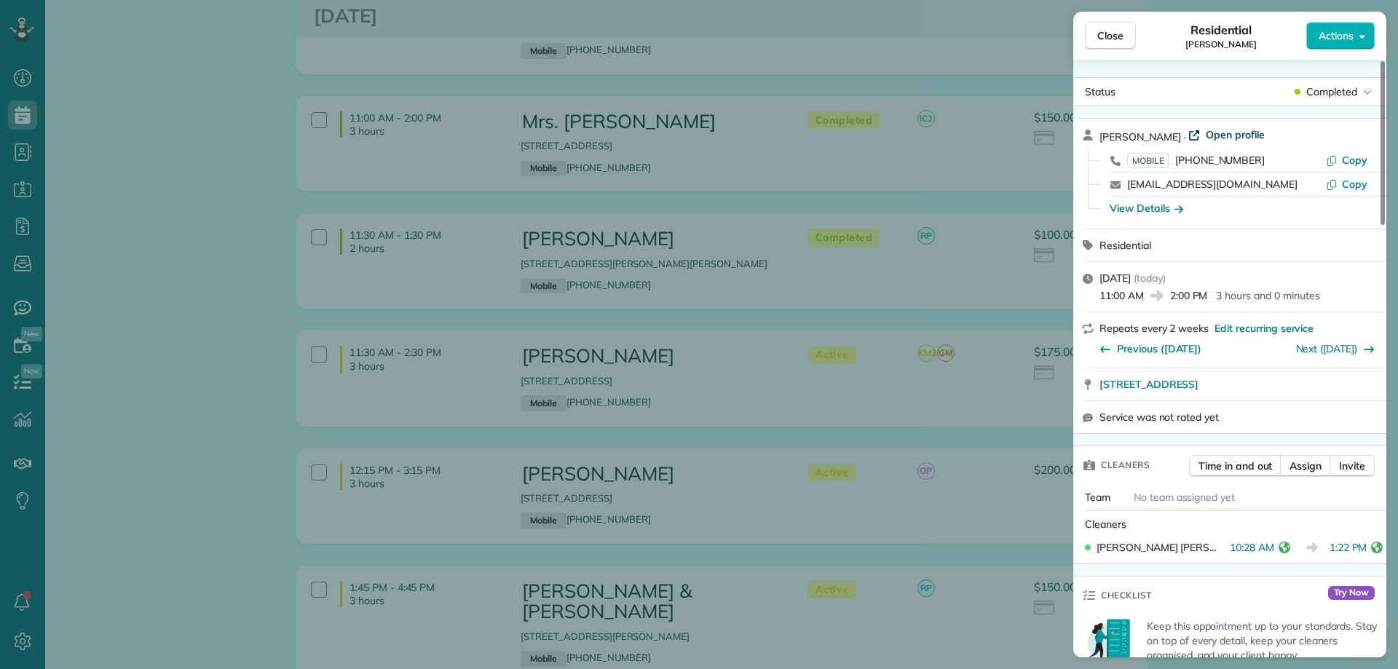
click at [1234, 130] on span "Open profile" at bounding box center [1235, 134] width 59 height 15
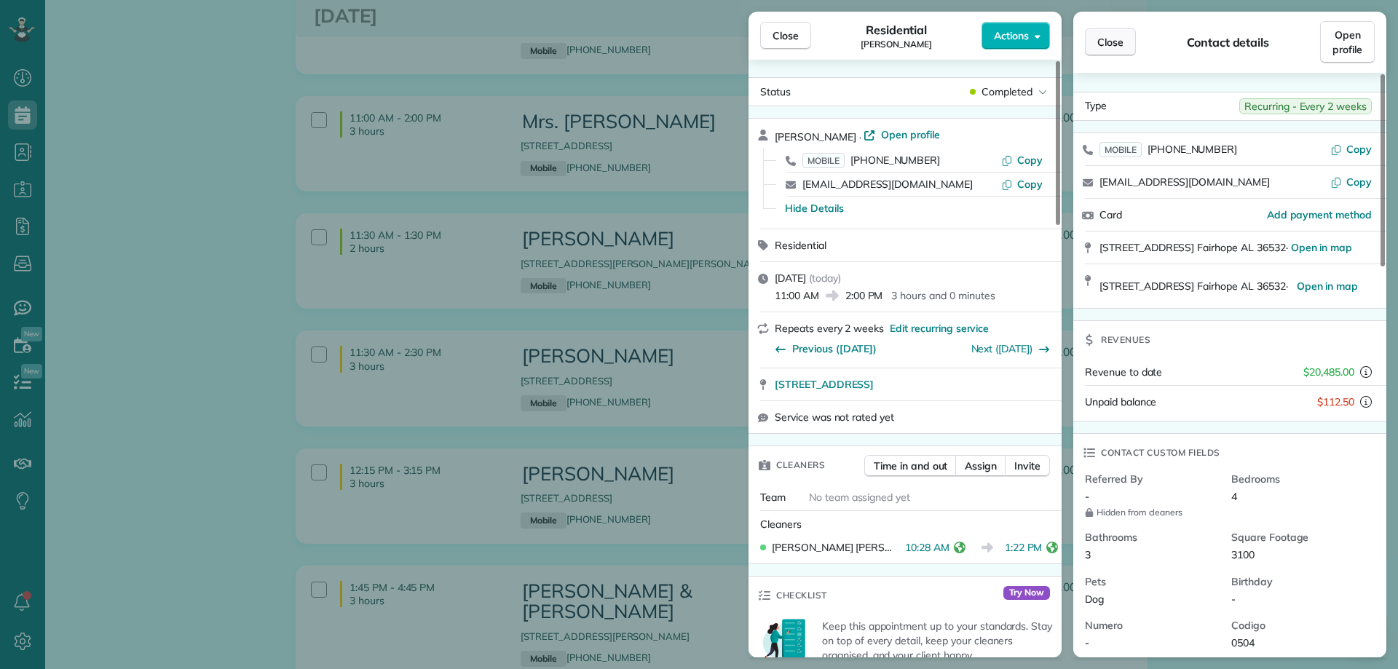
drag, startPoint x: 1097, startPoint y: 34, endPoint x: 1105, endPoint y: 39, distance: 10.1
click at [1097, 35] on button "Close" at bounding box center [1110, 42] width 51 height 28
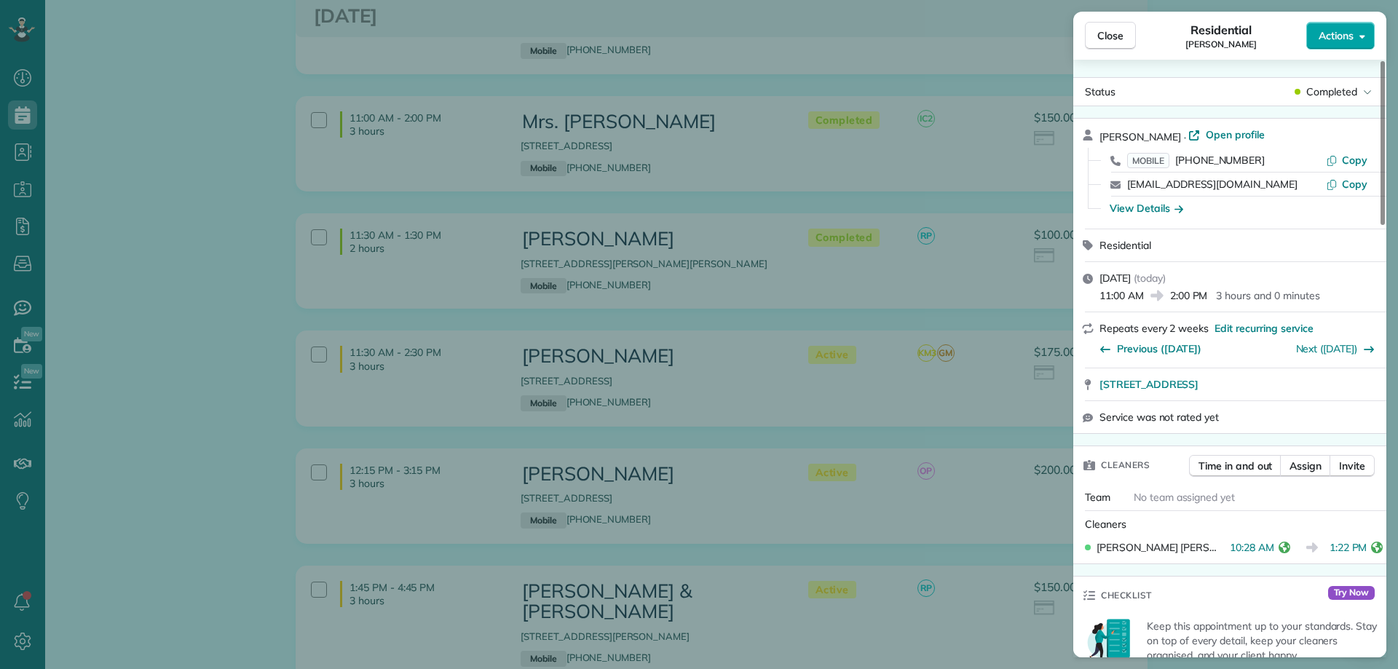
click at [1363, 39] on icon "button" at bounding box center [1363, 36] width 6 height 11
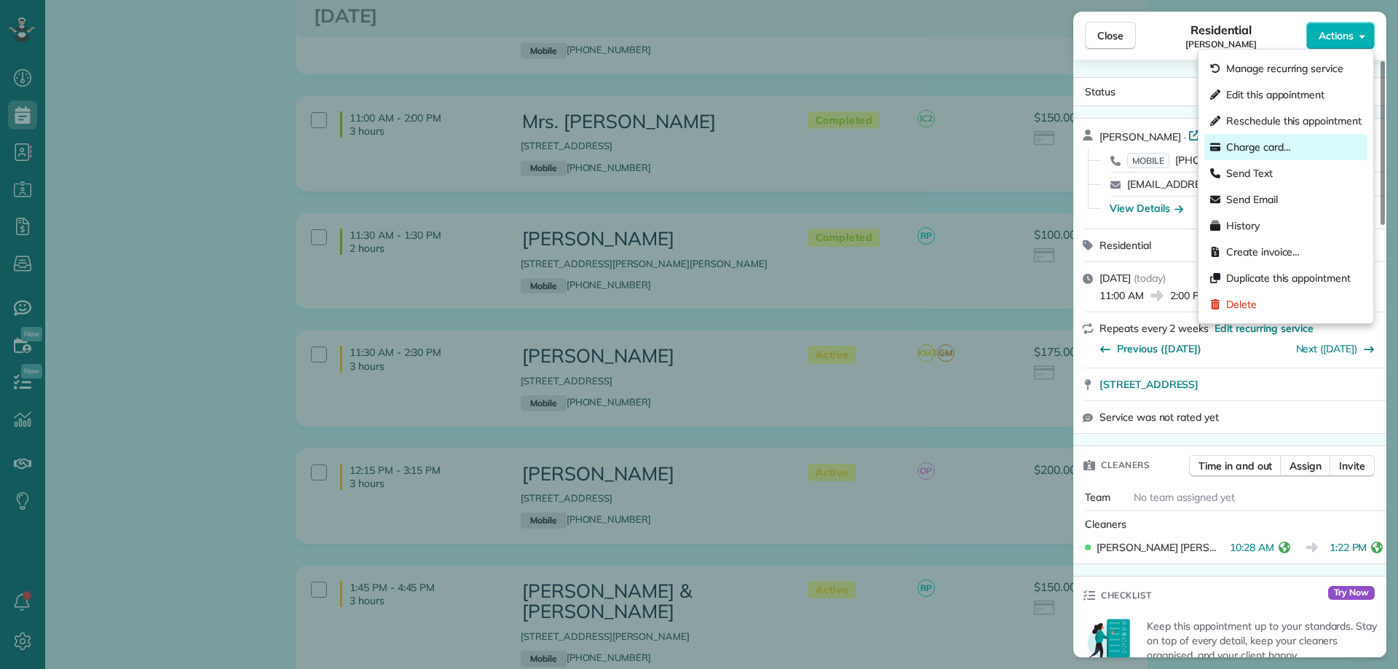
click at [1279, 150] on span "Charge card…" at bounding box center [1258, 147] width 65 height 15
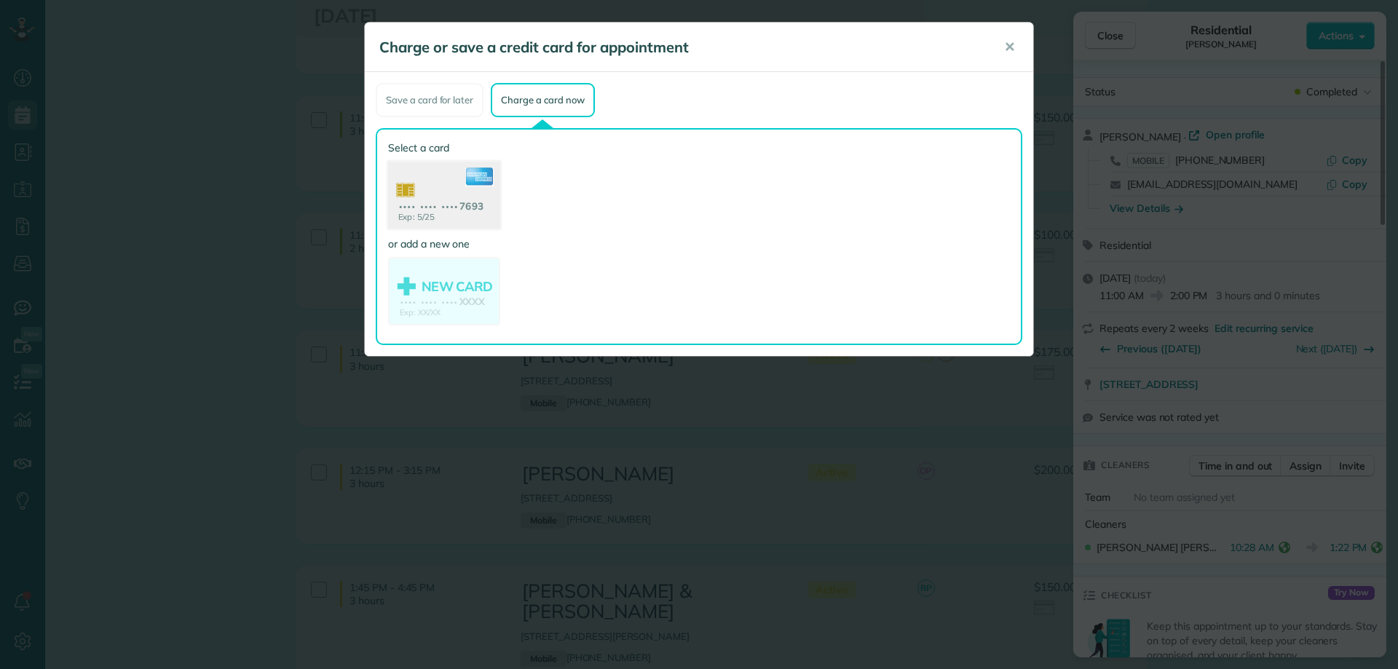
click at [446, 189] on use at bounding box center [444, 197] width 112 height 71
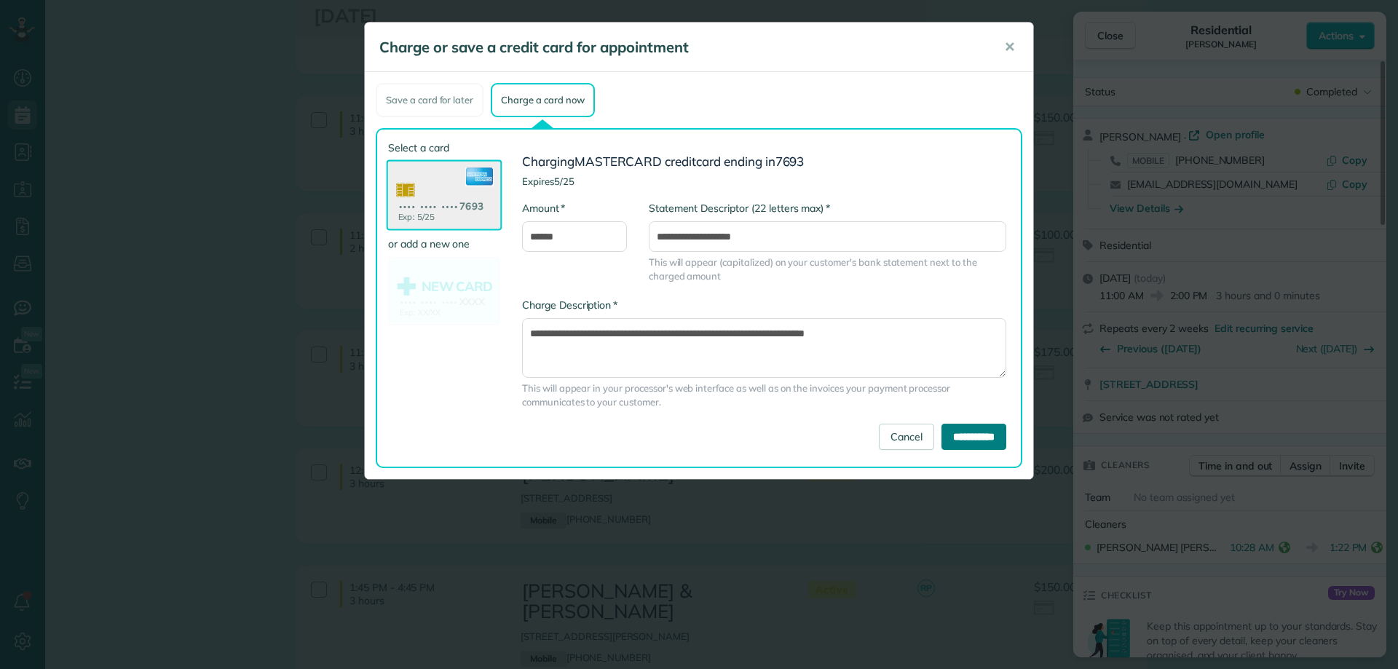
click at [962, 435] on input "**********" at bounding box center [974, 437] width 65 height 26
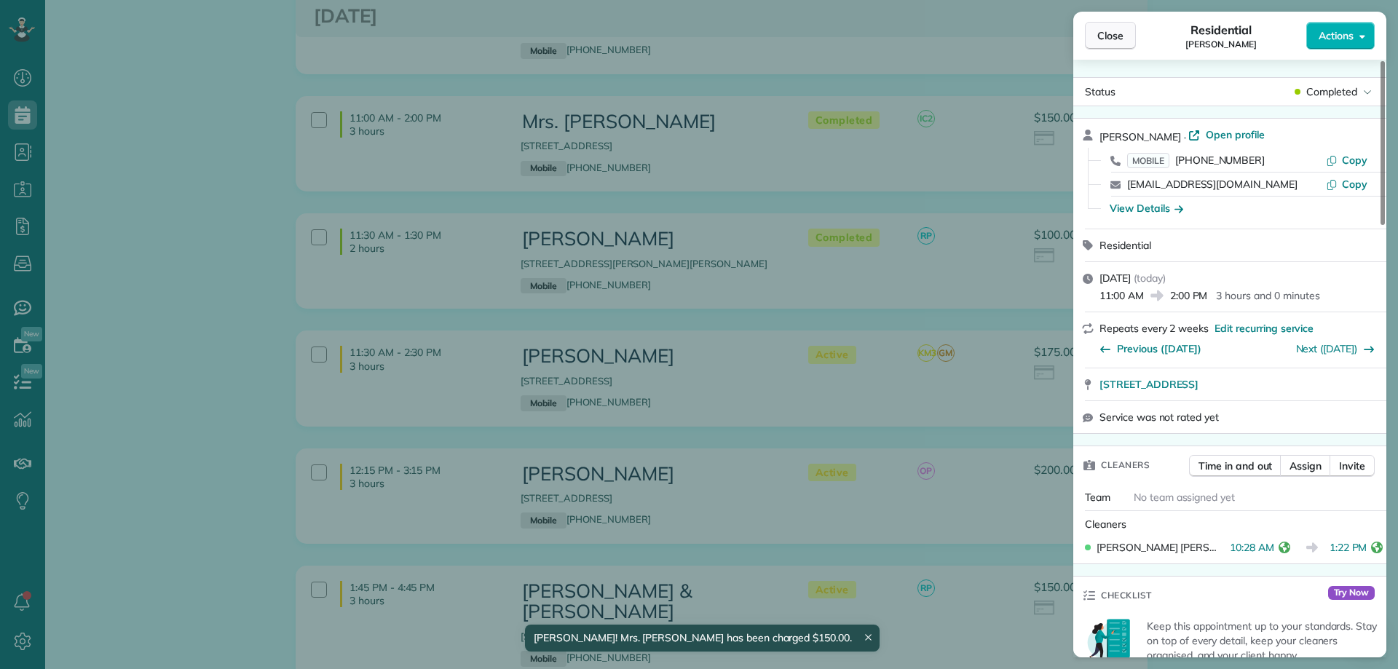
click at [1116, 36] on span "Close" at bounding box center [1110, 35] width 26 height 15
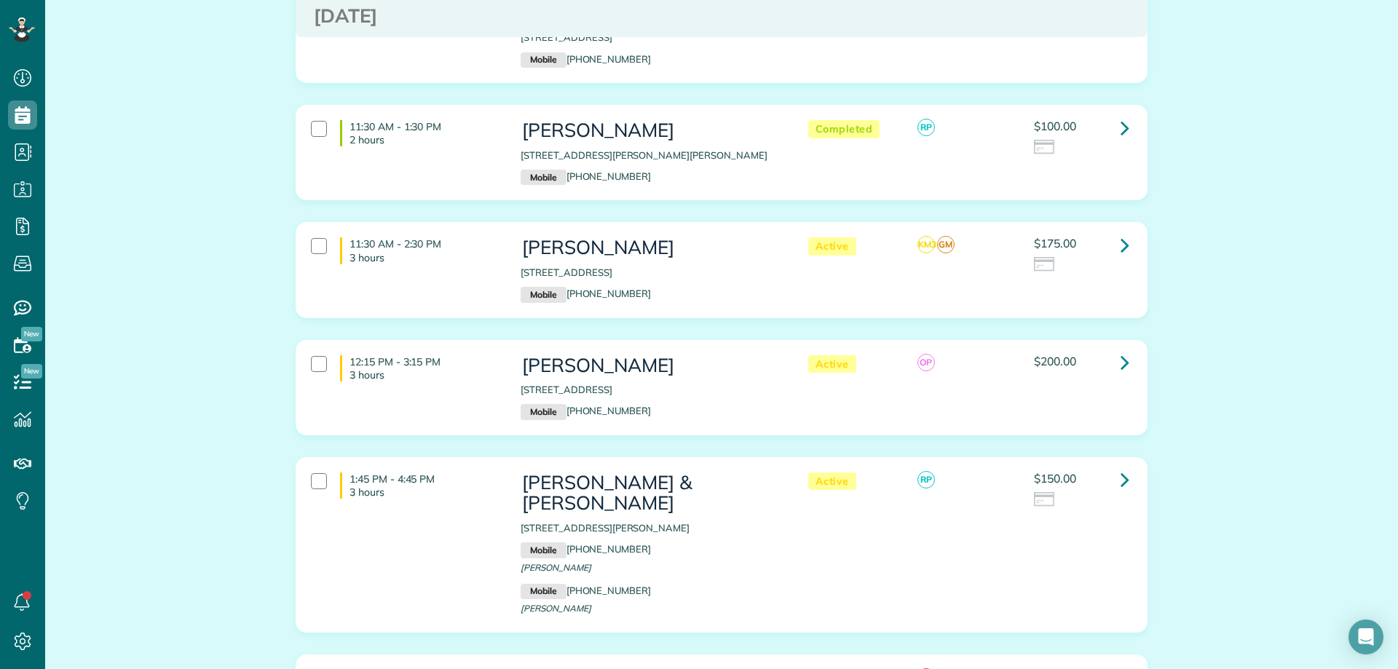
scroll to position [801, 0]
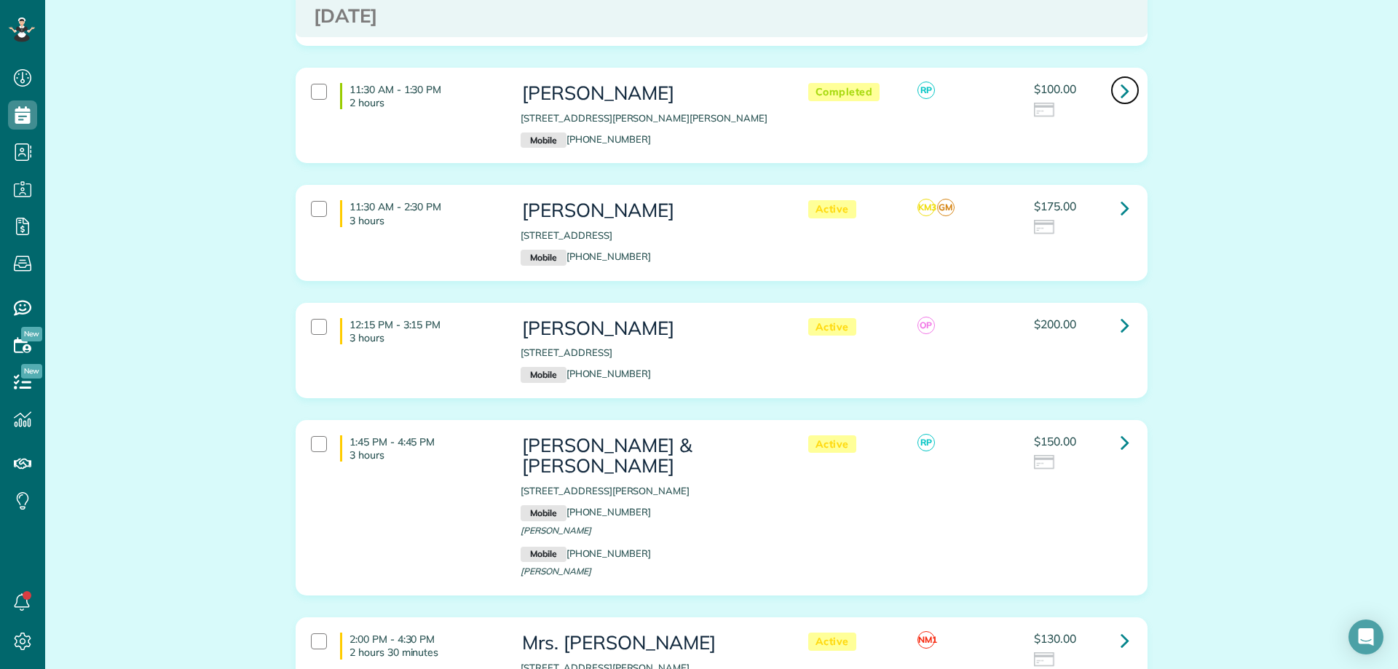
click at [1114, 98] on link at bounding box center [1124, 90] width 29 height 29
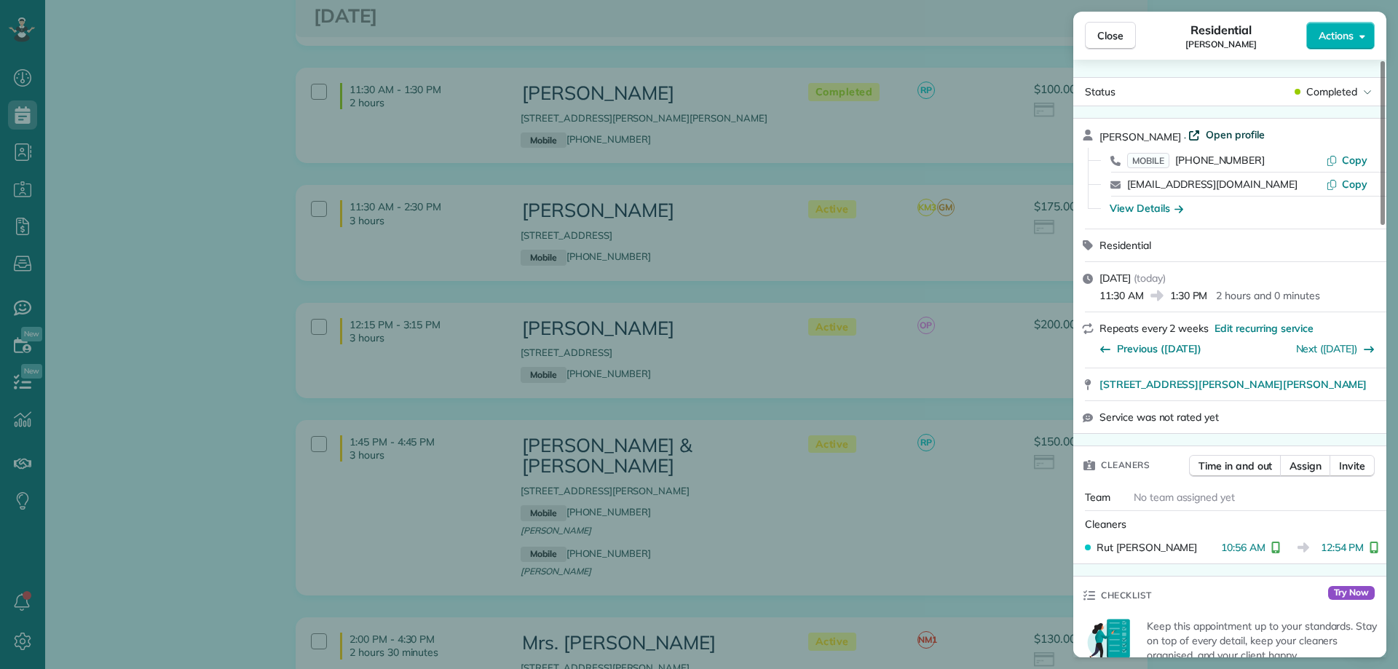
click at [1225, 130] on span "Open profile" at bounding box center [1235, 134] width 59 height 15
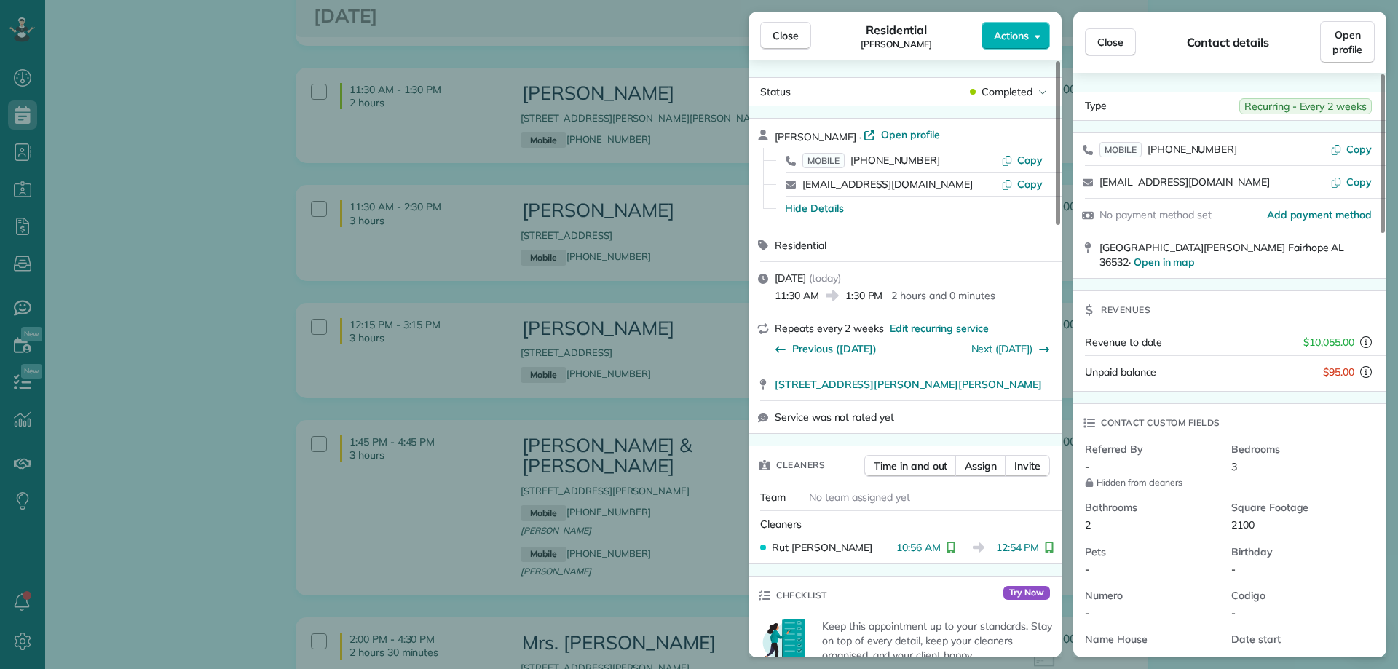
click at [1106, 37] on span "Close" at bounding box center [1110, 42] width 26 height 15
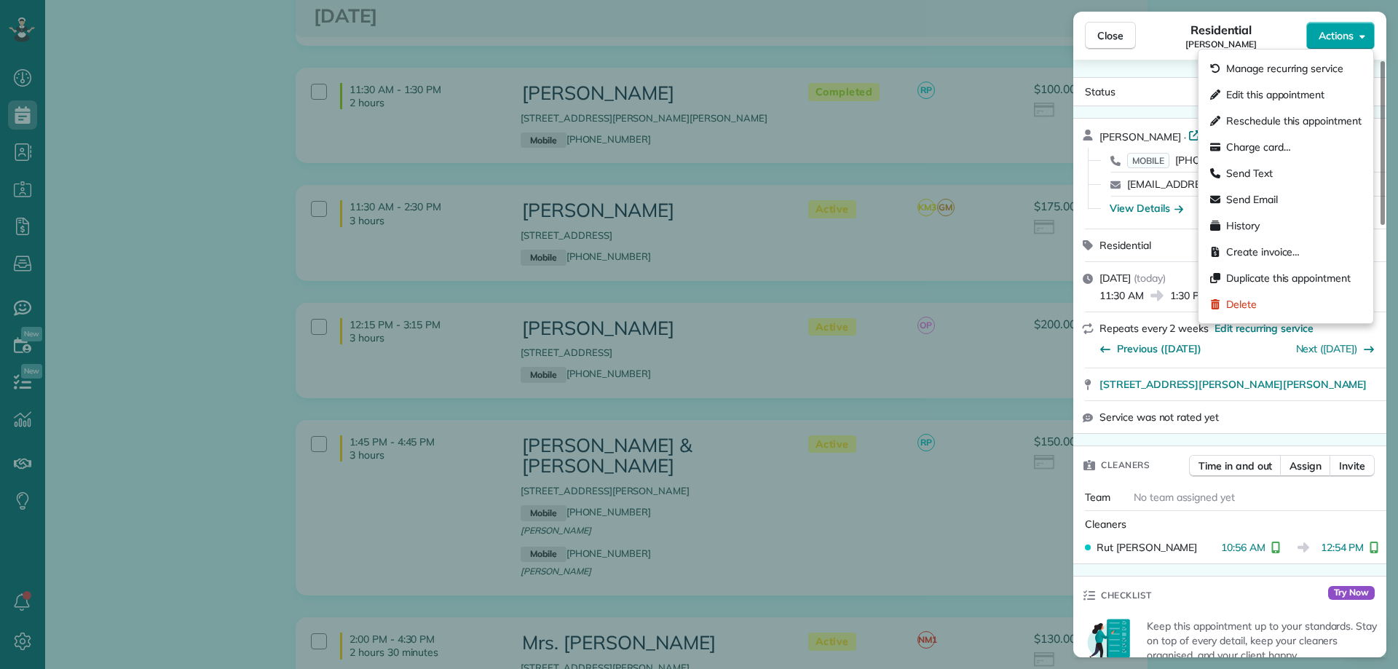
click at [1354, 39] on button "Actions" at bounding box center [1340, 36] width 68 height 28
click at [1286, 146] on span "Charge card…" at bounding box center [1258, 147] width 65 height 15
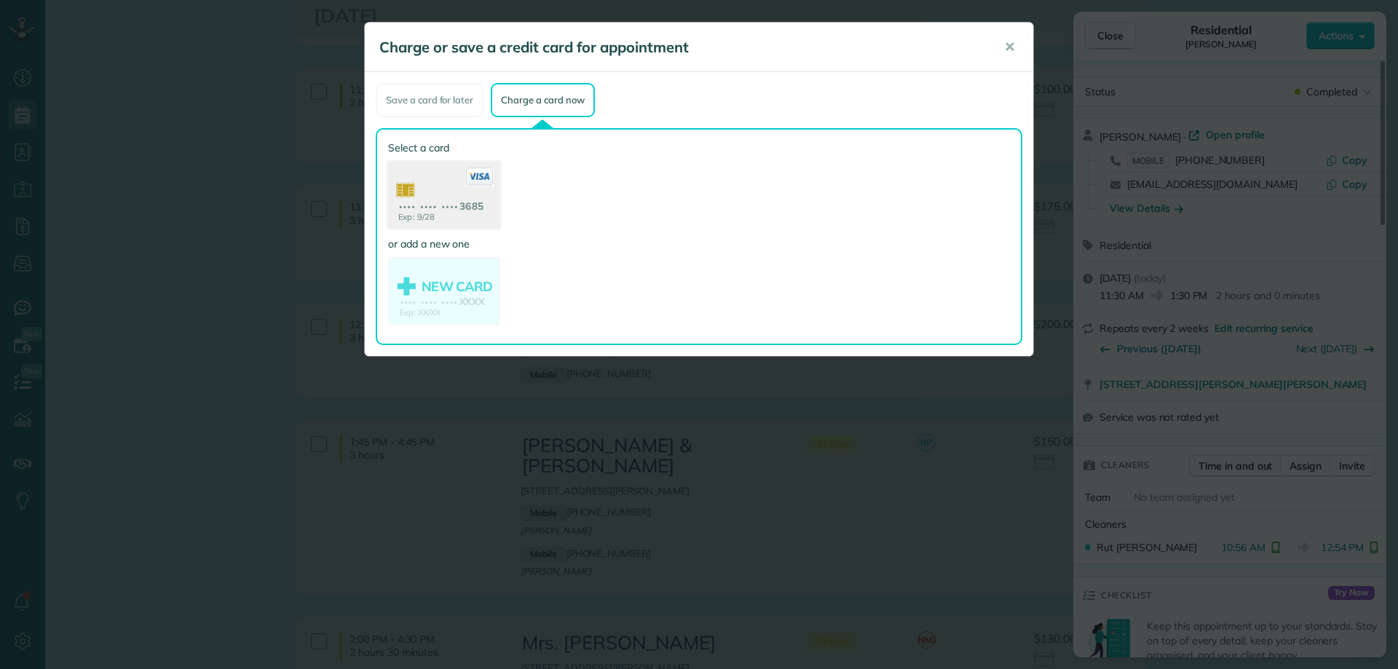
click at [461, 210] on use at bounding box center [444, 197] width 112 height 71
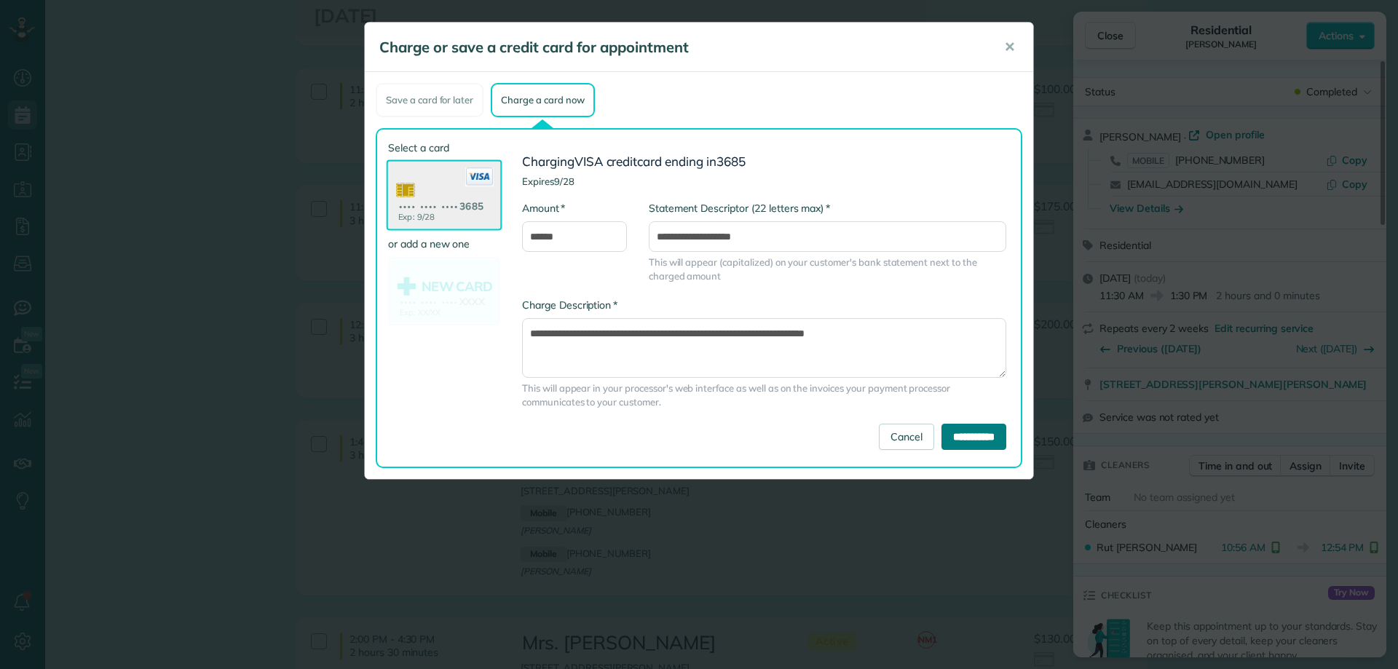
click at [959, 438] on input "**********" at bounding box center [974, 437] width 65 height 26
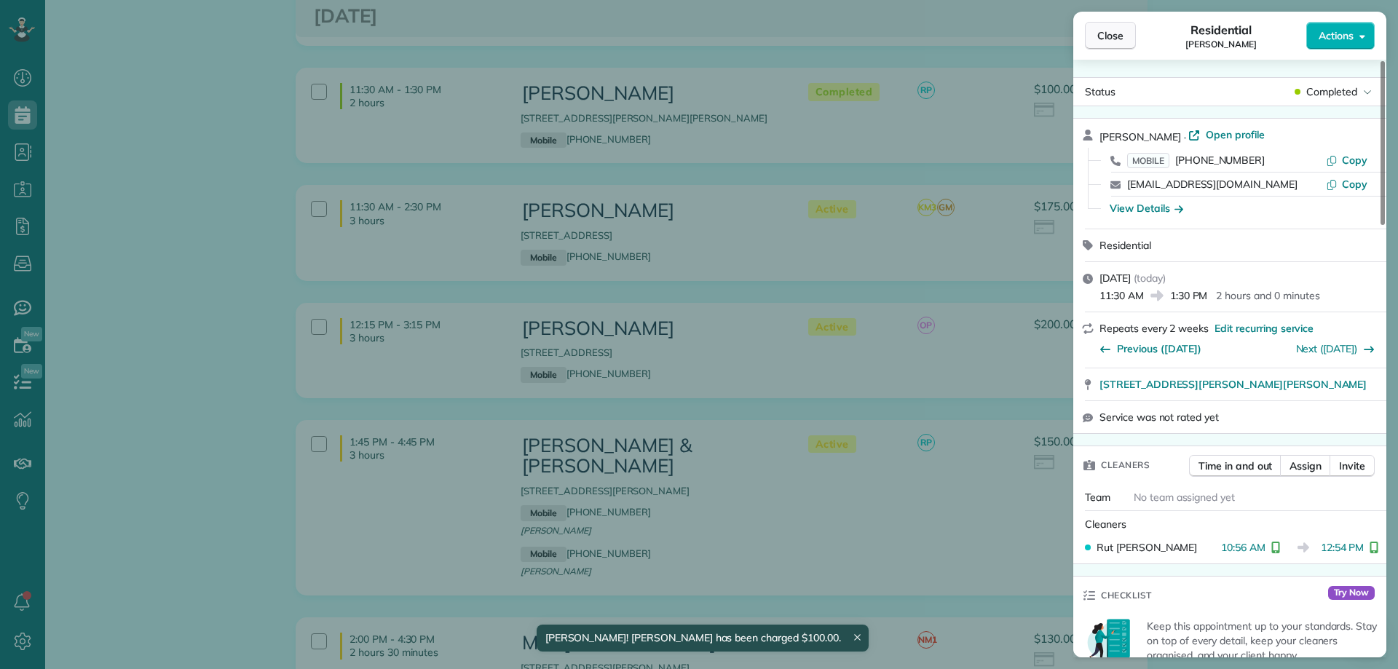
click at [1105, 39] on span "Close" at bounding box center [1110, 35] width 26 height 15
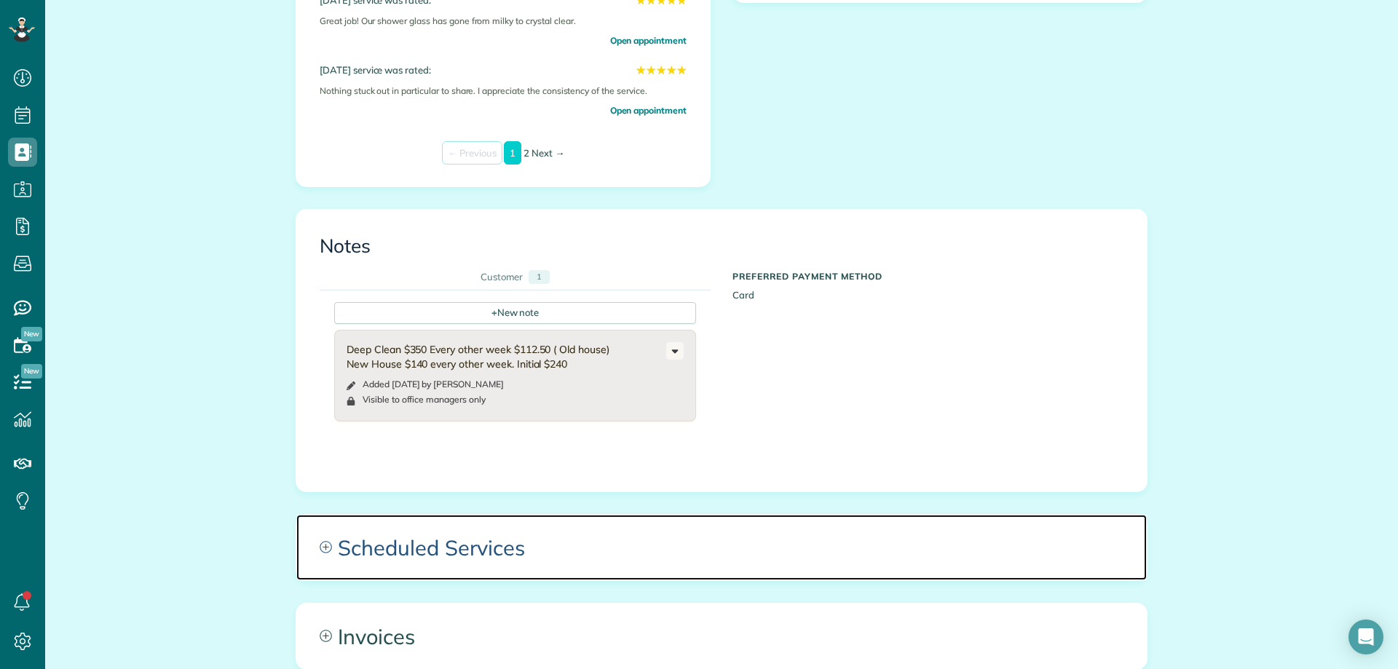
scroll to position [655, 0]
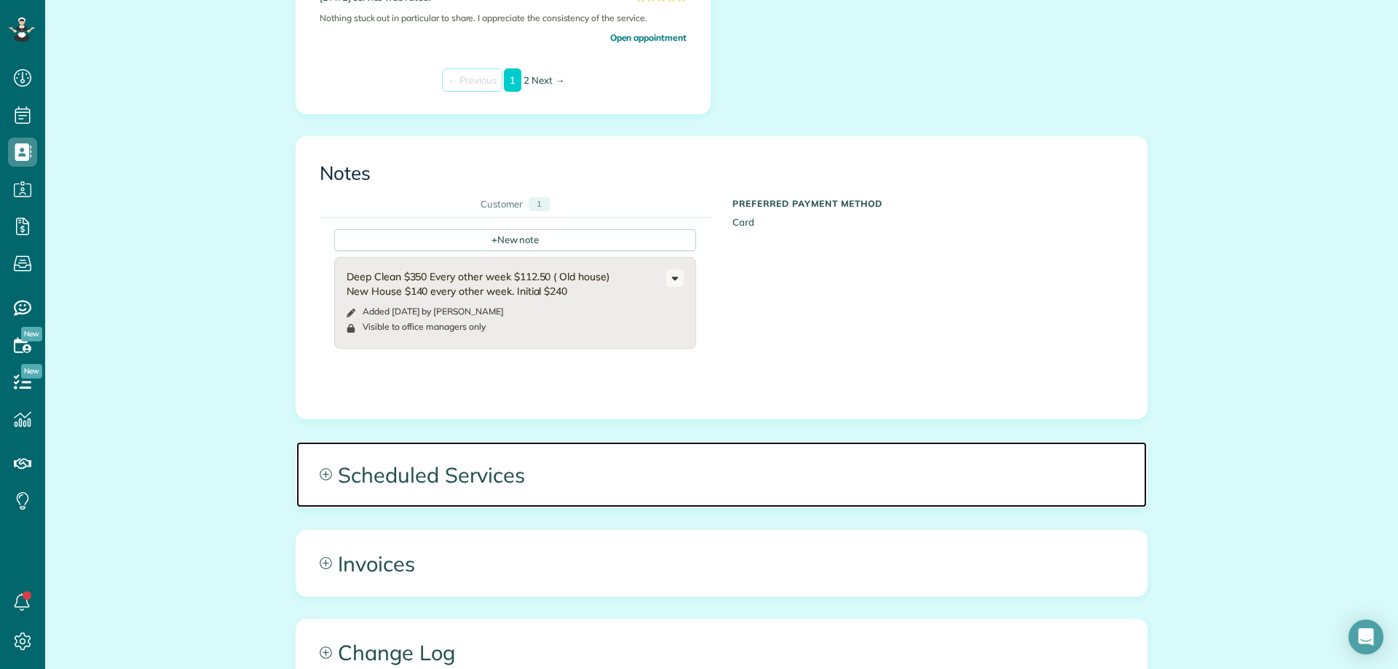
click at [492, 470] on span "Scheduled Services" at bounding box center [721, 475] width 851 height 66
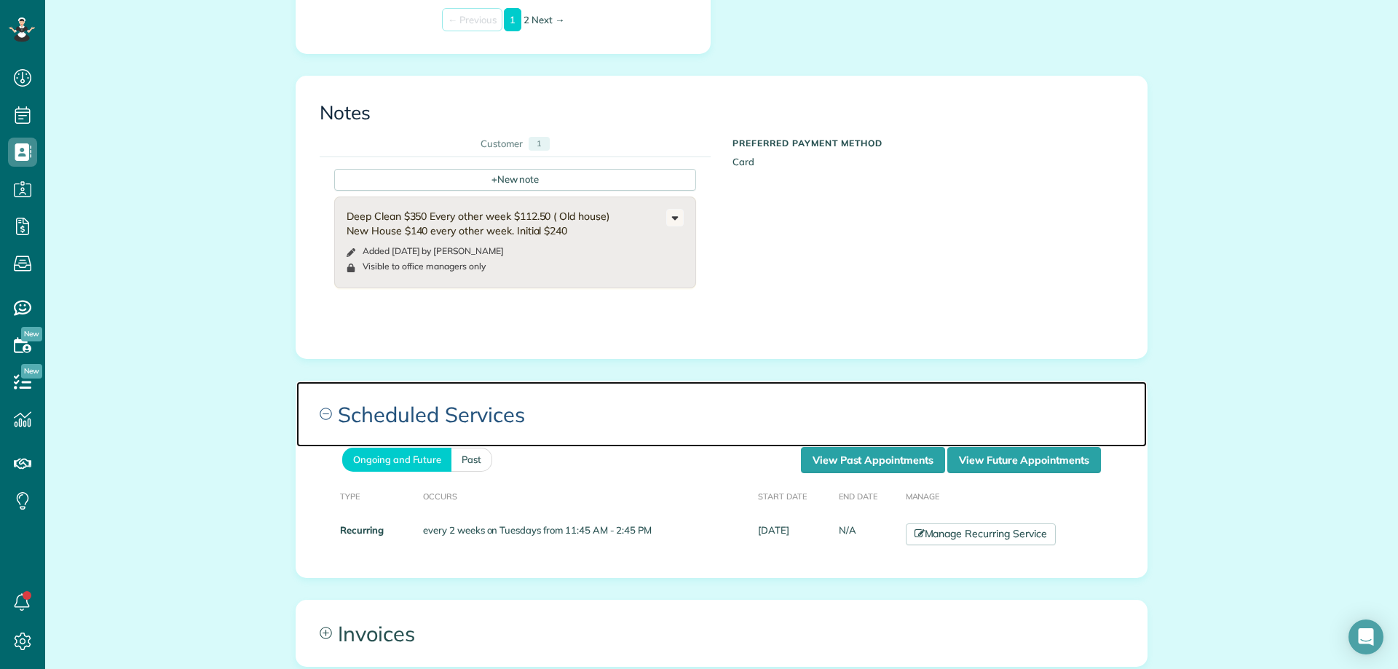
scroll to position [801, 0]
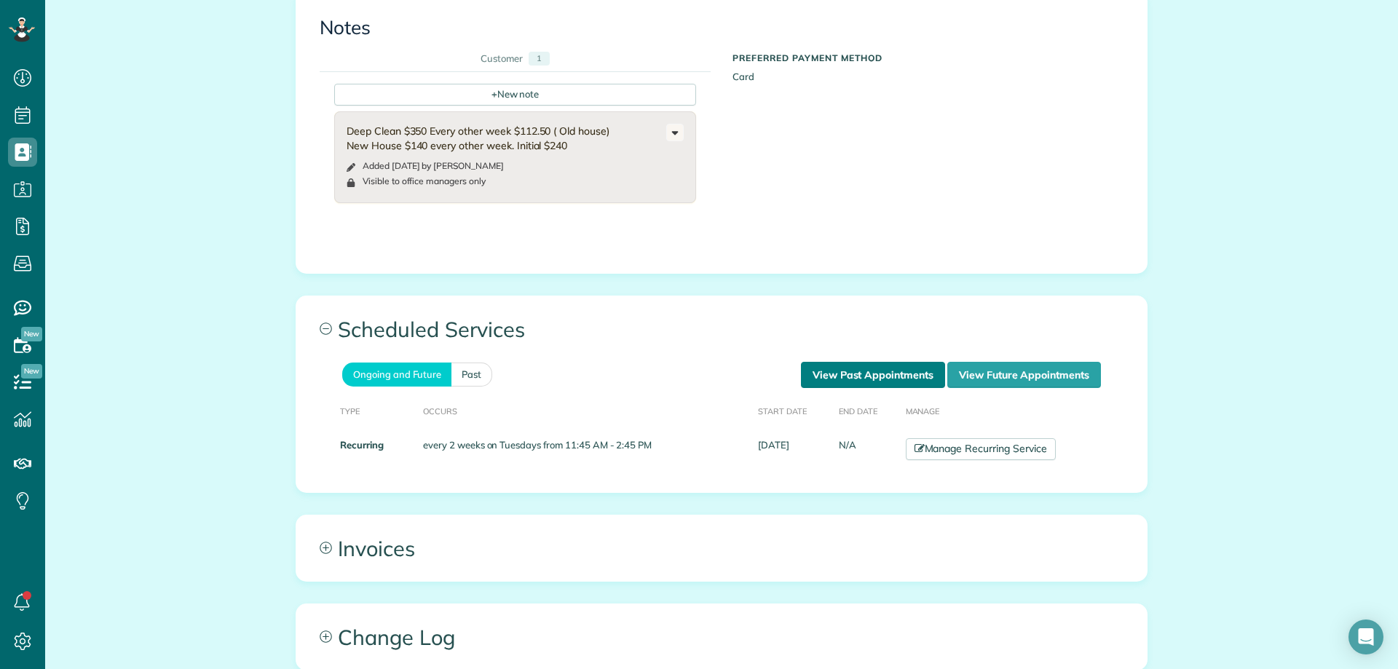
click at [880, 367] on link "View Past Appointments" at bounding box center [873, 375] width 144 height 26
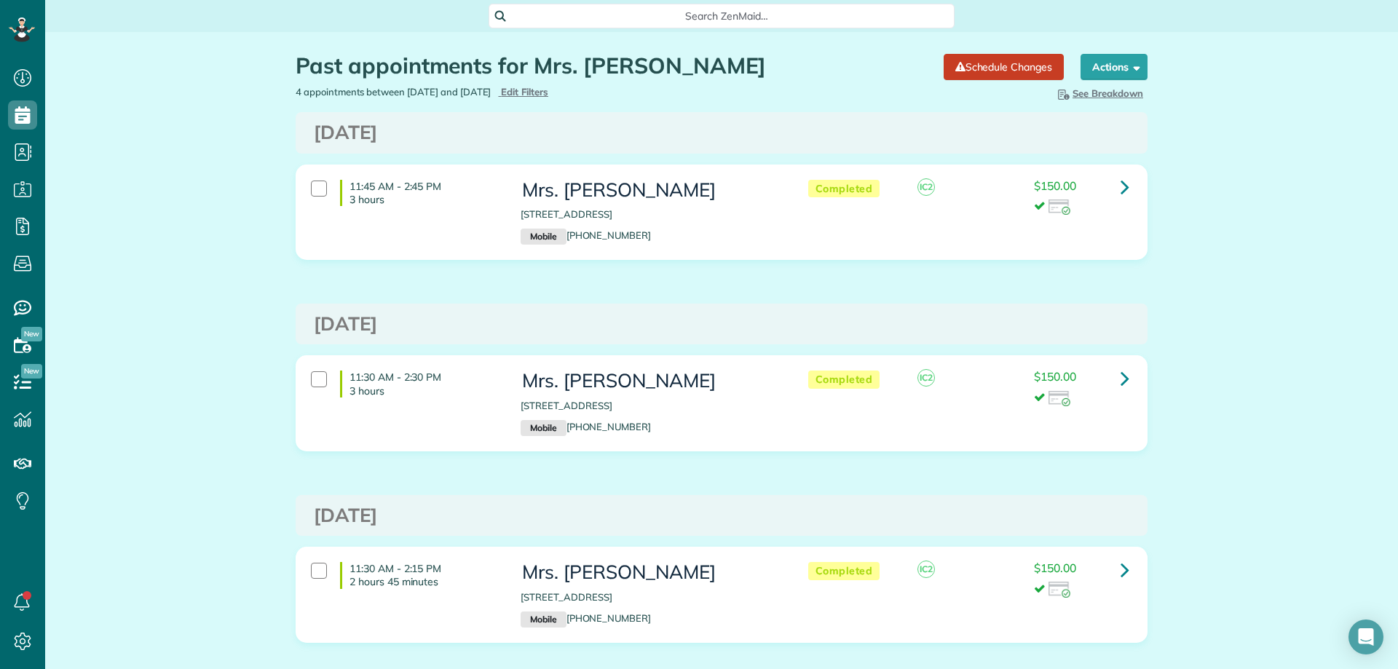
scroll to position [7, 7]
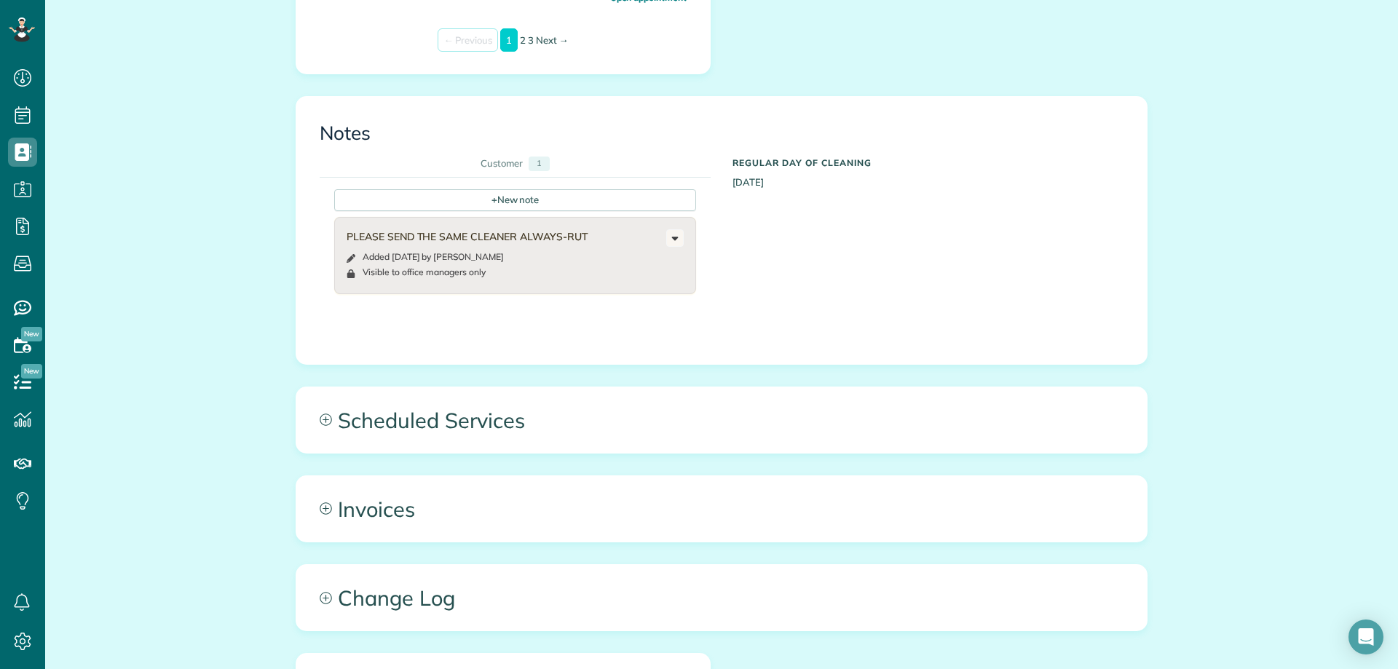
scroll to position [728, 0]
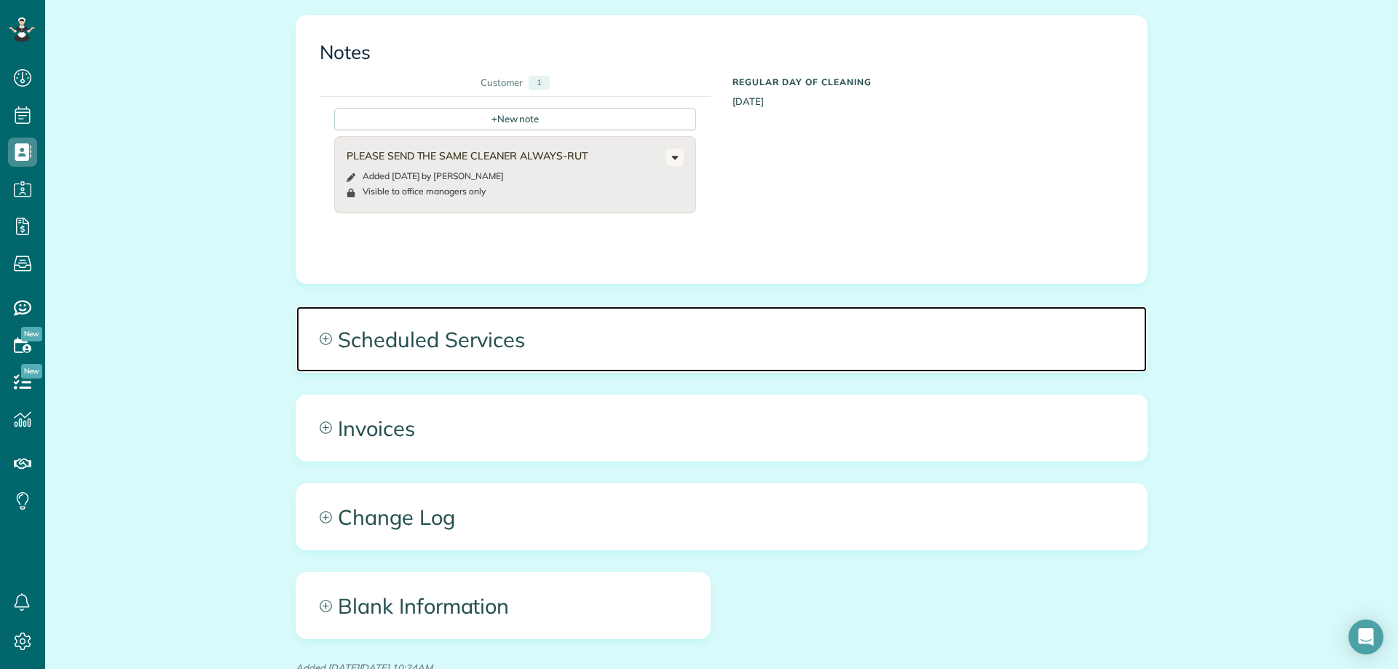
click at [400, 334] on span "Scheduled Services" at bounding box center [721, 340] width 851 height 66
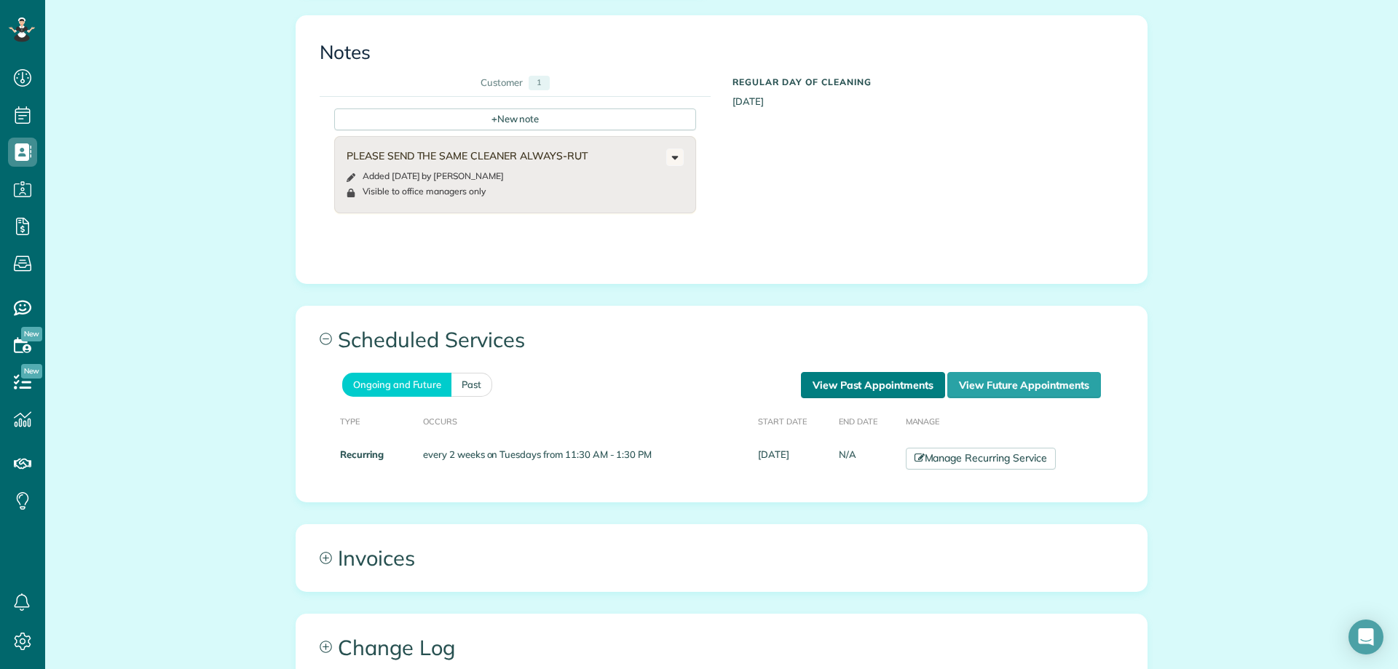
click at [846, 382] on link "View Past Appointments" at bounding box center [873, 385] width 144 height 26
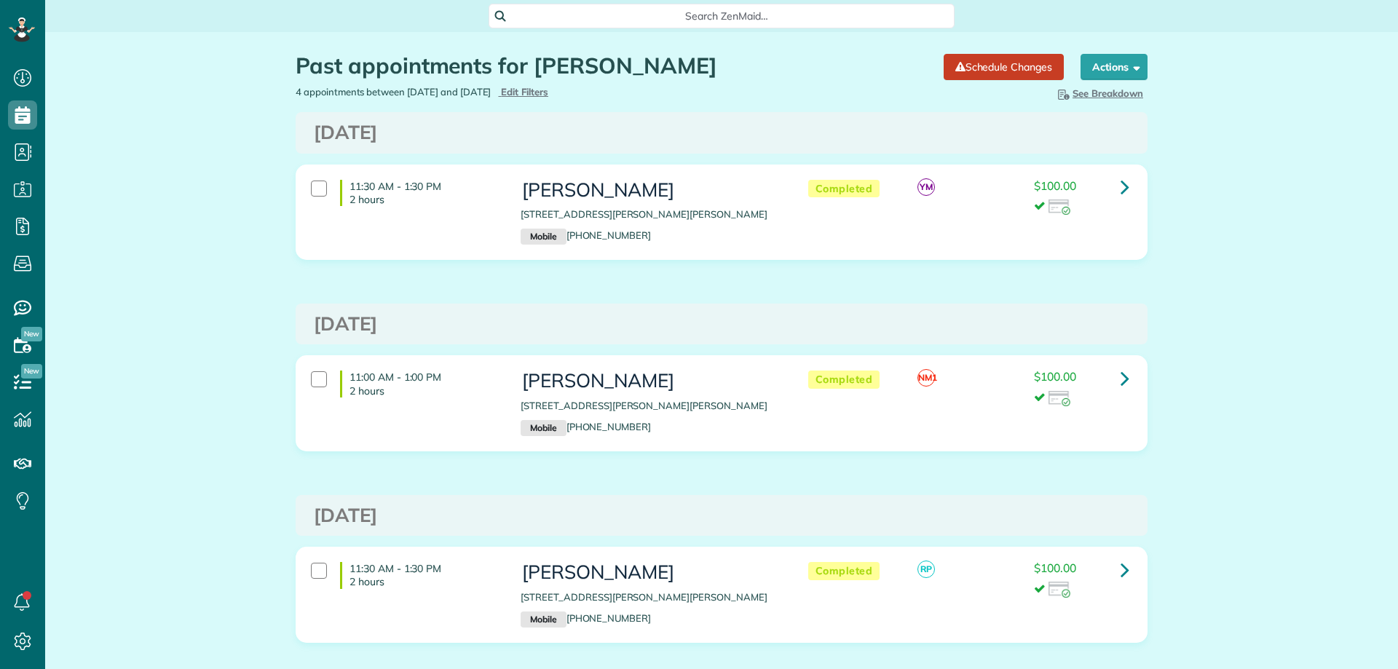
scroll to position [7, 7]
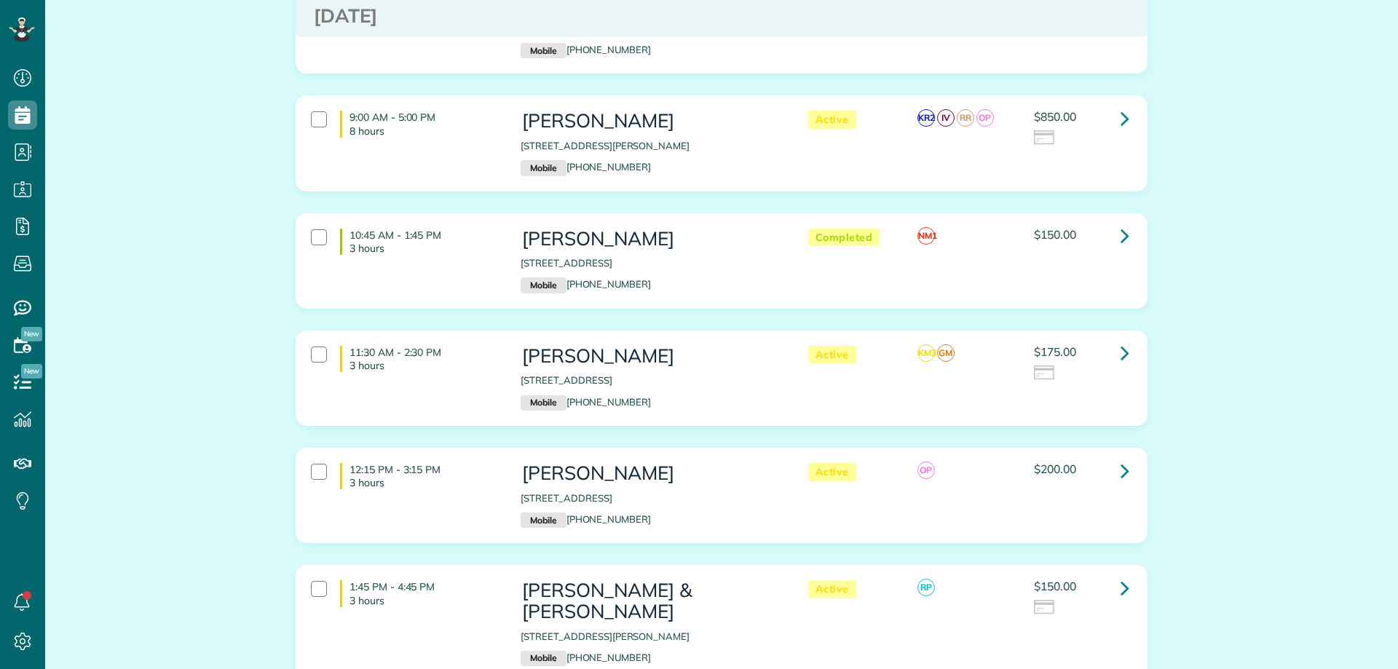
scroll to position [437, 0]
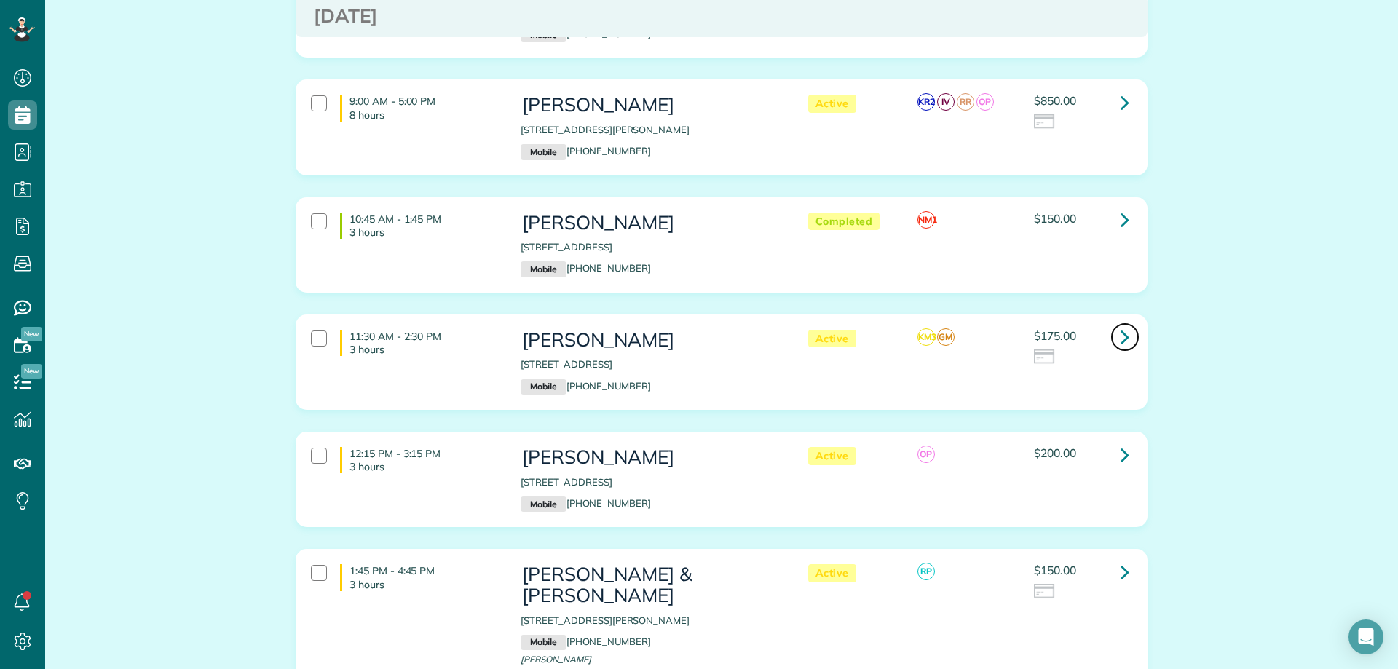
click at [1121, 339] on icon at bounding box center [1125, 336] width 9 height 25
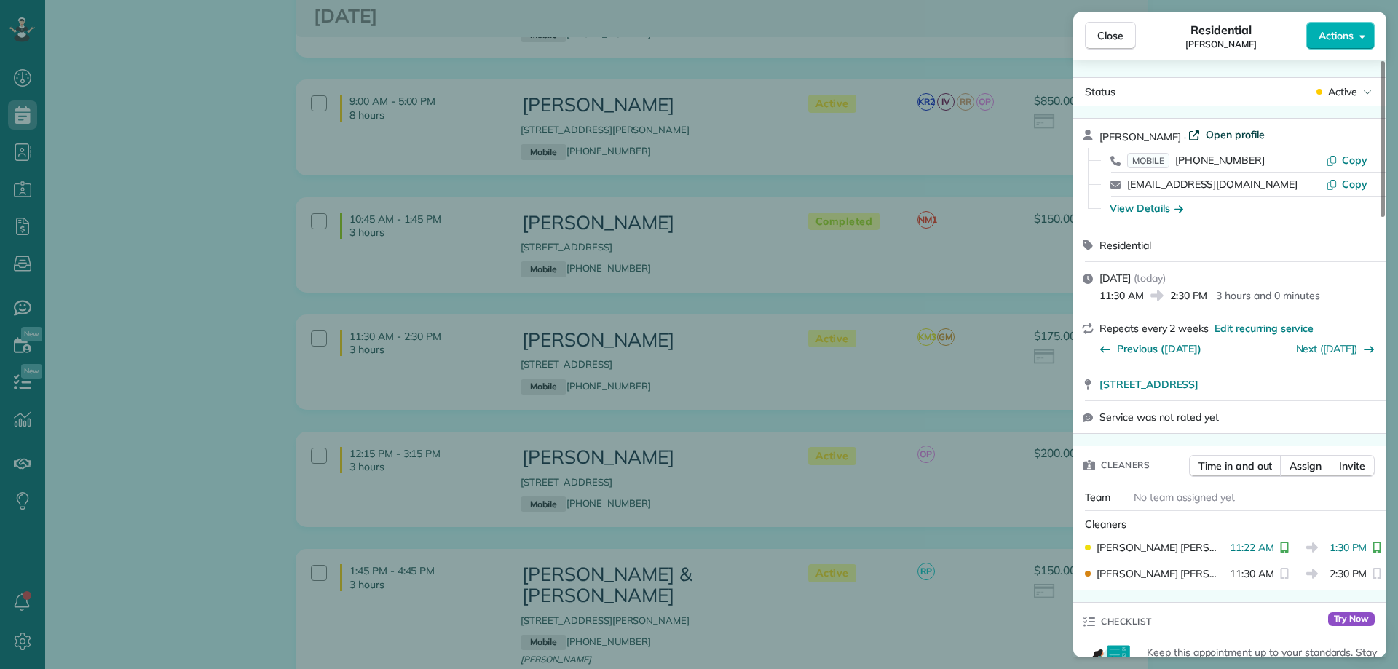
click at [1206, 131] on span "Open profile" at bounding box center [1235, 134] width 59 height 15
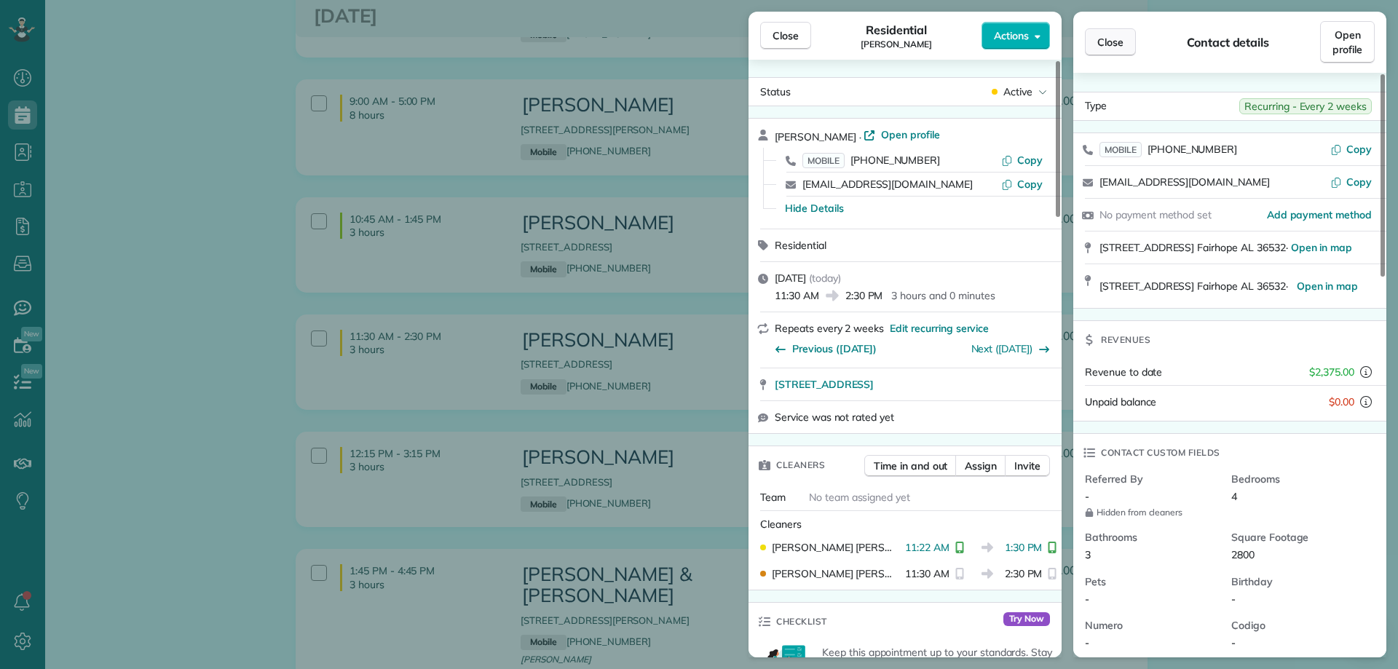
click at [1116, 42] on span "Close" at bounding box center [1110, 42] width 26 height 15
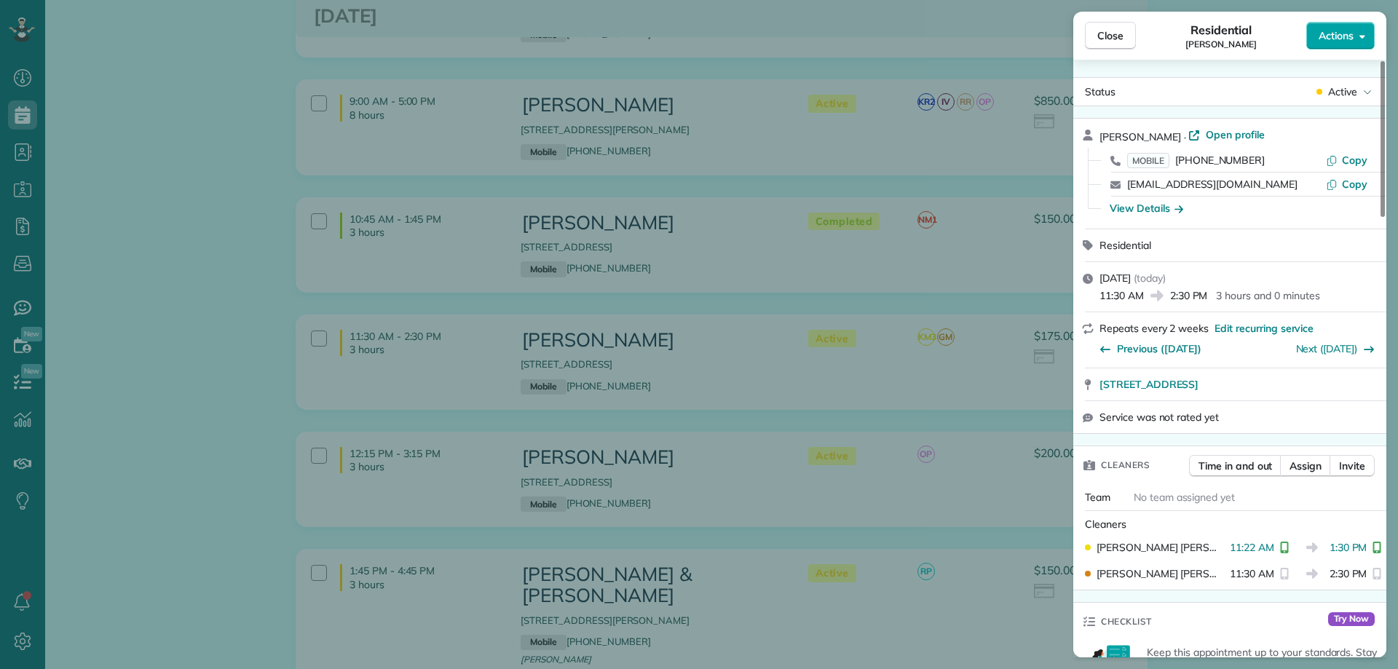
click at [1328, 38] on span "Actions" at bounding box center [1336, 35] width 35 height 15
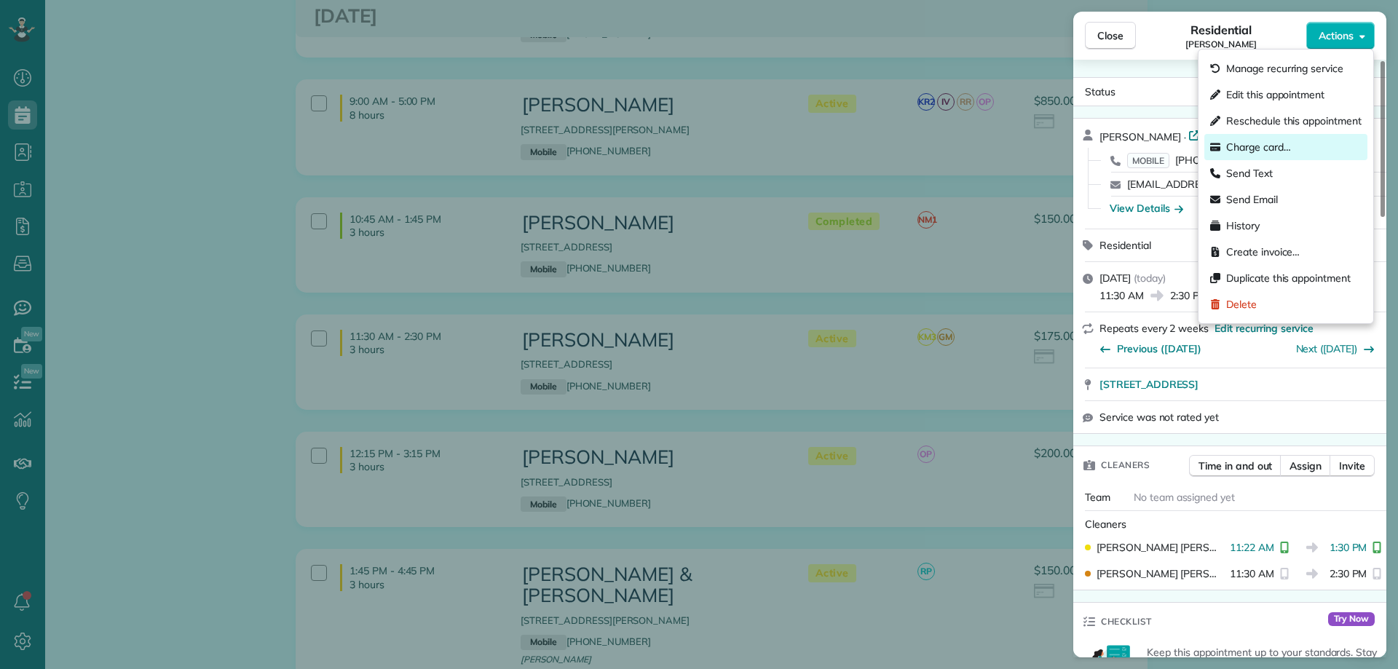
click at [1291, 154] on div "Charge card…" at bounding box center [1285, 147] width 163 height 26
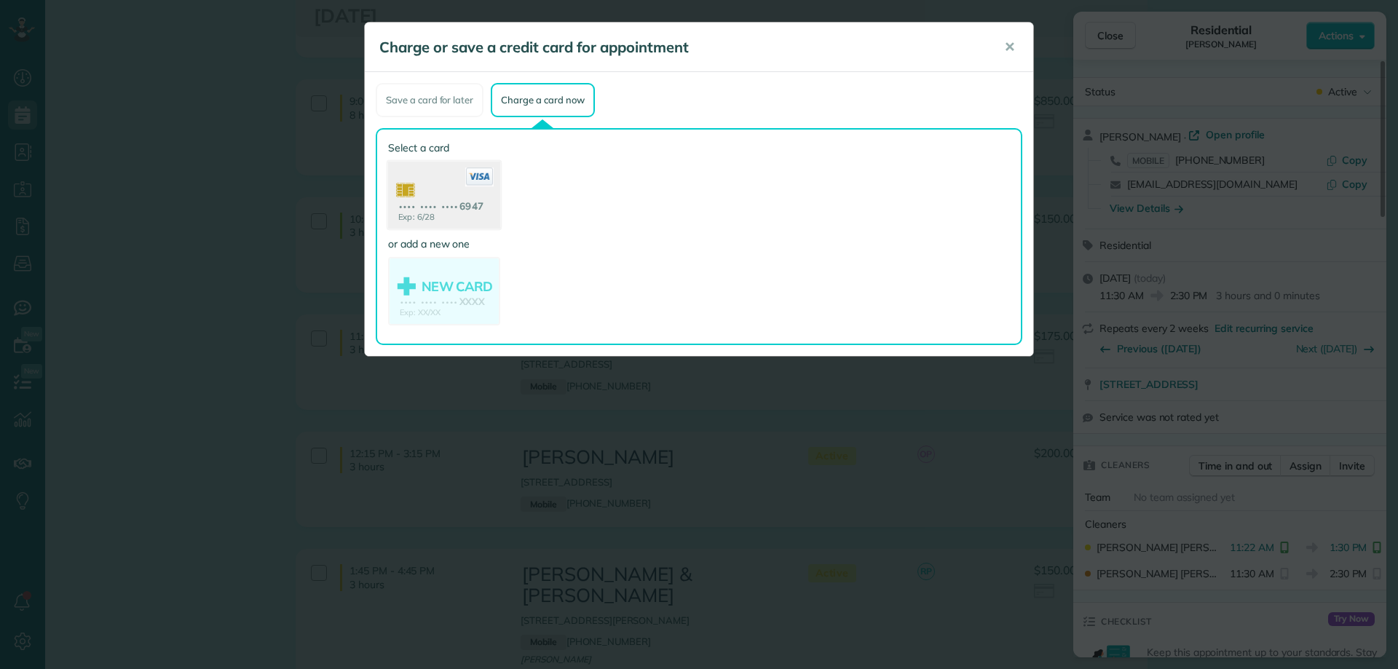
click at [446, 198] on use at bounding box center [444, 197] width 112 height 71
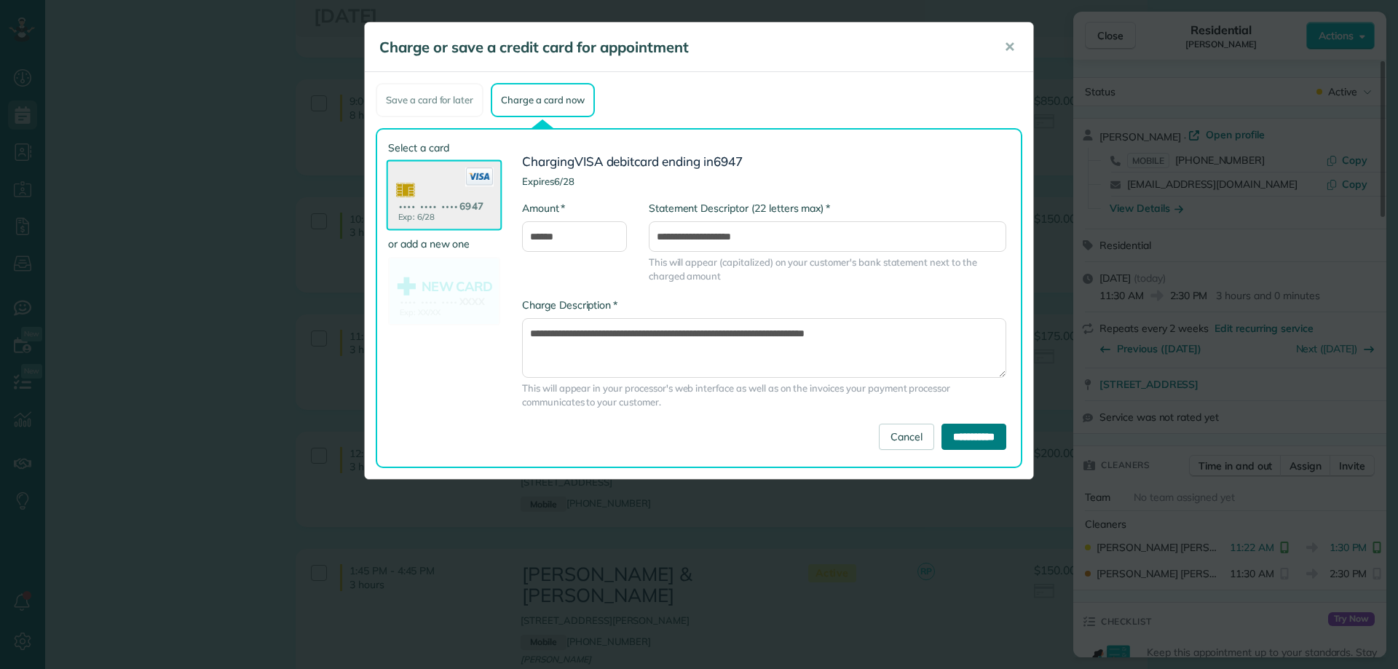
click at [963, 441] on input "**********" at bounding box center [974, 437] width 65 height 26
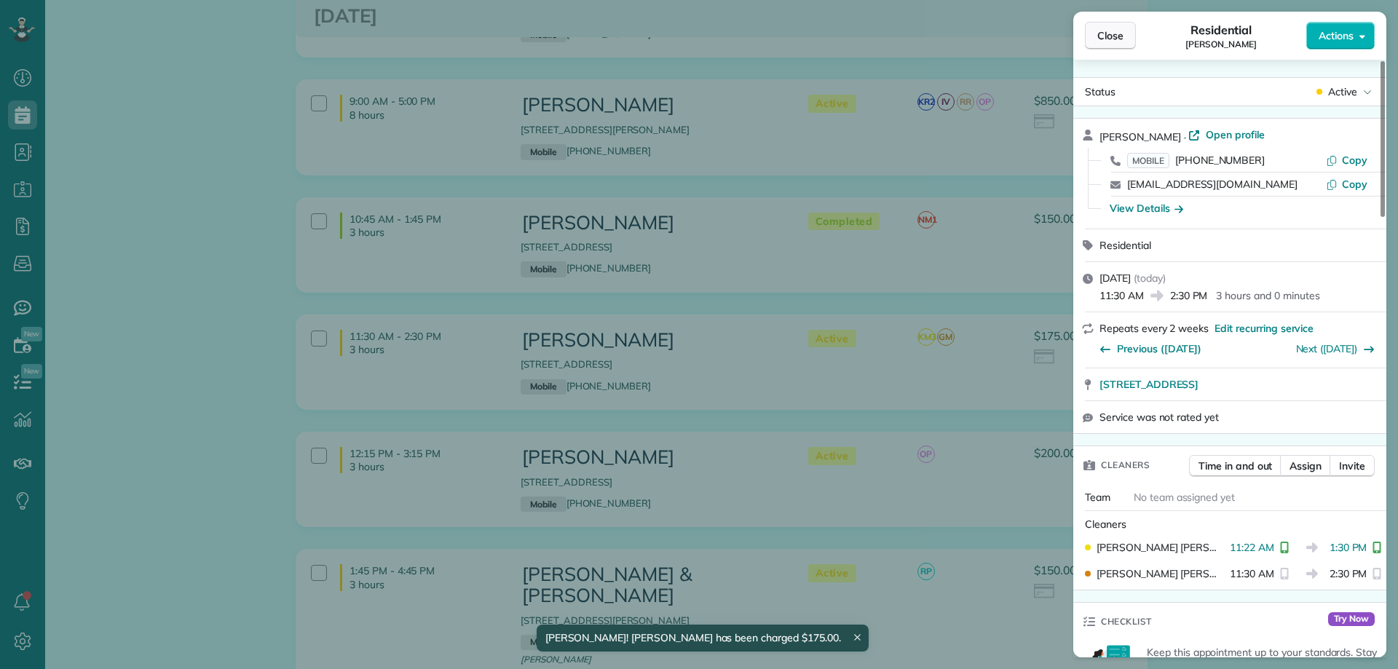
click at [1111, 35] on span "Close" at bounding box center [1110, 35] width 26 height 15
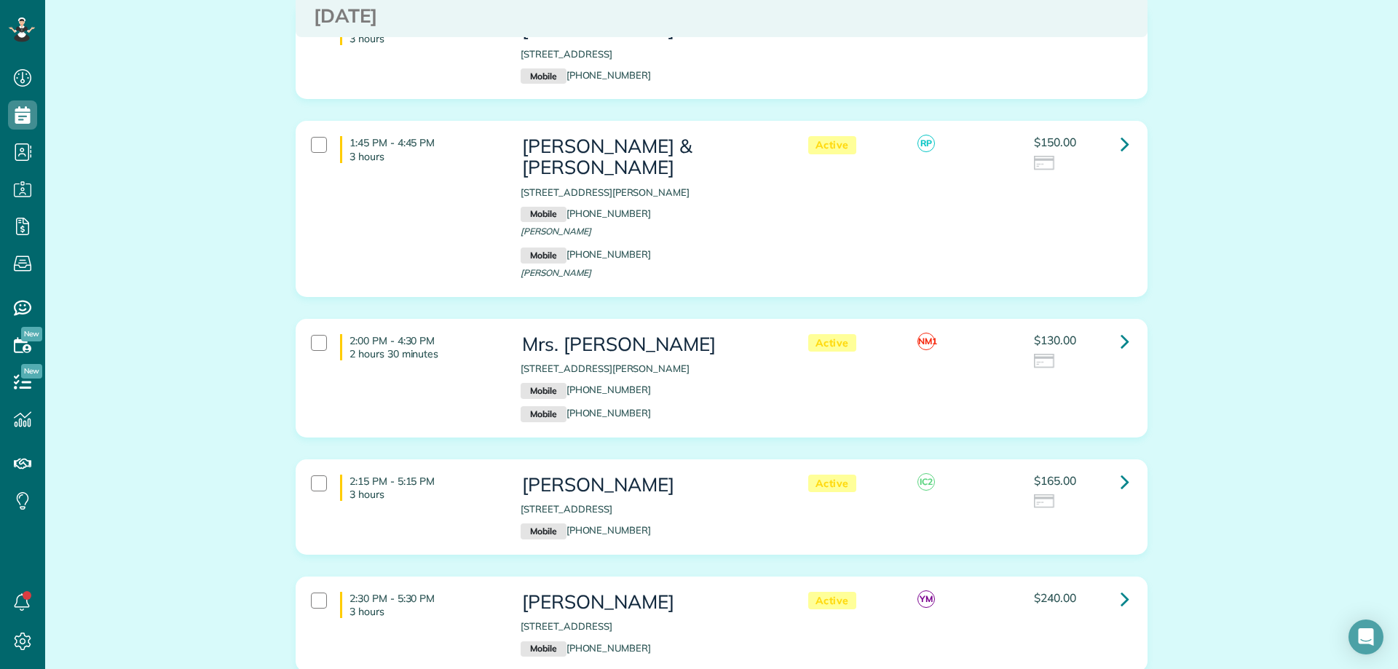
scroll to position [874, 0]
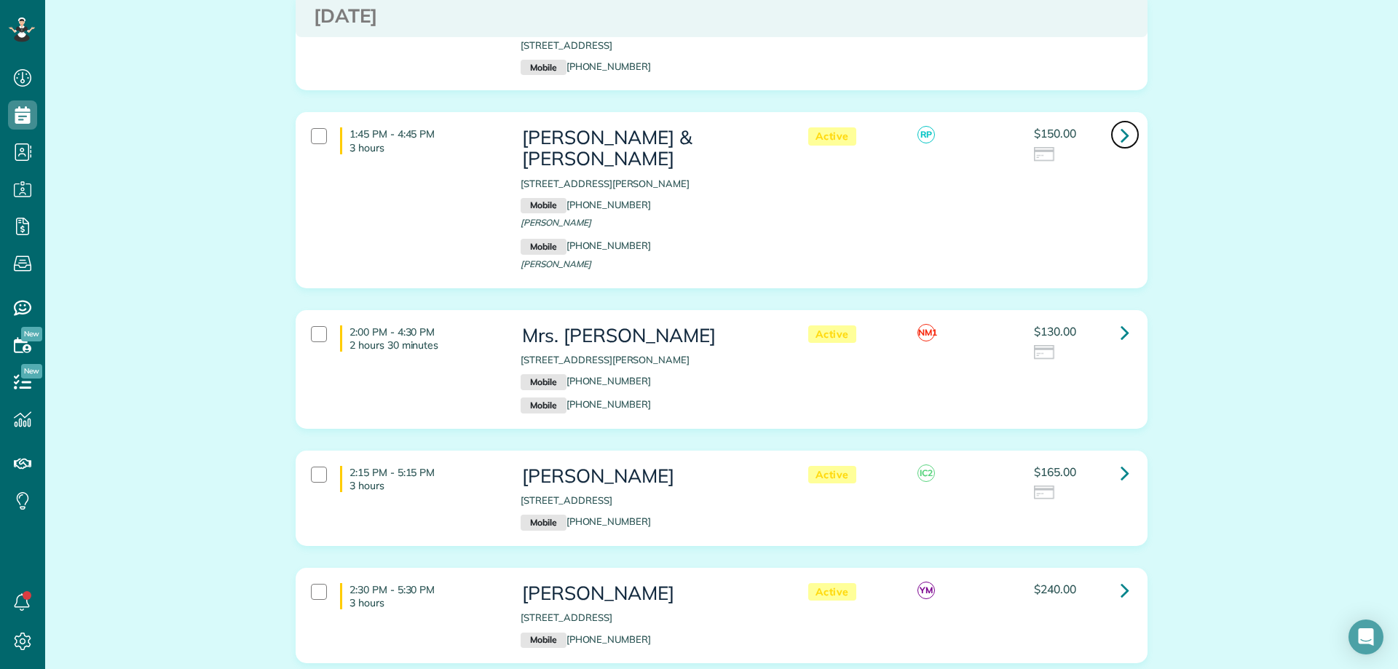
click at [1114, 139] on link at bounding box center [1124, 134] width 29 height 29
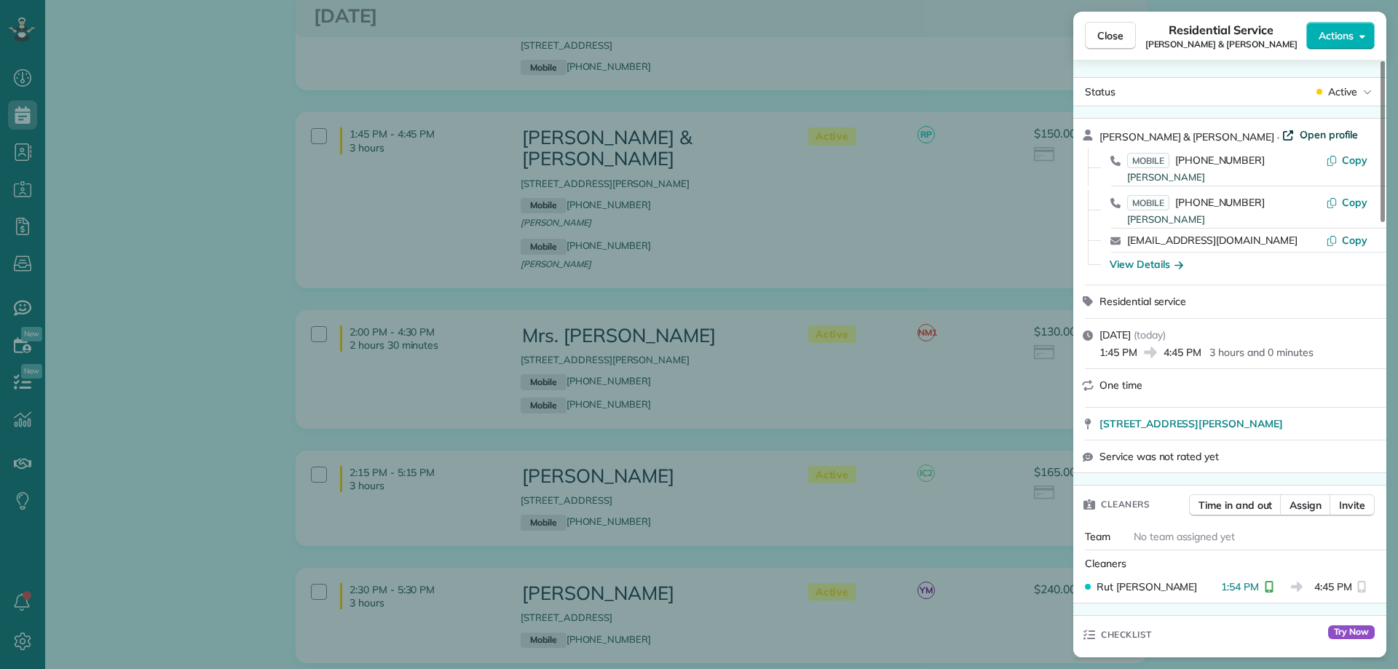
click at [1300, 133] on span "Open profile" at bounding box center [1329, 134] width 59 height 15
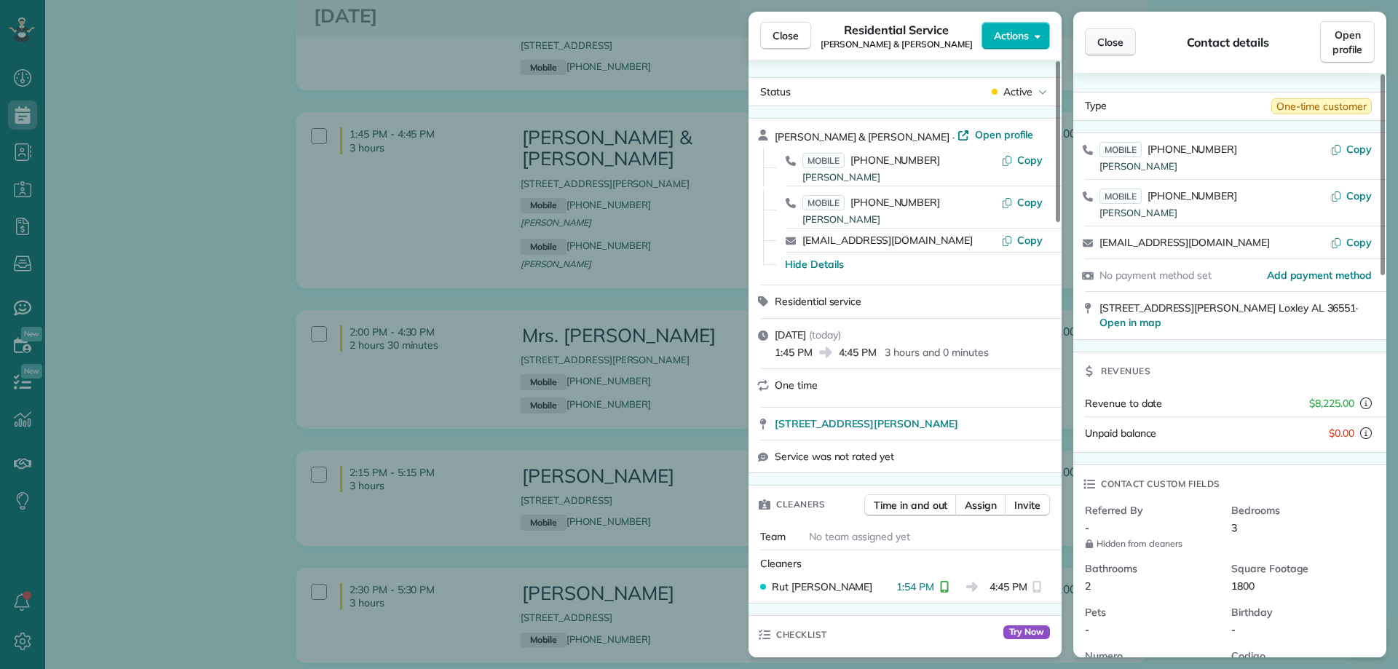
click at [1113, 44] on span "Close" at bounding box center [1110, 42] width 26 height 15
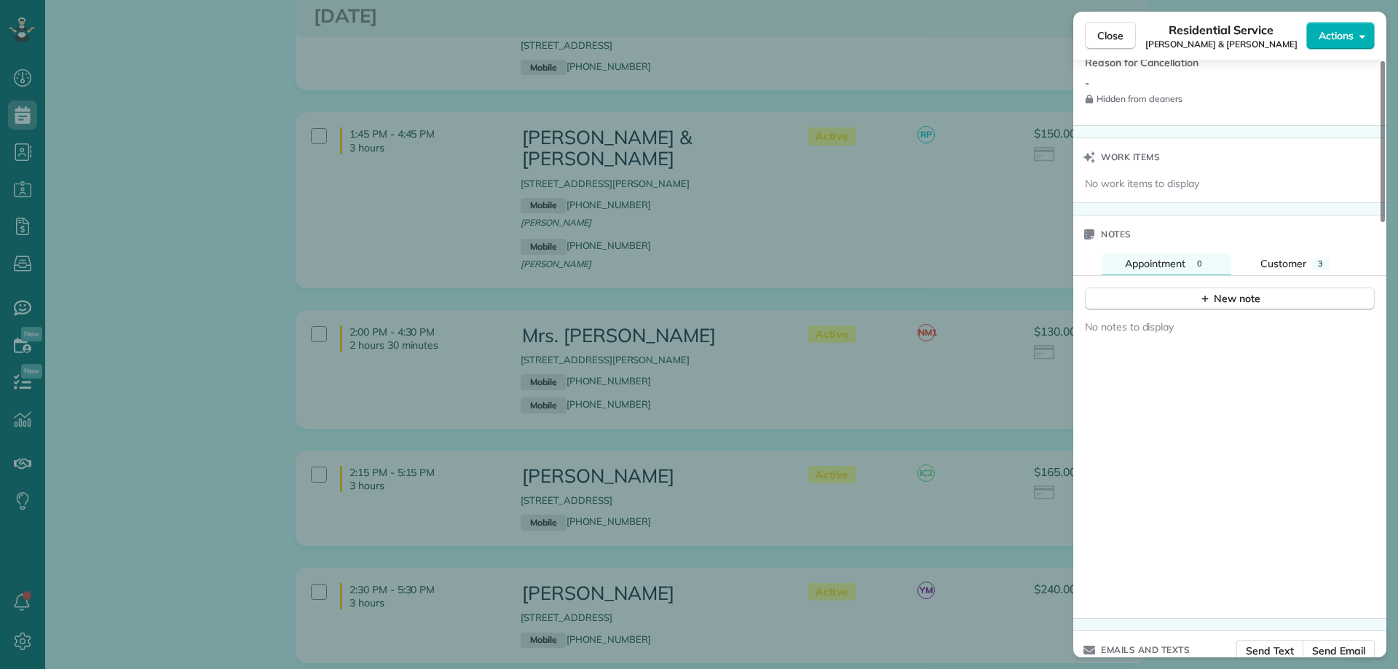
scroll to position [1311, 0]
click at [1310, 265] on button "Customer 3" at bounding box center [1294, 261] width 115 height 21
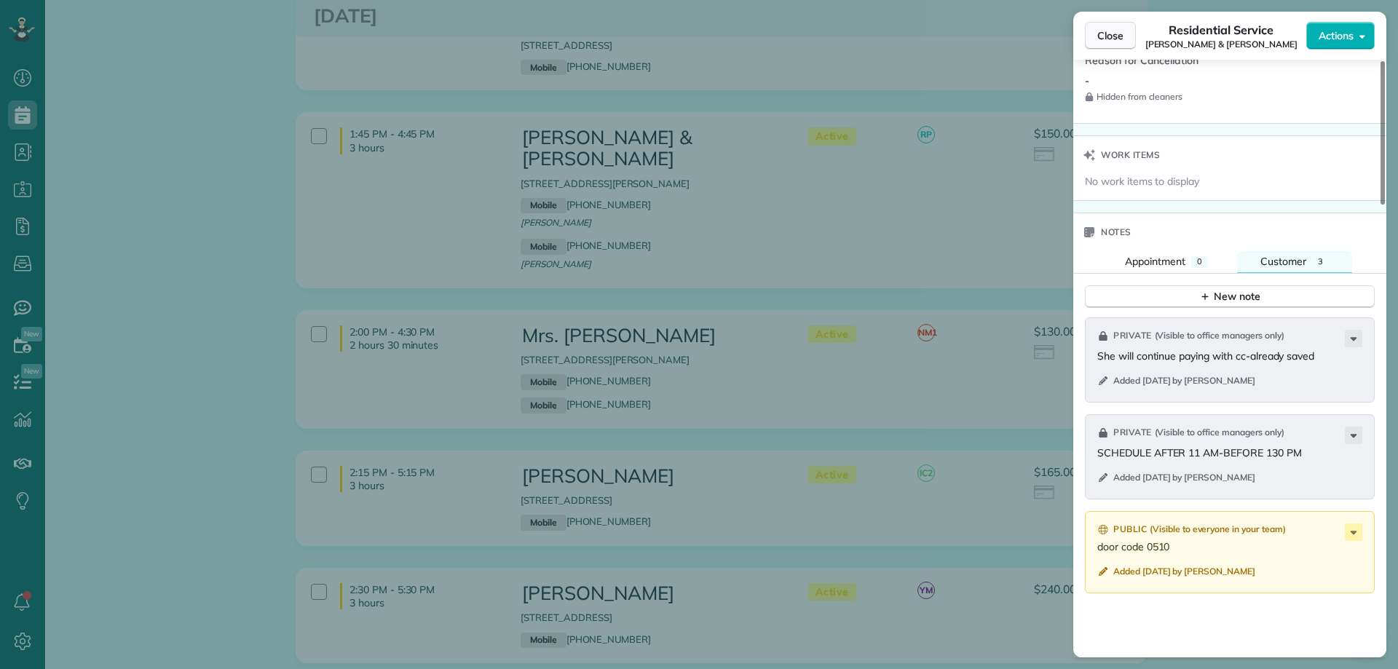
click at [1113, 41] on span "Close" at bounding box center [1110, 35] width 26 height 15
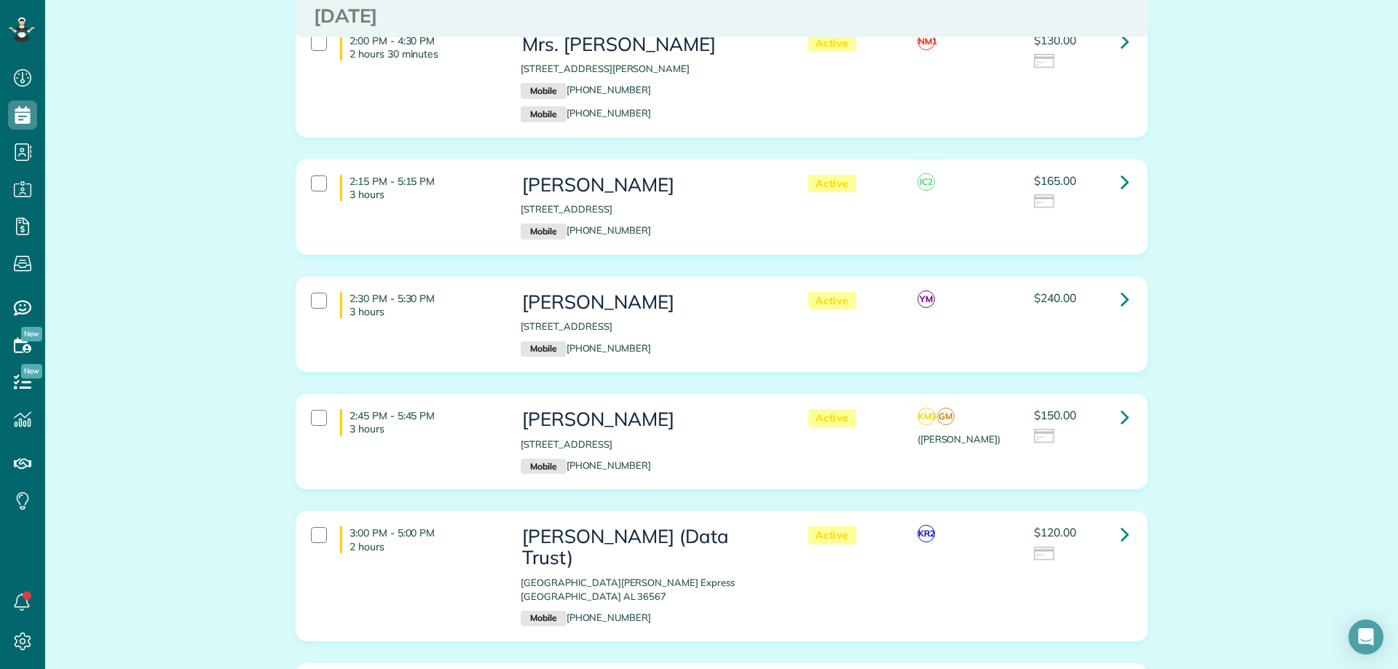
scroll to position [1092, 0]
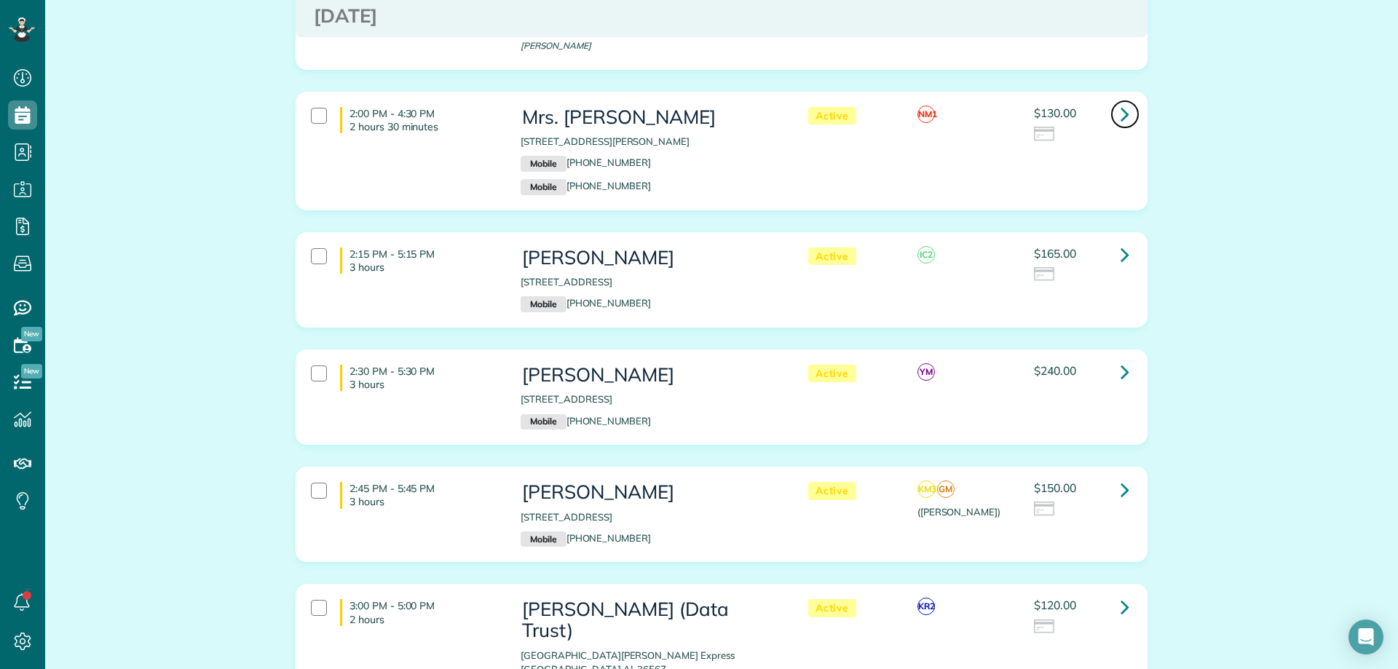
click at [1121, 101] on icon at bounding box center [1125, 113] width 9 height 25
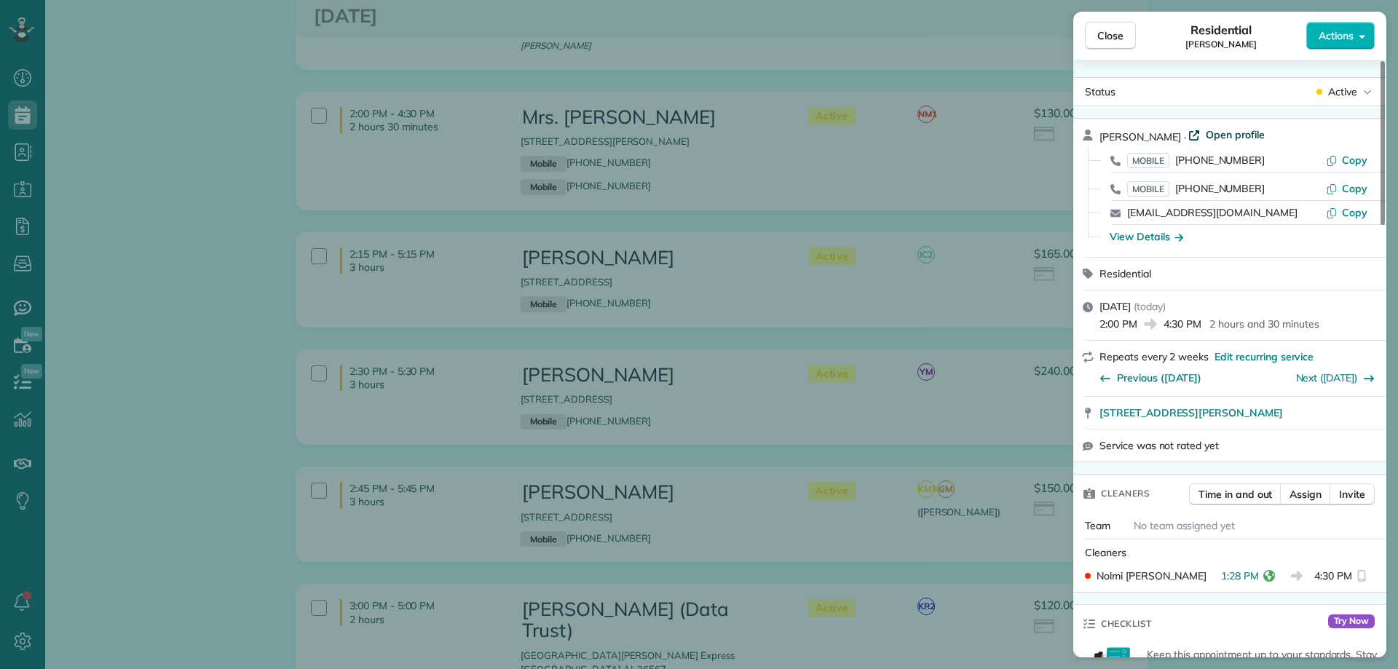
click at [1217, 139] on span "Open profile" at bounding box center [1235, 134] width 59 height 15
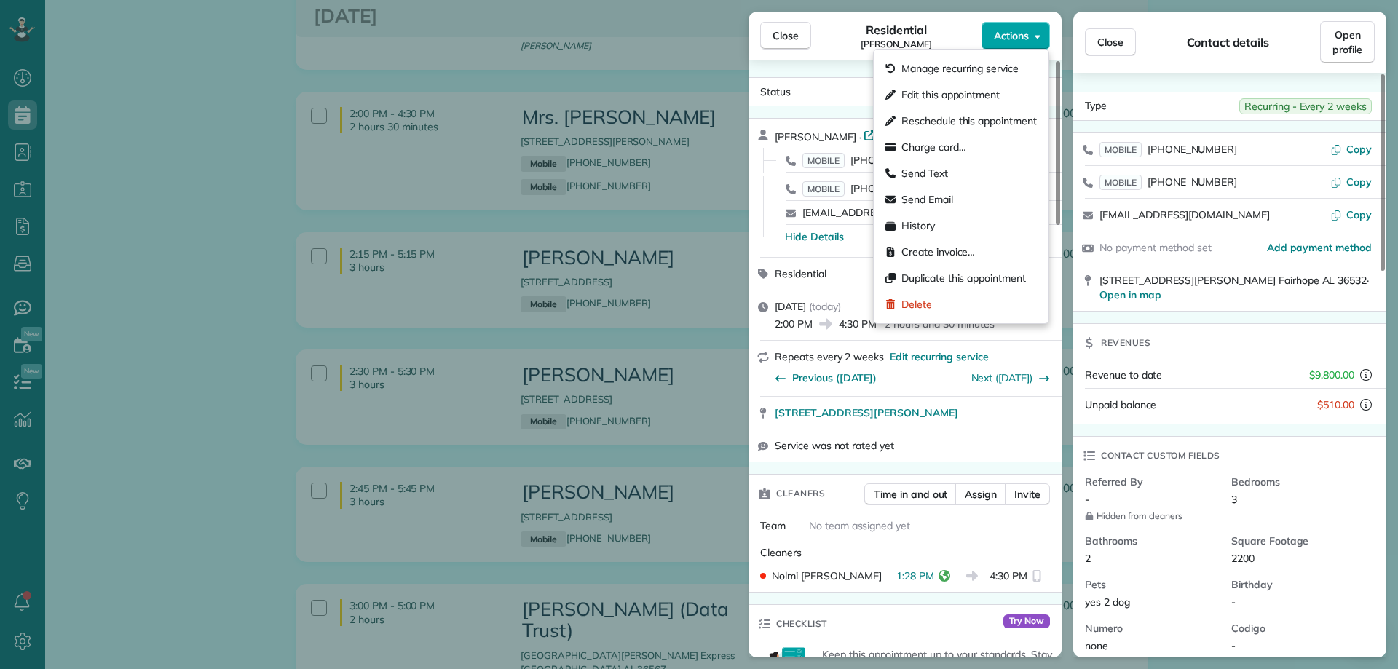
click at [1033, 34] on button "Actions" at bounding box center [1016, 36] width 68 height 28
click at [950, 146] on span "Charge card…" at bounding box center [933, 147] width 65 height 15
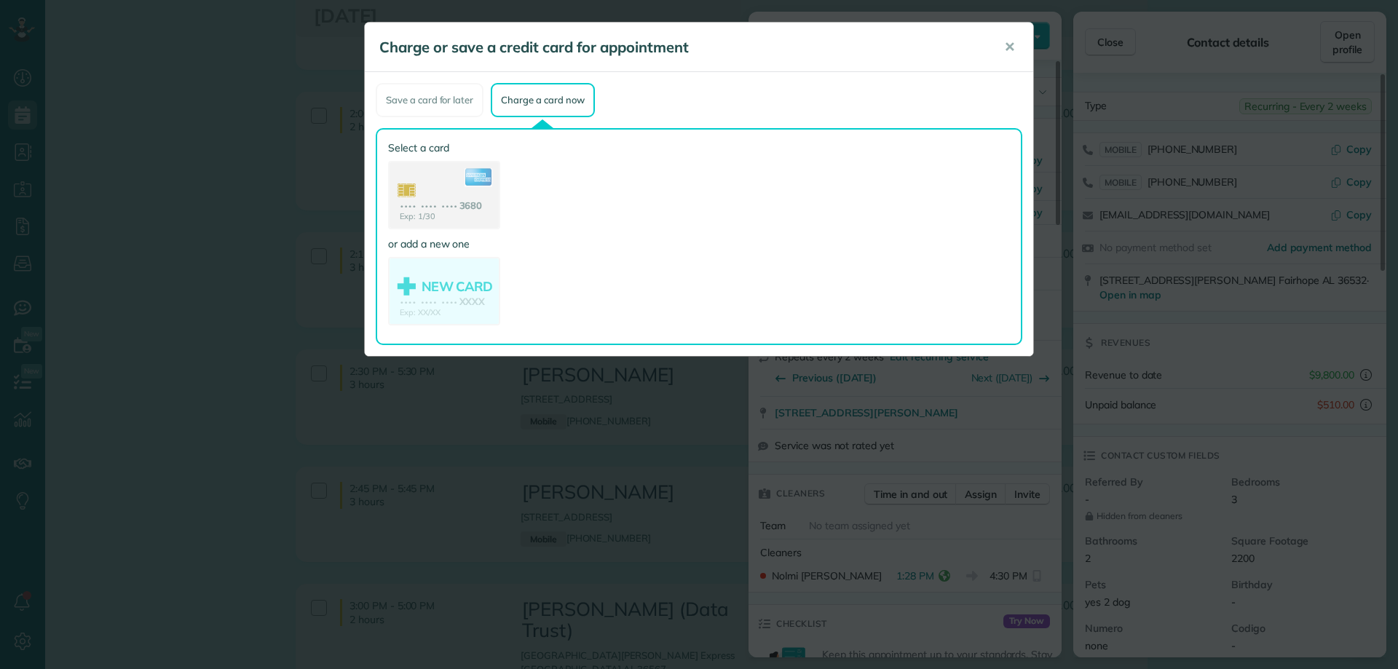
click at [450, 204] on use at bounding box center [444, 196] width 109 height 68
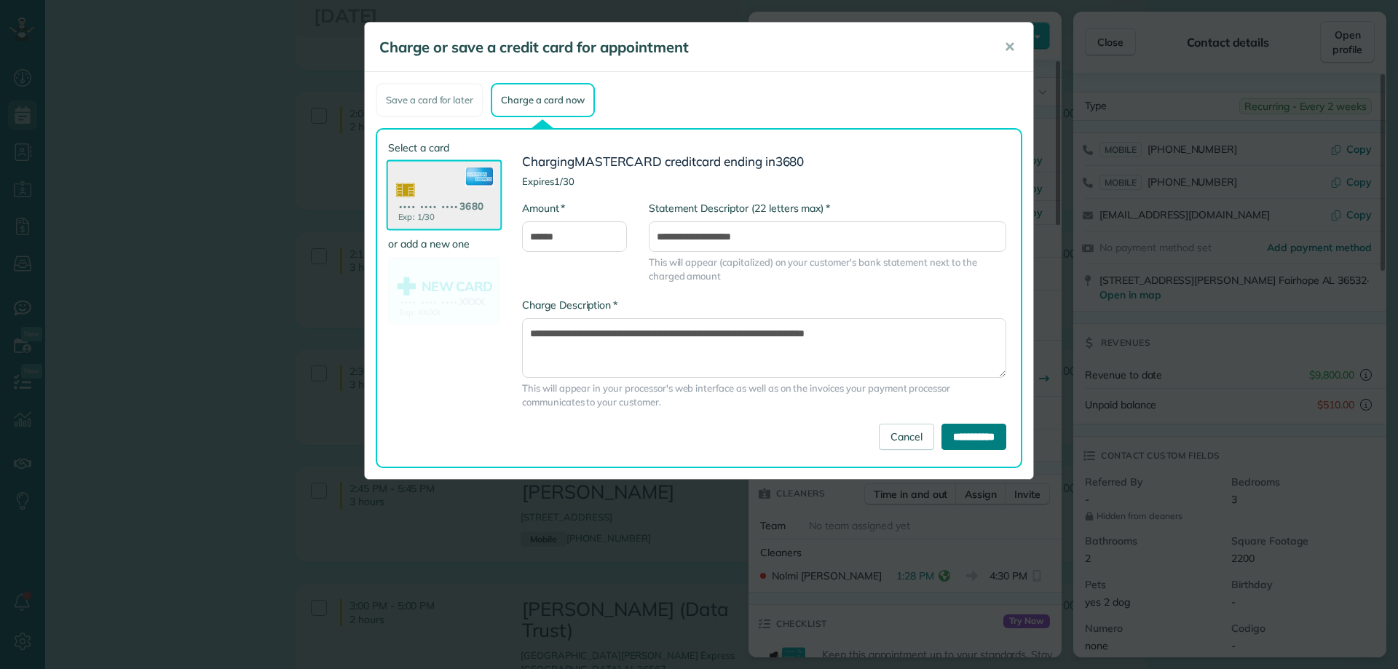
click at [967, 429] on input "**********" at bounding box center [974, 437] width 65 height 26
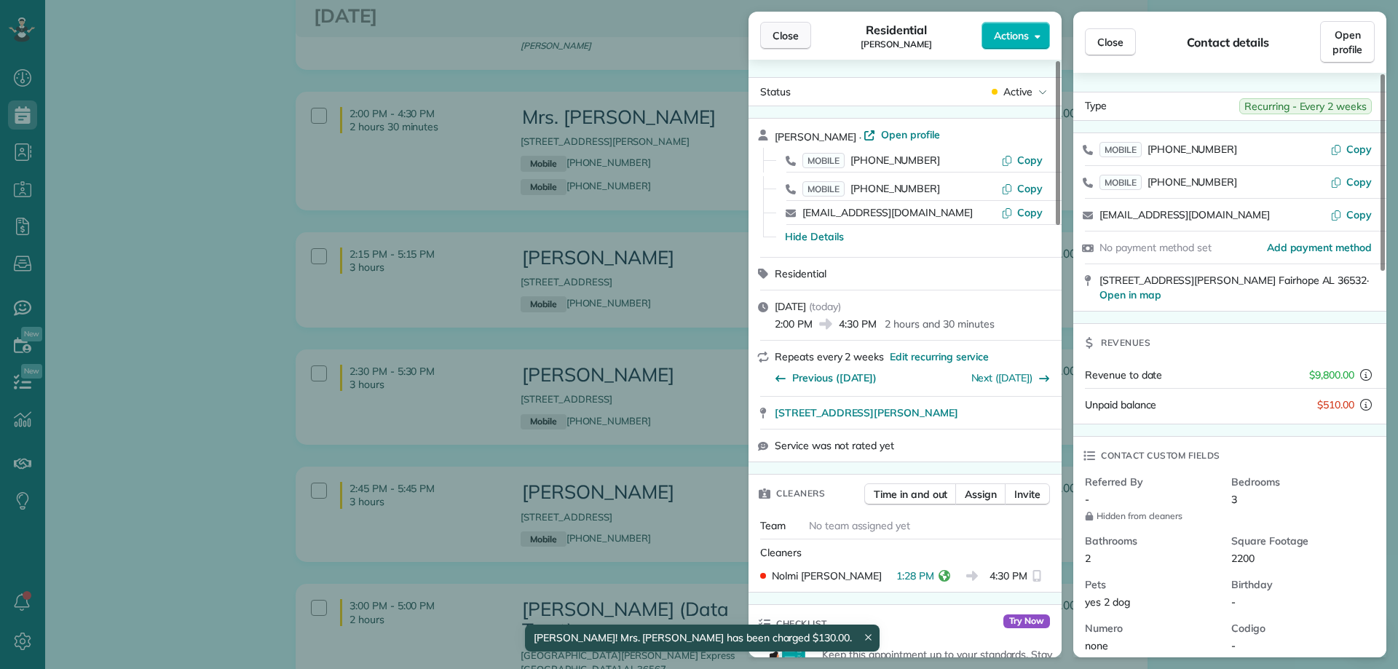
click at [786, 35] on span "Close" at bounding box center [786, 35] width 26 height 15
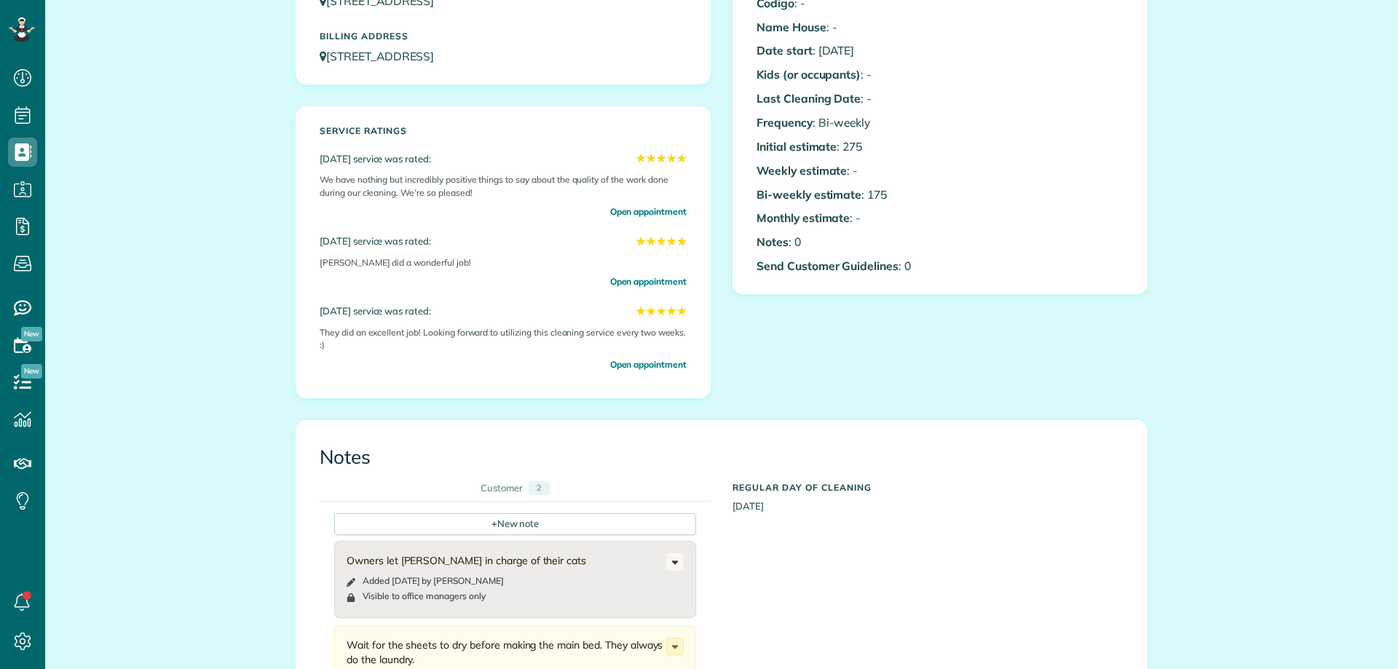
scroll to position [655, 0]
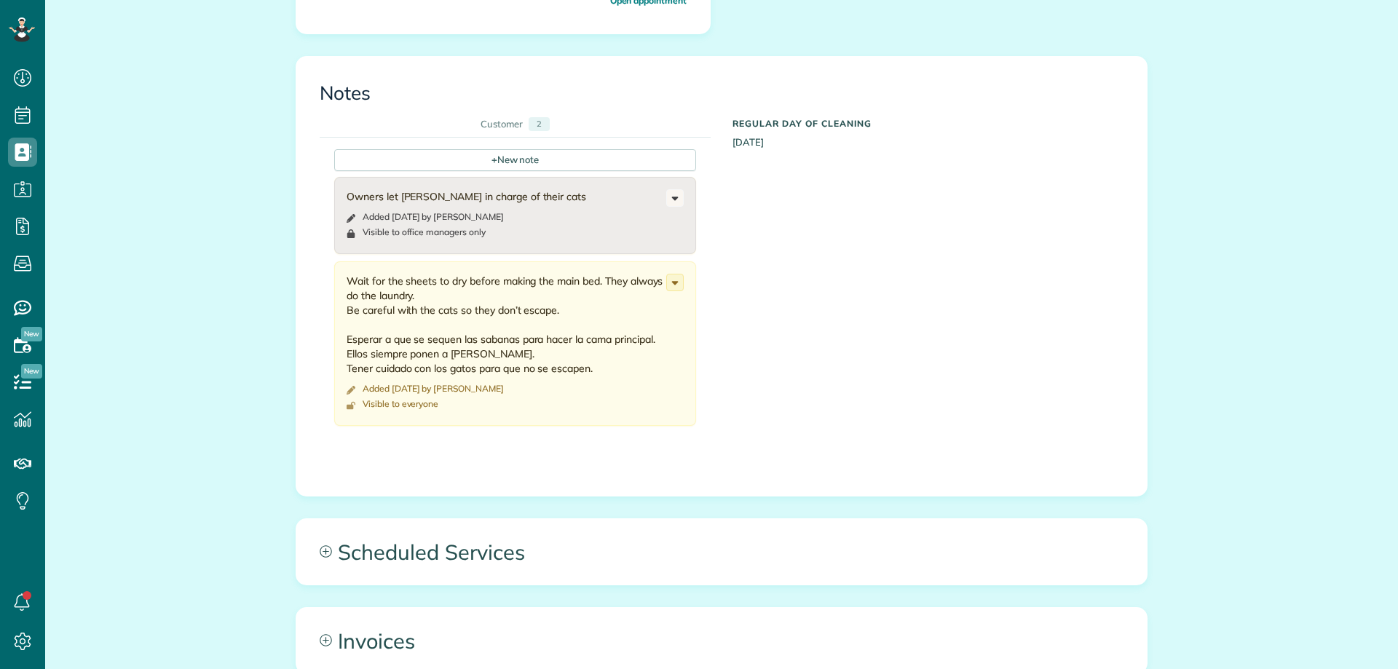
click at [650, 502] on div "All Contacts Actions Edit Add Appointment Recent Activity Send Email Show Past …" at bounding box center [722, 190] width 874 height 1627
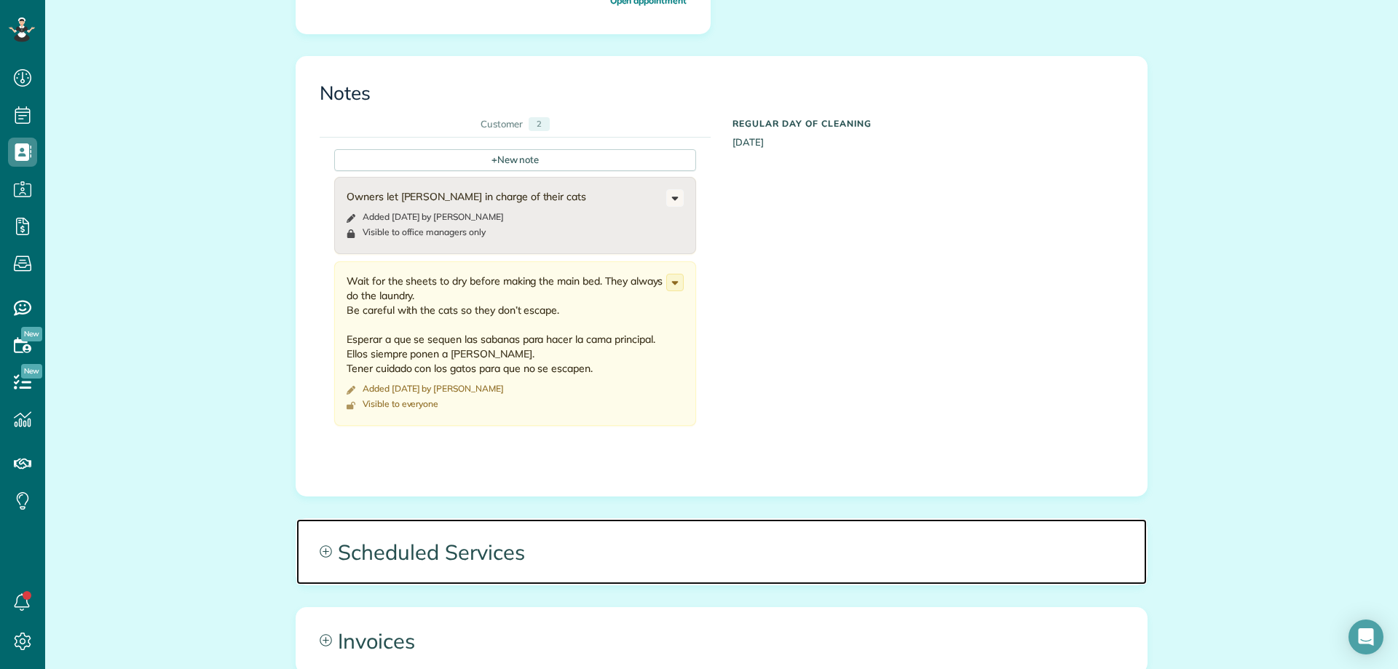
click at [660, 540] on span "Scheduled Services" at bounding box center [721, 552] width 851 height 66
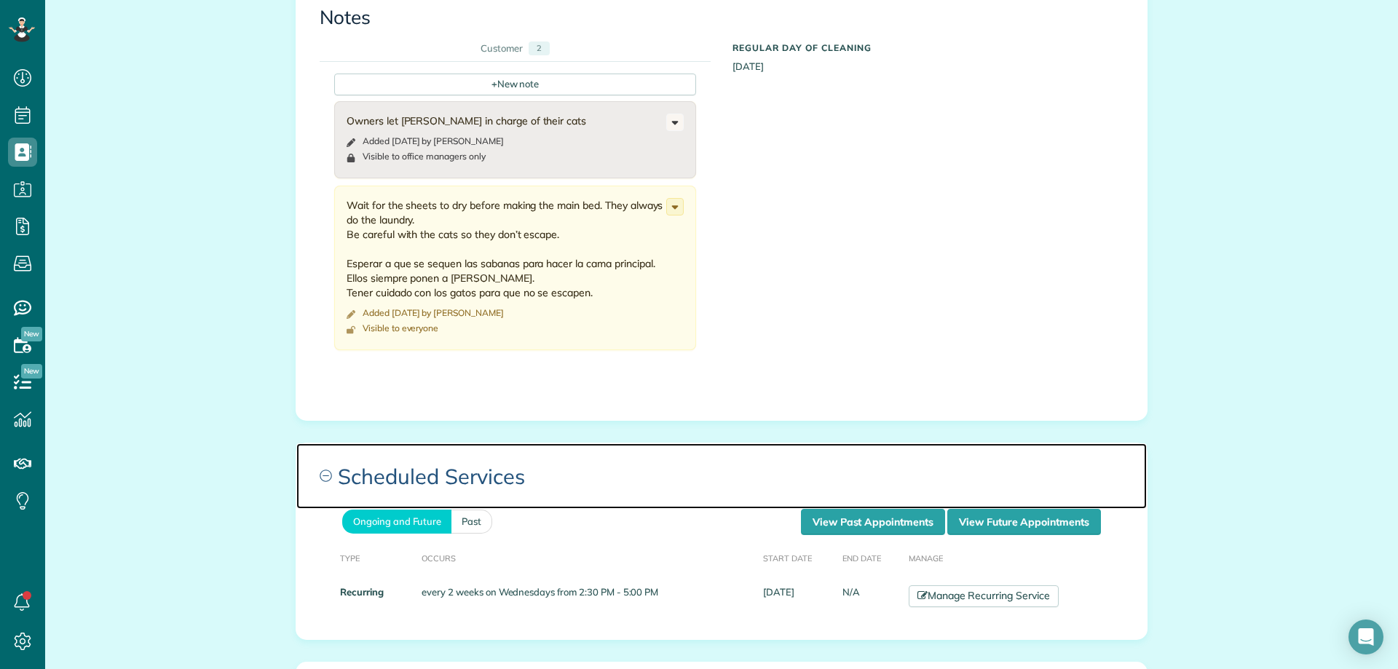
scroll to position [801, 0]
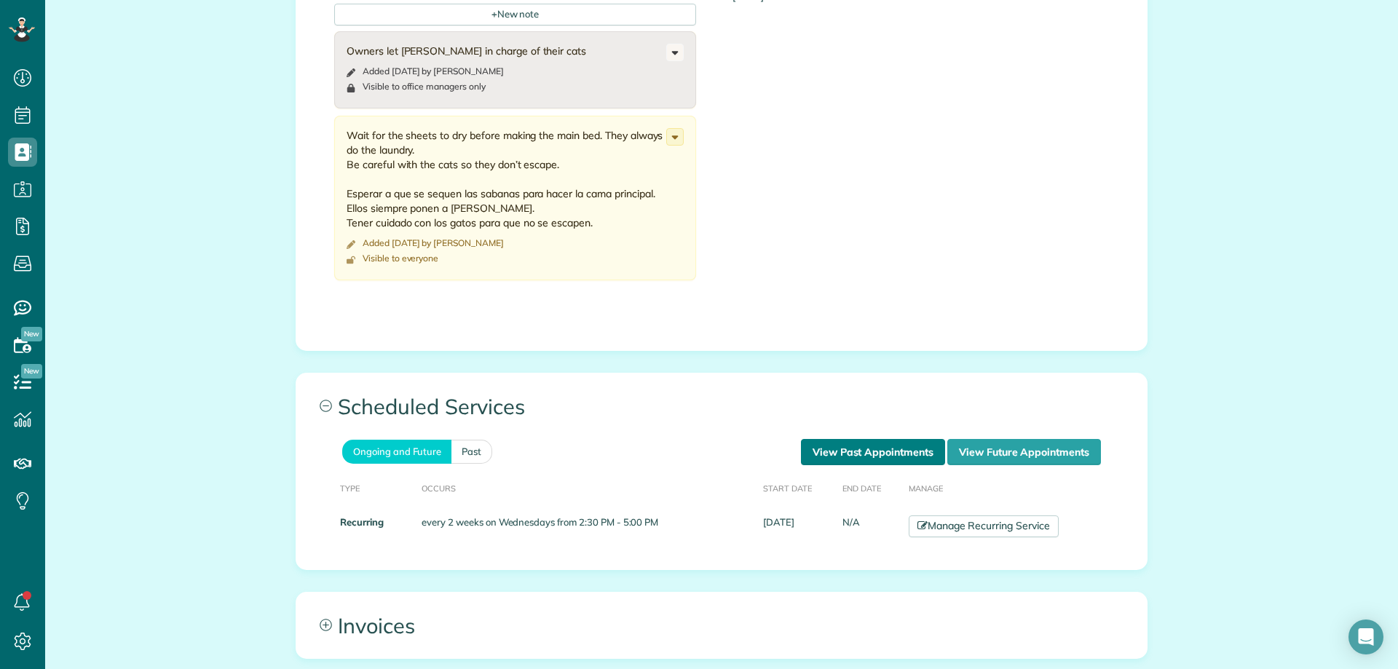
click at [872, 451] on link "View Past Appointments" at bounding box center [873, 452] width 144 height 26
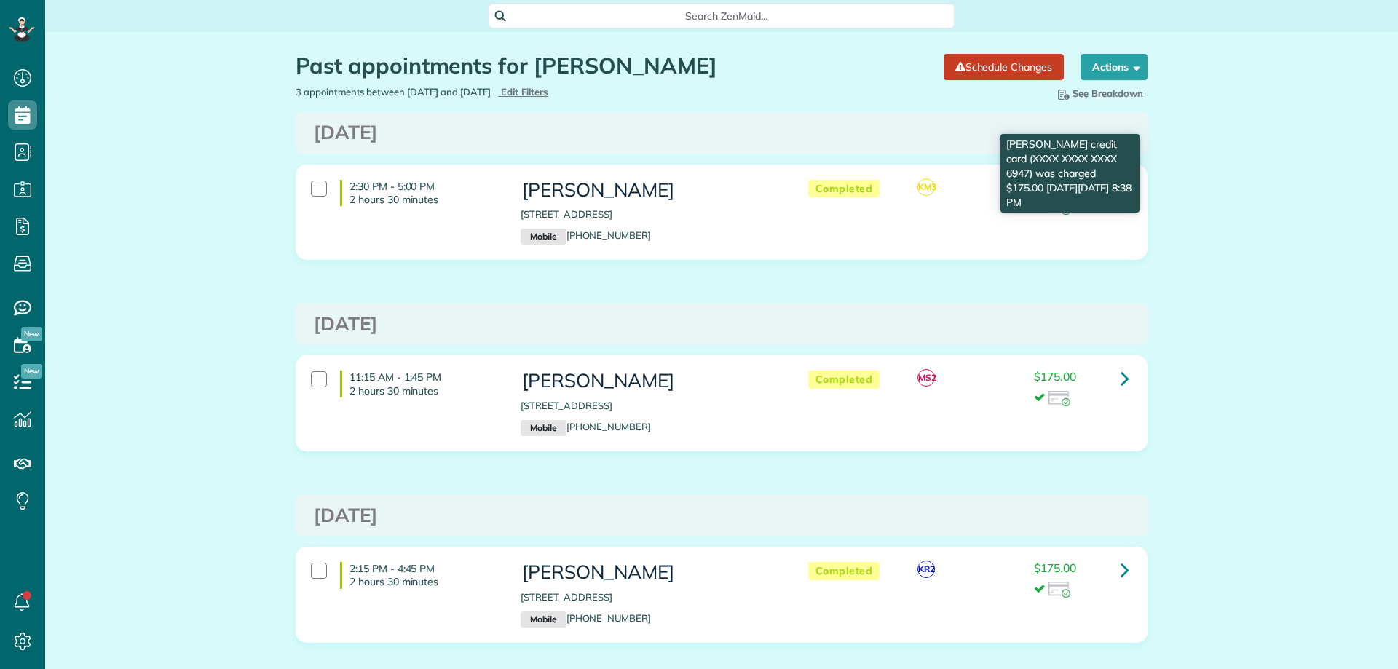
scroll to position [7, 7]
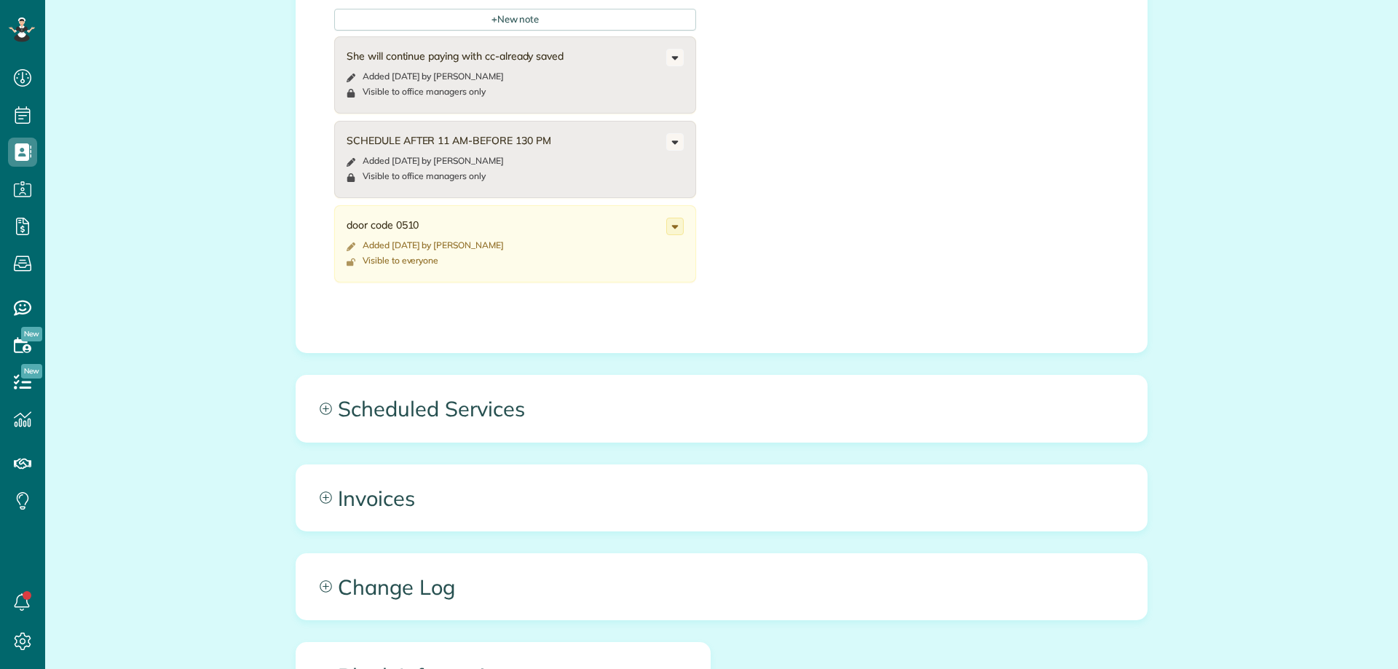
scroll to position [874, 0]
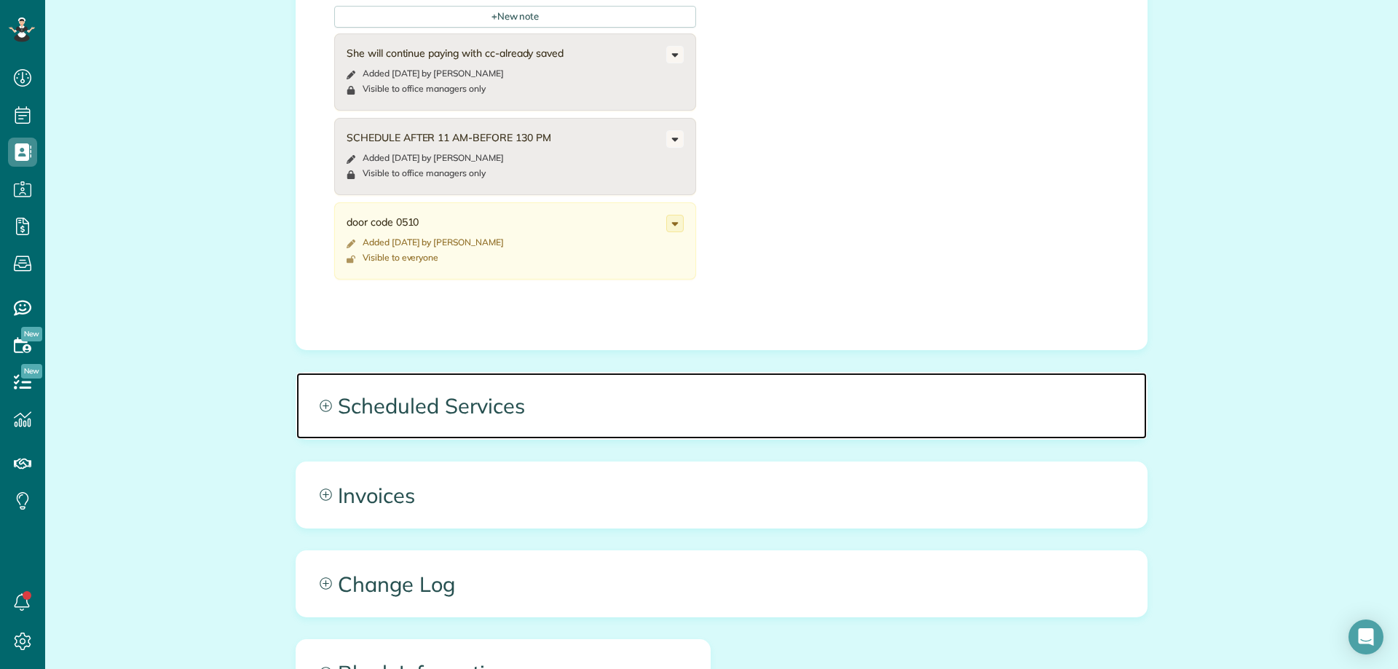
click at [551, 389] on span "Scheduled Services" at bounding box center [721, 406] width 851 height 66
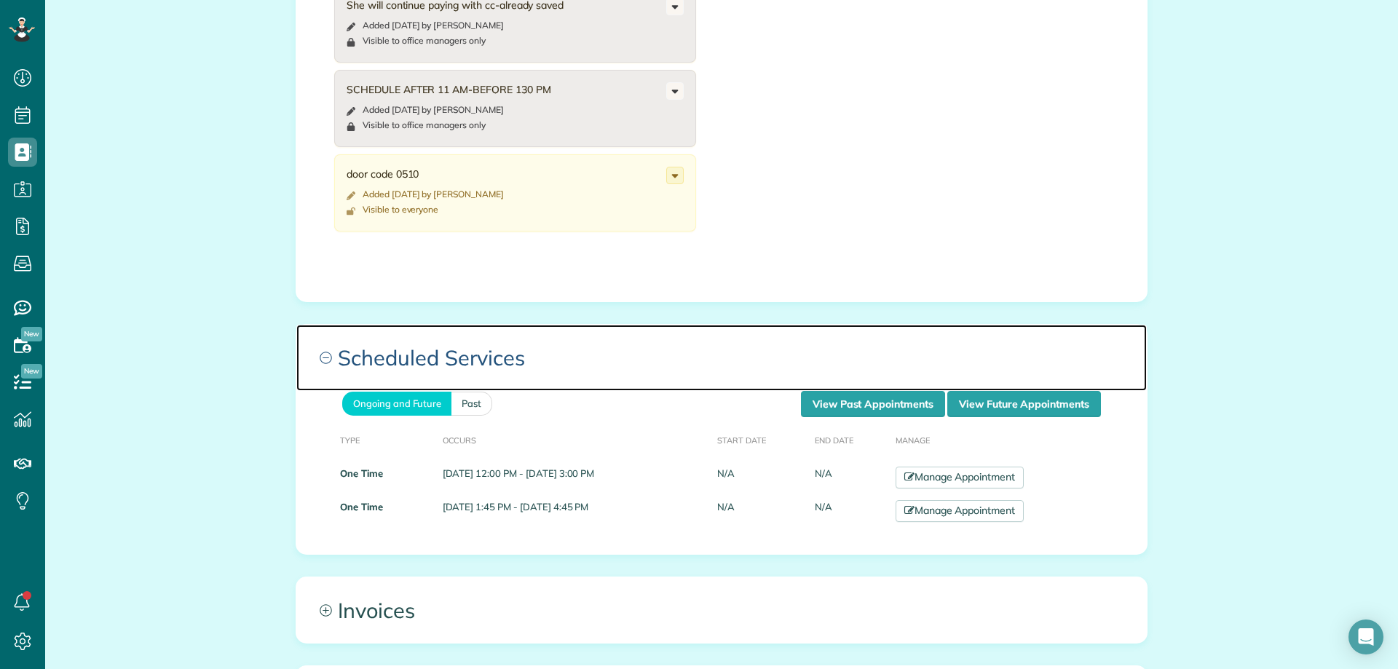
scroll to position [947, 0]
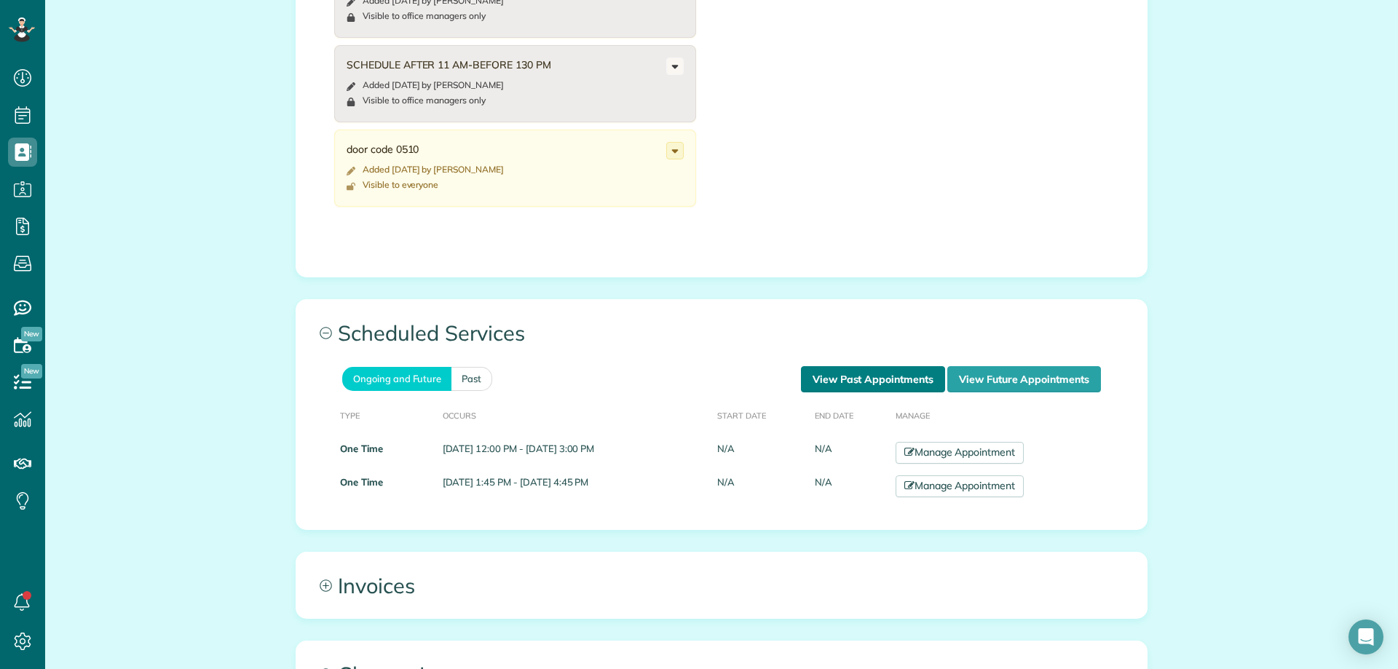
click at [845, 366] on link "View Past Appointments" at bounding box center [873, 379] width 144 height 26
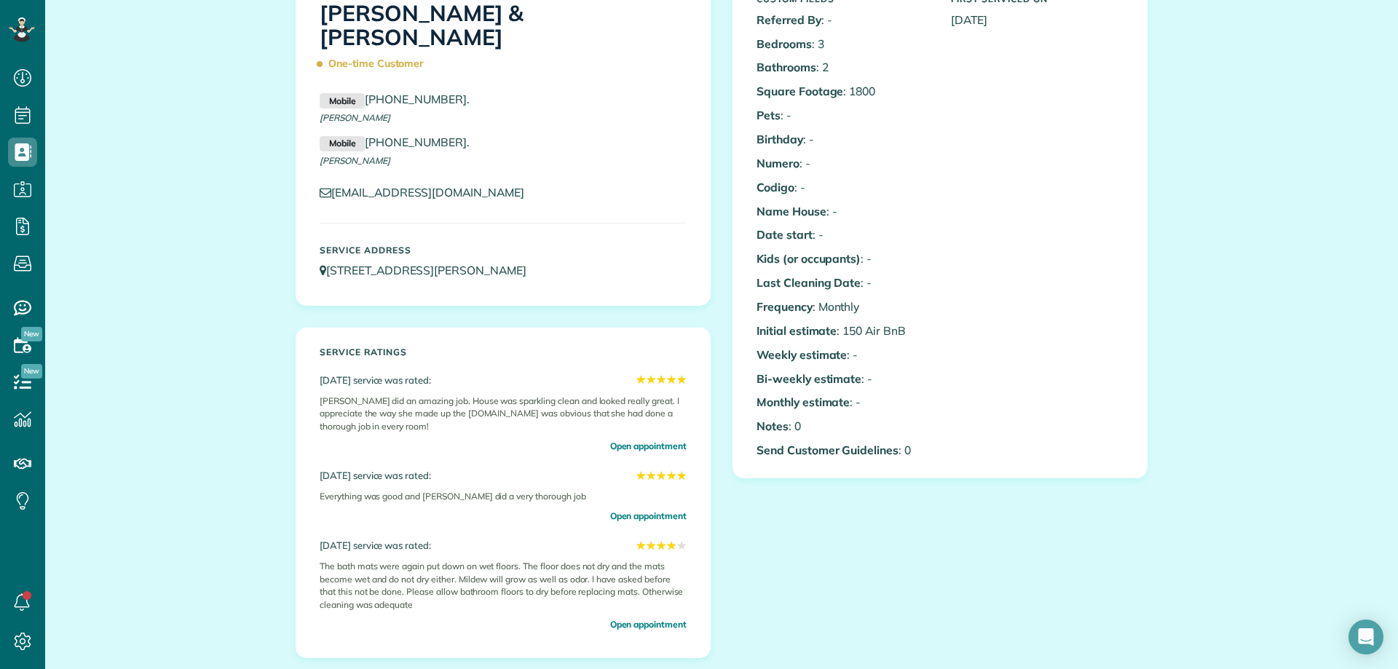
scroll to position [146, 0]
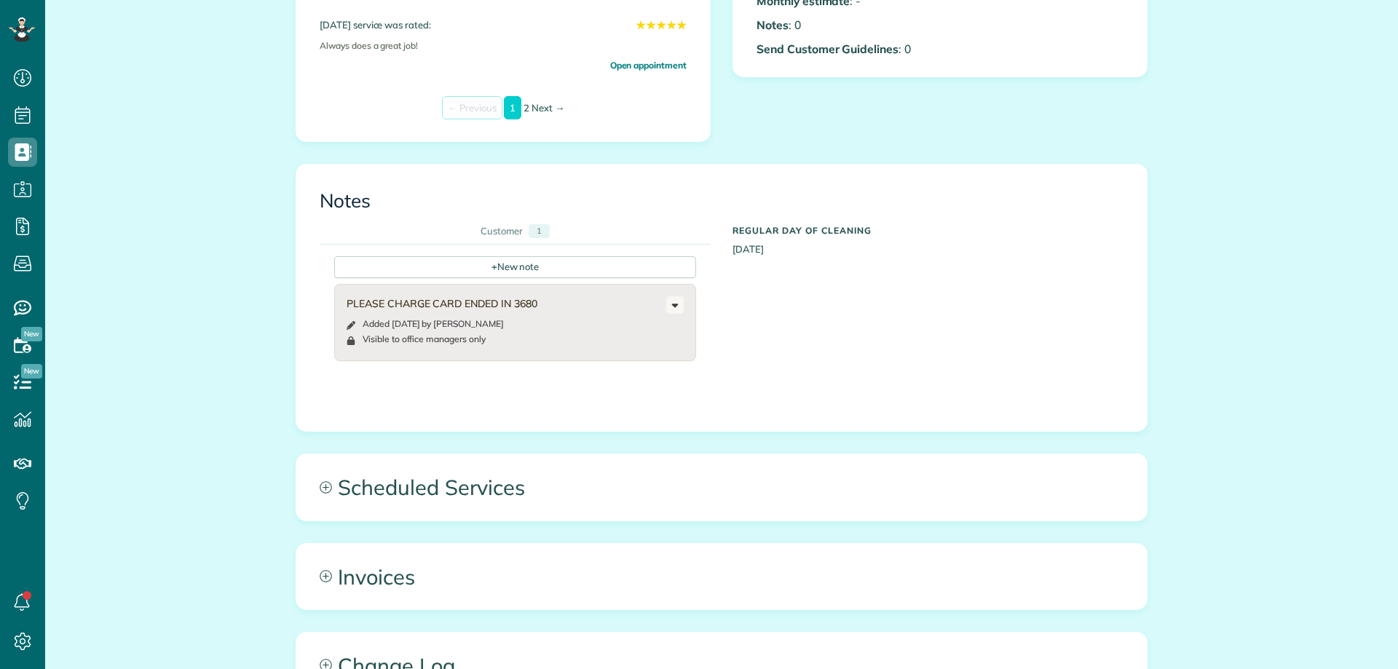
scroll to position [583, 0]
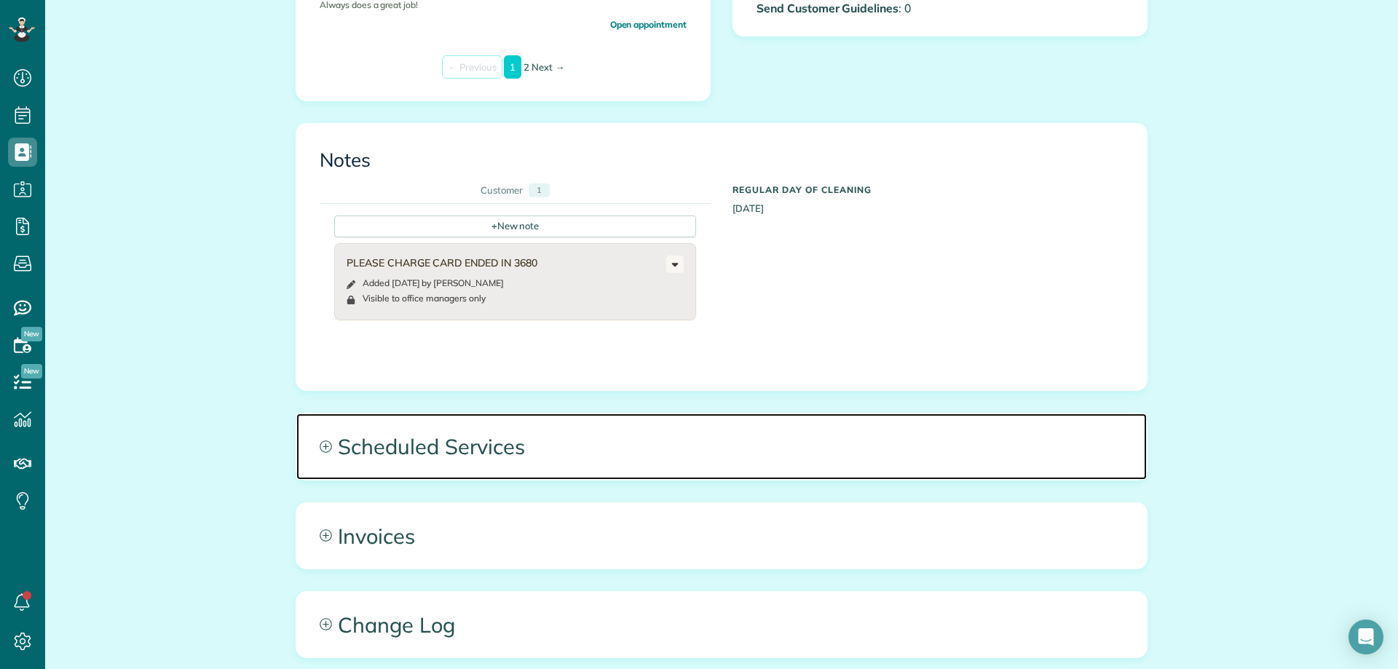
click at [559, 453] on span "Scheduled Services" at bounding box center [721, 447] width 851 height 66
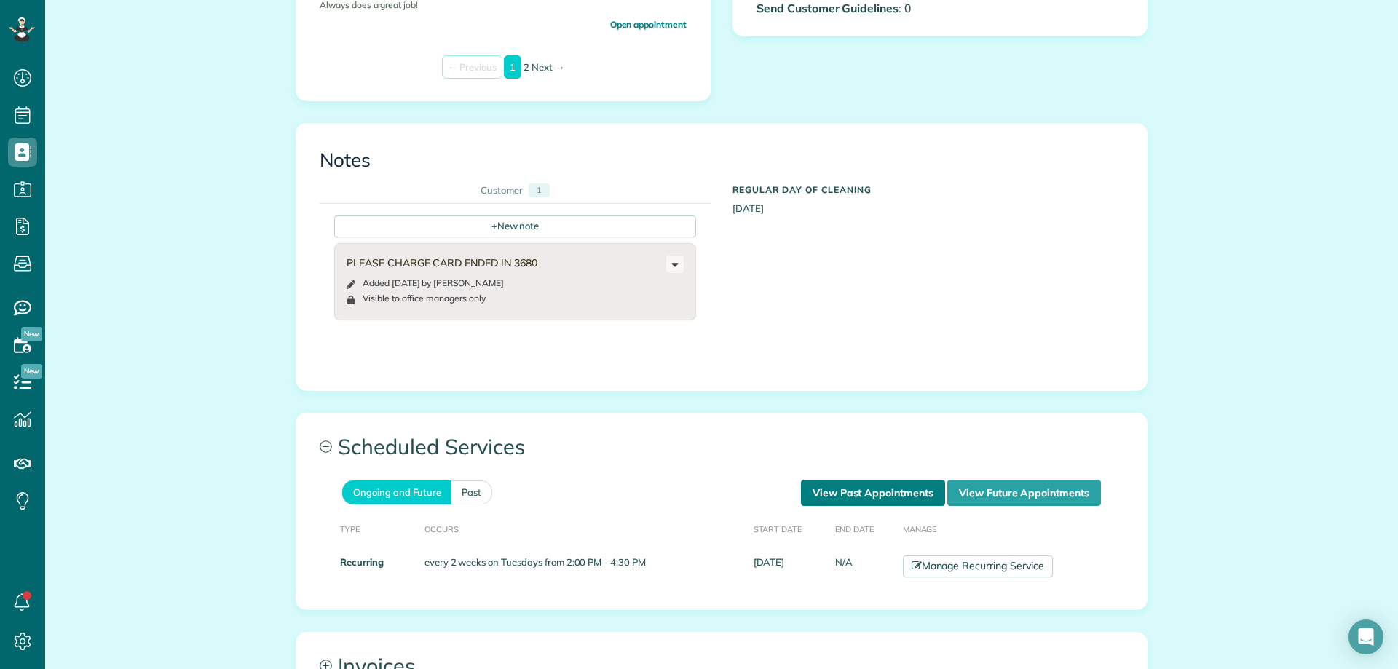
click at [875, 488] on link "View Past Appointments" at bounding box center [873, 493] width 144 height 26
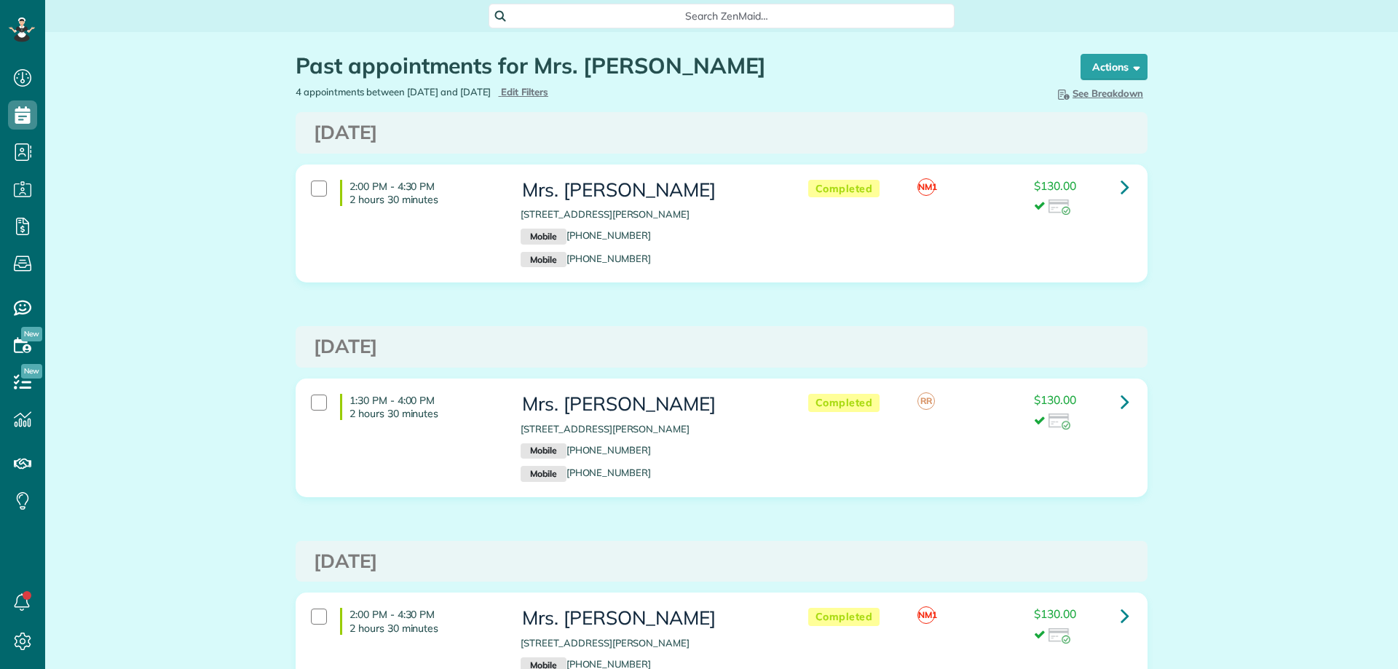
scroll to position [7, 7]
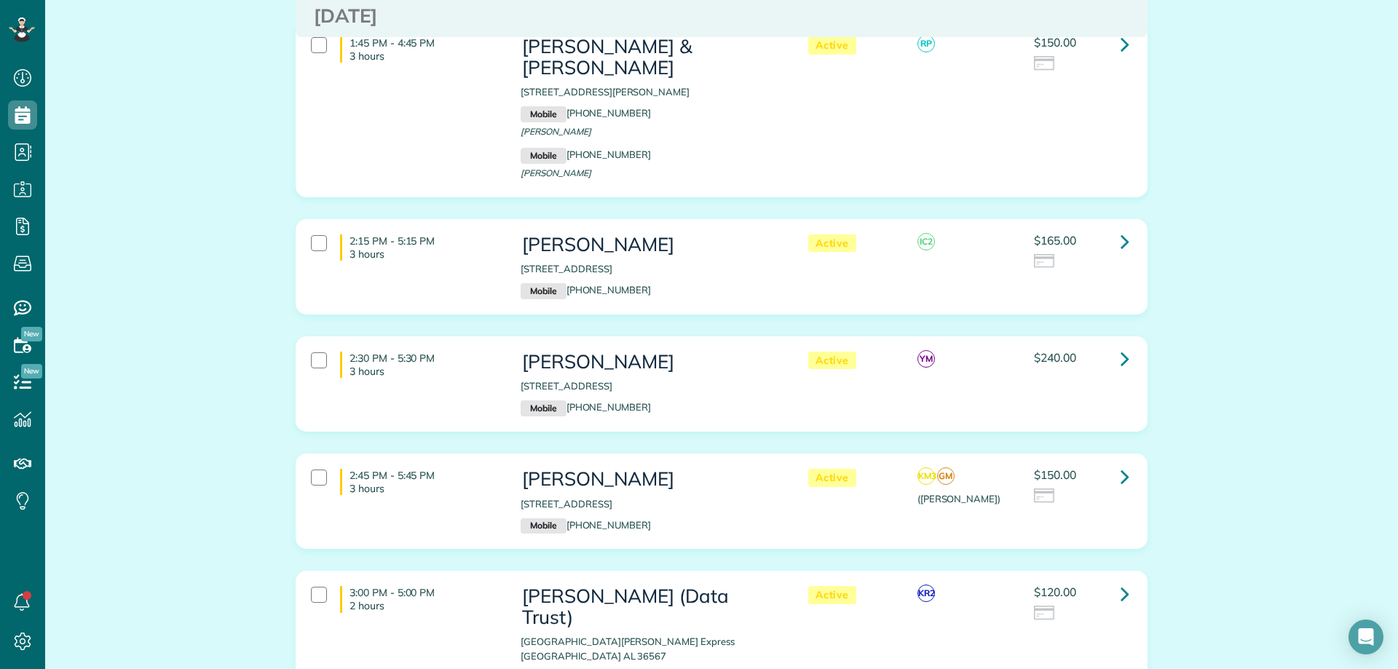
scroll to position [874, 0]
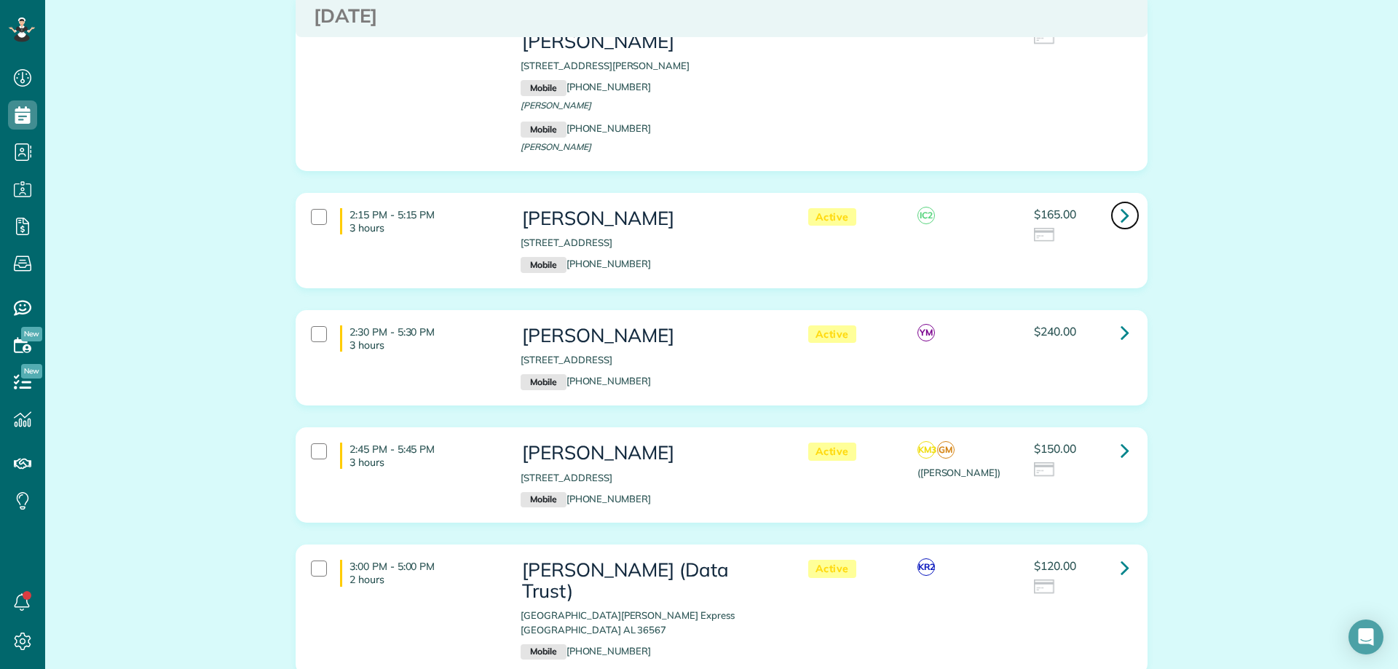
click at [1121, 202] on icon at bounding box center [1125, 214] width 9 height 25
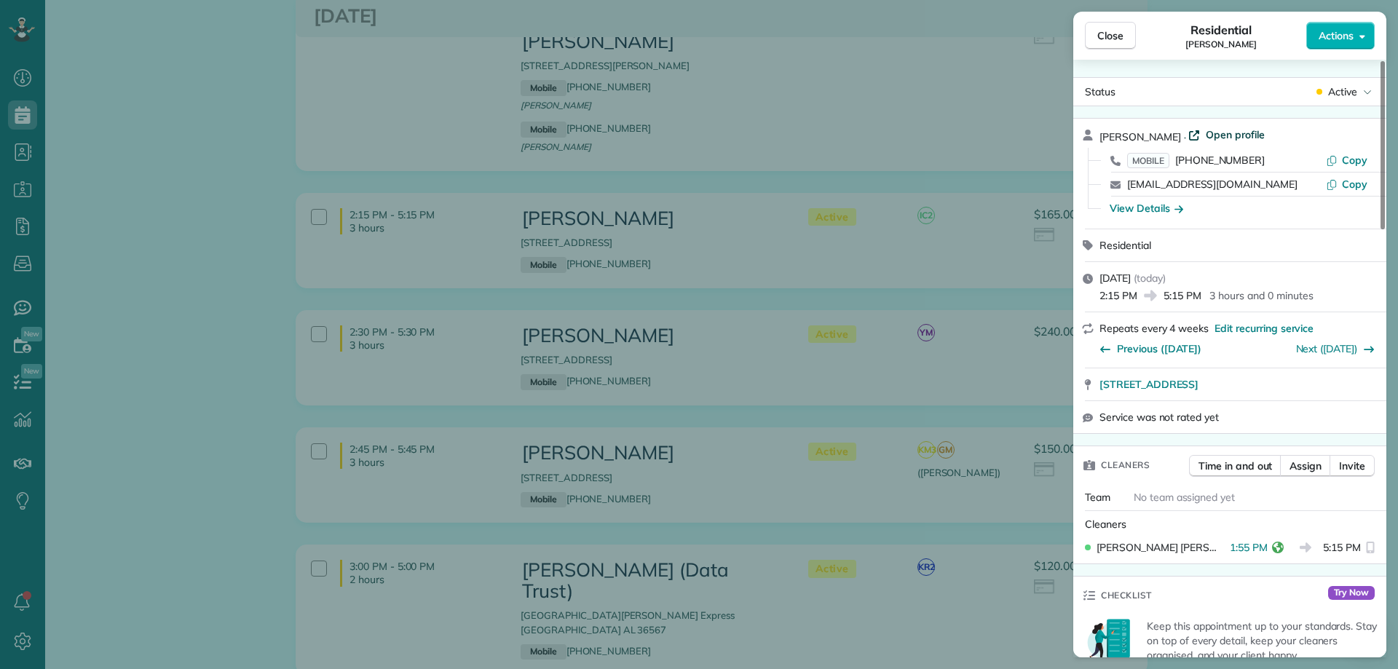
click at [1240, 135] on span "Open profile" at bounding box center [1235, 134] width 59 height 15
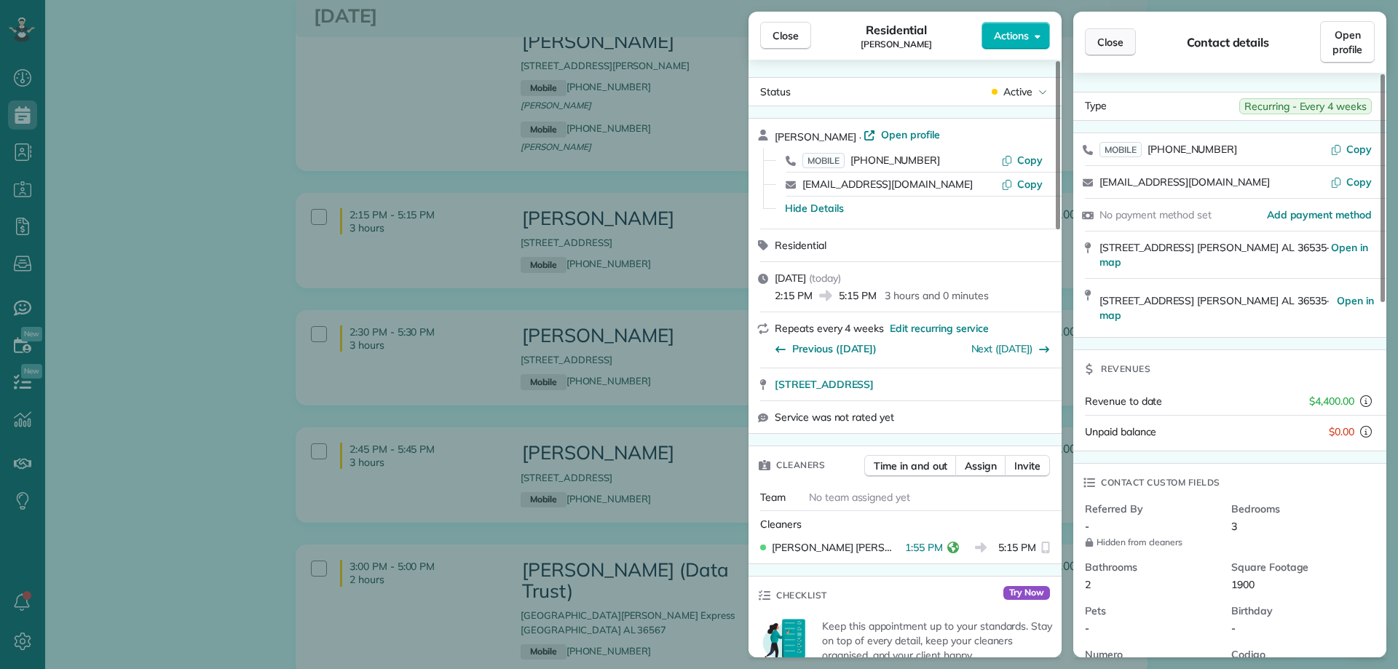
click at [1114, 42] on span "Close" at bounding box center [1110, 42] width 26 height 15
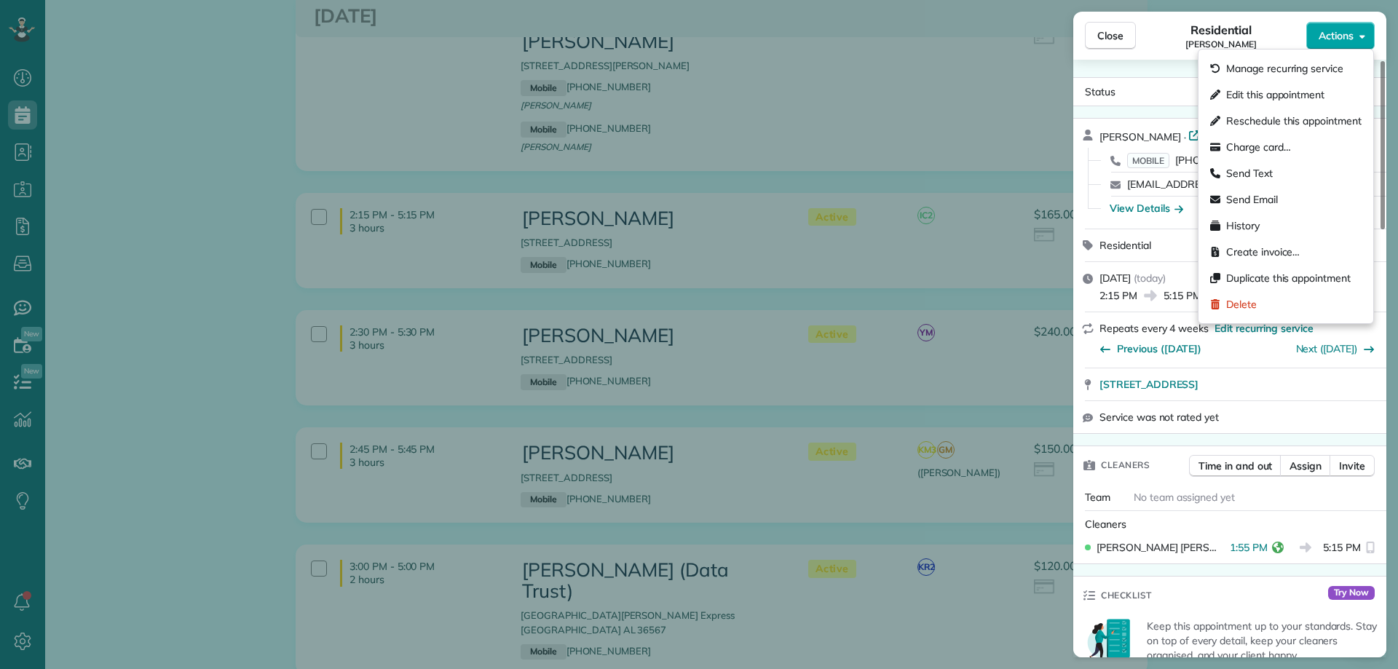
click at [1354, 34] on button "Actions" at bounding box center [1340, 36] width 68 height 28
click at [1263, 150] on span "Charge card…" at bounding box center [1258, 147] width 65 height 15
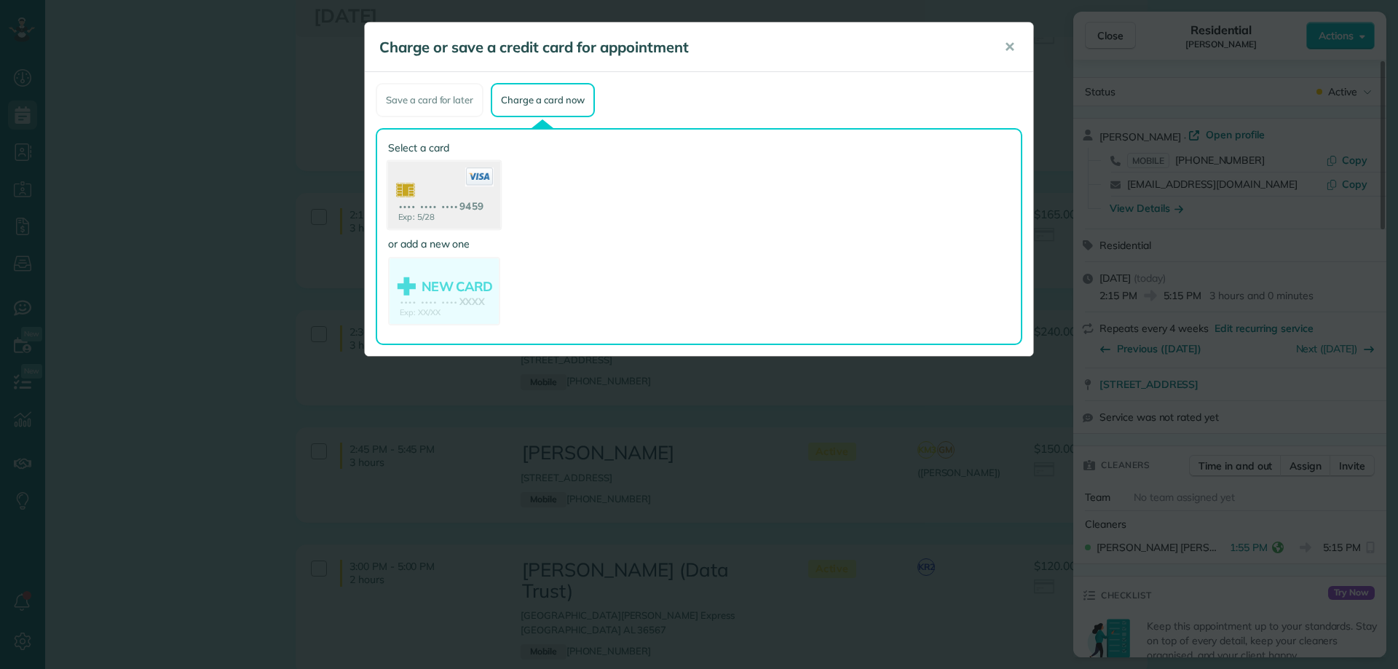
click at [457, 194] on use at bounding box center [444, 197] width 112 height 71
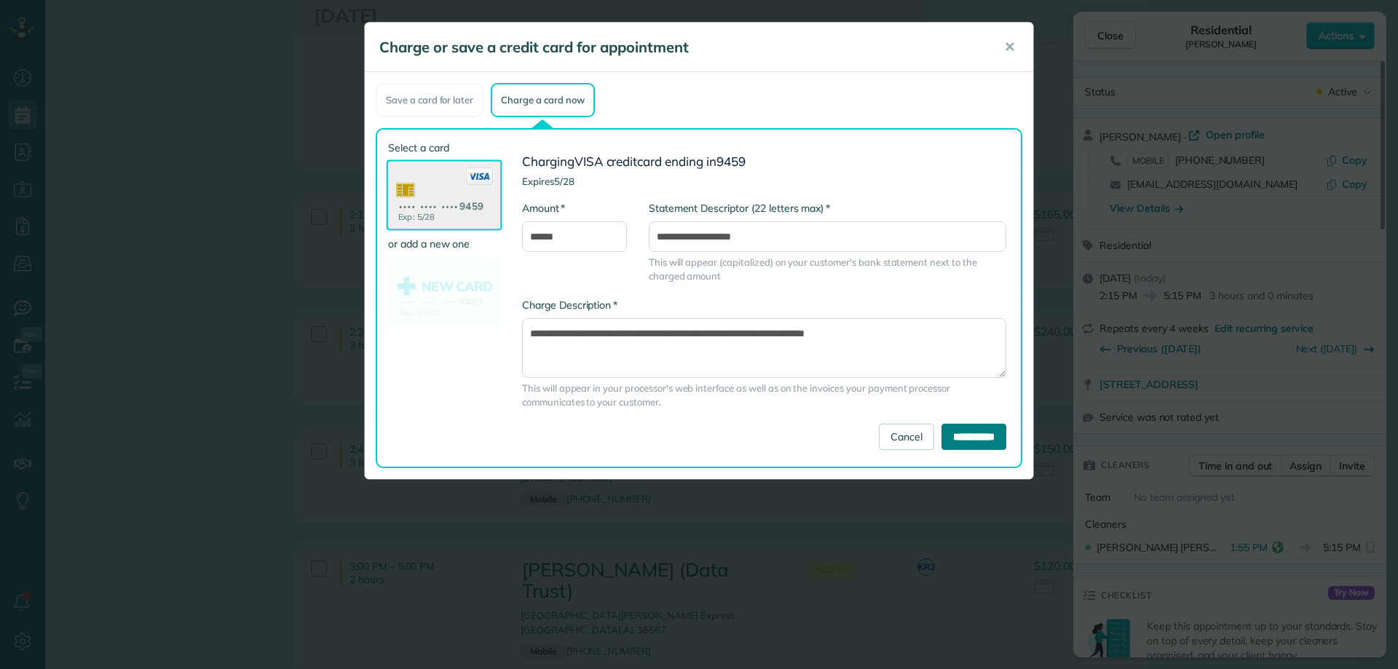
click at [968, 430] on input "**********" at bounding box center [974, 437] width 65 height 26
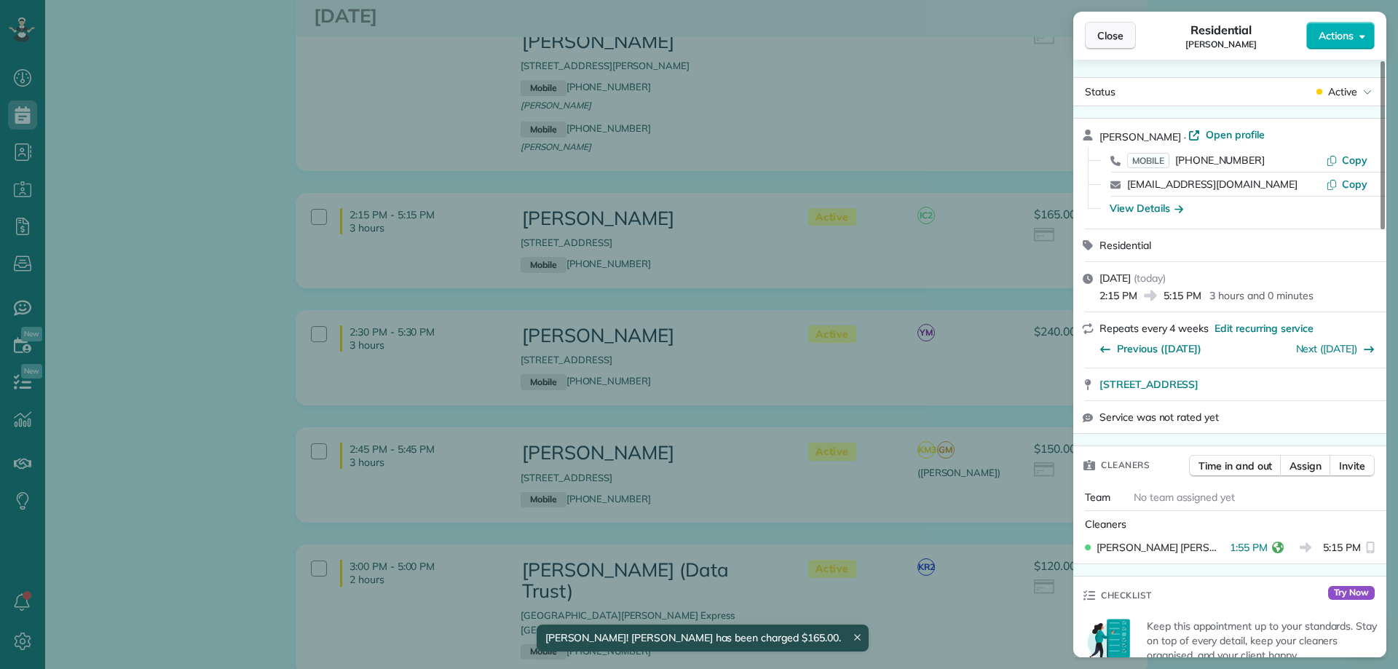
click at [1105, 33] on span "Close" at bounding box center [1110, 35] width 26 height 15
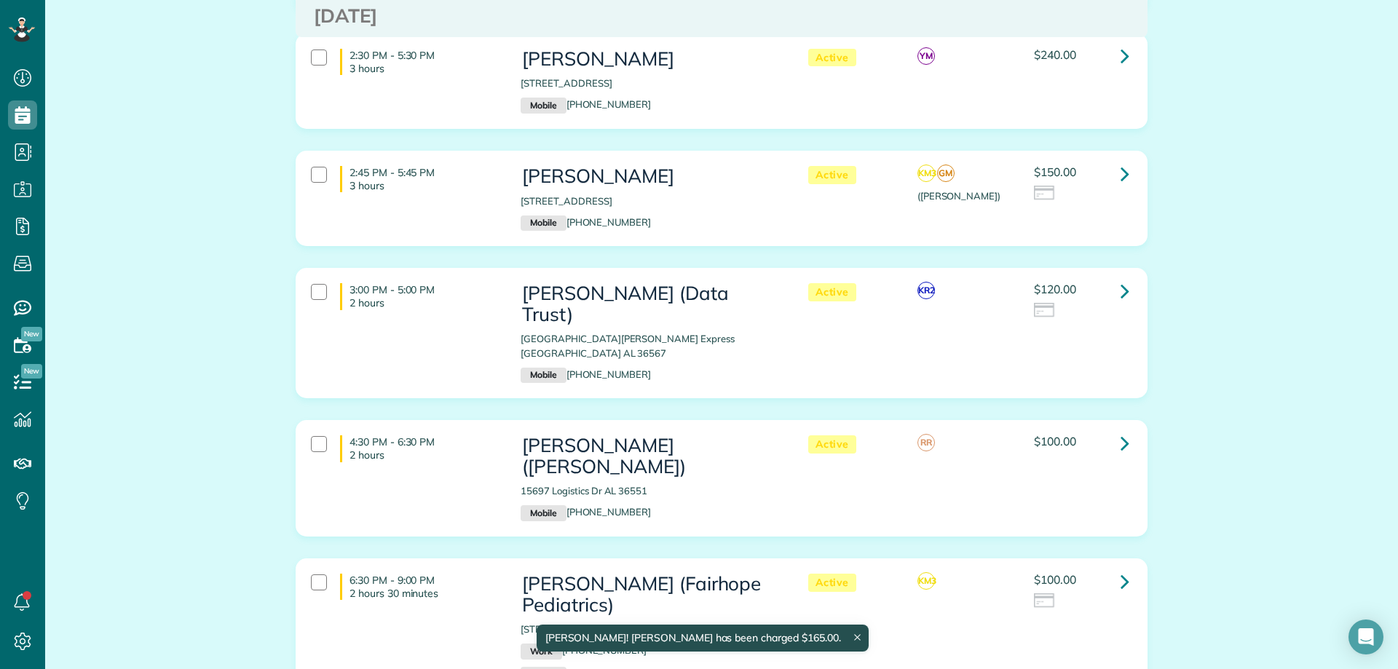
scroll to position [1165, 0]
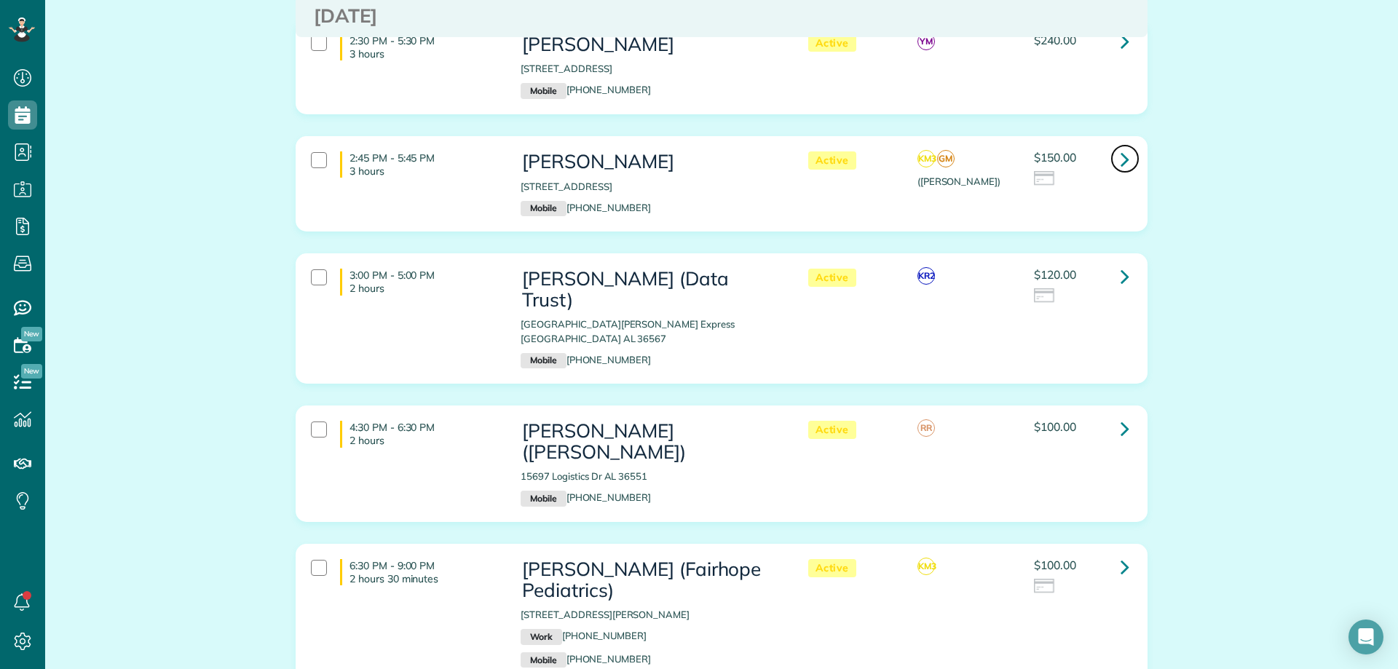
click at [1123, 146] on icon at bounding box center [1125, 158] width 9 height 25
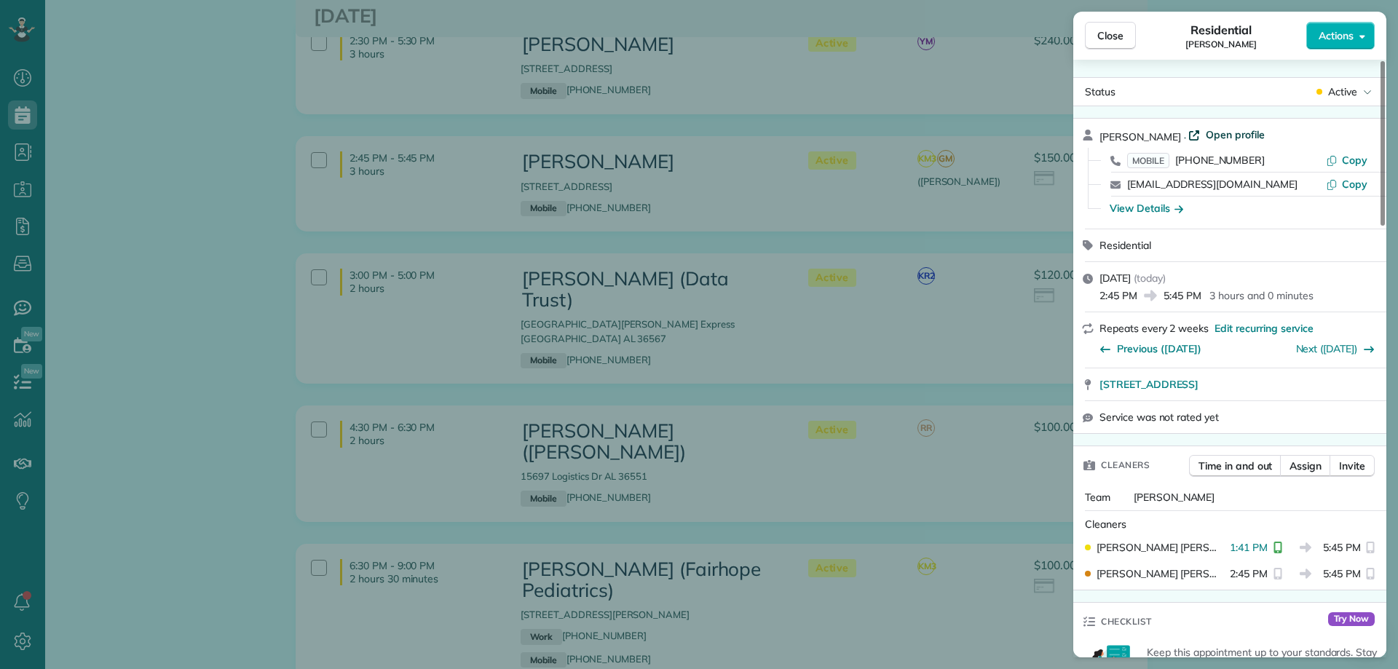
click at [1220, 133] on span "Open profile" at bounding box center [1235, 134] width 59 height 15
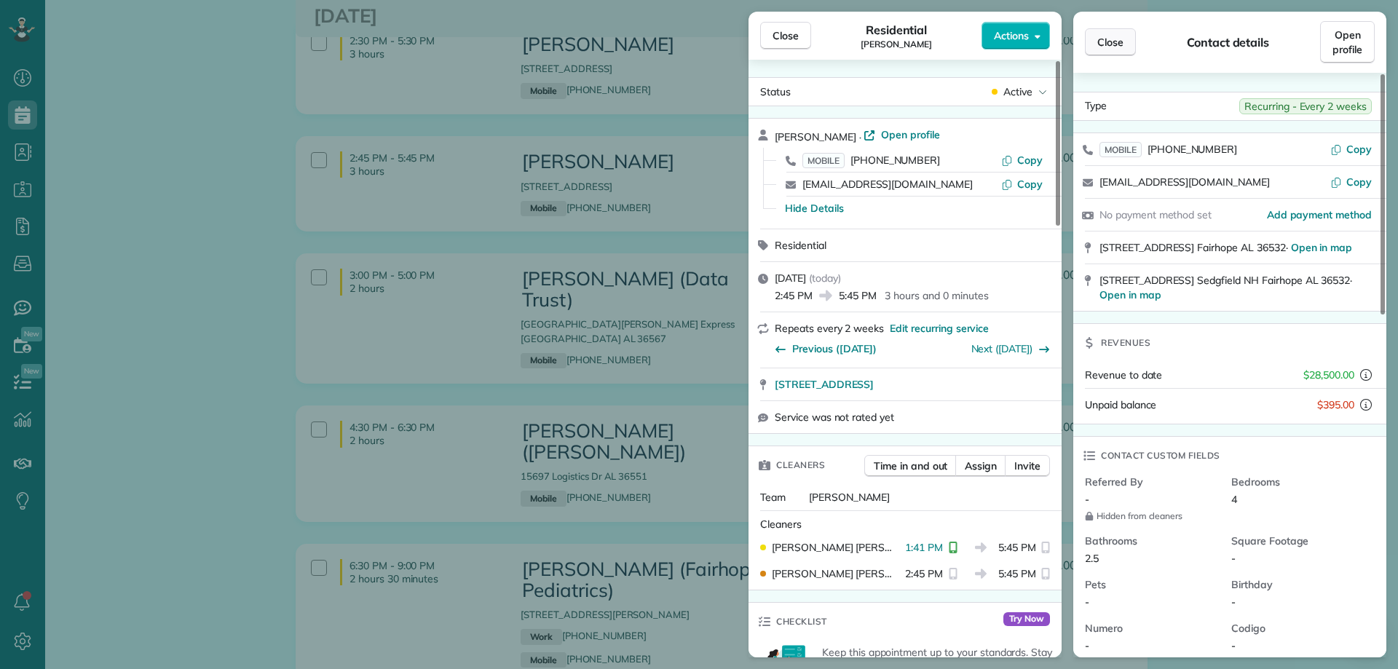
click at [1108, 42] on span "Close" at bounding box center [1110, 42] width 26 height 15
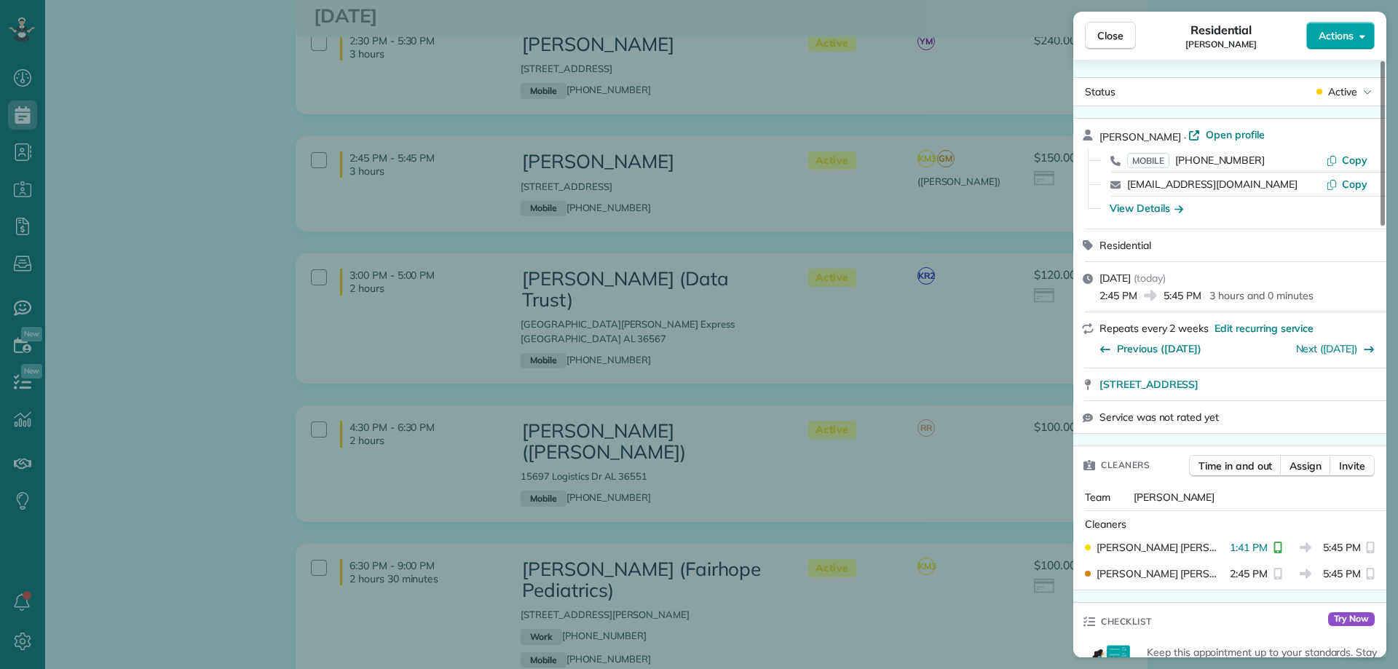
click at [1340, 42] on span "Actions" at bounding box center [1336, 35] width 35 height 15
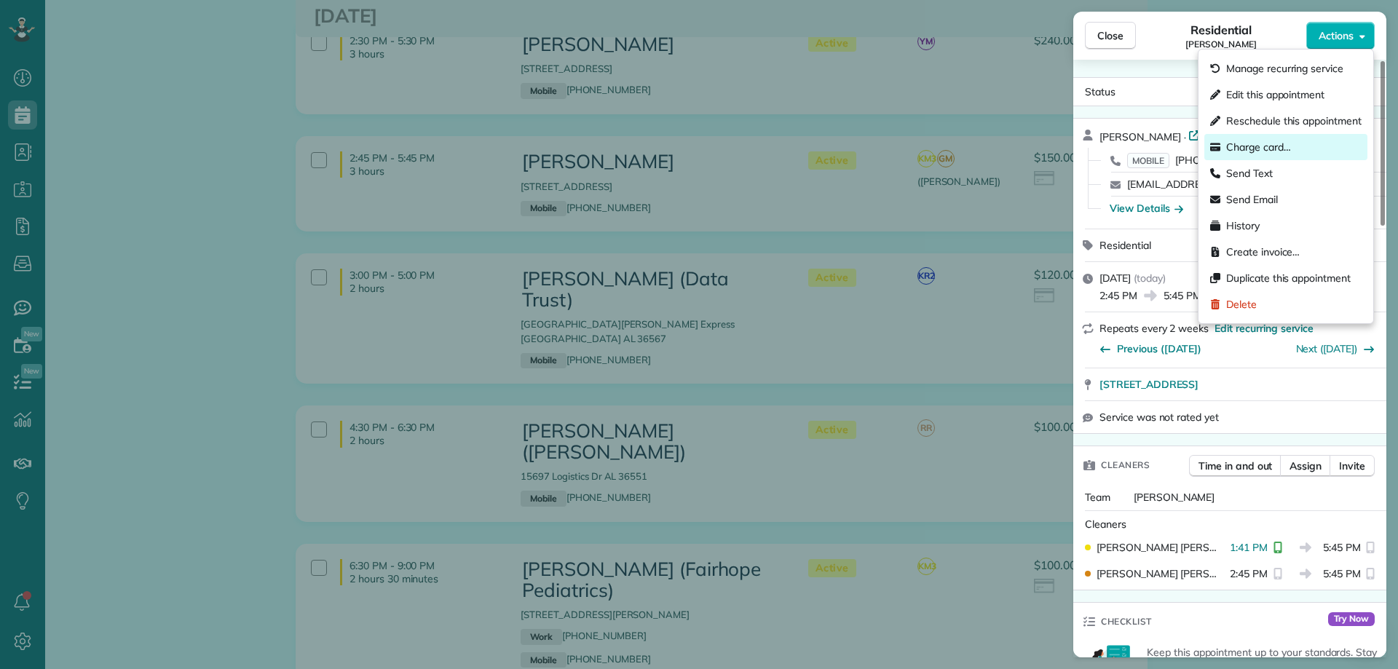
click at [1263, 139] on div "Charge card…" at bounding box center [1285, 147] width 163 height 26
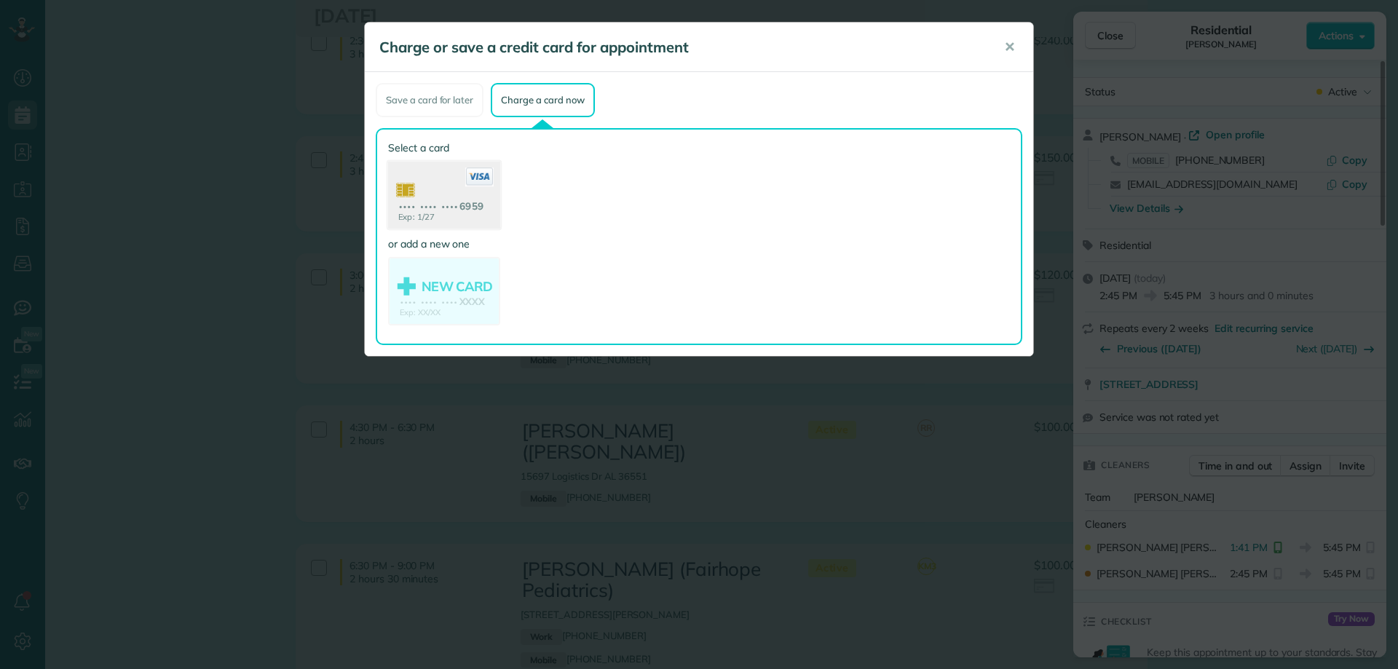
click at [457, 202] on use at bounding box center [444, 197] width 112 height 71
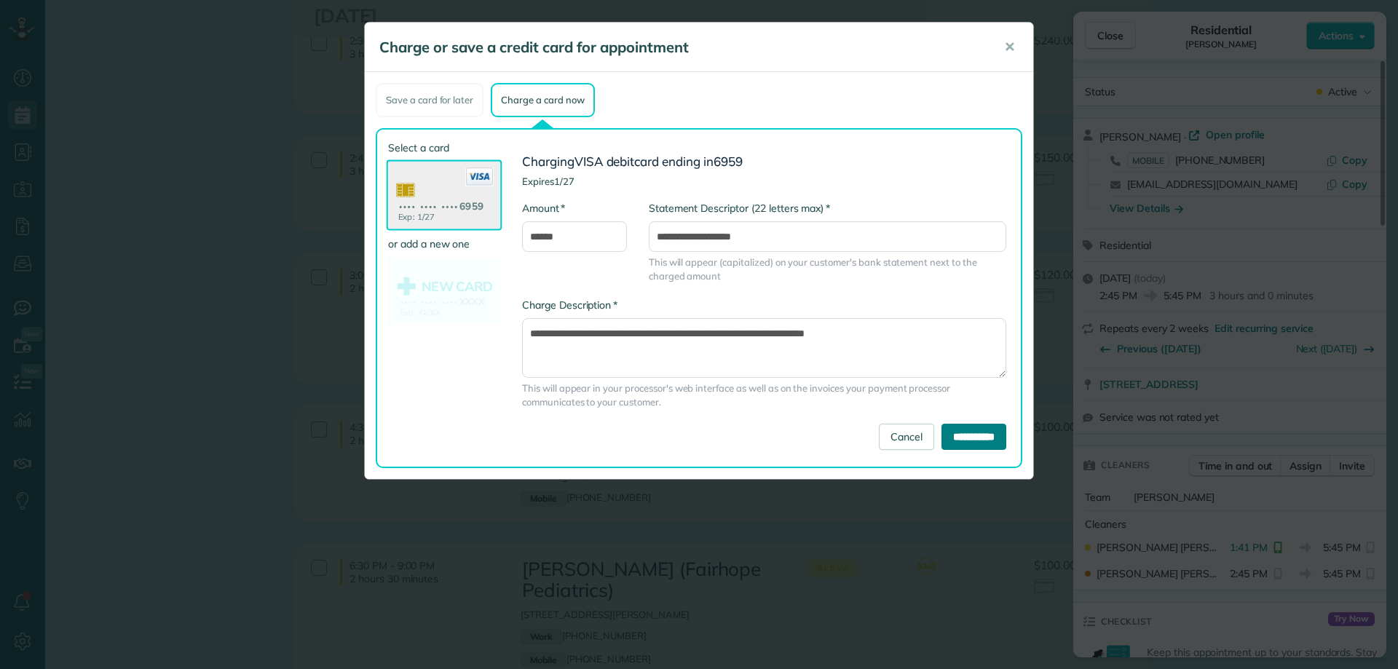
click at [974, 434] on input "**********" at bounding box center [974, 437] width 65 height 26
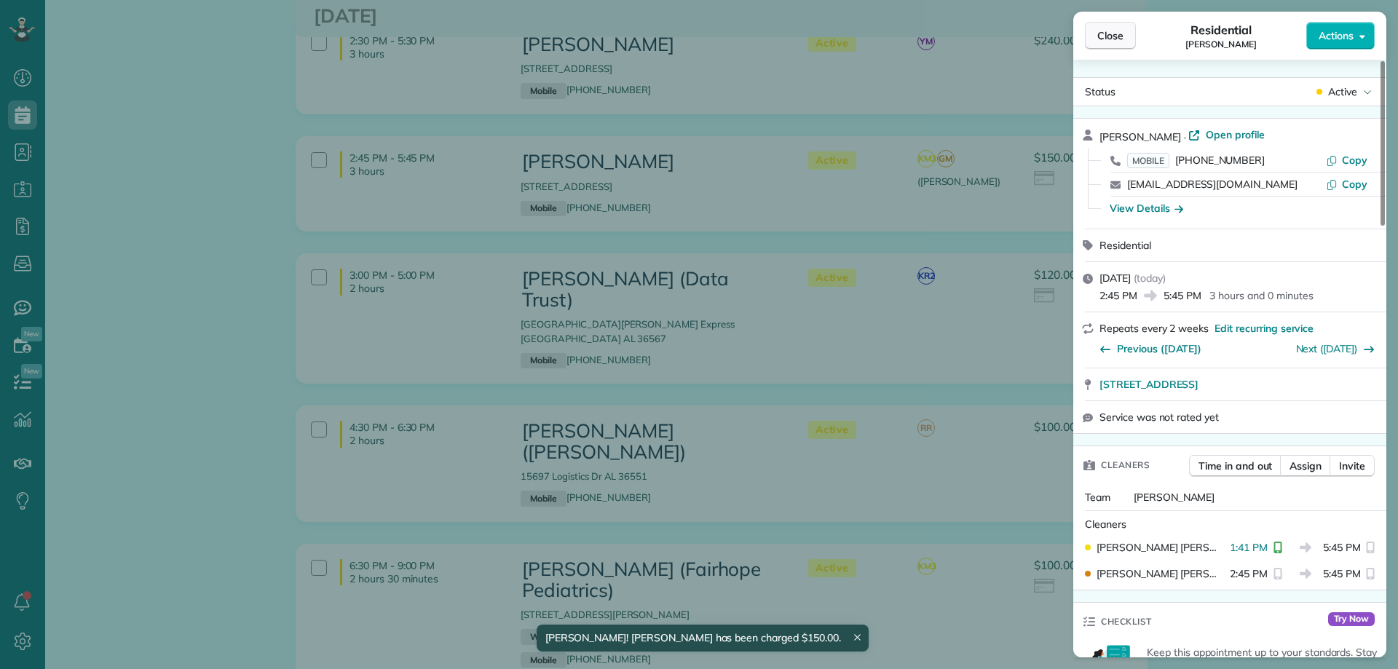
click at [1113, 35] on span "Close" at bounding box center [1110, 35] width 26 height 15
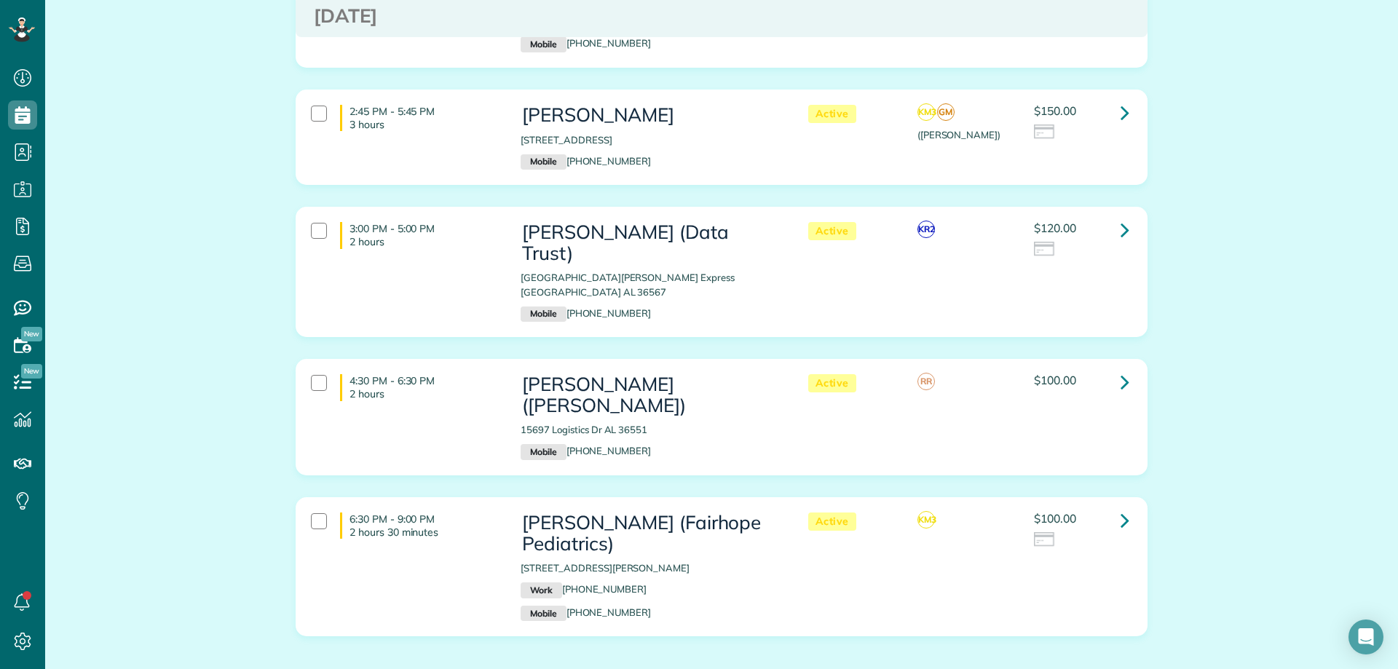
scroll to position [1212, 0]
click at [1110, 214] on link at bounding box center [1124, 228] width 29 height 29
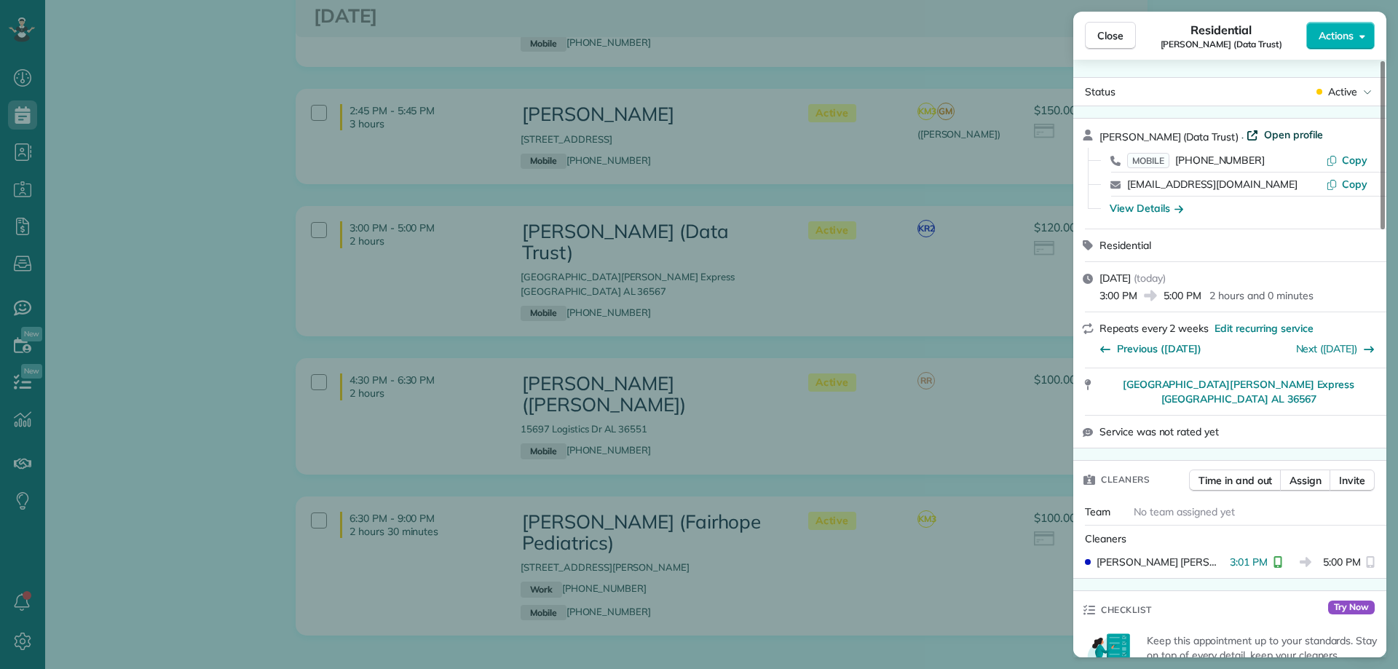
click at [1266, 133] on span "Open profile" at bounding box center [1293, 134] width 59 height 15
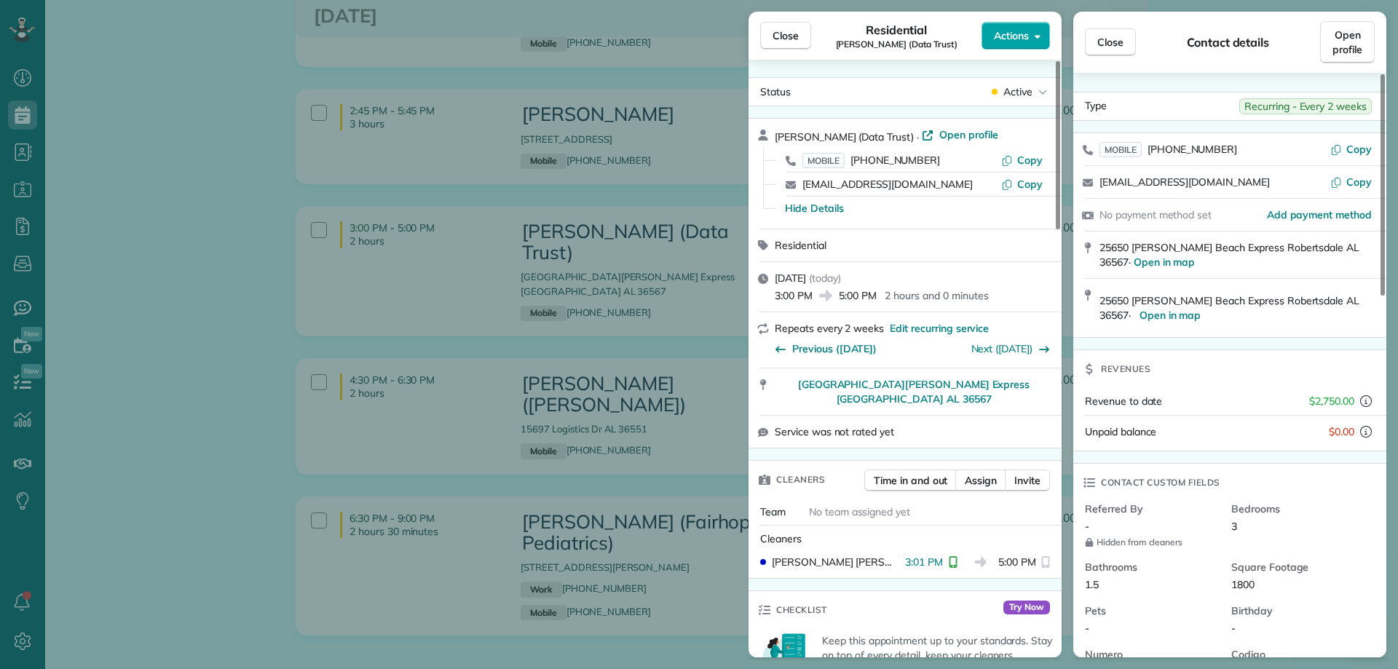
click at [1009, 28] on span "Actions" at bounding box center [1011, 35] width 35 height 15
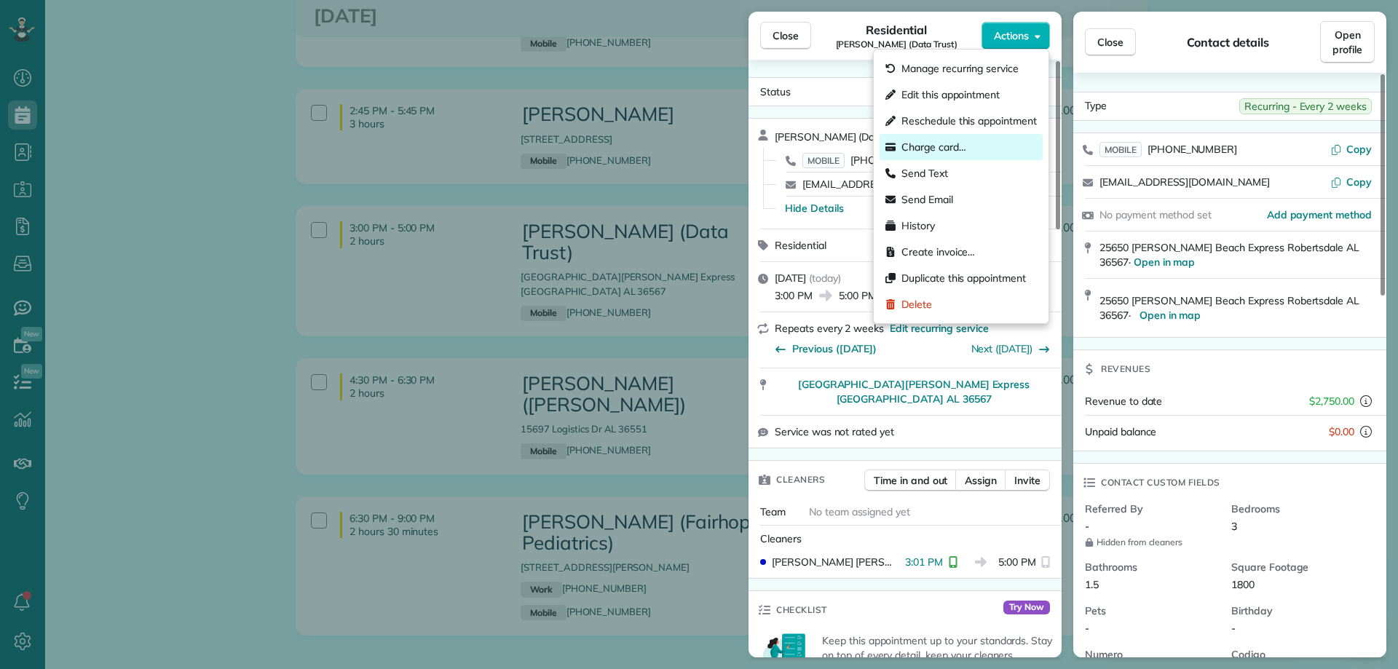
click at [952, 155] on div "Charge card…" at bounding box center [961, 147] width 163 height 26
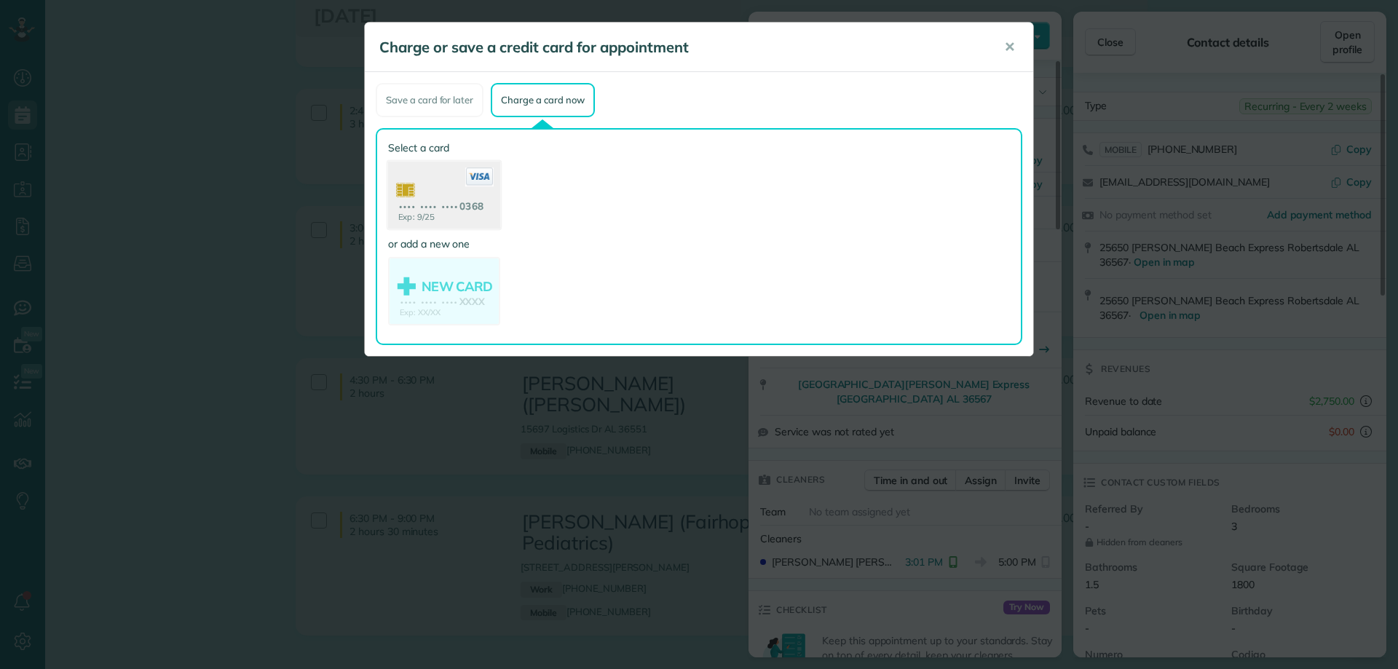
click at [481, 193] on use at bounding box center [444, 197] width 112 height 71
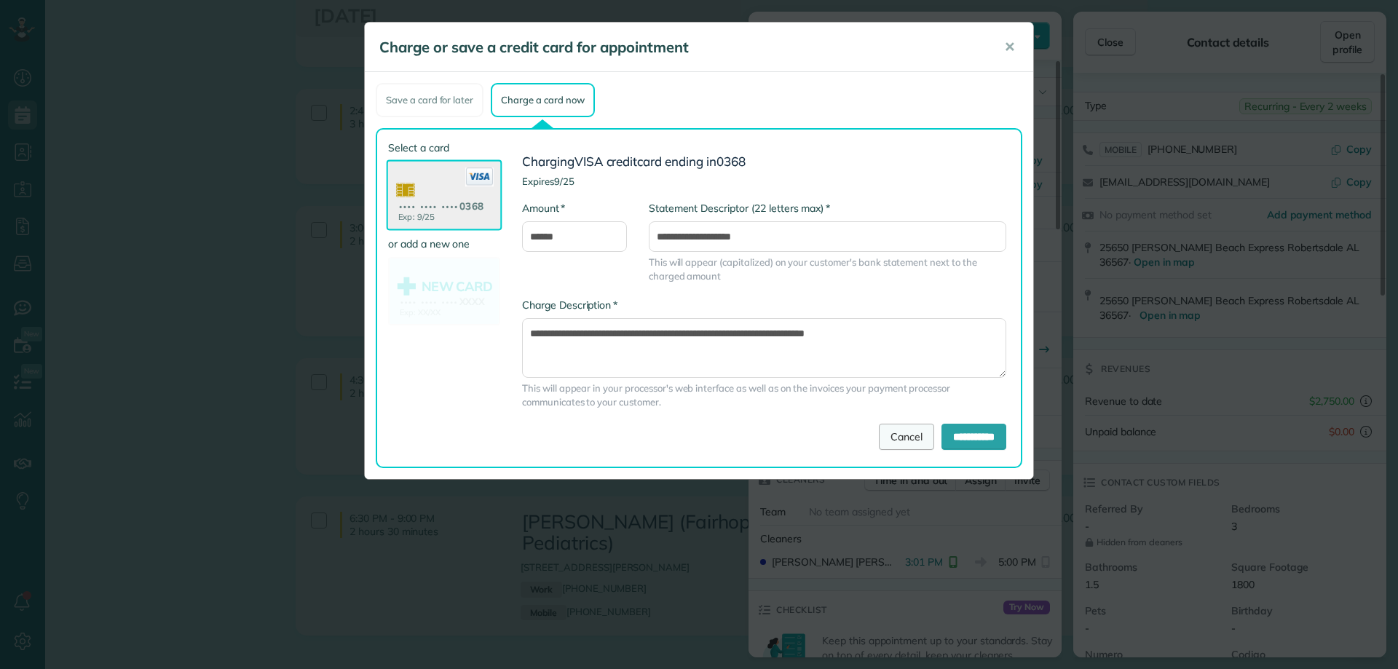
click at [887, 428] on link "Cancel" at bounding box center [906, 437] width 55 height 26
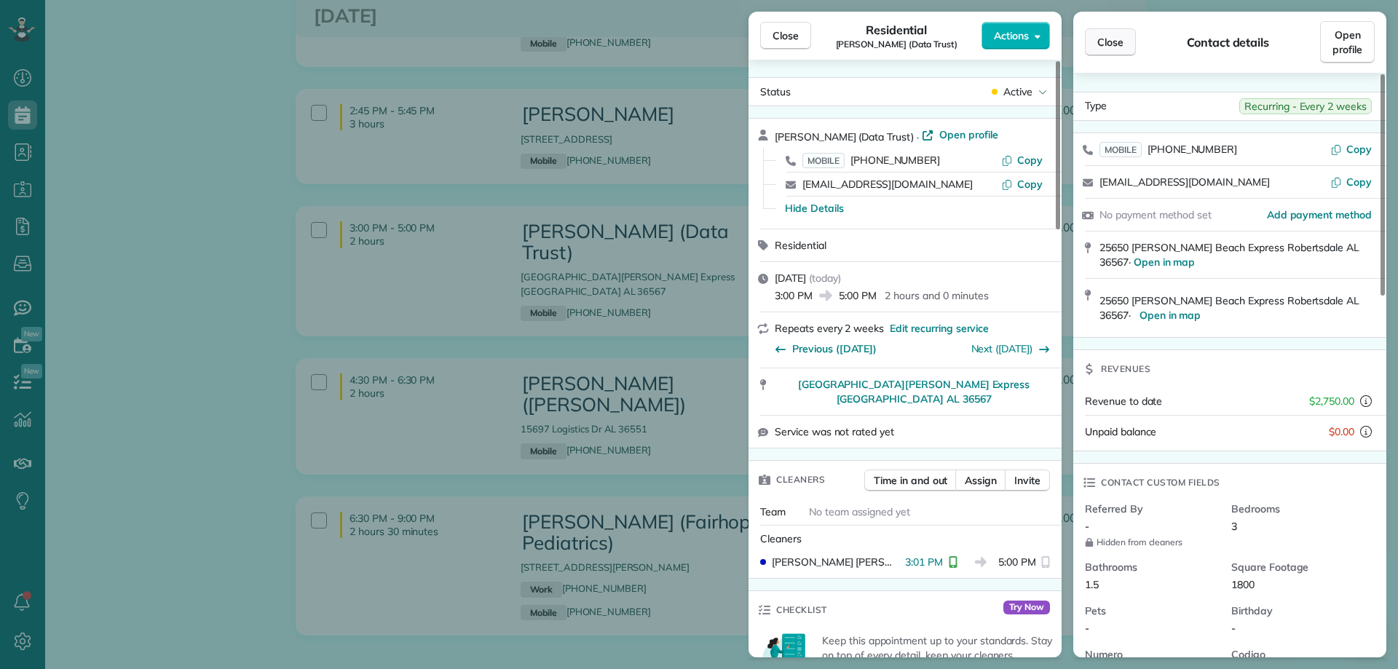
click at [1108, 44] on span "Close" at bounding box center [1110, 42] width 26 height 15
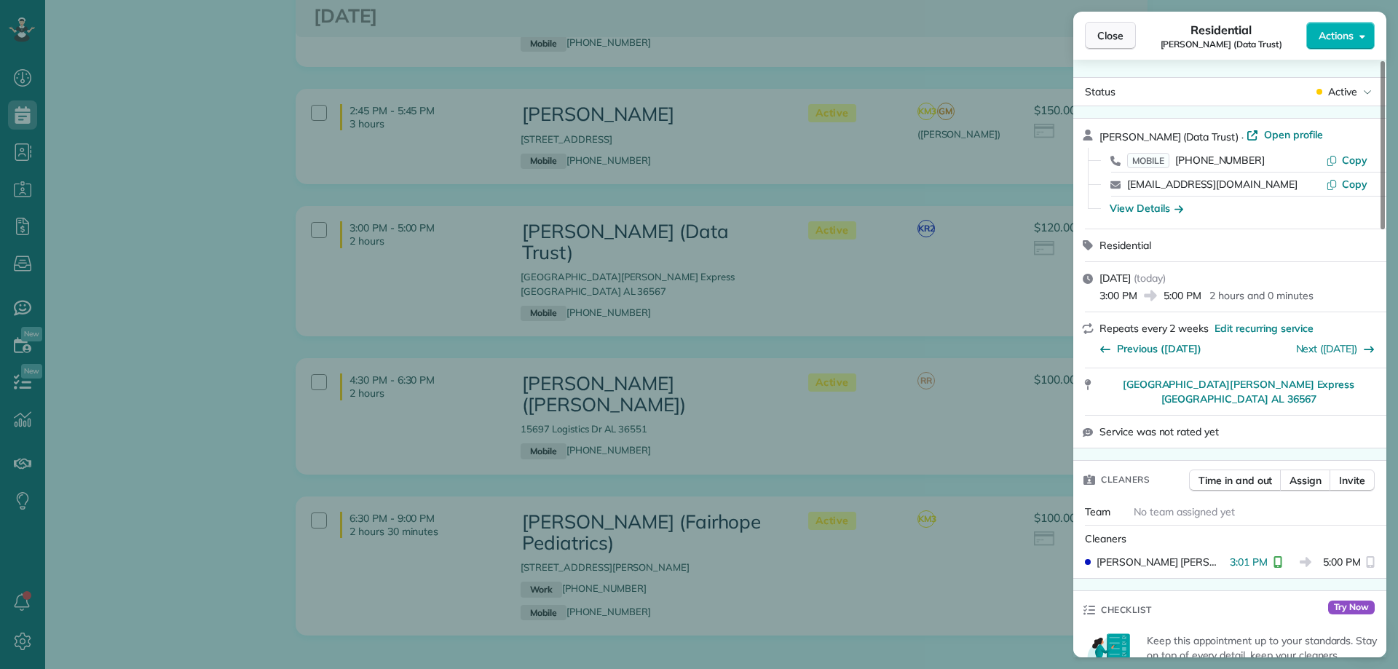
click at [1108, 33] on span "Close" at bounding box center [1110, 35] width 26 height 15
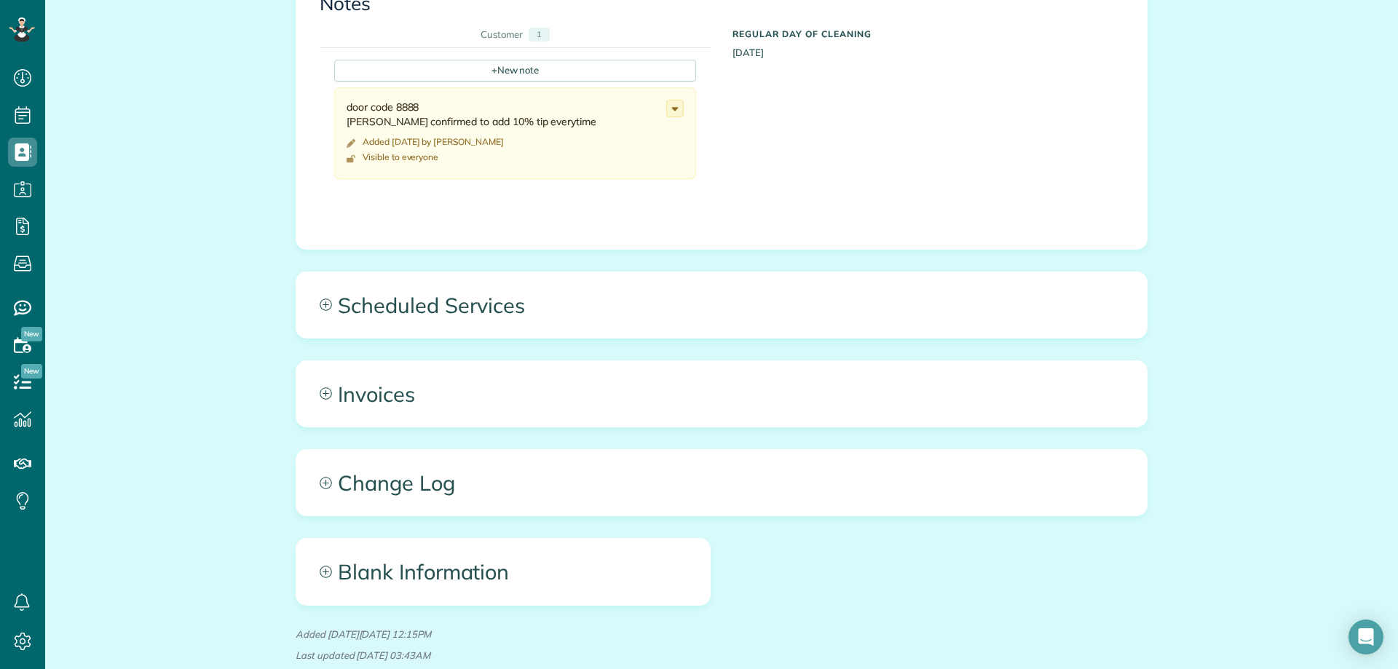
scroll to position [655, 0]
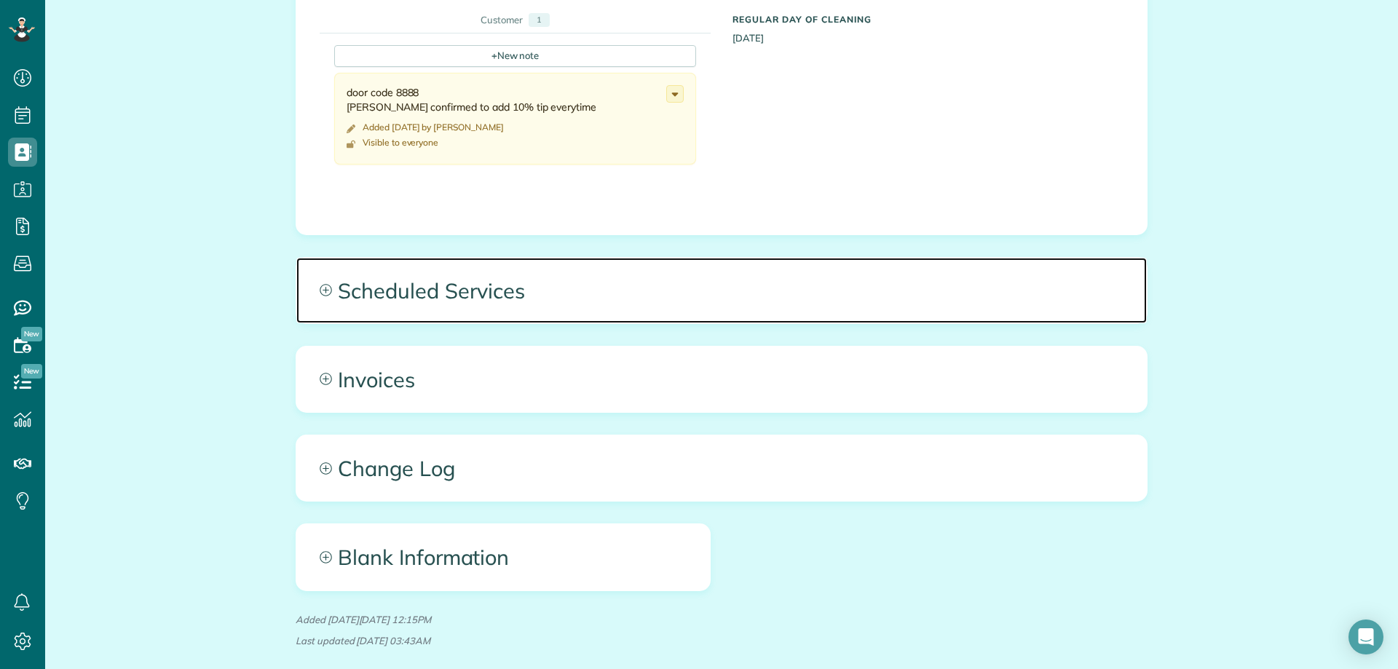
click at [444, 305] on span "Scheduled Services" at bounding box center [721, 291] width 851 height 66
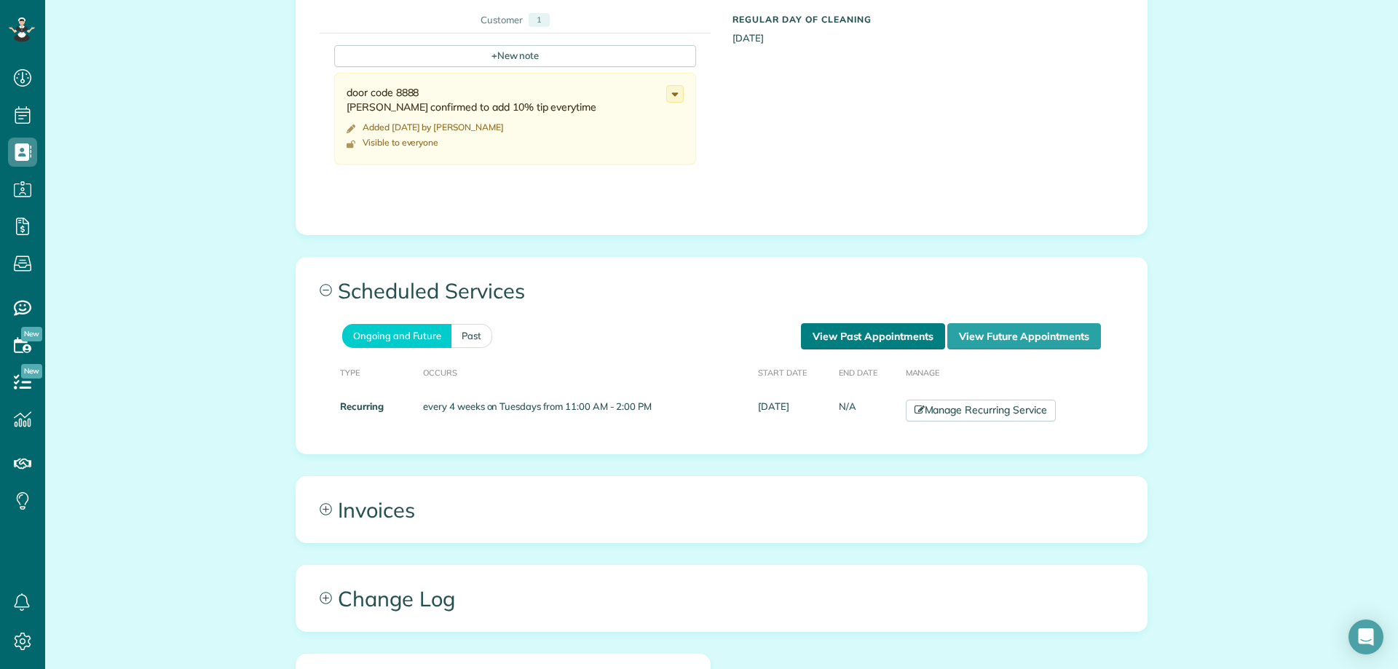
click at [848, 339] on link "View Past Appointments" at bounding box center [873, 336] width 144 height 26
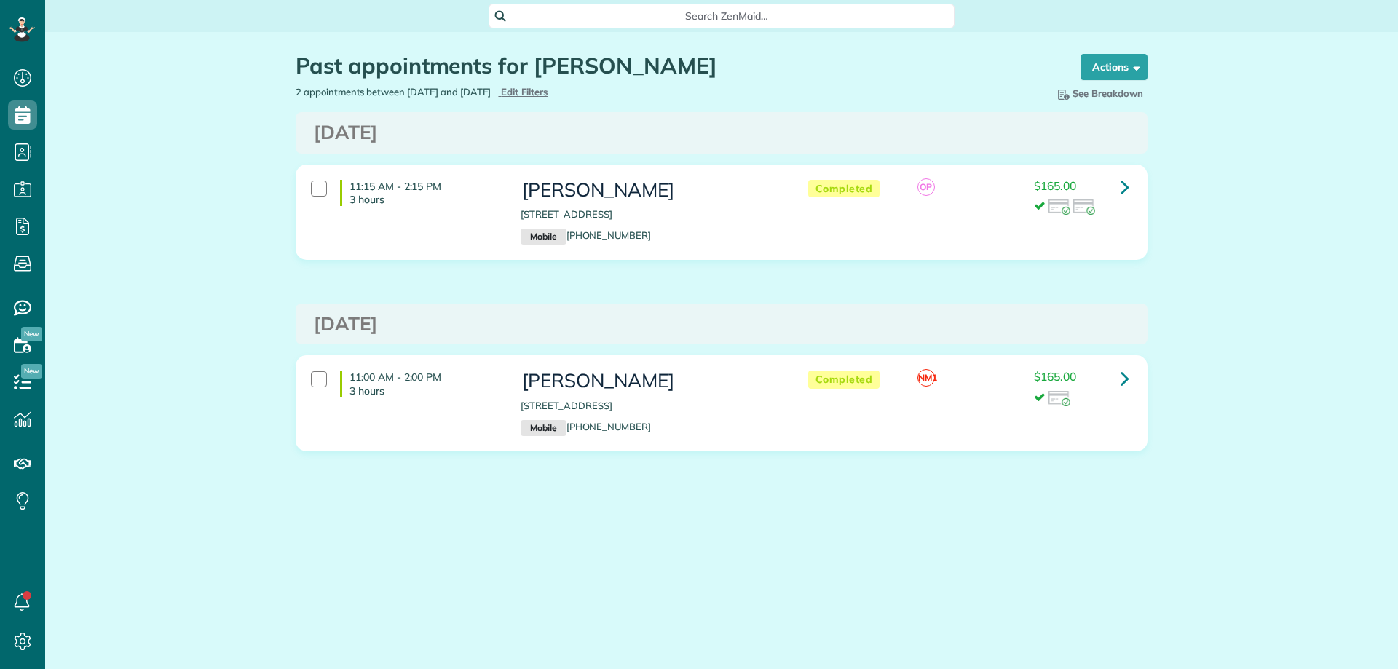
scroll to position [7, 7]
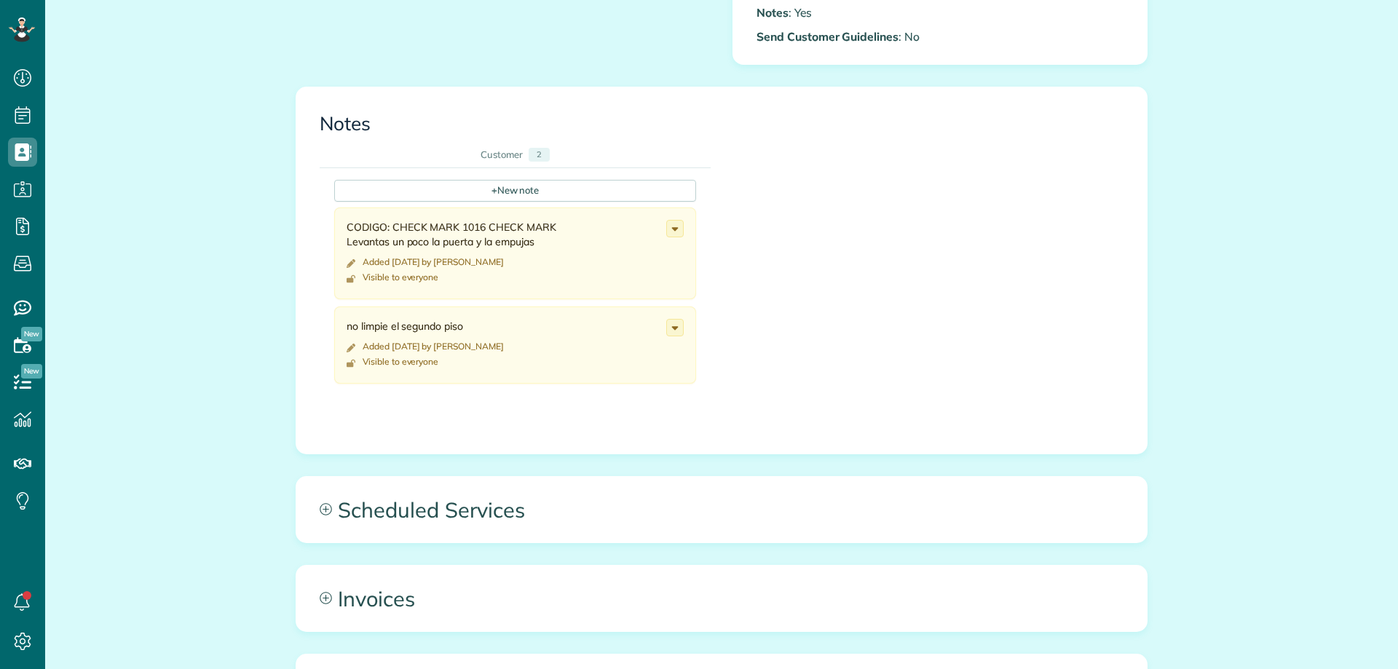
scroll to position [801, 0]
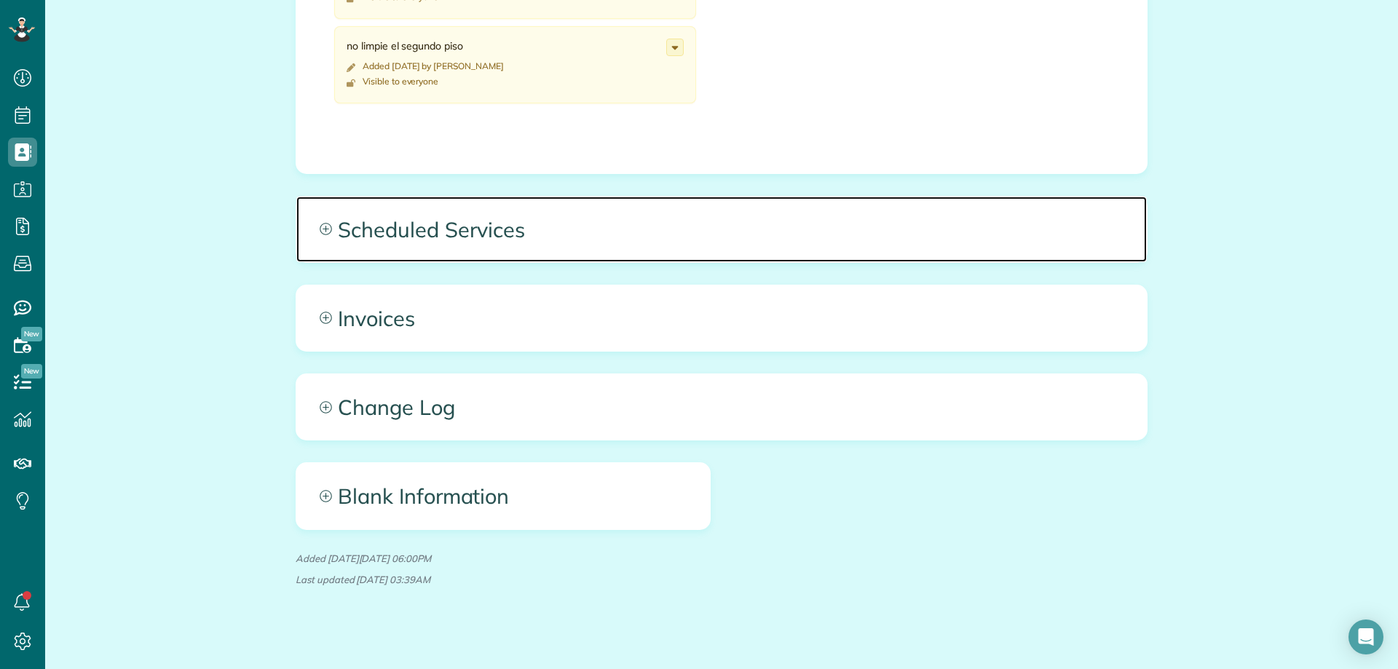
click at [340, 245] on span "Scheduled Services" at bounding box center [721, 230] width 851 height 66
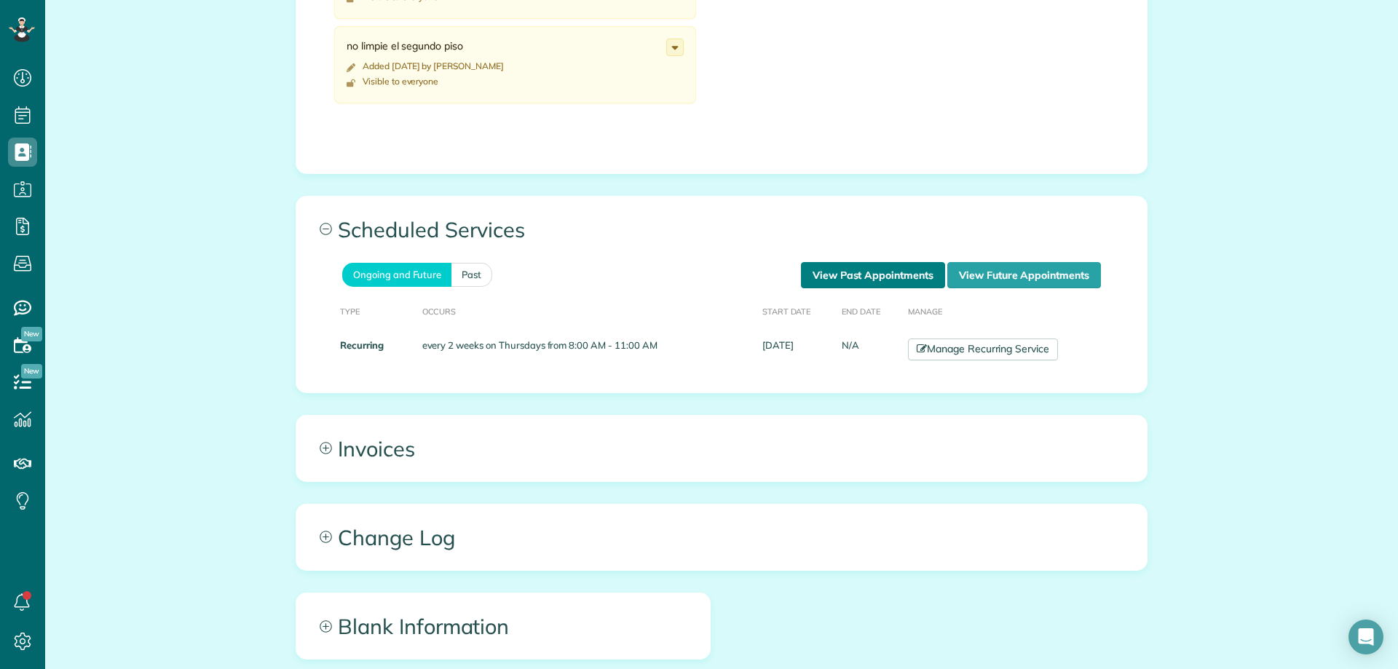
click at [816, 272] on link "View Past Appointments" at bounding box center [873, 275] width 144 height 26
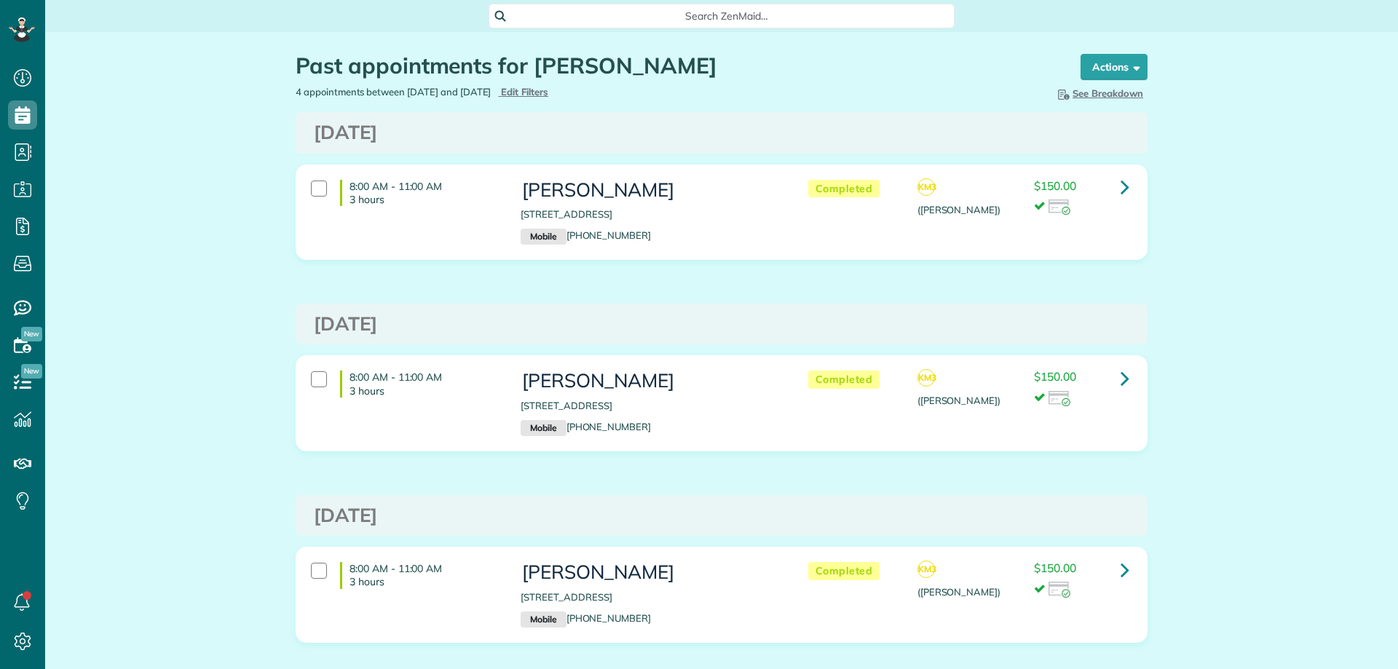
scroll to position [7, 7]
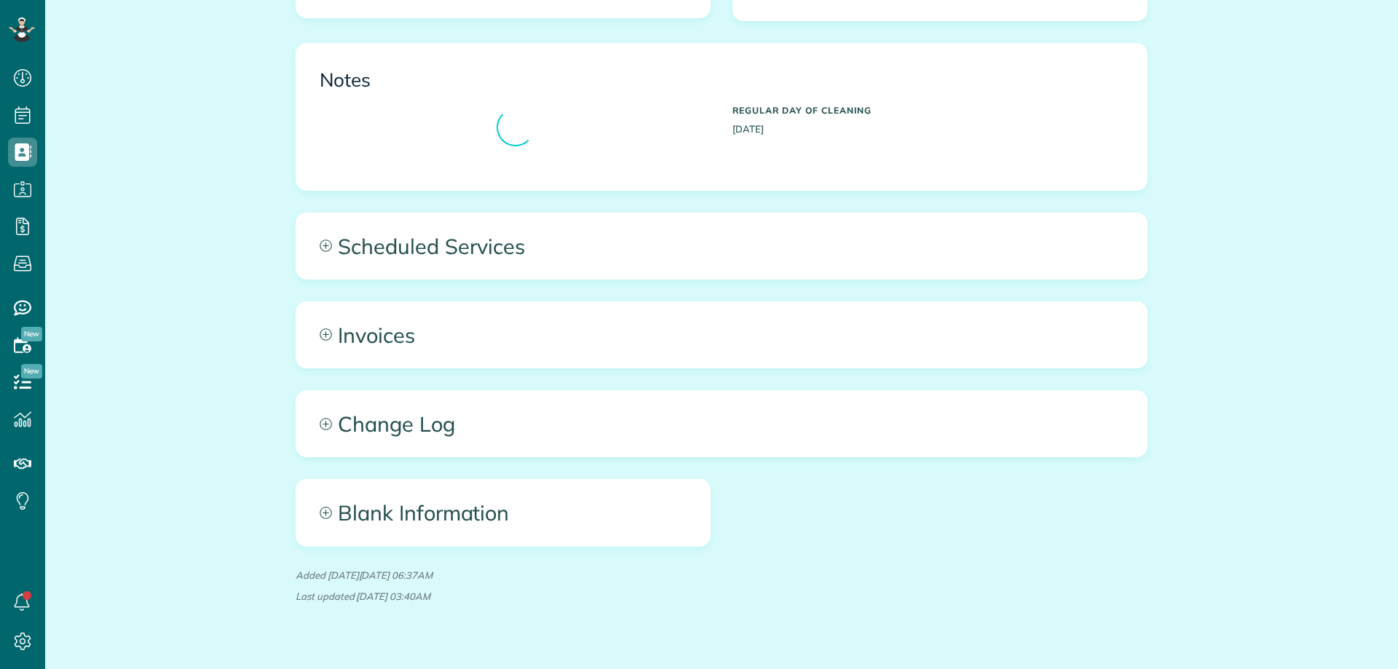
scroll to position [593, 0]
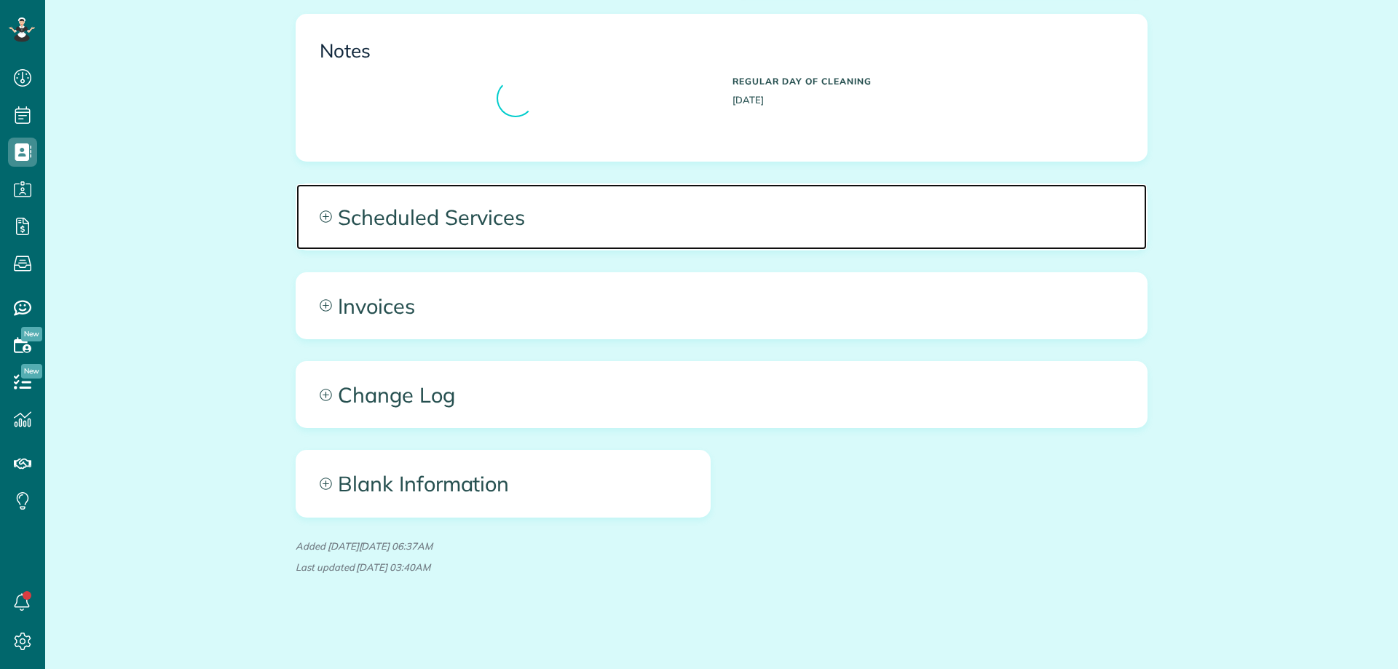
click at [499, 195] on span "Scheduled Services" at bounding box center [721, 217] width 851 height 66
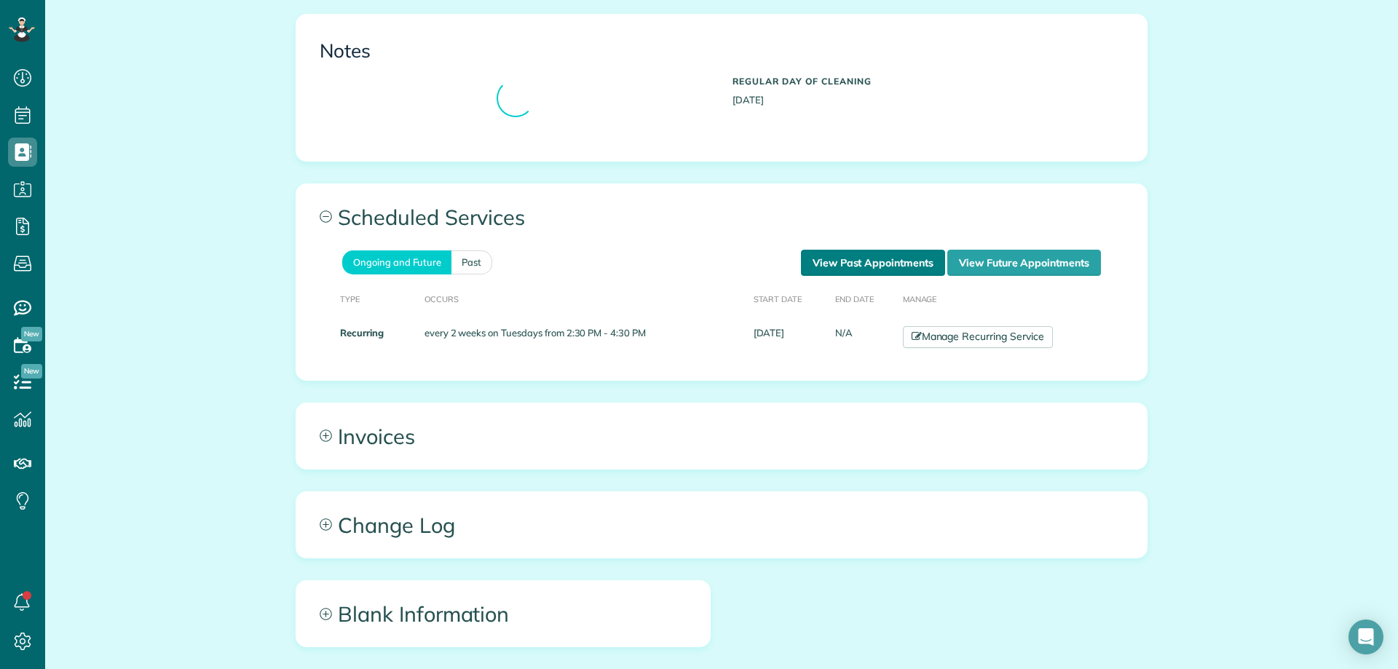
click at [879, 272] on link "View Past Appointments" at bounding box center [873, 263] width 144 height 26
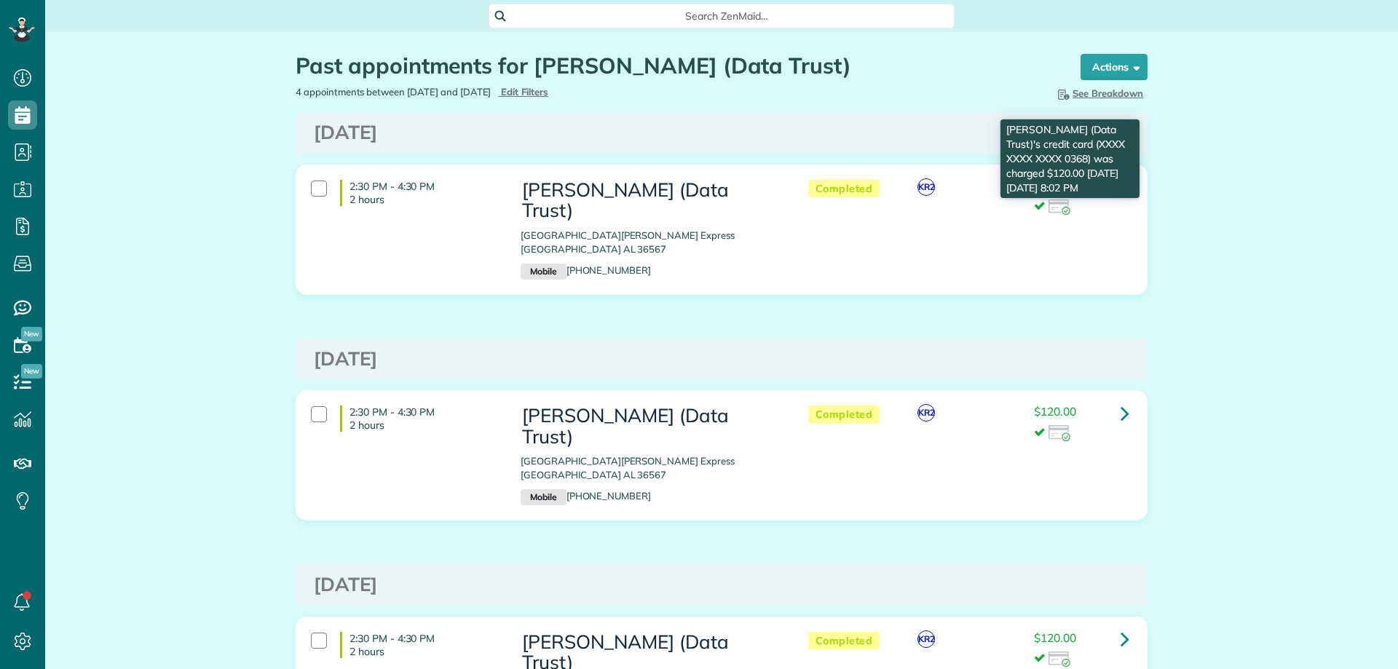
scroll to position [7, 7]
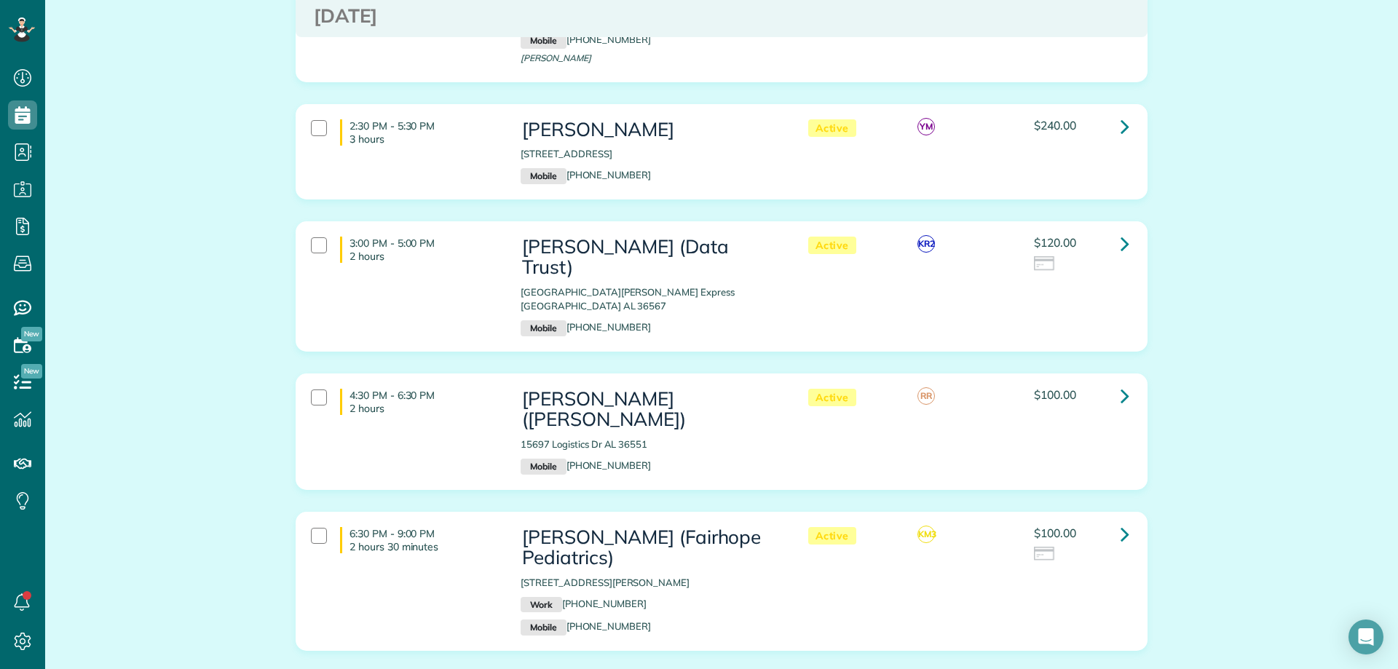
scroll to position [977, 0]
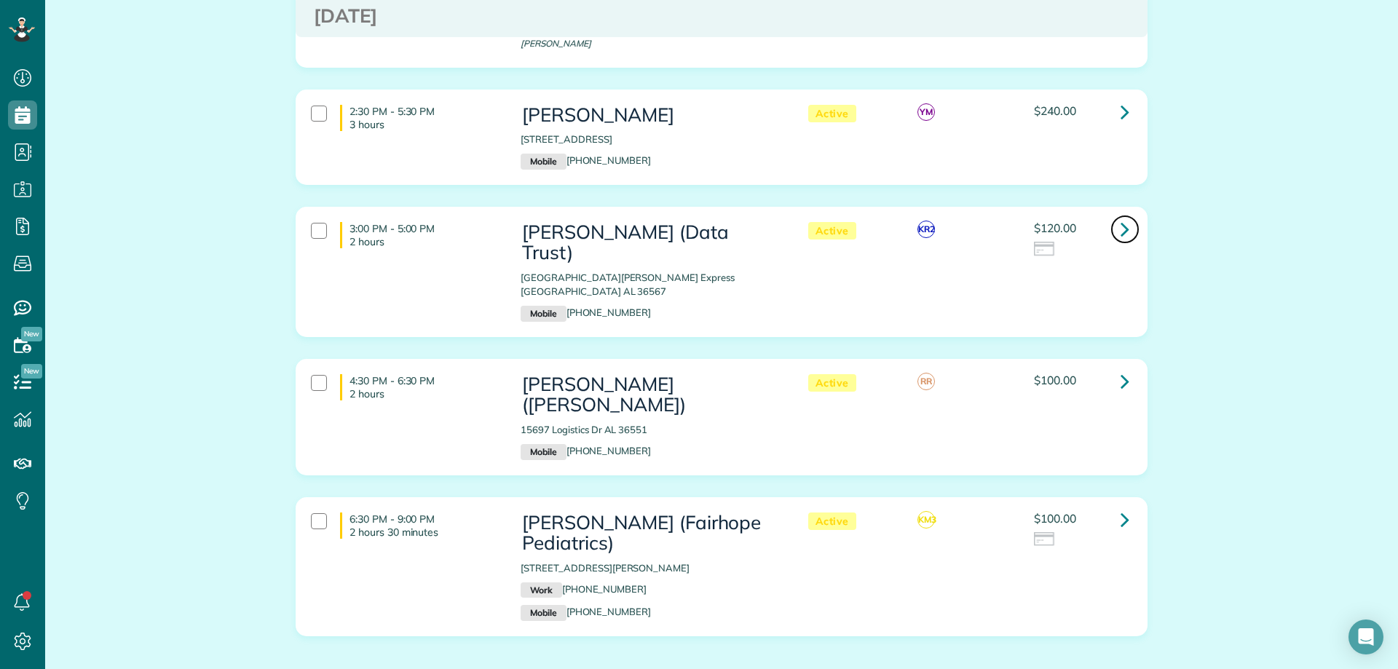
click at [1121, 216] on icon at bounding box center [1125, 228] width 9 height 25
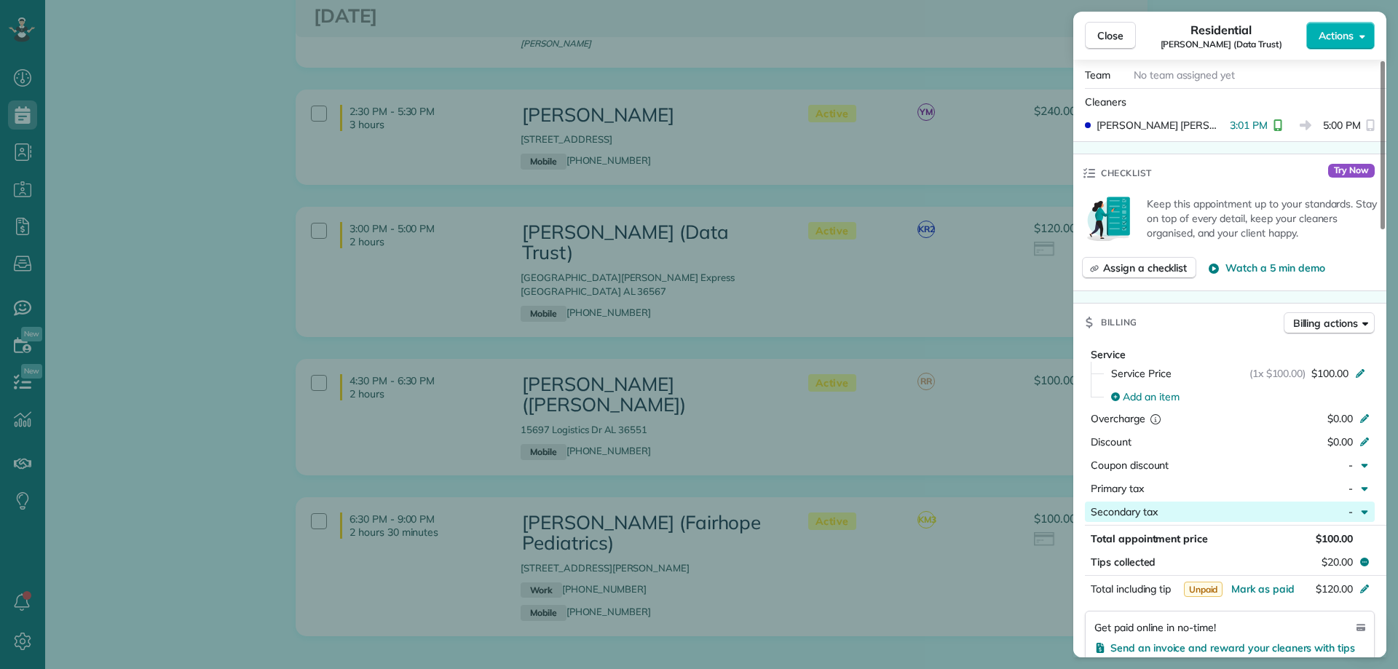
scroll to position [583, 0]
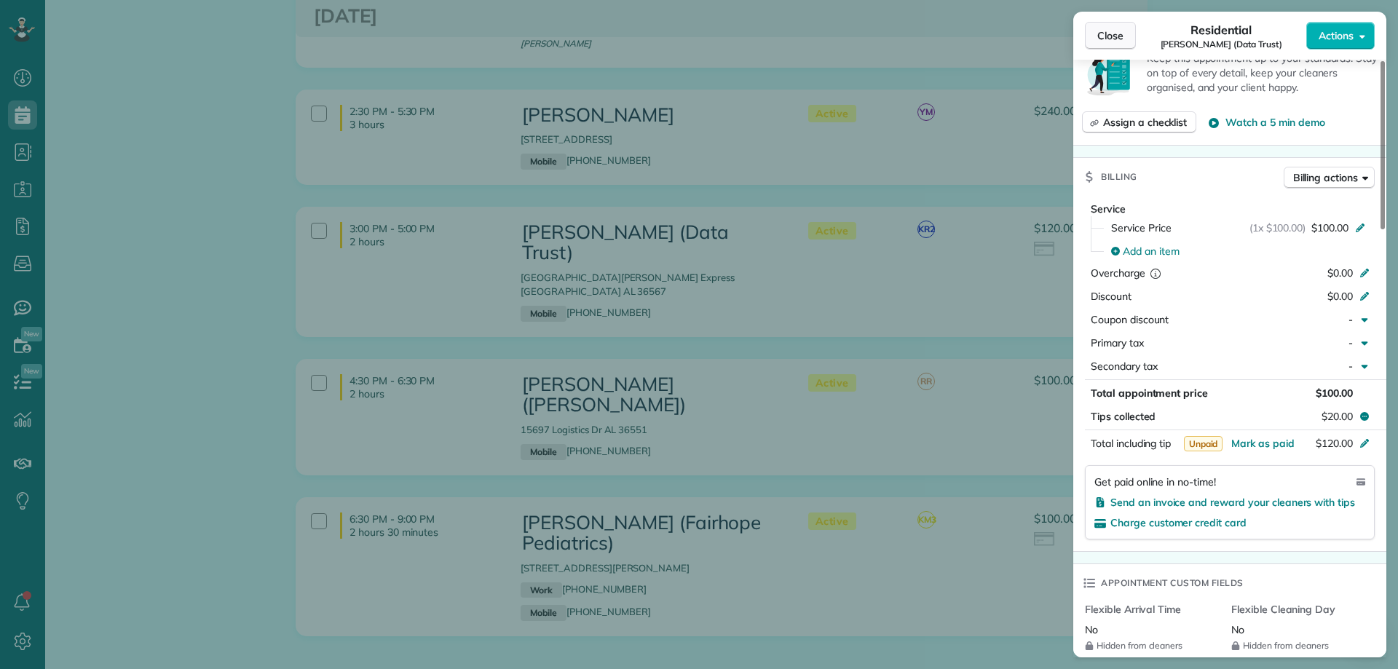
click at [1105, 34] on span "Close" at bounding box center [1110, 35] width 26 height 15
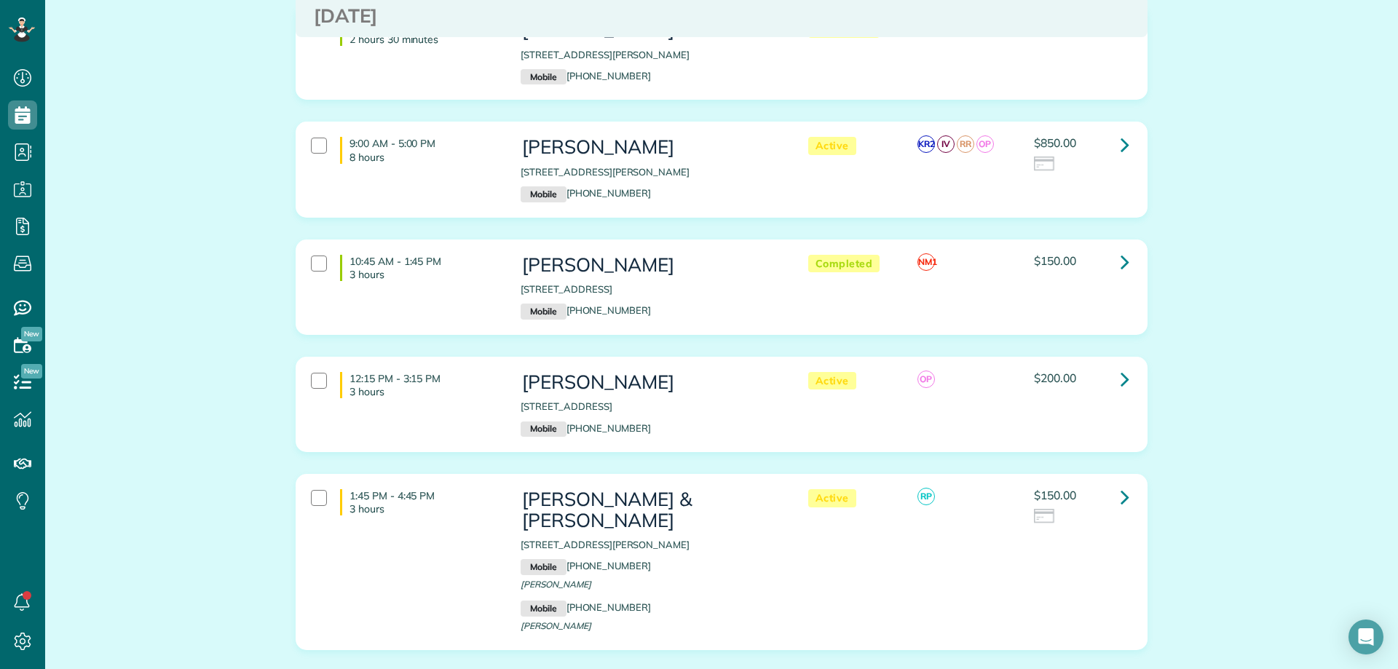
scroll to position [249, 0]
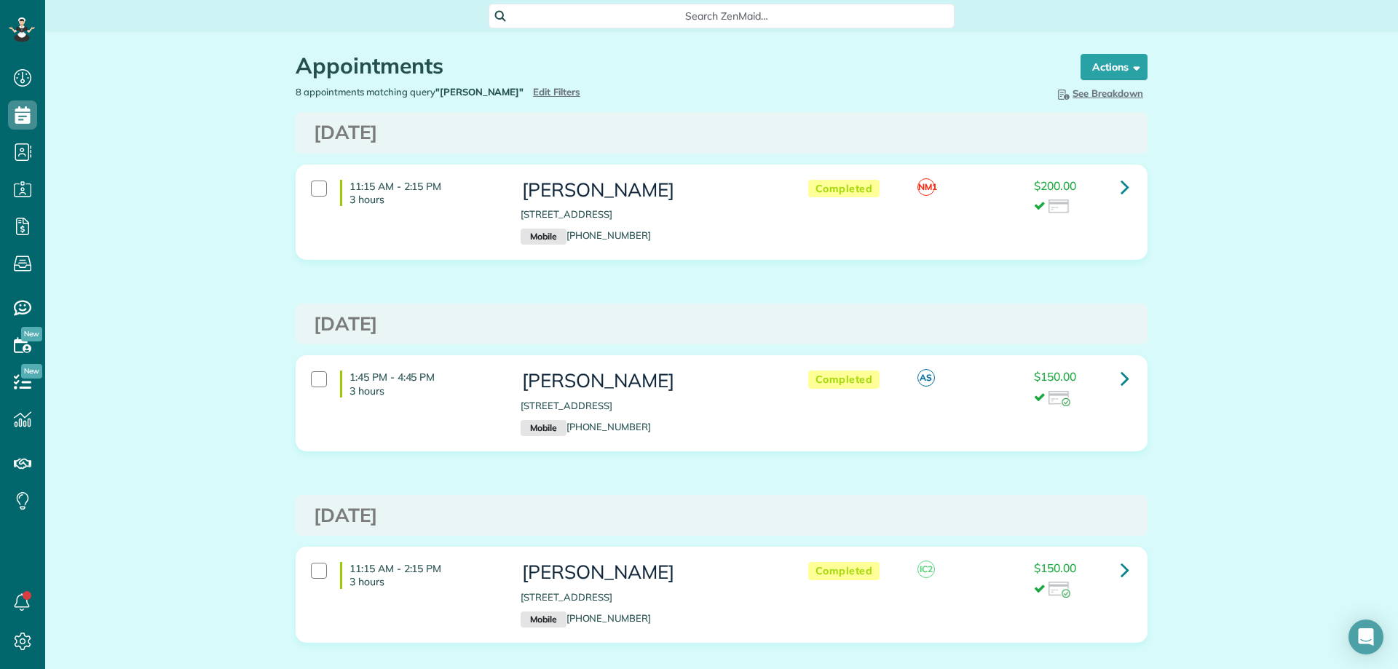
scroll to position [7, 7]
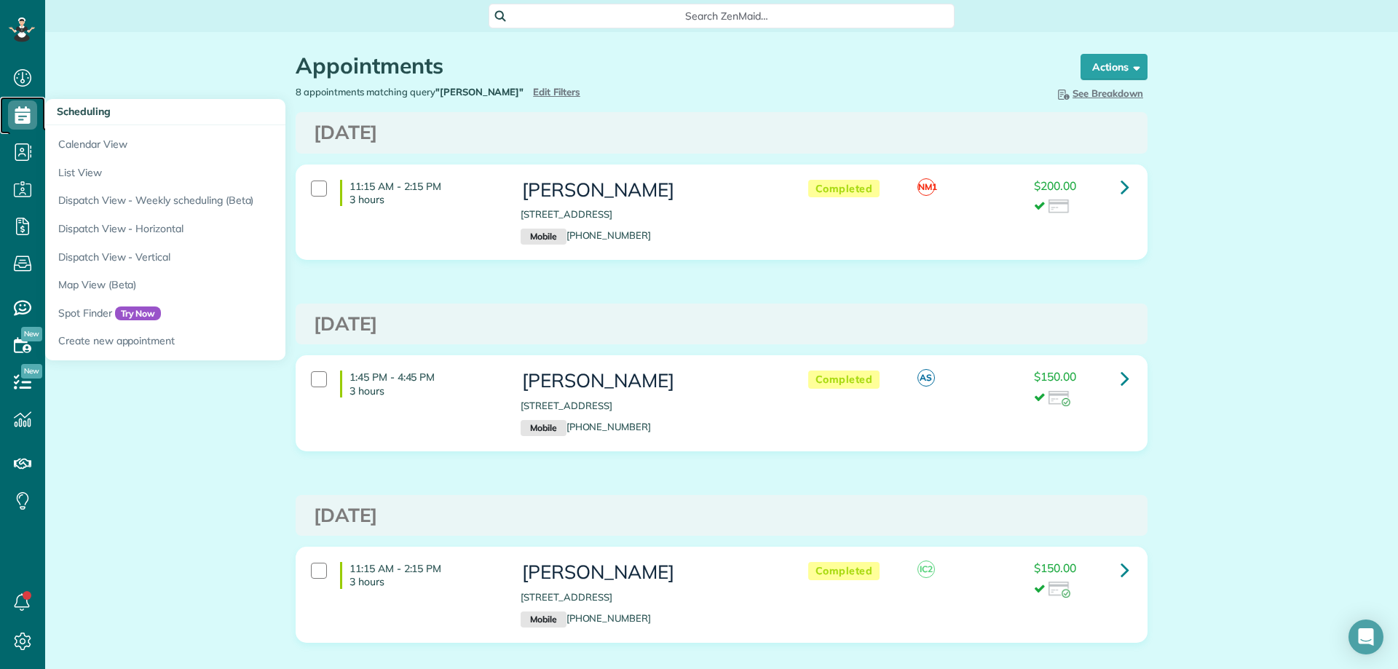
click at [23, 116] on icon at bounding box center [22, 114] width 29 height 29
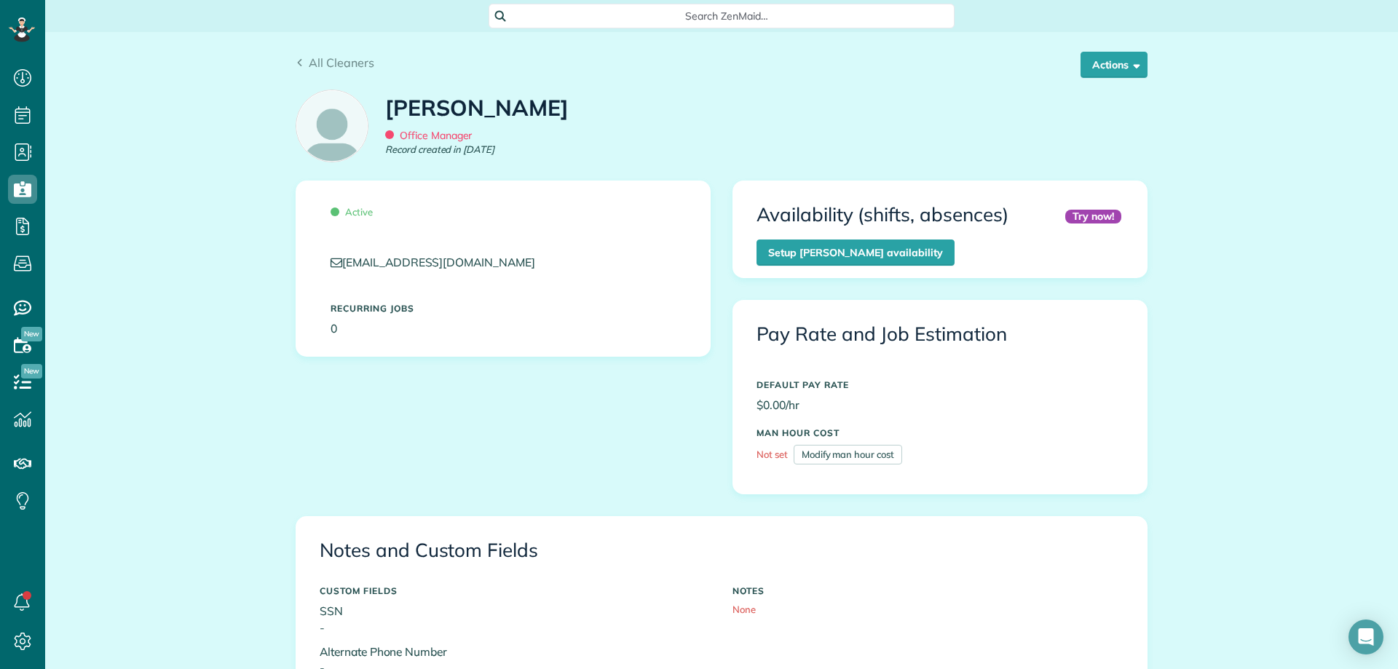
scroll to position [7, 7]
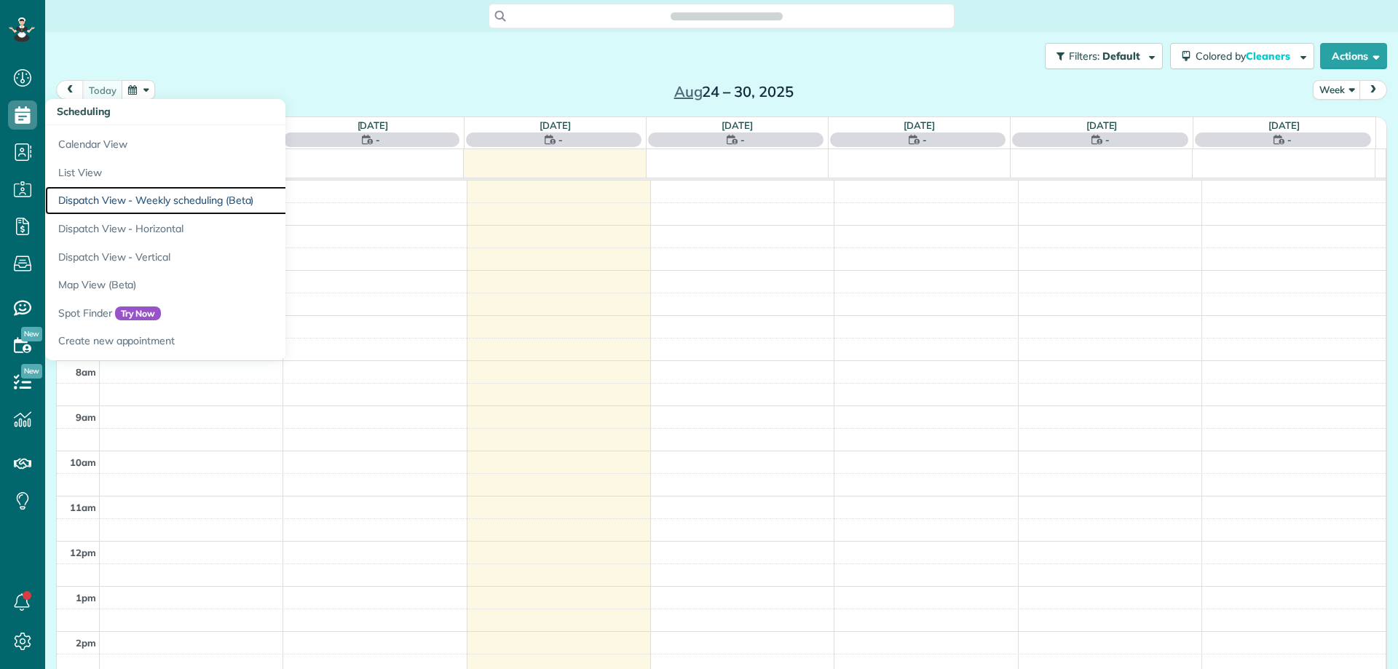
click at [176, 202] on link "Dispatch View - Weekly scheduling (Beta)" at bounding box center [227, 200] width 364 height 28
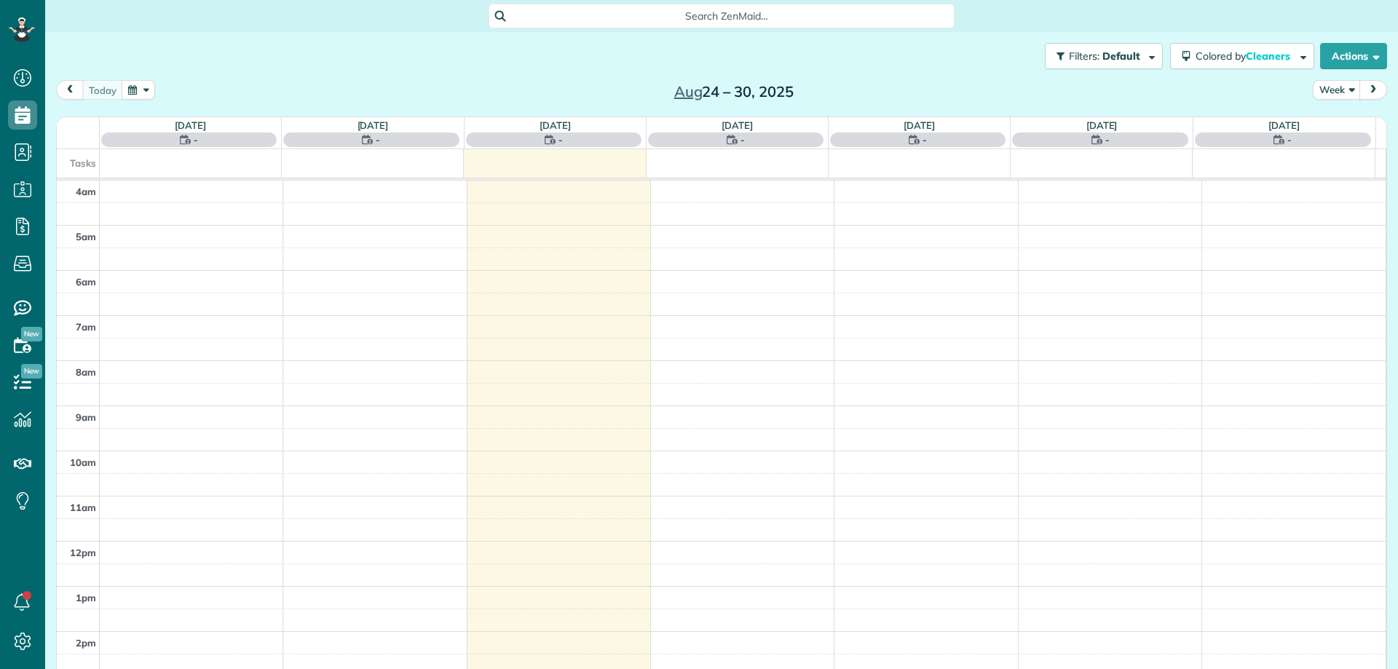
scroll to position [136, 0]
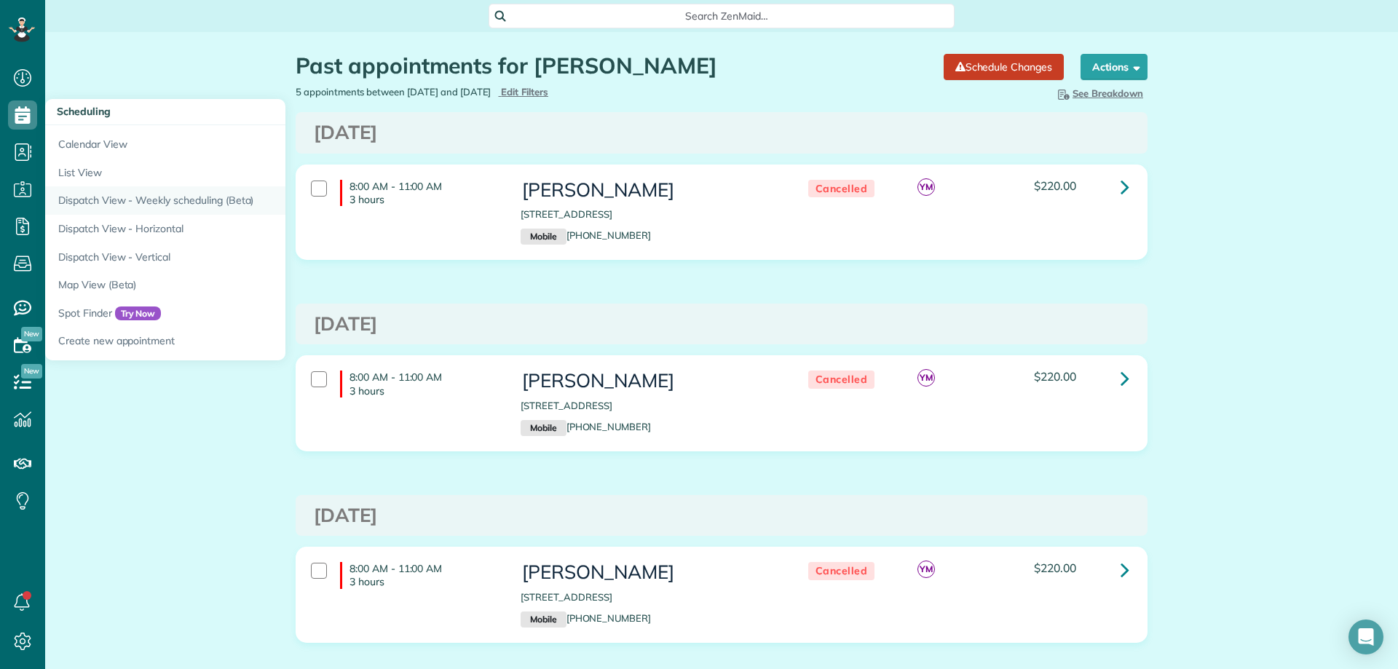
scroll to position [7, 7]
click at [151, 194] on link "Dispatch View - Weekly scheduling (Beta)" at bounding box center [227, 200] width 364 height 28
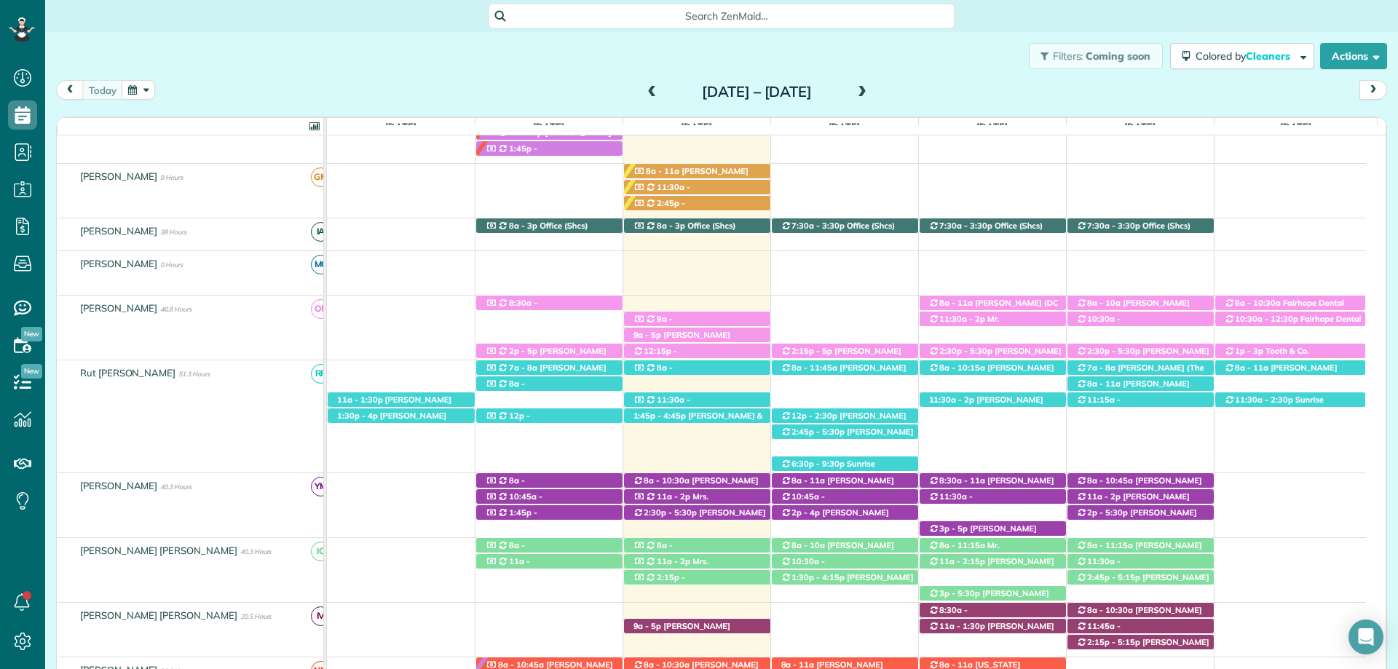
scroll to position [309, 0]
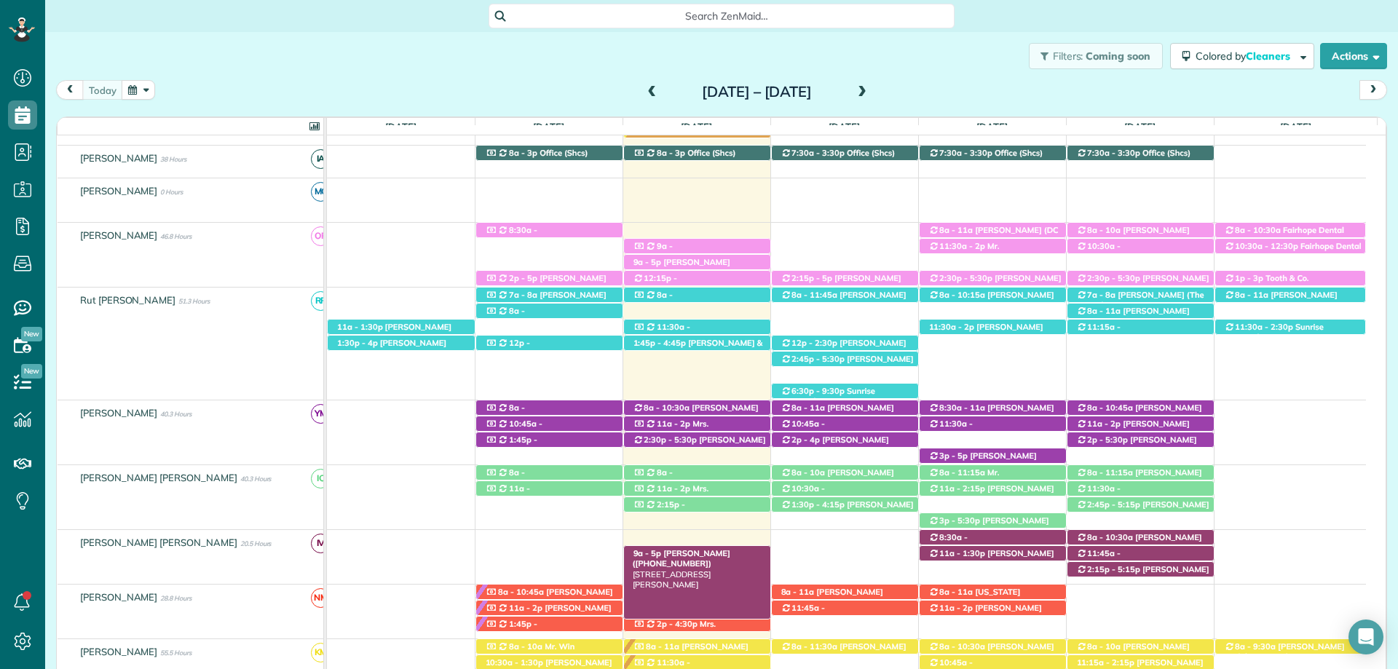
click at [676, 551] on span "[PERSON_NAME] ([PHONE_NUMBER])" at bounding box center [682, 558] width 98 height 20
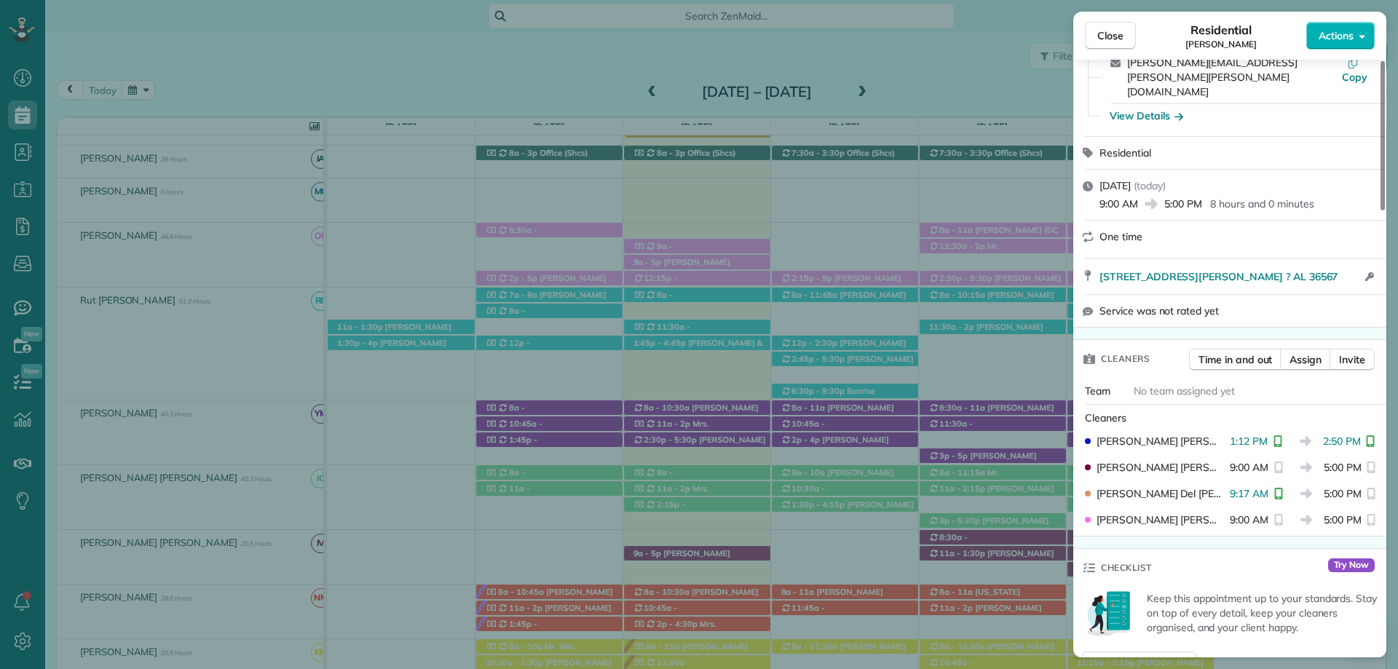
scroll to position [218, 0]
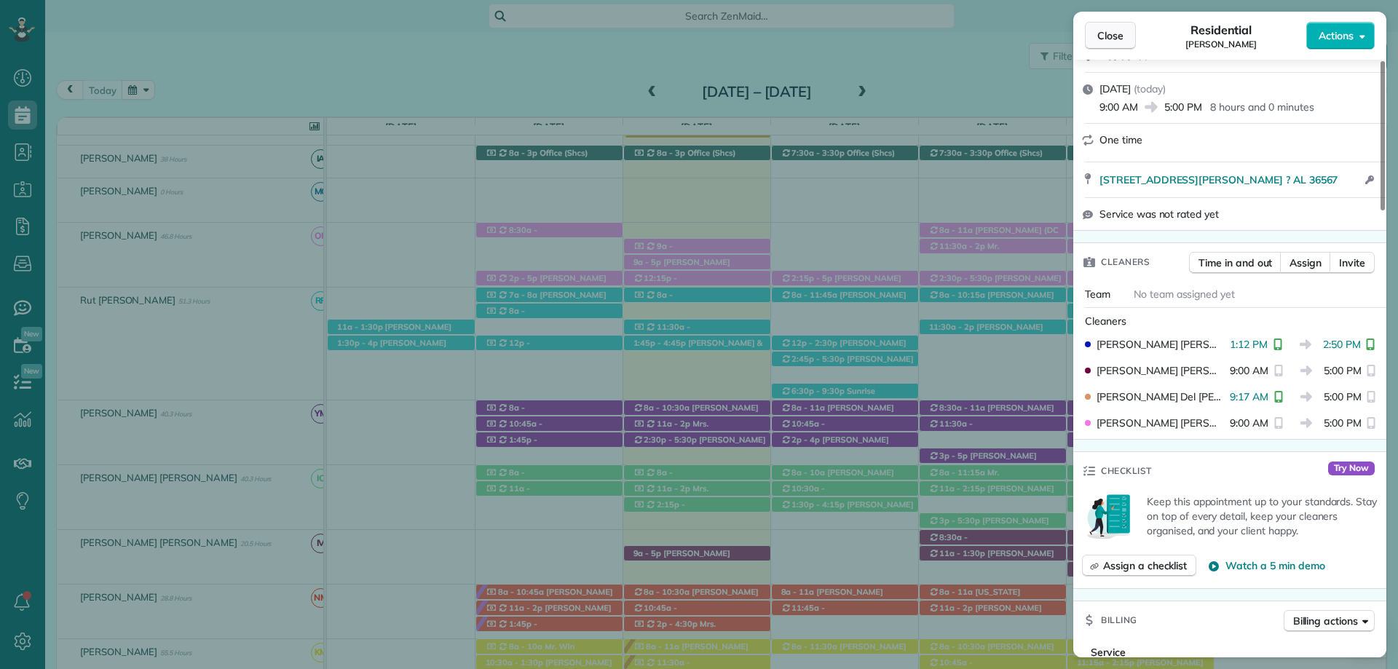
click at [1123, 30] on span "Close" at bounding box center [1110, 35] width 26 height 15
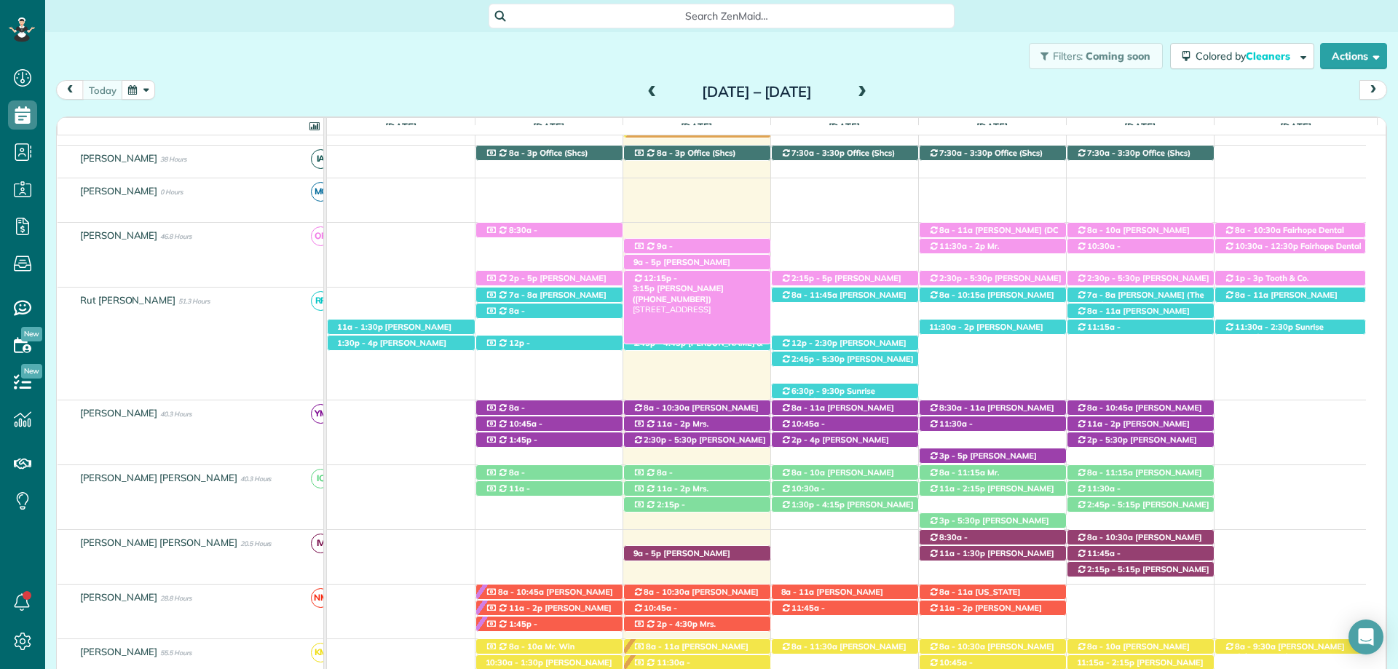
click at [695, 283] on span "[PERSON_NAME] ([PHONE_NUMBER])" at bounding box center [678, 293] width 91 height 20
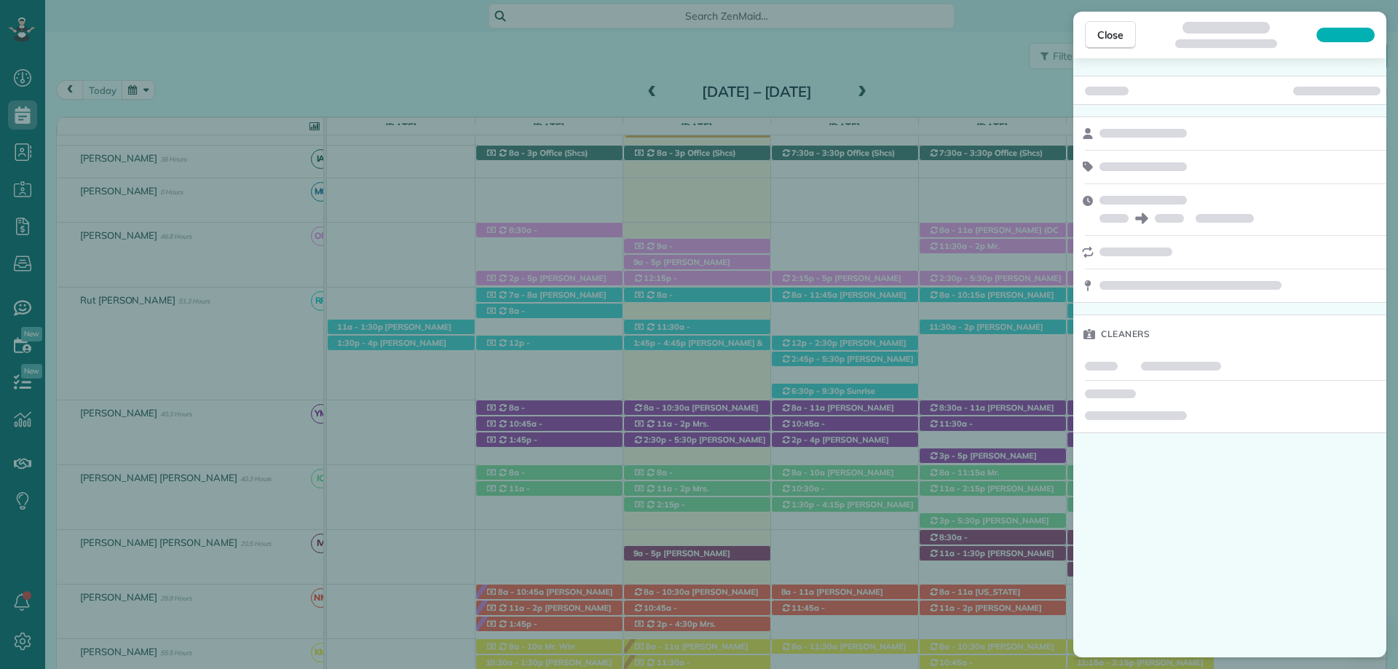
click at [1103, 39] on span "Close" at bounding box center [1110, 35] width 26 height 15
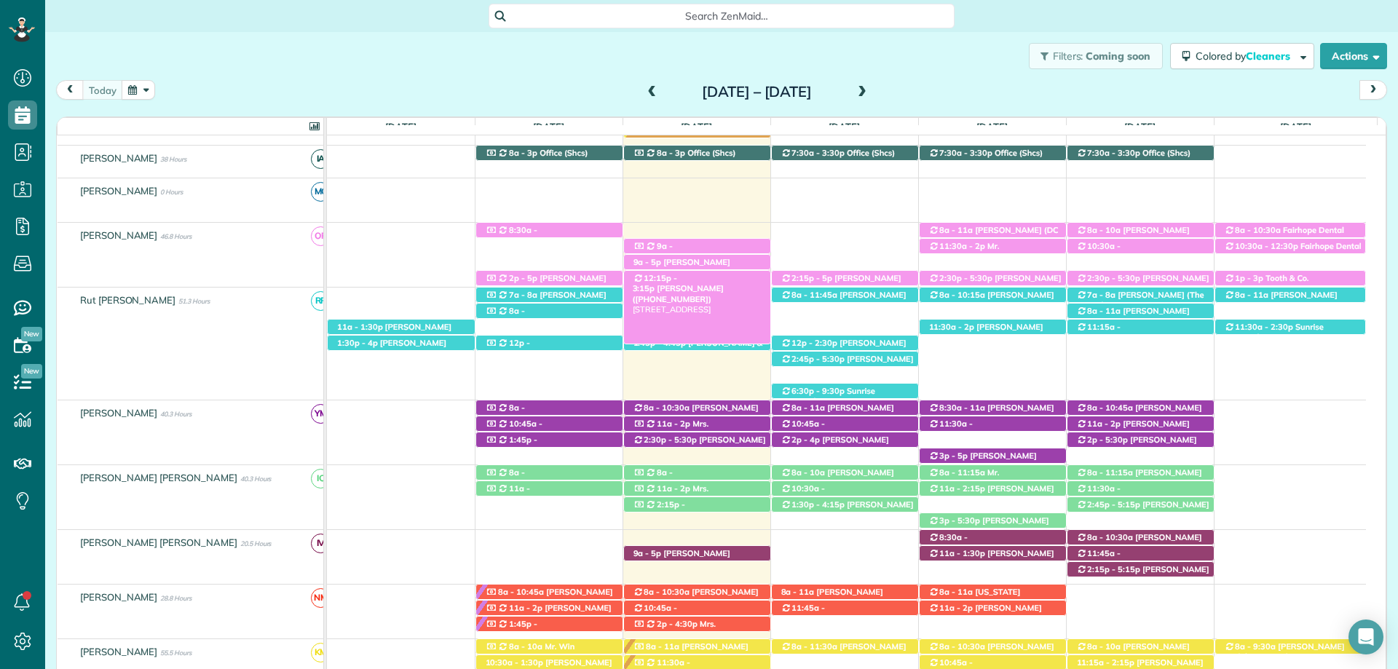
click at [724, 283] on span "[PERSON_NAME] ([PHONE_NUMBER])" at bounding box center [678, 293] width 91 height 20
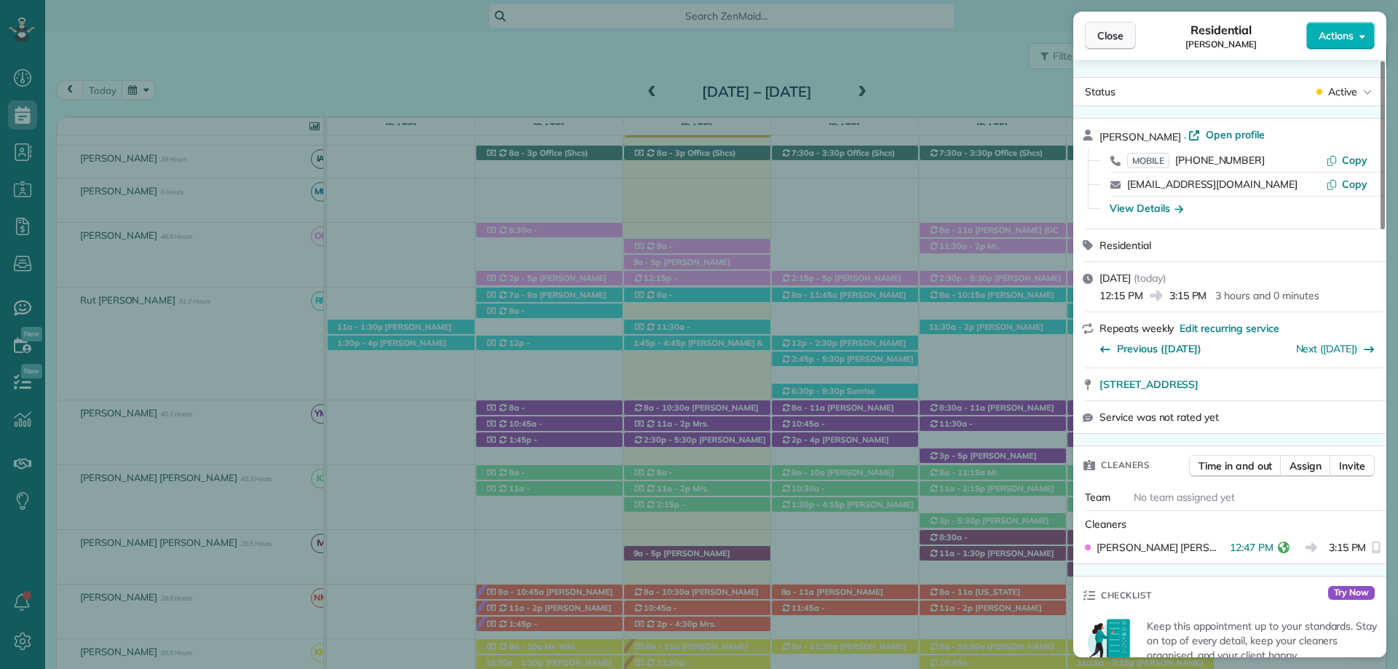
click at [1106, 36] on span "Close" at bounding box center [1110, 35] width 26 height 15
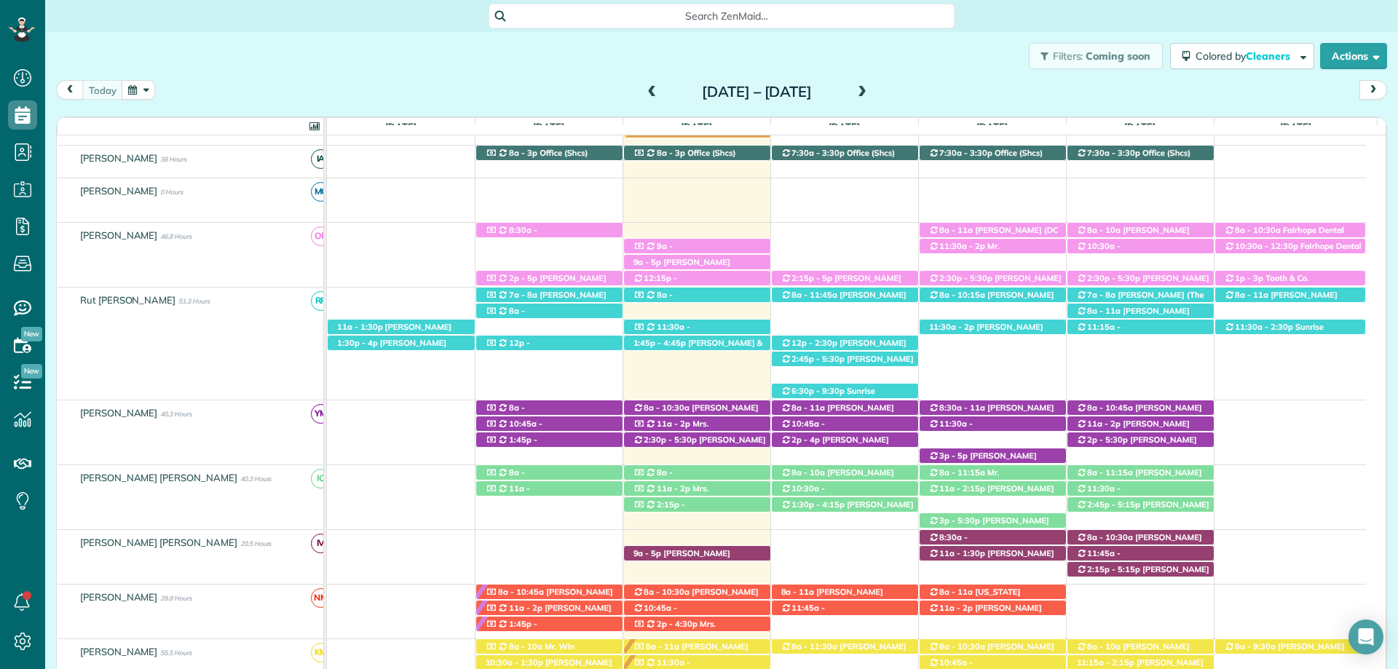
click at [1046, 28] on div "Search ZenMaid…" at bounding box center [721, 16] width 1353 height 25
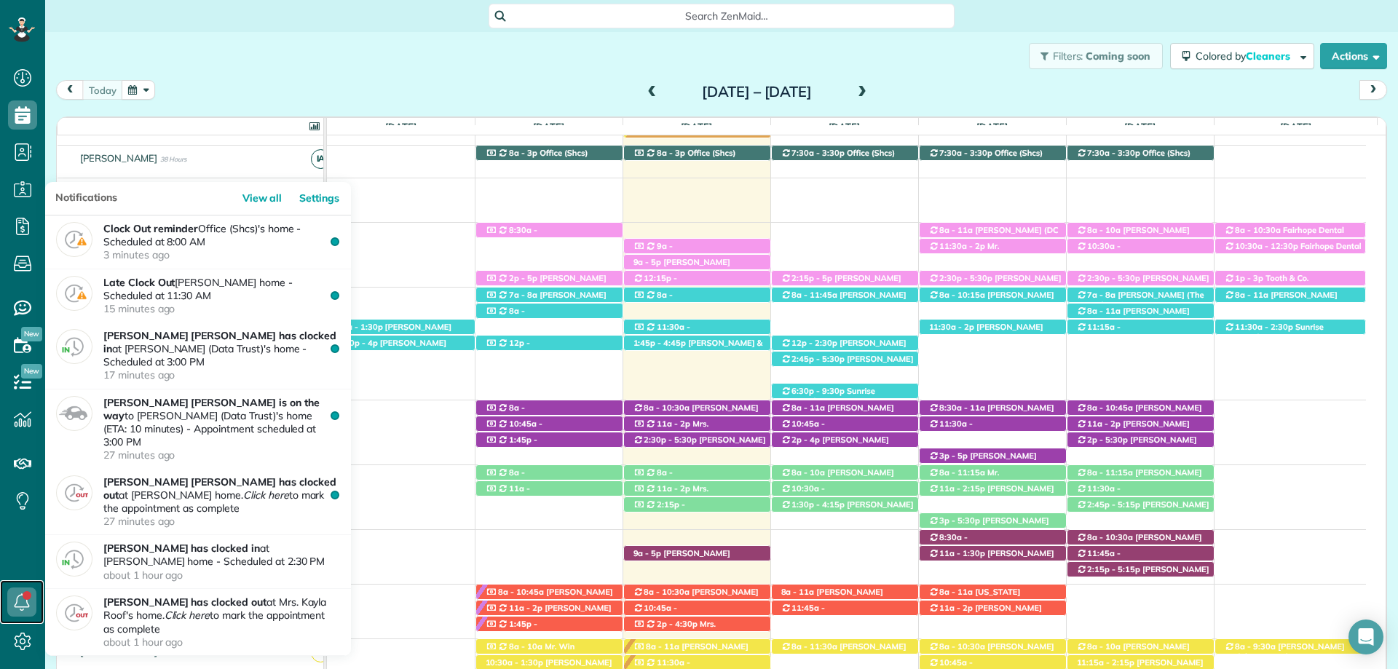
click at [27, 595] on link at bounding box center [22, 602] width 44 height 44
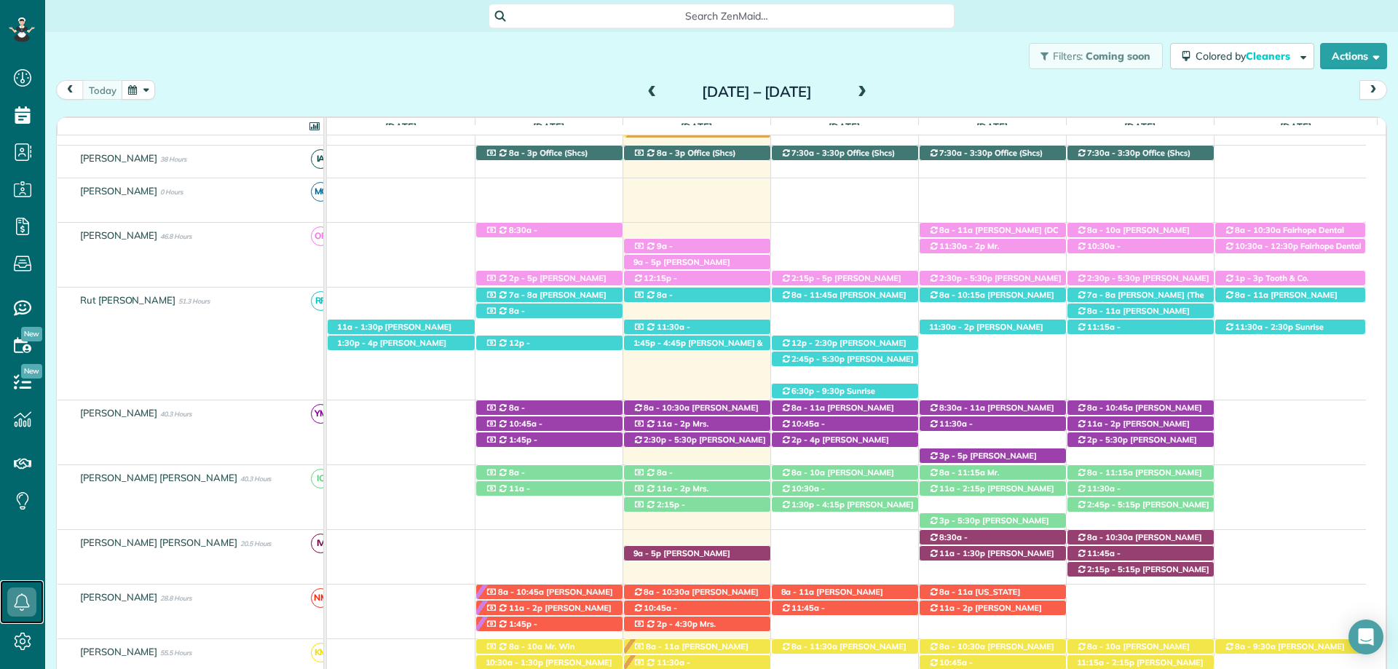
scroll to position [382, 0]
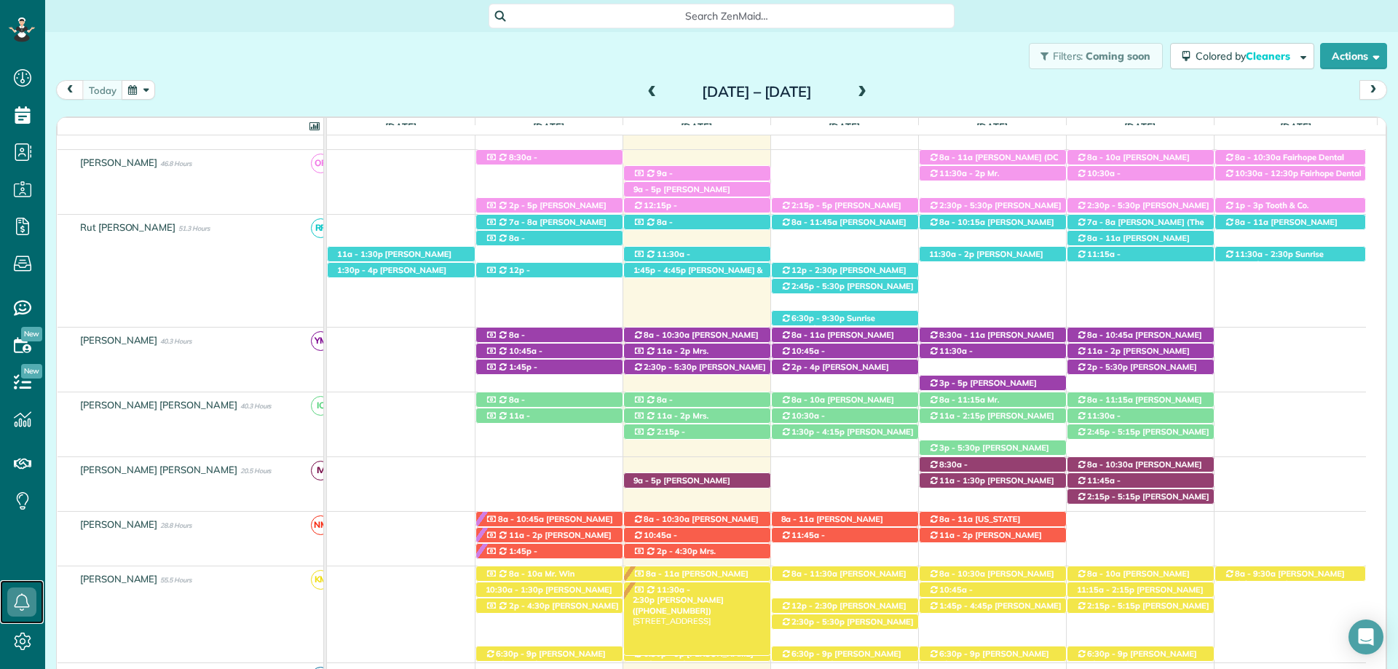
click at [724, 595] on span "[PERSON_NAME] ([PHONE_NUMBER])" at bounding box center [678, 605] width 91 height 20
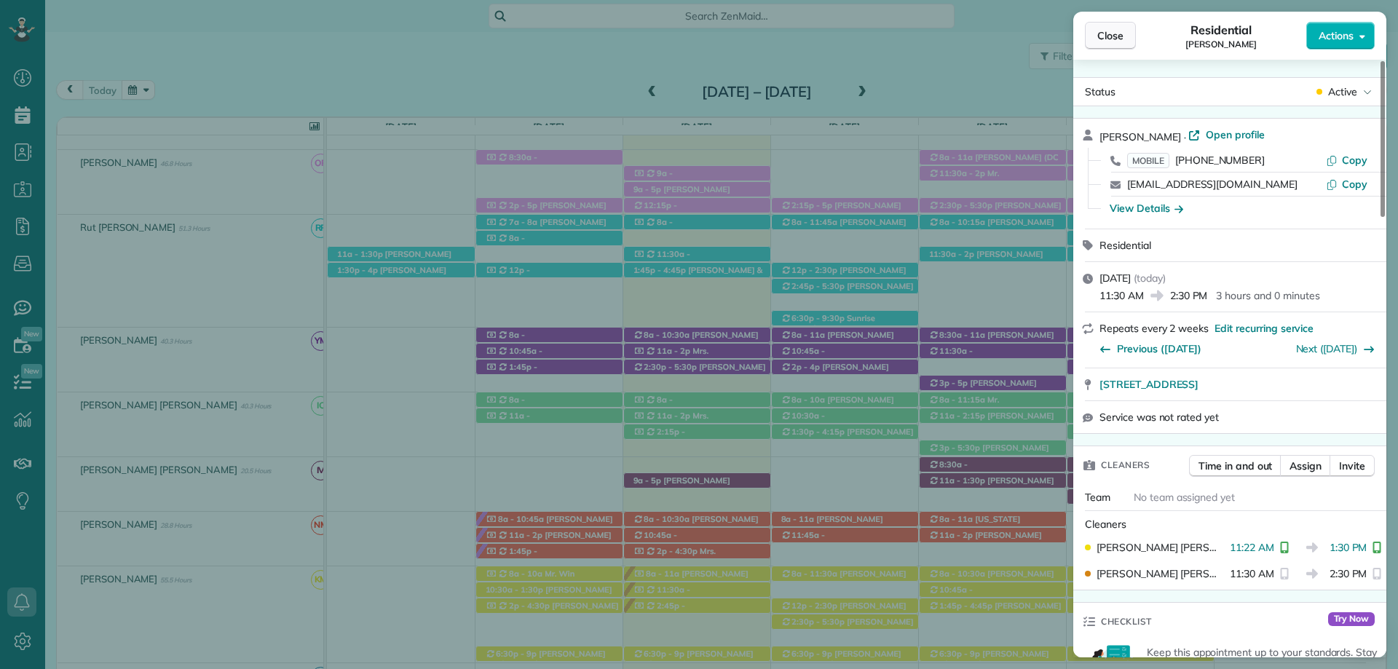
click at [1116, 33] on span "Close" at bounding box center [1110, 35] width 26 height 15
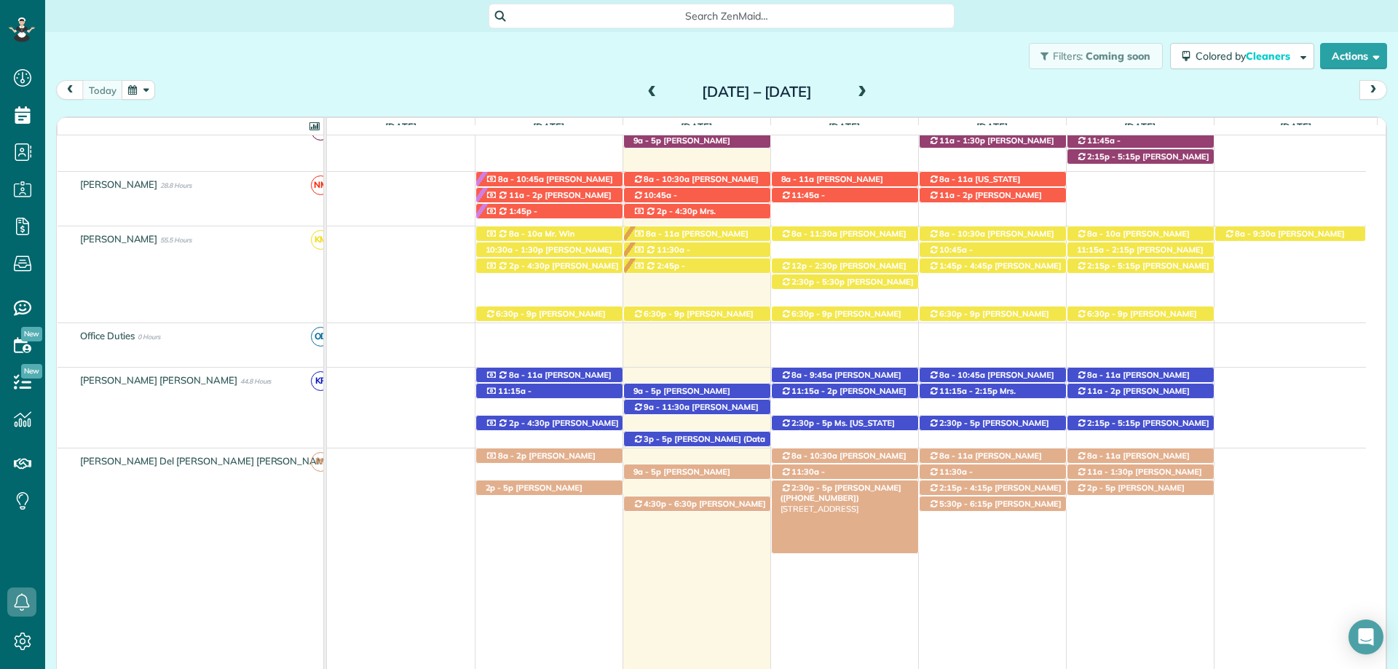
scroll to position [746, 0]
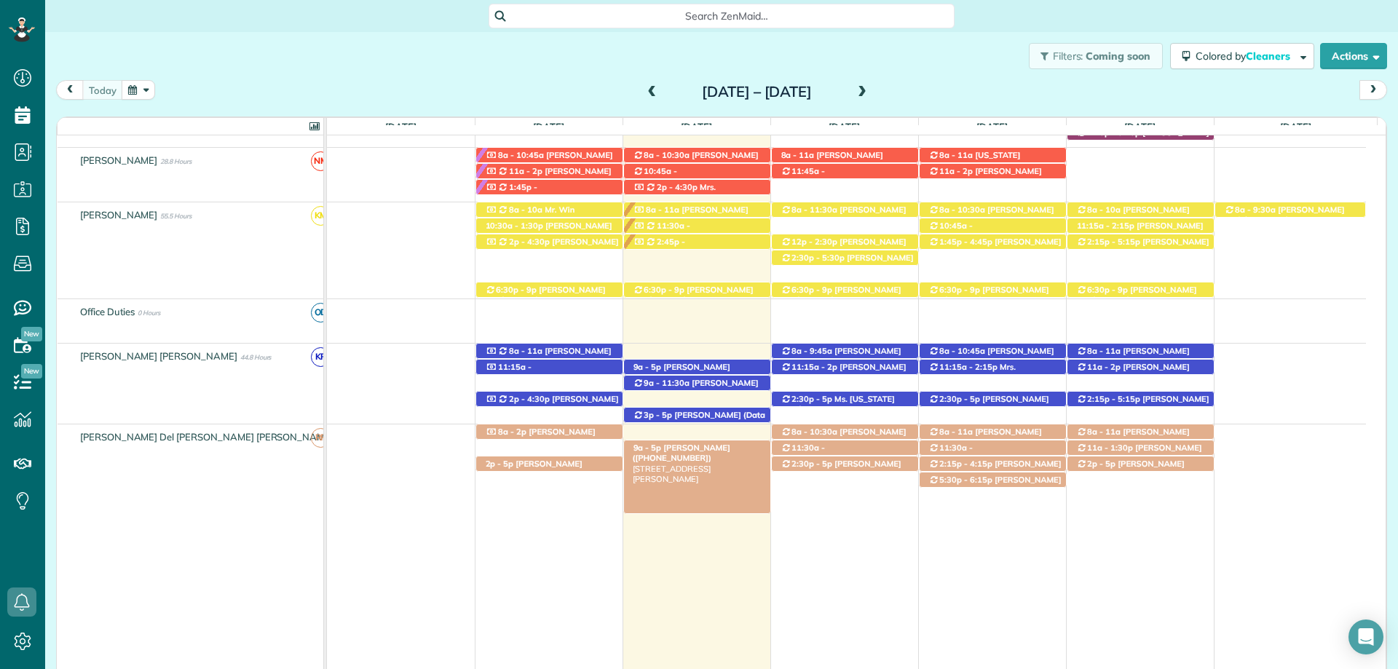
click at [715, 450] on span "[PERSON_NAME] ([PHONE_NUMBER])" at bounding box center [682, 453] width 98 height 20
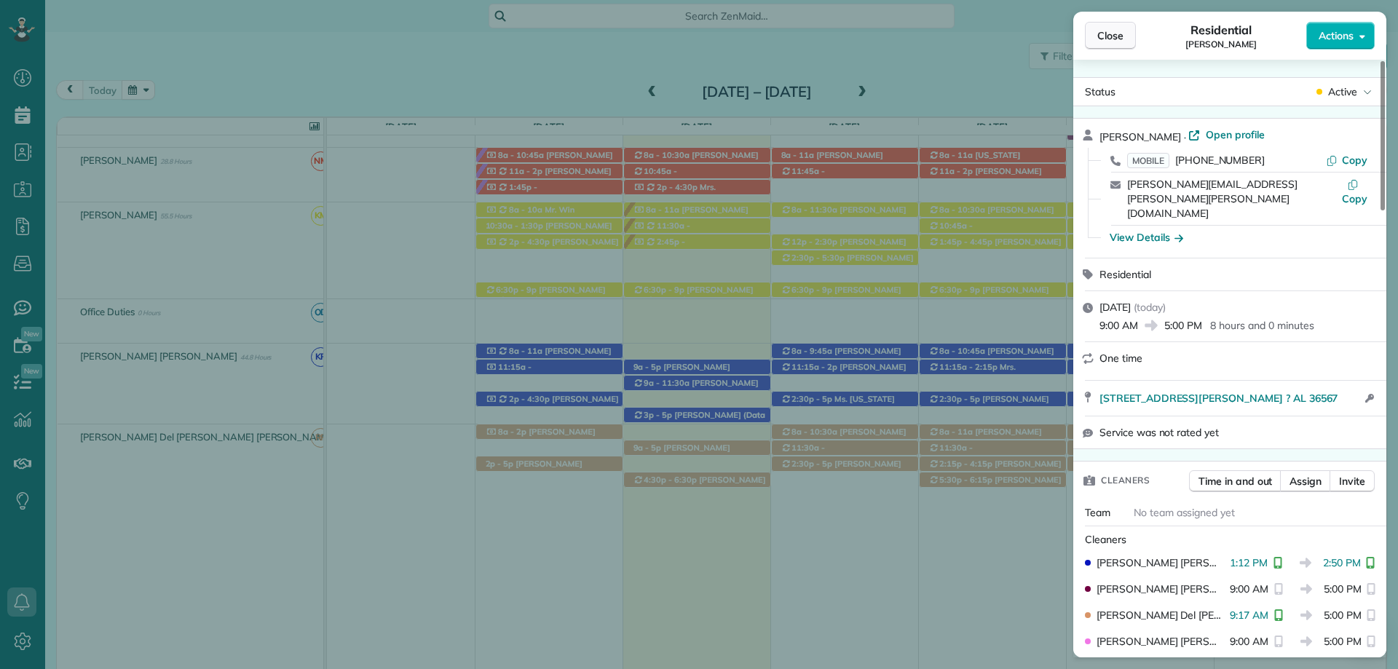
click at [1110, 44] on button "Close" at bounding box center [1110, 36] width 51 height 28
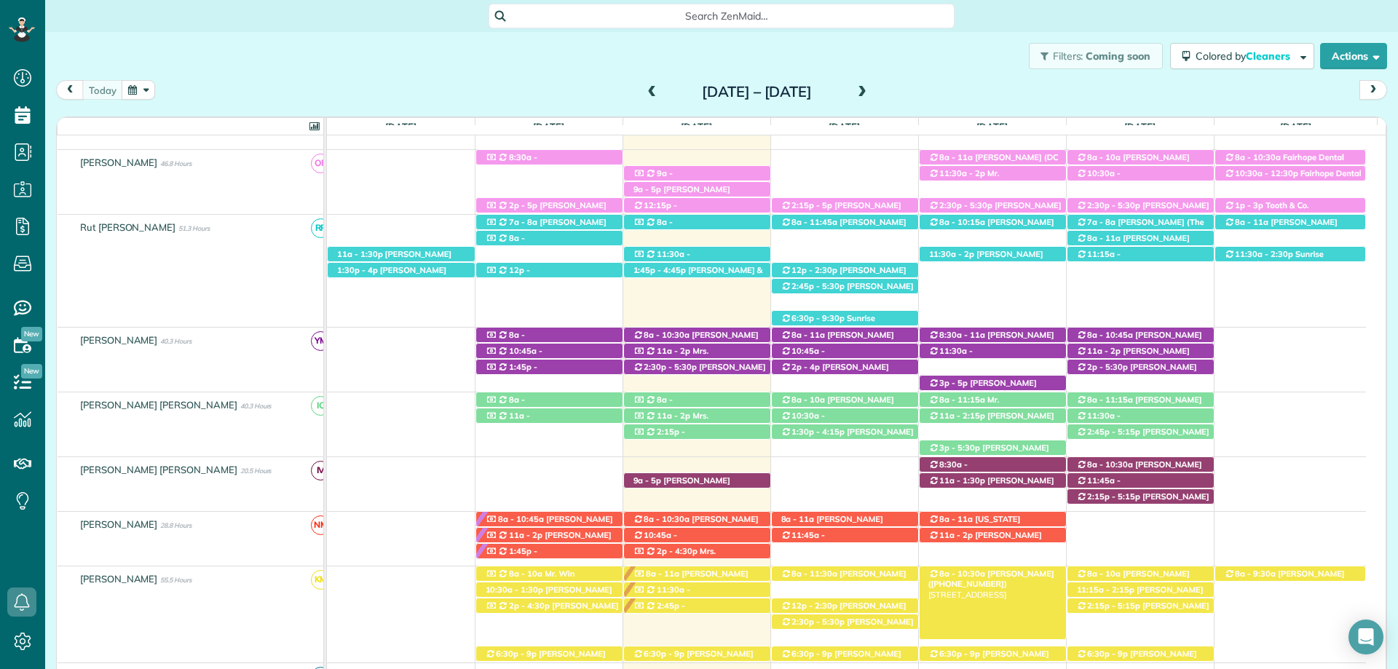
scroll to position [454, 0]
